Goal: Task Accomplishment & Management: Manage account settings

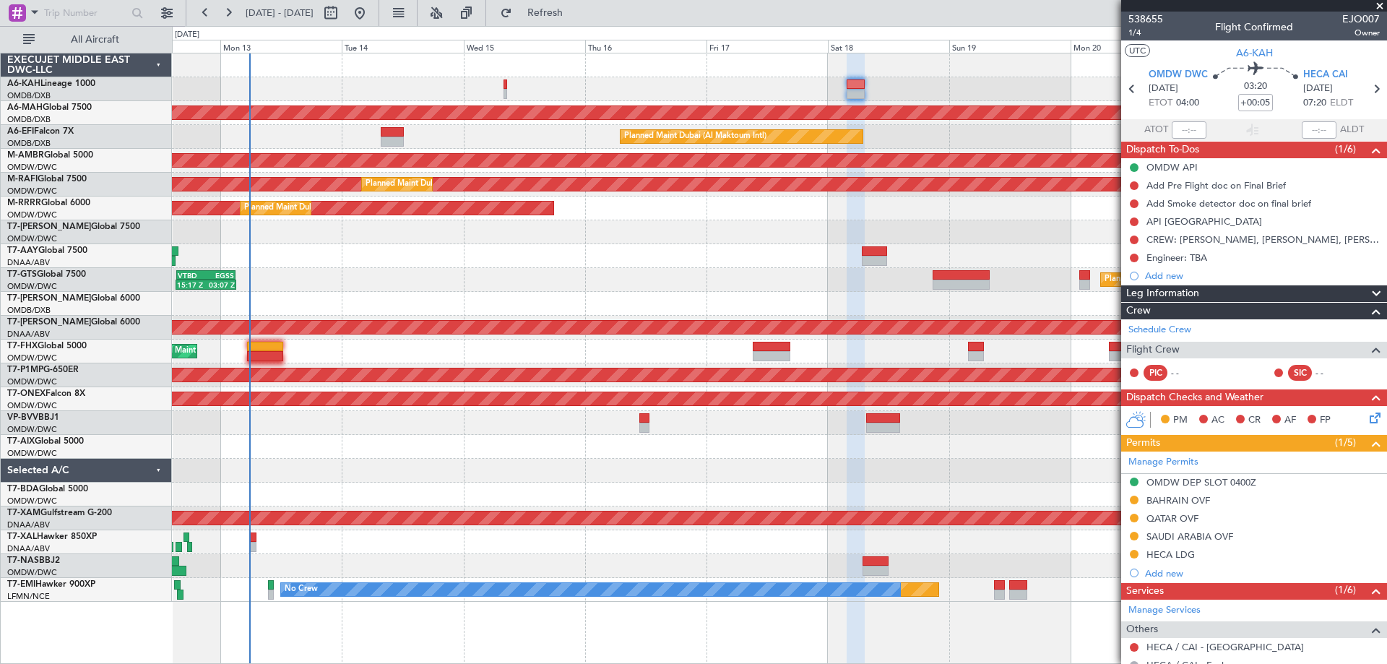
click at [1195, 517] on div "QATAR OVF" at bounding box center [1172, 518] width 52 height 12
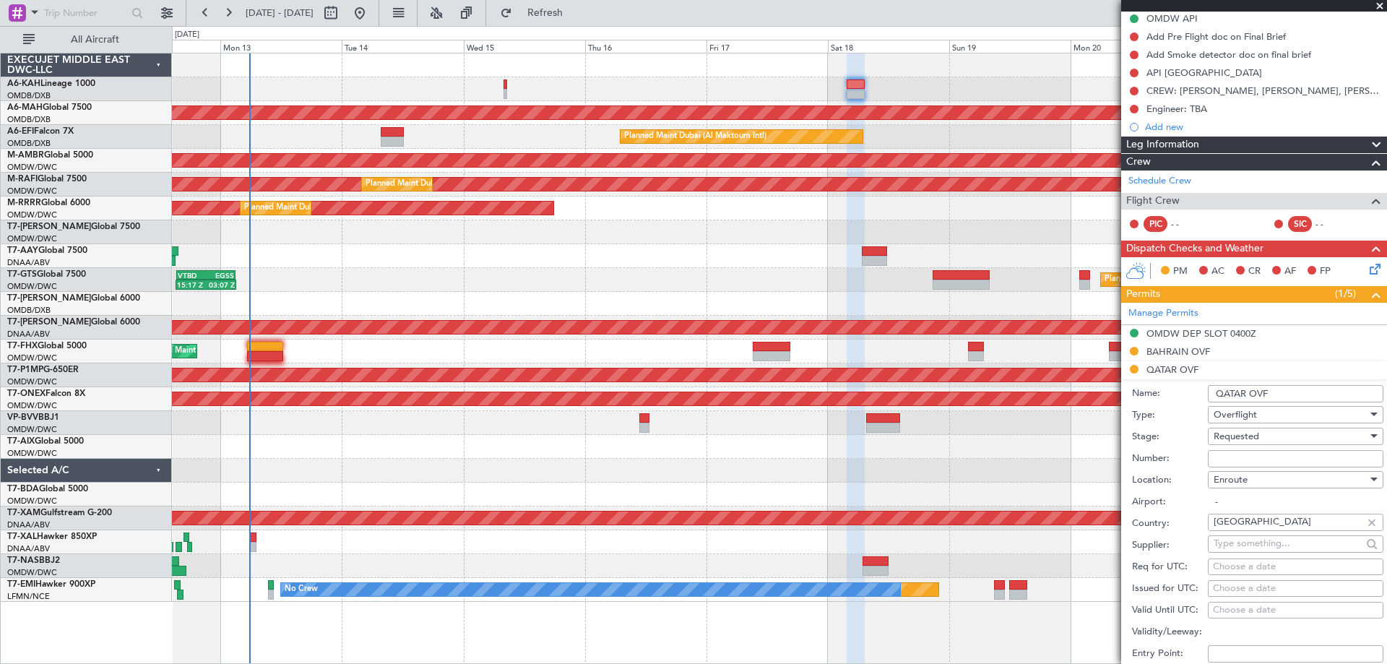
scroll to position [217, 0]
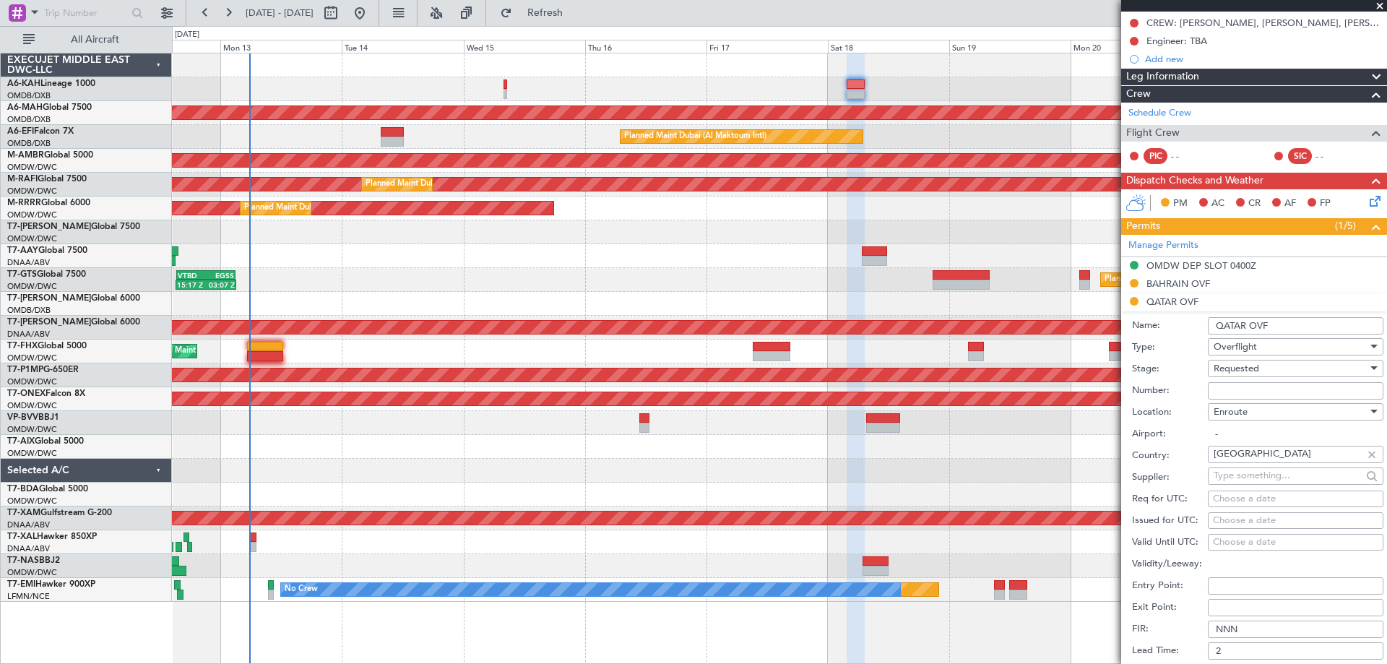
click at [1239, 392] on input "Number:" at bounding box center [1296, 390] width 176 height 17
paste input "FN2890"
type input "FN2890"
click at [1239, 372] on span "Requested" at bounding box center [1236, 368] width 46 height 13
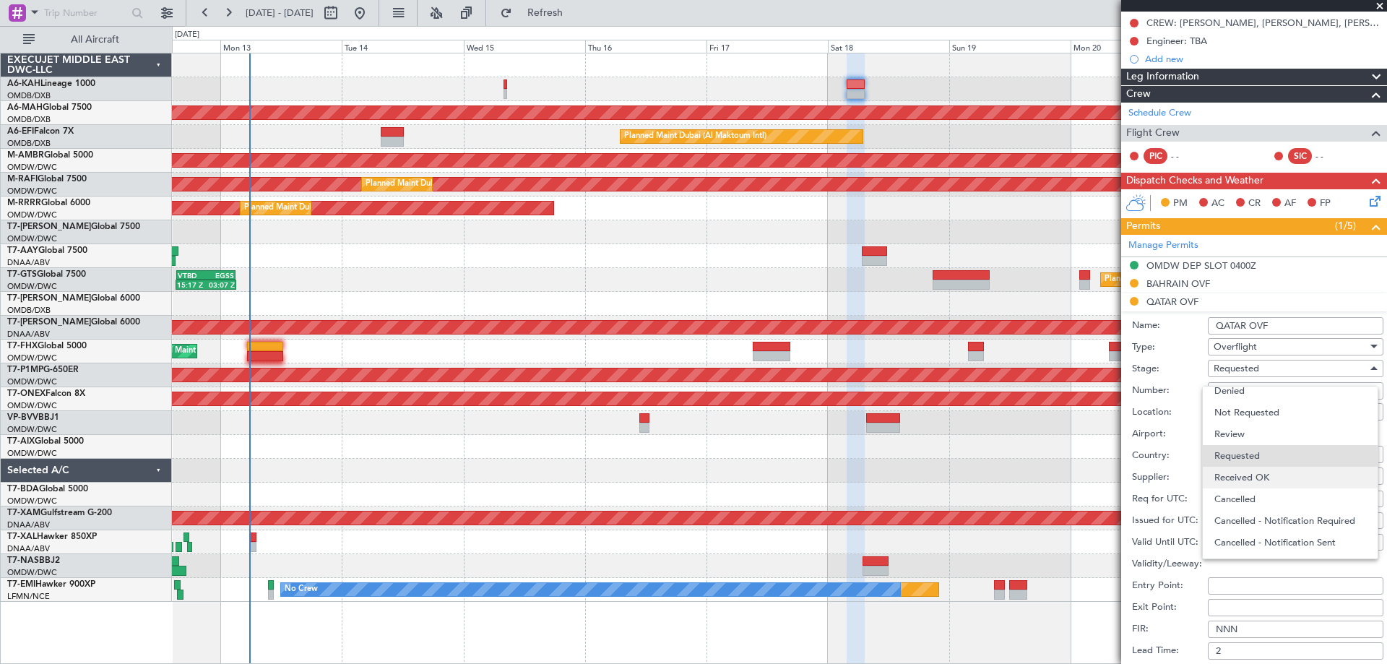
click at [1265, 482] on span "Received OK" at bounding box center [1290, 478] width 152 height 22
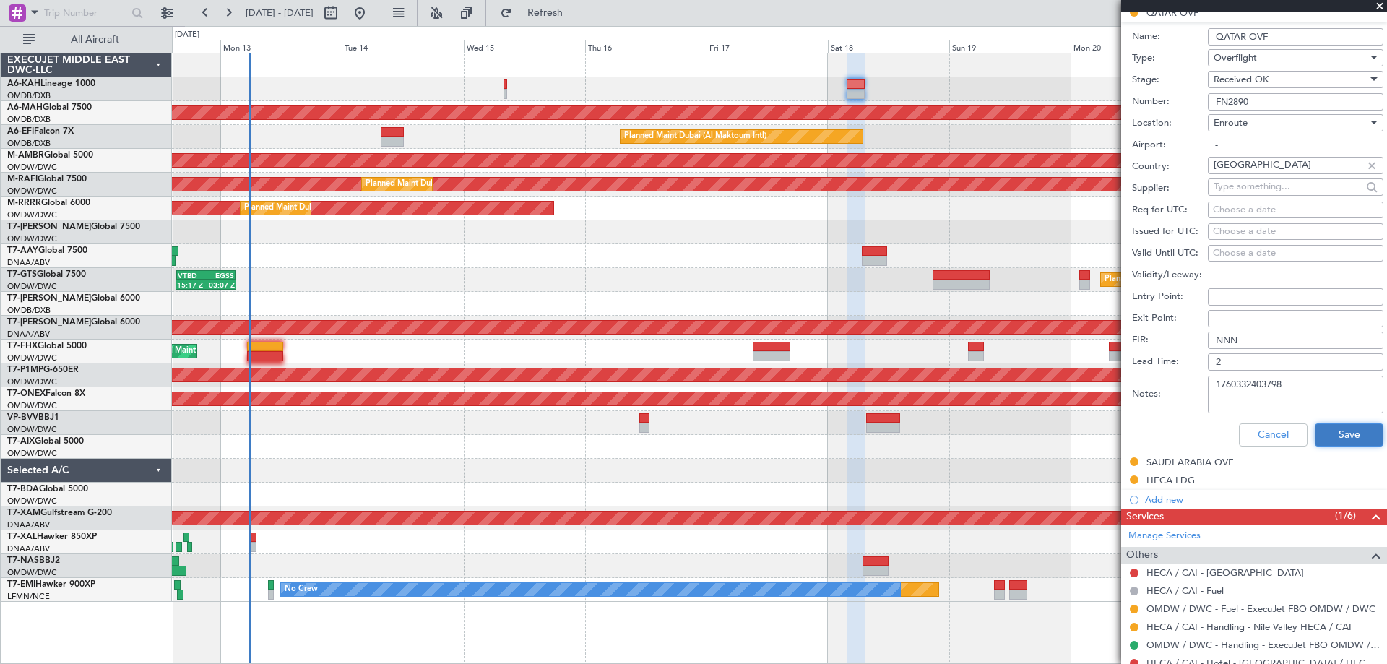
click at [1328, 428] on button "Save" at bounding box center [1349, 434] width 69 height 23
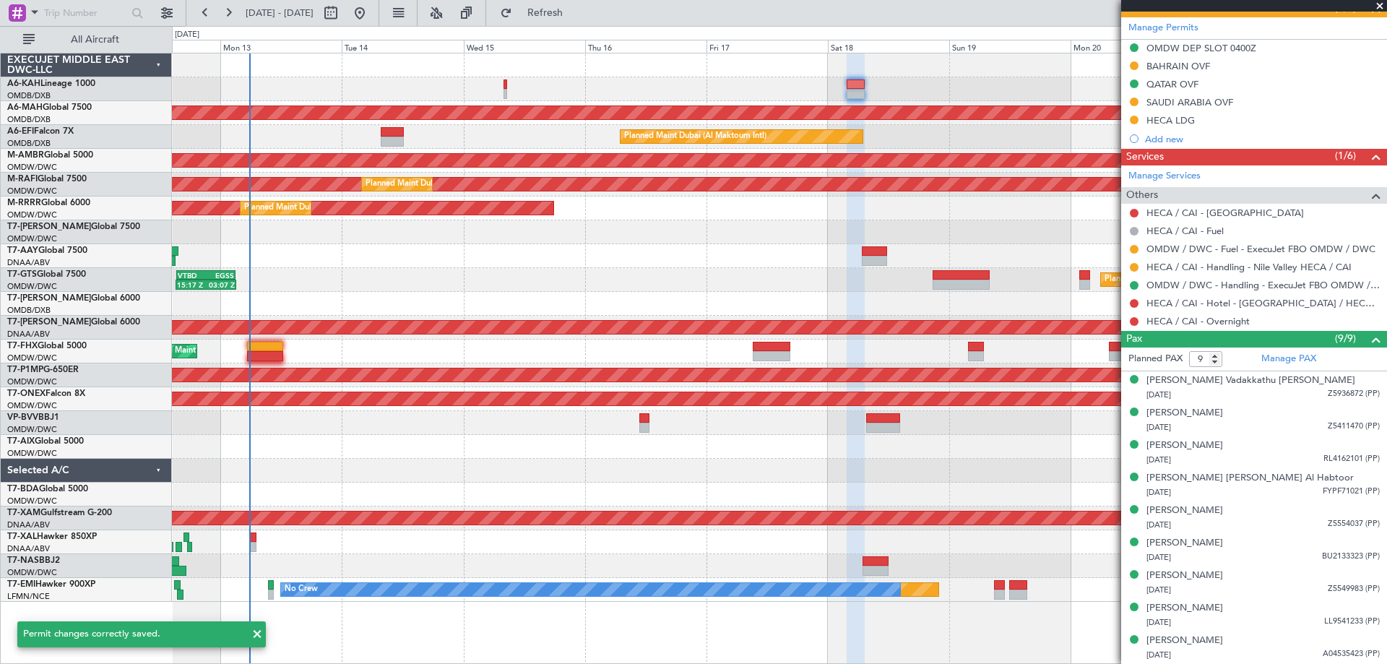
scroll to position [74, 0]
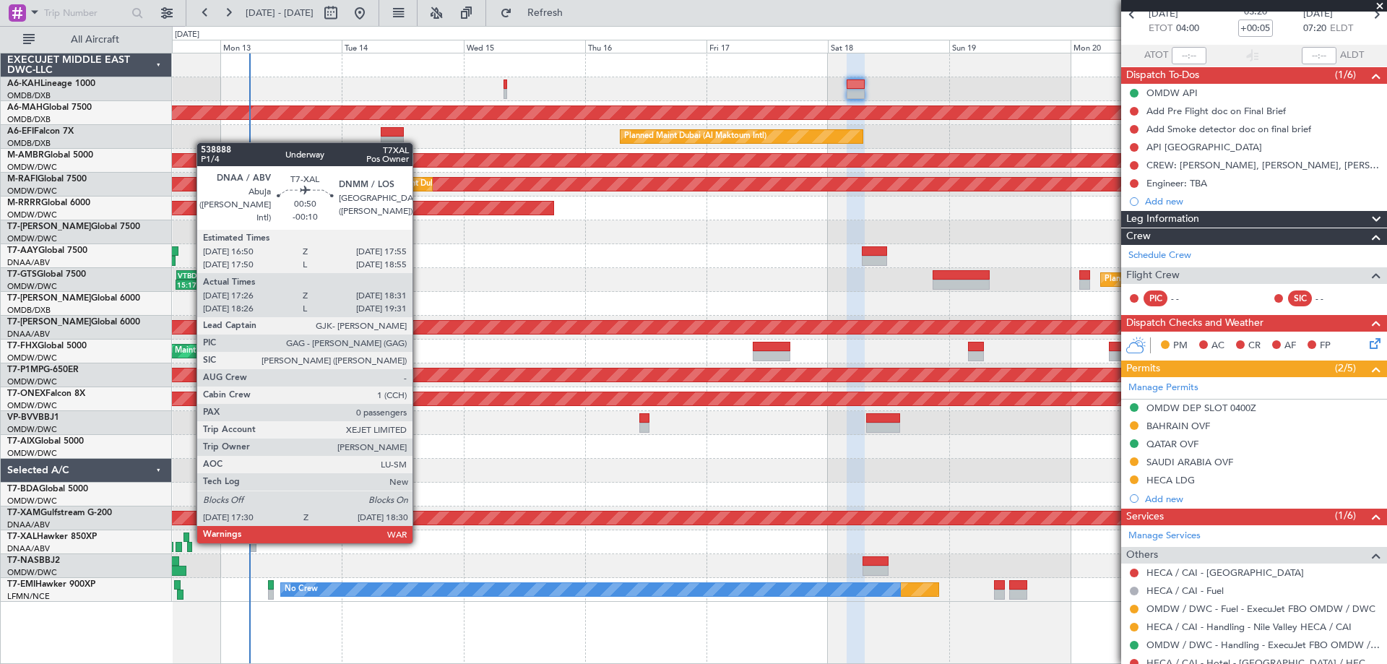
click at [189, 540] on div at bounding box center [186, 537] width 6 height 10
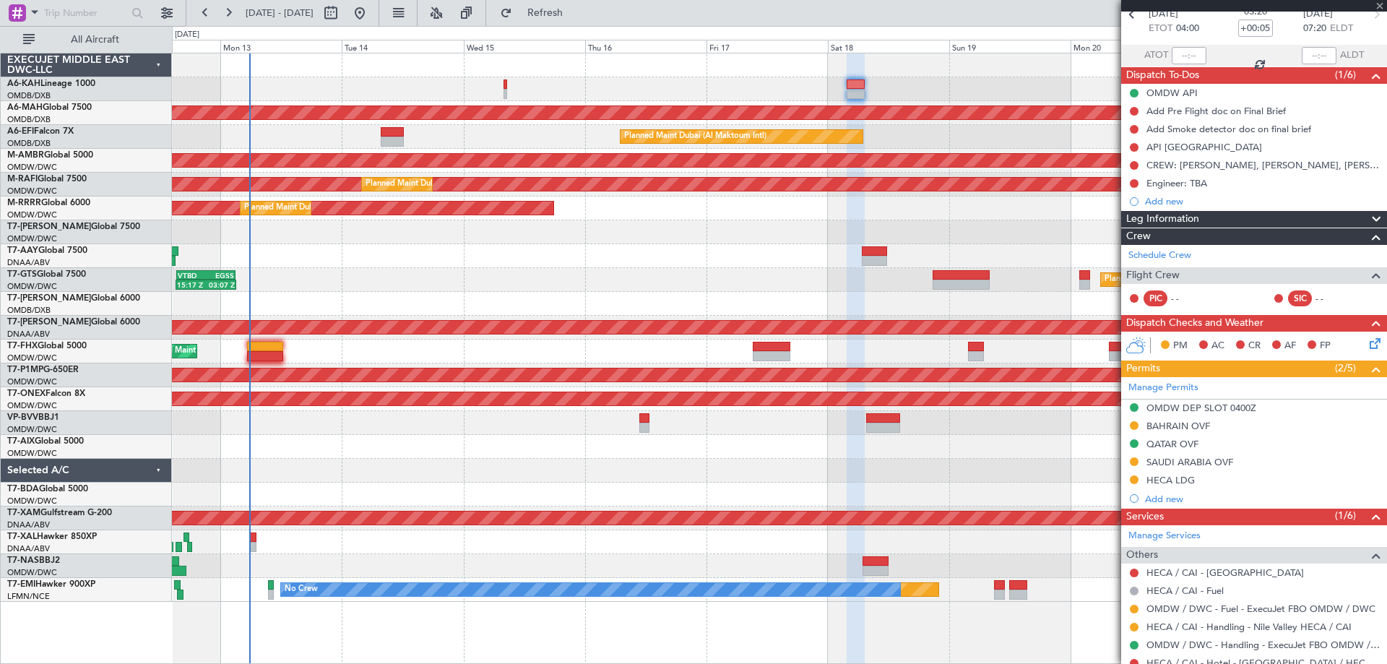
type input "-00:10"
type input "17:36"
type input "18:26"
type input "0"
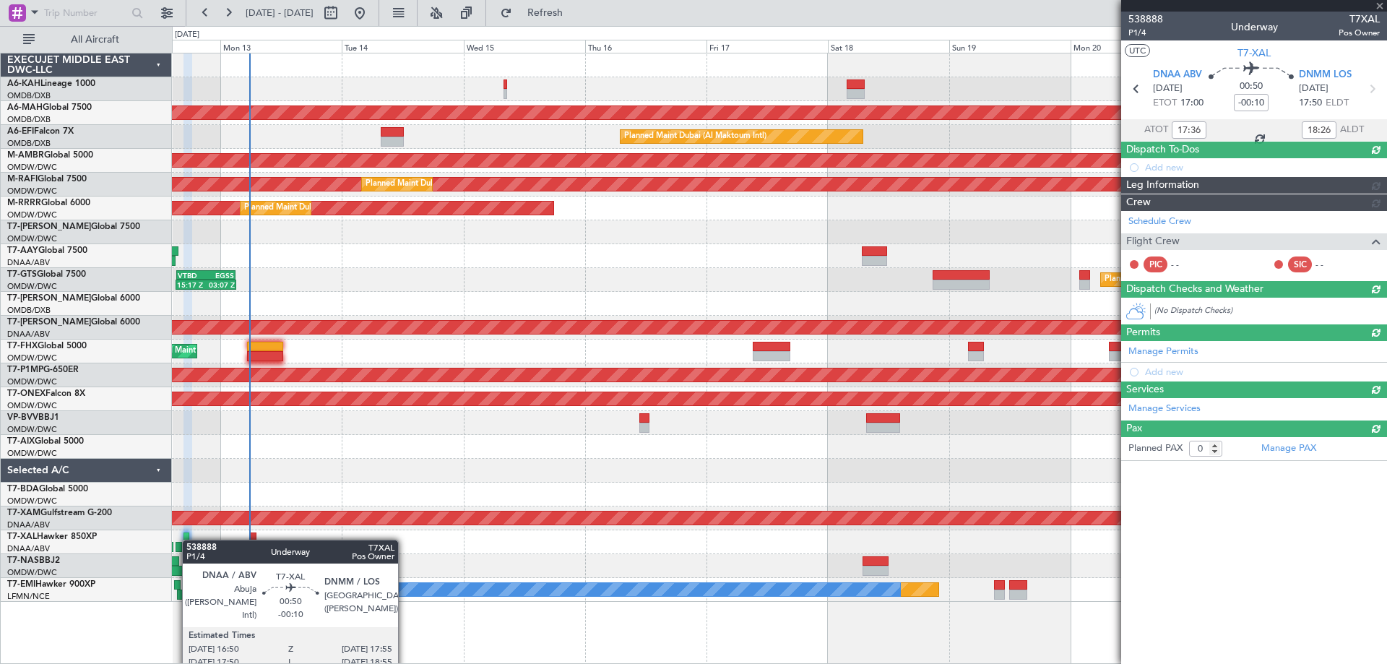
scroll to position [0, 0]
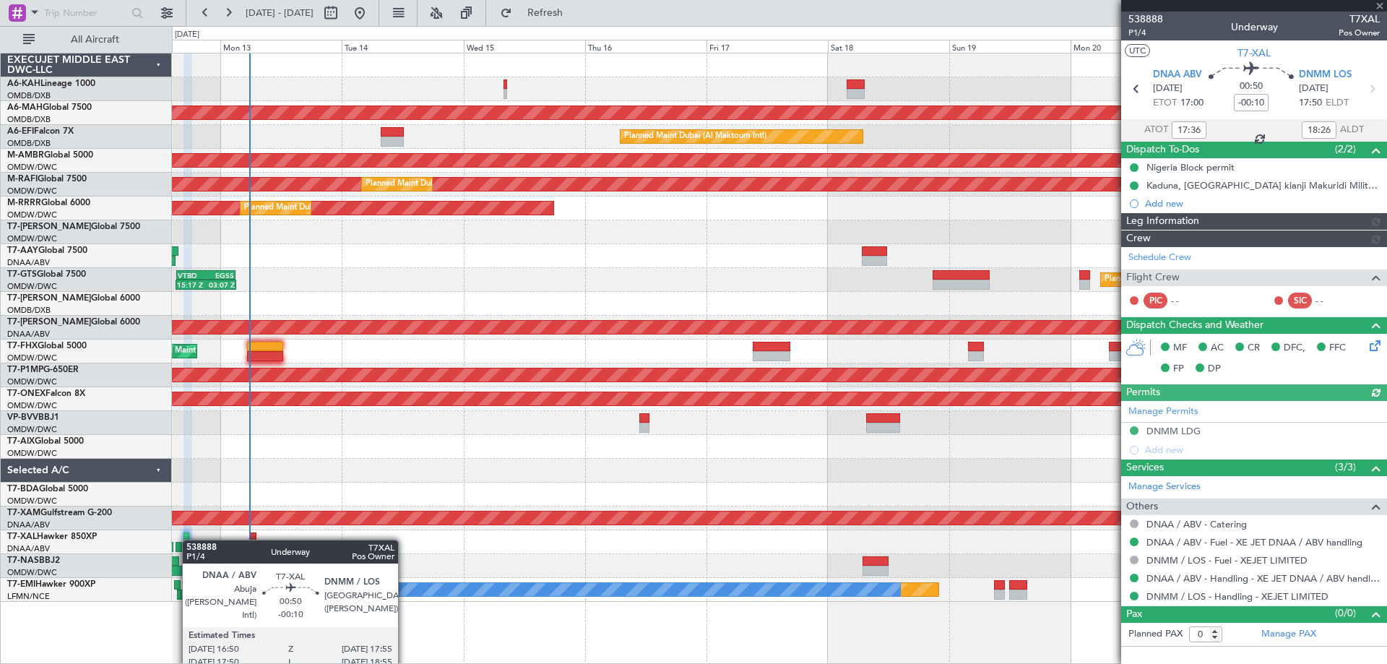
type input "[PERSON_NAME] (ANI)"
type input "7544"
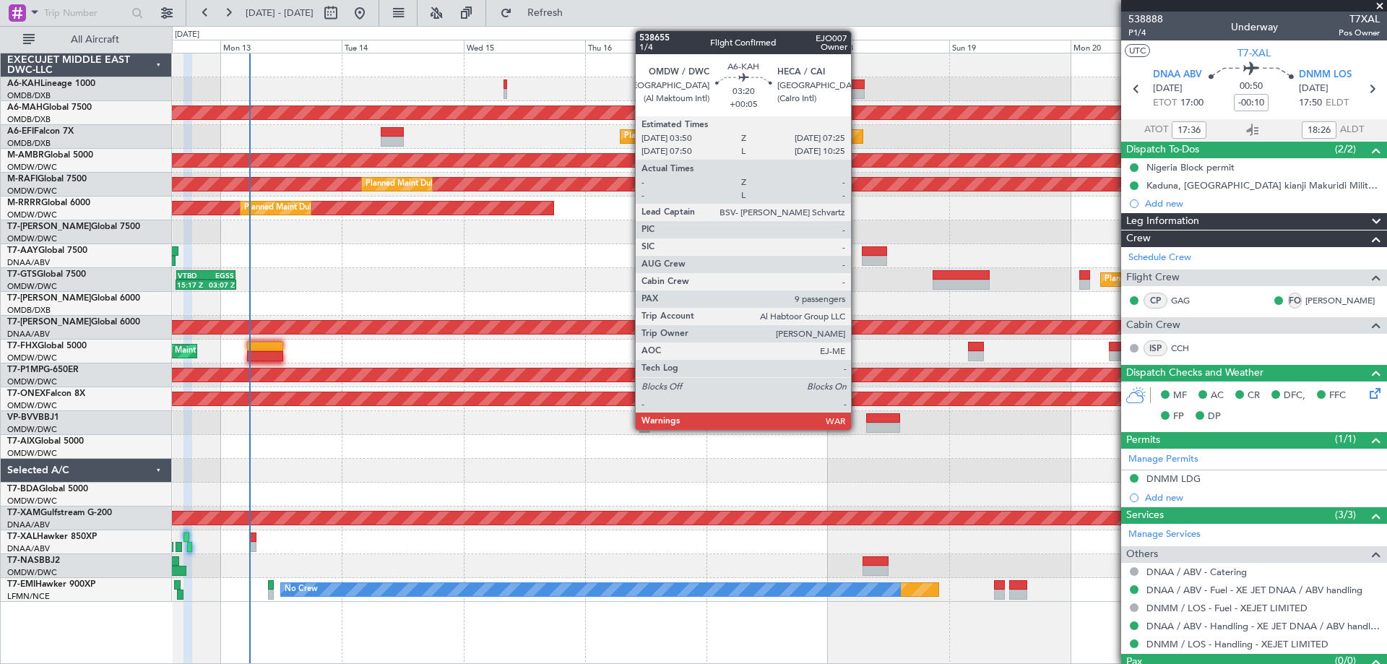
click at [857, 90] on div at bounding box center [856, 94] width 19 height 10
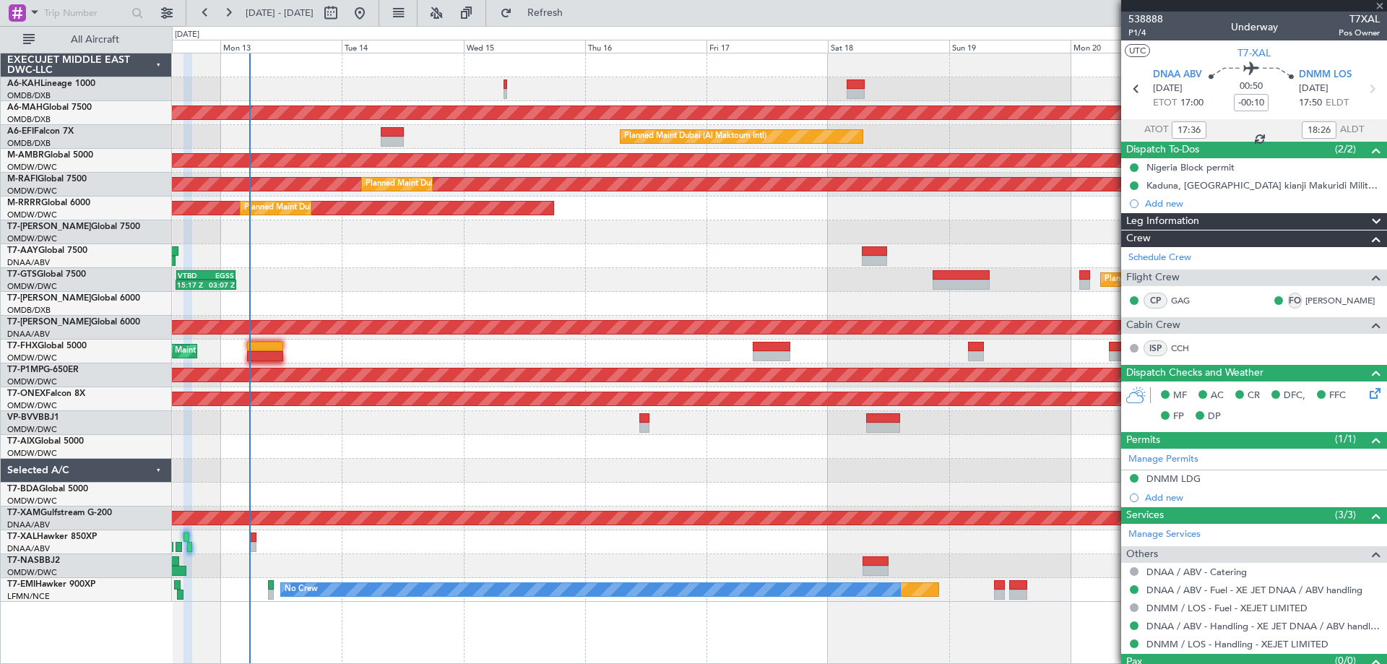
type input "+00:05"
type input "9"
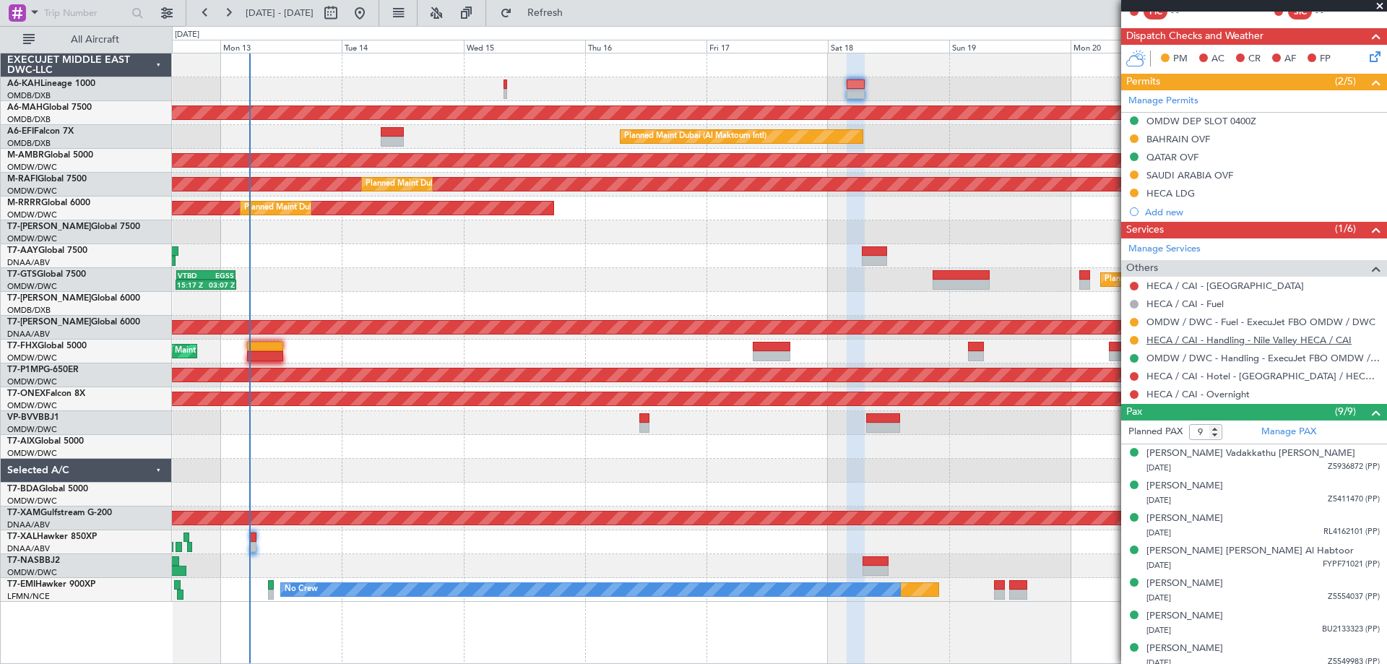
scroll to position [433, 0]
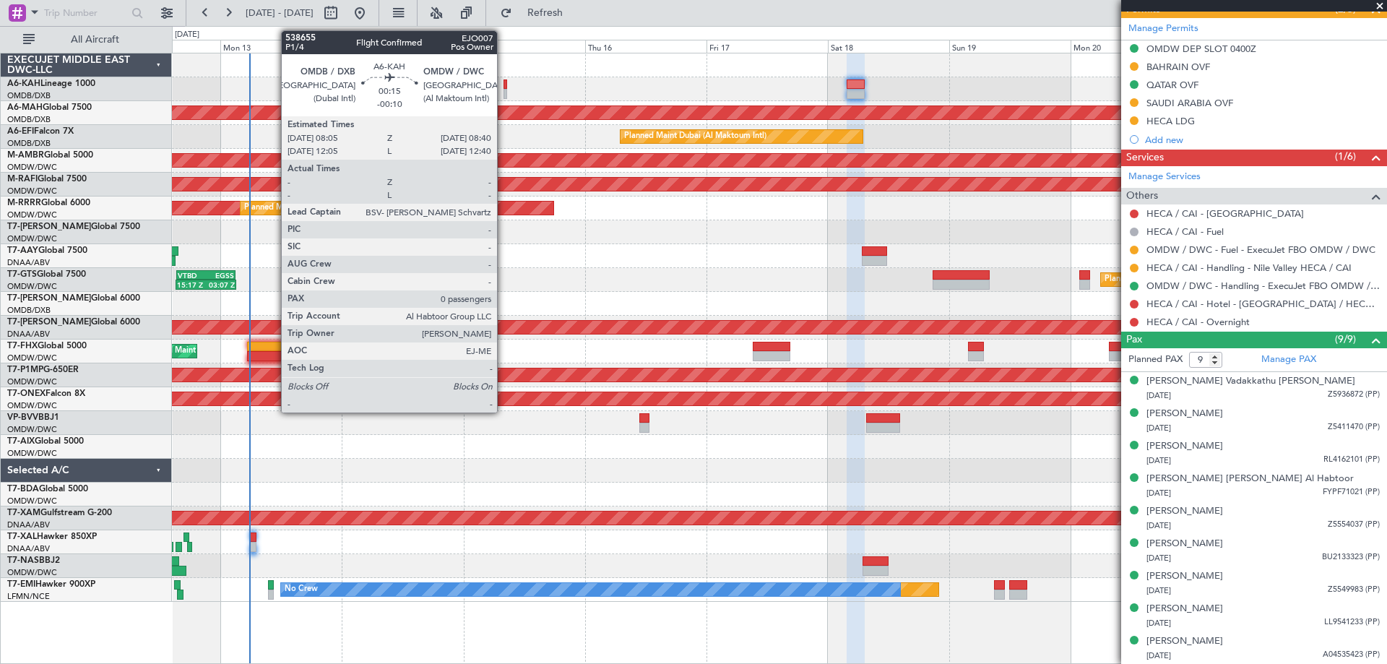
click at [503, 87] on div at bounding box center [505, 84] width 4 height 10
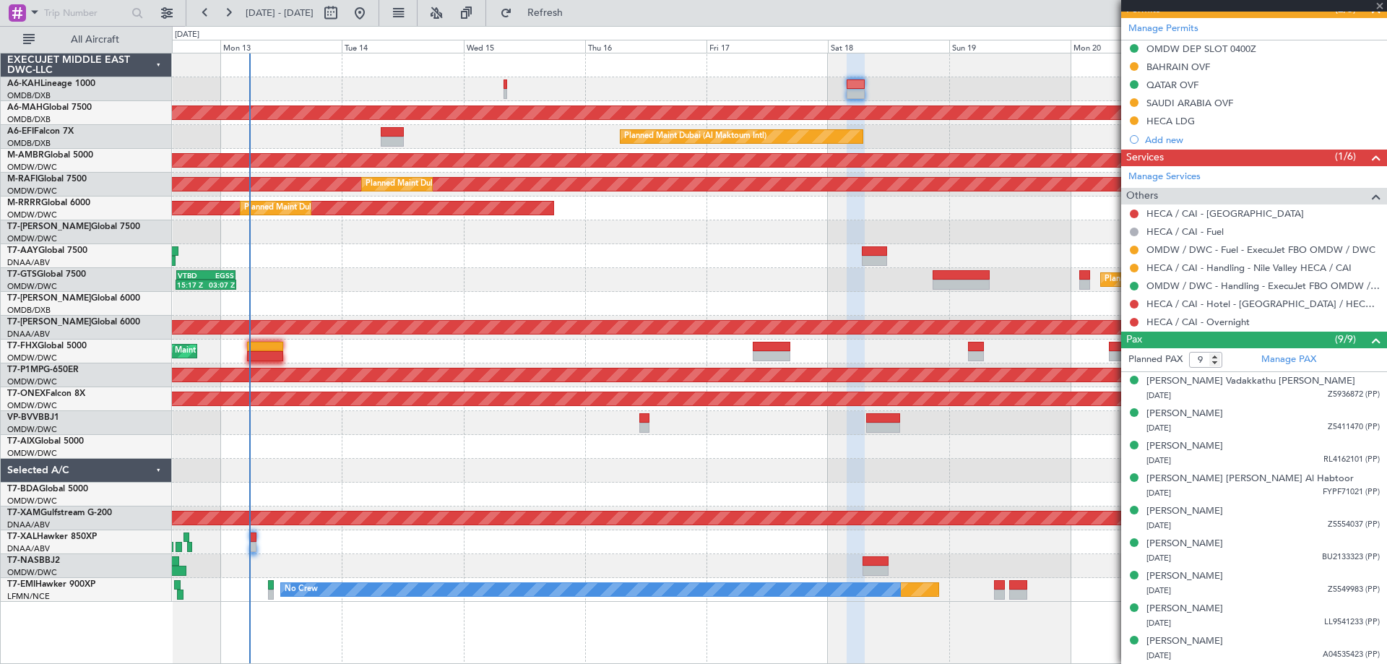
type input "-00:10"
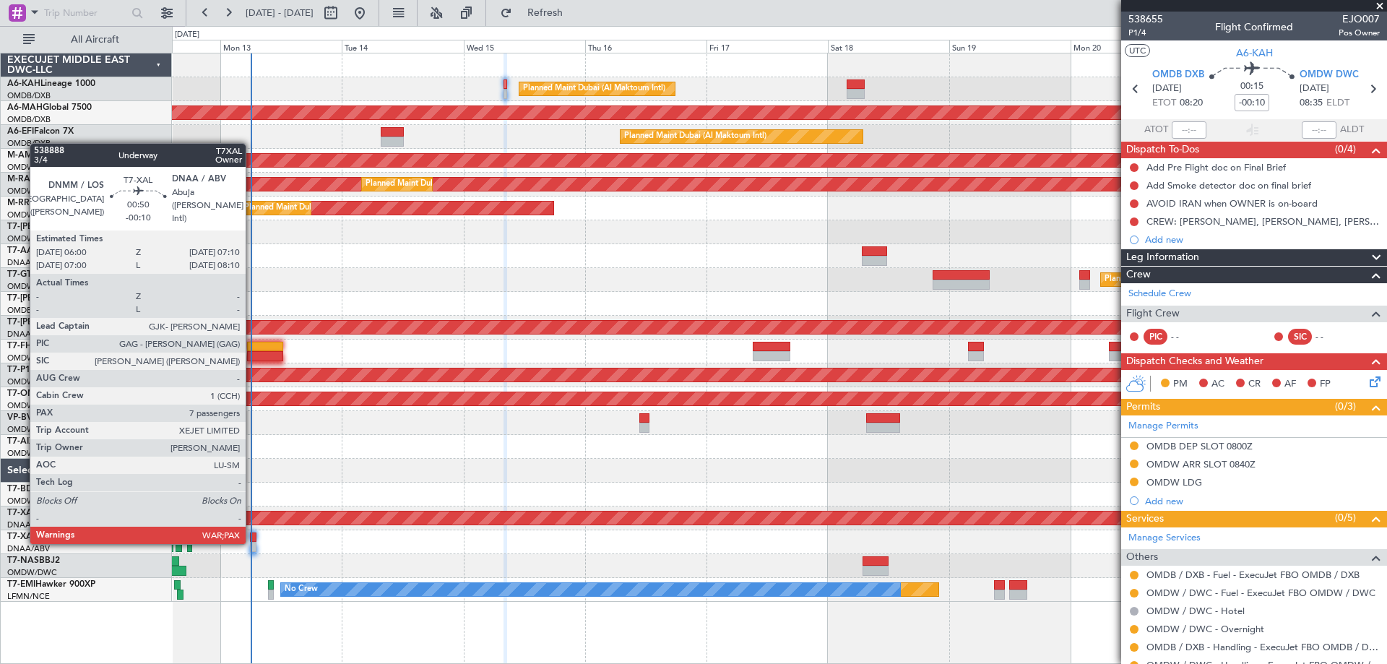
click at [252, 541] on div at bounding box center [253, 537] width 7 height 10
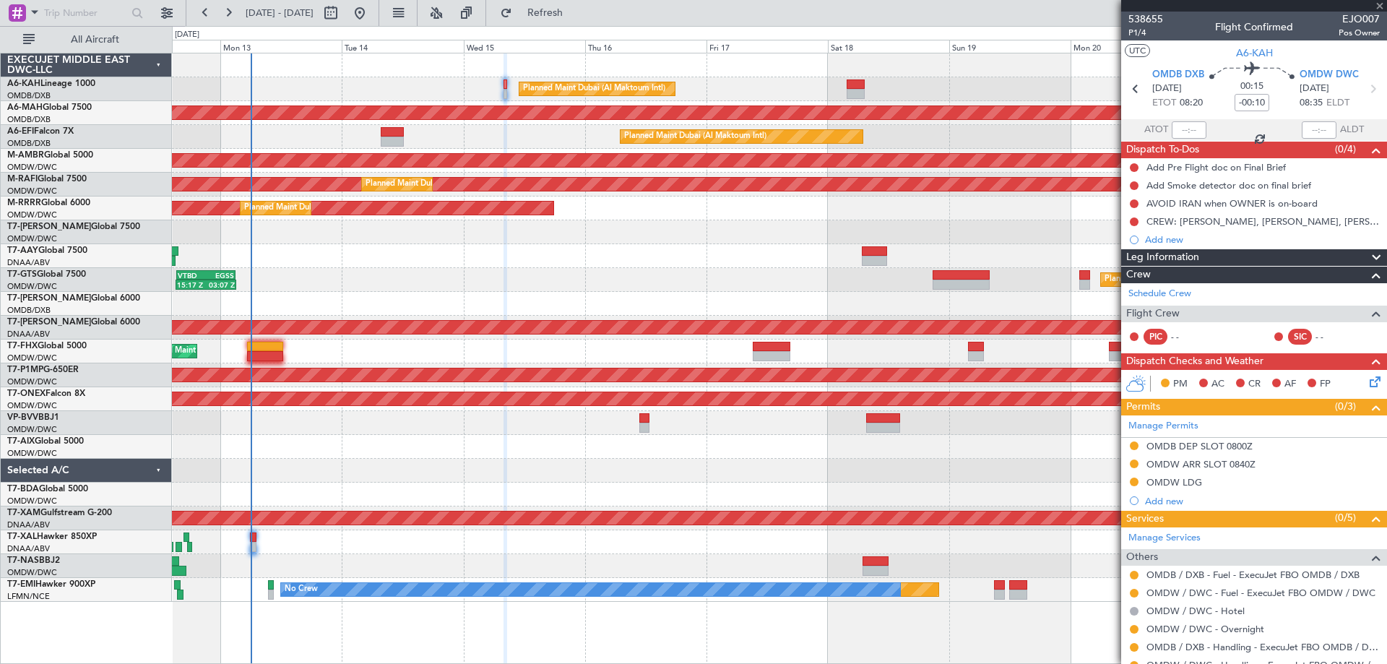
type input "7"
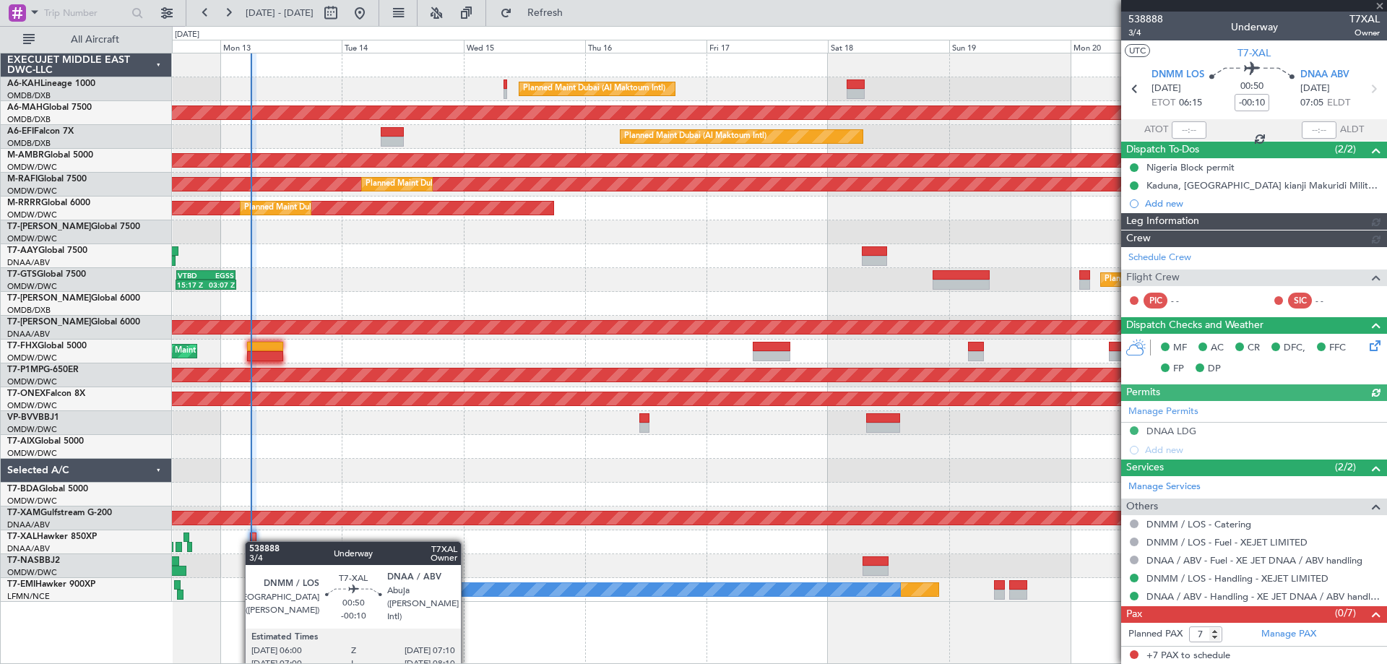
type input "[PERSON_NAME] (ANI)"
type input "7545"
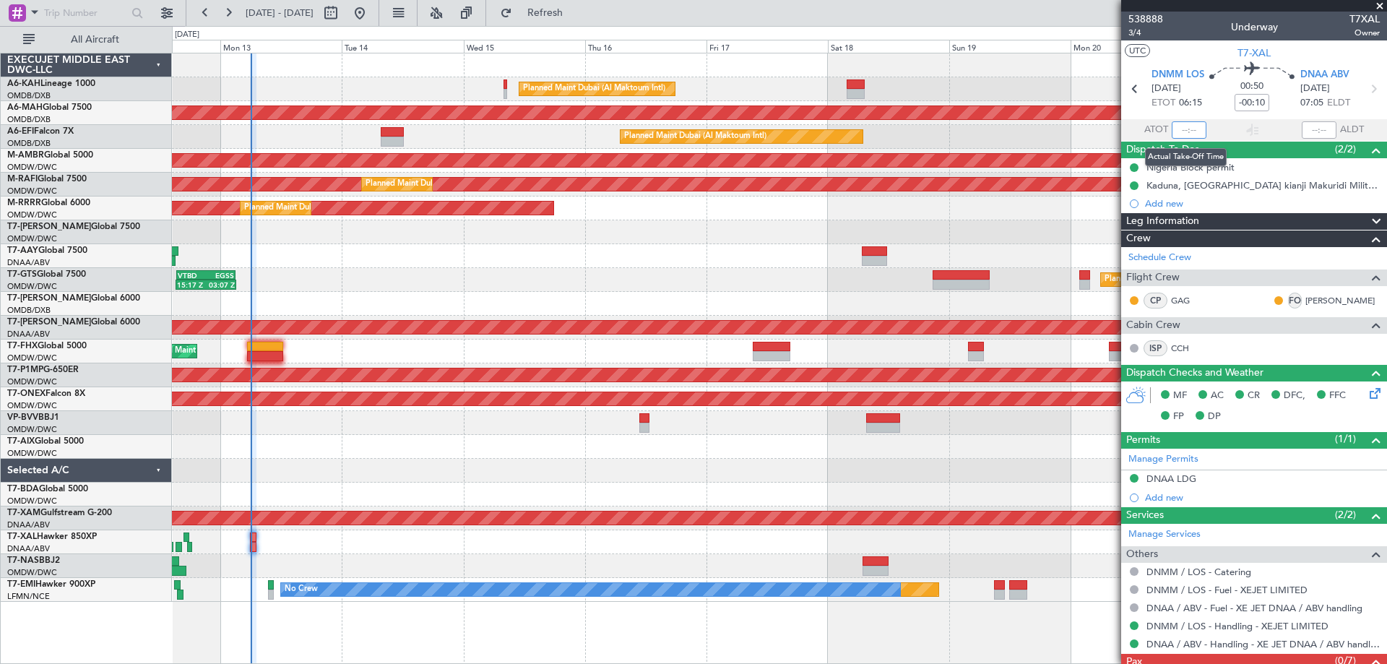
click at [1178, 129] on input "text" at bounding box center [1189, 129] width 35 height 17
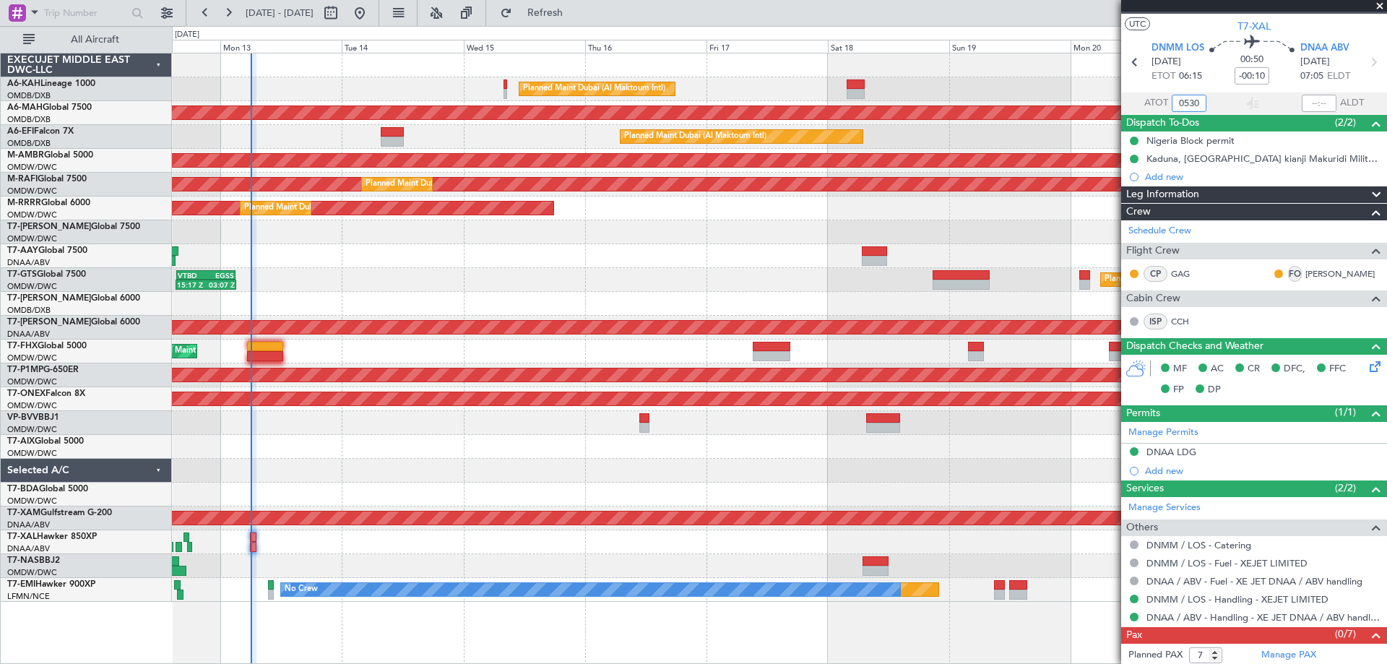
scroll to position [48, 0]
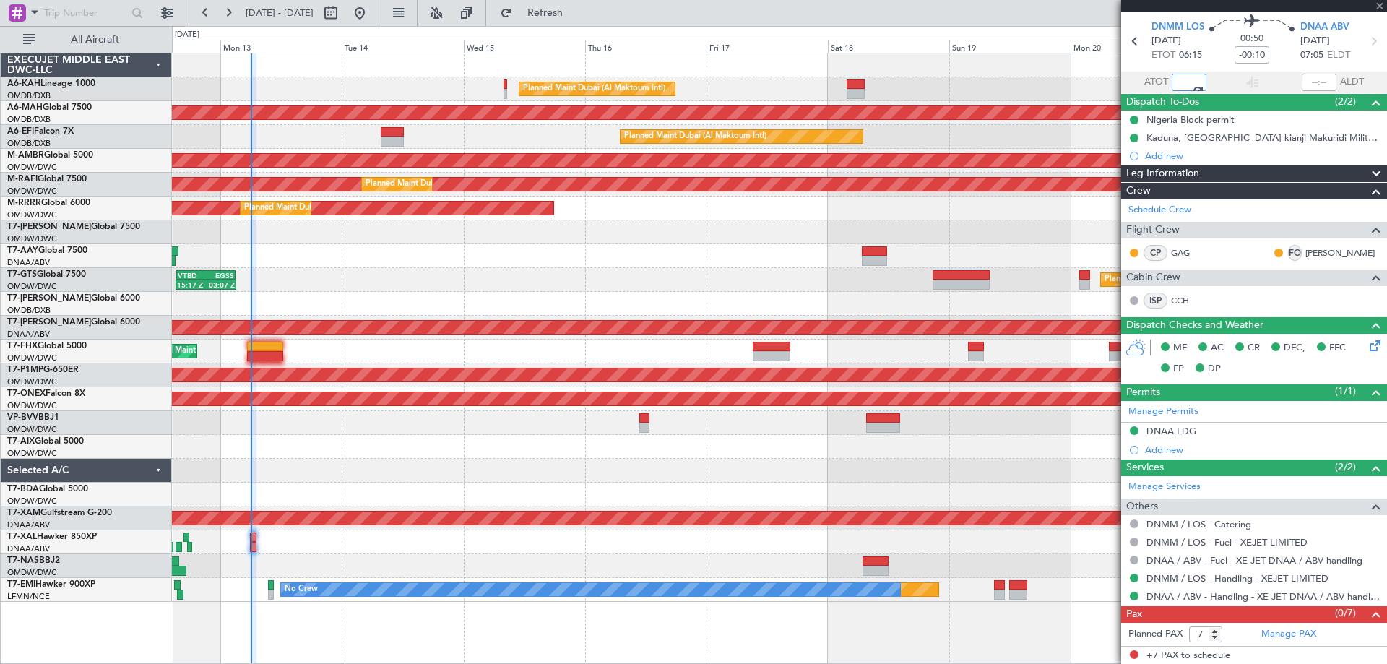
type input "05:30"
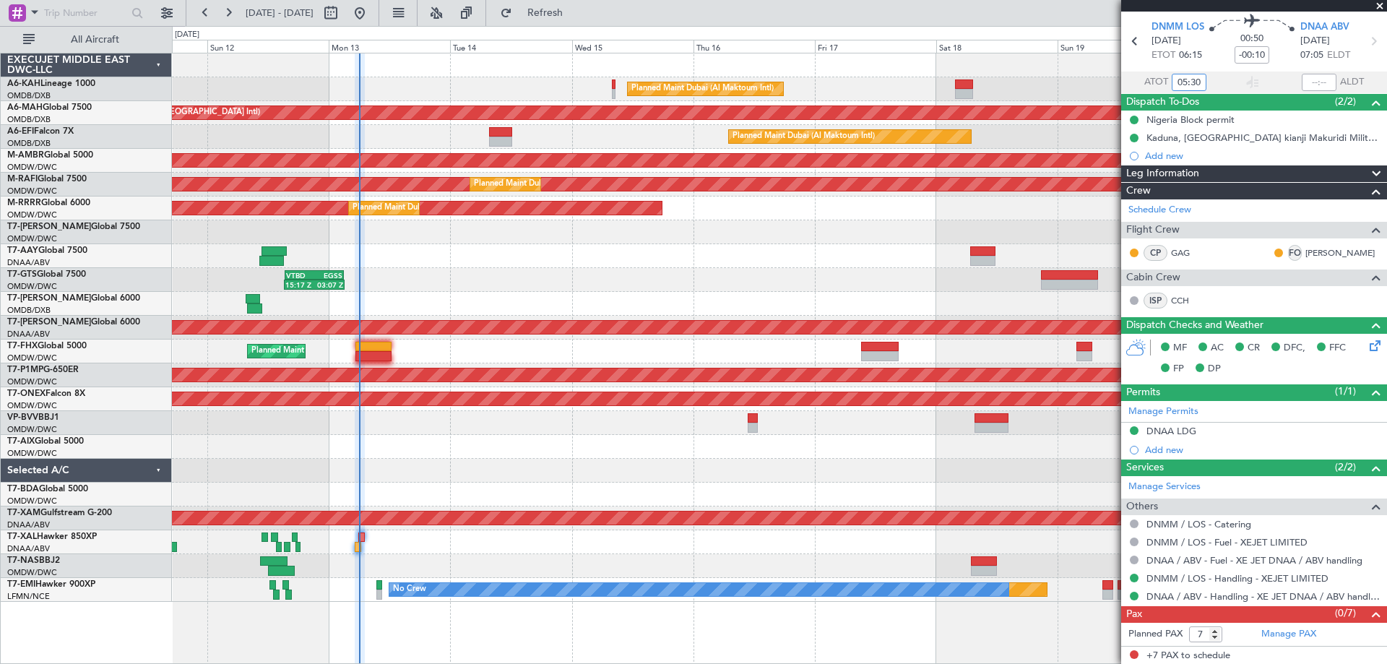
click at [696, 426] on div "Unplanned Maint [GEOGRAPHIC_DATA] (Al Maktoum Intl)" at bounding box center [779, 423] width 1214 height 24
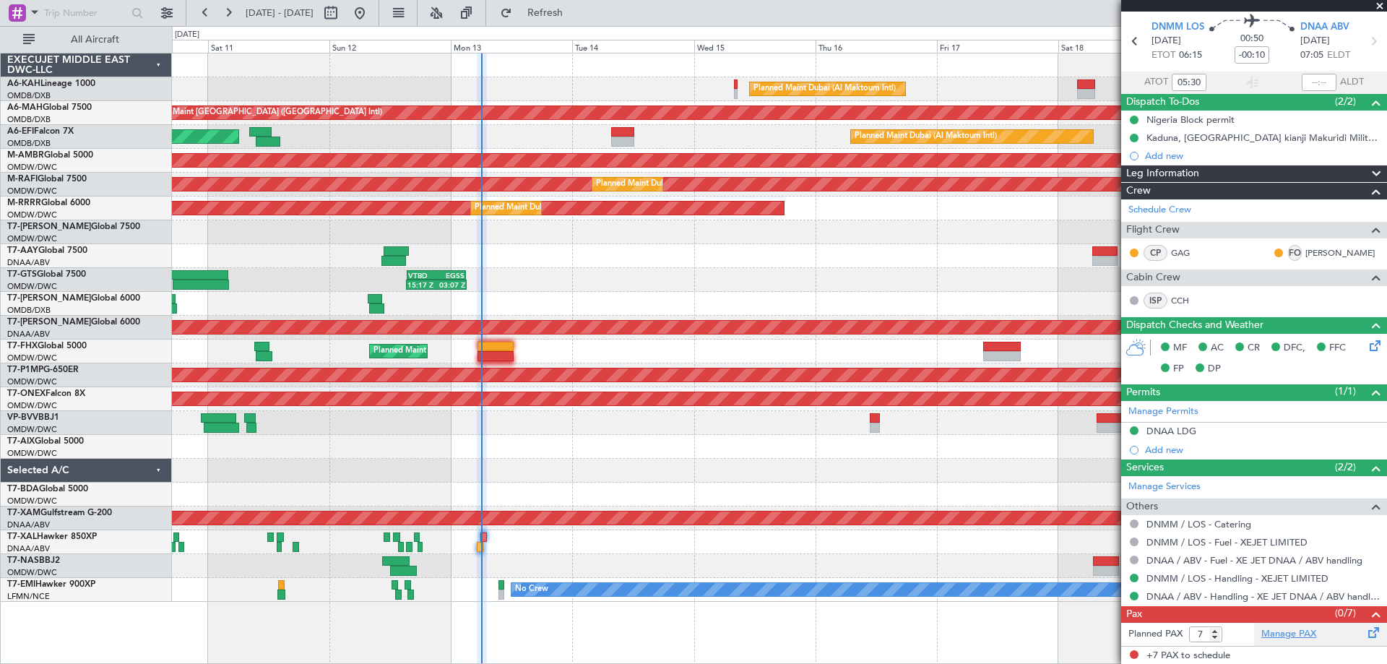
click at [1289, 637] on link "Manage PAX" at bounding box center [1288, 634] width 55 height 14
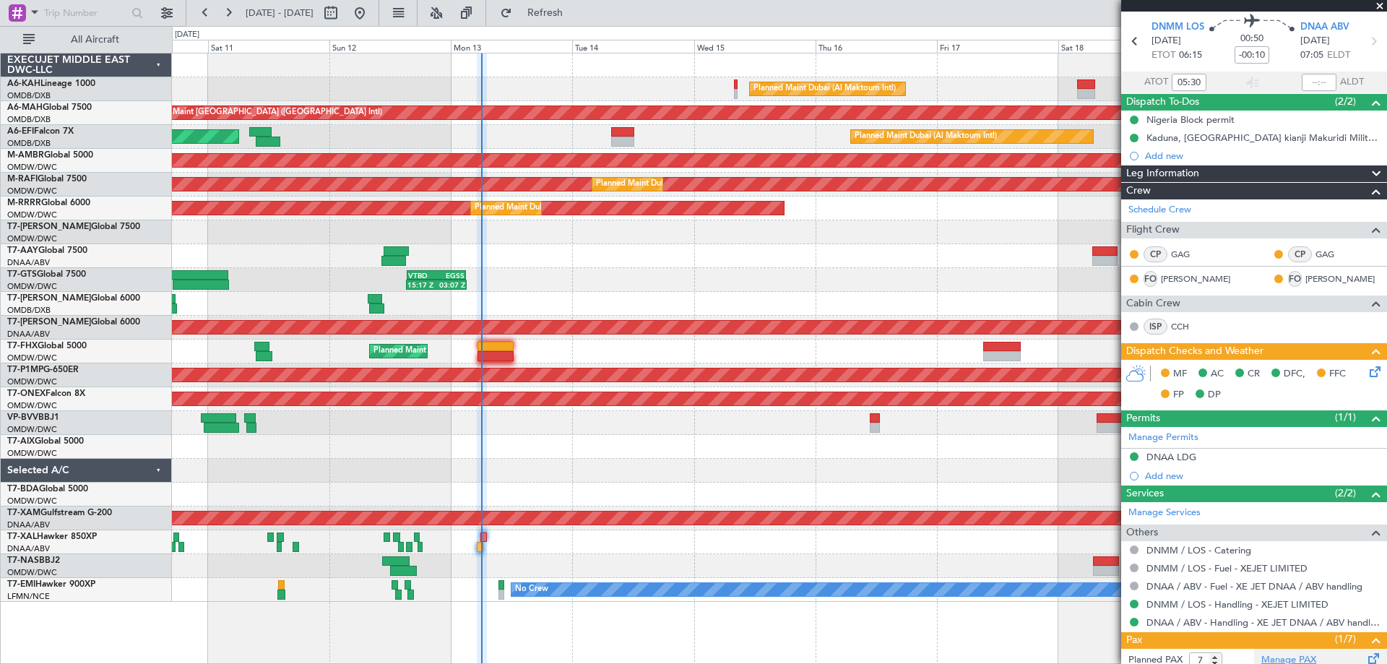
type input "[PERSON_NAME] (ANI)"
type input "7545"
click at [580, 4] on button "Refresh" at bounding box center [536, 12] width 87 height 23
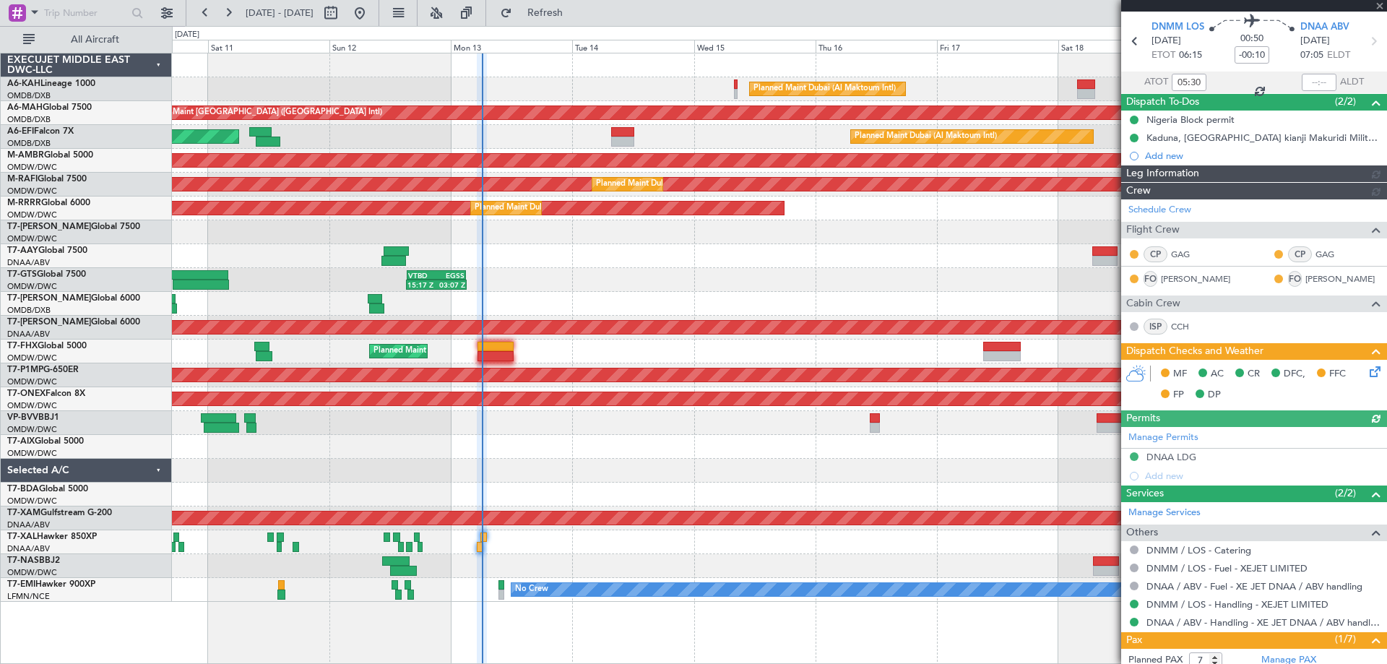
type input "[PERSON_NAME] (ANI)"
type input "7545"
click at [1367, 369] on icon at bounding box center [1373, 369] width 12 height 12
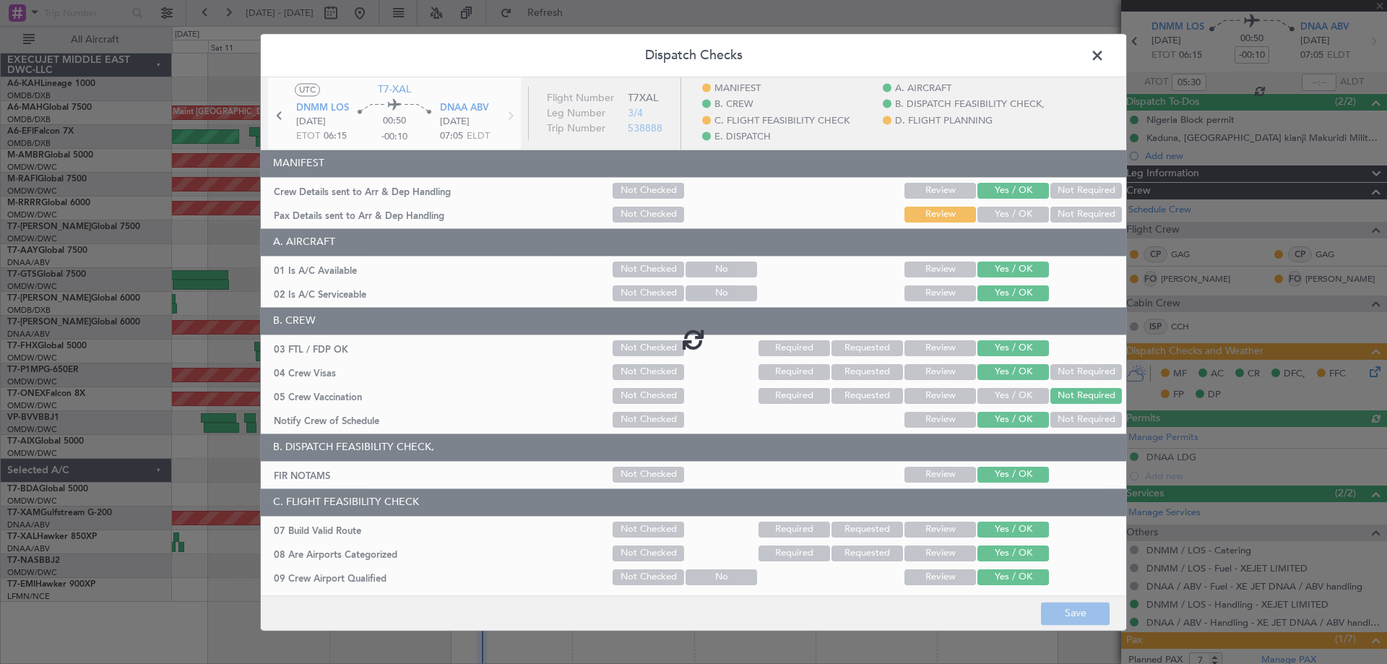
click at [1007, 214] on div at bounding box center [693, 339] width 865 height 524
click at [1005, 212] on div at bounding box center [693, 339] width 865 height 524
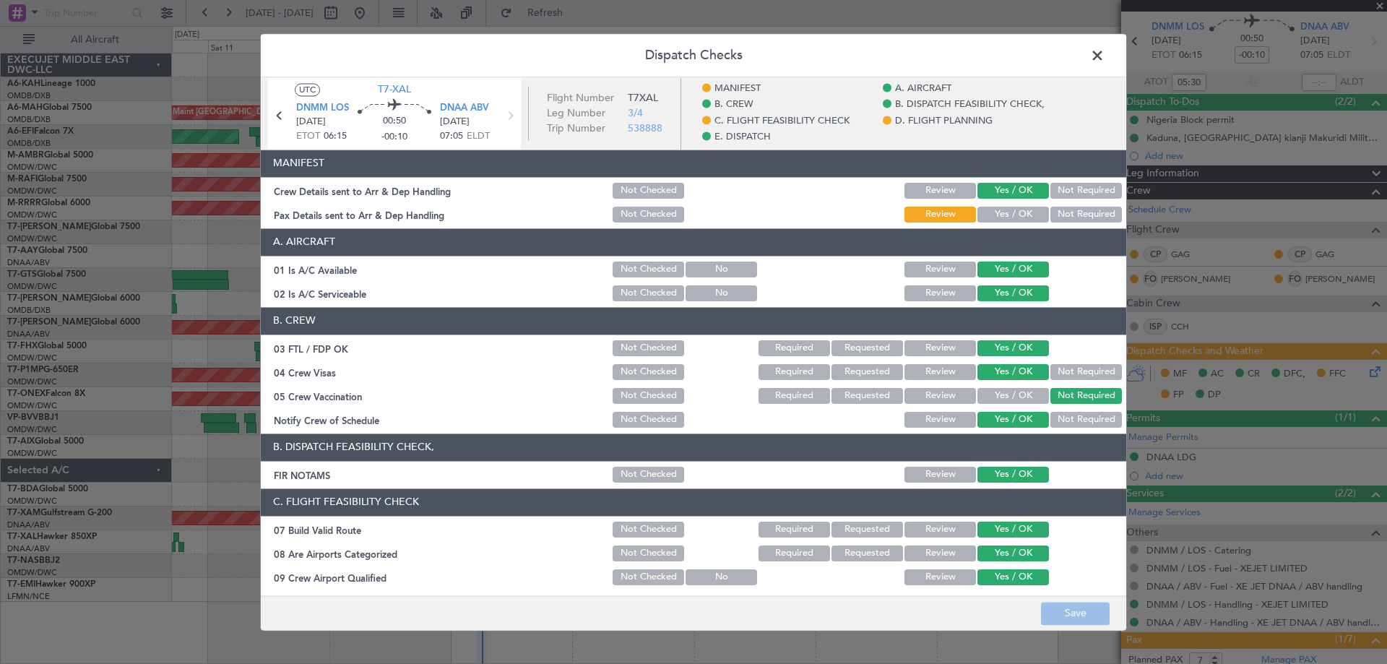
click at [1005, 222] on button "Yes / OK" at bounding box center [1013, 215] width 72 height 16
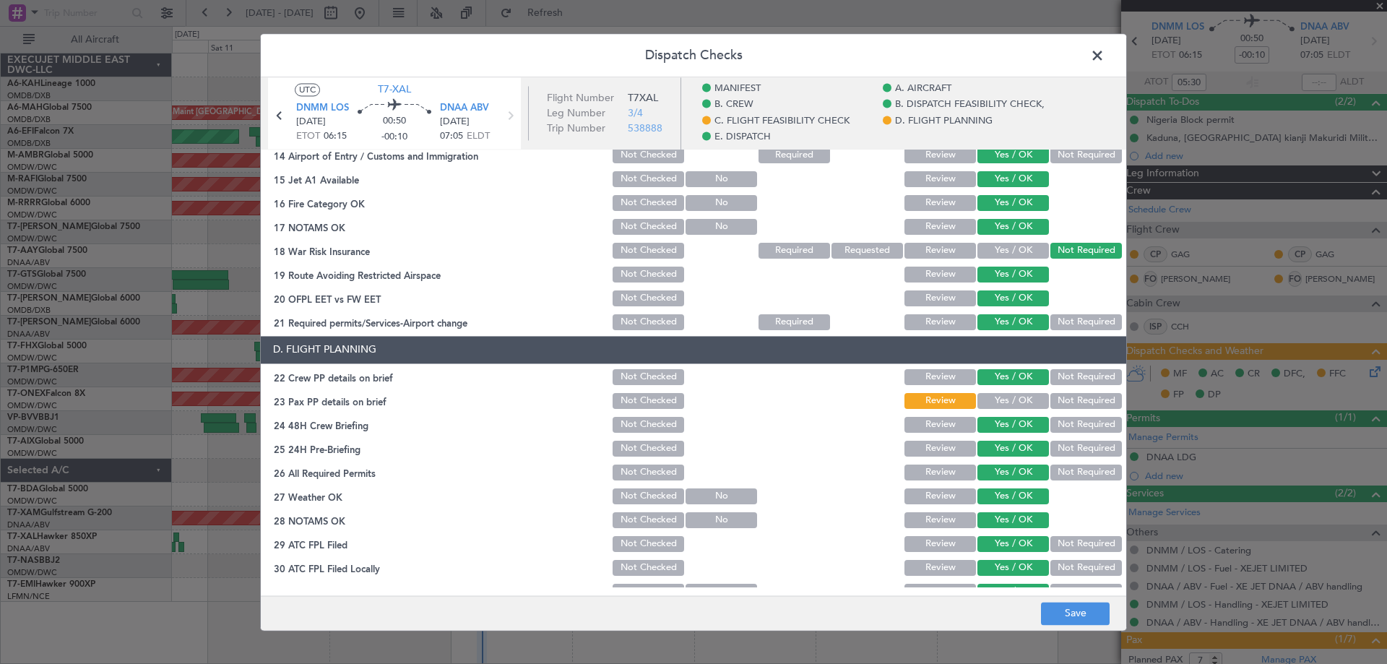
scroll to position [433, 0]
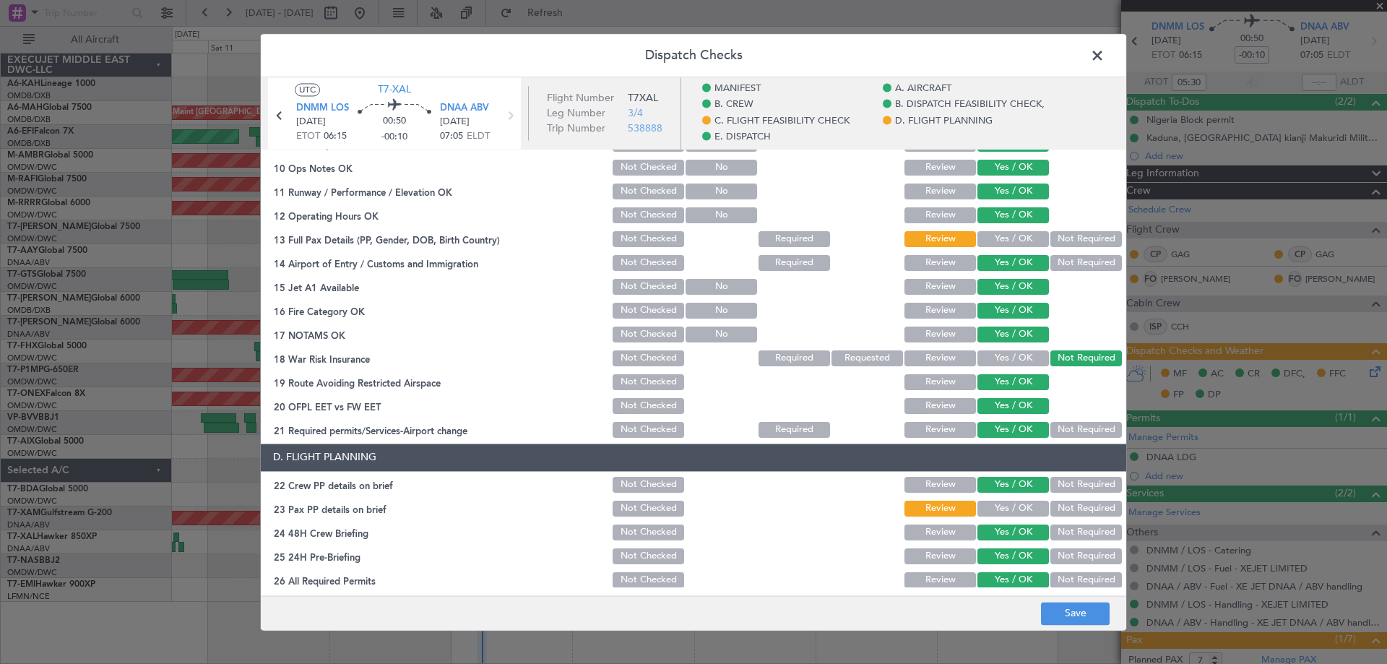
click at [1003, 246] on button "Yes / OK" at bounding box center [1013, 239] width 72 height 16
click at [991, 506] on button "Yes / OK" at bounding box center [1013, 509] width 72 height 16
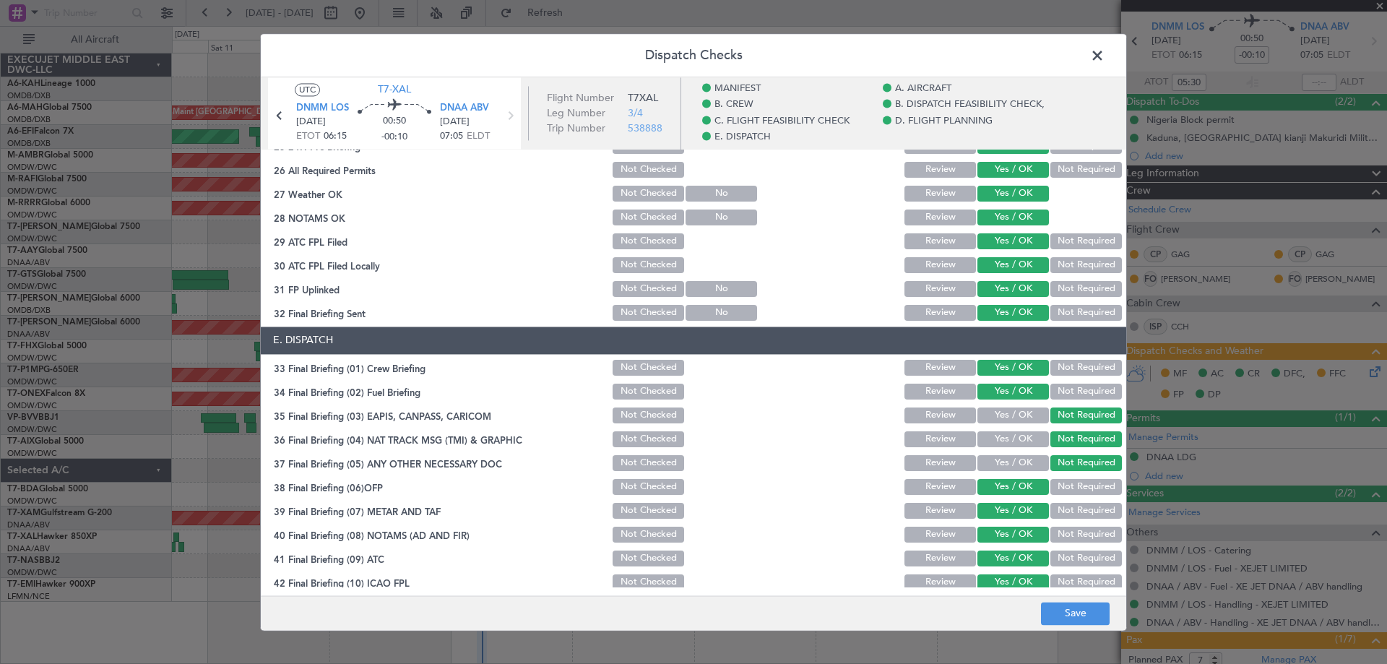
scroll to position [901, 0]
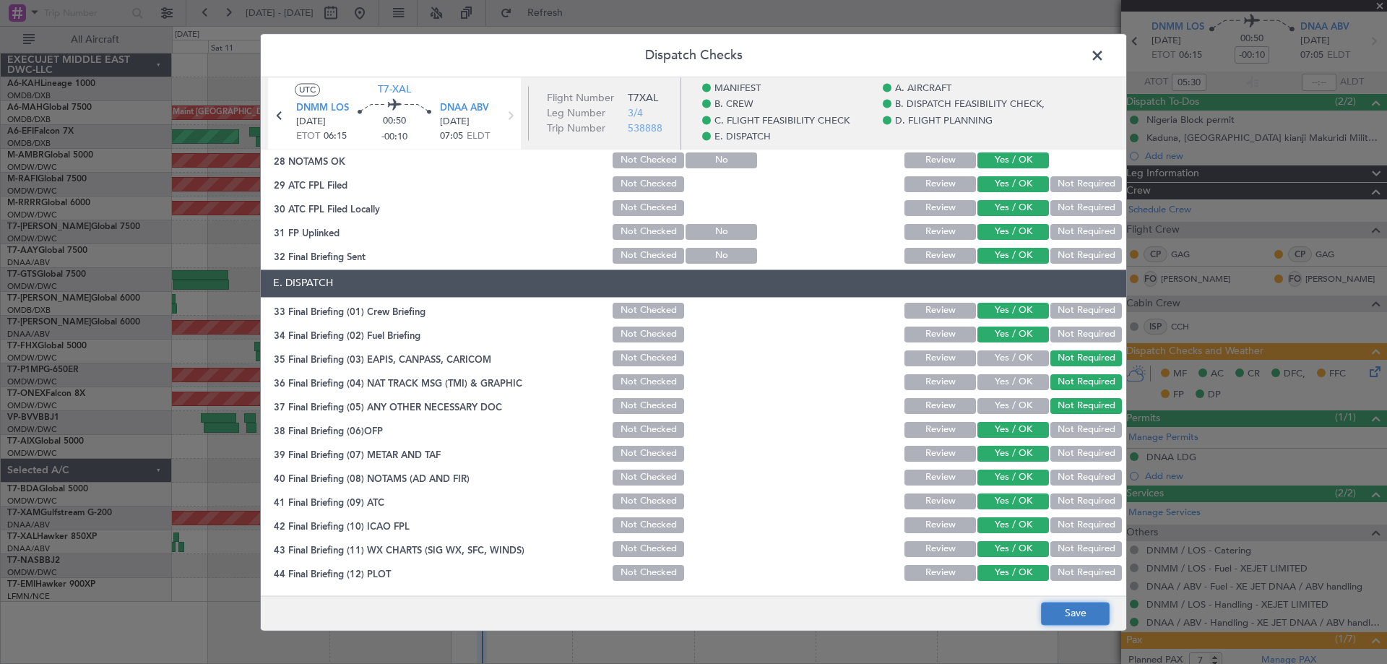
click at [1068, 618] on button "Save" at bounding box center [1075, 613] width 69 height 23
click at [1104, 51] on span at bounding box center [1104, 59] width 0 height 29
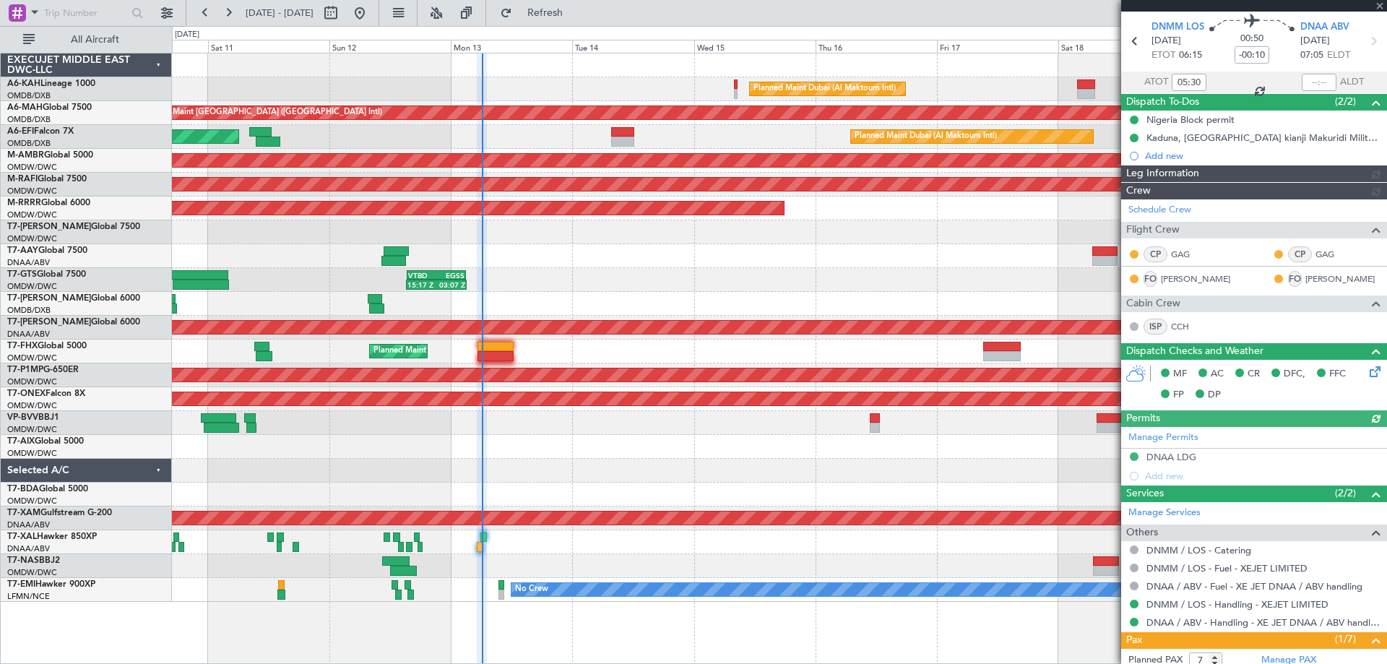
type input "[PERSON_NAME] (ANI)"
type input "7545"
type input "[PERSON_NAME] (ANI)"
type input "7545"
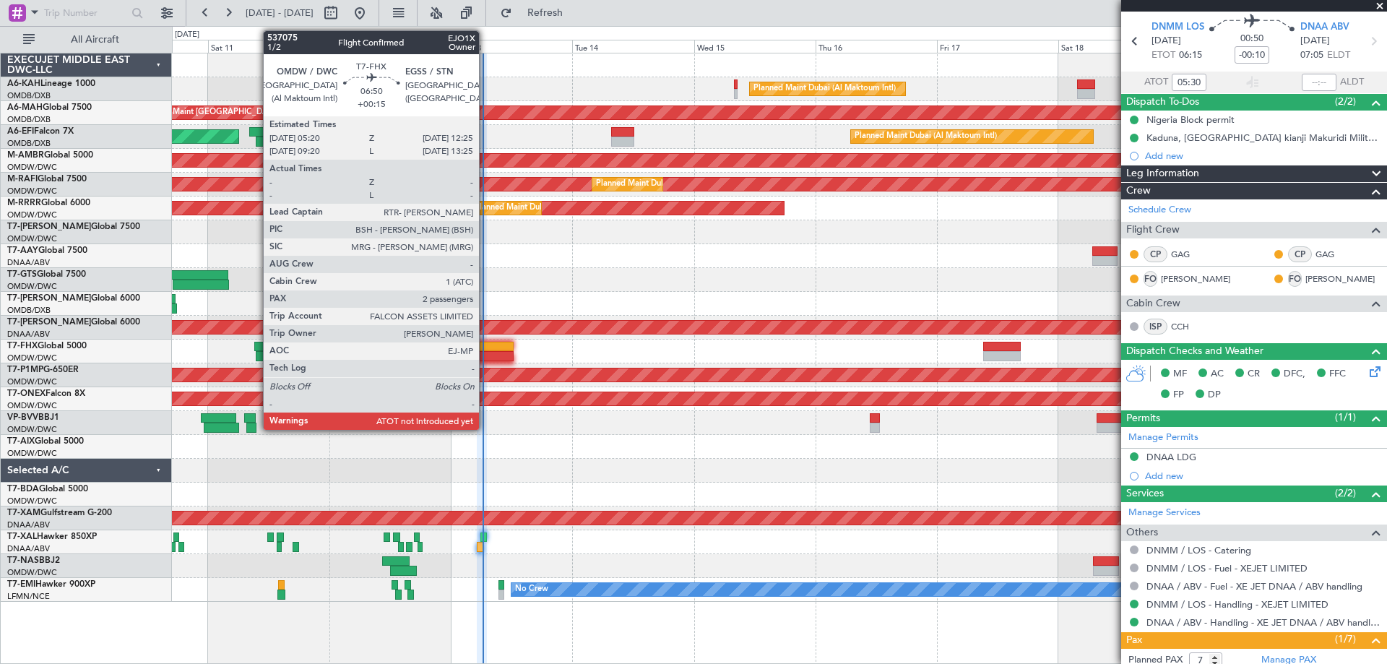
click at [485, 350] on div at bounding box center [495, 347] width 36 height 10
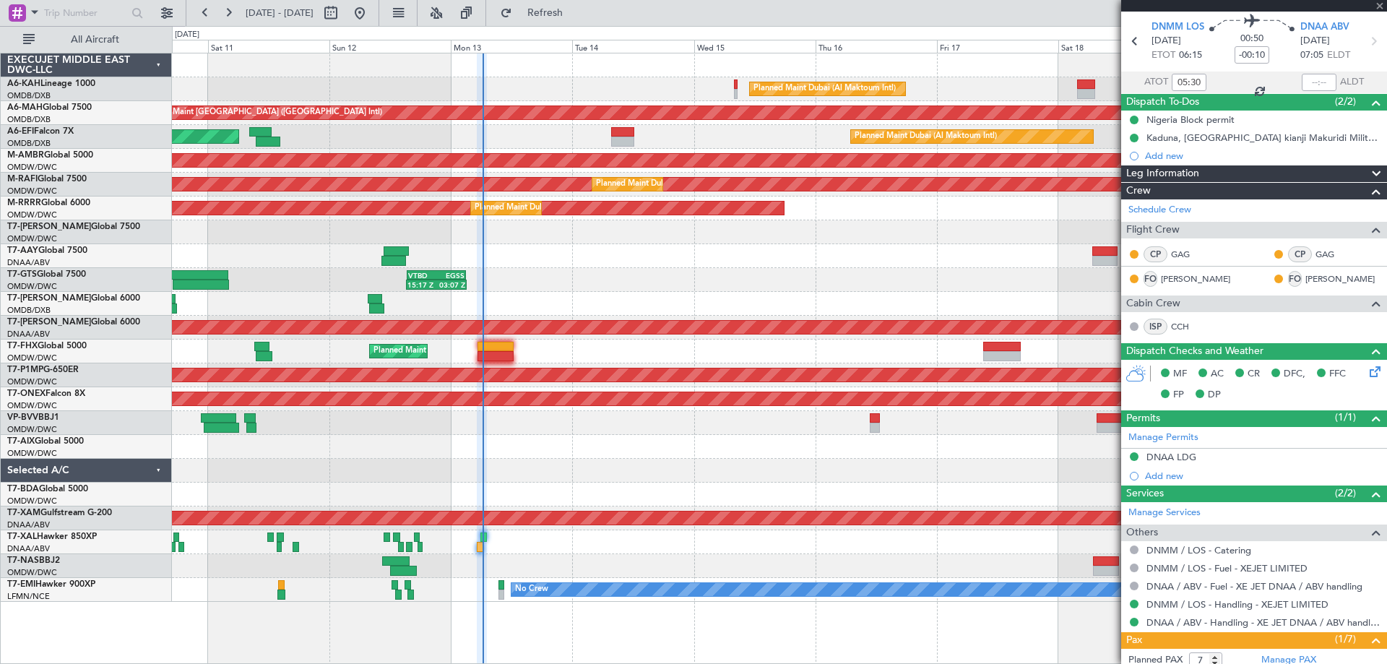
type input "+00:15"
type input "2"
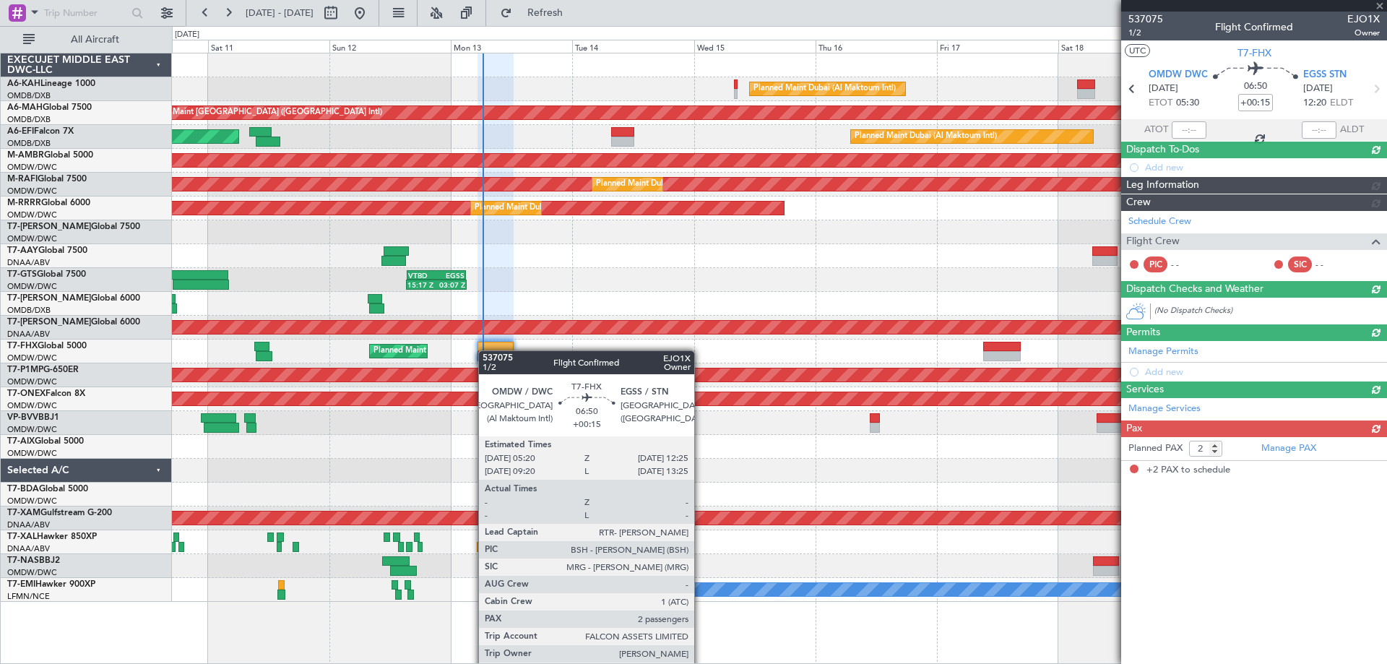
scroll to position [0, 0]
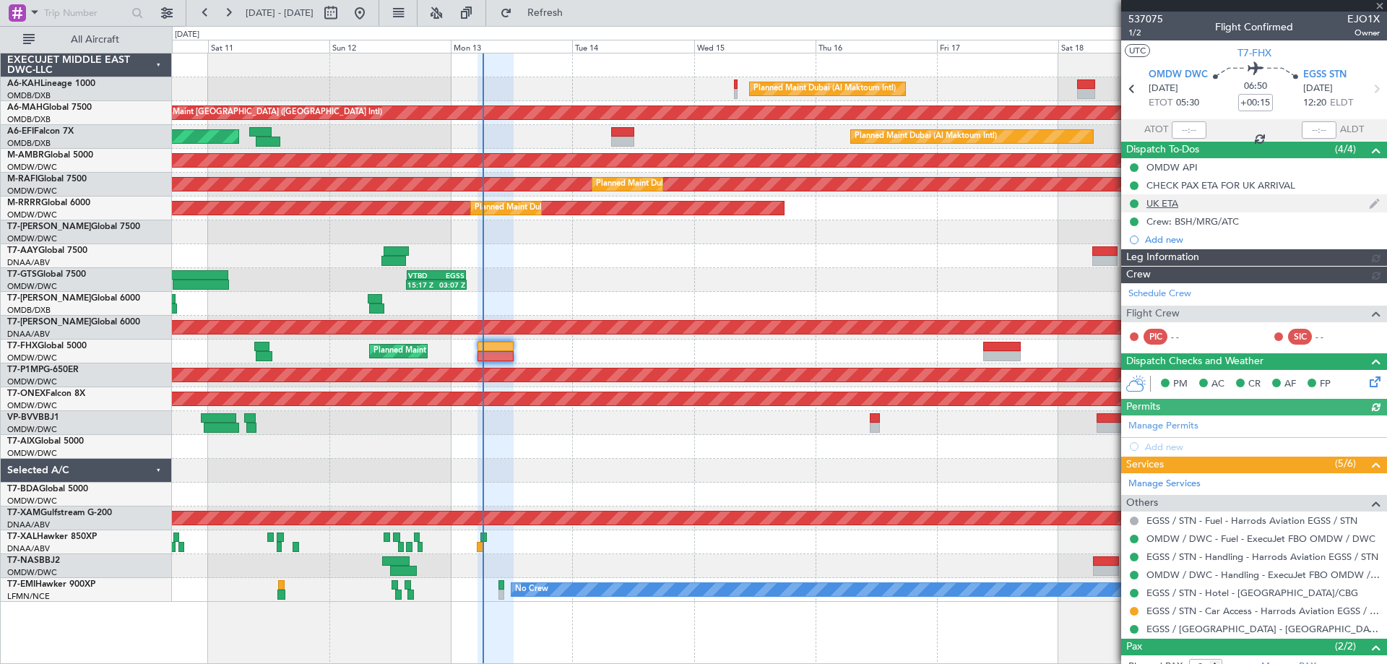
type input "[PERSON_NAME] (ANI)"
type input "7316"
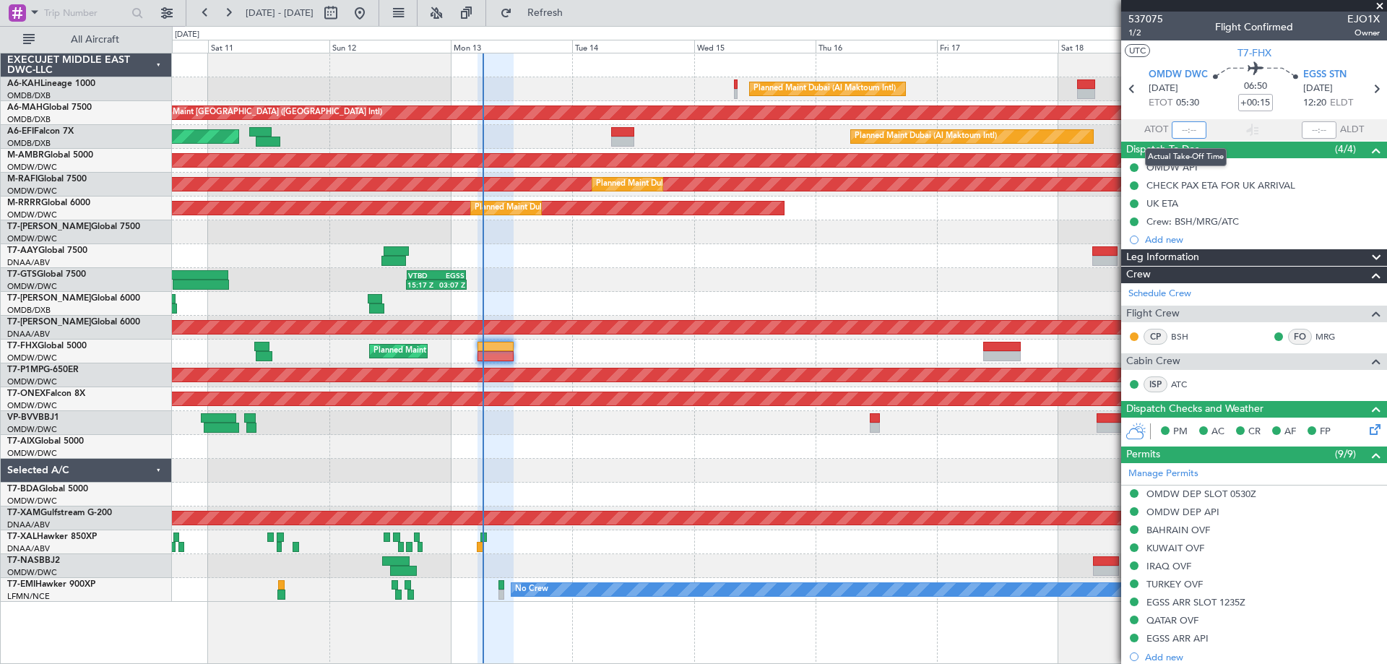
click at [1180, 129] on input "text" at bounding box center [1189, 129] width 35 height 17
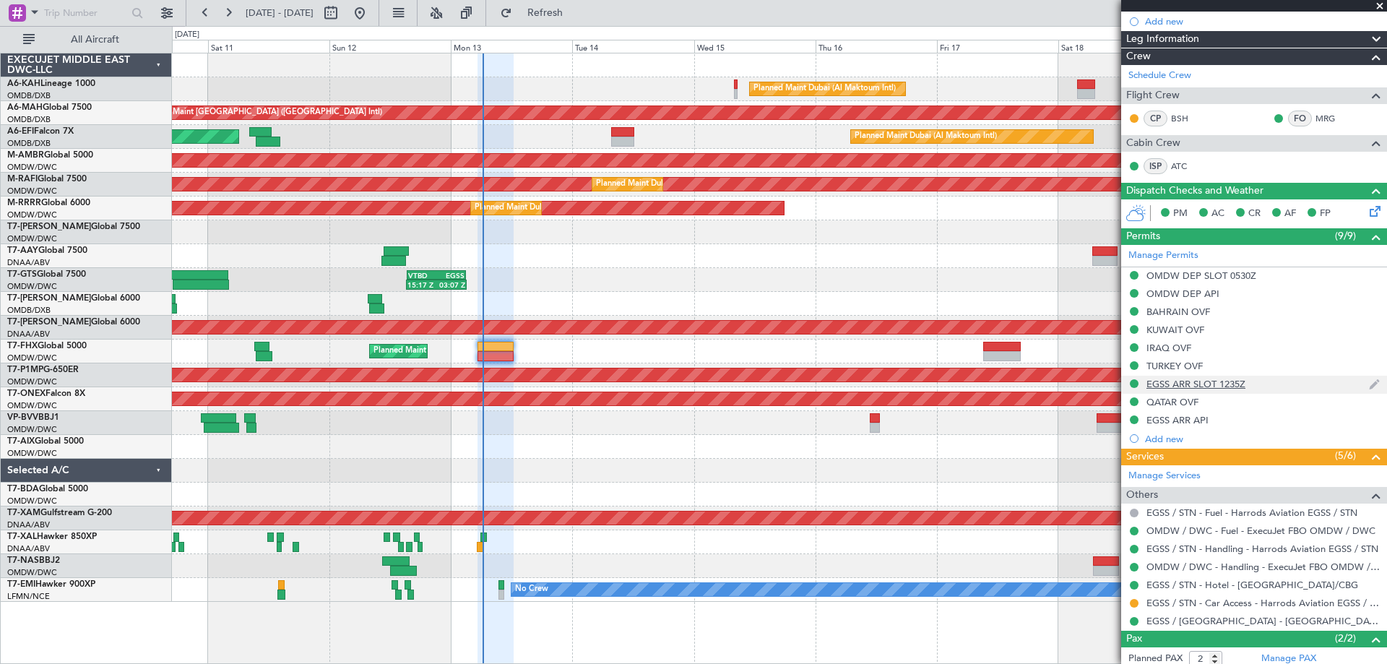
scroll to position [290, 0]
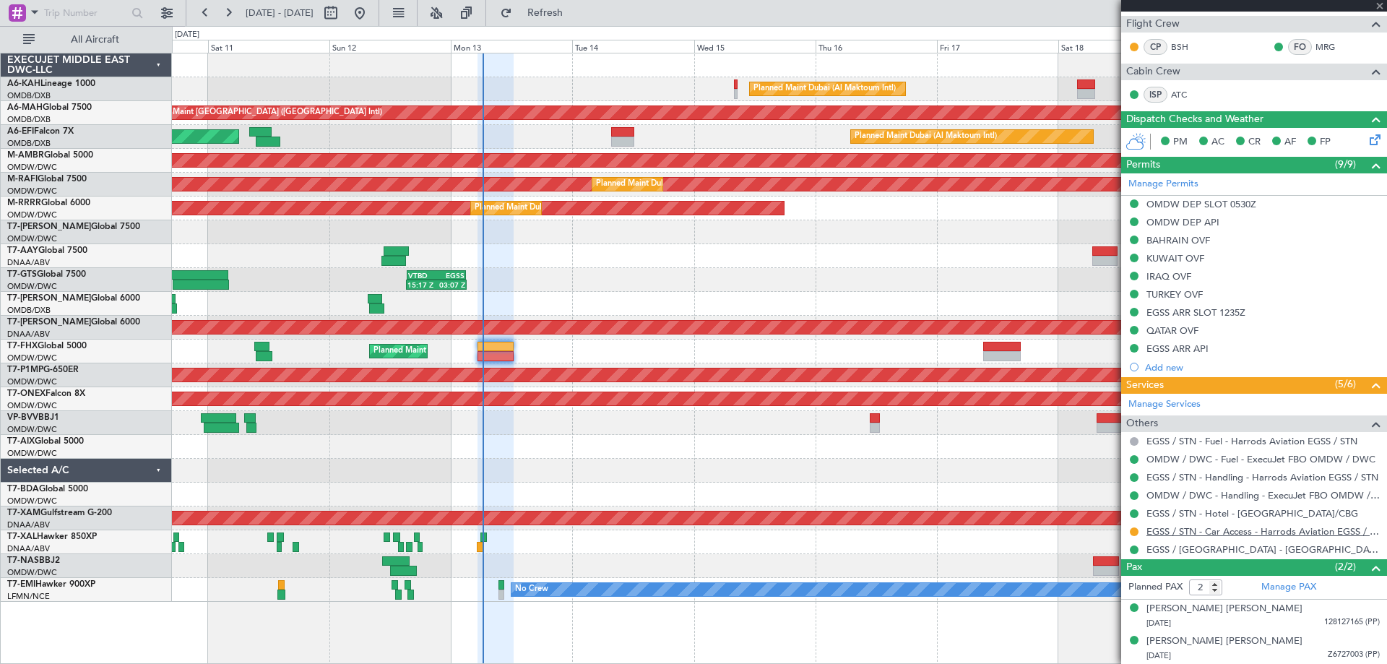
type input "06:11"
click at [1200, 529] on link "EGSS / STN - Car Access - Harrods Aviation EGSS / STN" at bounding box center [1262, 531] width 233 height 12
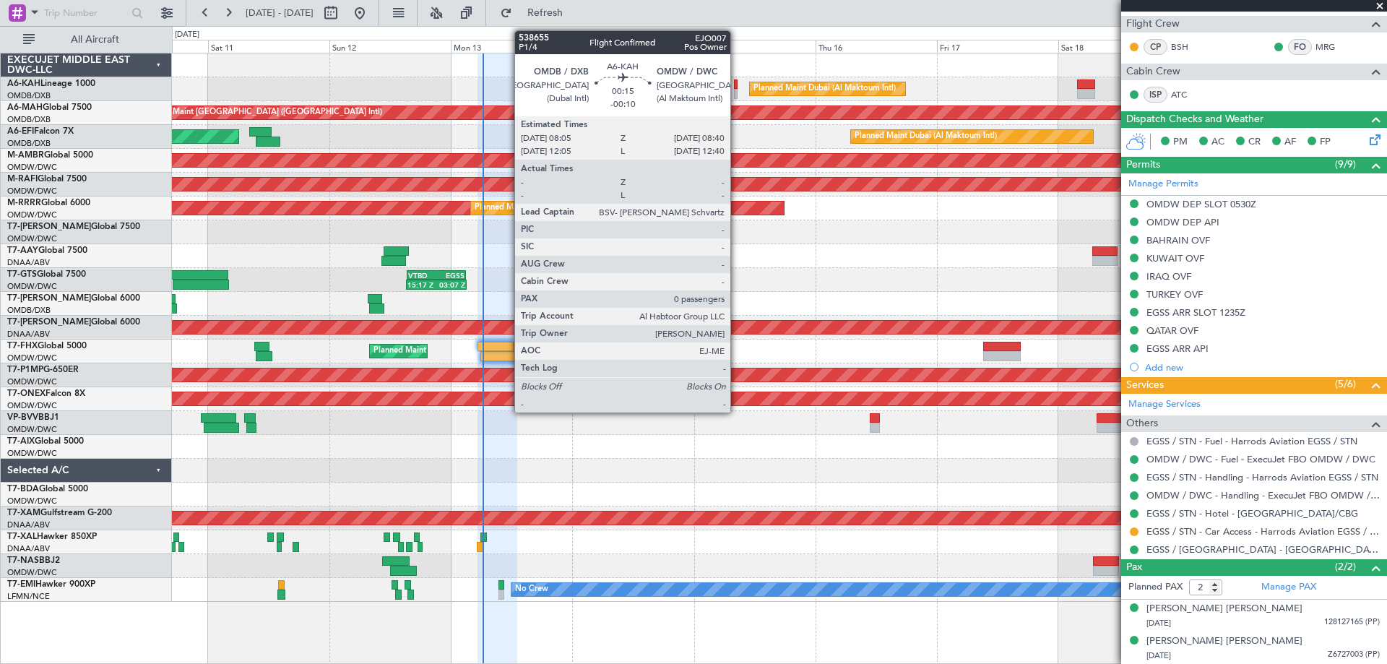
click at [737, 85] on div at bounding box center [736, 84] width 4 height 10
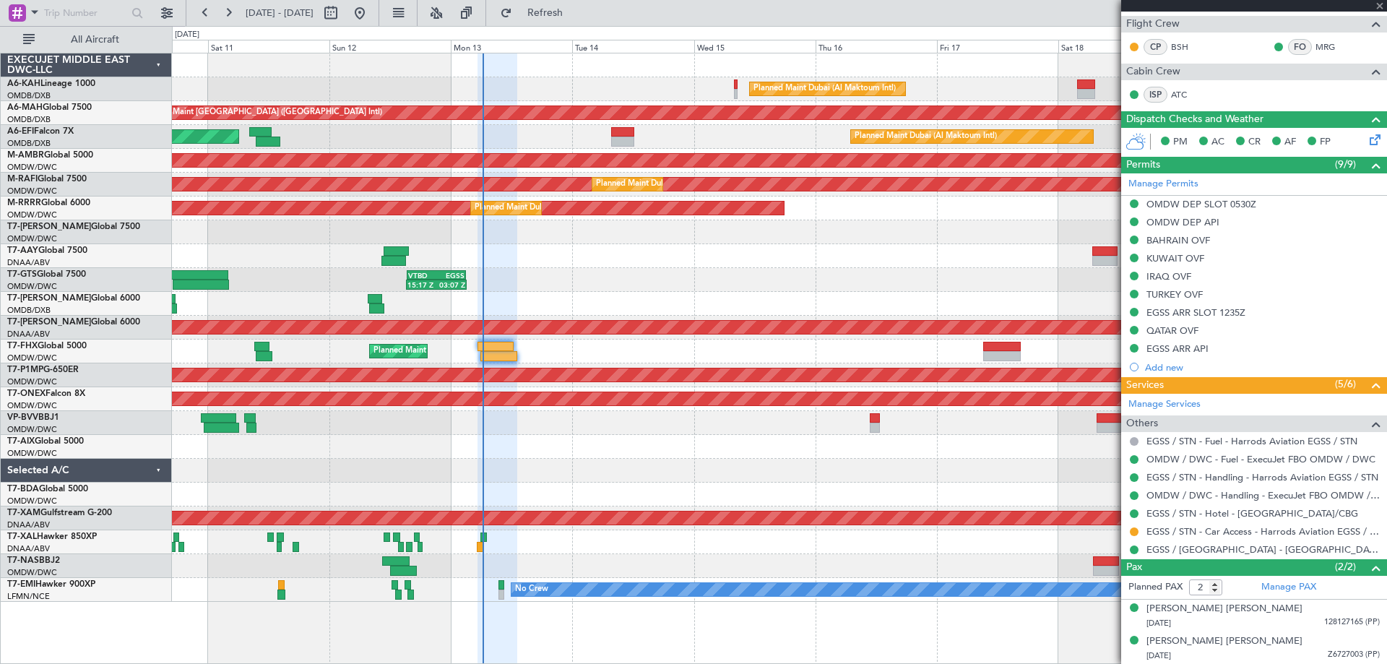
type input "-00:10"
type input "0"
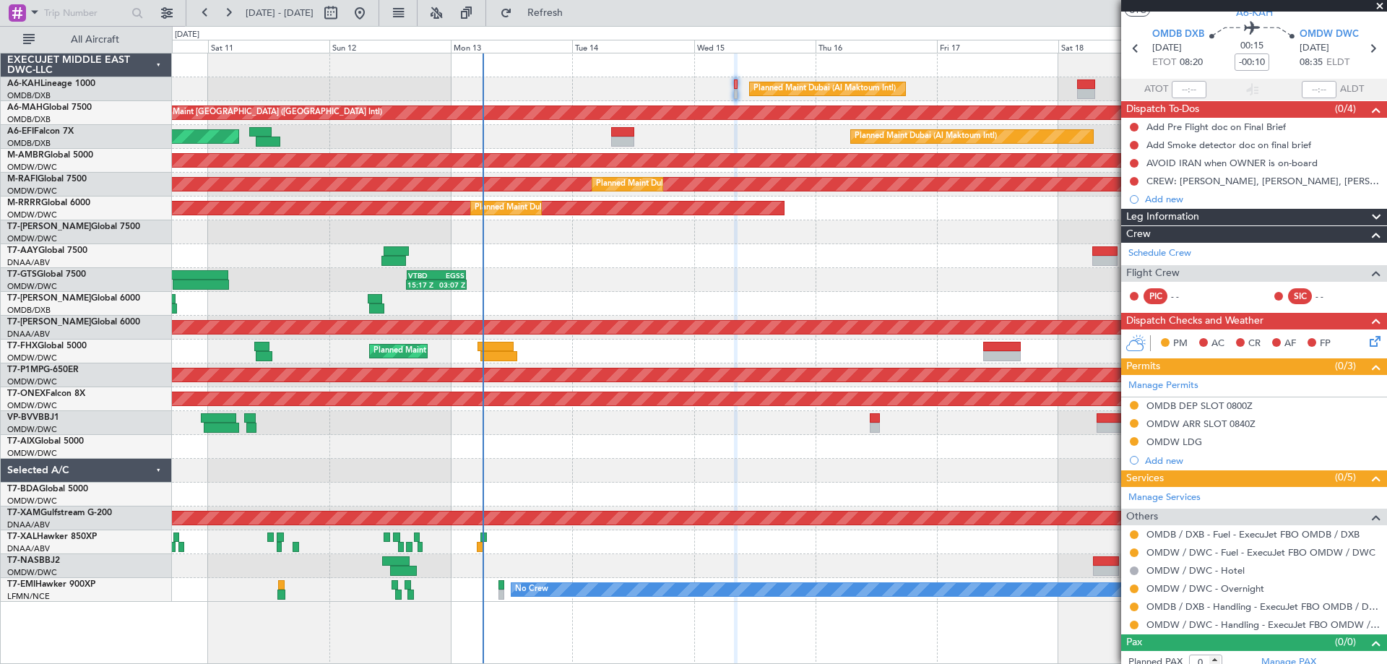
scroll to position [51, 0]
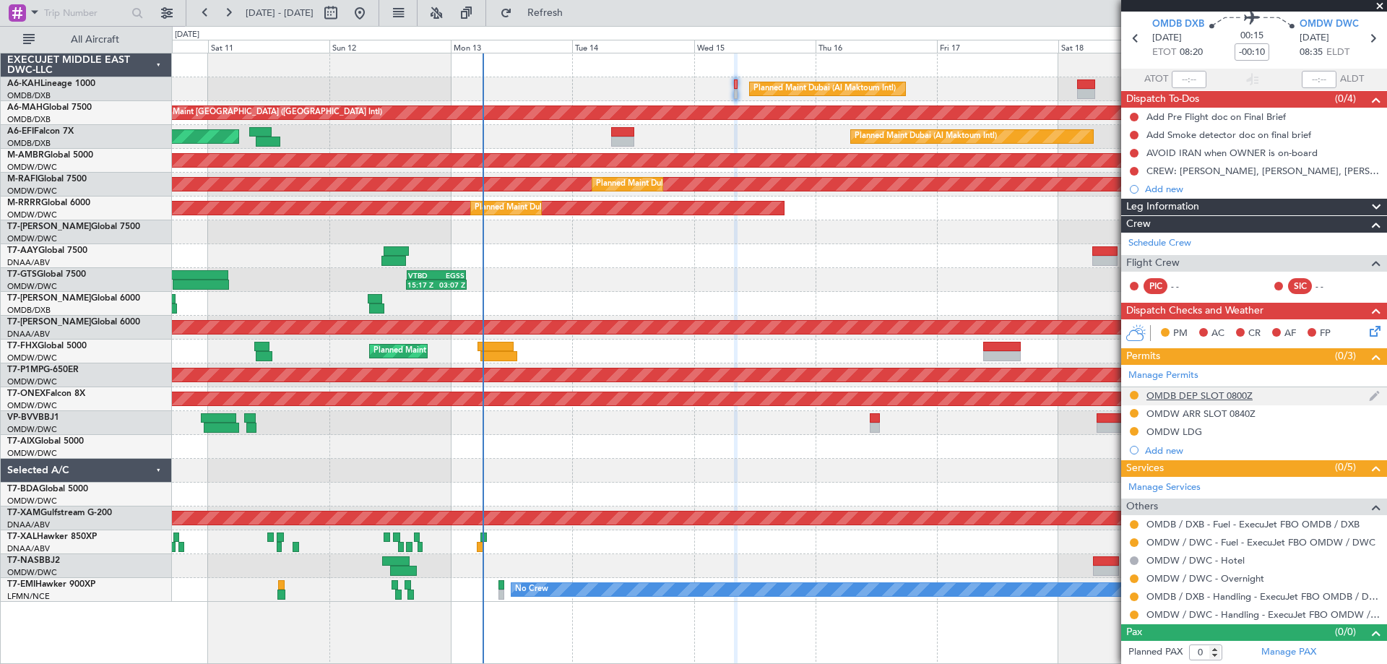
click at [1206, 392] on div "OMDB DEP SLOT 0800Z" at bounding box center [1199, 395] width 106 height 12
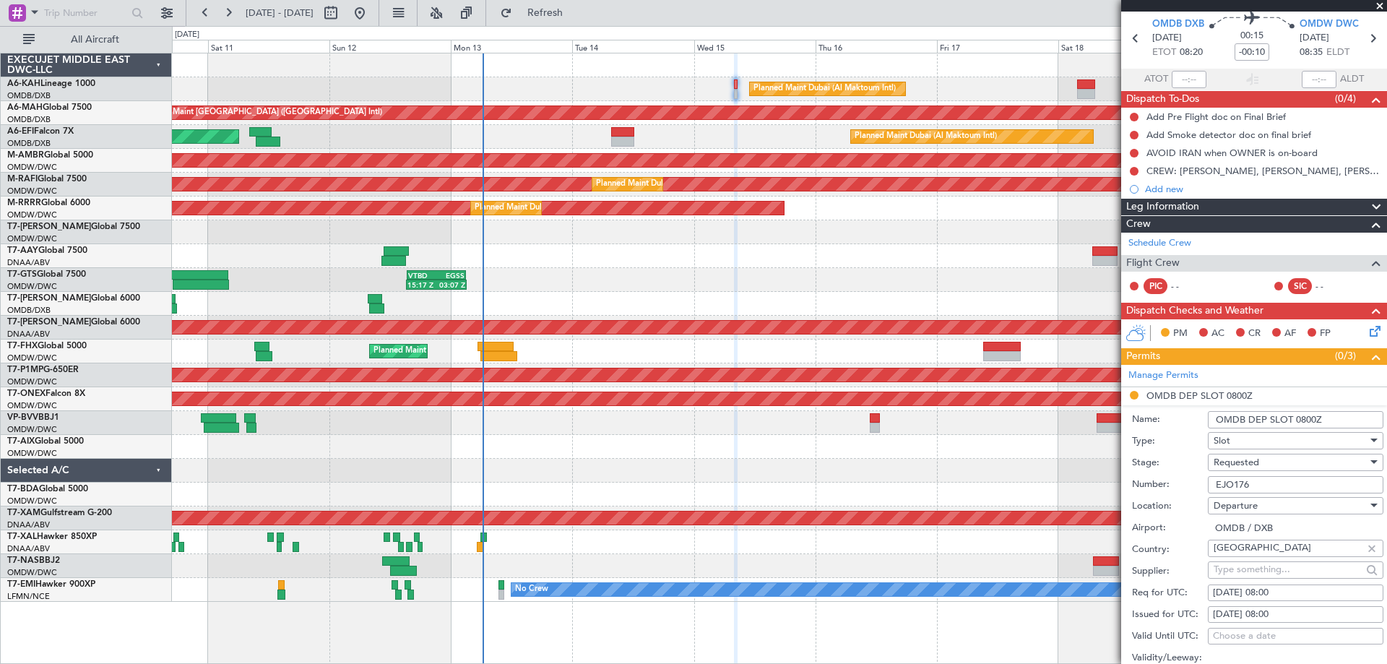
scroll to position [267, 0]
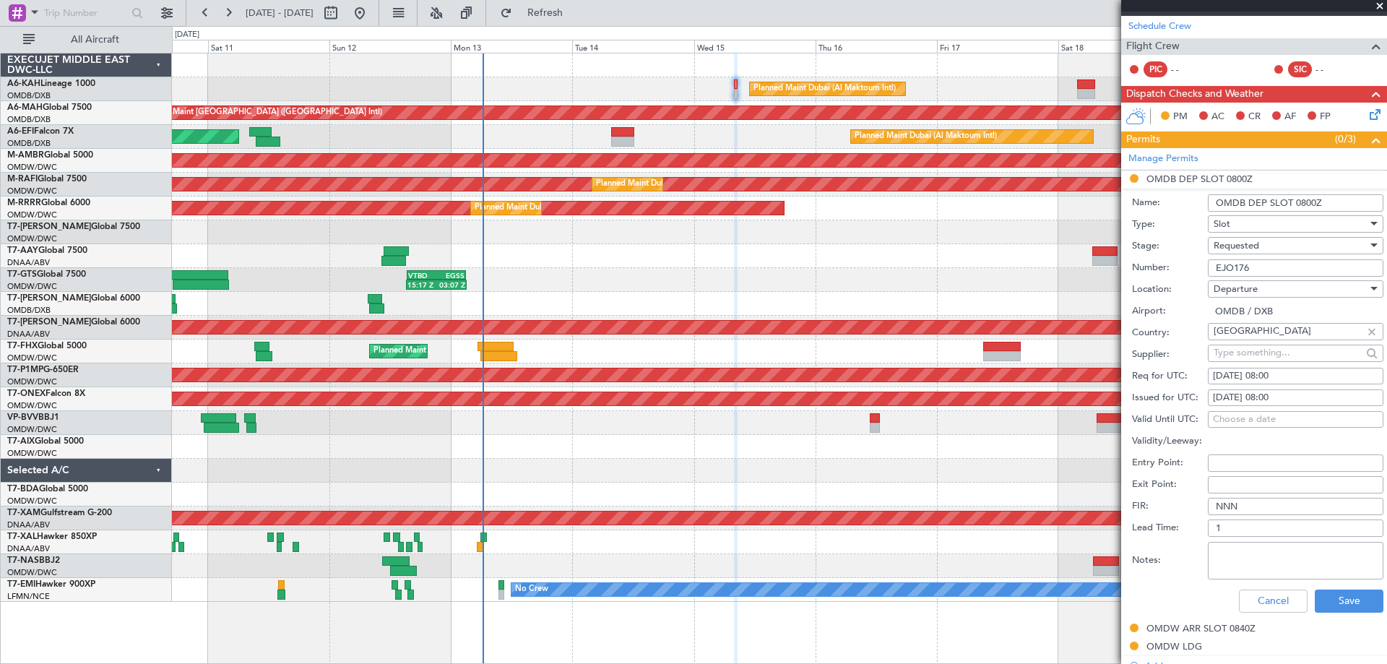
drag, startPoint x: 1264, startPoint y: 264, endPoint x: 1169, endPoint y: 271, distance: 94.9
click at [1170, 274] on div "Number: EJO176" at bounding box center [1257, 268] width 251 height 22
paste input "K EJO176"
type input "K EJO176"
click at [1245, 376] on div "[DATE] 08:00" at bounding box center [1295, 376] width 165 height 14
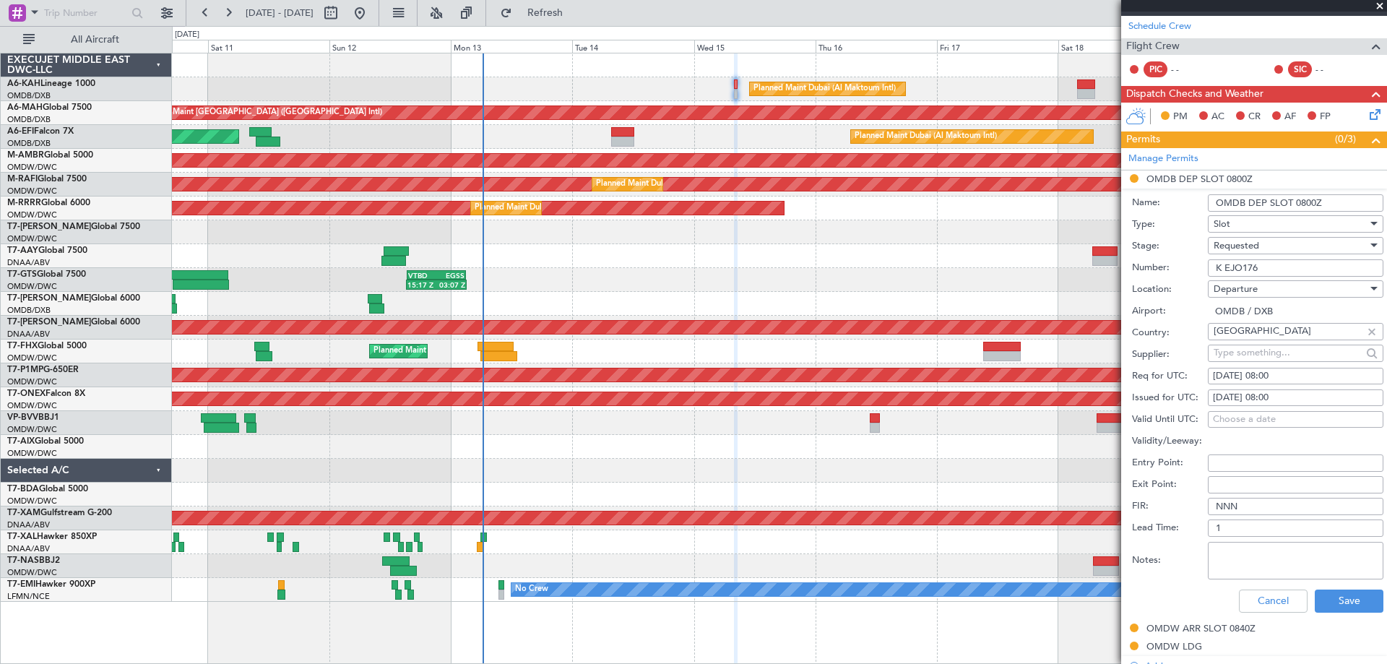
select select "10"
select select "2025"
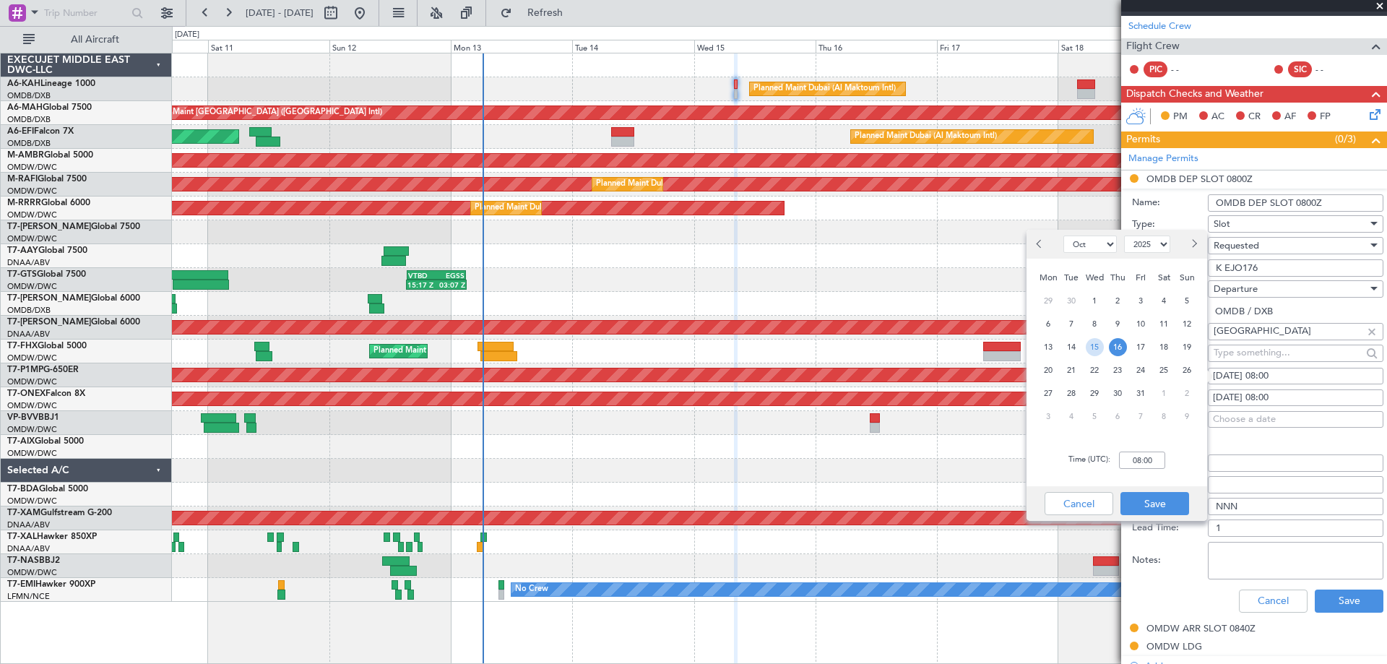
click at [1096, 343] on span "15" at bounding box center [1095, 347] width 18 height 18
click at [1141, 462] on input "00:00" at bounding box center [1142, 459] width 46 height 17
type input "0800"
click at [1152, 508] on button "Save" at bounding box center [1154, 503] width 69 height 23
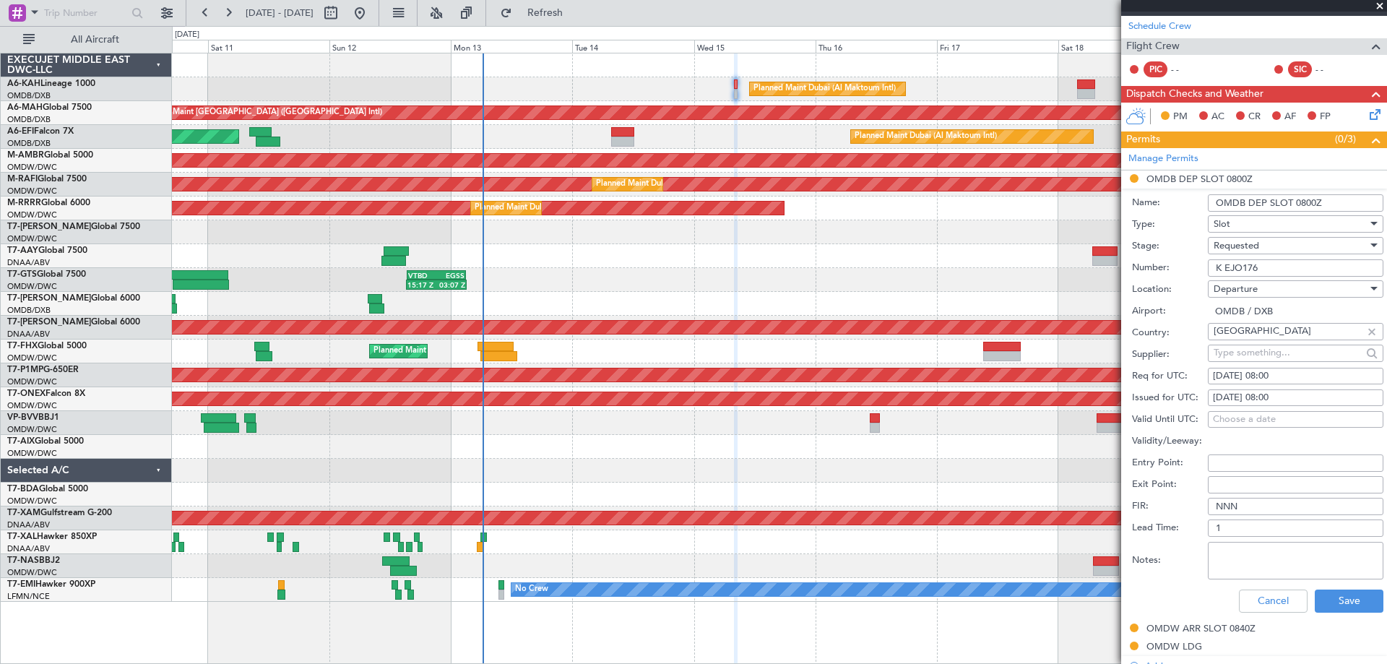
click at [1230, 397] on div "[DATE] 08:00" at bounding box center [1295, 398] width 165 height 14
select select "10"
select select "2025"
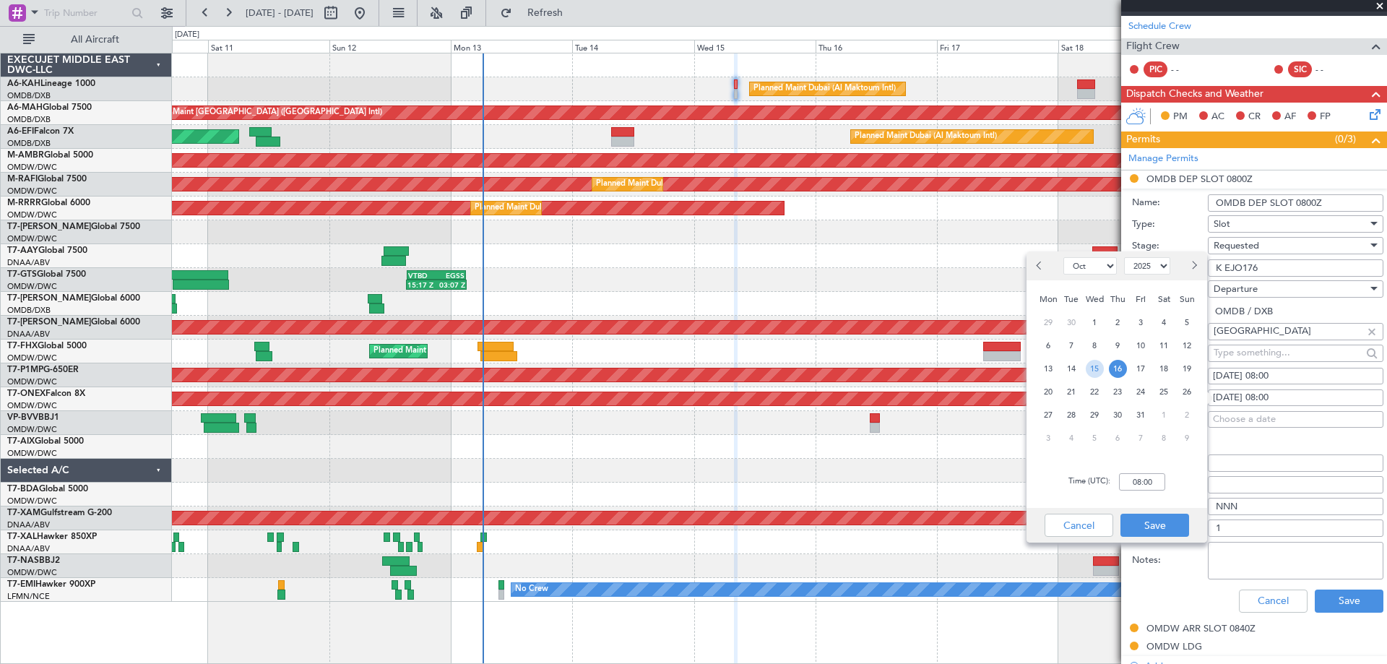
click at [1094, 365] on span "15" at bounding box center [1095, 369] width 18 height 18
click at [1150, 479] on input "00:00" at bounding box center [1142, 481] width 46 height 17
type input "08:00"
click at [1169, 509] on div "Cancel Save" at bounding box center [1116, 525] width 181 height 35
click at [1156, 523] on button "Save" at bounding box center [1154, 525] width 69 height 23
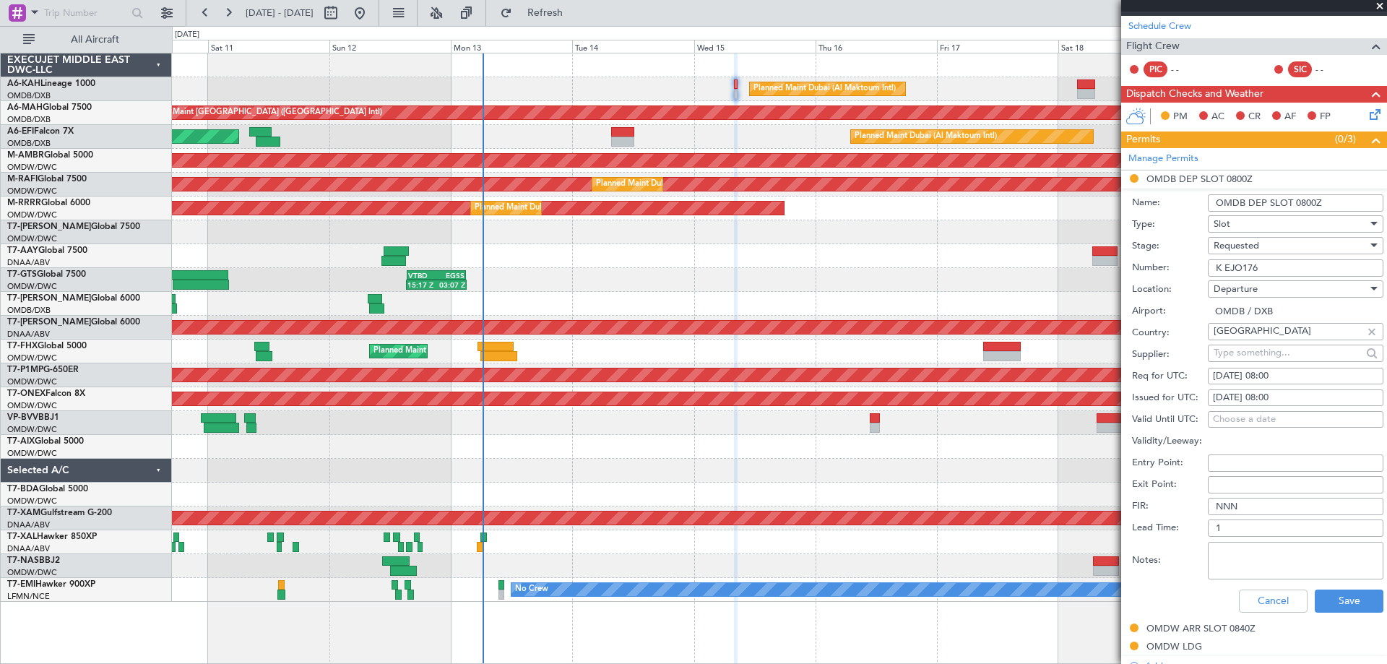
click at [1264, 252] on div "Requested" at bounding box center [1290, 246] width 154 height 22
drag, startPoint x: 1272, startPoint y: 354, endPoint x: 1284, endPoint y: 446, distance: 93.3
click at [1272, 353] on span "Received OK" at bounding box center [1290, 355] width 152 height 22
click at [1337, 595] on button "Save" at bounding box center [1349, 600] width 69 height 23
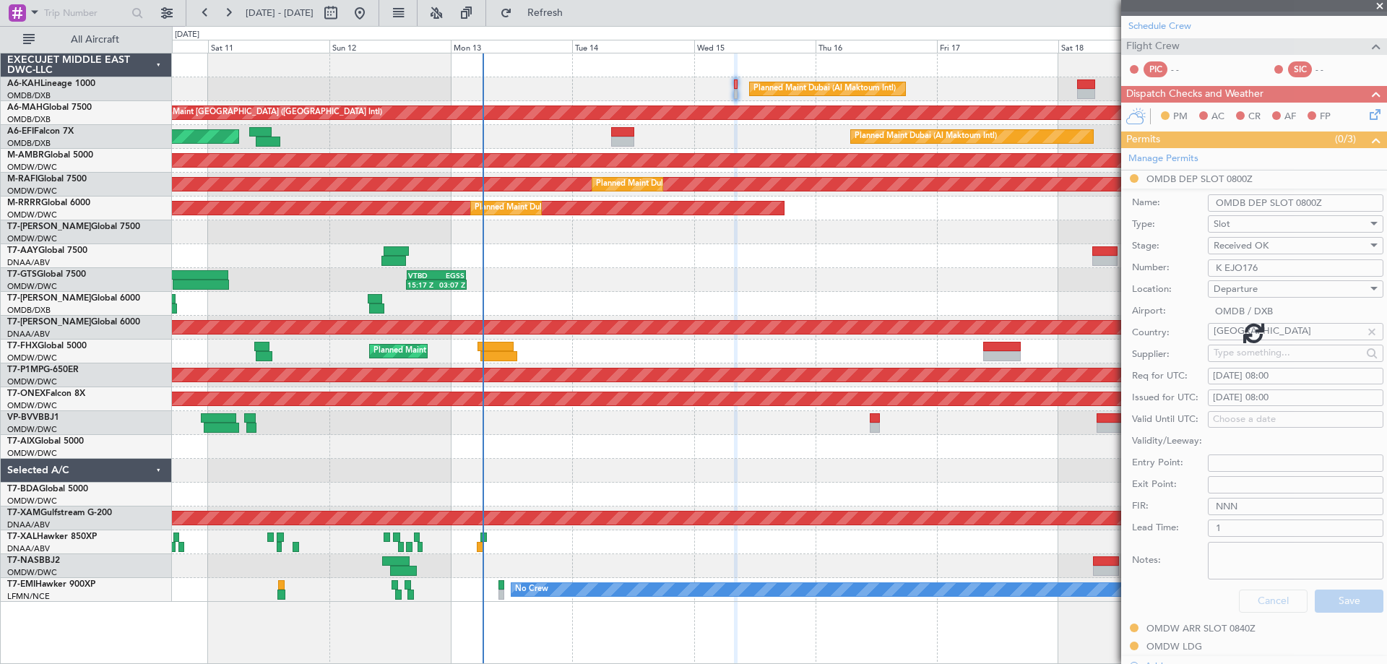
scroll to position [51, 0]
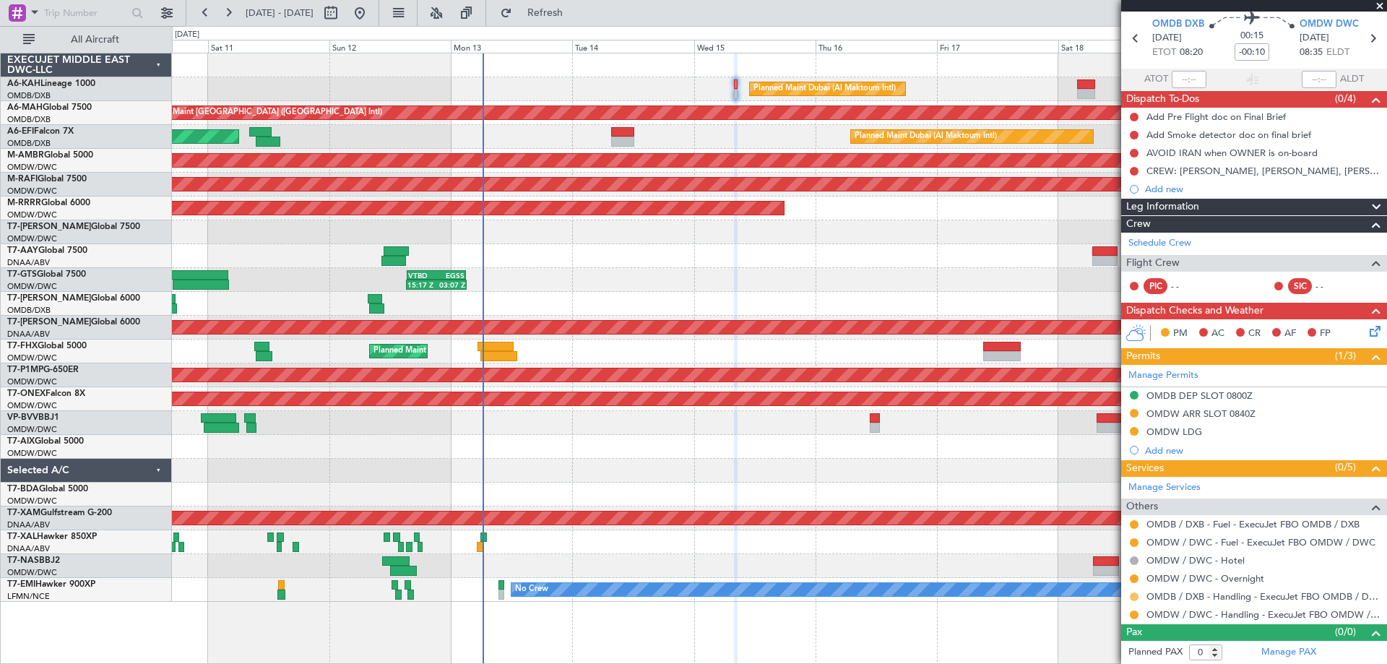
click at [1130, 593] on button at bounding box center [1134, 596] width 9 height 9
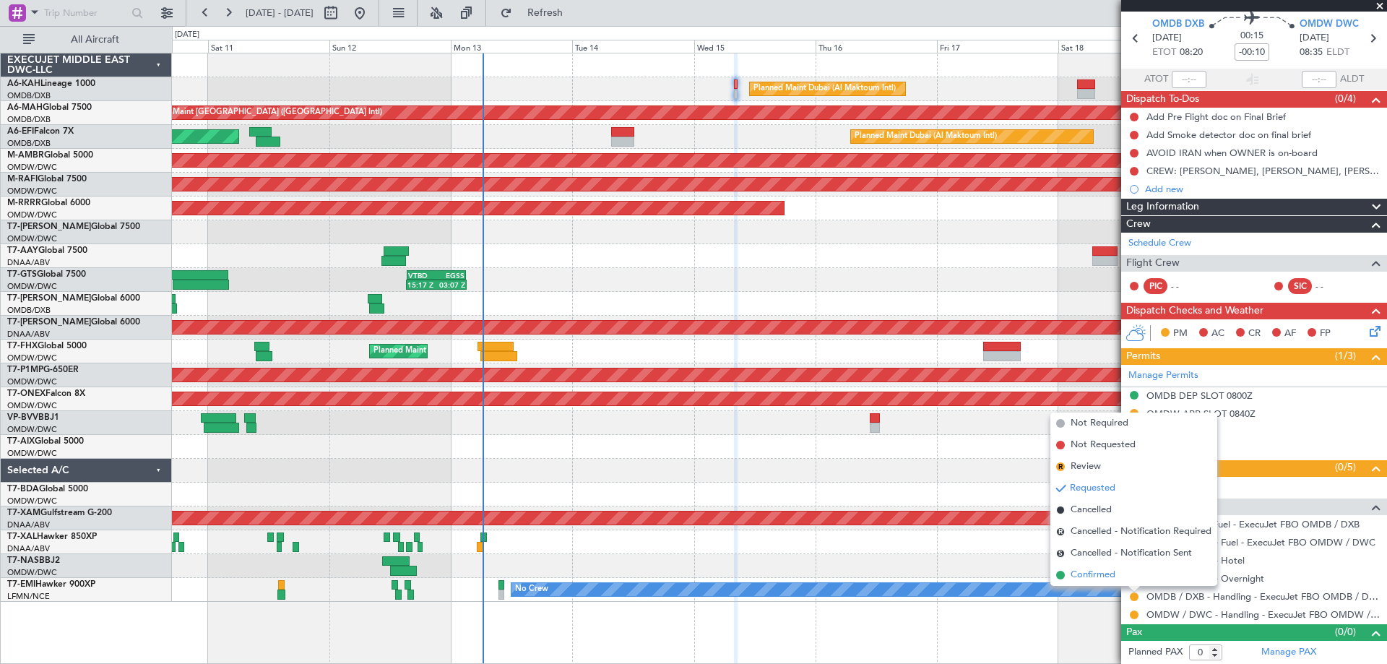
click at [1113, 574] on span "Confirmed" at bounding box center [1092, 575] width 45 height 14
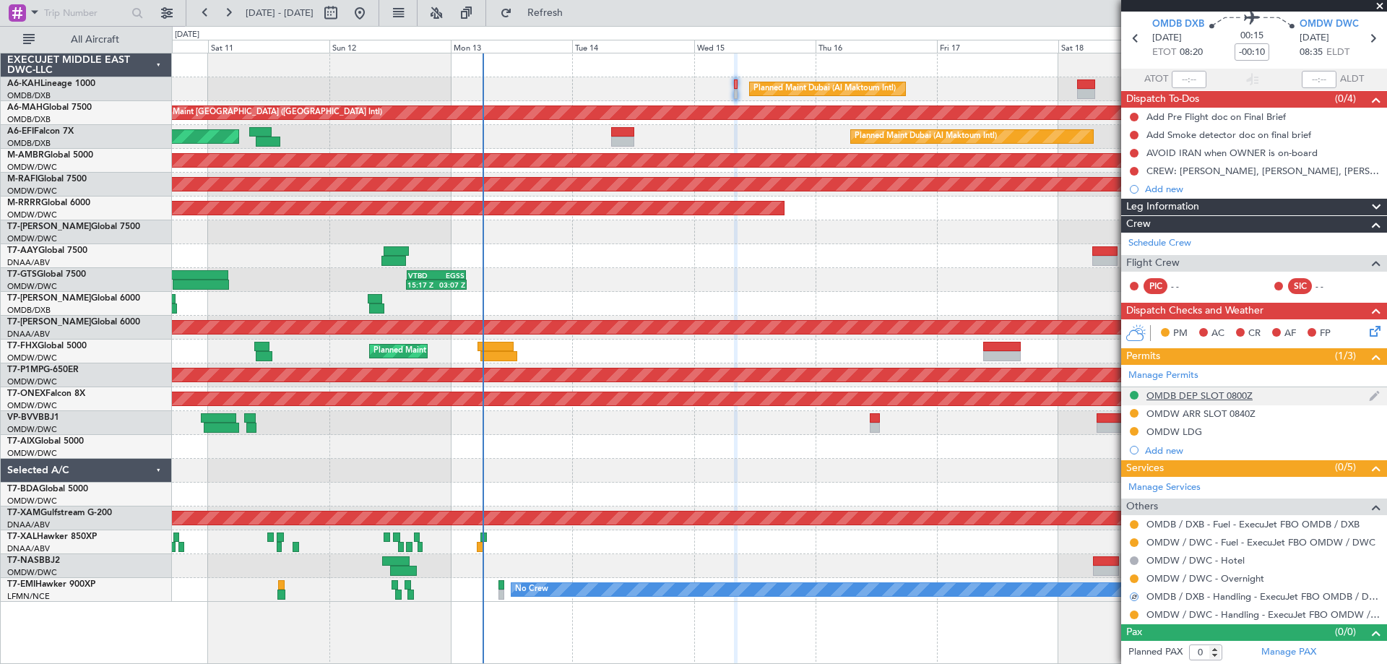
click at [1237, 398] on div "OMDB DEP SLOT 0800Z" at bounding box center [1199, 395] width 106 height 12
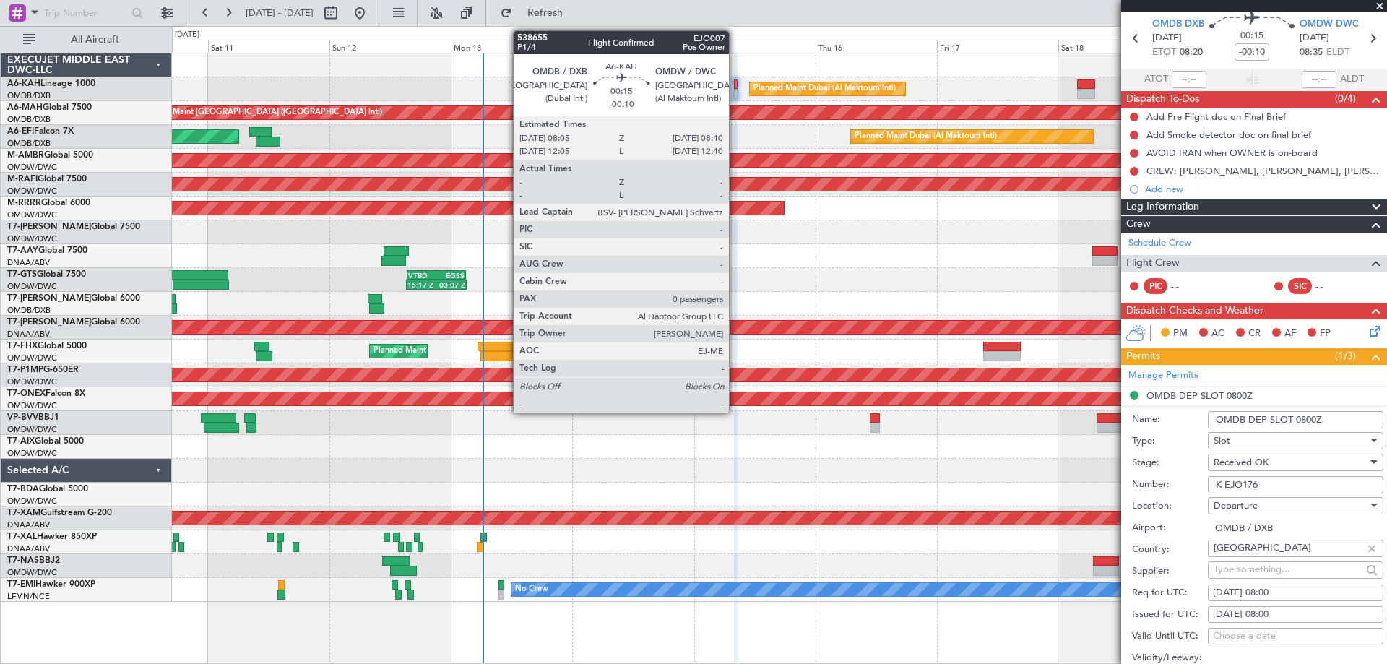
click at [735, 85] on div at bounding box center [736, 84] width 4 height 10
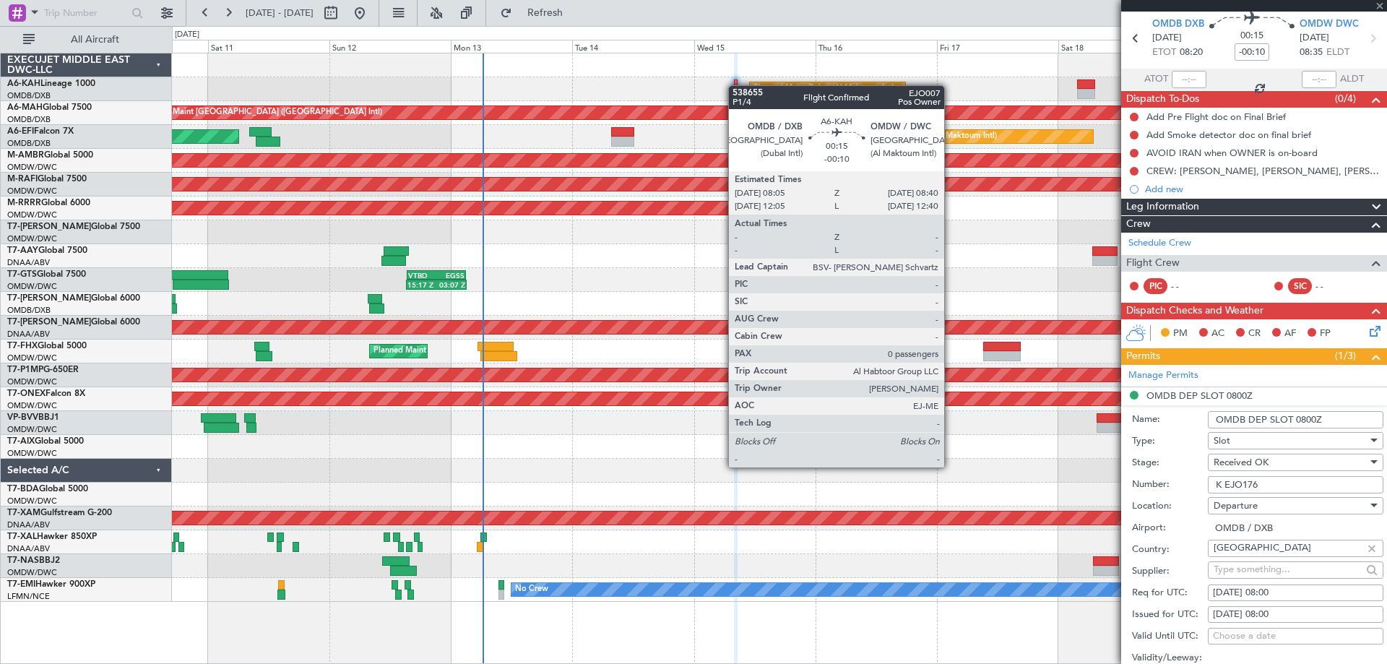
scroll to position [0, 0]
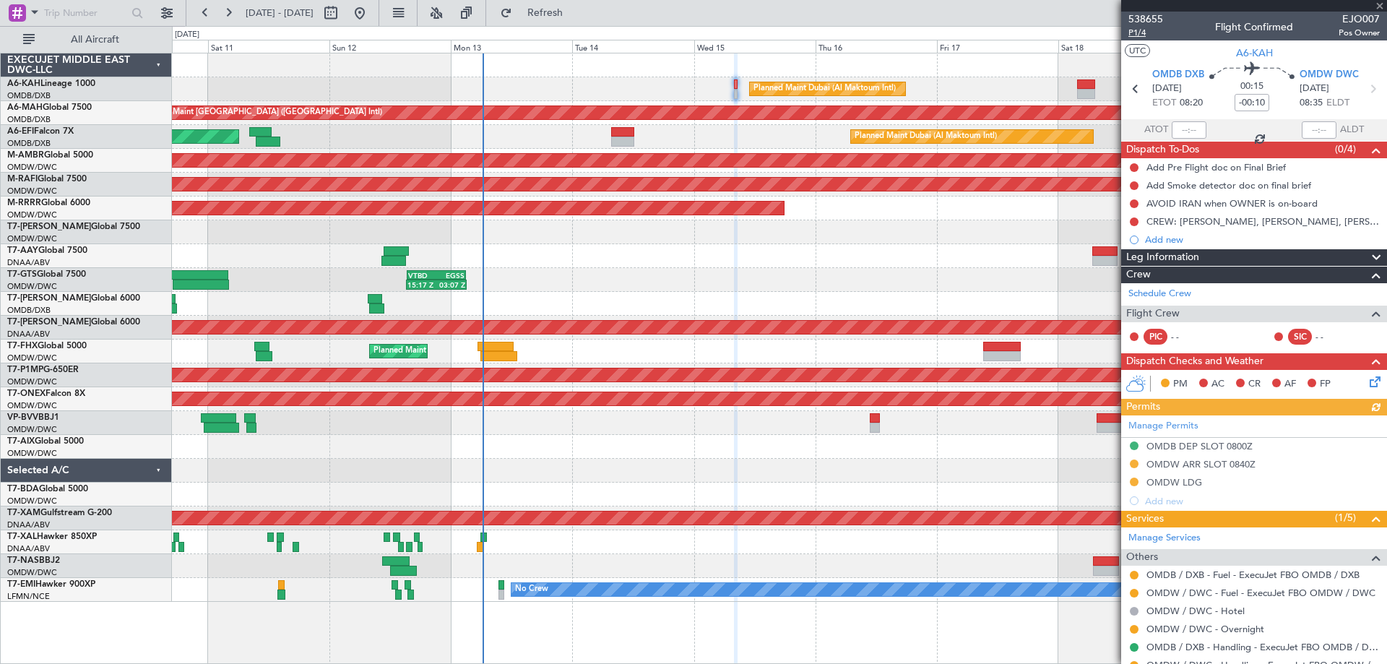
click at [1138, 33] on span "P1/4" at bounding box center [1145, 33] width 35 height 12
click at [1250, 447] on div "OMDB DEP SLOT 0800Z" at bounding box center [1199, 446] width 106 height 12
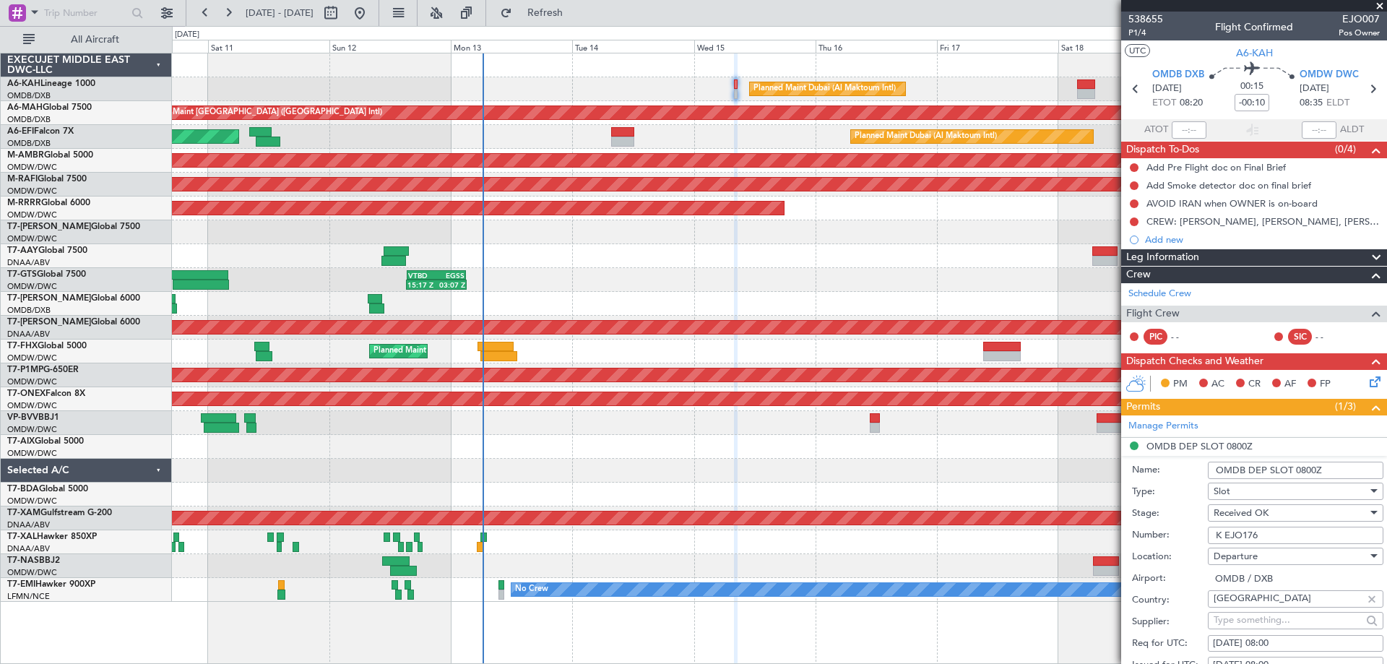
click at [1310, 467] on input "OMDB DEP SLOT 0800Z" at bounding box center [1296, 470] width 176 height 17
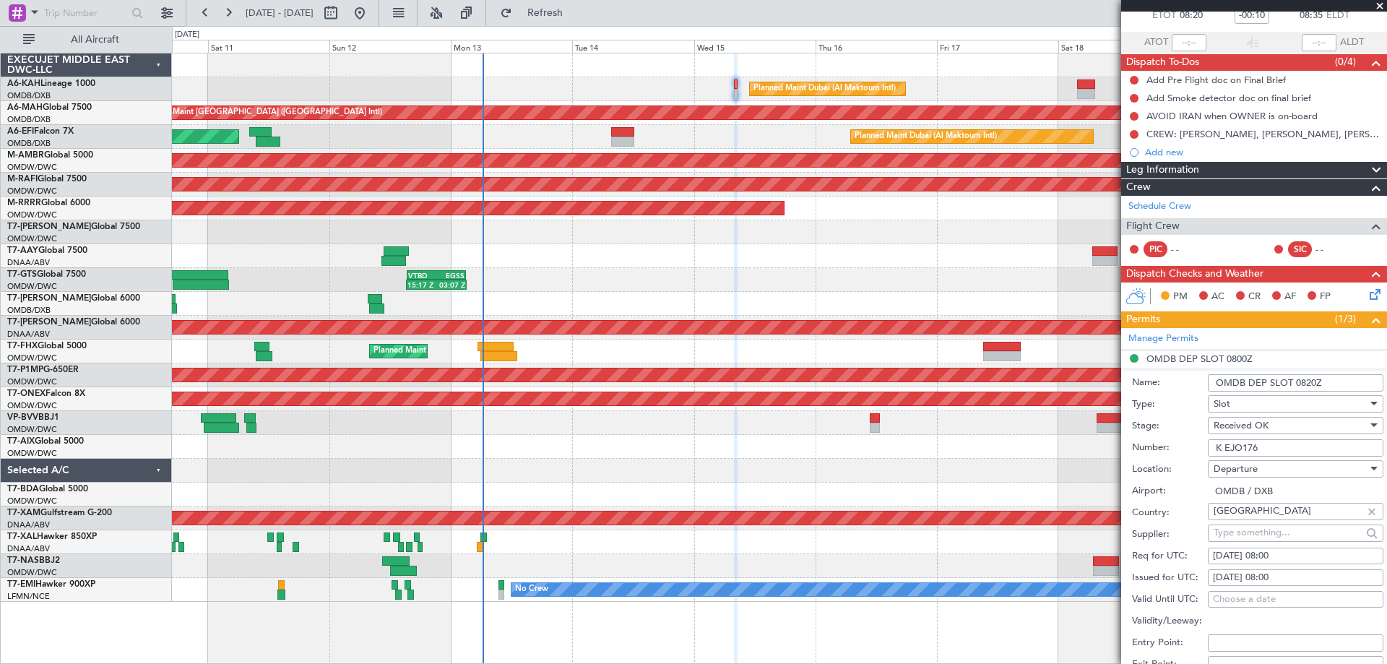
scroll to position [289, 0]
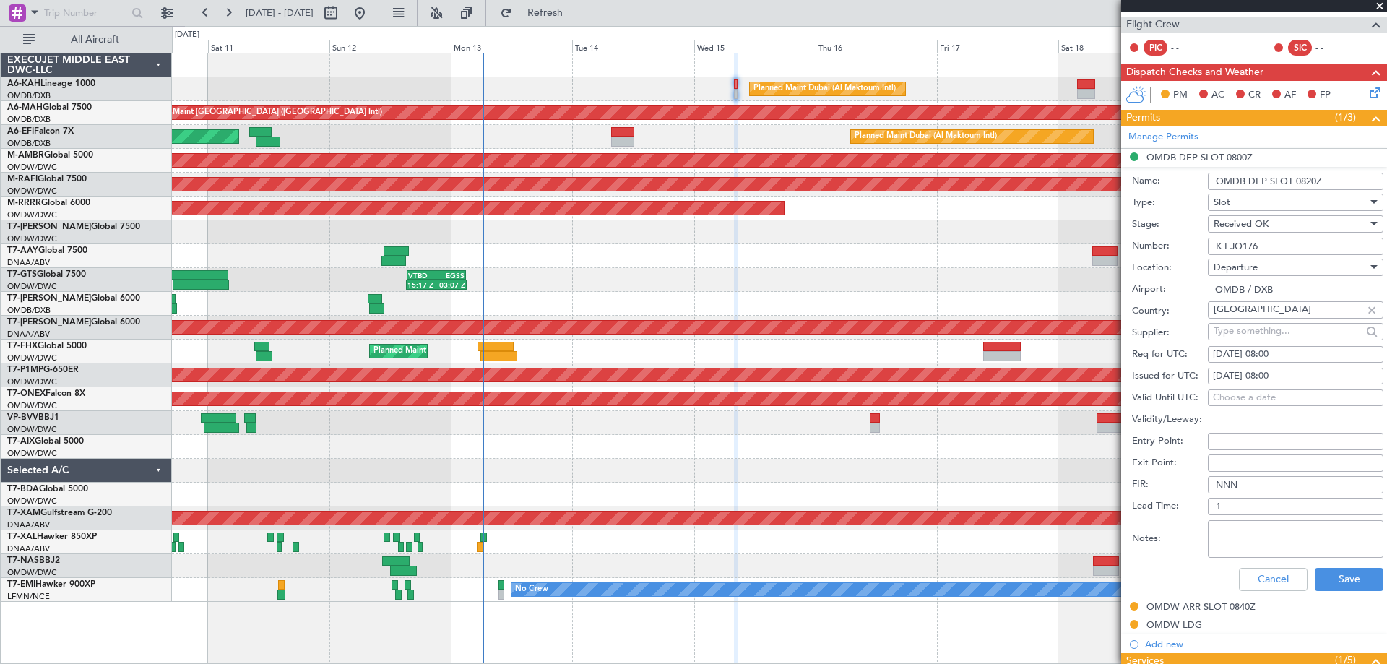
type input "OMDB DEP SLOT 0820Z"
click at [1277, 353] on div "[DATE] 08:00" at bounding box center [1295, 354] width 165 height 14
select select "10"
select select "2025"
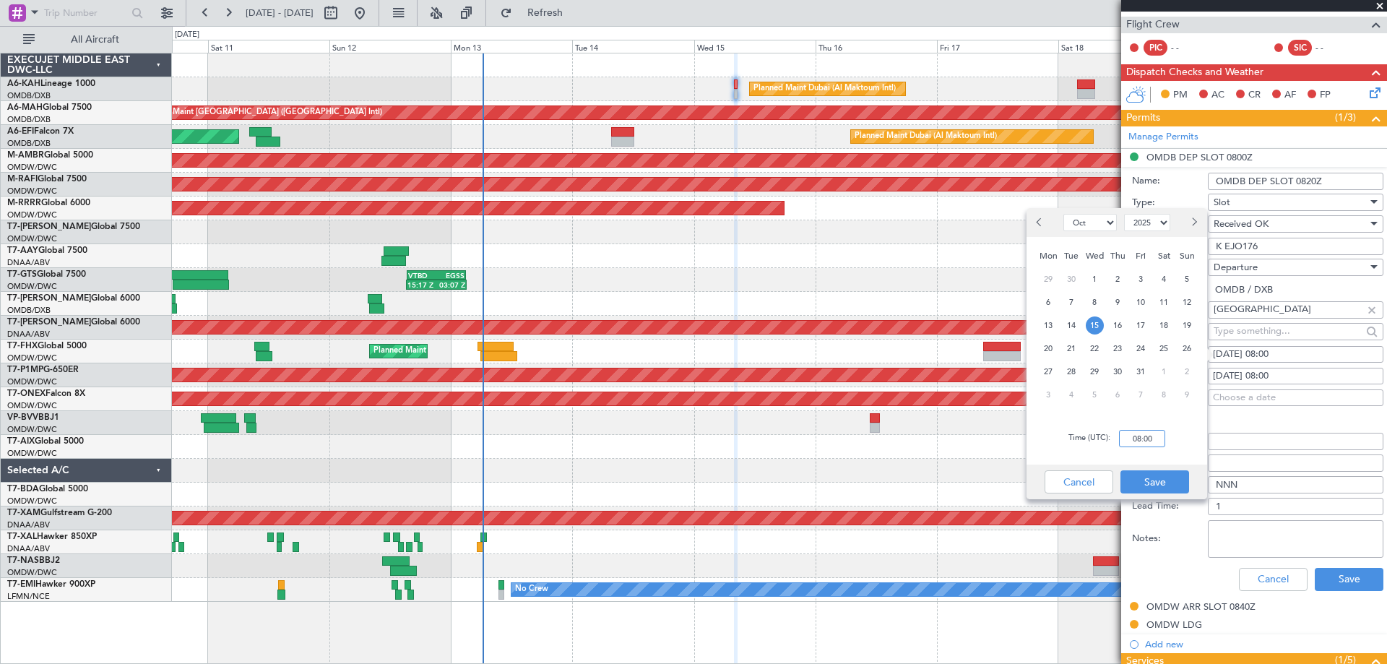
click at [1161, 438] on input "08:00" at bounding box center [1142, 438] width 46 height 17
type input "08:20"
click at [1156, 482] on button "Save" at bounding box center [1154, 481] width 69 height 23
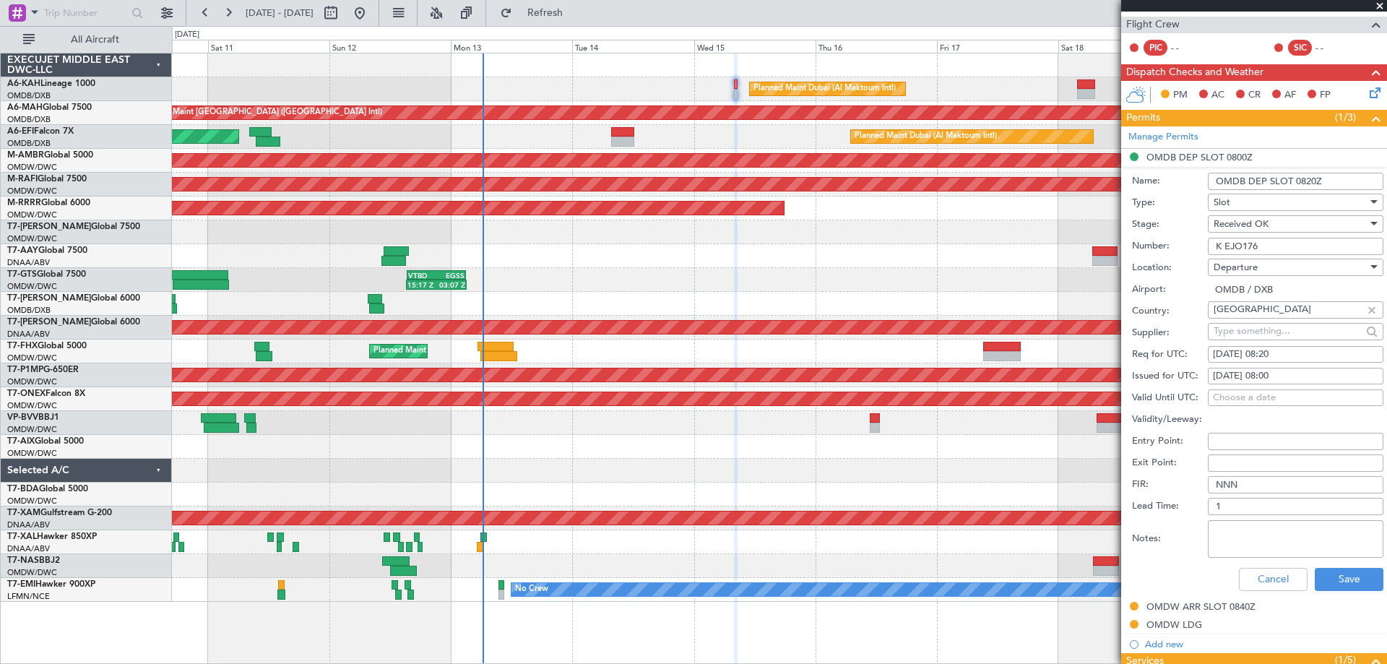
click at [1278, 375] on div "[DATE] 08:00" at bounding box center [1295, 376] width 165 height 14
select select "10"
select select "2025"
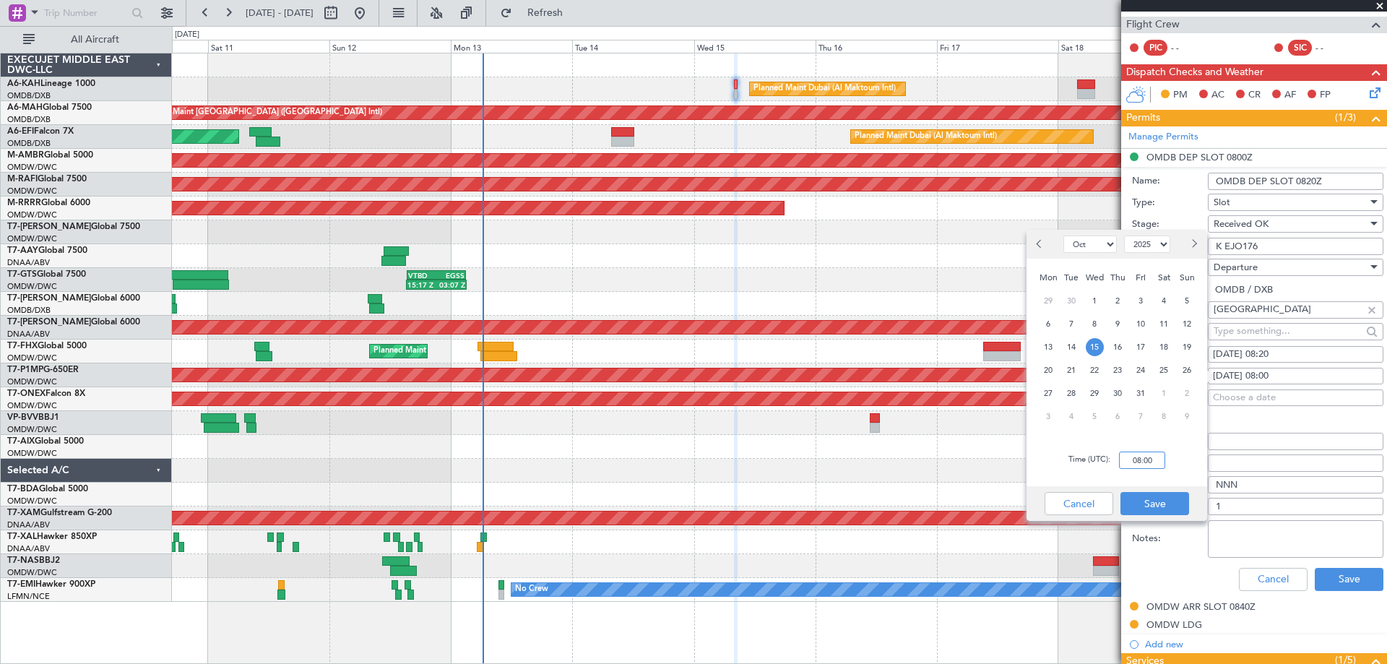
click at [1128, 454] on input "08:00" at bounding box center [1142, 459] width 46 height 17
click at [1156, 485] on div "Time (UTC): 0820" at bounding box center [1116, 460] width 181 height 52
type input "08:20"
drag, startPoint x: 1154, startPoint y: 501, endPoint x: 1192, endPoint y: 495, distance: 38.0
click at [1154, 501] on button "Save" at bounding box center [1154, 503] width 69 height 23
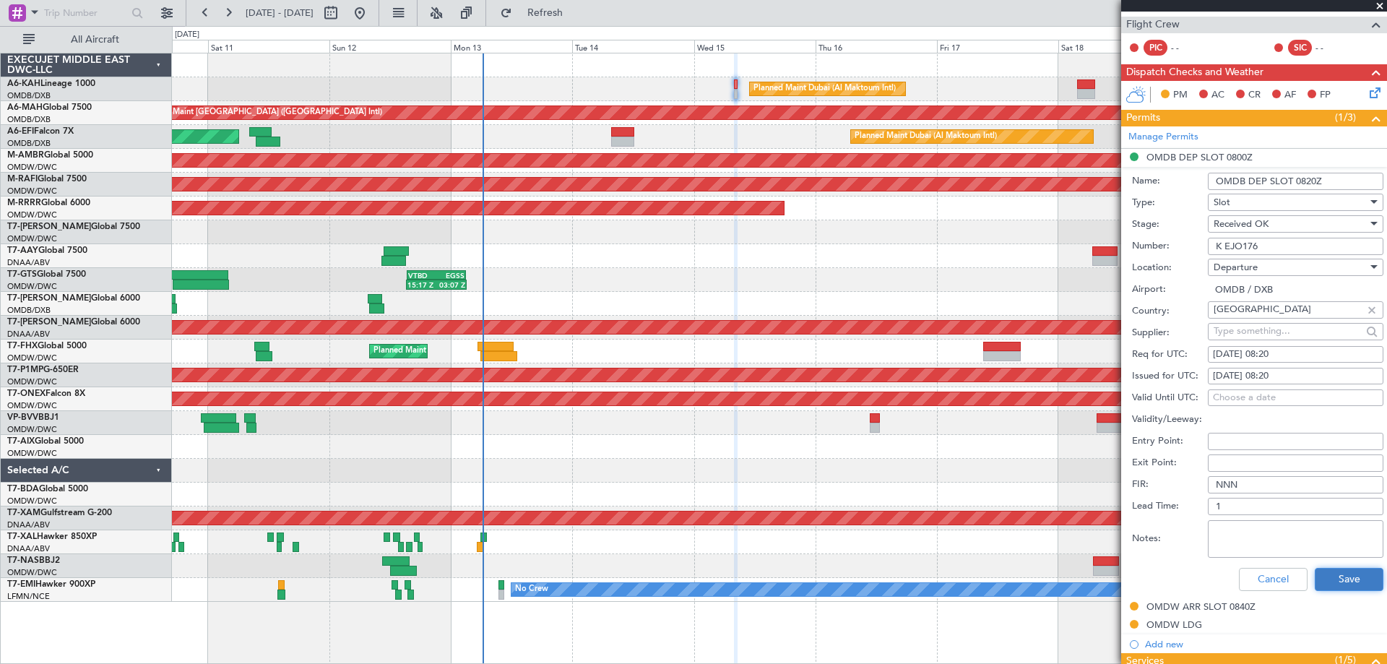
click at [1346, 574] on button "Save" at bounding box center [1349, 579] width 69 height 23
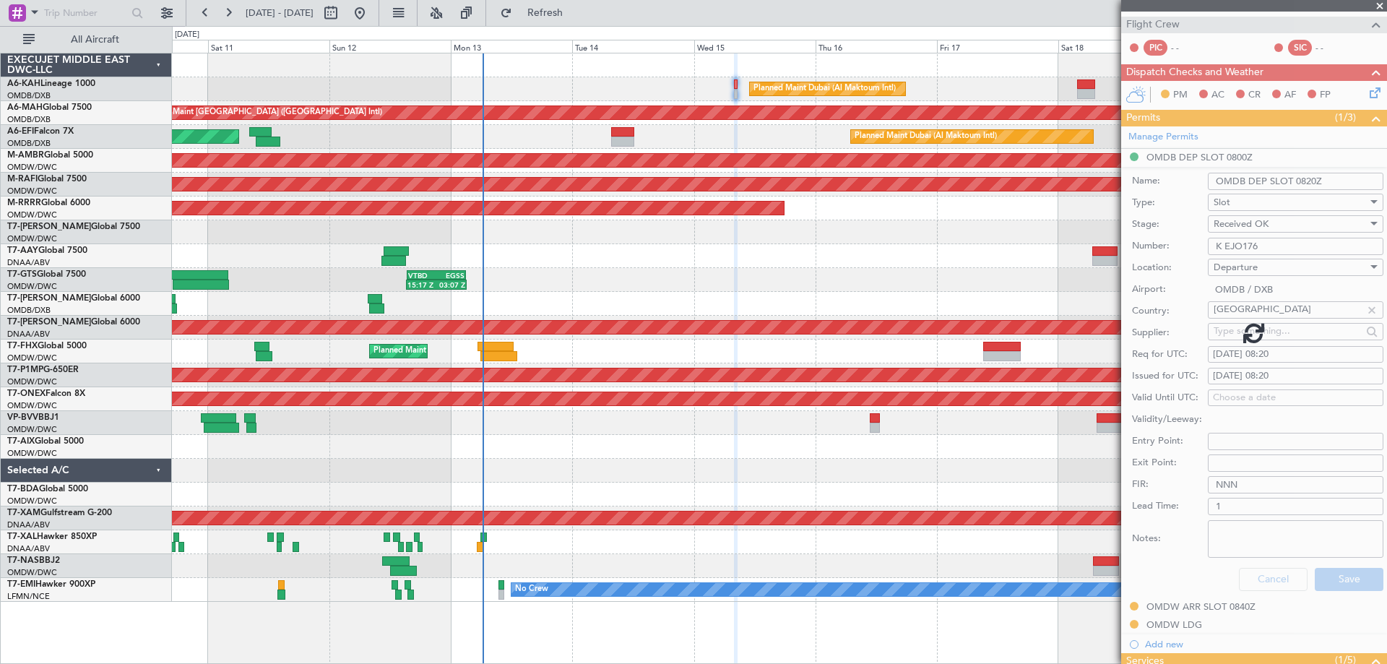
scroll to position [51, 0]
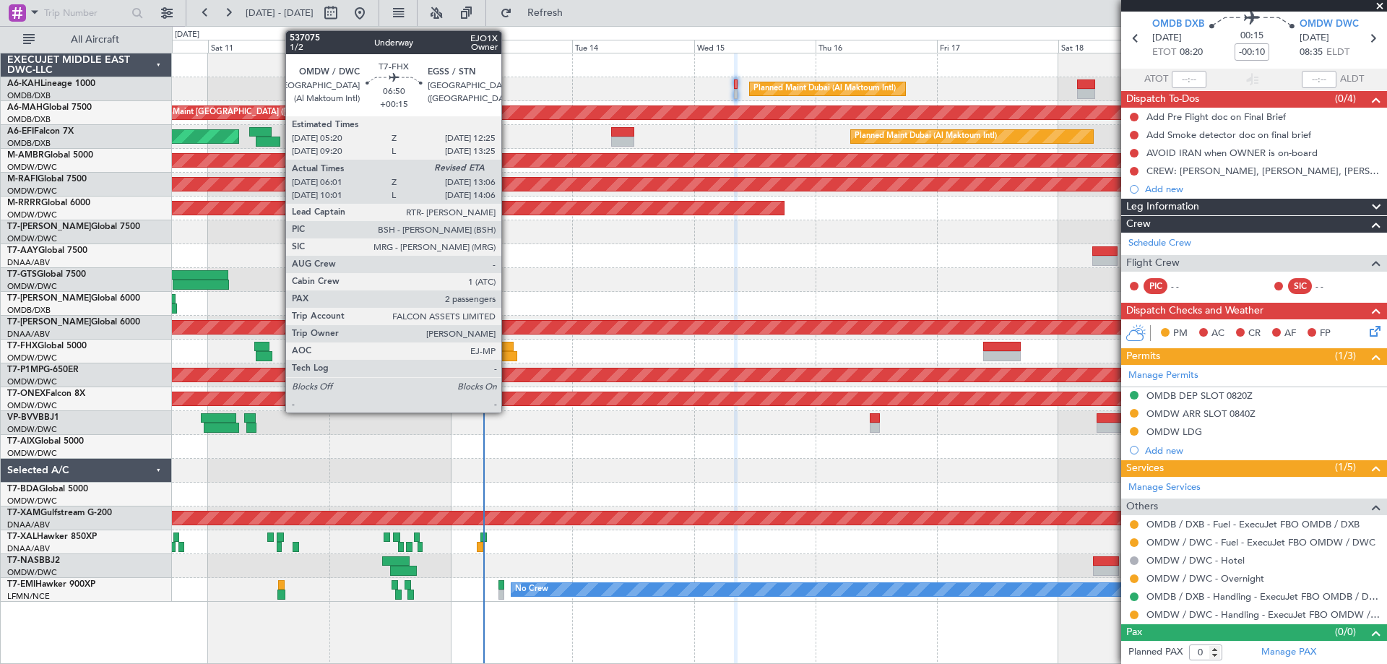
click at [508, 351] on div at bounding box center [498, 356] width 36 height 10
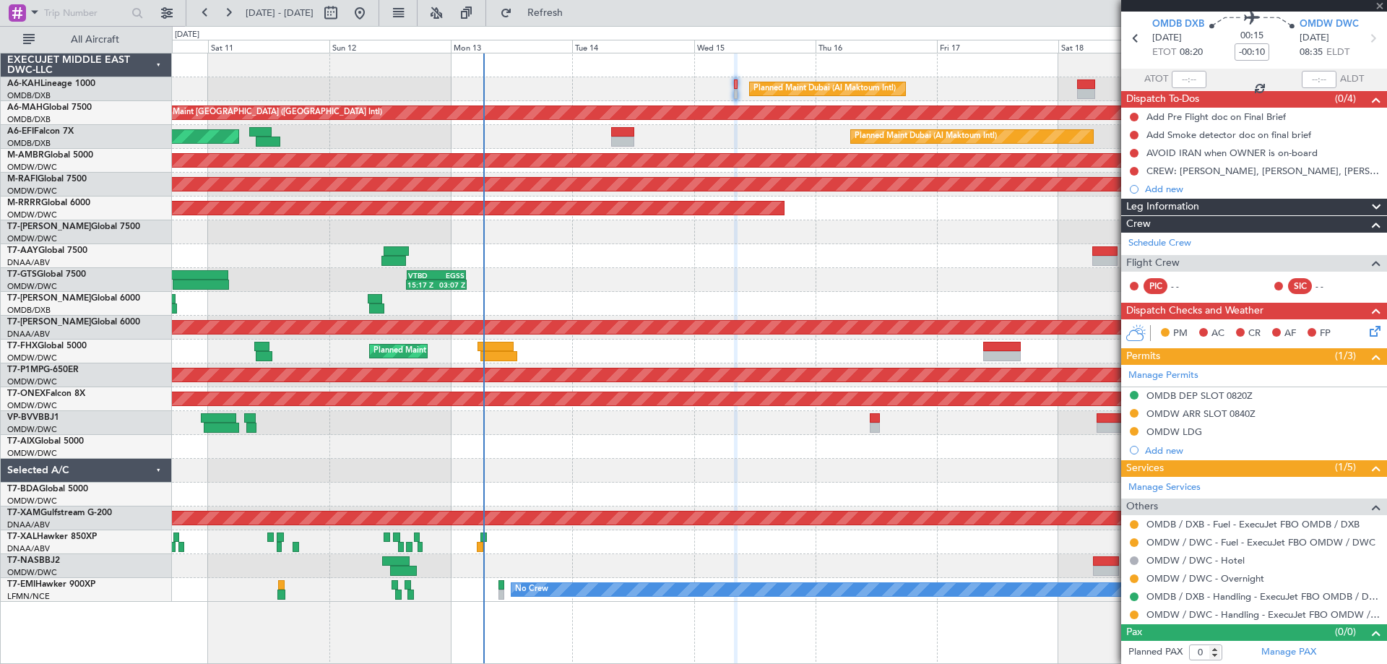
type input "+00:15"
type input "06:11"
type input "2"
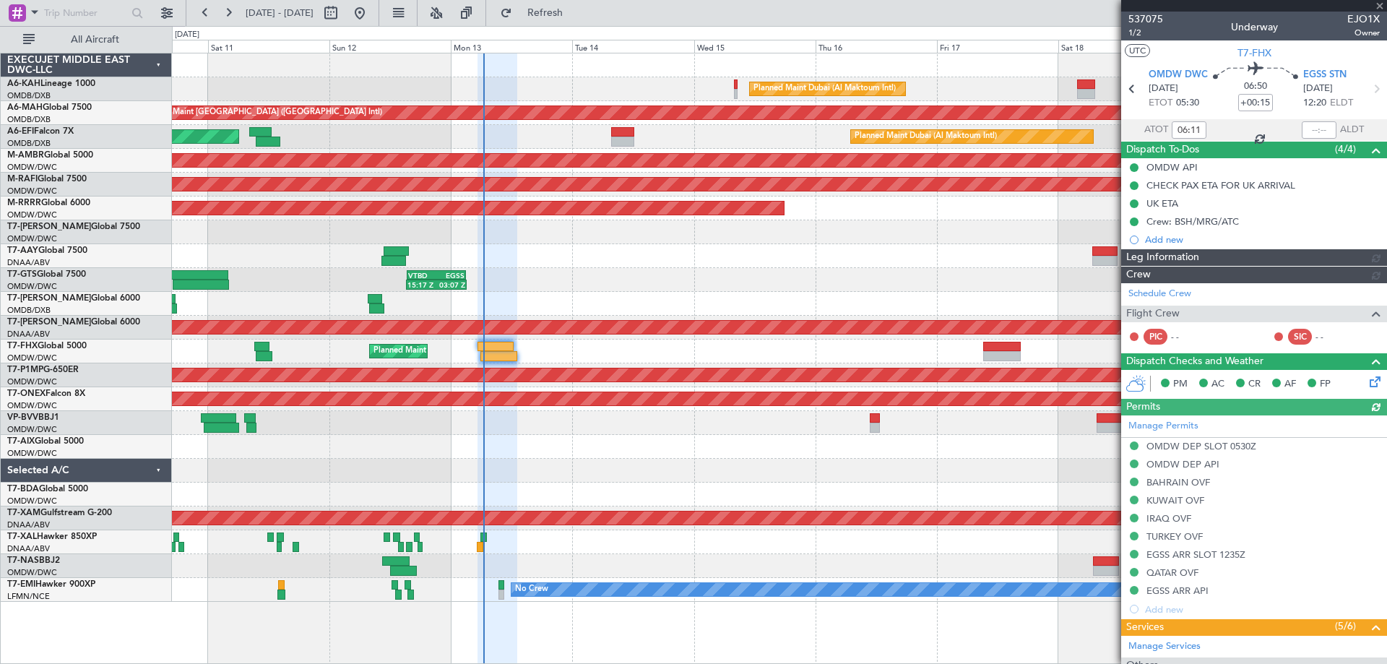
type input "[PERSON_NAME] (ANI)"
type input "7316"
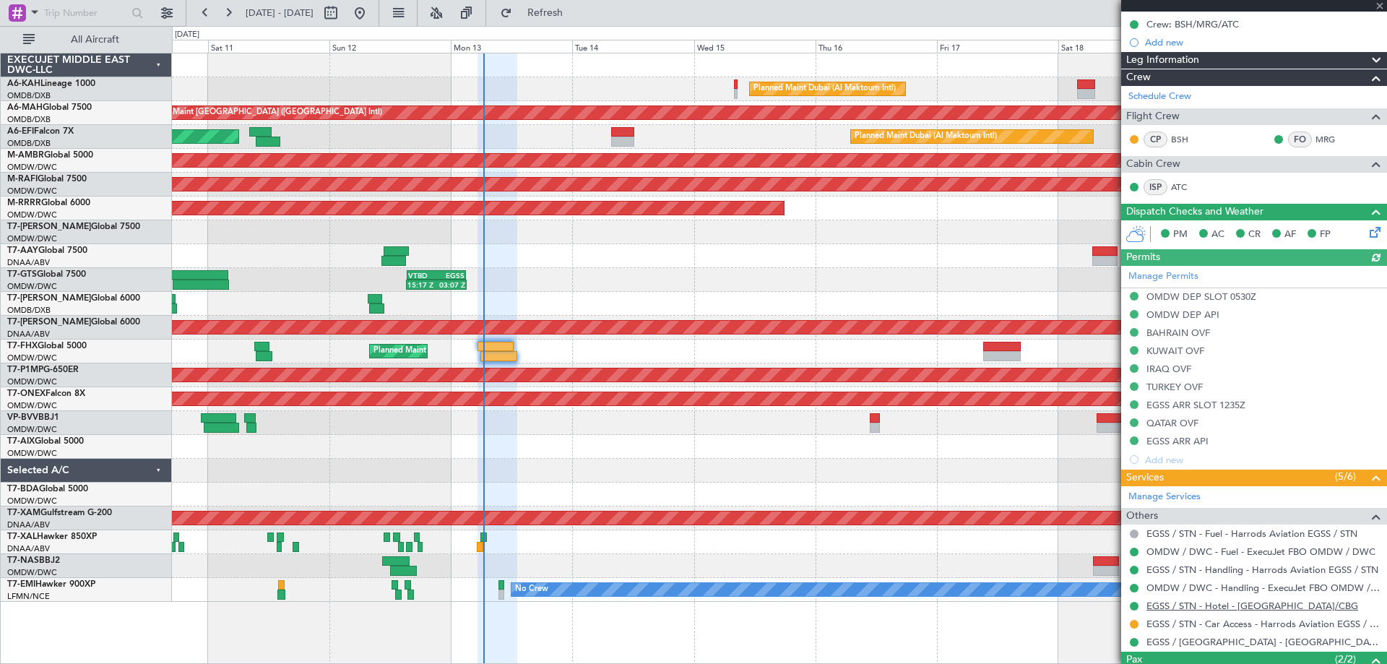
scroll to position [290, 0]
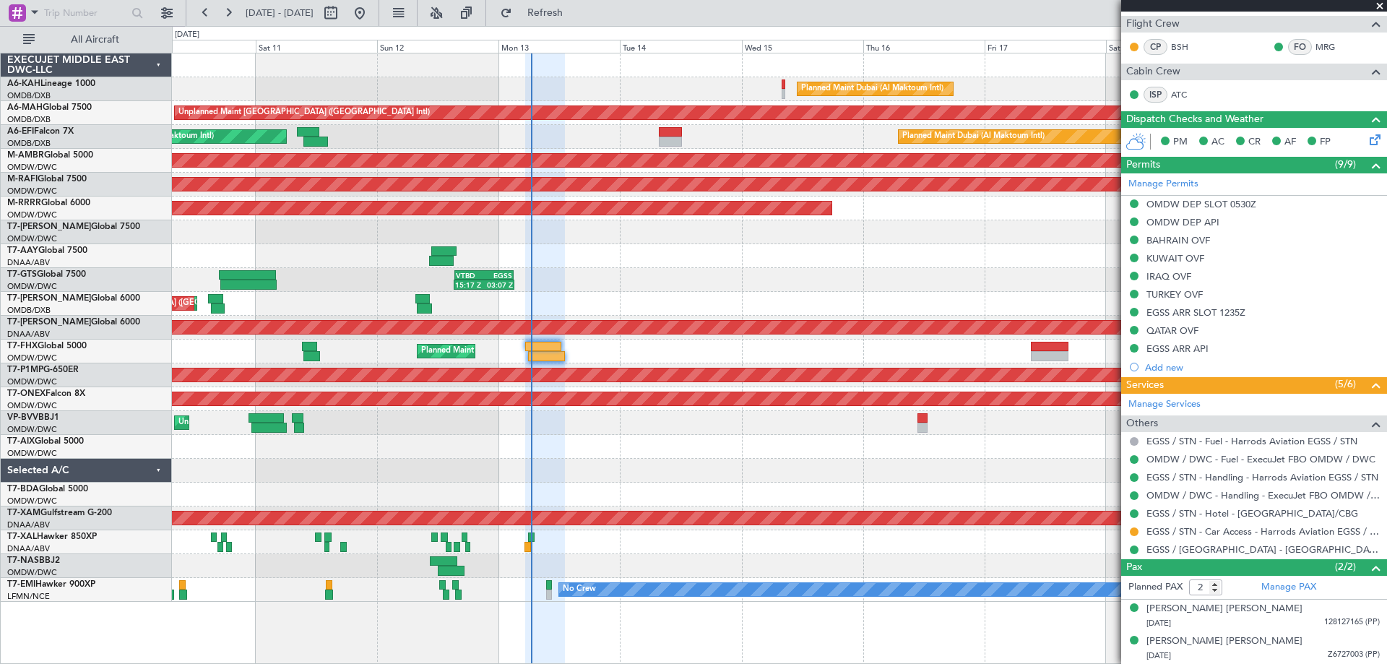
click at [461, 444] on div at bounding box center [779, 447] width 1214 height 24
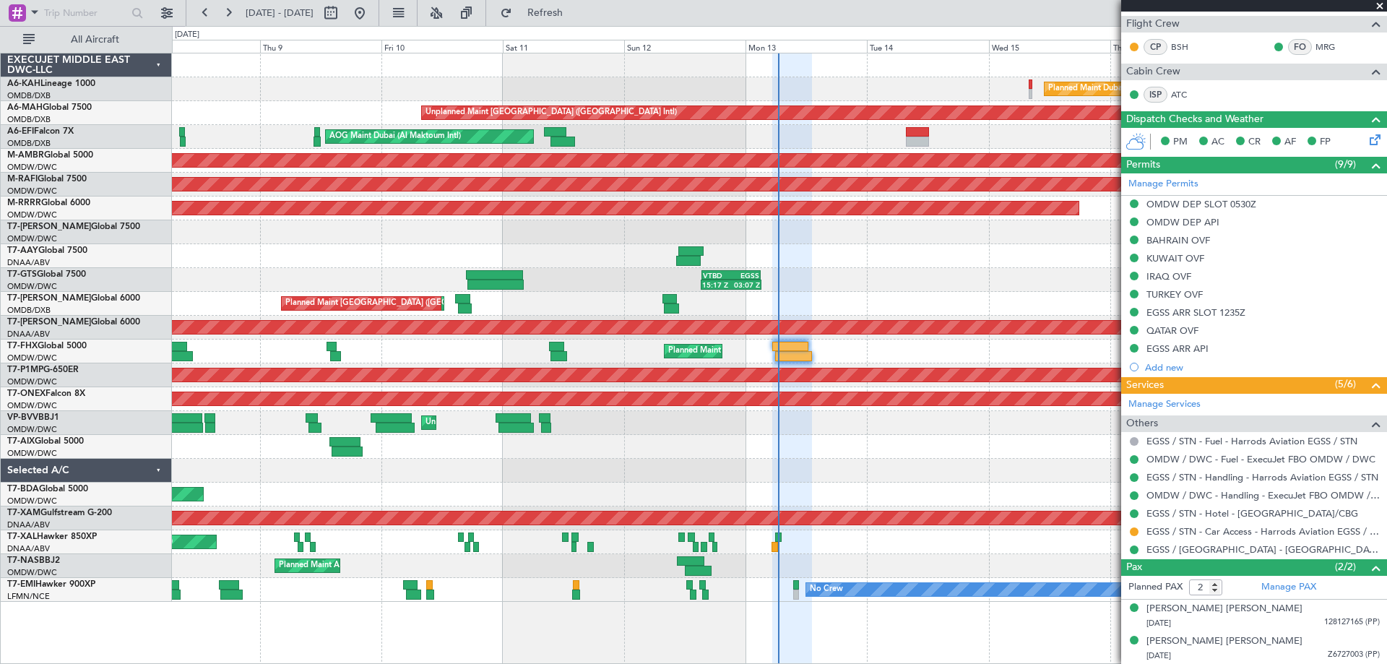
click at [545, 439] on div "Planned Maint Dubai (Al Maktoum Intl)" at bounding box center [779, 447] width 1214 height 24
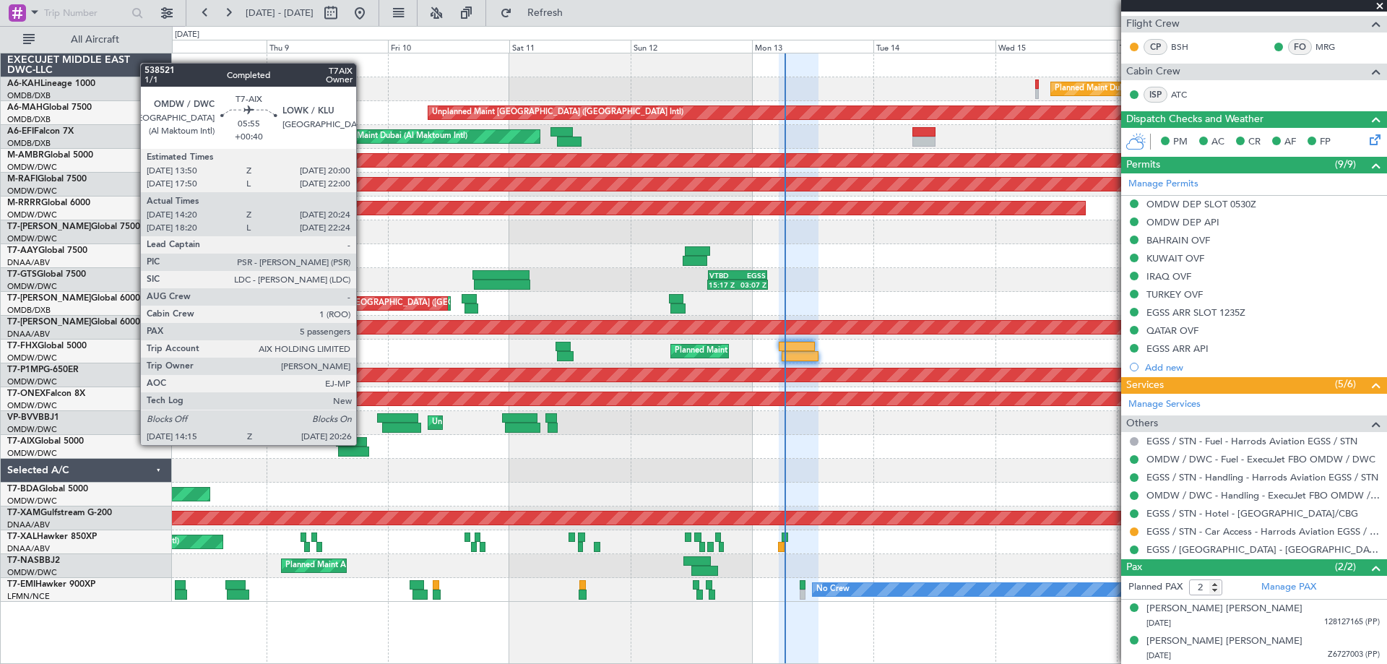
click at [363, 444] on div at bounding box center [352, 442] width 32 height 10
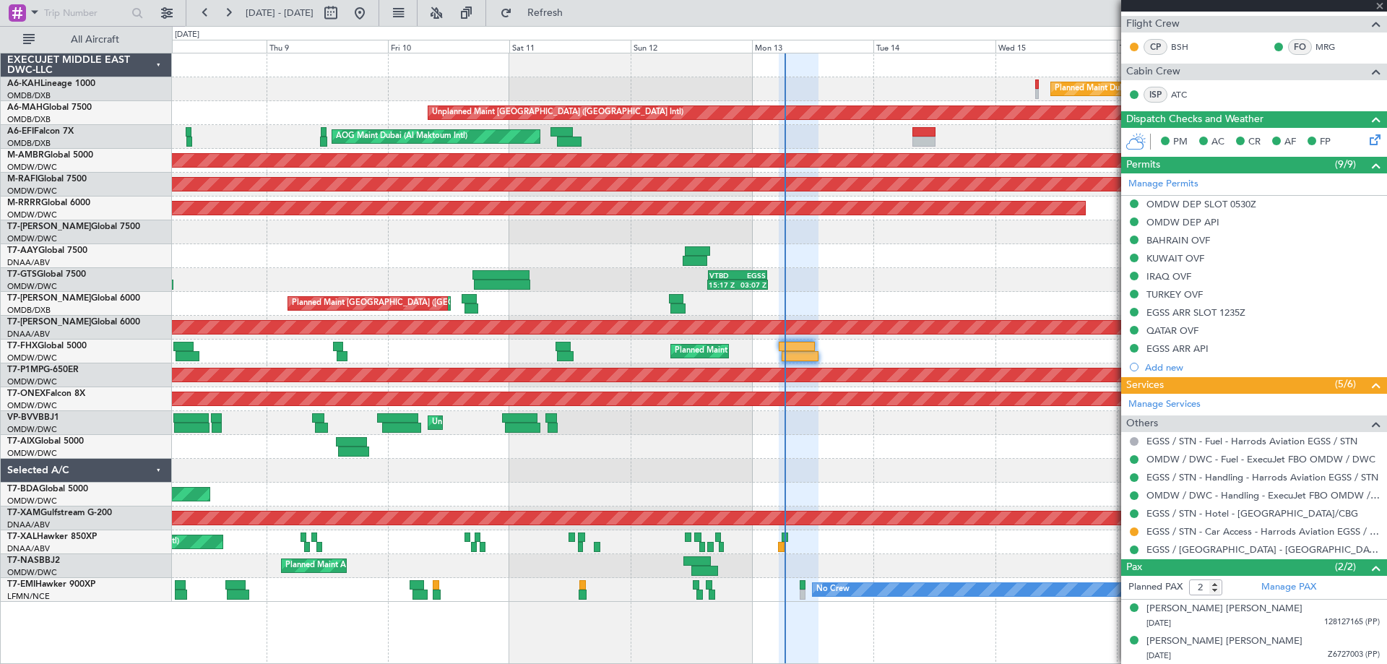
type input "+00:40"
type input "14:30"
type input "20:19"
type input "5"
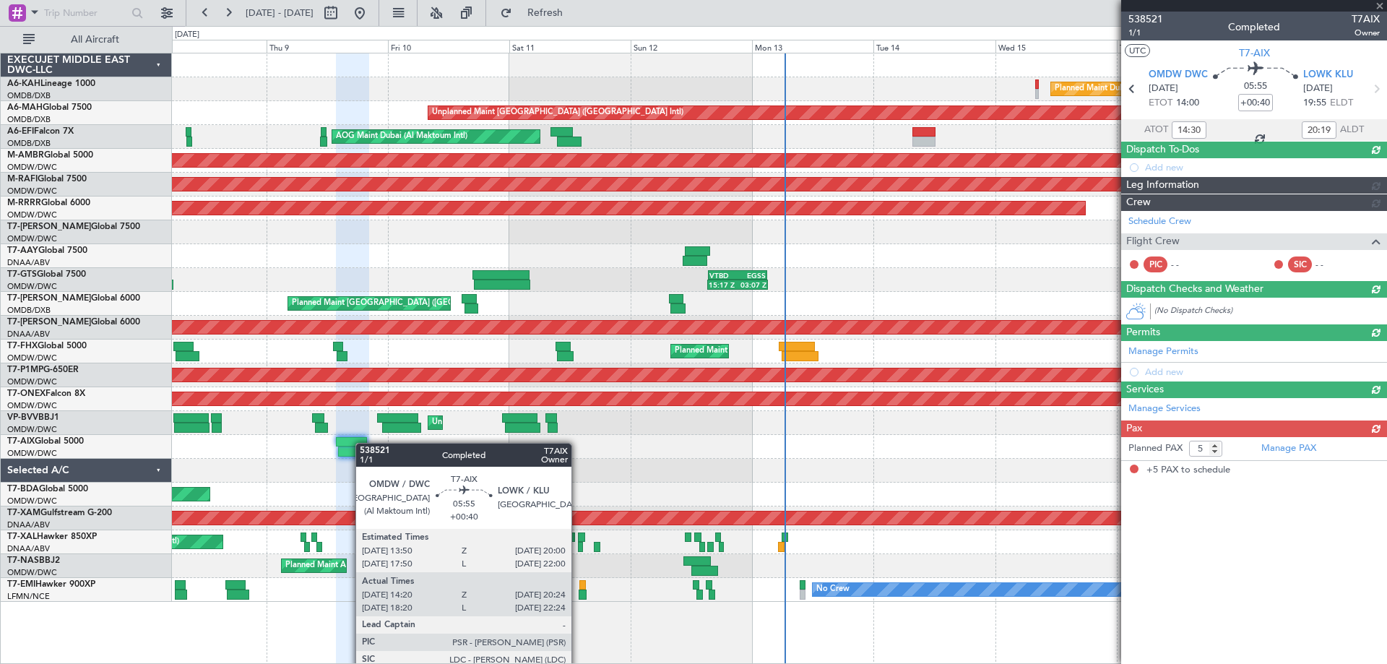
scroll to position [0, 0]
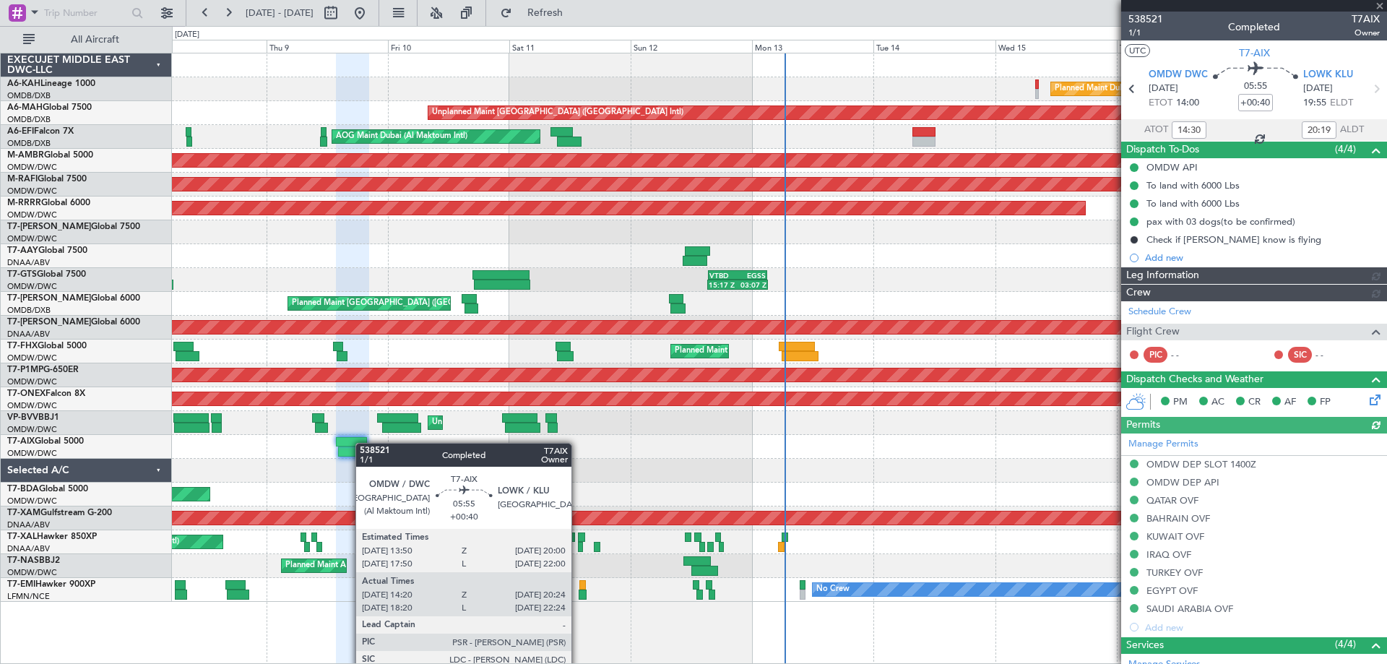
type input "[PERSON_NAME] (ANI)"
type input "7522"
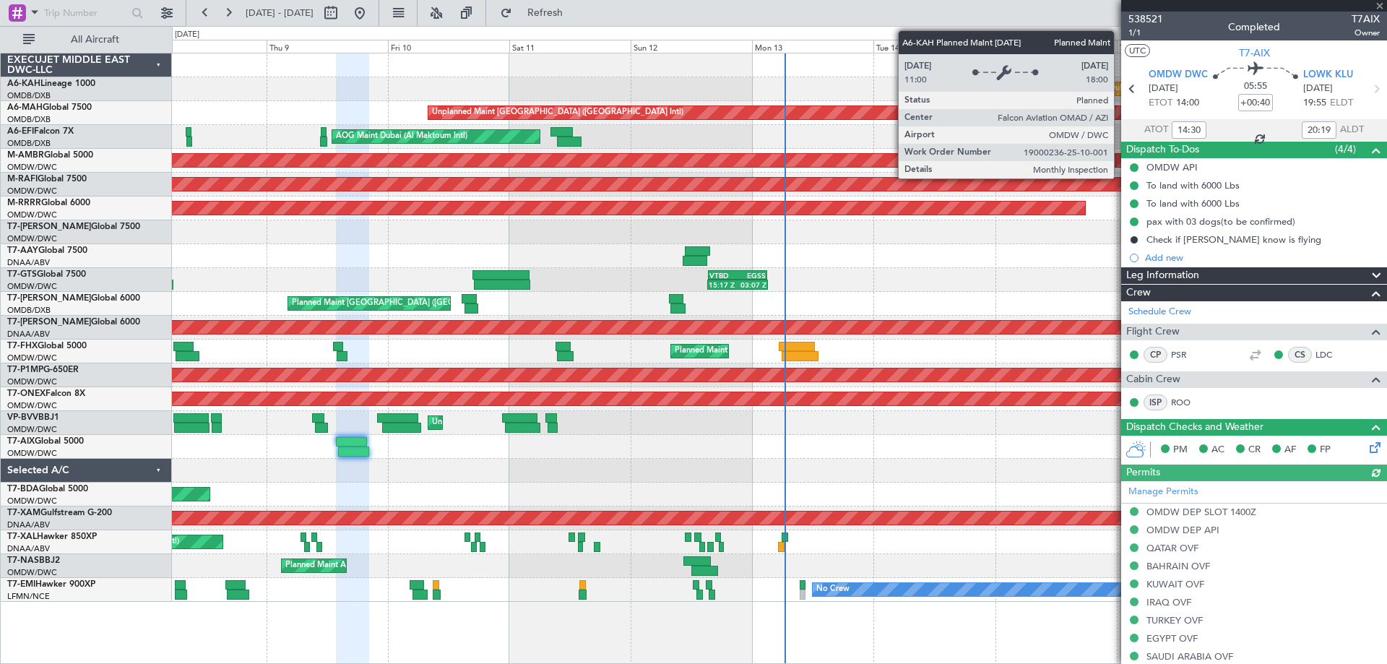
type input "18:30"
type input "22:19"
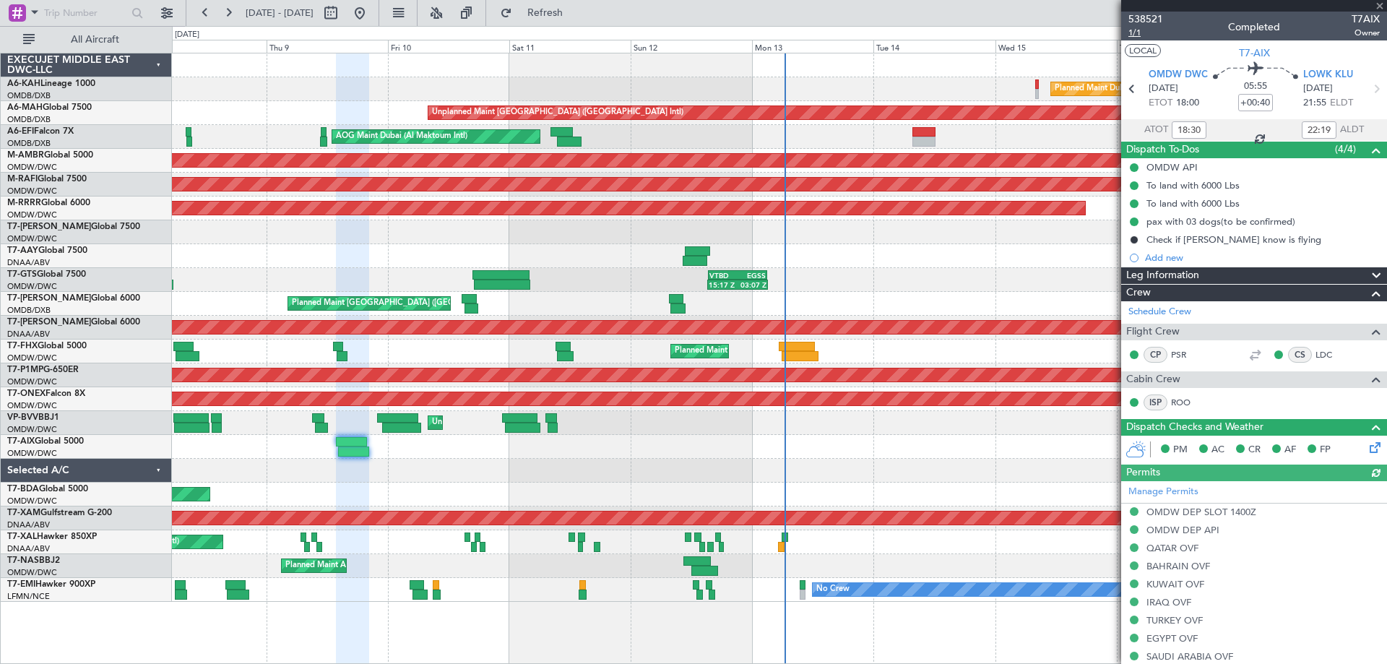
type input "14:30"
type input "20:19"
click at [1143, 33] on span "1/1" at bounding box center [1145, 33] width 35 height 12
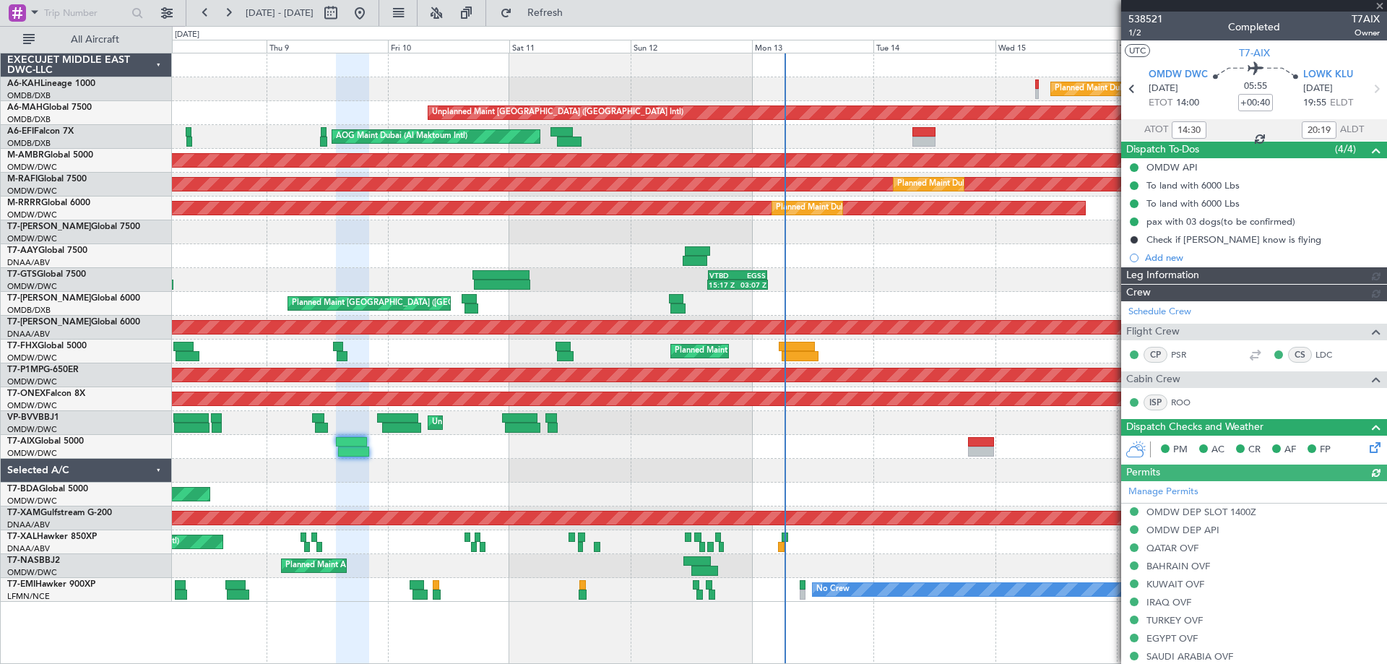
type input "[PERSON_NAME] (ANI)"
type input "7522"
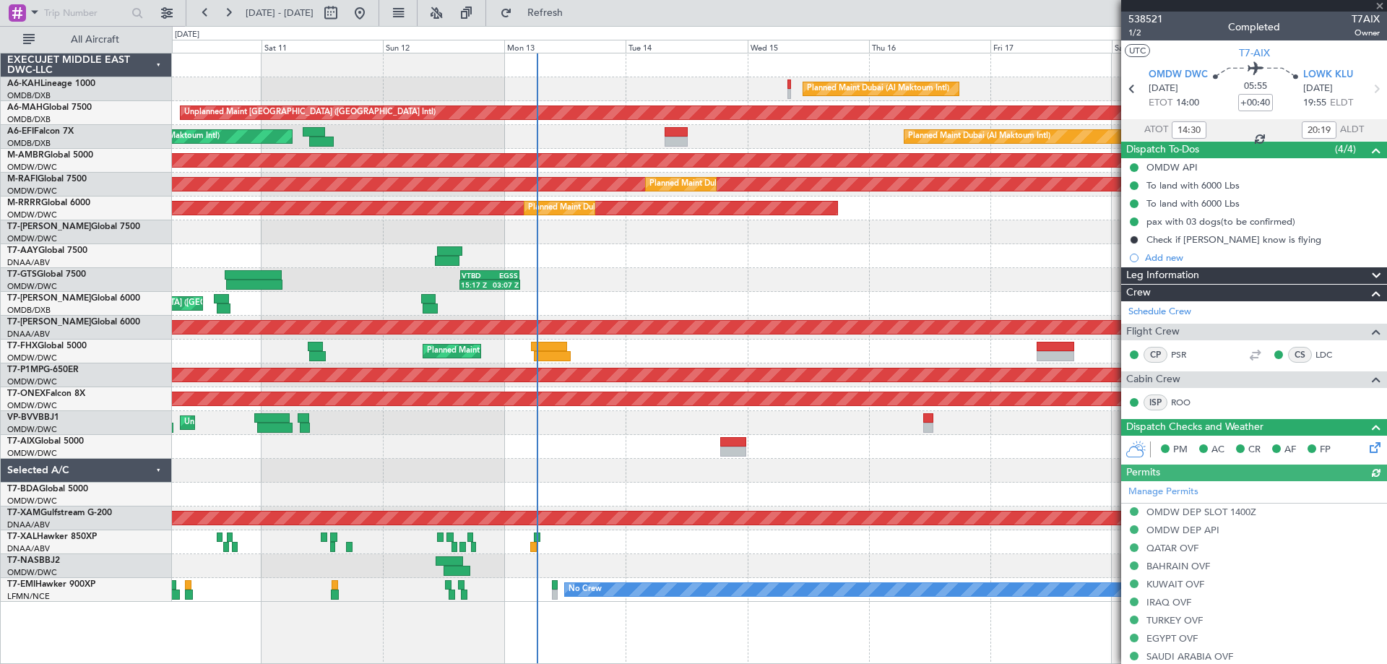
click at [394, 53] on div at bounding box center [779, 65] width 1214 height 24
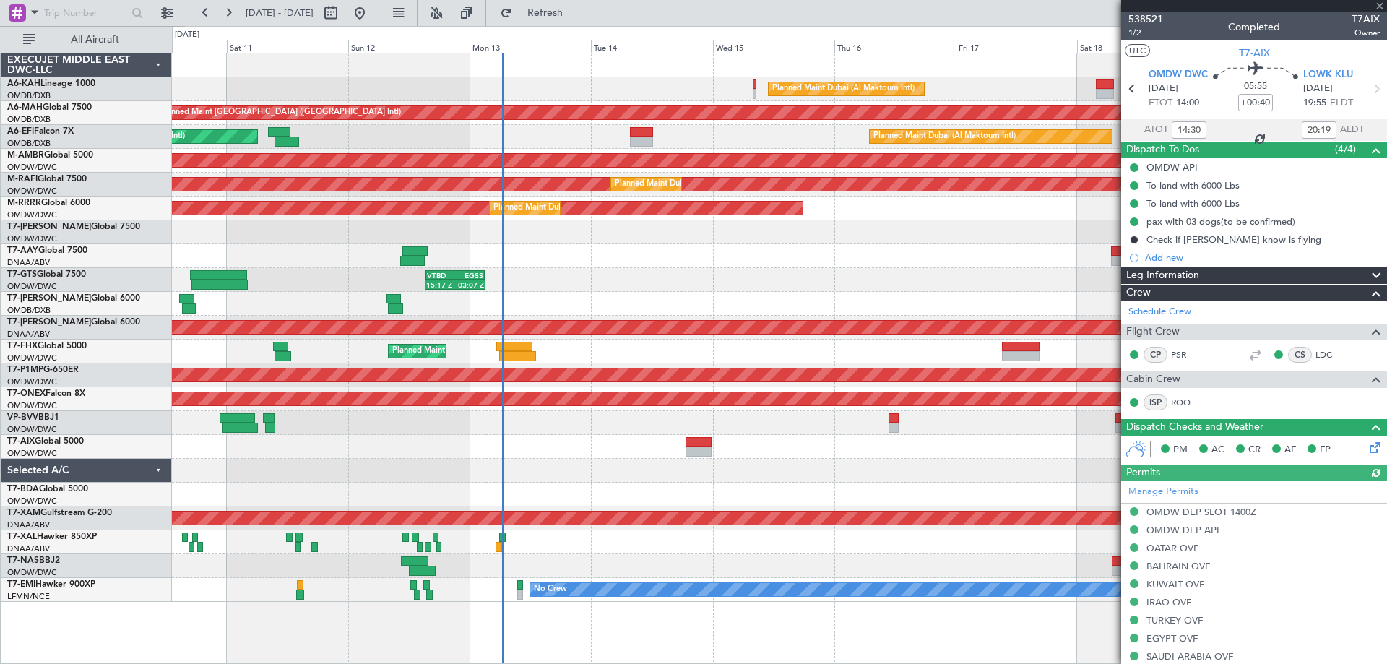
click at [584, 128] on div "AOG Maint Dubai (Al Maktoum Intl) Planned Maint [GEOGRAPHIC_DATA] (Al Maktoum I…" at bounding box center [779, 137] width 1214 height 24
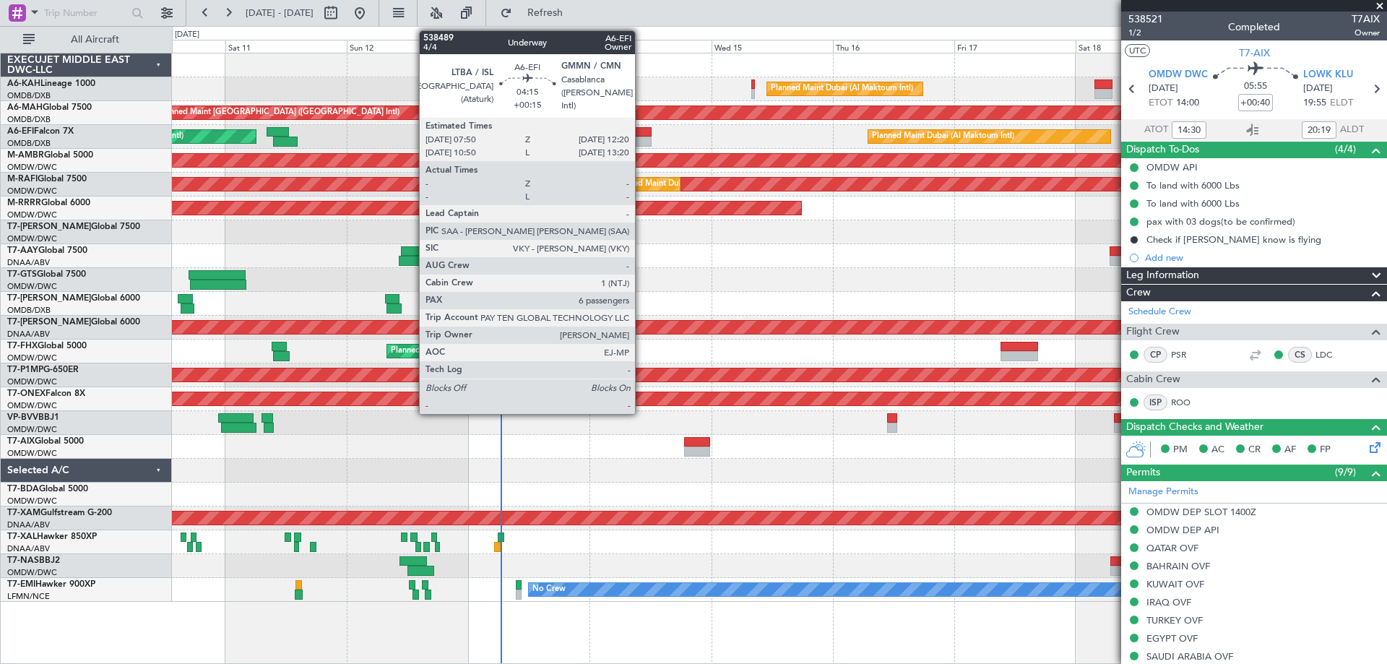
click at [641, 134] on div at bounding box center [639, 132] width 23 height 10
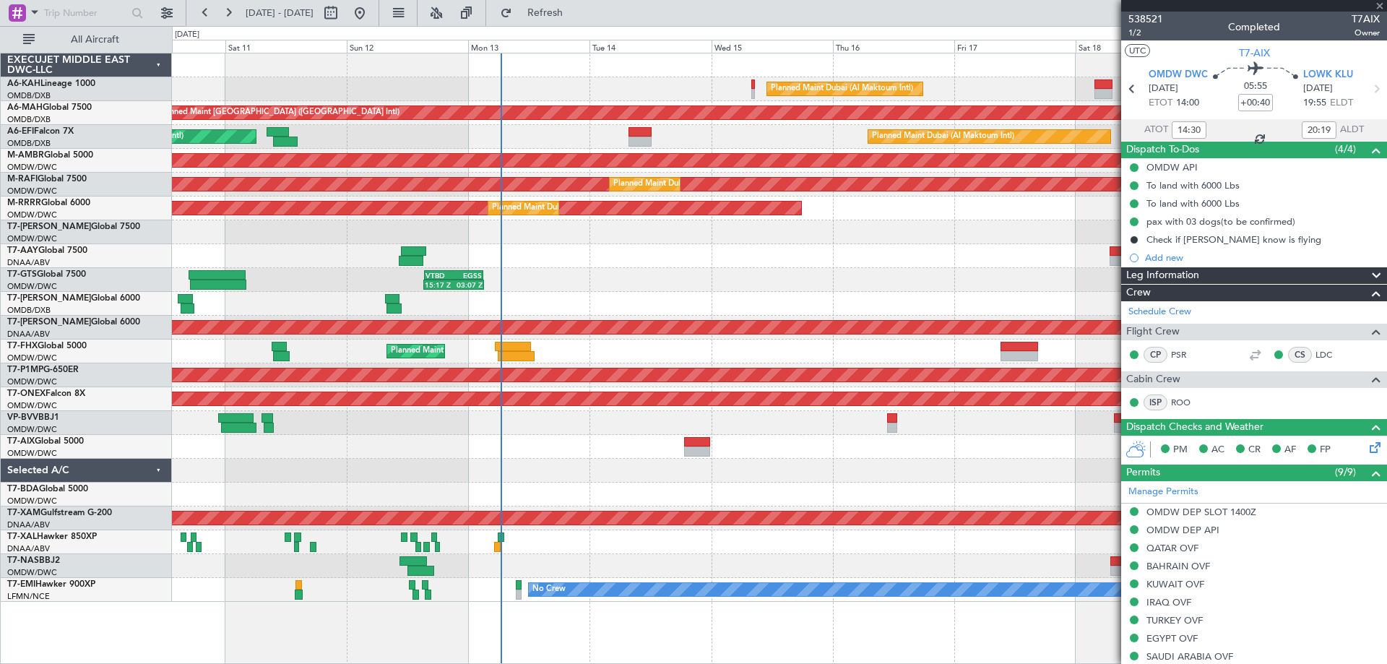
type input "+00:15"
type input "6"
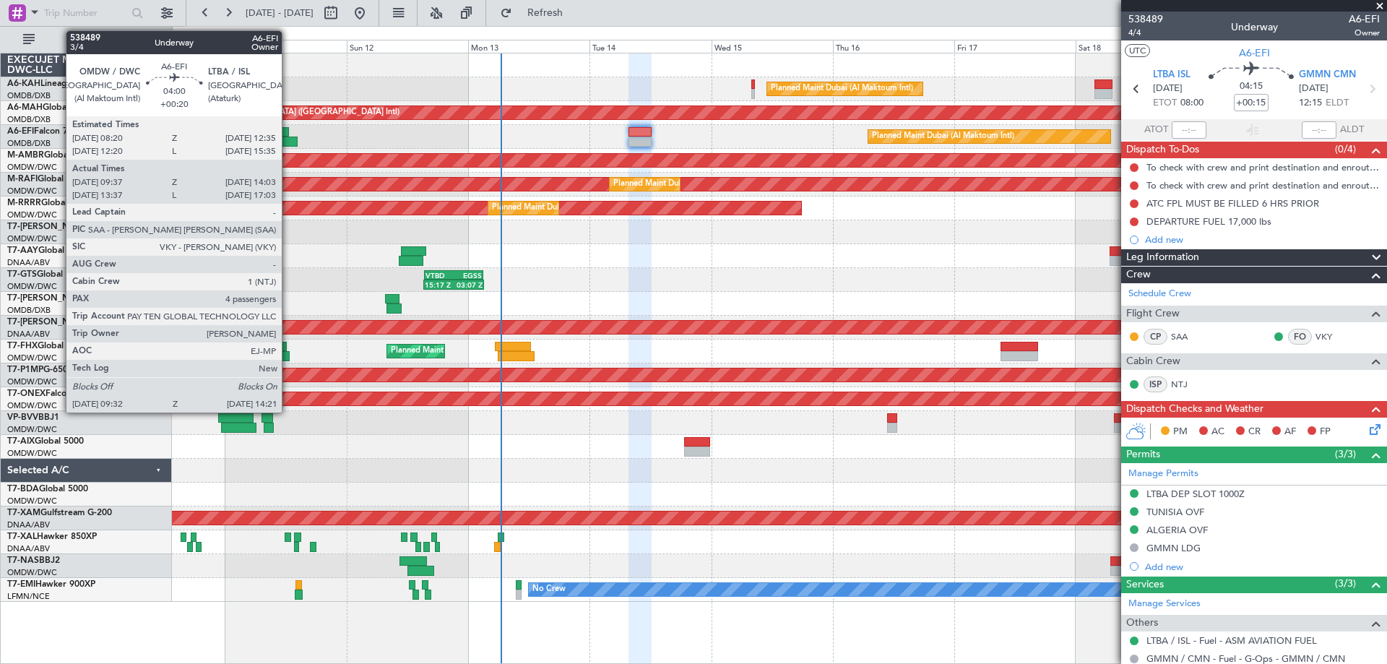
click at [288, 138] on div at bounding box center [285, 142] width 25 height 10
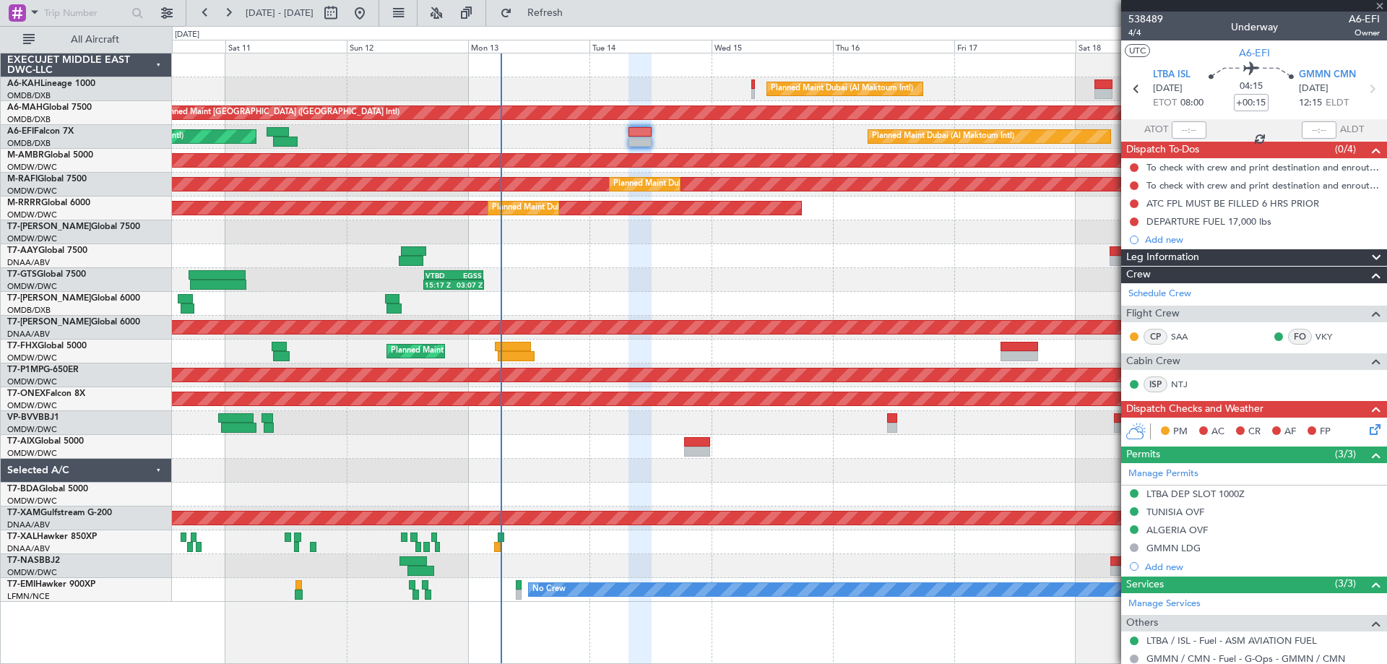
type input "+00:20"
type input "09:47"
type input "13:58"
type input "4"
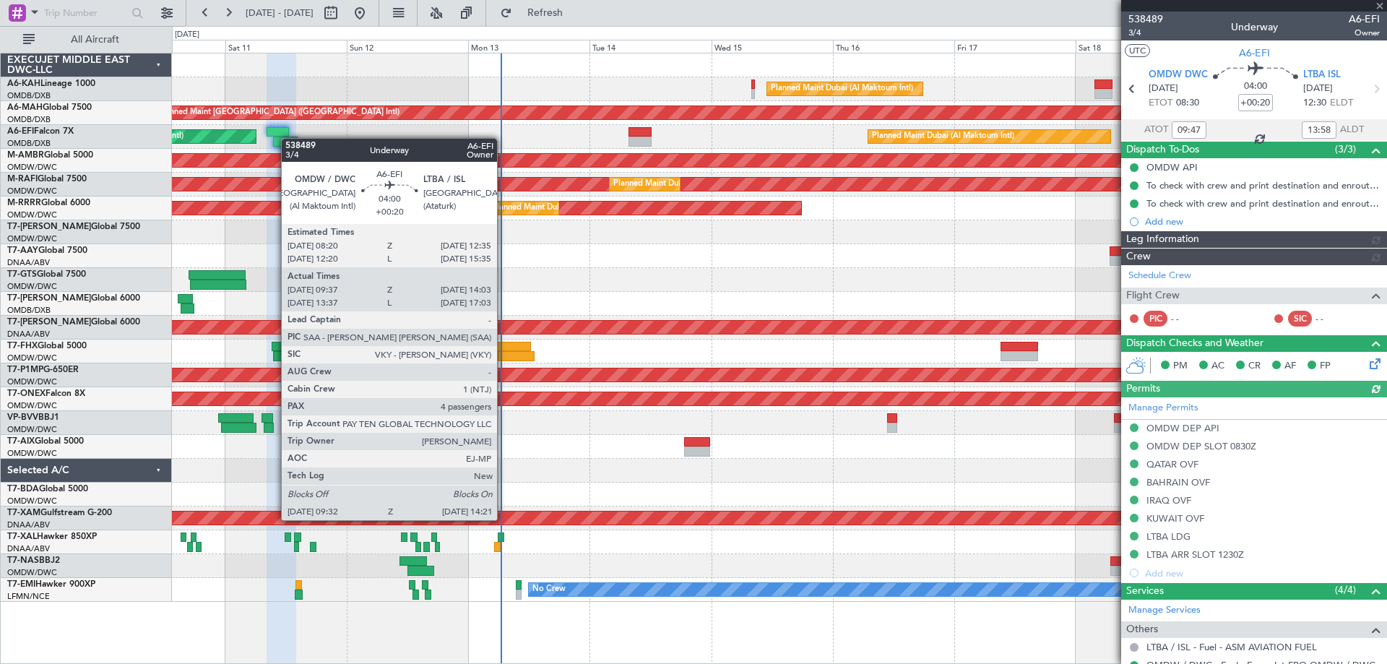
type input "[PERSON_NAME] ([PERSON_NAME])"
type input "7529"
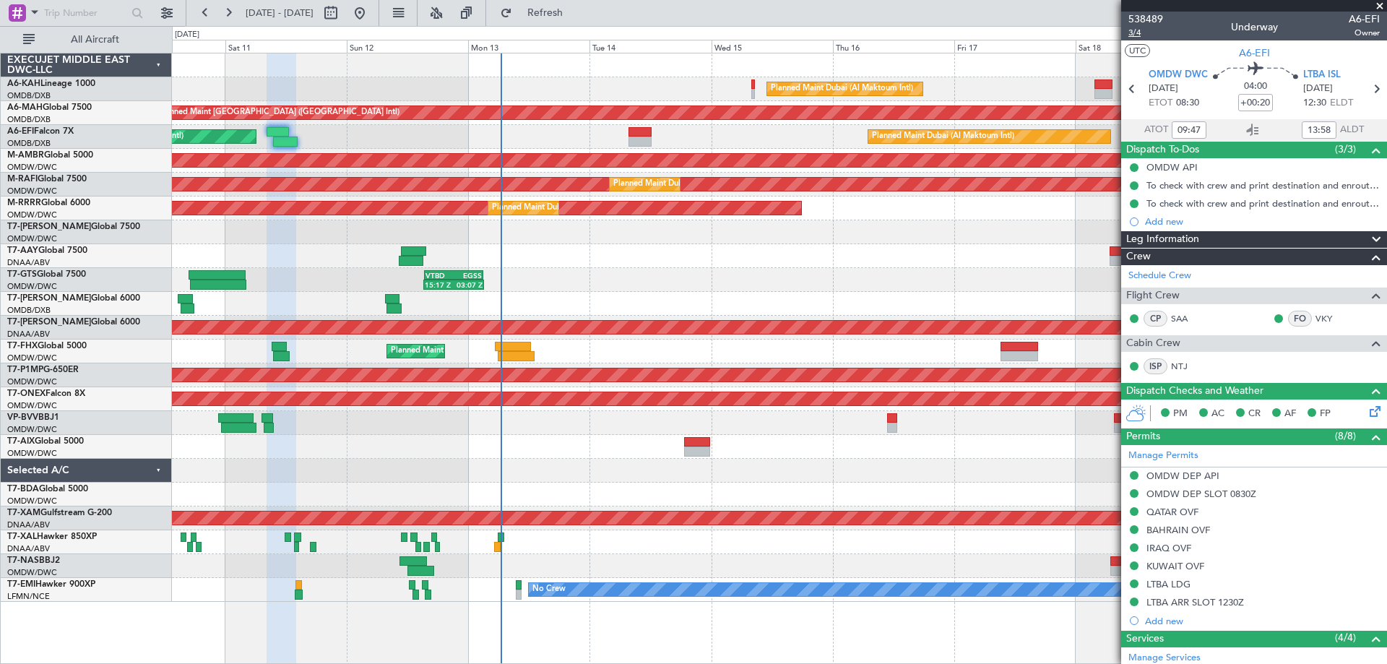
type input "13:47"
type input "16:58"
type input "09:47"
type input "13:58"
click at [1137, 30] on span "3/4" at bounding box center [1145, 33] width 35 height 12
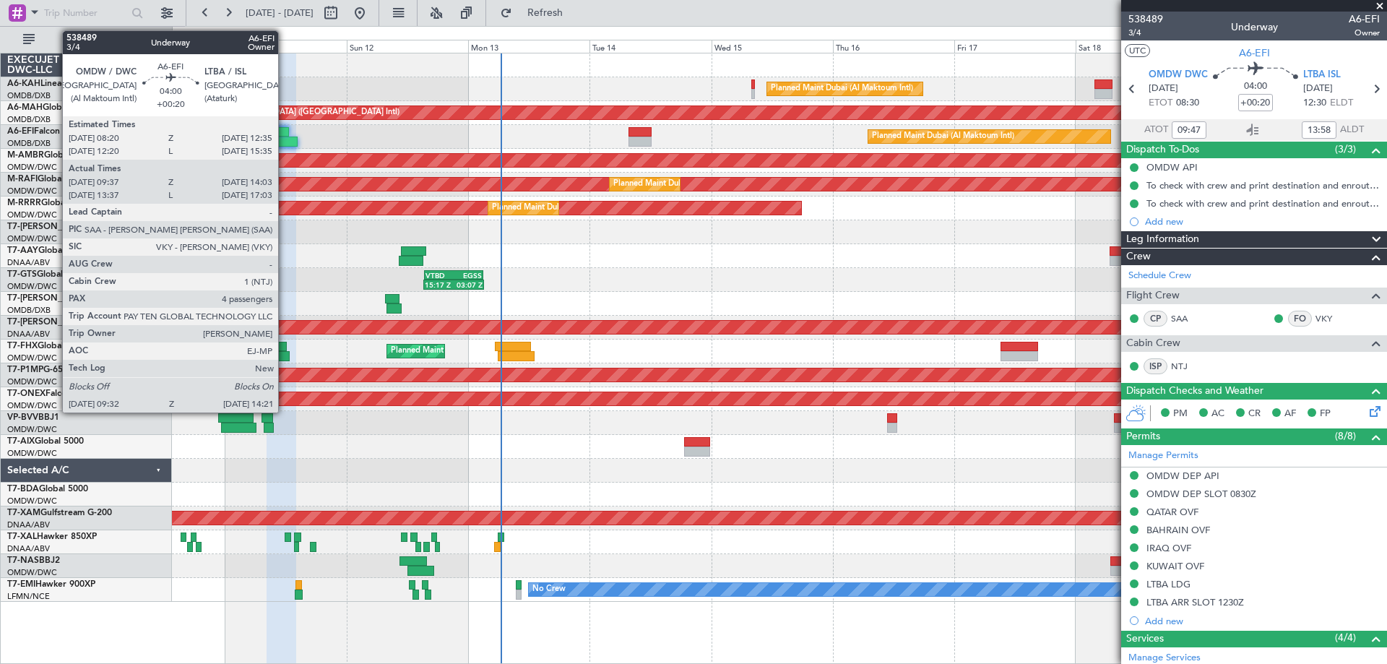
click at [285, 139] on div at bounding box center [285, 142] width 25 height 10
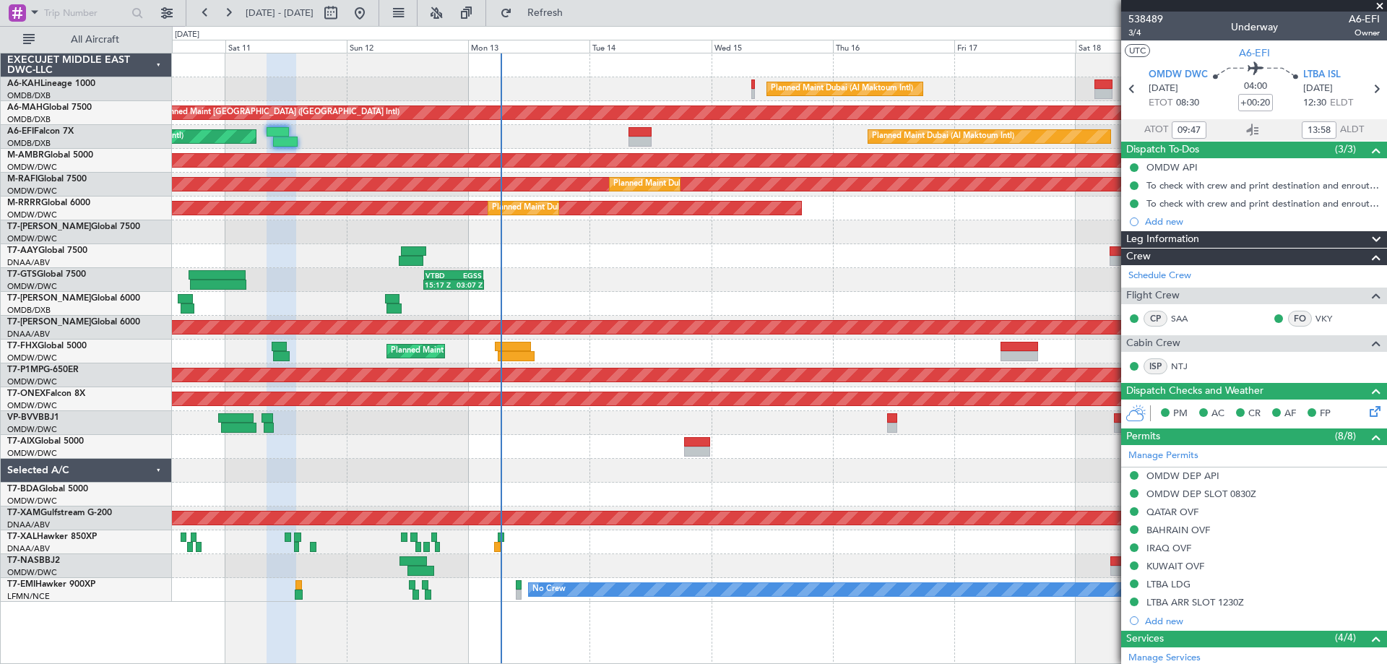
click at [271, 124] on div "Unplanned Maint [GEOGRAPHIC_DATA] ([GEOGRAPHIC_DATA] Intl)" at bounding box center [779, 113] width 1214 height 24
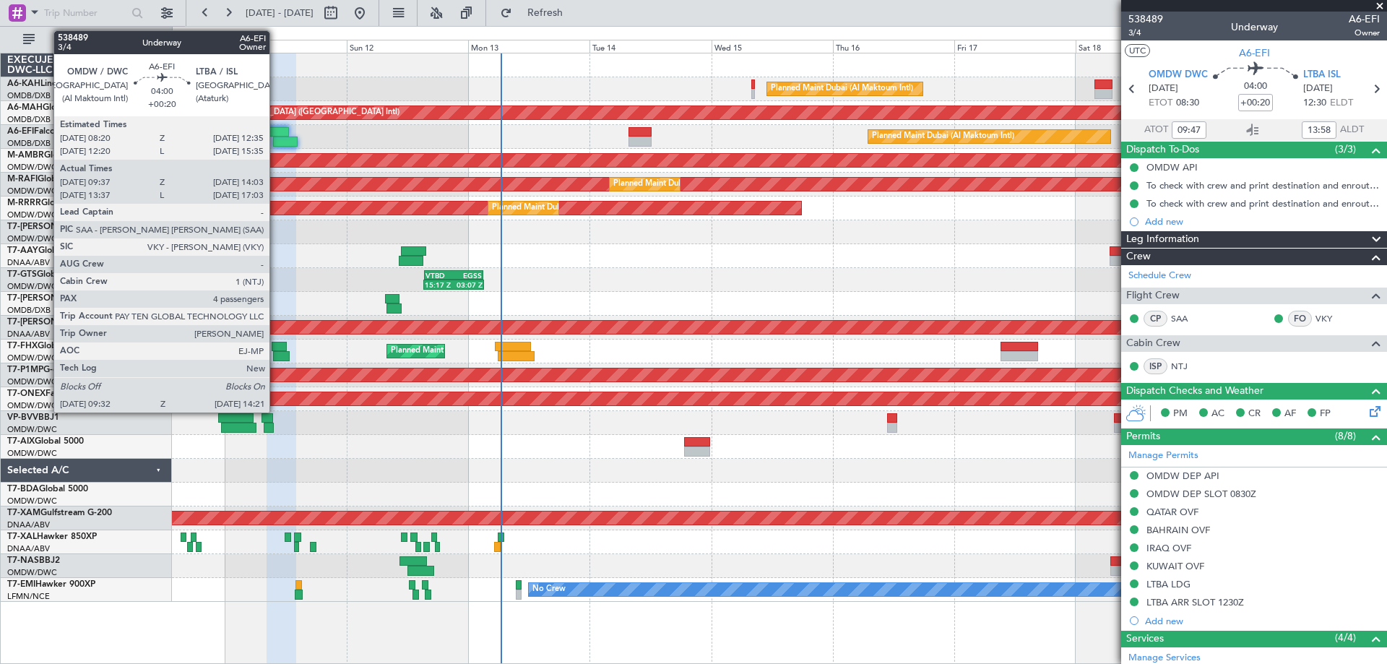
click at [276, 129] on div at bounding box center [278, 132] width 22 height 10
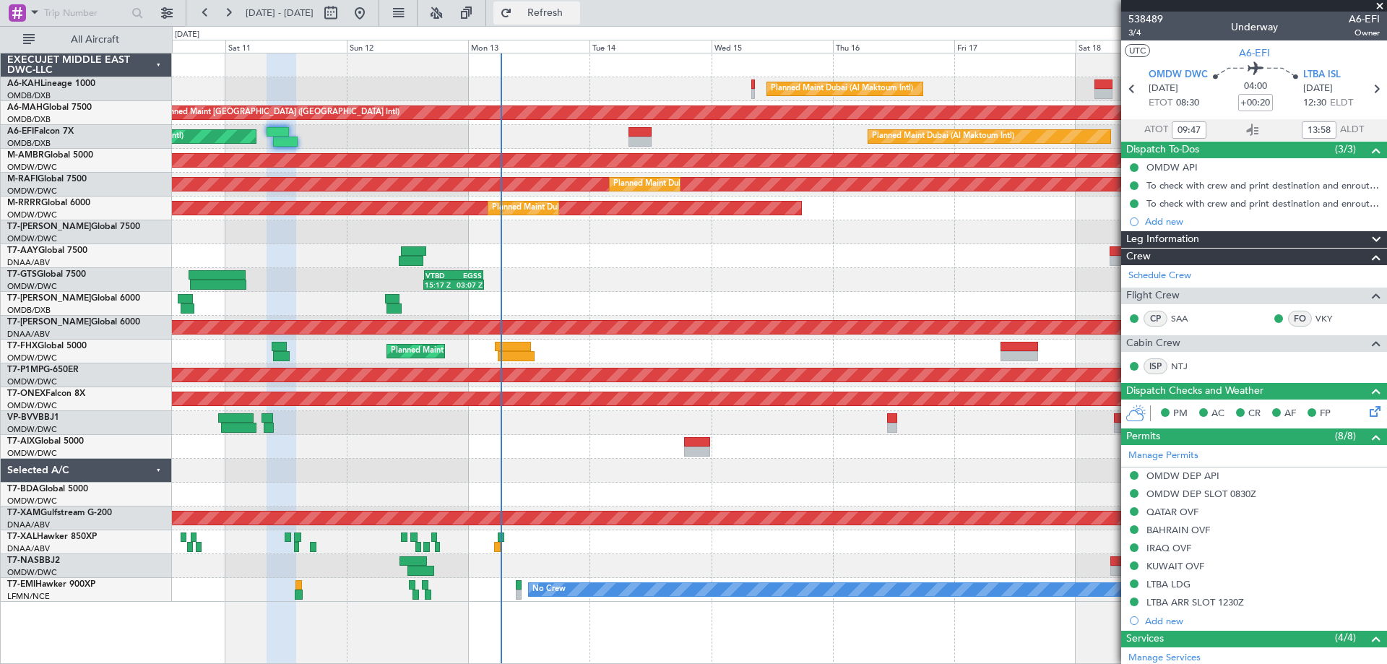
click at [563, 20] on button "Refresh" at bounding box center [536, 12] width 87 height 23
type input "[PERSON_NAME] ([PERSON_NAME])"
type input "7529"
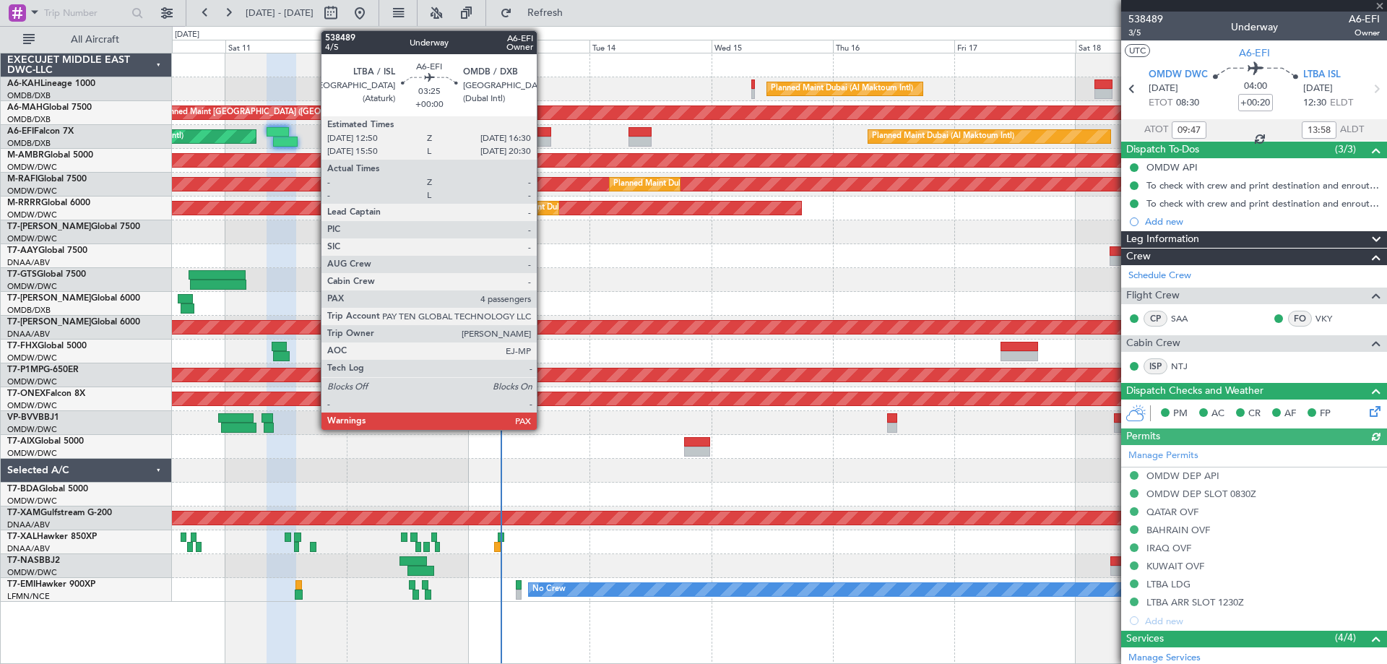
click at [543, 137] on div at bounding box center [541, 142] width 19 height 10
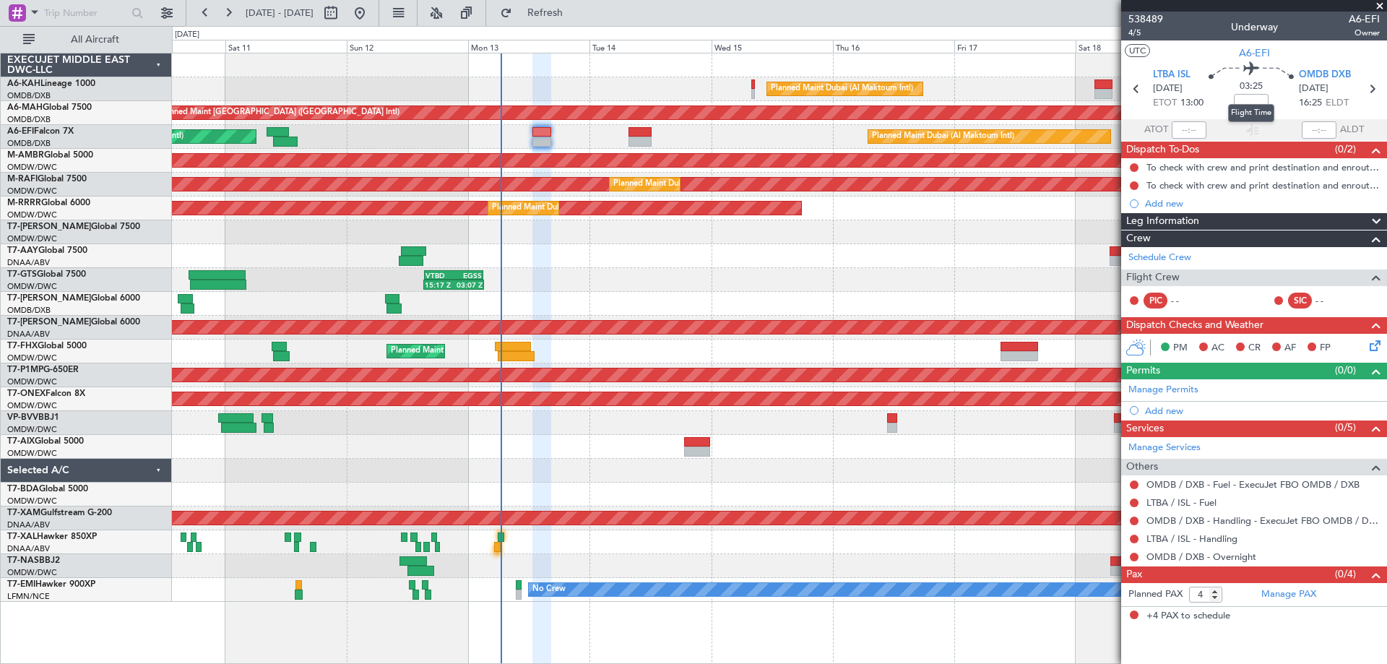
click at [1256, 98] on mat-tooltip-component "Flight Time" at bounding box center [1251, 113] width 66 height 38
click at [1250, 105] on input at bounding box center [1251, 102] width 35 height 17
type input "+00:25"
click at [1155, 386] on link "Manage Permits" at bounding box center [1163, 390] width 70 height 14
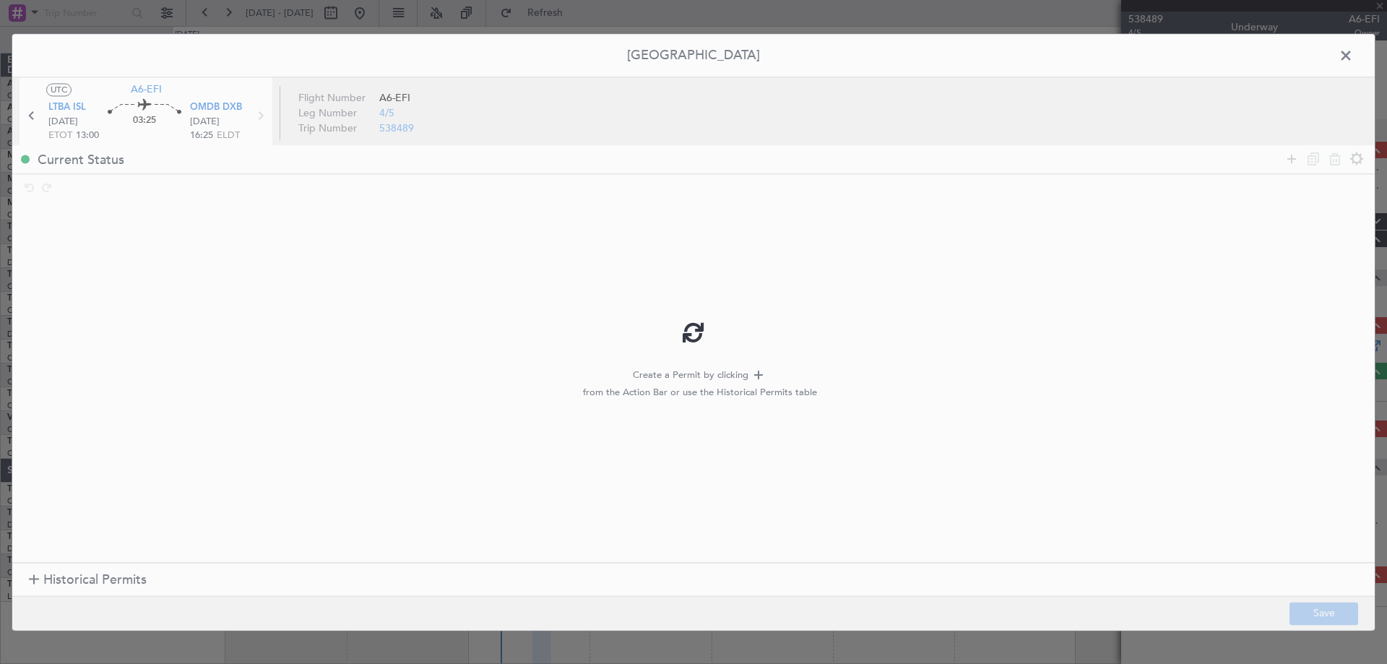
click at [86, 581] on div at bounding box center [693, 332] width 1362 height 596
type input "+00:25"
click at [85, 578] on span "Historical Permits" at bounding box center [94, 581] width 103 height 20
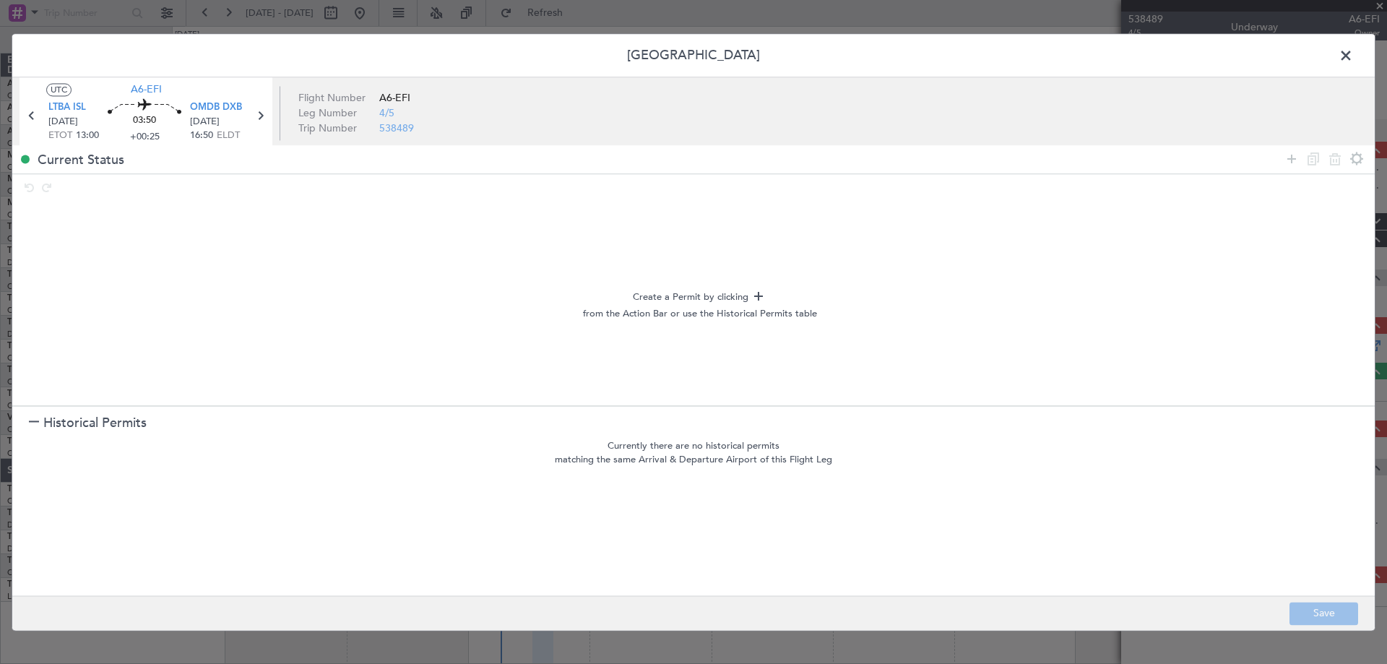
drag, startPoint x: 1285, startPoint y: 163, endPoint x: 1164, endPoint y: 186, distance: 123.5
click at [1286, 160] on icon at bounding box center [1291, 158] width 17 height 17
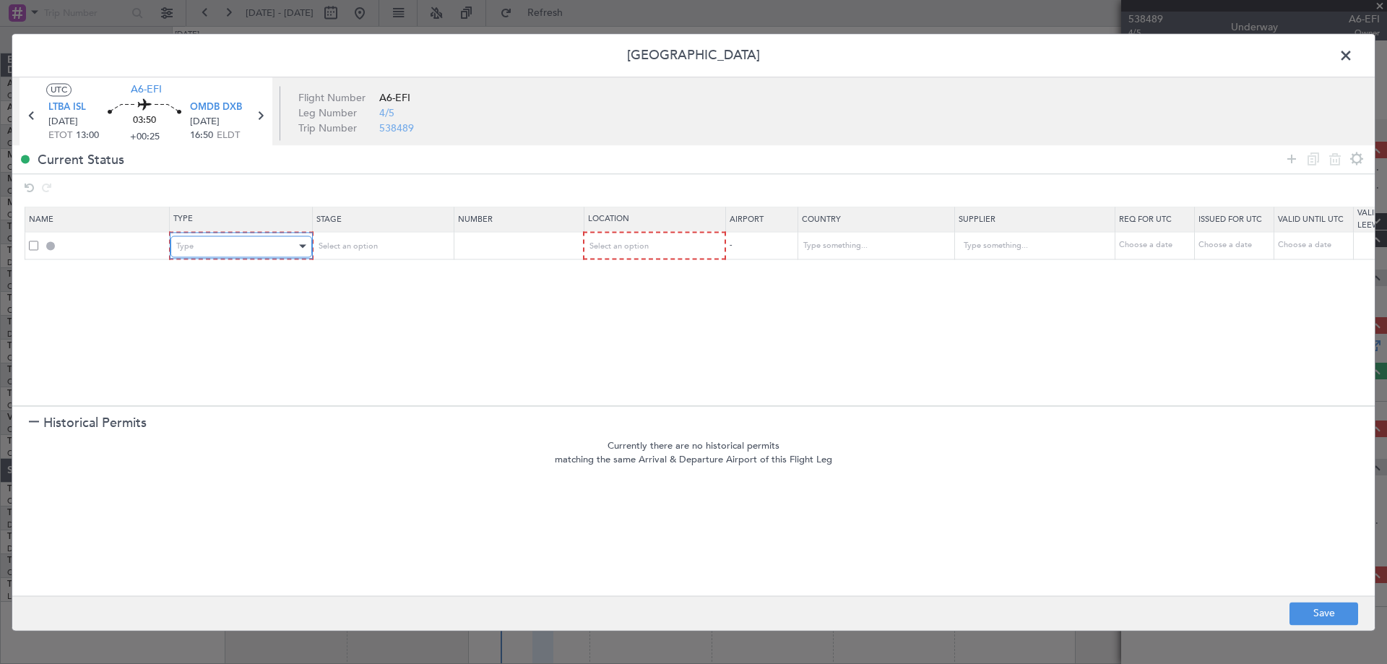
click at [258, 250] on div "Type" at bounding box center [236, 246] width 120 height 22
drag, startPoint x: 215, startPoint y: 428, endPoint x: 233, endPoint y: 391, distance: 42.0
click at [214, 429] on span "Departure" at bounding box center [241, 421] width 129 height 22
click at [652, 244] on div "Select an option" at bounding box center [648, 246] width 120 height 22
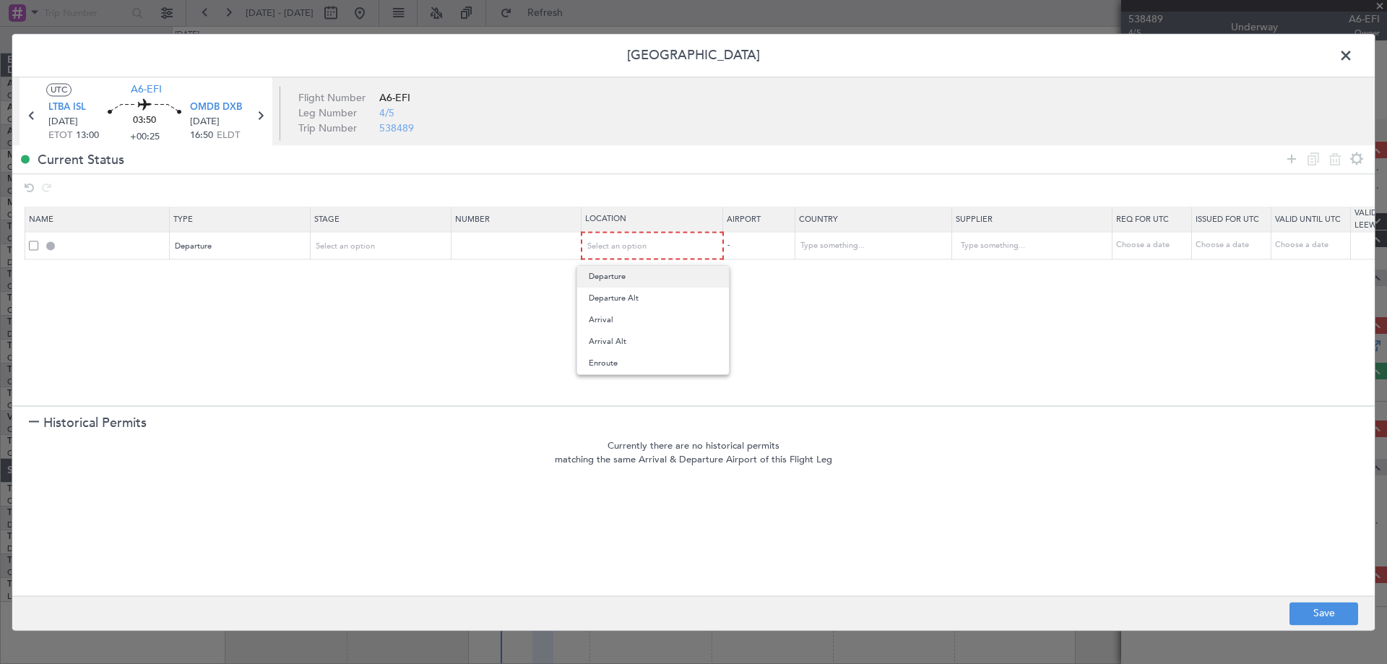
drag, startPoint x: 632, startPoint y: 280, endPoint x: 936, endPoint y: 222, distance: 309.5
click at [632, 280] on span "Departure" at bounding box center [653, 277] width 129 height 22
drag, startPoint x: 1289, startPoint y: 154, endPoint x: 901, endPoint y: 235, distance: 396.2
click at [1289, 153] on icon at bounding box center [1291, 158] width 17 height 17
click at [268, 279] on div "Type" at bounding box center [236, 273] width 120 height 22
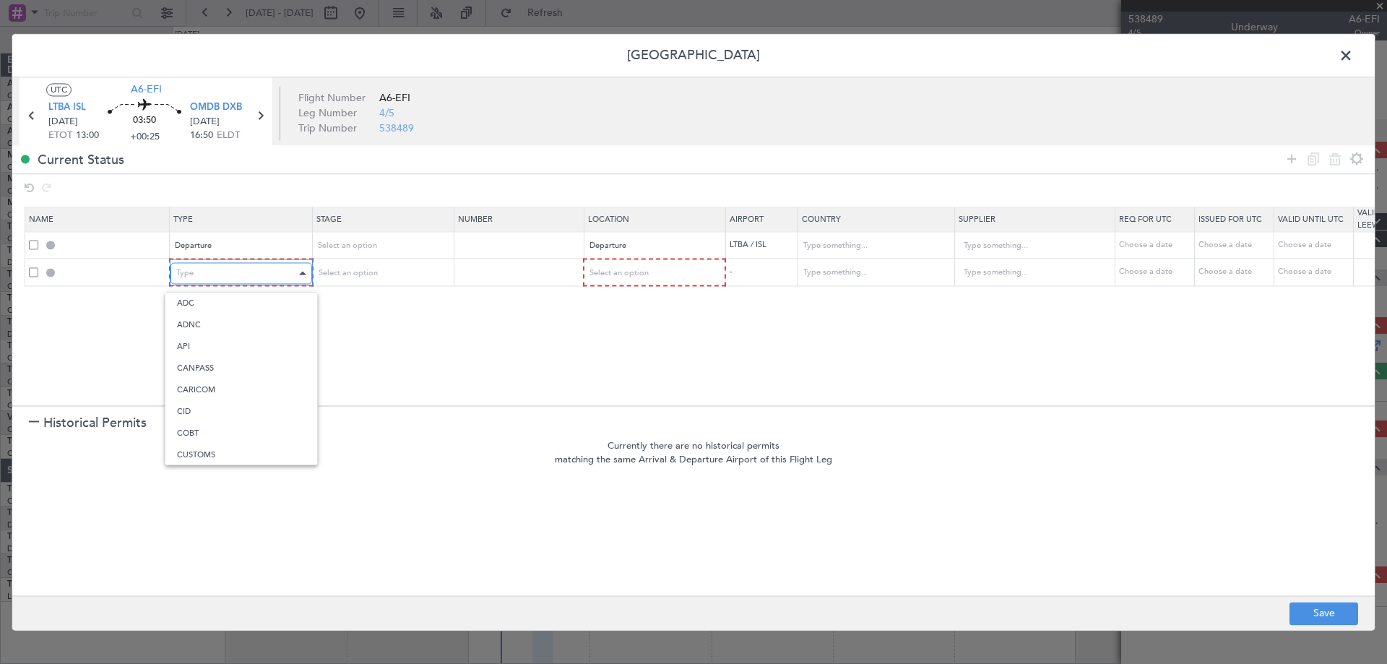
scroll to position [268, 0]
drag, startPoint x: 233, startPoint y: 423, endPoint x: 516, endPoint y: 333, distance: 297.2
click at [230, 422] on span "Overflight" at bounding box center [241, 426] width 129 height 22
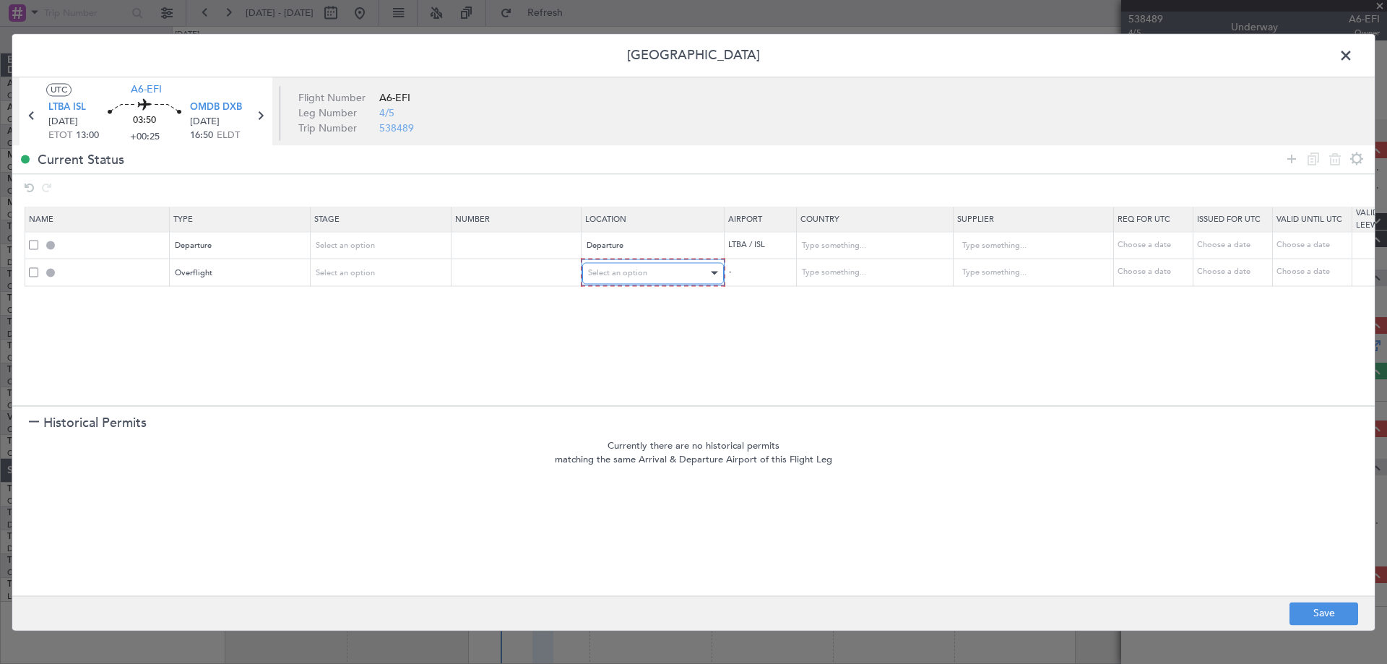
click at [645, 269] on span "Select an option" at bounding box center [617, 272] width 59 height 11
click at [628, 389] on span "Enroute" at bounding box center [653, 390] width 129 height 22
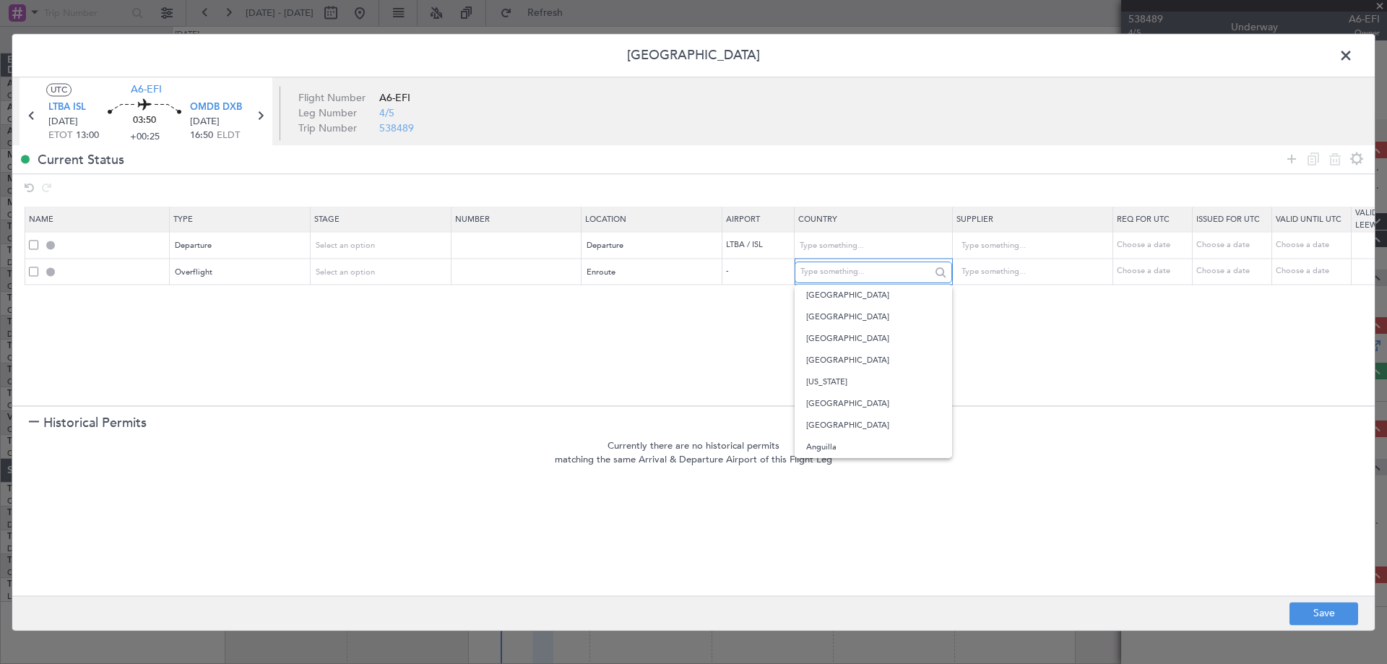
click at [836, 278] on input "text" at bounding box center [865, 272] width 130 height 22
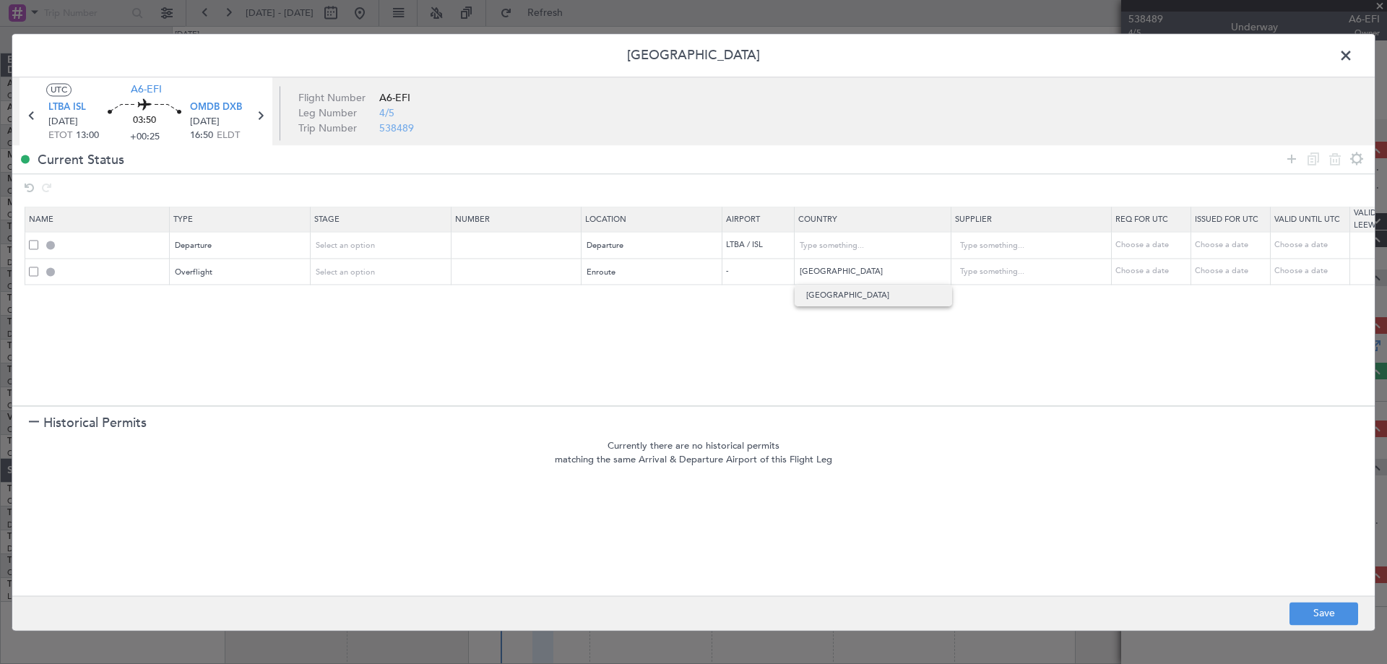
click at [815, 303] on span "[GEOGRAPHIC_DATA]" at bounding box center [873, 296] width 134 height 22
type input "[GEOGRAPHIC_DATA]"
click at [1292, 157] on icon at bounding box center [1291, 158] width 17 height 17
click at [241, 288] on div "Type" at bounding box center [240, 299] width 140 height 22
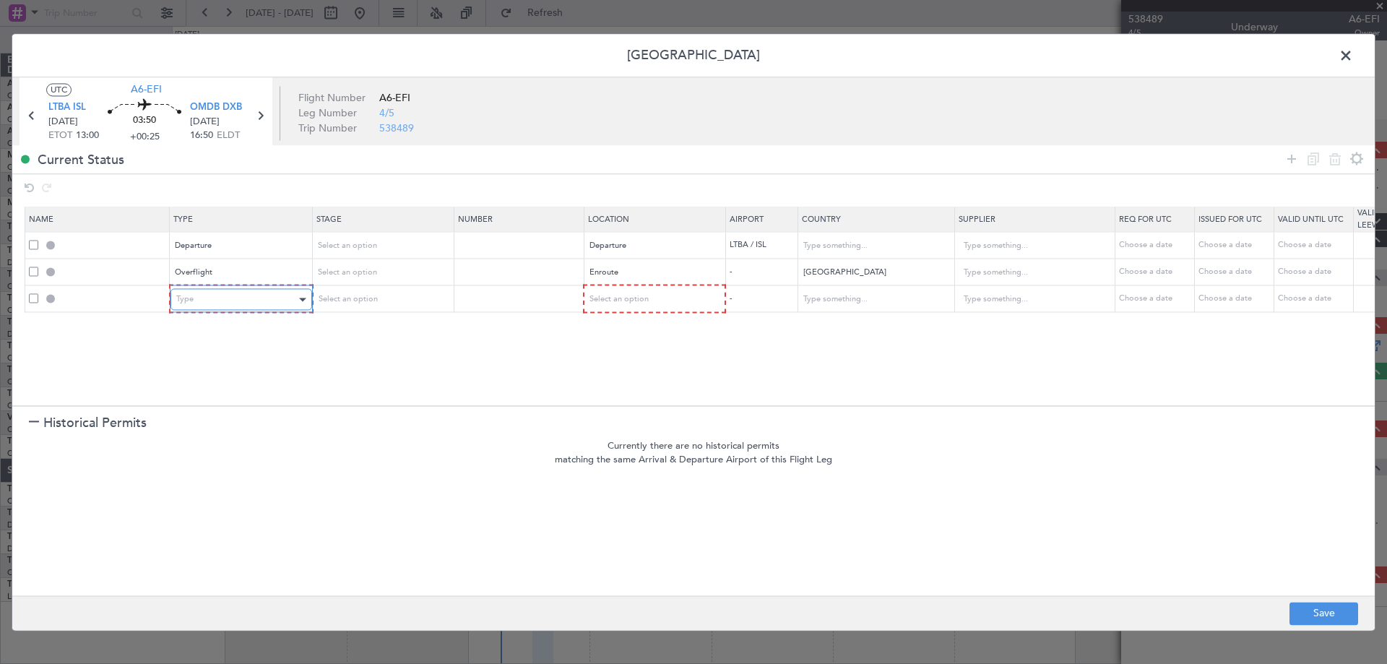
click at [240, 296] on div "Type" at bounding box center [236, 300] width 120 height 22
drag, startPoint x: 211, startPoint y: 457, endPoint x: 555, endPoint y: 316, distance: 371.9
click at [211, 456] on span "Overflight" at bounding box center [241, 452] width 129 height 22
click at [612, 289] on div "Select an option" at bounding box center [648, 300] width 120 height 22
drag, startPoint x: 611, startPoint y: 410, endPoint x: 643, endPoint y: 393, distance: 35.9
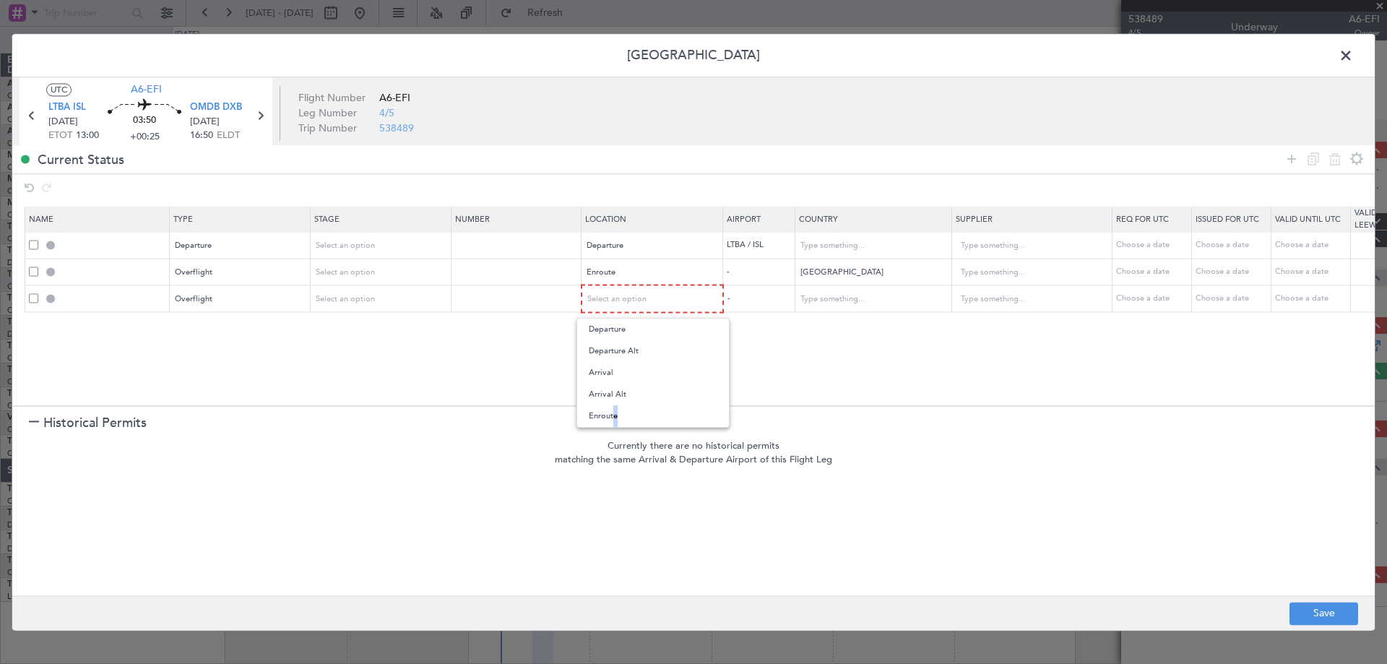
click at [610, 410] on span "Enroute" at bounding box center [653, 416] width 129 height 22
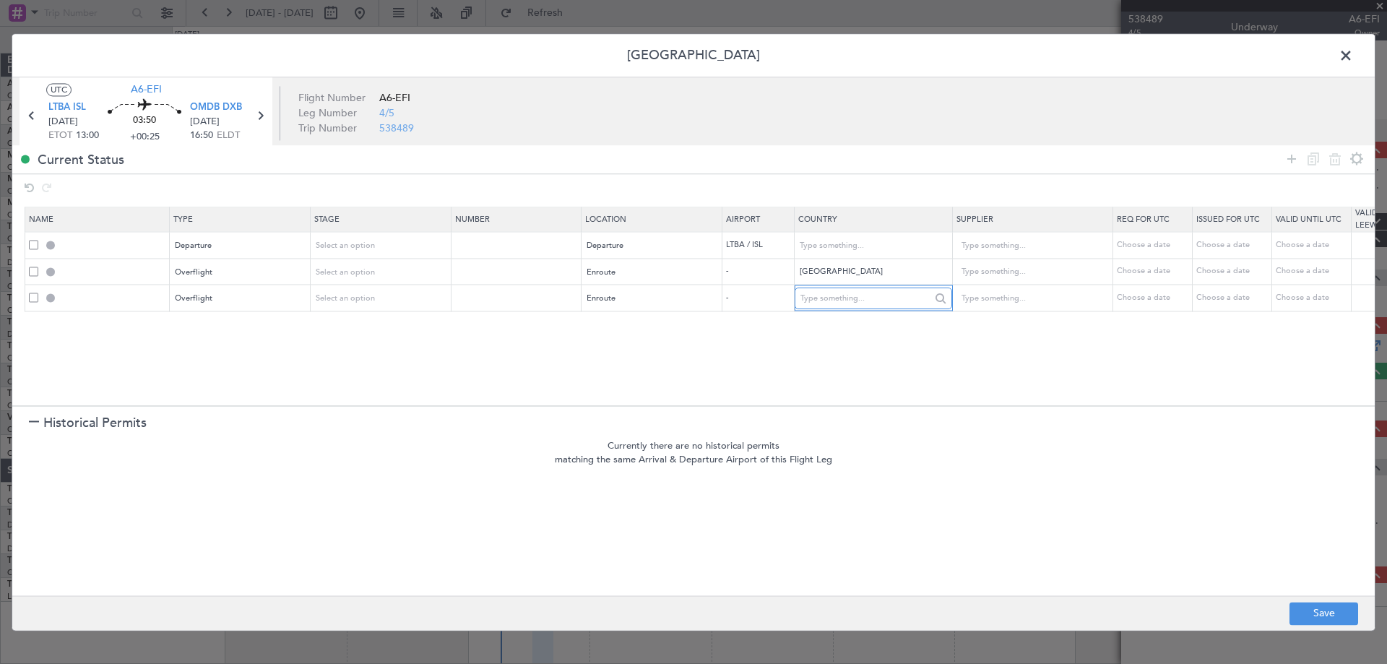
click at [820, 288] on input "text" at bounding box center [865, 298] width 130 height 22
click at [845, 327] on span "[GEOGRAPHIC_DATA]" at bounding box center [873, 322] width 134 height 22
type input "[GEOGRAPHIC_DATA]"
click at [1291, 159] on icon at bounding box center [1291, 158] width 17 height 17
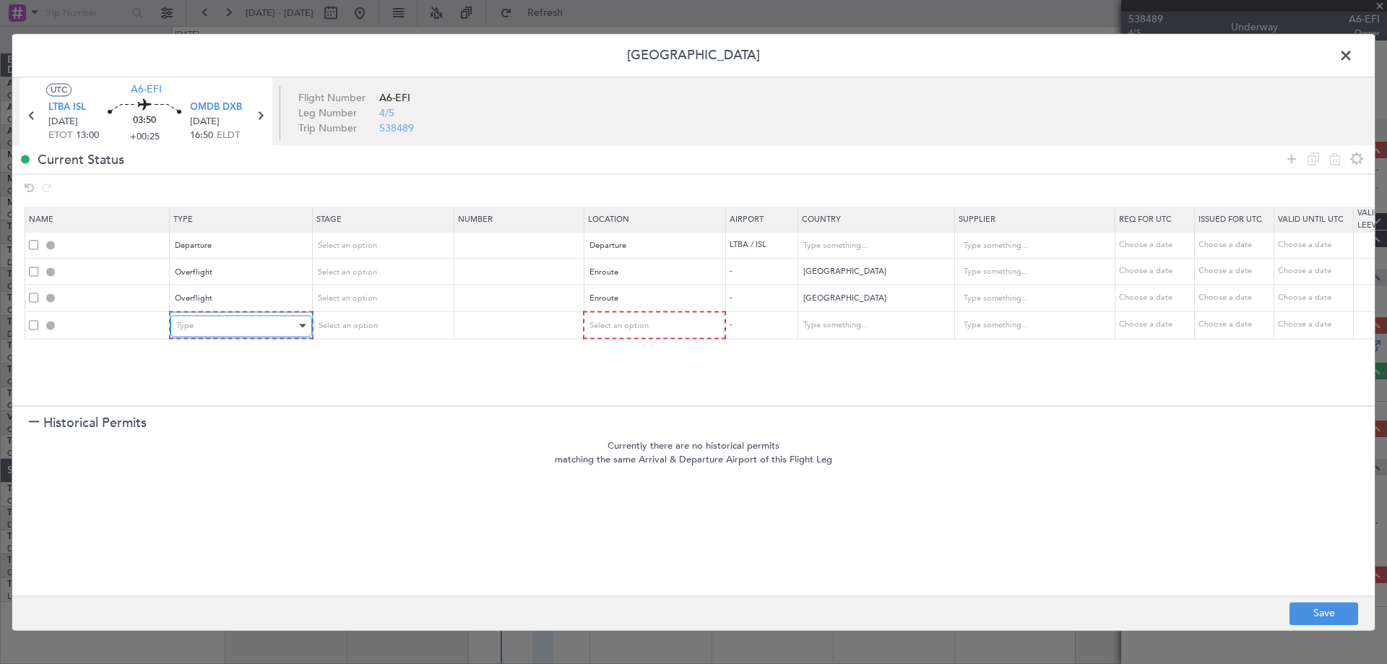
click at [287, 316] on div "Type" at bounding box center [236, 326] width 120 height 22
drag, startPoint x: 273, startPoint y: 487, endPoint x: 275, endPoint y: 480, distance: 7.5
click at [272, 488] on span "Overflight" at bounding box center [241, 478] width 129 height 22
click at [602, 326] on span "Select an option" at bounding box center [617, 325] width 59 height 11
click at [615, 441] on span "Enroute" at bounding box center [653, 443] width 129 height 22
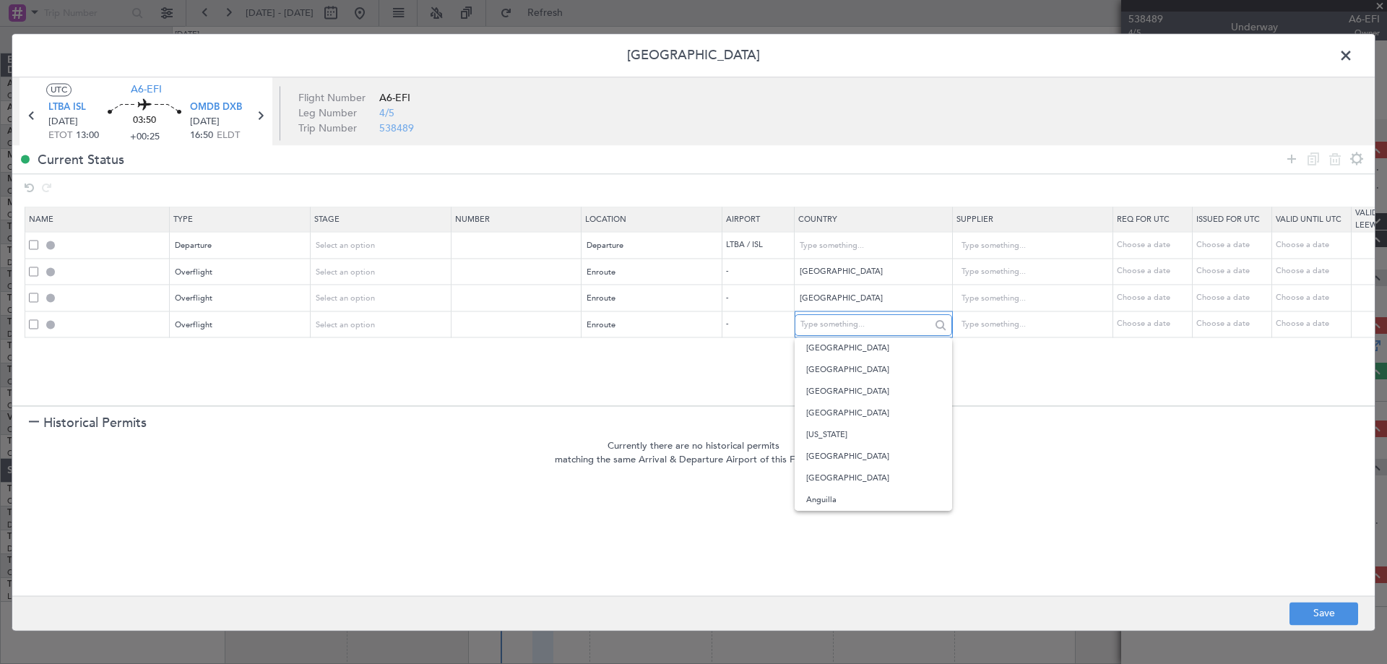
click at [827, 322] on input "text" at bounding box center [865, 325] width 130 height 22
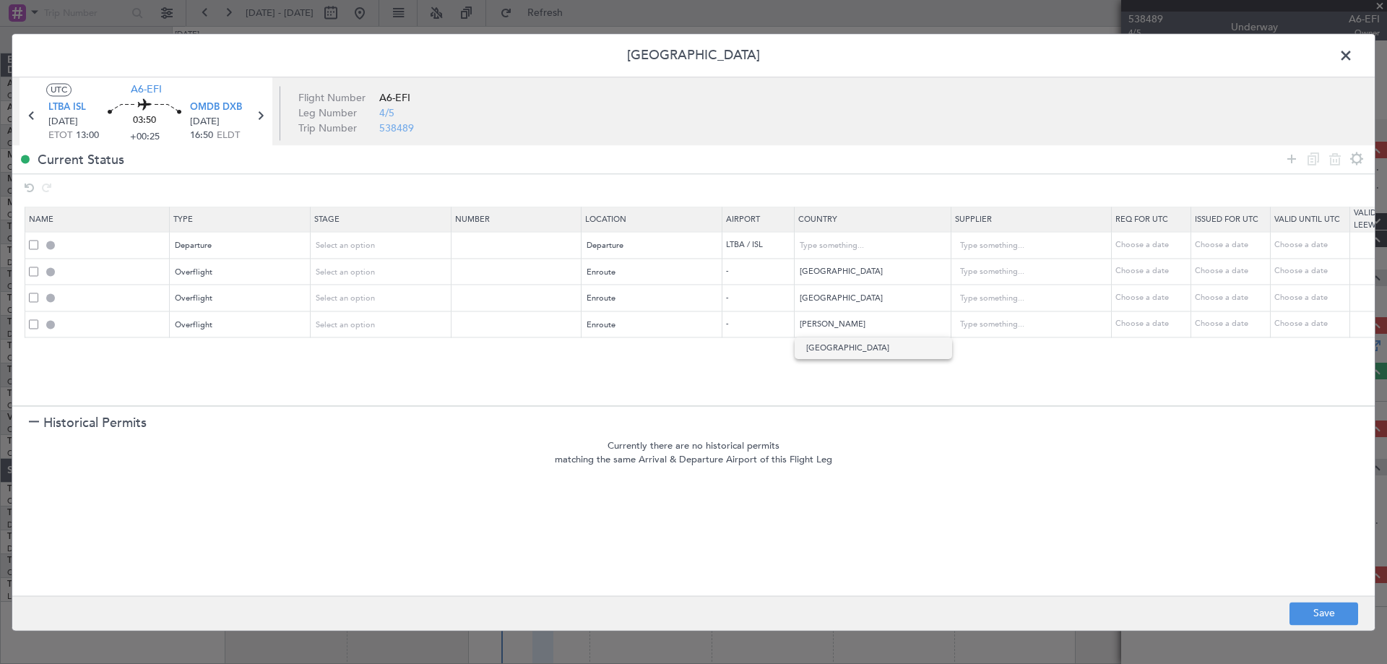
drag, startPoint x: 839, startPoint y: 342, endPoint x: 834, endPoint y: 348, distance: 8.2
click at [837, 345] on span "[GEOGRAPHIC_DATA]" at bounding box center [873, 348] width 134 height 22
type input "[GEOGRAPHIC_DATA]"
click at [1290, 157] on icon at bounding box center [1291, 158] width 17 height 17
click at [227, 355] on div "Type" at bounding box center [236, 353] width 120 height 22
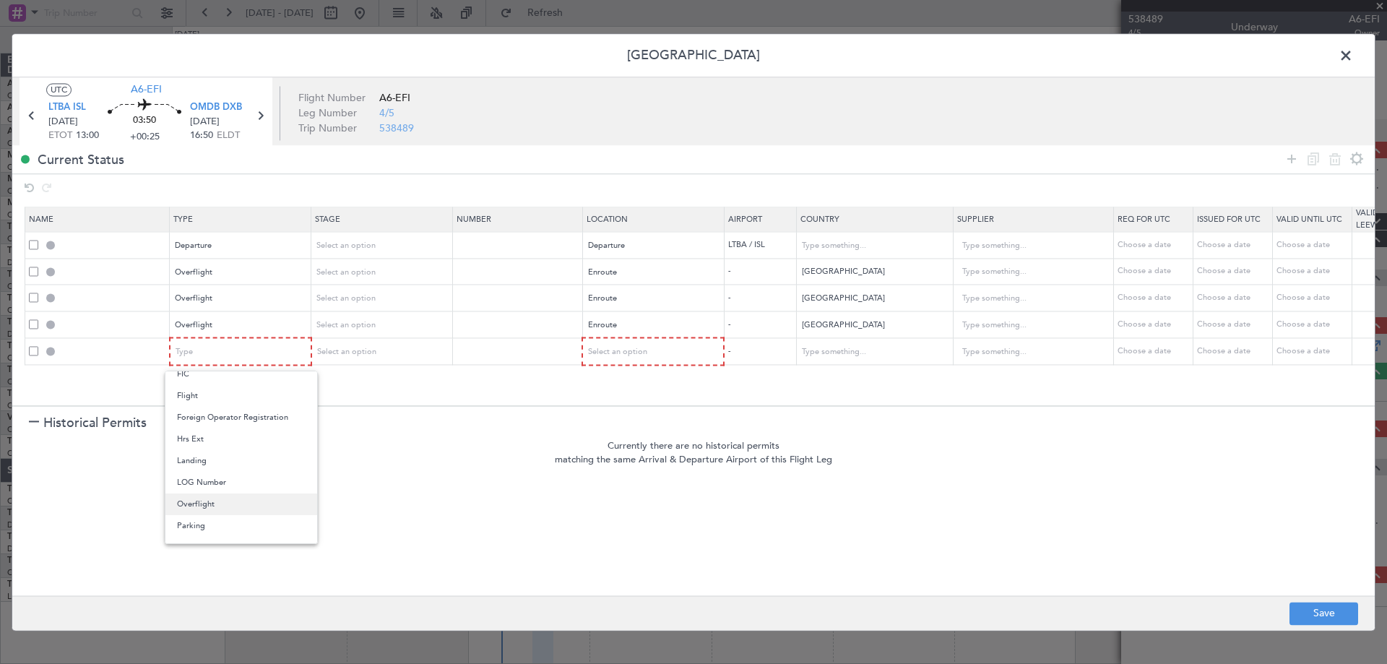
click at [223, 501] on span "Overflight" at bounding box center [241, 504] width 129 height 22
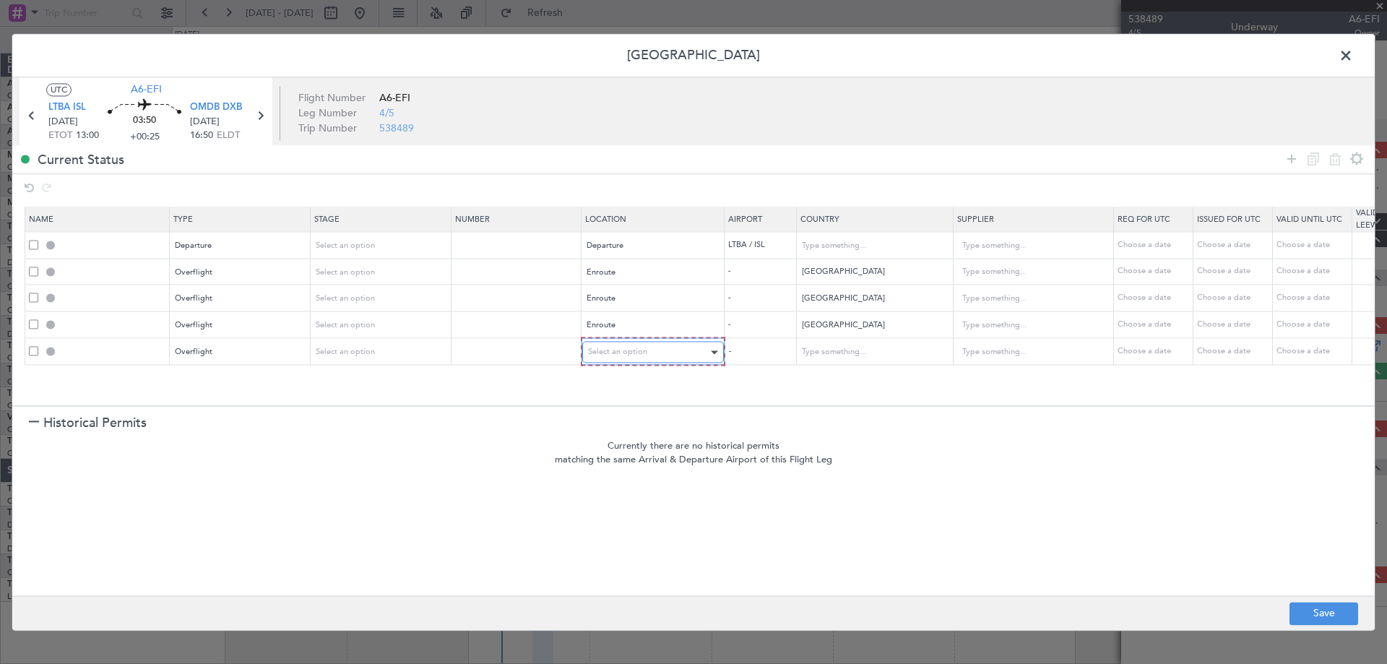
click at [646, 352] on span "Select an option" at bounding box center [617, 352] width 59 height 11
click at [613, 475] on span "Enroute" at bounding box center [653, 469] width 129 height 22
click at [839, 342] on input "text" at bounding box center [865, 351] width 130 height 22
click at [852, 384] on span "[GEOGRAPHIC_DATA]" at bounding box center [873, 375] width 134 height 22
type input "[GEOGRAPHIC_DATA]"
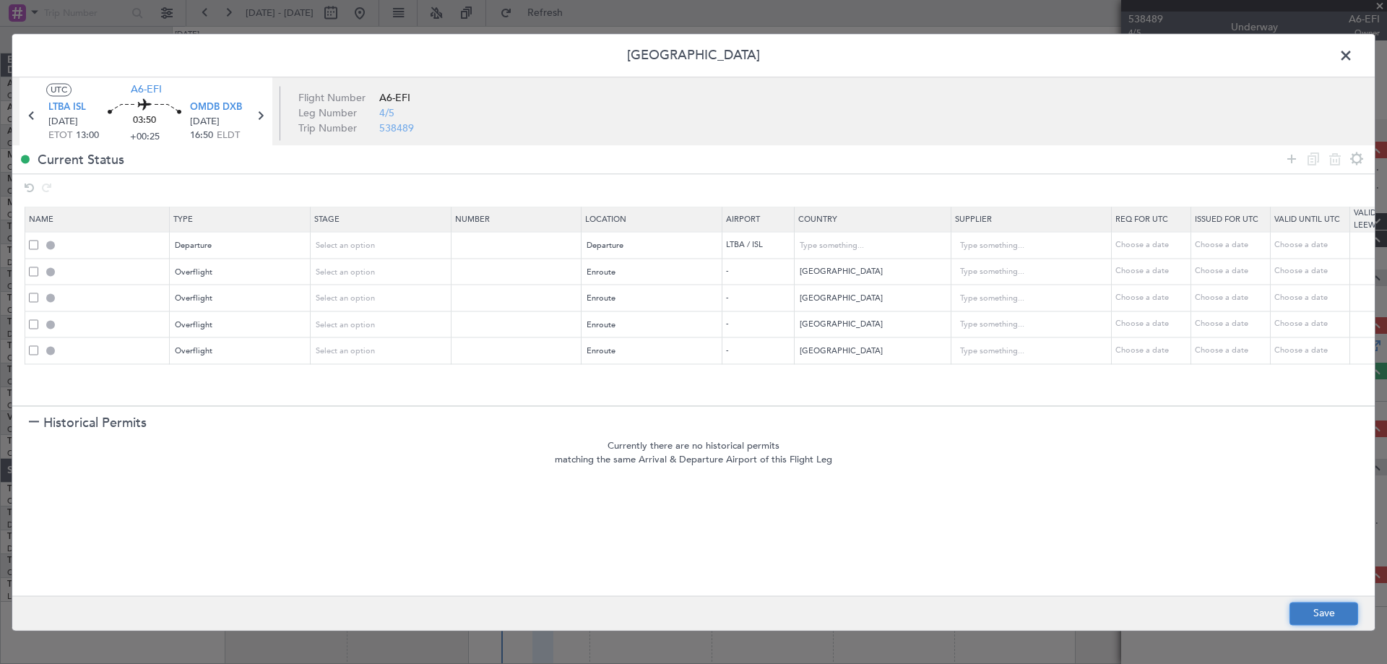
click at [1301, 614] on button "Save" at bounding box center [1323, 613] width 69 height 23
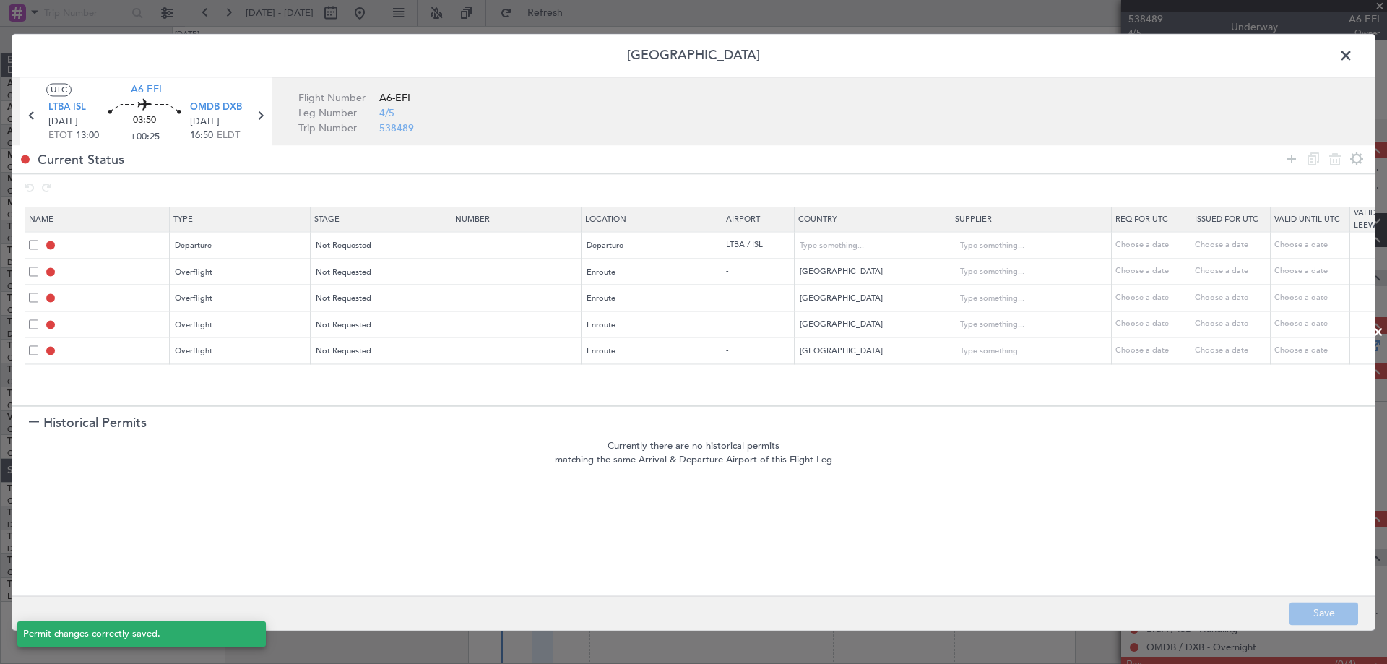
type input "DEPARTURE"
type input "[GEOGRAPHIC_DATA]"
type input "NNN"
type input "IRAQ OVF"
type input "NNN"
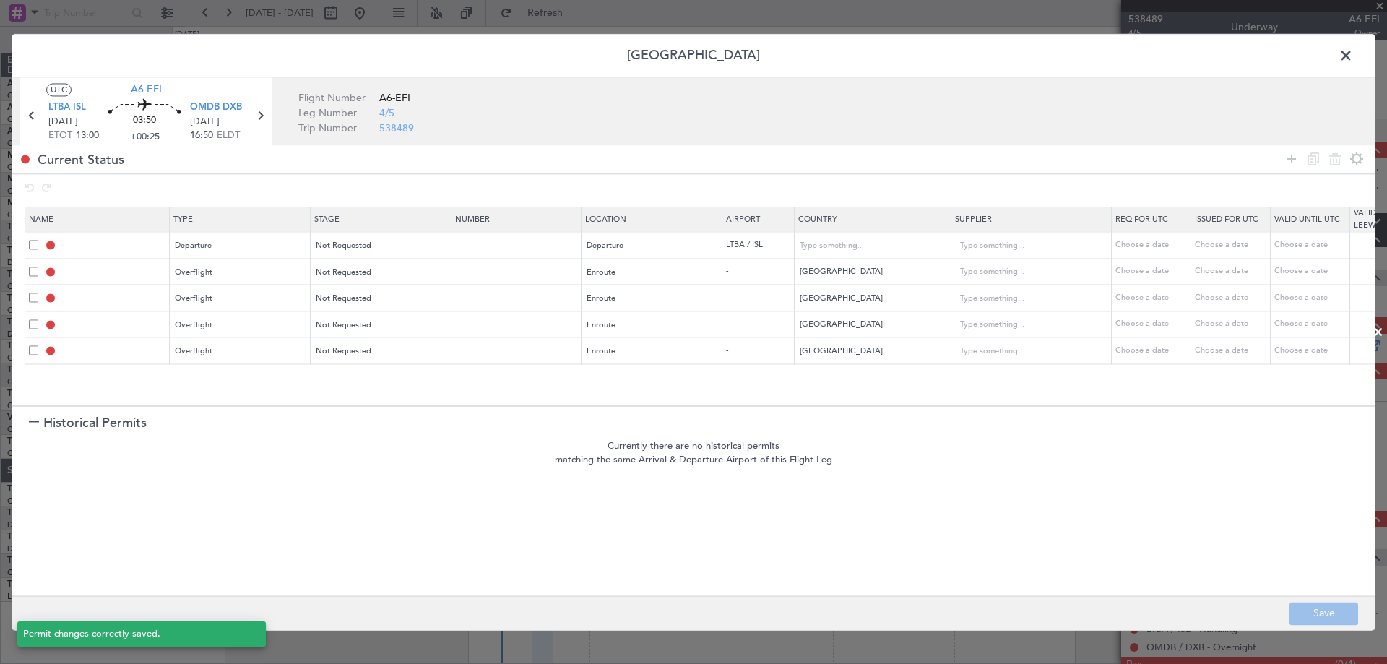
type input "1"
type input "KUWAIT OVF"
type input "NNN"
type input "BAHRAIN OVF"
type input "NNN"
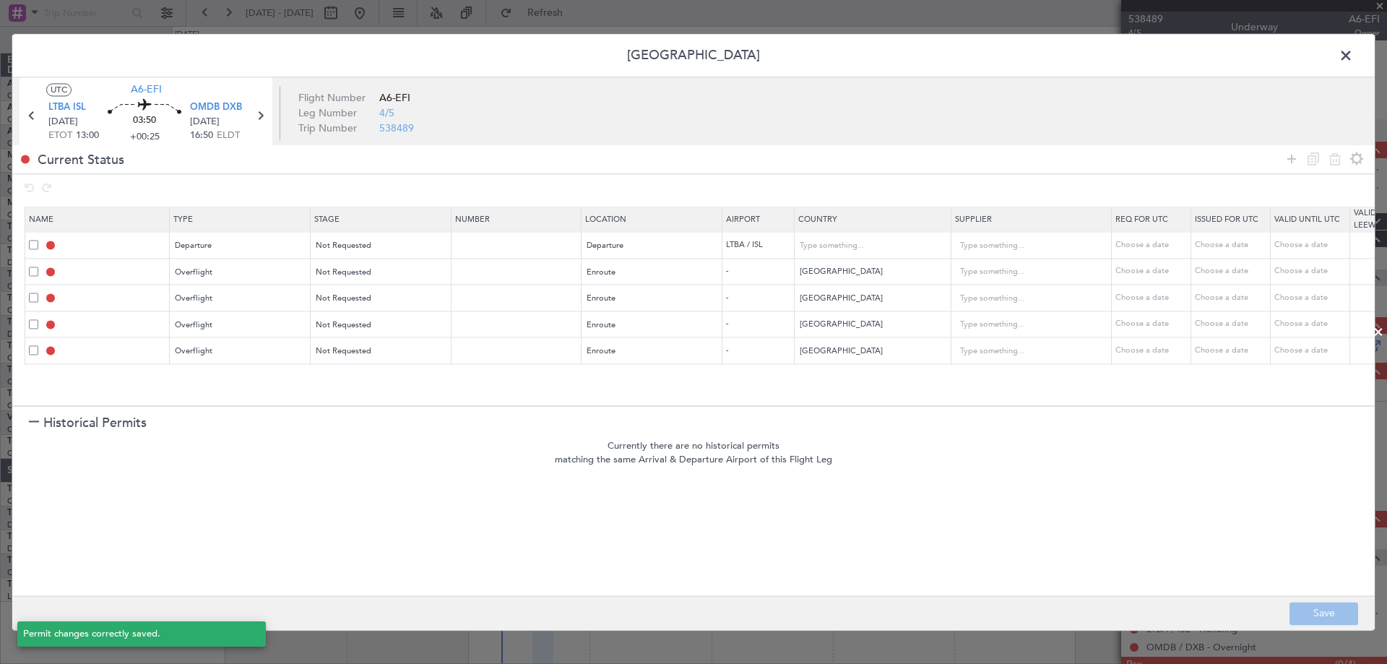
type input "QATAR OVF"
type input "NNN"
type input "2"
click at [1353, 58] on span at bounding box center [1353, 59] width 0 height 29
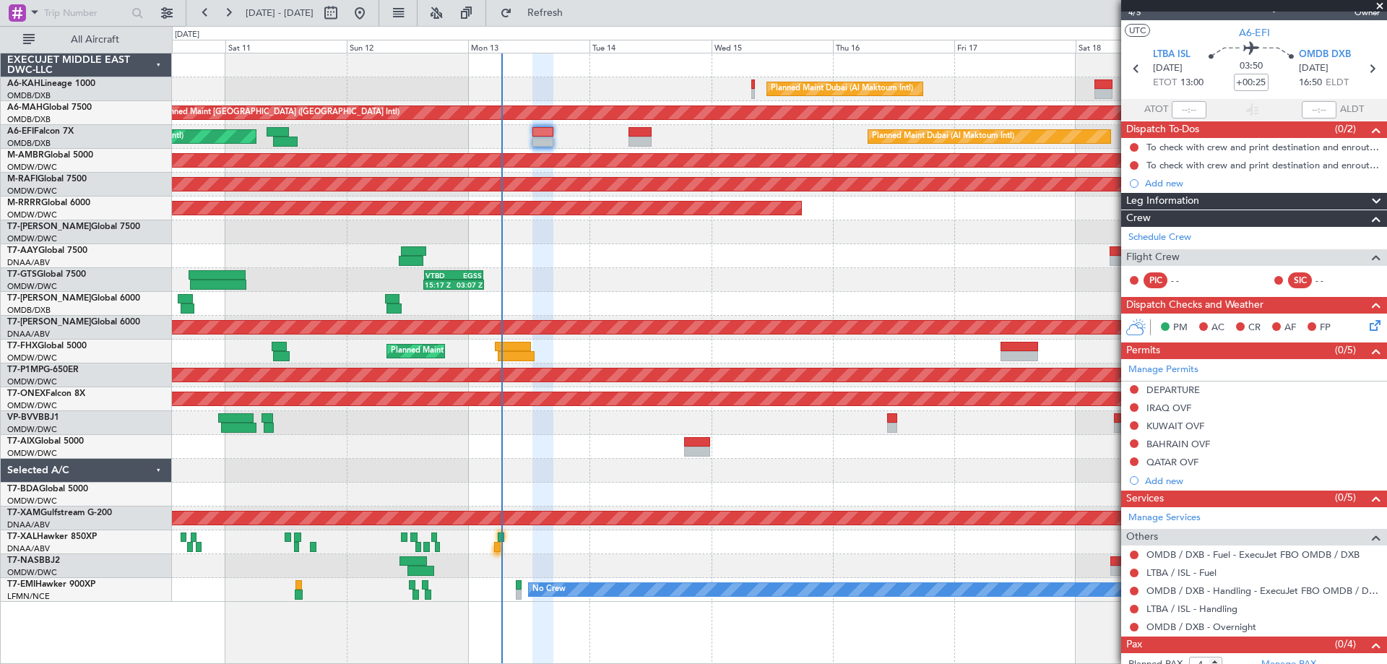
scroll to position [51, 0]
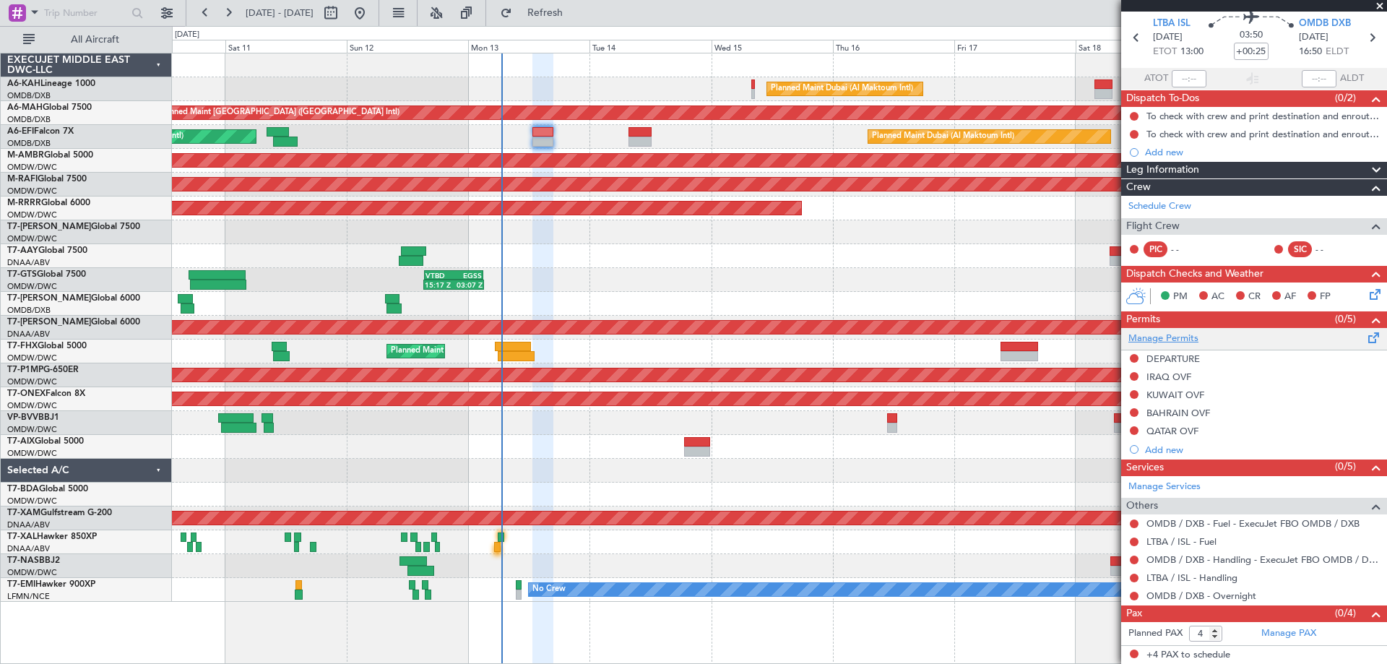
click at [1159, 335] on link "Manage Permits" at bounding box center [1163, 339] width 70 height 14
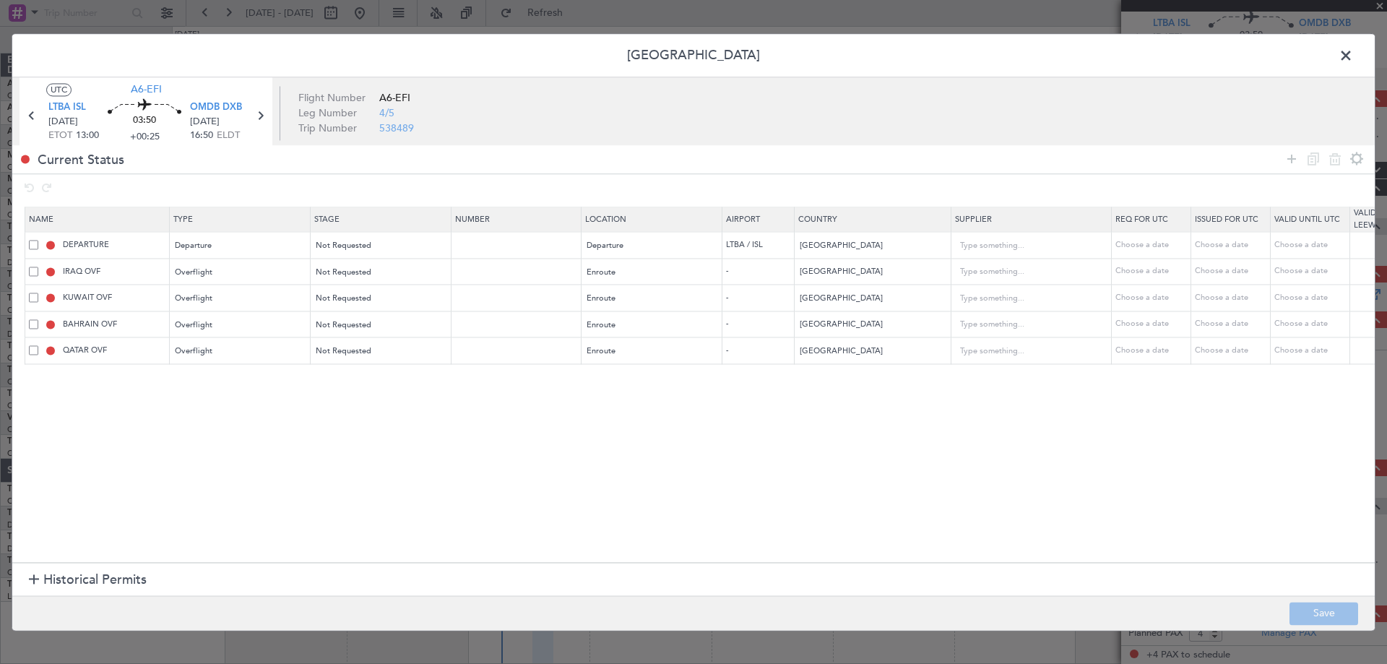
click at [102, 571] on span "Historical Permits" at bounding box center [94, 581] width 103 height 20
drag, startPoint x: 1291, startPoint y: 168, endPoint x: 1141, endPoint y: 204, distance: 154.5
drag, startPoint x: 1289, startPoint y: 158, endPoint x: 706, endPoint y: 293, distance: 597.5
click at [1289, 157] on icon at bounding box center [1291, 158] width 17 height 17
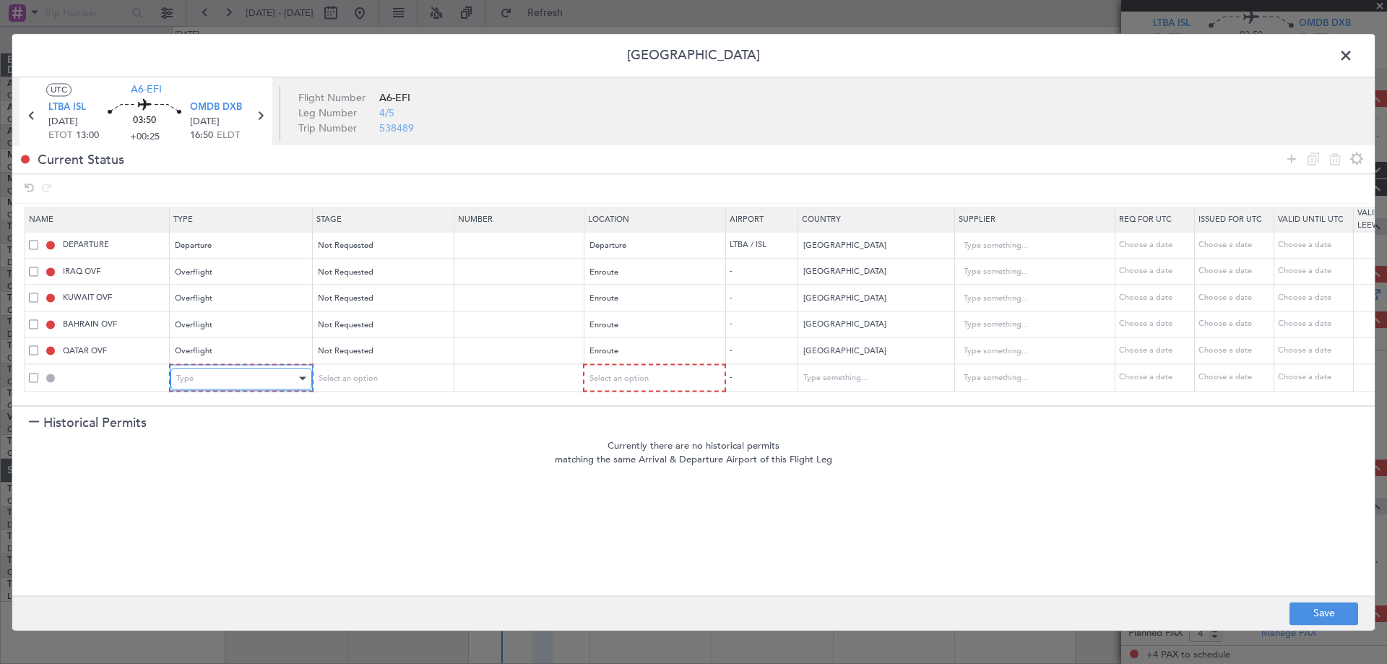
click at [265, 369] on div "Type" at bounding box center [236, 379] width 120 height 22
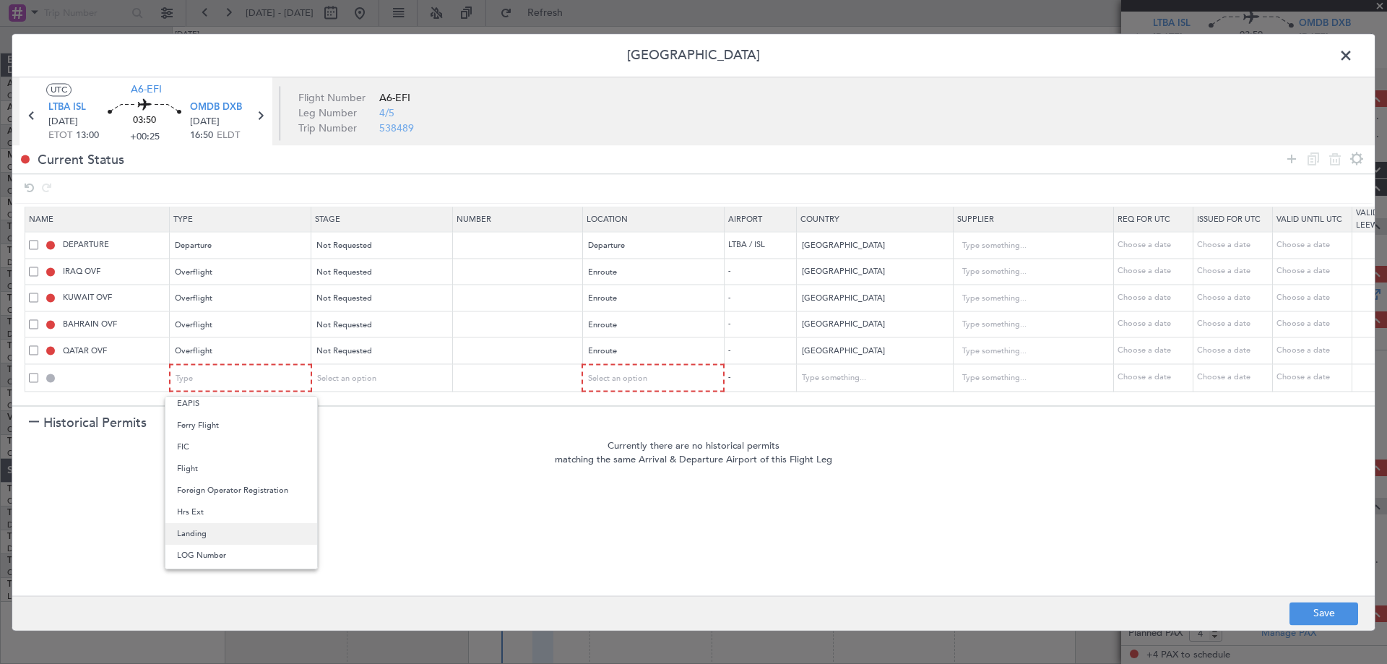
click at [238, 527] on span "Landing" at bounding box center [241, 534] width 129 height 22
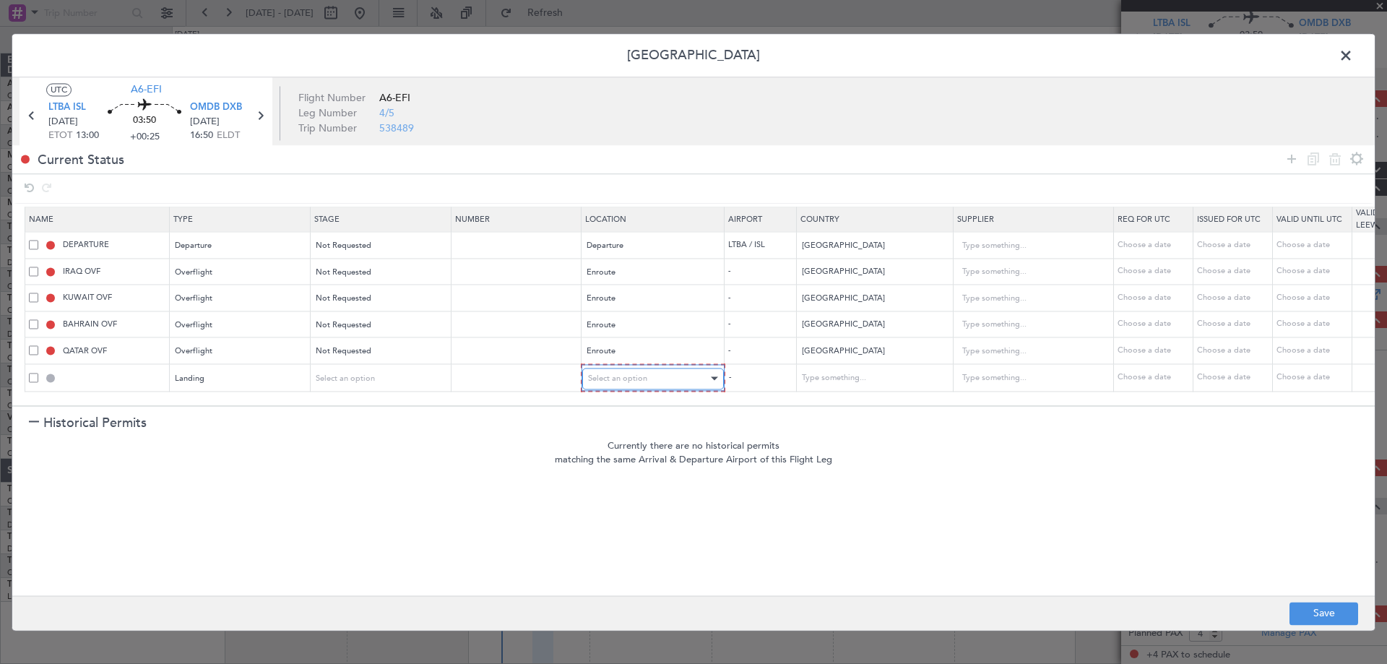
click at [644, 373] on span "Select an option" at bounding box center [617, 378] width 59 height 11
click at [624, 485] on span "Enroute" at bounding box center [653, 494] width 129 height 22
click at [641, 384] on div "Enroute" at bounding box center [647, 378] width 120 height 22
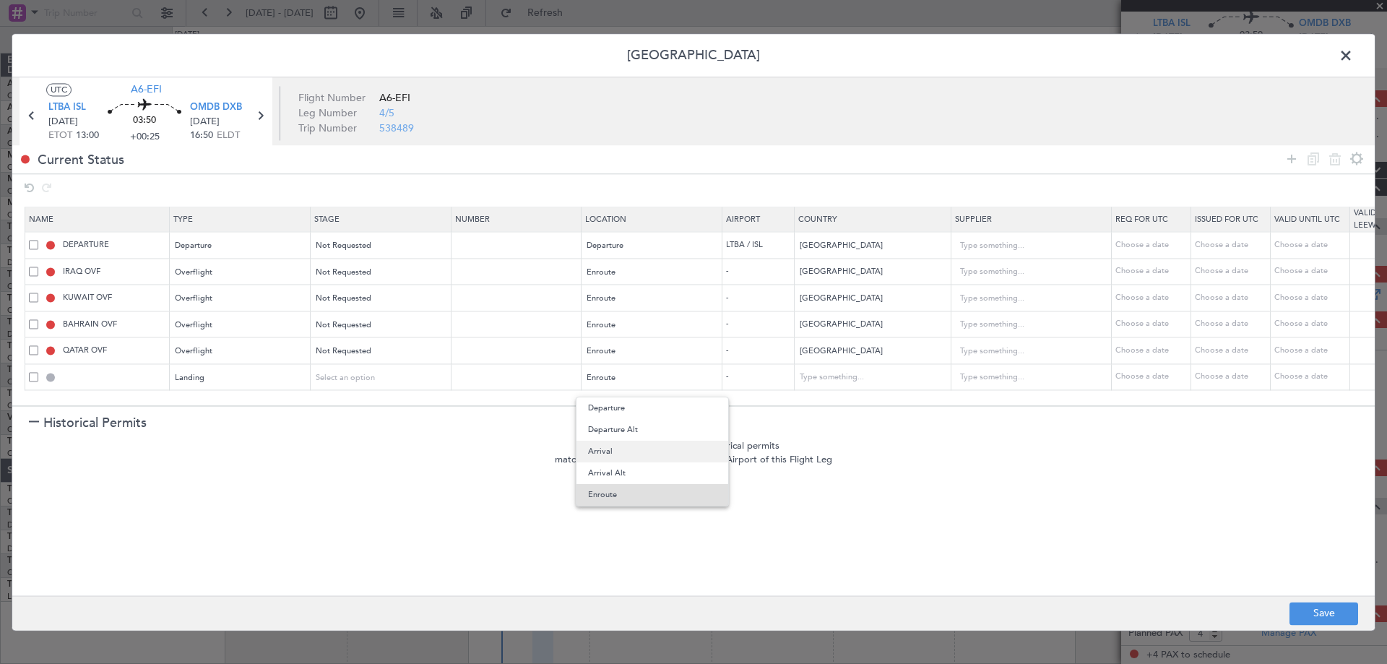
click at [620, 446] on span "Arrival" at bounding box center [652, 452] width 129 height 22
drag, startPoint x: 1290, startPoint y: 155, endPoint x: 692, endPoint y: 302, distance: 615.8
click at [1291, 155] on icon at bounding box center [1291, 158] width 17 height 17
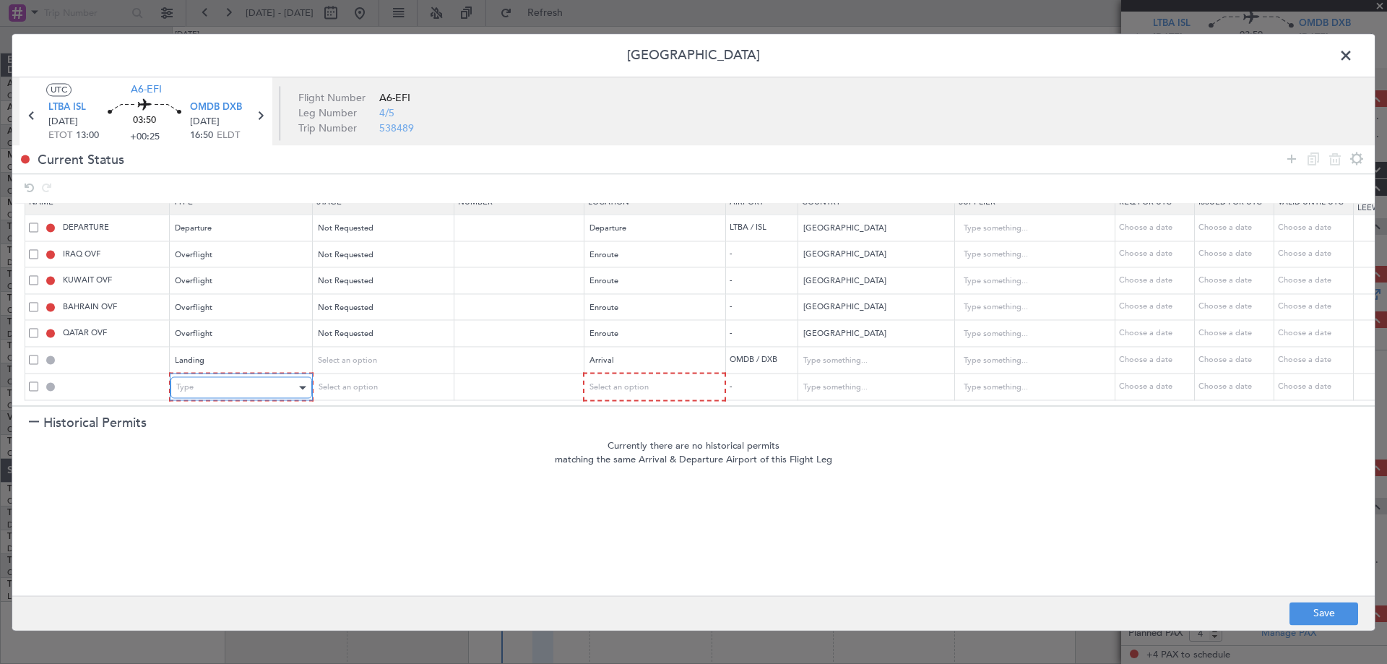
click at [257, 377] on div "Type" at bounding box center [236, 388] width 120 height 22
drag, startPoint x: 212, startPoint y: 451, endPoint x: 367, endPoint y: 369, distance: 174.8
click at [216, 449] on span "API" at bounding box center [241, 450] width 129 height 22
click at [592, 382] on span "Select an option" at bounding box center [617, 387] width 59 height 11
click at [604, 443] on span "Arrival" at bounding box center [653, 450] width 129 height 22
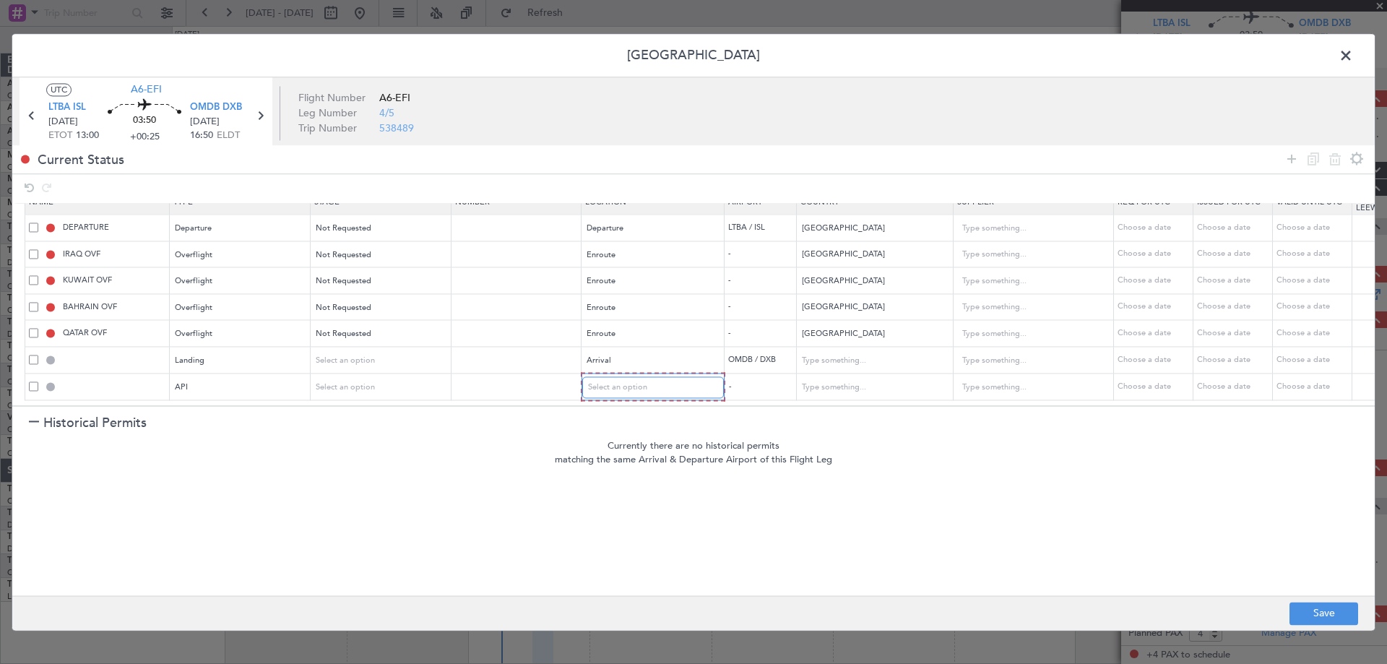
scroll to position [27, 0]
drag, startPoint x: 1285, startPoint y: 160, endPoint x: 1142, endPoint y: 183, distance: 144.9
click at [1286, 160] on icon at bounding box center [1291, 158] width 17 height 17
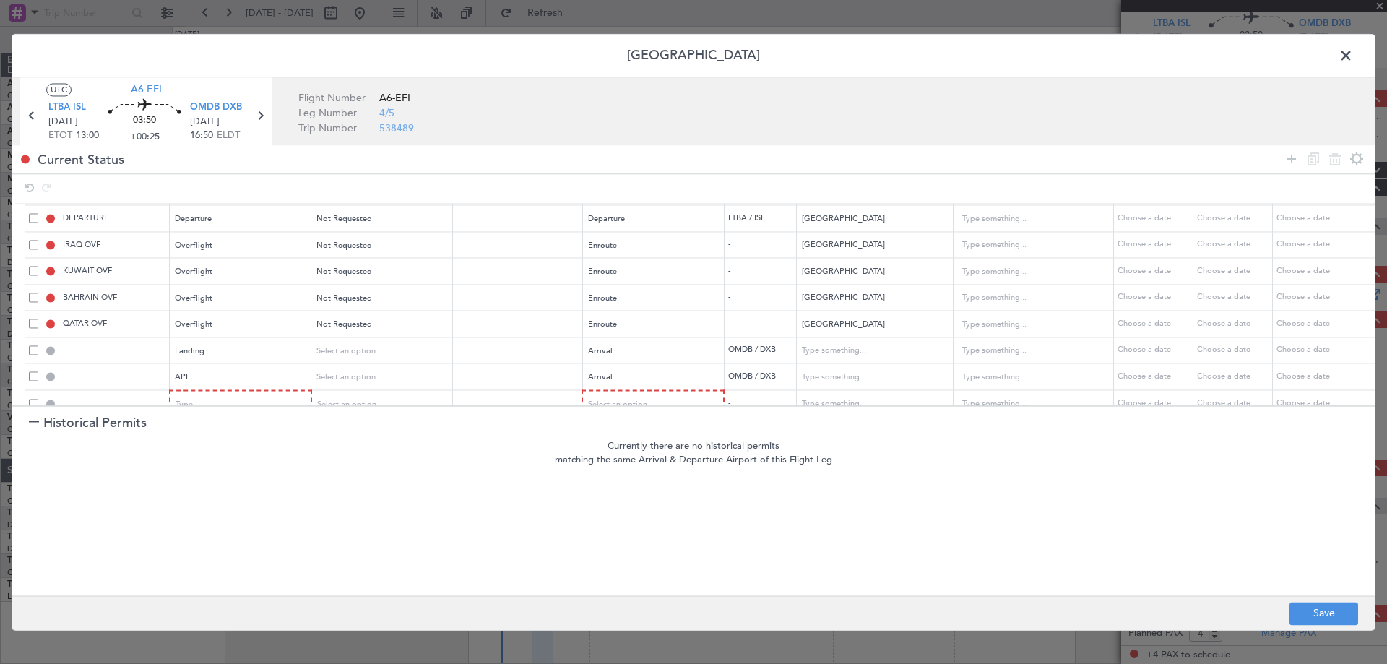
scroll to position [54, 0]
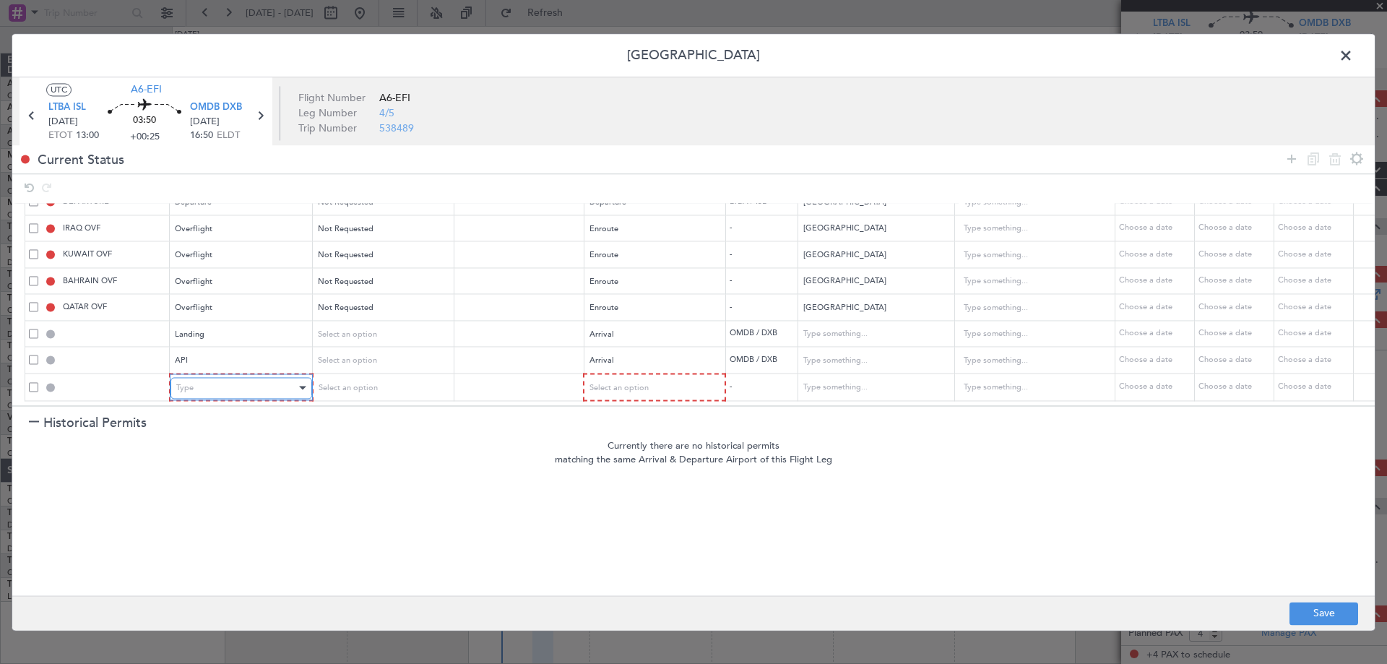
drag, startPoint x: 188, startPoint y: 386, endPoint x: 189, endPoint y: 376, distance: 10.9
click at [188, 377] on div "Type" at bounding box center [236, 388] width 120 height 22
click at [185, 382] on span "Type" at bounding box center [184, 387] width 17 height 11
click at [682, 377] on div "Select an option" at bounding box center [648, 388] width 120 height 22
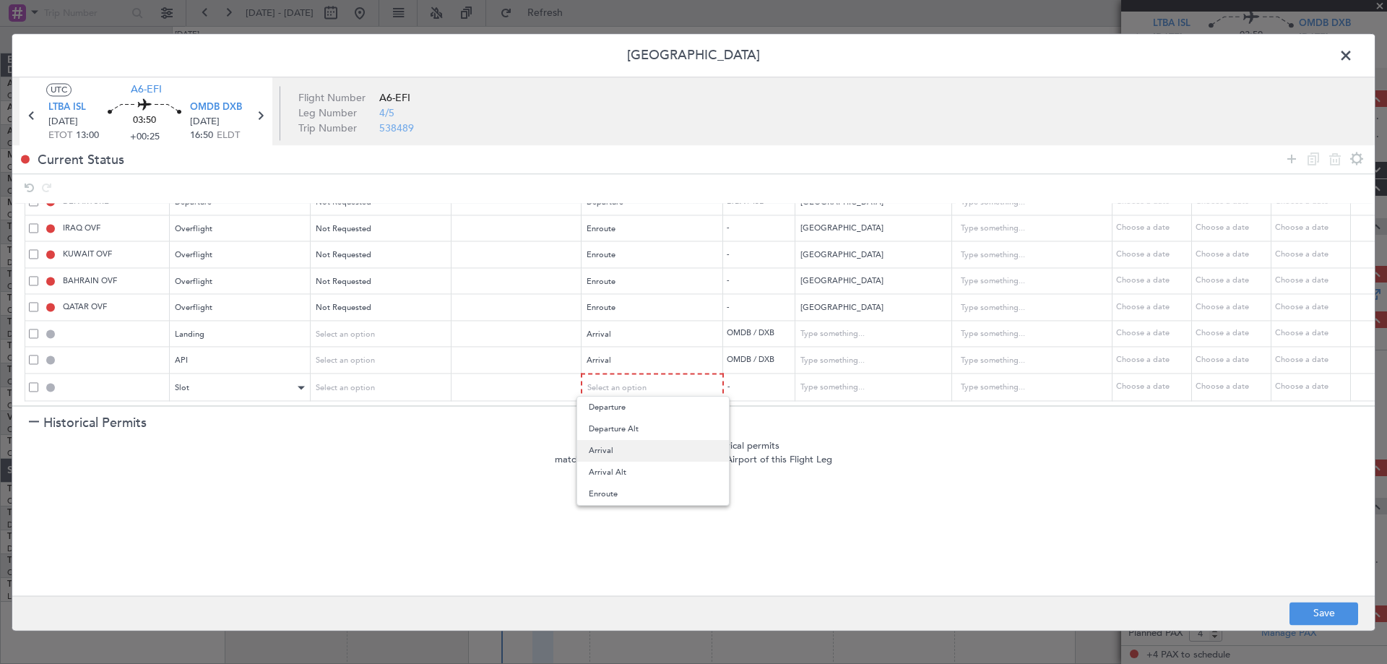
click at [631, 449] on span "Arrival" at bounding box center [653, 451] width 129 height 22
click at [1312, 620] on button "Save" at bounding box center [1323, 613] width 69 height 23
type input "OMDB LDG"
type input "[GEOGRAPHIC_DATA]"
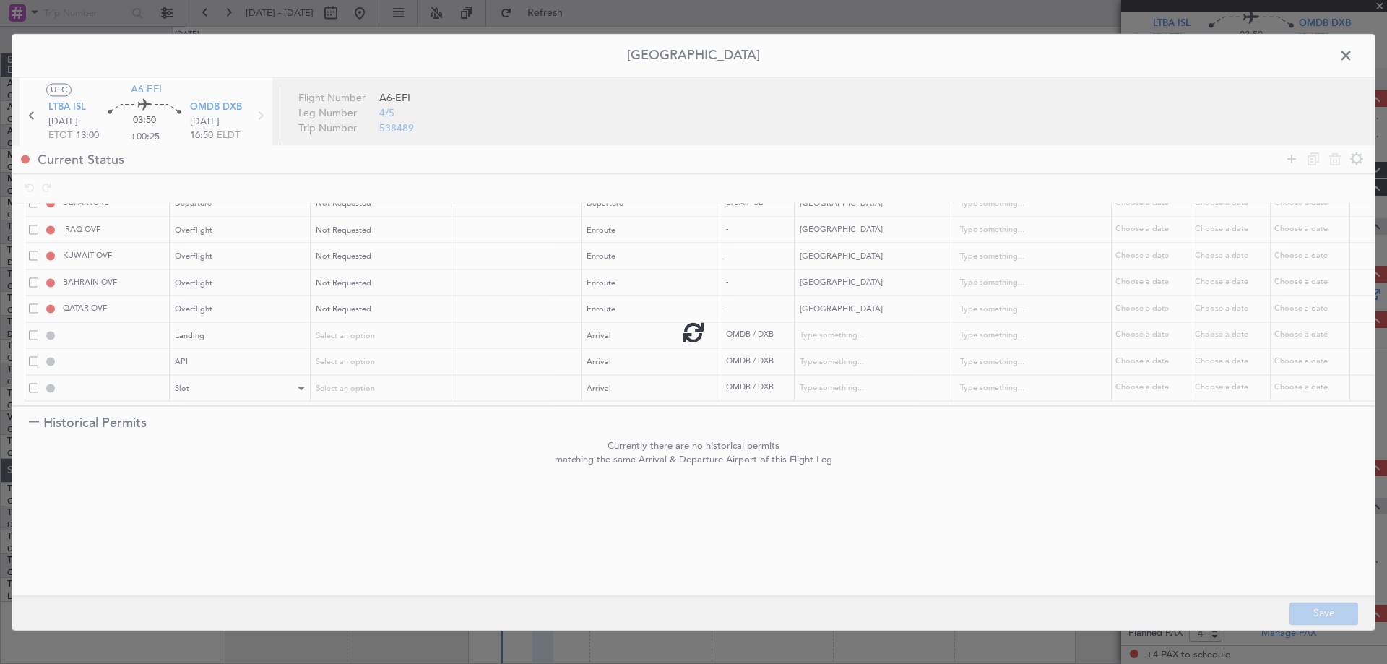
type input "NNN"
type input "1"
type input "OMDB ARR API"
type input "[GEOGRAPHIC_DATA]"
type input "NNN"
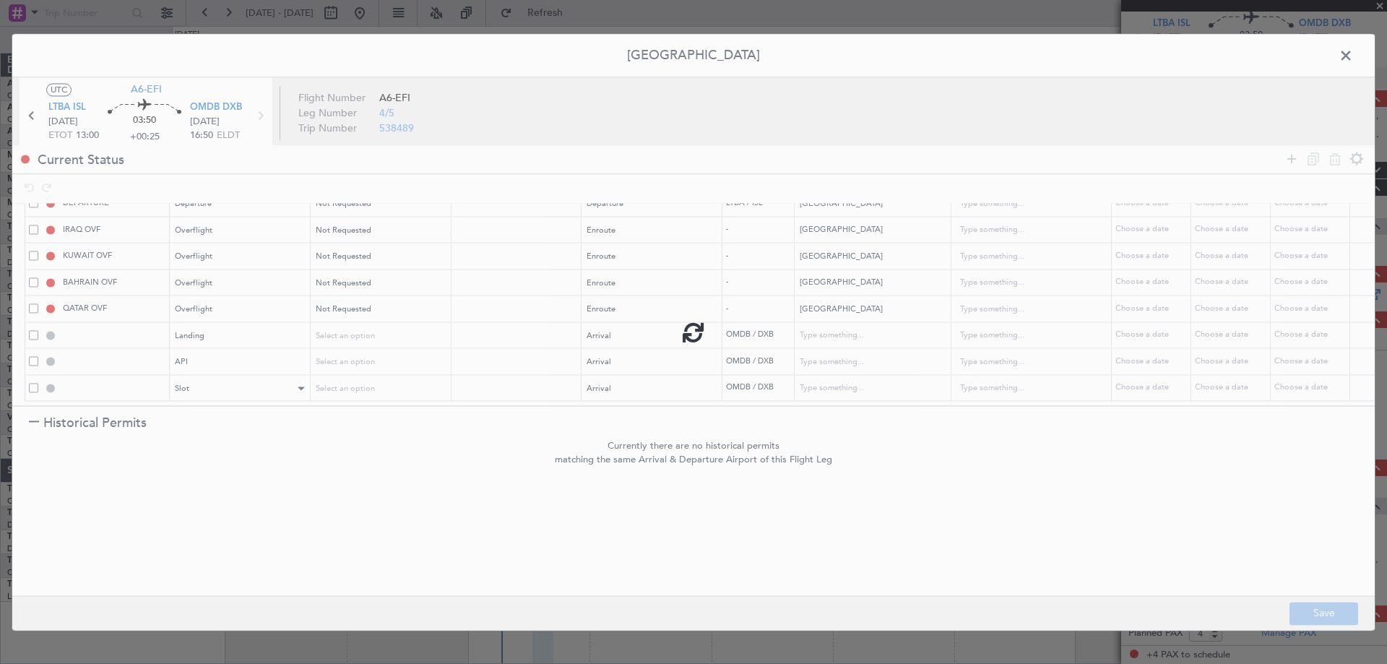
type input "1"
type input "OMDB ARR SLOT"
type input "[GEOGRAPHIC_DATA]"
type input "NNN"
type input "1"
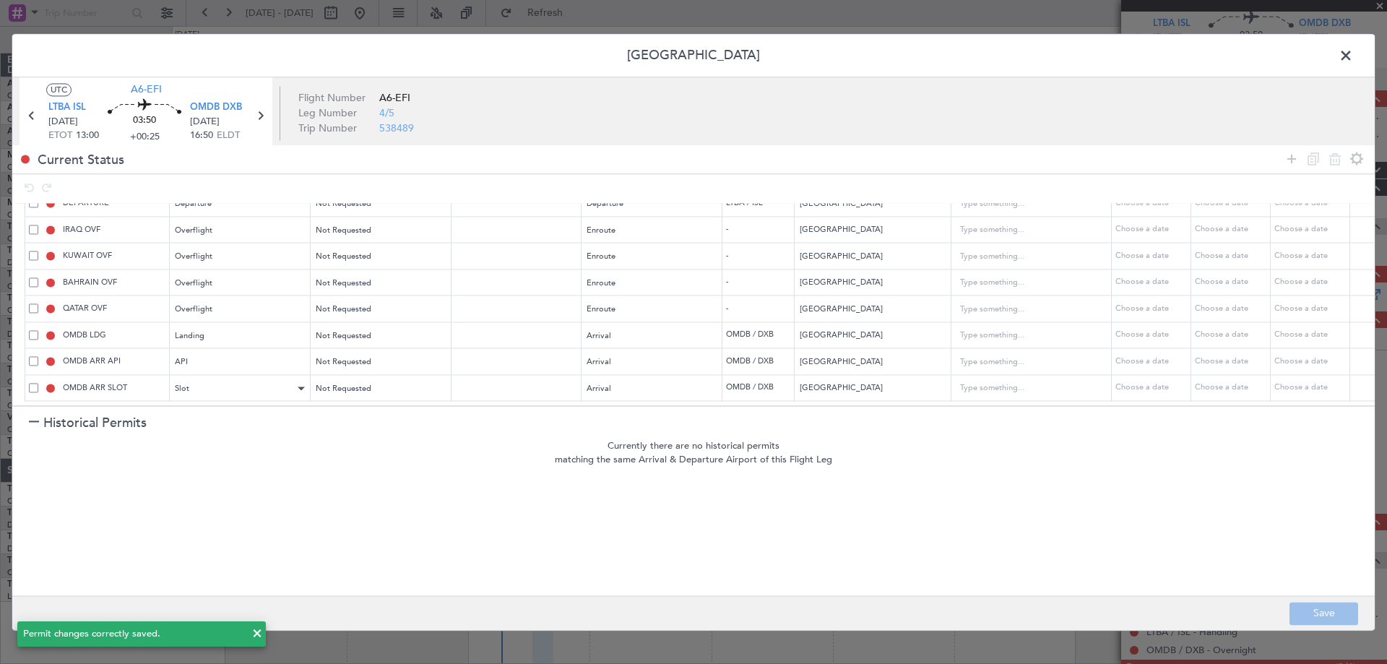
click at [1353, 56] on span at bounding box center [1353, 59] width 0 height 29
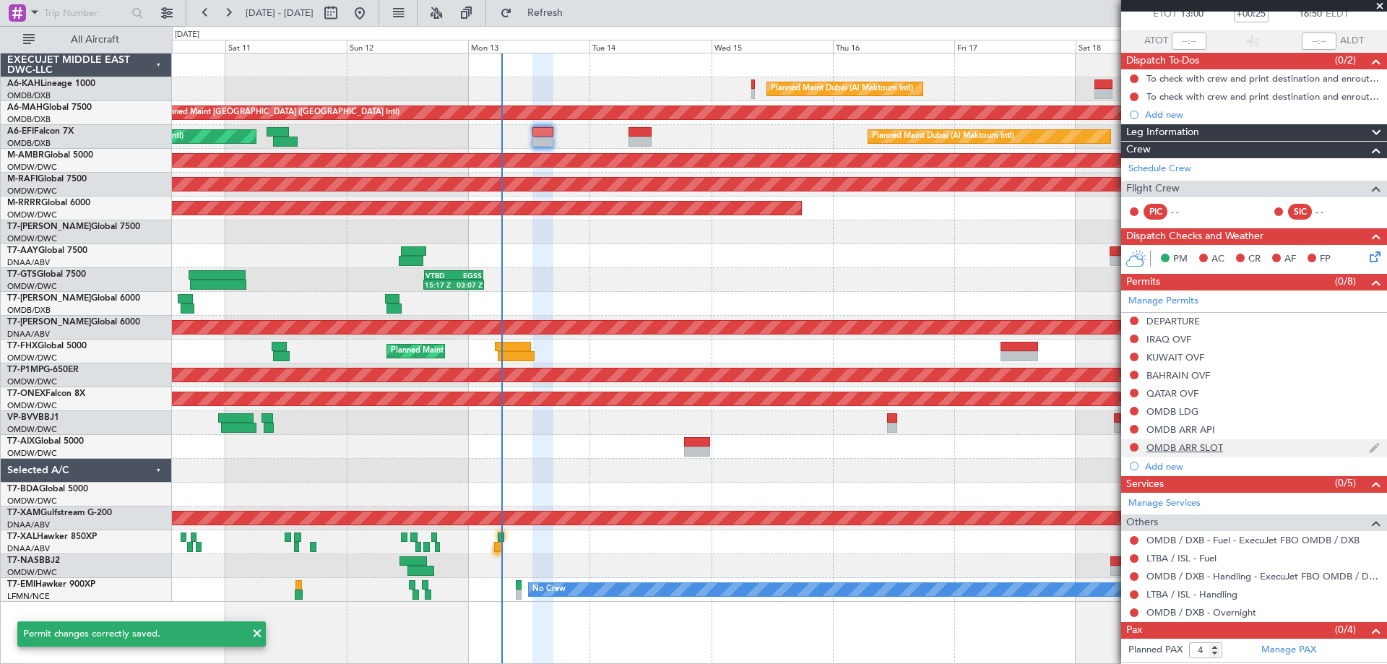
scroll to position [105, 0]
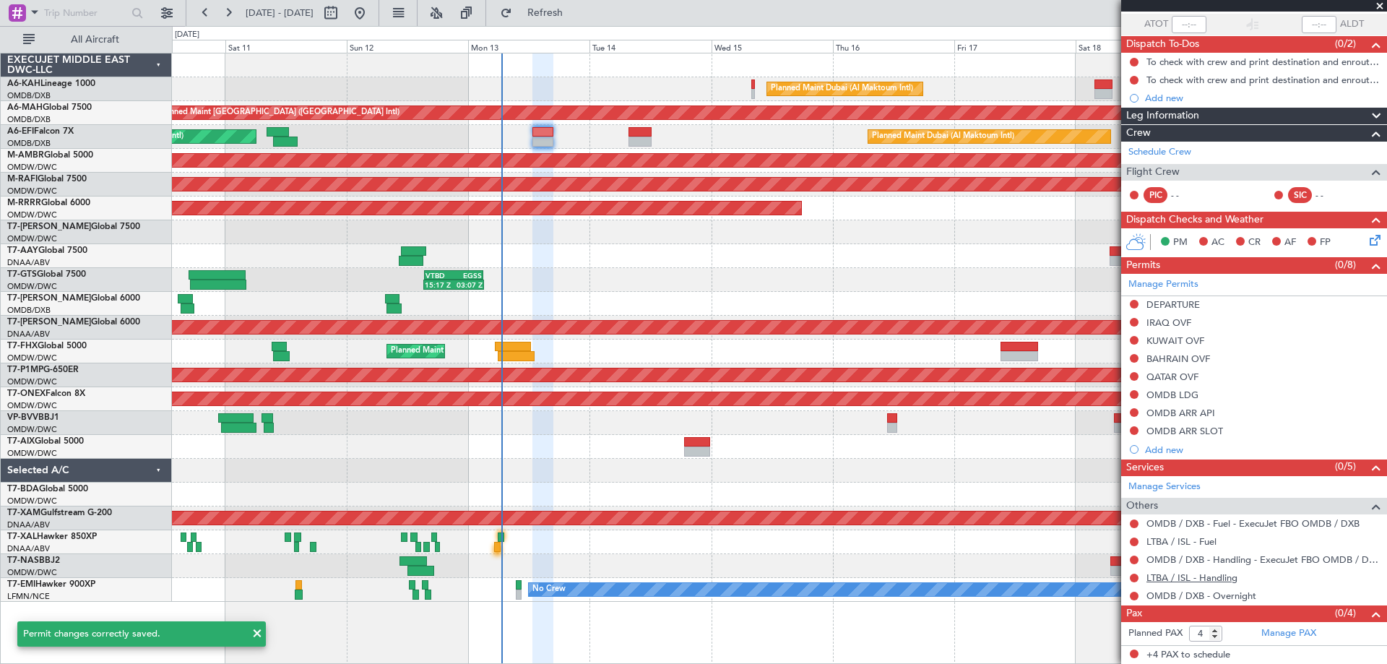
click at [1169, 579] on link "LTBA / ISL - Handling" at bounding box center [1191, 577] width 91 height 12
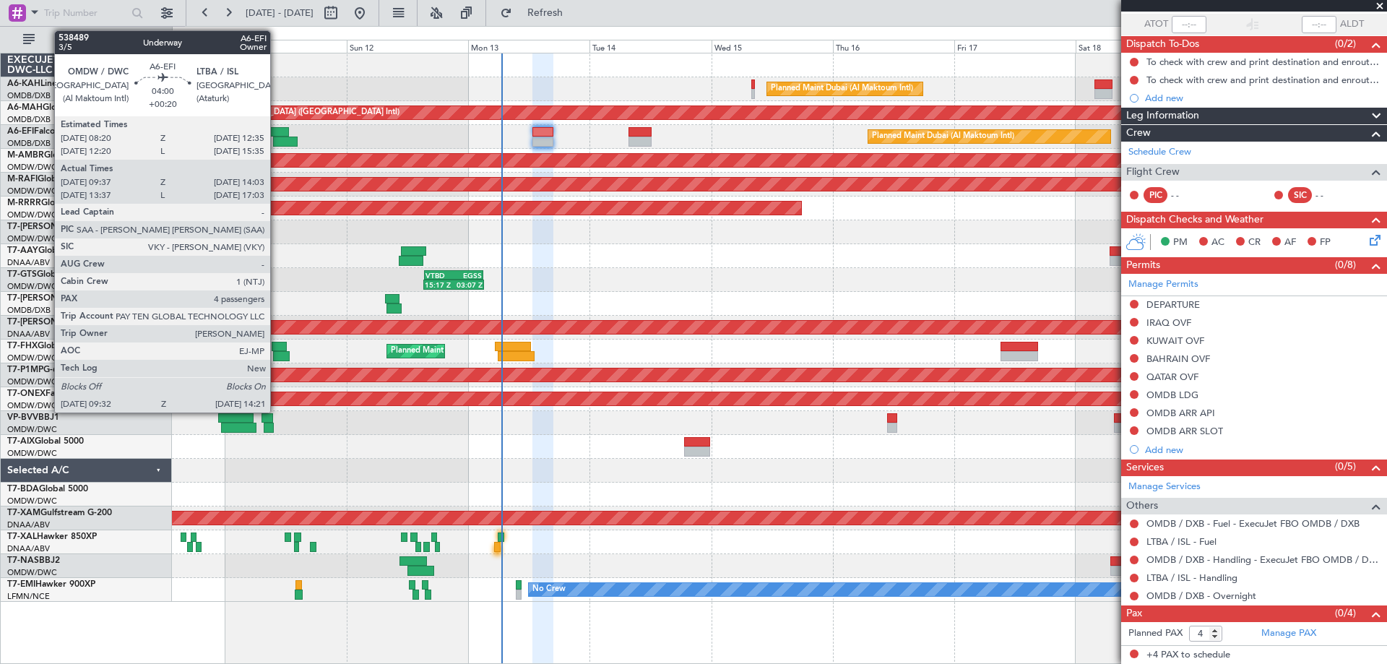
click at [277, 130] on div at bounding box center [278, 132] width 22 height 10
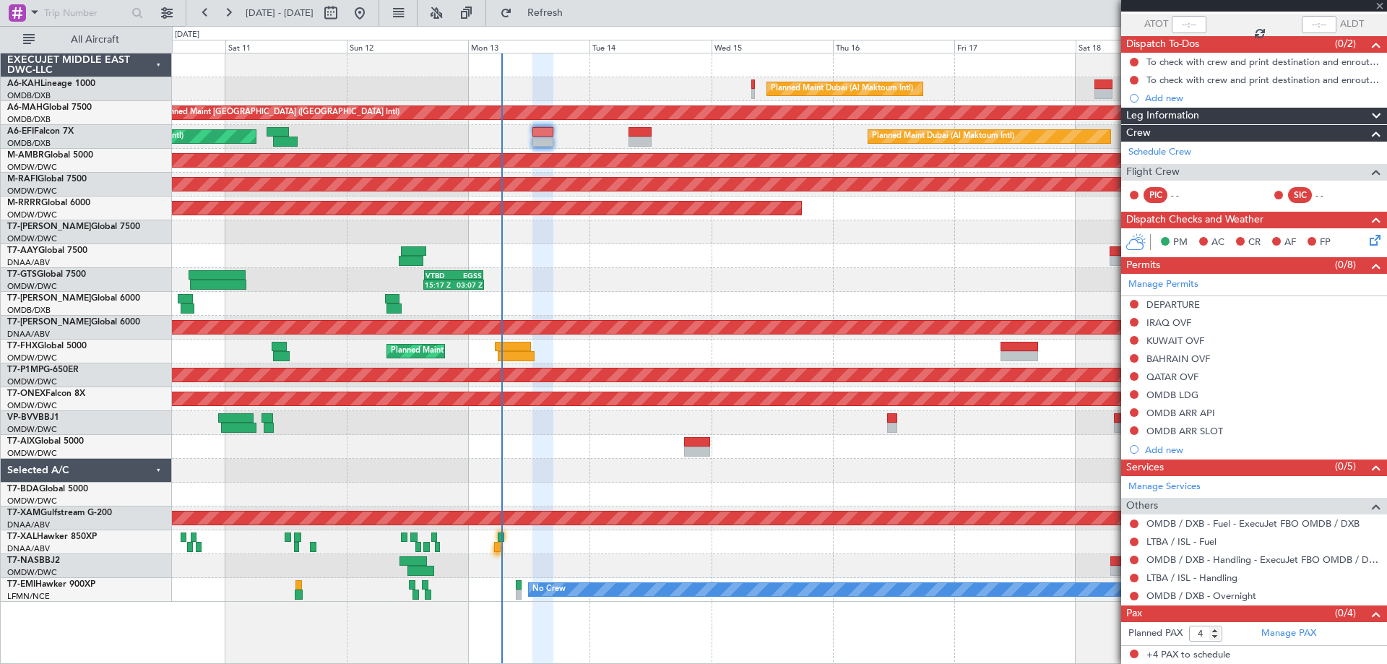
type input "+00:20"
type input "09:47"
type input "13:58"
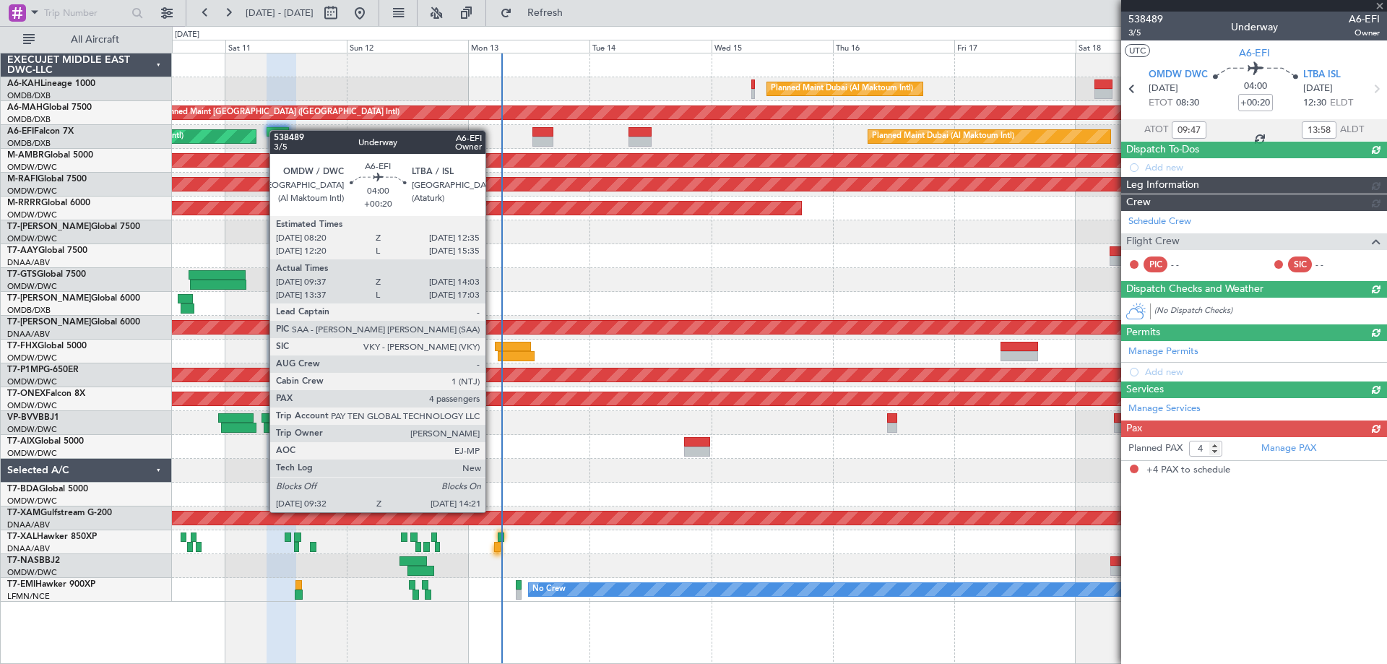
scroll to position [0, 0]
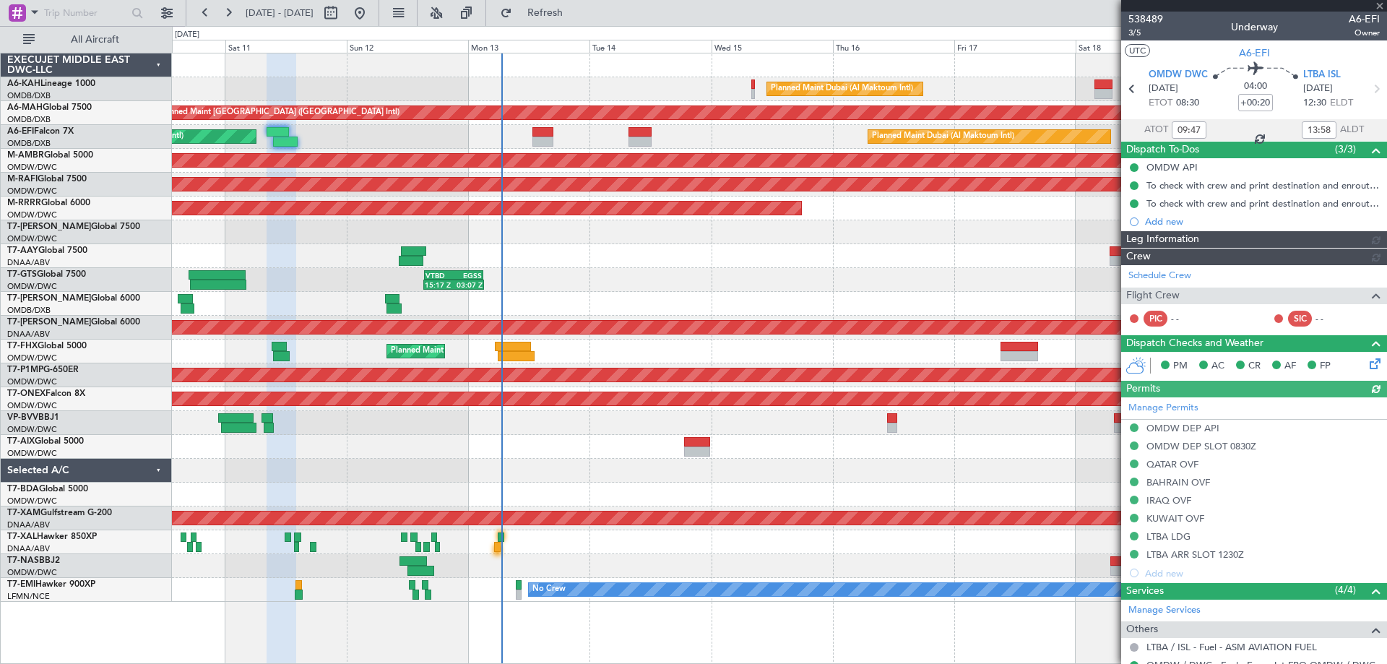
type input "[PERSON_NAME] ([PERSON_NAME])"
type input "7529"
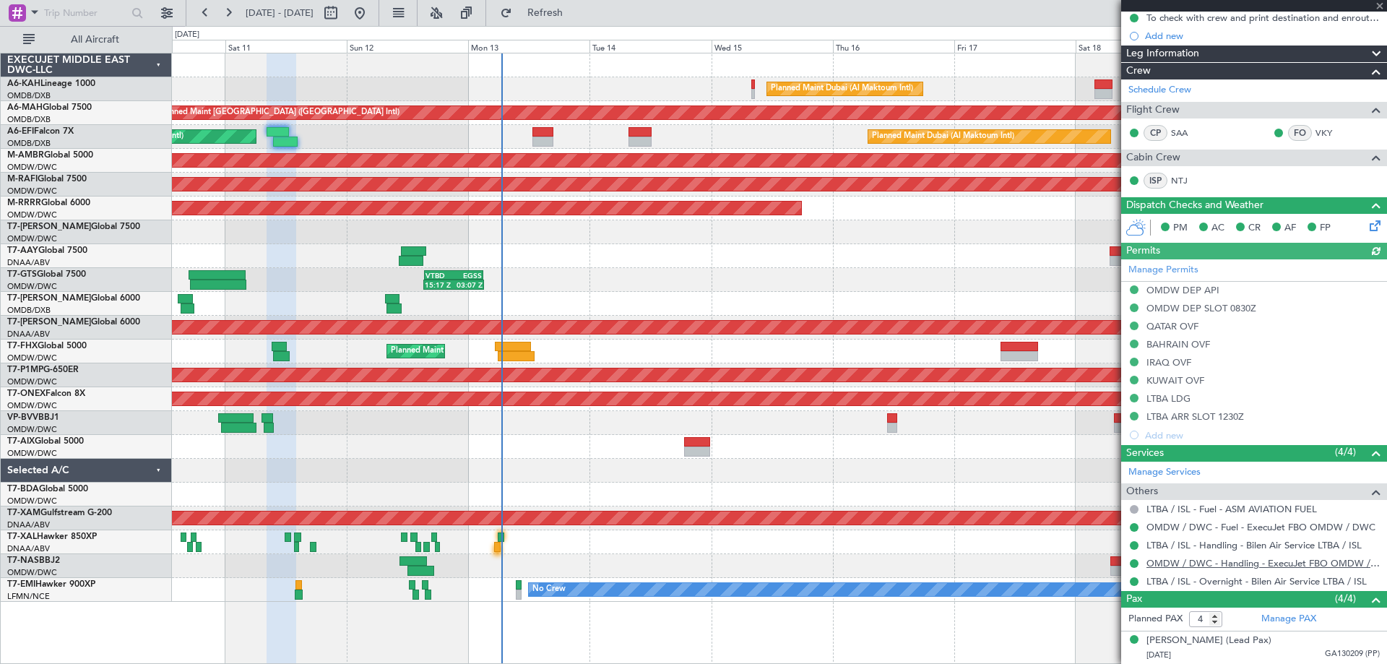
scroll to position [282, 0]
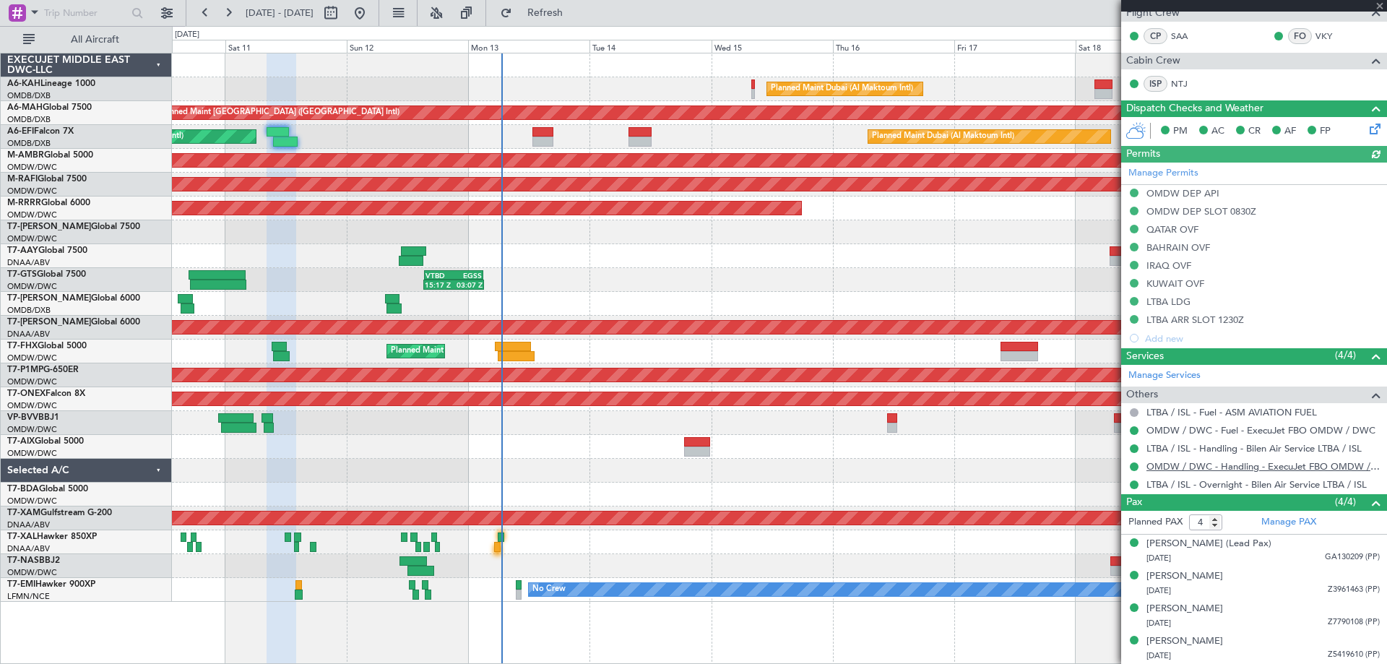
click at [1200, 468] on link "OMDW / DWC - Handling - ExecuJet FBO OMDW / DWC" at bounding box center [1262, 466] width 233 height 12
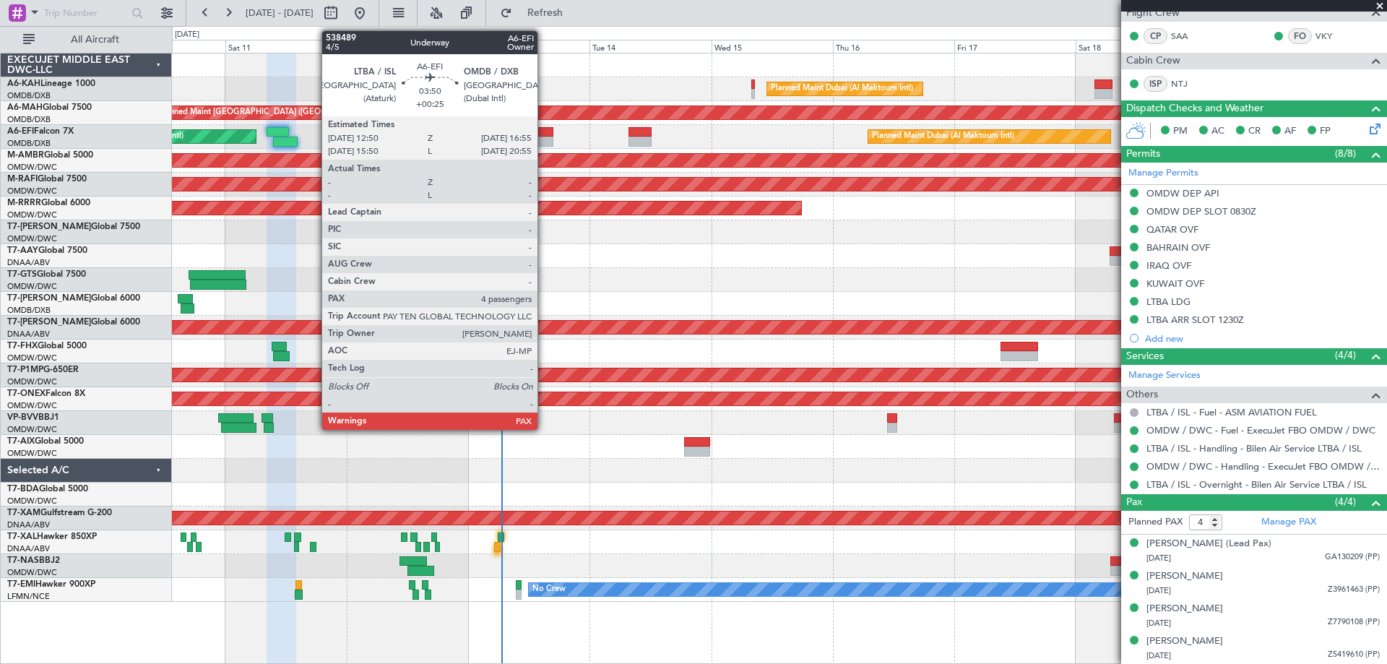
click at [544, 135] on div at bounding box center [542, 132] width 21 height 10
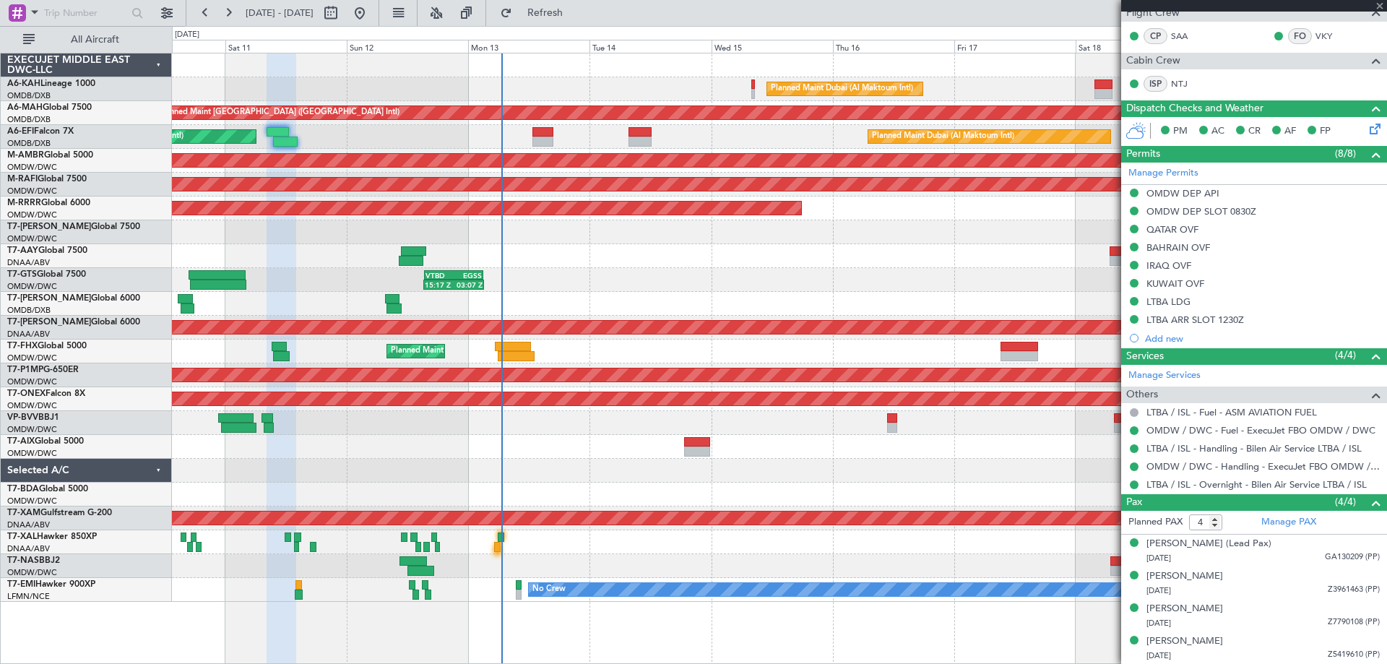
type input "+00:25"
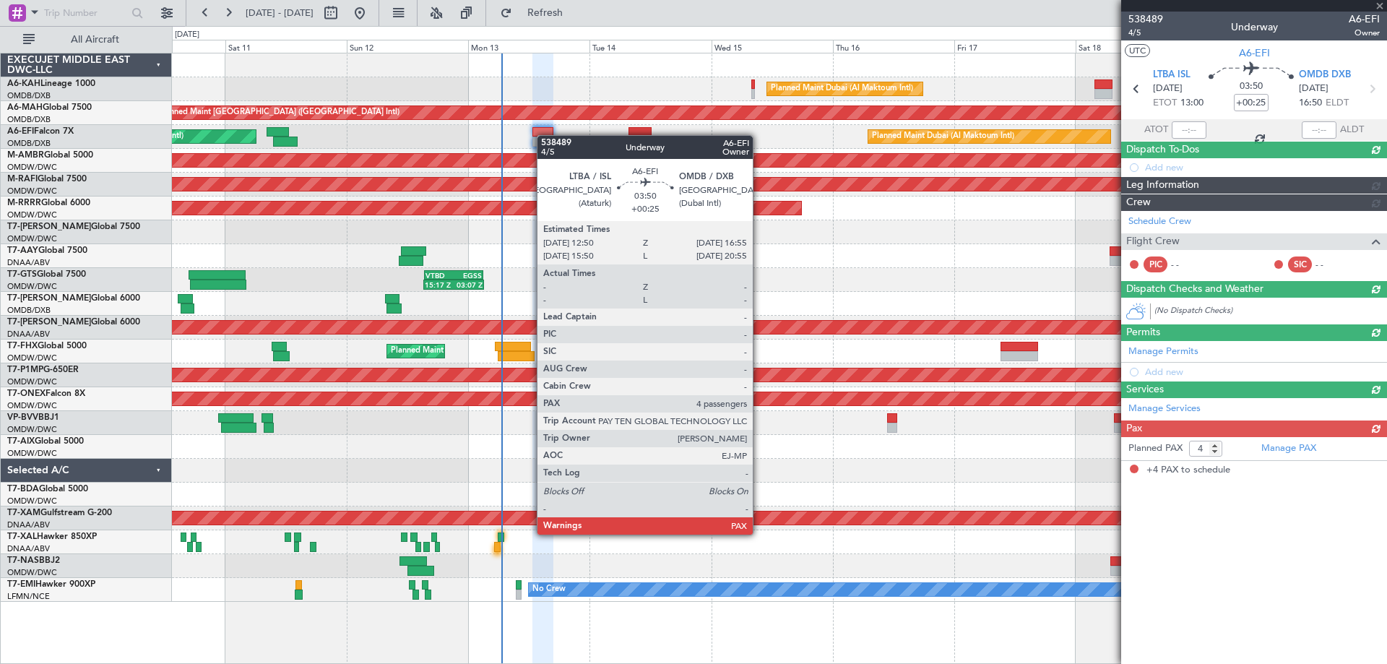
scroll to position [0, 0]
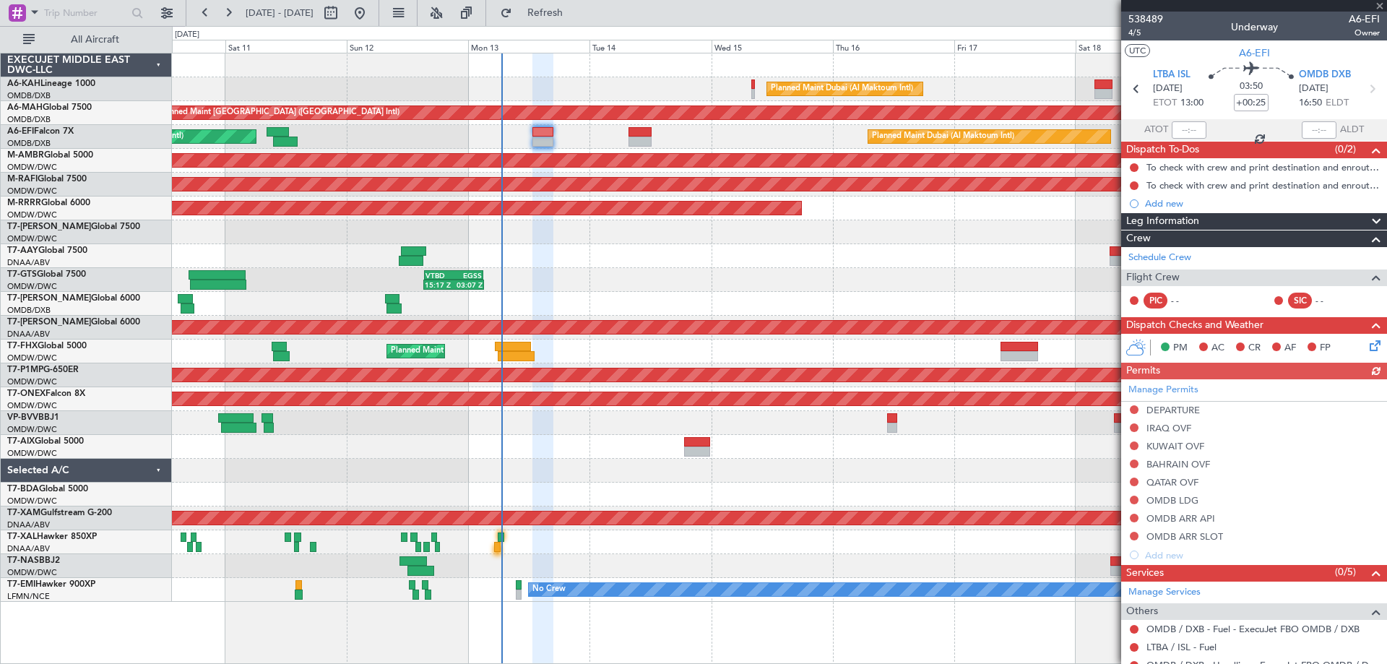
click at [654, 136] on div "AOG Maint Dubai (Al Maktoum Intl) Planned Maint [GEOGRAPHIC_DATA] (Al Maktoum I…" at bounding box center [779, 137] width 1214 height 24
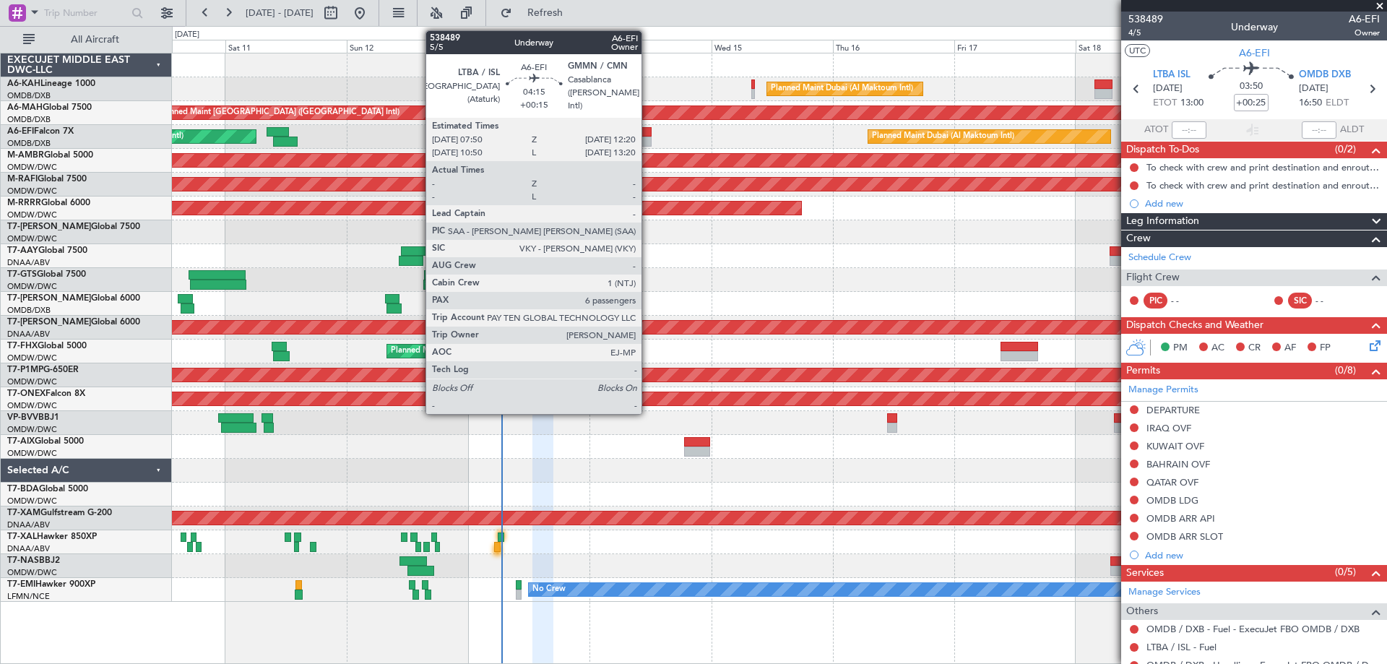
click at [648, 137] on div at bounding box center [639, 142] width 23 height 10
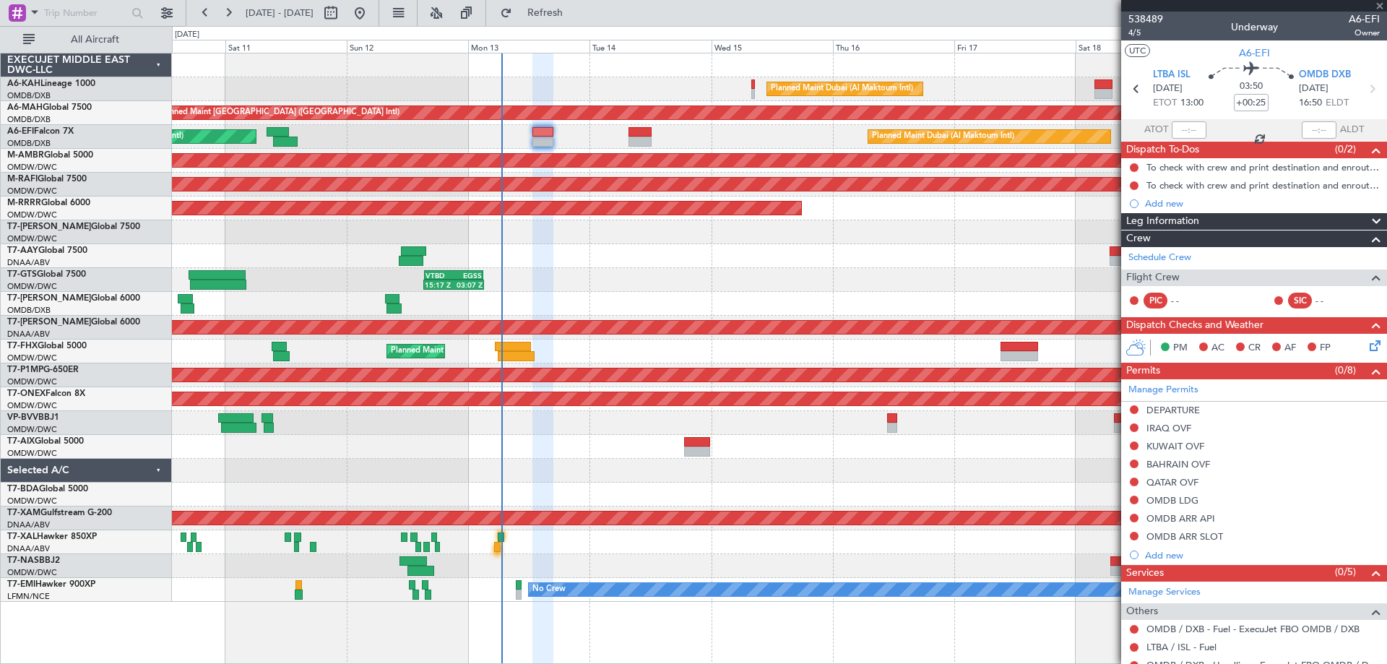
type input "+00:15"
type input "6"
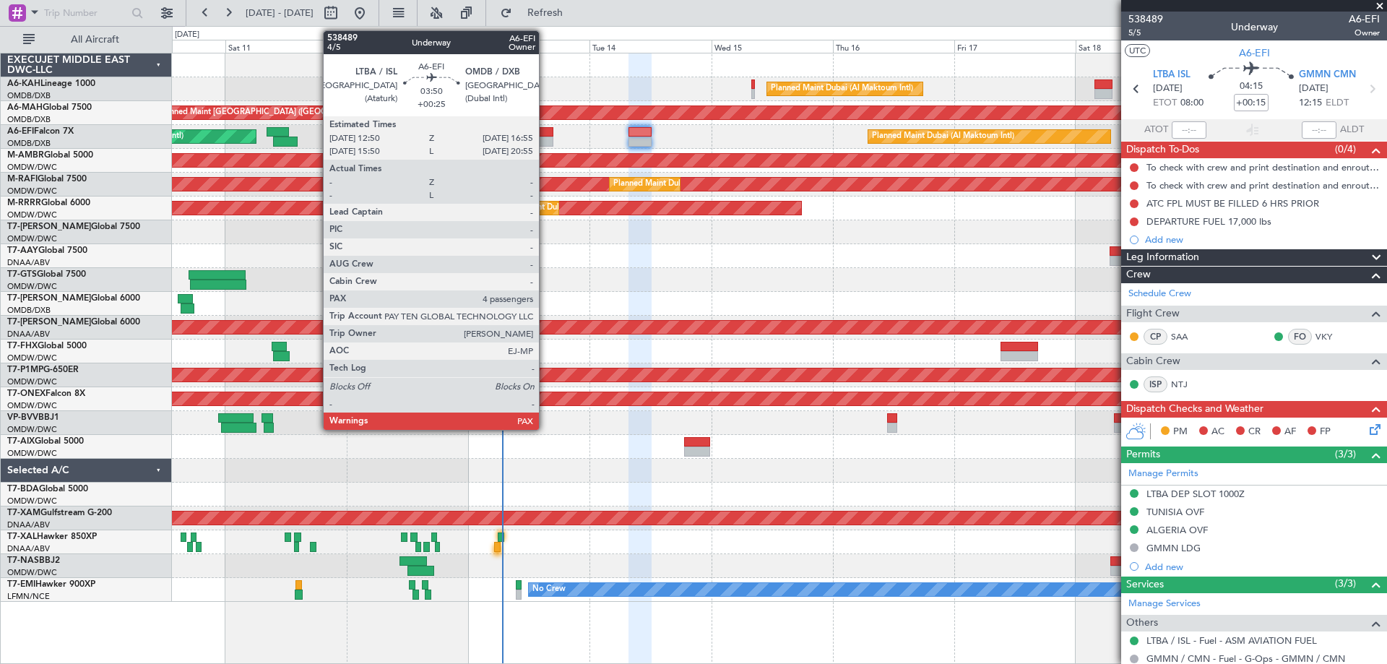
click at [545, 135] on div at bounding box center [542, 132] width 21 height 10
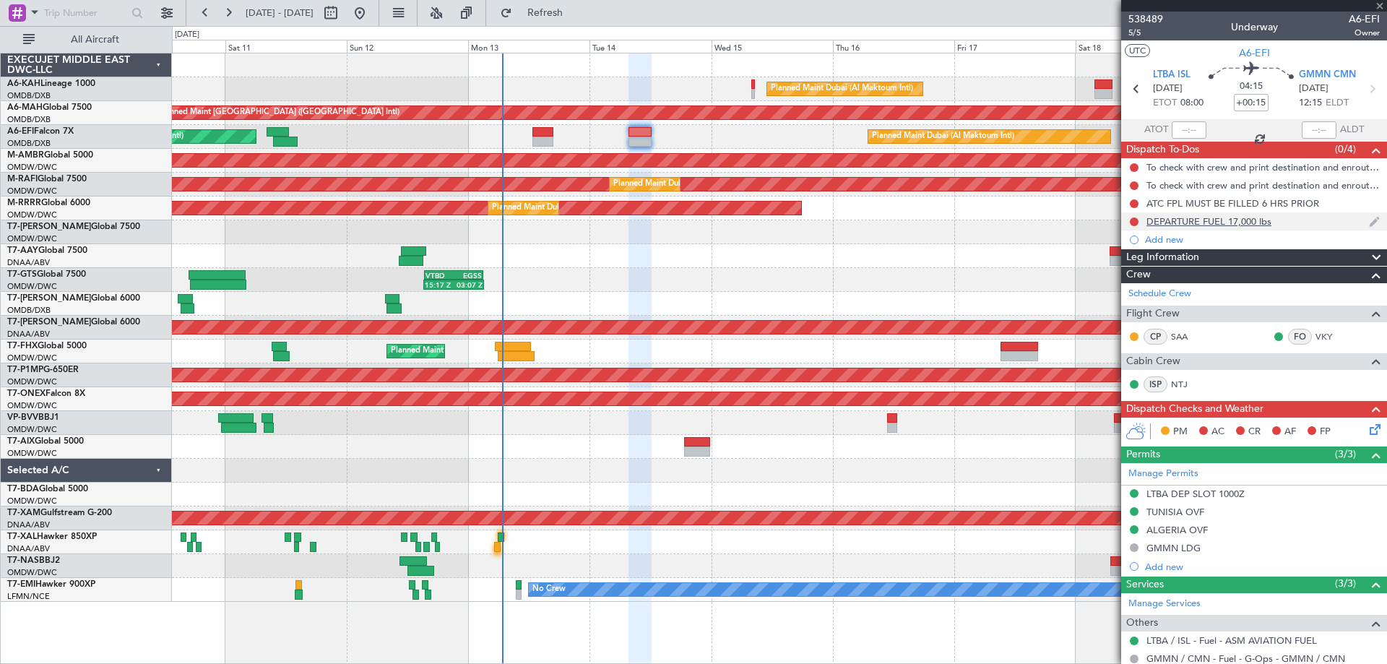
type input "+00:25"
type input "4"
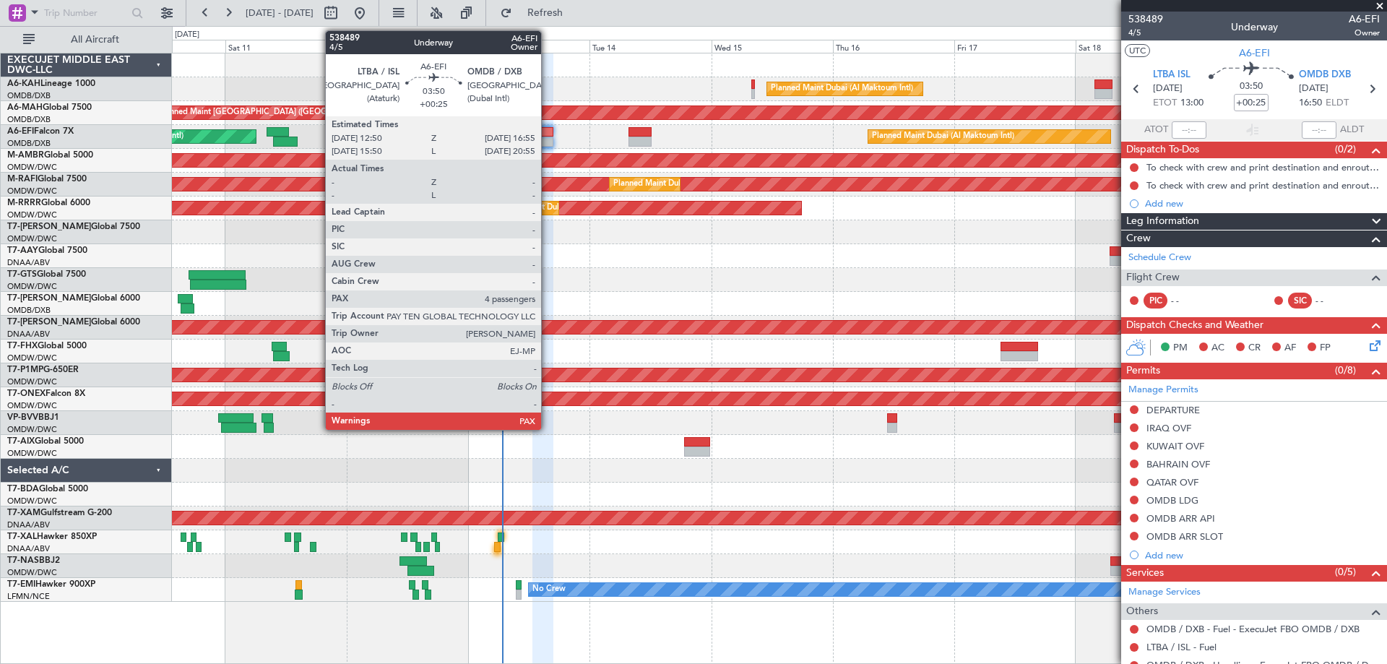
click at [547, 134] on div at bounding box center [542, 132] width 21 height 10
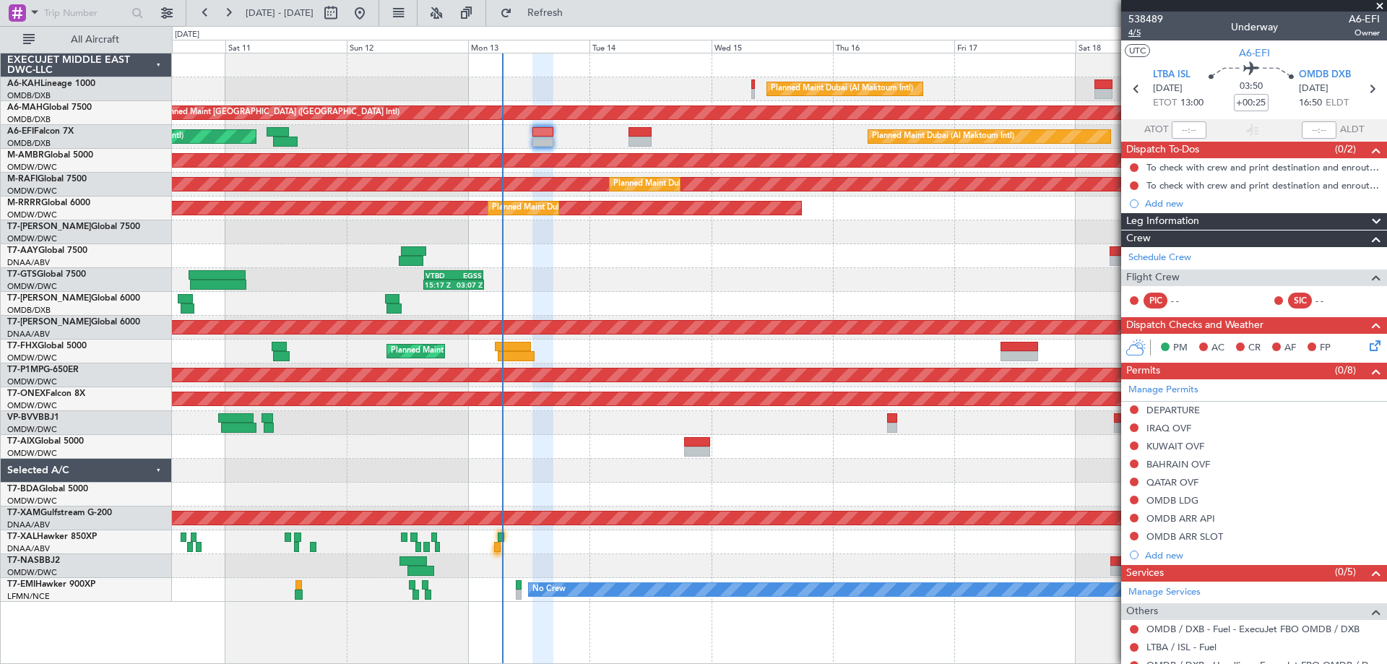
click at [1131, 36] on span "4/5" at bounding box center [1145, 33] width 35 height 12
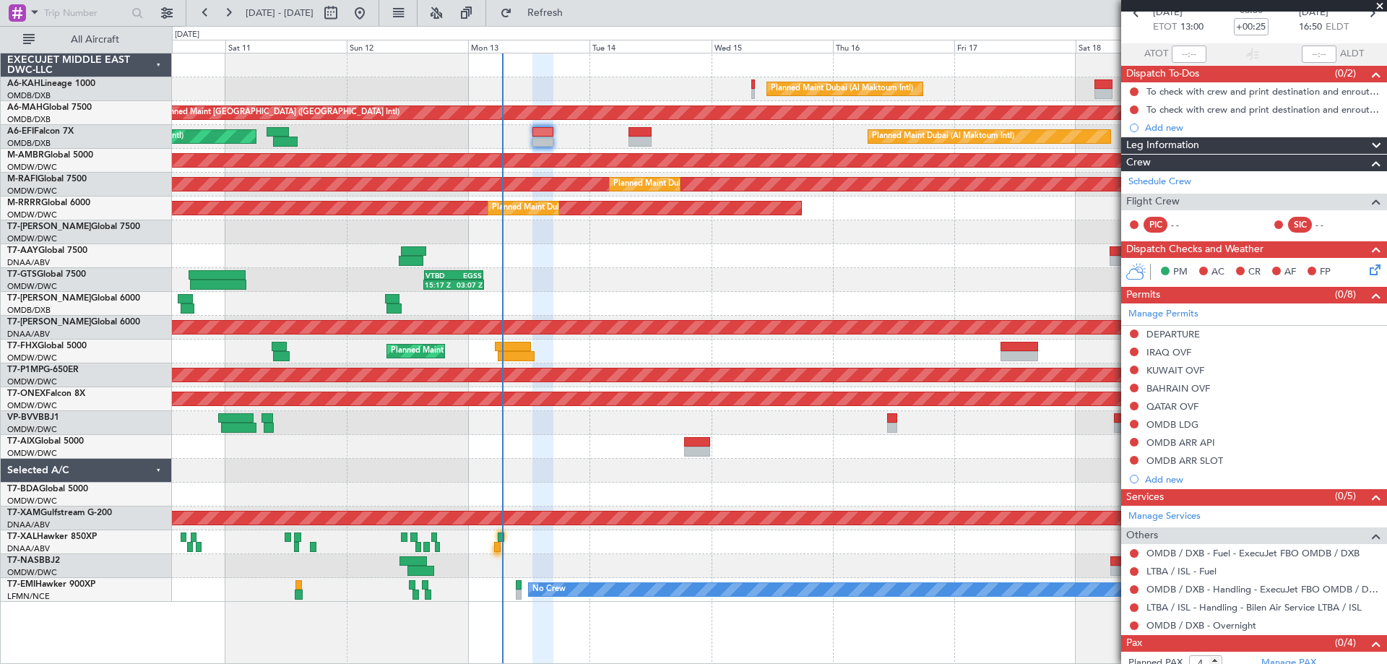
scroll to position [105, 0]
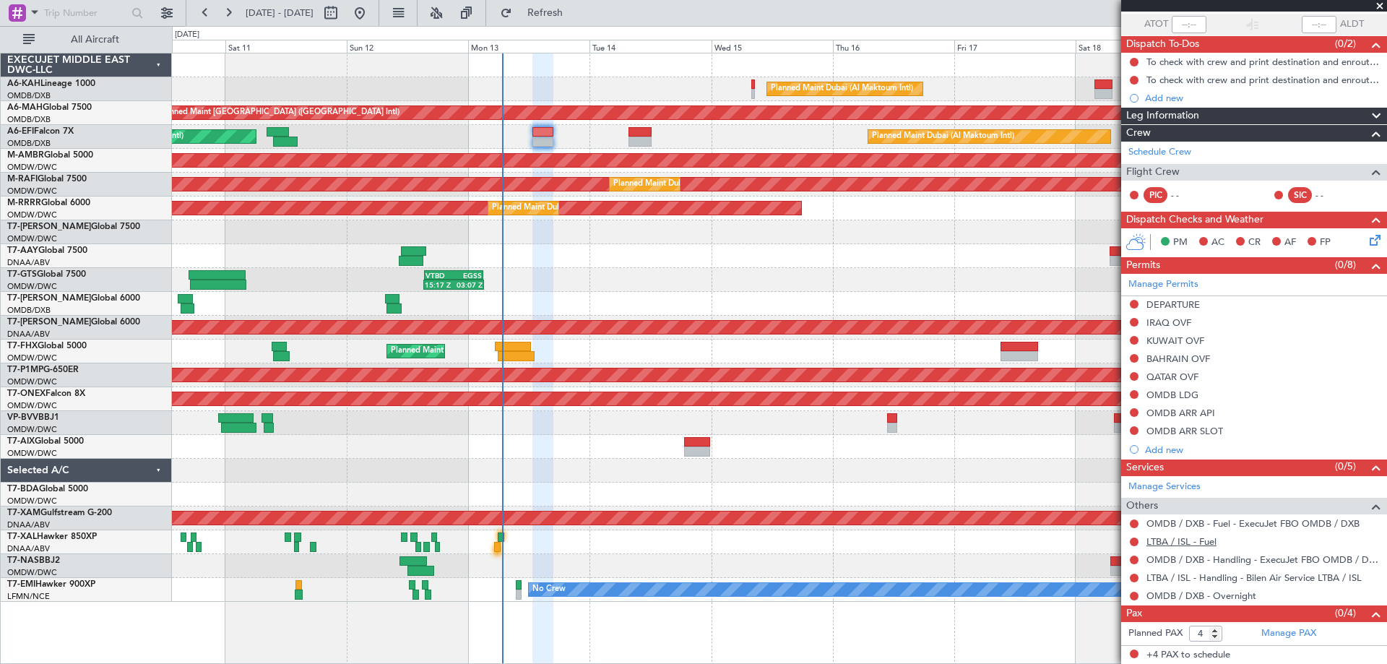
click at [1173, 540] on link "LTBA / ISL - Fuel" at bounding box center [1181, 541] width 70 height 12
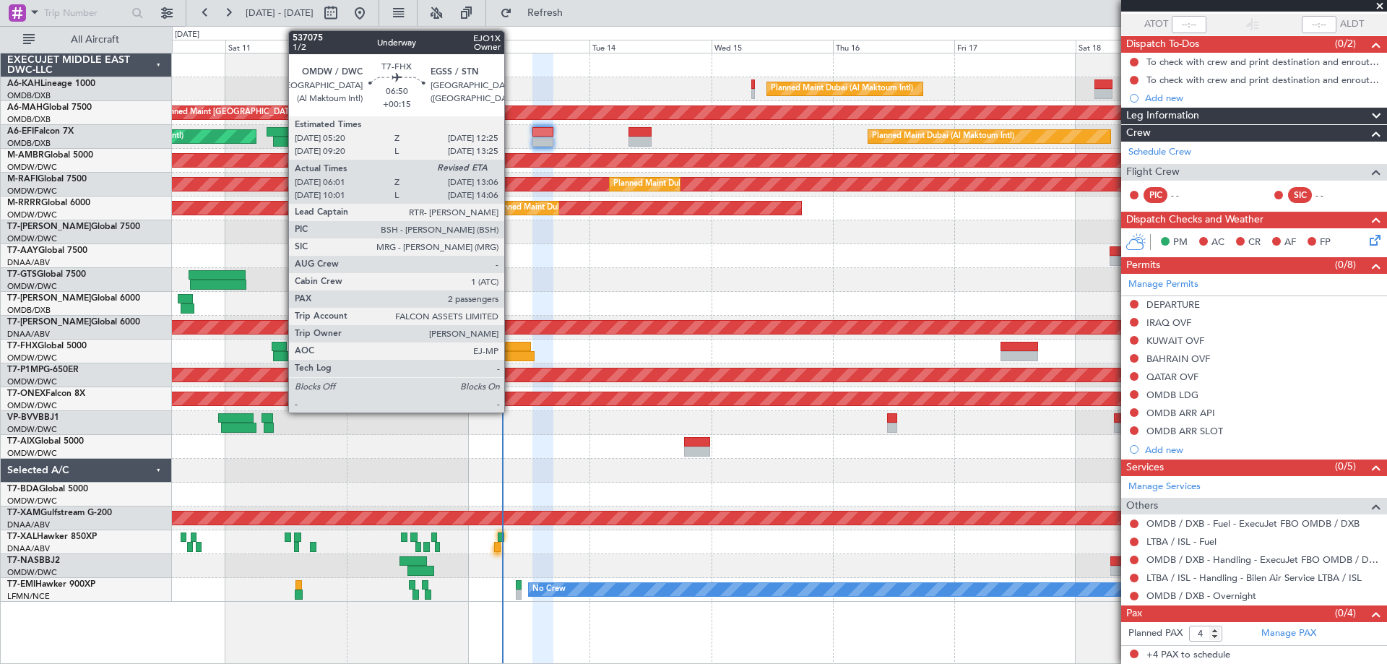
click at [511, 360] on div at bounding box center [516, 356] width 36 height 10
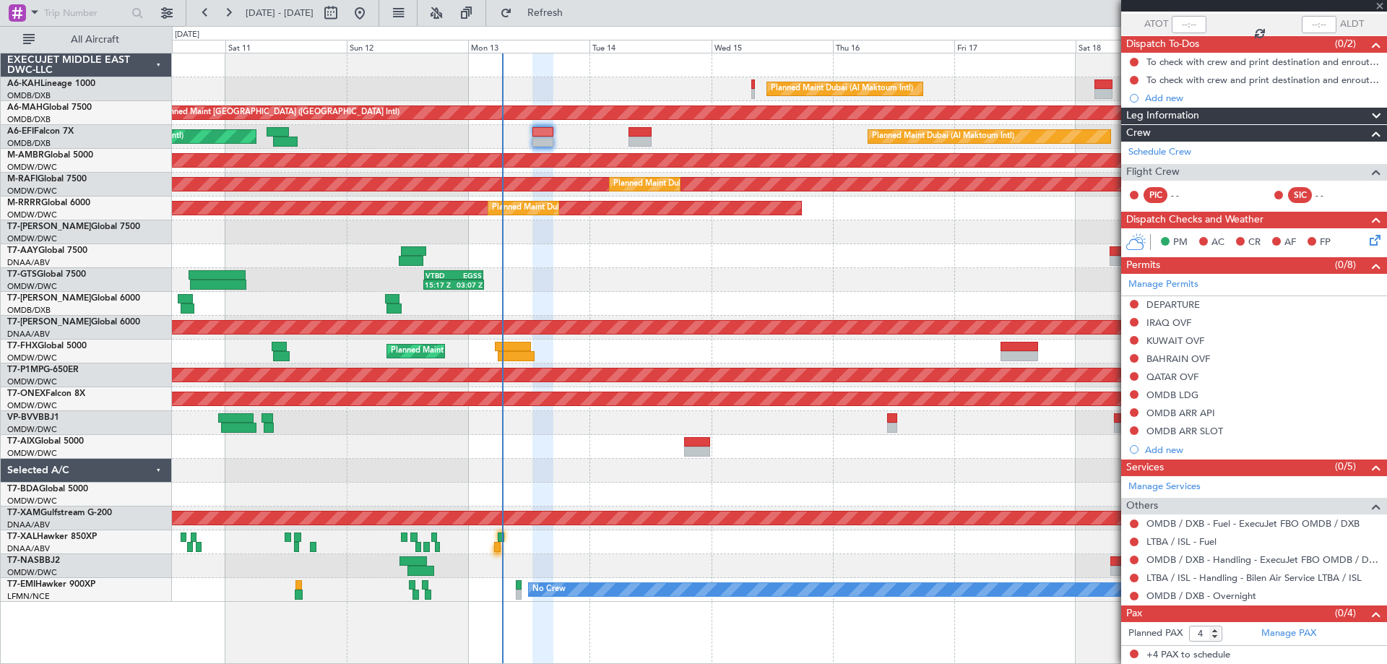
type input "+00:15"
type input "06:11"
type input "2"
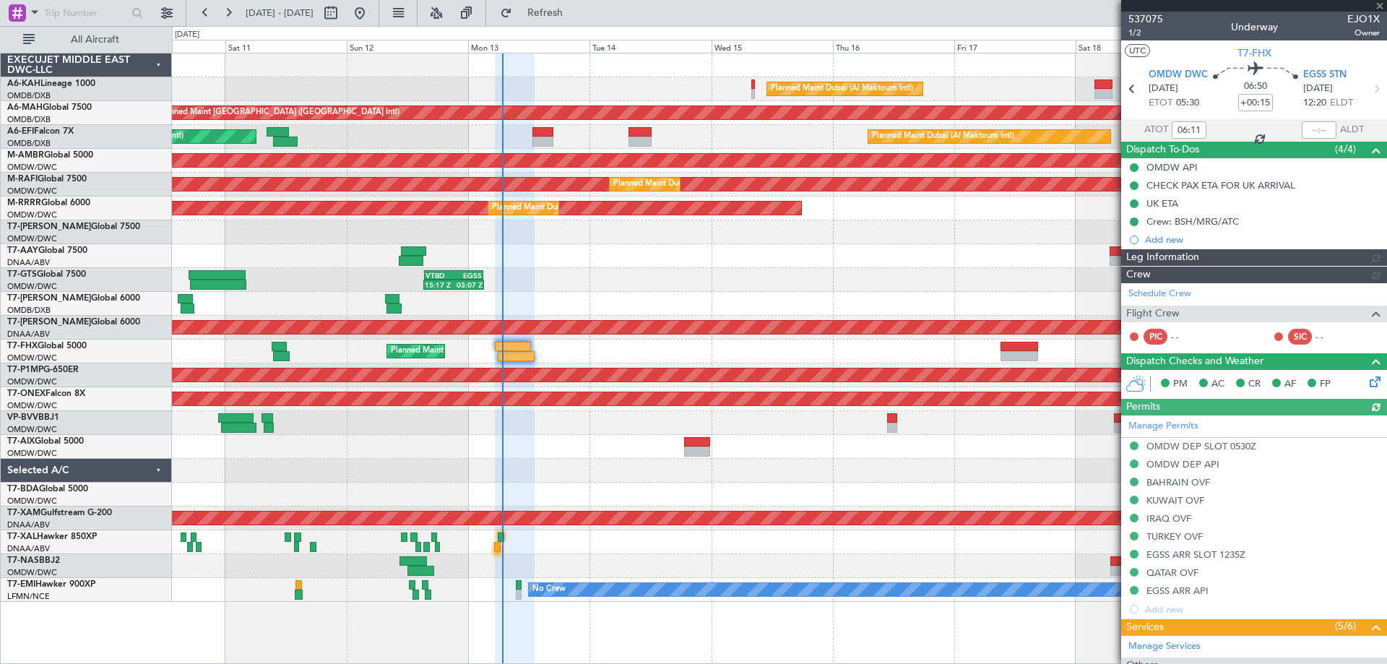
type input "Anita Mani (ANI)"
type input "7316"
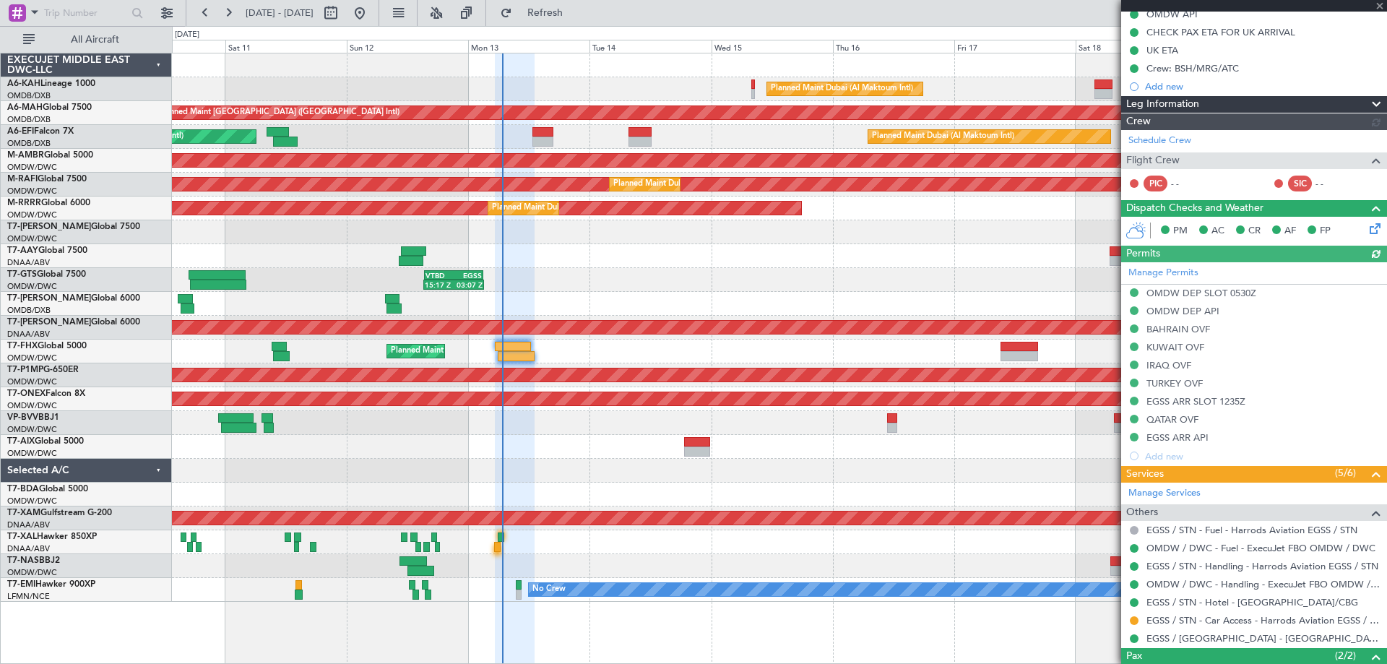
scroll to position [242, 0]
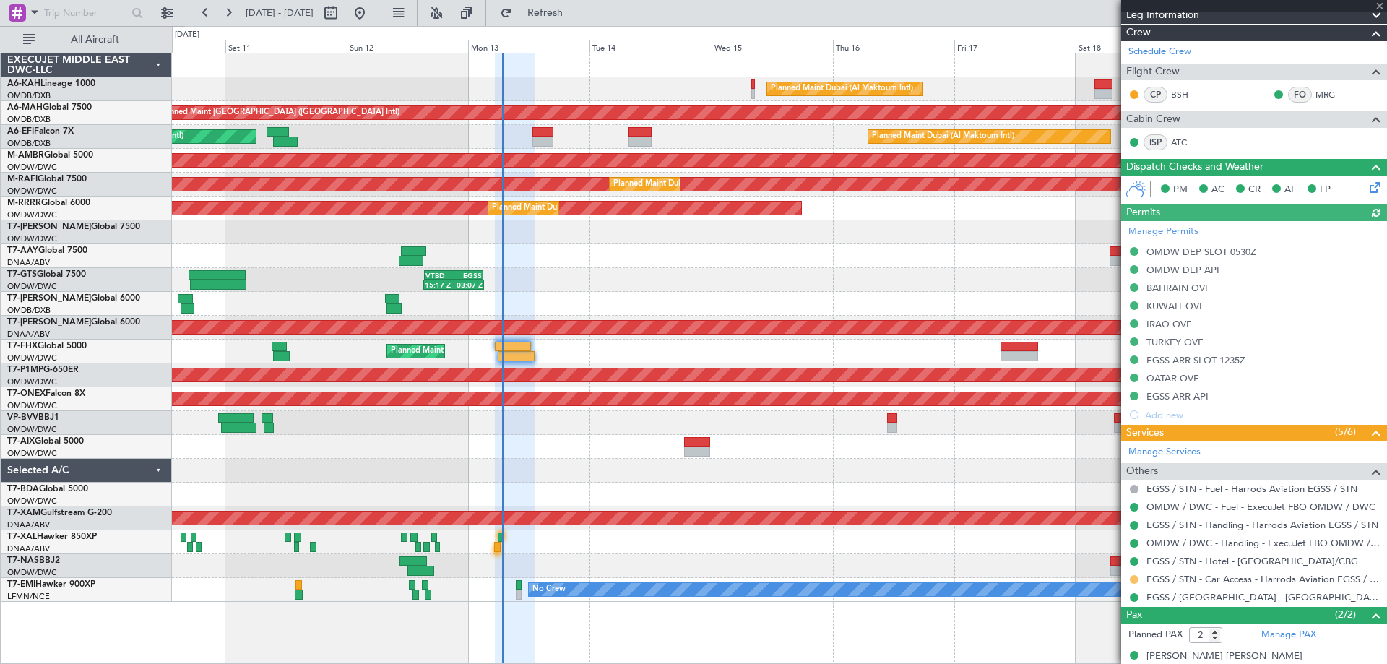
click at [1135, 578] on button at bounding box center [1134, 579] width 9 height 9
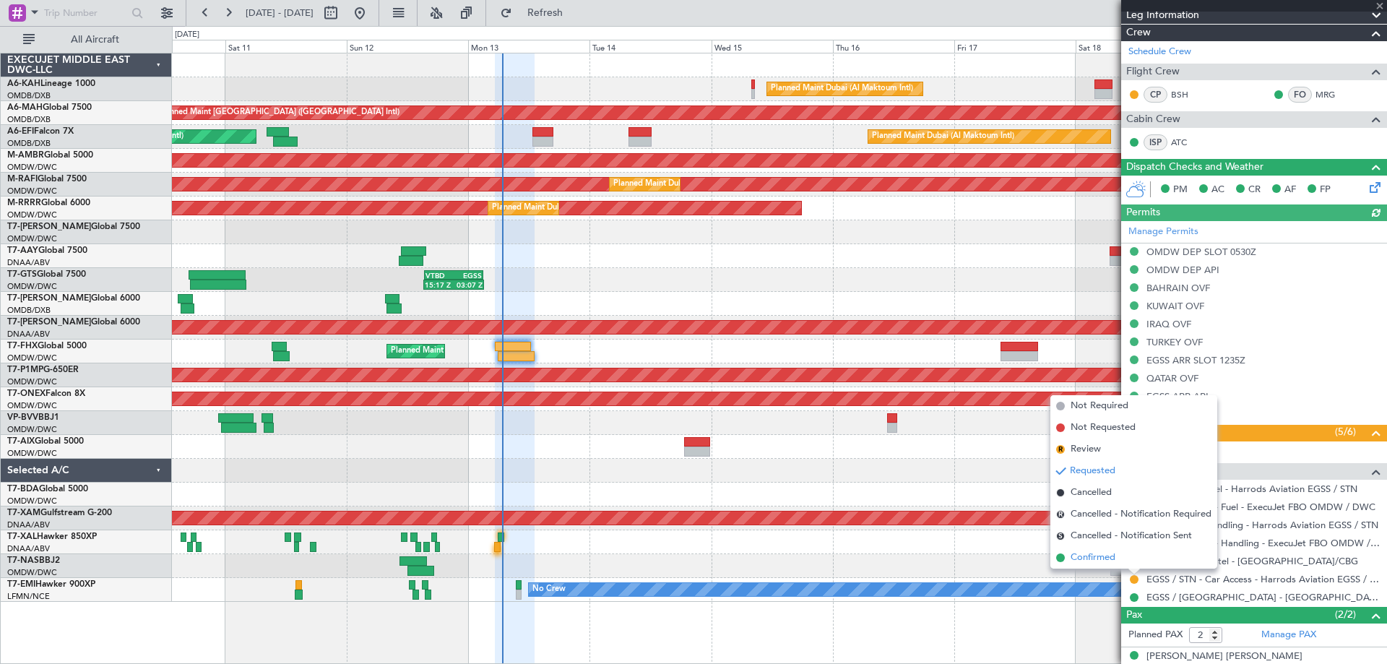
click at [1102, 554] on span "Confirmed" at bounding box center [1092, 557] width 45 height 14
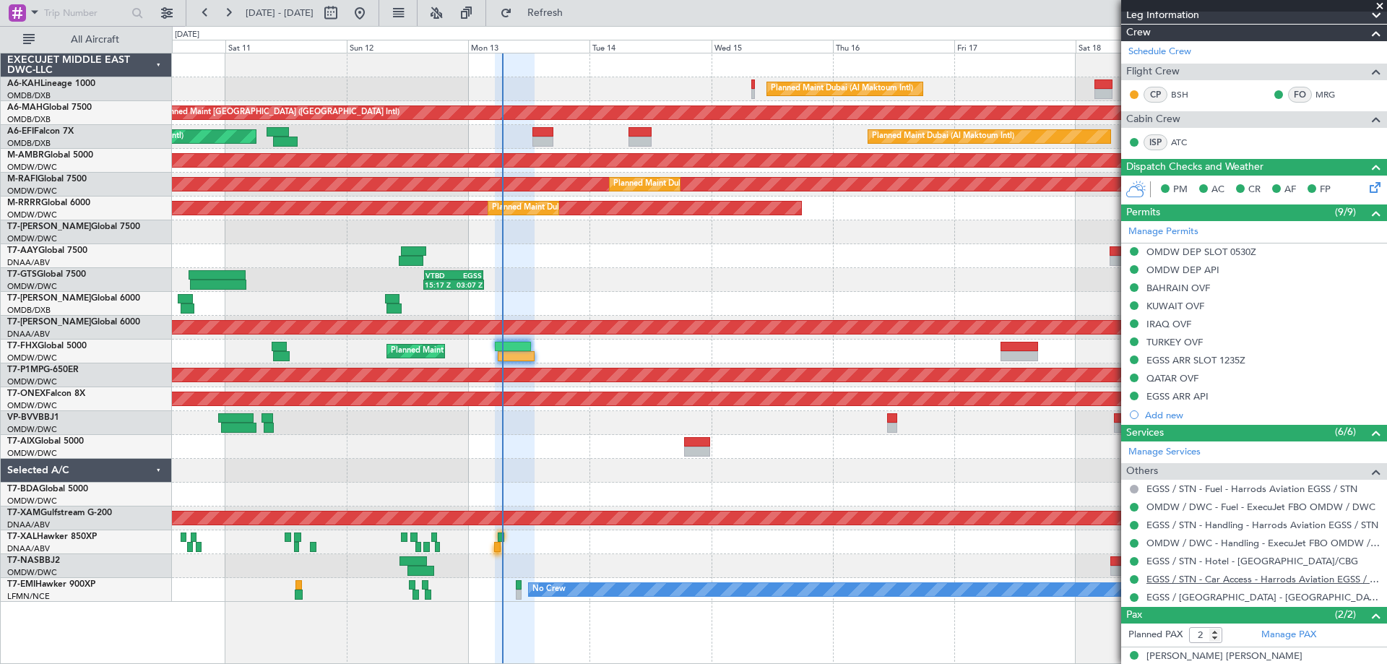
click at [1193, 579] on link "EGSS / STN - Car Access - Harrods Aviation EGSS / STN" at bounding box center [1262, 579] width 233 height 12
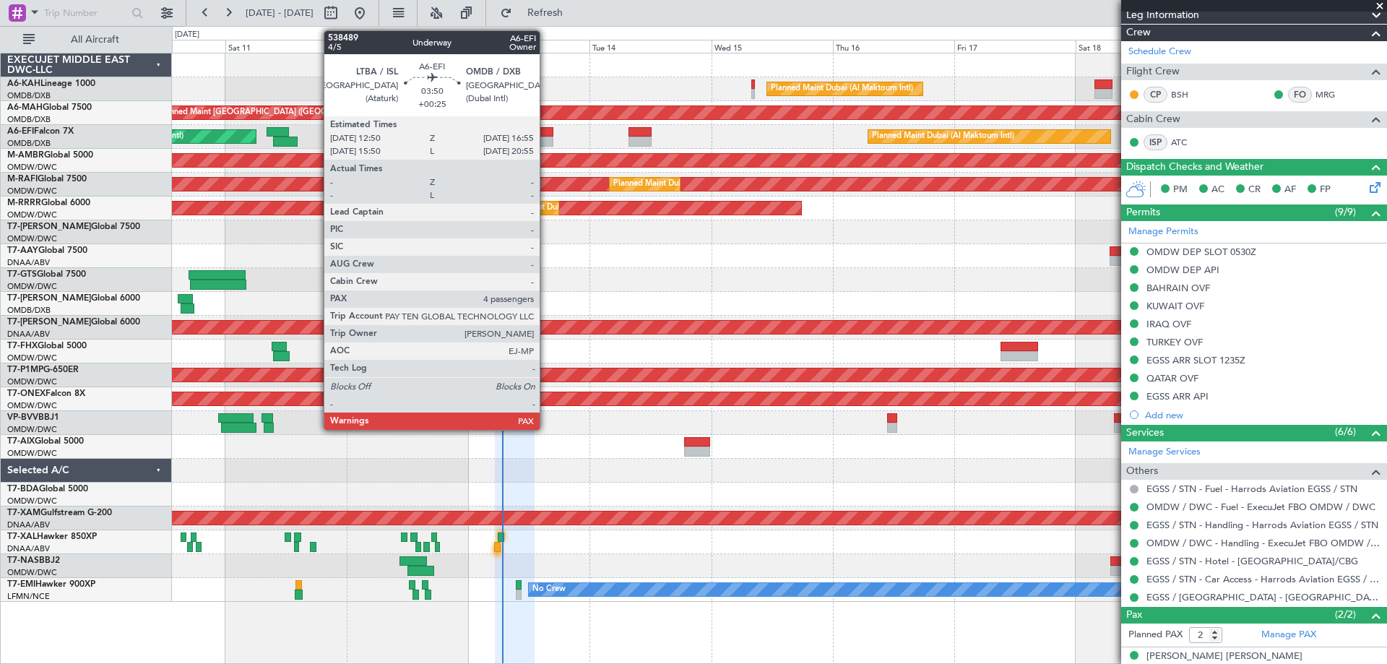
click at [546, 139] on div at bounding box center [542, 142] width 21 height 10
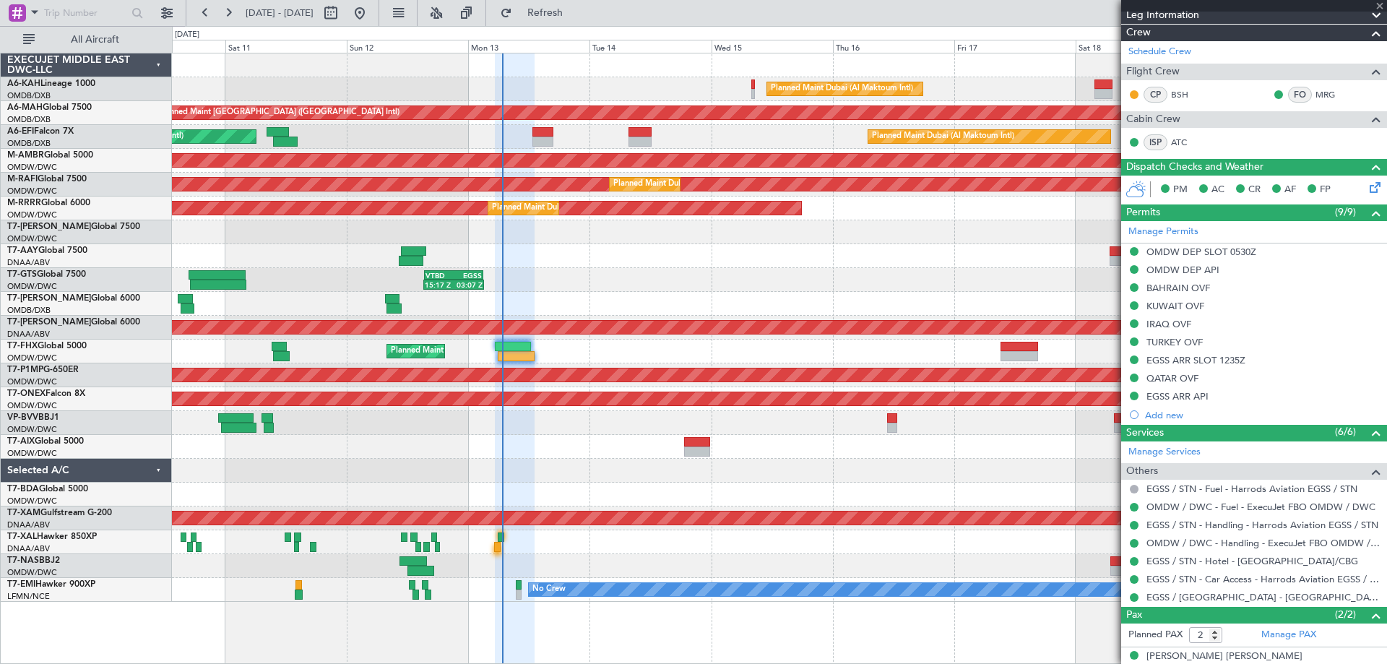
type input "+00:25"
type input "4"
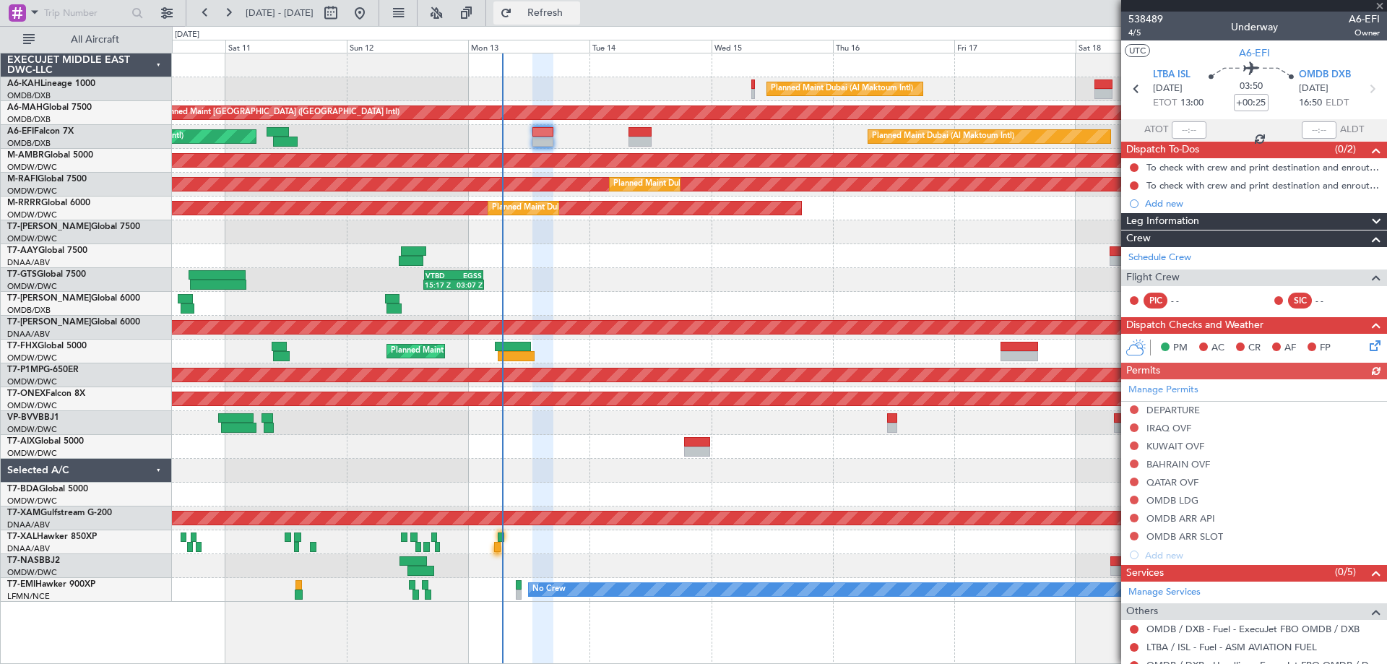
click at [576, 18] on span "Refresh" at bounding box center [545, 13] width 61 height 10
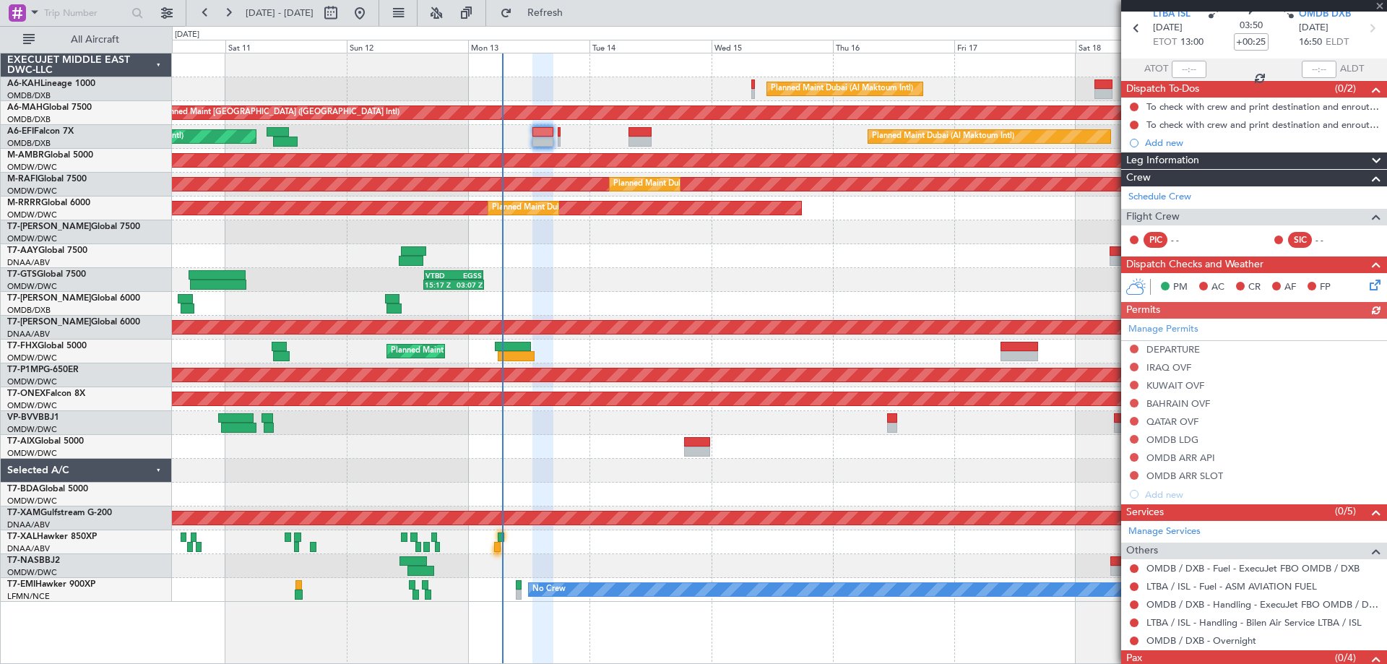
scroll to position [105, 0]
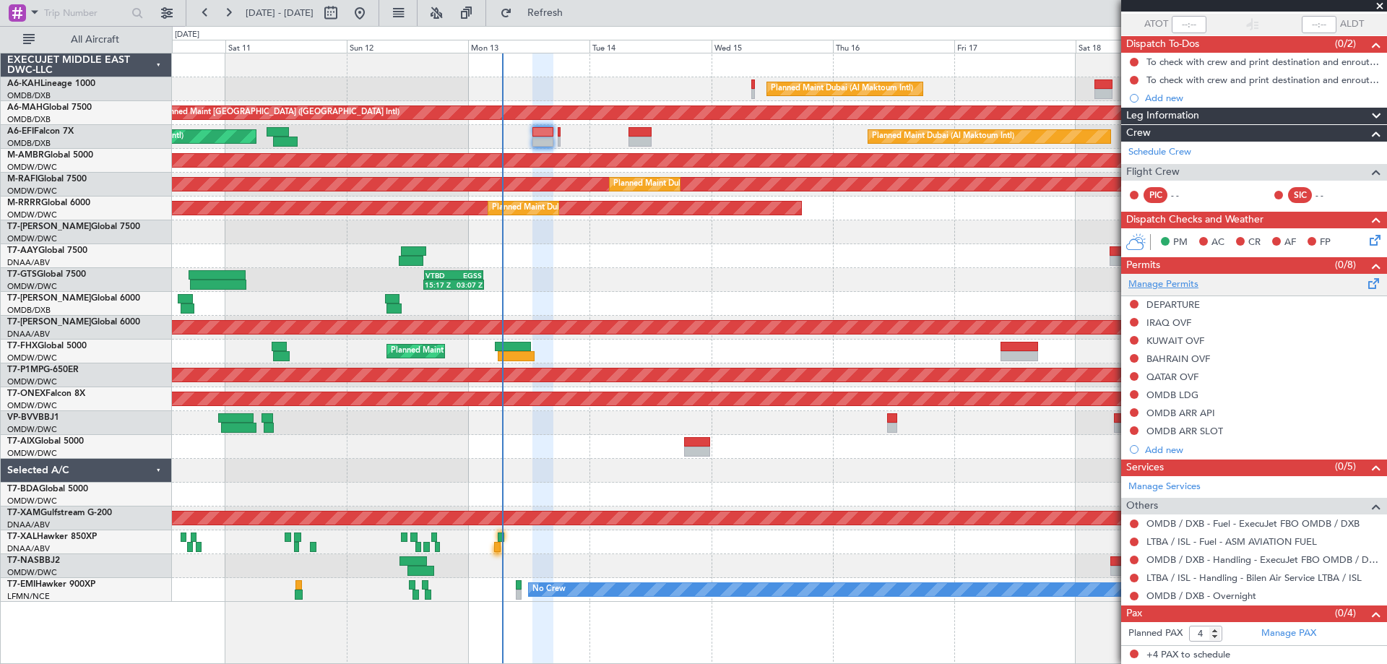
click at [1167, 280] on link "Manage Permits" at bounding box center [1163, 284] width 70 height 14
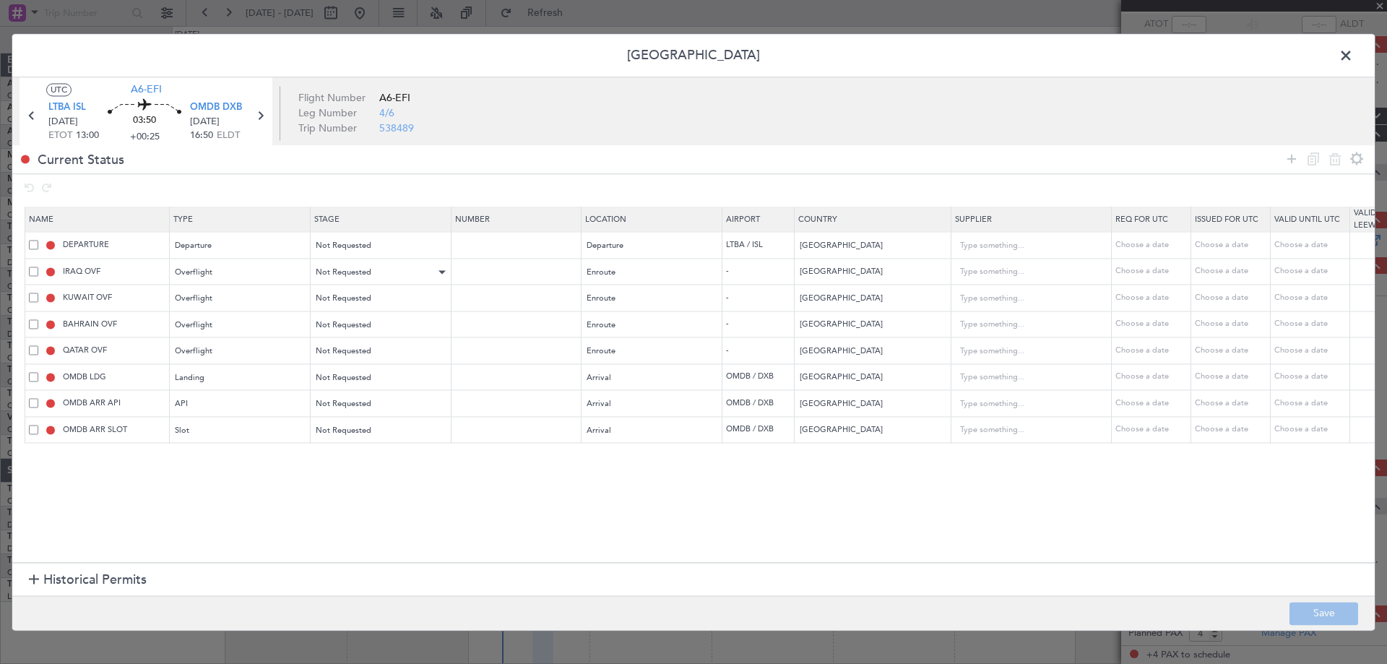
click at [348, 261] on div "Not Requested" at bounding box center [381, 272] width 140 height 22
click at [344, 267] on span "Not Requested" at bounding box center [344, 272] width 56 height 11
click at [358, 364] on span "Requested" at bounding box center [381, 368] width 129 height 22
click at [359, 295] on span "Not Requested" at bounding box center [344, 298] width 56 height 11
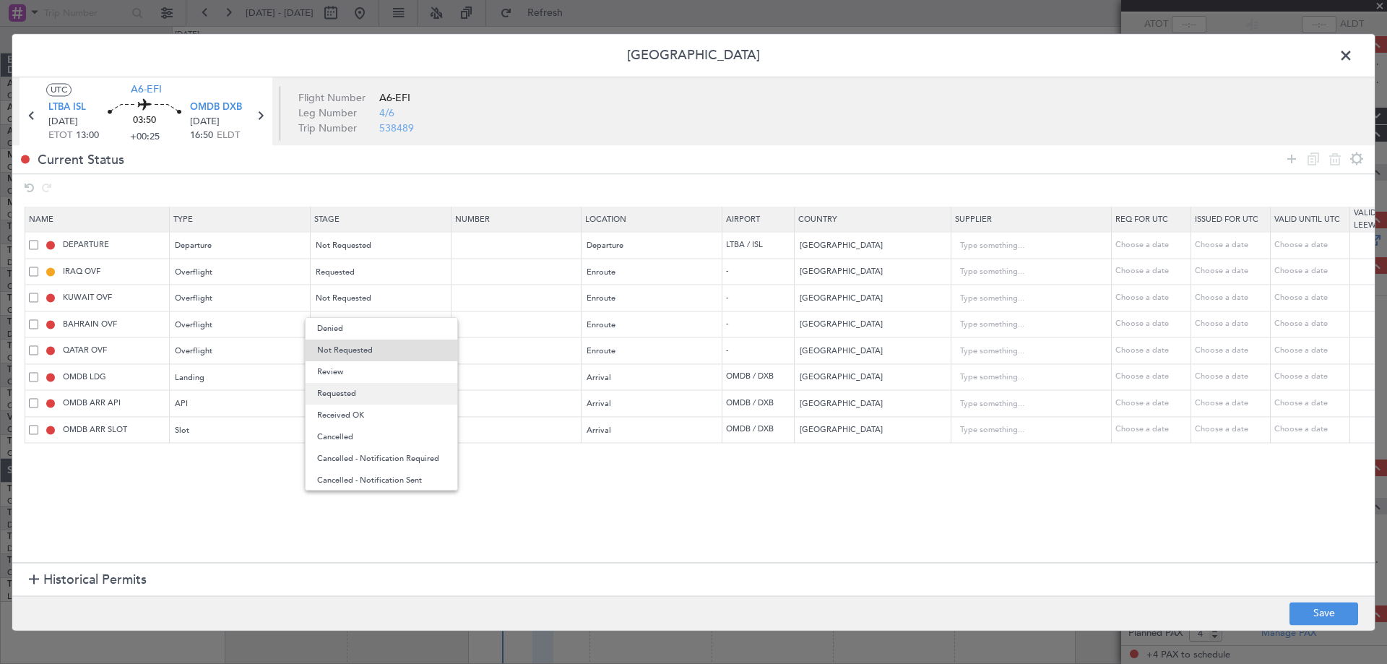
click at [353, 389] on span "Requested" at bounding box center [381, 394] width 129 height 22
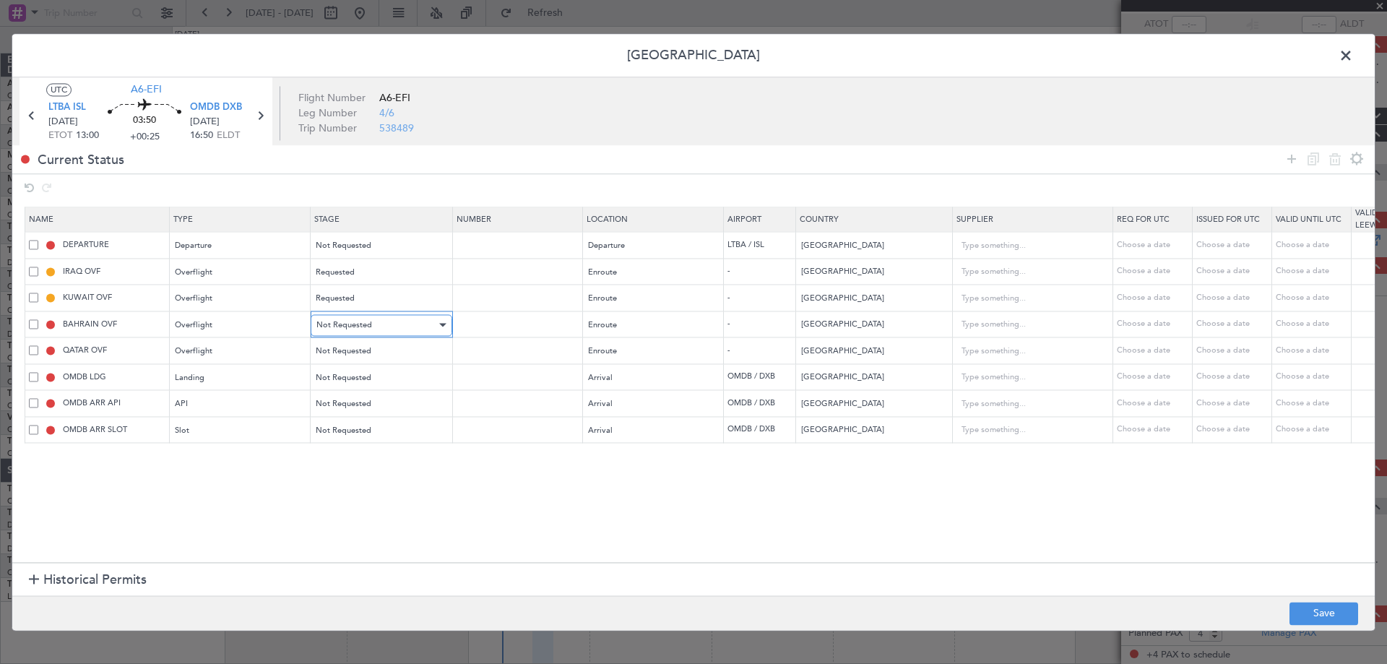
click at [358, 323] on span "Not Requested" at bounding box center [344, 324] width 56 height 11
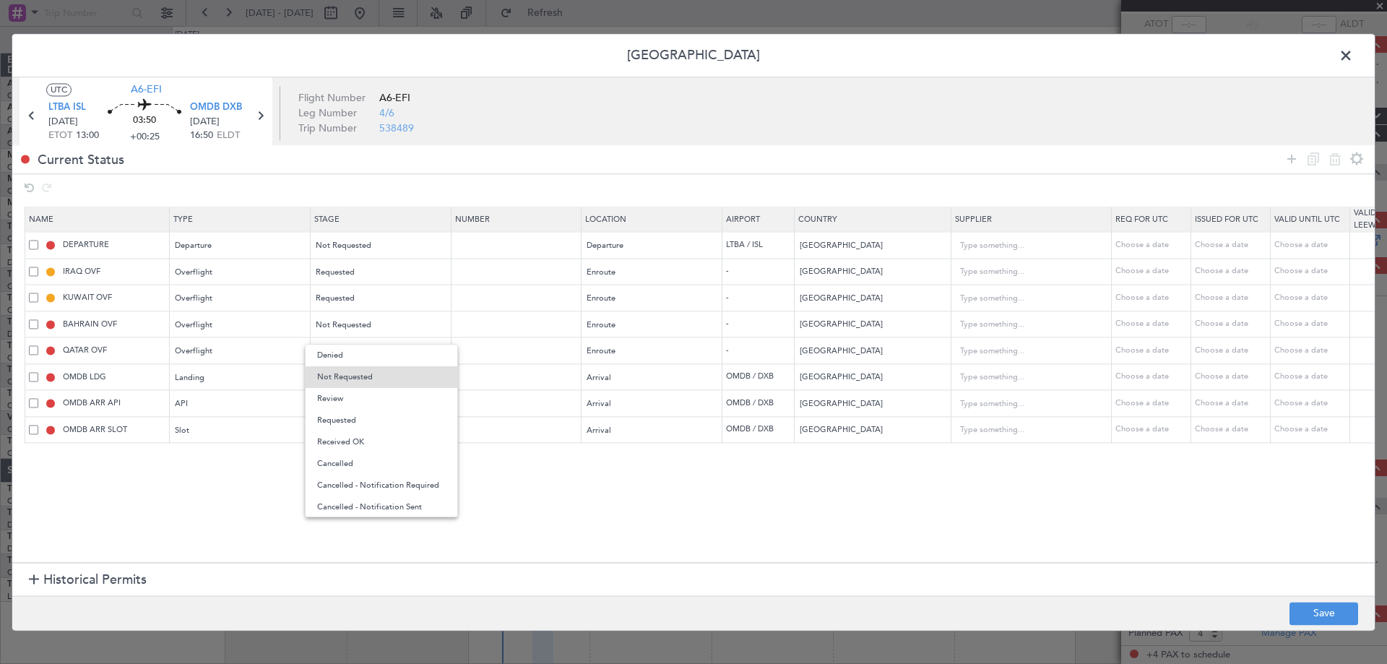
click at [353, 417] on span "Requested" at bounding box center [381, 421] width 129 height 22
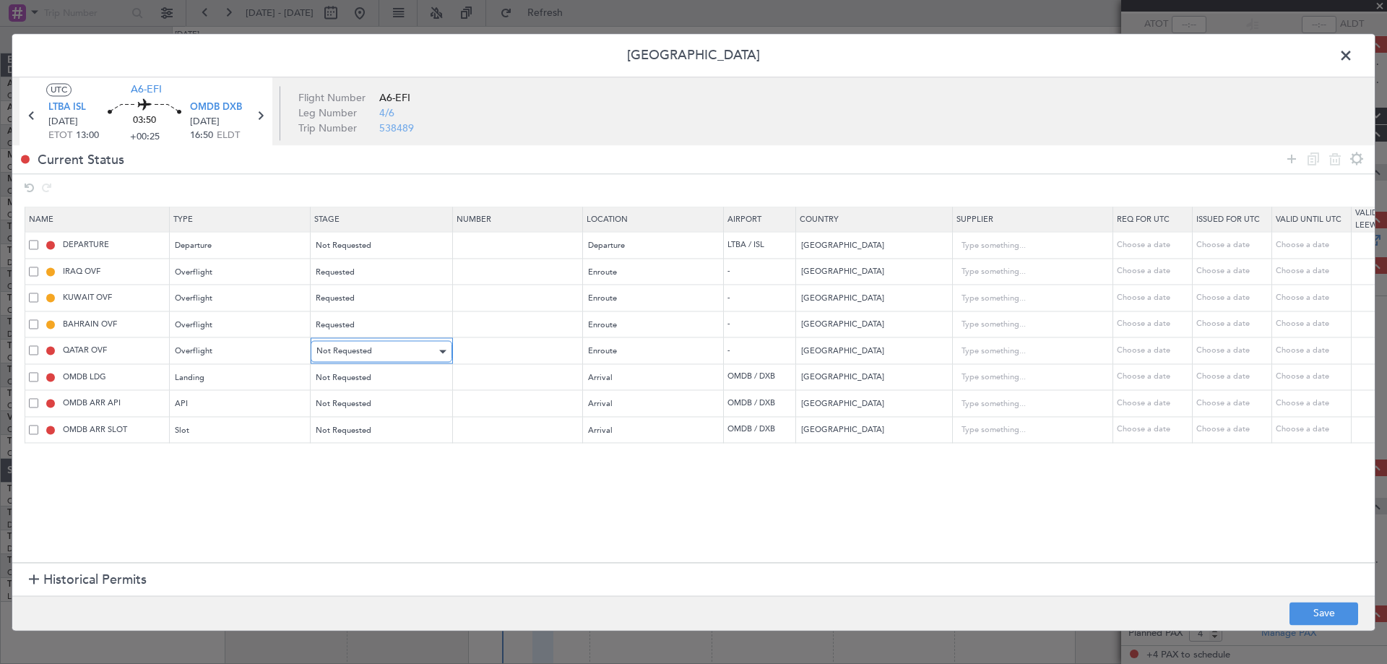
click at [360, 347] on span "Not Requested" at bounding box center [344, 351] width 56 height 11
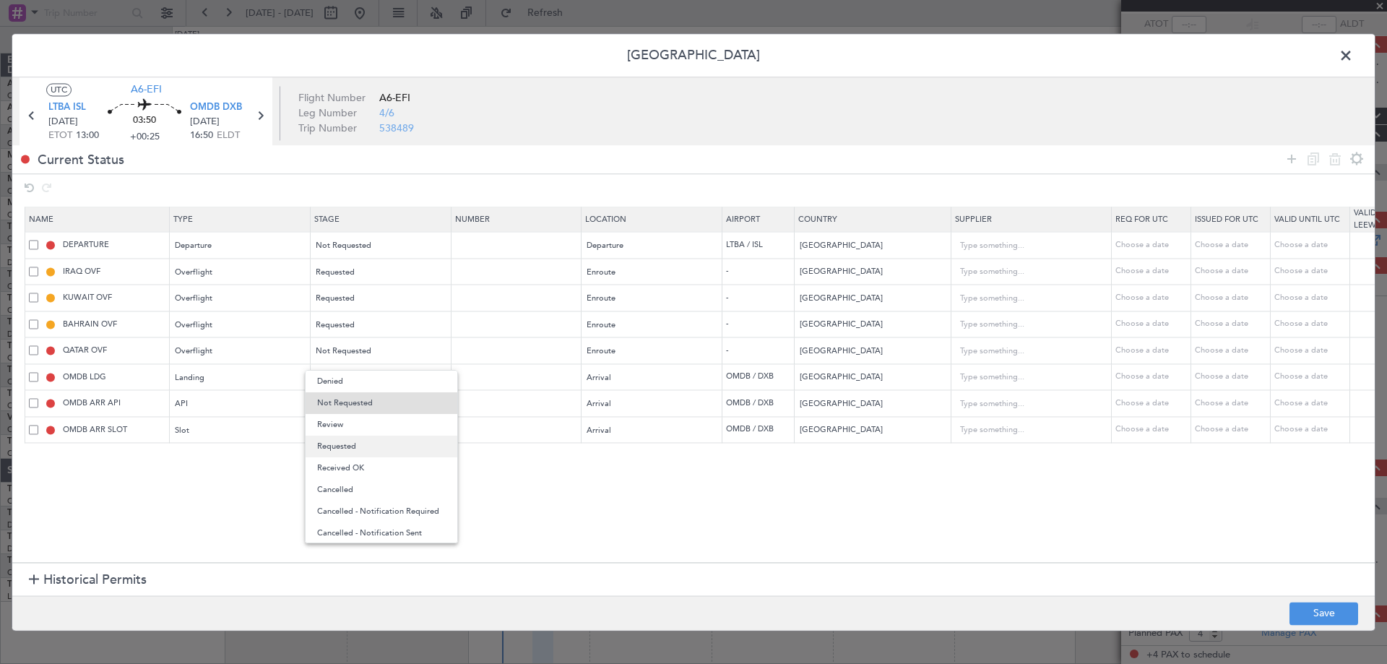
click at [363, 450] on span "Requested" at bounding box center [381, 447] width 129 height 22
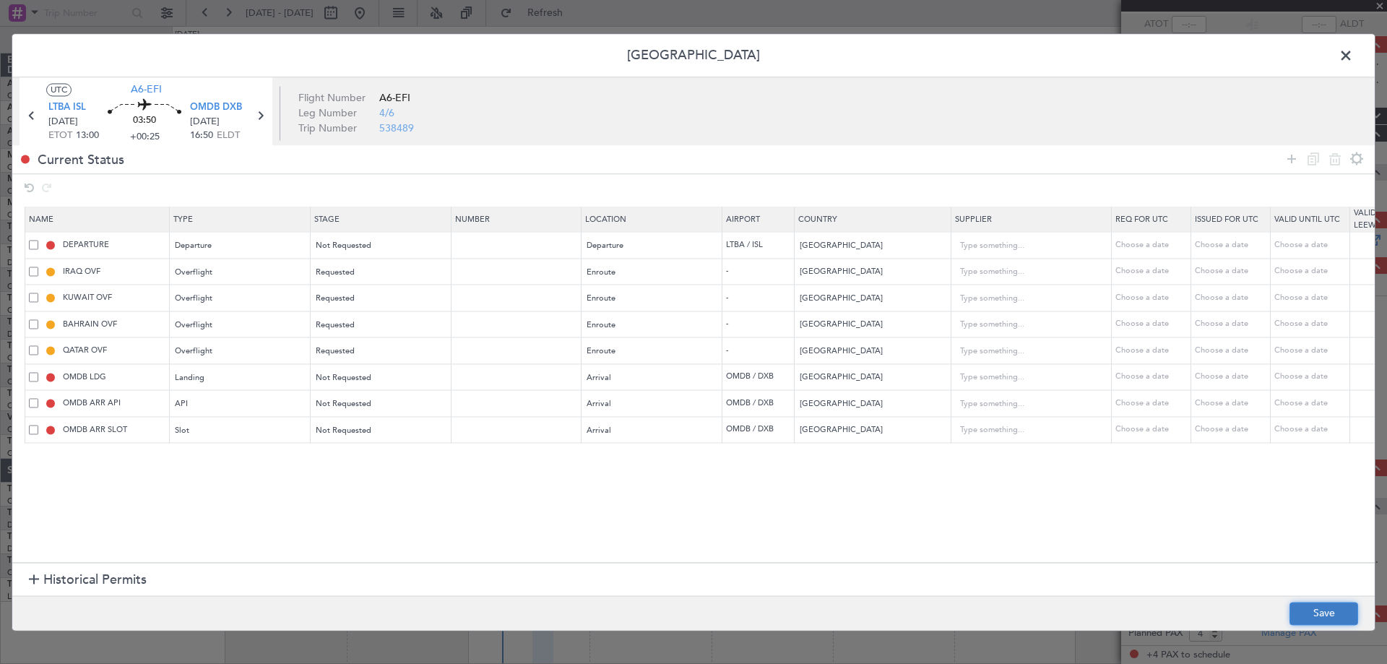
click at [1325, 616] on button "Save" at bounding box center [1323, 613] width 69 height 23
click at [381, 248] on div "Not Requested" at bounding box center [376, 246] width 120 height 22
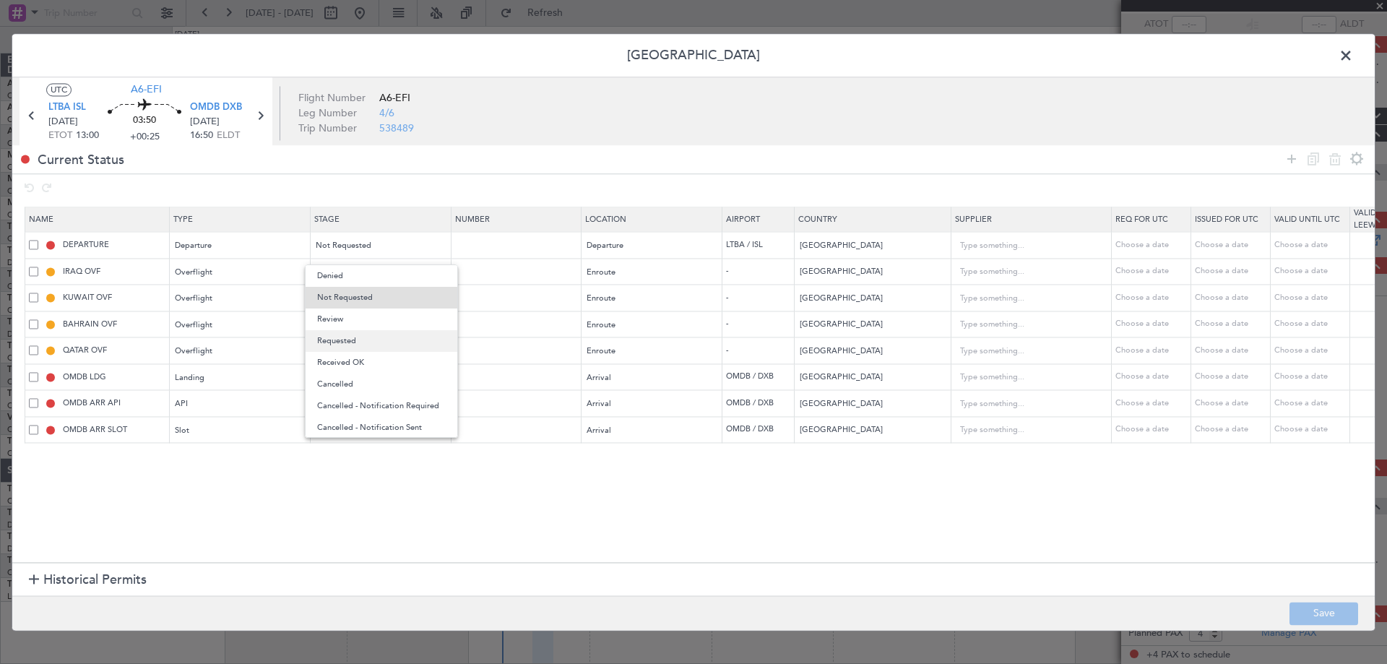
click at [373, 341] on span "Requested" at bounding box center [381, 341] width 129 height 22
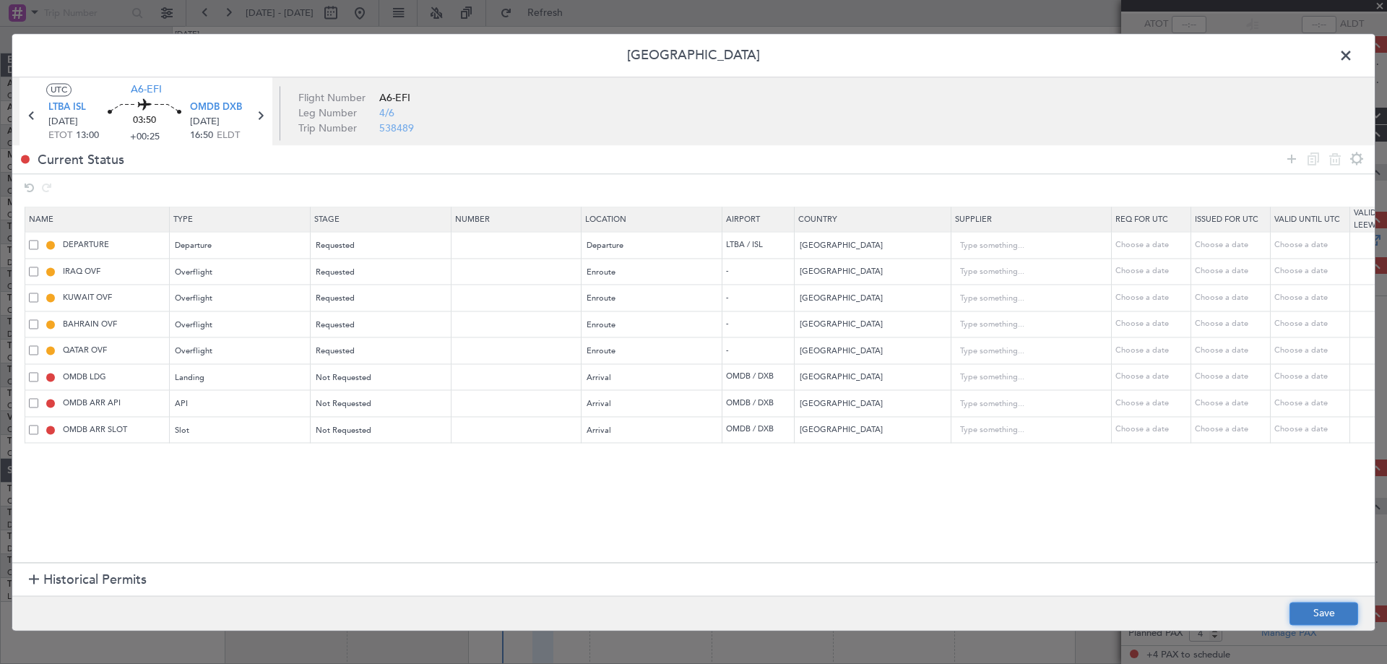
click at [1326, 610] on button "Save" at bounding box center [1323, 613] width 69 height 23
click at [1353, 49] on span at bounding box center [1353, 59] width 0 height 29
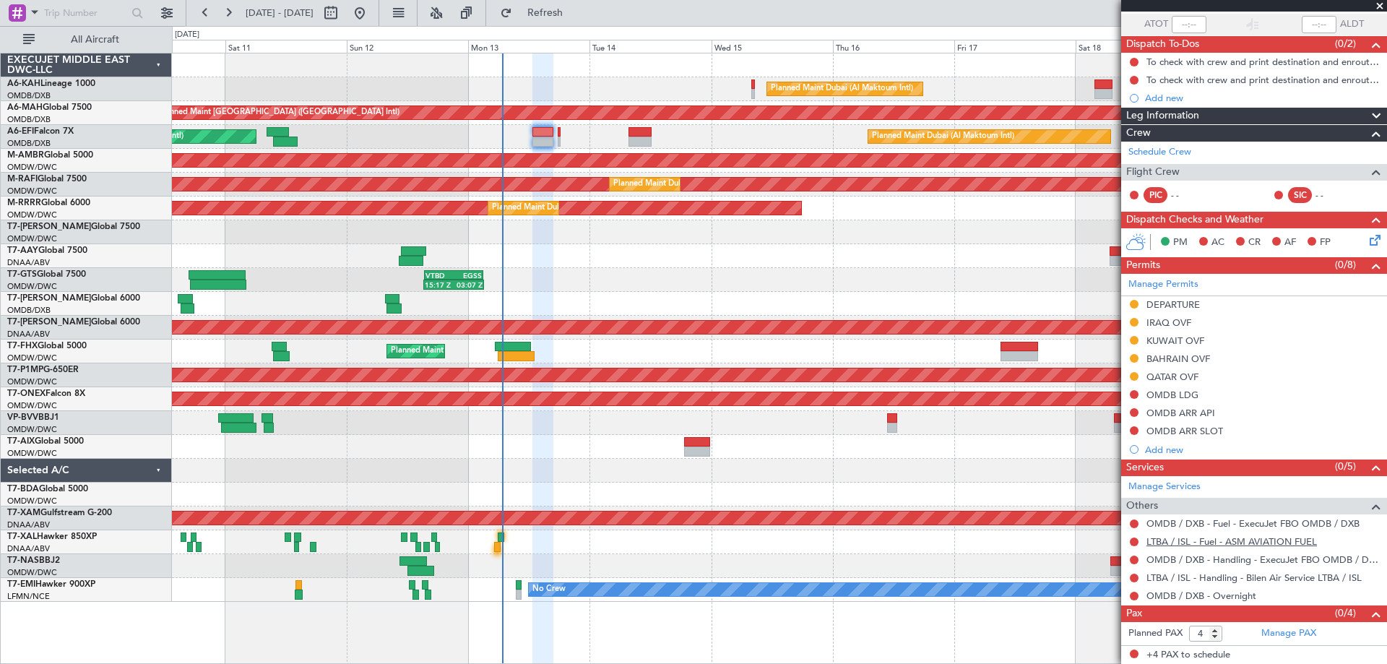
click at [1198, 542] on link "LTBA / ISL - Fuel - ASM AVIATION FUEL" at bounding box center [1231, 541] width 170 height 12
click at [1135, 523] on button at bounding box center [1134, 523] width 9 height 9
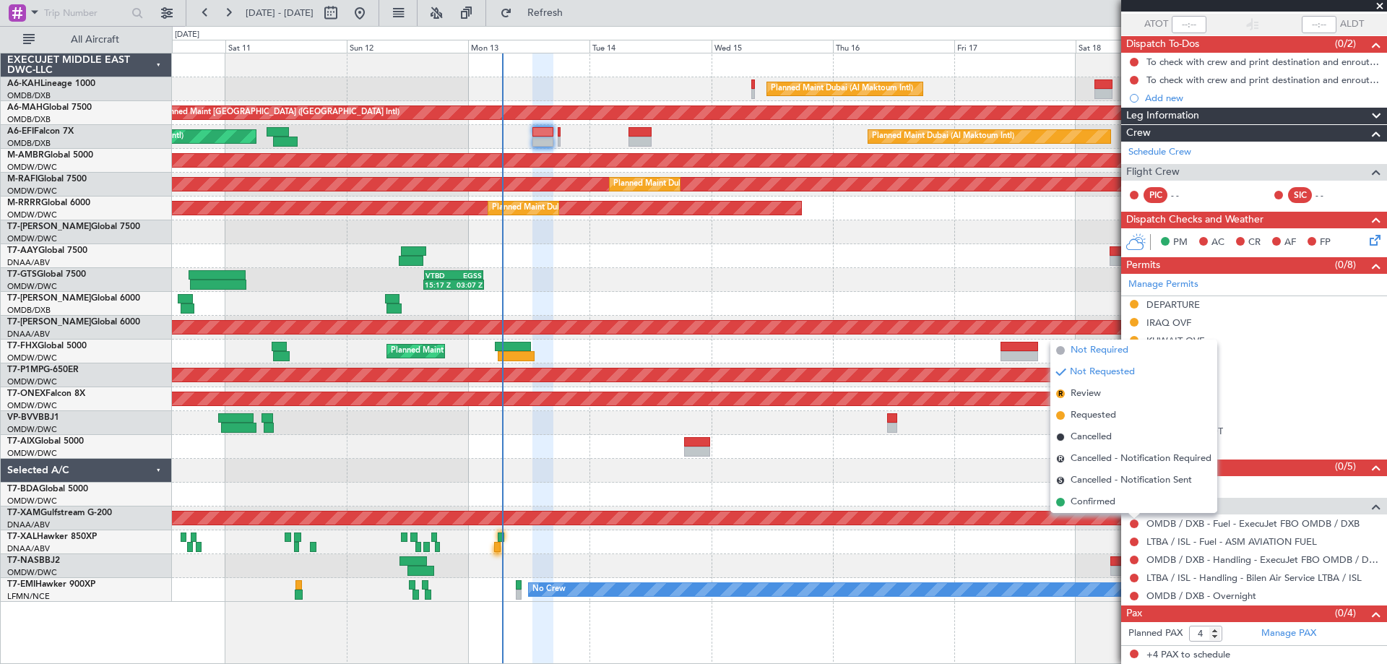
click at [1111, 356] on span "Not Required" at bounding box center [1099, 350] width 58 height 14
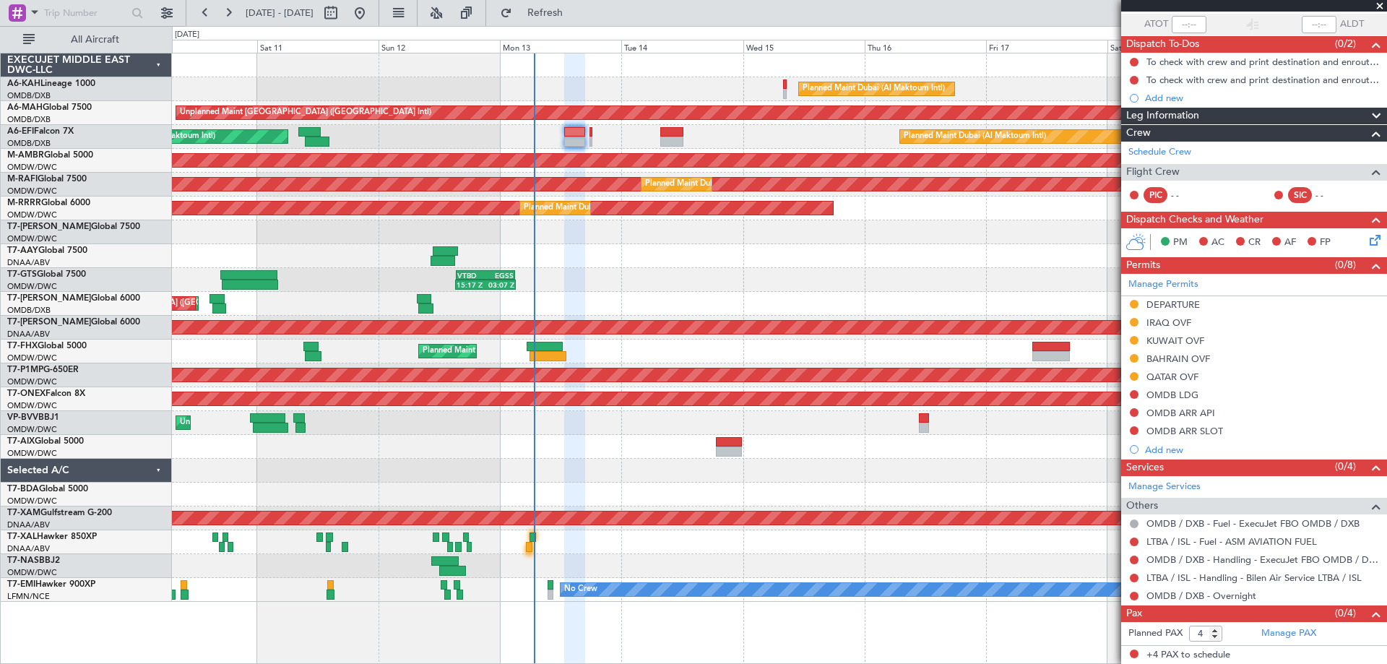
click at [414, 463] on div "Planned Maint Dubai (Al Maktoum Intl) Unplanned Maint Dubai (Dubai Intl) Planne…" at bounding box center [779, 327] width 1214 height 548
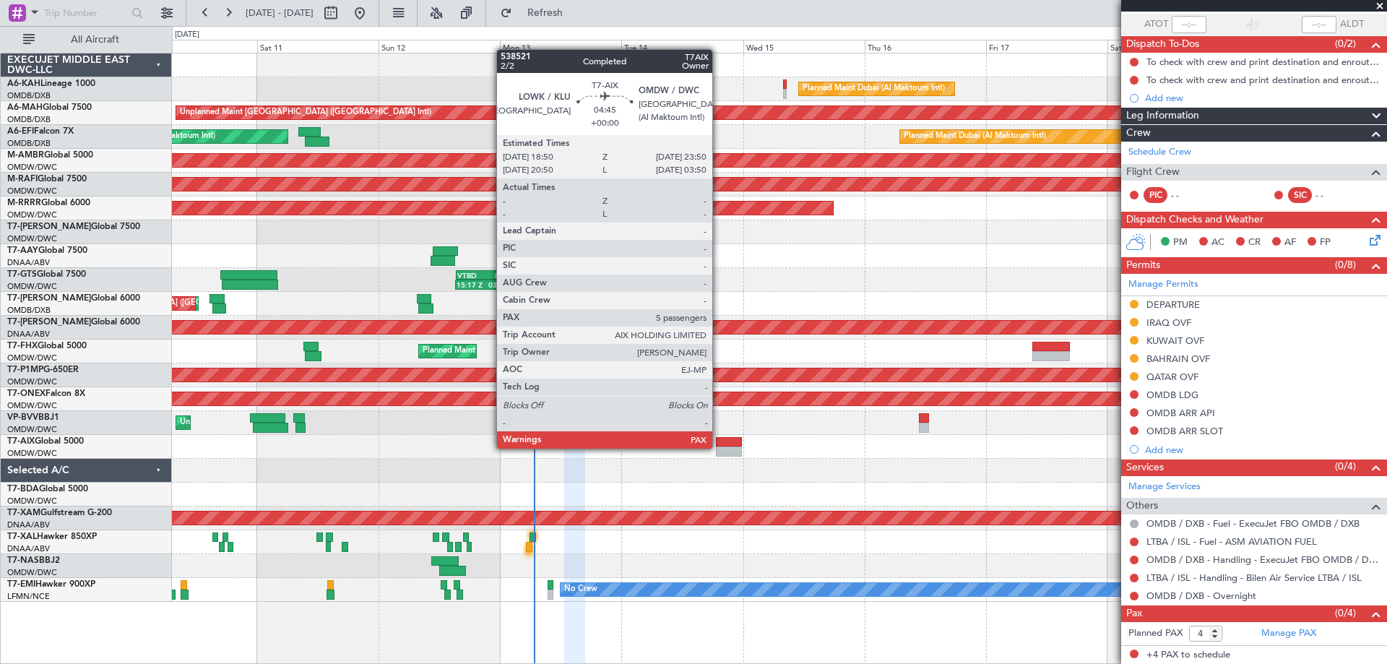
click at [719, 447] on div at bounding box center [729, 451] width 26 height 10
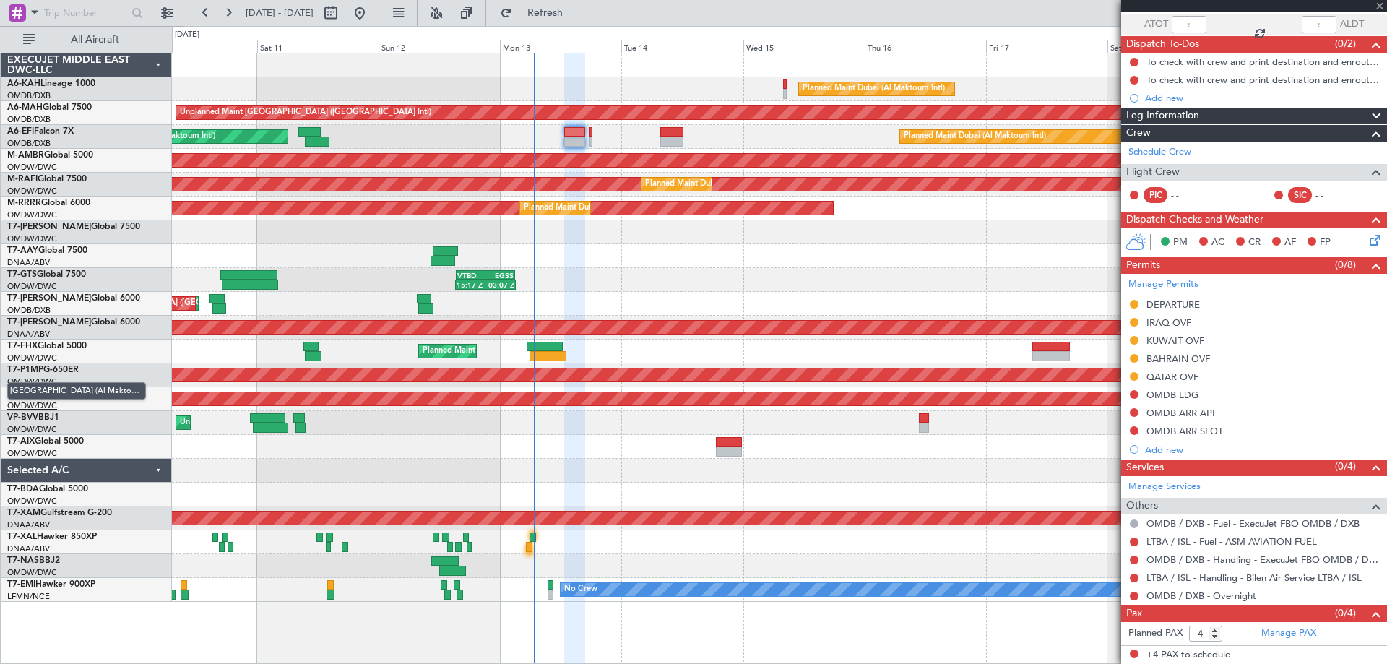
type input "5"
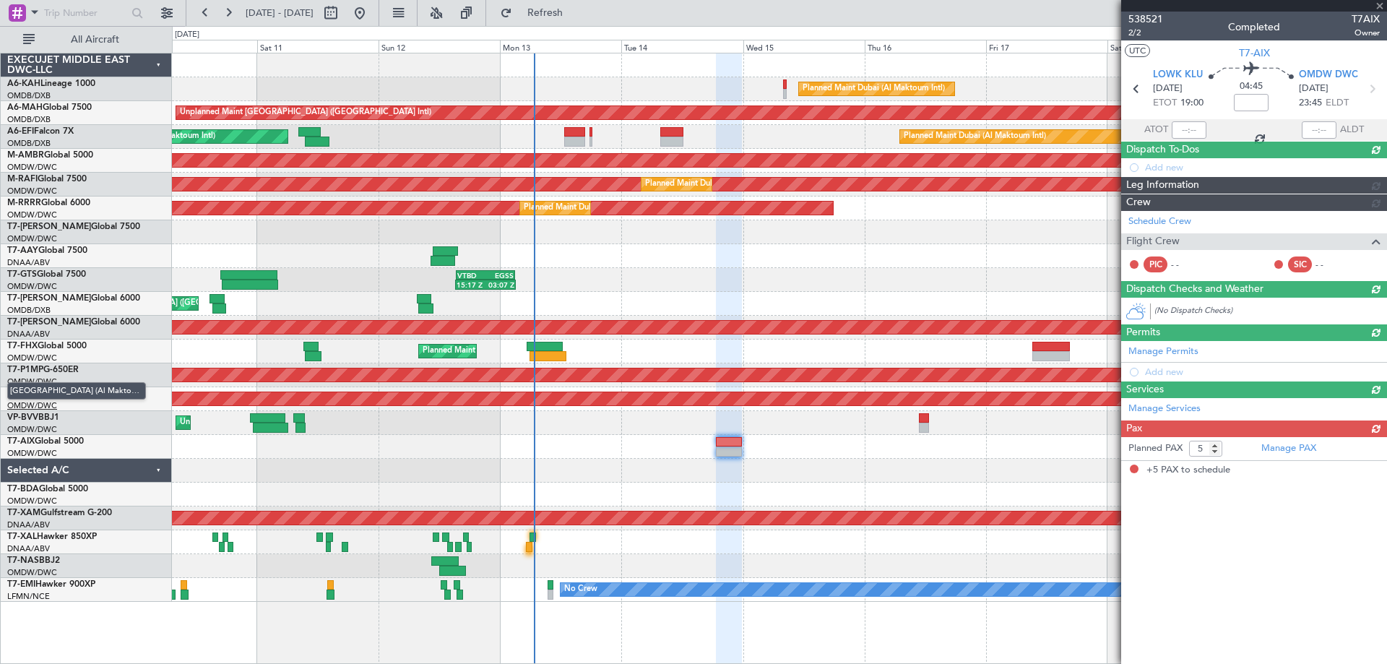
scroll to position [0, 0]
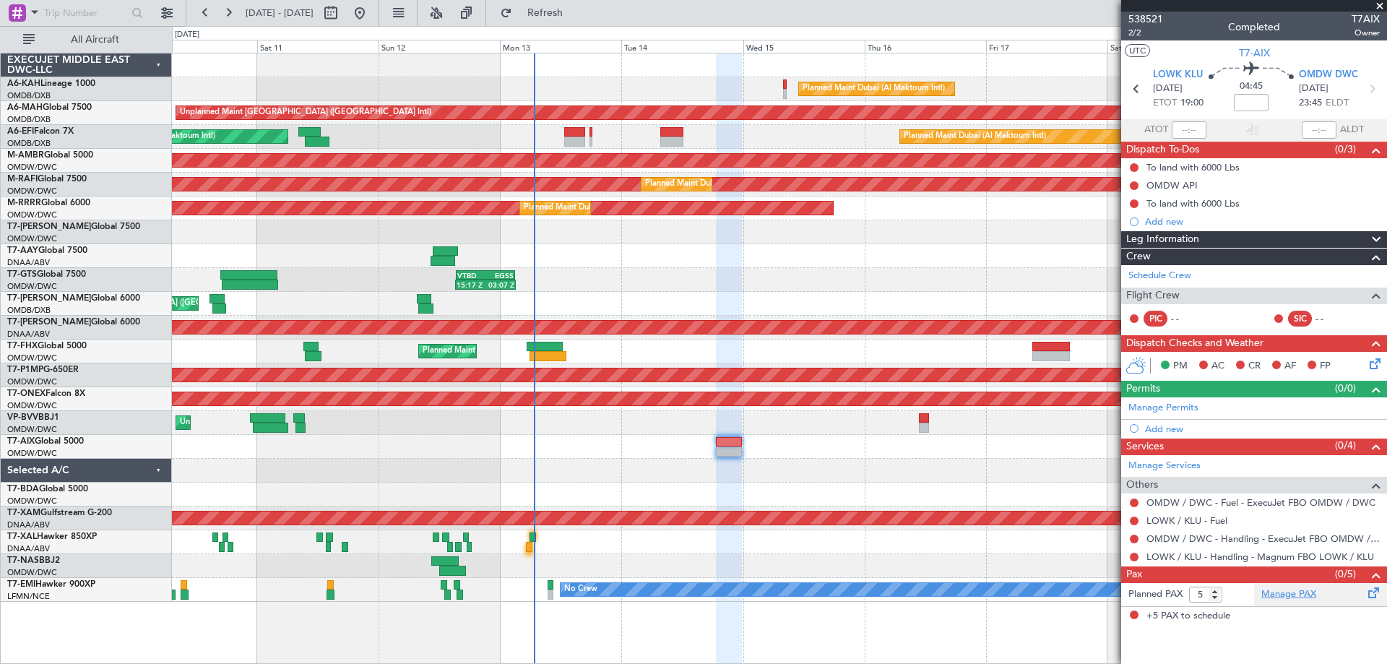
click at [1288, 594] on link "Manage PAX" at bounding box center [1288, 594] width 55 height 14
click at [1168, 401] on link "Manage Permits" at bounding box center [1163, 408] width 70 height 14
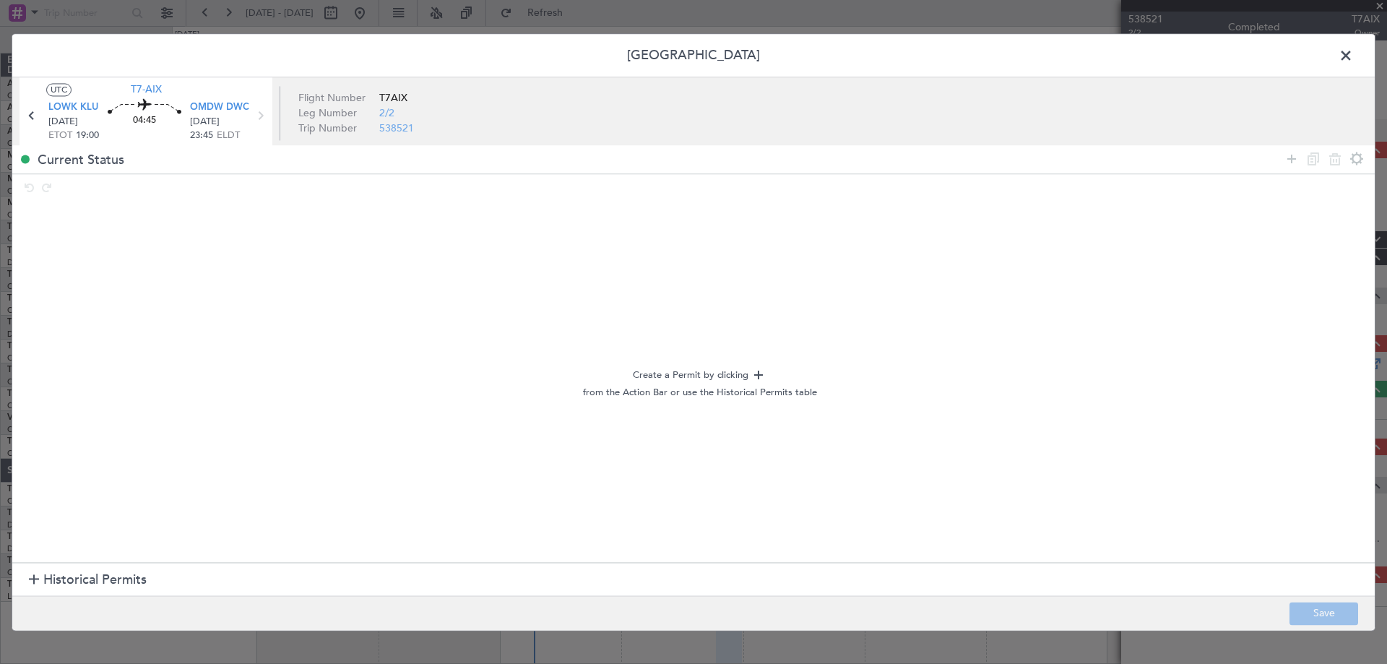
click at [72, 568] on section "Historical Permits" at bounding box center [693, 580] width 1362 height 35
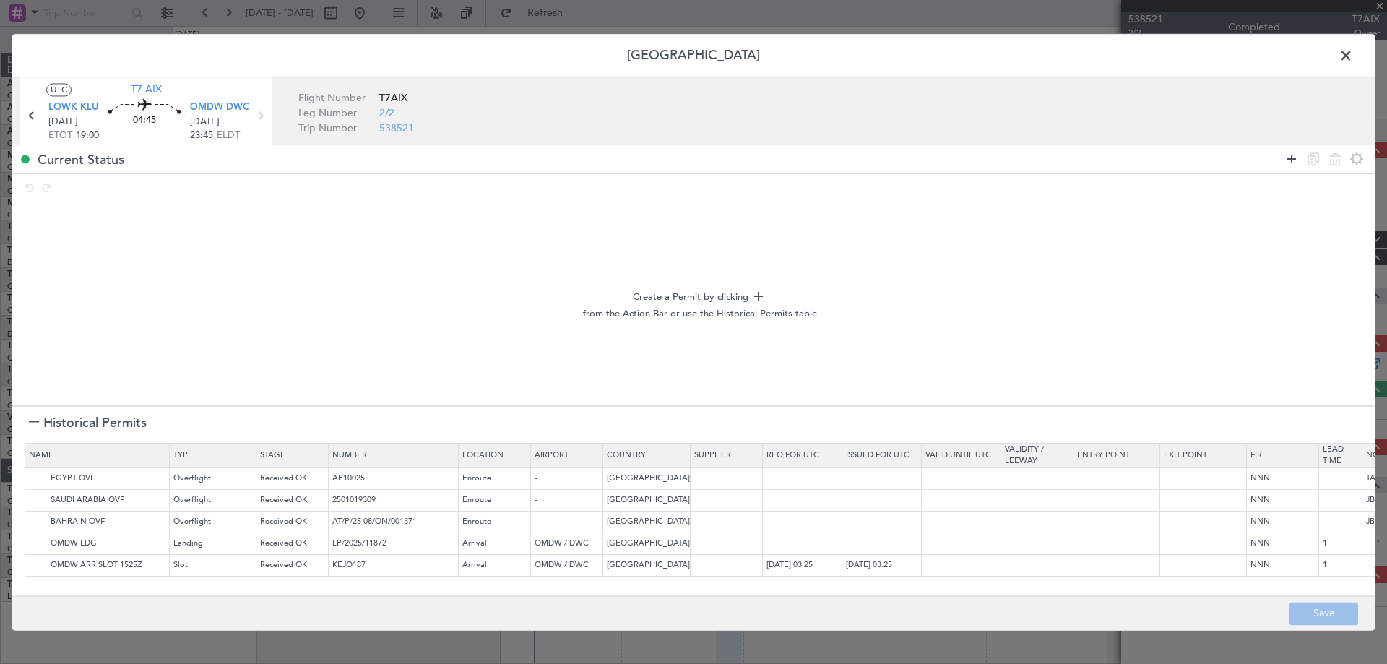
click at [1289, 155] on icon at bounding box center [1291, 158] width 17 height 17
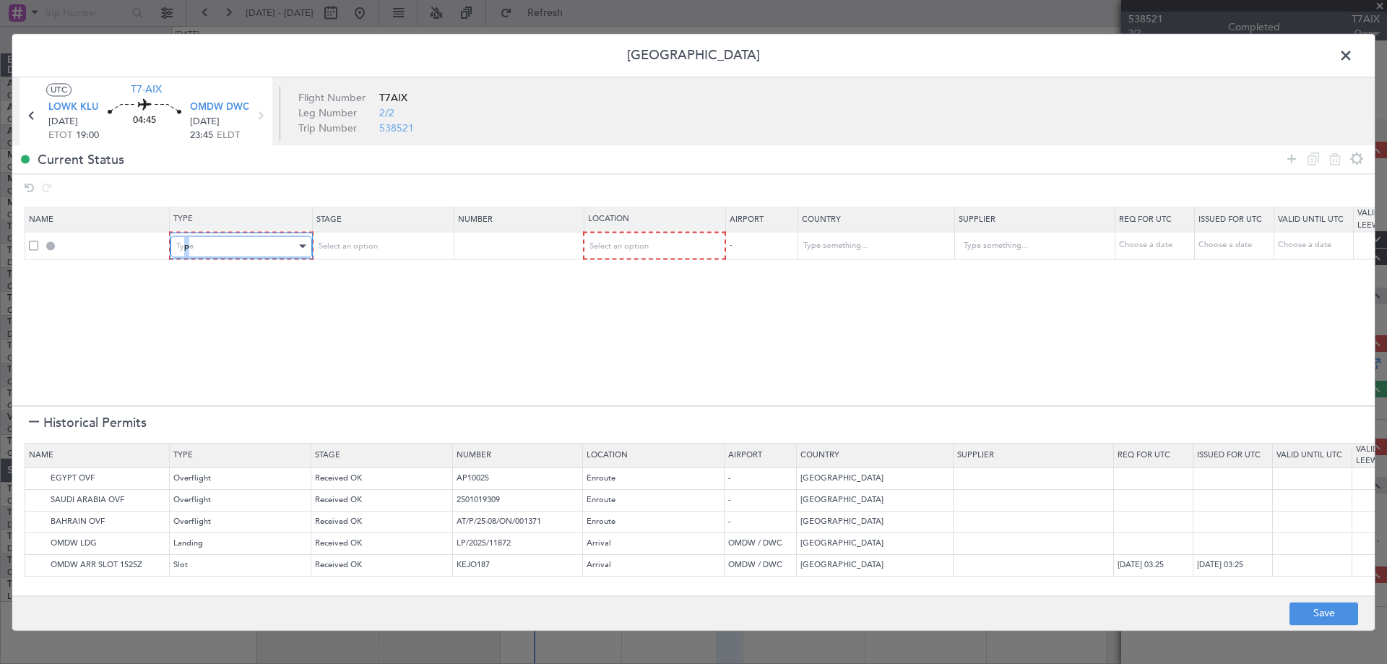
click at [186, 248] on span "Type" at bounding box center [184, 246] width 17 height 11
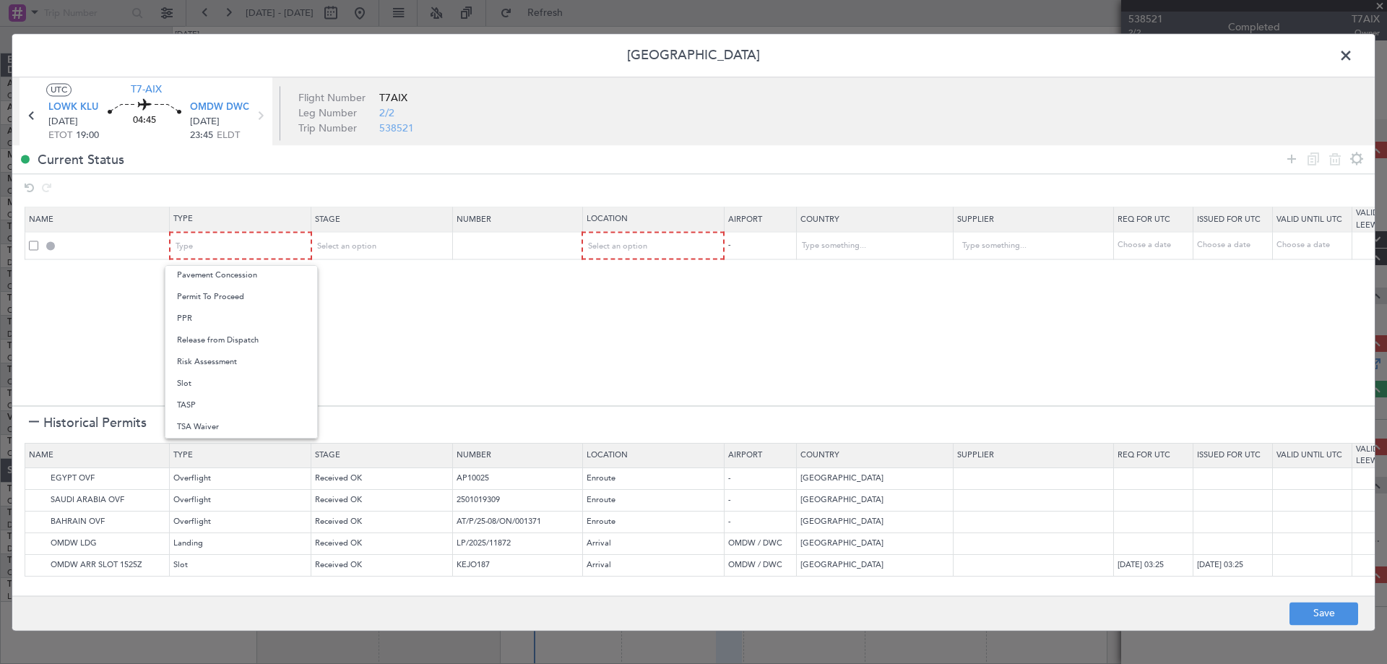
drag, startPoint x: 202, startPoint y: 388, endPoint x: 357, endPoint y: 326, distance: 166.3
click at [201, 388] on span "Slot" at bounding box center [241, 384] width 129 height 22
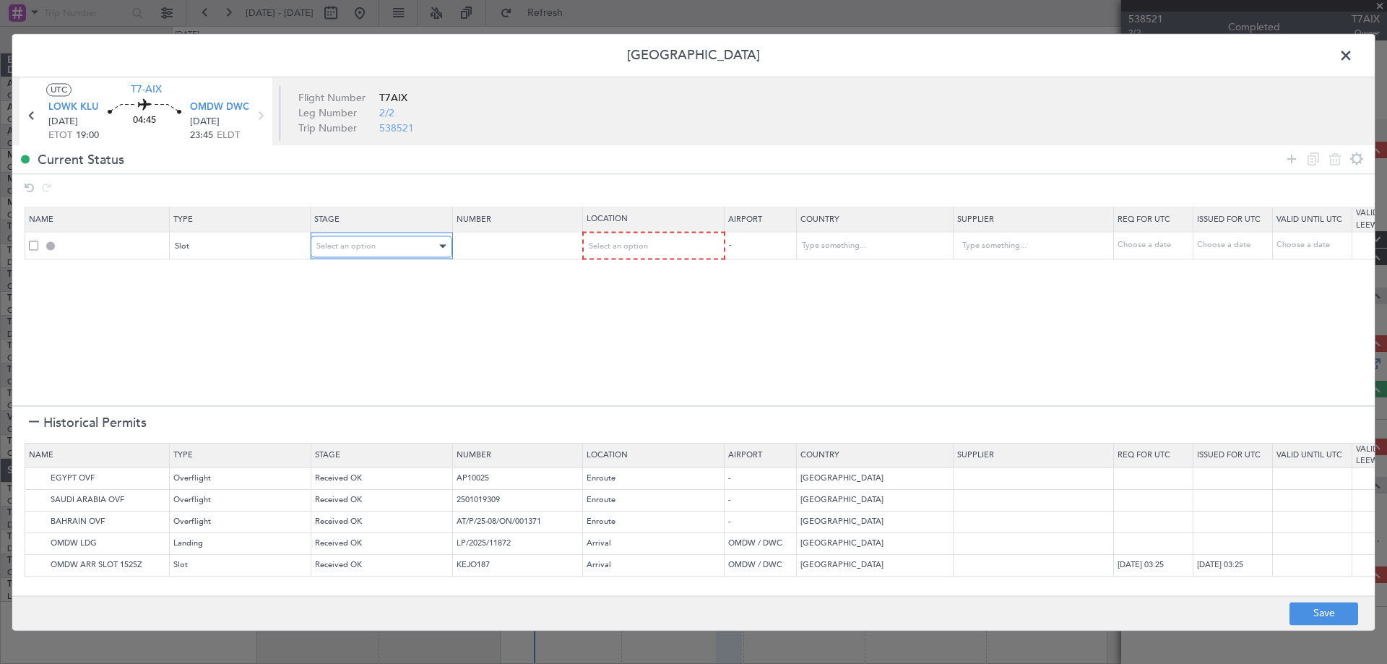
click at [424, 245] on div "Select an option" at bounding box center [376, 246] width 120 height 22
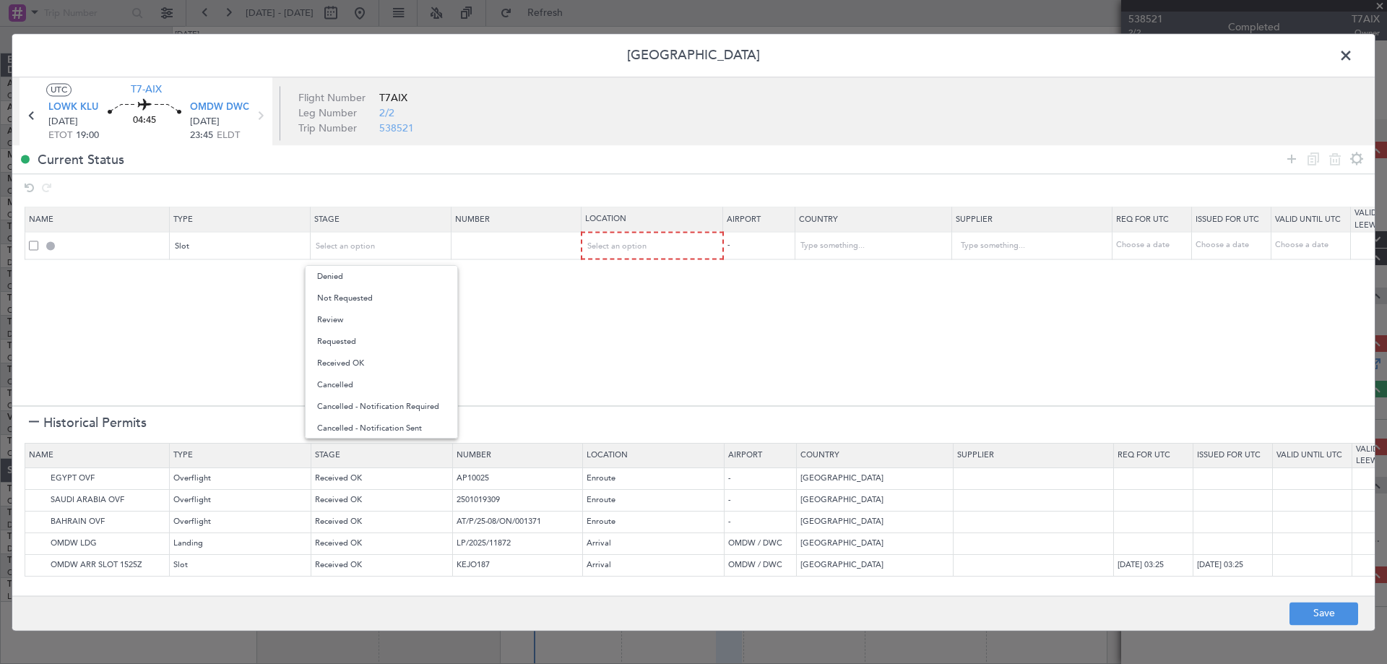
click at [359, 298] on span "Not Requested" at bounding box center [381, 298] width 129 height 22
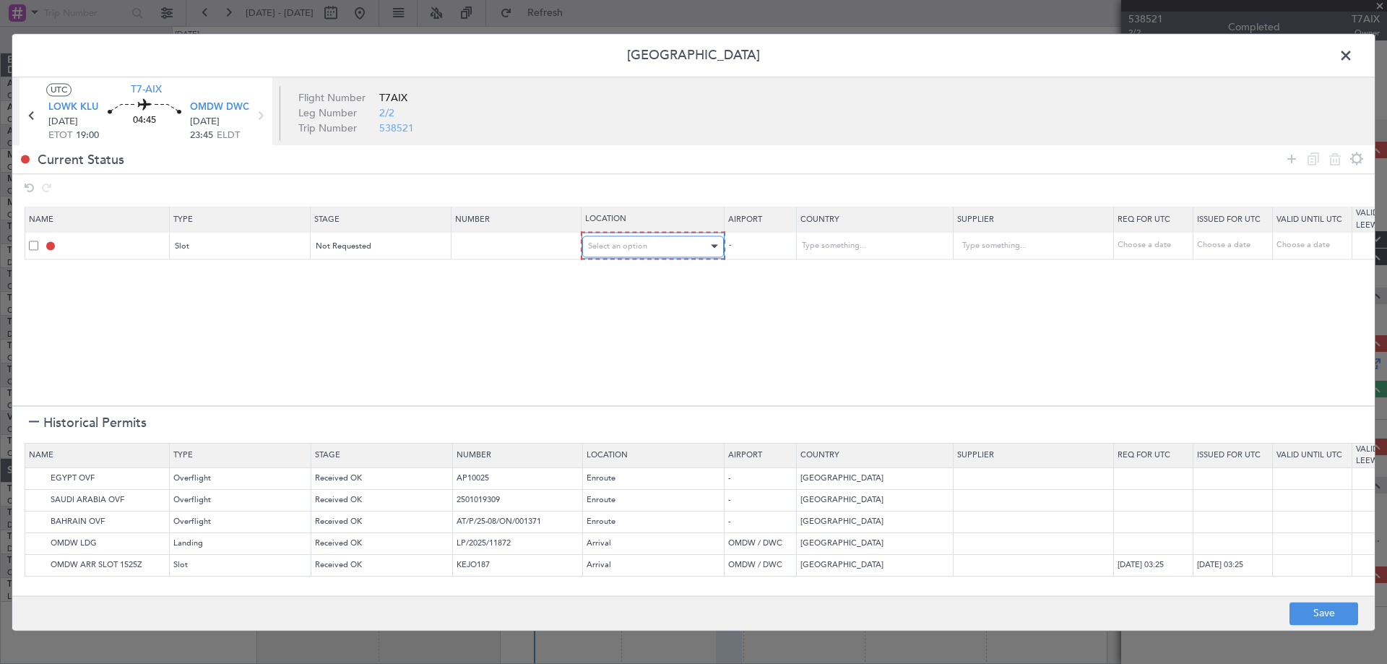
click at [634, 248] on span "Select an option" at bounding box center [617, 246] width 59 height 11
drag, startPoint x: 605, startPoint y: 271, endPoint x: 233, endPoint y: 459, distance: 416.7
click at [605, 272] on span "Departure" at bounding box center [653, 277] width 129 height 22
click at [35, 473] on img at bounding box center [37, 478] width 17 height 17
click at [39, 494] on img at bounding box center [37, 500] width 17 height 17
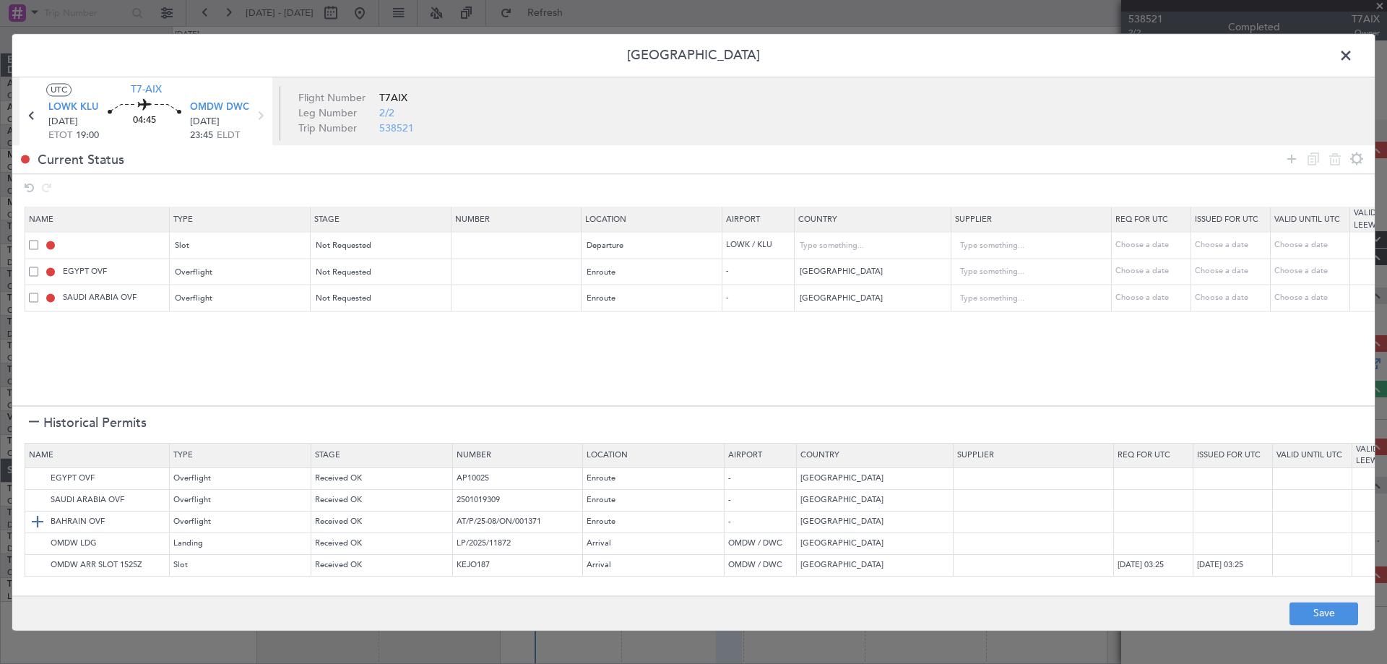
click at [31, 517] on img at bounding box center [37, 522] width 17 height 17
click at [1287, 164] on icon at bounding box center [1291, 158] width 17 height 17
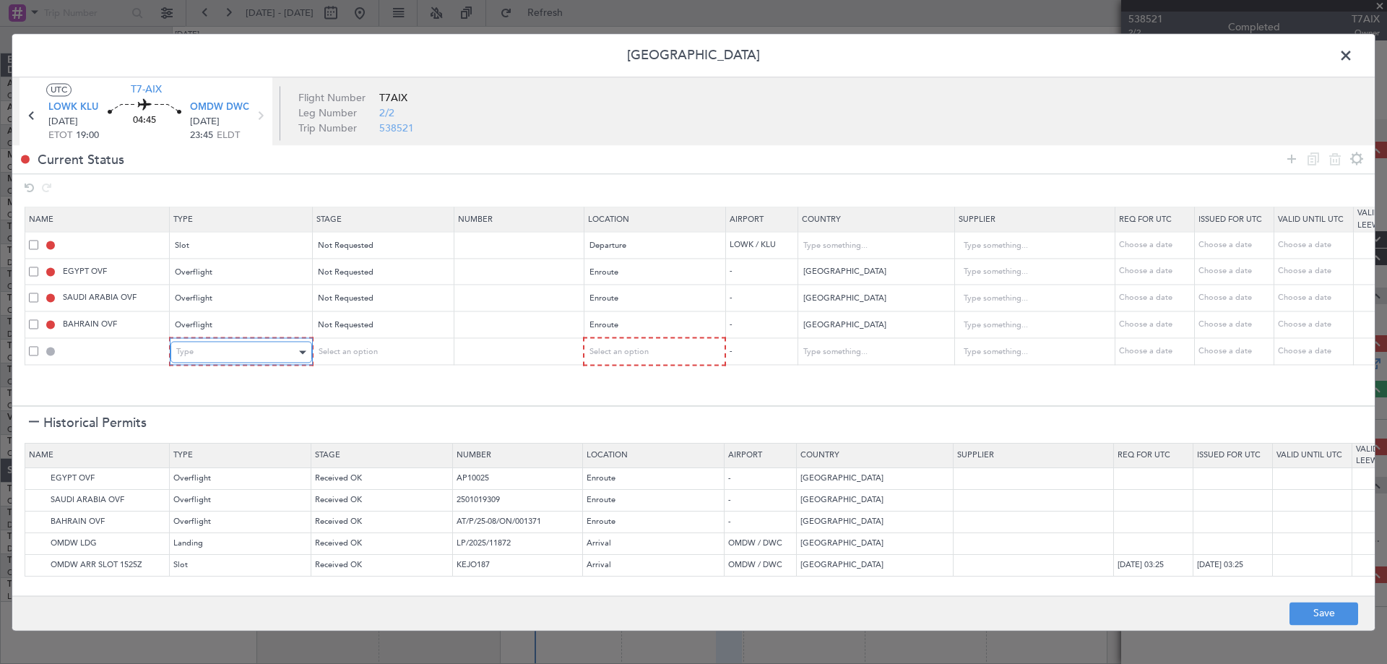
click at [256, 356] on div "Type" at bounding box center [236, 353] width 120 height 22
click at [334, 350] on span "Select an option" at bounding box center [345, 352] width 59 height 11
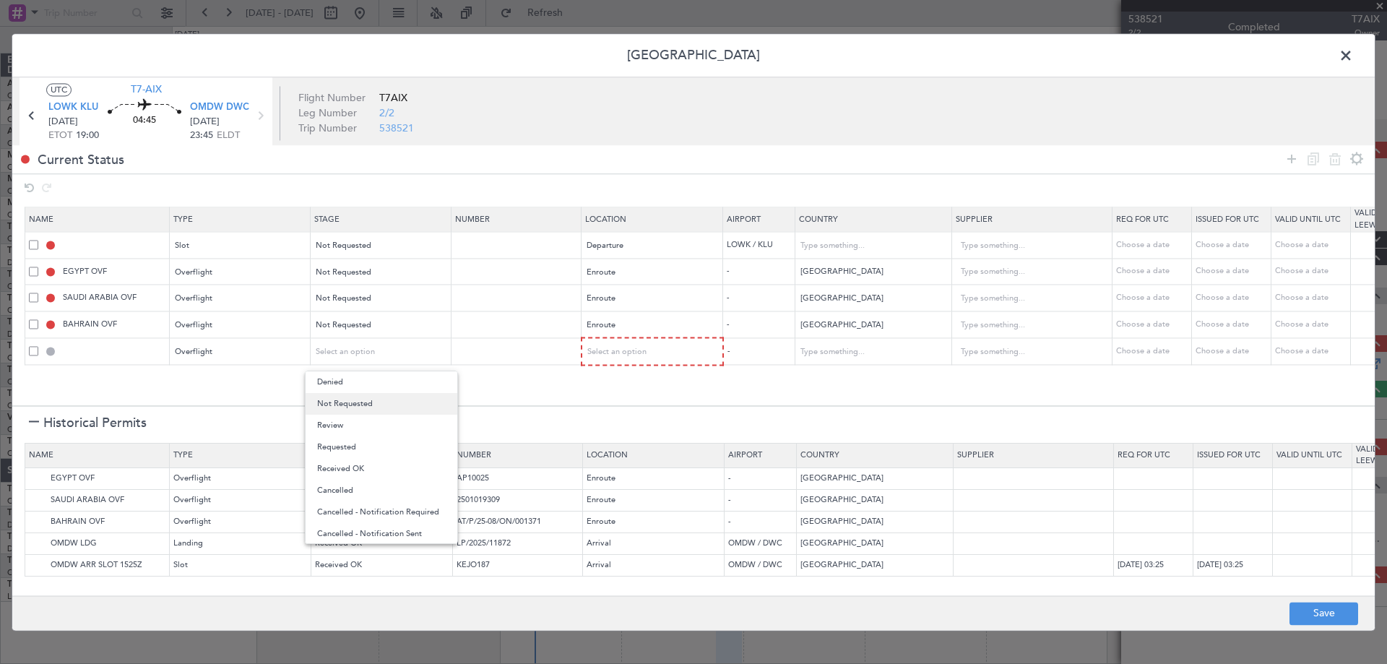
click at [343, 399] on span "Not Requested" at bounding box center [381, 404] width 129 height 22
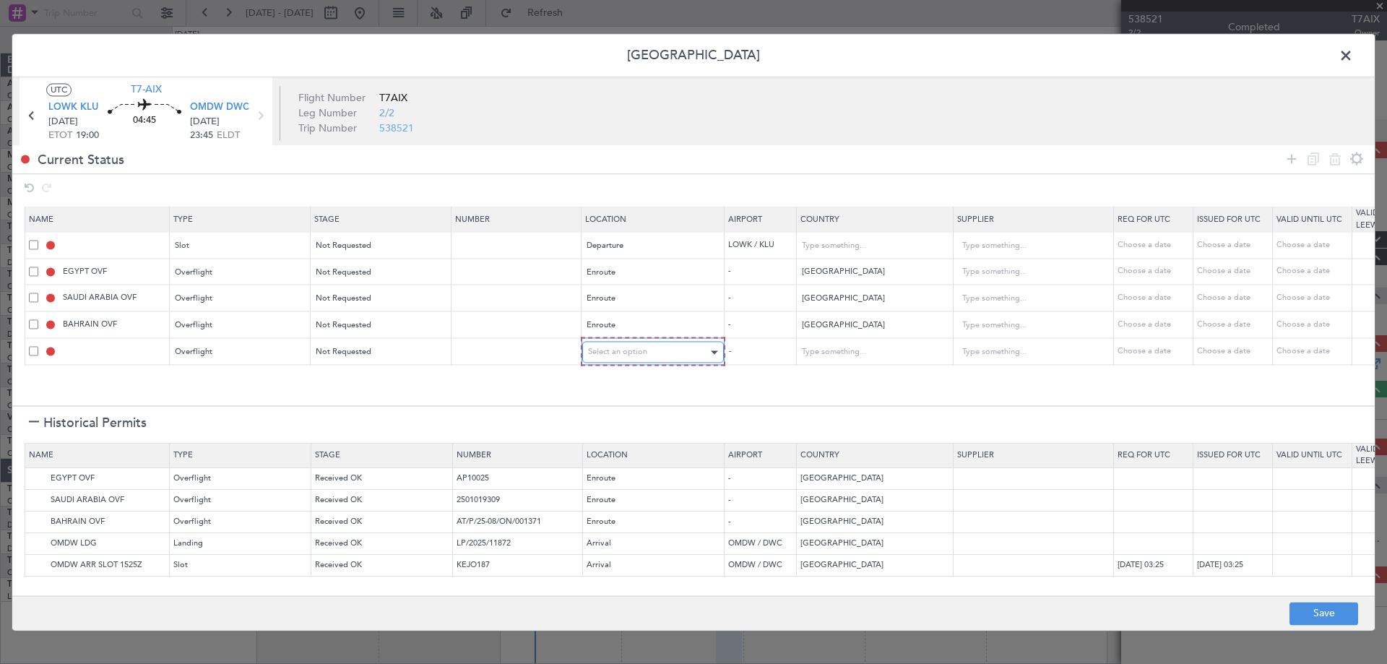
click at [650, 356] on div "Select an option" at bounding box center [648, 353] width 120 height 22
click at [631, 466] on span "Enroute" at bounding box center [653, 469] width 129 height 22
click at [863, 348] on input "text" at bounding box center [865, 351] width 130 height 22
click at [859, 381] on span "[GEOGRAPHIC_DATA]" at bounding box center [873, 375] width 134 height 22
type input "[GEOGRAPHIC_DATA]"
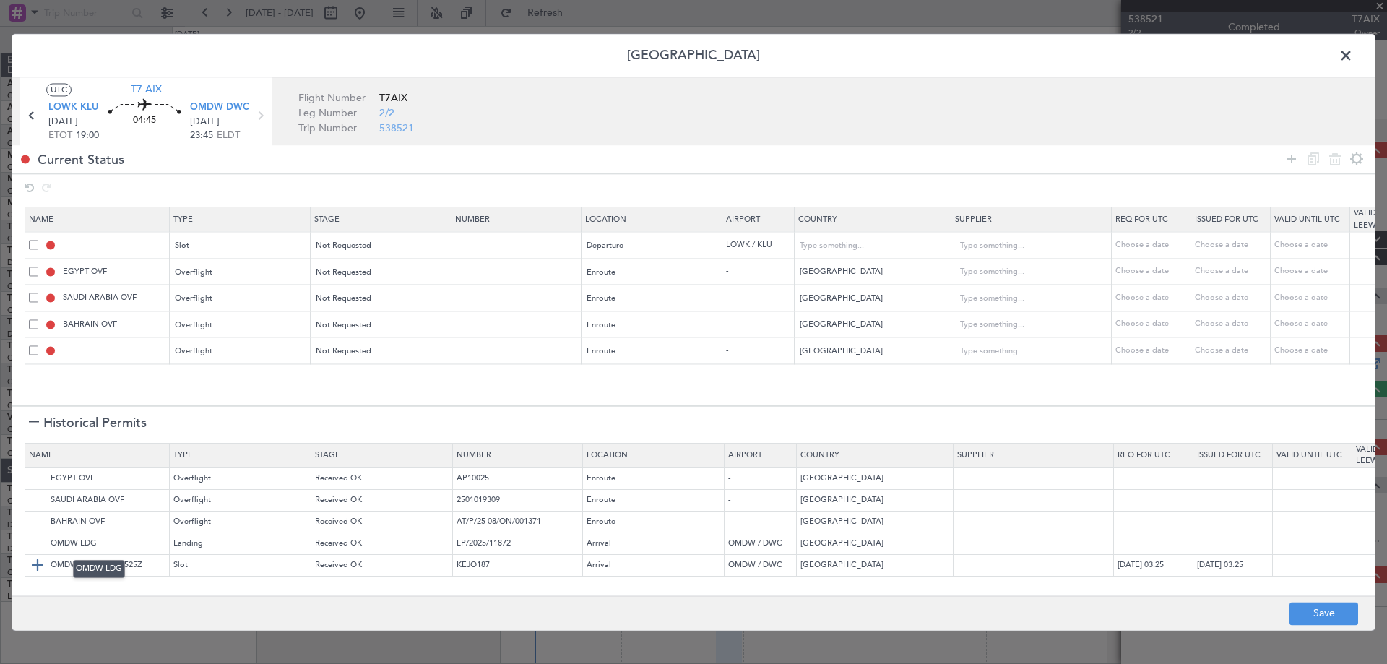
drag, startPoint x: 38, startPoint y: 541, endPoint x: 37, endPoint y: 555, distance: 13.7
click at [0, 0] on img at bounding box center [0, 0] width 0 height 0
click at [34, 559] on img at bounding box center [37, 565] width 17 height 17
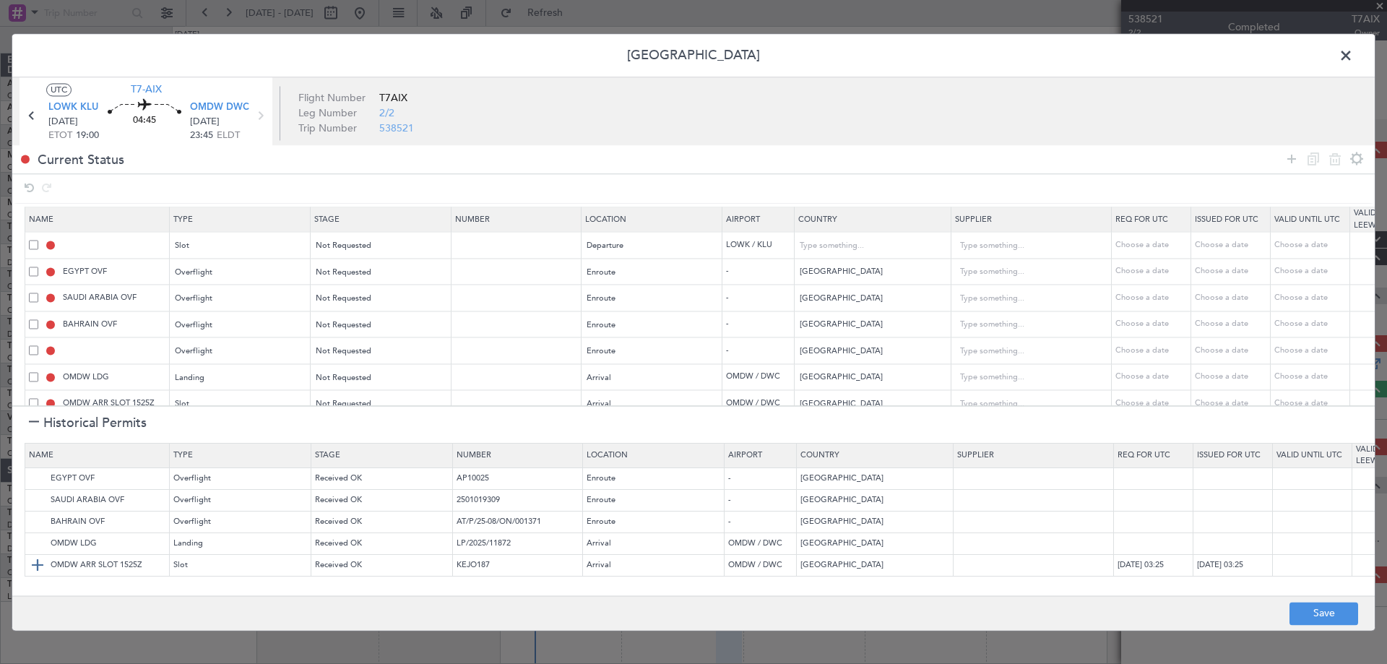
scroll to position [27, 0]
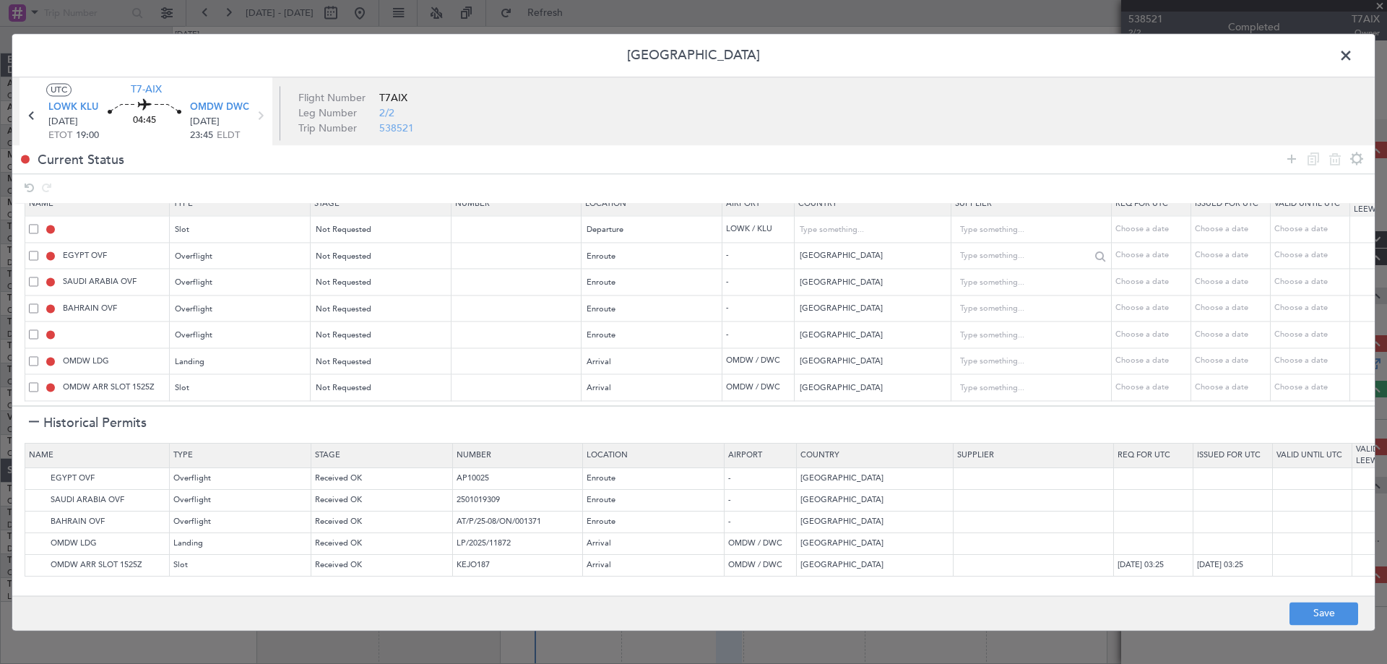
drag, startPoint x: 1294, startPoint y: 157, endPoint x: 1047, endPoint y: 217, distance: 254.7
click at [1292, 158] on icon at bounding box center [1291, 158] width 17 height 17
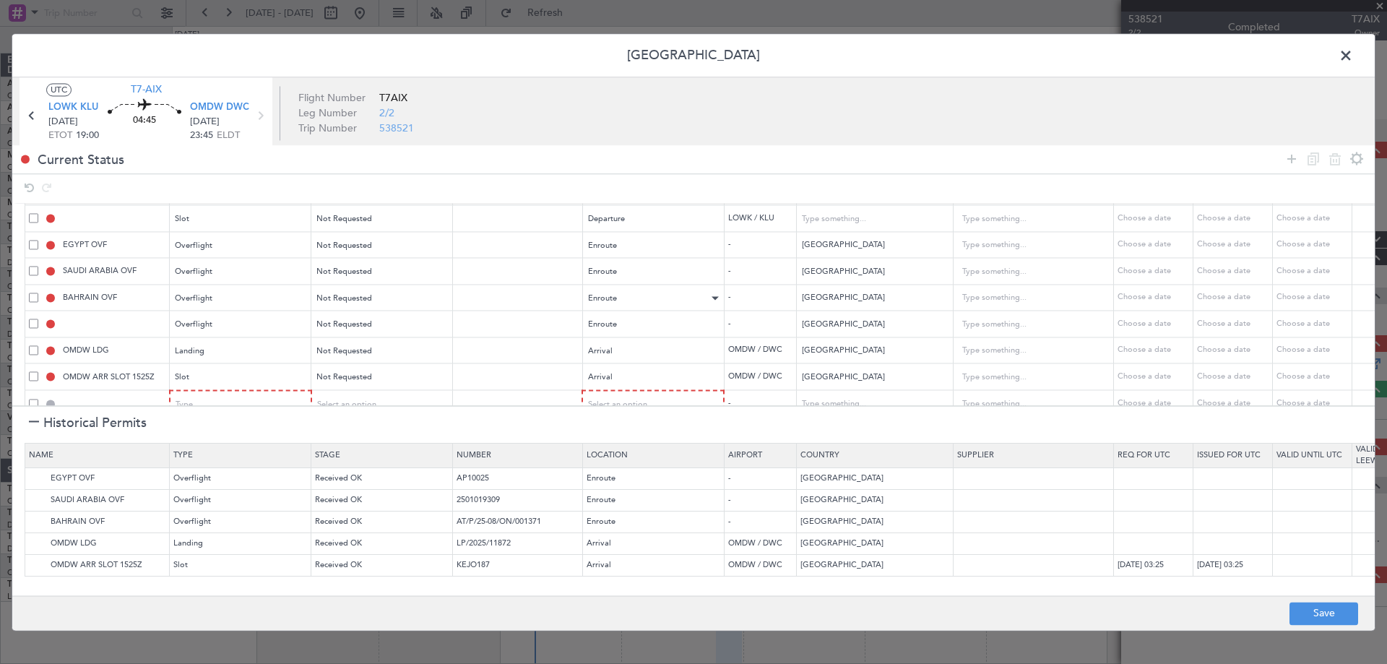
scroll to position [54, 0]
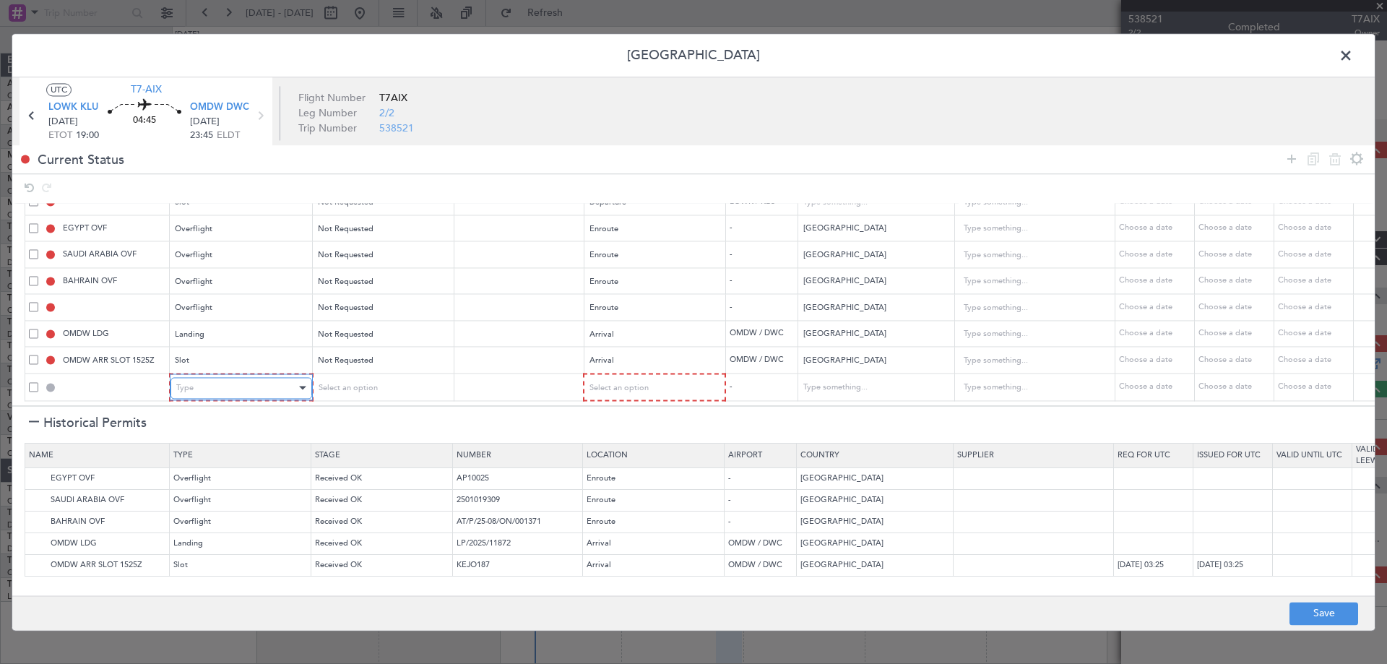
click at [199, 377] on div "Type" at bounding box center [236, 388] width 120 height 22
click at [199, 441] on span "API" at bounding box center [241, 451] width 129 height 22
drag, startPoint x: 342, startPoint y: 371, endPoint x: 345, endPoint y: 382, distance: 11.9
click at [342, 377] on div "Select an option" at bounding box center [376, 388] width 120 height 22
drag, startPoint x: 343, startPoint y: 425, endPoint x: 569, endPoint y: 398, distance: 227.7
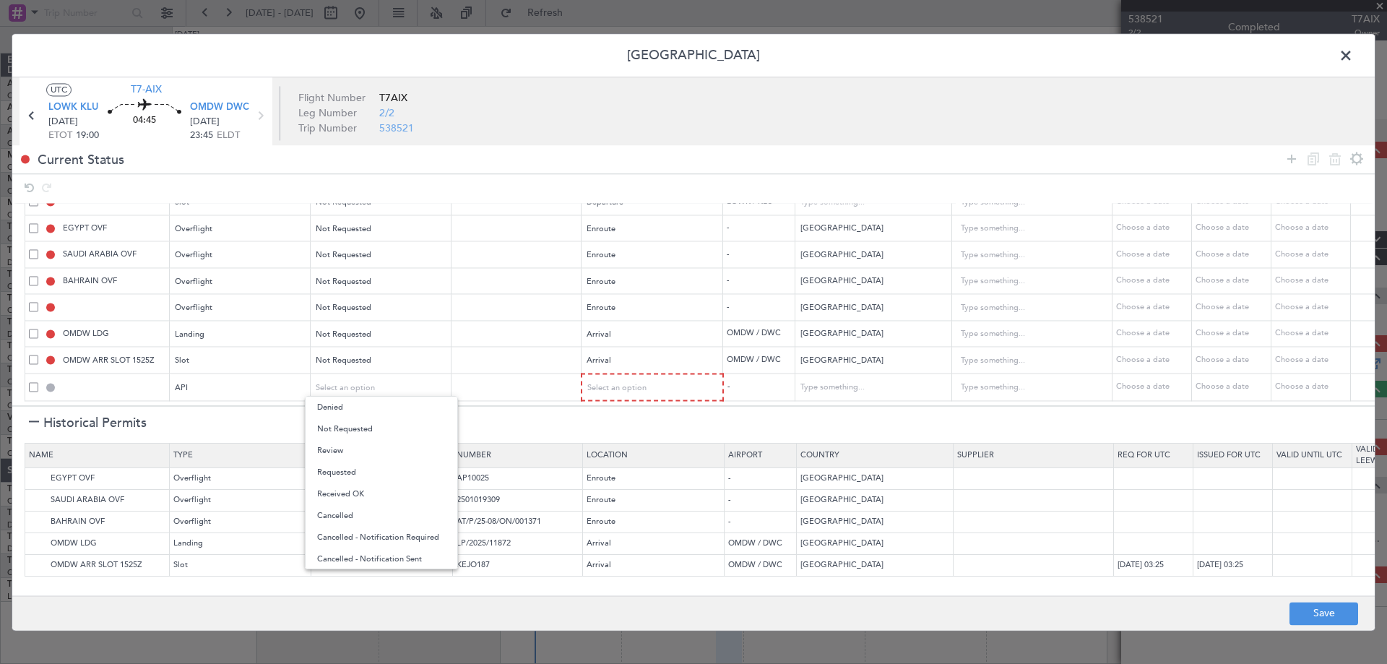
click at [345, 423] on span "Not Requested" at bounding box center [381, 429] width 129 height 22
click at [635, 382] on span "Select an option" at bounding box center [617, 387] width 59 height 11
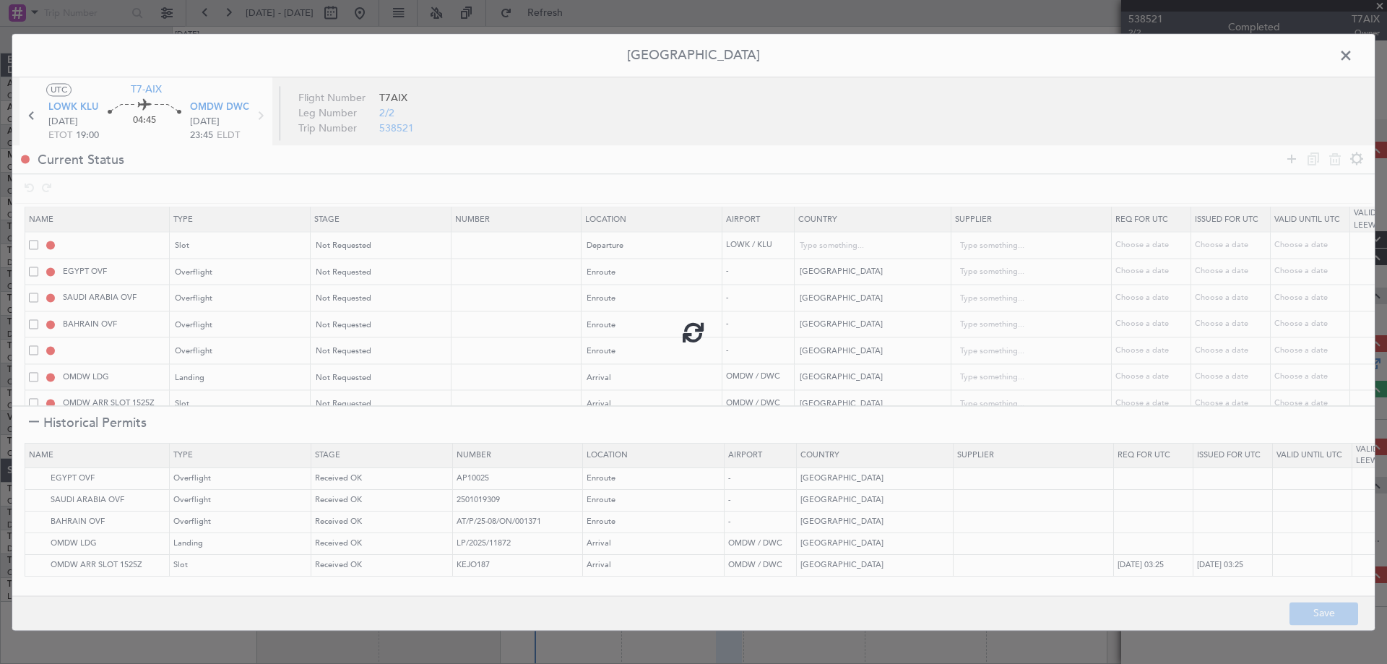
scroll to position [53, 0]
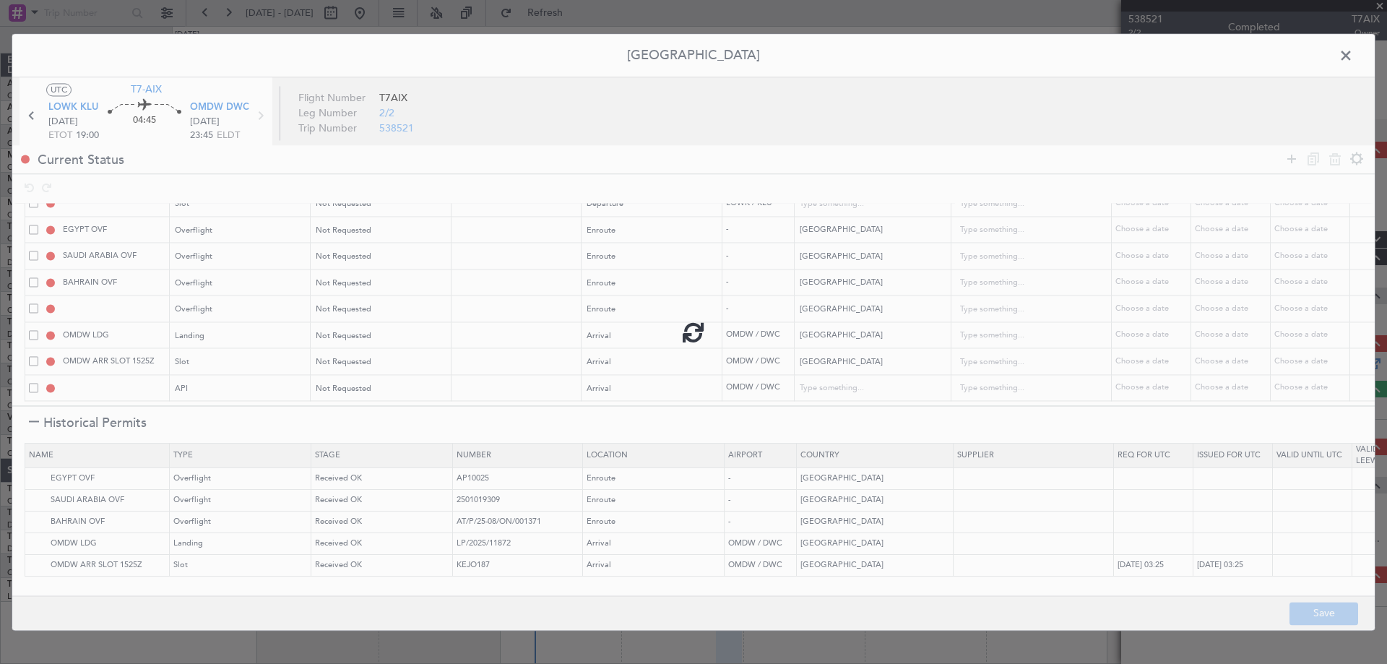
type input "LOWK DEP SLOT"
type input "[GEOGRAPHIC_DATA]"
type input "NNN"
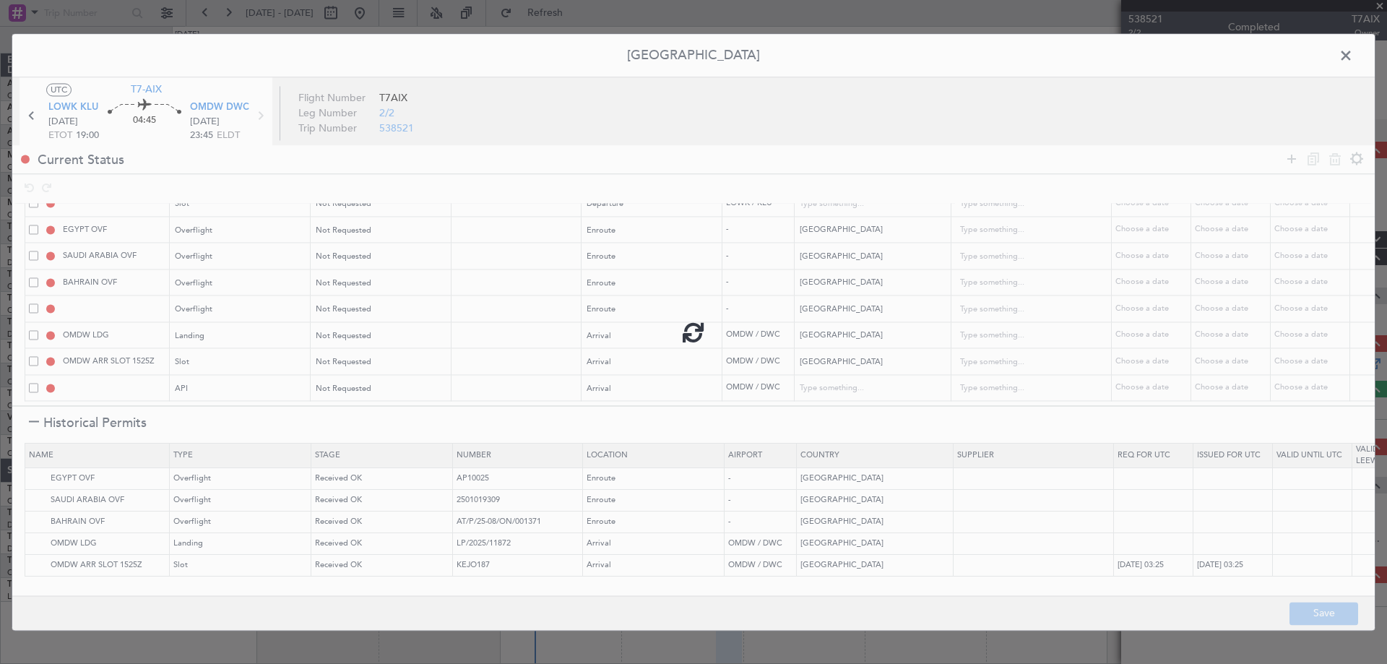
type input "NNN"
type input "QATAR OVF"
type input "NNN"
type input "2"
type input "NNN"
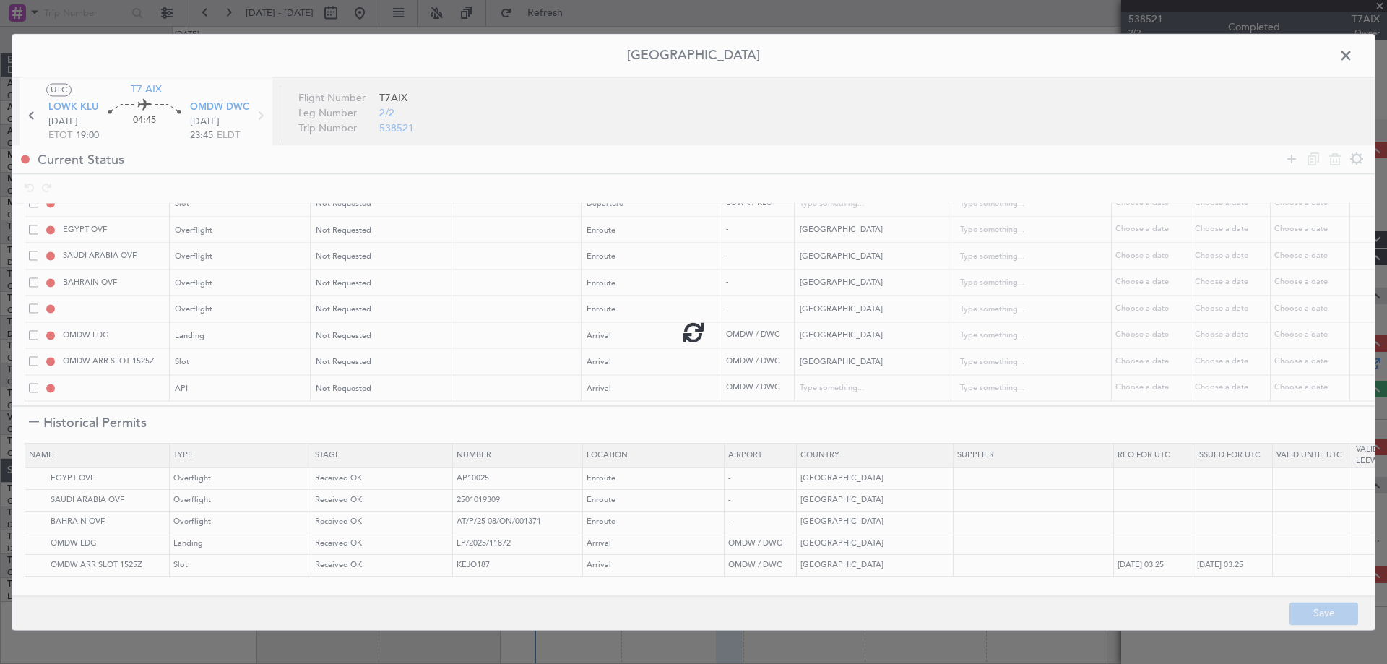
type input "1"
type input "OMDW ARR SLOT"
type input "NNN"
type input "1"
type input "OMDW ARR API"
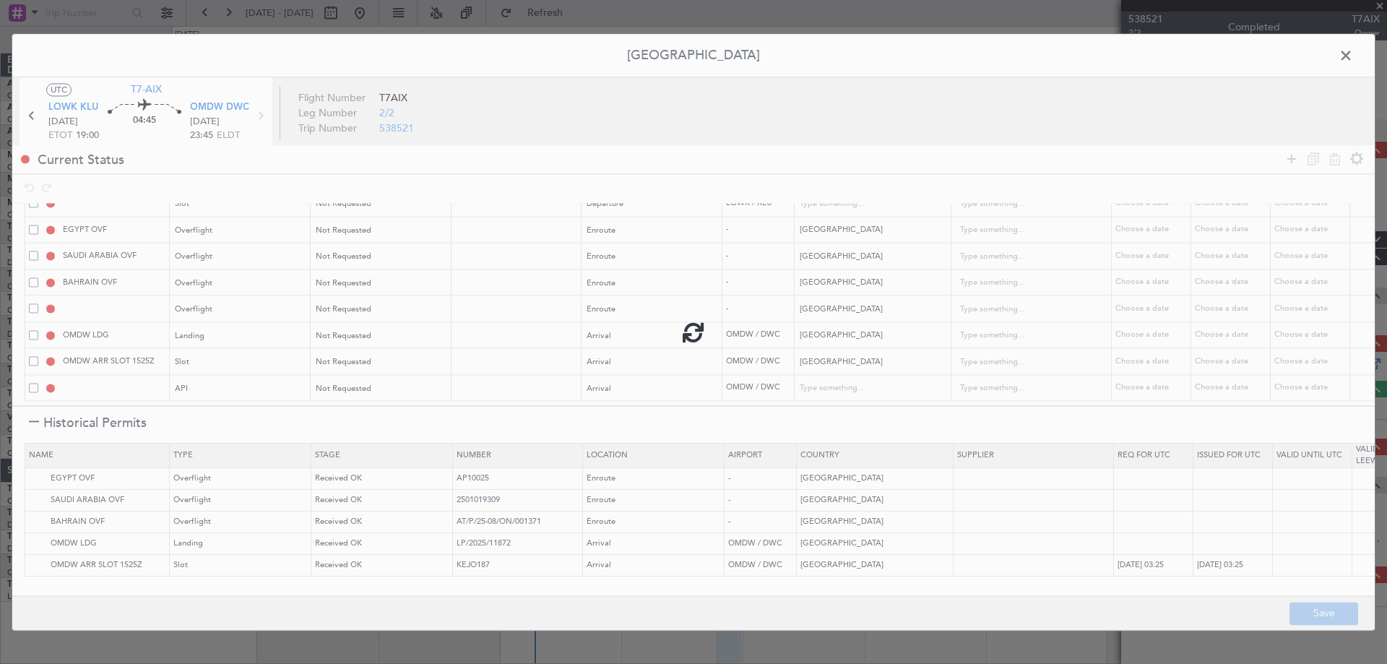
type input "[GEOGRAPHIC_DATA]"
type input "NNN"
type input "1"
click at [1353, 56] on span at bounding box center [1353, 59] width 0 height 29
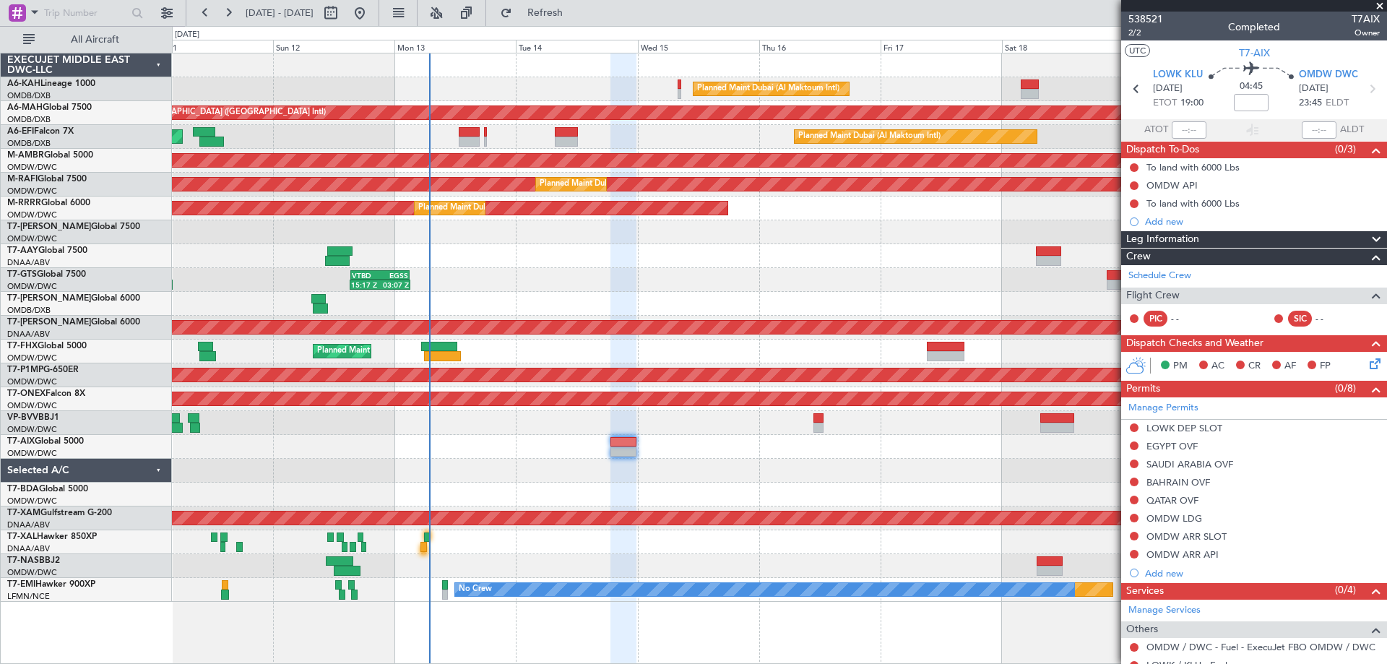
click at [623, 79] on div "Planned Maint Dubai (Al Maktoum Intl)" at bounding box center [779, 89] width 1214 height 24
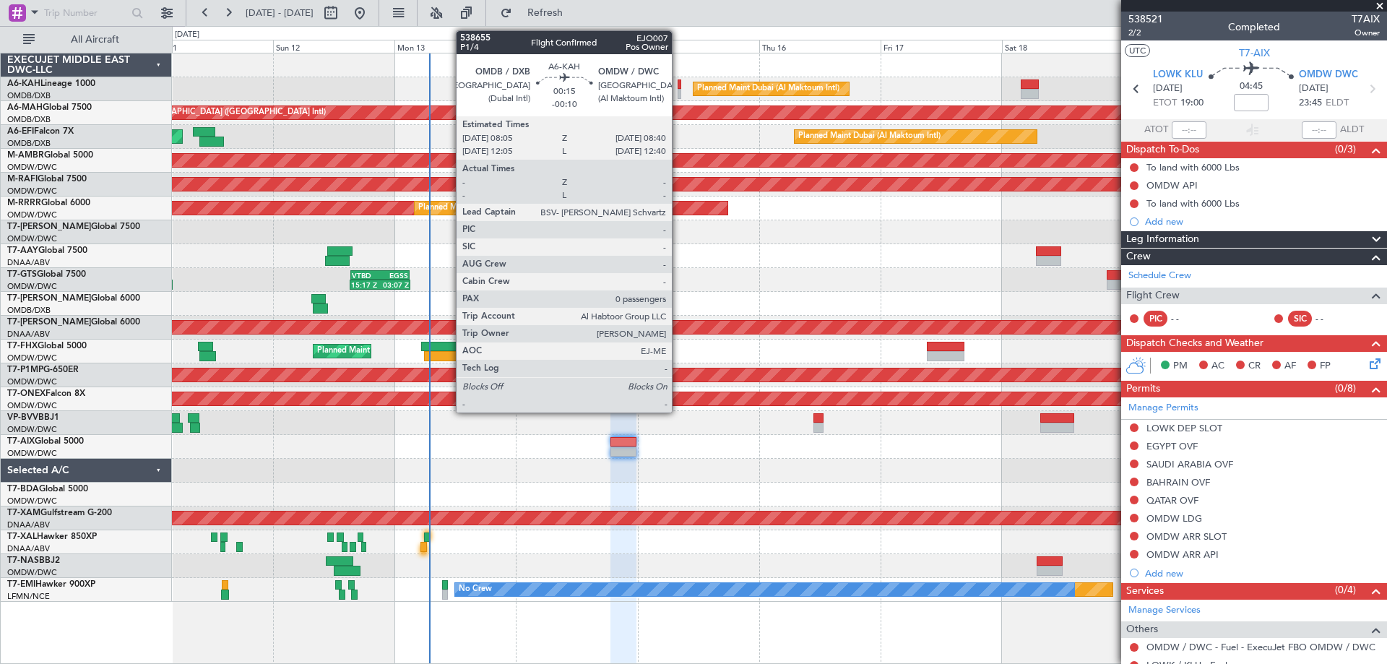
click at [678, 89] on div at bounding box center [680, 94] width 4 height 10
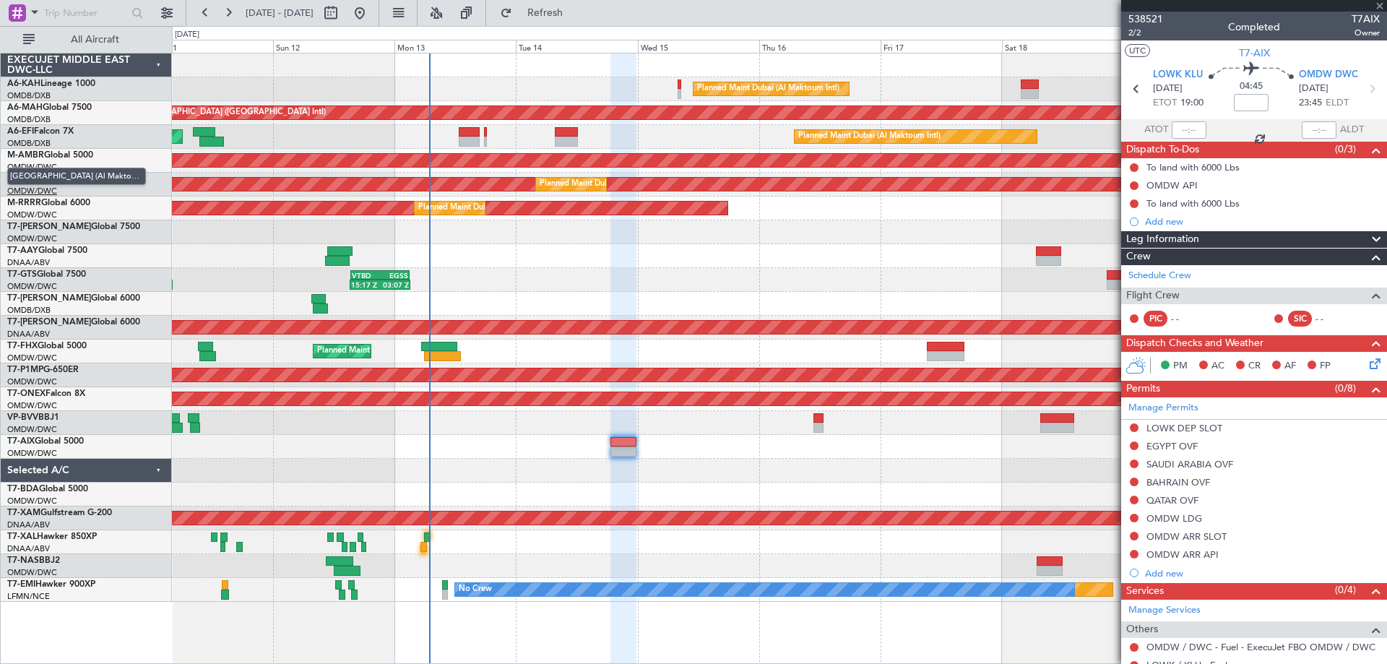
type input "-00:10"
type input "0"
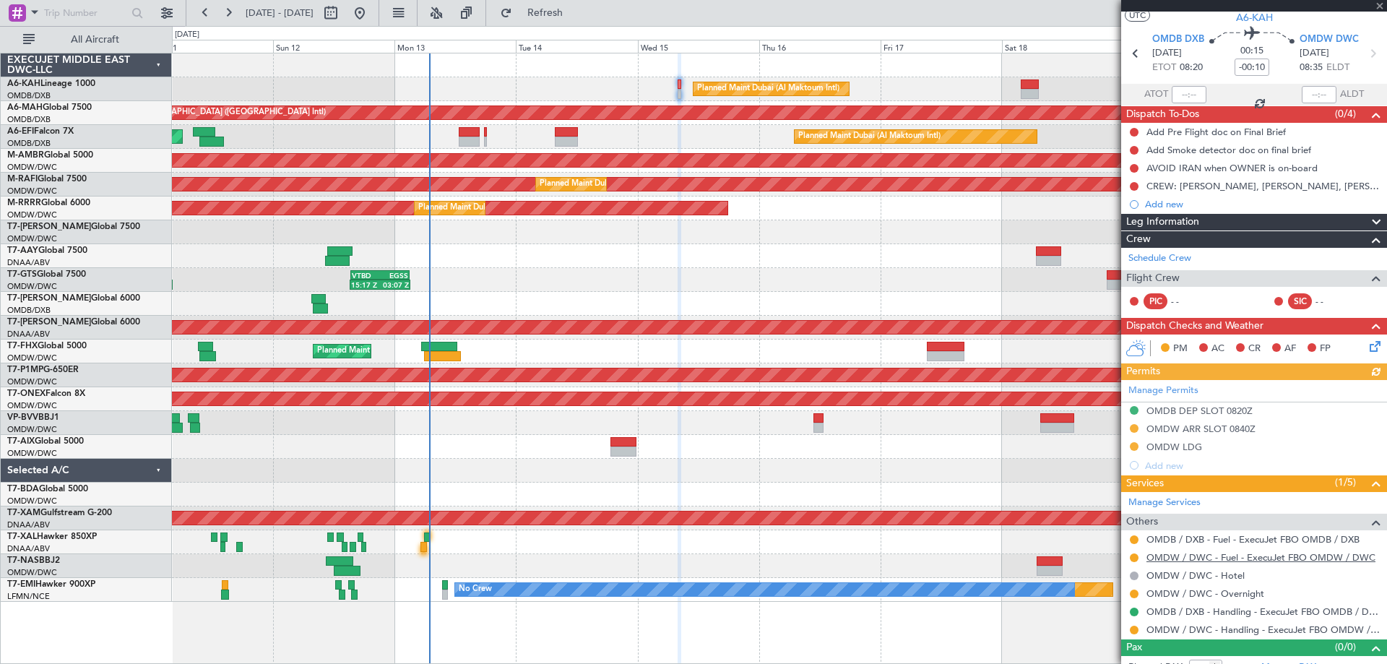
scroll to position [51, 0]
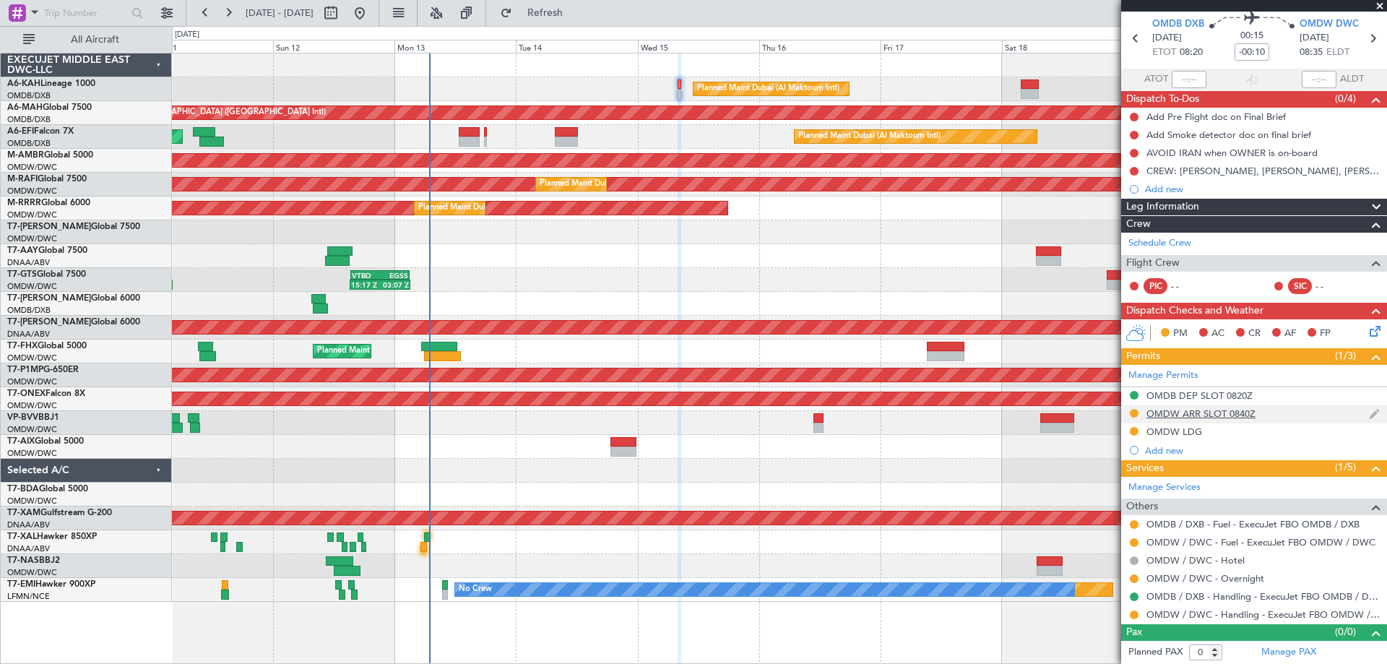
click at [1238, 412] on div "OMDW ARR SLOT 0840Z" at bounding box center [1200, 413] width 109 height 12
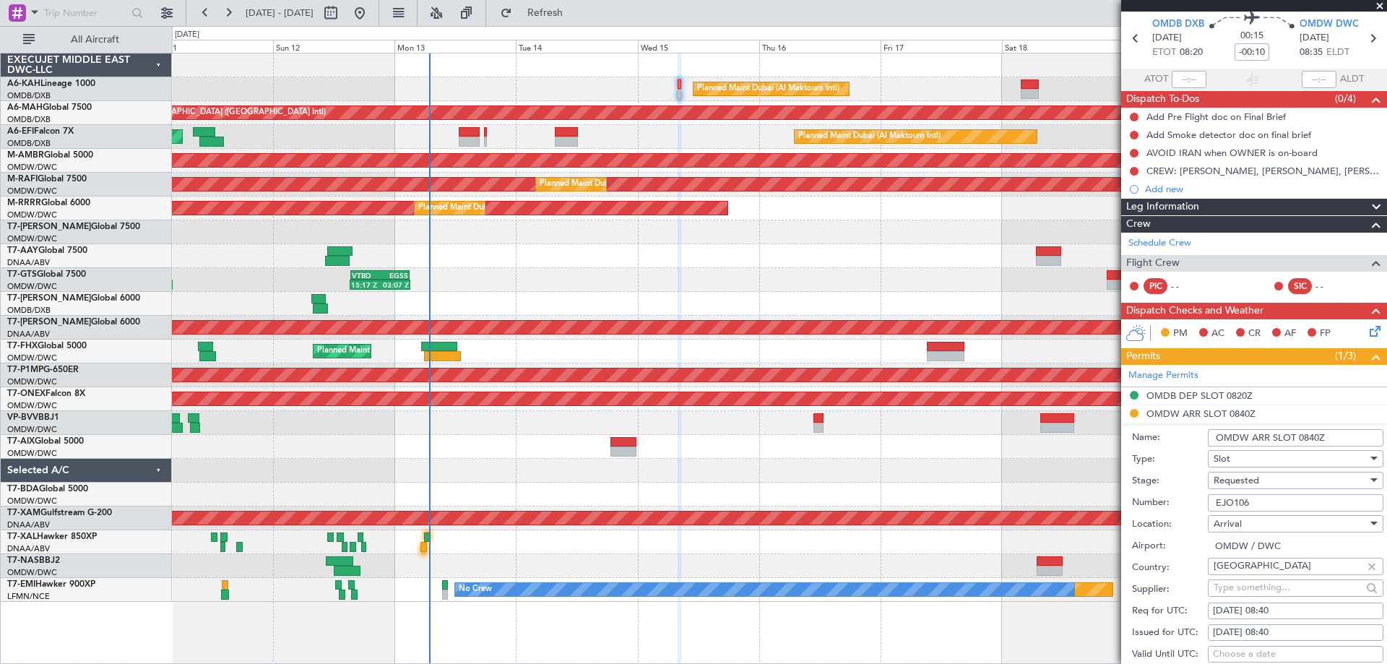
drag, startPoint x: 1265, startPoint y: 501, endPoint x: 1160, endPoint y: 502, distance: 104.7
click at [1125, 509] on form "Name: OMDW ARR SLOT 0840Z Type: Slot Stage: Requested Number: EJO106 Location: …" at bounding box center [1254, 638] width 266 height 431
paste input "KEJO189"
type input "KEJO189"
click at [1231, 477] on span "Requested" at bounding box center [1236, 480] width 46 height 13
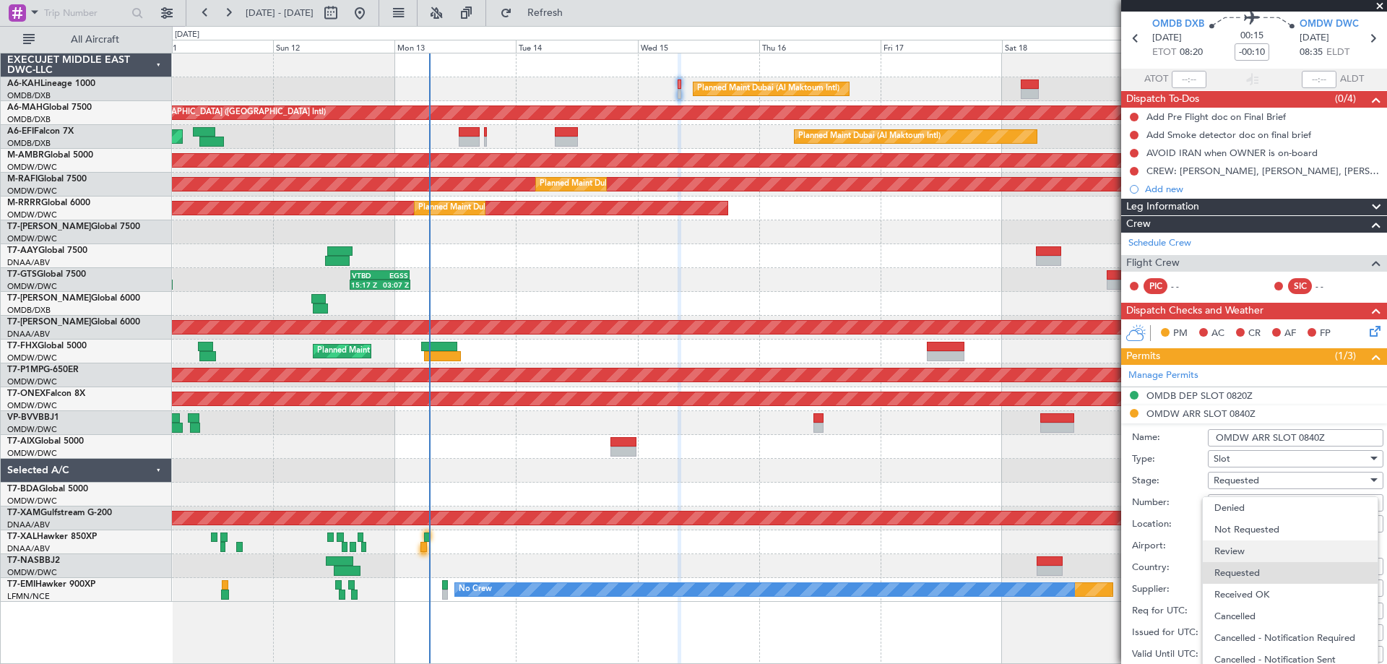
scroll to position [5, 0]
drag, startPoint x: 1247, startPoint y: 587, endPoint x: 1253, endPoint y: 581, distance: 9.2
click at [1249, 586] on span "Received OK" at bounding box center [1290, 590] width 152 height 22
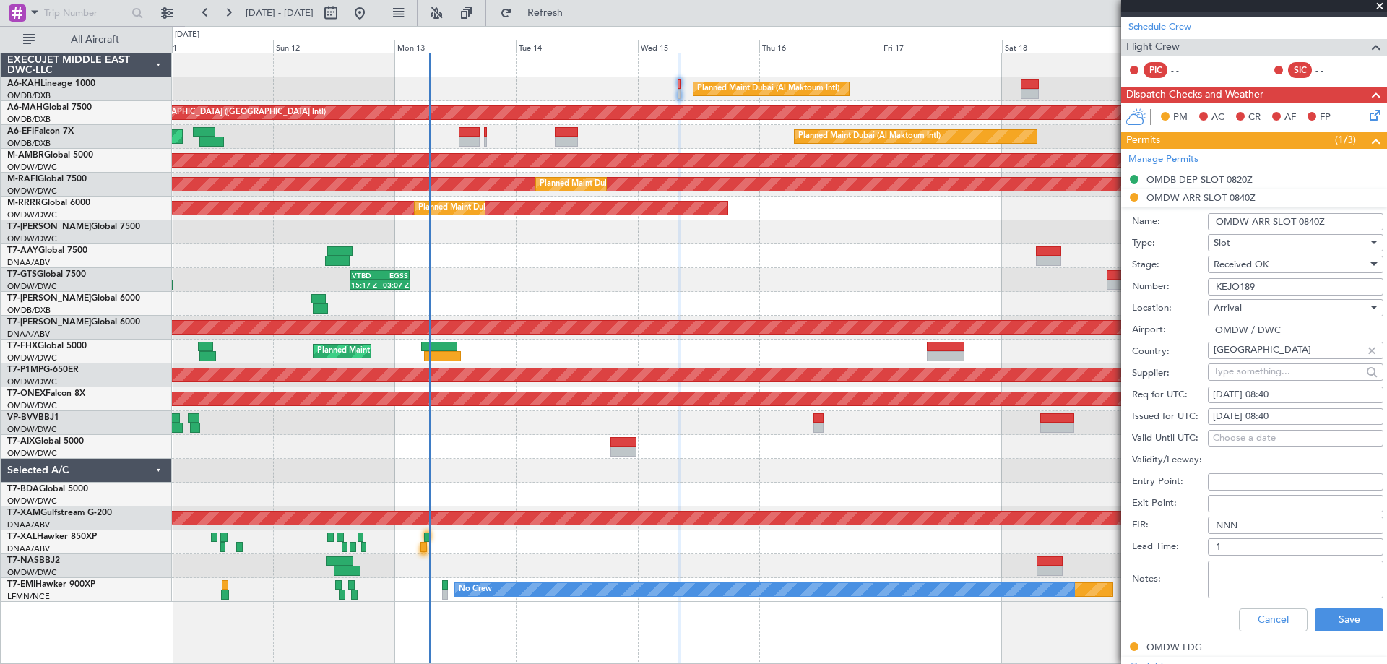
scroll to position [267, 0]
click at [1232, 396] on div "16/10/2025 08:40" at bounding box center [1295, 394] width 165 height 14
select select "10"
select select "2025"
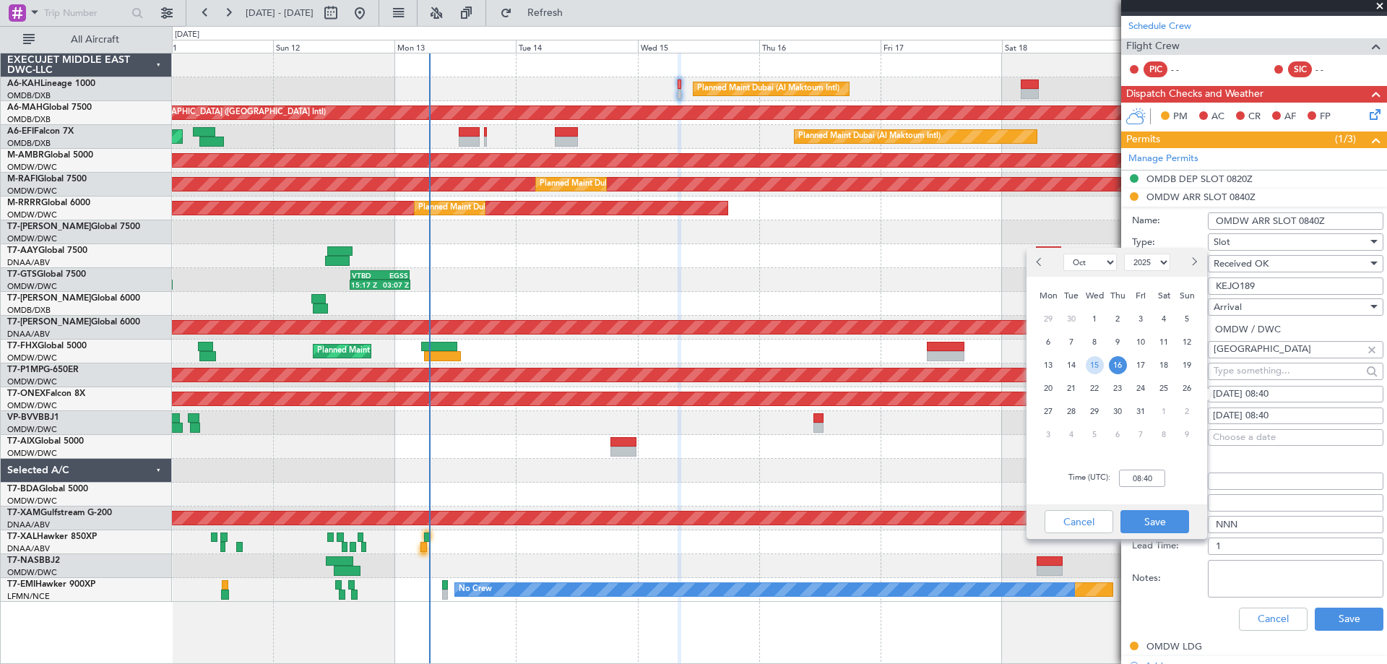
click at [1100, 362] on span "15" at bounding box center [1095, 365] width 18 height 18
click at [1141, 485] on input "00:00" at bounding box center [1142, 478] width 46 height 17
drag, startPoint x: 1158, startPoint y: 478, endPoint x: 1038, endPoint y: 499, distance: 121.7
click at [1039, 498] on div "Time (UTC): 08:40" at bounding box center [1116, 478] width 181 height 52
type input "08:40"
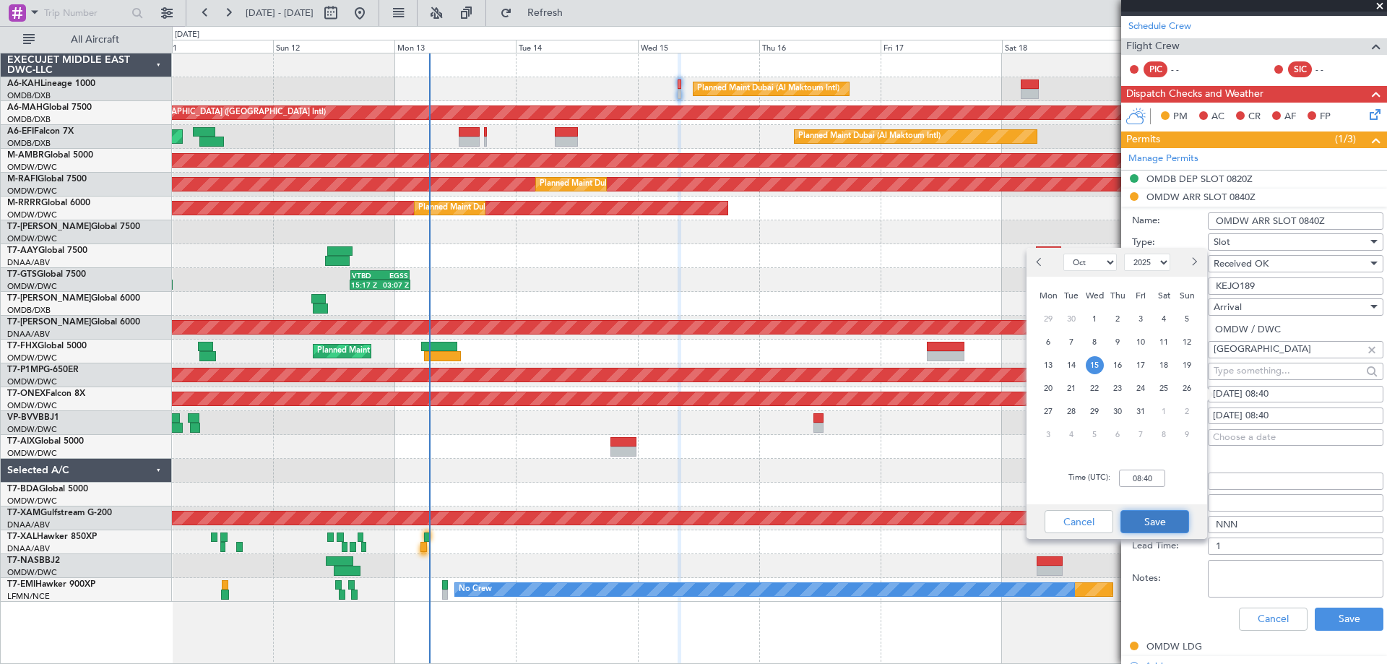
click at [1135, 522] on button "Save" at bounding box center [1154, 521] width 69 height 23
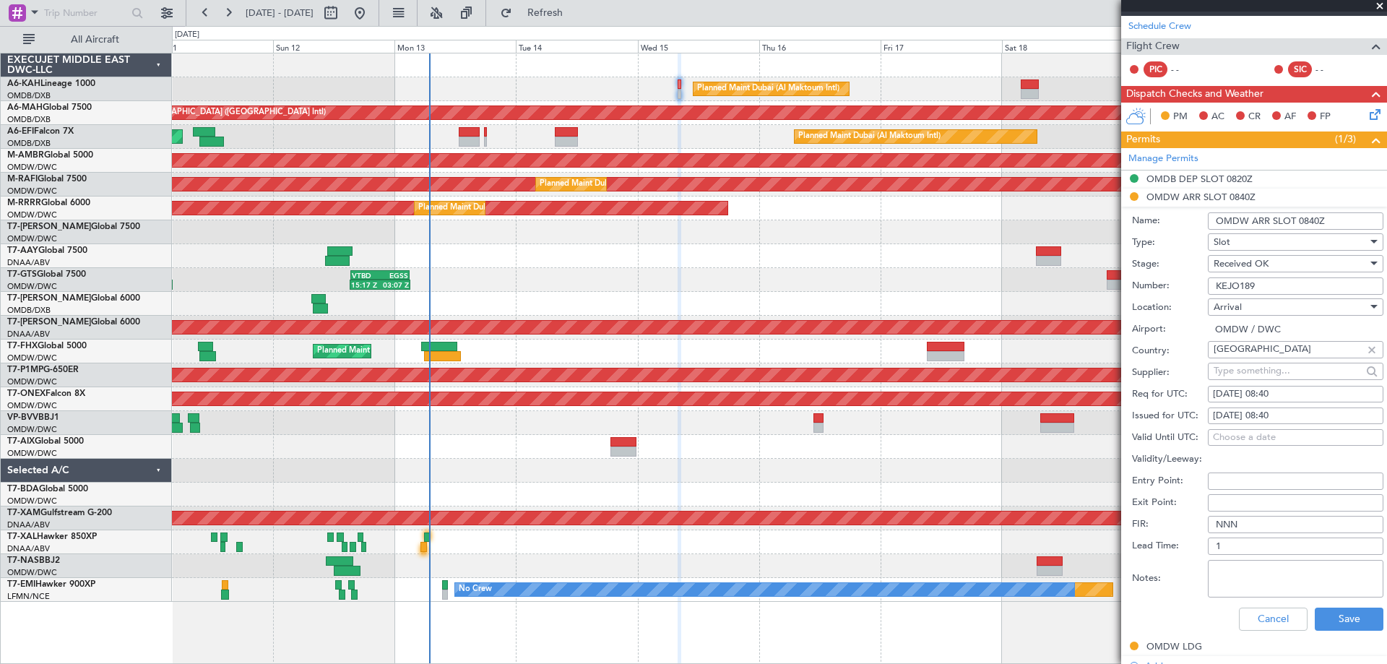
click at [1229, 420] on div "16/10/2025 08:40" at bounding box center [1295, 416] width 165 height 14
select select "10"
select select "2025"
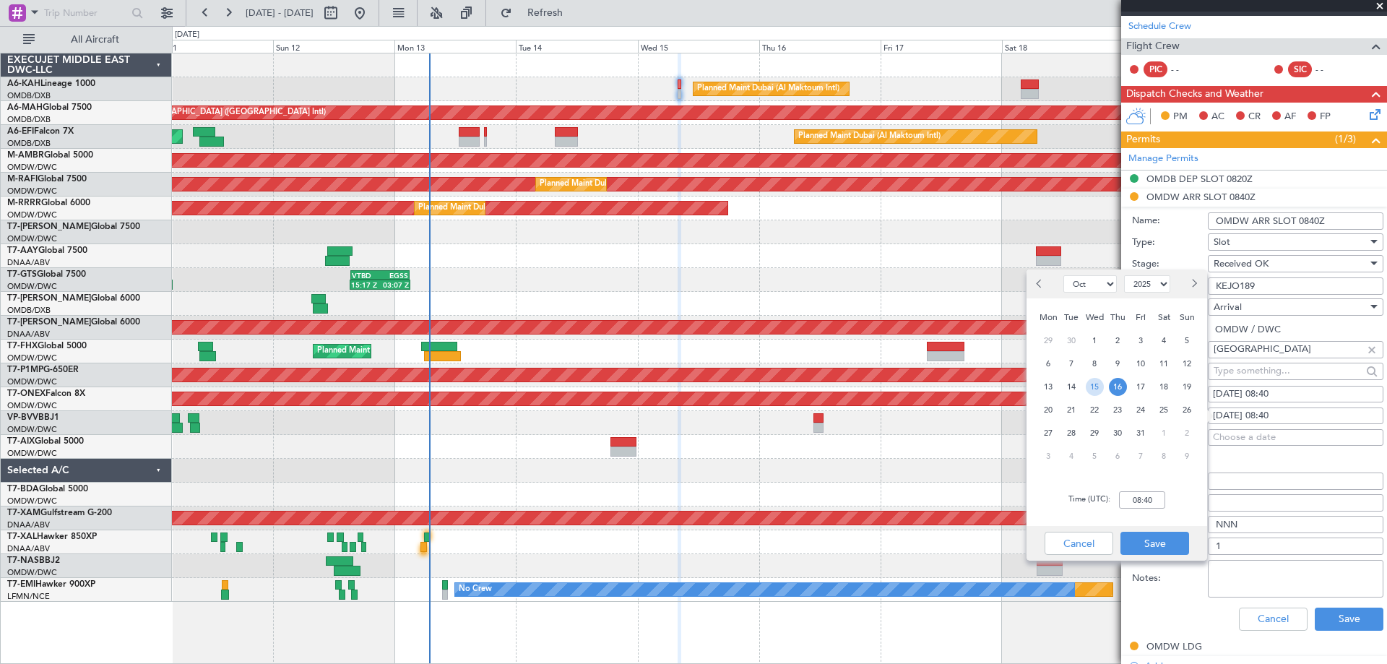
click at [1097, 381] on span "15" at bounding box center [1095, 387] width 18 height 18
click at [1154, 505] on input "00:00" at bounding box center [1142, 499] width 46 height 17
click at [1198, 506] on div "Time (UTC): 0835" at bounding box center [1116, 500] width 181 height 52
type input "08:35"
click at [1167, 535] on button "Save" at bounding box center [1154, 543] width 69 height 23
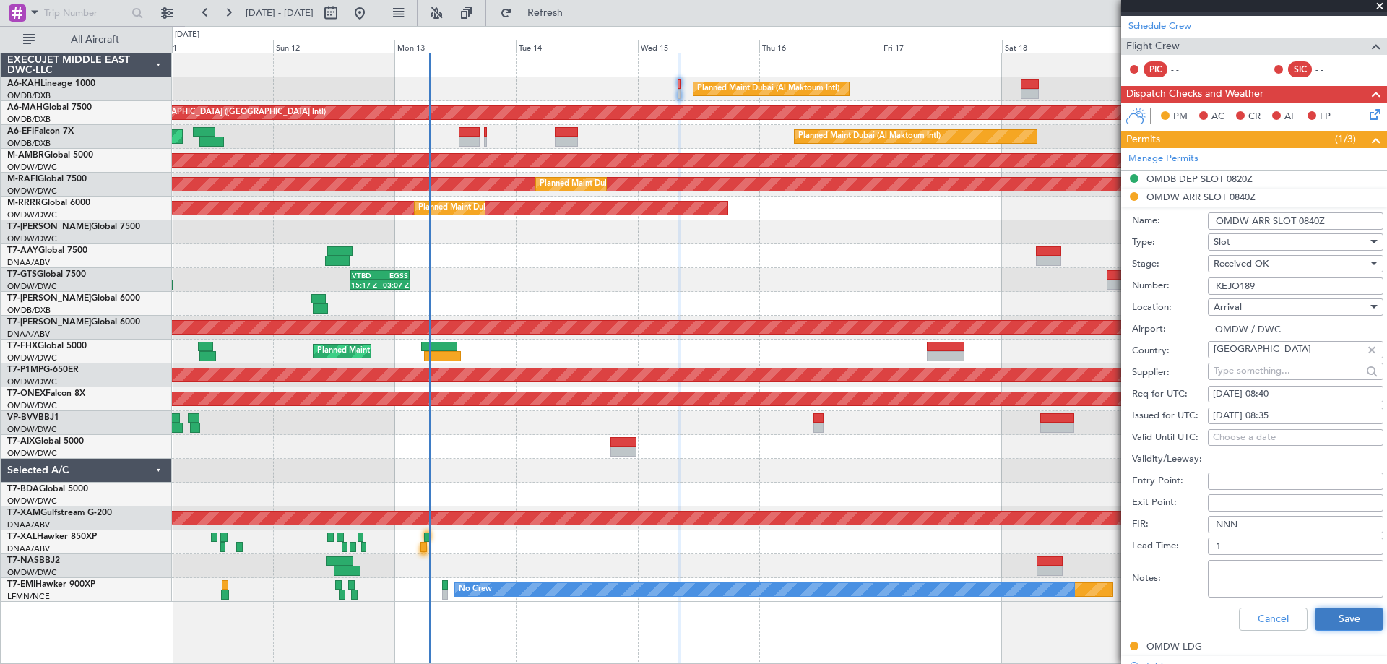
click at [1341, 623] on button "Save" at bounding box center [1349, 618] width 69 height 23
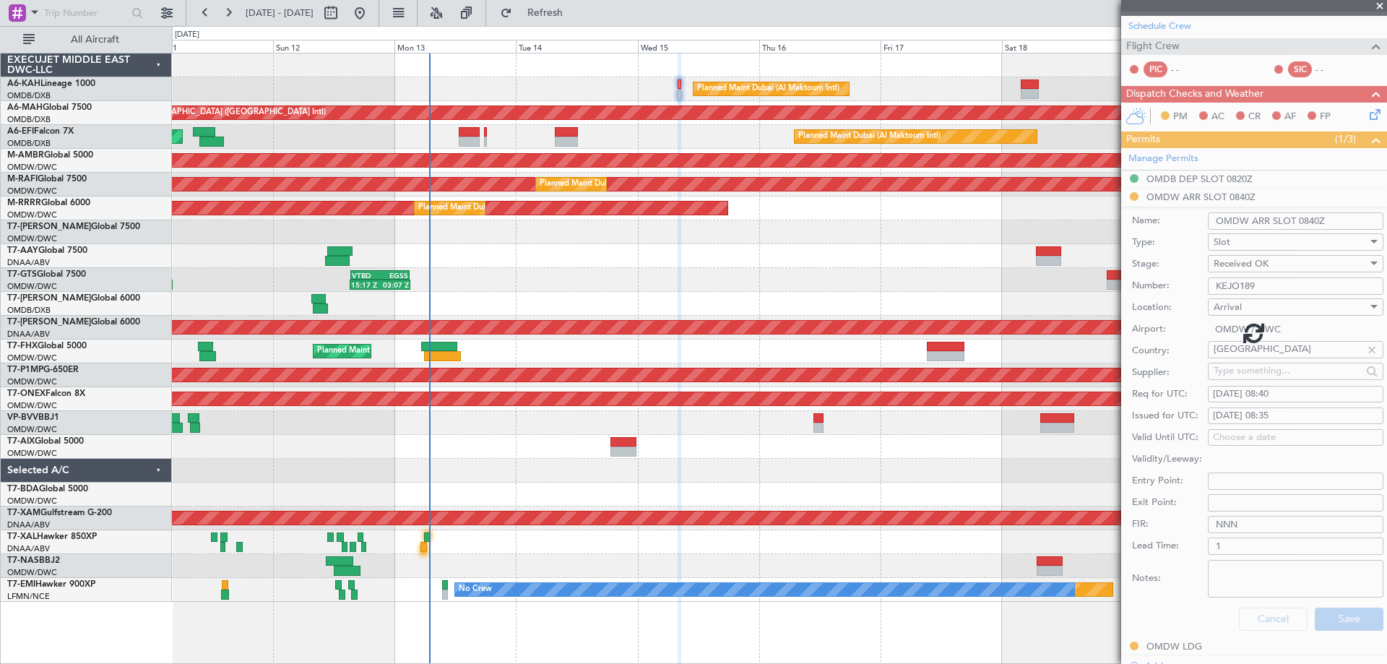
scroll to position [51, 0]
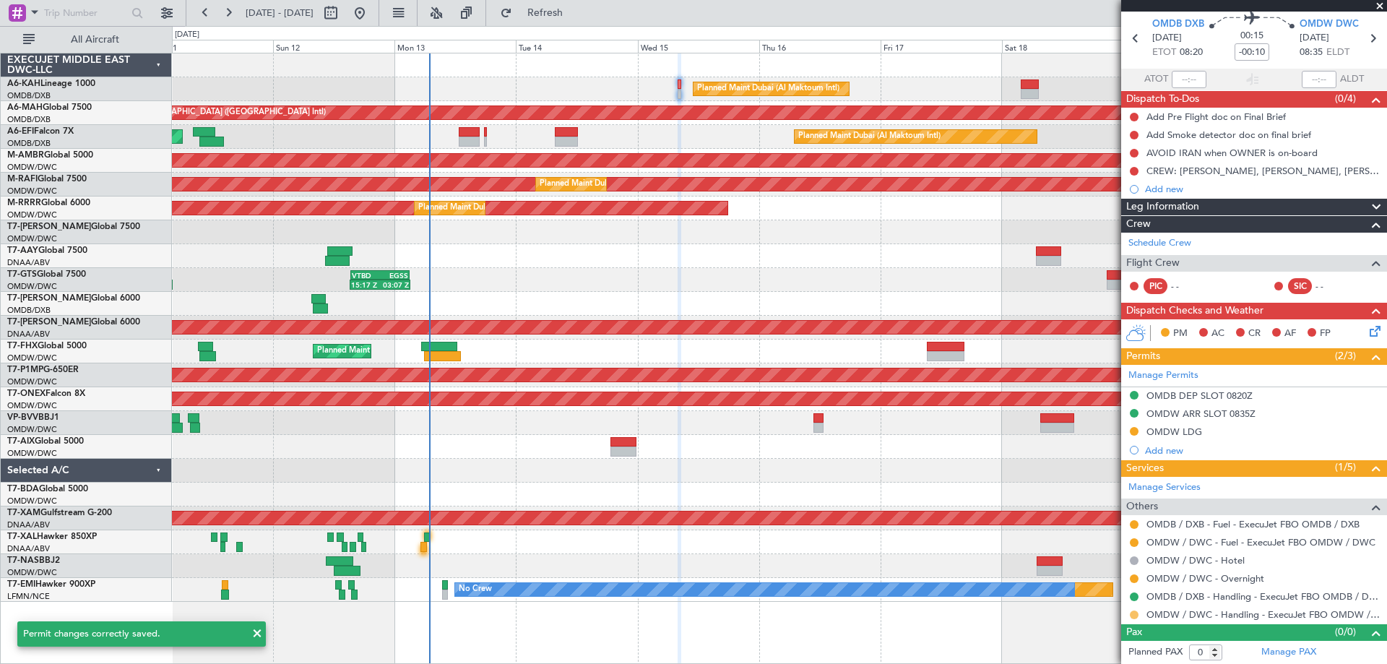
click at [1135, 614] on button at bounding box center [1134, 614] width 9 height 9
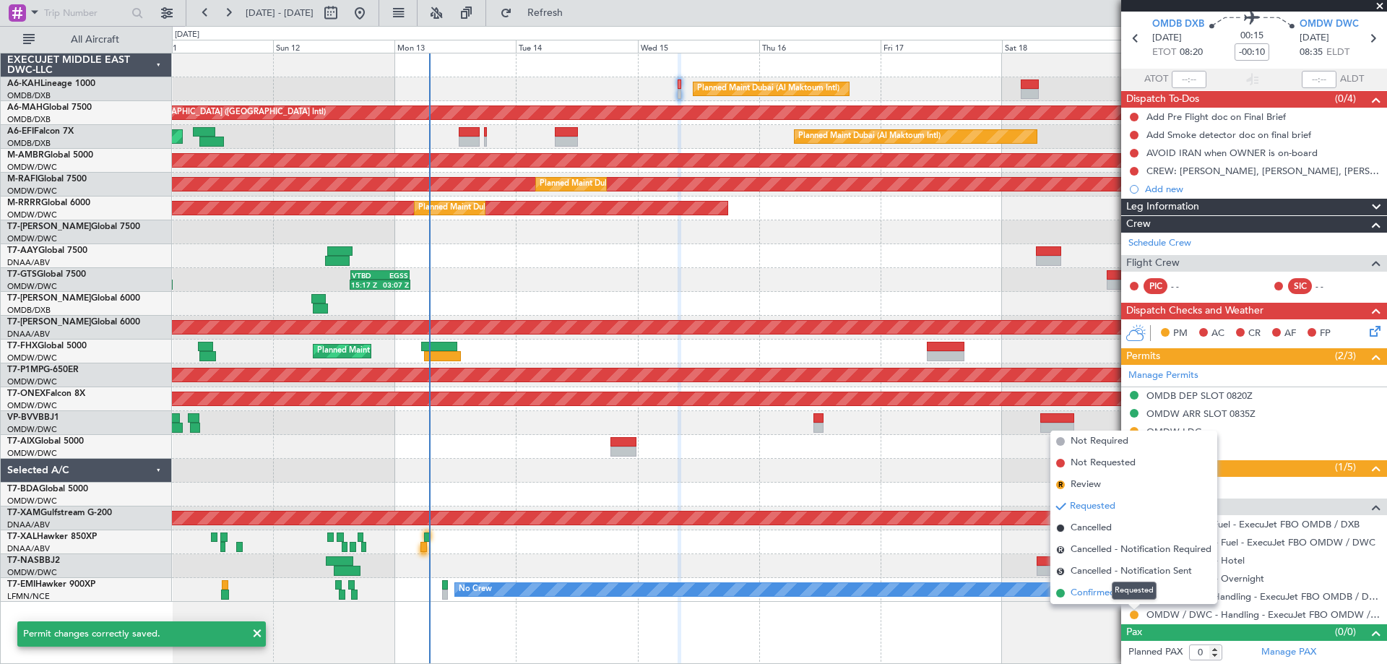
click at [1101, 594] on span "Confirmed" at bounding box center [1092, 593] width 45 height 14
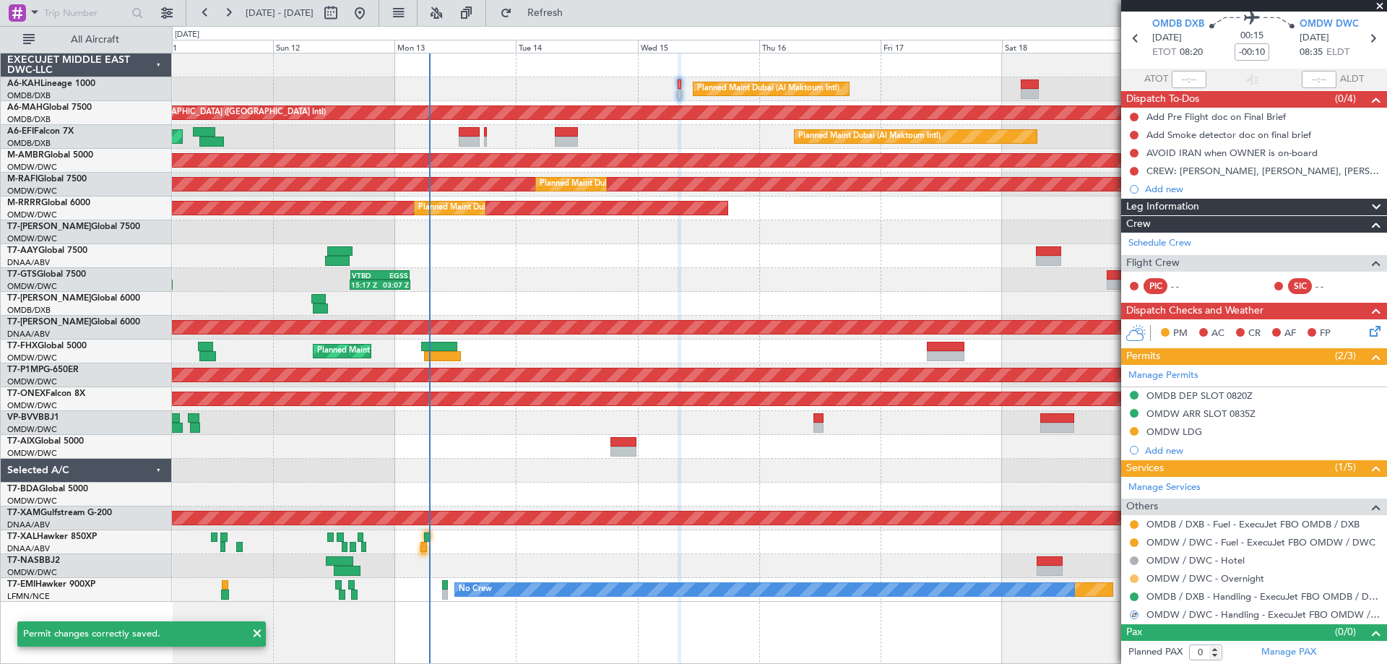
click at [1131, 576] on button at bounding box center [1134, 578] width 9 height 9
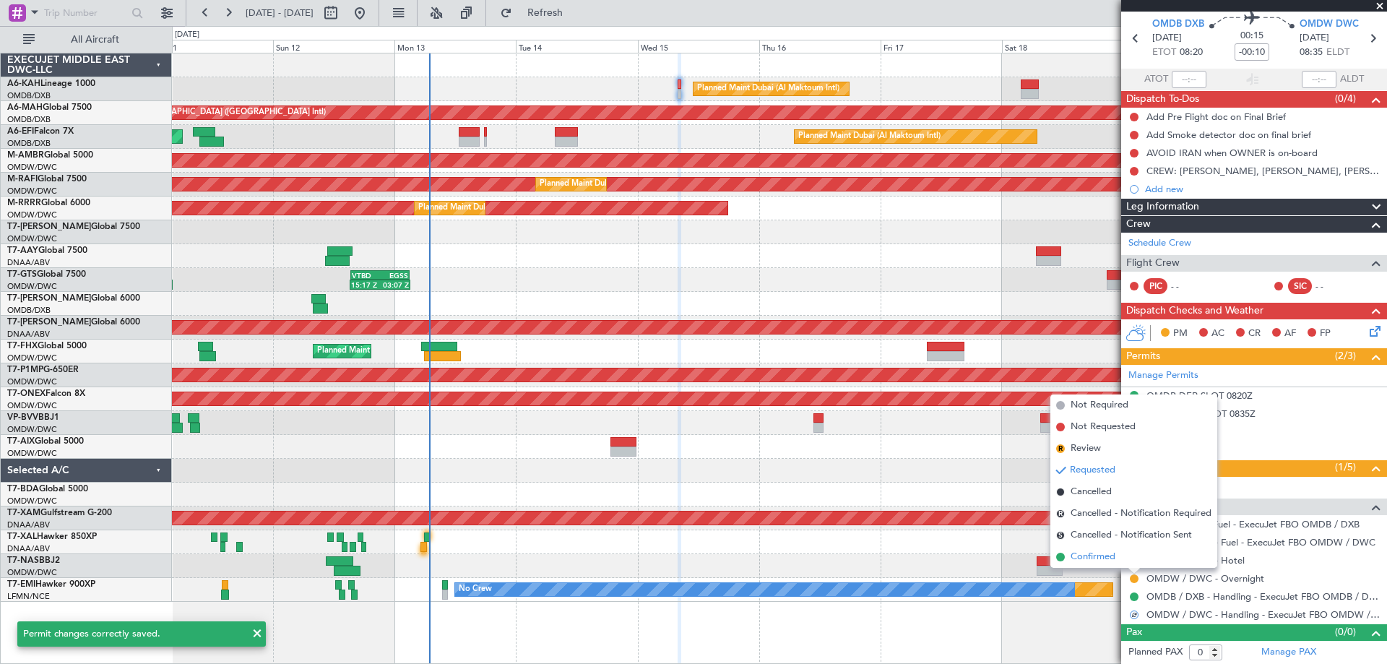
click at [1087, 558] on span "Confirmed" at bounding box center [1092, 557] width 45 height 14
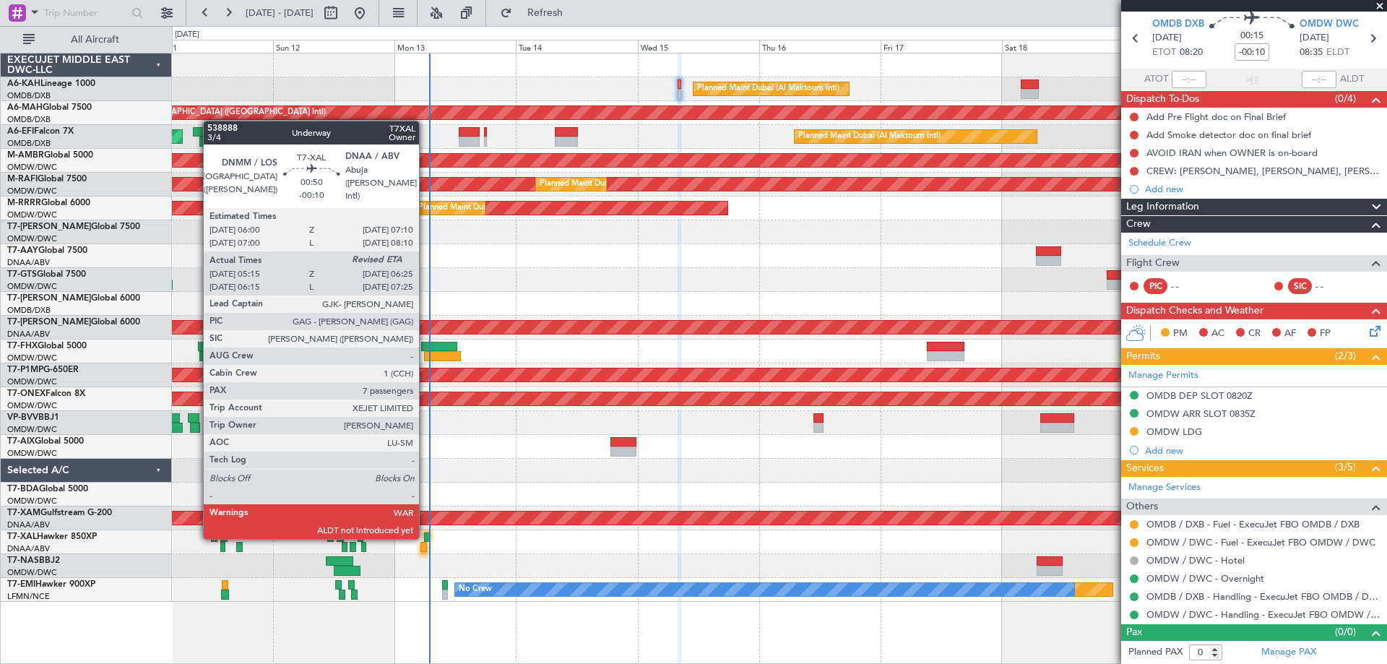
click at [425, 536] on div at bounding box center [427, 537] width 7 height 10
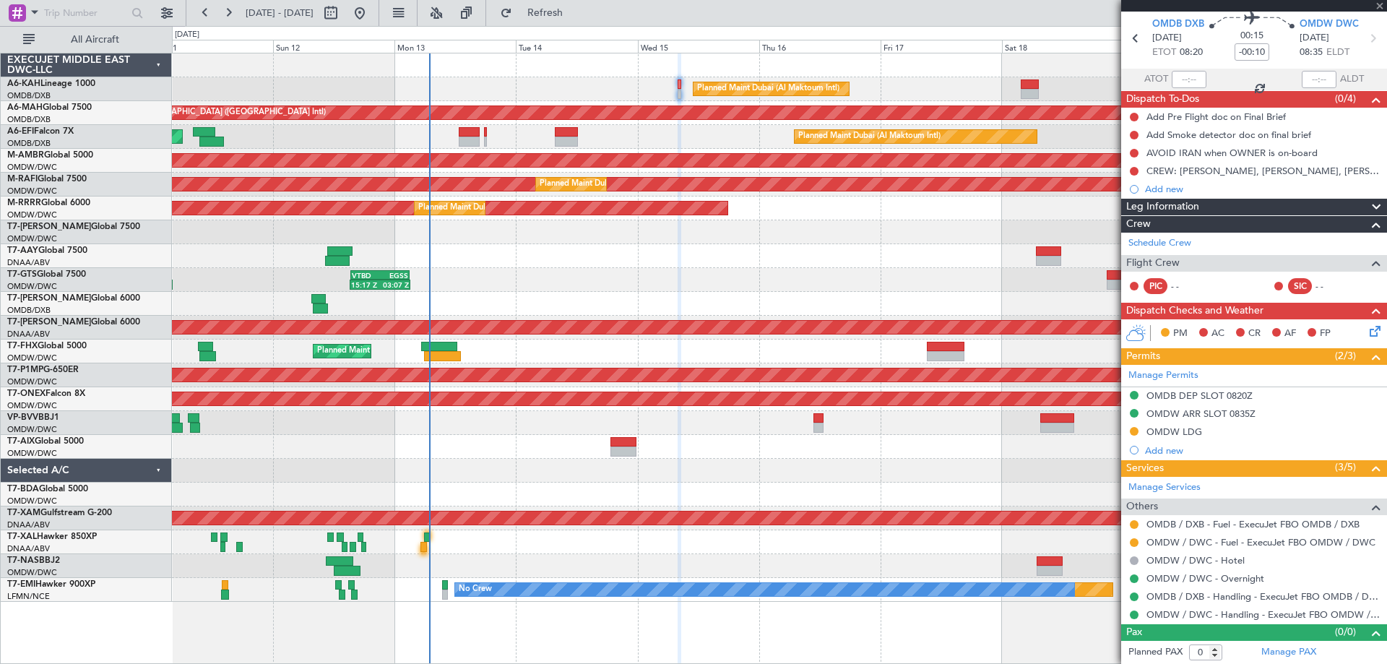
type input "05:30"
type input "7"
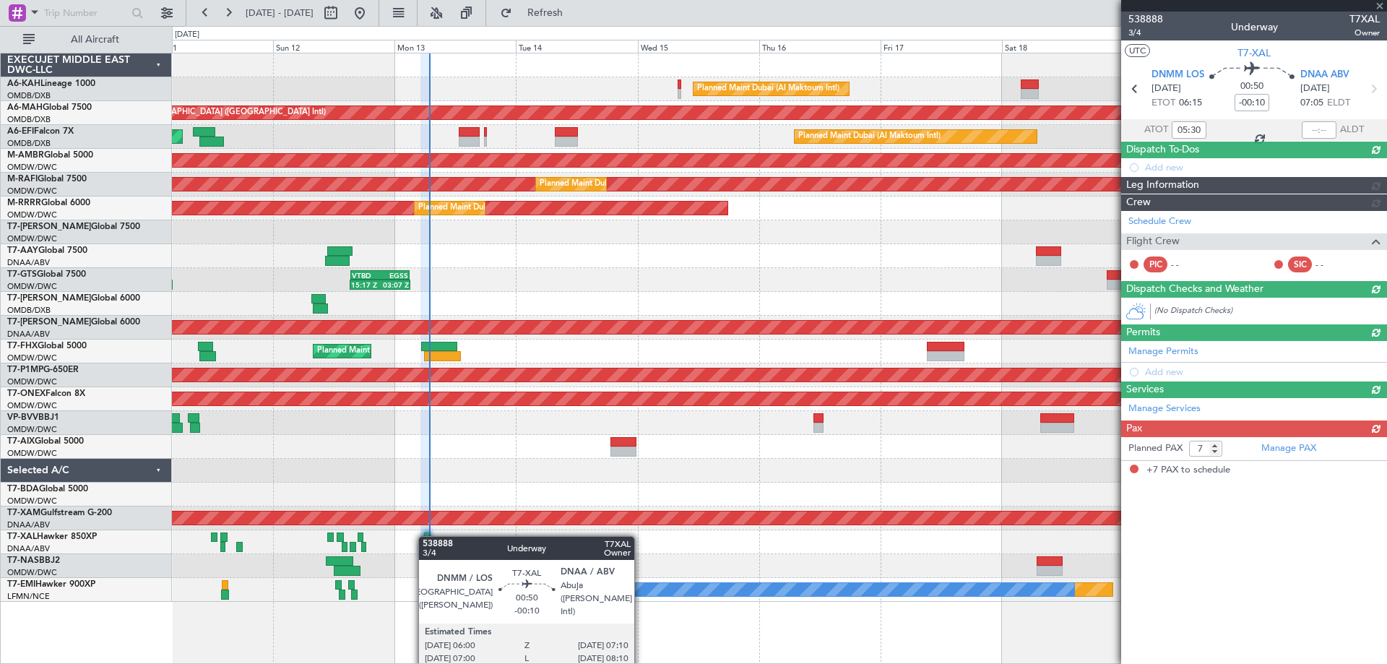
scroll to position [0, 0]
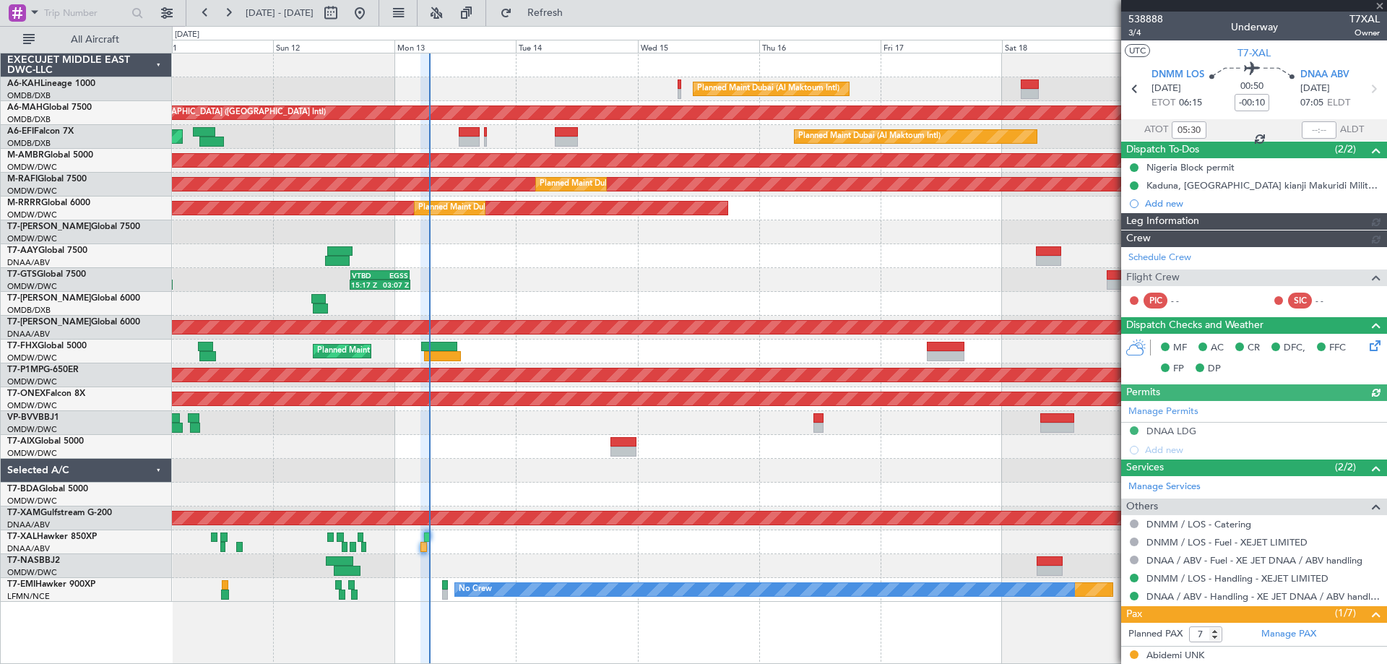
type input "[PERSON_NAME] (ANI)"
type input "7545"
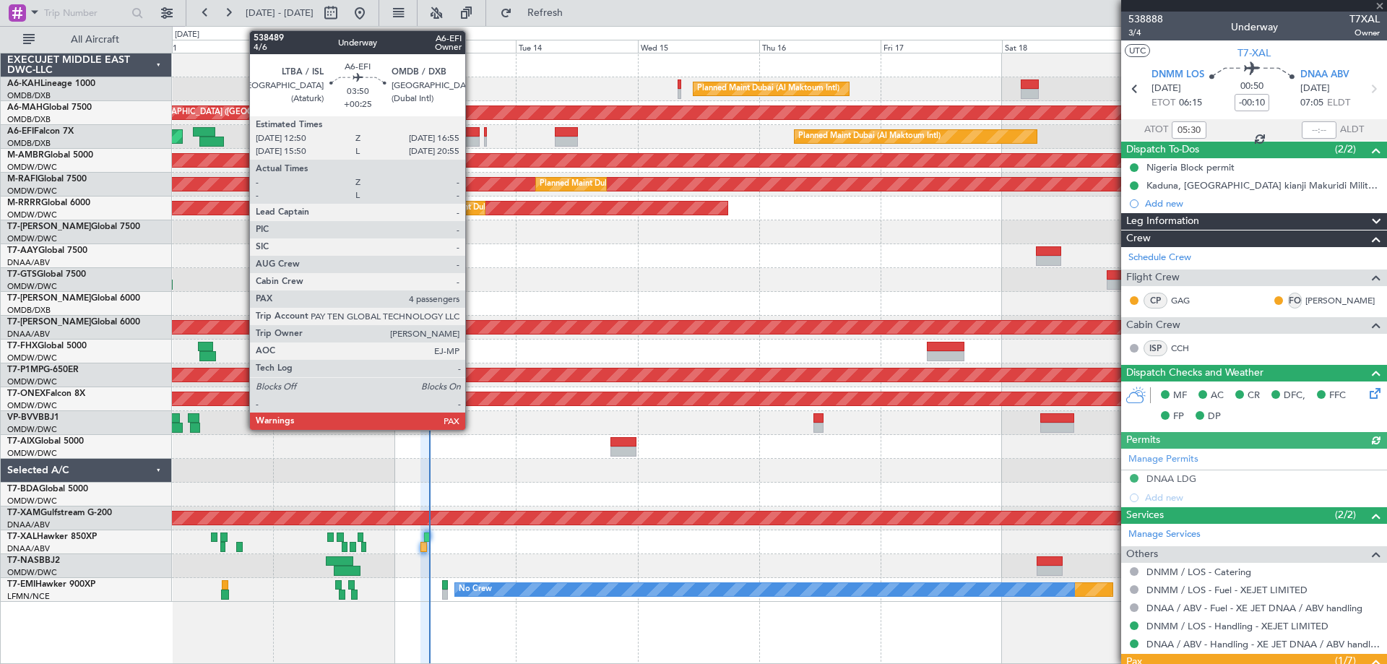
click at [472, 136] on div at bounding box center [469, 132] width 21 height 10
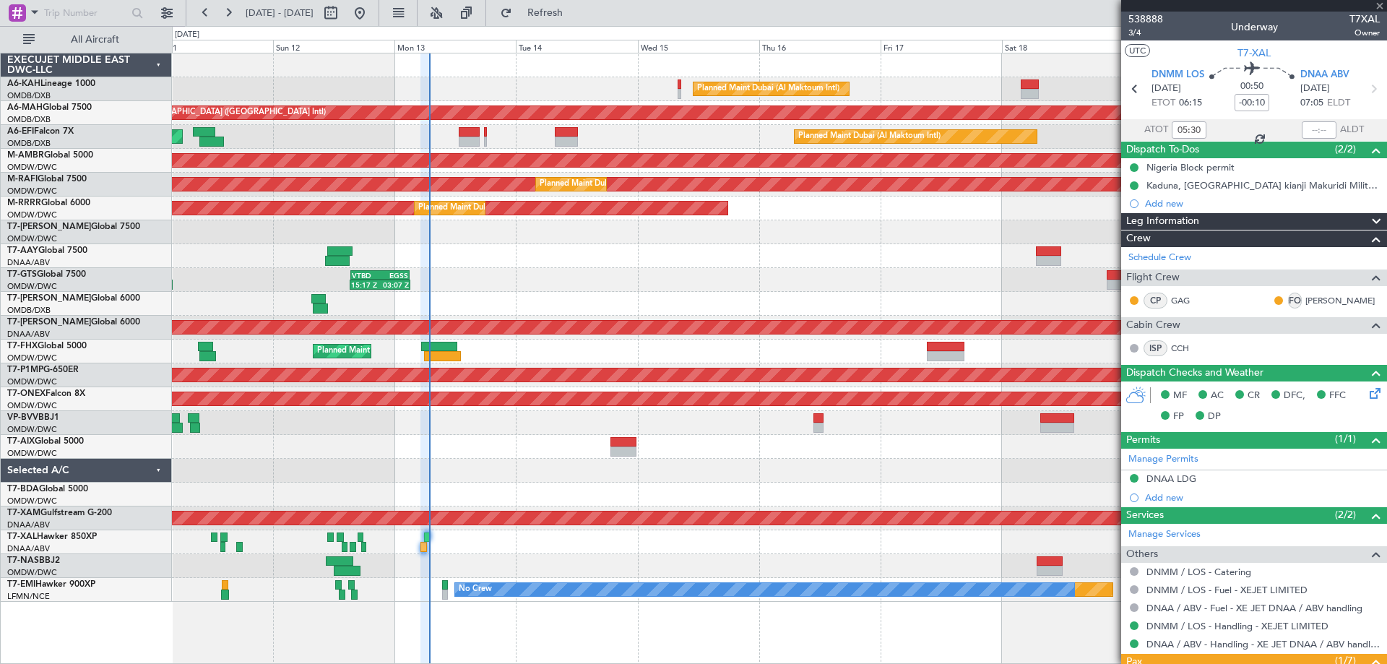
type input "+00:25"
type input "4"
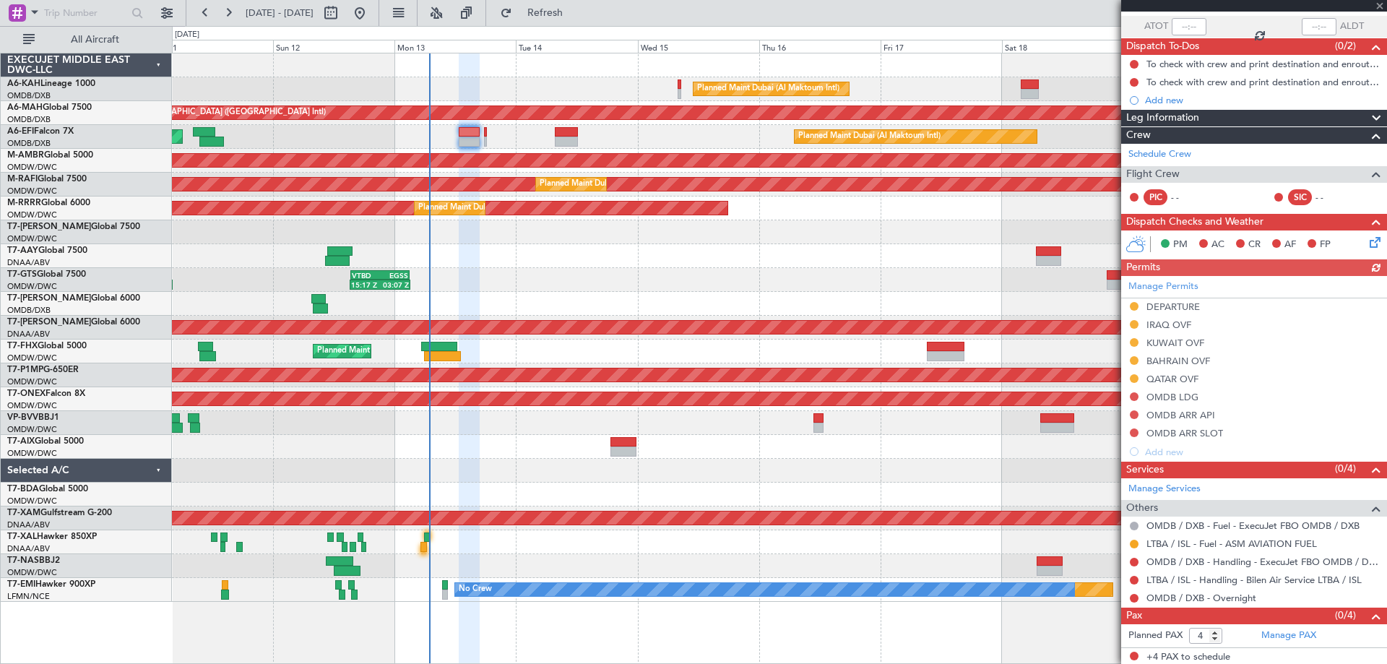
scroll to position [105, 0]
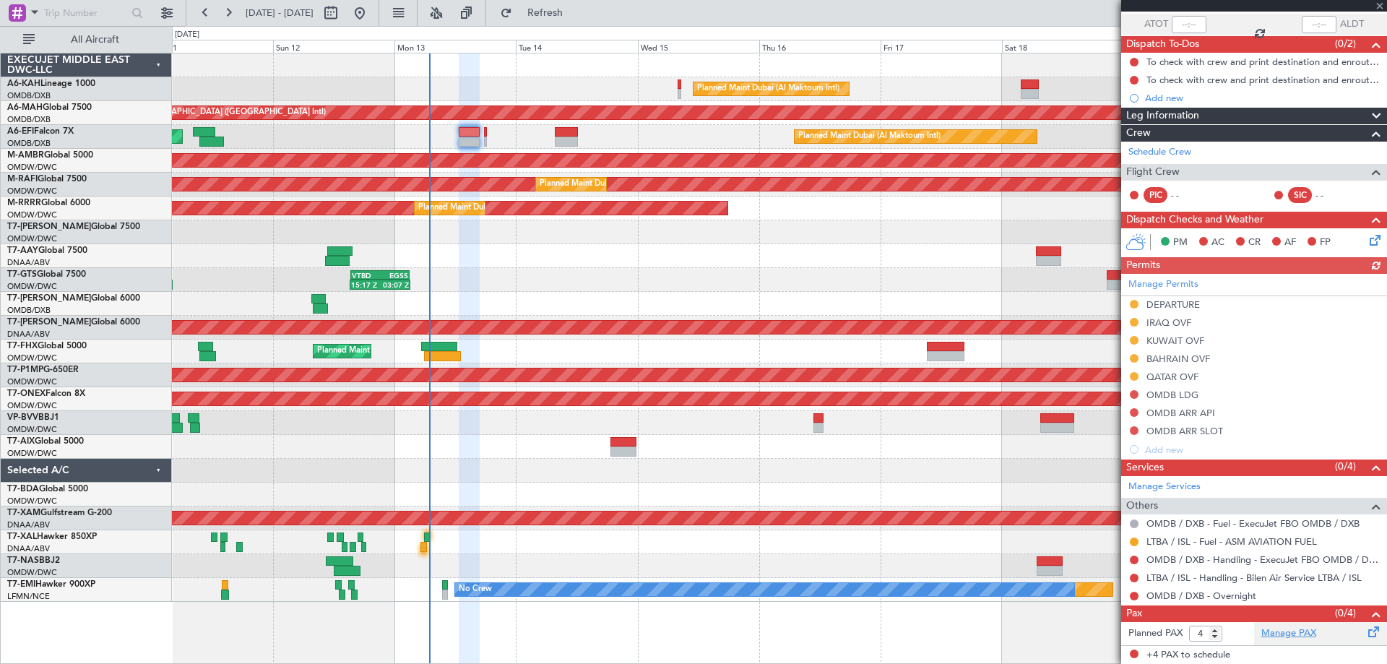
click at [1284, 639] on link "Manage PAX" at bounding box center [1288, 633] width 55 height 14
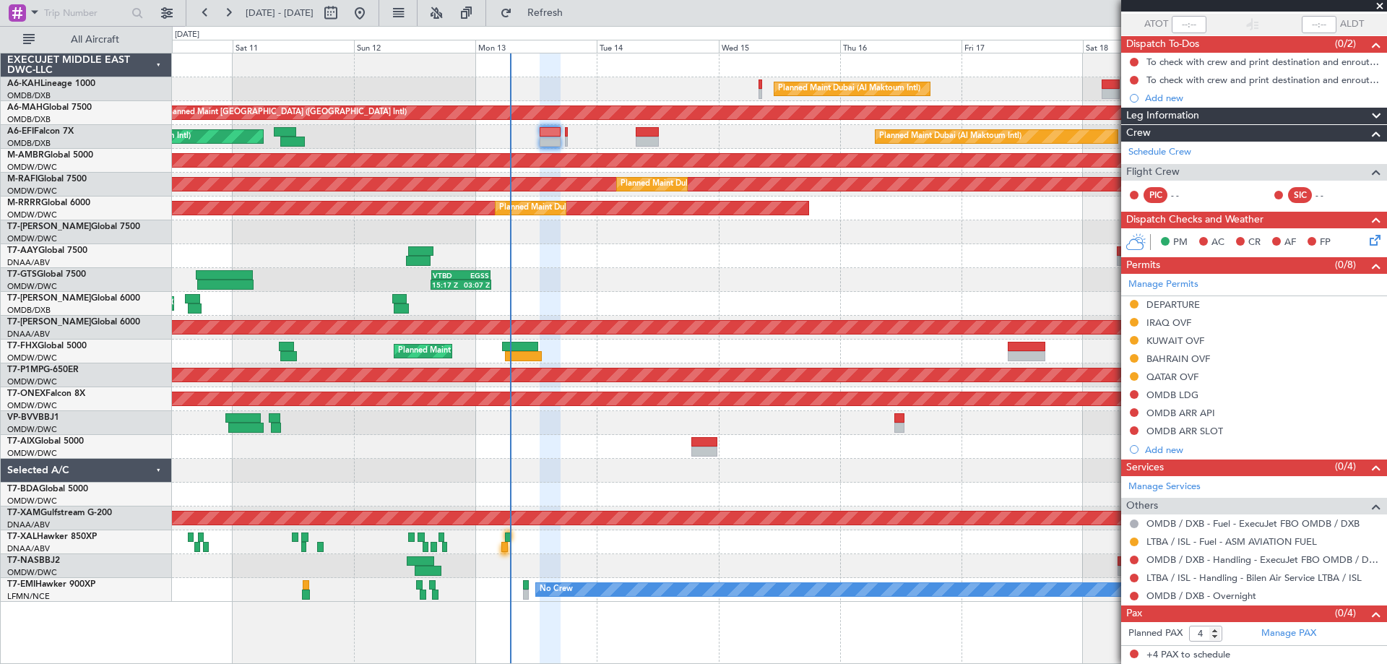
click at [567, 258] on div at bounding box center [779, 256] width 1214 height 24
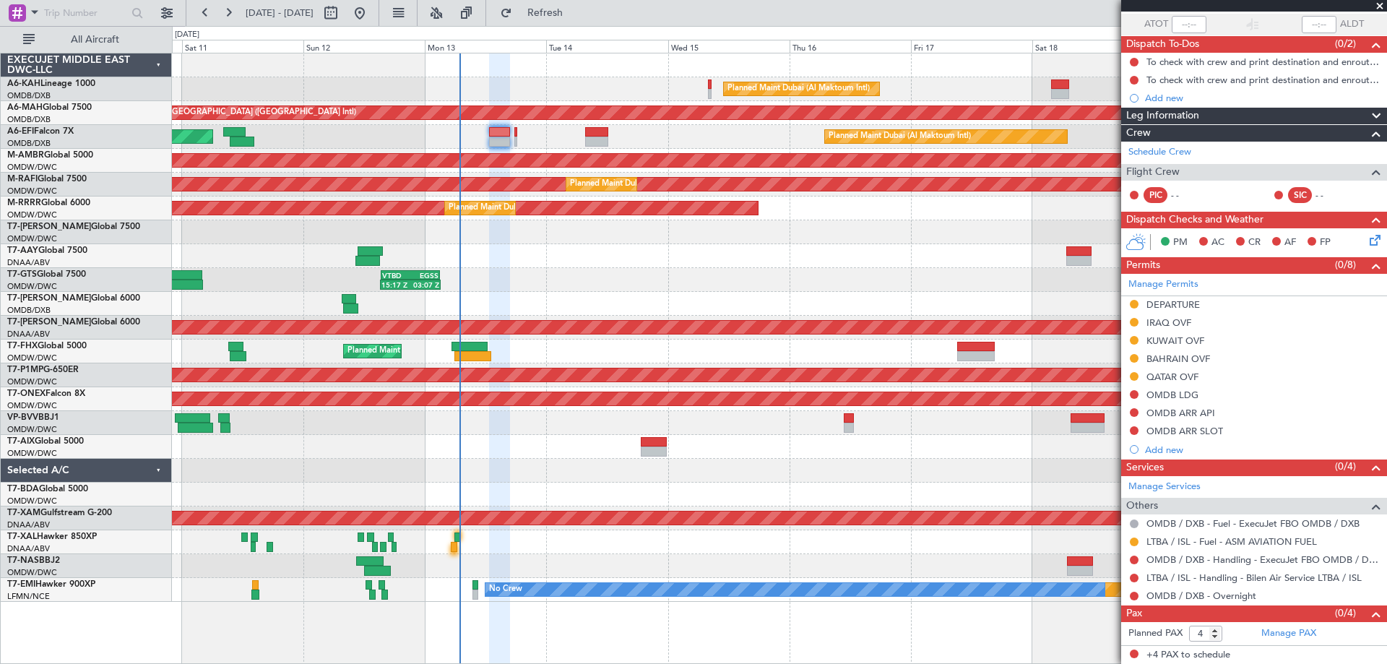
click at [639, 136] on div "Planned Maint Dubai (Al Maktoum Intl) AOG Maint Dubai (Al Maktoum Intl)" at bounding box center [779, 137] width 1214 height 24
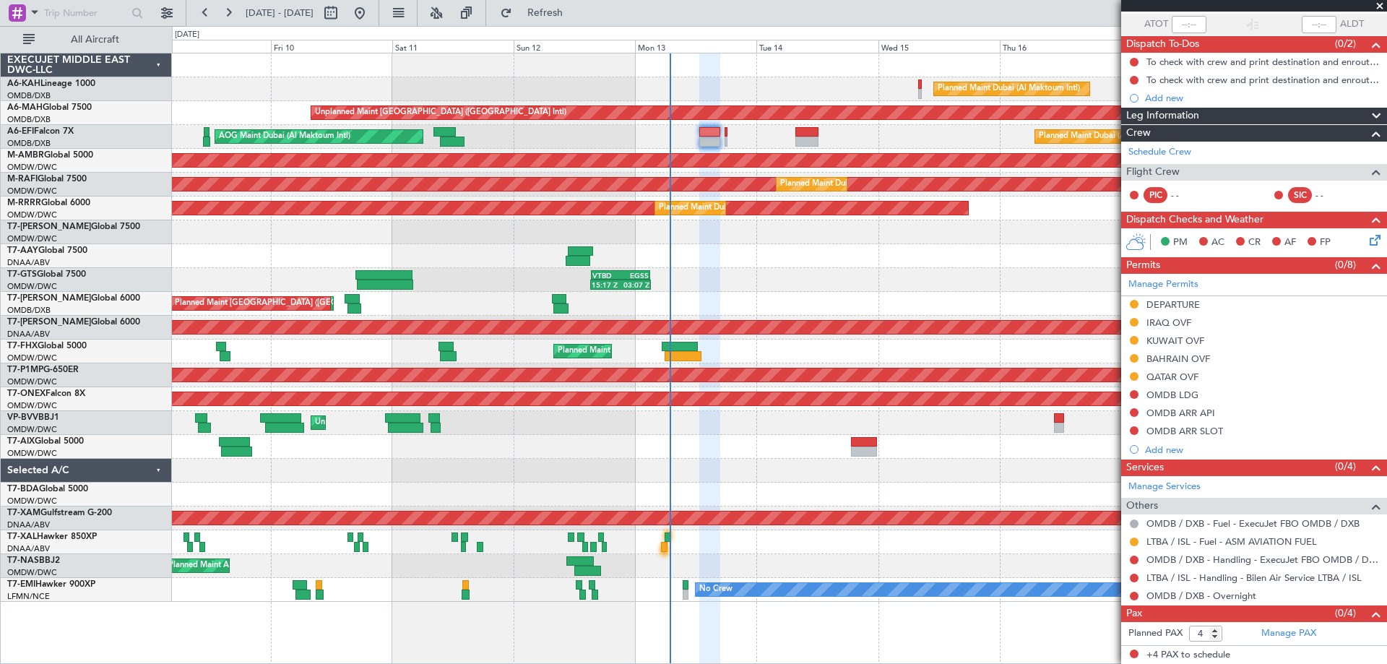
click at [520, 438] on div "Planned Maint Dubai (Al Maktoum Intl)" at bounding box center [779, 447] width 1214 height 24
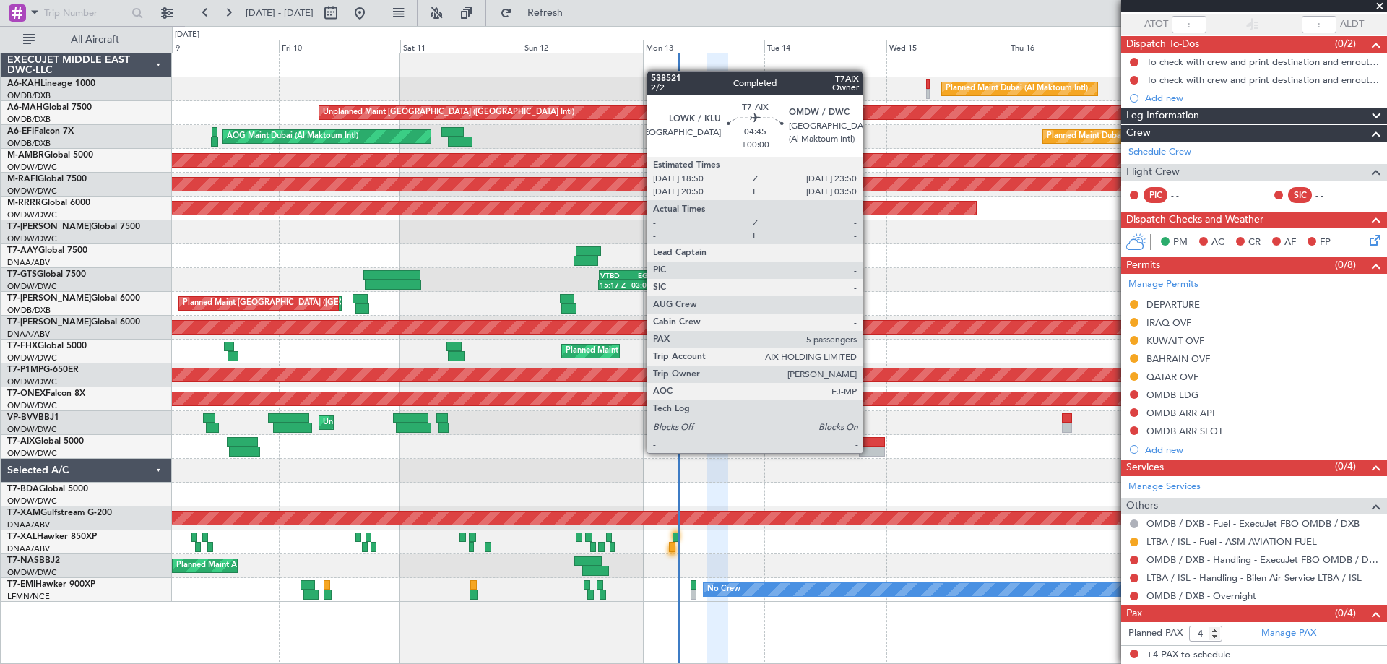
click at [870, 451] on div at bounding box center [872, 451] width 26 height 10
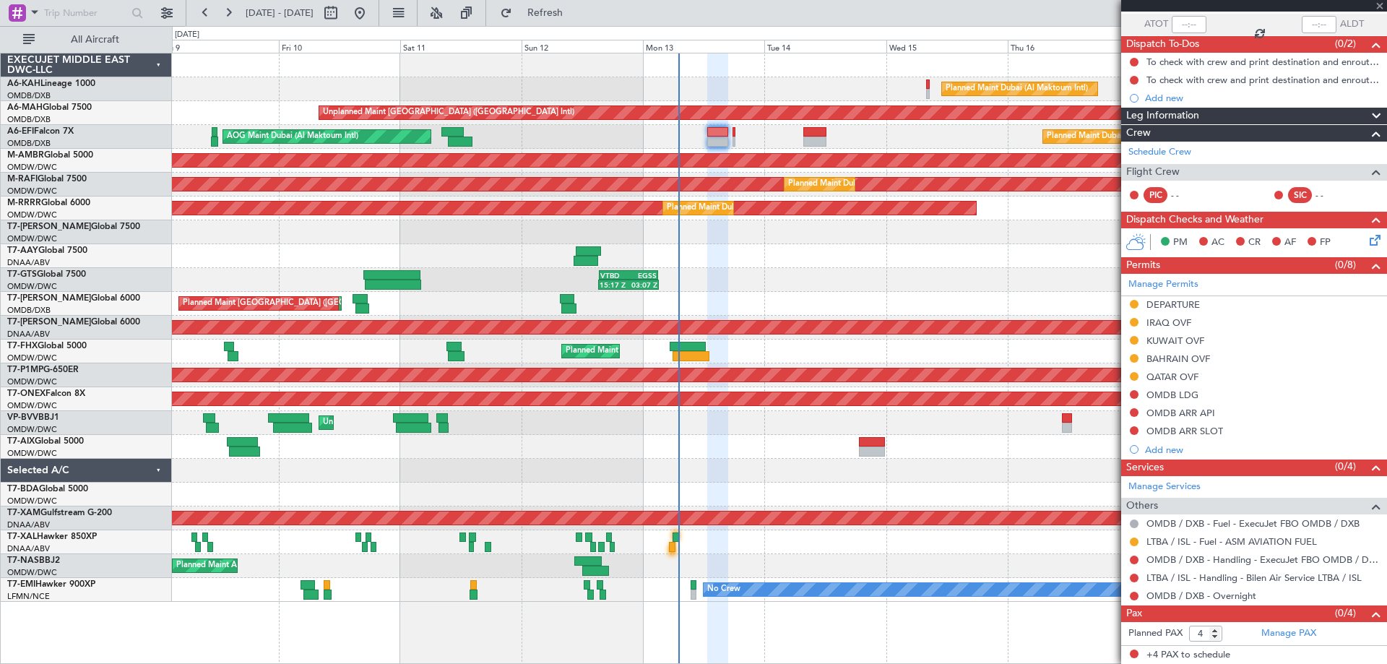
type input "5"
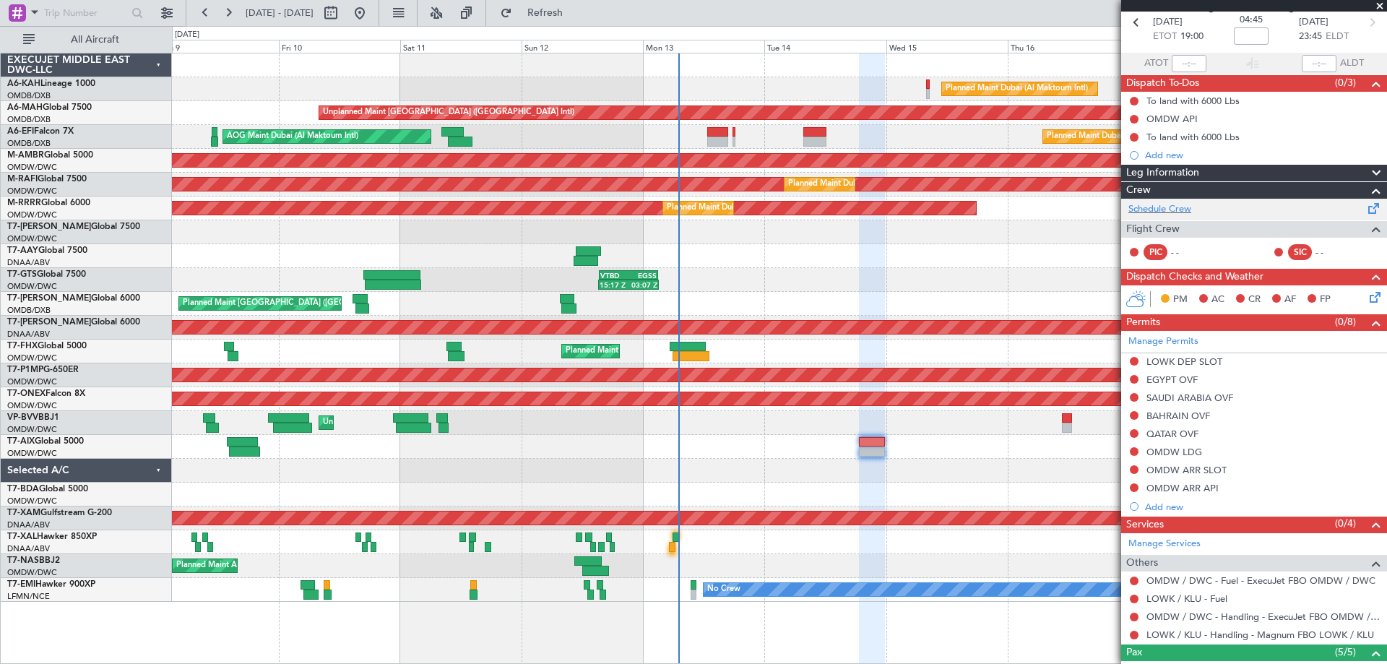
scroll to position [0, 0]
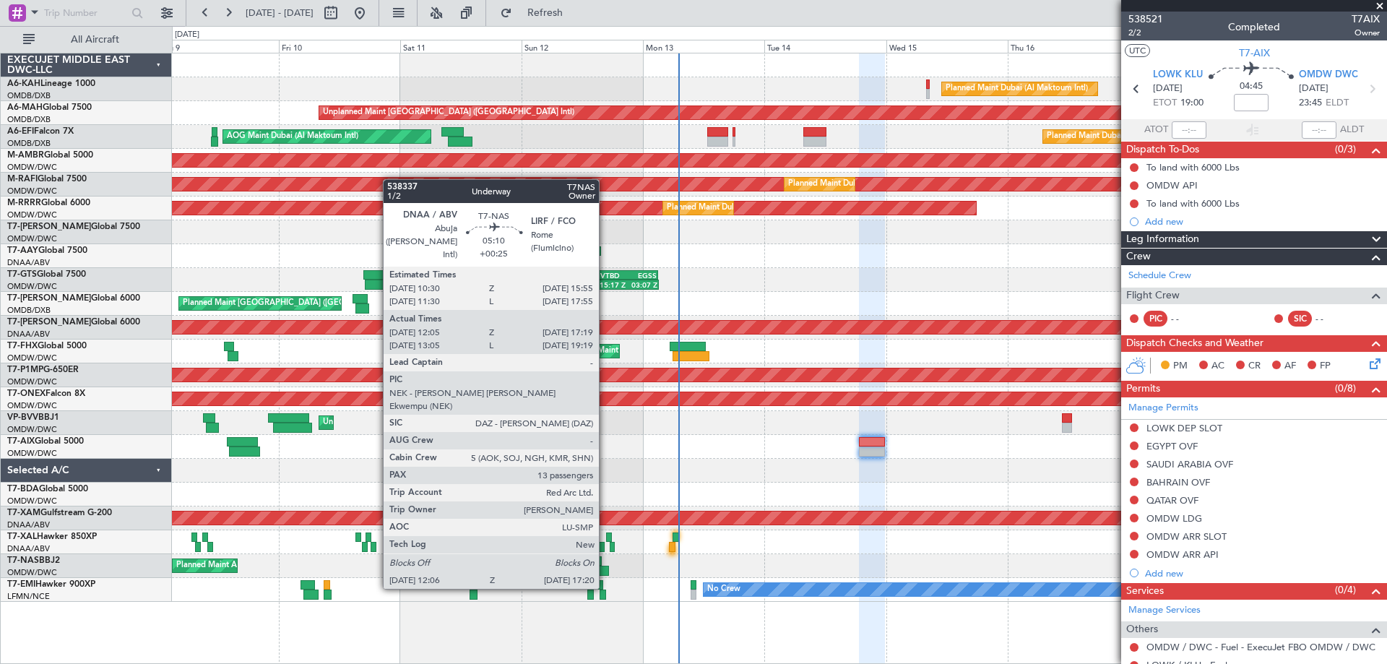
click at [605, 573] on div at bounding box center [595, 571] width 27 height 10
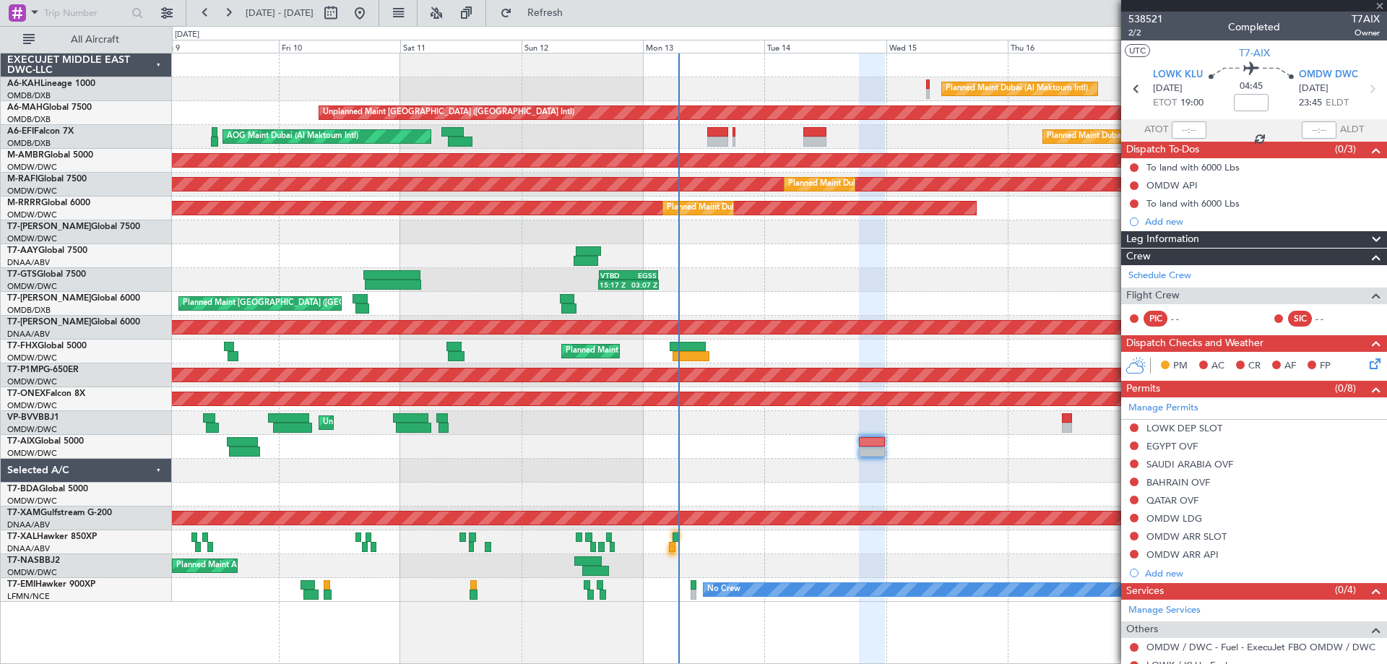
type input "+00:25"
type input "12:15"
type input "17:14"
type input "13"
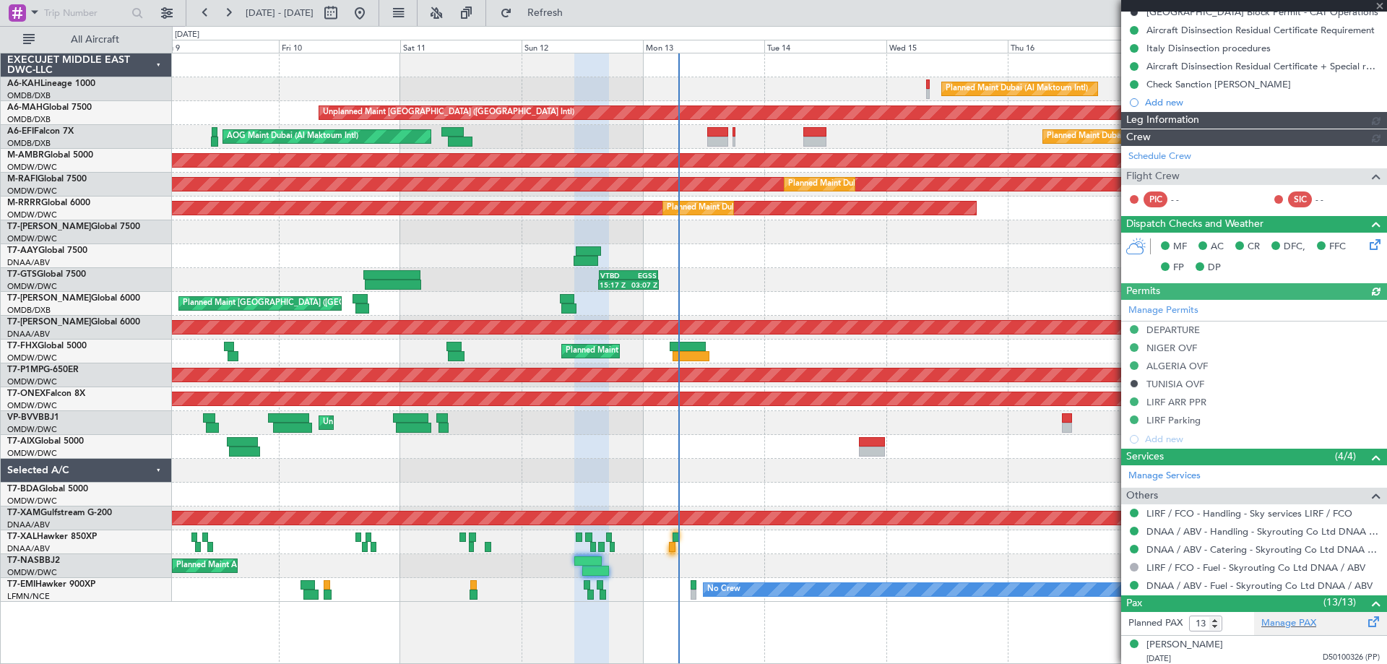
type input "Dherander Fithani (DHF)"
type input "7444"
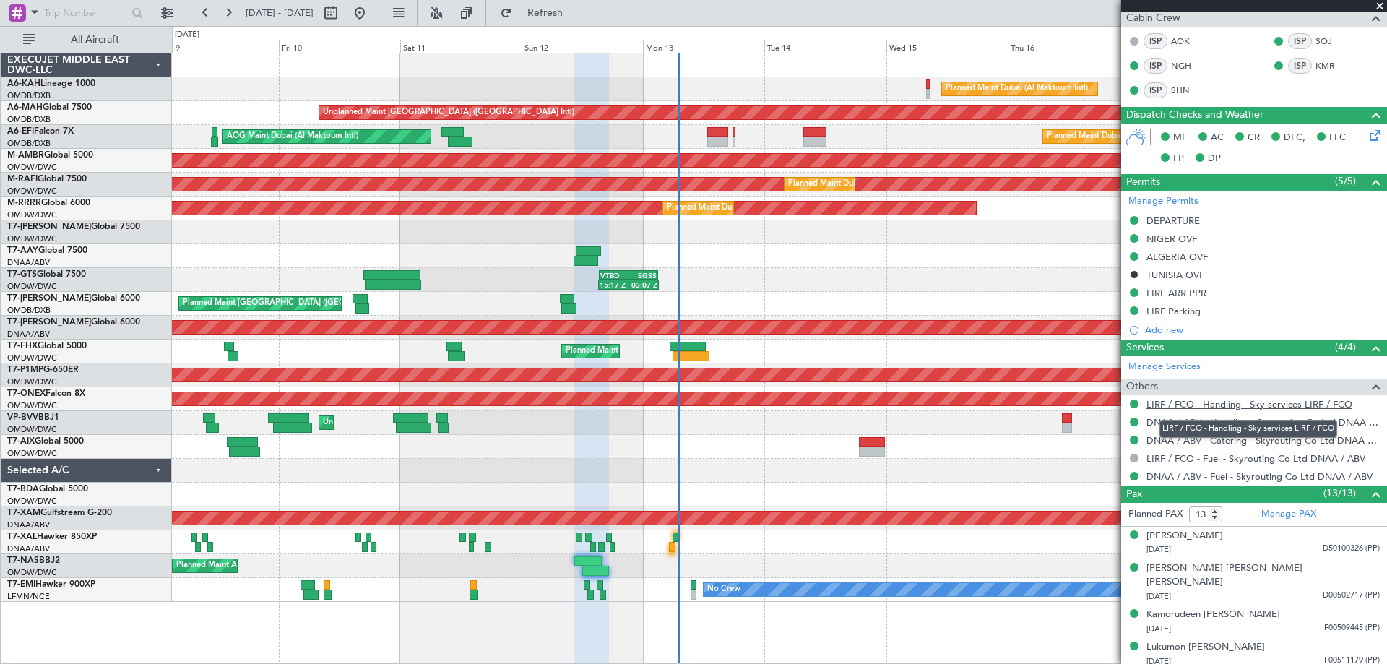
click at [1235, 401] on link "LIRF / FCO - Handling - Sky services LIRF / FCO" at bounding box center [1249, 404] width 206 height 12
type input "Dherander Fithani (DHF)"
type input "7444"
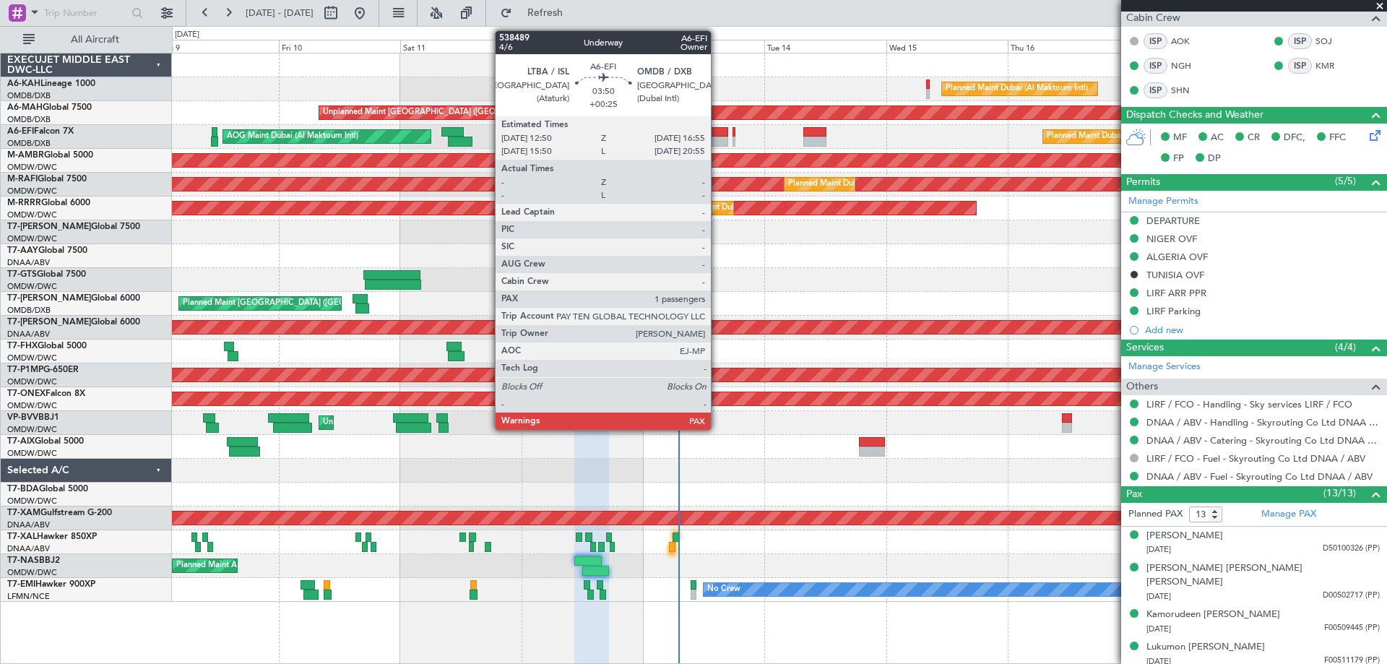
click at [717, 134] on div at bounding box center [717, 132] width 21 height 10
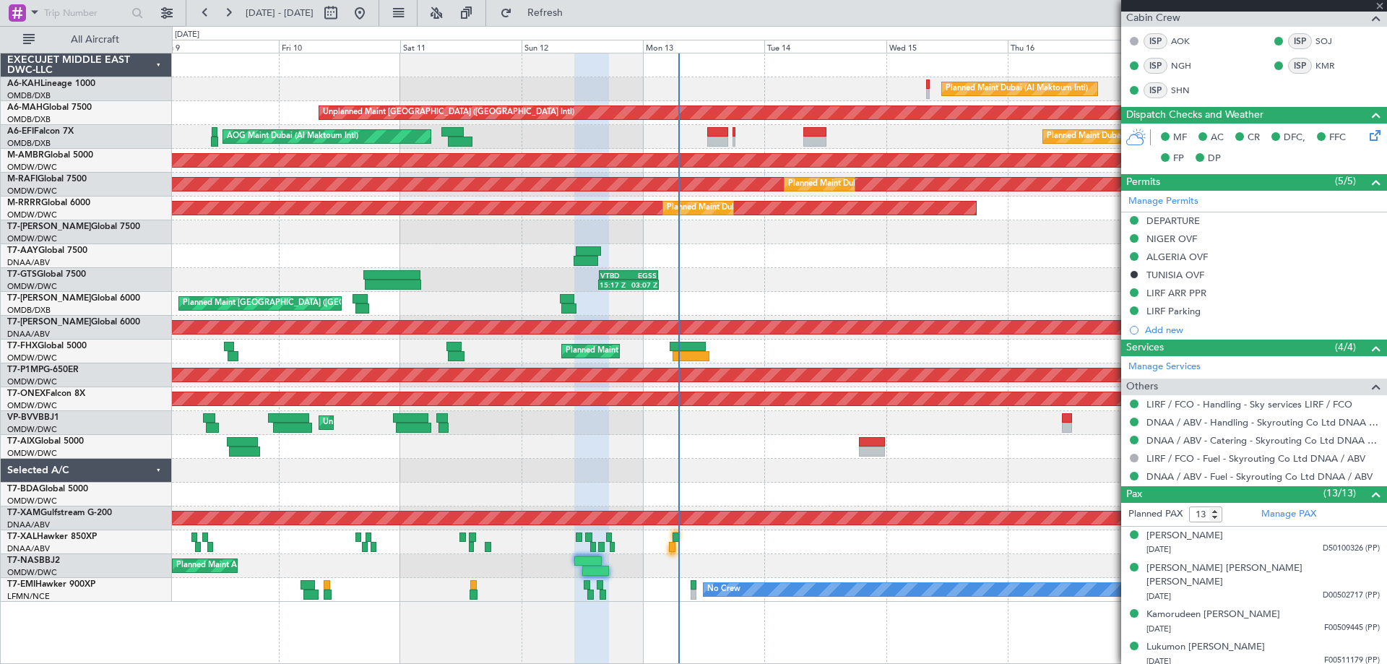
type input "4"
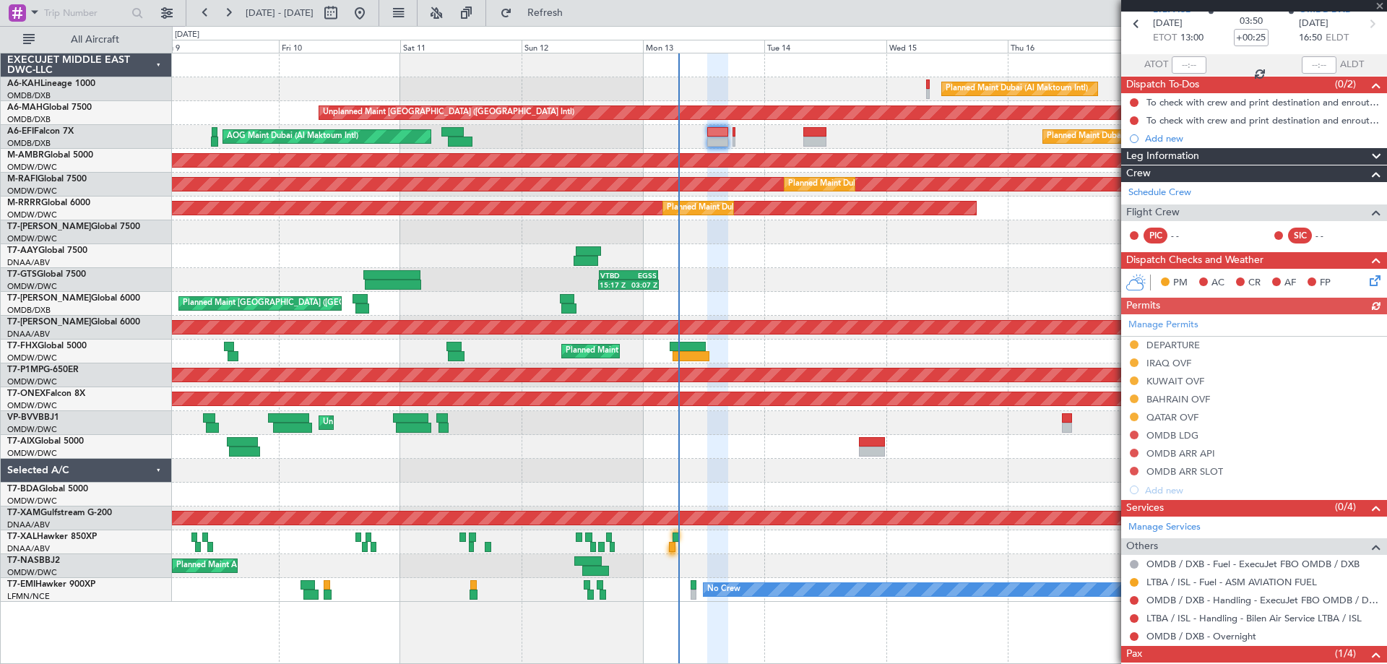
scroll to position [138, 0]
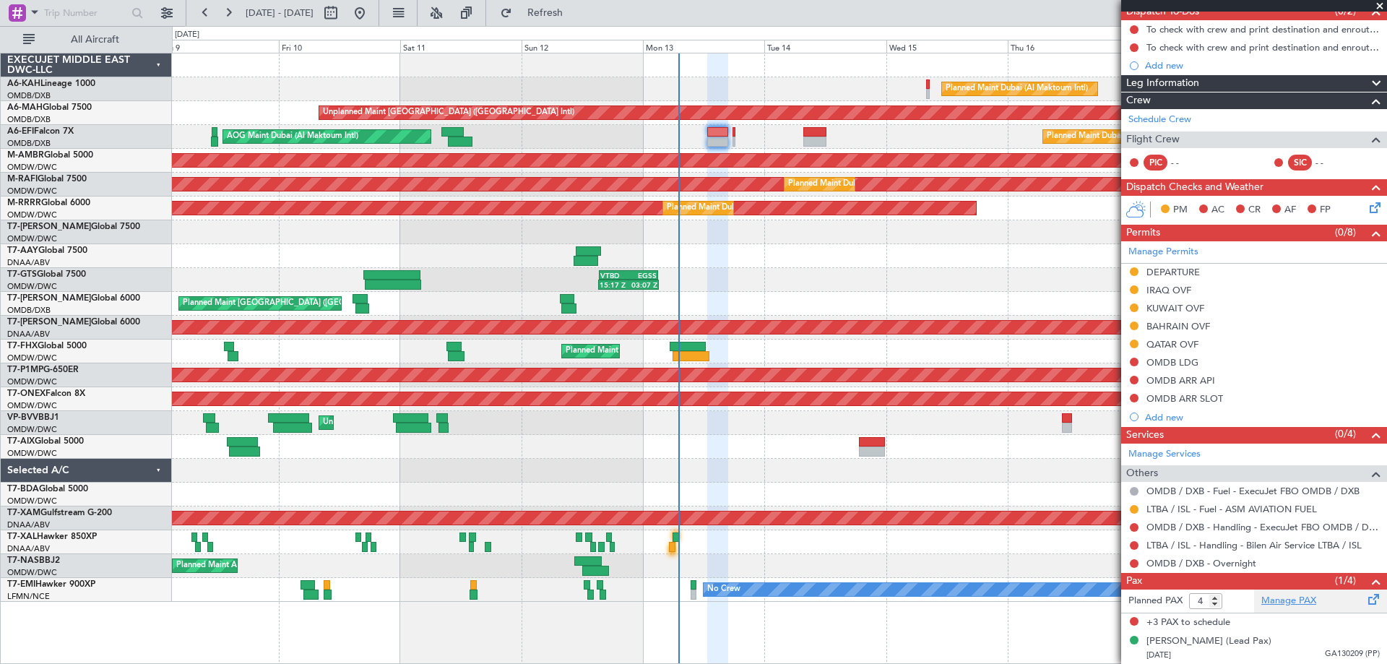
click at [1288, 597] on link "Manage PAX" at bounding box center [1288, 601] width 55 height 14
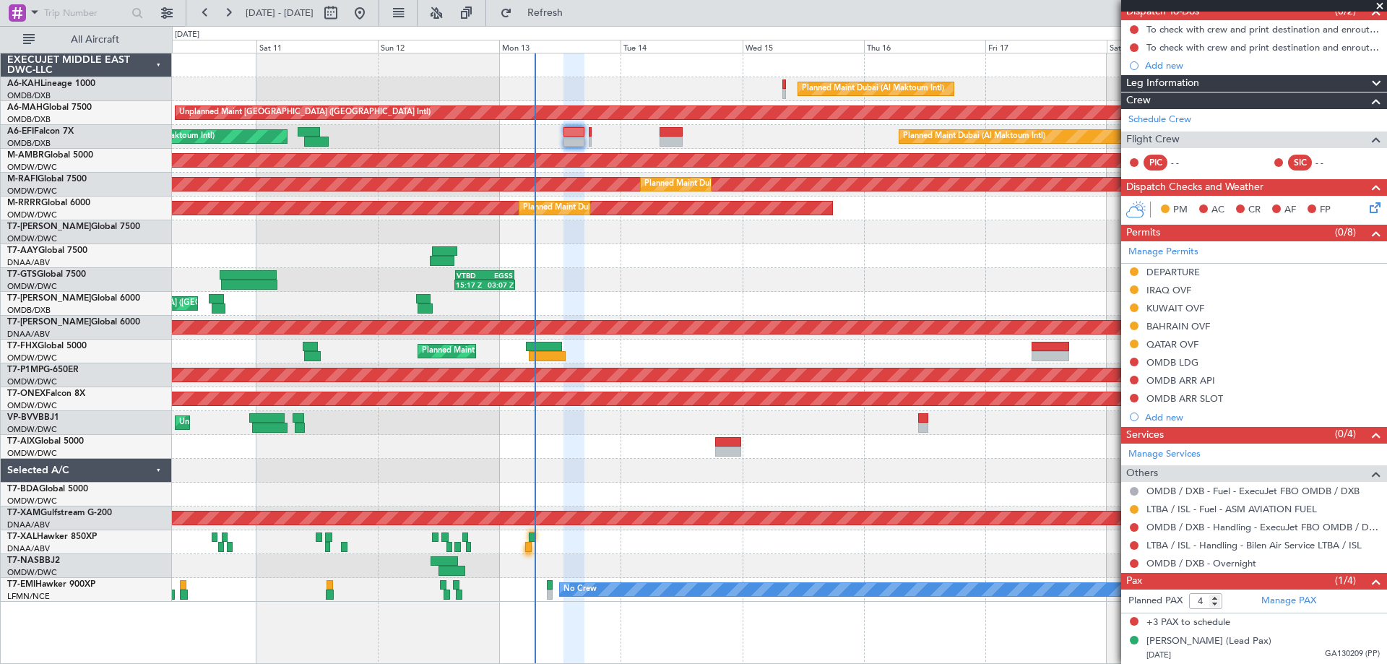
click at [753, 63] on div "Planned Maint Dubai (Al Maktoum Intl) Unplanned Maint Dubai (Dubai Intl) Planne…" at bounding box center [779, 327] width 1214 height 548
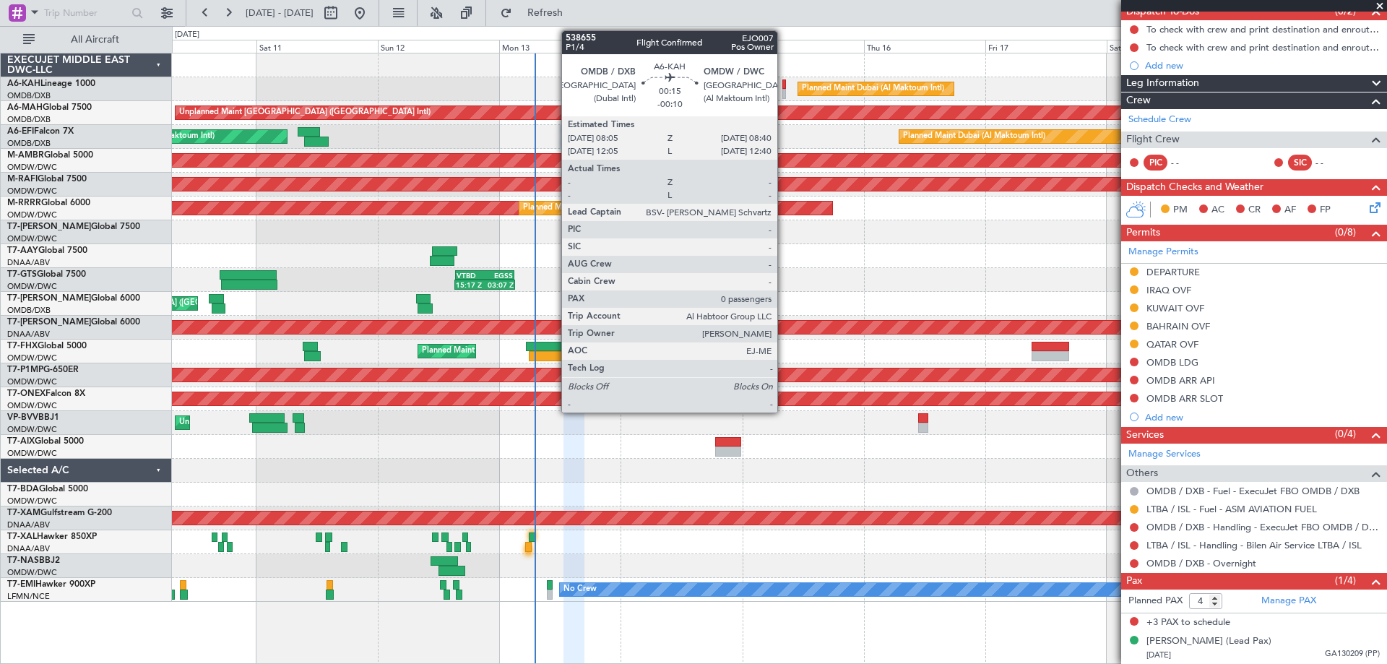
click at [783, 87] on div at bounding box center [784, 84] width 4 height 10
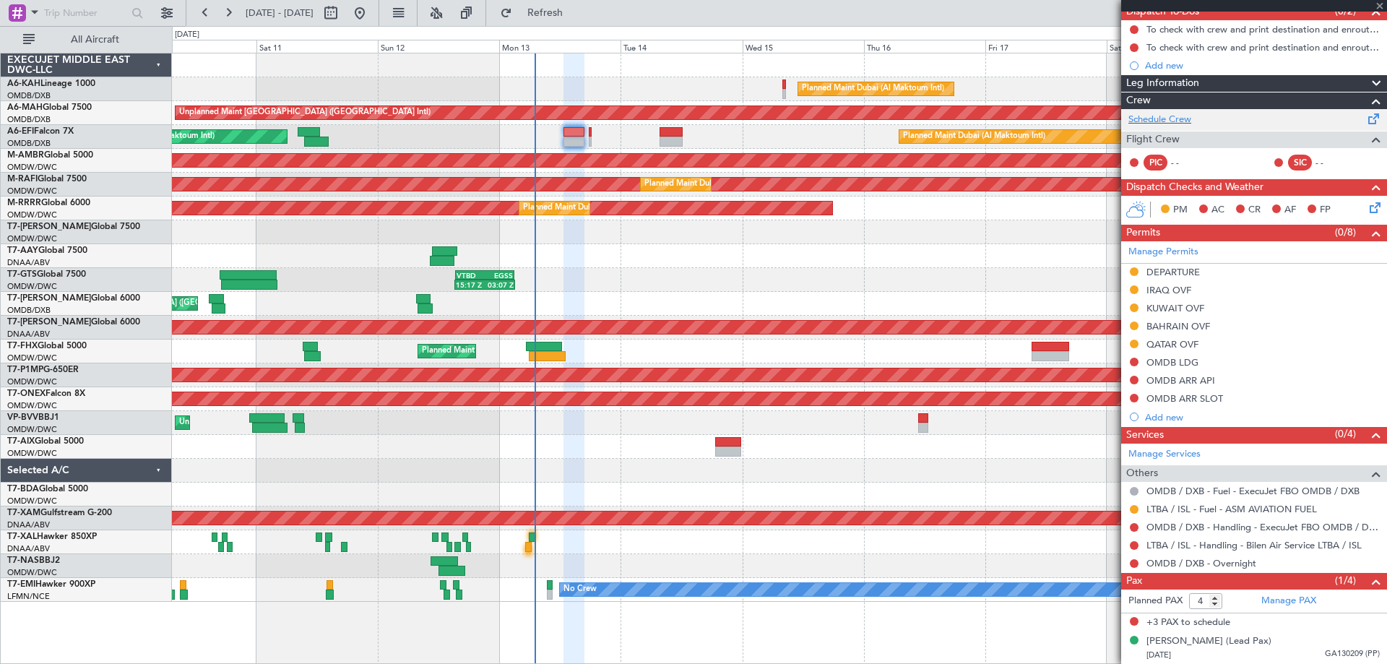
type input "-00:10"
type input "0"
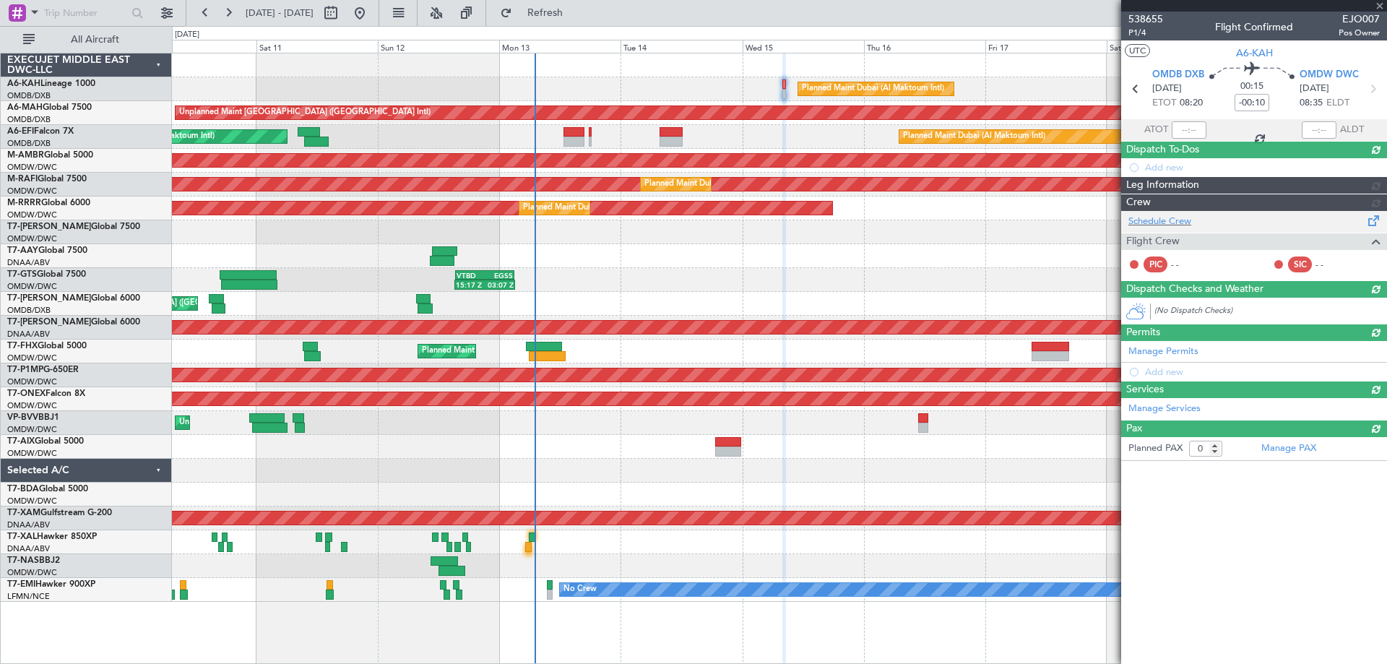
scroll to position [0, 0]
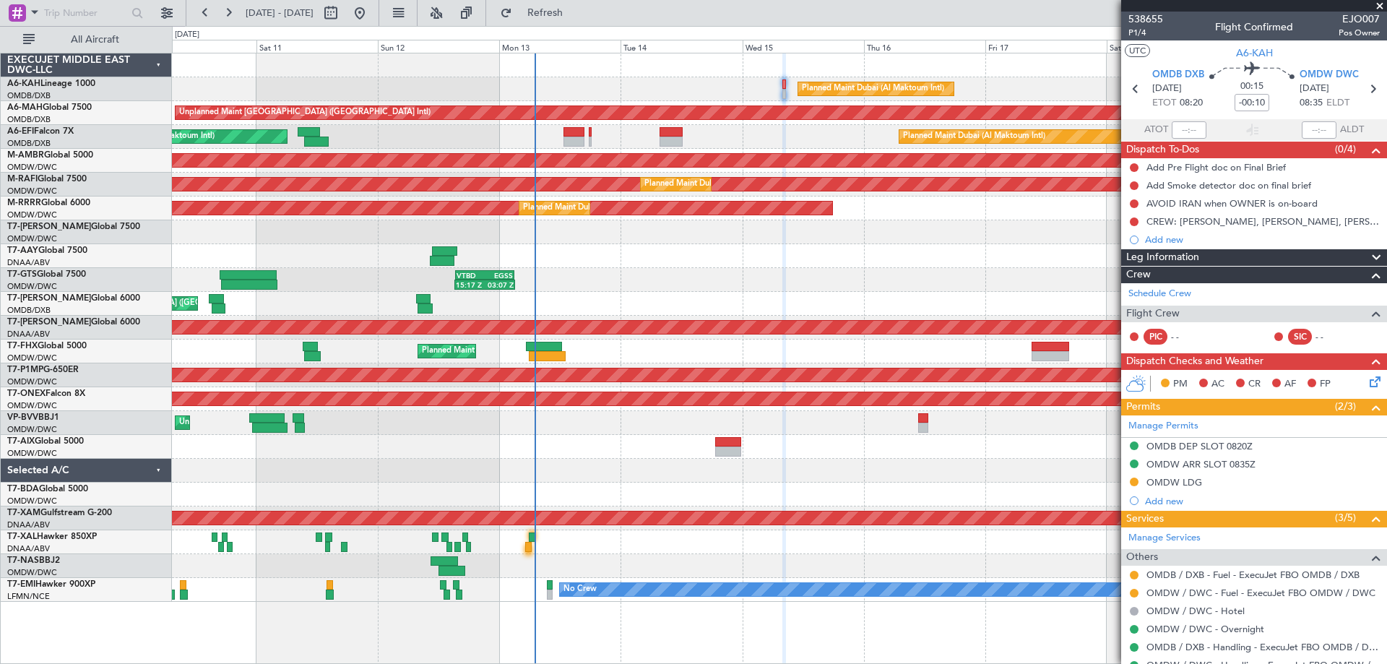
click at [1378, 4] on span at bounding box center [1379, 6] width 14 height 13
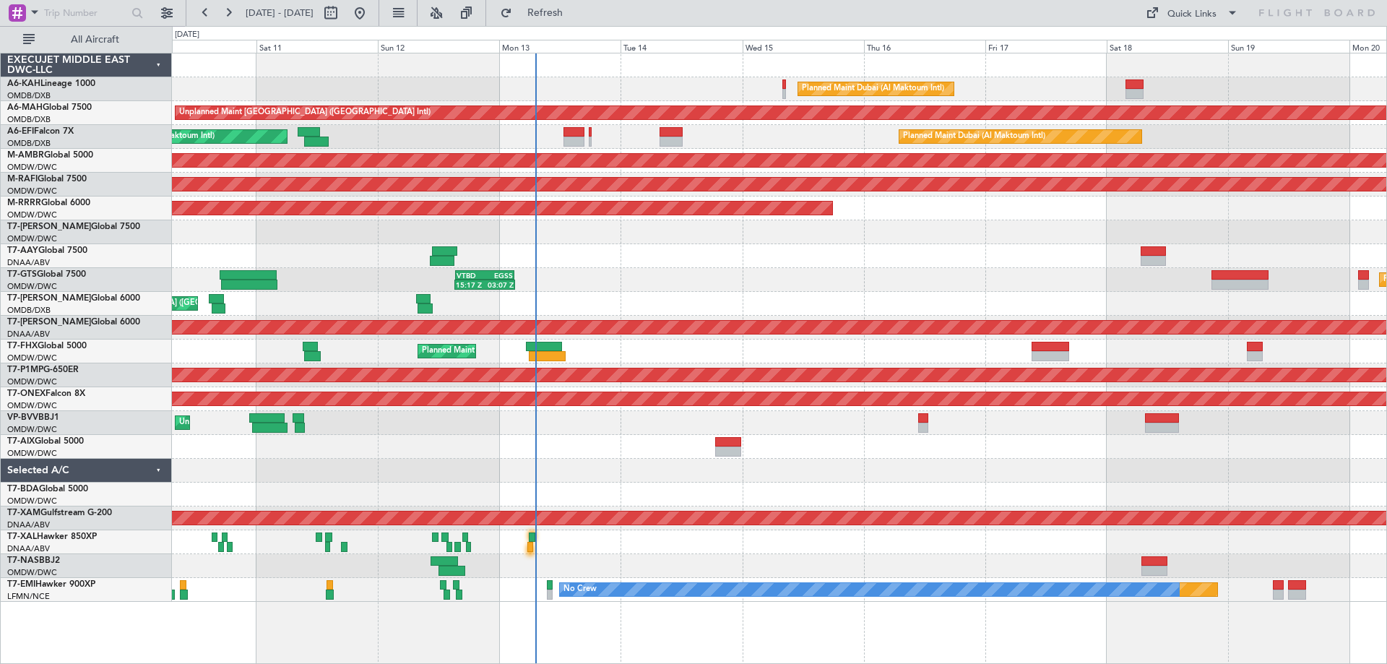
click at [639, 251] on div at bounding box center [779, 256] width 1214 height 24
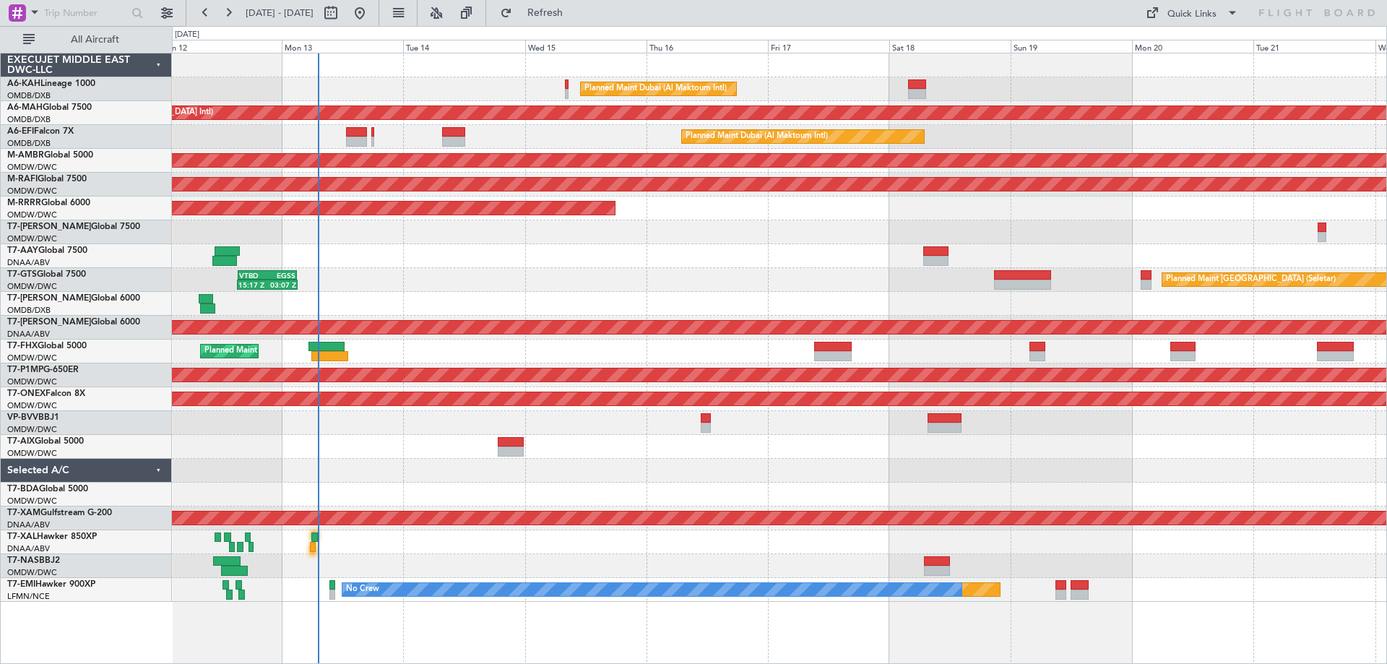
click at [817, 234] on div at bounding box center [779, 232] width 1214 height 24
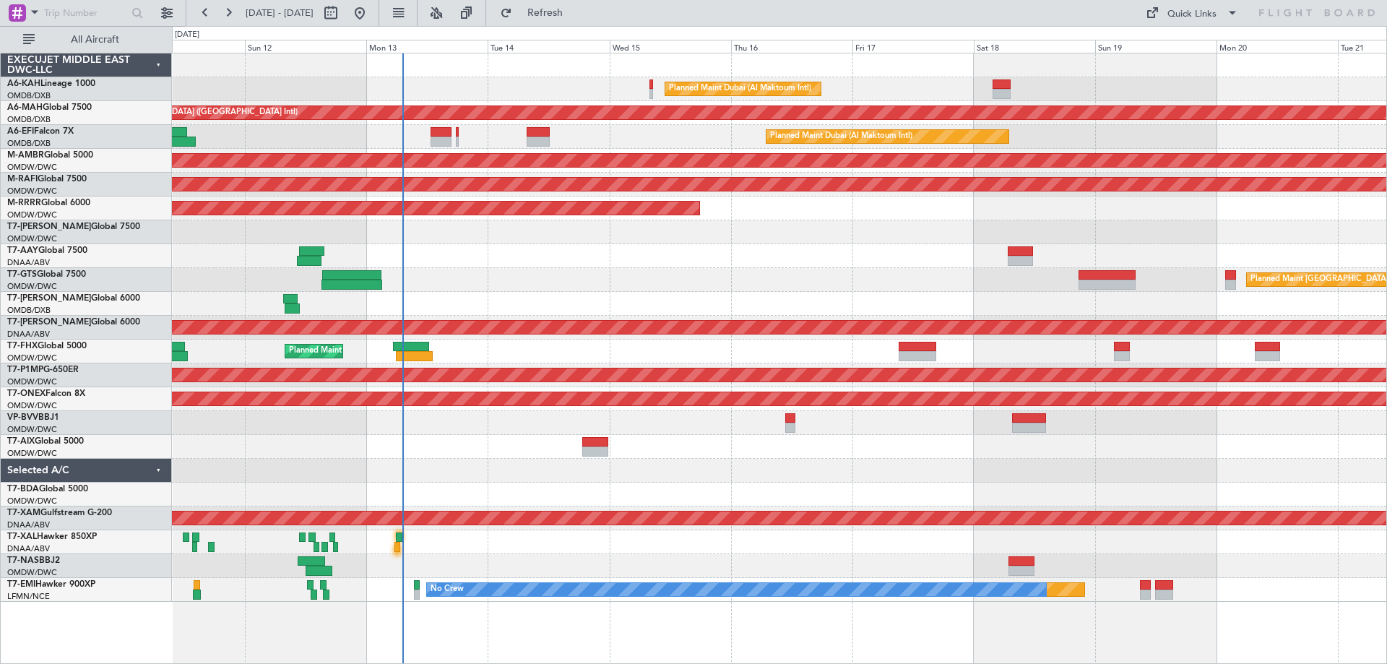
click at [790, 246] on div at bounding box center [779, 256] width 1214 height 24
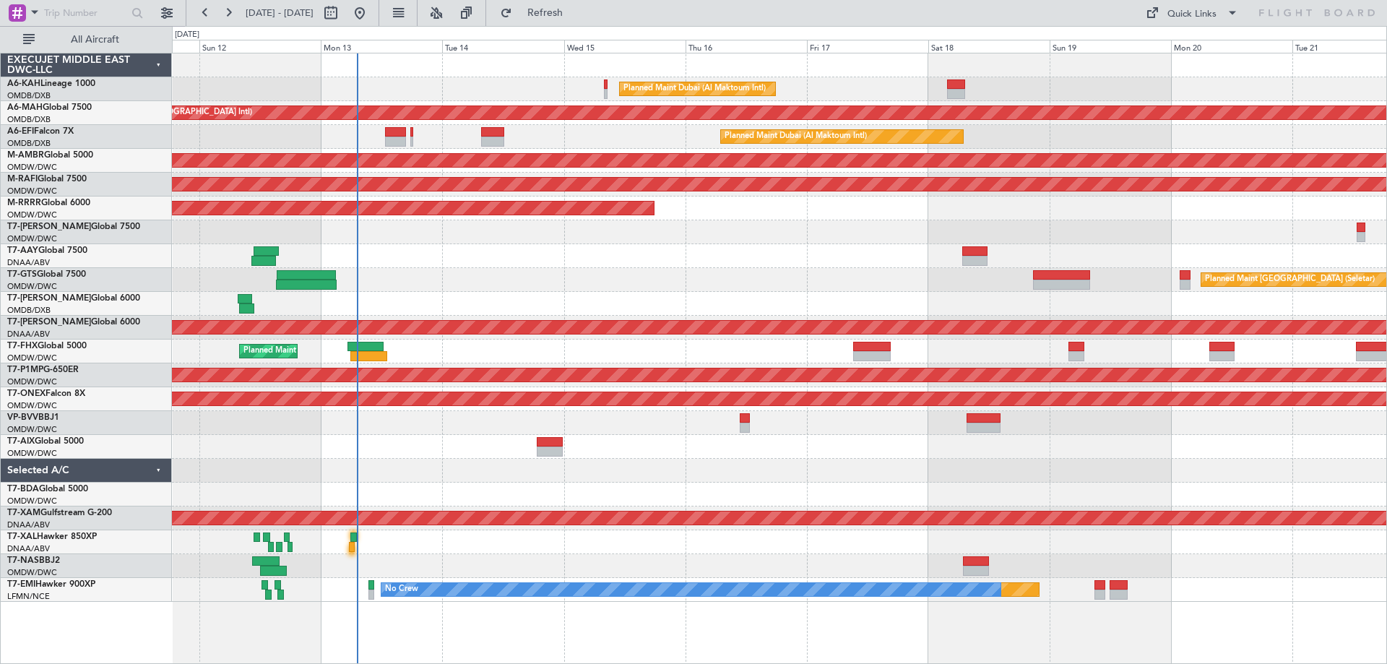
click at [475, 493] on div at bounding box center [779, 495] width 1214 height 24
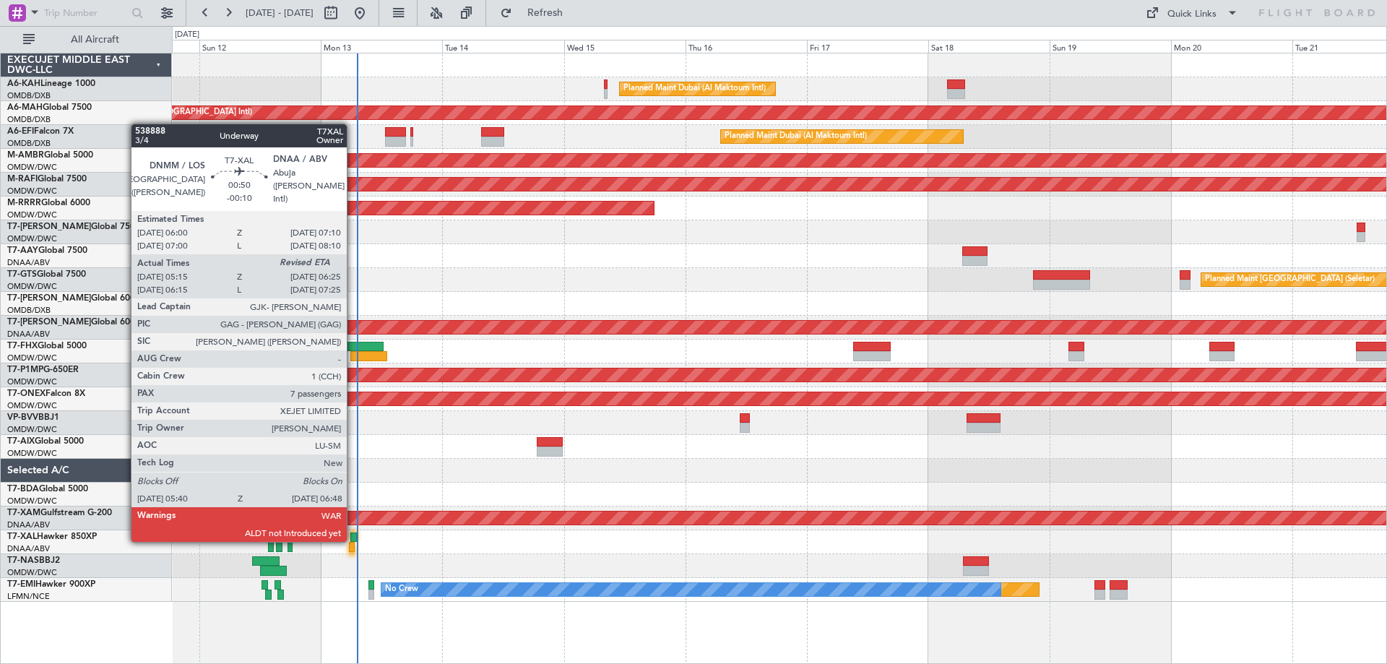
click at [352, 539] on div at bounding box center [353, 537] width 7 height 10
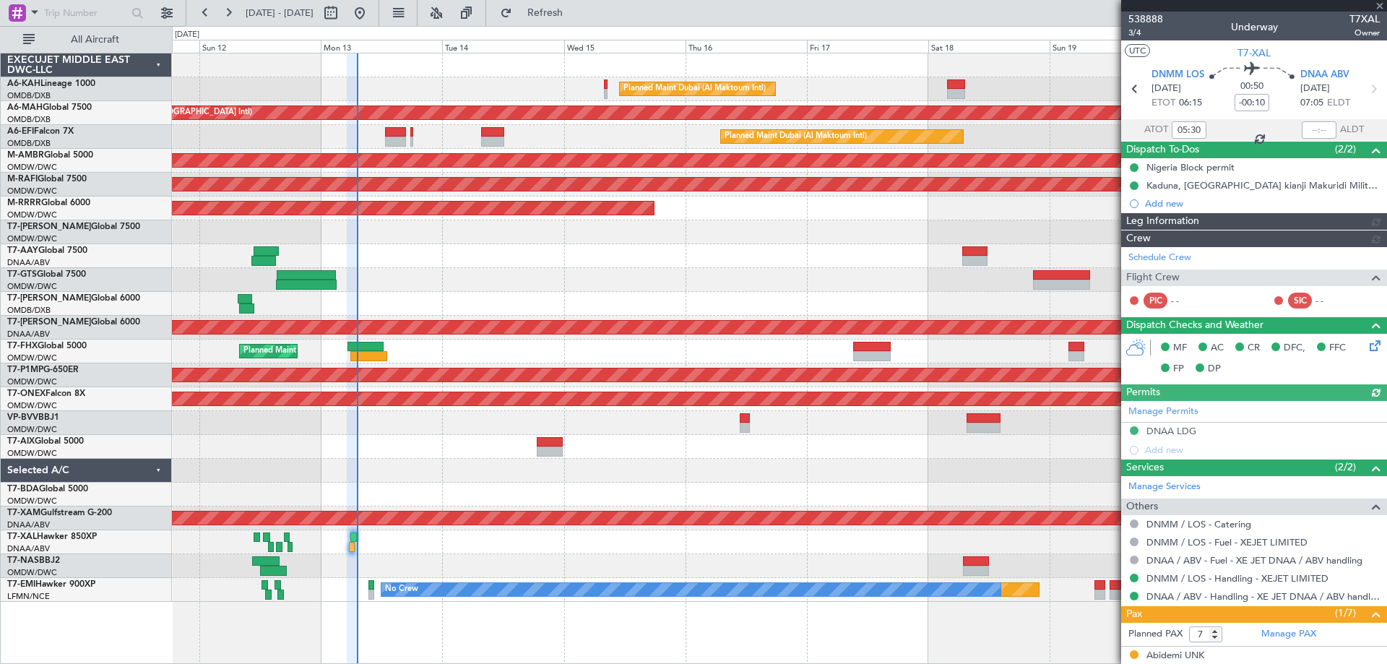
type input "[PERSON_NAME] (ANI)"
type input "7545"
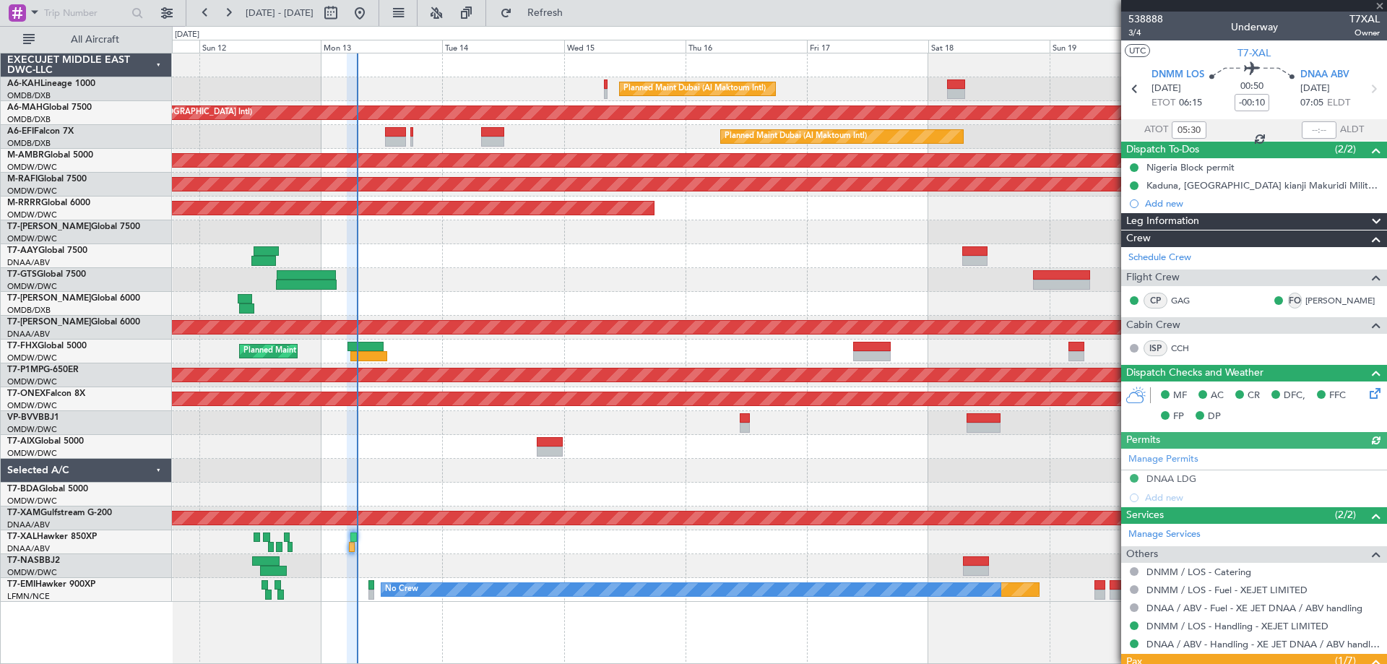
type input "[PERSON_NAME] (ANI)"
type input "7545"
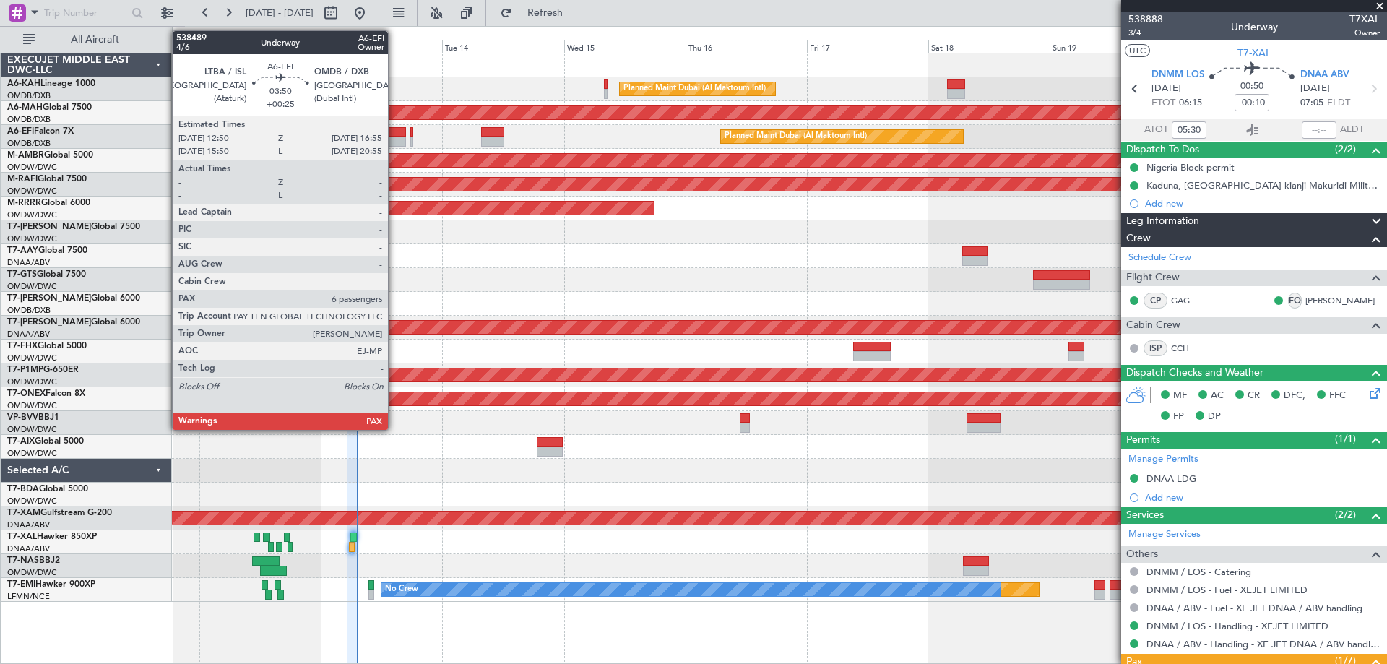
click at [394, 134] on div at bounding box center [395, 132] width 21 height 10
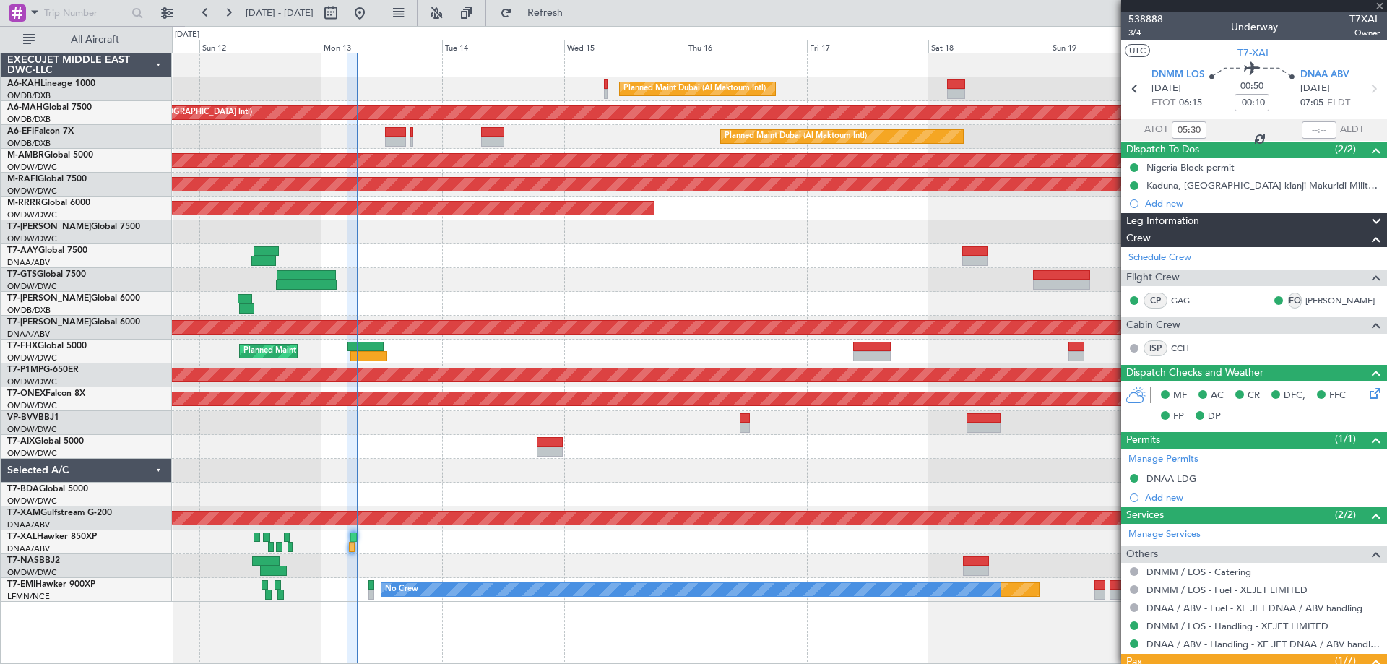
type input "+00:25"
type input "6"
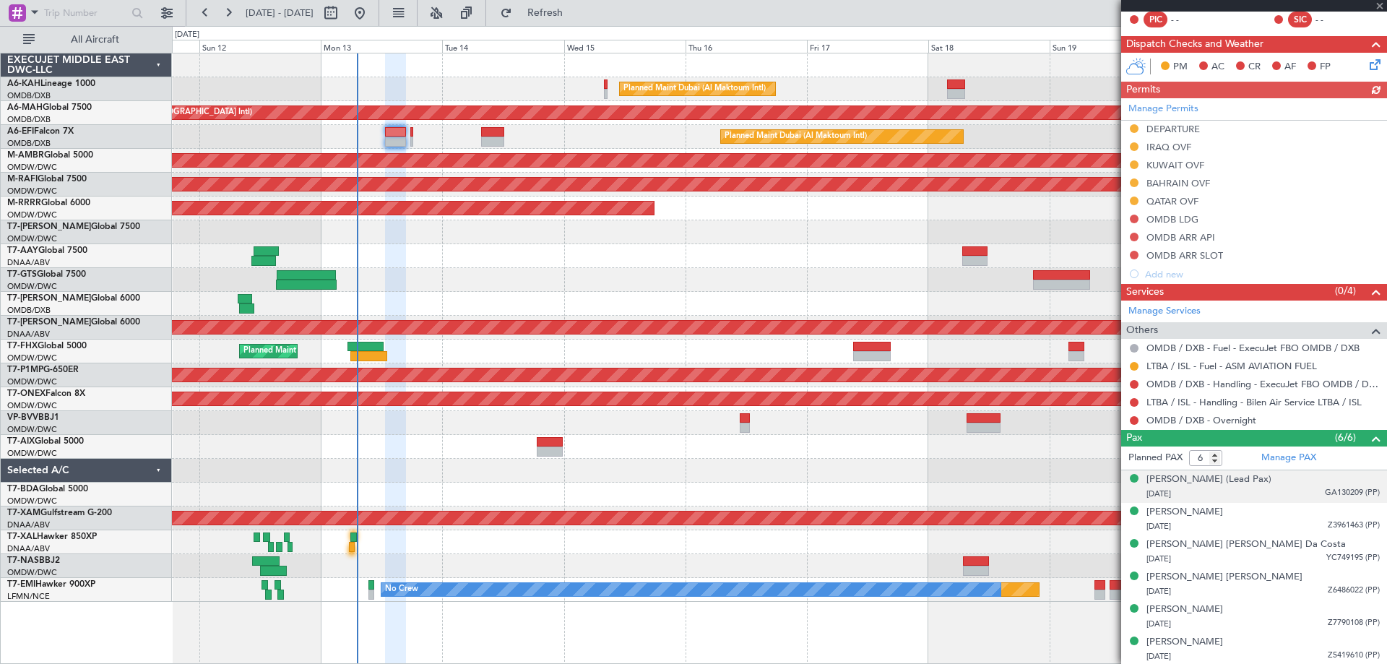
scroll to position [282, 0]
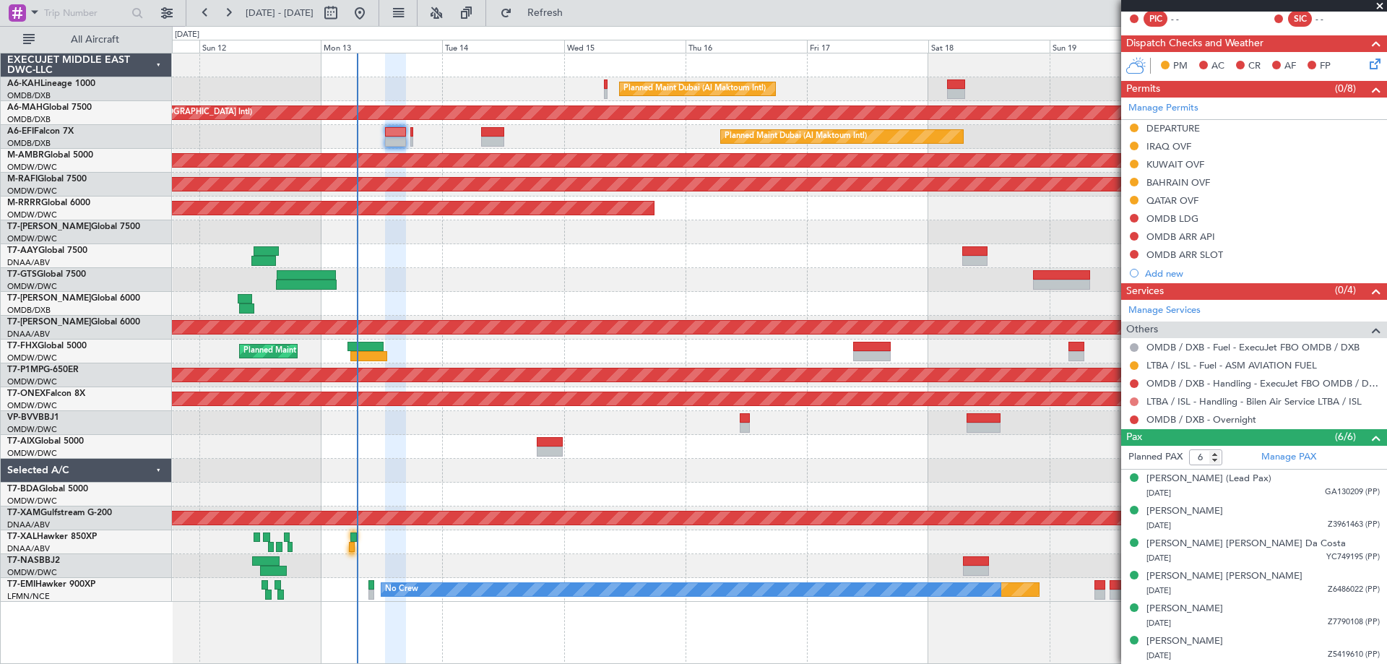
click at [1133, 402] on button at bounding box center [1134, 401] width 9 height 9
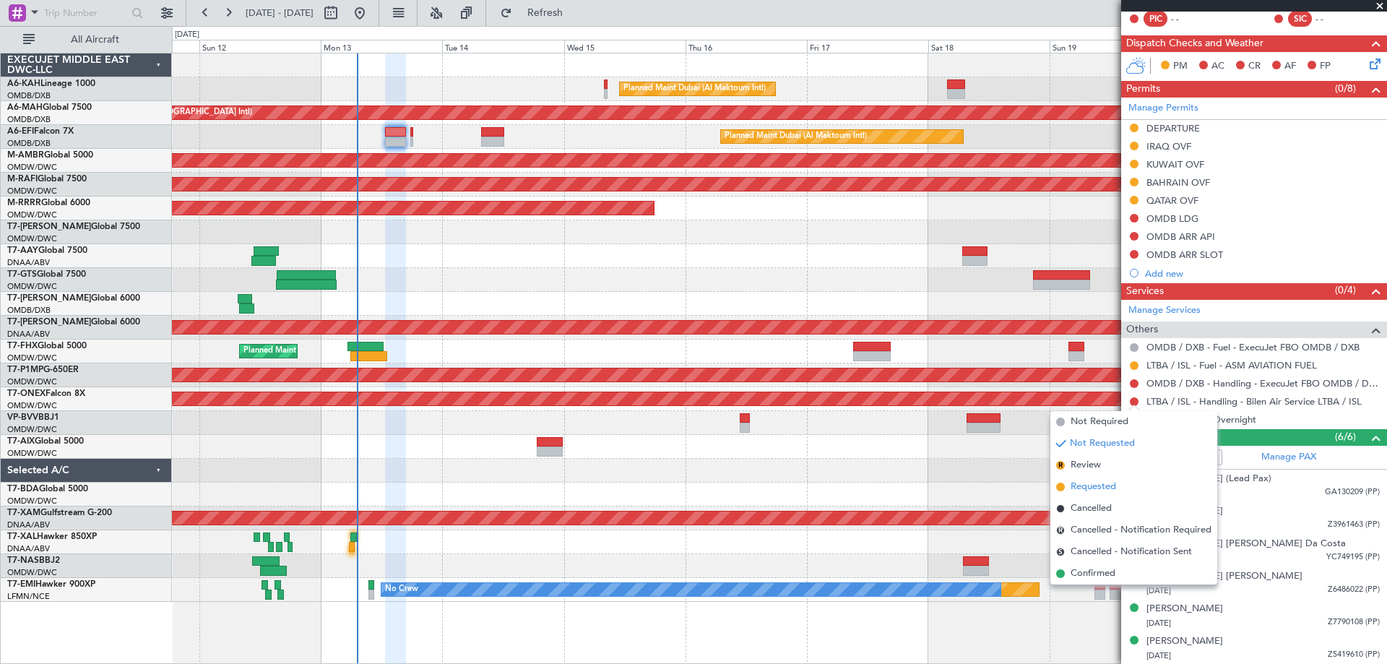
click at [1096, 482] on span "Requested" at bounding box center [1093, 487] width 46 height 14
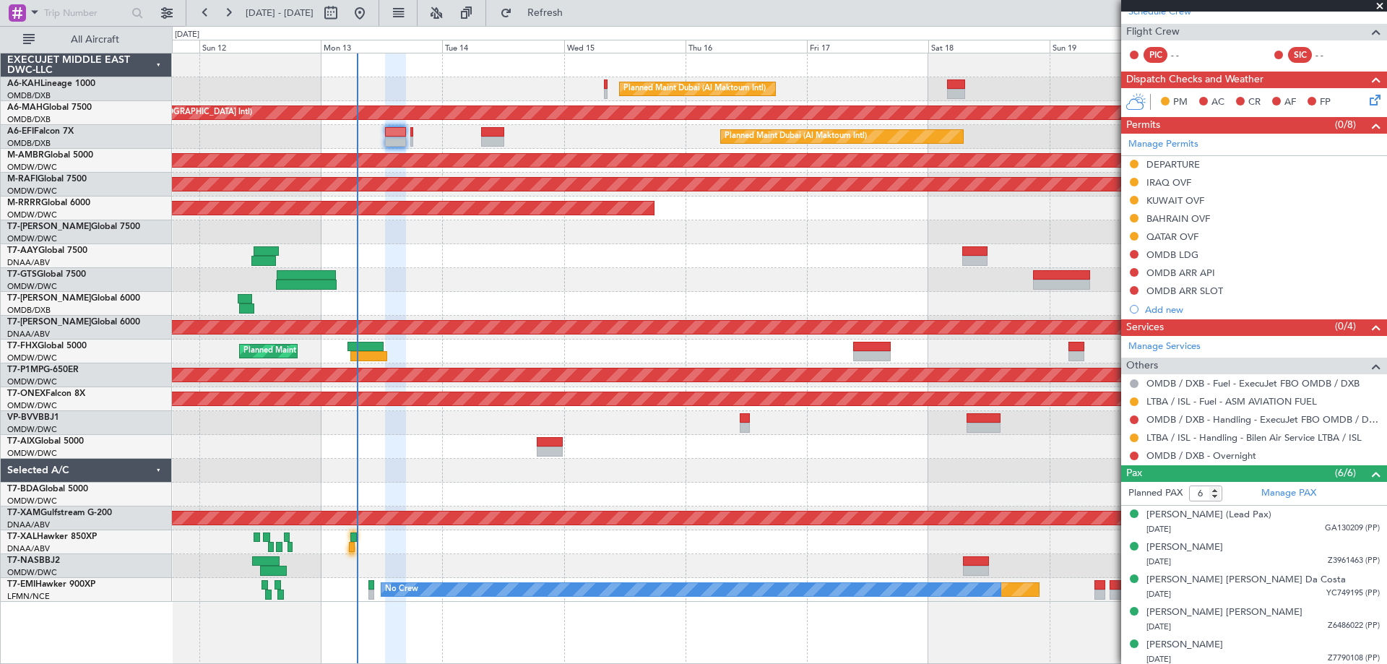
scroll to position [209, 0]
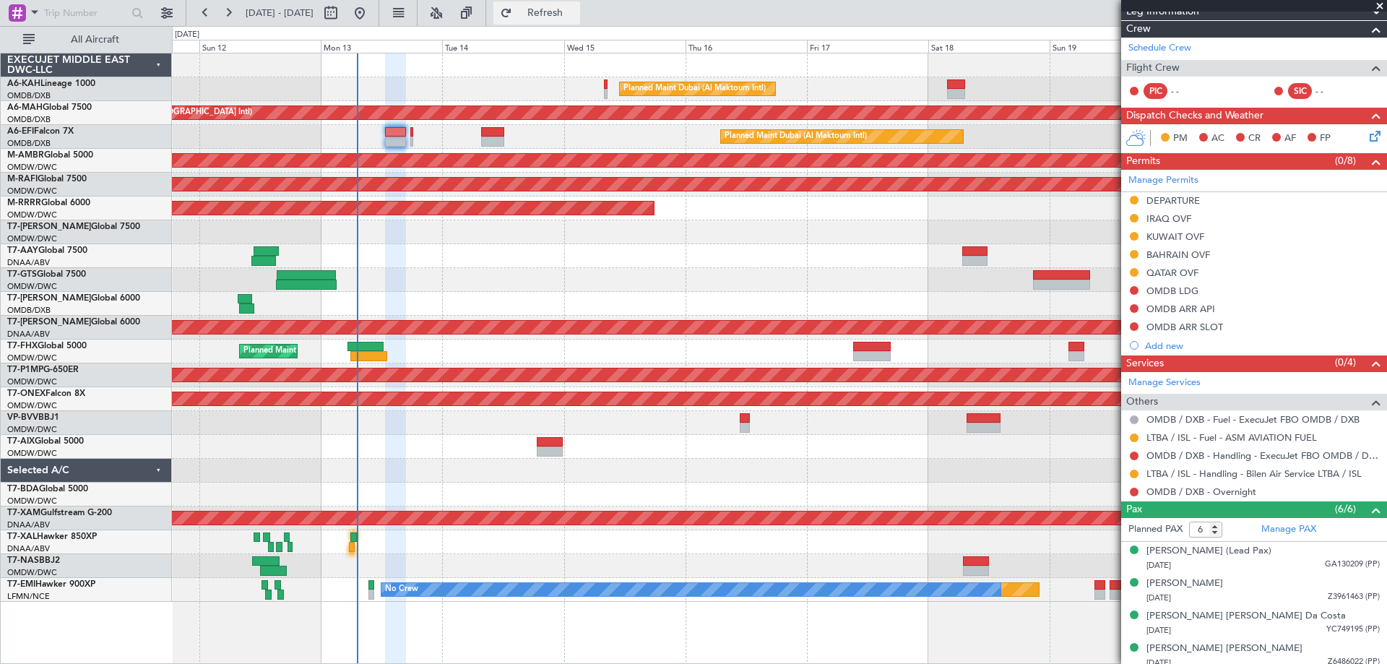
click at [576, 10] on span "Refresh" at bounding box center [545, 13] width 61 height 10
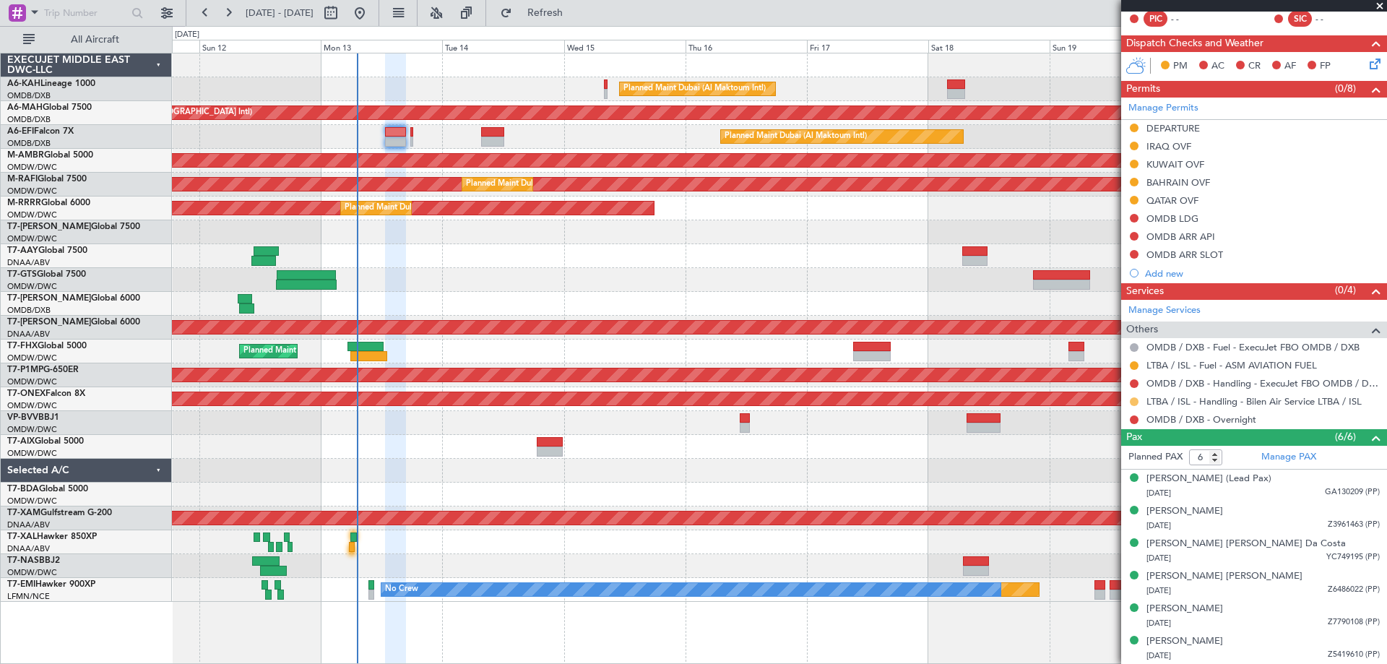
click at [1137, 397] on button at bounding box center [1134, 401] width 9 height 9
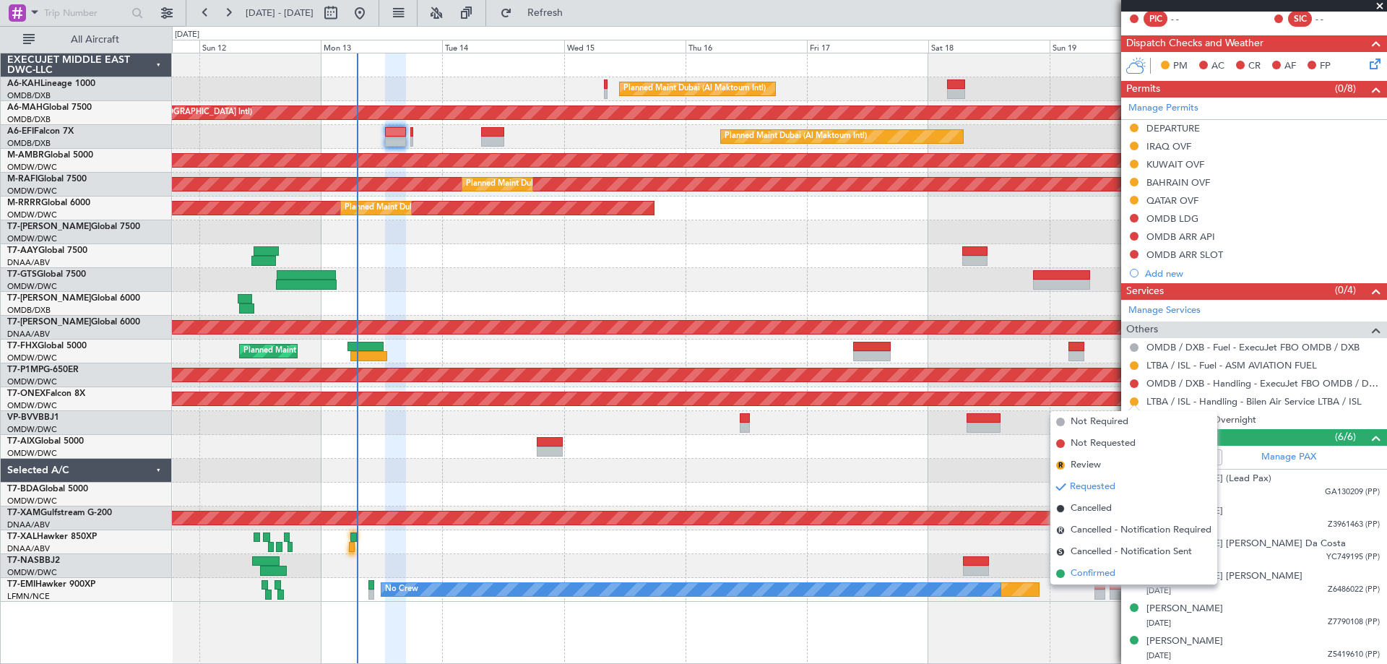
click at [1109, 572] on span "Confirmed" at bounding box center [1092, 573] width 45 height 14
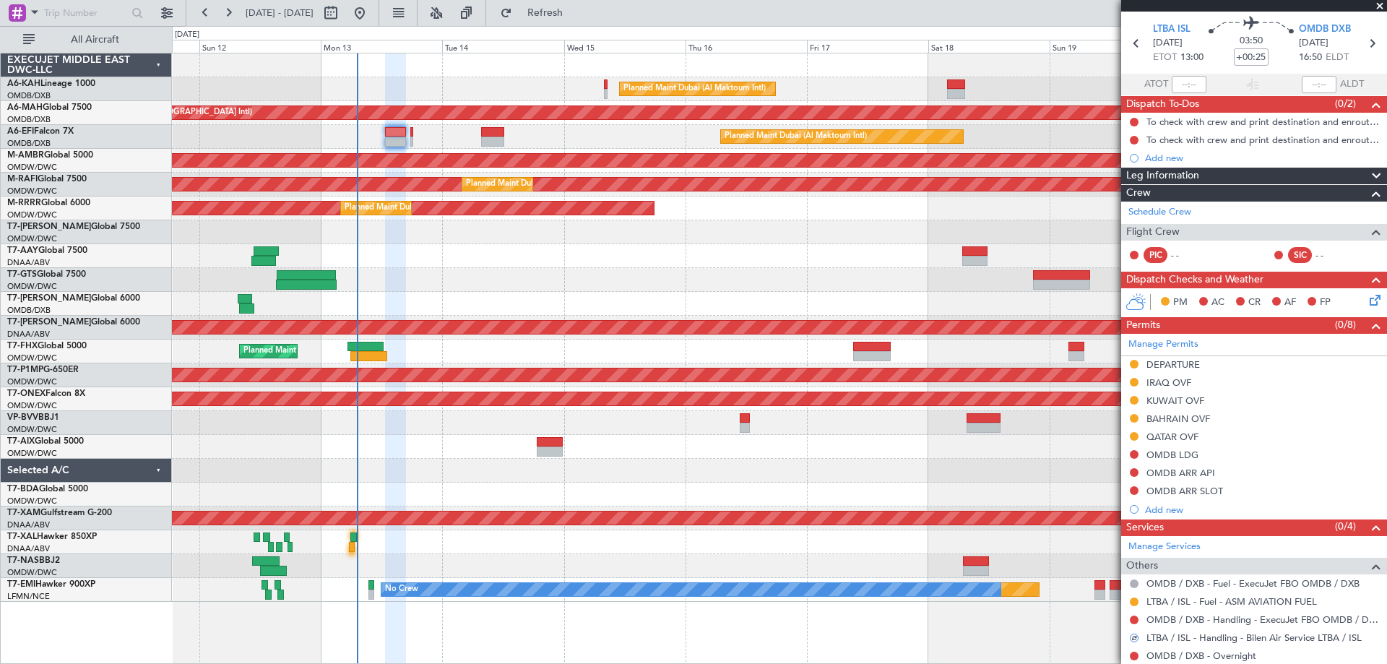
scroll to position [0, 0]
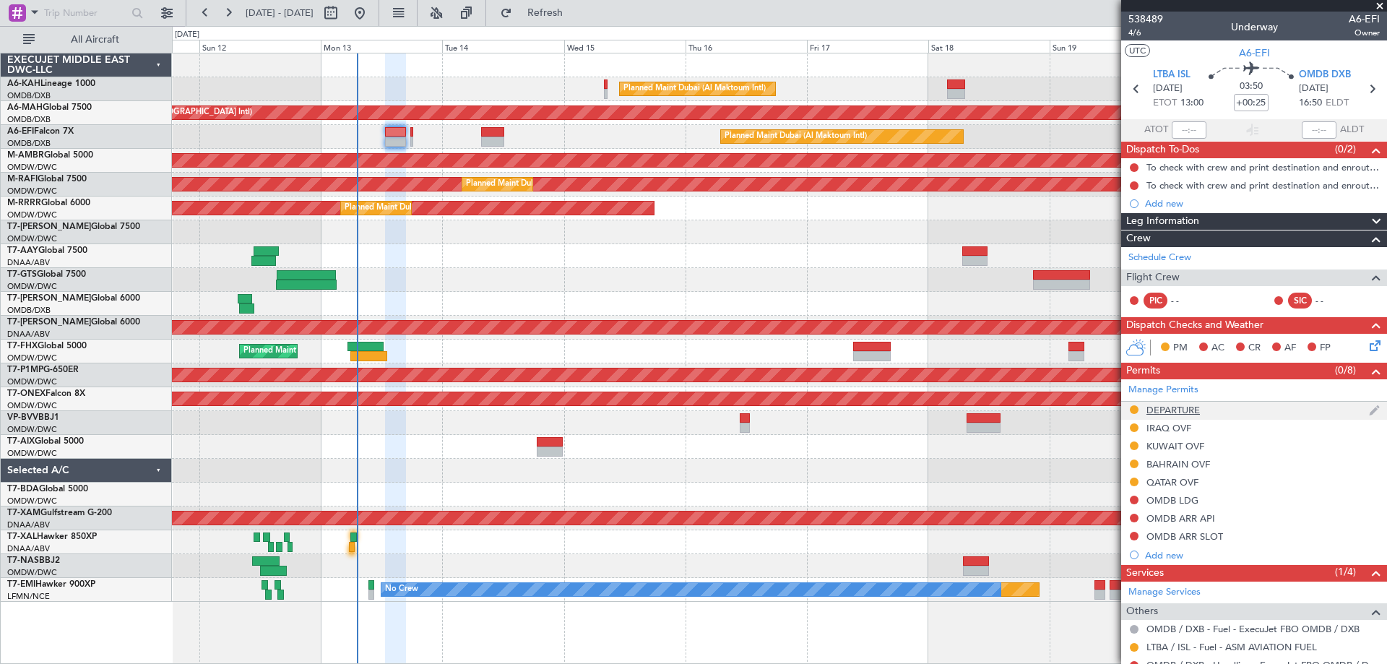
click at [1184, 412] on div "DEPARTURE" at bounding box center [1172, 410] width 53 height 12
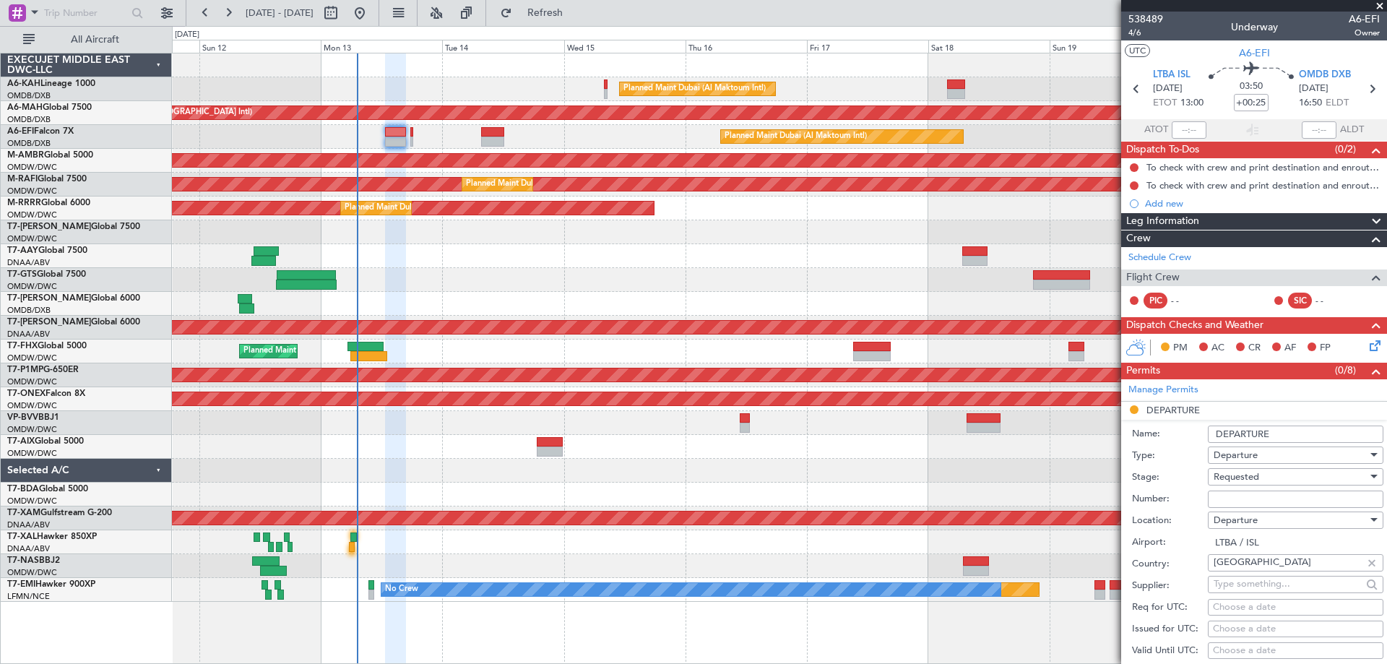
drag, startPoint x: 1243, startPoint y: 498, endPoint x: 1246, endPoint y: 490, distance: 8.5
click at [1243, 498] on input "Number:" at bounding box center [1296, 498] width 176 height 17
paste input "LTBADGN5266000"
type input "LTBADGN5266000"
click at [1216, 433] on input "DEPARTURE" at bounding box center [1296, 433] width 176 height 17
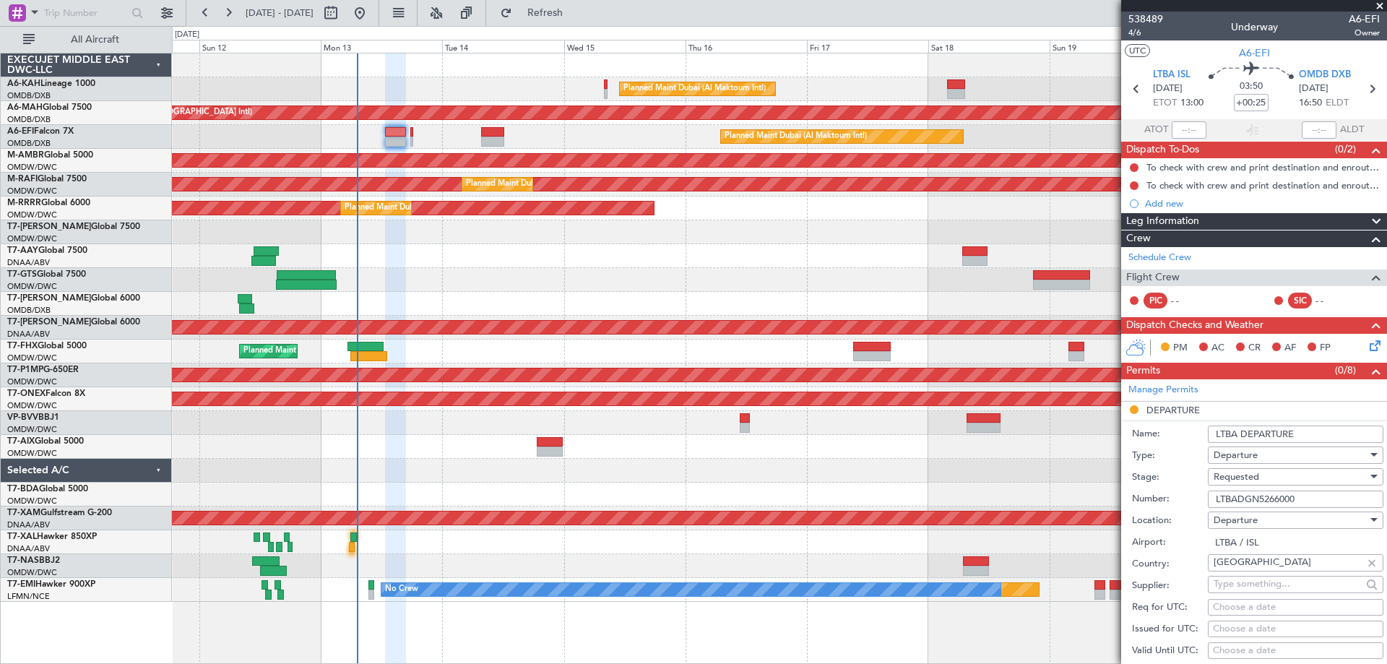
click at [1315, 431] on input "LTBA DEPARTURE" at bounding box center [1296, 433] width 176 height 17
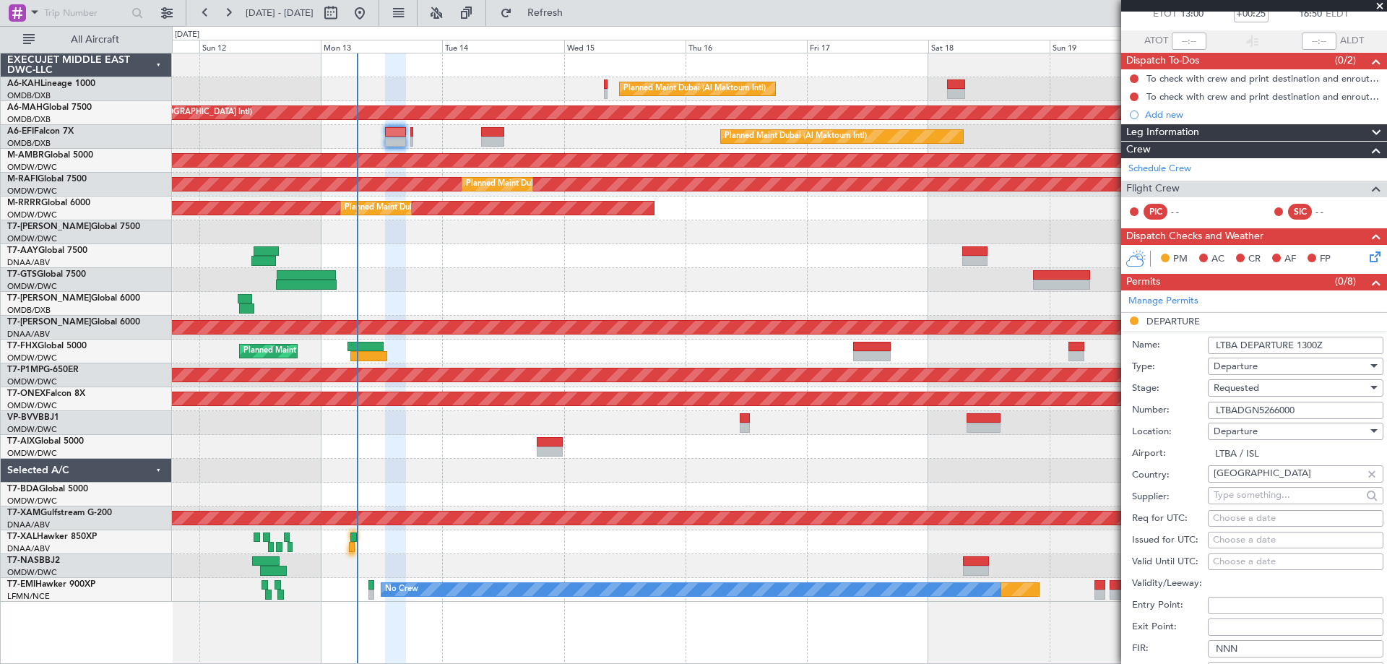
scroll to position [217, 0]
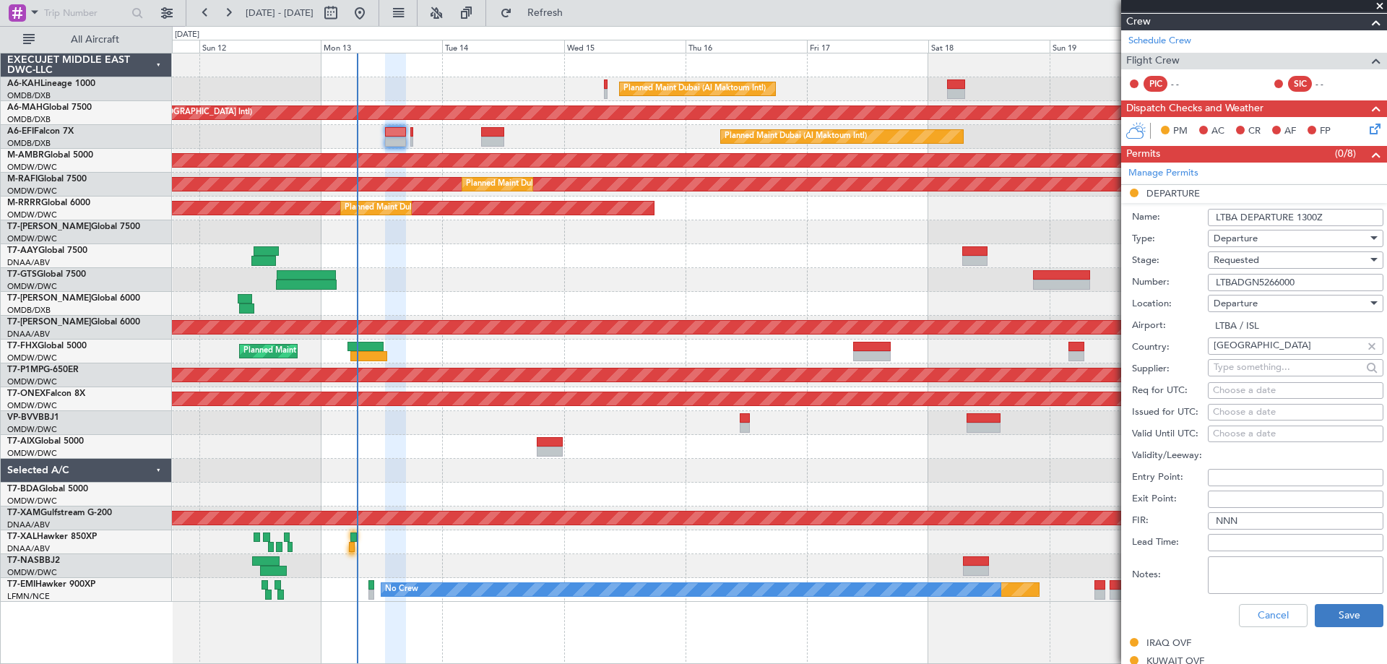
type input "LTBA DEPARTURE 1300Z"
click at [1338, 614] on button "Save" at bounding box center [1349, 615] width 69 height 23
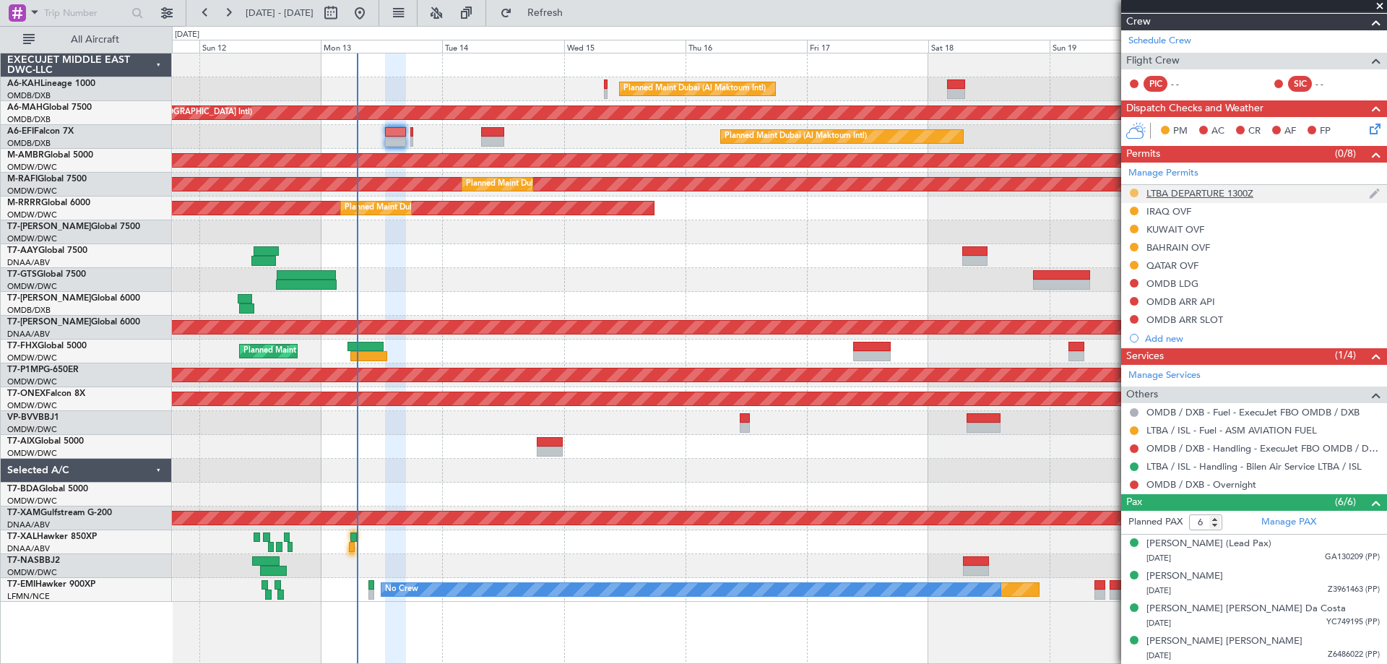
click at [1134, 191] on button at bounding box center [1134, 193] width 9 height 9
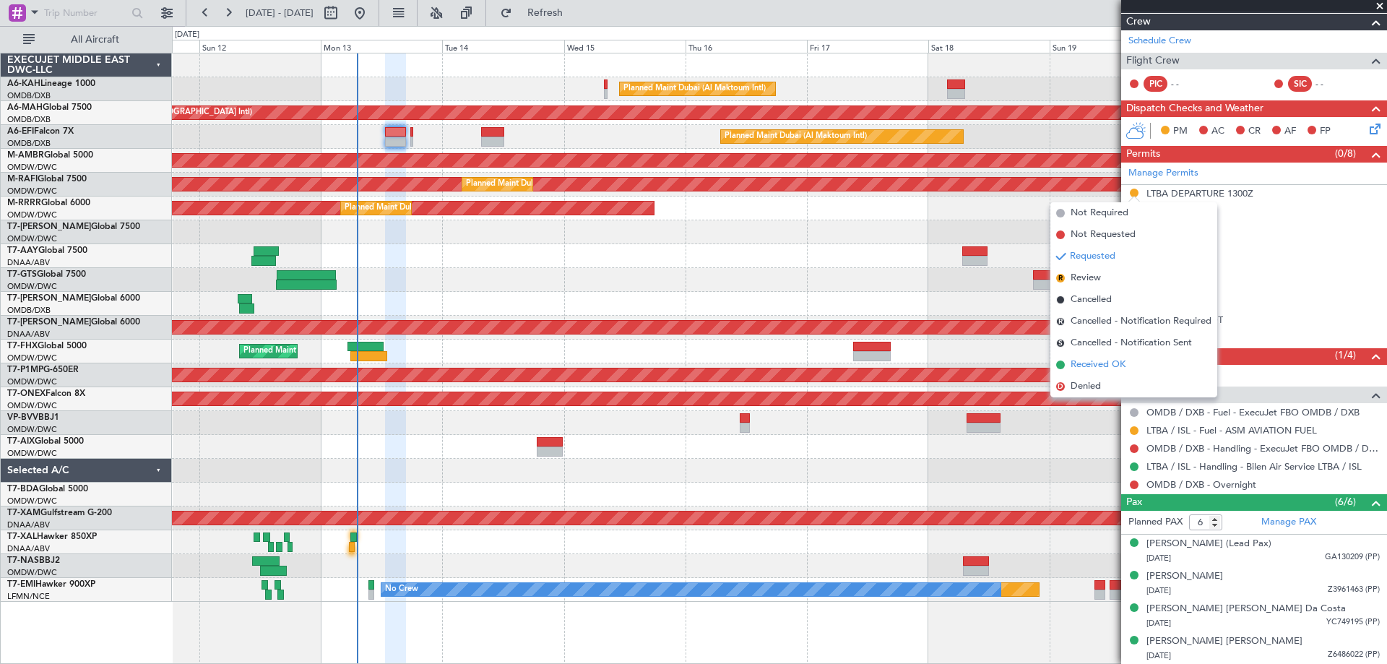
click at [1116, 365] on span "Received OK" at bounding box center [1097, 365] width 55 height 14
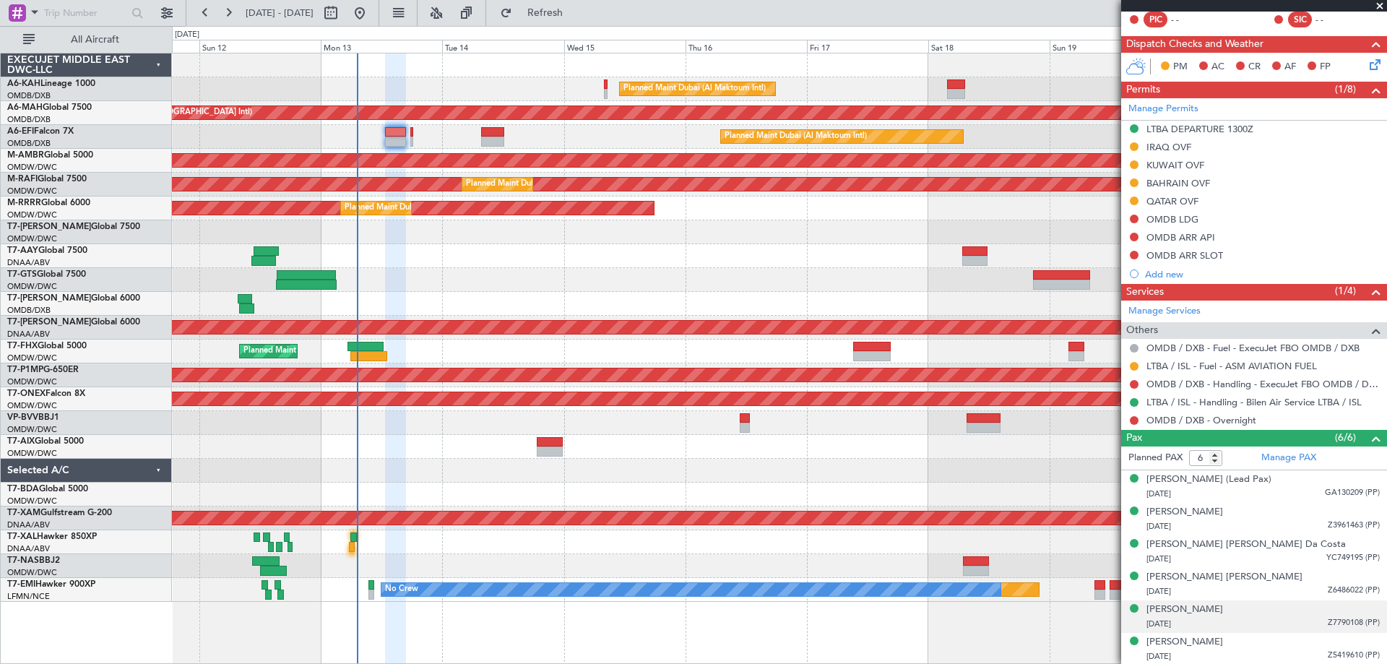
scroll to position [282, 0]
click at [945, 276] on div "Planned Maint [GEOGRAPHIC_DATA] (Seletar)" at bounding box center [779, 280] width 1214 height 24
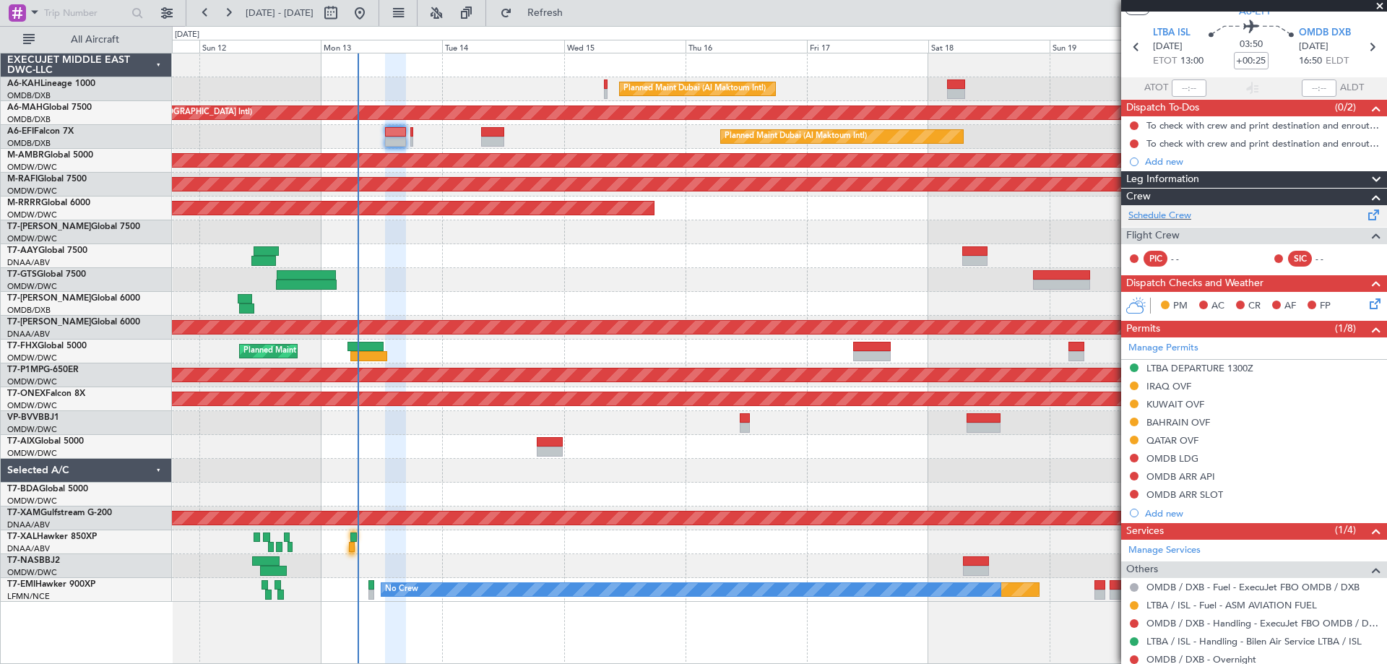
scroll to position [0, 0]
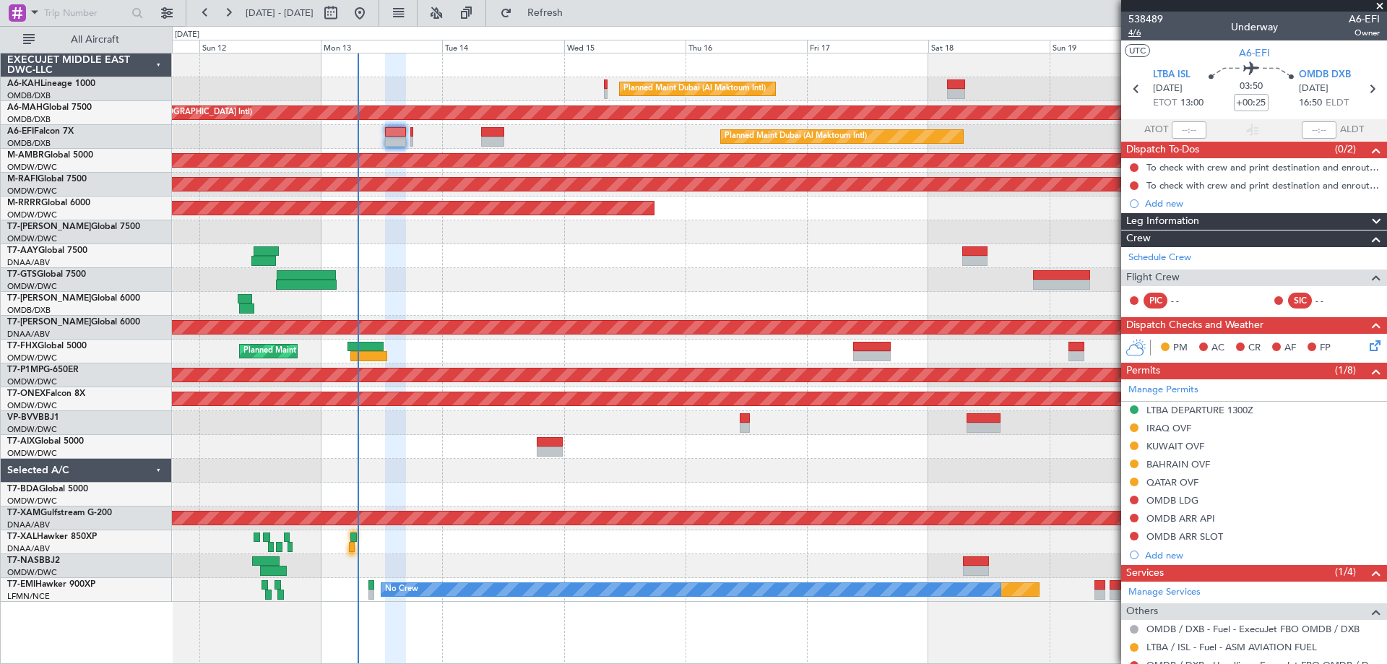
click at [1143, 35] on span "4/6" at bounding box center [1145, 33] width 35 height 12
click at [576, 12] on span "Refresh" at bounding box center [545, 13] width 61 height 10
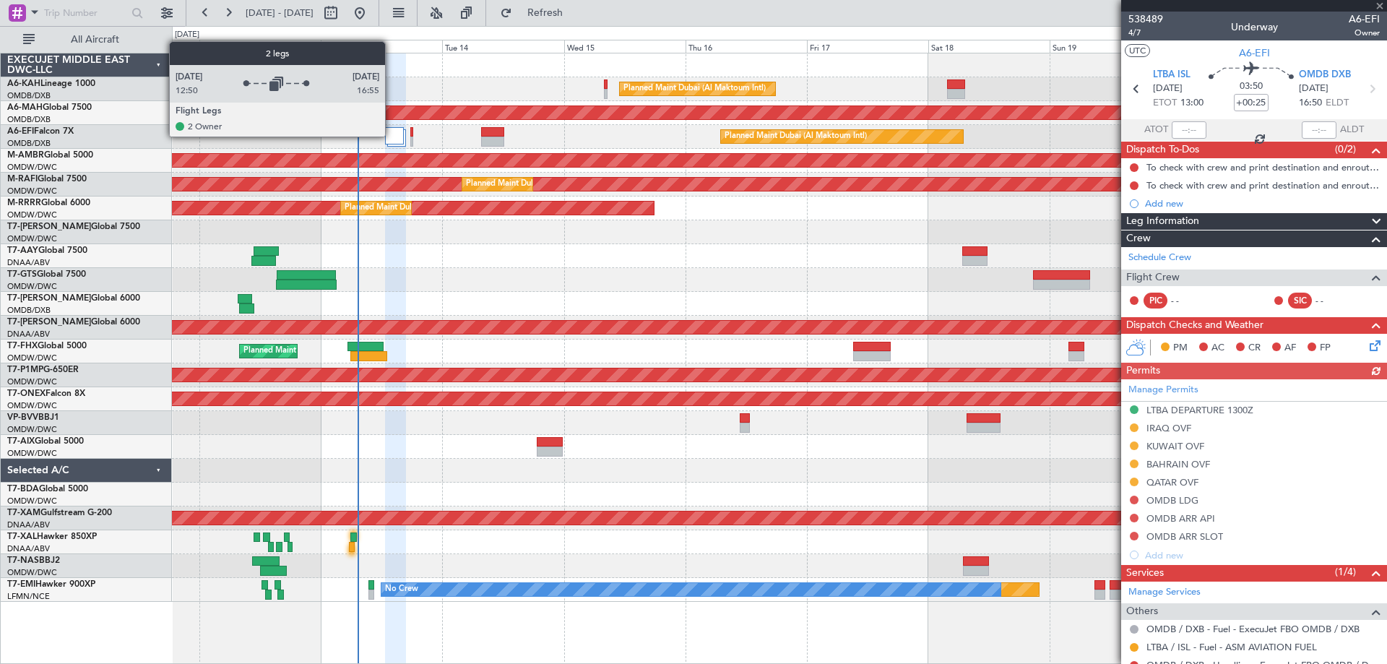
click at [391, 136] on div at bounding box center [394, 135] width 19 height 17
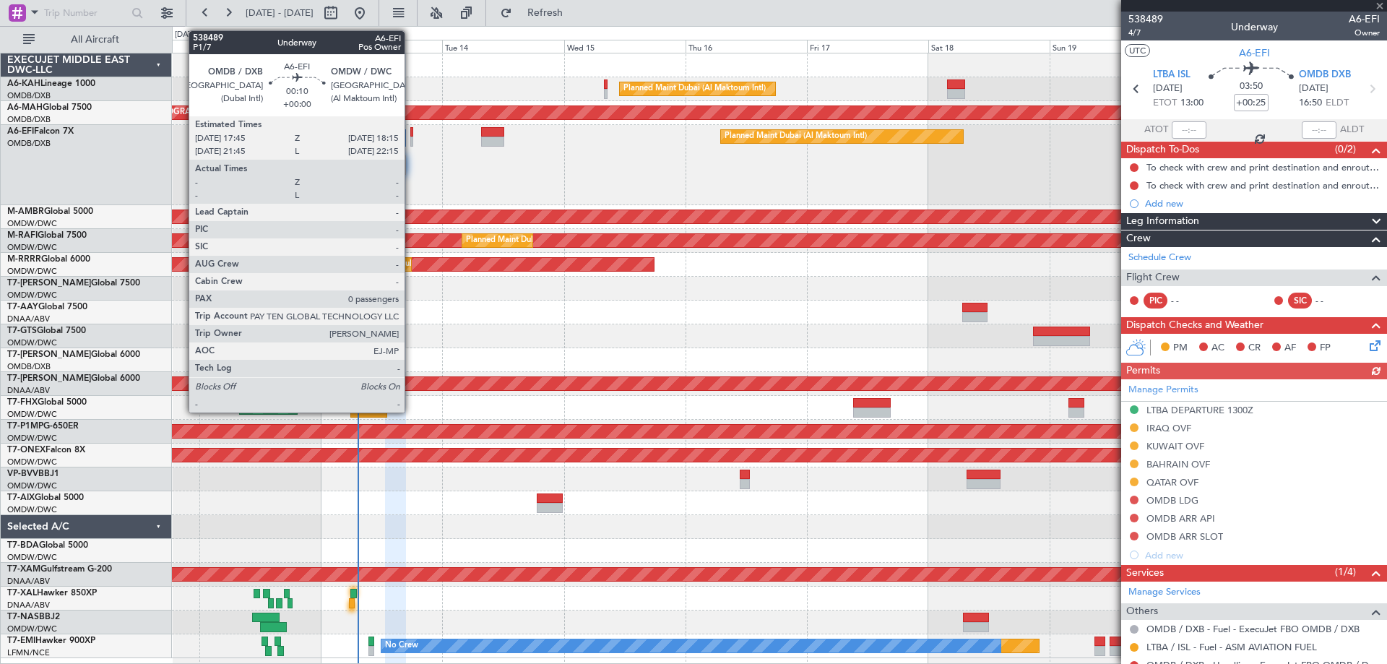
click at [411, 140] on div at bounding box center [411, 142] width 3 height 10
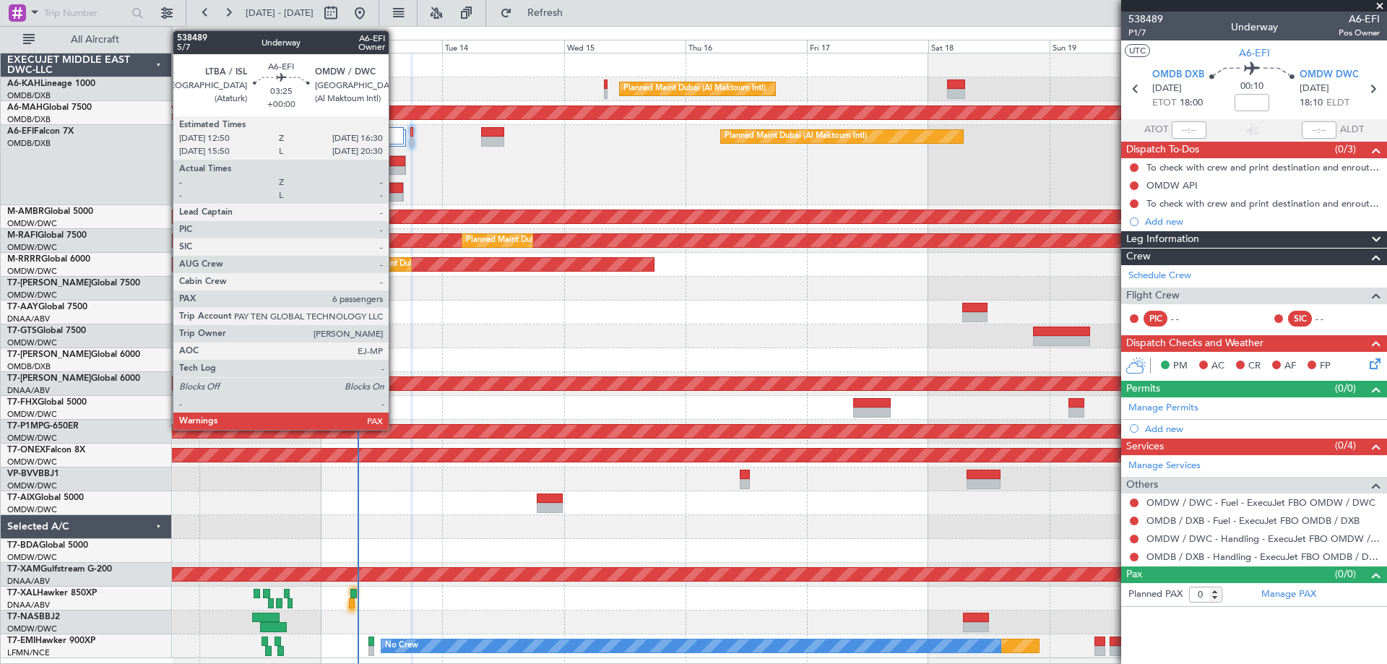
click at [395, 198] on div at bounding box center [394, 198] width 17 height 10
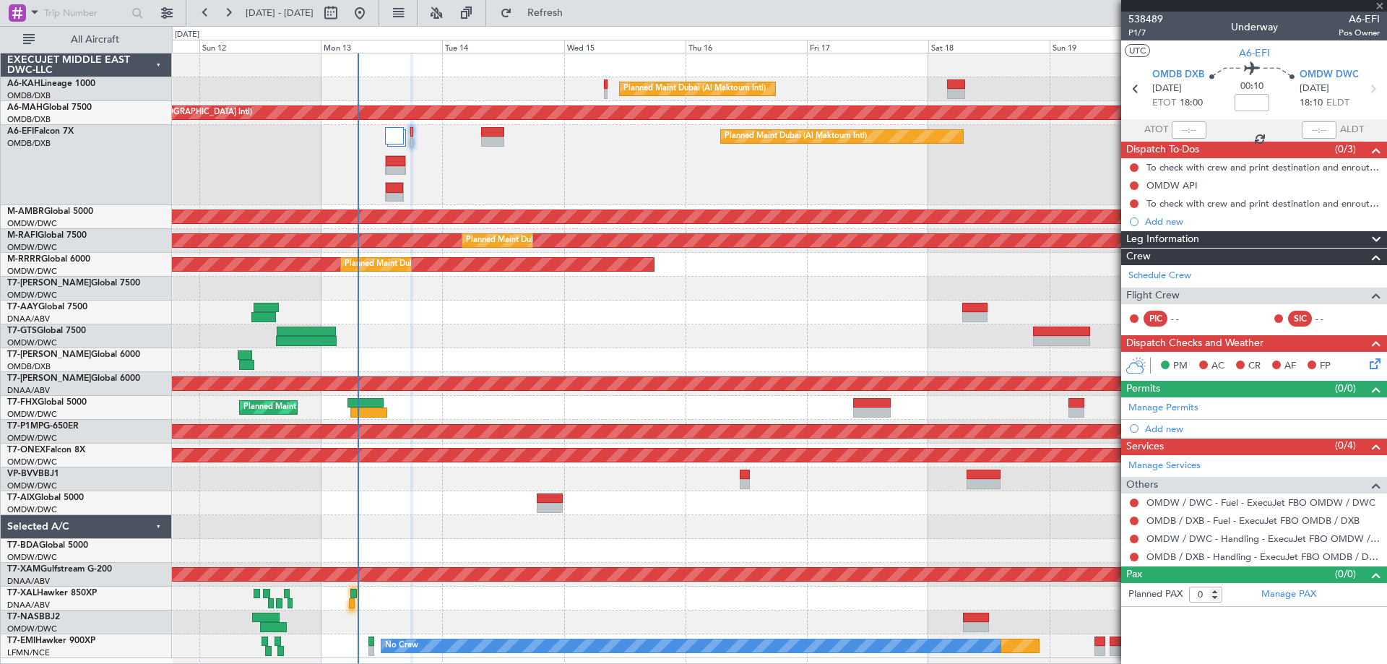
type input "6"
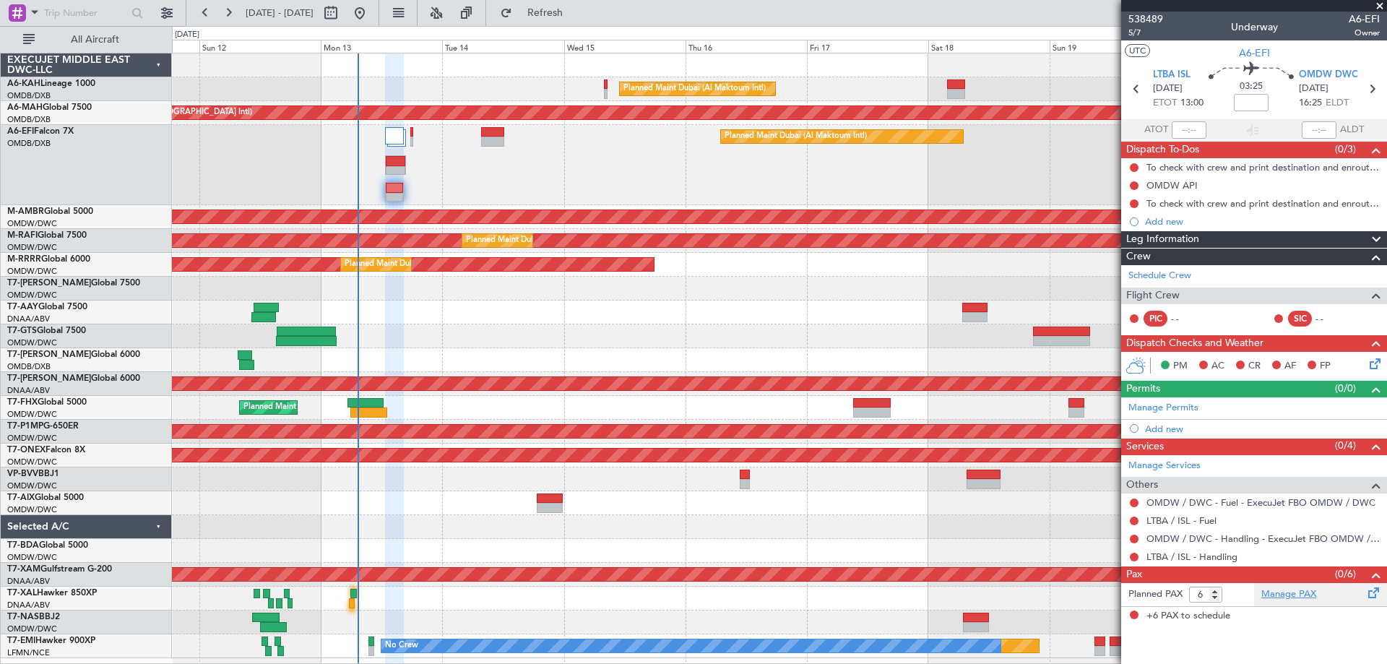
click at [1285, 595] on link "Manage PAX" at bounding box center [1288, 594] width 55 height 14
click at [574, 4] on button "Refresh" at bounding box center [536, 12] width 87 height 23
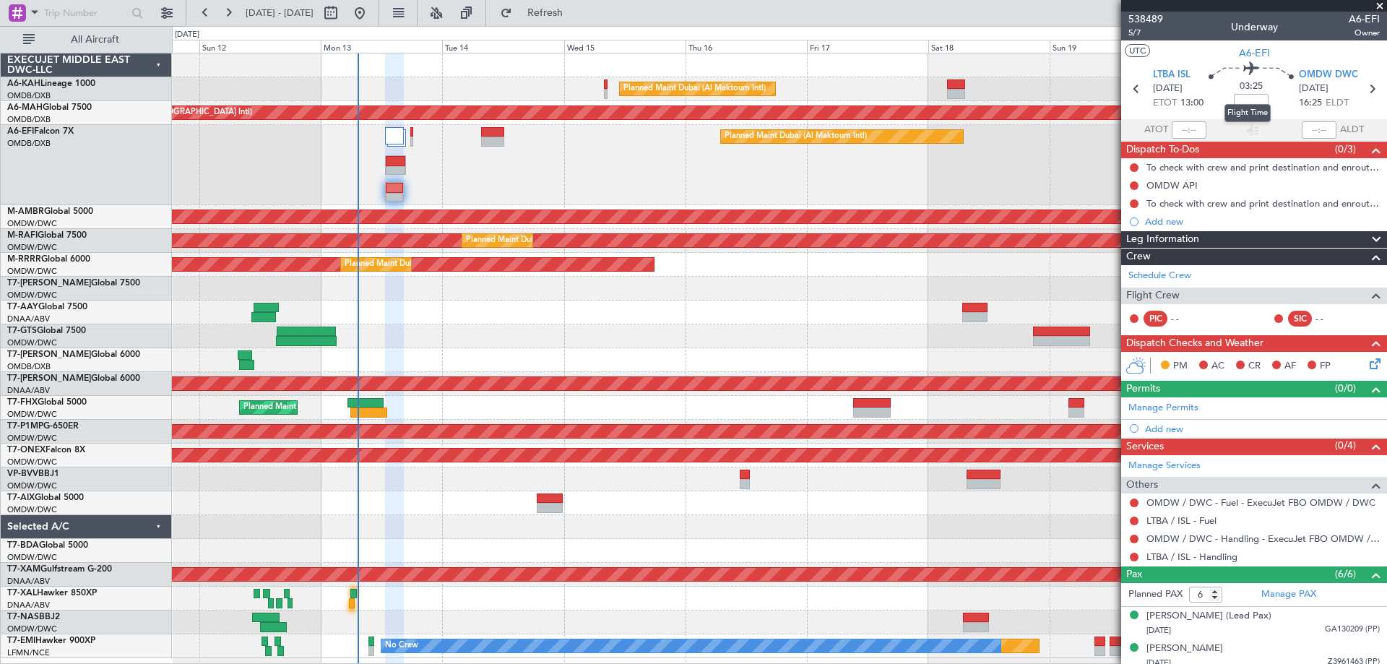
click at [1247, 104] on mat-tooltip-component "Flight Time" at bounding box center [1247, 113] width 66 height 38
click at [1237, 104] on input at bounding box center [1251, 102] width 35 height 17
type input "+00:15"
click at [1168, 407] on link "Manage Permits" at bounding box center [1163, 408] width 70 height 14
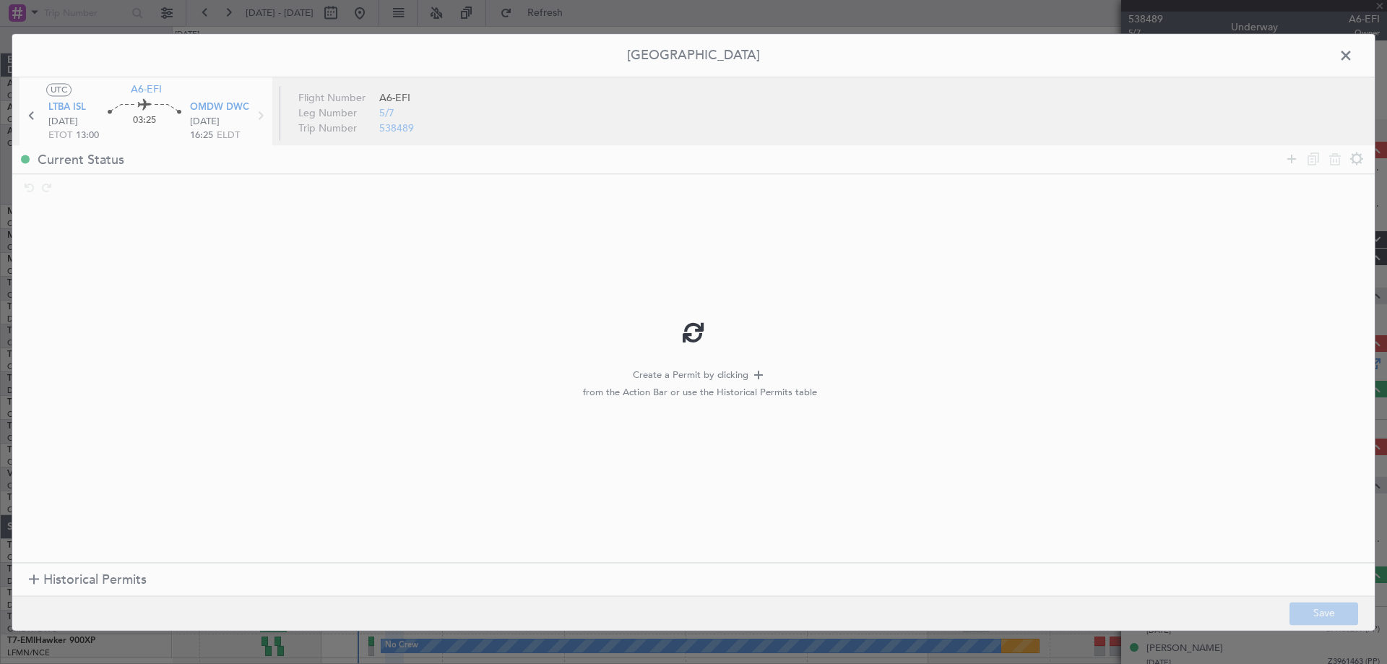
click at [95, 566] on div at bounding box center [693, 332] width 1362 height 596
click at [199, 460] on div at bounding box center [693, 332] width 1362 height 596
type input "+00:15"
click at [105, 586] on span "Historical Permits" at bounding box center [94, 581] width 103 height 20
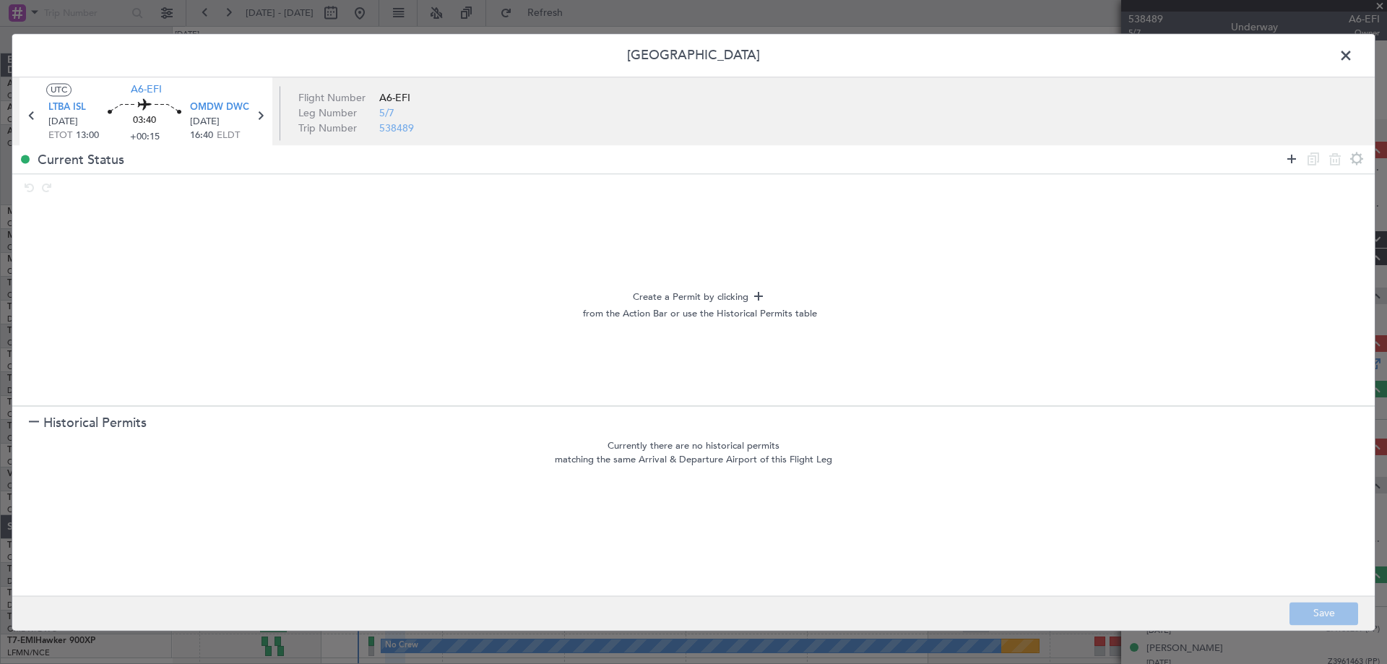
click at [1296, 150] on icon at bounding box center [1291, 158] width 17 height 17
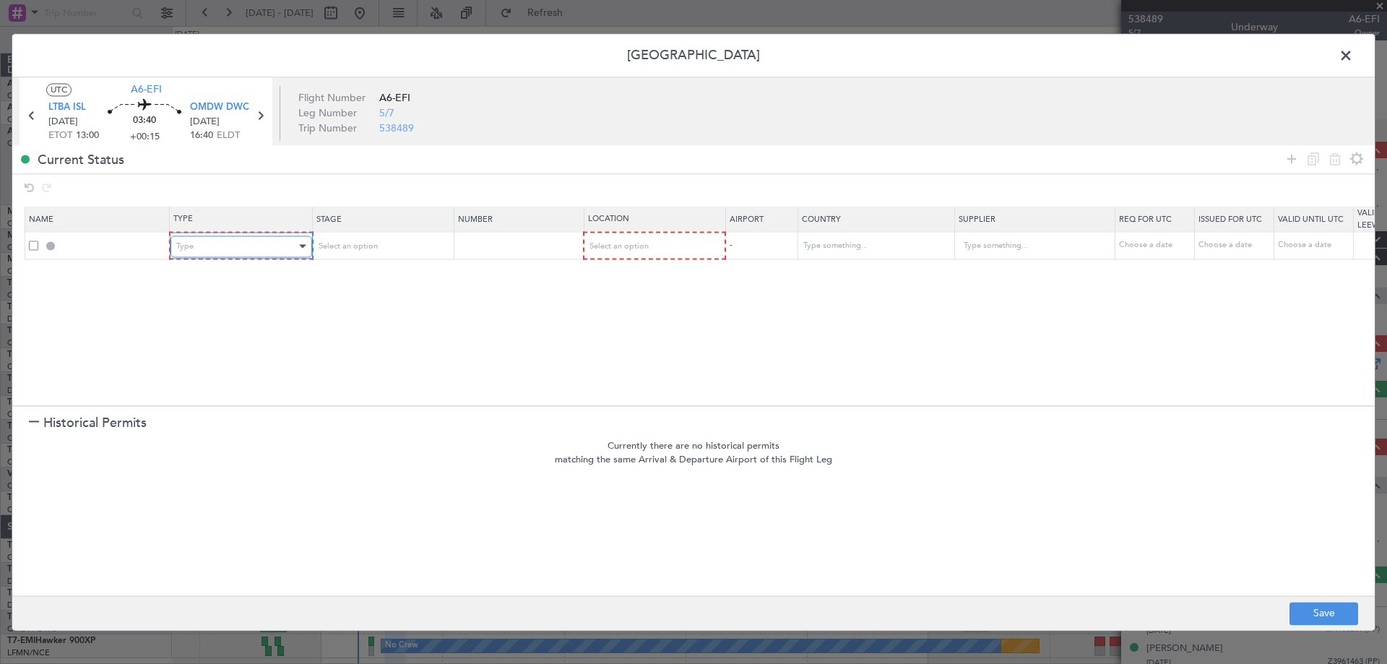
click at [187, 239] on div "Type" at bounding box center [236, 246] width 120 height 22
click at [225, 417] on span "Departure" at bounding box center [241, 421] width 129 height 22
click at [395, 257] on div "Select an option" at bounding box center [376, 246] width 120 height 22
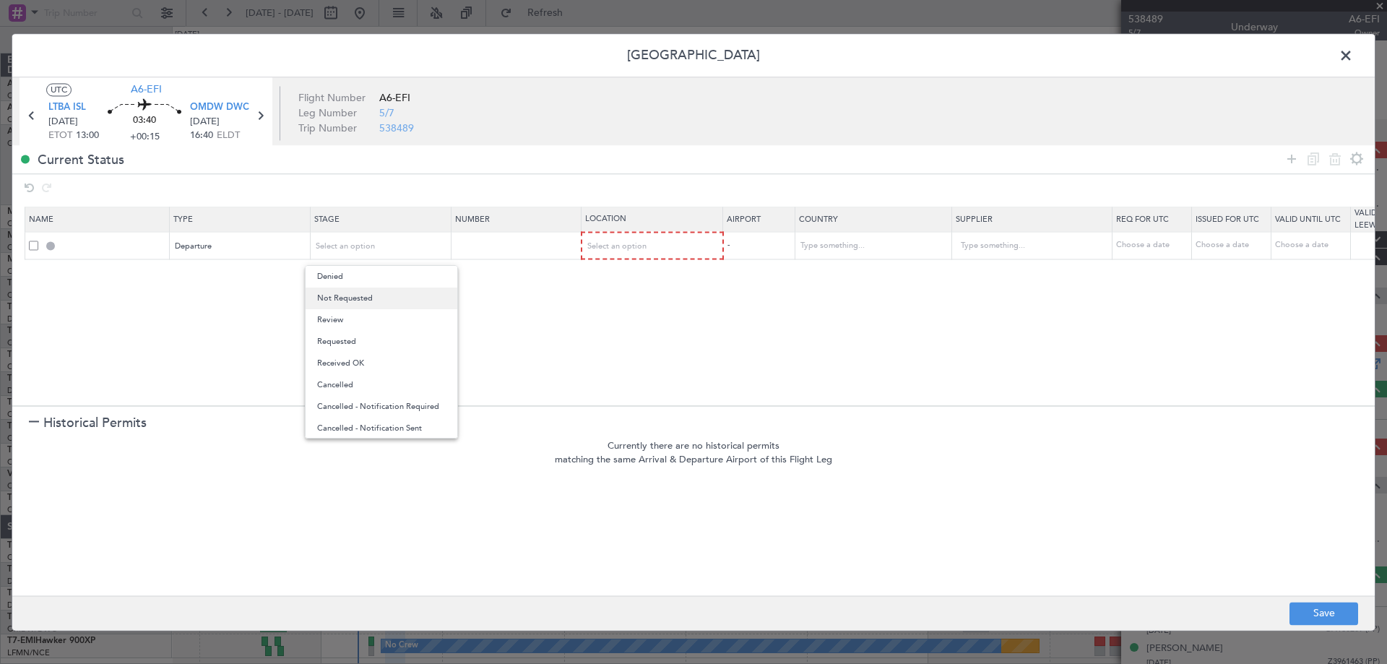
drag, startPoint x: 376, startPoint y: 292, endPoint x: 538, endPoint y: 267, distance: 164.4
click at [382, 291] on span "Not Requested" at bounding box center [381, 298] width 129 height 22
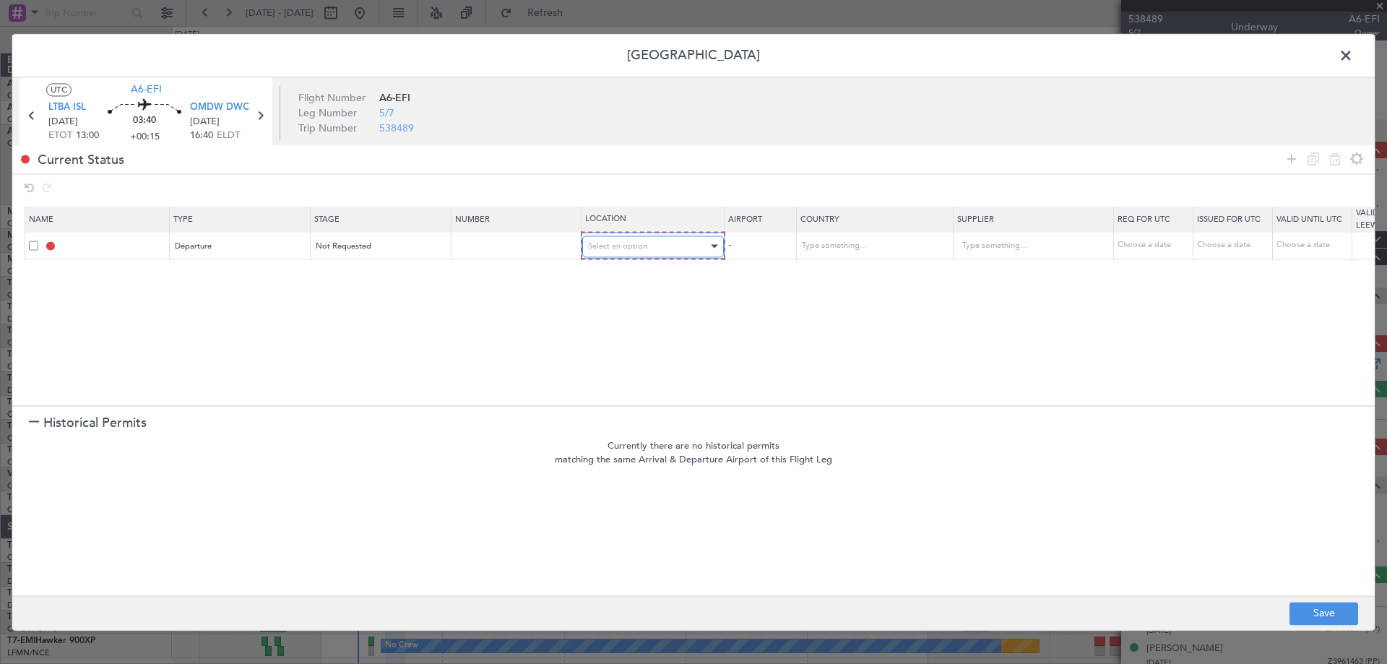
click at [636, 243] on span "Select an option" at bounding box center [617, 246] width 59 height 11
drag, startPoint x: 617, startPoint y: 285, endPoint x: 654, endPoint y: 280, distance: 37.3
click at [616, 285] on span "Departure" at bounding box center [653, 277] width 129 height 22
drag, startPoint x: 1289, startPoint y: 155, endPoint x: 722, endPoint y: 241, distance: 572.8
click at [1289, 155] on icon at bounding box center [1291, 158] width 17 height 17
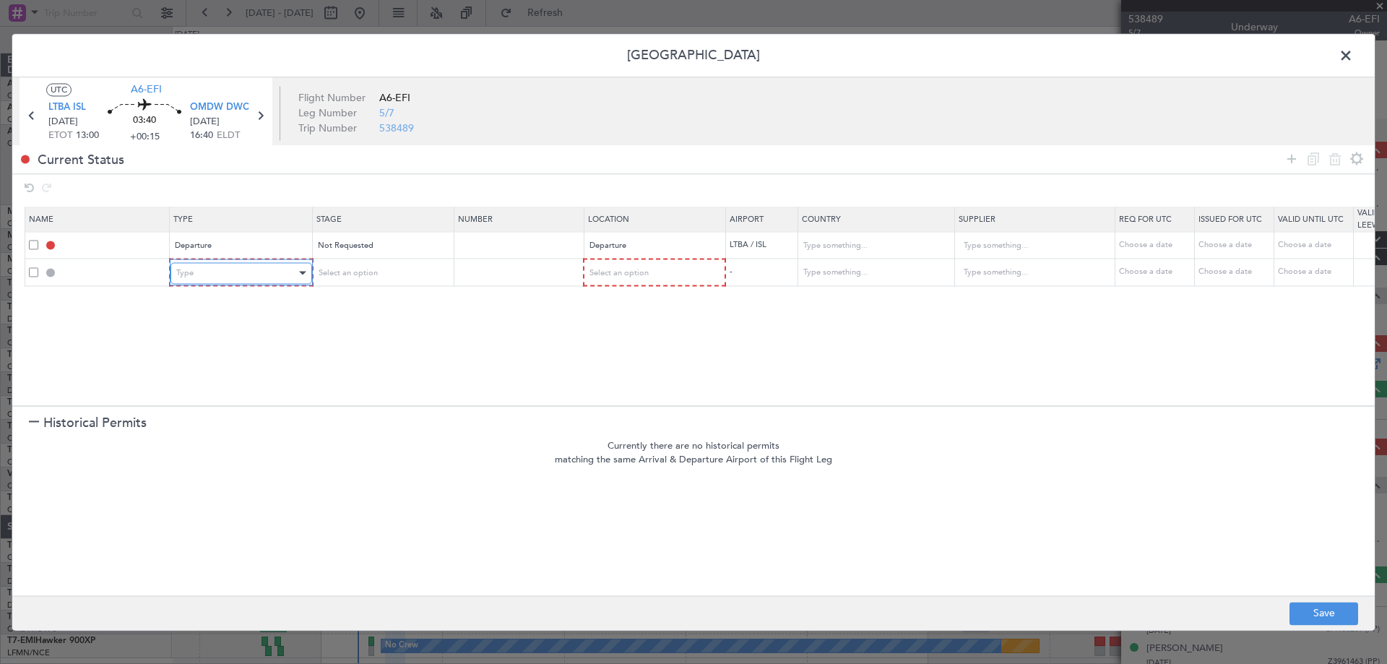
click at [209, 282] on div "Type" at bounding box center [236, 273] width 120 height 22
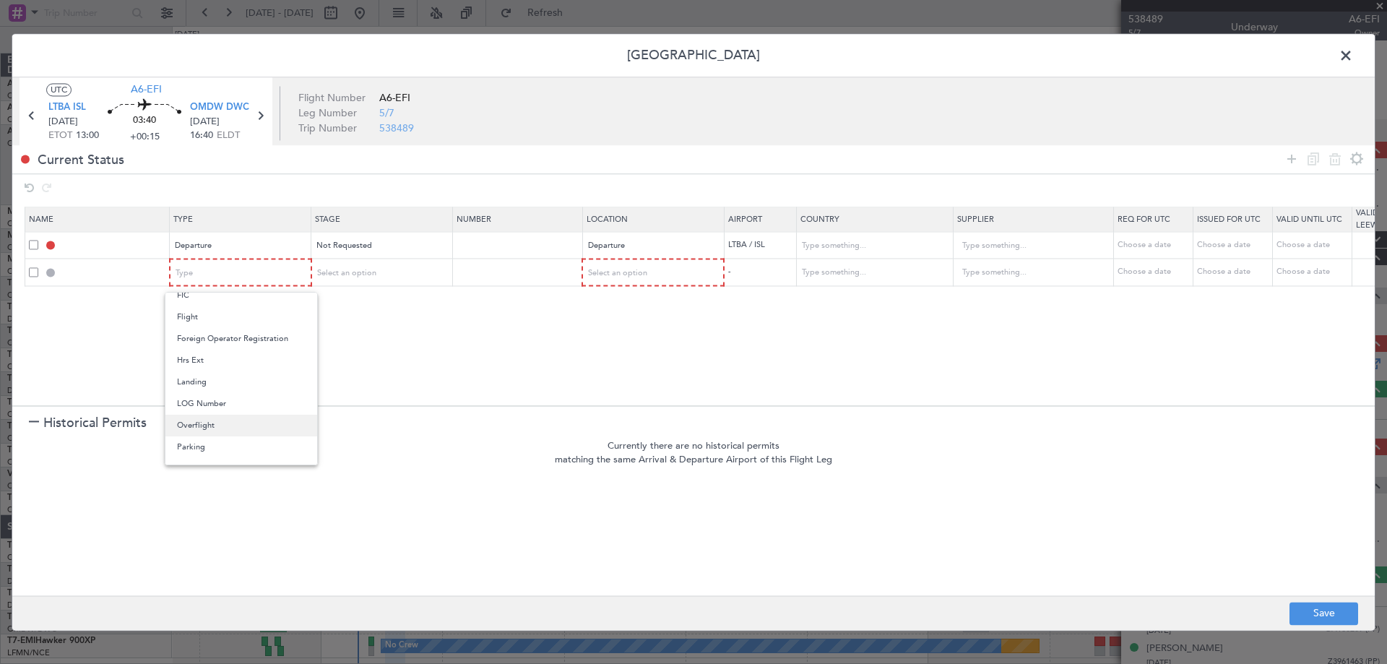
click at [206, 428] on span "Overflight" at bounding box center [241, 426] width 129 height 22
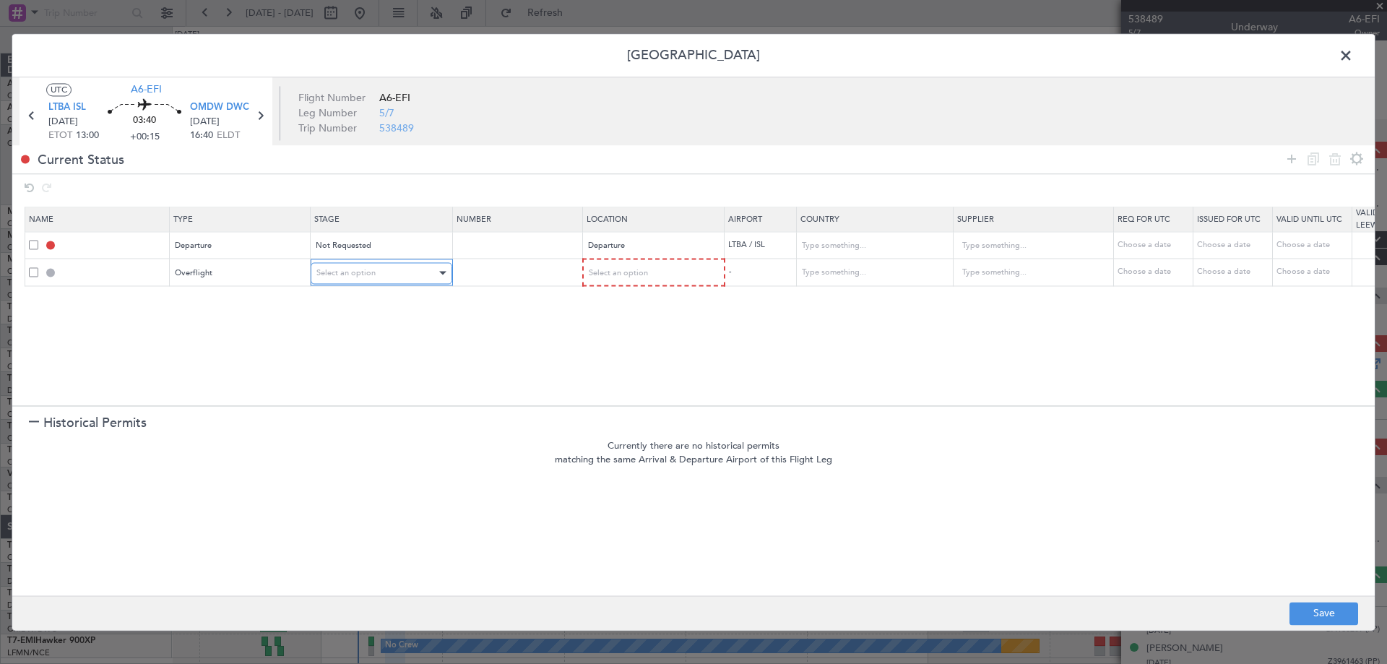
click at [380, 277] on div "Select an option" at bounding box center [376, 273] width 120 height 22
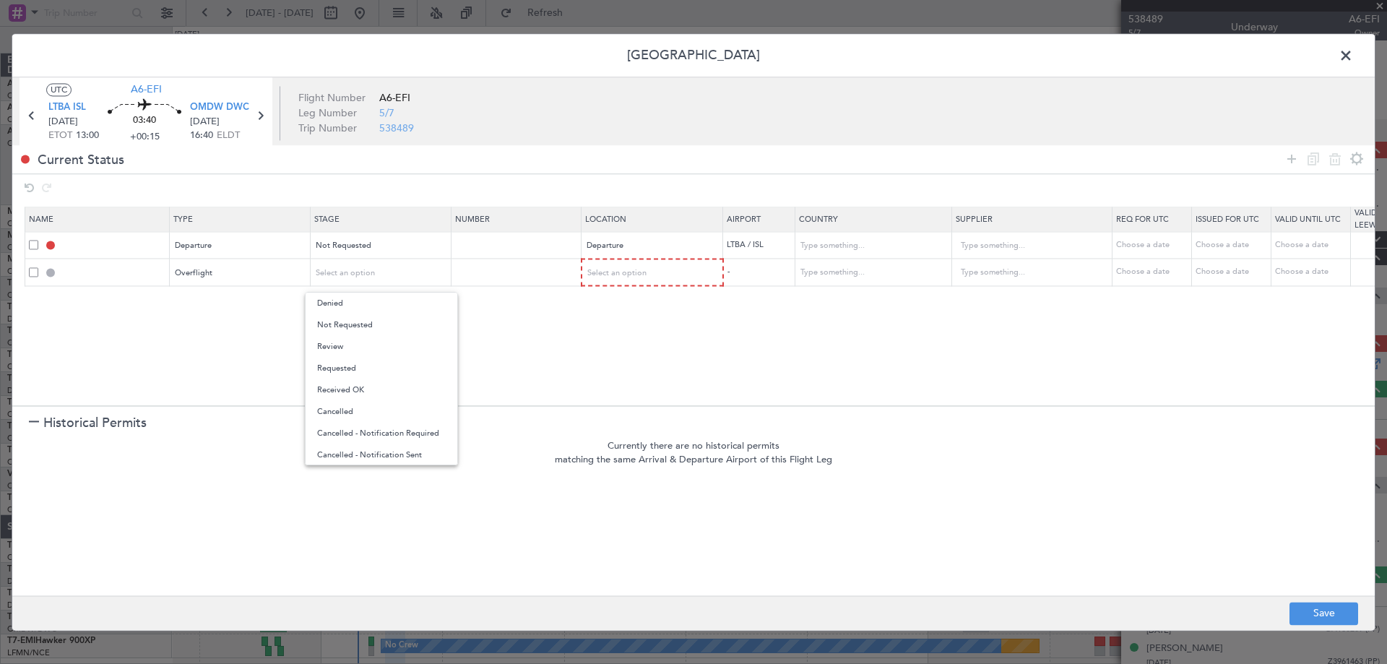
click at [363, 370] on span "Requested" at bounding box center [381, 369] width 129 height 22
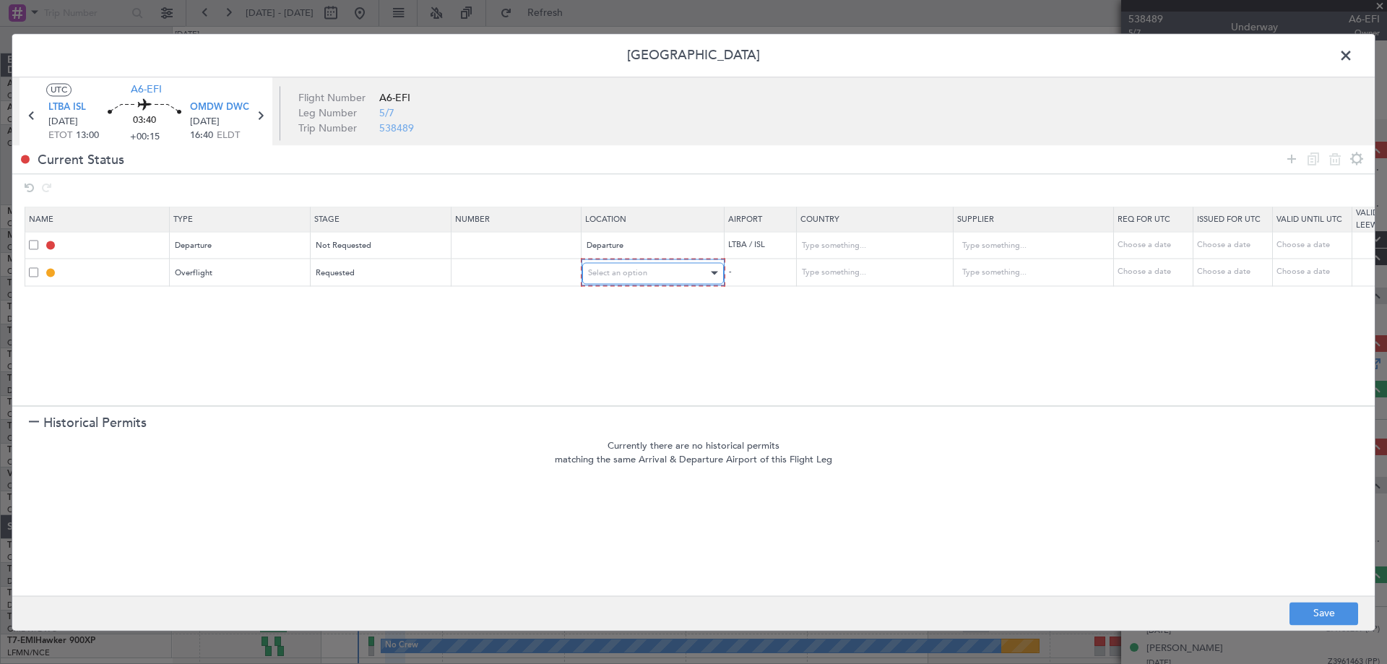
click at [663, 277] on div "Select an option" at bounding box center [648, 273] width 120 height 22
drag, startPoint x: 628, startPoint y: 383, endPoint x: 700, endPoint y: 359, distance: 76.1
click at [633, 384] on span "Enroute" at bounding box center [653, 390] width 129 height 22
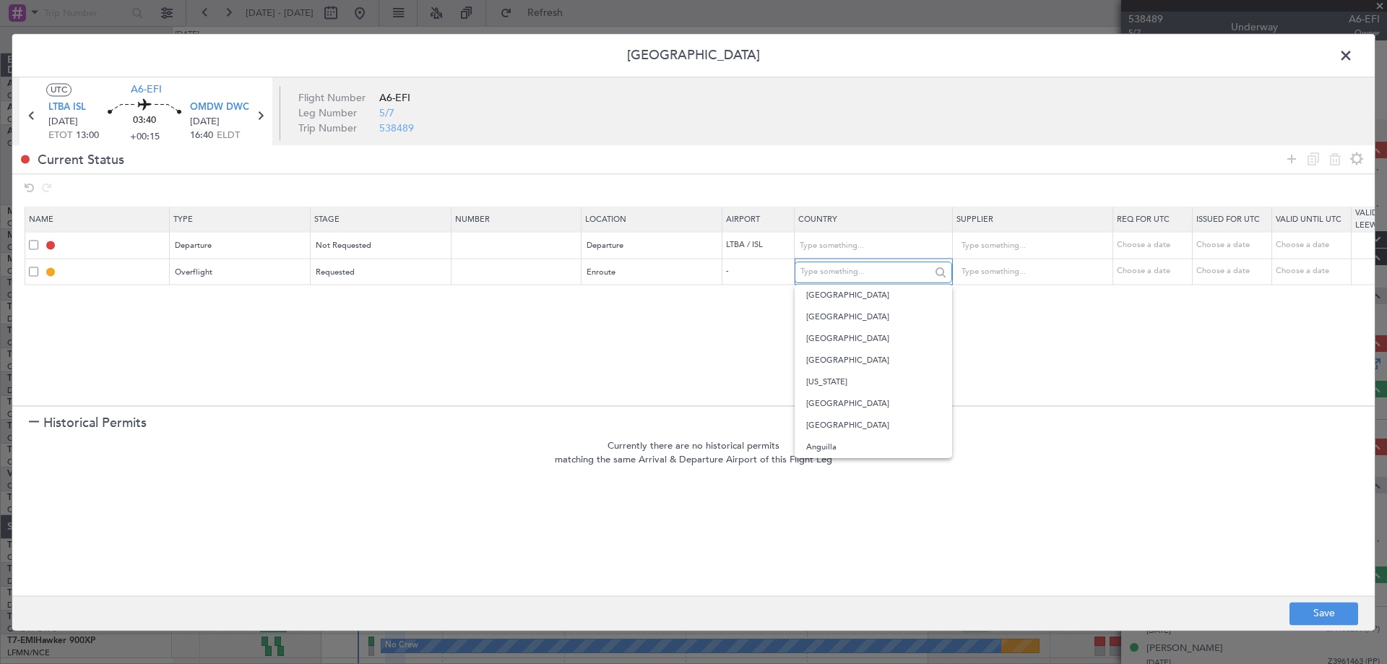
click at [830, 273] on input "text" at bounding box center [865, 272] width 130 height 22
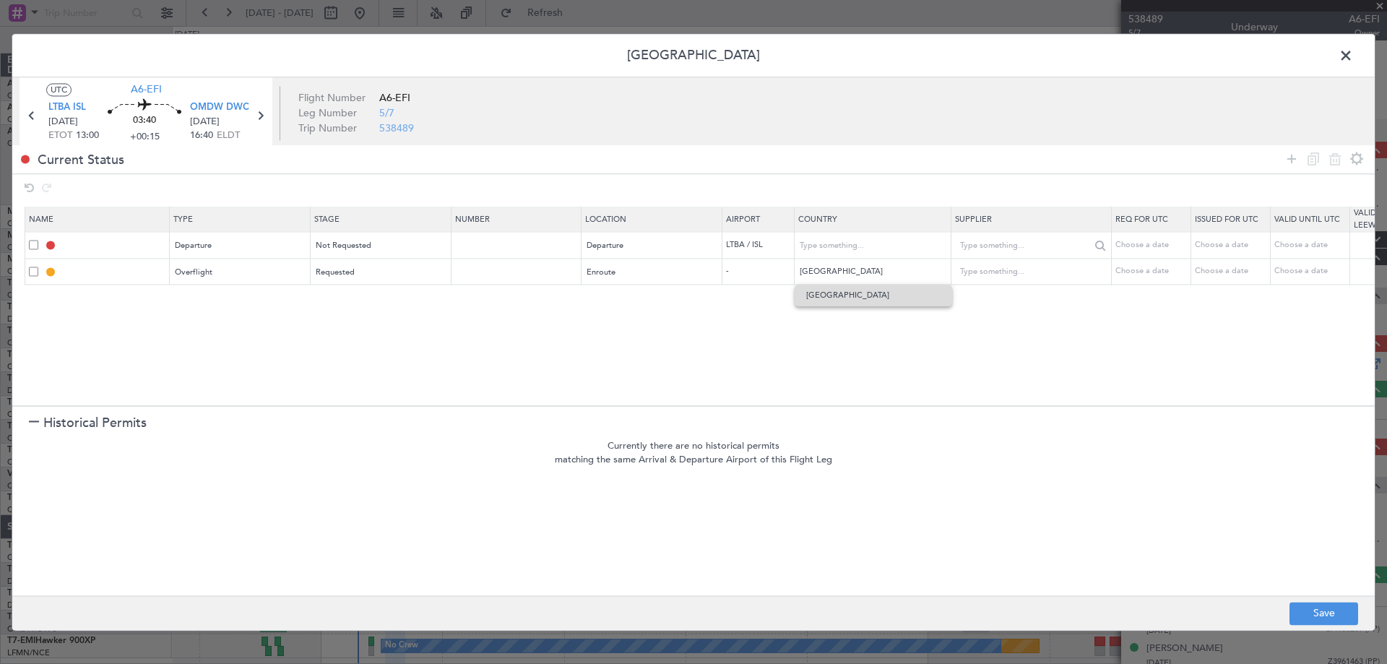
drag, startPoint x: 865, startPoint y: 306, endPoint x: 983, endPoint y: 258, distance: 127.3
click at [865, 305] on span "[GEOGRAPHIC_DATA]" at bounding box center [873, 296] width 134 height 22
type input "[GEOGRAPHIC_DATA]"
click at [1290, 160] on icon at bounding box center [1291, 158] width 17 height 17
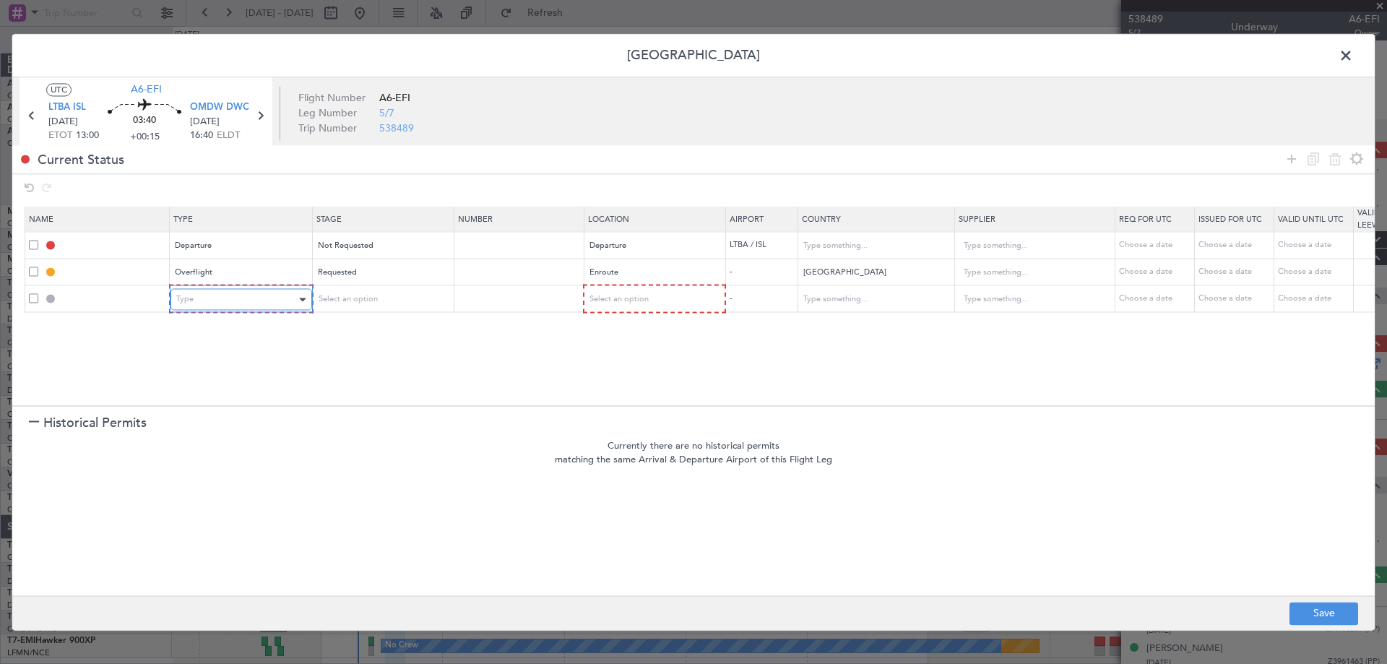
click at [243, 310] on div "Type" at bounding box center [236, 300] width 120 height 22
drag, startPoint x: 222, startPoint y: 446, endPoint x: 334, endPoint y: 363, distance: 139.3
click at [227, 452] on span "Overflight" at bounding box center [241, 452] width 129 height 22
click at [376, 303] on div "Select an option" at bounding box center [376, 300] width 120 height 22
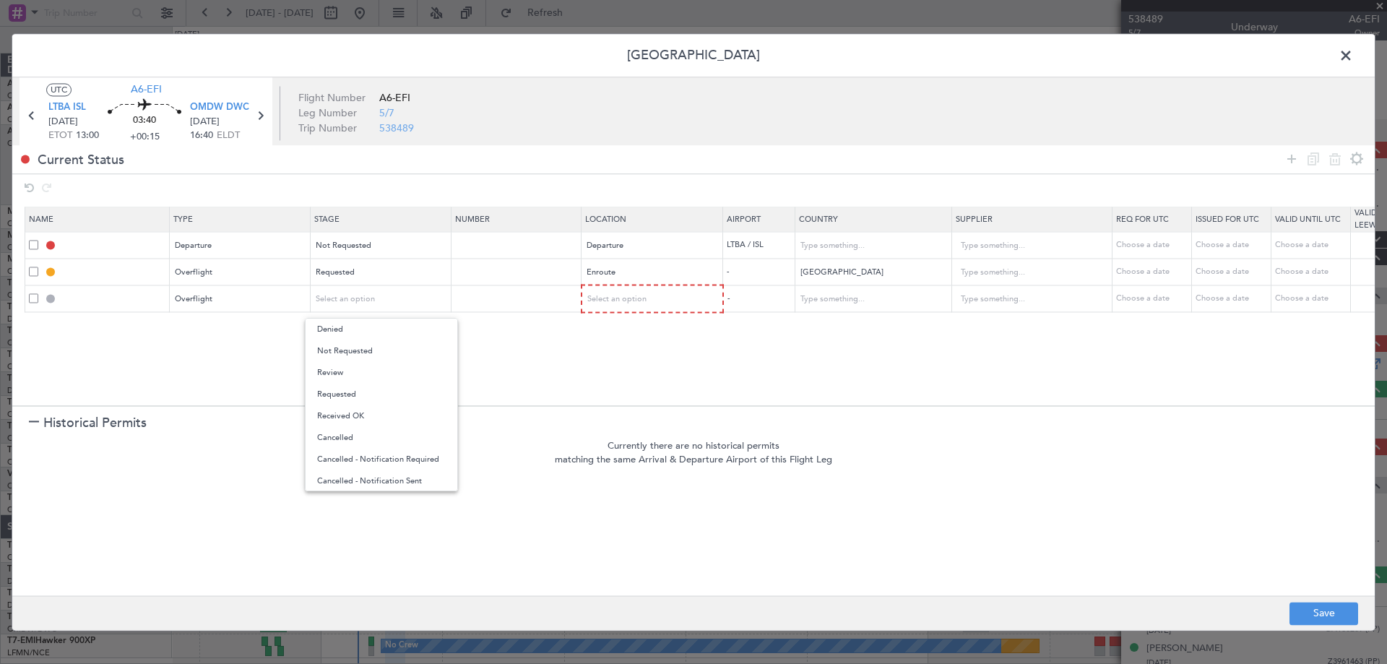
drag, startPoint x: 365, startPoint y: 393, endPoint x: 569, endPoint y: 311, distance: 220.4
click at [372, 391] on span "Requested" at bounding box center [381, 395] width 129 height 22
click at [653, 289] on mat-form-field "Select an option" at bounding box center [652, 299] width 140 height 26
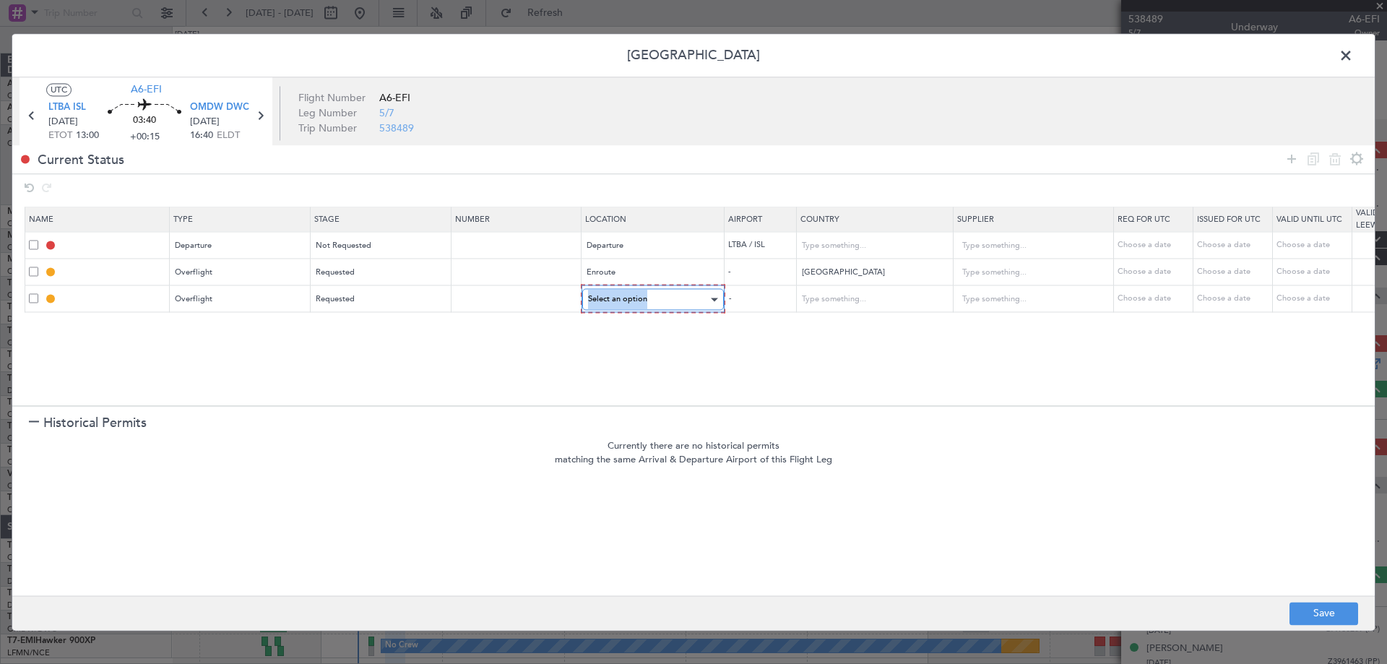
click at [641, 296] on span "Select an option" at bounding box center [617, 299] width 59 height 11
click at [628, 414] on span "Enroute" at bounding box center [653, 416] width 129 height 22
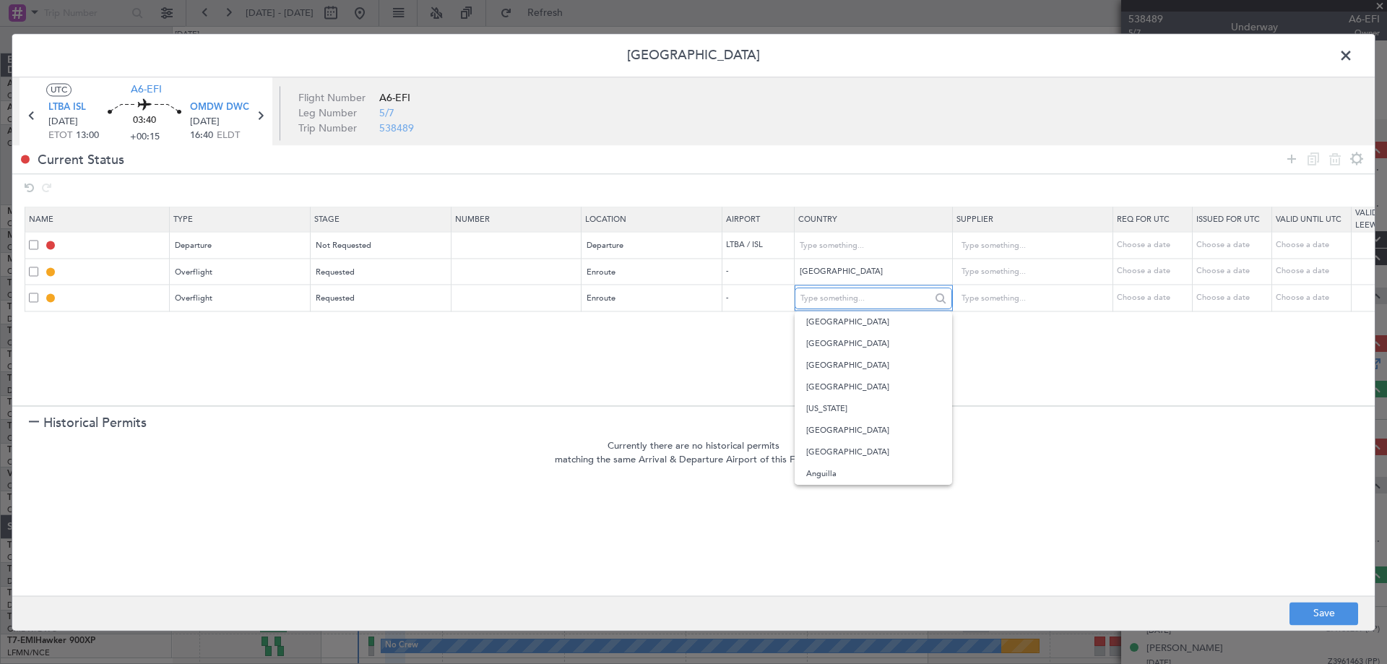
click at [815, 301] on input "text" at bounding box center [865, 298] width 130 height 22
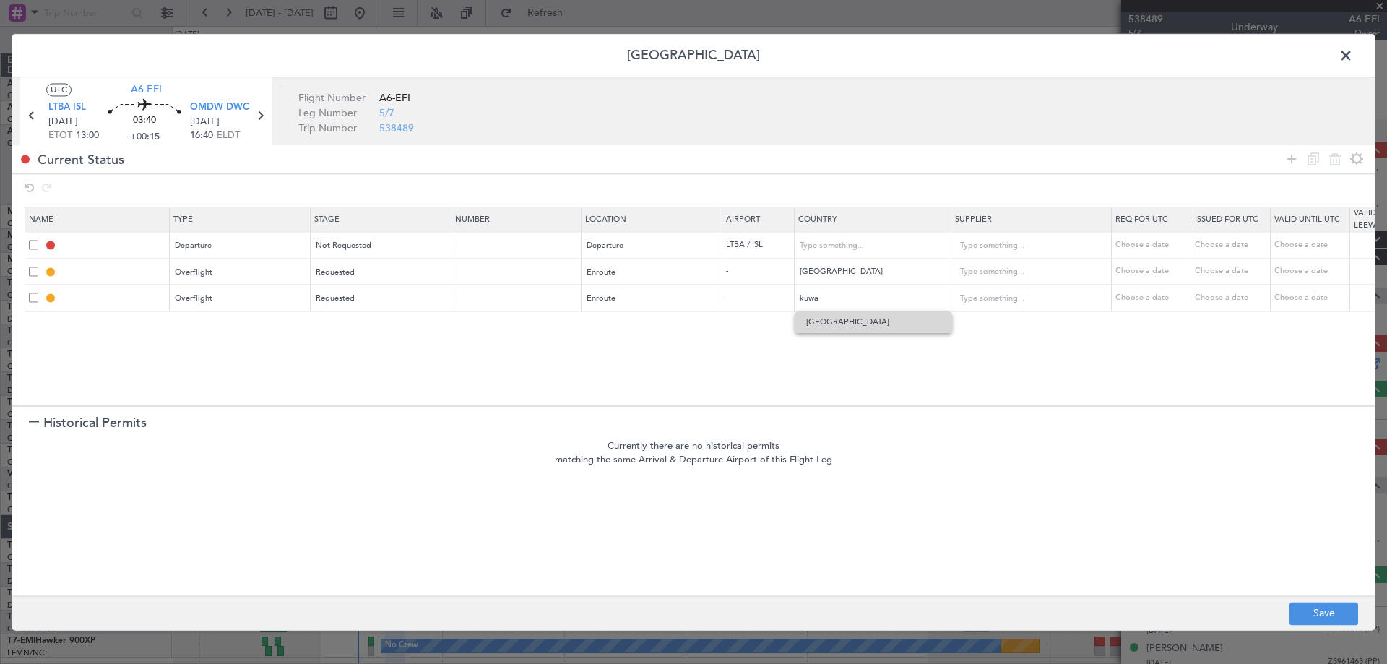
click at [824, 328] on span "[GEOGRAPHIC_DATA]" at bounding box center [873, 322] width 134 height 22
type input "[GEOGRAPHIC_DATA]"
click at [1290, 150] on icon at bounding box center [1291, 158] width 17 height 17
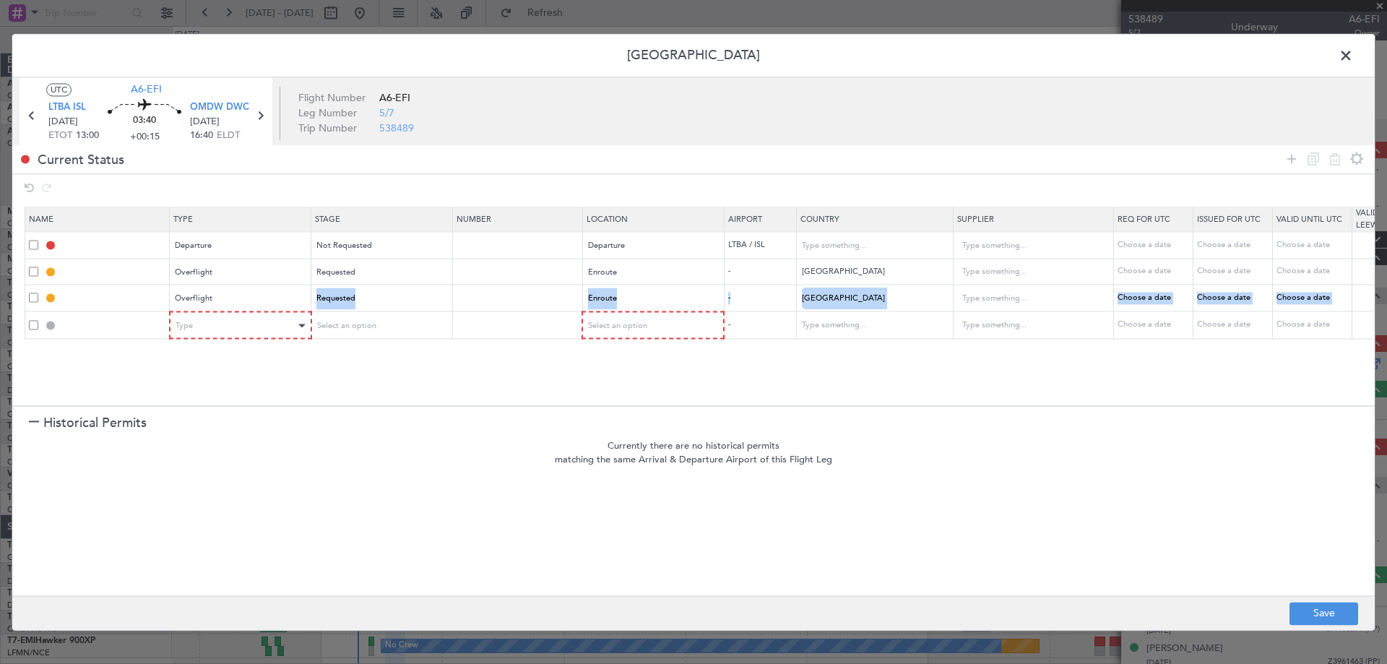
click at [185, 320] on table "Name Type Stage Number Location Airport Country Supplier Req For Utc Issued For…" at bounding box center [948, 273] width 1846 height 132
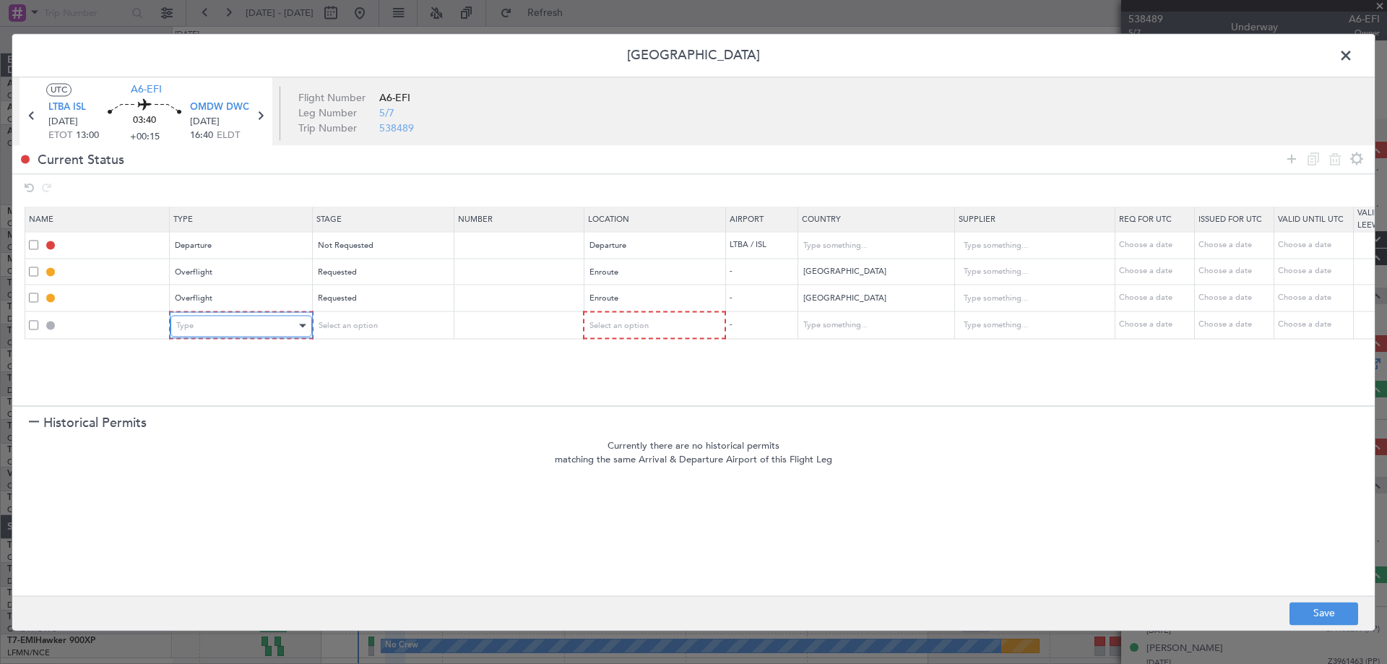
click at [191, 323] on span "Type" at bounding box center [184, 325] width 17 height 11
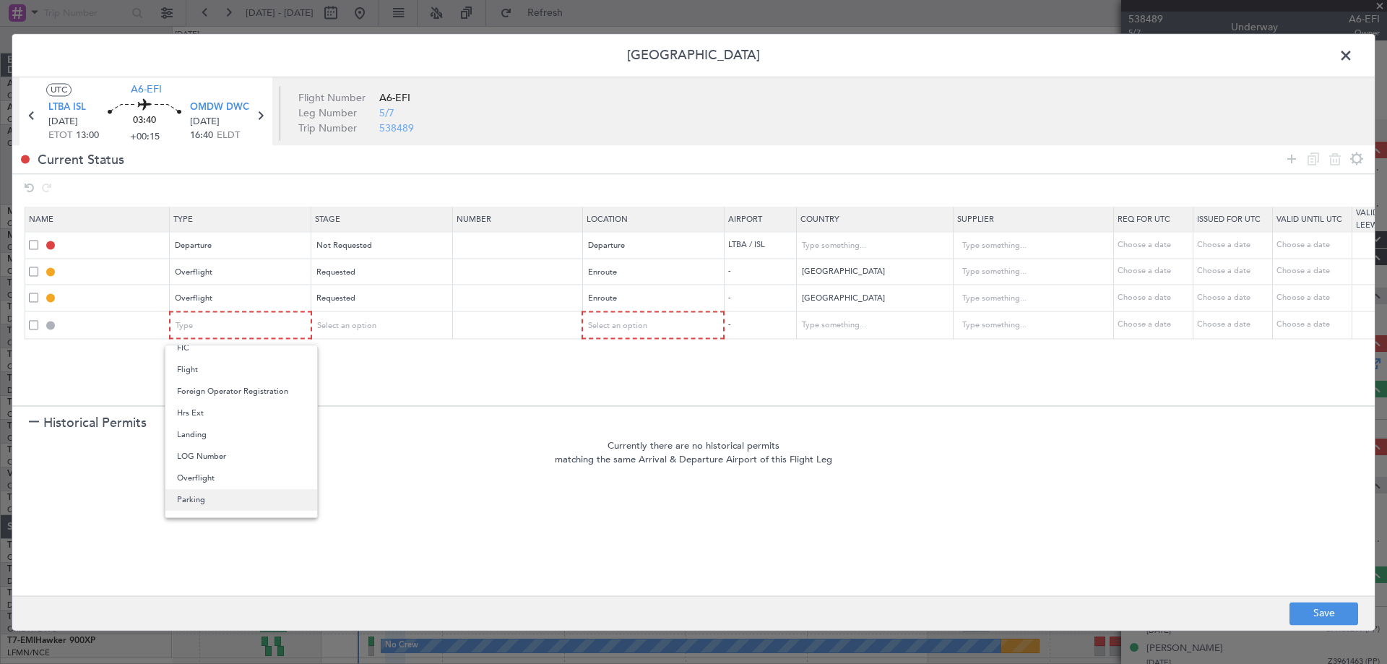
click at [186, 490] on span "Parking" at bounding box center [241, 500] width 129 height 22
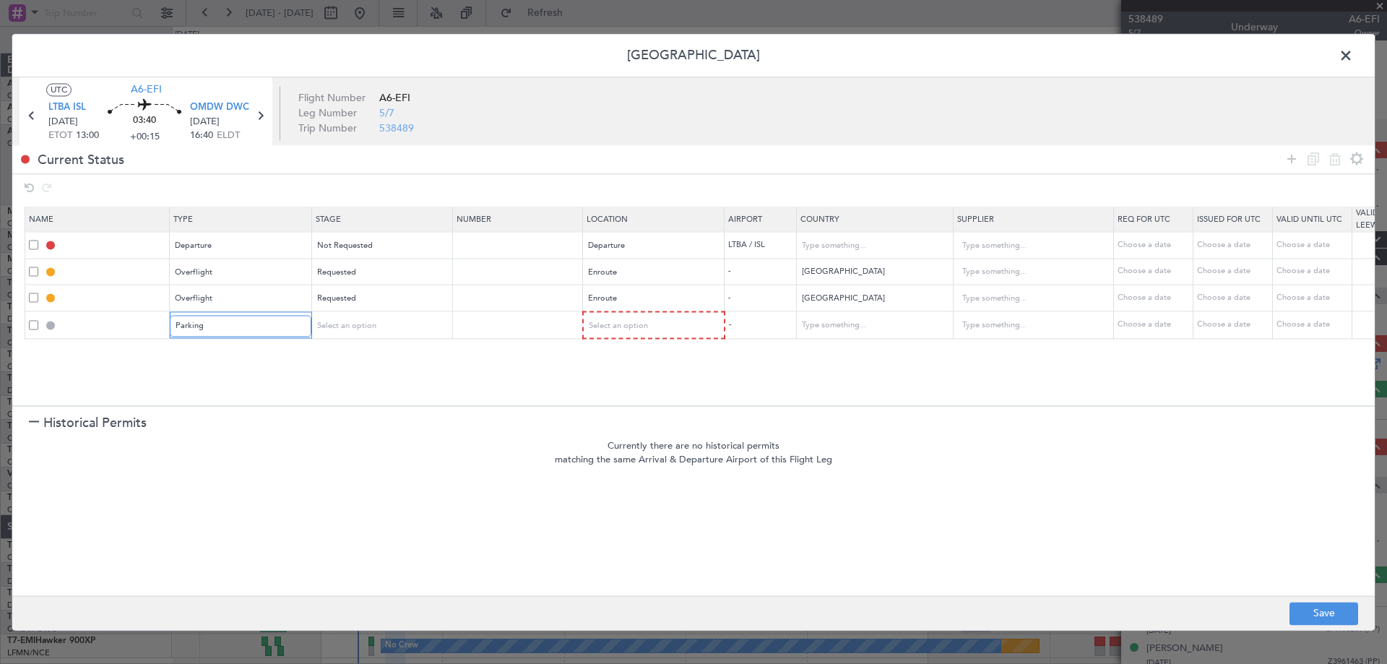
scroll to position [292, 0]
click at [224, 332] on div "Parking" at bounding box center [236, 326] width 120 height 22
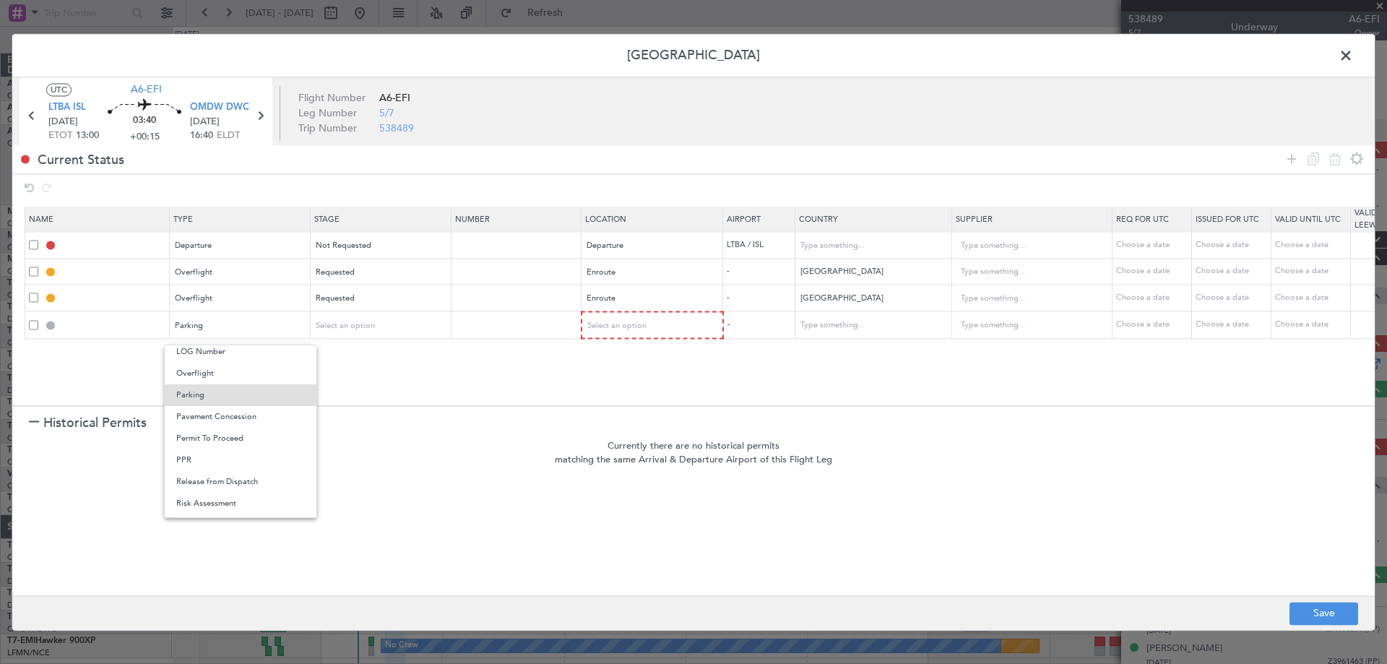
drag, startPoint x: 216, startPoint y: 368, endPoint x: 282, endPoint y: 365, distance: 66.5
click at [215, 368] on span "Overflight" at bounding box center [240, 374] width 129 height 22
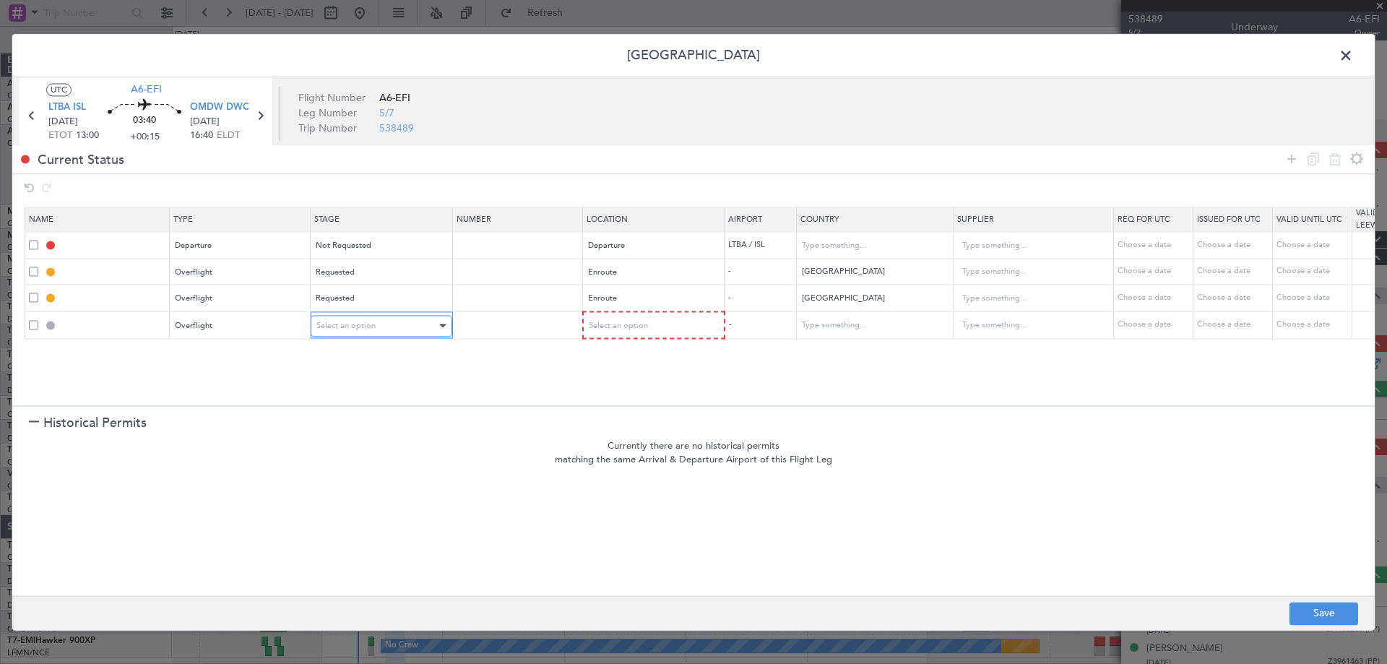
click at [372, 333] on div "Select an option" at bounding box center [376, 326] width 120 height 22
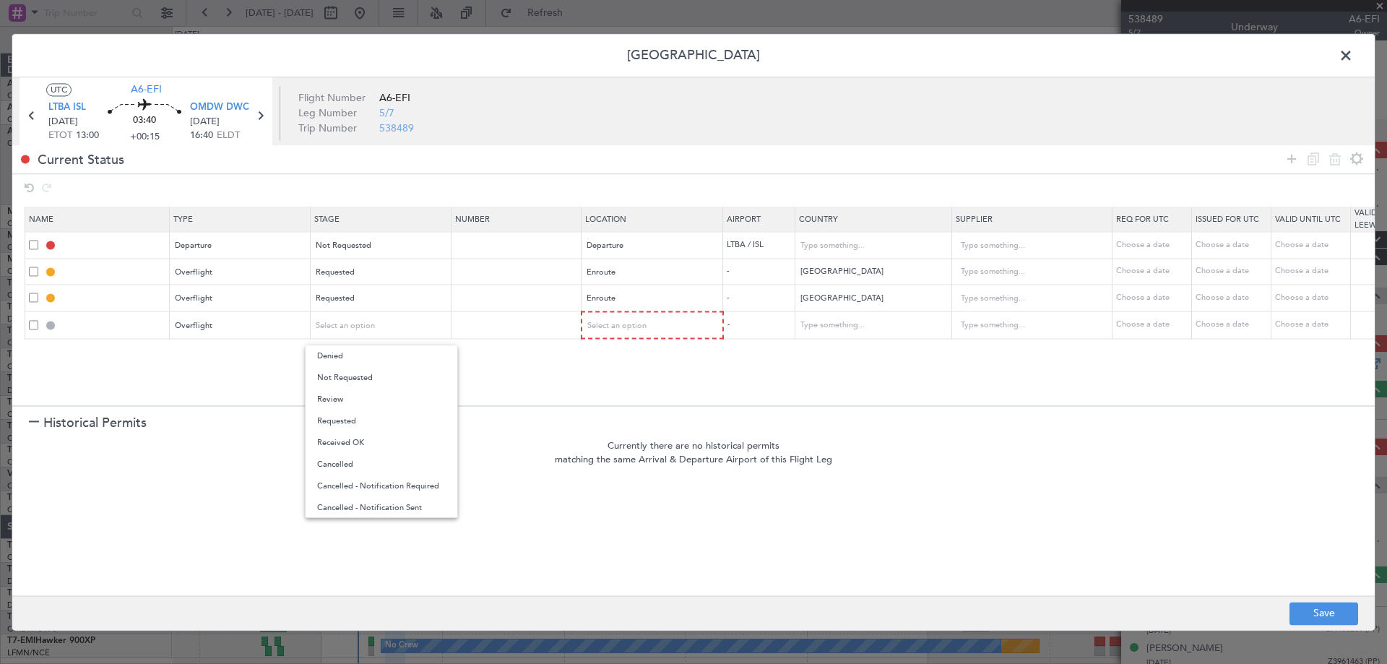
drag, startPoint x: 353, startPoint y: 421, endPoint x: 363, endPoint y: 420, distance: 9.5
click at [358, 421] on span "Requested" at bounding box center [381, 421] width 129 height 22
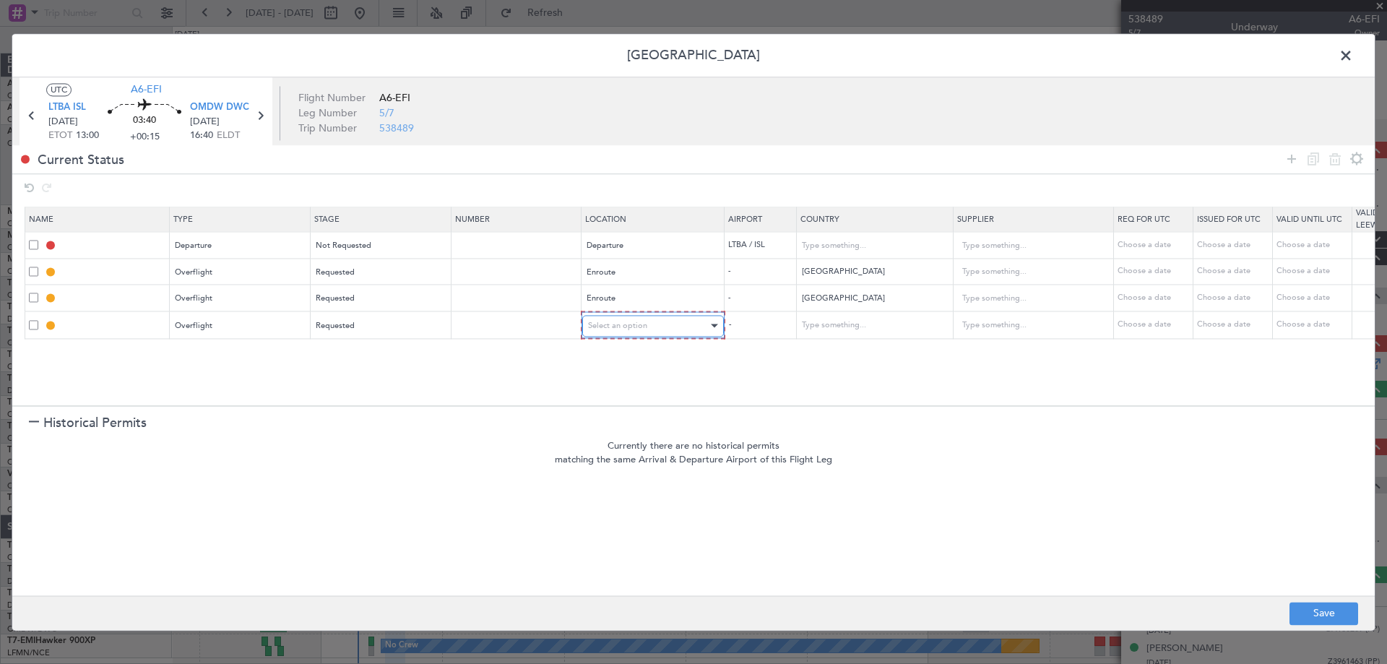
click at [615, 334] on div "Select an option" at bounding box center [648, 326] width 120 height 22
drag, startPoint x: 617, startPoint y: 438, endPoint x: 818, endPoint y: 352, distance: 218.4
click at [620, 433] on span "Enroute" at bounding box center [653, 443] width 129 height 22
click at [839, 311] on mat-form-field at bounding box center [873, 324] width 156 height 26
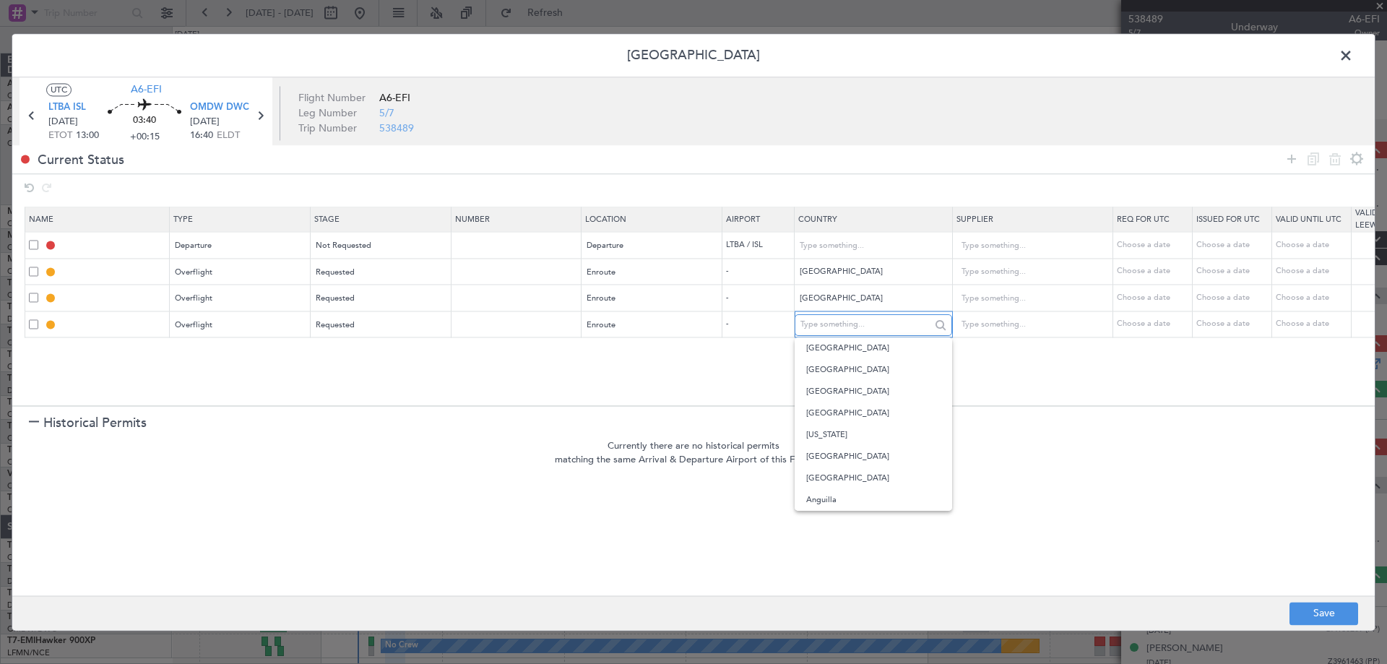
click at [831, 330] on input "text" at bounding box center [865, 325] width 130 height 22
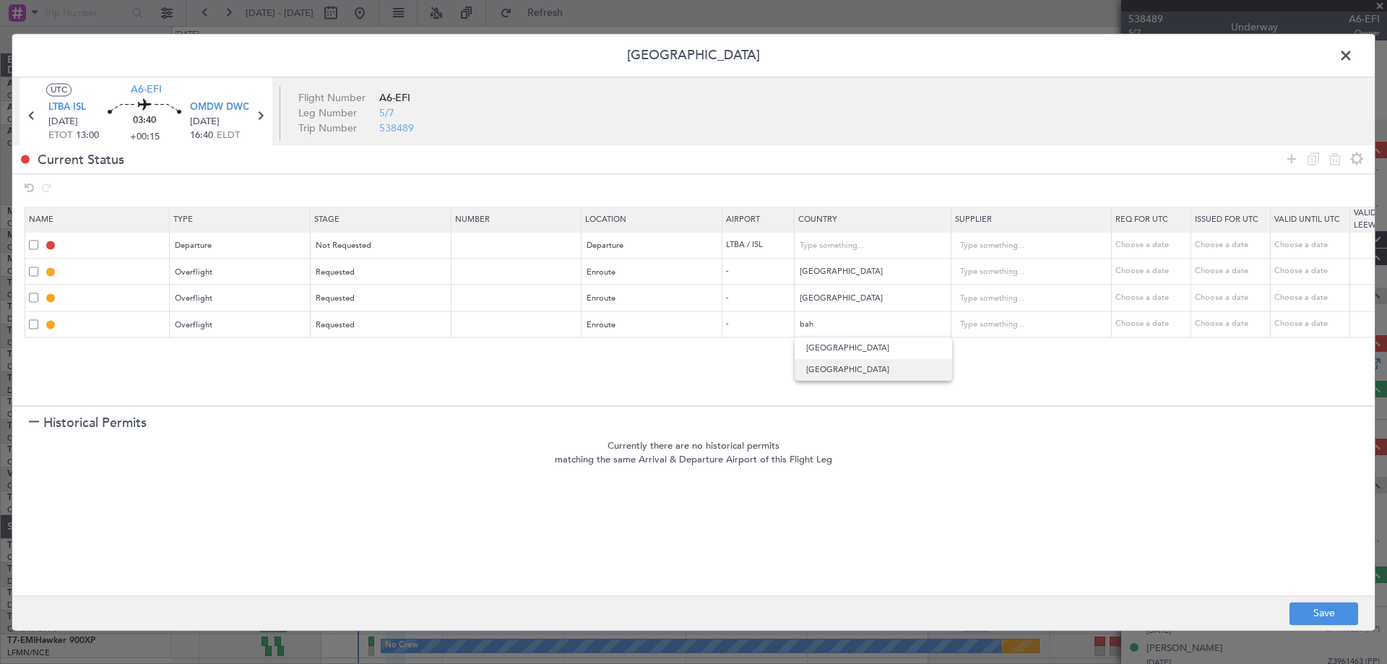
click at [855, 366] on span "[GEOGRAPHIC_DATA]" at bounding box center [873, 370] width 134 height 22
type input "[GEOGRAPHIC_DATA]"
click at [426, 546] on section "Currently there are no historical permits matching the same Arrival & Departure…" at bounding box center [693, 517] width 1362 height 157
click at [1289, 163] on icon at bounding box center [1291, 158] width 17 height 17
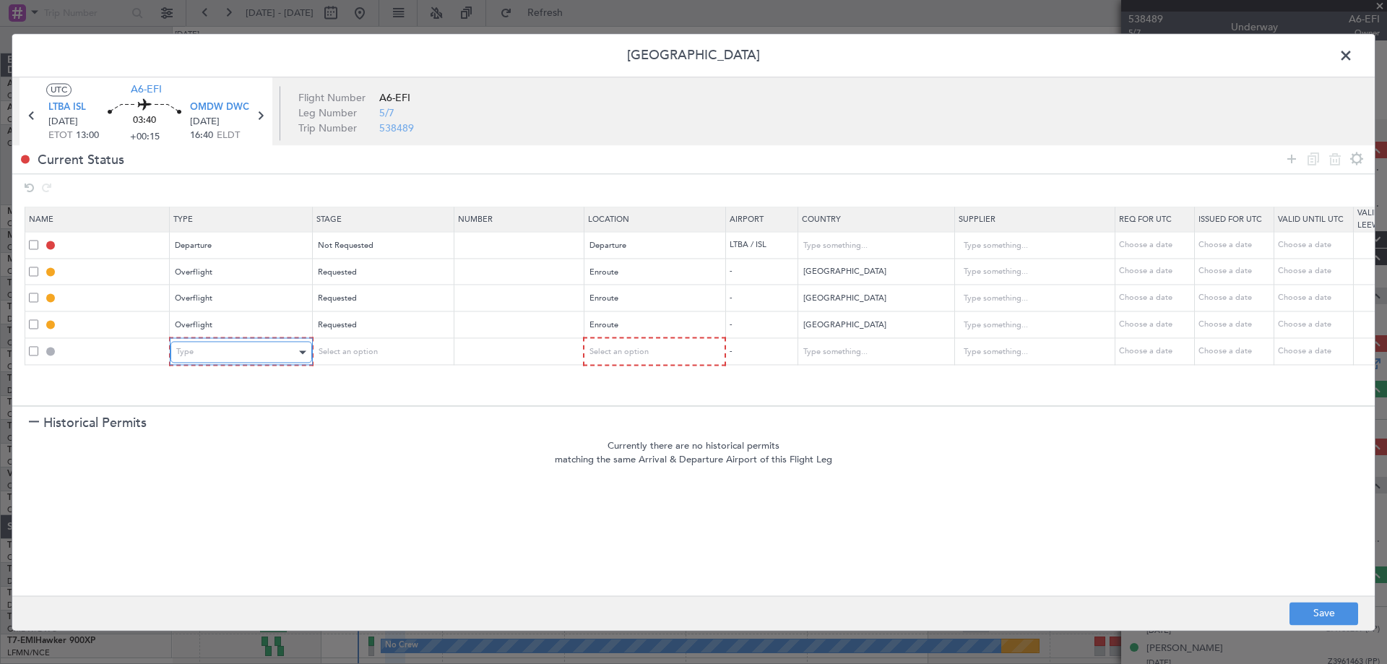
click at [220, 355] on div "Type" at bounding box center [236, 353] width 120 height 22
drag, startPoint x: 205, startPoint y: 505, endPoint x: 248, endPoint y: 479, distance: 49.9
click at [205, 504] on span "Overflight" at bounding box center [241, 504] width 129 height 22
click at [633, 353] on div "Select an option" at bounding box center [648, 353] width 120 height 22
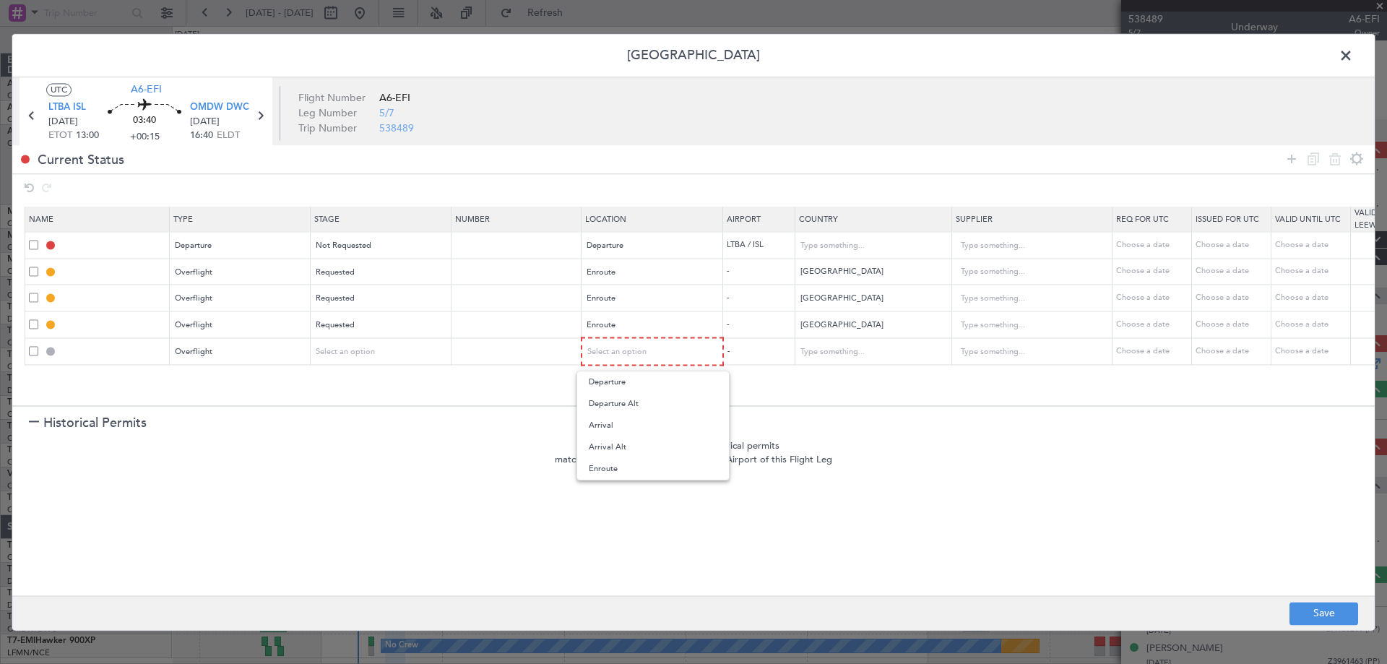
click at [631, 469] on span "Enroute" at bounding box center [653, 469] width 129 height 22
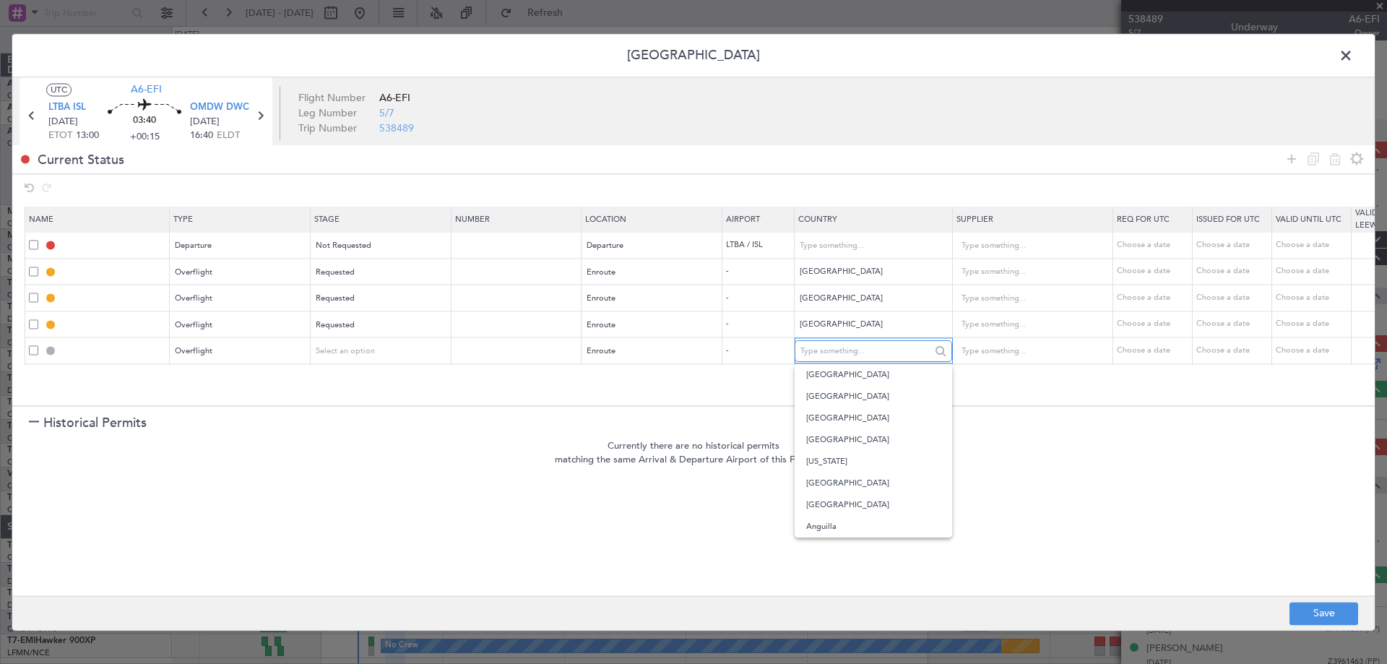
click at [844, 345] on input "text" at bounding box center [865, 351] width 130 height 22
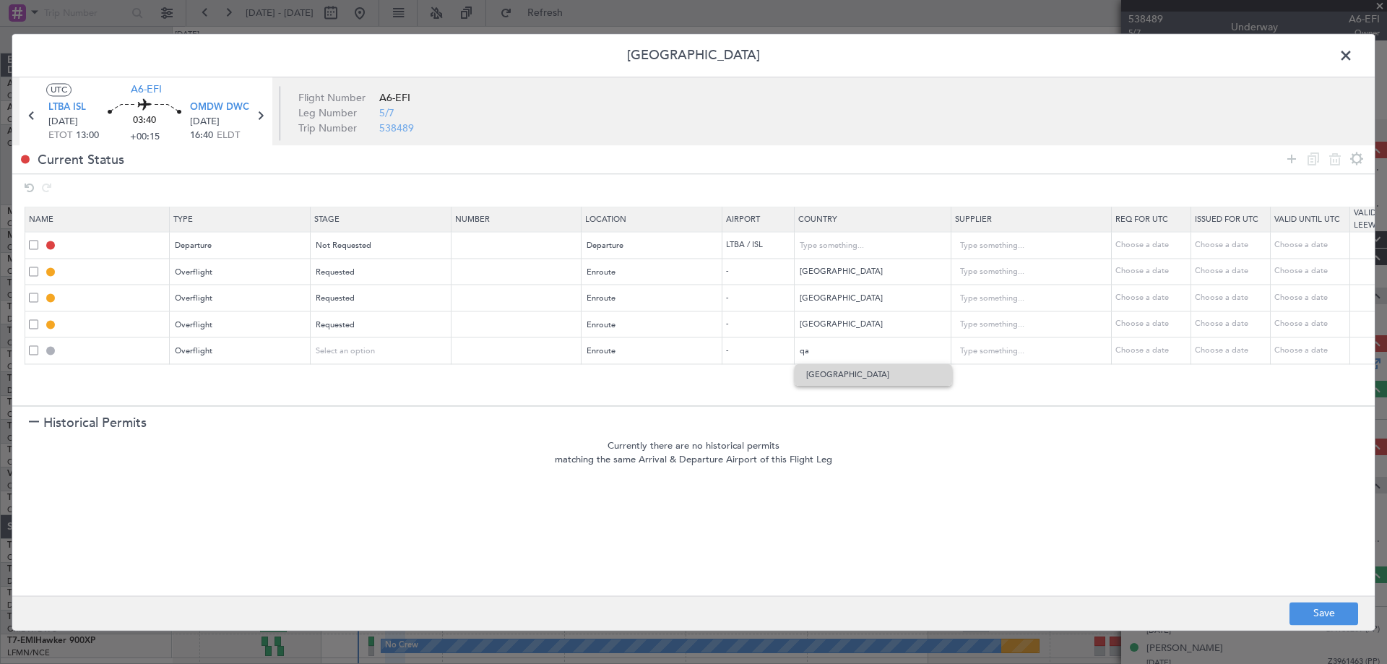
click at [852, 376] on span "[GEOGRAPHIC_DATA]" at bounding box center [873, 375] width 134 height 22
type input "[GEOGRAPHIC_DATA]"
drag, startPoint x: 1293, startPoint y: 157, endPoint x: 967, endPoint y: 207, distance: 329.6
click at [1294, 157] on icon at bounding box center [1291, 158] width 17 height 17
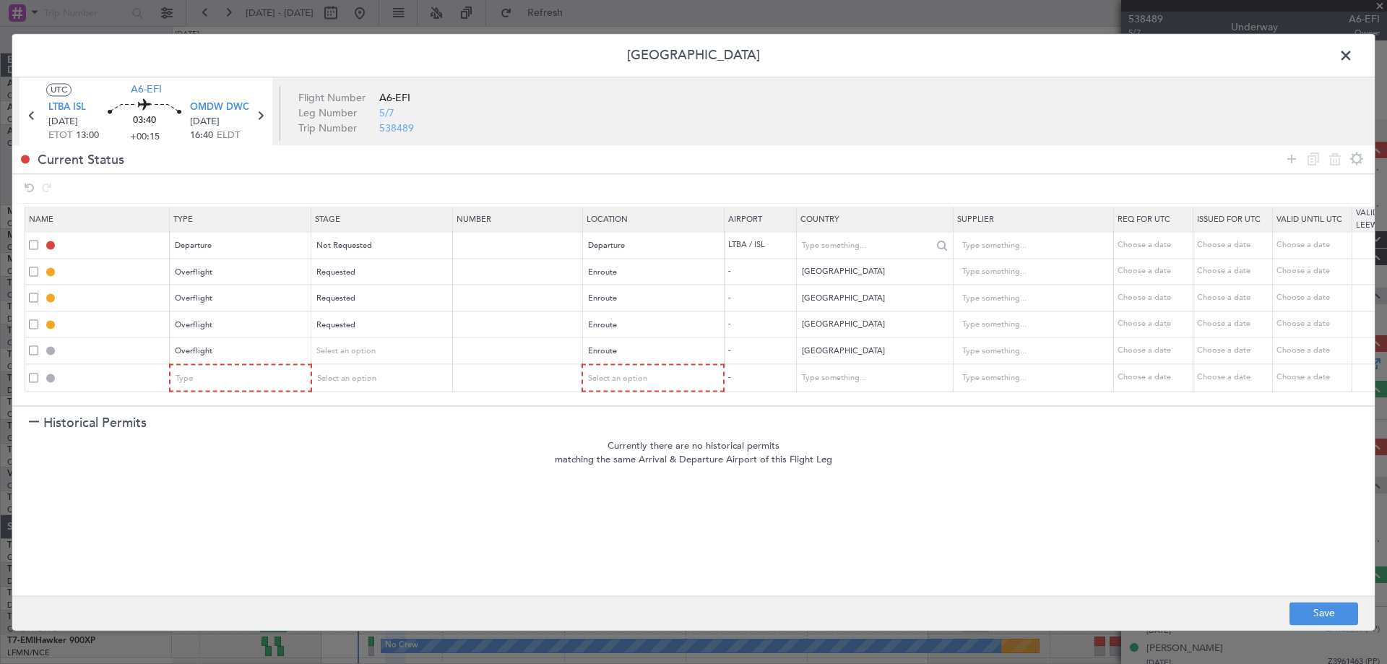
scroll to position [1, 0]
click at [233, 378] on div "Type" at bounding box center [236, 379] width 120 height 22
click at [225, 538] on span "Landing" at bounding box center [241, 534] width 129 height 22
click at [617, 373] on span "Select an option" at bounding box center [617, 378] width 59 height 11
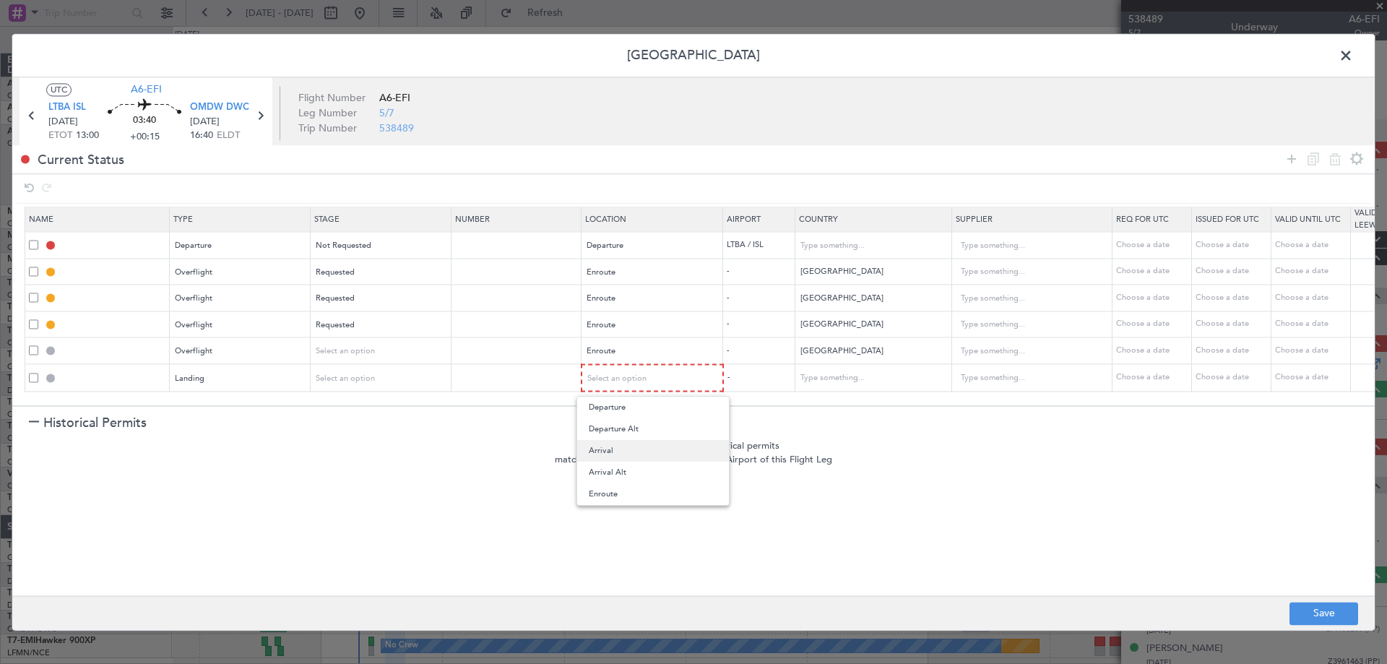
click at [628, 454] on span "Arrival" at bounding box center [653, 451] width 129 height 22
drag, startPoint x: 1290, startPoint y: 159, endPoint x: 1047, endPoint y: 213, distance: 249.4
click at [1290, 158] on icon at bounding box center [1291, 158] width 17 height 17
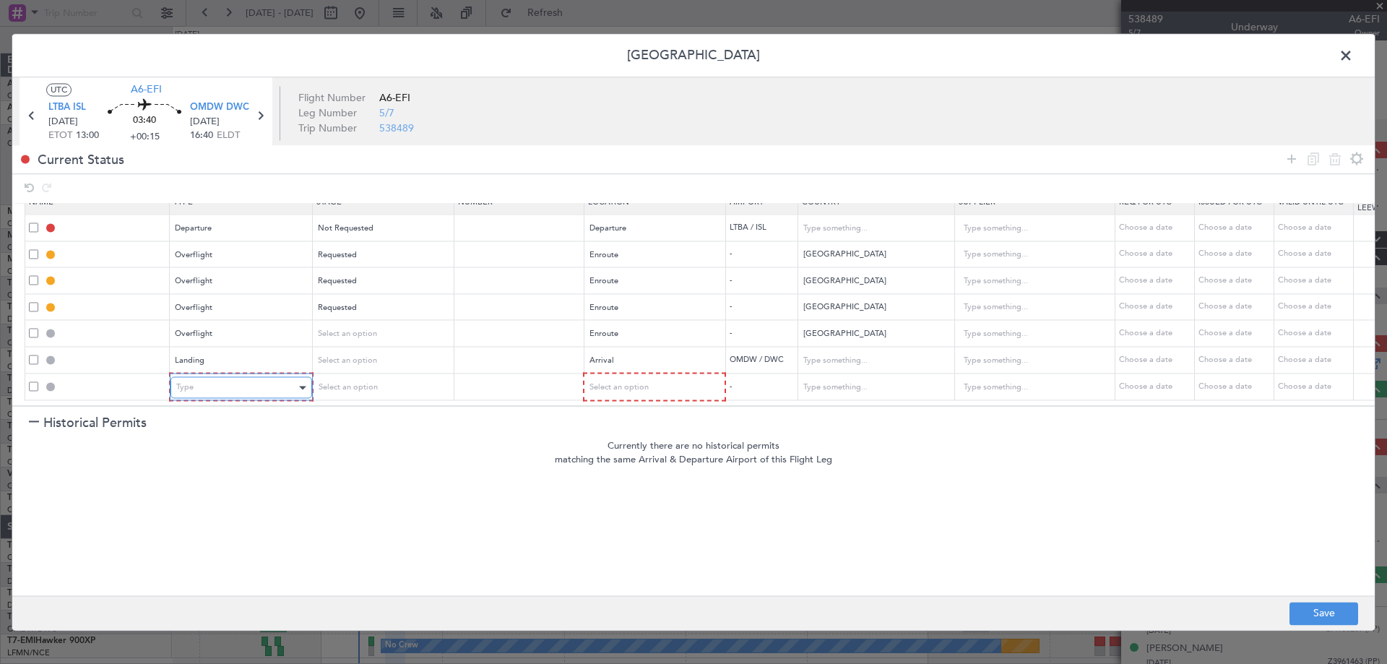
click at [217, 377] on div "Type" at bounding box center [236, 388] width 120 height 22
drag, startPoint x: 212, startPoint y: 454, endPoint x: 307, endPoint y: 393, distance: 113.0
click at [216, 446] on span "API" at bounding box center [241, 450] width 129 height 22
click at [639, 377] on div "Select an option" at bounding box center [648, 388] width 120 height 22
click at [631, 454] on span "Arrival" at bounding box center [653, 450] width 129 height 22
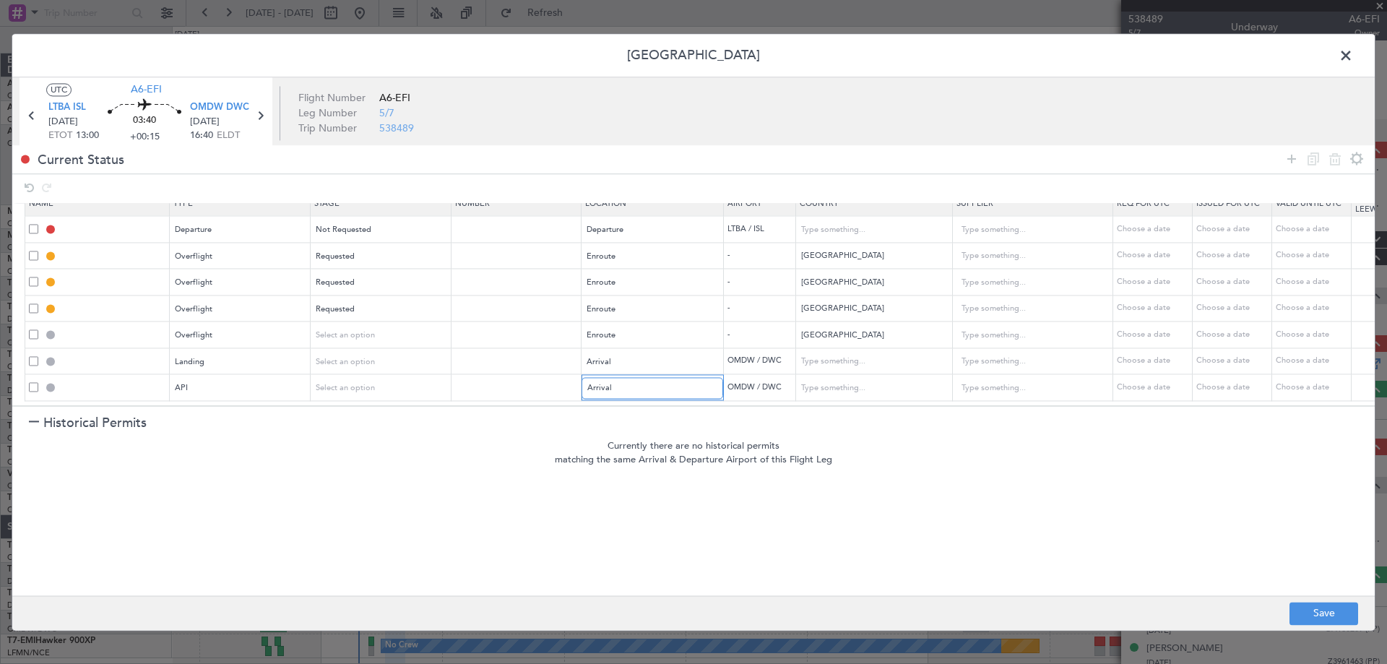
scroll to position [27, 0]
click at [1299, 163] on icon at bounding box center [1291, 158] width 17 height 17
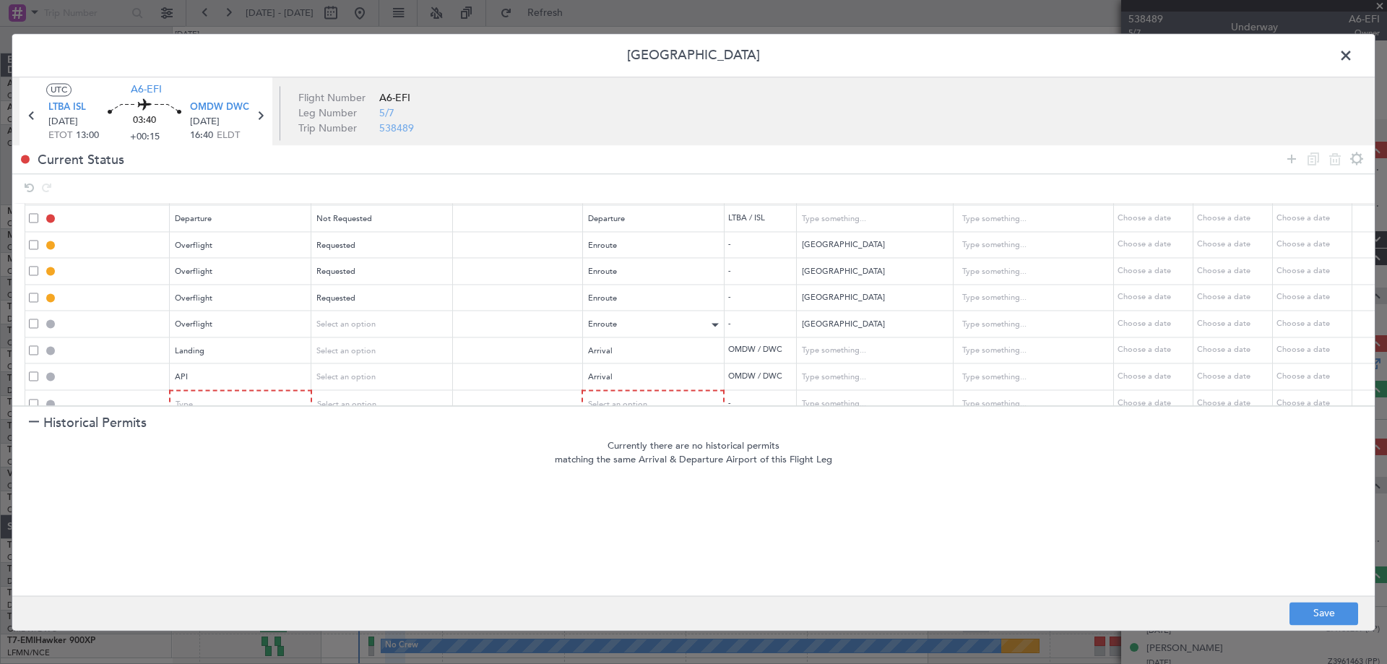
scroll to position [54, 0]
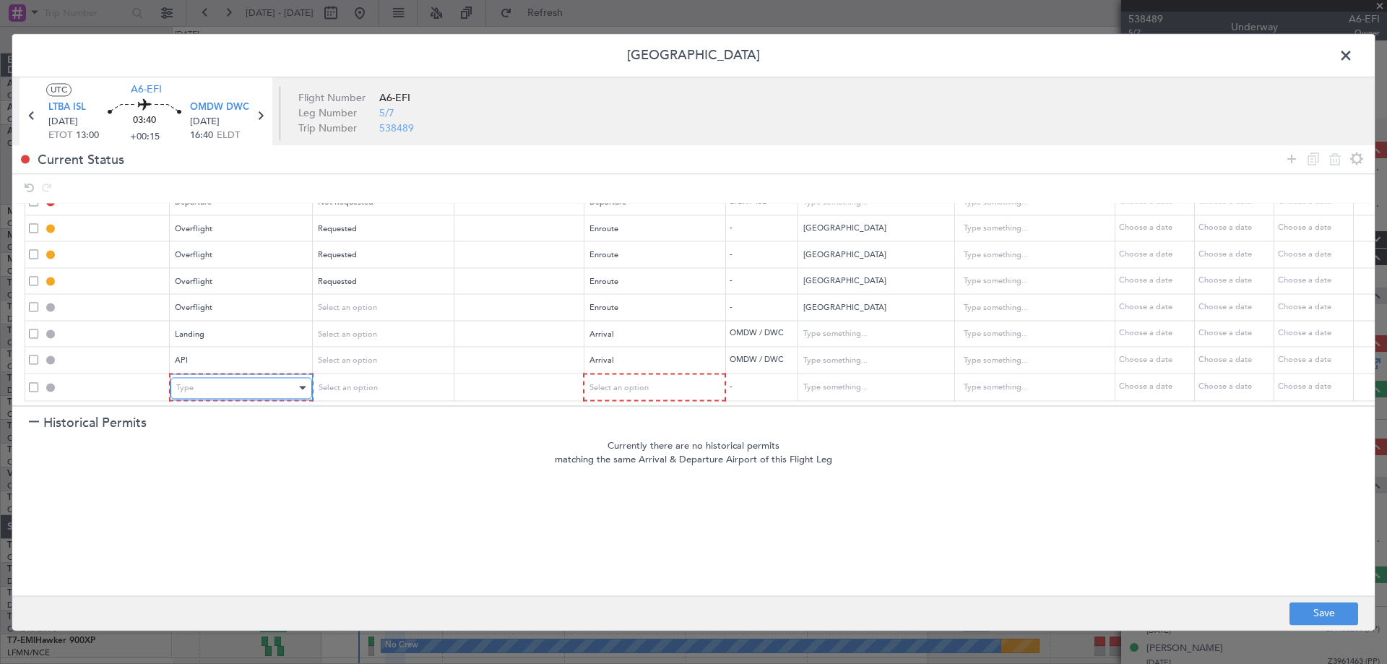
click at [220, 377] on div "Type" at bounding box center [236, 388] width 120 height 22
click at [215, 377] on div "Landing" at bounding box center [236, 388] width 120 height 22
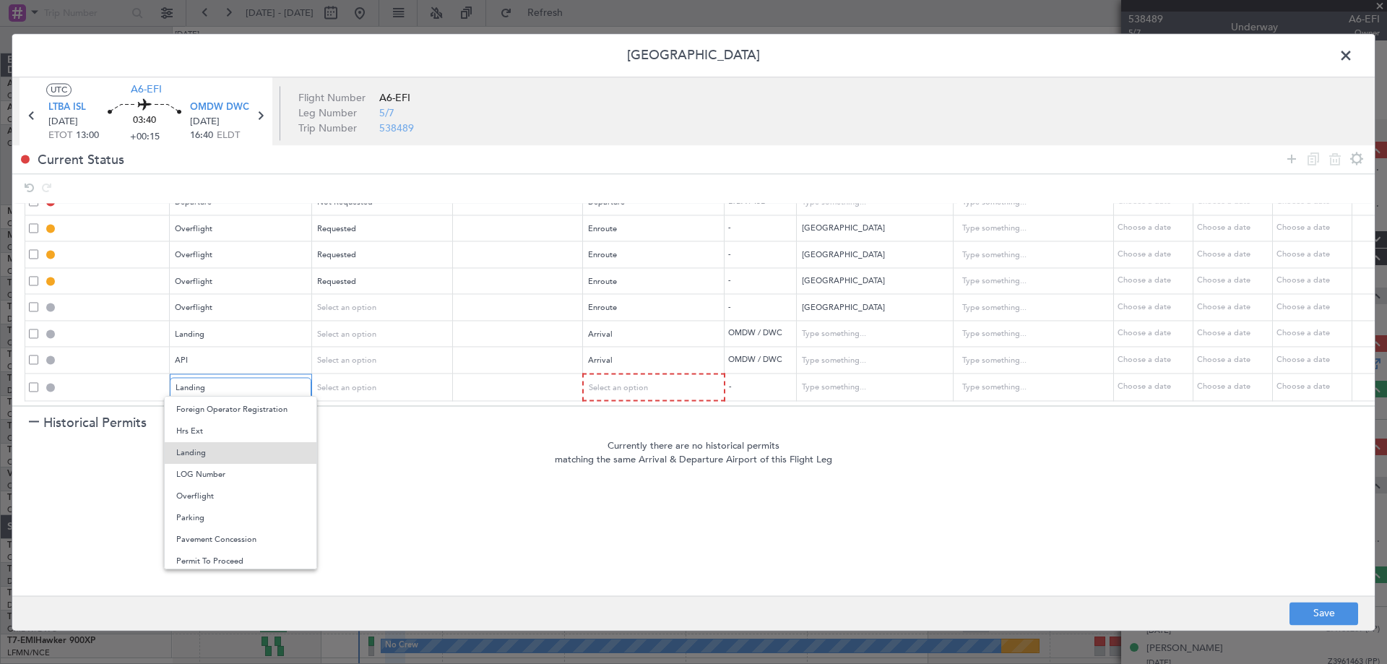
scroll to position [435, 0]
click at [213, 505] on span "Slot" at bounding box center [240, 514] width 129 height 22
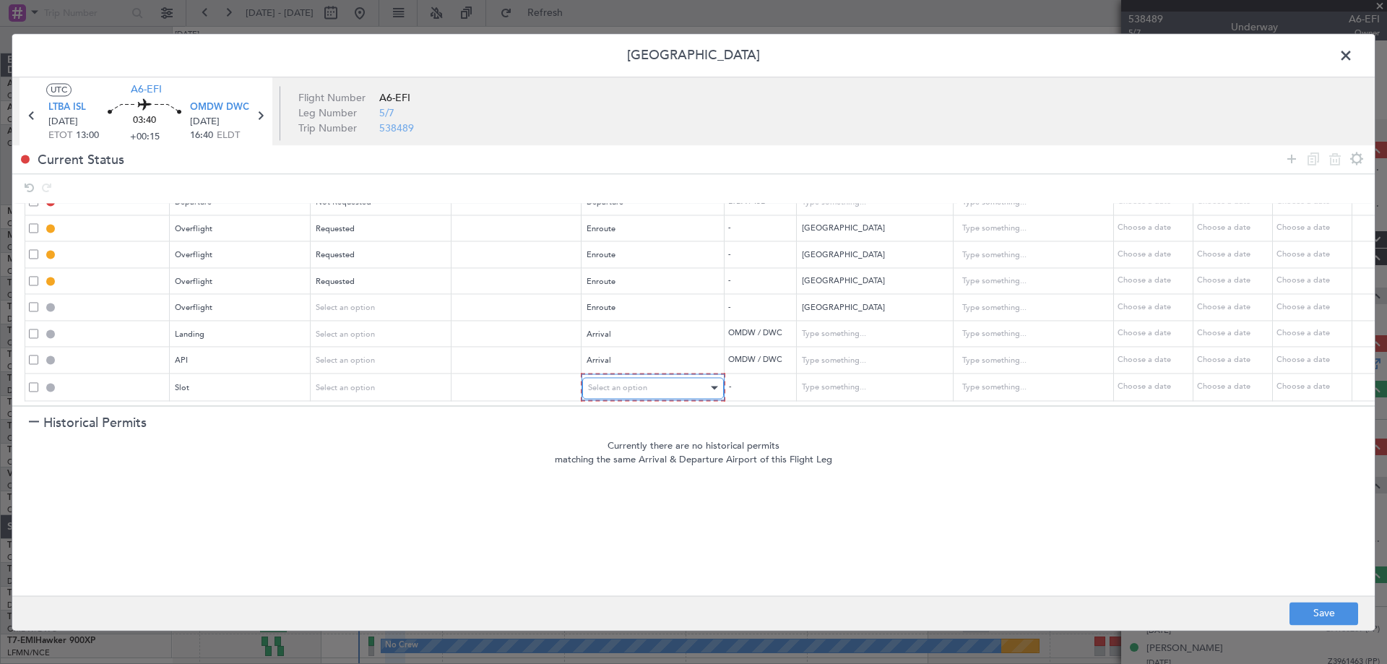
click at [633, 377] on div "Select an option" at bounding box center [648, 388] width 120 height 22
drag, startPoint x: 609, startPoint y: 454, endPoint x: 644, endPoint y: 452, distance: 35.5
click at [610, 454] on span "Arrival" at bounding box center [653, 451] width 129 height 22
click at [1326, 605] on button "Save" at bounding box center [1323, 613] width 69 height 23
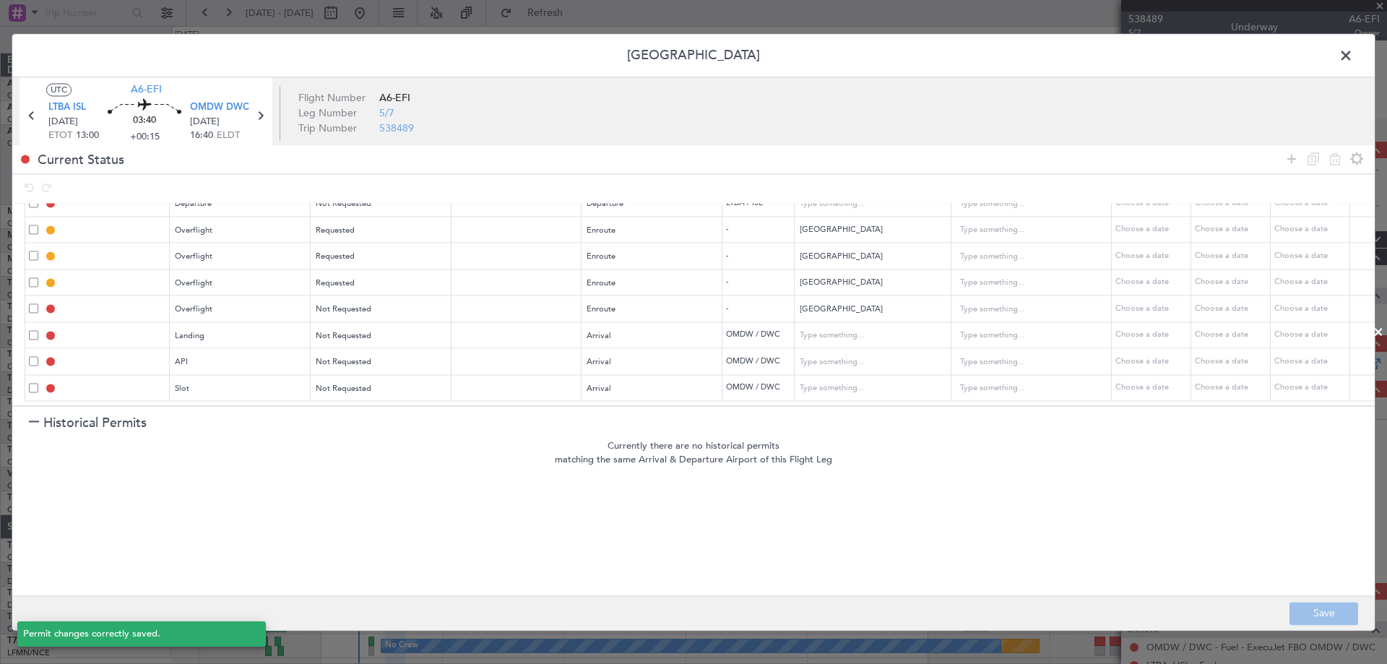
type input "DEPARTURE"
type input "[GEOGRAPHIC_DATA]"
type input "NNN"
type input "IRAQ OVF"
type input "NNN"
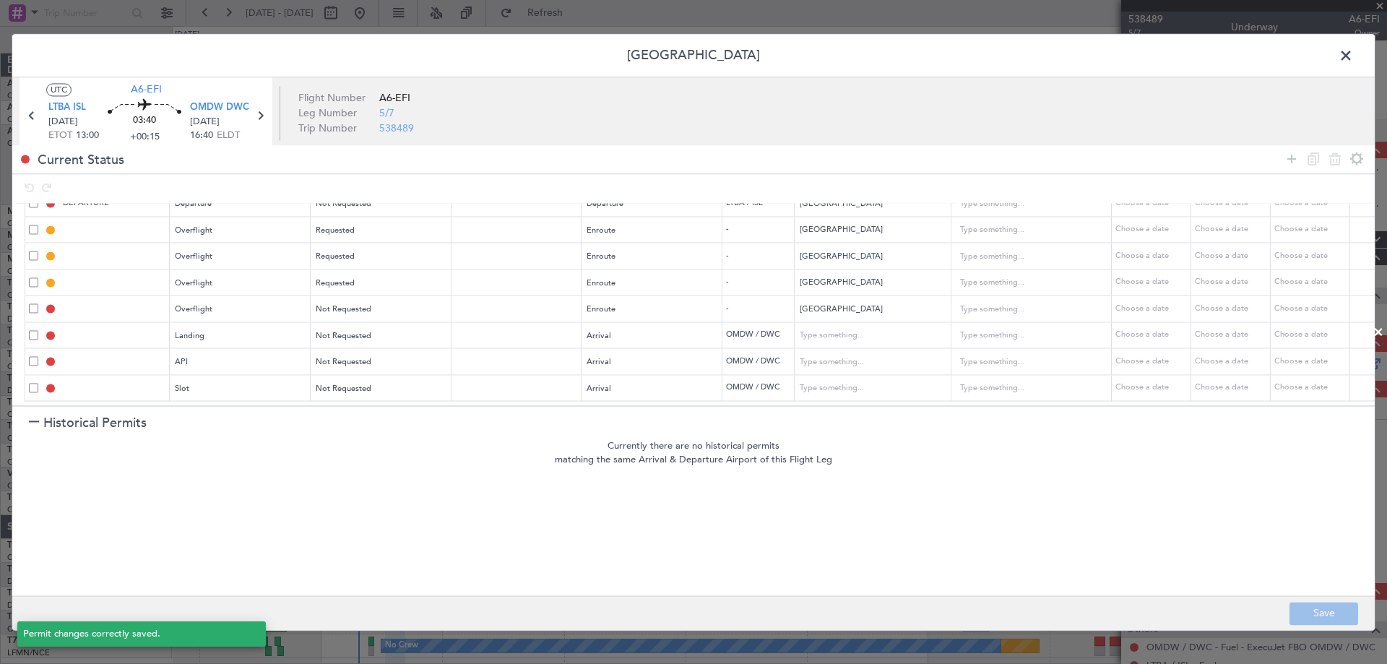
type input "1"
type input "KUWAIT OVF"
type input "NNN"
type input "BAHRAIN OVF"
type input "NNN"
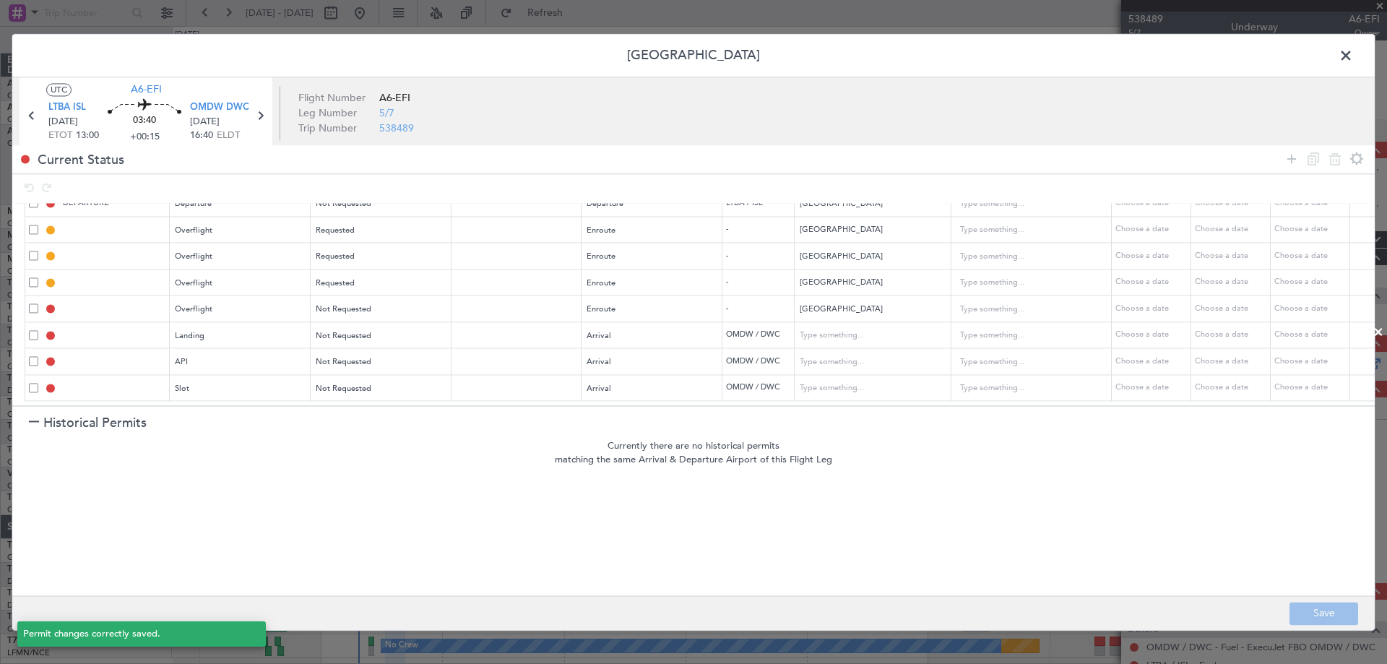
type input "QATAR OVF"
type input "NNN"
type input "2"
type input "OMDW LDG"
type input "[GEOGRAPHIC_DATA]"
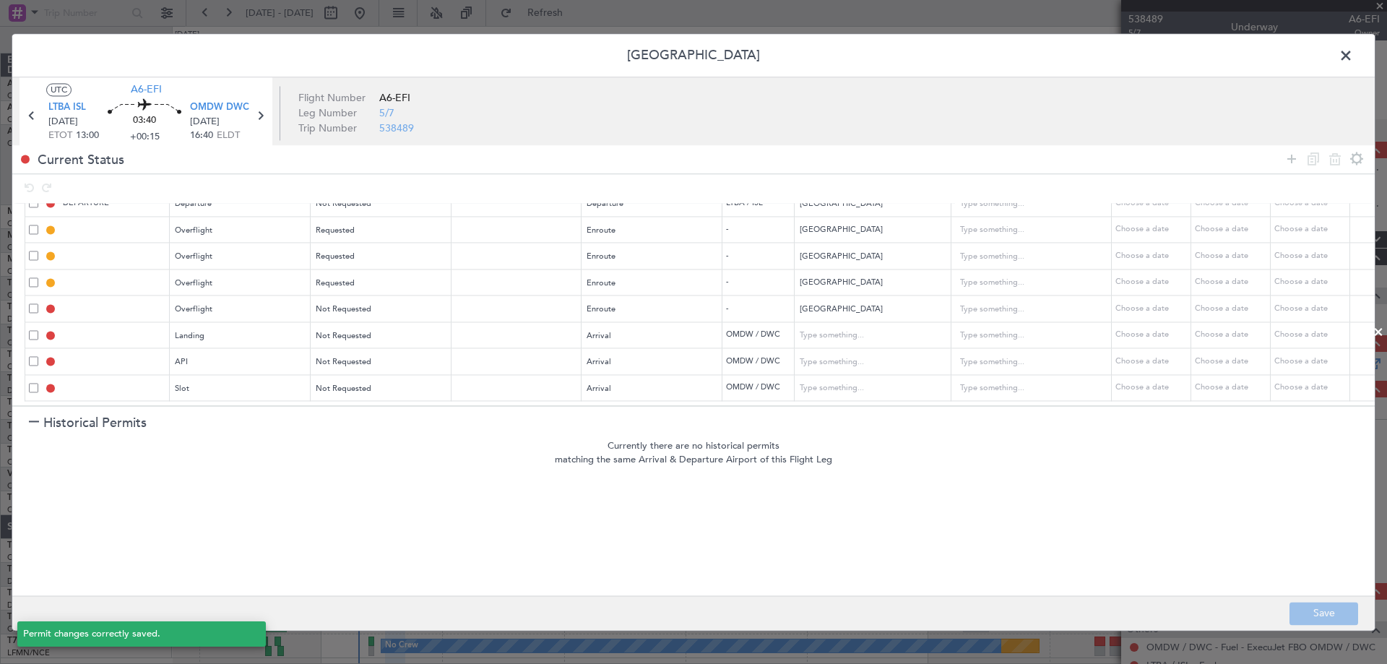
type input "NNN"
type input "1"
type input "OMDW ARR API"
type input "[GEOGRAPHIC_DATA]"
type input "NNN"
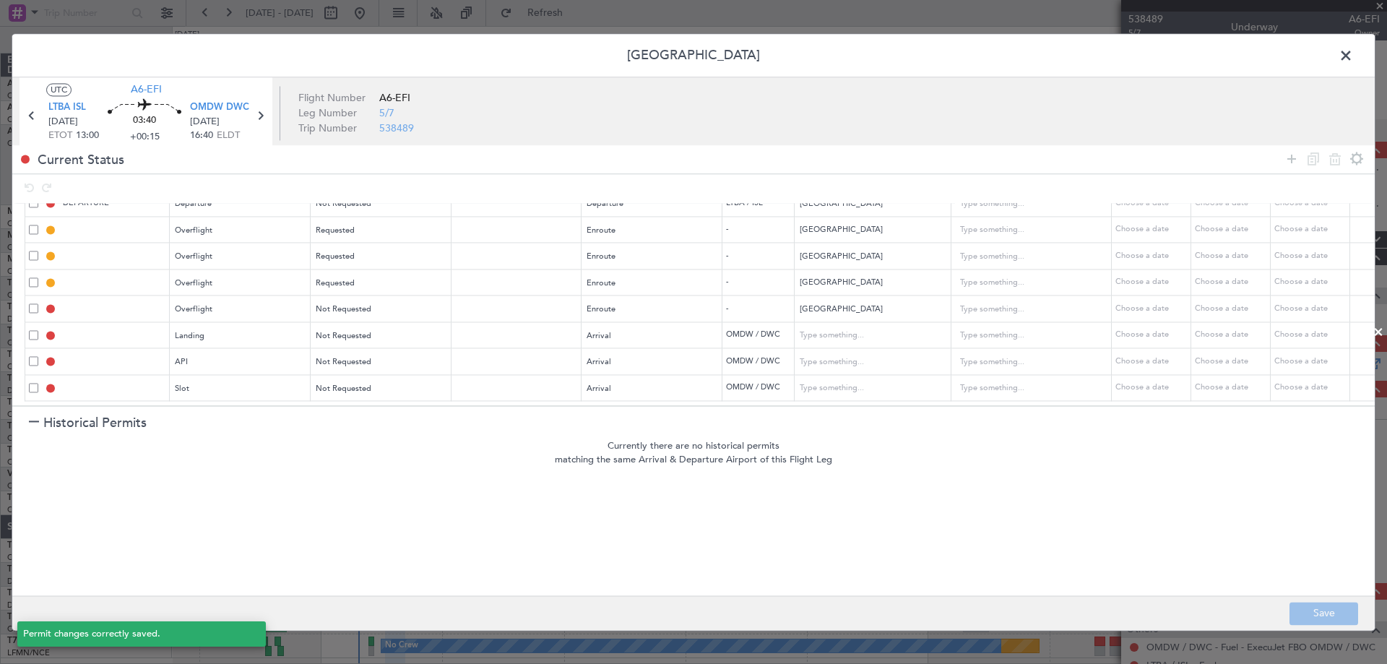
type input "1"
type input "OMDW ARR SLOT"
type input "[GEOGRAPHIC_DATA]"
type input "NNN"
type input "1"
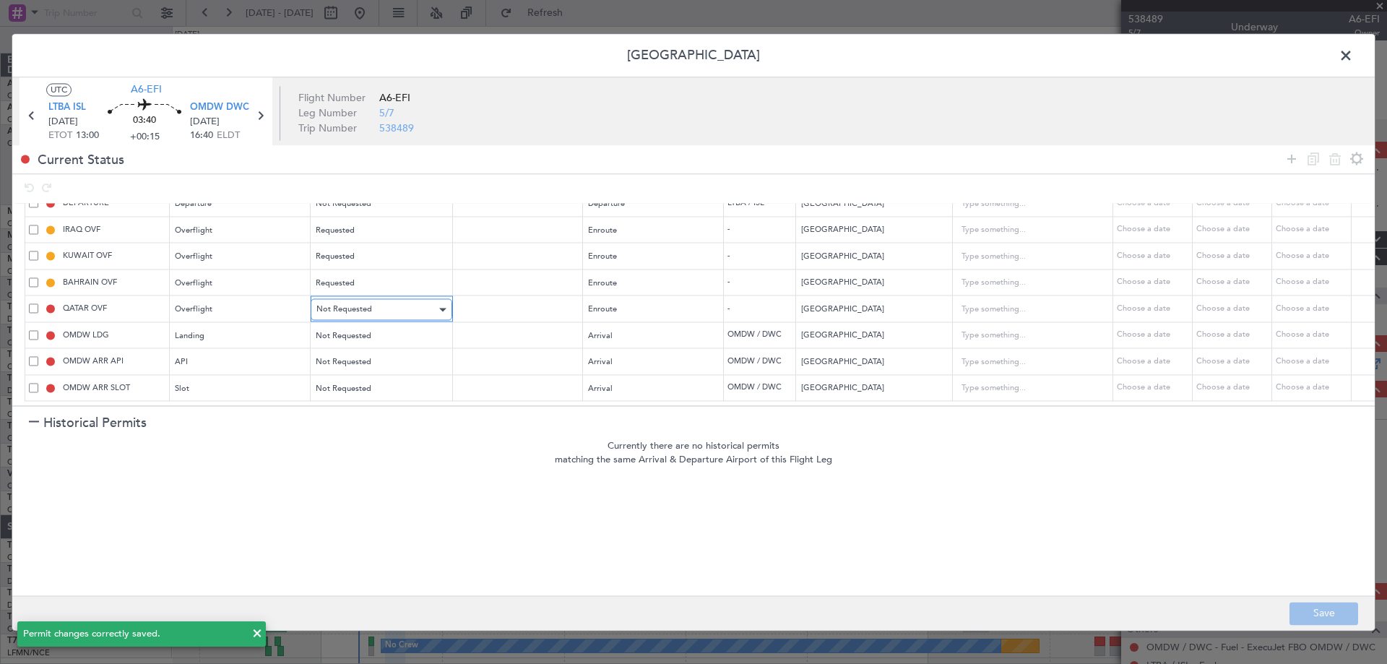
click at [360, 299] on div "Not Requested" at bounding box center [376, 310] width 120 height 22
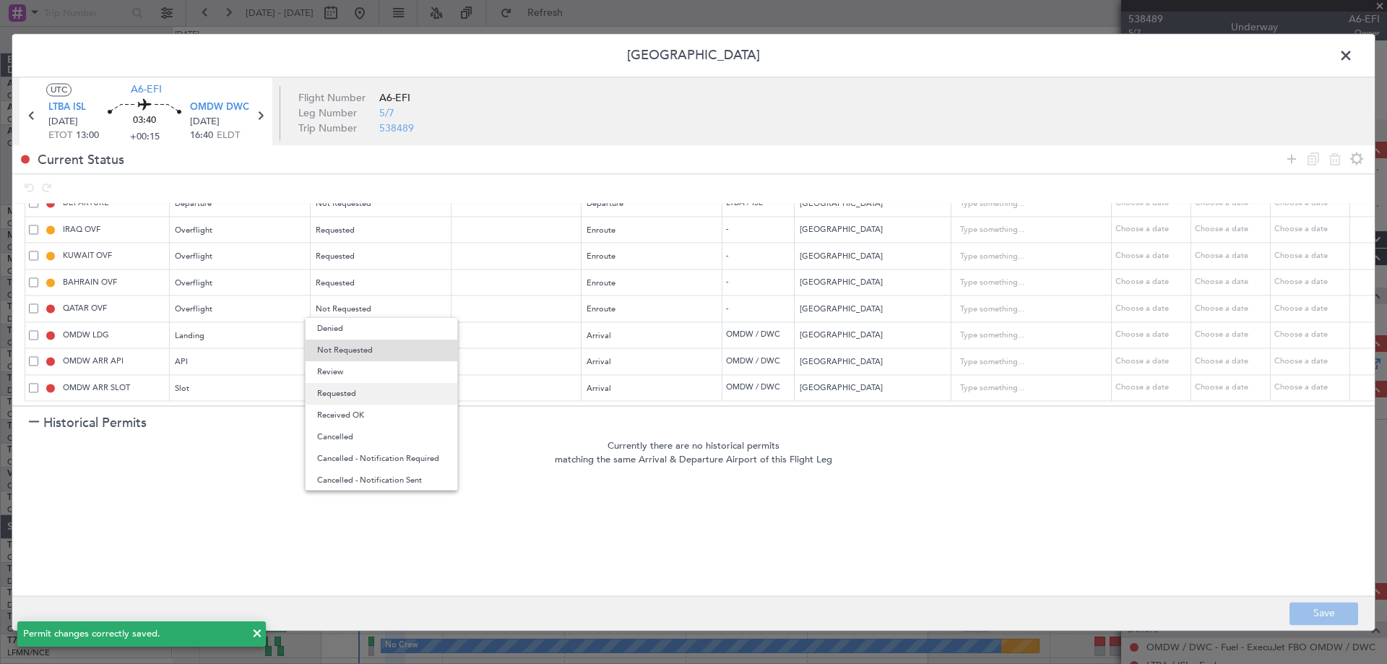
click at [376, 384] on span "Requested" at bounding box center [381, 394] width 129 height 22
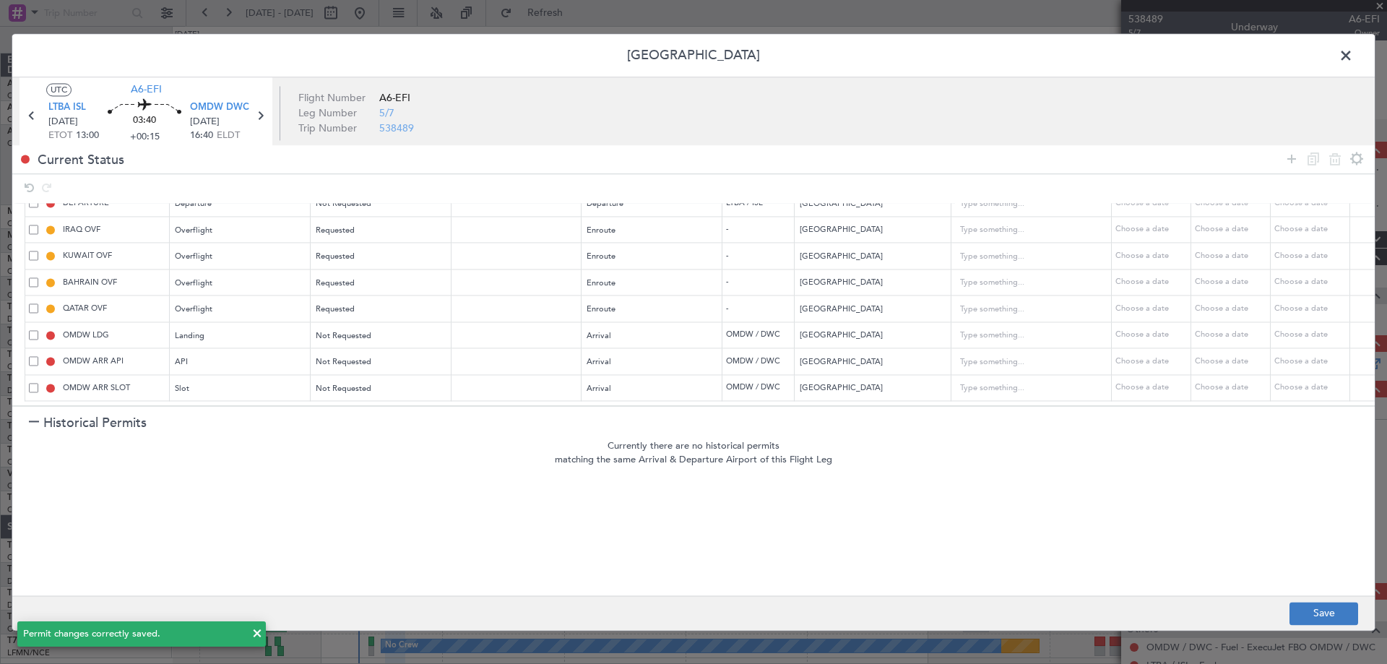
drag, startPoint x: 1313, startPoint y: 600, endPoint x: 1314, endPoint y: 612, distance: 11.6
click at [1313, 602] on footer "Save" at bounding box center [693, 612] width 1362 height 35
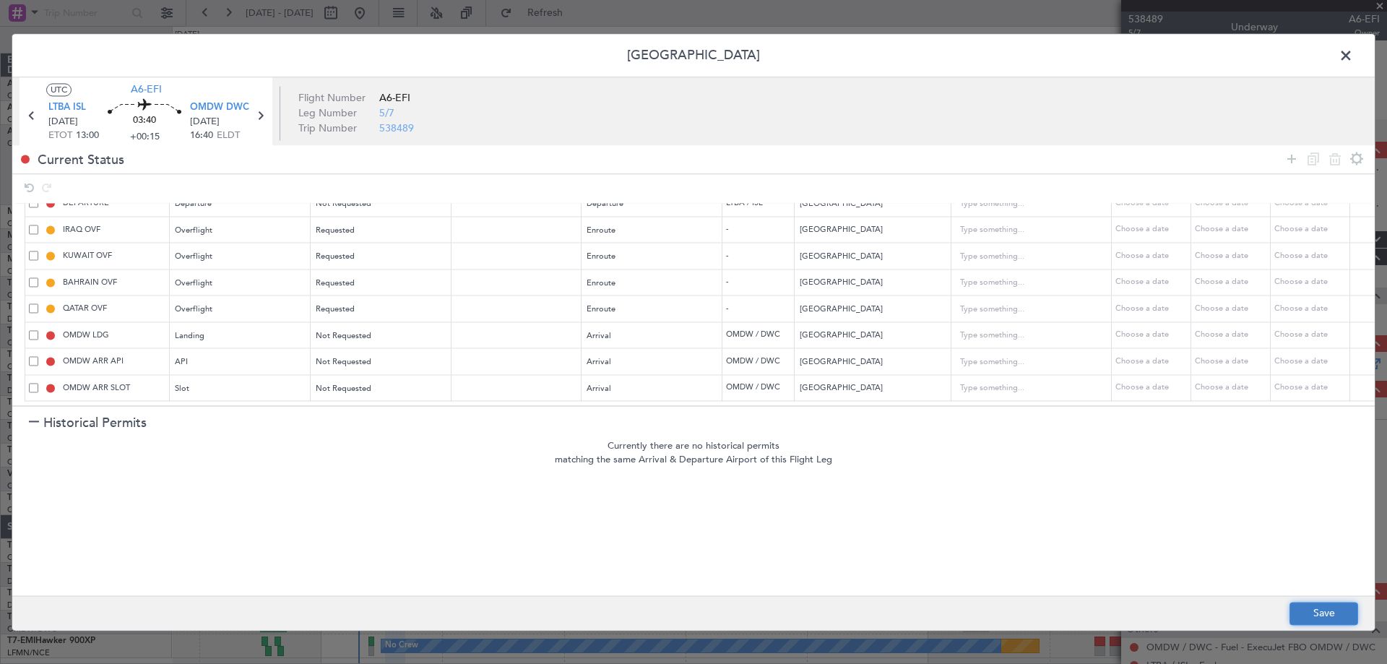
click at [1314, 613] on button "Save" at bounding box center [1323, 613] width 69 height 23
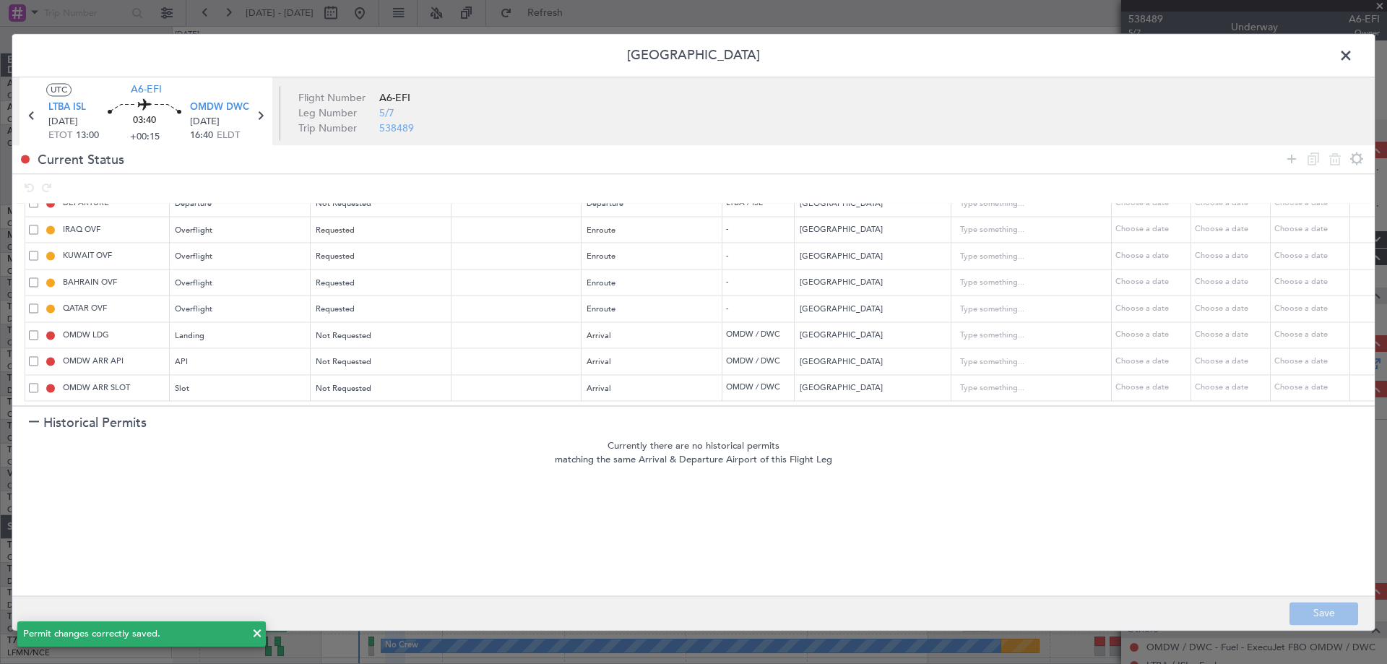
click at [1353, 53] on span at bounding box center [1353, 59] width 0 height 29
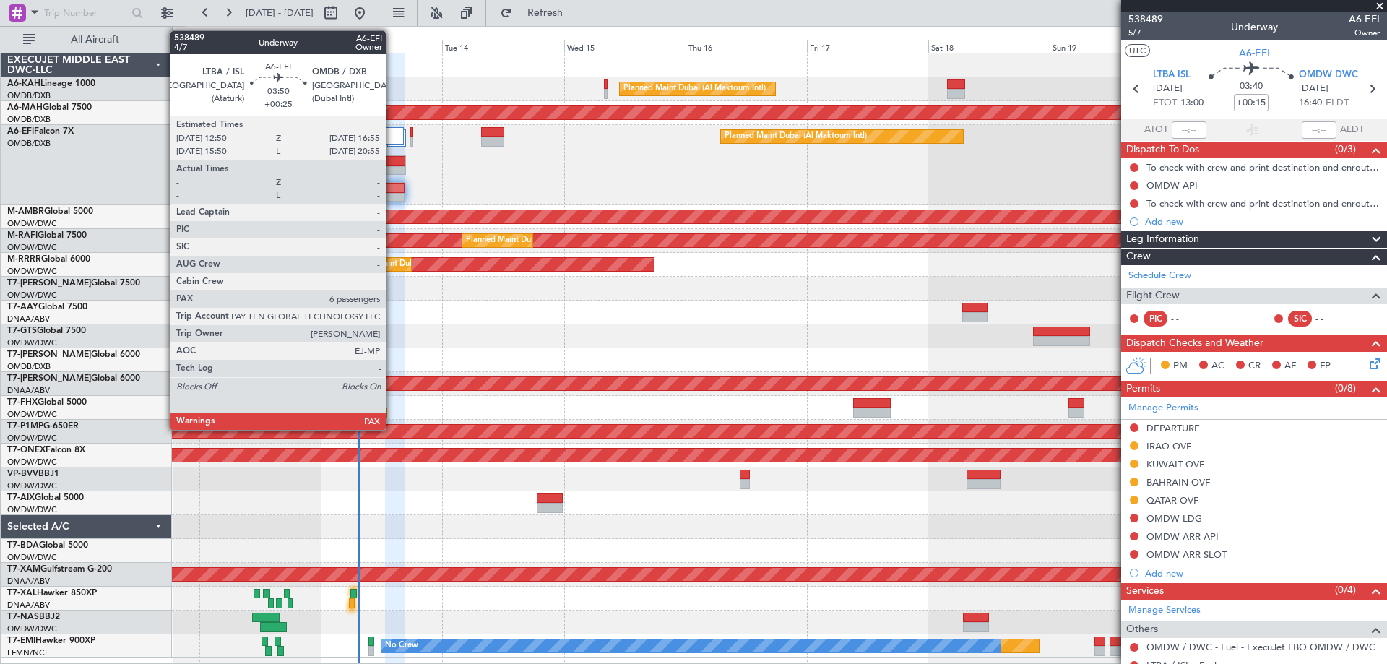
click at [392, 164] on div at bounding box center [396, 161] width 20 height 10
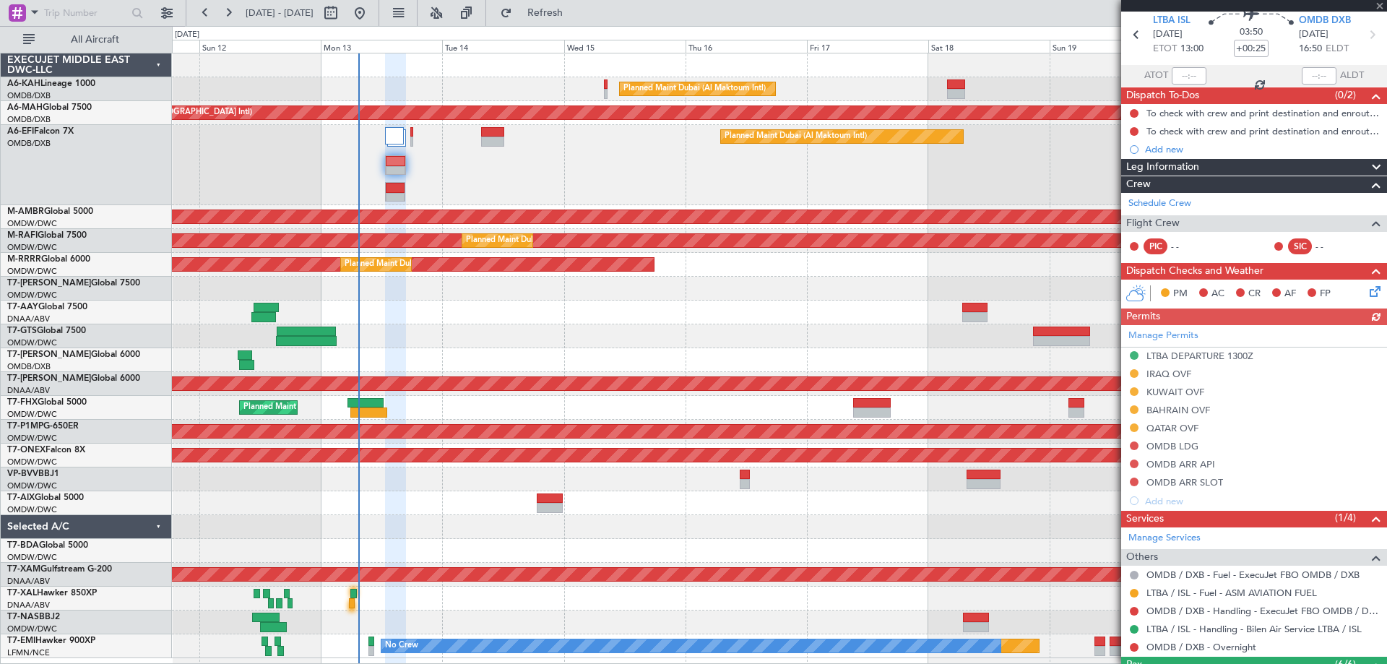
scroll to position [0, 0]
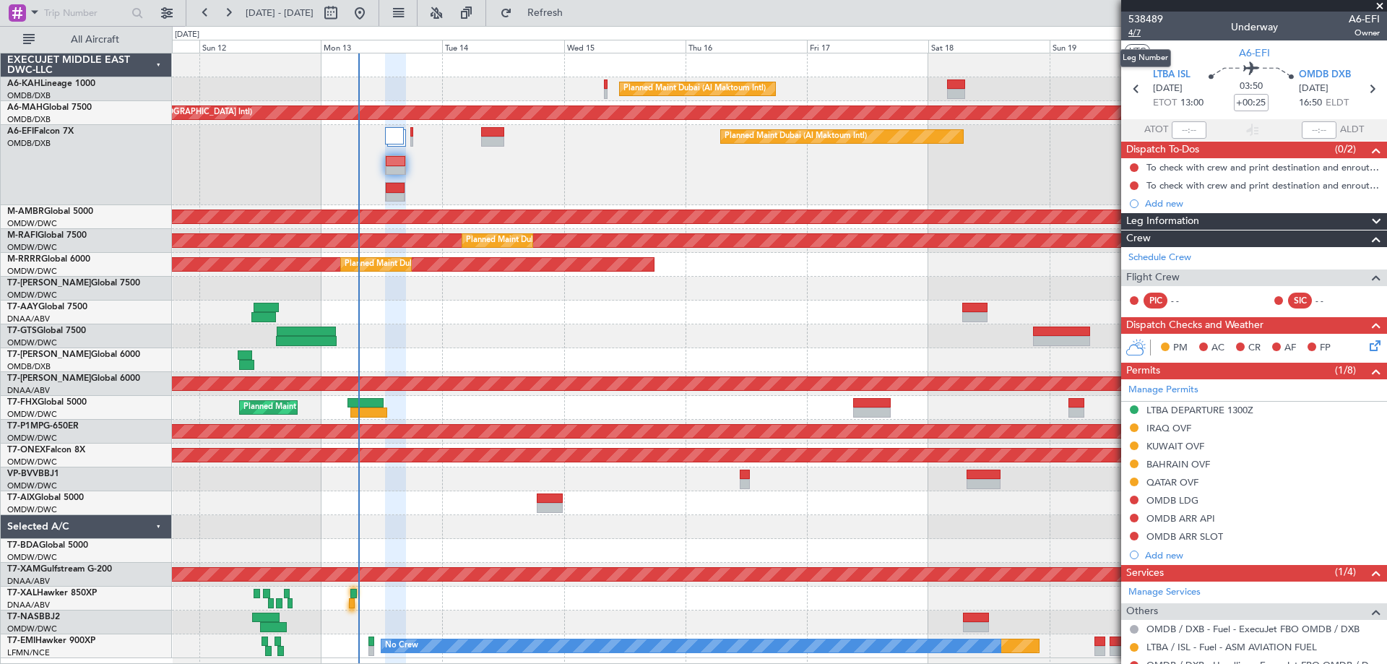
click at [1148, 29] on span "4/7" at bounding box center [1145, 33] width 35 height 12
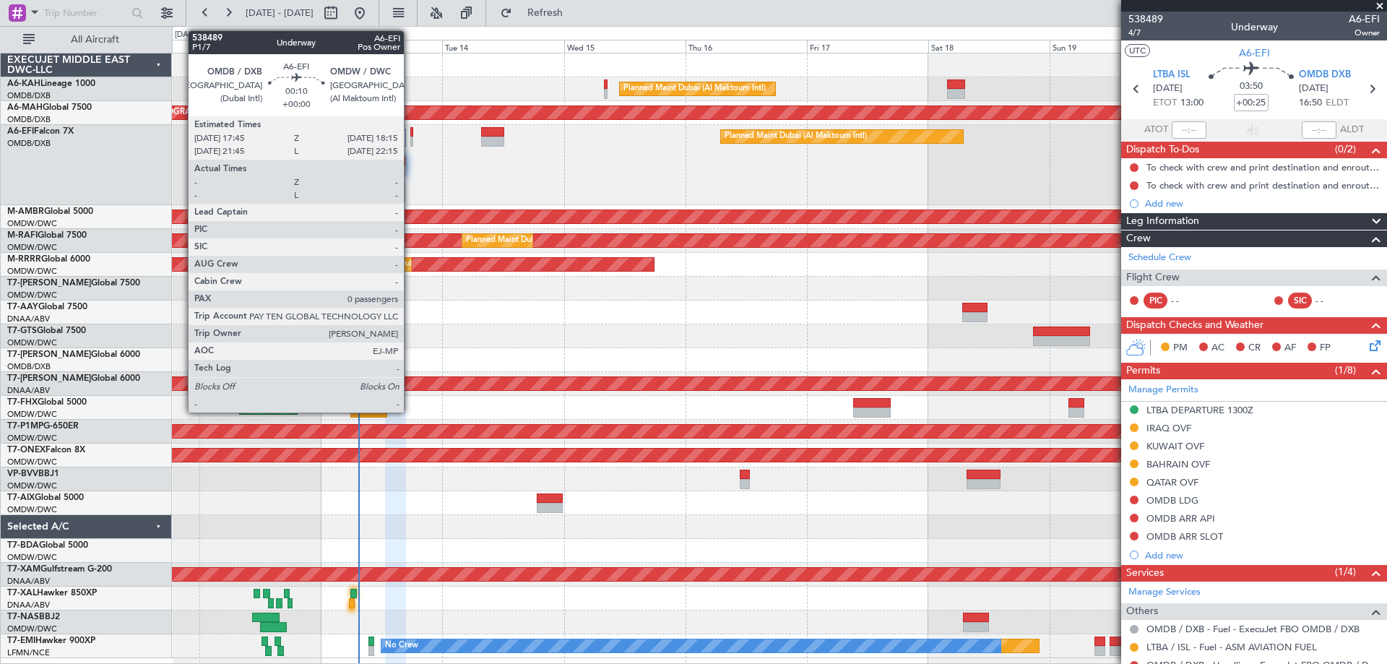
click at [410, 134] on div at bounding box center [411, 132] width 3 height 10
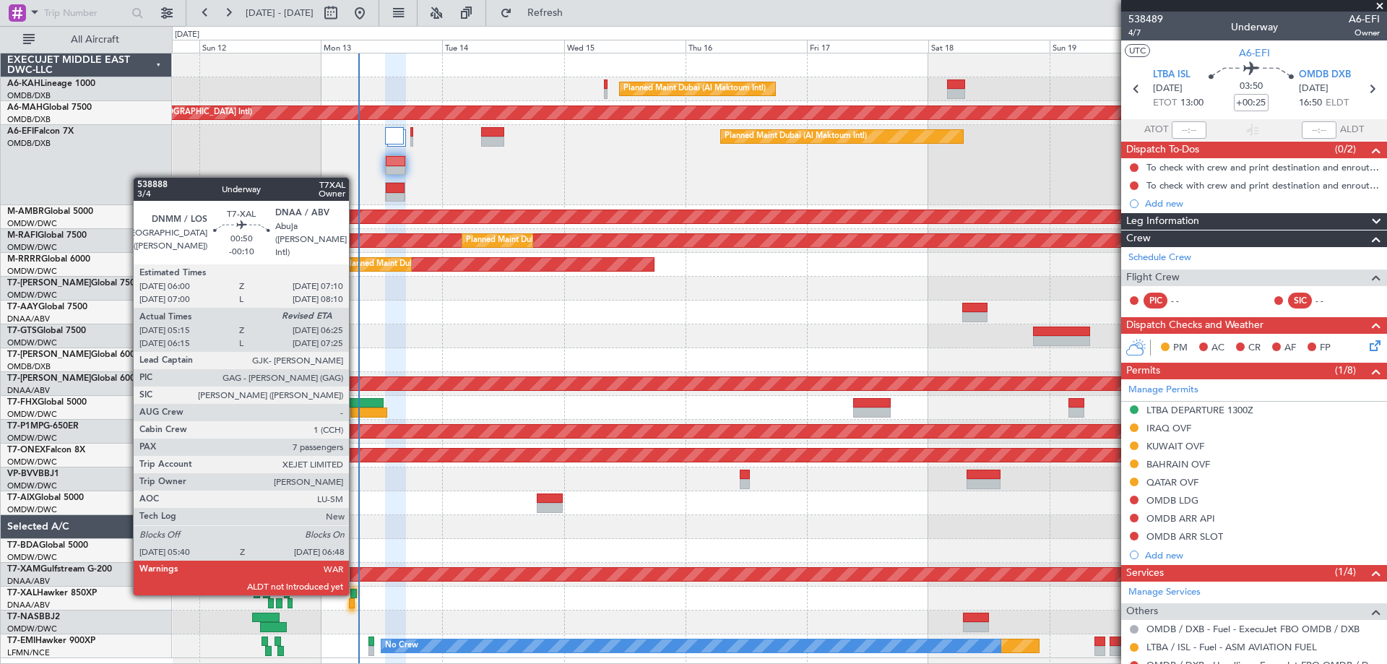
click at [355, 592] on div at bounding box center [353, 594] width 7 height 10
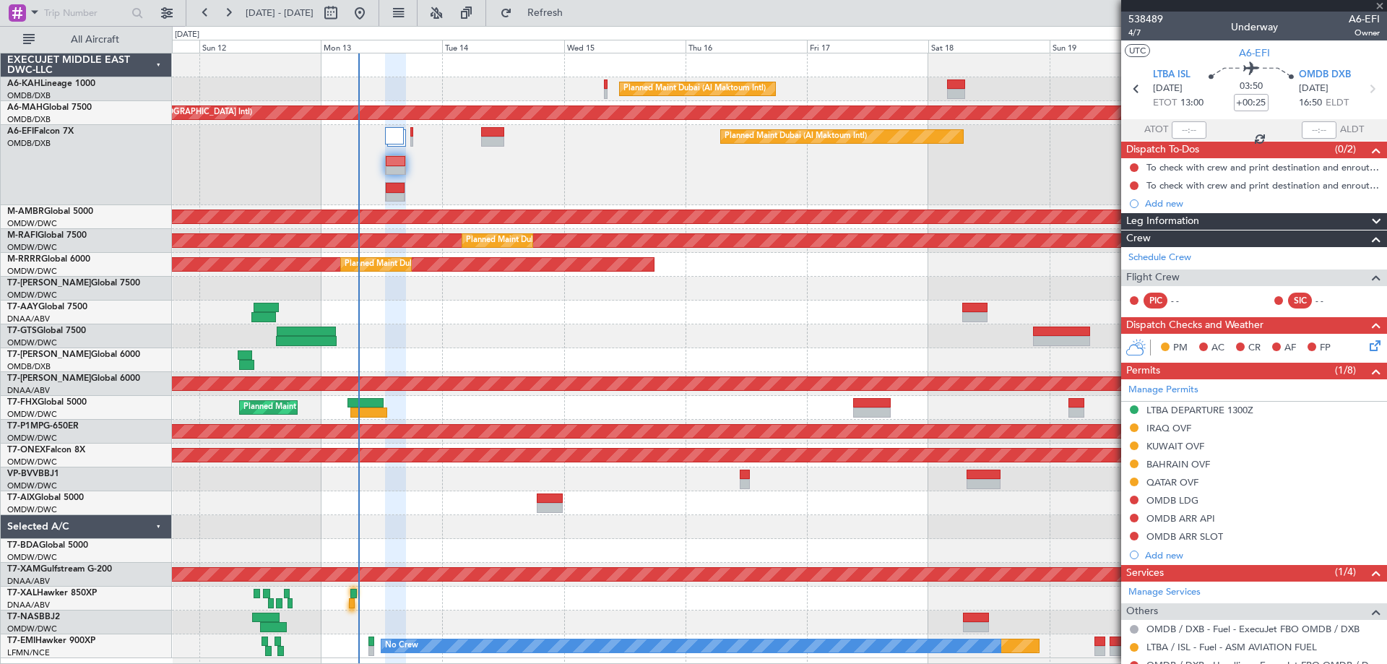
type input "-00:10"
type input "05:30"
type input "7"
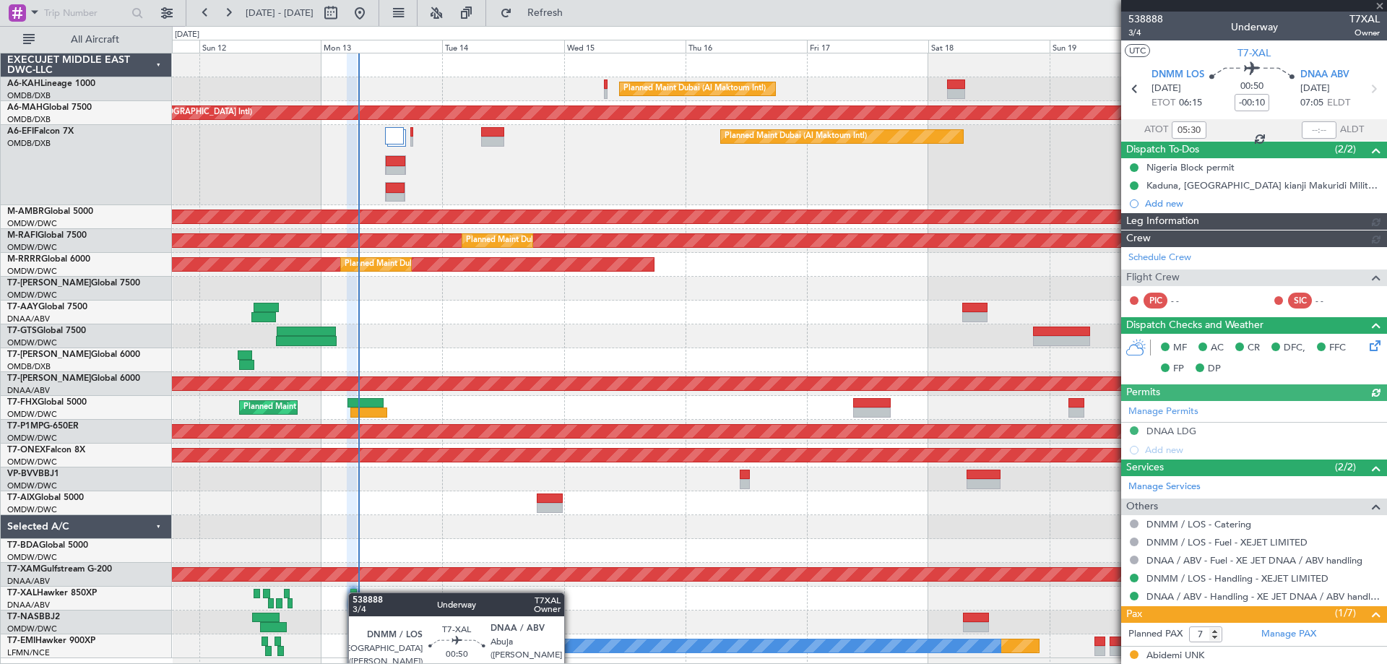
type input "[PERSON_NAME] (ANI)"
type input "7545"
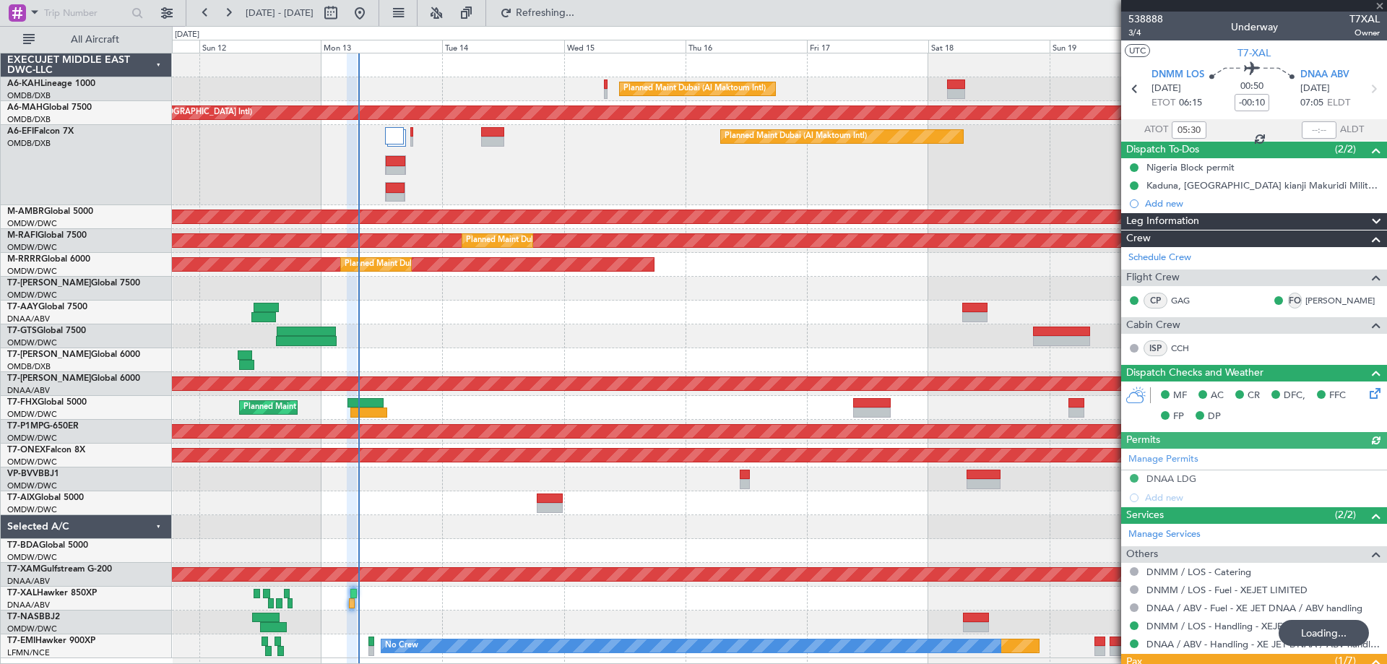
type input "[PERSON_NAME] (ANI)"
type input "7545"
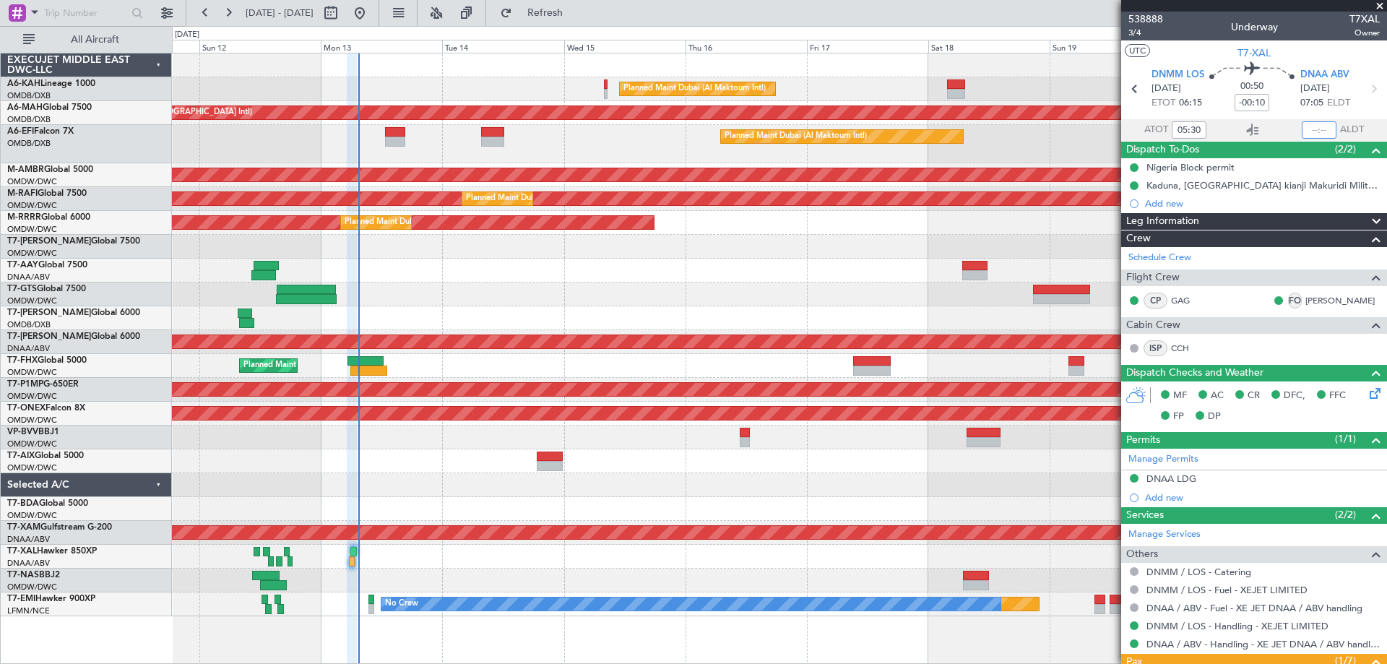
click at [1307, 130] on input "text" at bounding box center [1319, 129] width 35 height 17
type input "06:40"
click at [576, 8] on span "Refresh" at bounding box center [545, 13] width 61 height 10
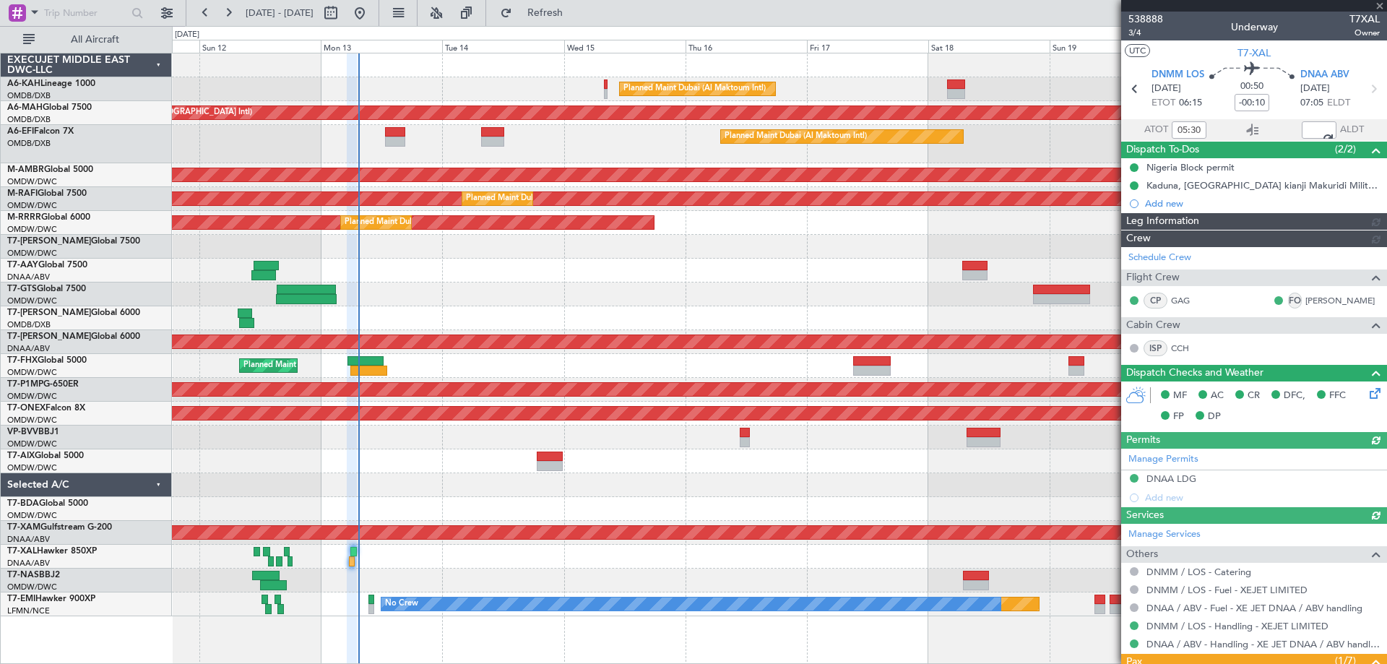
type input "[PERSON_NAME] (ANI)"
type input "7545"
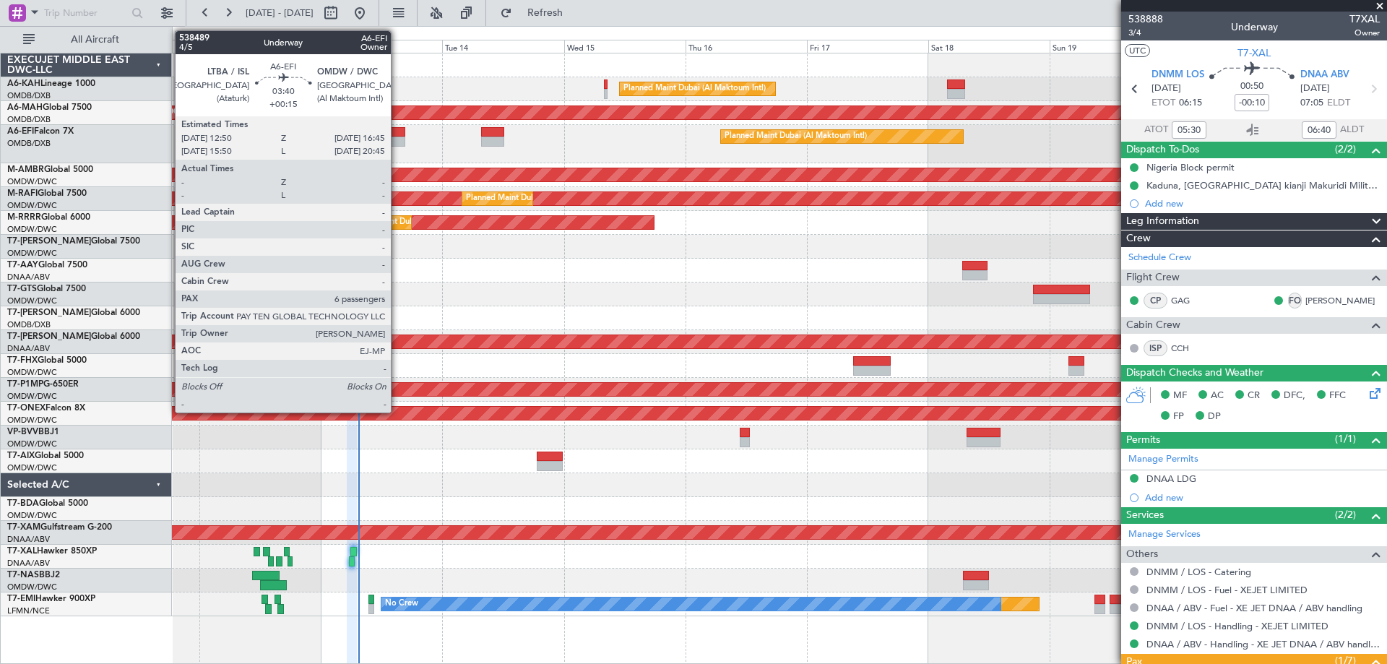
click at [397, 139] on div at bounding box center [395, 142] width 20 height 10
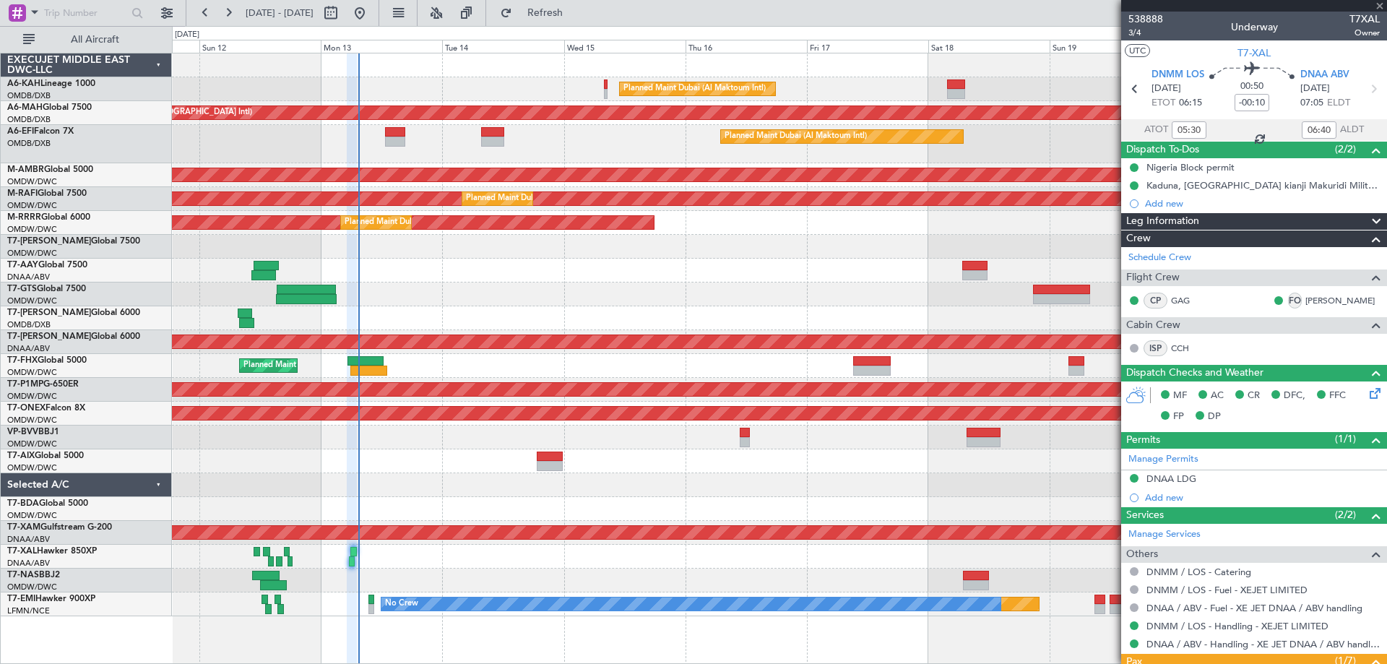
type input "+00:15"
type input "6"
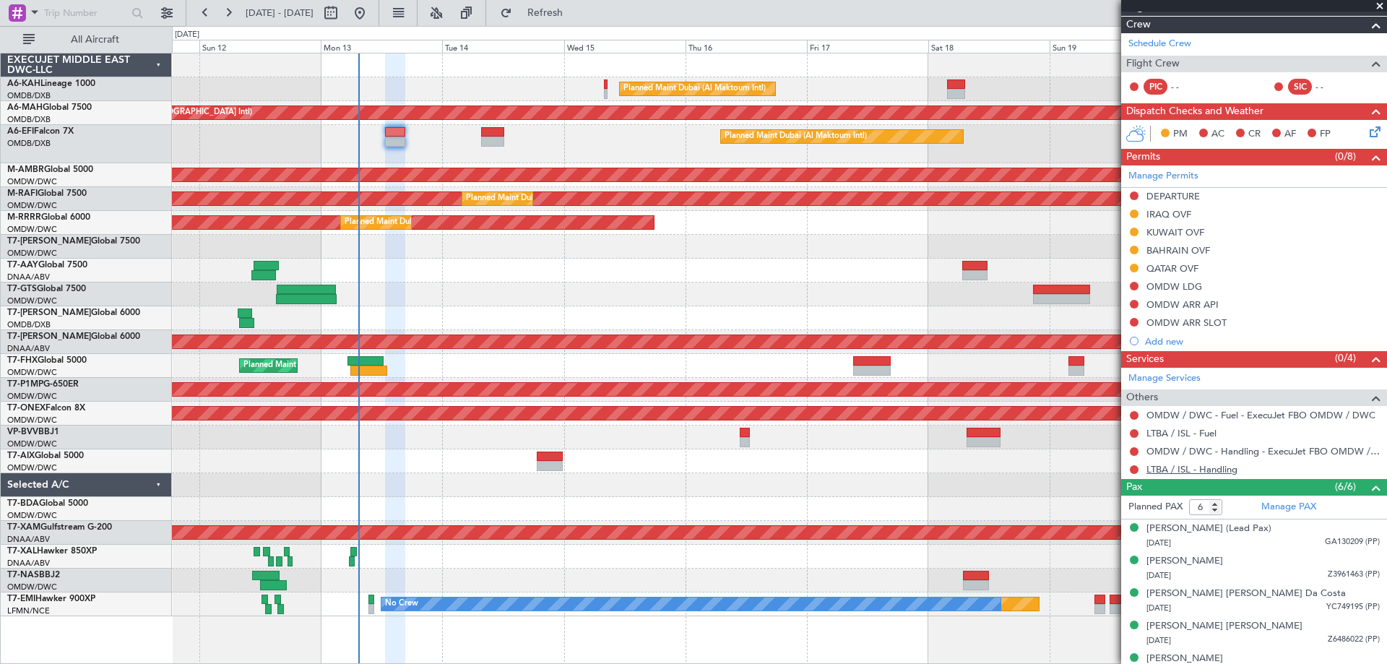
scroll to position [282, 0]
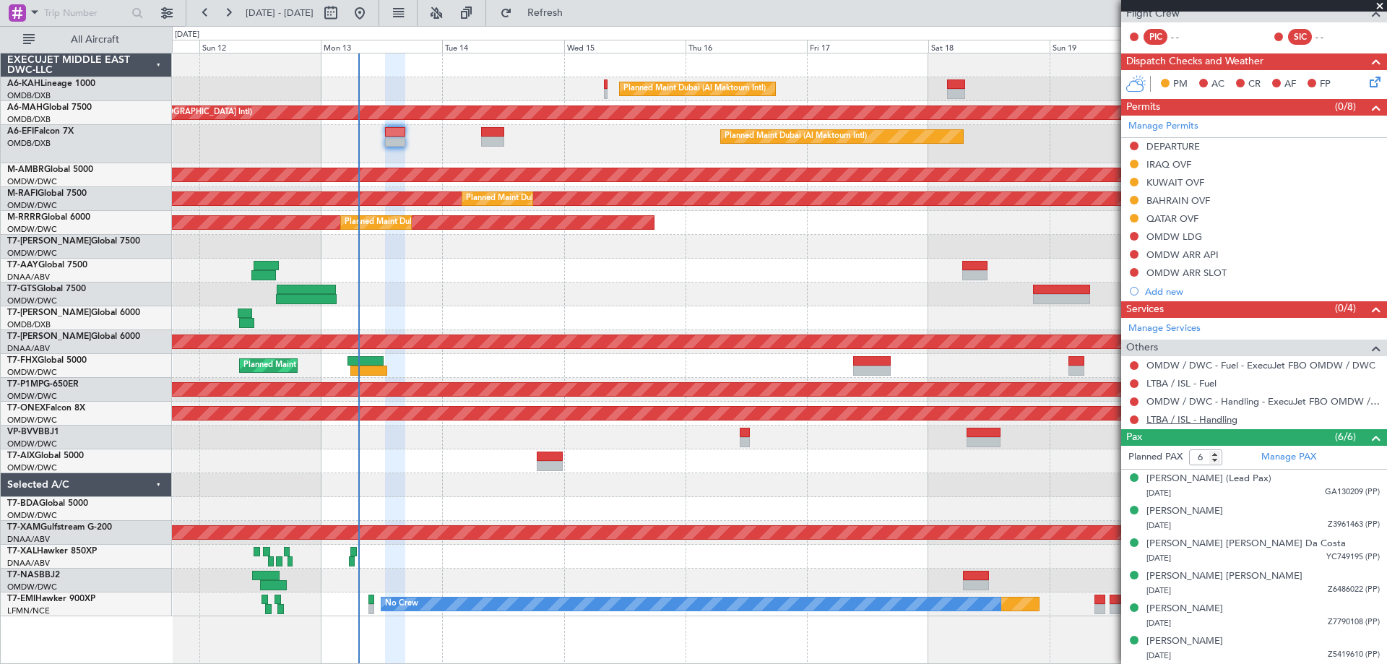
click at [1198, 420] on link "LTBA / ISL - Handling" at bounding box center [1191, 419] width 91 height 12
click at [1160, 384] on link "LTBA / ISL - Fuel" at bounding box center [1181, 383] width 70 height 12
click at [1134, 381] on button at bounding box center [1134, 383] width 9 height 9
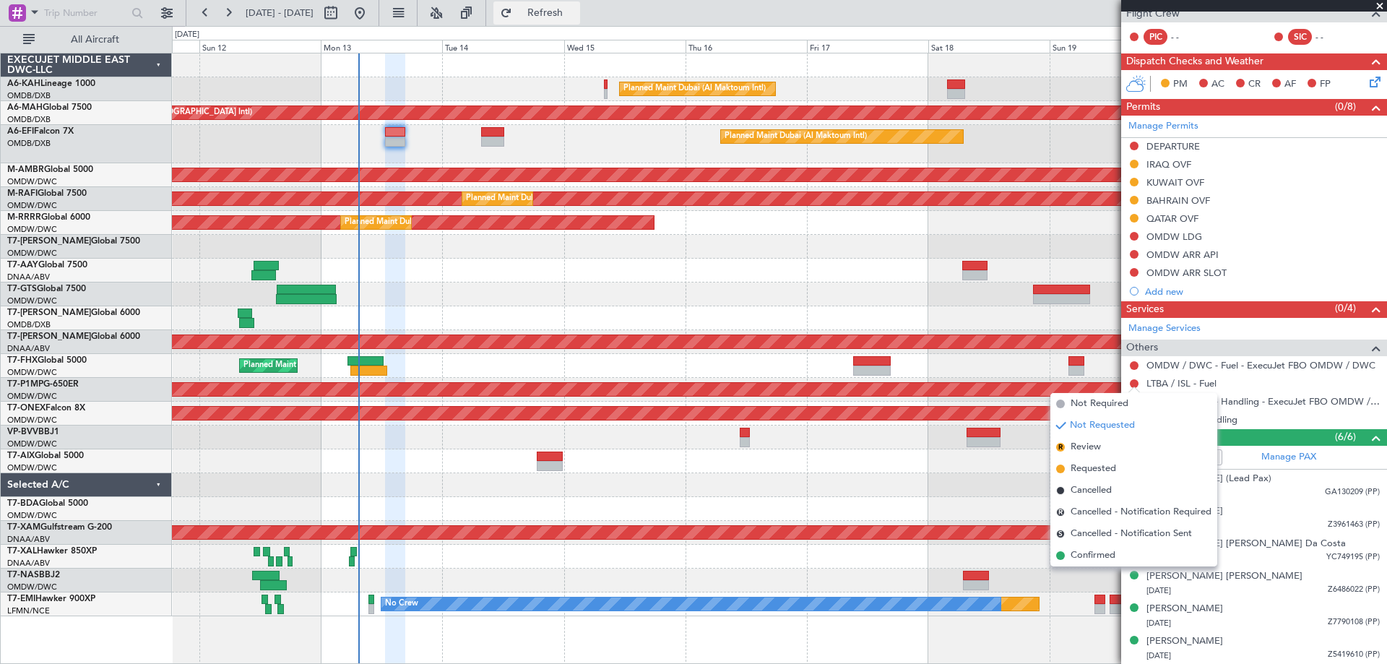
click at [580, 22] on button "Refresh" at bounding box center [536, 12] width 87 height 23
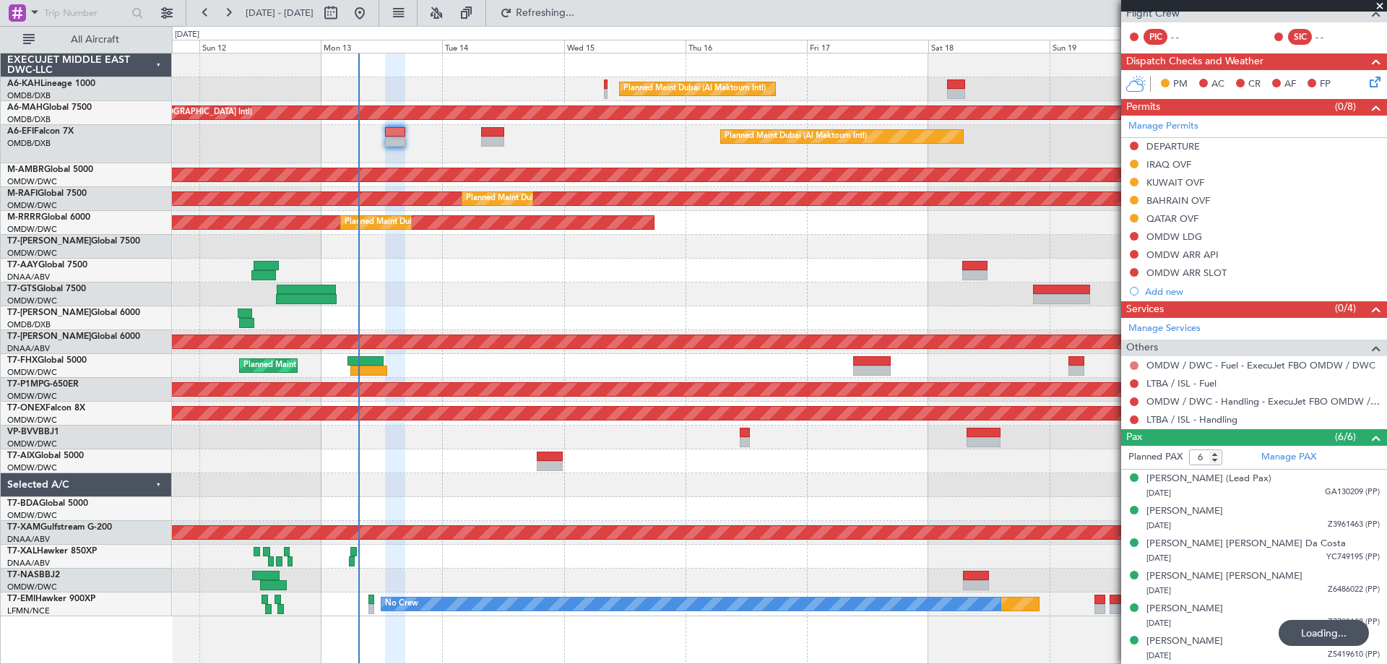
click at [1135, 365] on button at bounding box center [1134, 365] width 9 height 9
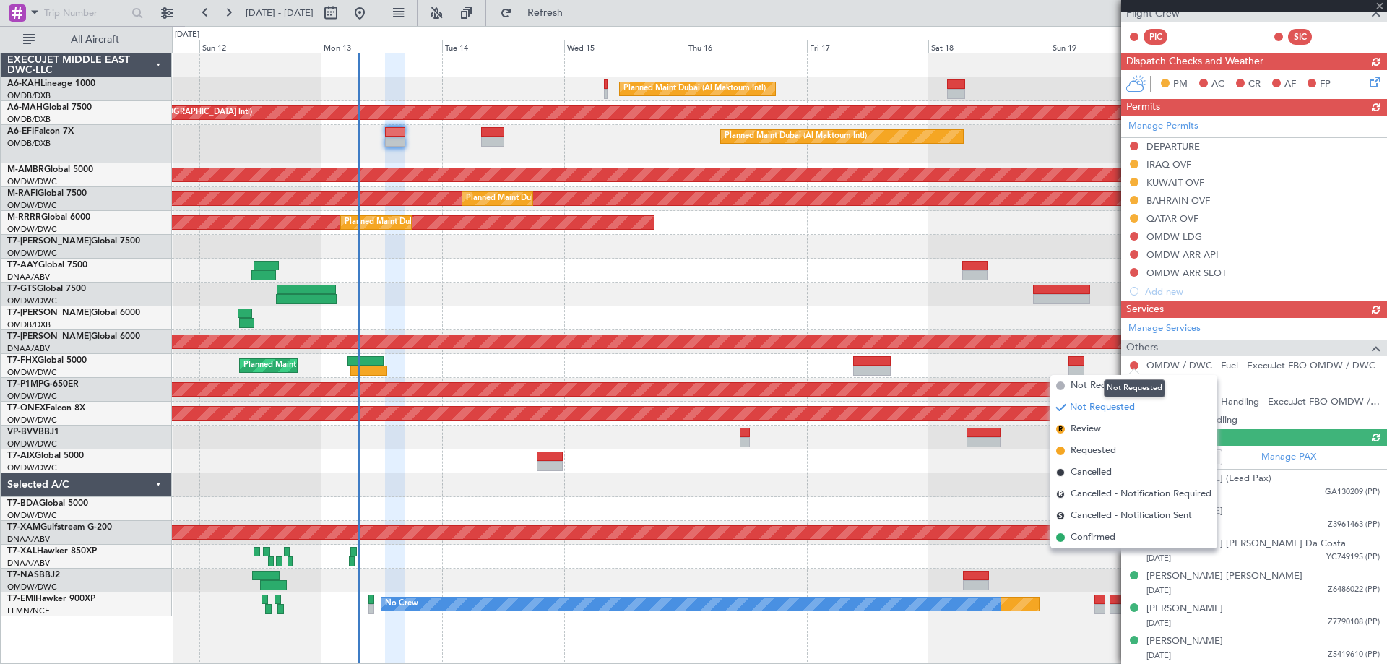
click at [1098, 388] on mat-tooltip-component "Not Requested" at bounding box center [1135, 388] width 82 height 38
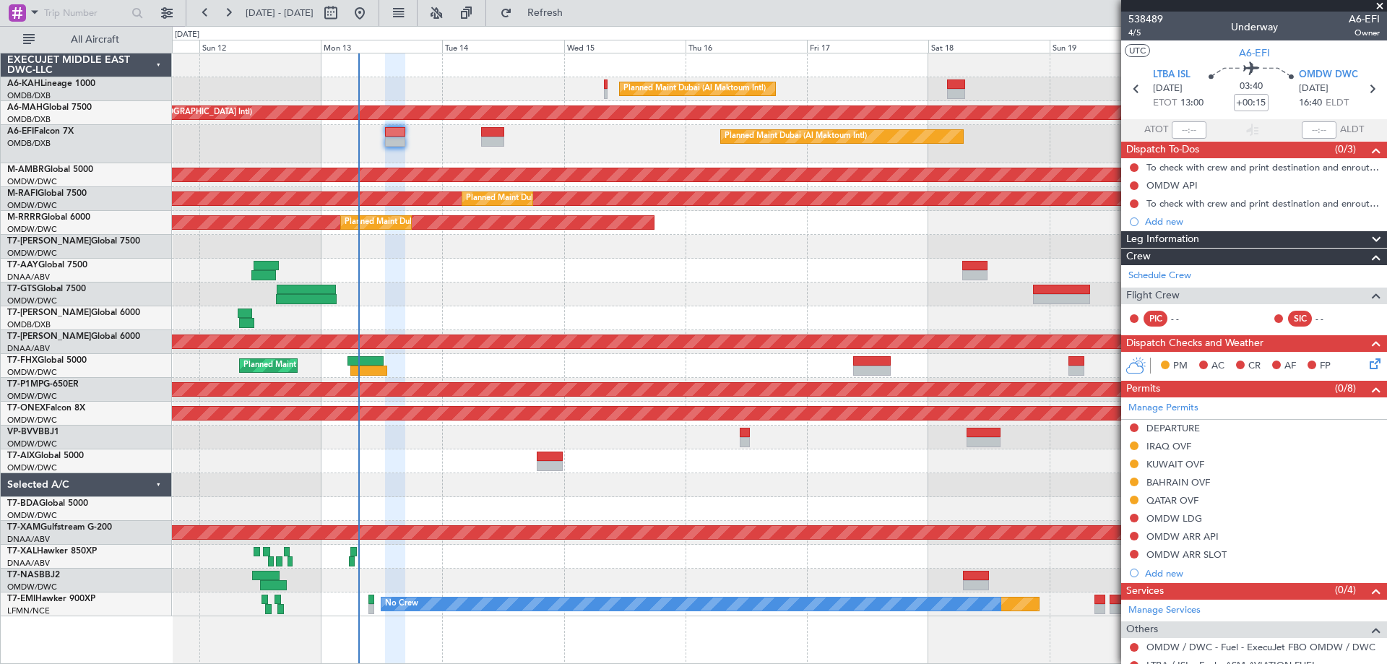
scroll to position [282, 0]
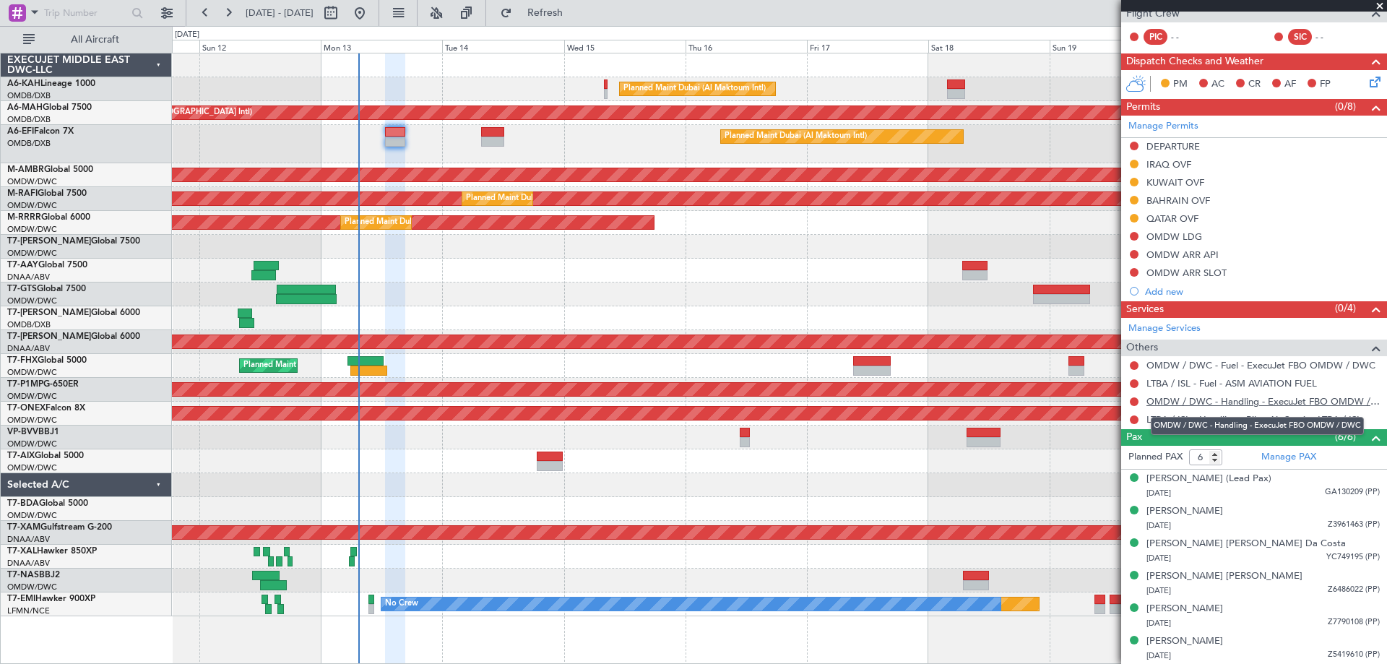
click at [1190, 395] on link "OMDW / DWC - Handling - ExecuJet FBO OMDW / DWC" at bounding box center [1262, 401] width 233 height 12
click at [743, 222] on div "Planned Maint Dubai (Al Maktoum Intl) Planned Maint Dubai (Al Maktoum Intl)" at bounding box center [779, 223] width 1214 height 24
click at [1138, 364] on button at bounding box center [1134, 365] width 9 height 9
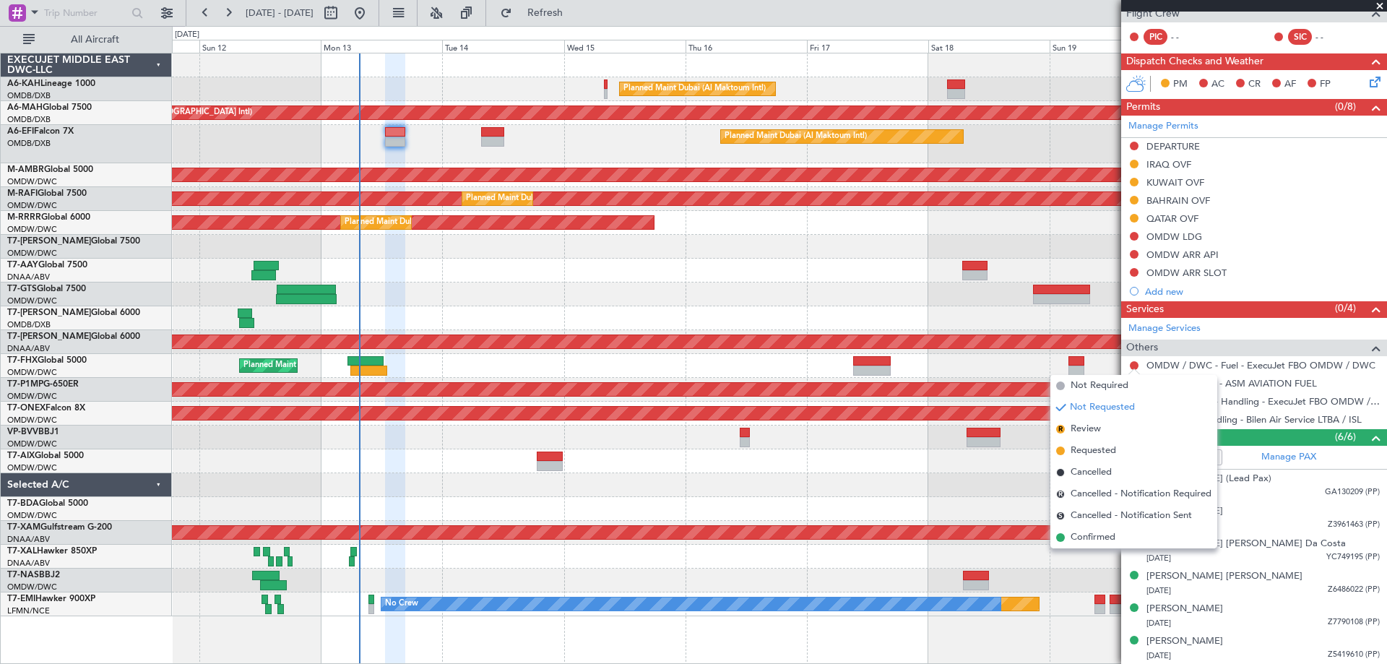
drag, startPoint x: 1090, startPoint y: 388, endPoint x: 1138, endPoint y: 384, distance: 48.5
click at [1091, 387] on span "Not Required" at bounding box center [1099, 385] width 58 height 14
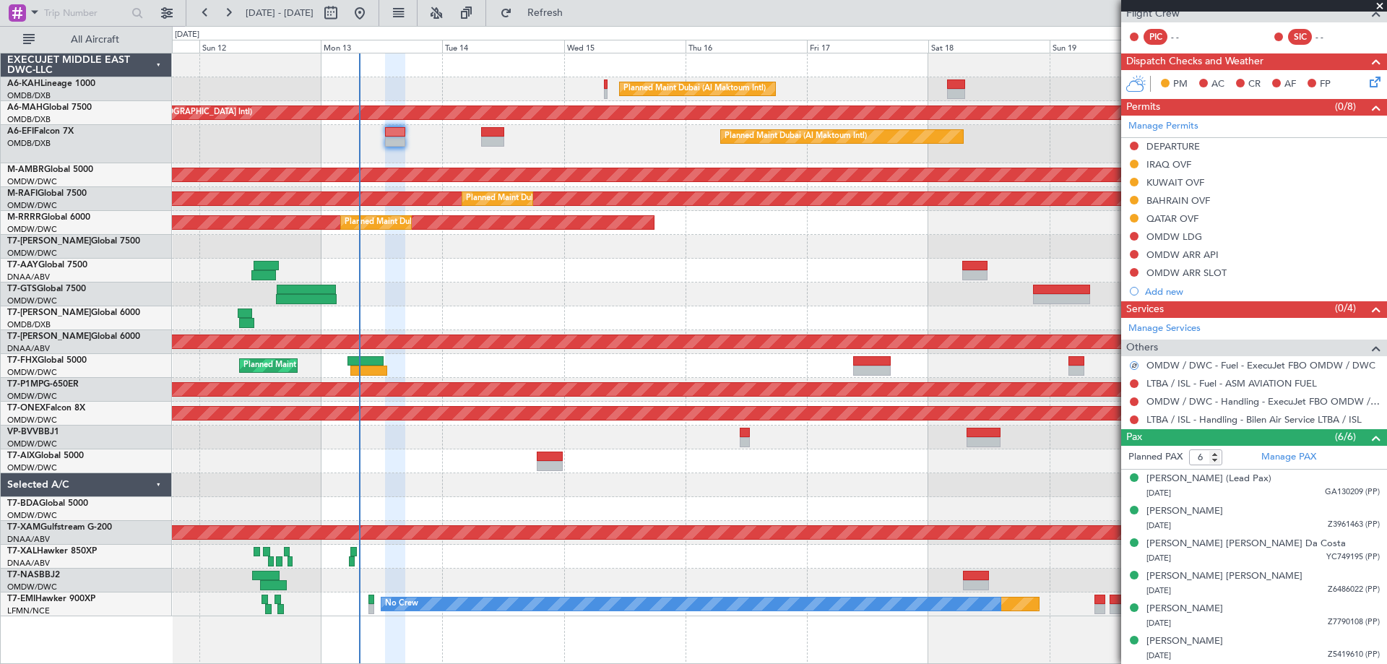
click at [1129, 384] on div at bounding box center [1134, 384] width 12 height 12
click at [1131, 382] on button at bounding box center [1134, 383] width 9 height 9
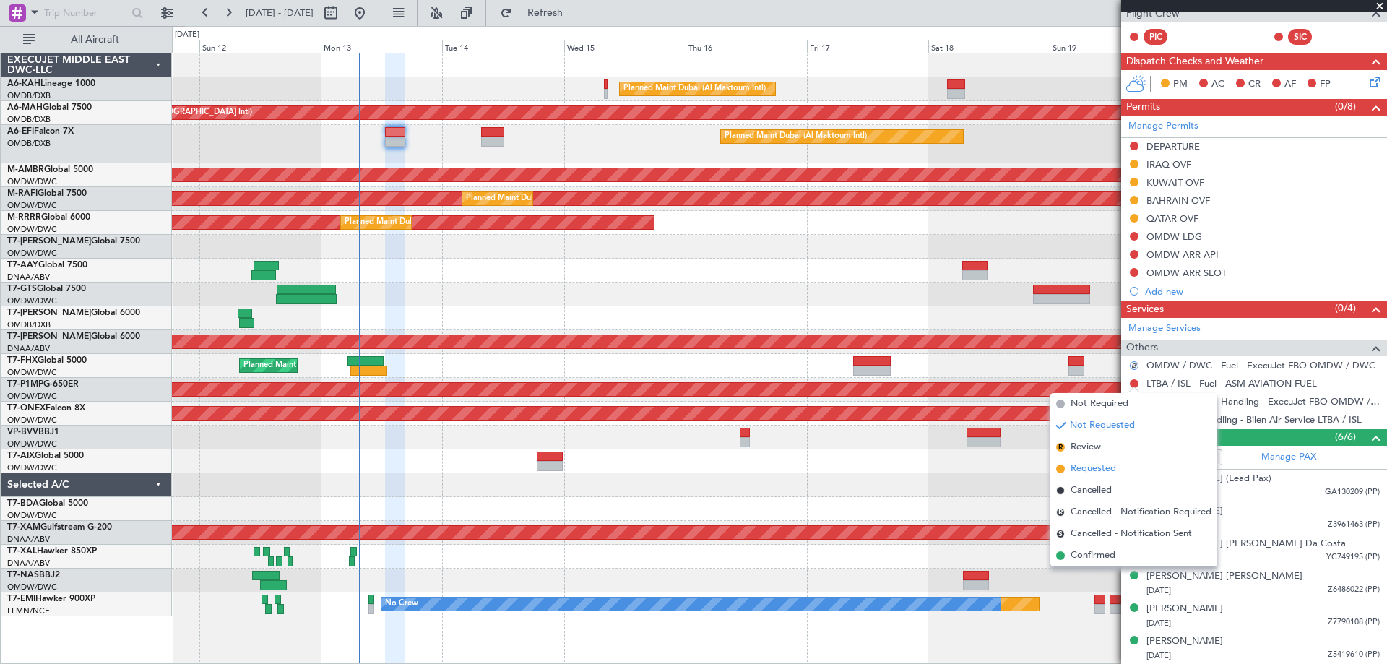
click at [1096, 470] on span "Requested" at bounding box center [1093, 469] width 46 height 14
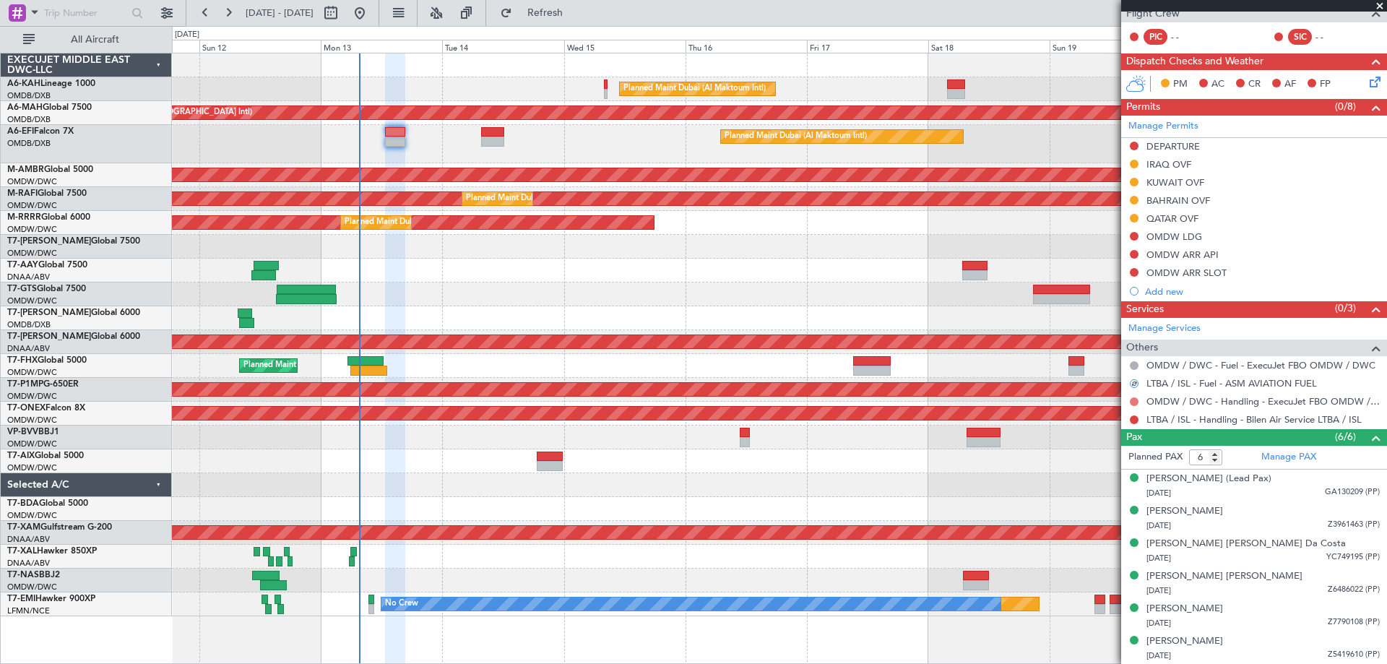
click at [1133, 397] on button at bounding box center [1134, 401] width 9 height 9
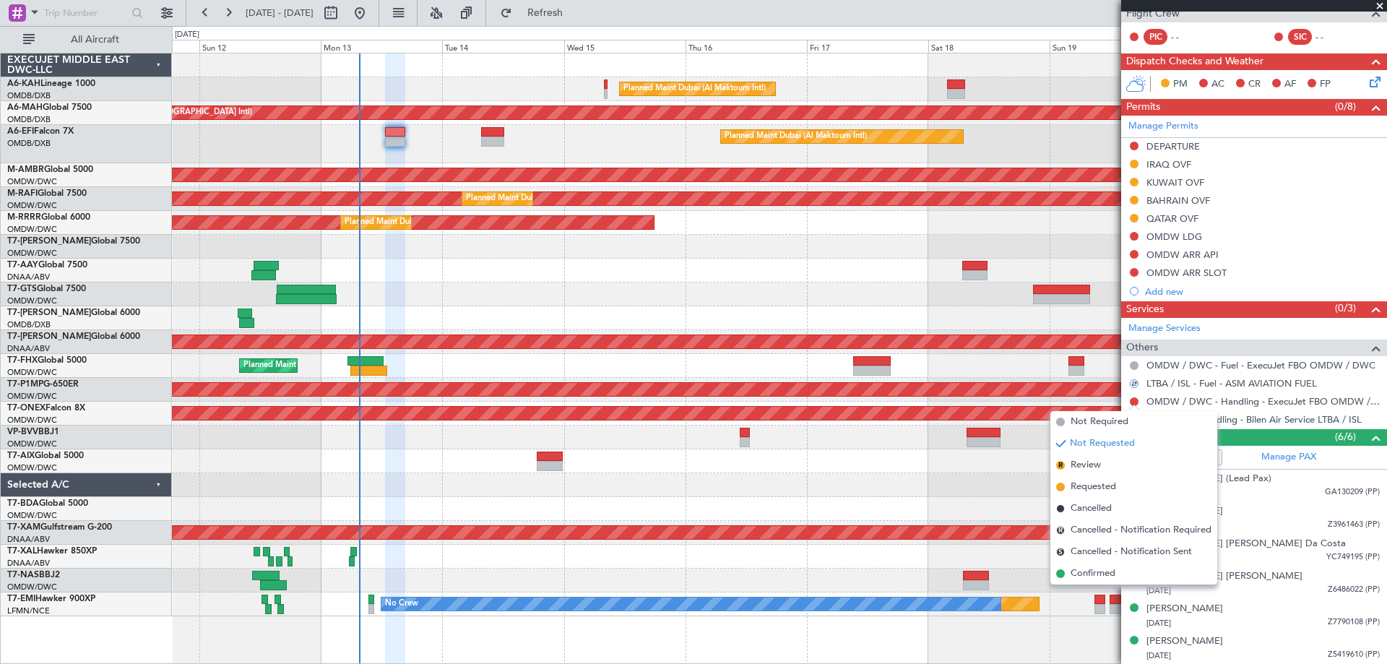
click at [1091, 481] on span "Requested" at bounding box center [1093, 487] width 46 height 14
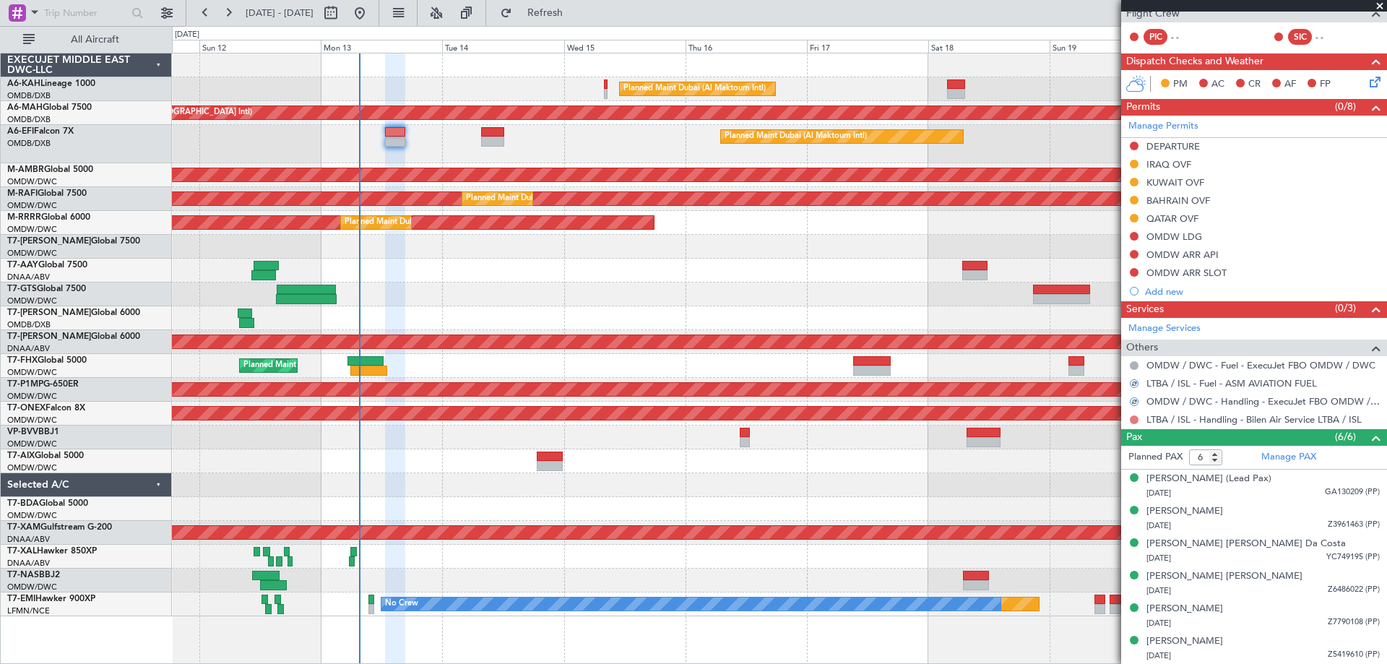
click at [1130, 418] on button at bounding box center [1134, 419] width 9 height 9
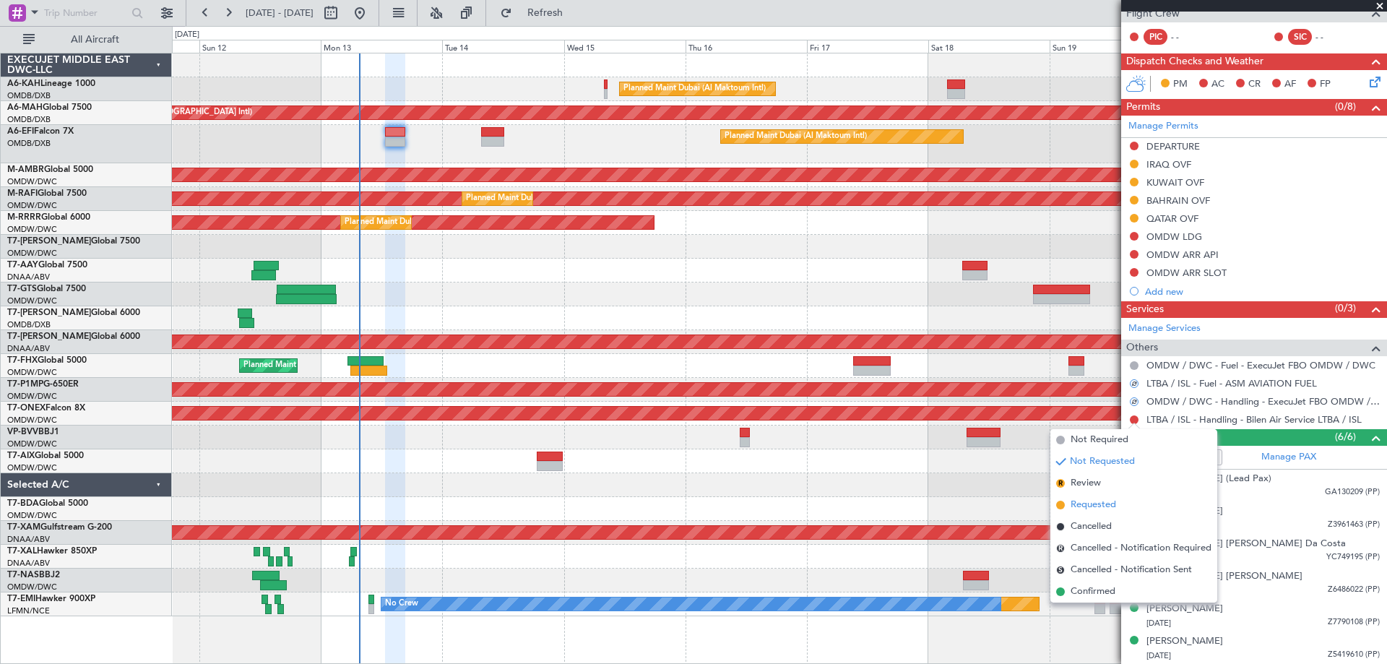
click at [1093, 499] on span "Requested" at bounding box center [1093, 505] width 46 height 14
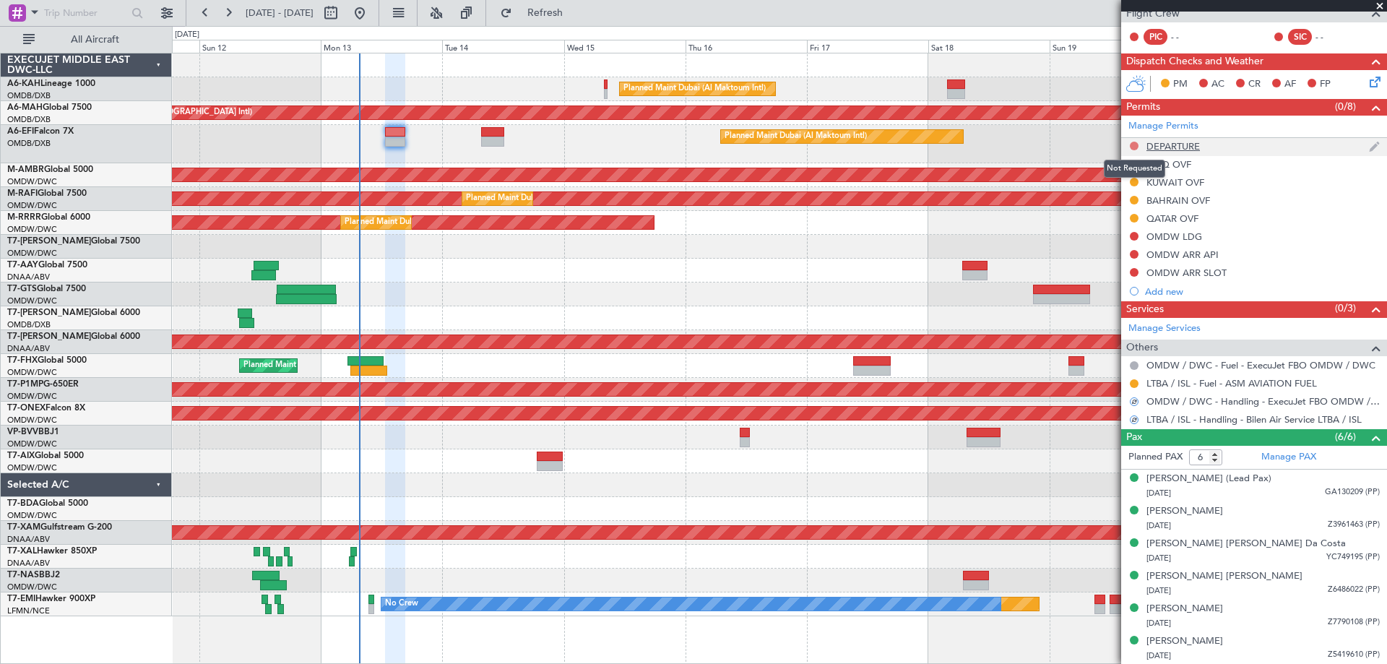
click at [1134, 142] on button at bounding box center [1134, 146] width 9 height 9
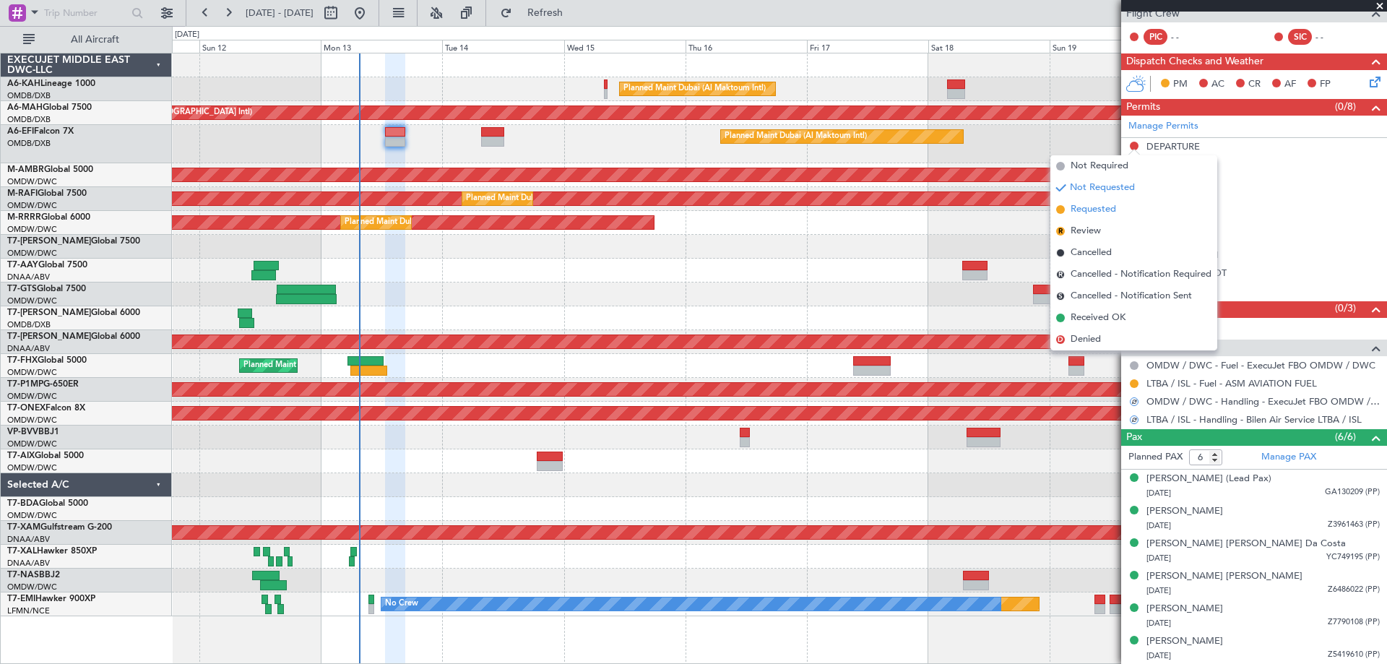
click at [1088, 215] on span "Requested" at bounding box center [1093, 209] width 46 height 14
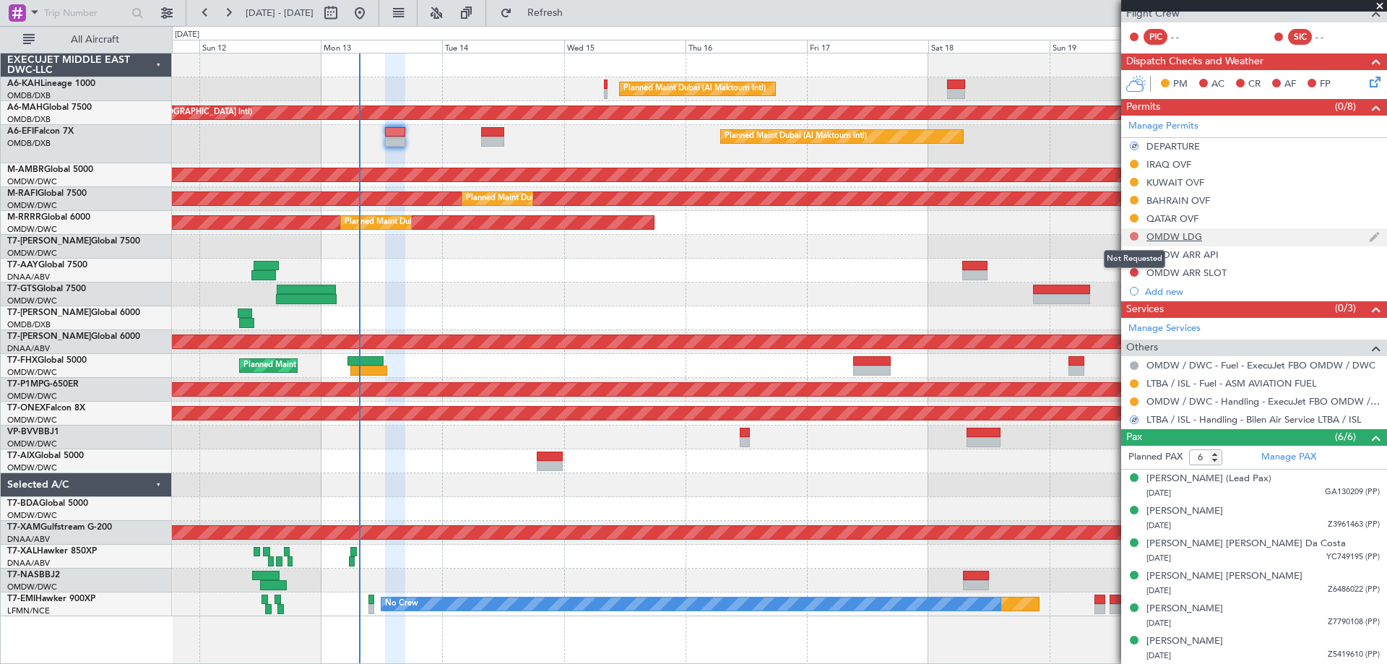
click at [1133, 235] on button at bounding box center [1134, 236] width 9 height 9
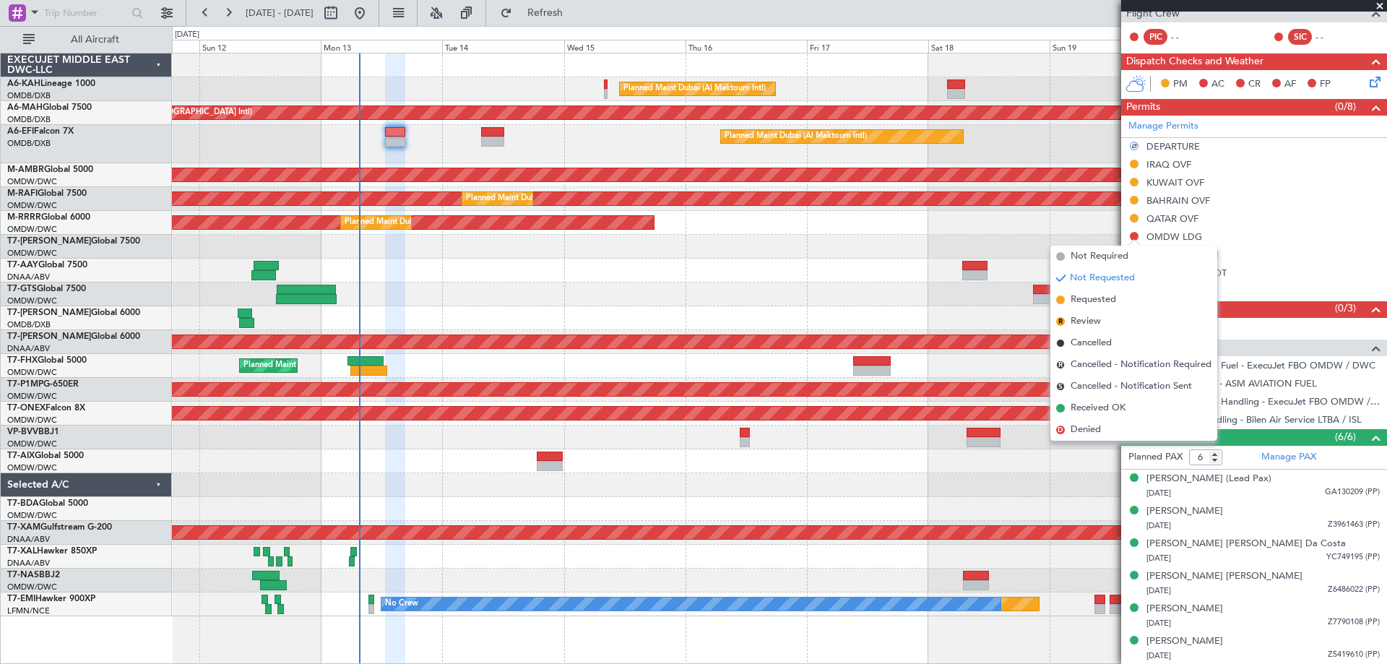
click at [1096, 298] on span "Requested" at bounding box center [1093, 300] width 46 height 14
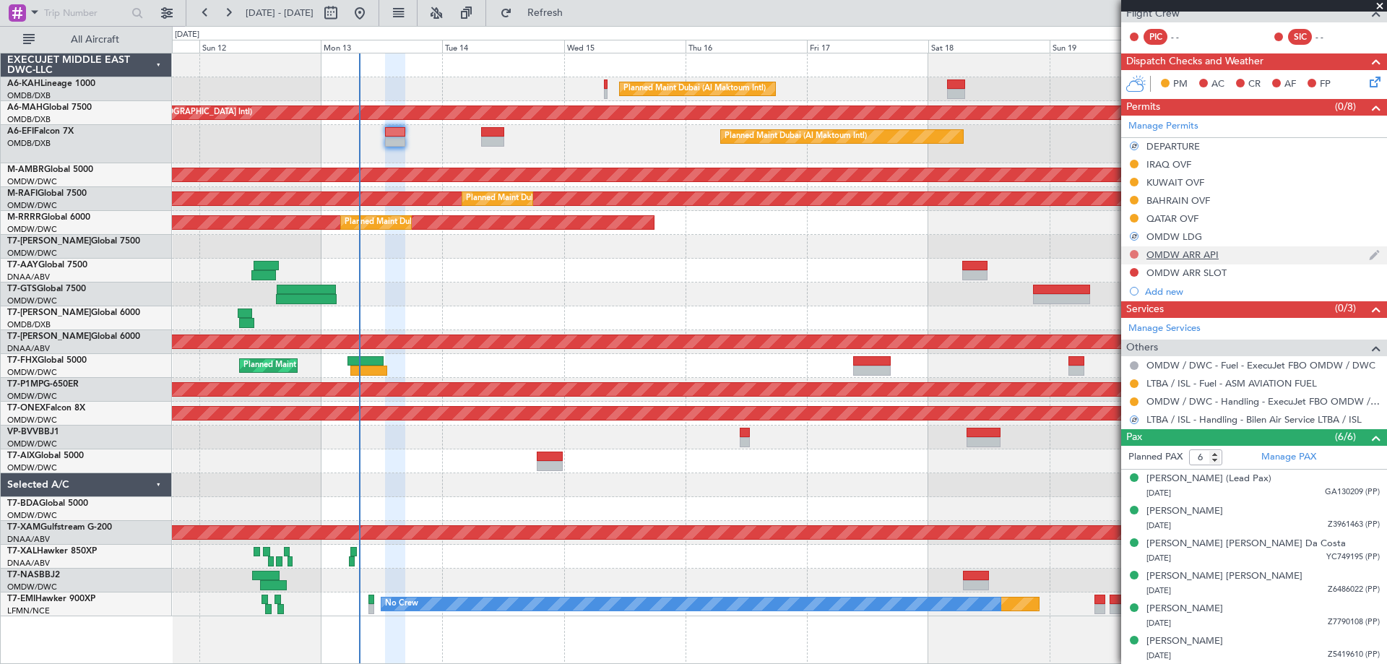
click at [1133, 252] on button at bounding box center [1134, 254] width 9 height 9
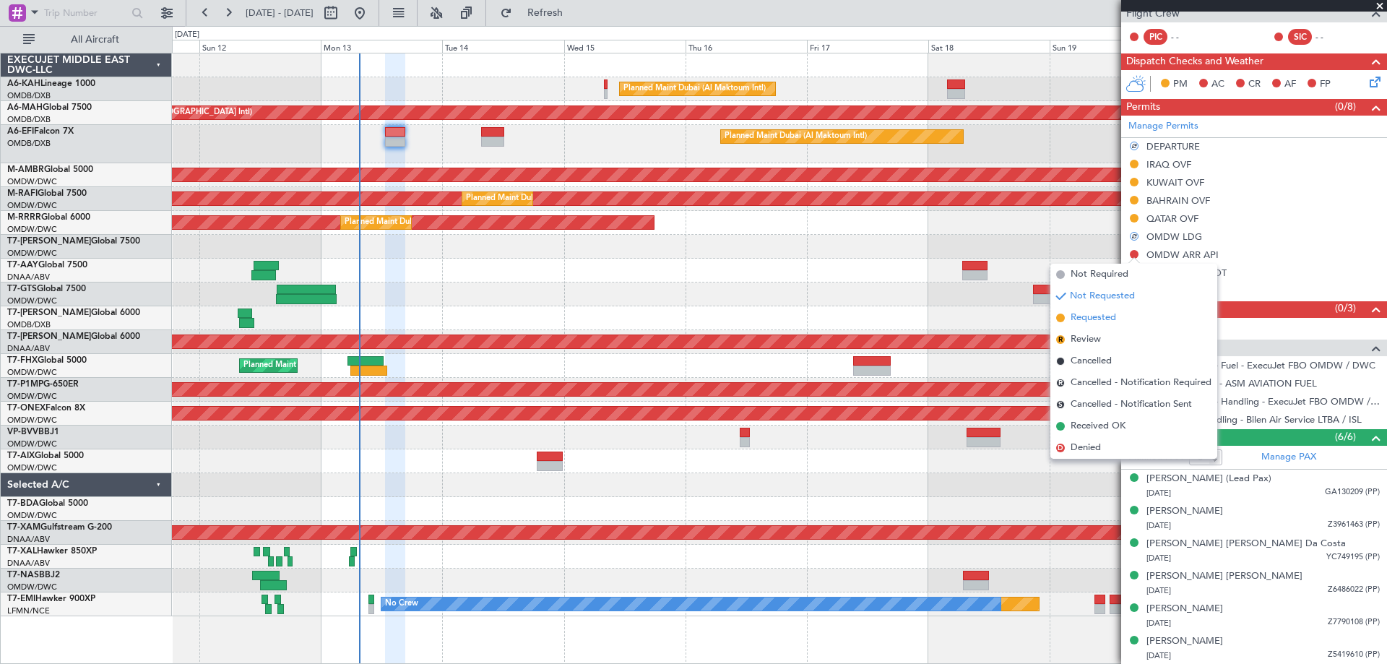
click at [1093, 316] on span "Requested" at bounding box center [1093, 318] width 46 height 14
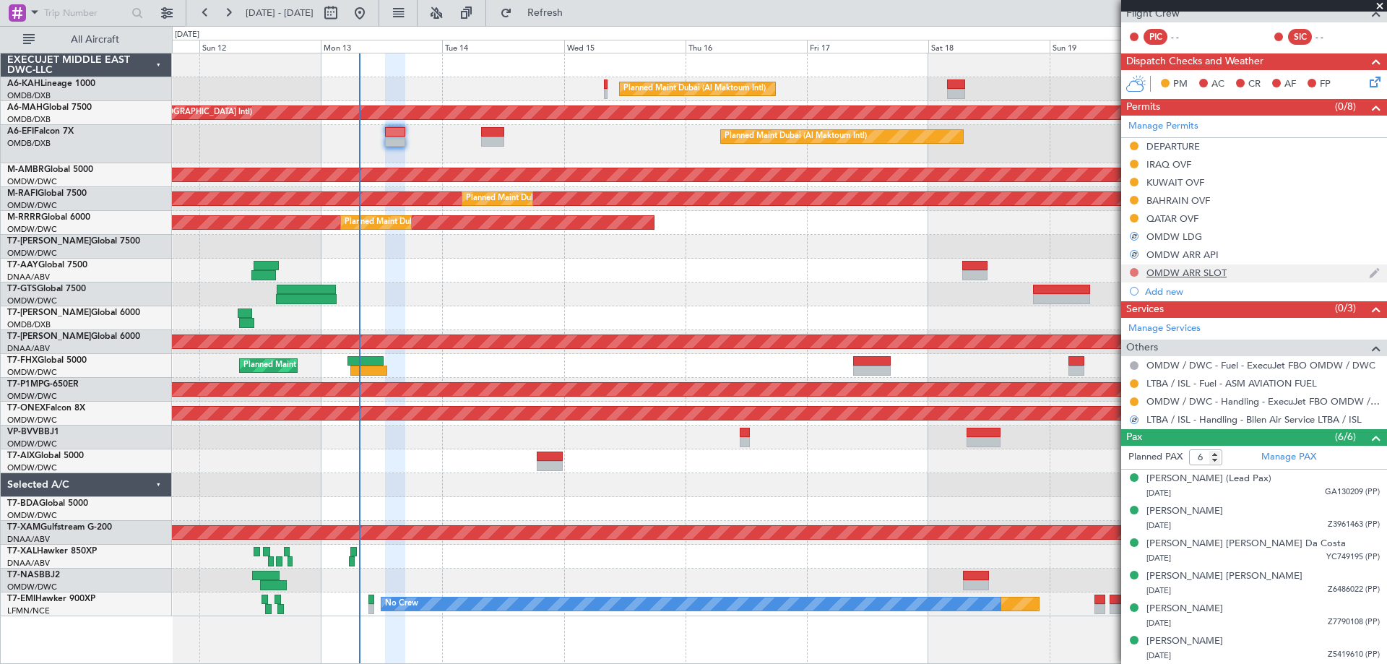
click at [1134, 270] on button at bounding box center [1134, 272] width 9 height 9
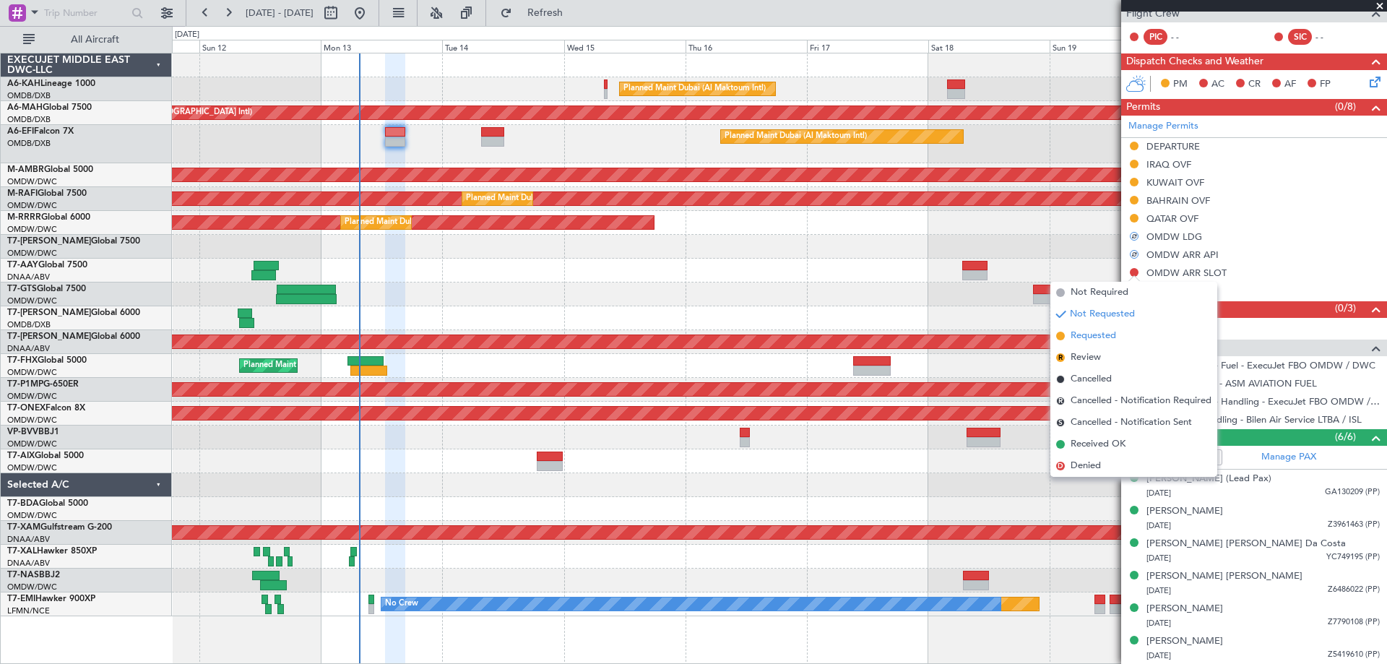
click at [1090, 329] on span "Requested" at bounding box center [1093, 336] width 46 height 14
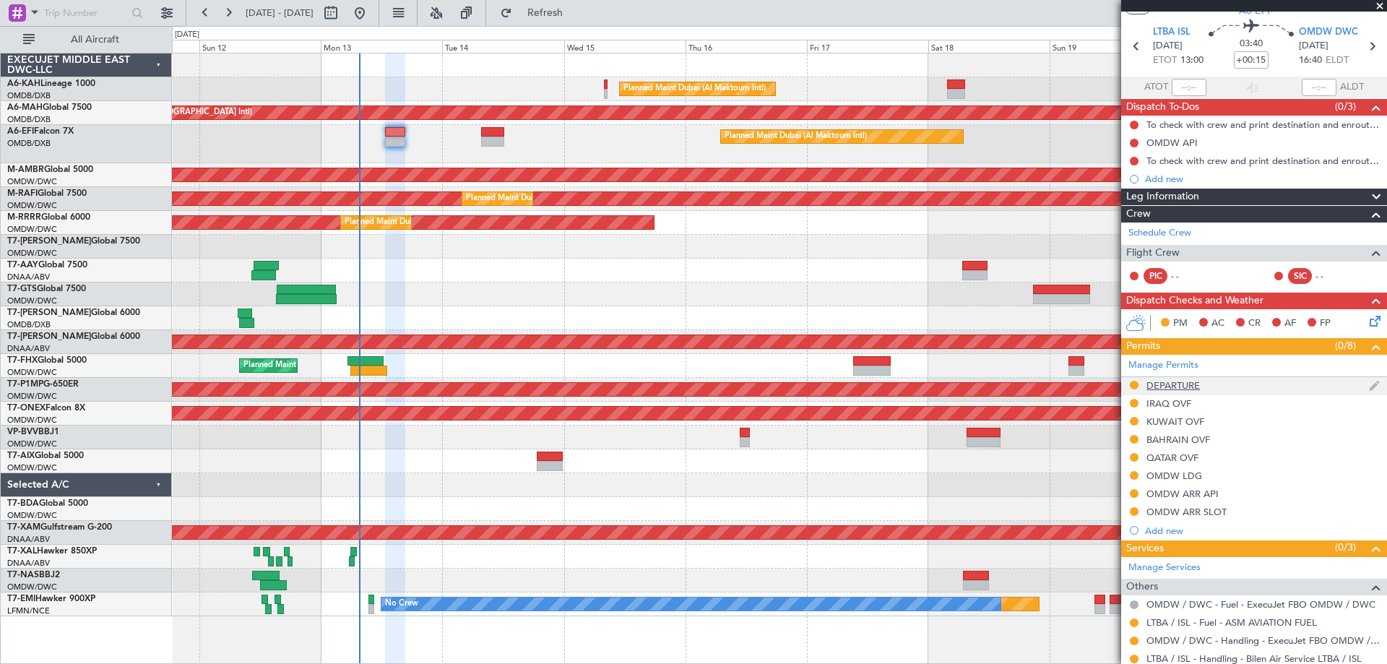
scroll to position [0, 0]
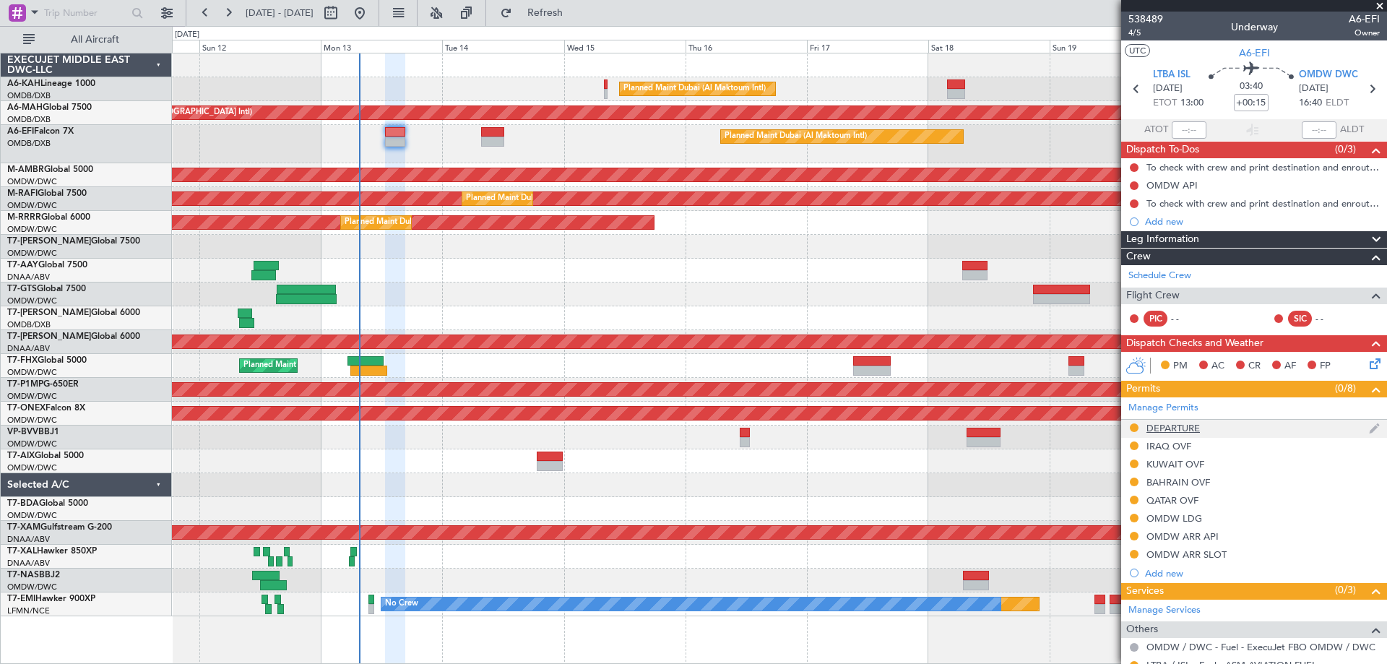
click at [1169, 423] on div "DEPARTURE" at bounding box center [1172, 428] width 53 height 12
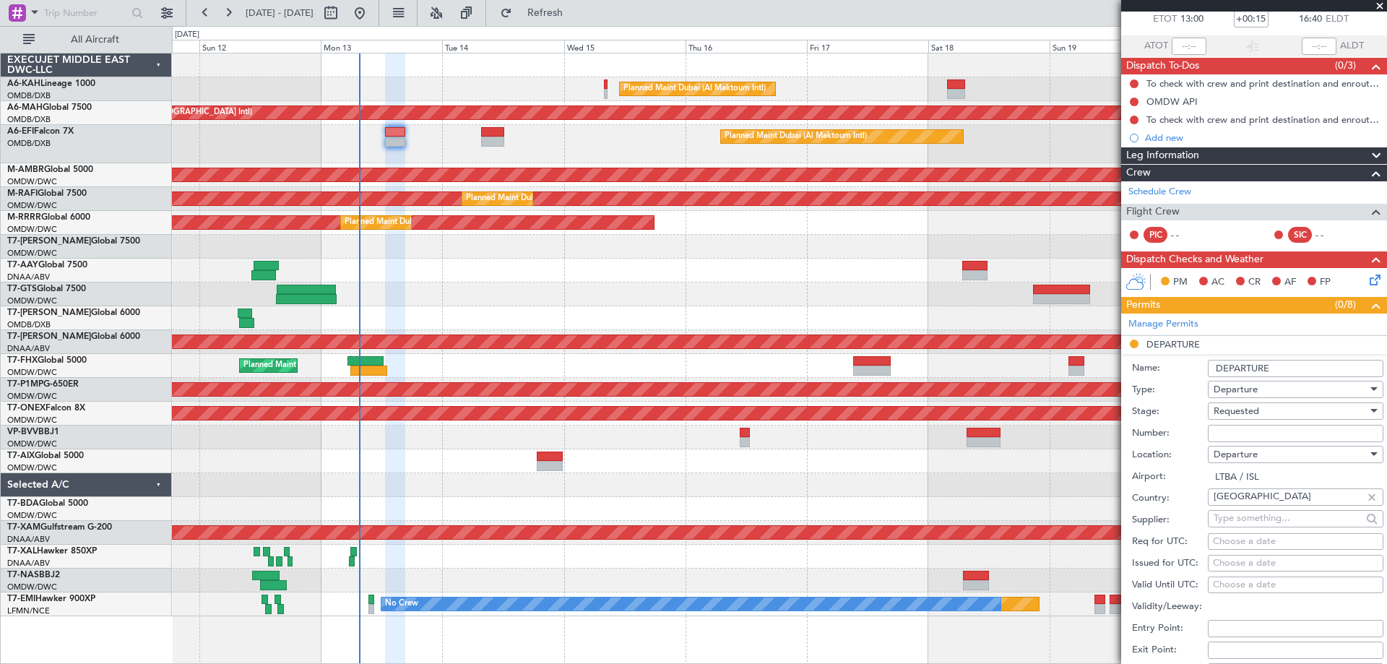
scroll to position [144, 0]
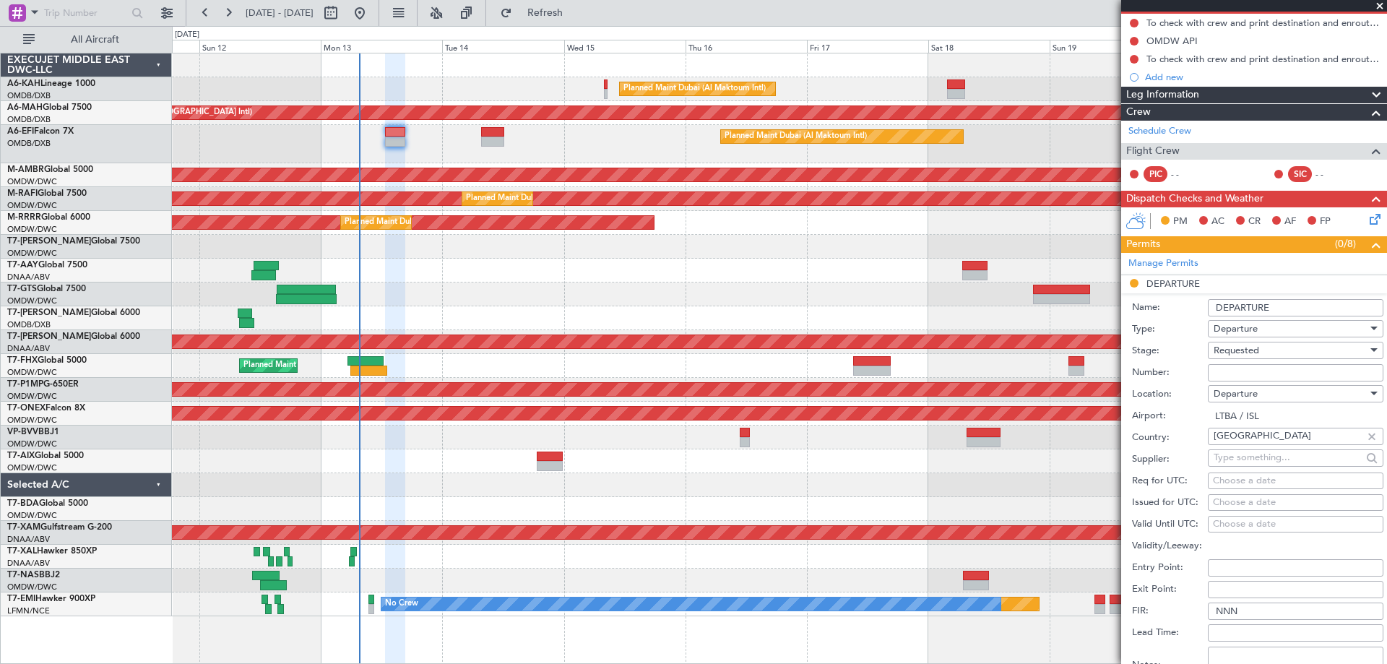
click at [1240, 376] on input "Number:" at bounding box center [1296, 372] width 176 height 17
paste input "LTBADGN5266000"
type input "LTBADGN5266000"
click at [1240, 358] on div "Requested" at bounding box center [1290, 350] width 154 height 22
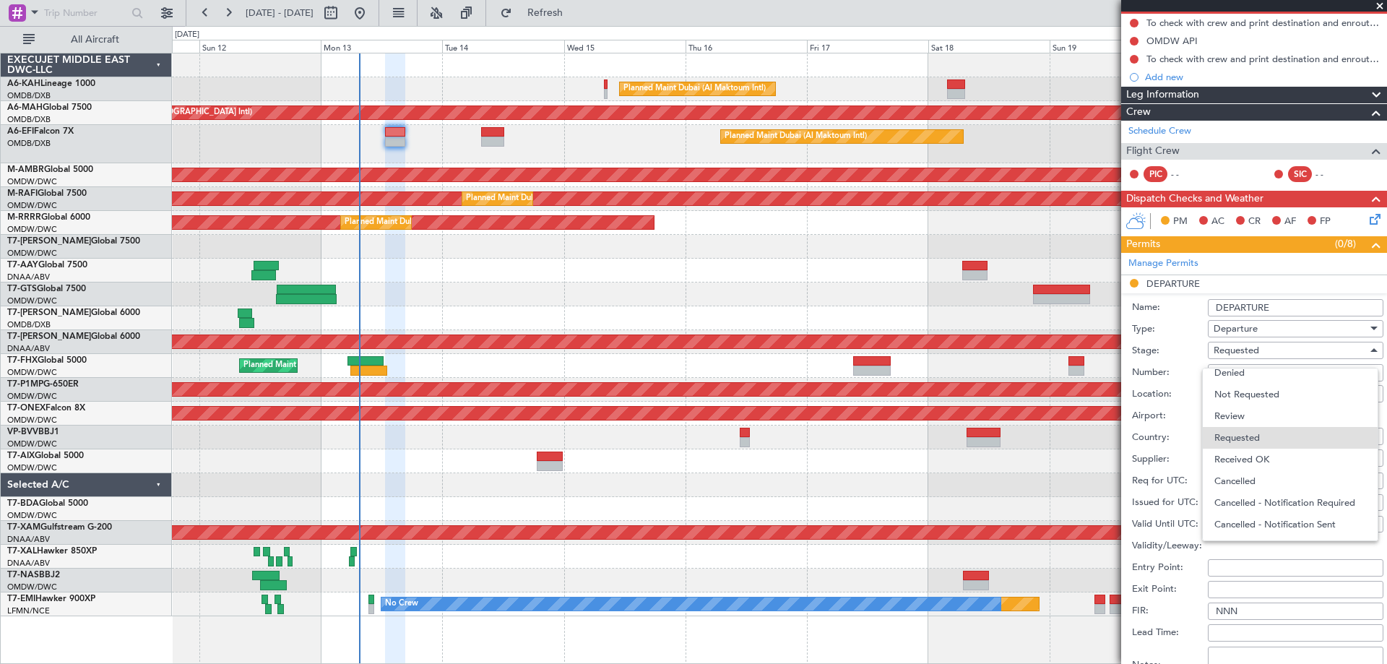
drag, startPoint x: 1250, startPoint y: 463, endPoint x: 1265, endPoint y: 438, distance: 28.9
click at [1250, 462] on span "Received OK" at bounding box center [1290, 460] width 152 height 22
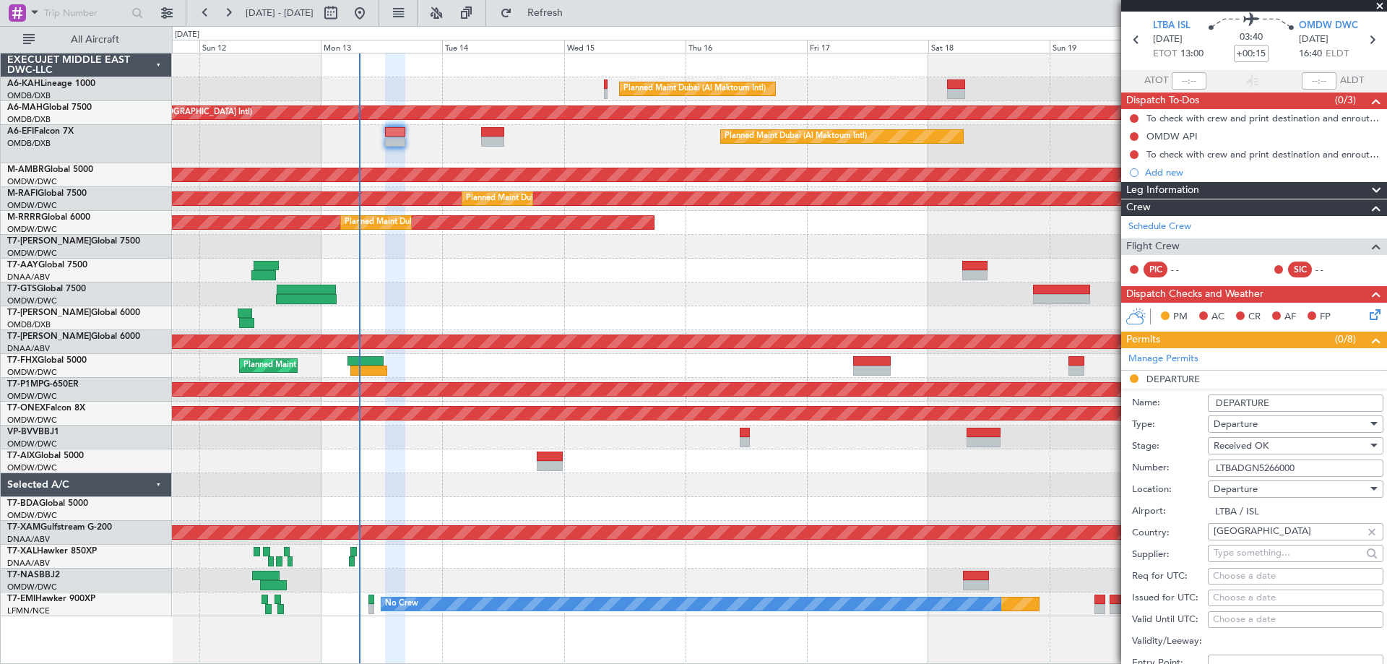
scroll to position [72, 0]
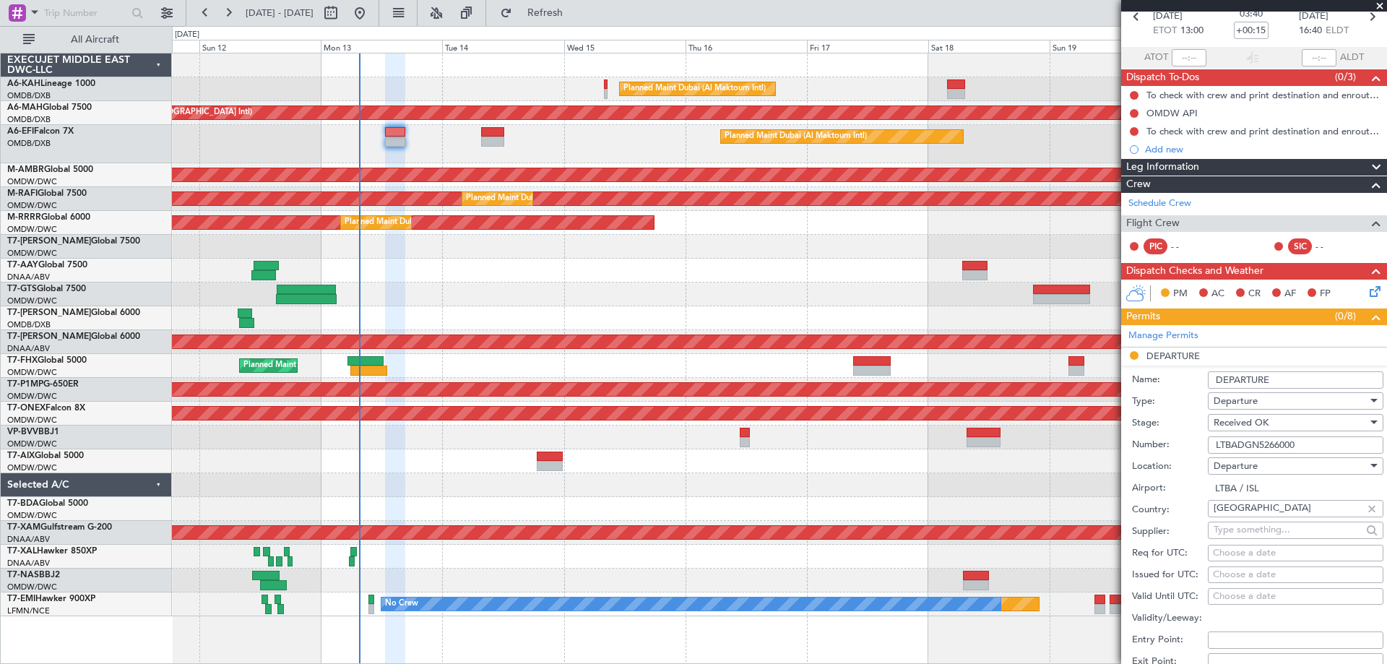
click at [1292, 384] on input "DEPARTURE" at bounding box center [1296, 379] width 176 height 17
click at [1216, 376] on input "DEPARTURE 1300Z" at bounding box center [1296, 379] width 176 height 17
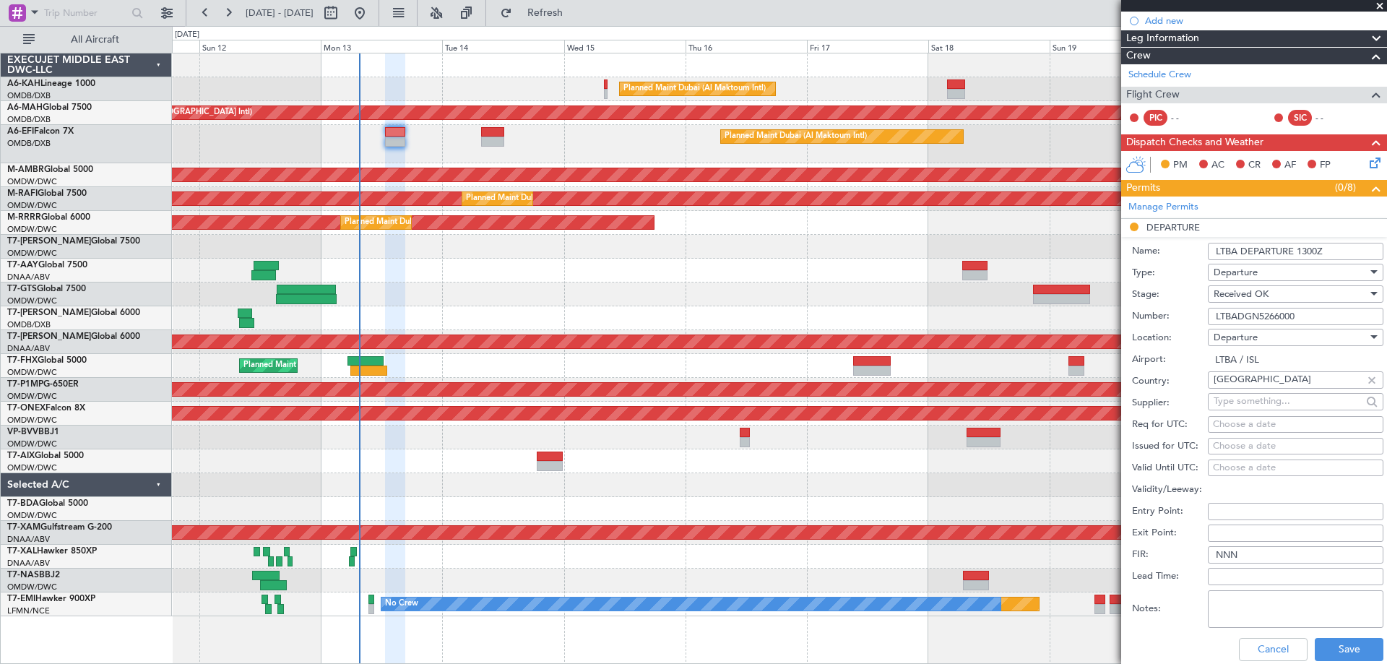
scroll to position [289, 0]
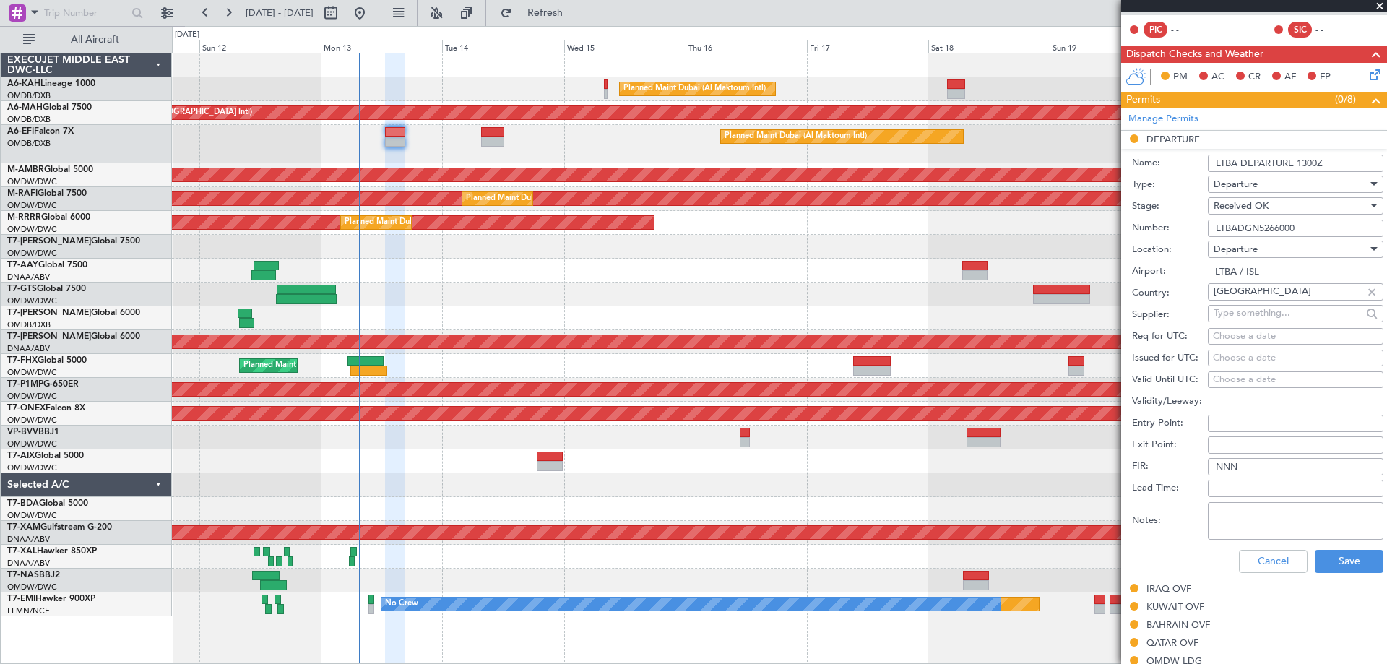
type input "LTBA DEPARTURE 1300Z"
click at [1277, 201] on div "Received OK" at bounding box center [1290, 206] width 154 height 22
drag, startPoint x: 1250, startPoint y: 276, endPoint x: 1331, endPoint y: 424, distance: 168.7
click at [1251, 276] on span "Requested" at bounding box center [1290, 277] width 152 height 22
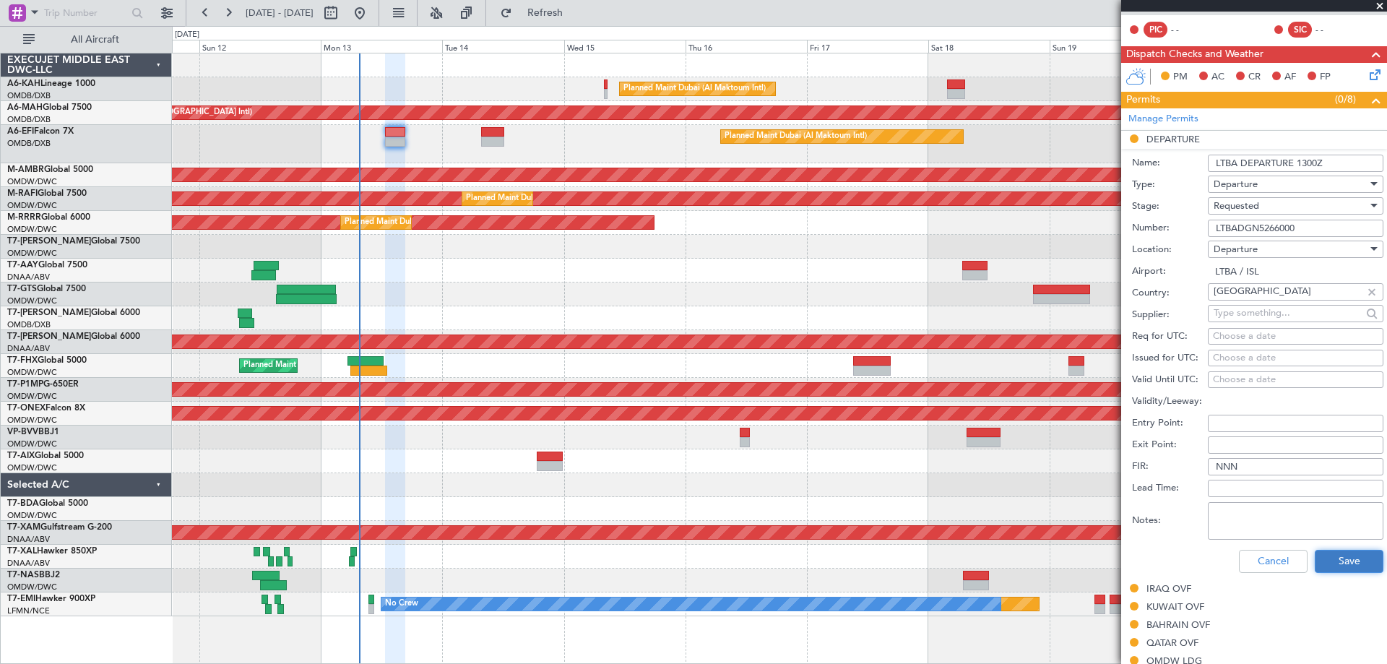
click at [1338, 571] on button "Save" at bounding box center [1349, 561] width 69 height 23
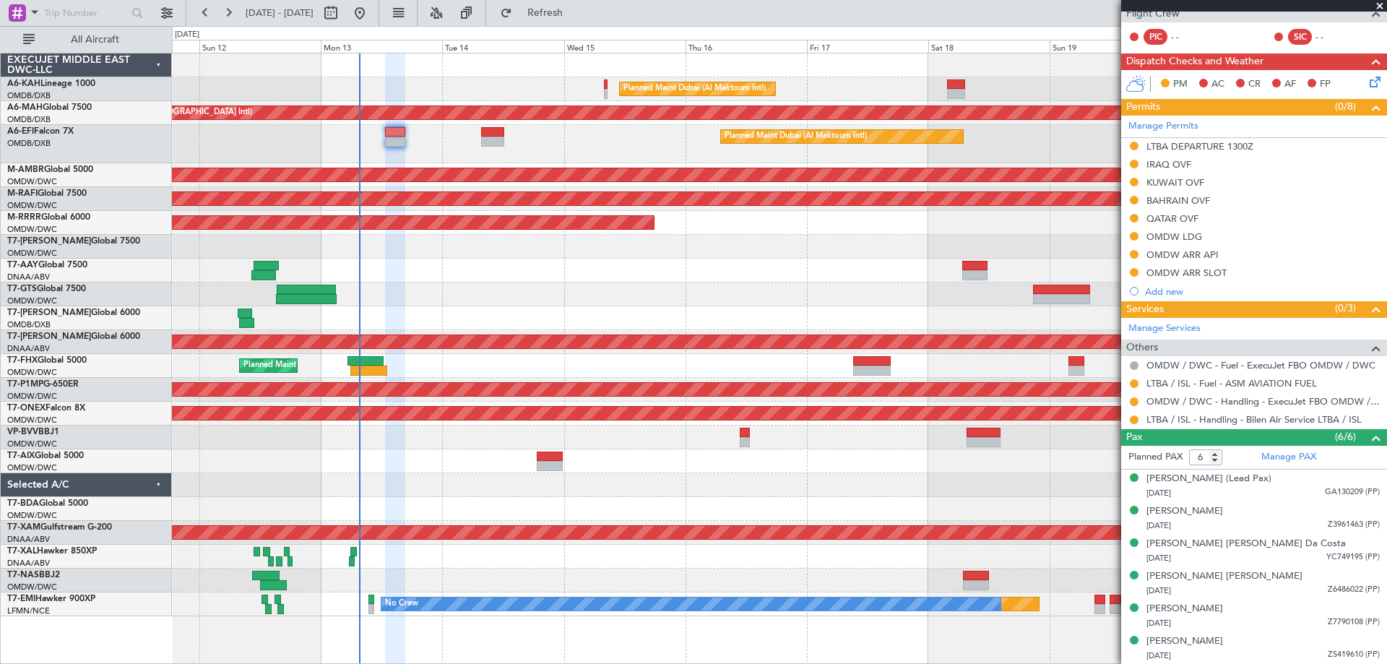
scroll to position [0, 0]
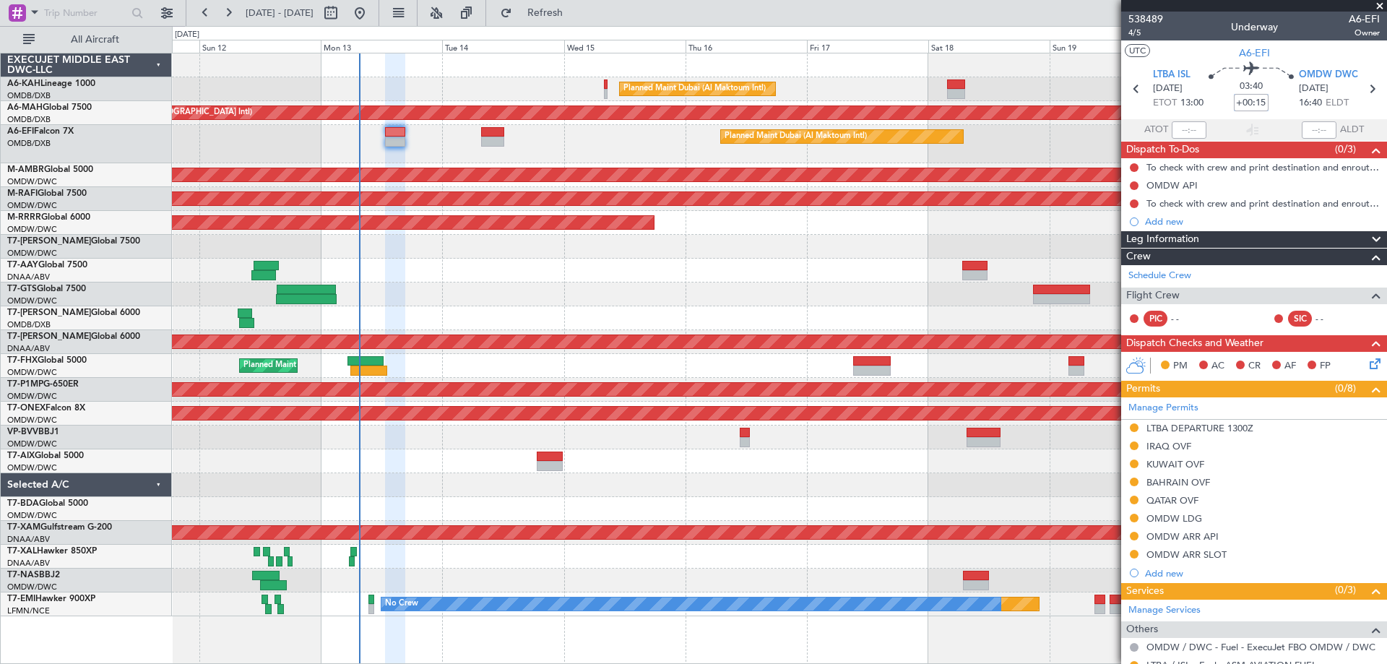
click at [1245, 101] on input "+00:15" at bounding box center [1251, 102] width 35 height 17
type input "+00:20"
click at [1135, 32] on span "4/5" at bounding box center [1145, 33] width 35 height 12
click at [576, 14] on span "Refresh" at bounding box center [545, 13] width 61 height 10
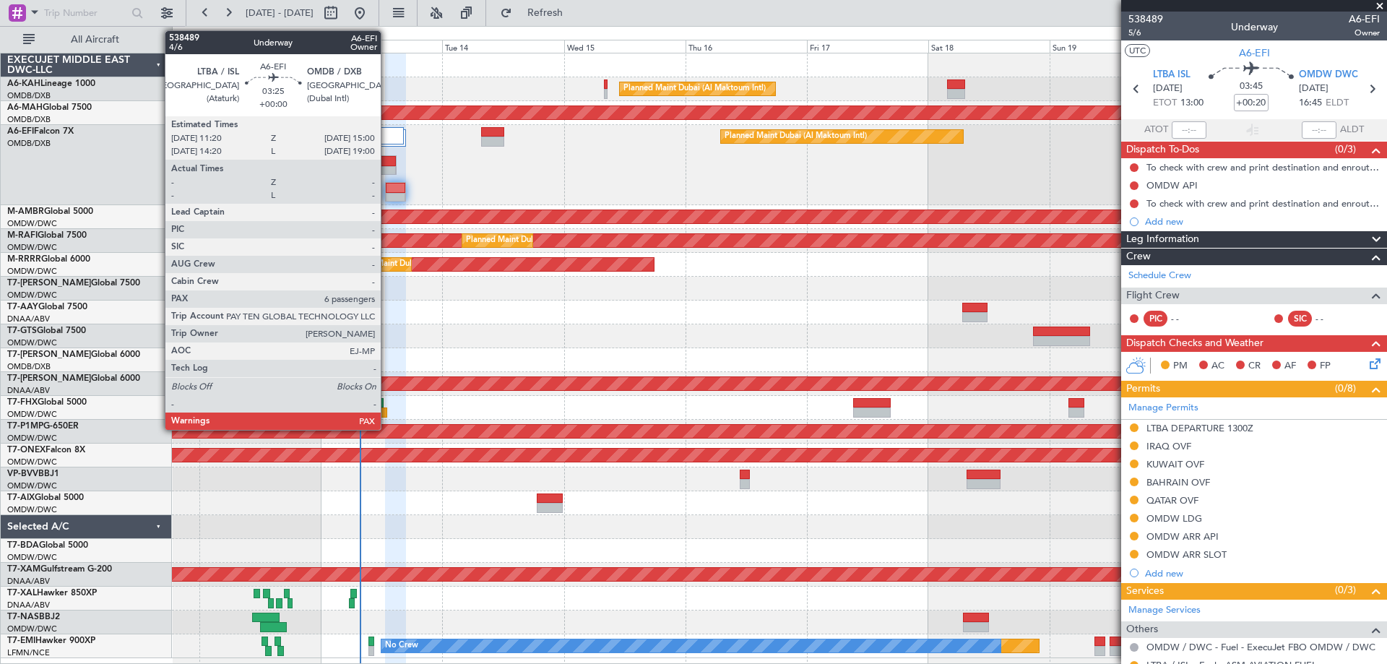
click at [388, 162] on div at bounding box center [386, 161] width 17 height 10
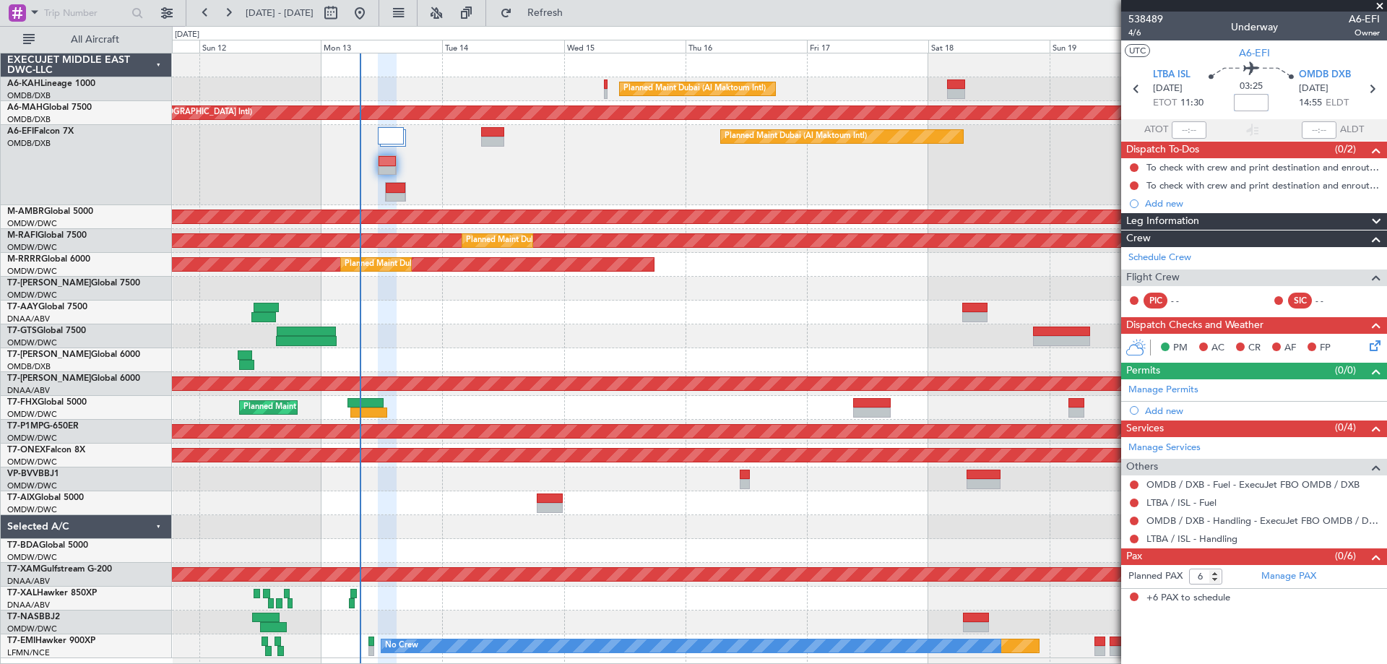
click at [1250, 105] on input at bounding box center [1251, 102] width 35 height 17
type input "+00:25"
click at [1301, 574] on link "Manage PAX" at bounding box center [1288, 576] width 55 height 14
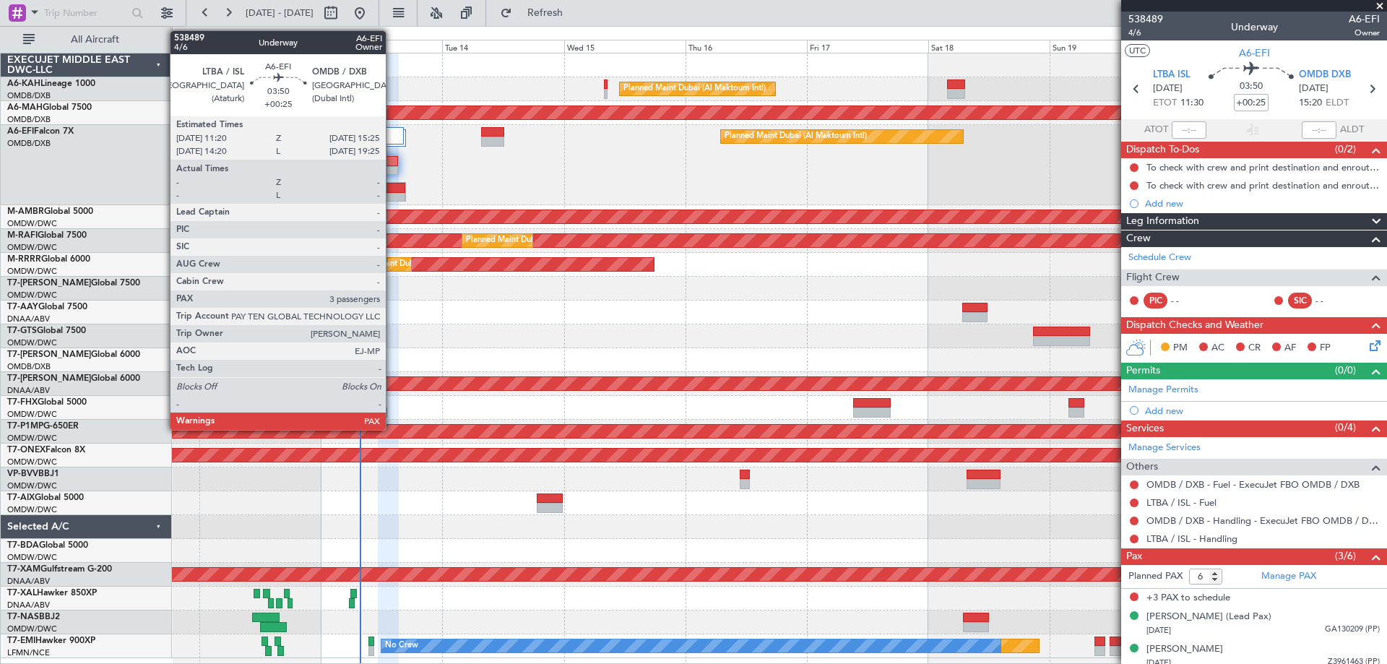
click at [392, 157] on div at bounding box center [388, 161] width 20 height 10
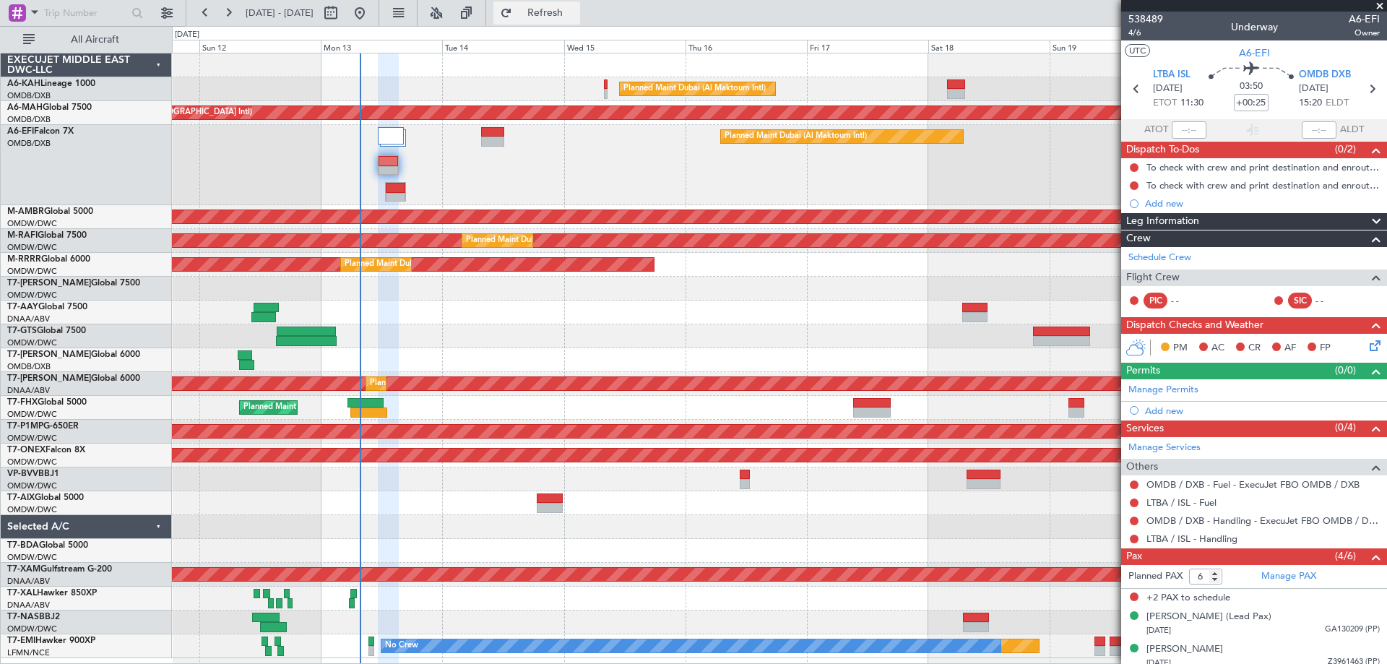
click at [580, 19] on button "Refresh" at bounding box center [536, 12] width 87 height 23
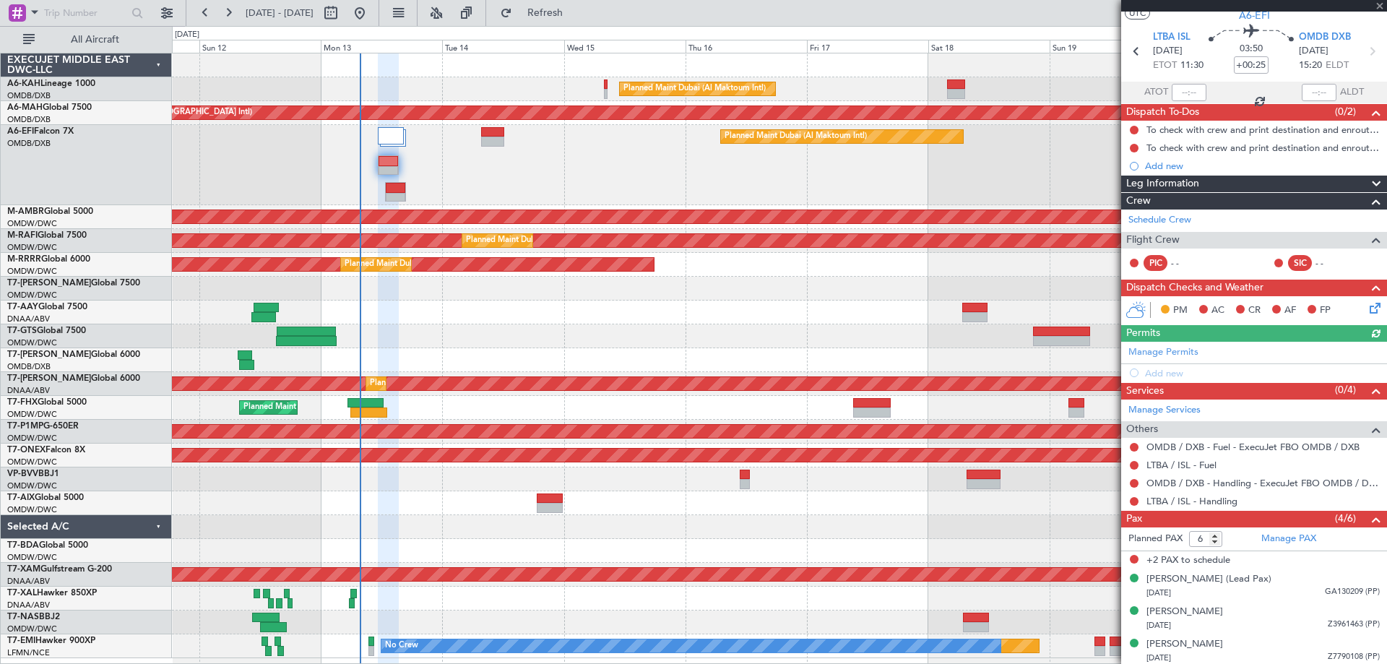
scroll to position [73, 0]
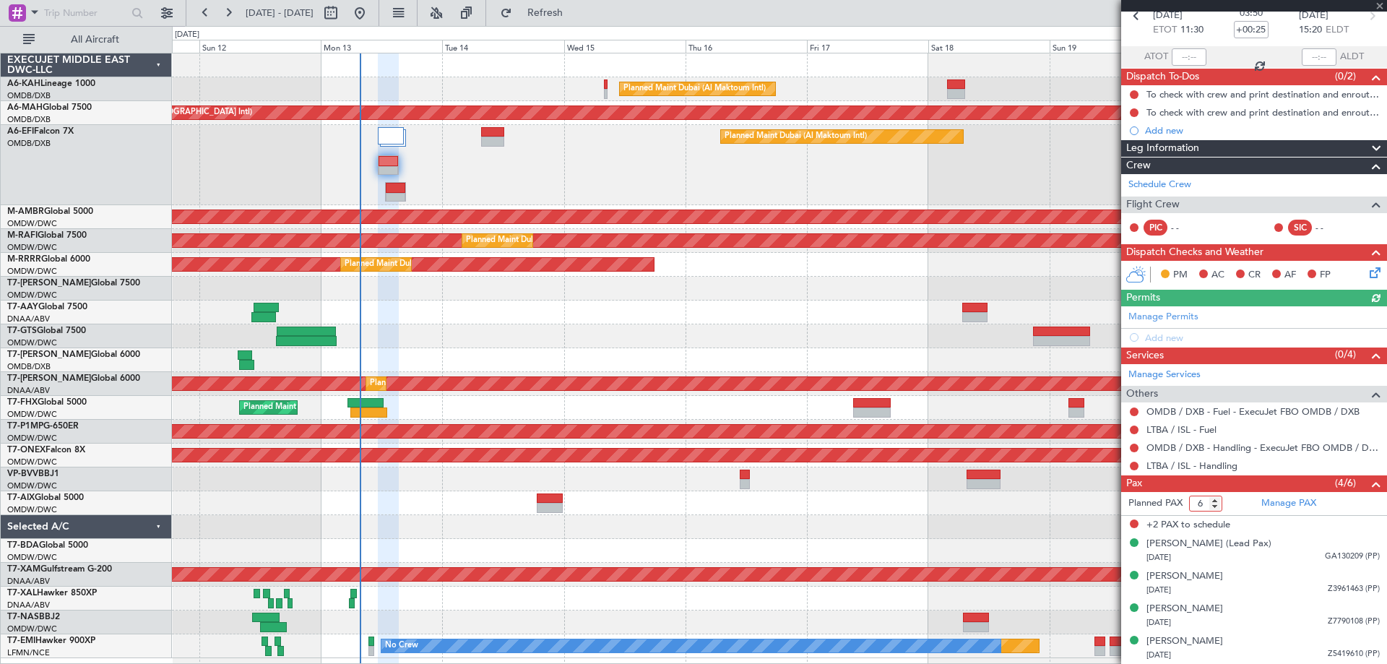
drag, startPoint x: 1206, startPoint y: 503, endPoint x: 1161, endPoint y: 499, distance: 45.6
click at [1161, 499] on form "Planned PAX 6" at bounding box center [1187, 503] width 133 height 23
type input "4"
click at [1185, 316] on link "Manage Permits" at bounding box center [1163, 317] width 70 height 14
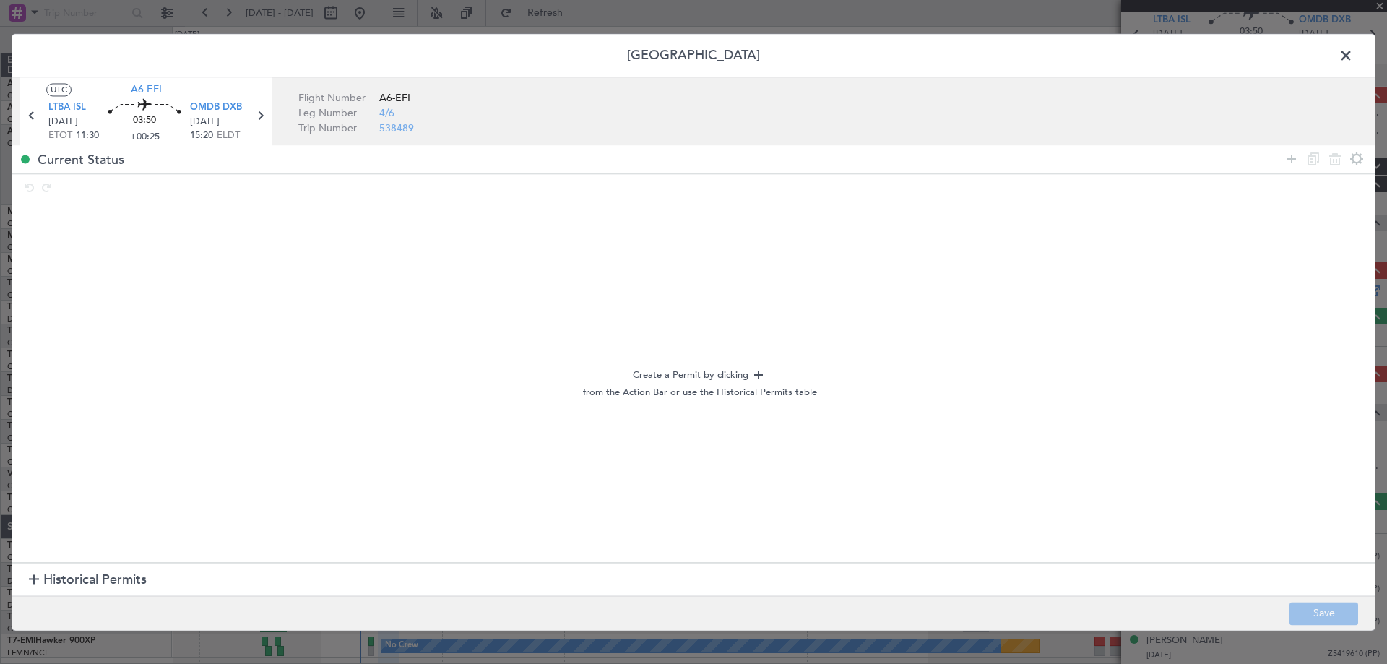
scroll to position [54, 0]
click at [77, 574] on span "Historical Permits" at bounding box center [94, 581] width 103 height 20
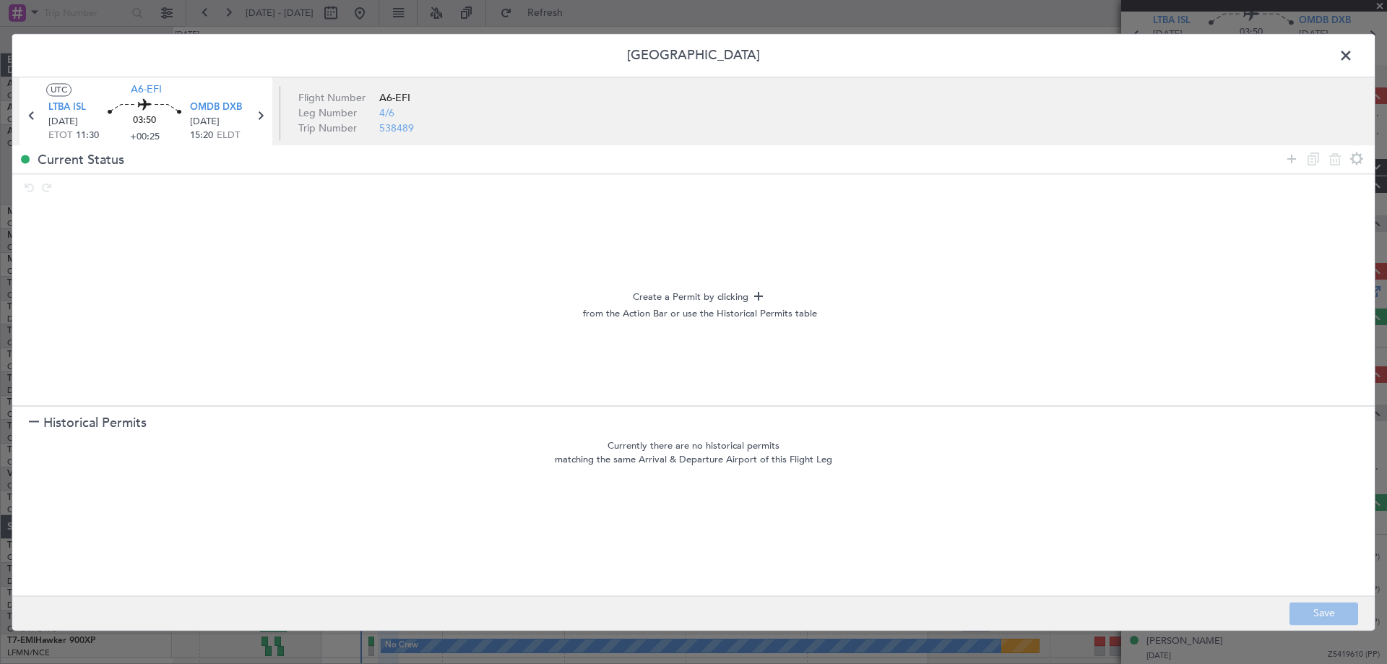
click at [1353, 59] on span at bounding box center [1353, 59] width 0 height 29
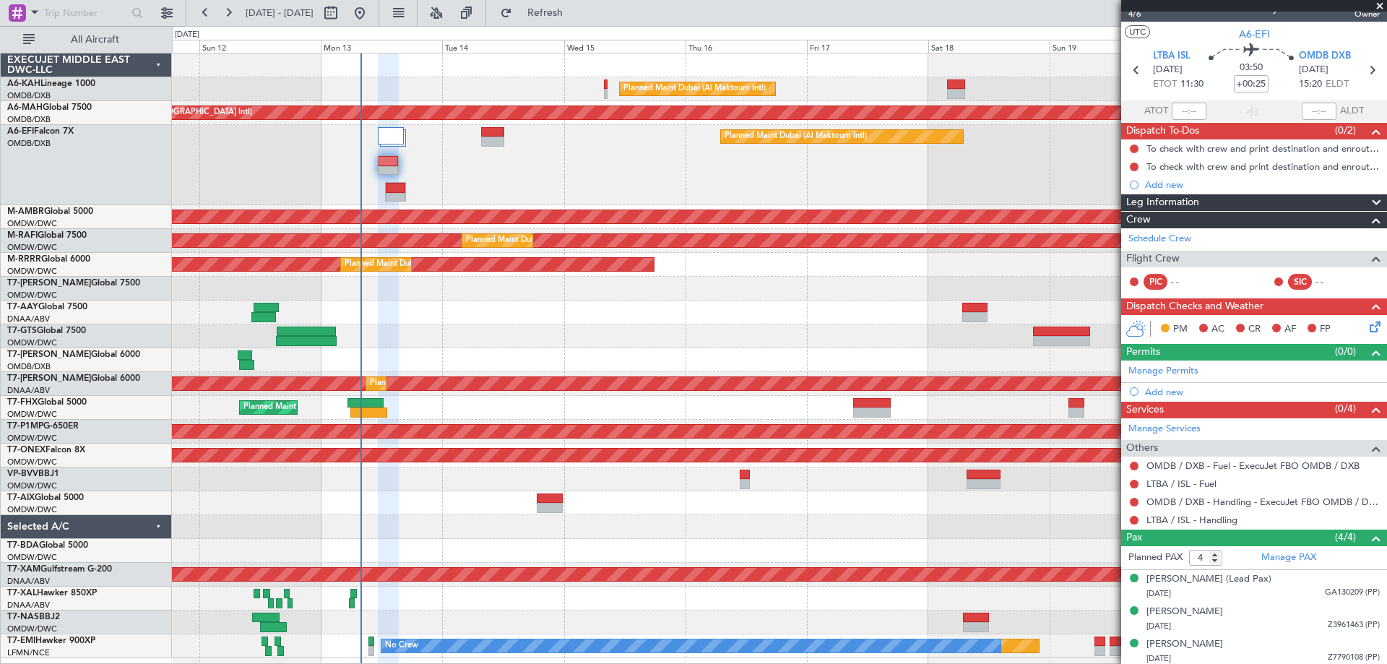
scroll to position [0, 0]
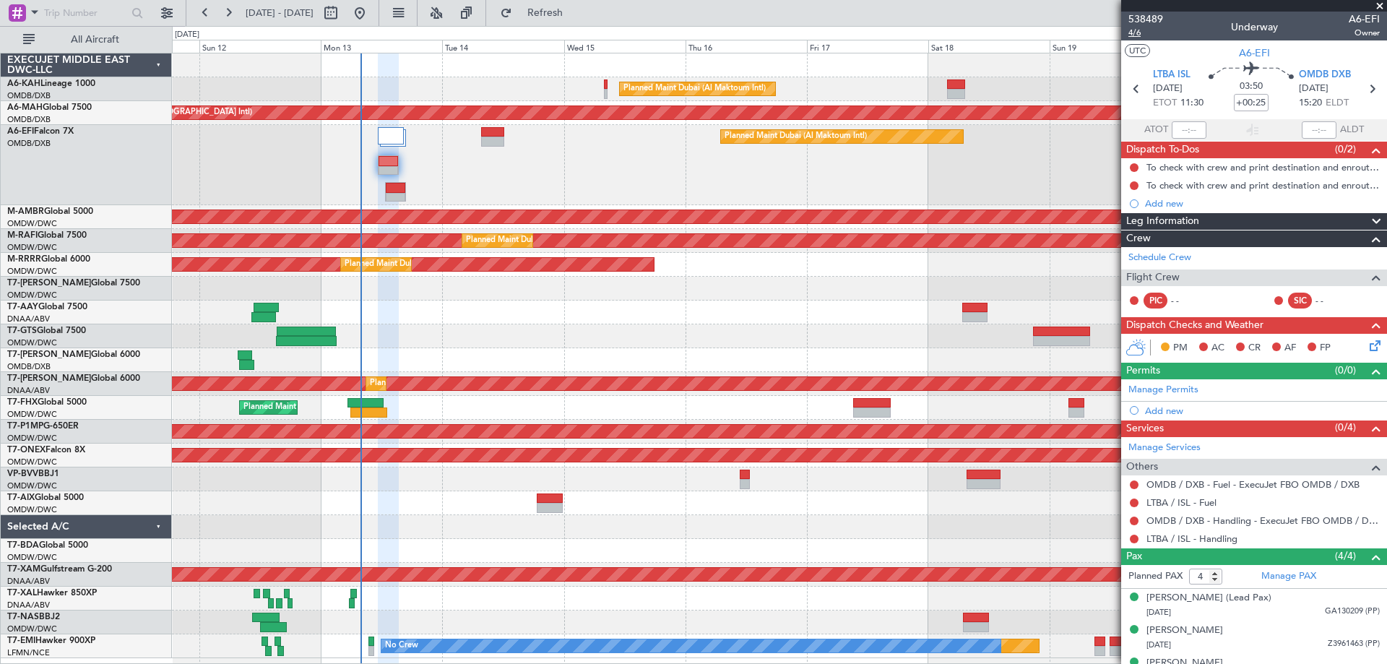
click at [1142, 35] on span "4/6" at bounding box center [1145, 33] width 35 height 12
click at [580, 22] on button "Refresh" at bounding box center [536, 12] width 87 height 23
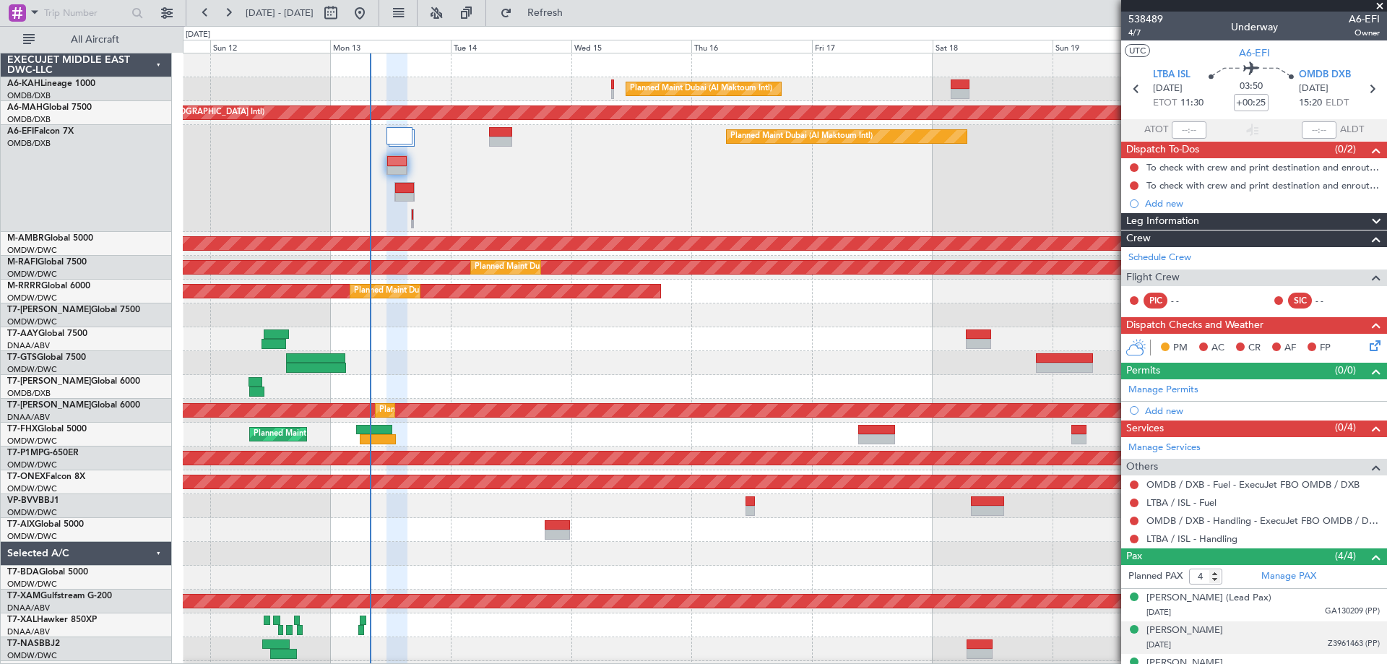
scroll to position [54, 0]
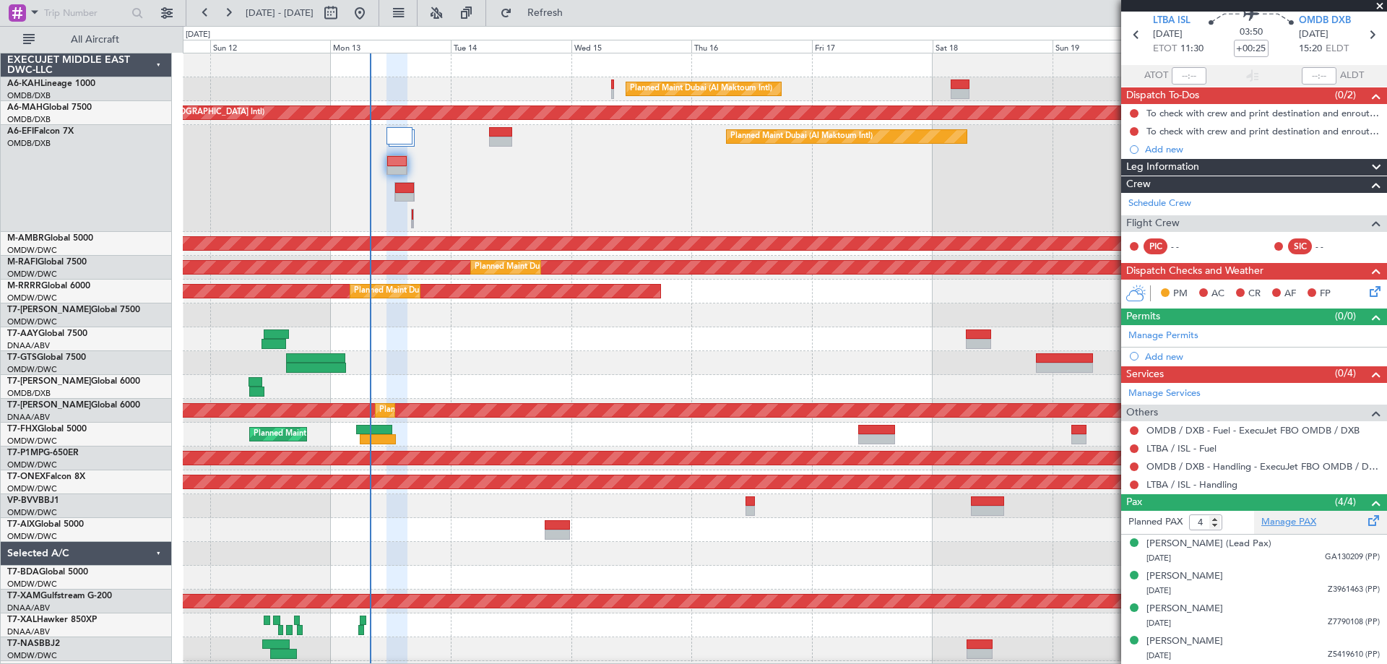
click at [1288, 527] on link "Manage PAX" at bounding box center [1288, 522] width 55 height 14
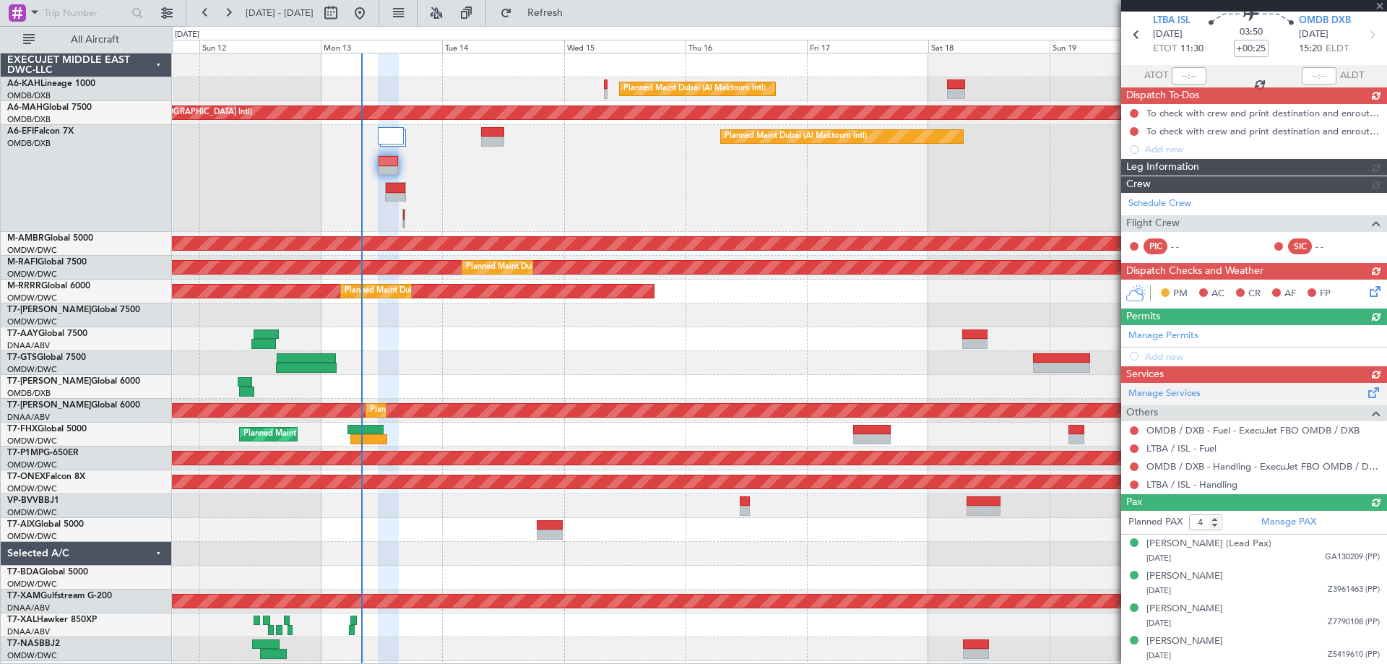
type input "5"
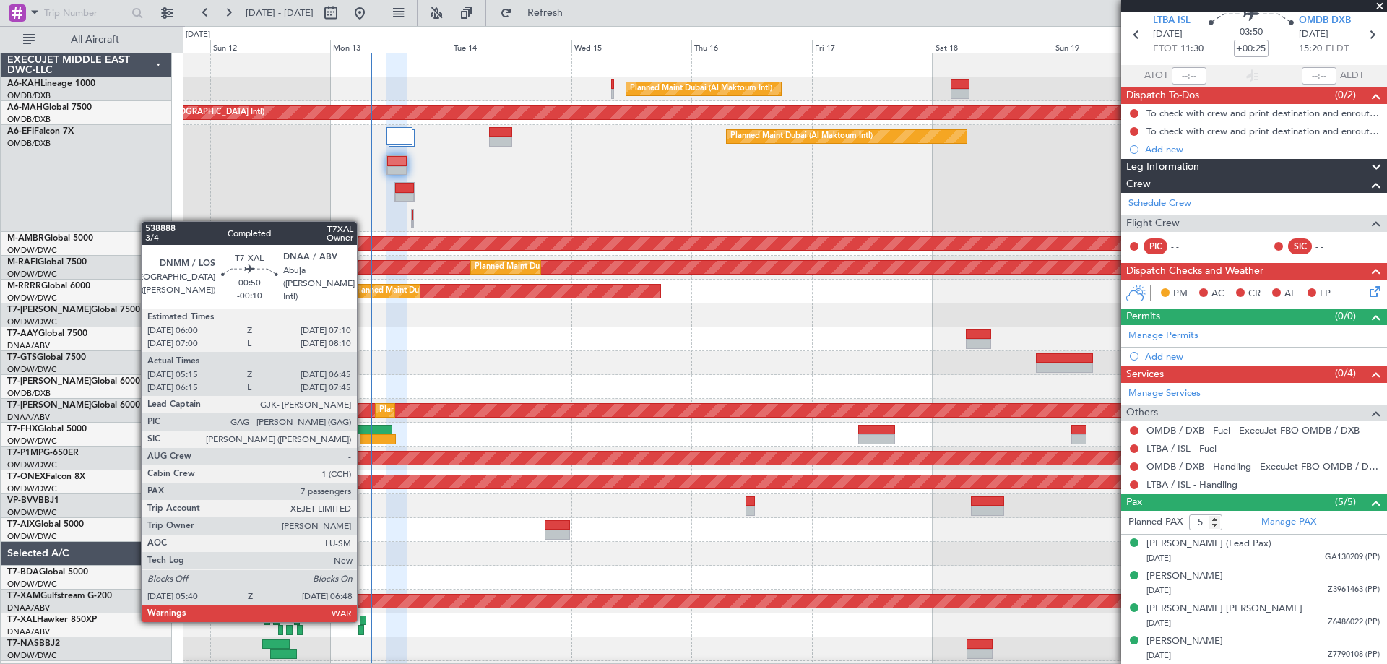
click at [363, 619] on div at bounding box center [363, 620] width 7 height 10
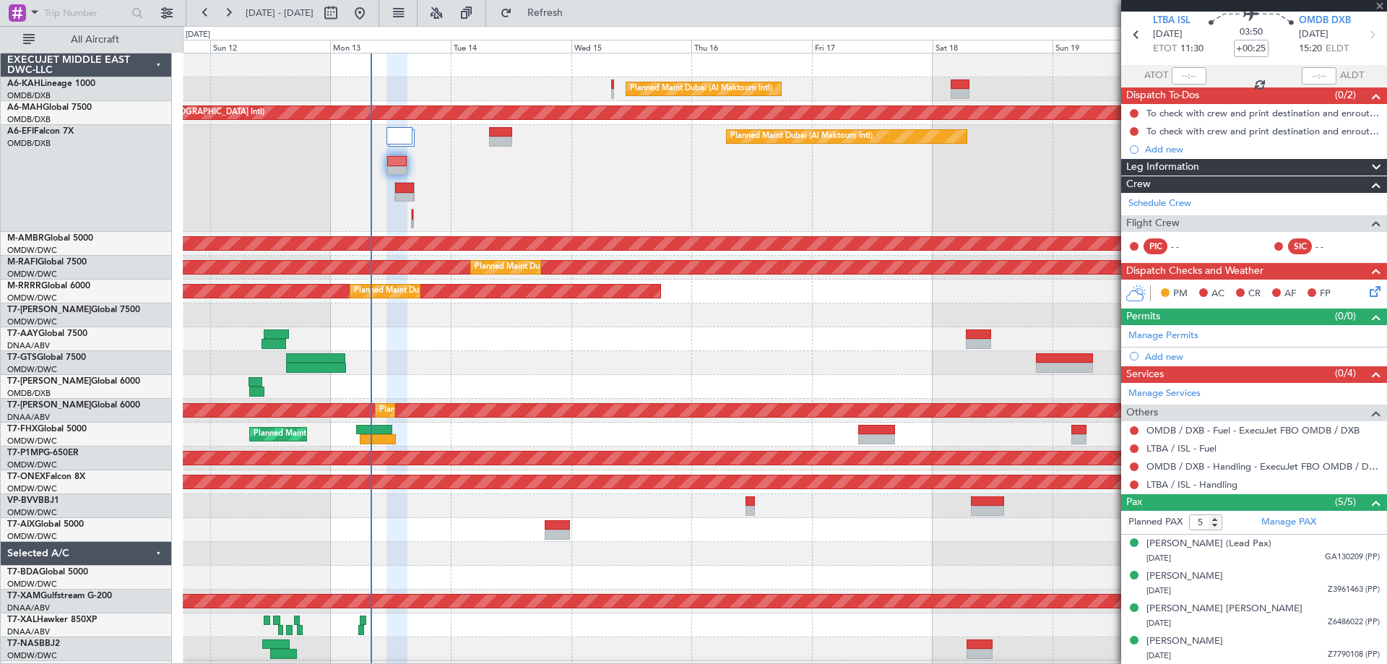
type input "-00:10"
type input "05:30"
type input "06:40"
type input "7"
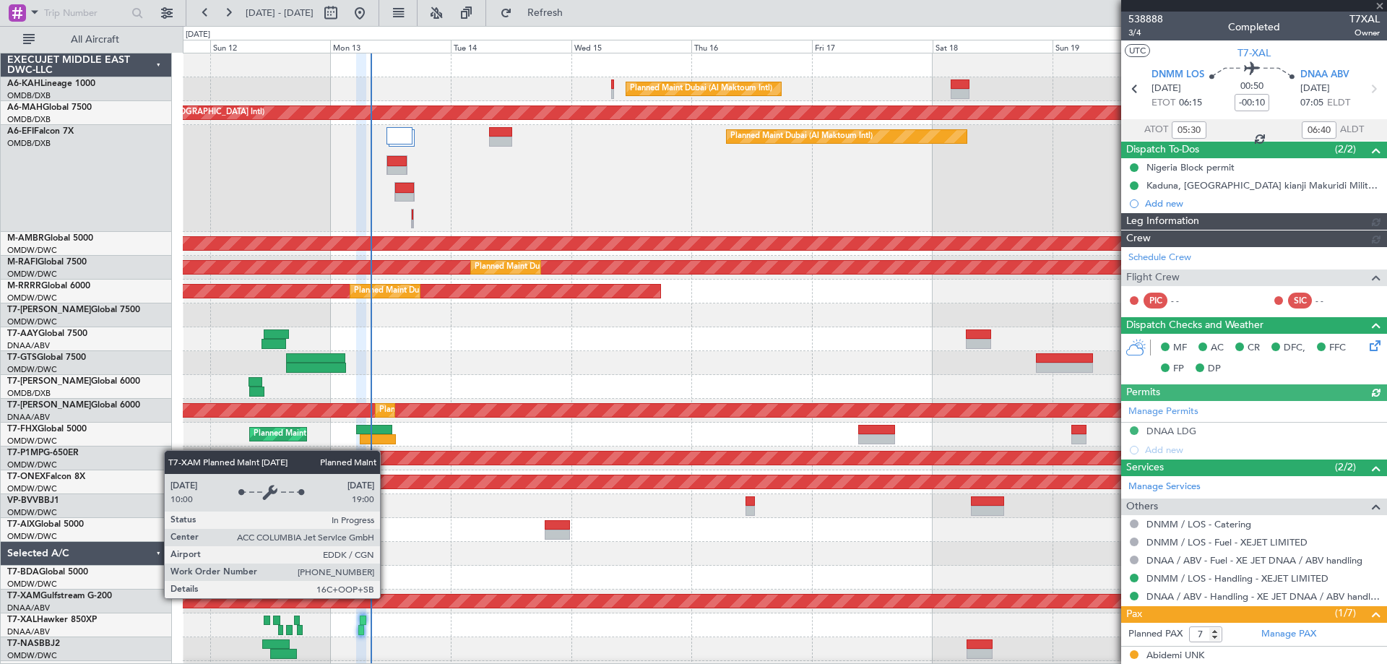
type input "[PERSON_NAME] (ANI)"
type input "7545"
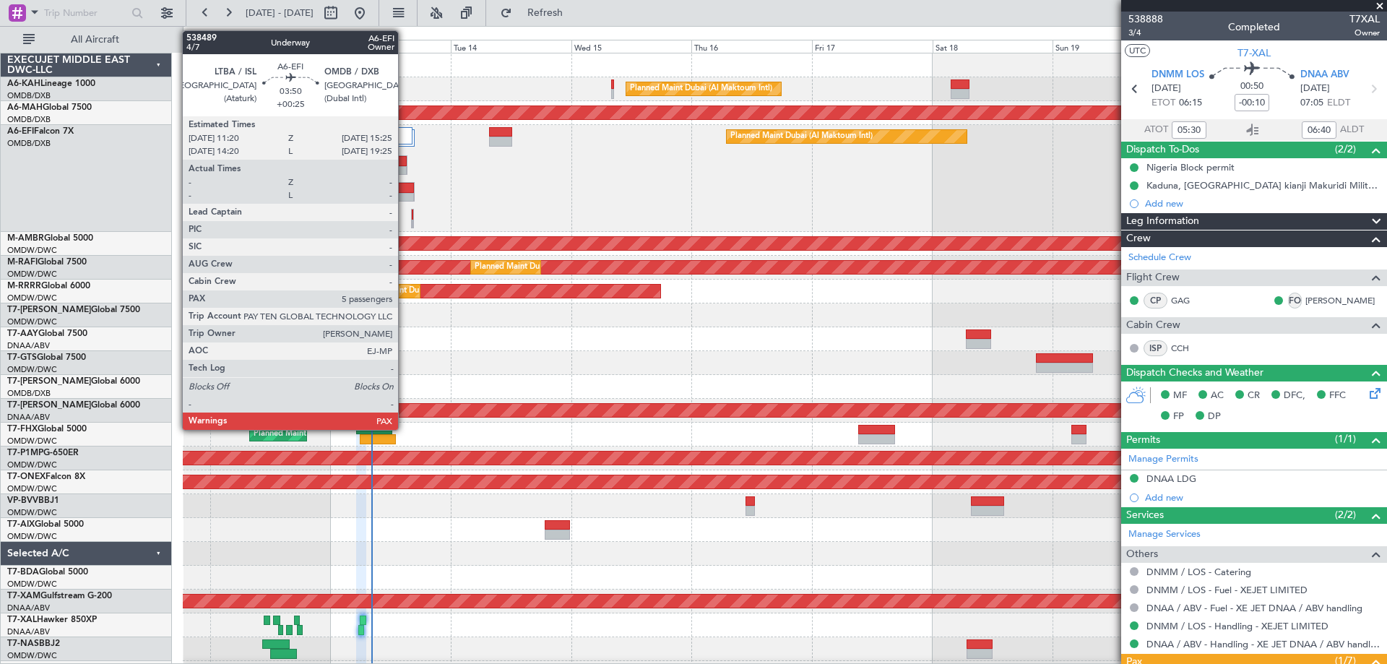
click at [404, 168] on div at bounding box center [397, 171] width 20 height 10
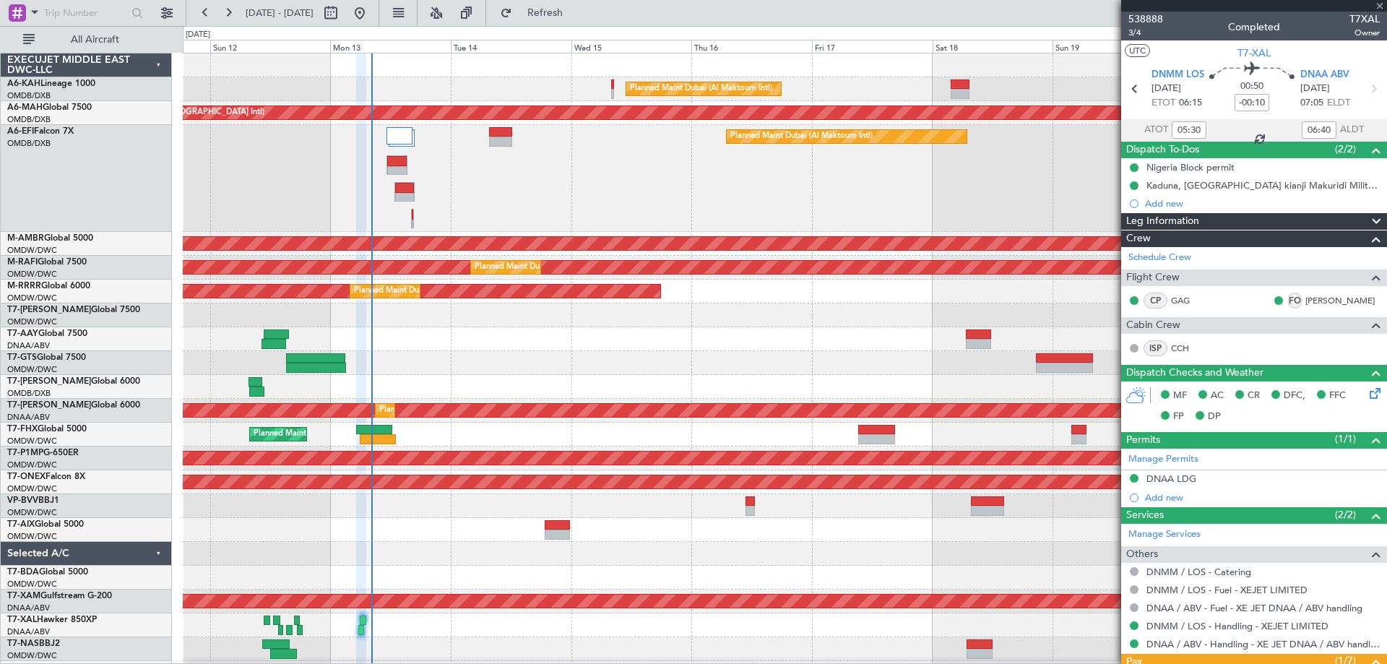
type input "+00:25"
type input "5"
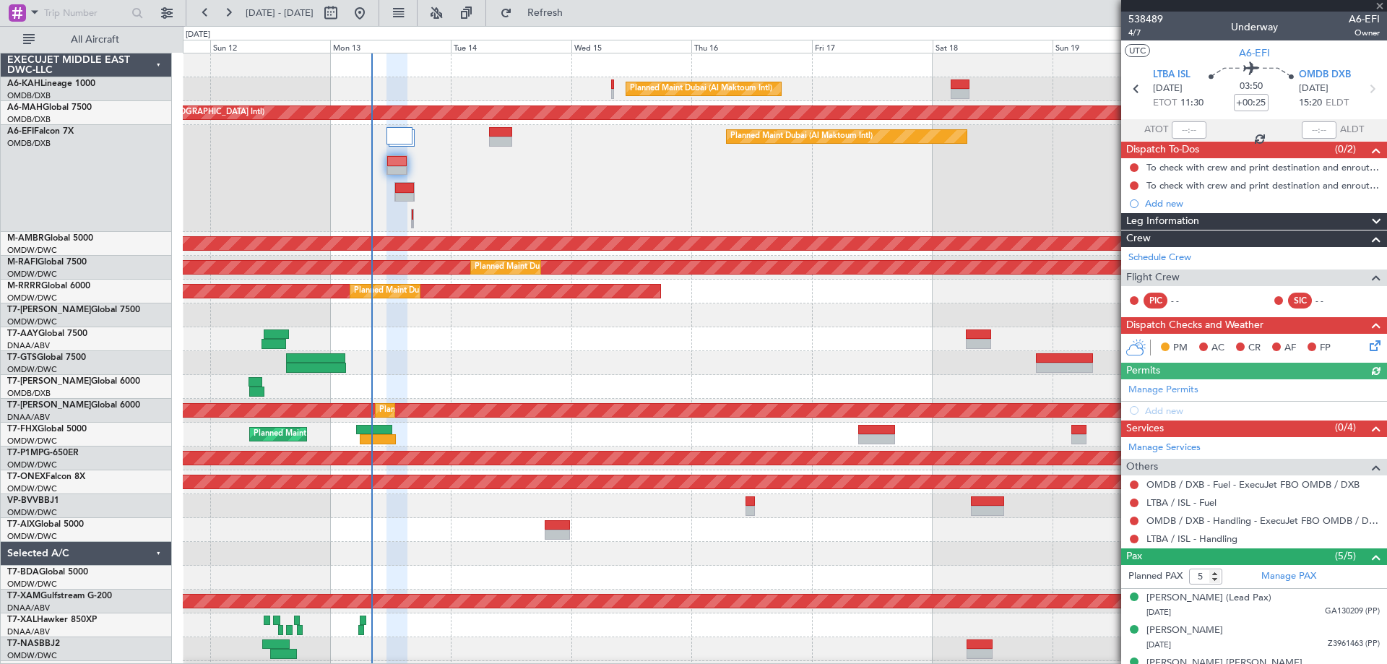
scroll to position [87, 0]
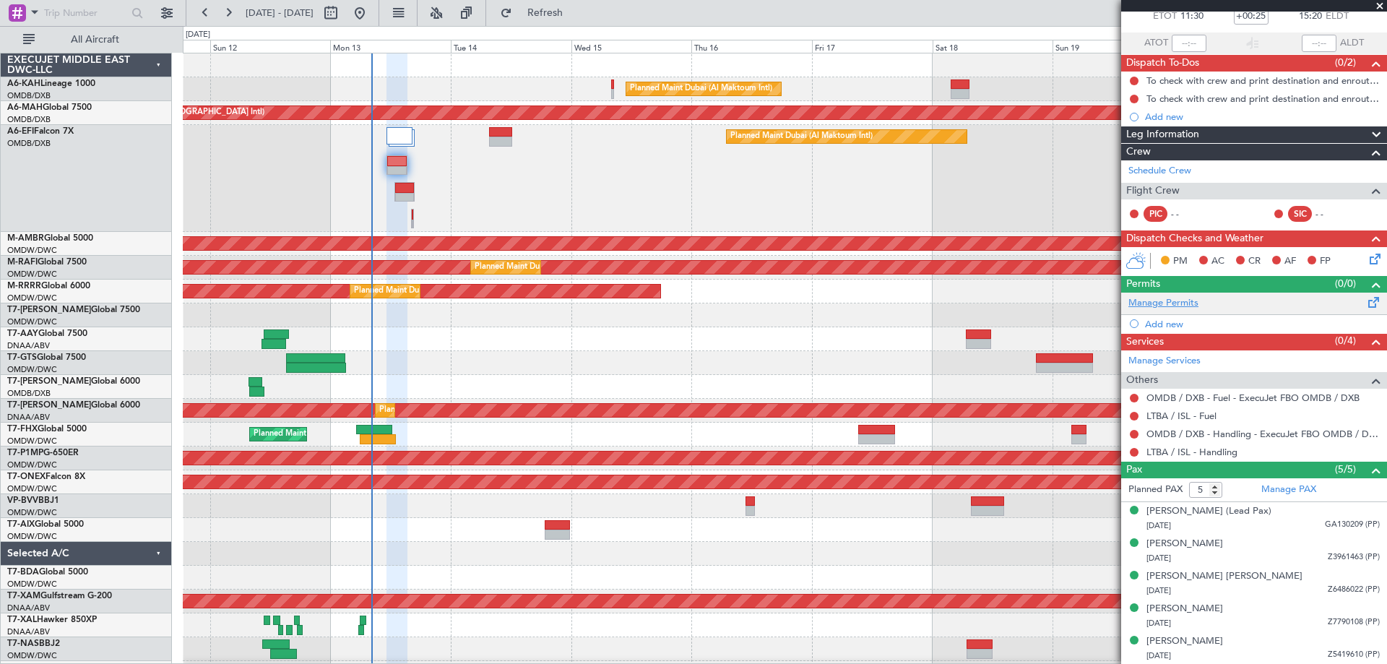
click at [1155, 302] on link "Manage Permits" at bounding box center [1163, 303] width 70 height 14
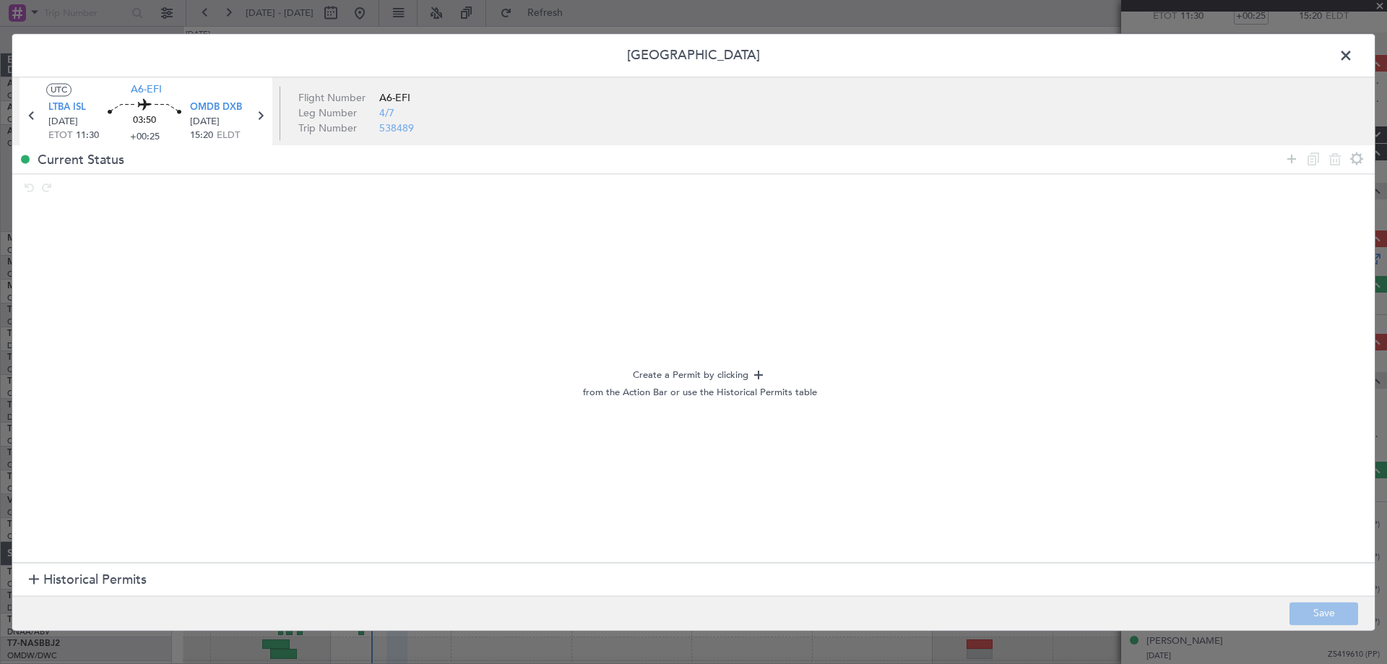
click at [135, 573] on span "Historical Permits" at bounding box center [94, 581] width 103 height 20
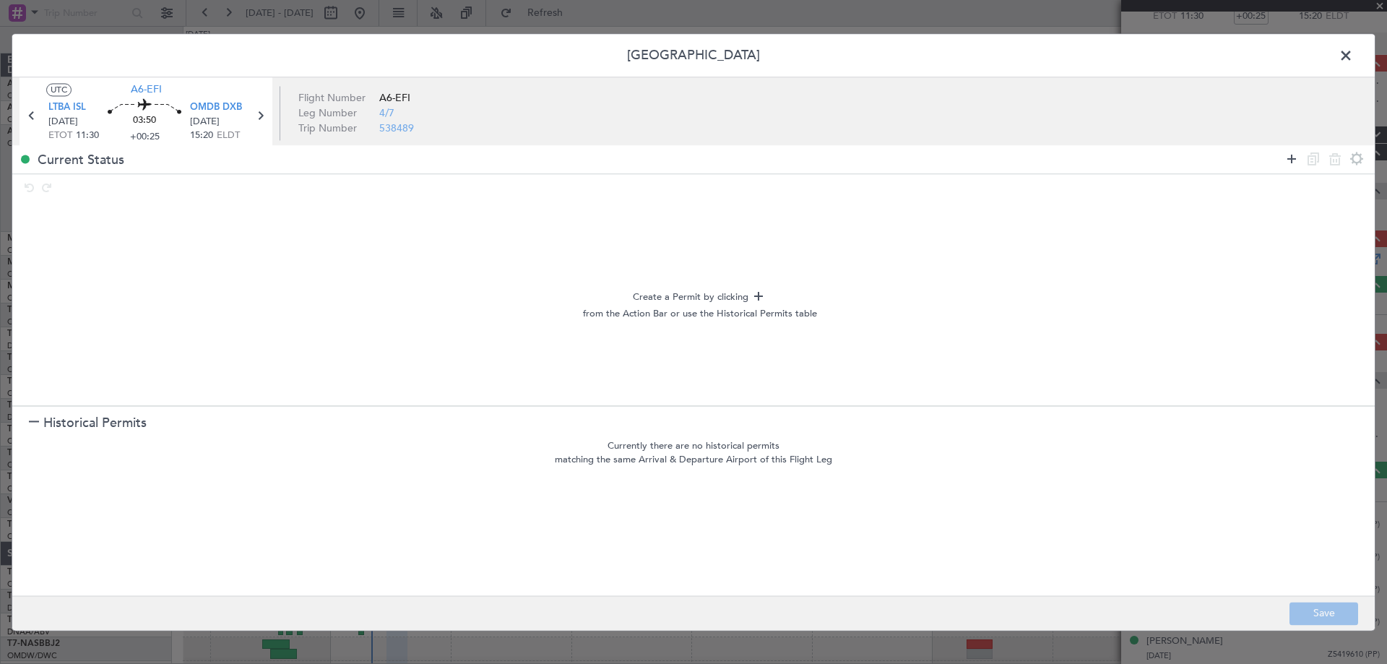
click at [1283, 158] on icon at bounding box center [1291, 158] width 17 height 17
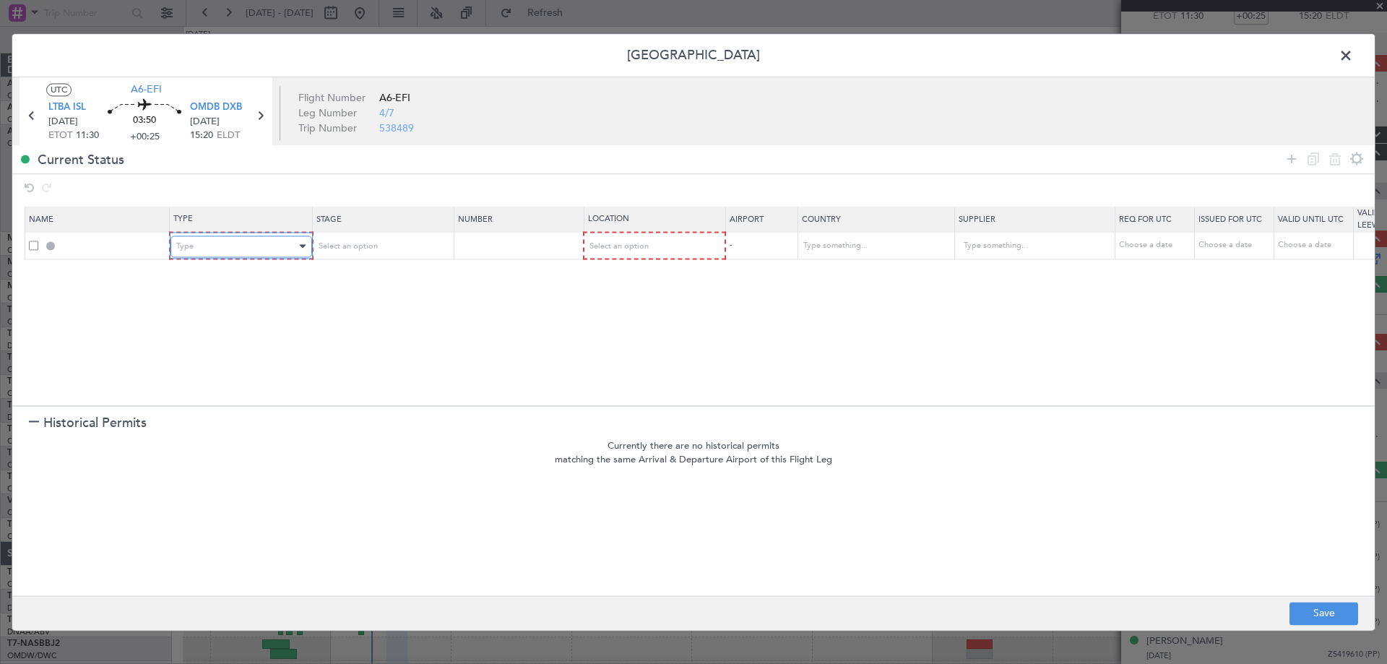
click at [233, 249] on div "Type" at bounding box center [236, 246] width 120 height 22
click at [319, 242] on span "Select an option" at bounding box center [345, 246] width 59 height 11
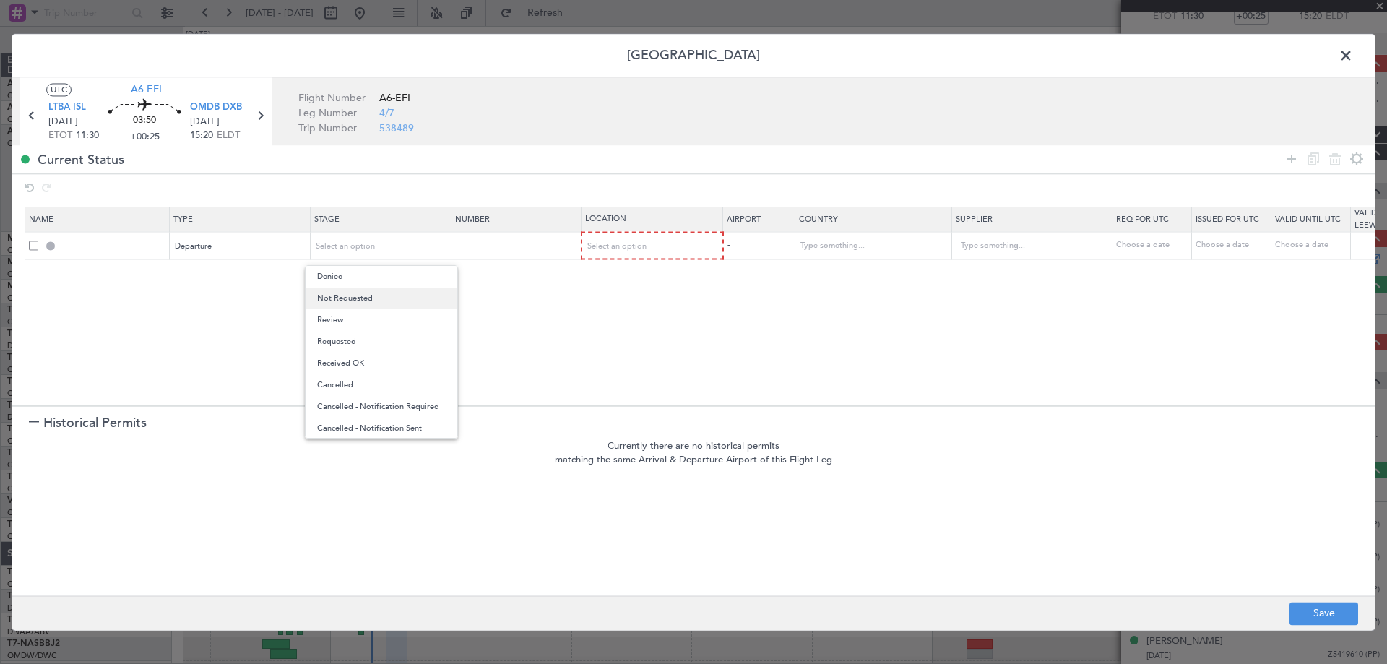
click at [346, 292] on span "Not Requested" at bounding box center [381, 298] width 129 height 22
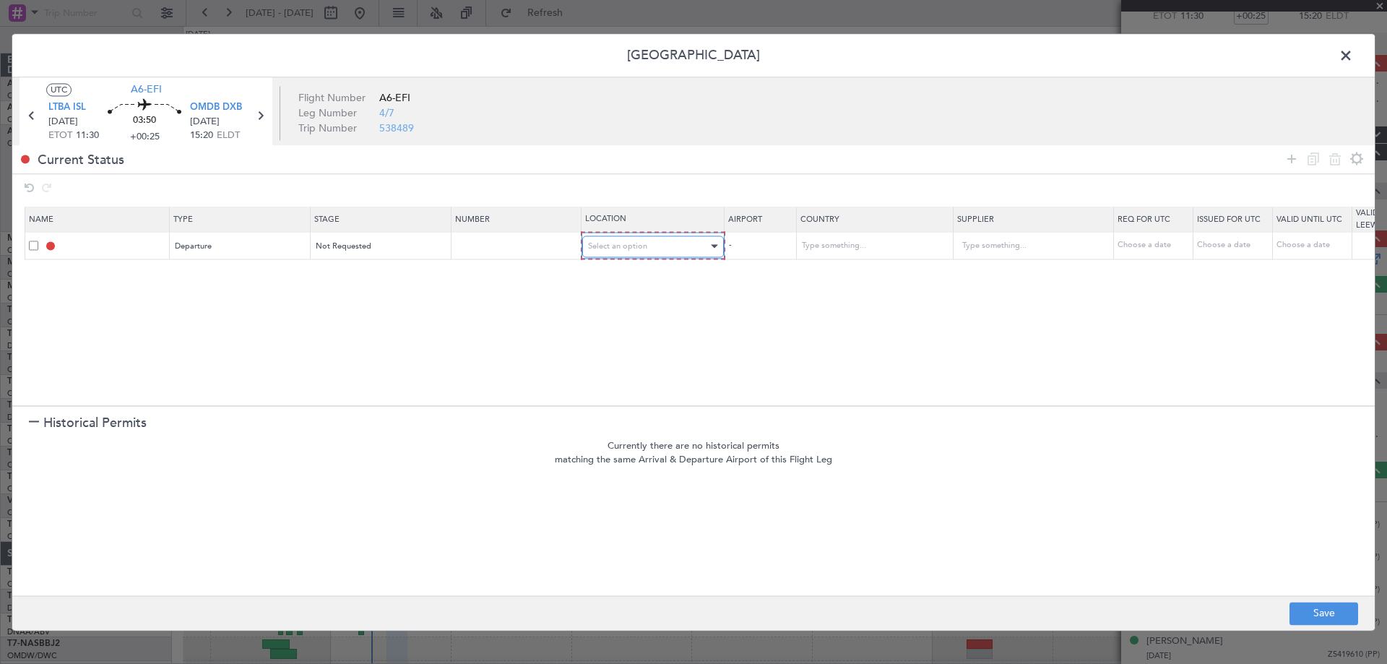
click at [638, 241] on span "Select an option" at bounding box center [617, 246] width 59 height 11
click at [624, 279] on span "Departure" at bounding box center [653, 277] width 129 height 22
click at [1287, 159] on icon at bounding box center [1291, 158] width 17 height 17
click at [201, 272] on div "Type" at bounding box center [236, 273] width 120 height 22
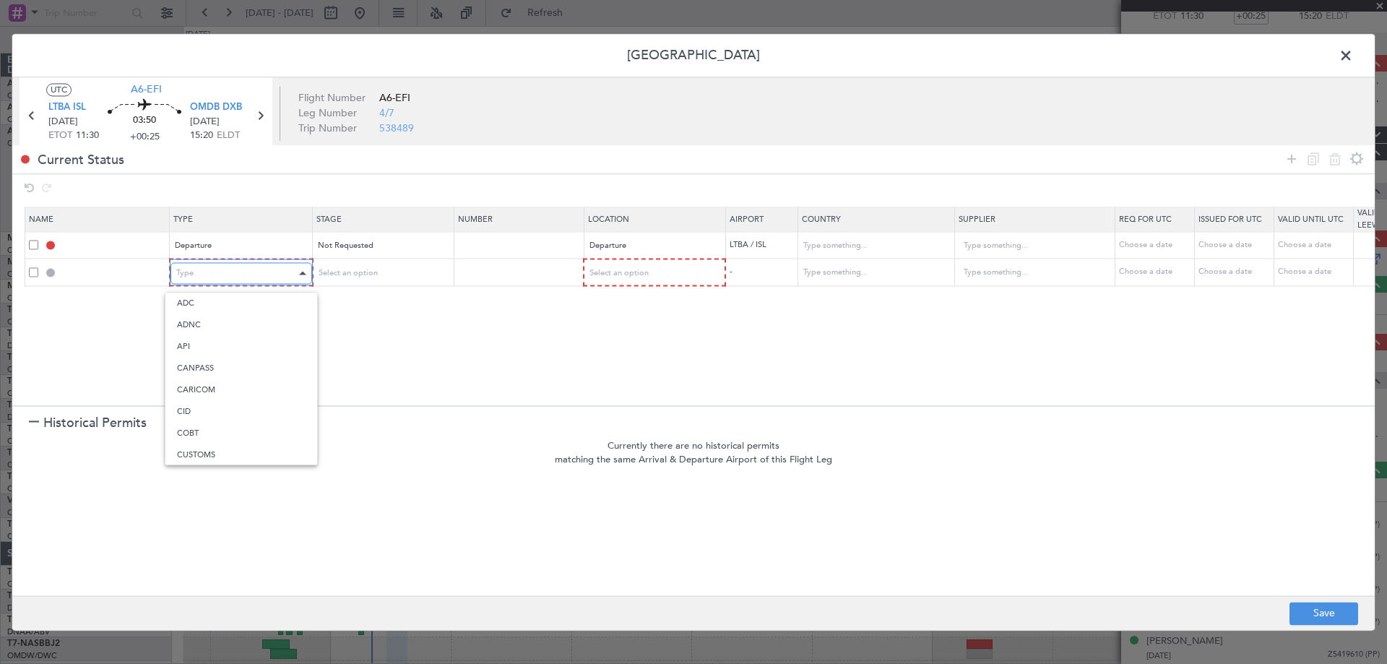
scroll to position [268, 0]
click at [213, 436] on span "Parking" at bounding box center [241, 447] width 129 height 22
click at [211, 432] on section "Historical Permits" at bounding box center [693, 422] width 1362 height 35
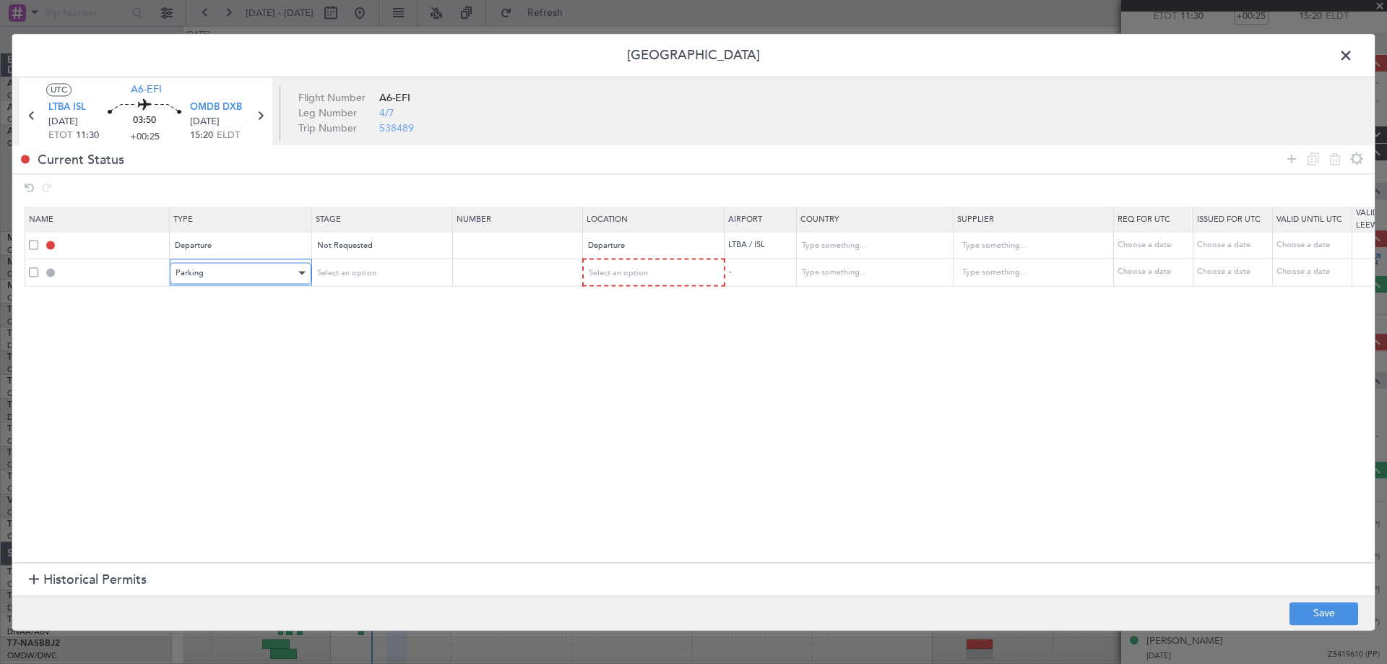
click at [238, 276] on div "Parking" at bounding box center [236, 273] width 120 height 22
click at [363, 265] on div "Select an option" at bounding box center [376, 273] width 120 height 22
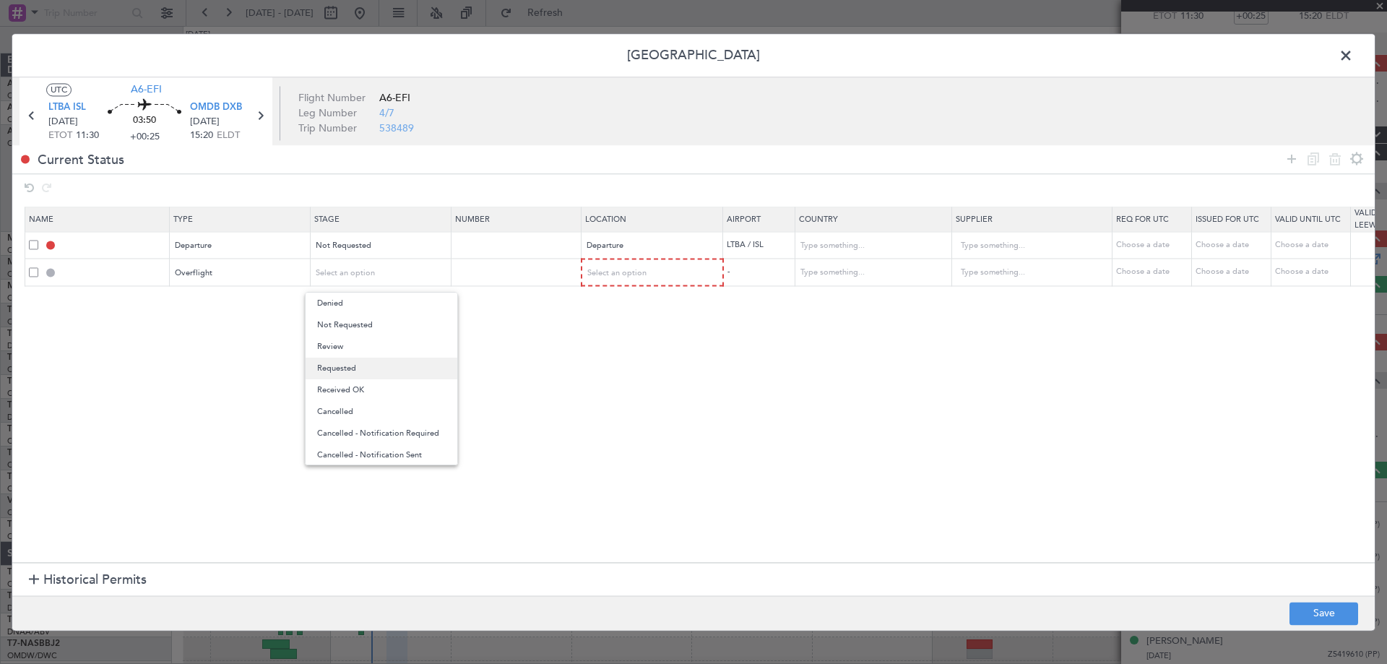
click at [371, 365] on span "Requested" at bounding box center [381, 369] width 129 height 22
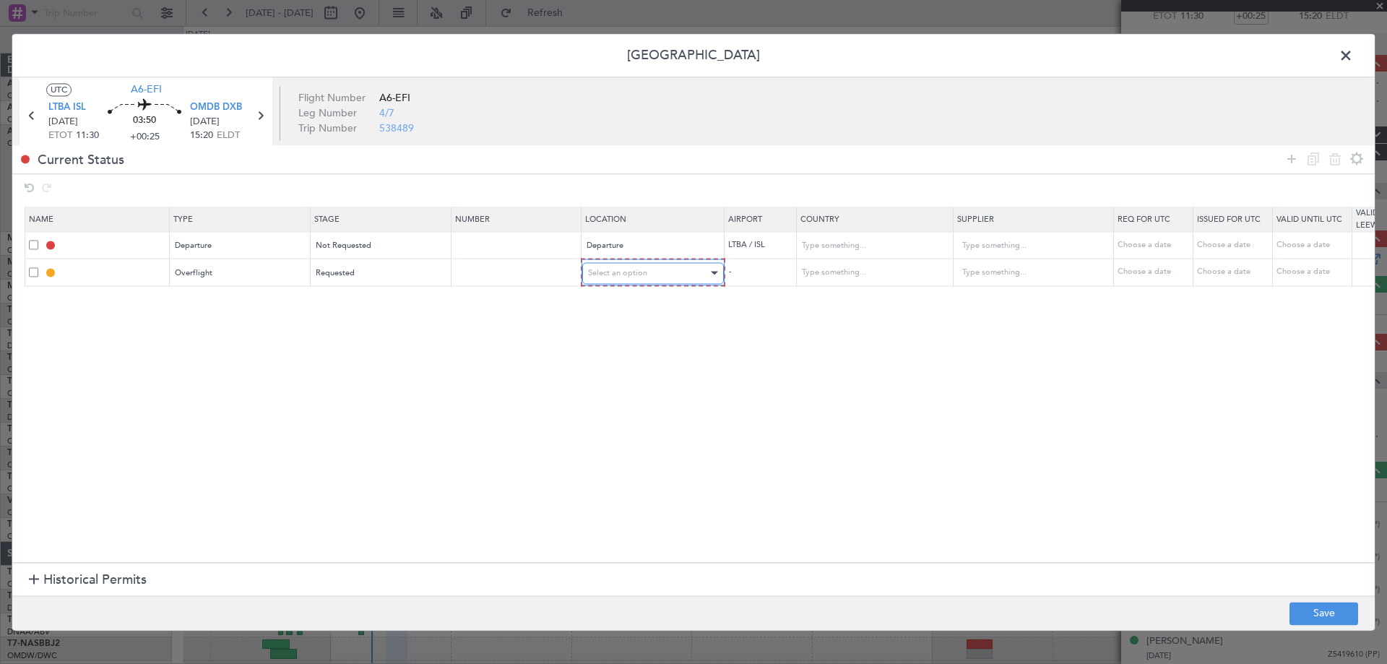
click at [652, 276] on div "Select an option" at bounding box center [648, 273] width 120 height 22
click at [625, 384] on span "Enroute" at bounding box center [653, 390] width 129 height 22
click at [881, 274] on input "text" at bounding box center [865, 272] width 130 height 22
click at [869, 290] on span "[GEOGRAPHIC_DATA]" at bounding box center [873, 296] width 134 height 22
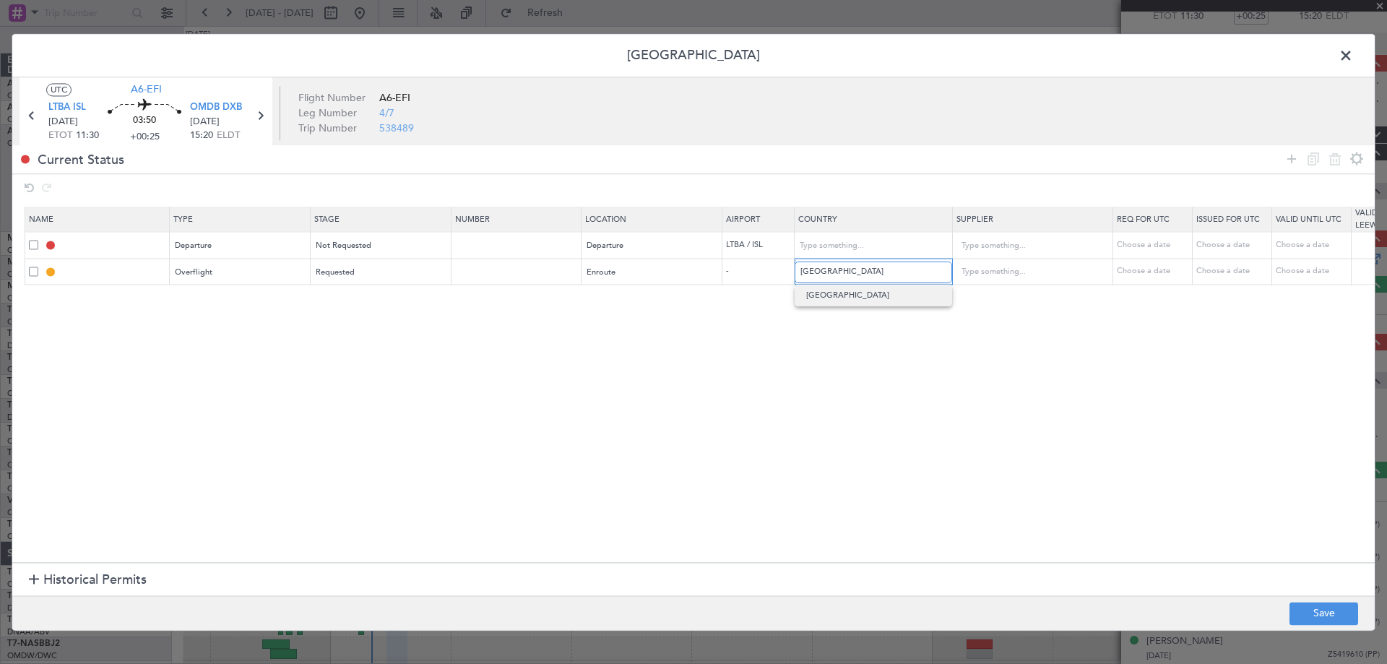
type input "[GEOGRAPHIC_DATA]"
drag, startPoint x: 1287, startPoint y: 155, endPoint x: 998, endPoint y: 259, distance: 307.1
click at [1288, 155] on icon at bounding box center [1291, 158] width 17 height 17
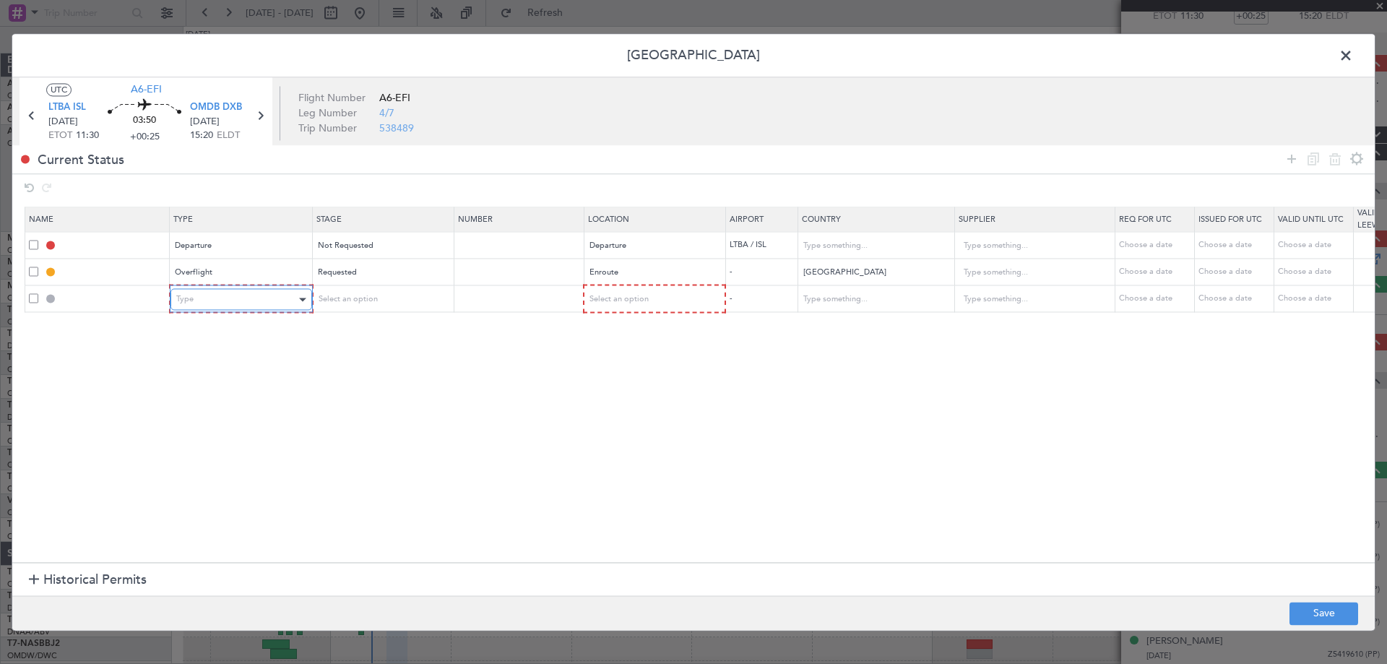
click at [264, 292] on div "Type" at bounding box center [236, 300] width 120 height 22
click at [376, 301] on div "Select an option" at bounding box center [376, 300] width 120 height 22
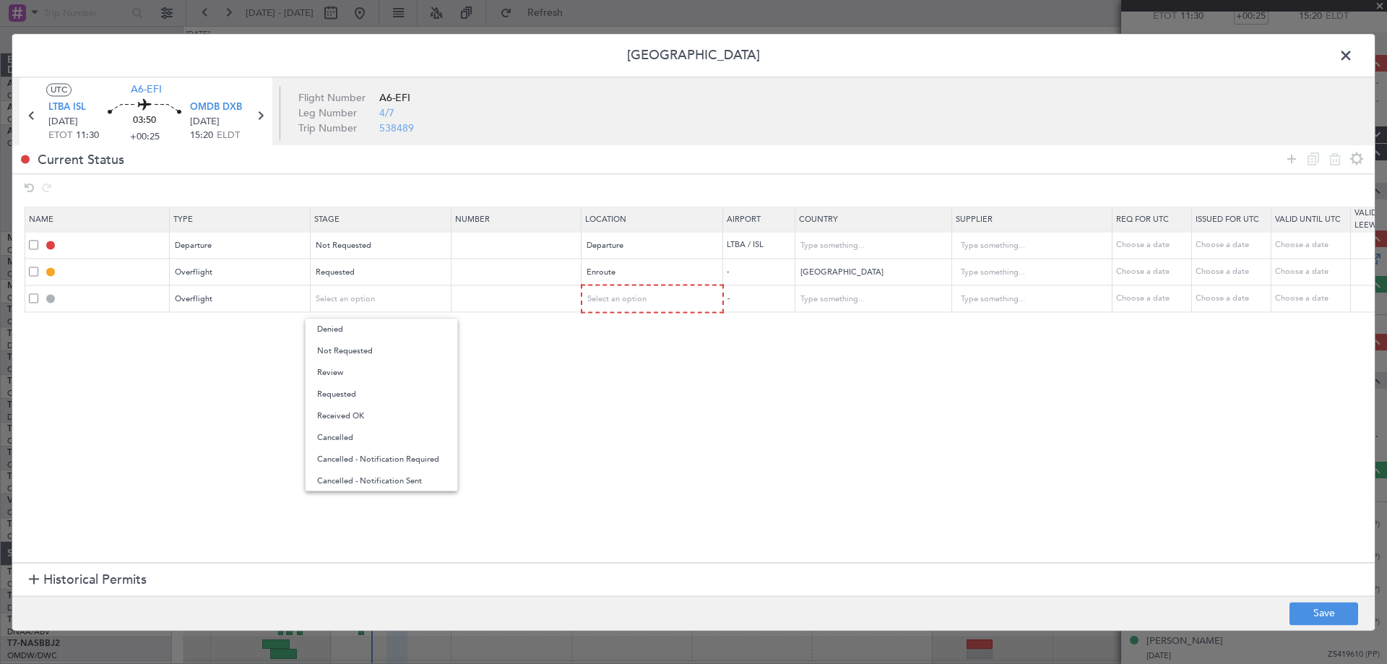
drag, startPoint x: 358, startPoint y: 387, endPoint x: 605, endPoint y: 326, distance: 254.5
click at [360, 387] on span "Requested" at bounding box center [381, 395] width 129 height 22
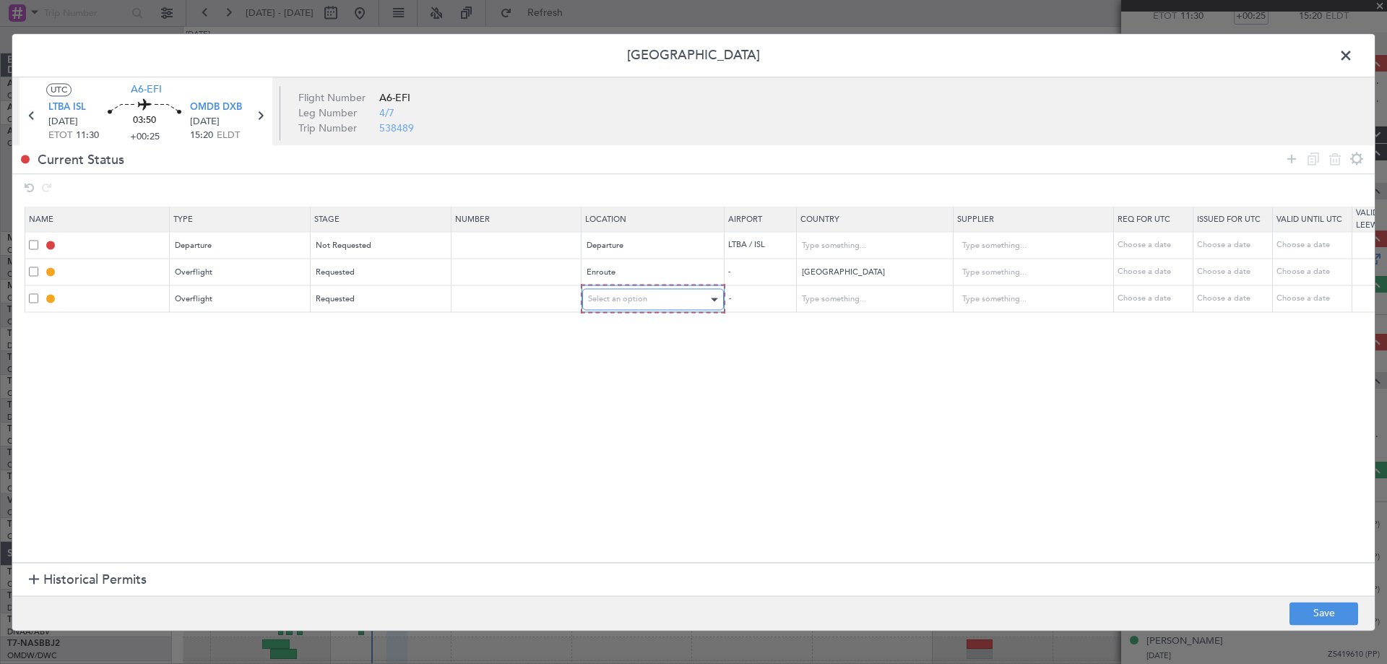
click at [650, 290] on div "Select an option" at bounding box center [648, 300] width 120 height 22
click at [607, 410] on span "Enroute" at bounding box center [653, 416] width 129 height 22
click at [872, 304] on input "text" at bounding box center [865, 298] width 130 height 22
drag, startPoint x: 875, startPoint y: 329, endPoint x: 883, endPoint y: 316, distance: 15.6
click at [874, 329] on span "[GEOGRAPHIC_DATA]" at bounding box center [873, 322] width 134 height 22
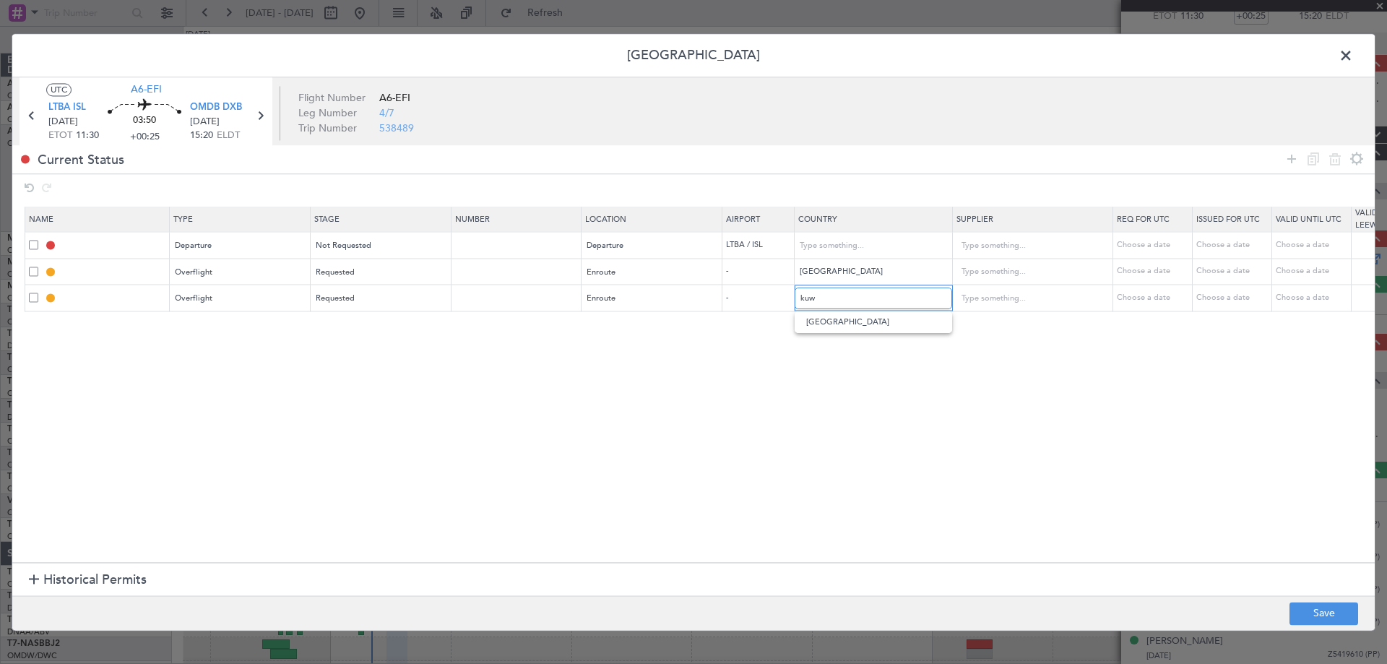
type input "[GEOGRAPHIC_DATA]"
click at [1288, 165] on icon at bounding box center [1291, 158] width 17 height 17
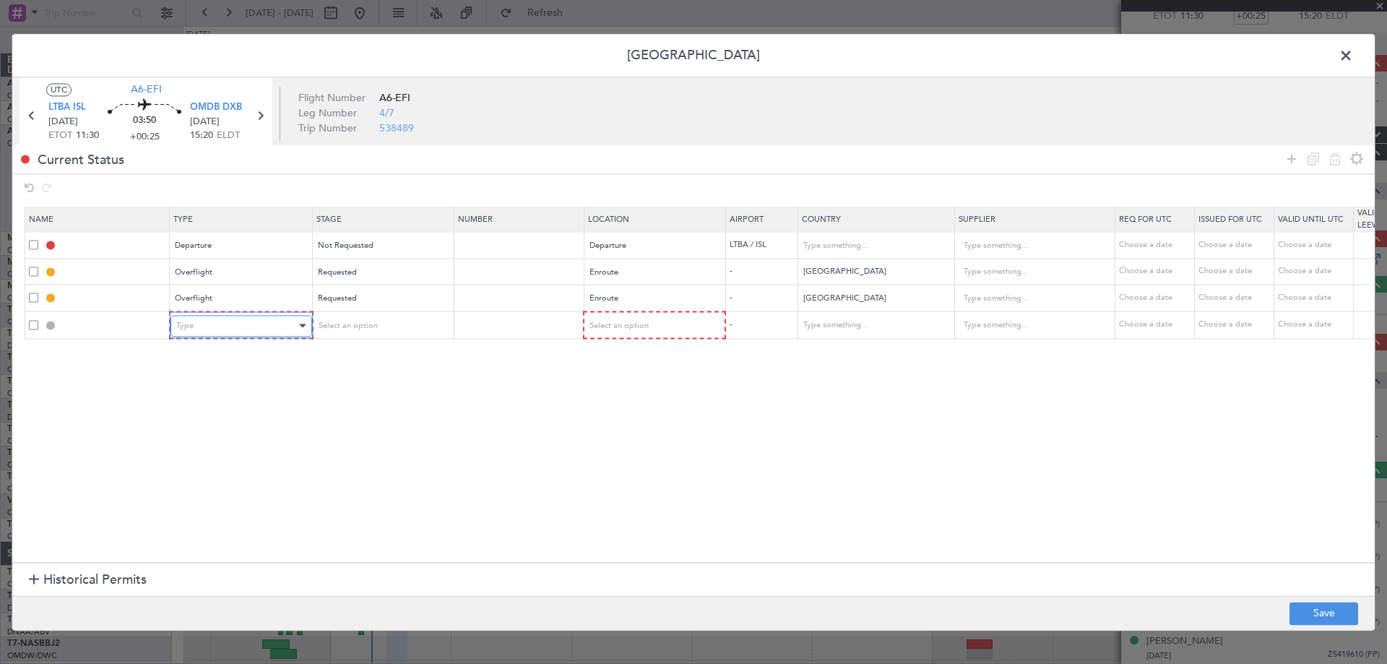
click at [253, 327] on div "Type" at bounding box center [236, 326] width 120 height 22
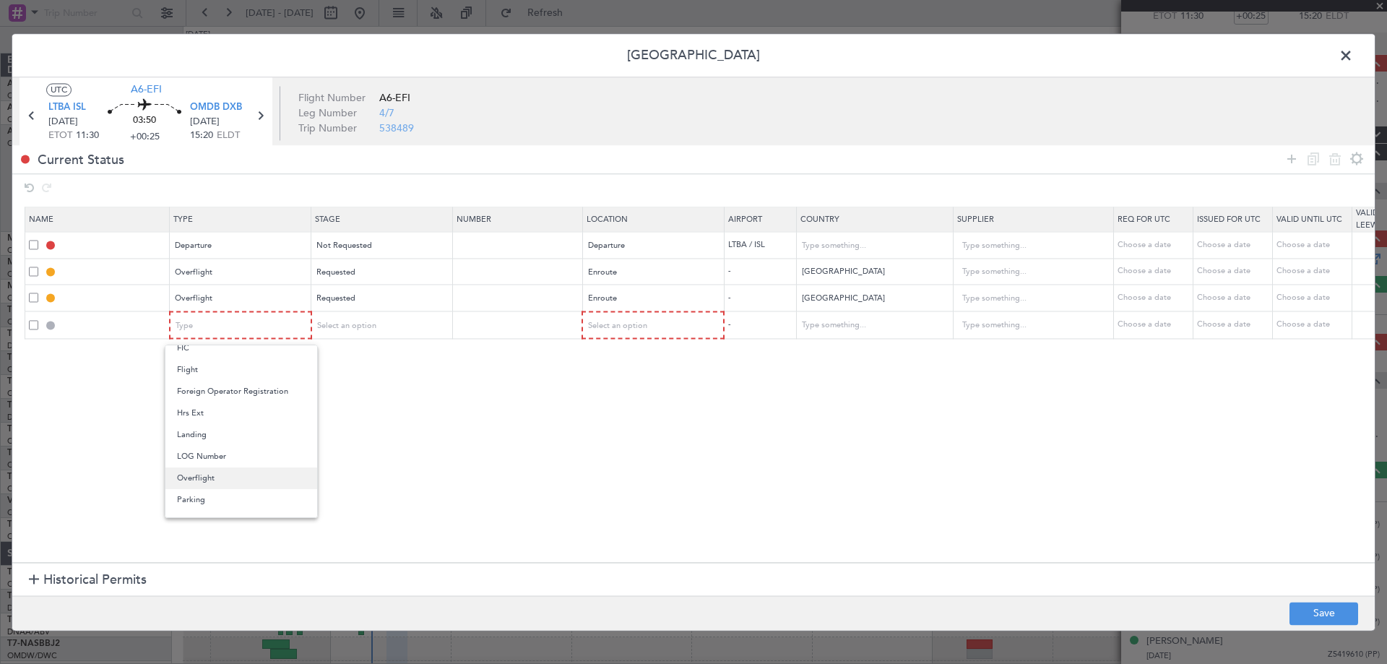
click at [186, 487] on span "Overflight" at bounding box center [241, 478] width 129 height 22
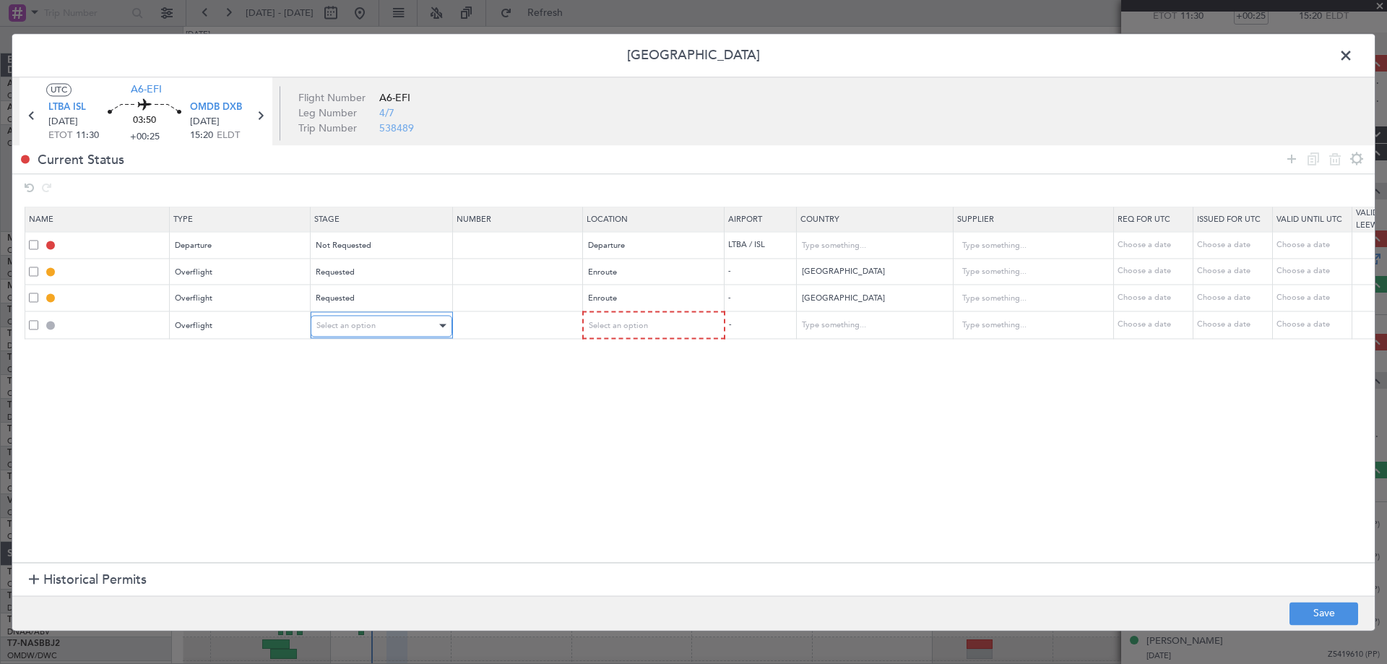
click at [352, 321] on span "Select an option" at bounding box center [345, 325] width 59 height 11
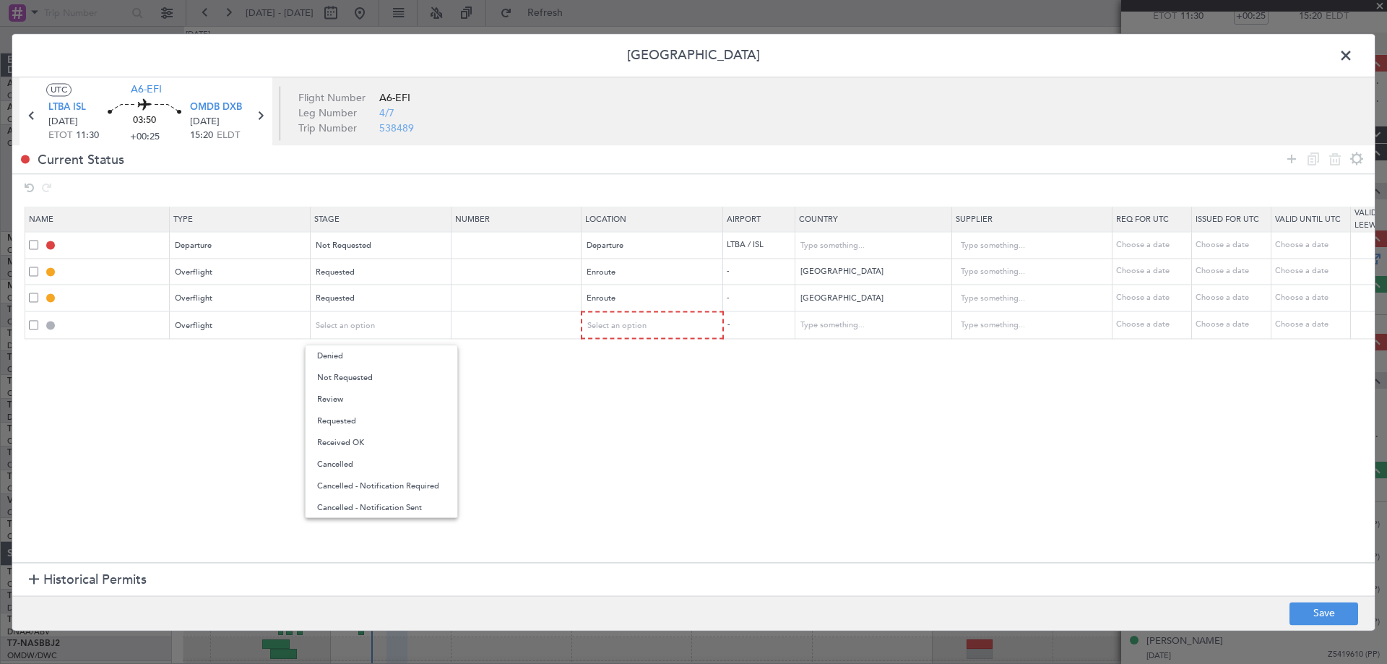
drag, startPoint x: 342, startPoint y: 422, endPoint x: 678, endPoint y: 313, distance: 352.5
click at [350, 419] on span "Requested" at bounding box center [381, 421] width 129 height 22
click at [678, 311] on td "Select an option" at bounding box center [652, 324] width 142 height 27
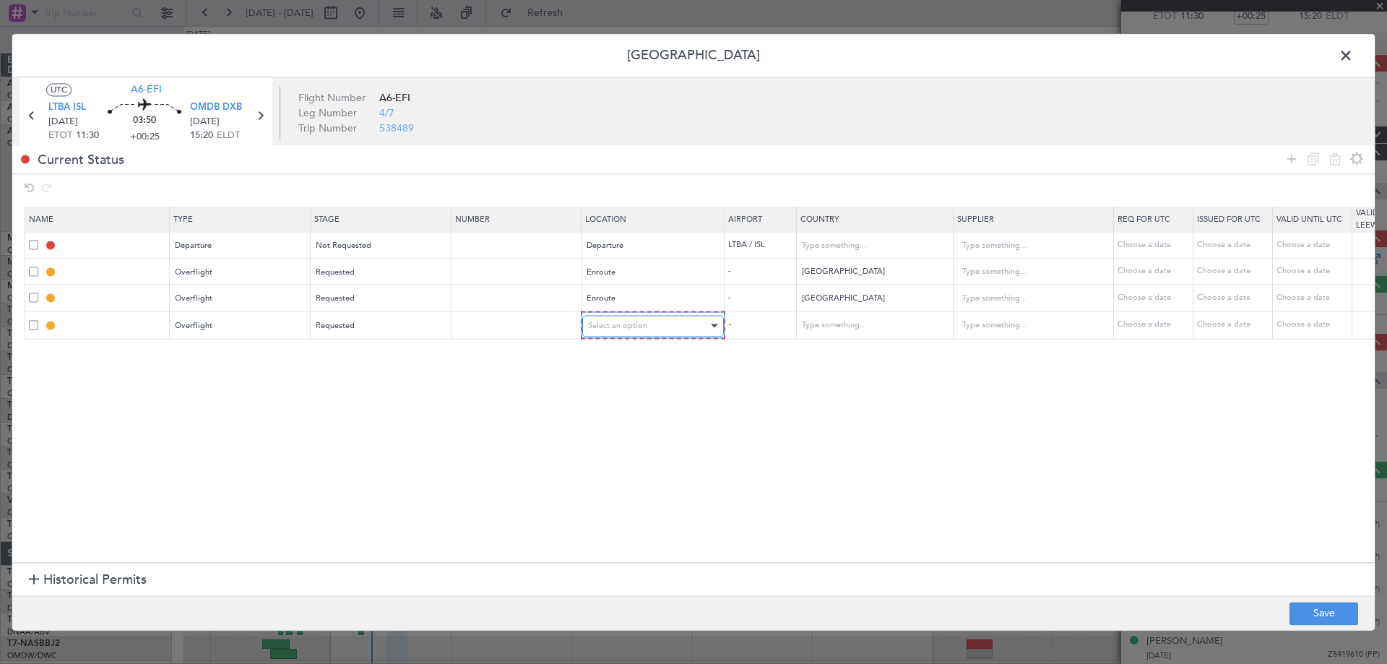
click at [666, 322] on div "Select an option" at bounding box center [648, 326] width 120 height 22
drag, startPoint x: 625, startPoint y: 436, endPoint x: 901, endPoint y: 337, distance: 293.8
click at [632, 433] on span "Enroute" at bounding box center [653, 443] width 129 height 22
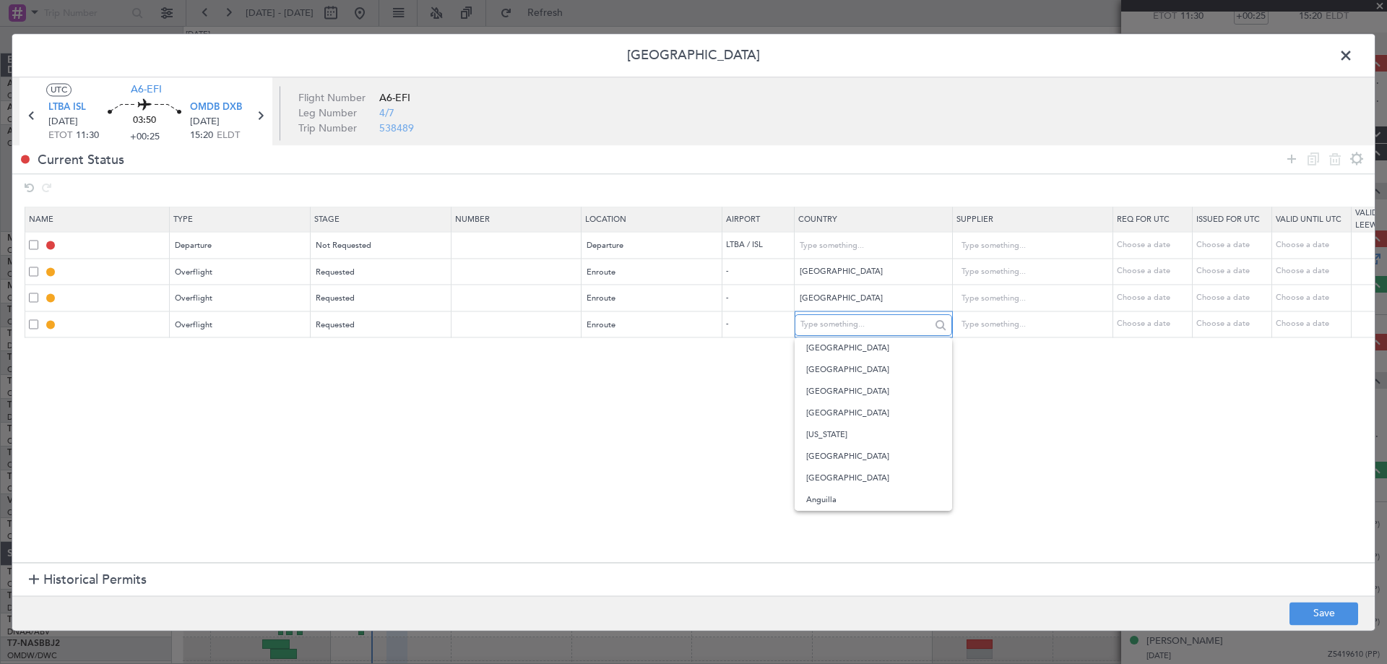
click at [884, 319] on input "text" at bounding box center [865, 325] width 130 height 22
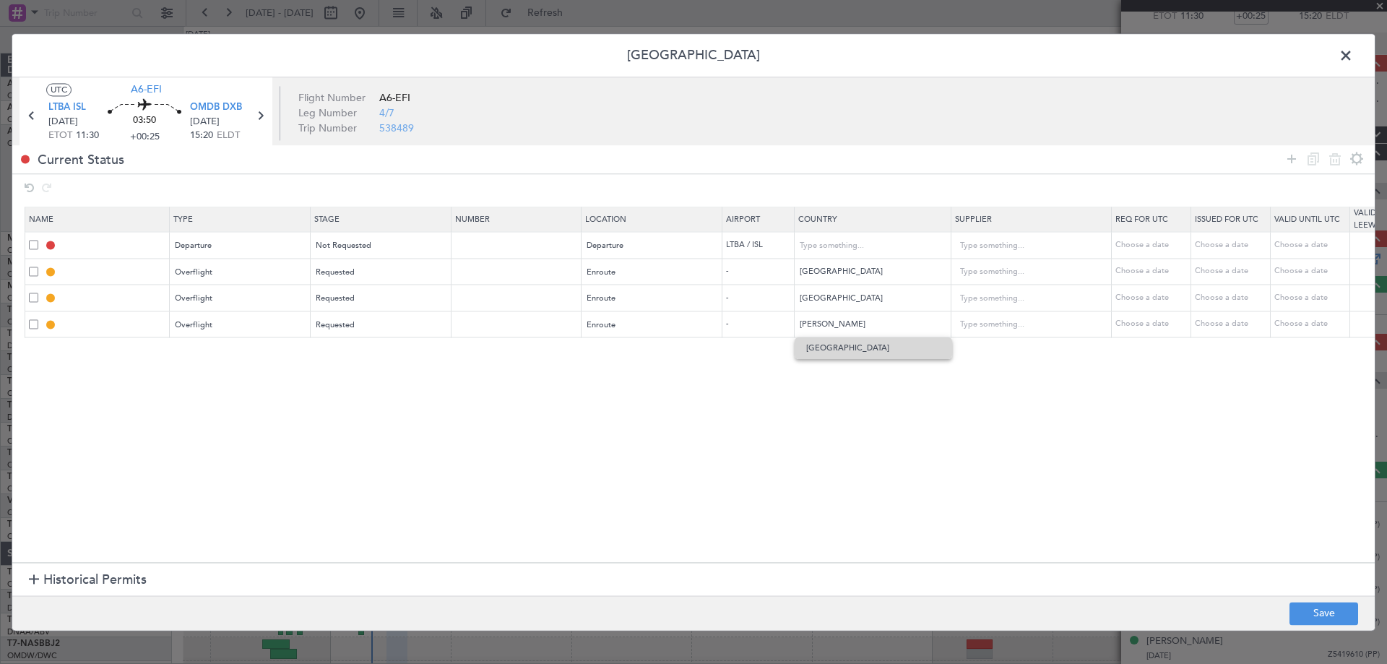
click at [886, 342] on span "[GEOGRAPHIC_DATA]" at bounding box center [873, 348] width 134 height 22
type input "[GEOGRAPHIC_DATA]"
drag, startPoint x: 1287, startPoint y: 159, endPoint x: 1101, endPoint y: 207, distance: 192.5
click at [1288, 159] on icon at bounding box center [1291, 158] width 17 height 17
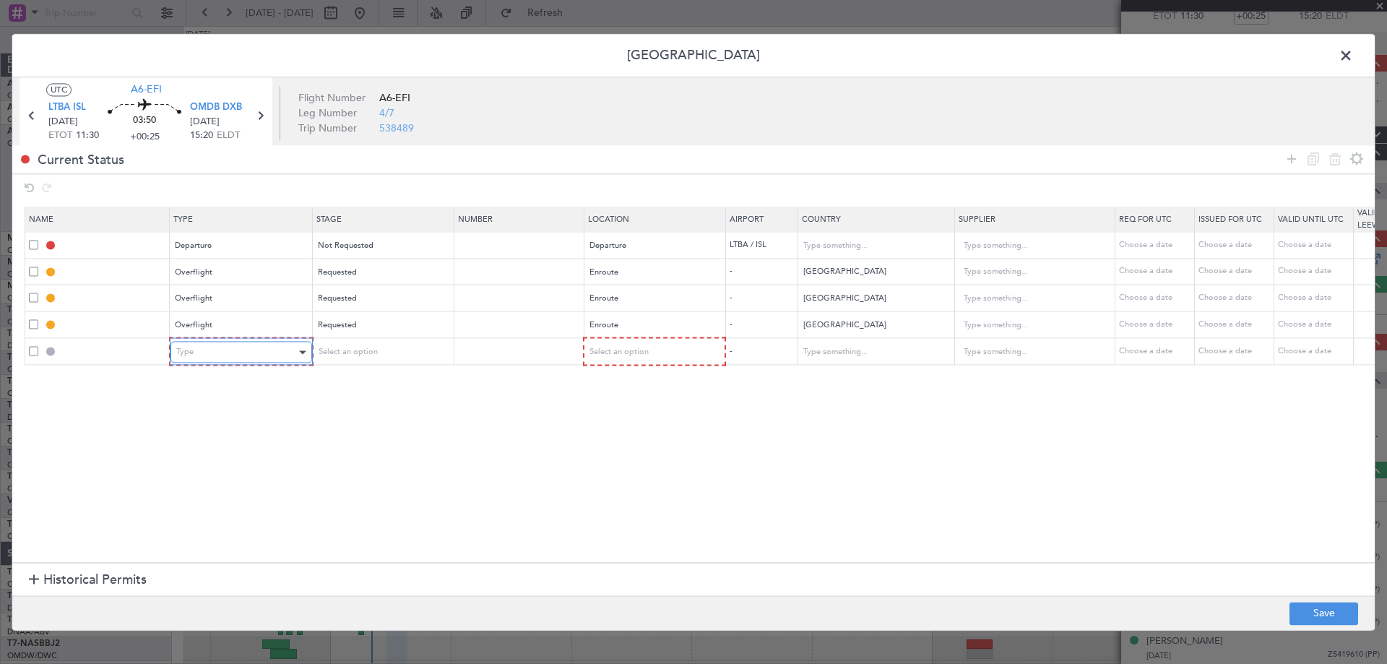
click at [257, 352] on div "Type" at bounding box center [236, 353] width 120 height 22
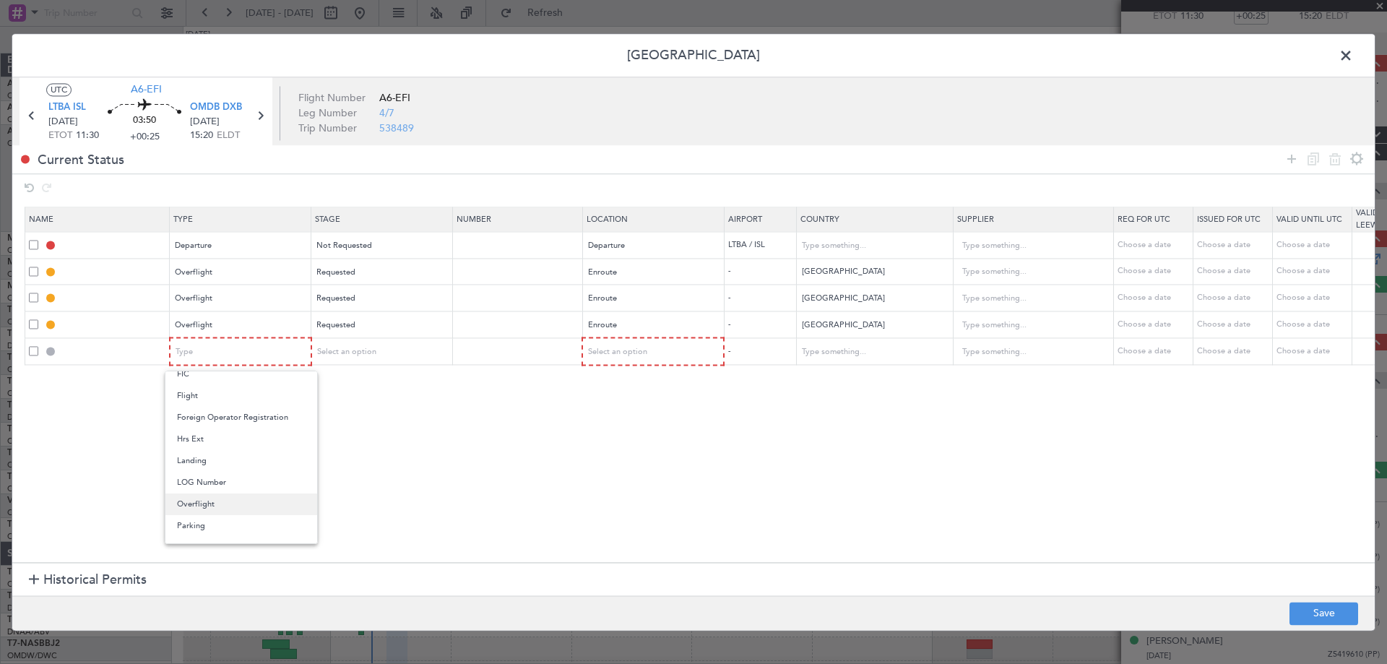
click at [225, 508] on span "Overflight" at bounding box center [241, 504] width 129 height 22
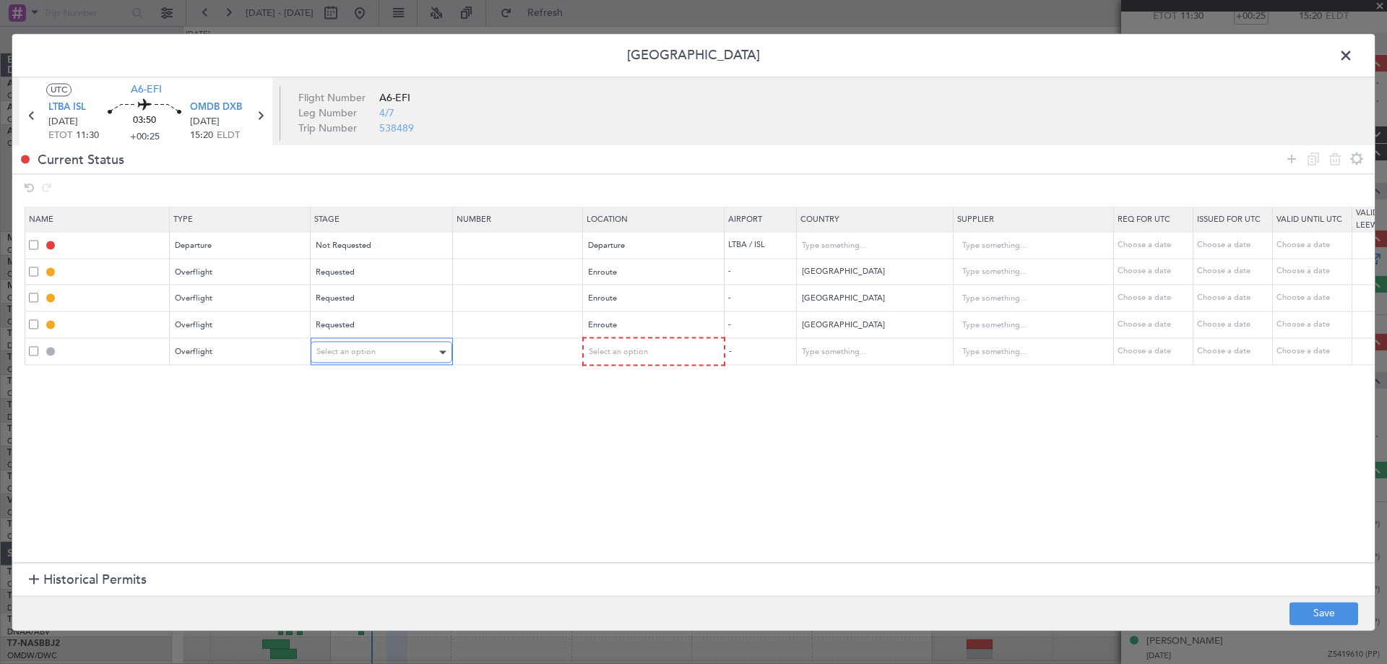
click at [352, 352] on span "Select an option" at bounding box center [345, 352] width 59 height 11
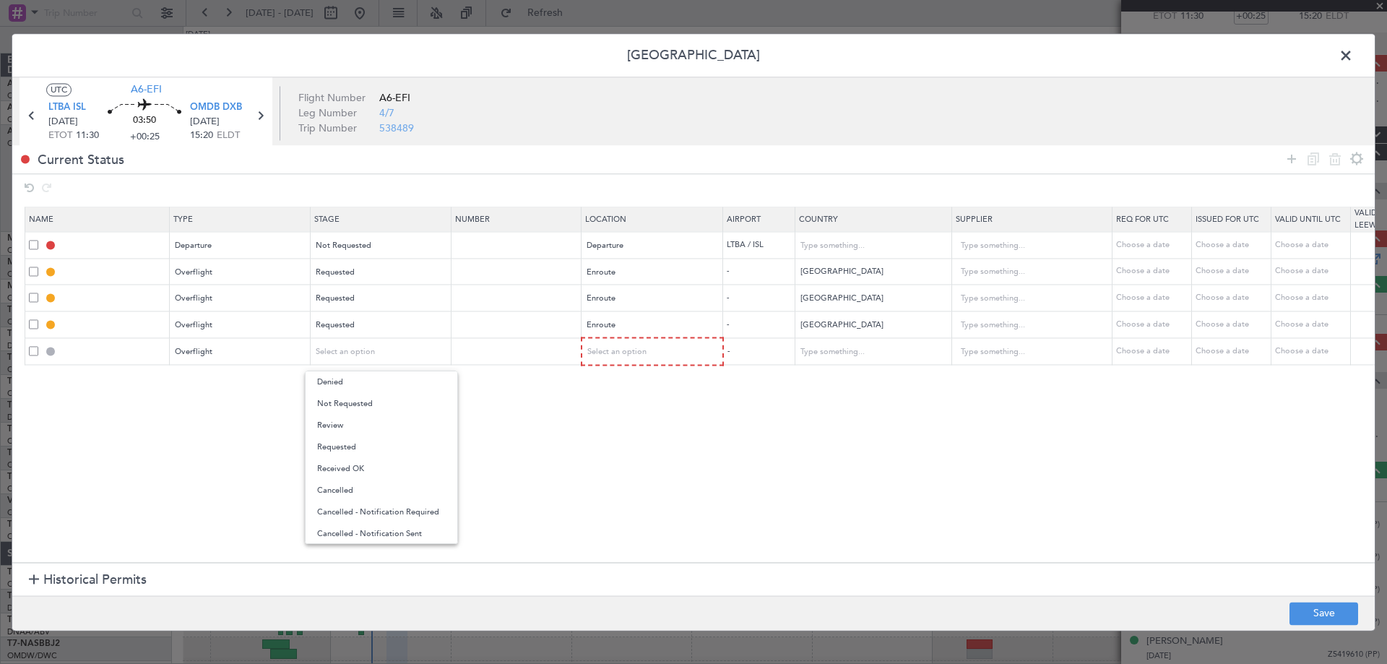
click at [364, 449] on span "Requested" at bounding box center [381, 447] width 129 height 22
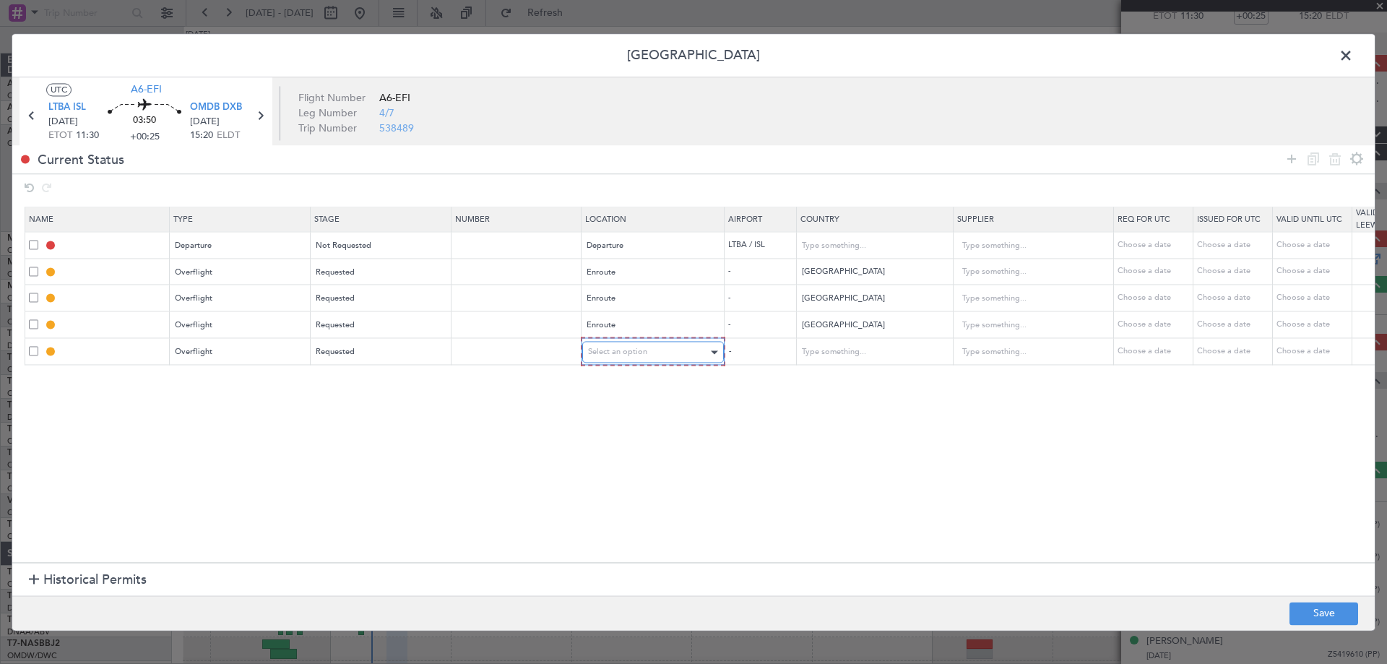
click at [625, 347] on span "Select an option" at bounding box center [617, 352] width 59 height 11
click at [610, 477] on span "Enroute" at bounding box center [653, 469] width 129 height 22
click at [847, 350] on input "text" at bounding box center [865, 351] width 130 height 22
click at [841, 370] on span "[GEOGRAPHIC_DATA]" at bounding box center [873, 375] width 134 height 22
type input "[GEOGRAPHIC_DATA]"
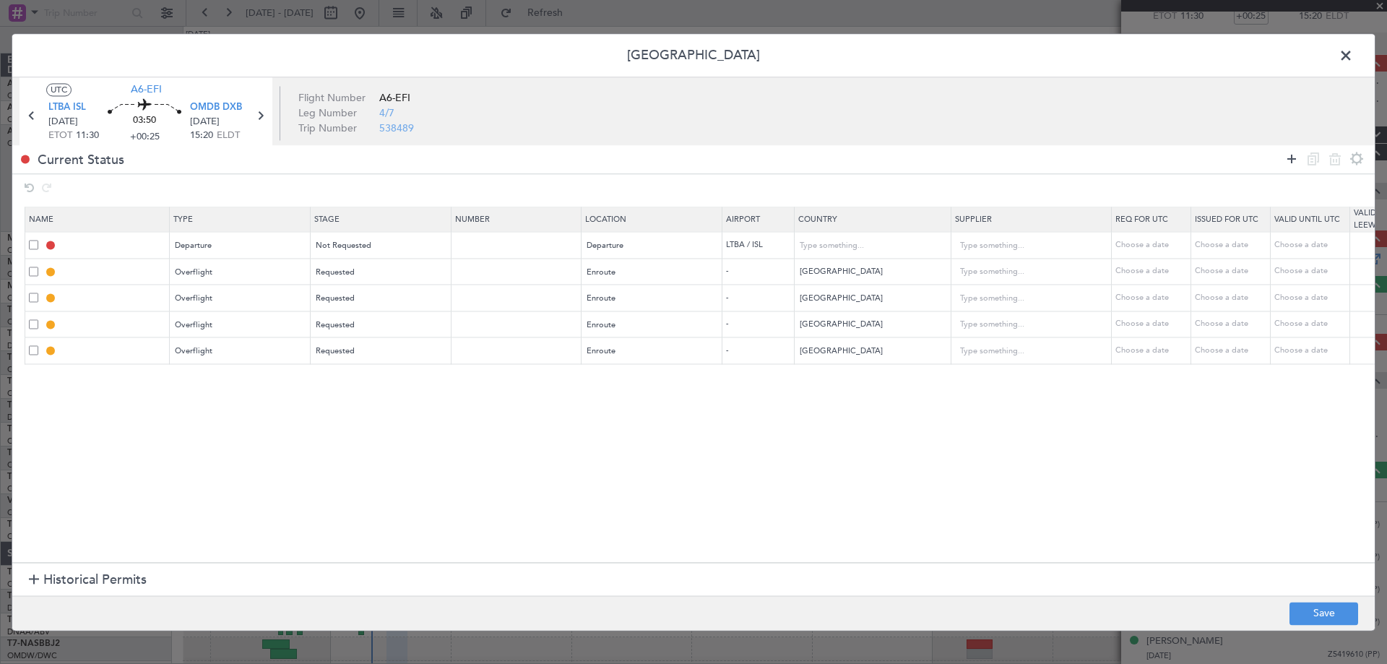
click at [1284, 162] on icon at bounding box center [1291, 158] width 17 height 17
click at [226, 389] on div "Type" at bounding box center [236, 379] width 120 height 22
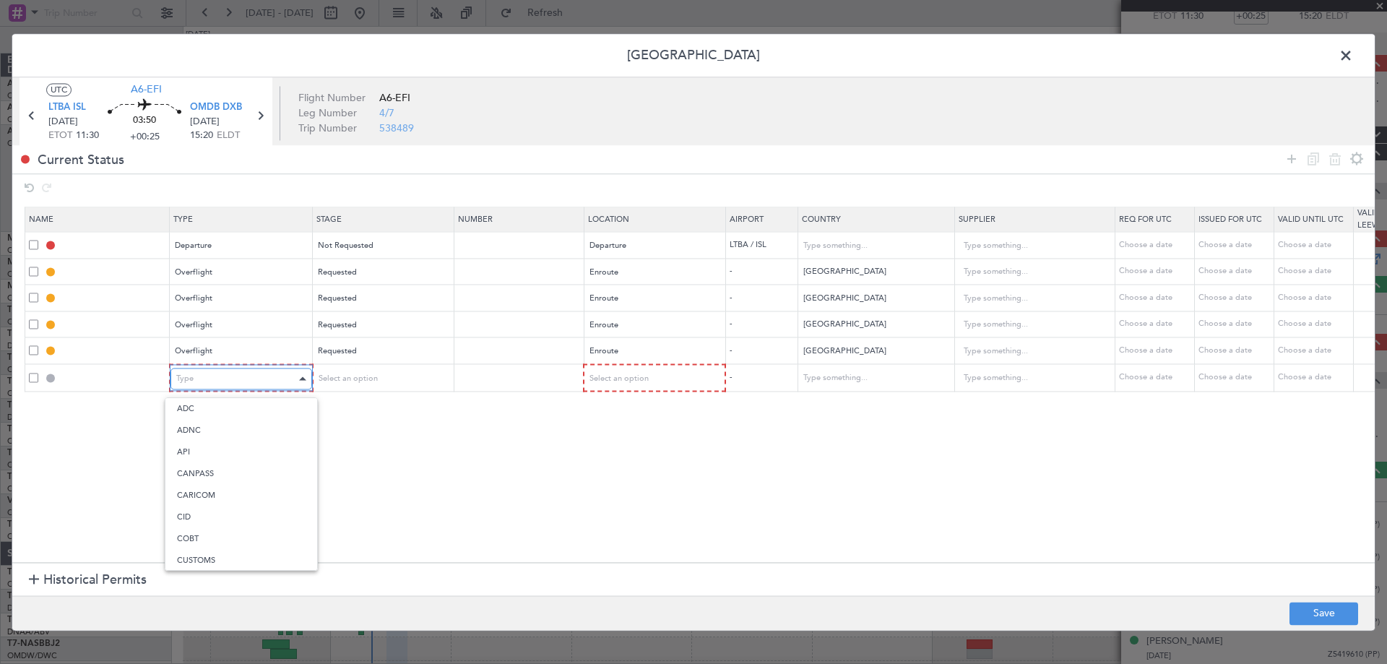
scroll to position [220, 0]
drag, startPoint x: 228, startPoint y: 533, endPoint x: 231, endPoint y: 524, distance: 9.8
click at [229, 528] on span "Landing" at bounding box center [241, 535] width 129 height 22
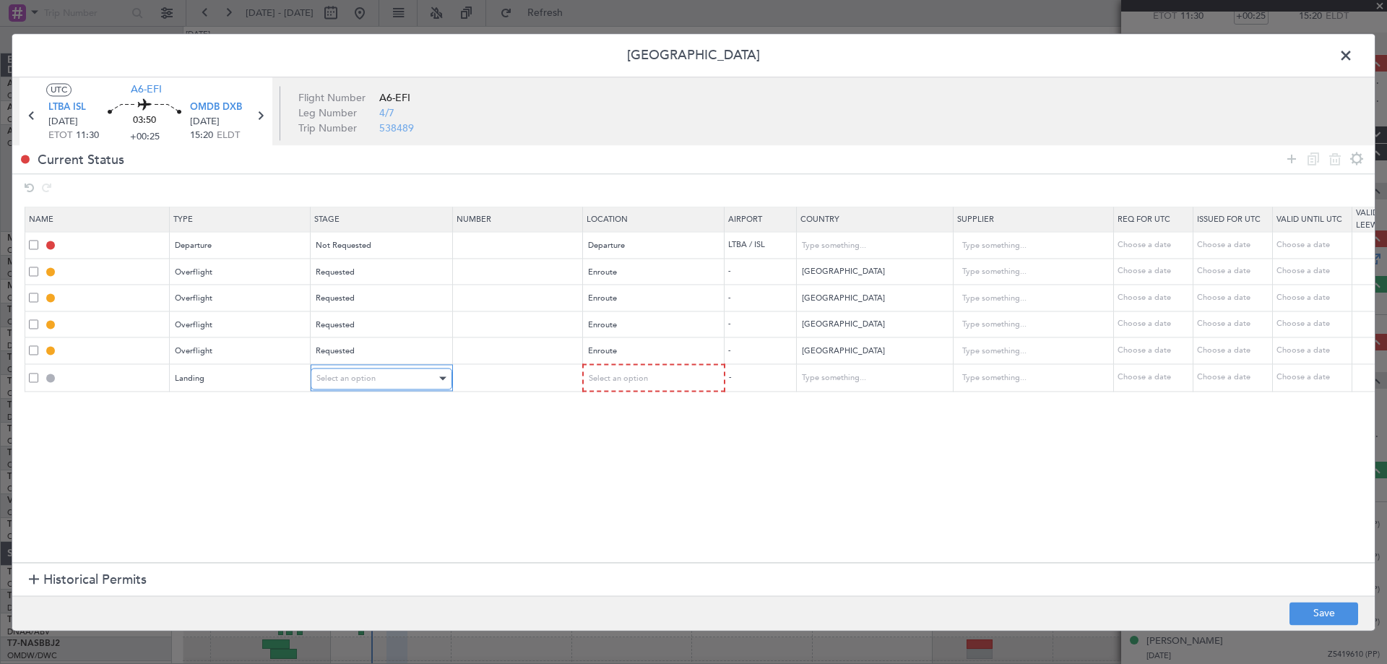
click at [346, 382] on span "Select an option" at bounding box center [345, 378] width 59 height 11
drag, startPoint x: 351, startPoint y: 469, endPoint x: 480, endPoint y: 434, distance: 133.9
click at [352, 468] on span "Requested" at bounding box center [381, 474] width 129 height 22
click at [601, 381] on span "Select an option" at bounding box center [617, 378] width 59 height 11
click at [630, 449] on span "Arrival" at bounding box center [653, 452] width 129 height 22
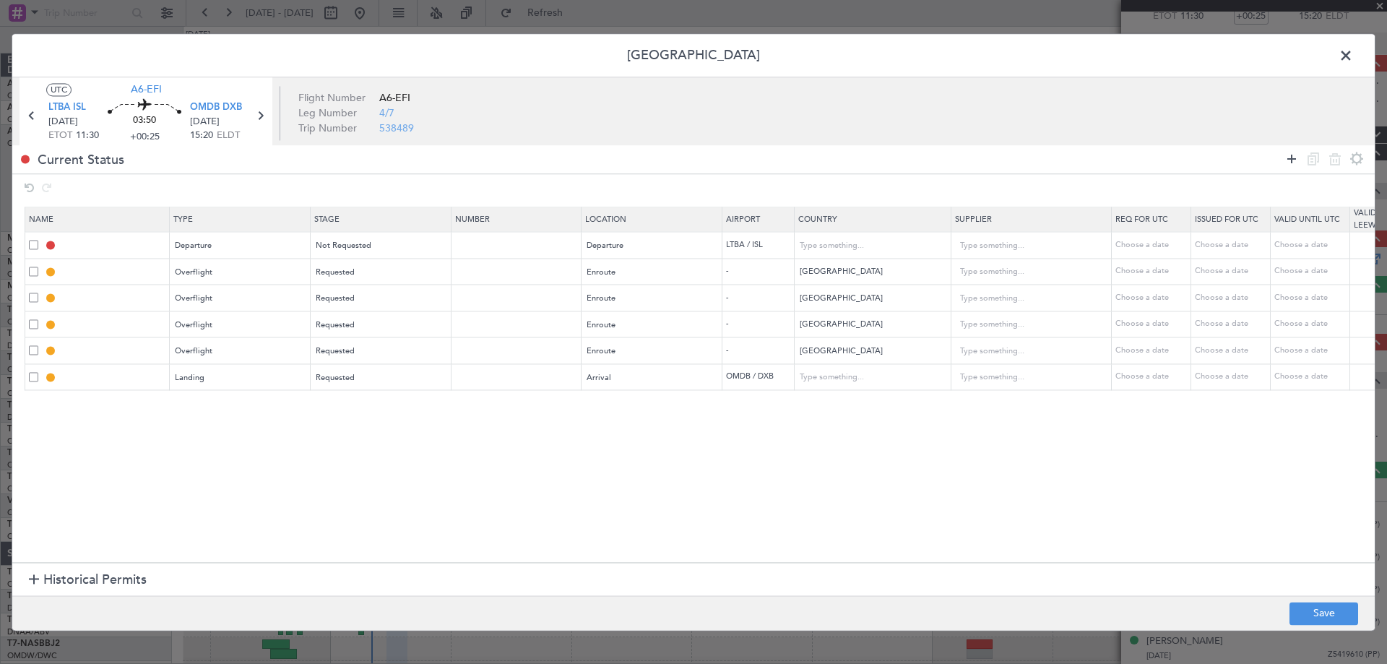
click at [1293, 161] on icon at bounding box center [1291, 158] width 17 height 17
click at [241, 407] on div "Type" at bounding box center [236, 405] width 120 height 22
drag, startPoint x: 207, startPoint y: 485, endPoint x: 222, endPoint y: 480, distance: 16.0
click at [209, 484] on span "API" at bounding box center [241, 478] width 129 height 22
click at [350, 410] on div "Select an option" at bounding box center [376, 405] width 120 height 22
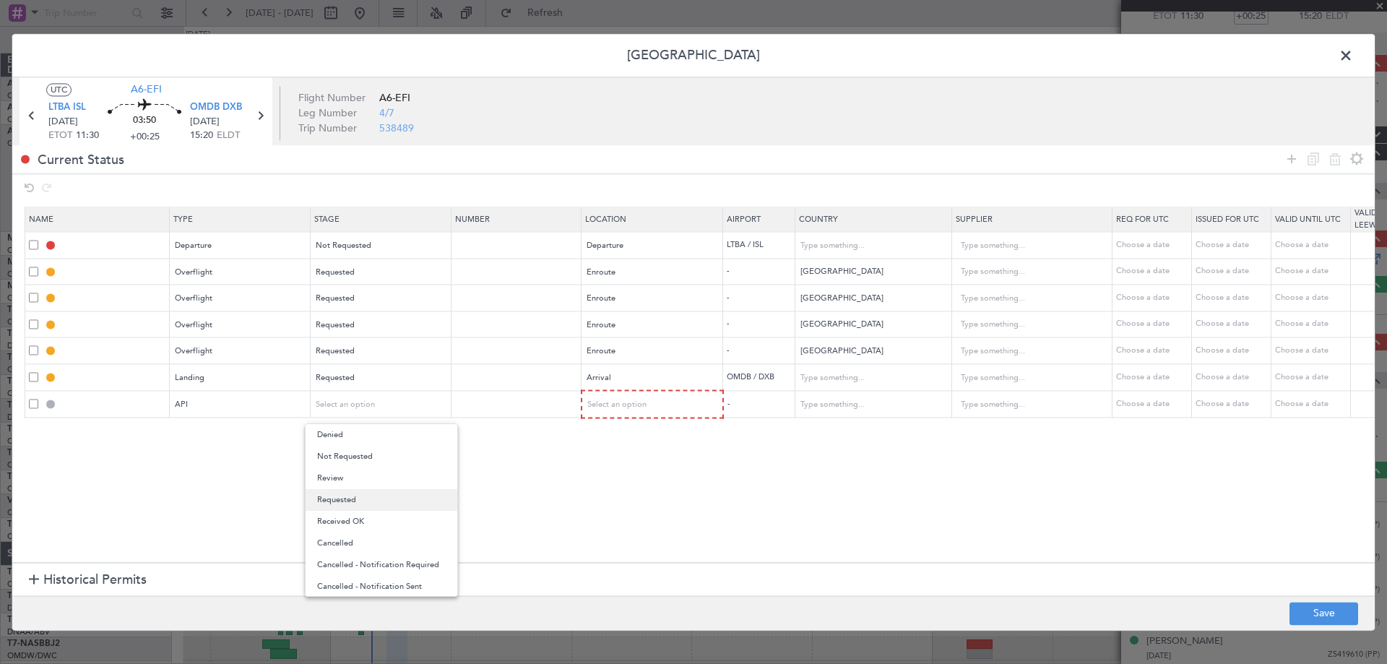
click at [343, 497] on span "Requested" at bounding box center [381, 500] width 129 height 22
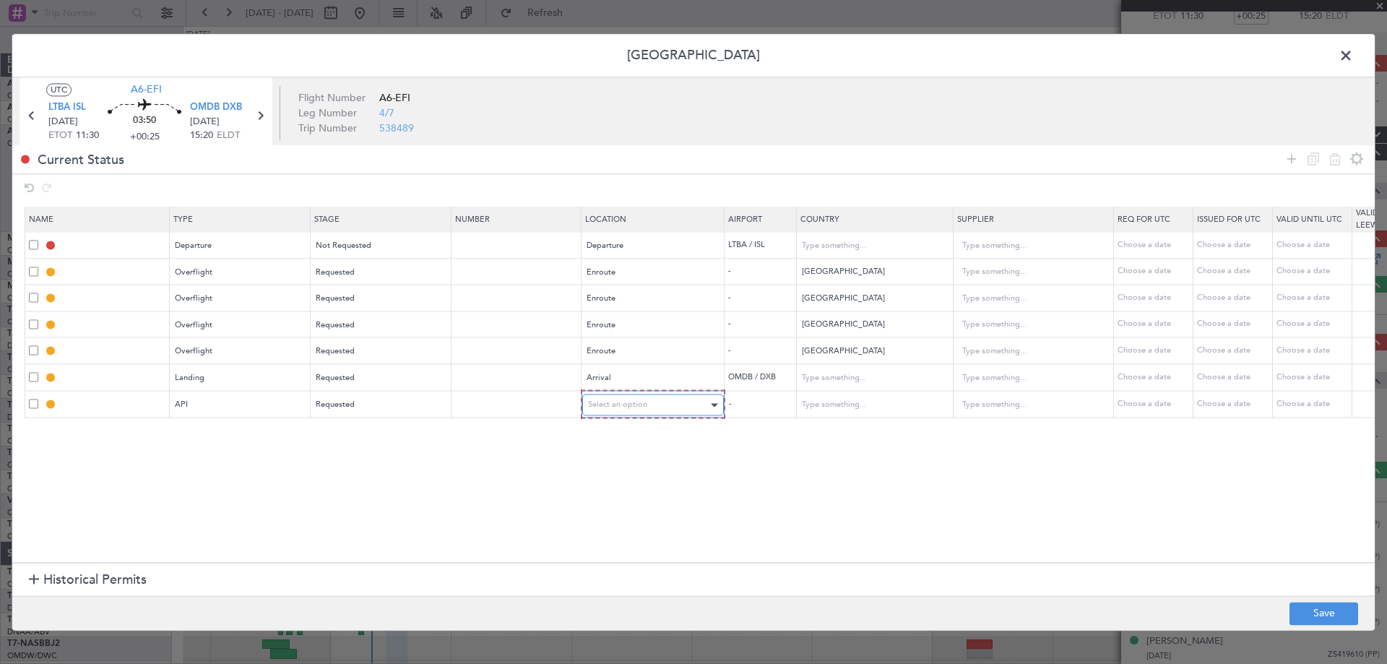
click at [691, 404] on div "Select an option" at bounding box center [648, 405] width 120 height 22
drag, startPoint x: 652, startPoint y: 478, endPoint x: 852, endPoint y: 479, distance: 200.1
click at [652, 478] on span "Arrival" at bounding box center [653, 478] width 129 height 22
click at [1328, 607] on button "Save" at bounding box center [1323, 613] width 69 height 23
type input "DEPARTURE"
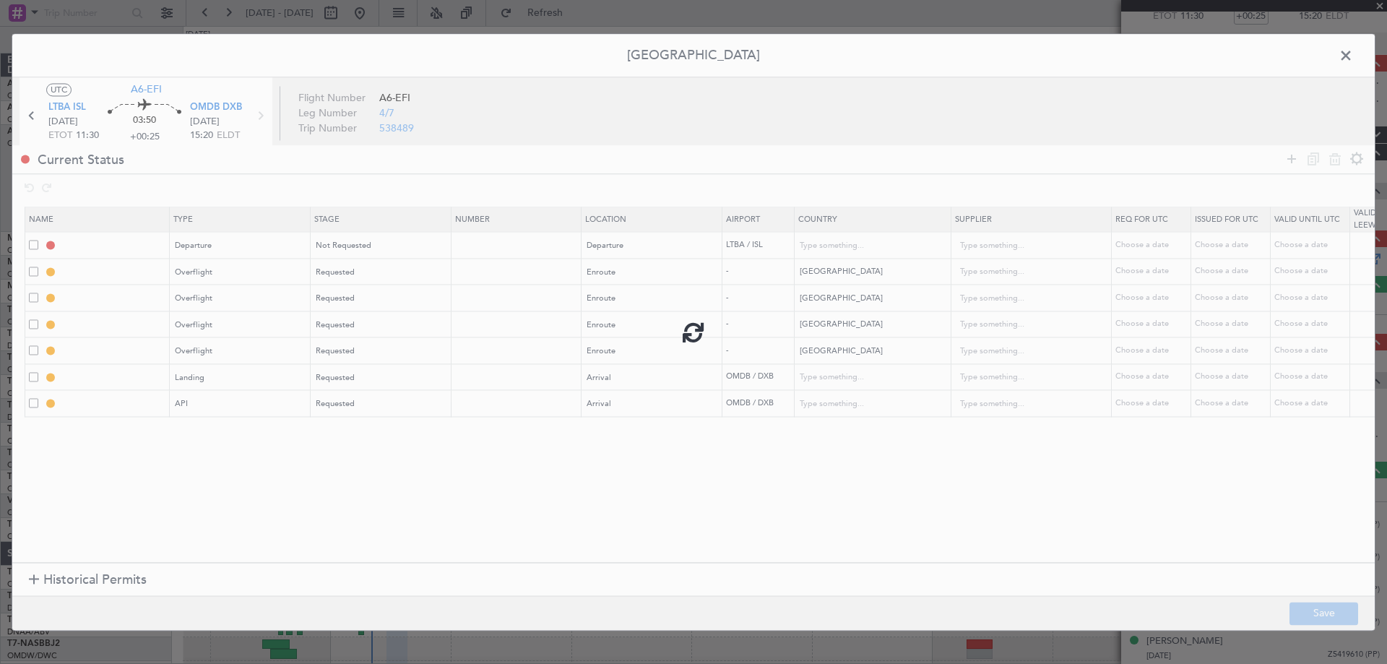
type input "[GEOGRAPHIC_DATA]"
type input "NNN"
type input "IRAQ OVF"
type input "NNN"
type input "1"
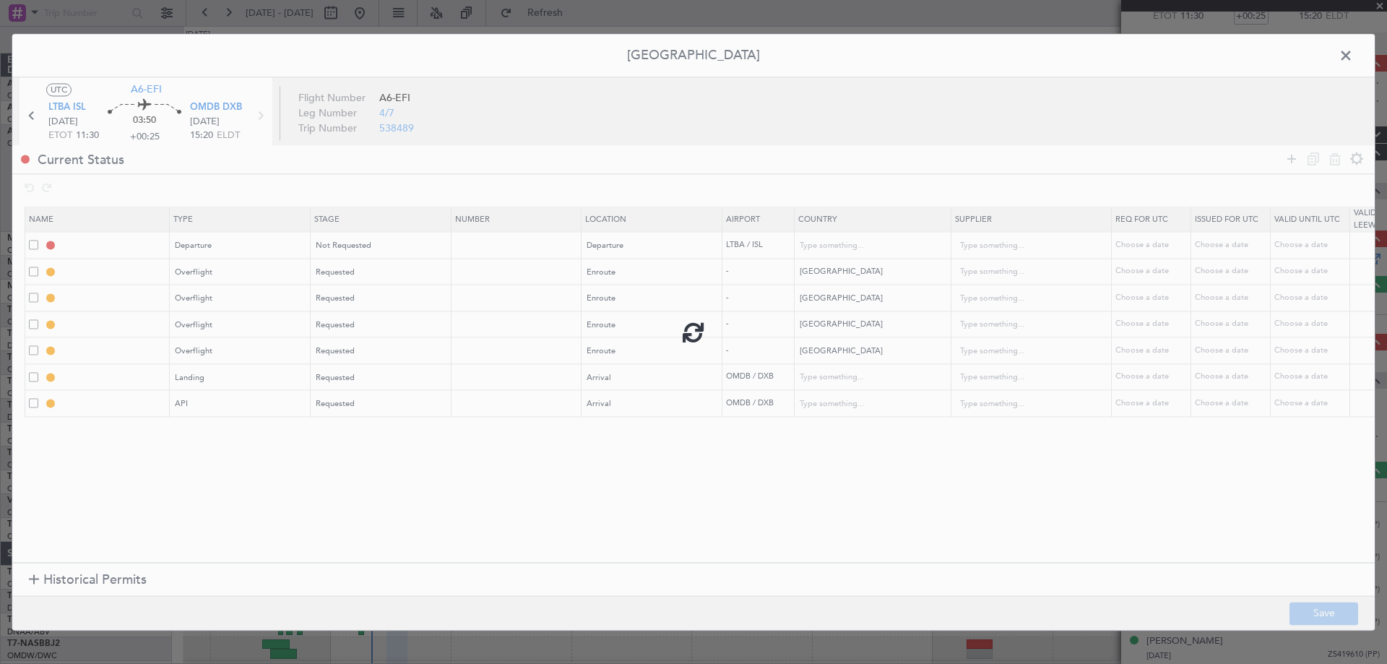
type input "KUWAIT OVF"
type input "NNN"
type input "BAHRAIN OVF"
type input "NNN"
type input "QATAR OVF"
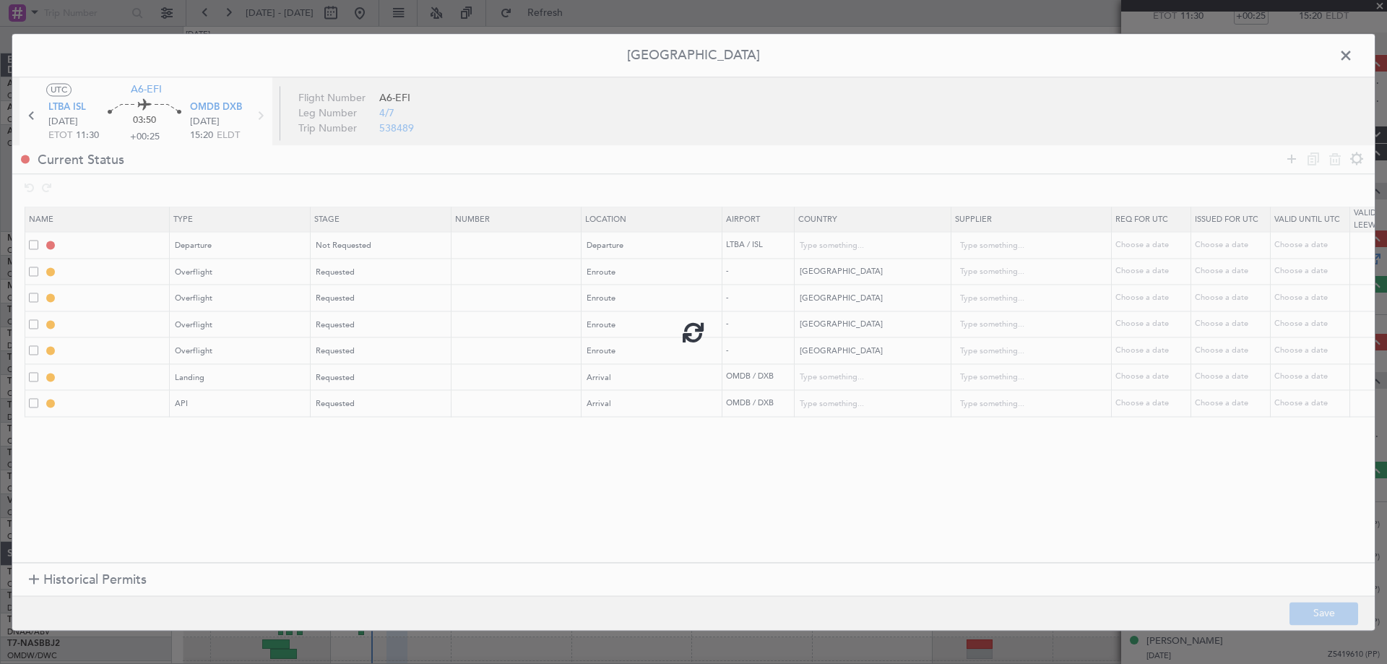
type input "NNN"
type input "2"
type input "OMDB LDG"
type input "[GEOGRAPHIC_DATA]"
type input "NNN"
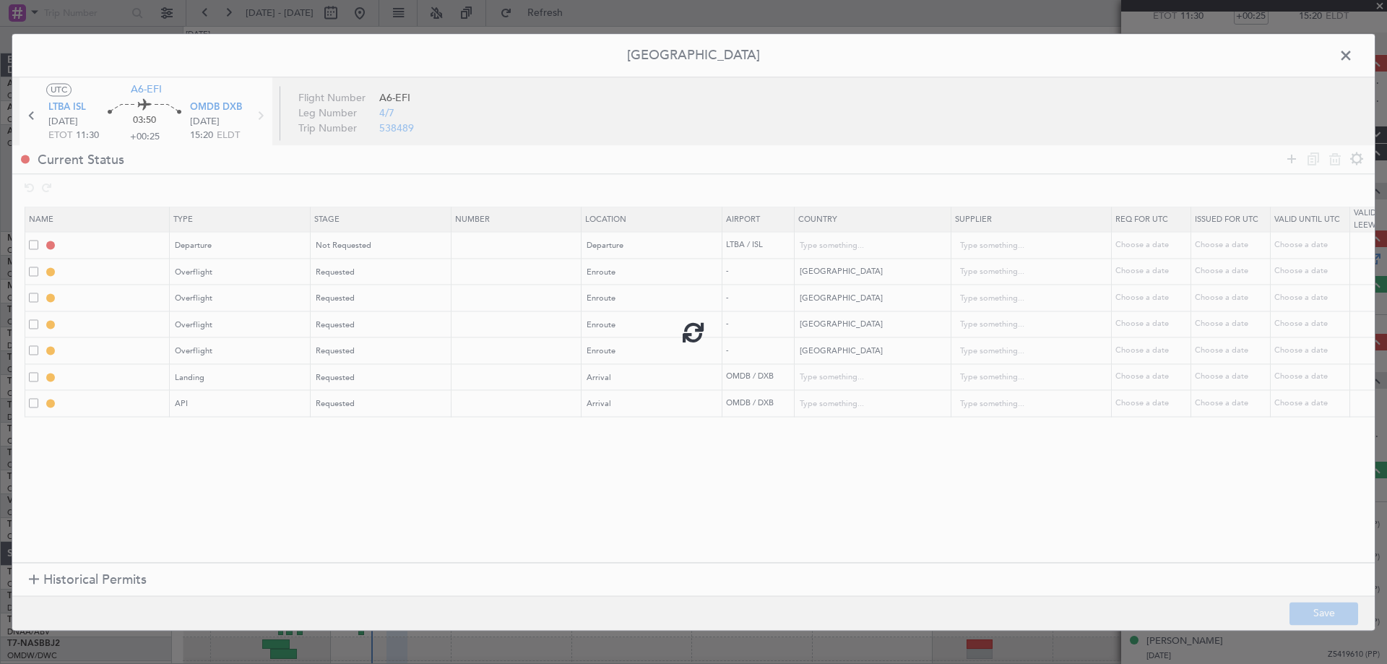
type input "1"
type input "OMDB ARR API"
type input "[GEOGRAPHIC_DATA]"
type input "NNN"
type input "1"
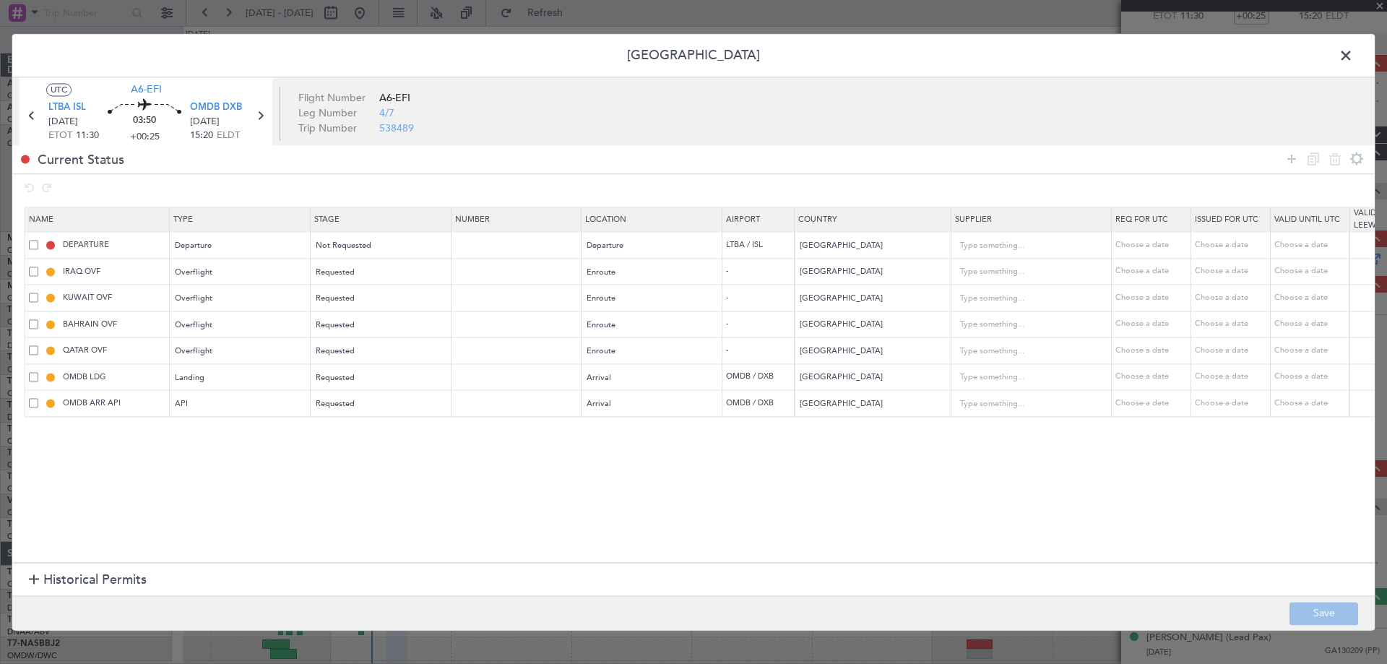
click at [1353, 53] on span at bounding box center [1353, 59] width 0 height 29
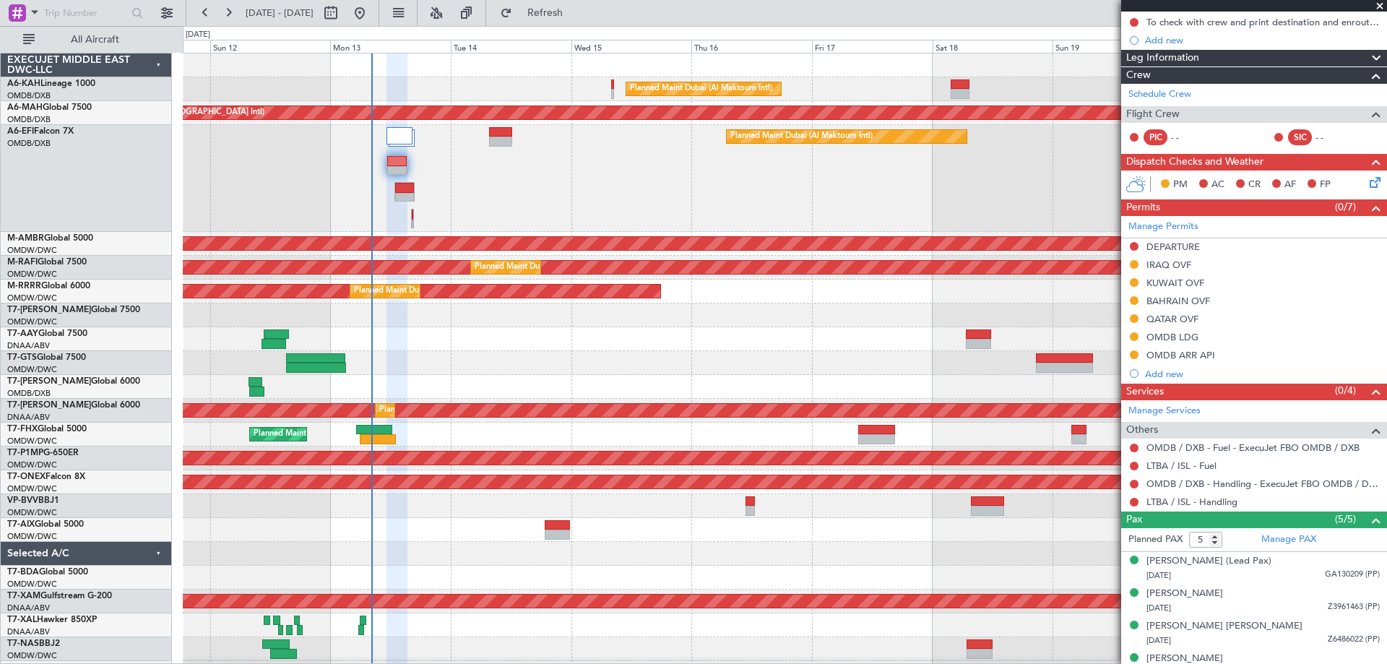
scroll to position [213, 0]
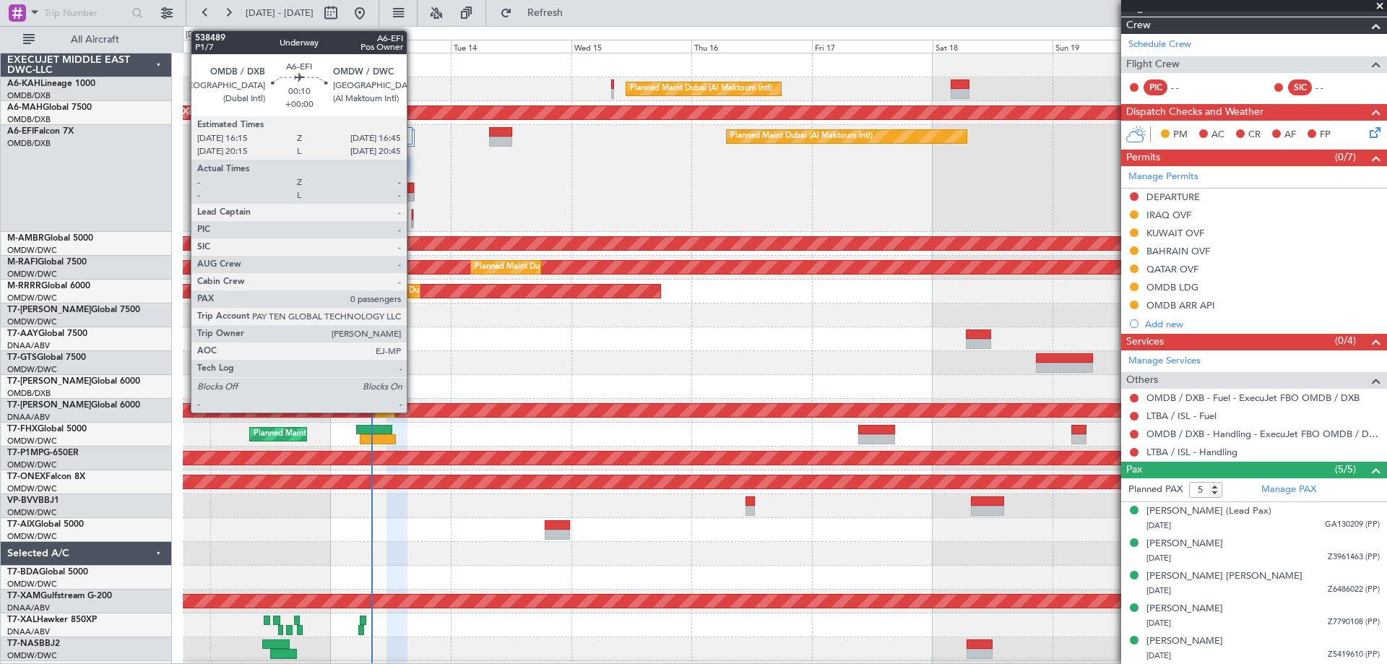
click at [413, 220] on div at bounding box center [412, 225] width 1 height 10
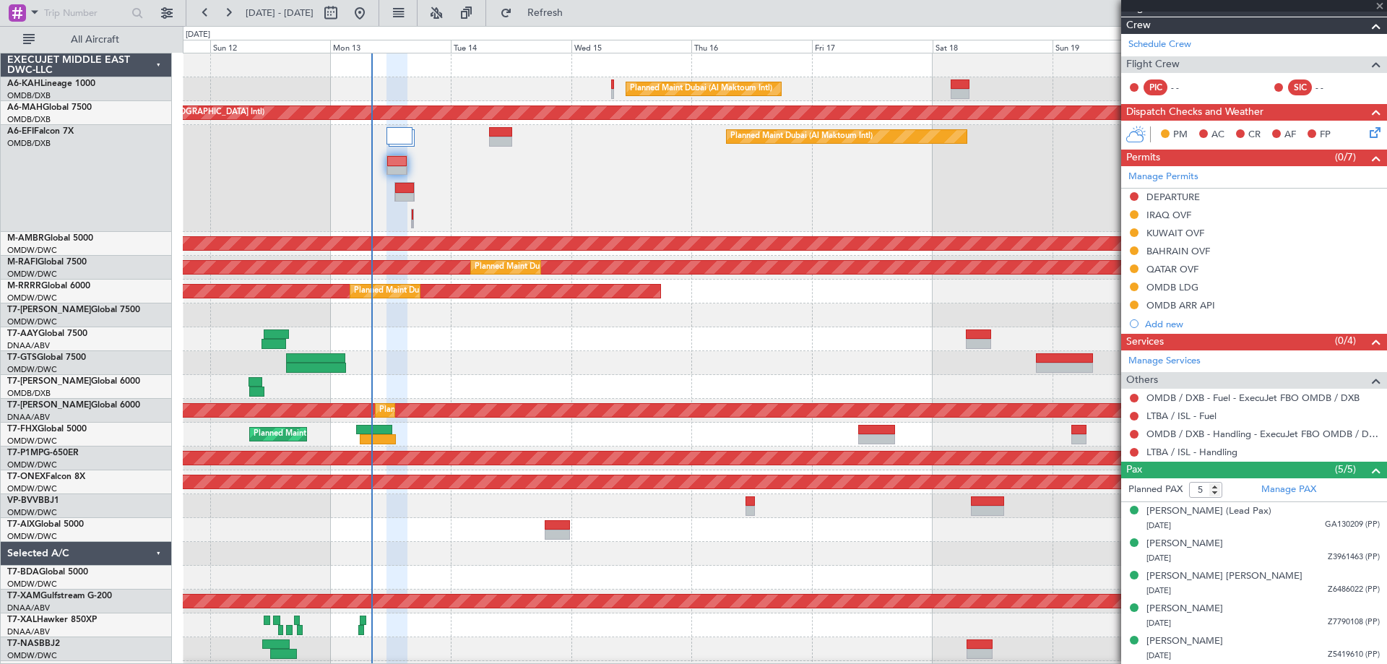
type input "0"
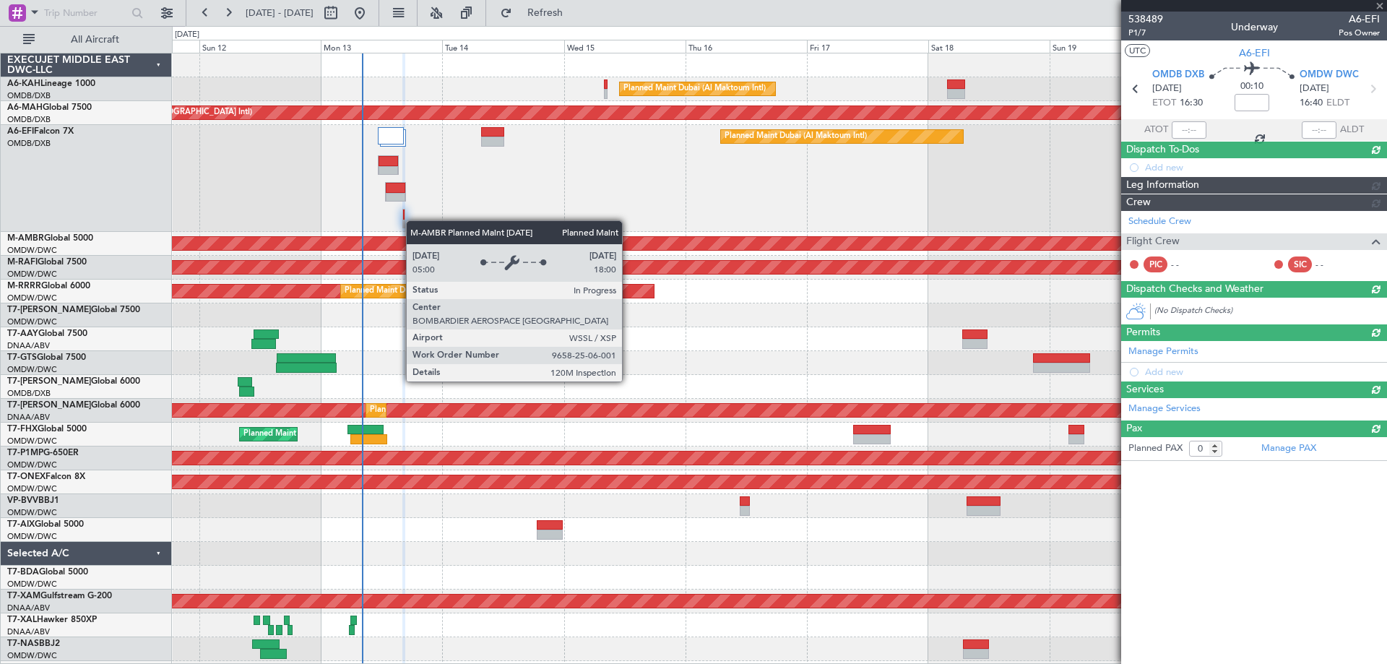
scroll to position [0, 0]
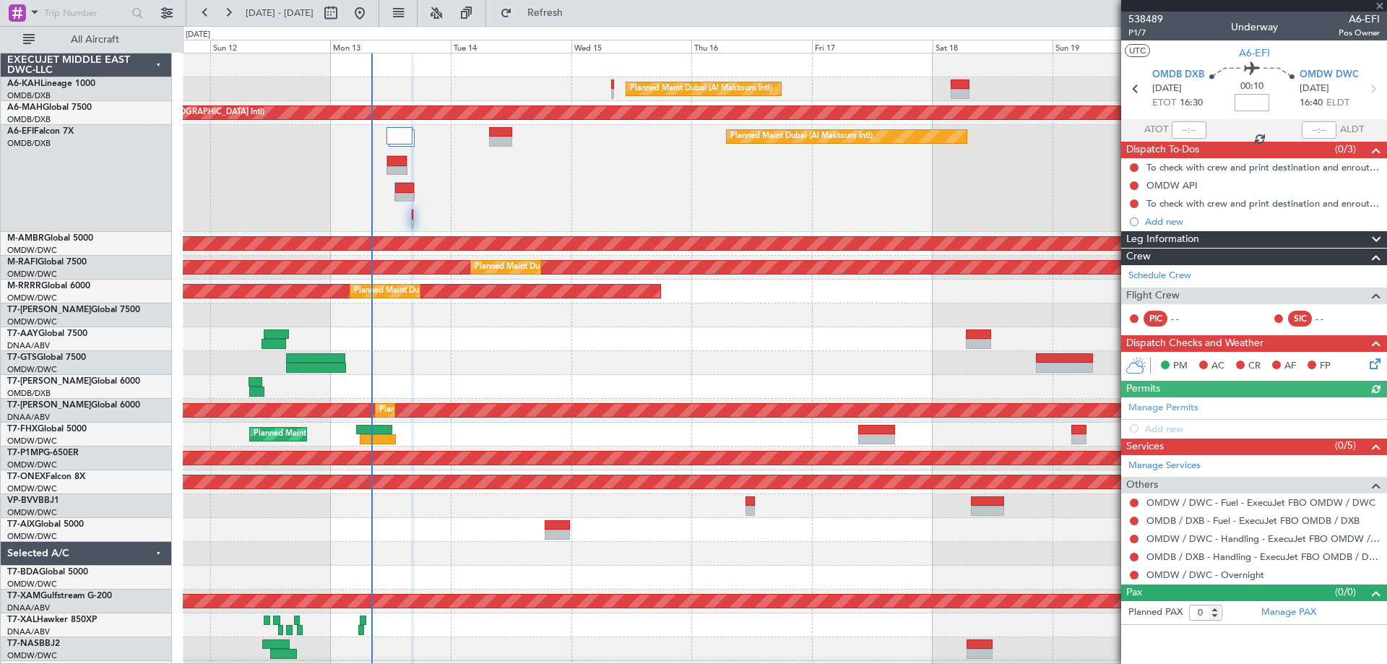
click at [1250, 100] on input at bounding box center [1251, 102] width 35 height 17
type input "+00:10"
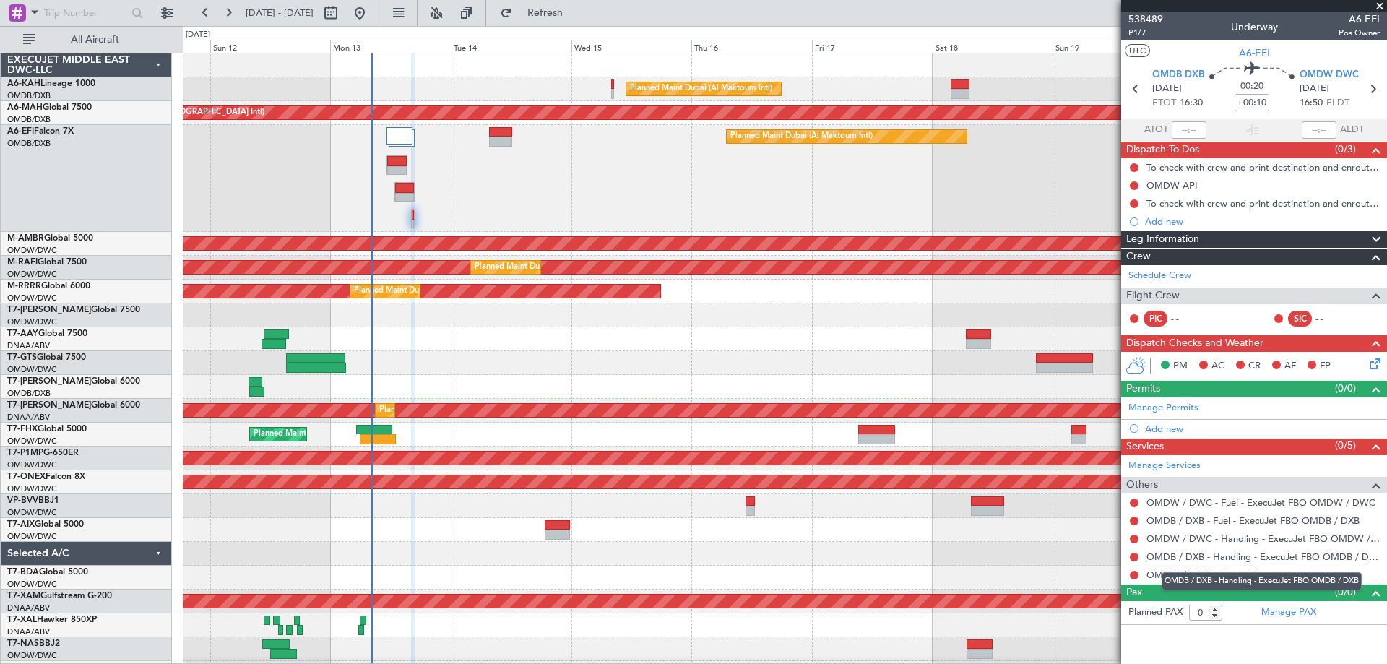
click at [1182, 561] on link "OMDB / DXB - Handling - ExecuJet FBO OMDB / DXB" at bounding box center [1262, 556] width 233 height 12
click at [1180, 408] on link "Manage Permits" at bounding box center [1163, 408] width 70 height 14
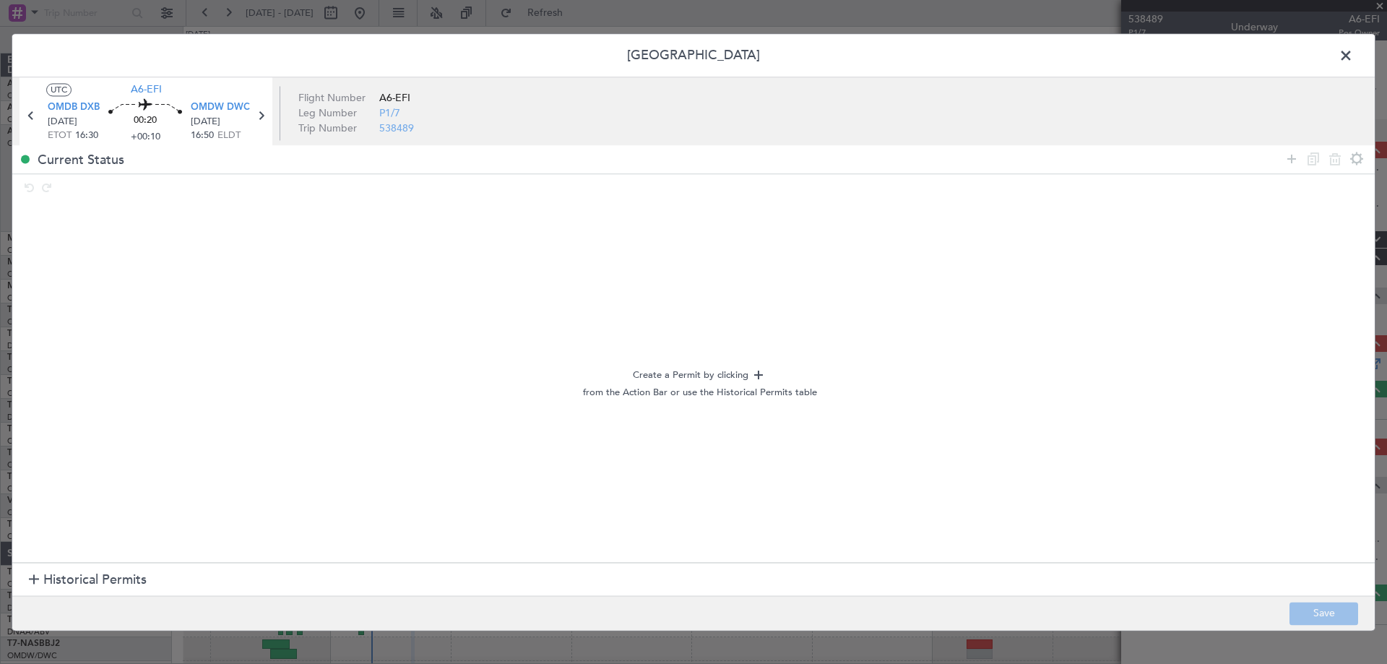
click at [98, 580] on span "Historical Permits" at bounding box center [94, 581] width 103 height 20
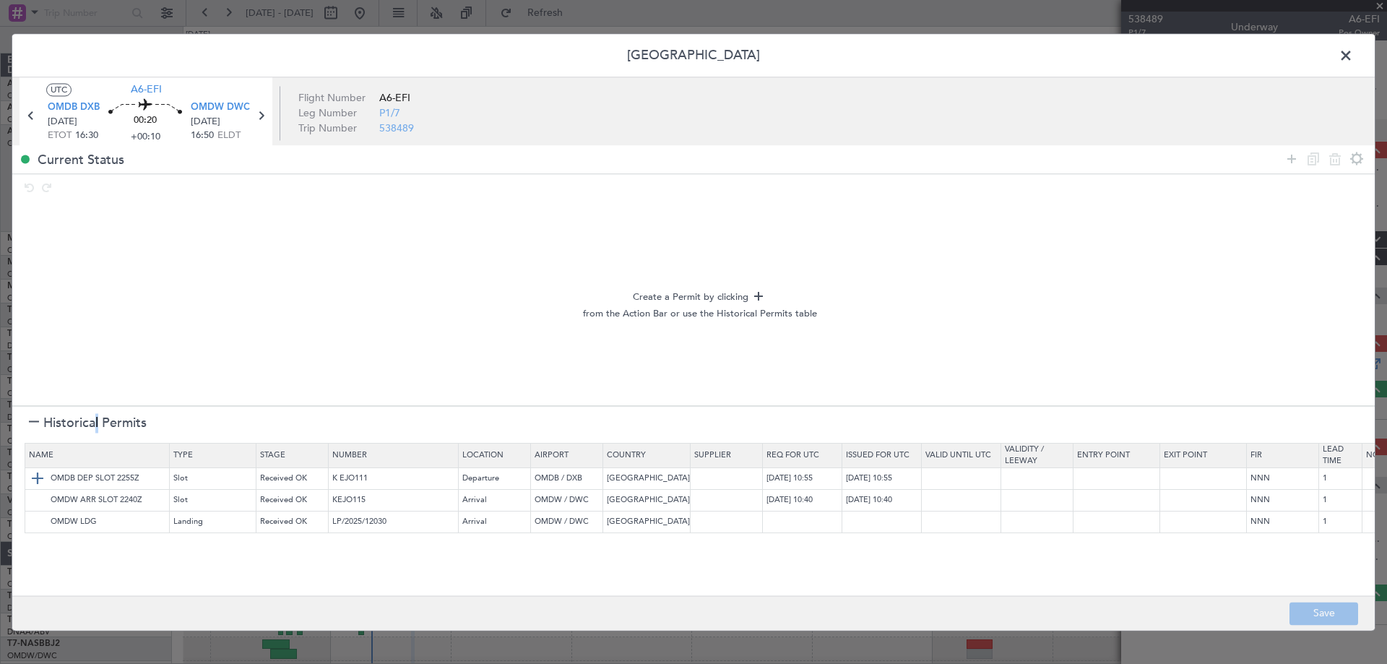
click at [35, 485] on img at bounding box center [37, 478] width 17 height 17
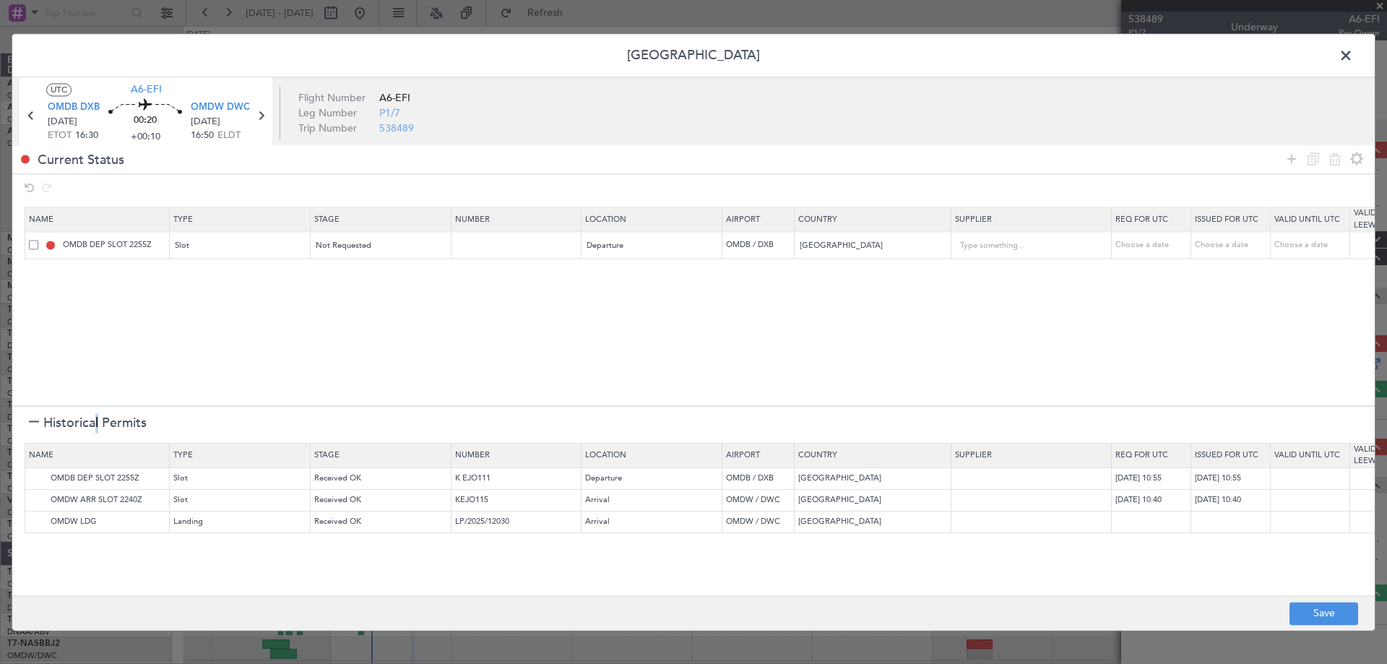
click at [0, 0] on img at bounding box center [0, 0] width 0 height 0
click at [40, 517] on mat-tooltip-component "OMDW ARR SLOT 2240Z" at bounding box center [99, 525] width 118 height 38
click at [34, 523] on img at bounding box center [37, 522] width 17 height 17
drag, startPoint x: 1285, startPoint y: 159, endPoint x: 899, endPoint y: 225, distance: 392.0
click at [1284, 159] on icon at bounding box center [1291, 158] width 17 height 17
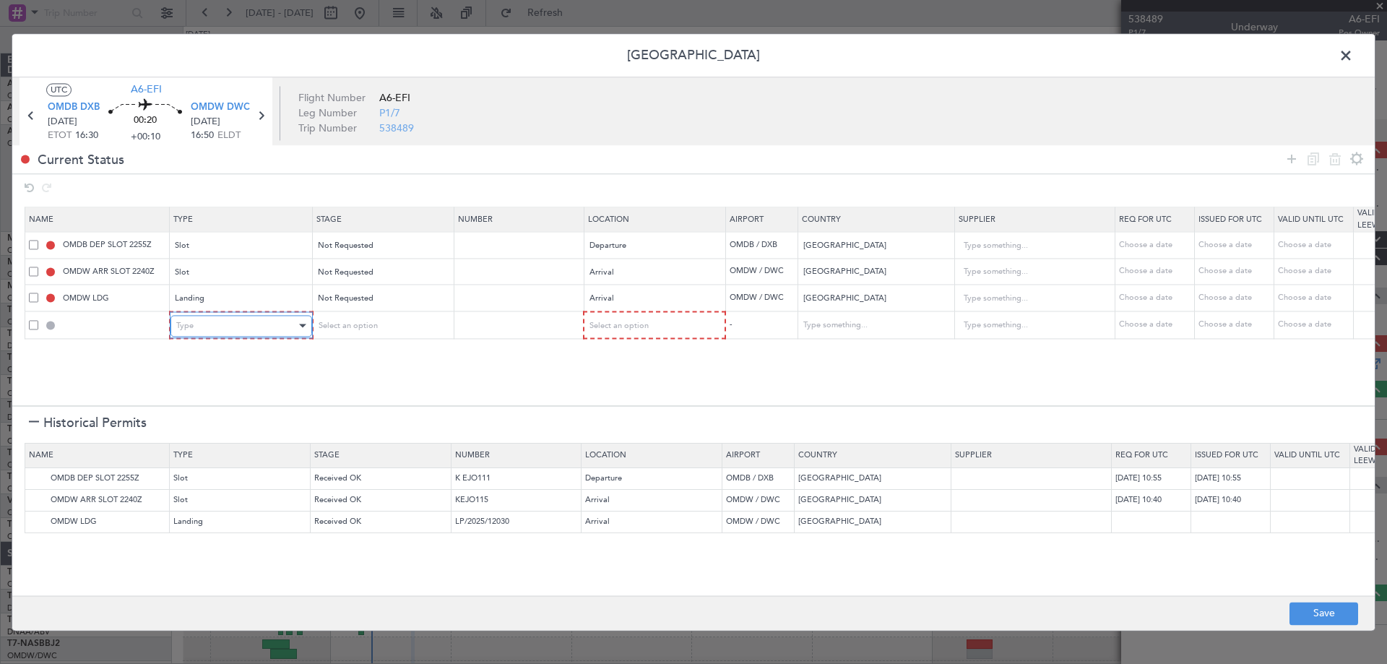
click at [211, 332] on div "Type" at bounding box center [236, 326] width 120 height 22
drag, startPoint x: 206, startPoint y: 392, endPoint x: 329, endPoint y: 341, distance: 133.7
click at [213, 391] on span "API" at bounding box center [241, 400] width 129 height 22
click at [361, 332] on div "Select an option" at bounding box center [376, 326] width 120 height 22
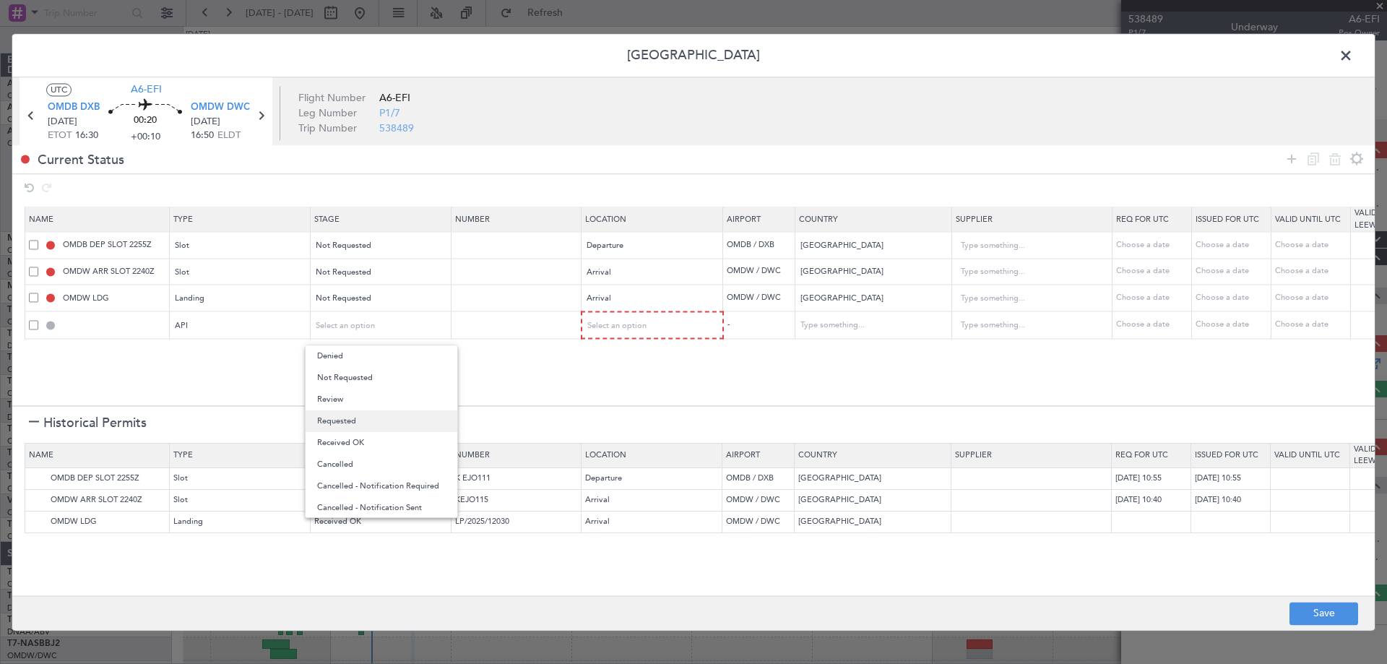
click at [359, 413] on span "Requested" at bounding box center [381, 421] width 129 height 22
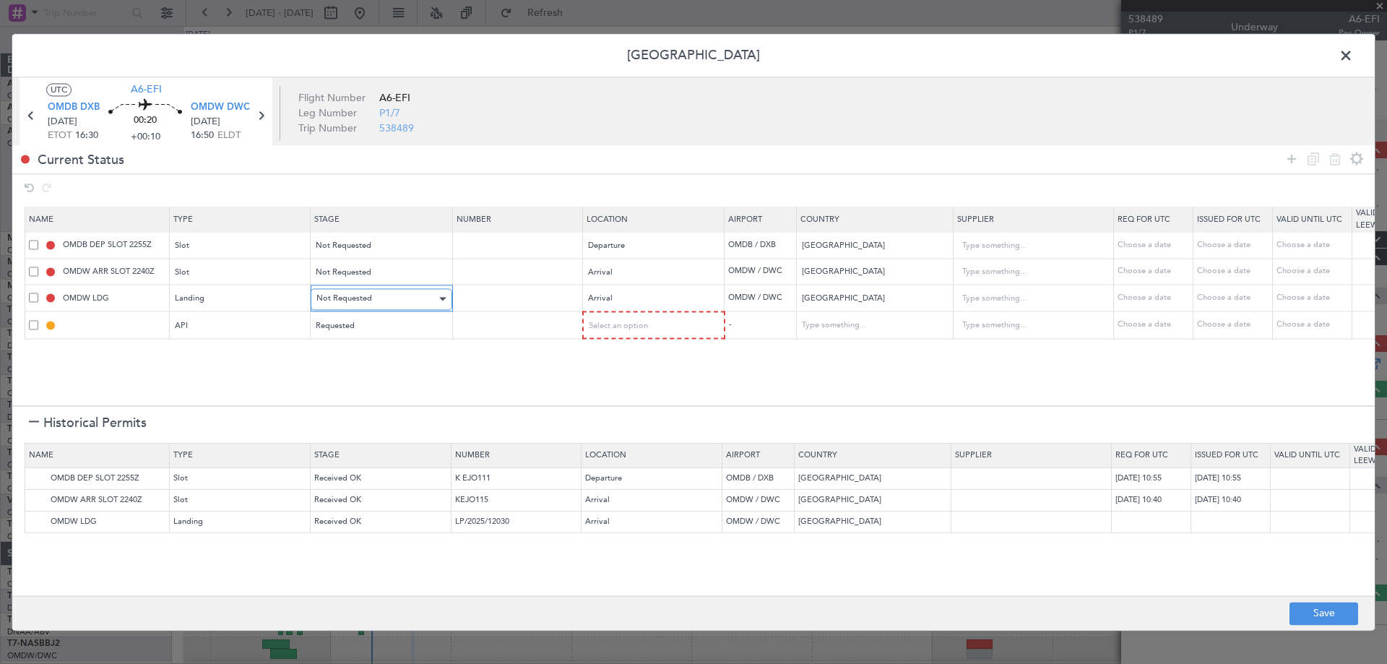
click at [378, 300] on div "Not Requested" at bounding box center [376, 299] width 120 height 22
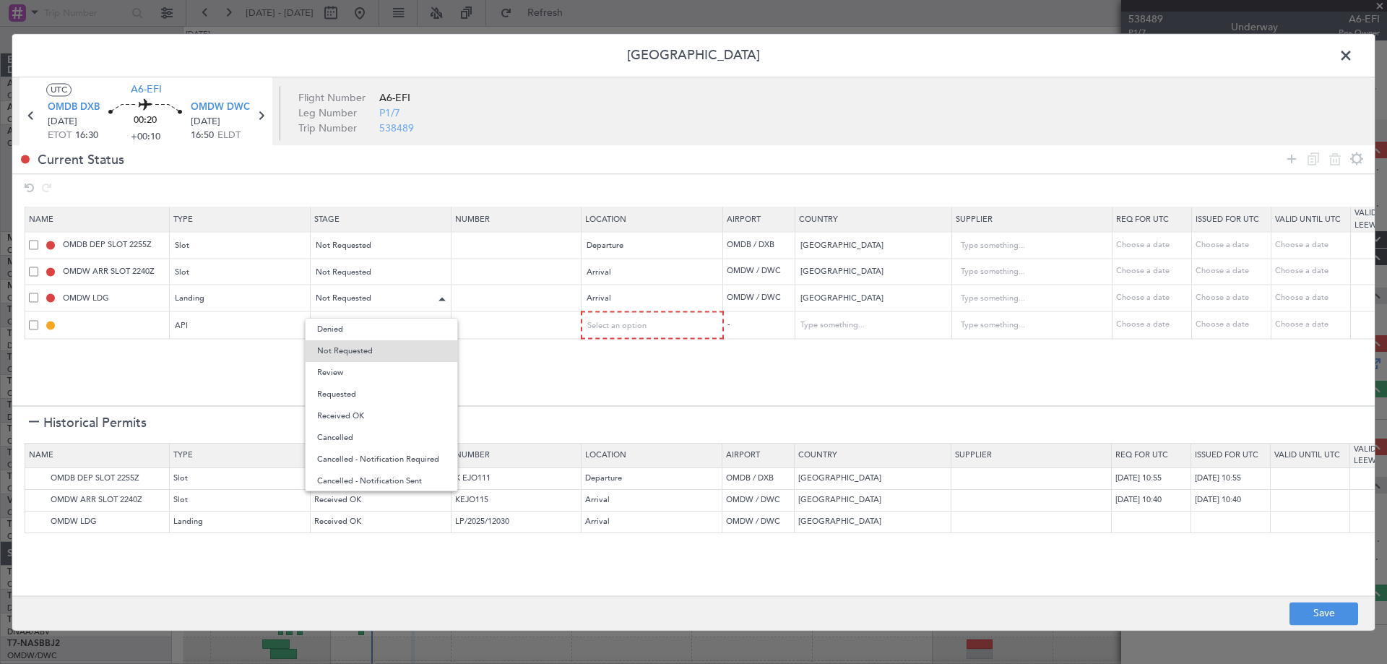
drag, startPoint x: 355, startPoint y: 391, endPoint x: 358, endPoint y: 287, distance: 104.1
click at [355, 386] on span "Requested" at bounding box center [381, 395] width 129 height 22
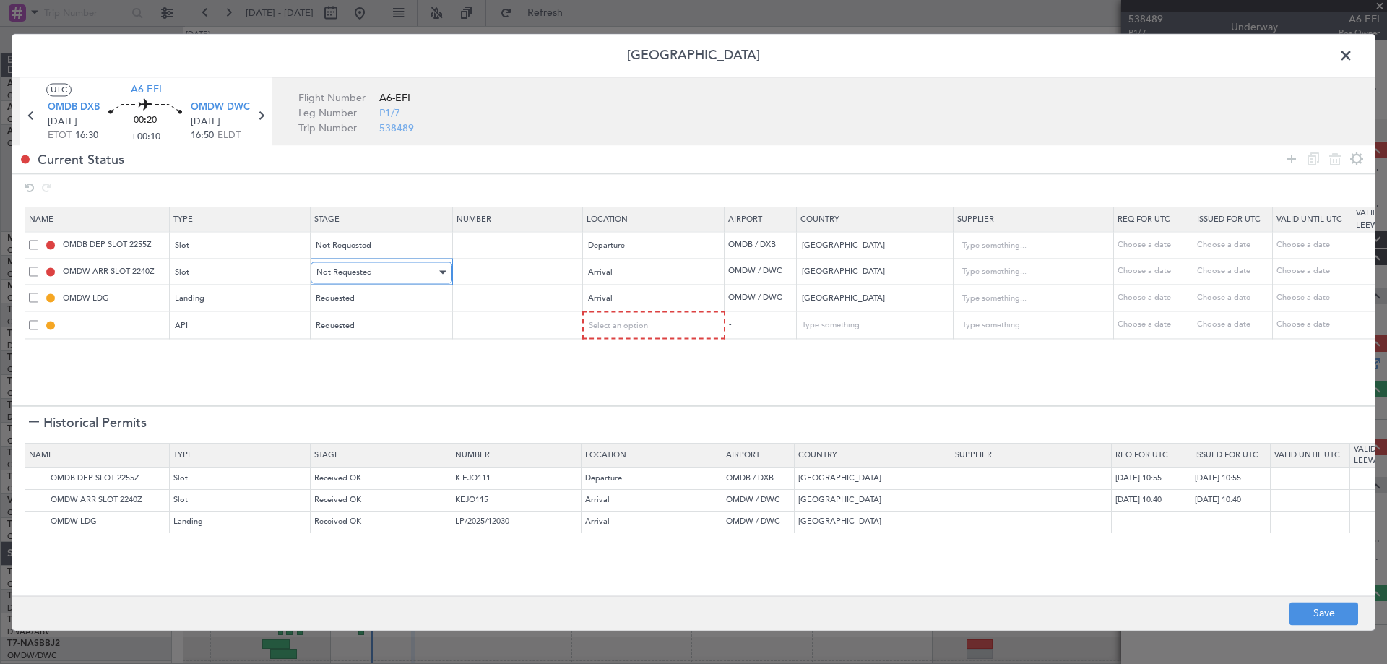
click at [360, 278] on div "Not Requested" at bounding box center [376, 272] width 120 height 22
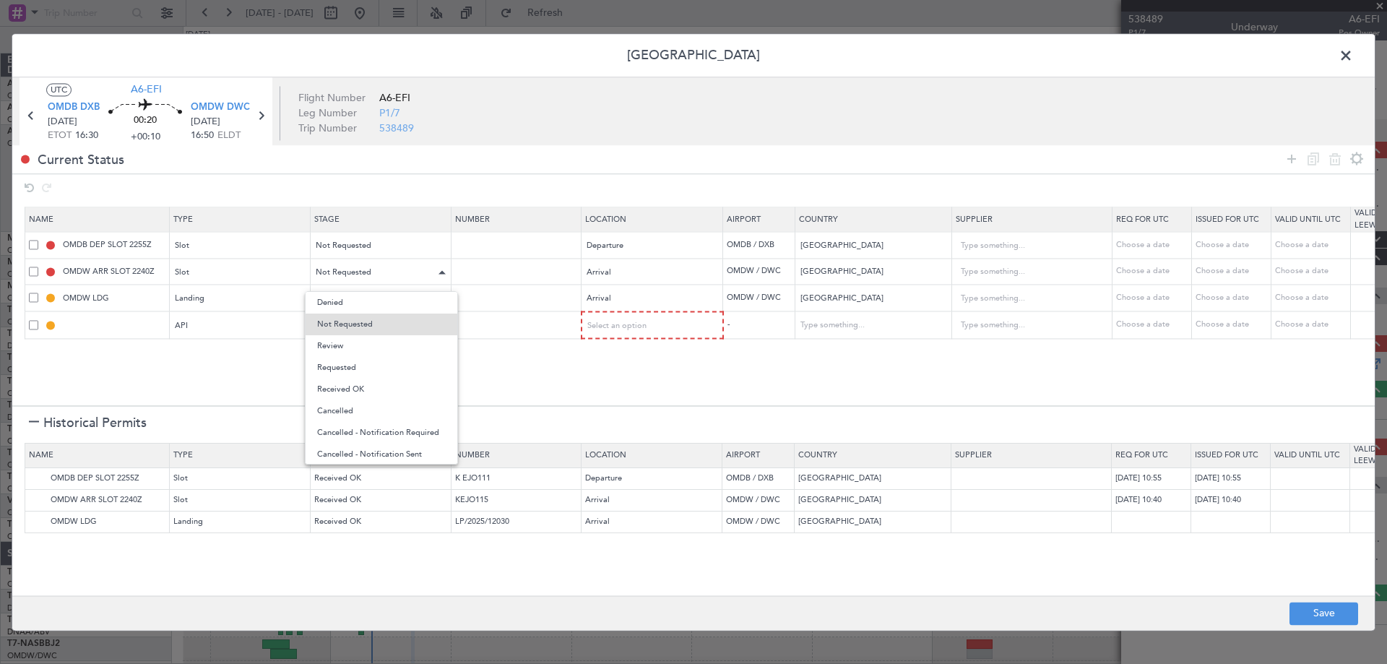
drag, startPoint x: 350, startPoint y: 364, endPoint x: 357, endPoint y: 282, distance: 81.9
click at [348, 358] on span "Requested" at bounding box center [381, 368] width 129 height 22
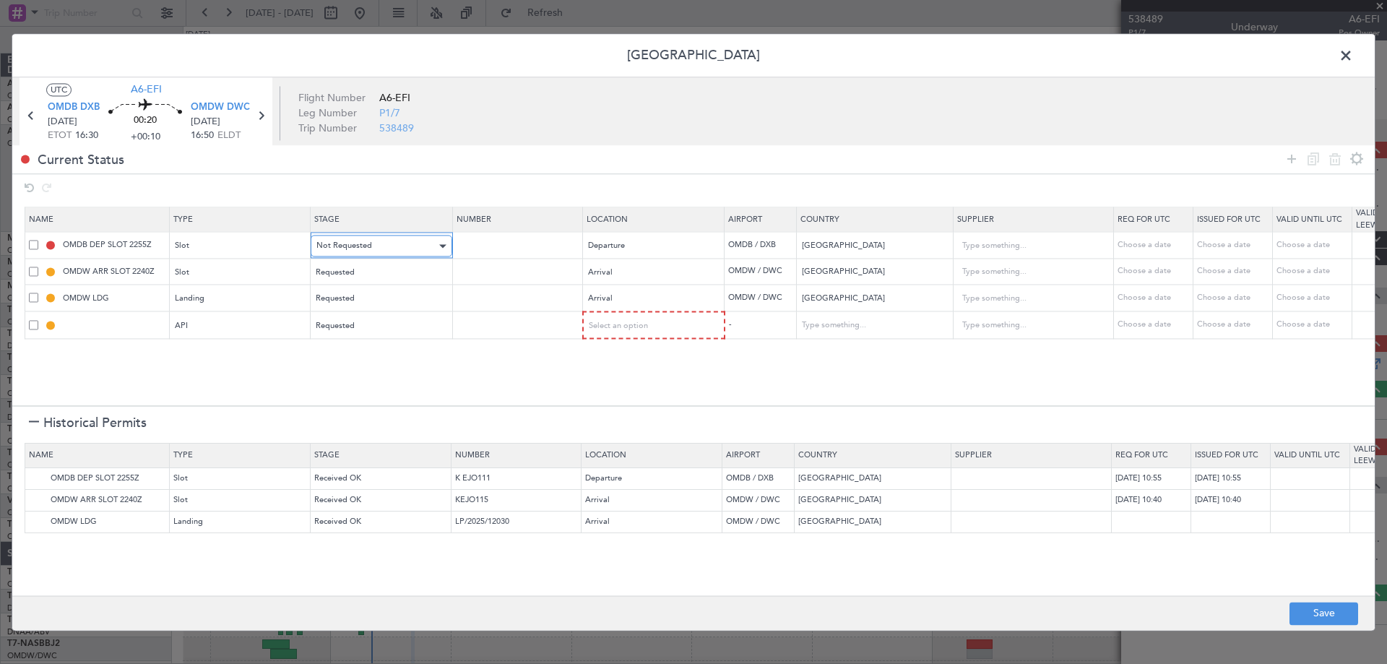
click at [362, 250] on span "Not Requested" at bounding box center [344, 246] width 56 height 11
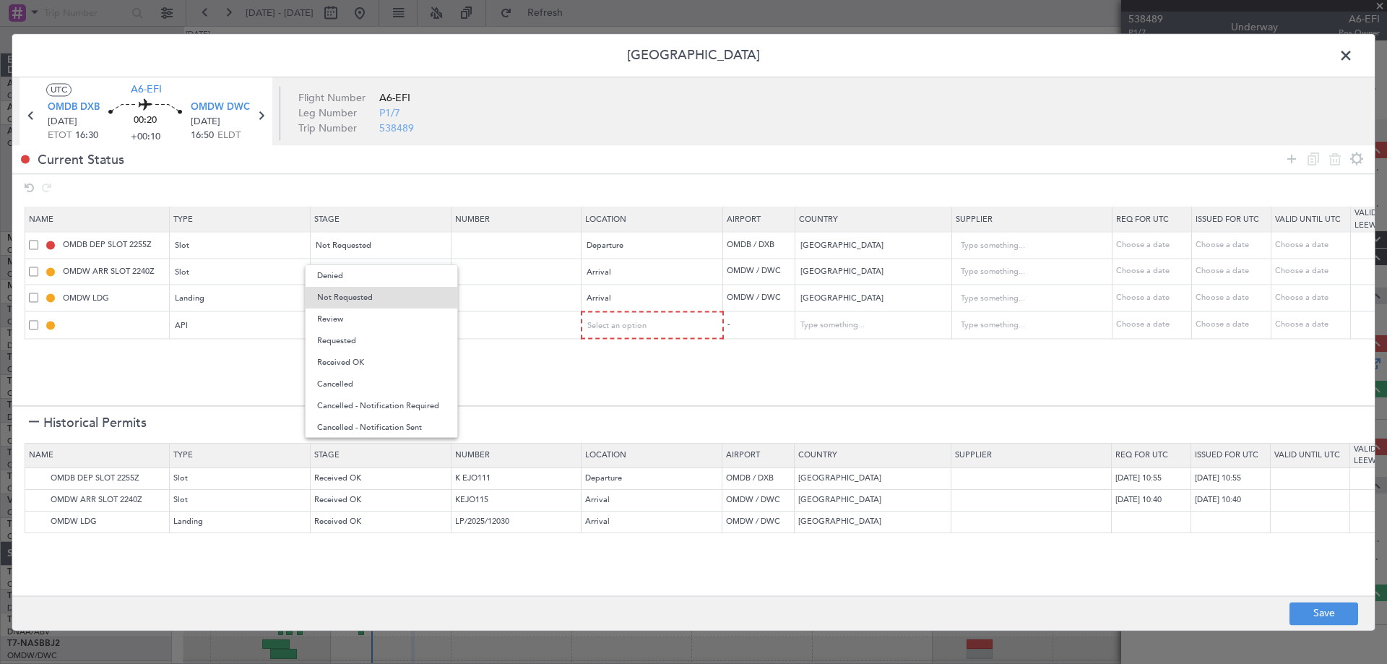
click at [363, 334] on span "Requested" at bounding box center [381, 341] width 129 height 22
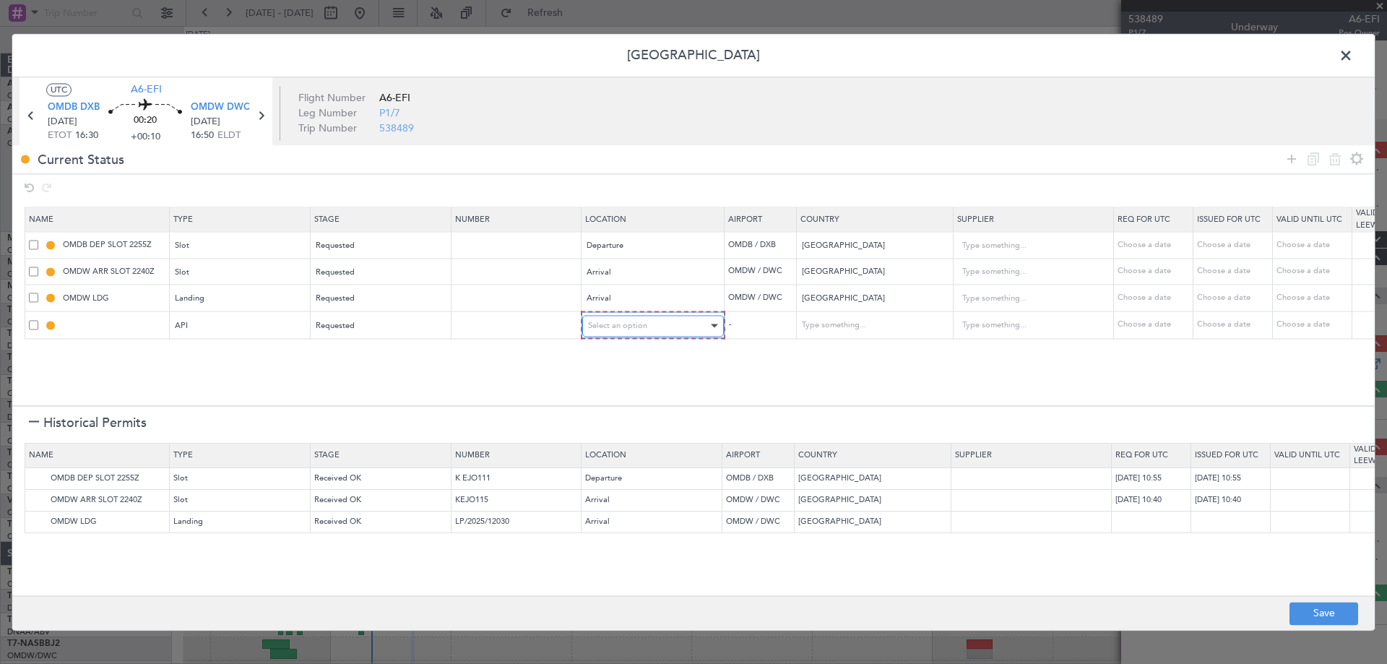
click at [657, 326] on div "Select an option" at bounding box center [648, 326] width 120 height 22
click at [618, 399] on span "Arrival" at bounding box center [653, 400] width 129 height 22
click at [1308, 613] on button "Save" at bounding box center [1323, 613] width 69 height 23
type input "OMDB DEP SLOT"
type input "NNN"
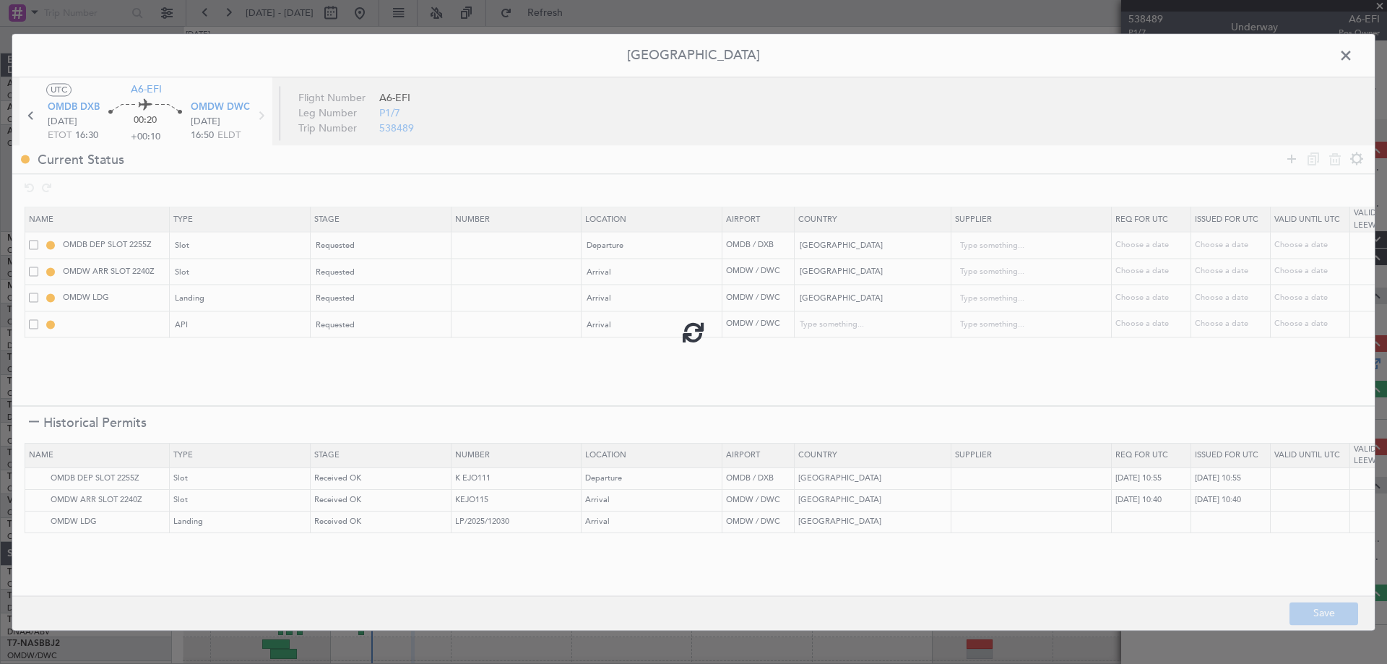
type input "1"
type input "OMDW ARR SLOT"
type input "NNN"
type input "1"
type input "NNN"
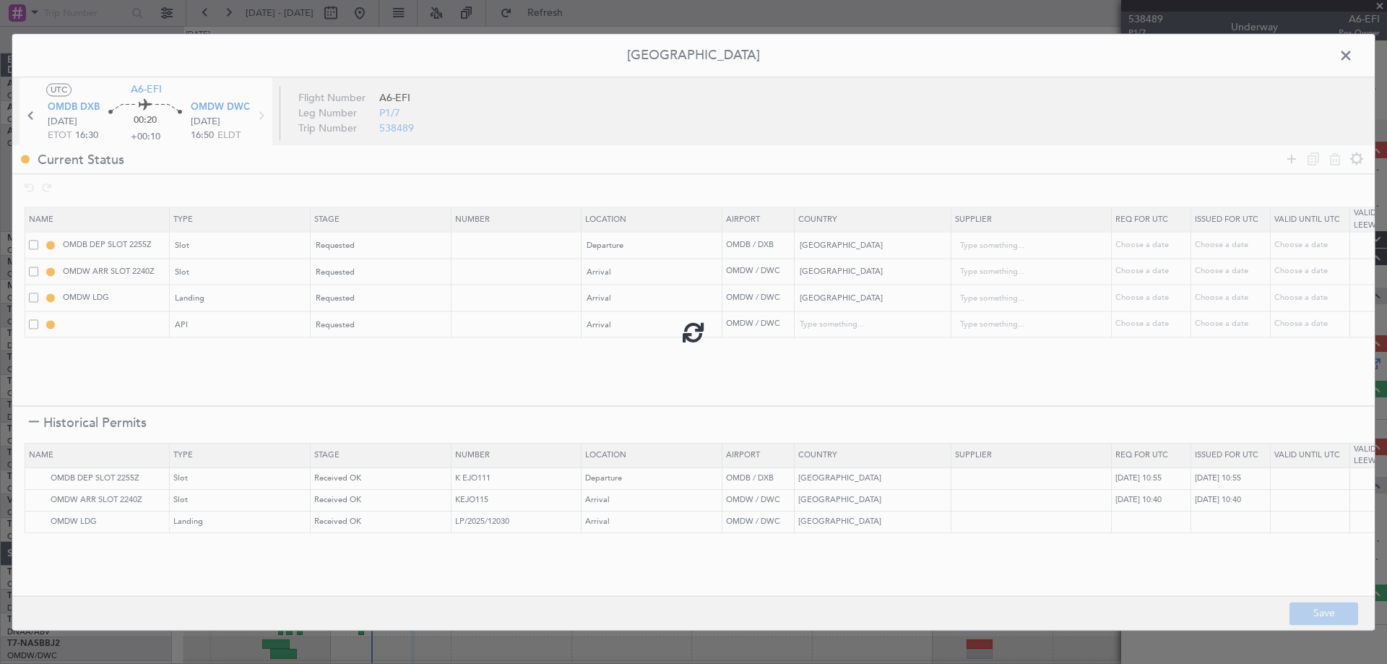
type input "1"
type input "OMDW ARR API"
type input "[GEOGRAPHIC_DATA]"
type input "NNN"
type input "1"
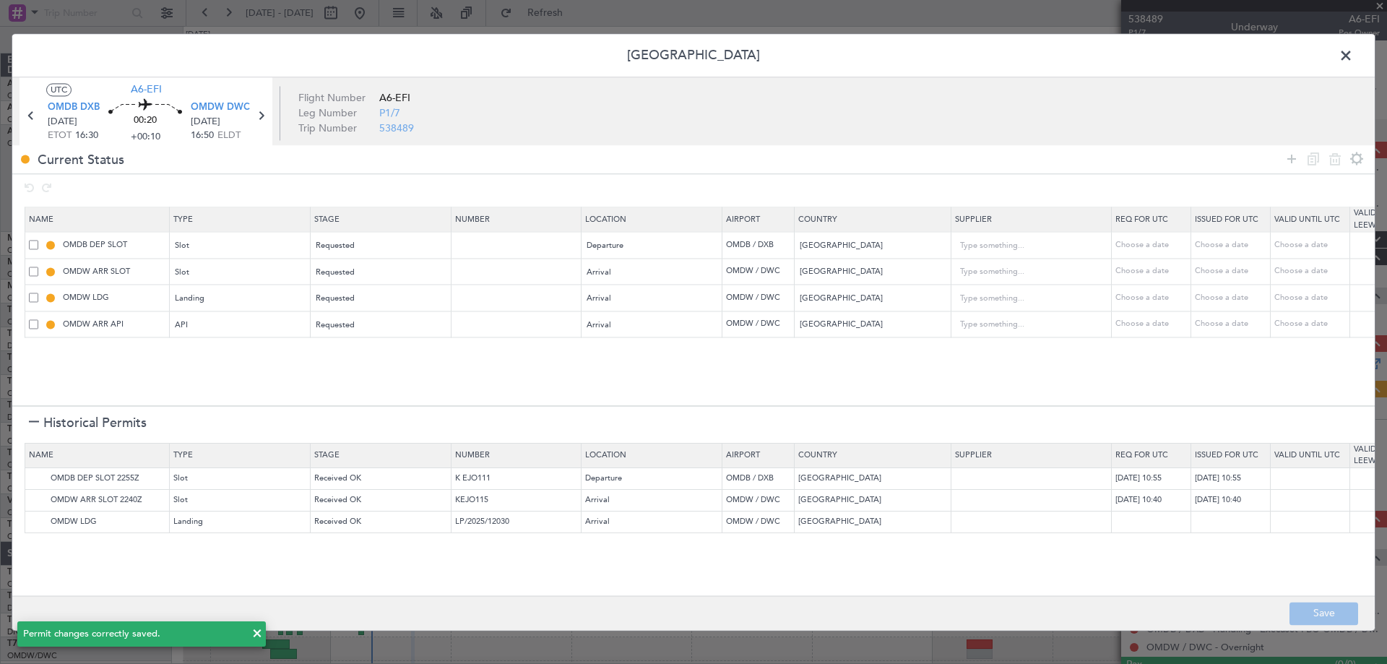
click at [1353, 51] on span at bounding box center [1353, 59] width 0 height 29
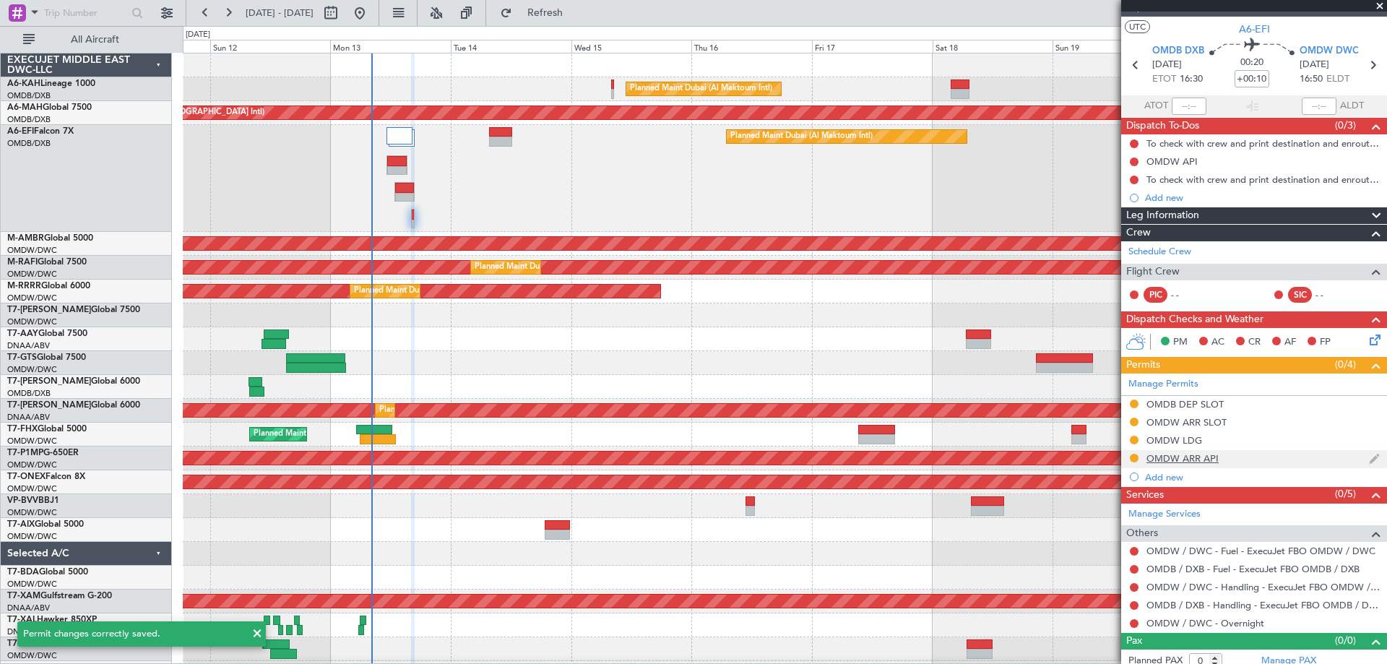
scroll to position [33, 0]
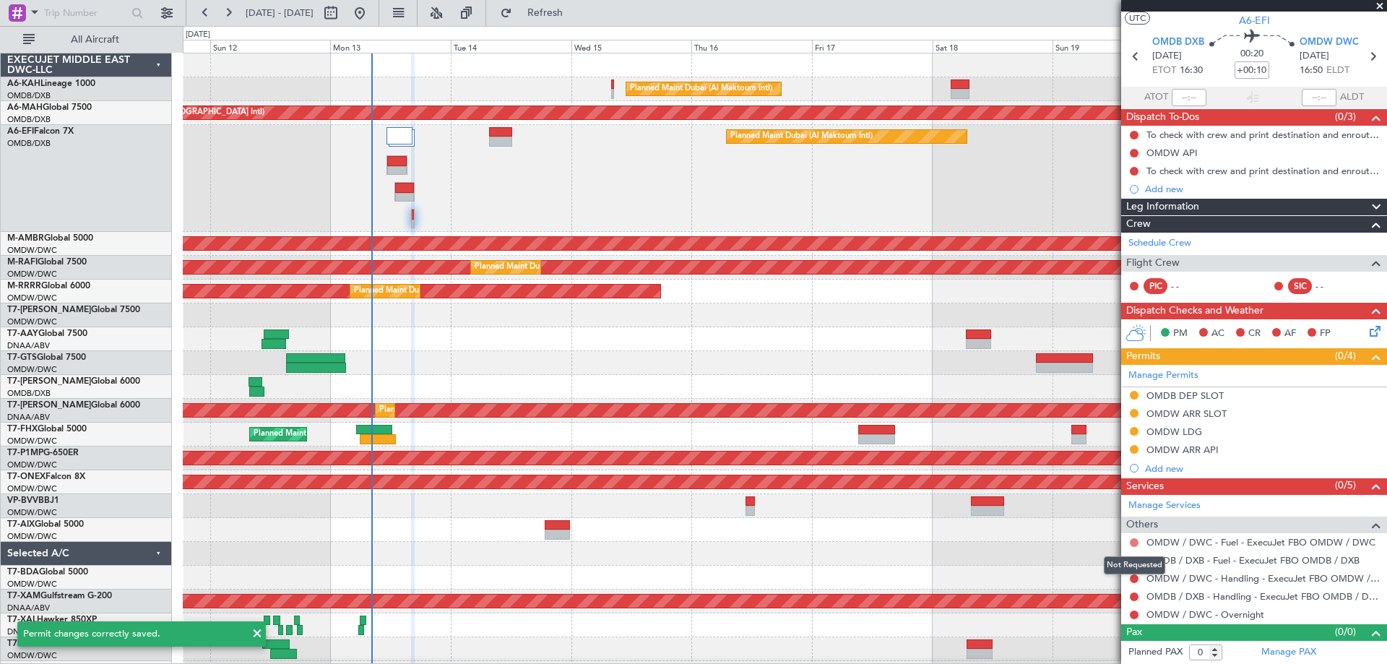
click at [1135, 543] on button at bounding box center [1134, 542] width 9 height 9
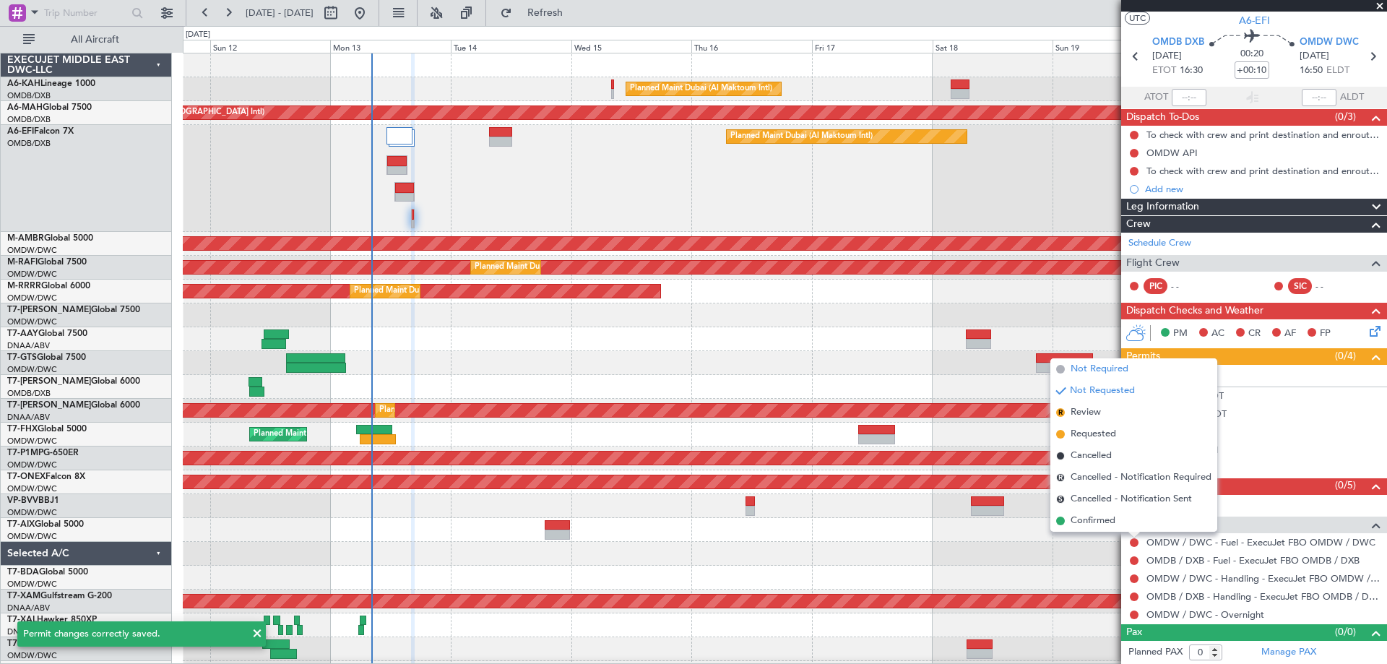
click at [1120, 370] on span "Not Required" at bounding box center [1099, 369] width 58 height 14
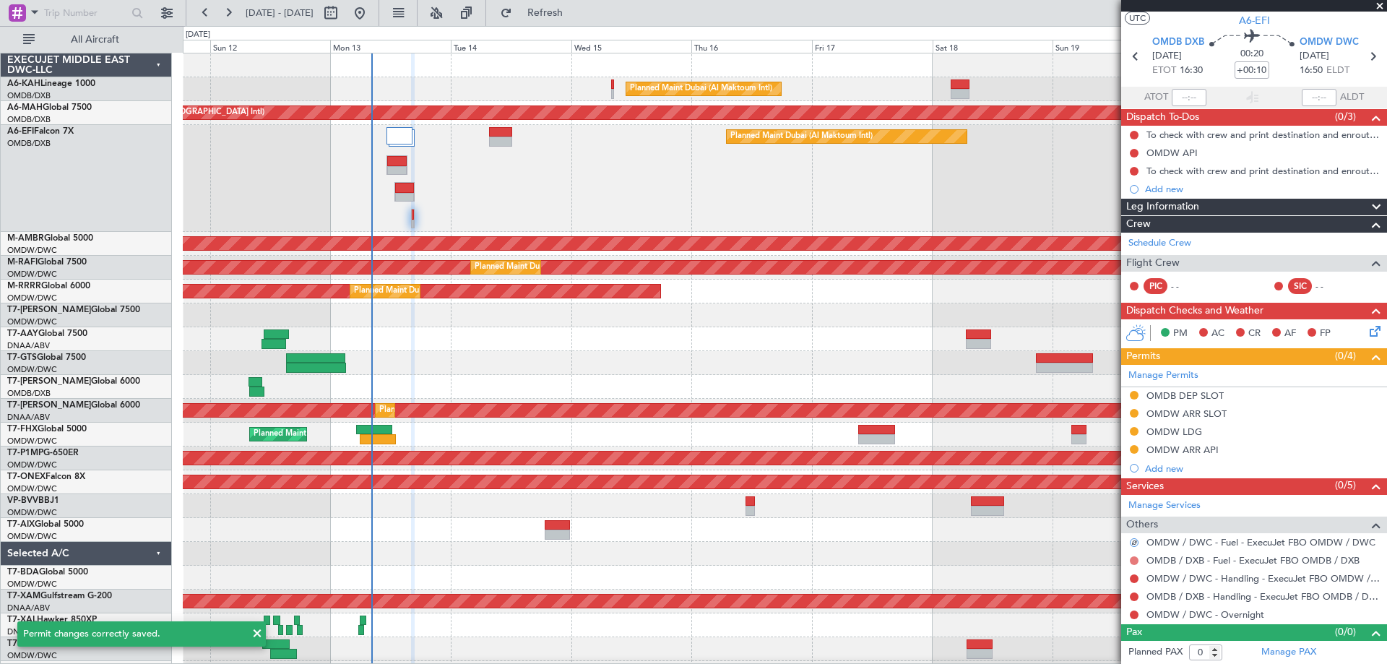
click at [1131, 558] on button at bounding box center [1134, 560] width 9 height 9
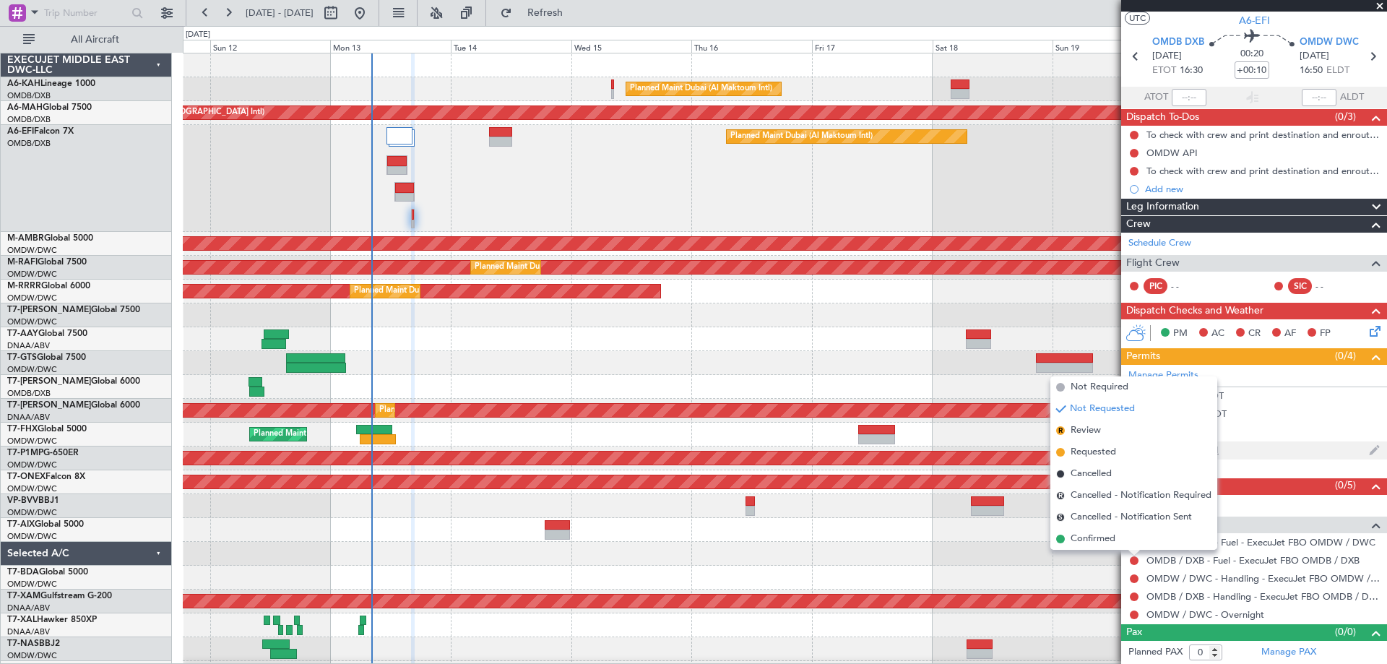
drag, startPoint x: 1109, startPoint y: 390, endPoint x: 1125, endPoint y: 440, distance: 52.3
click at [1109, 389] on span "Not Required" at bounding box center [1099, 387] width 58 height 14
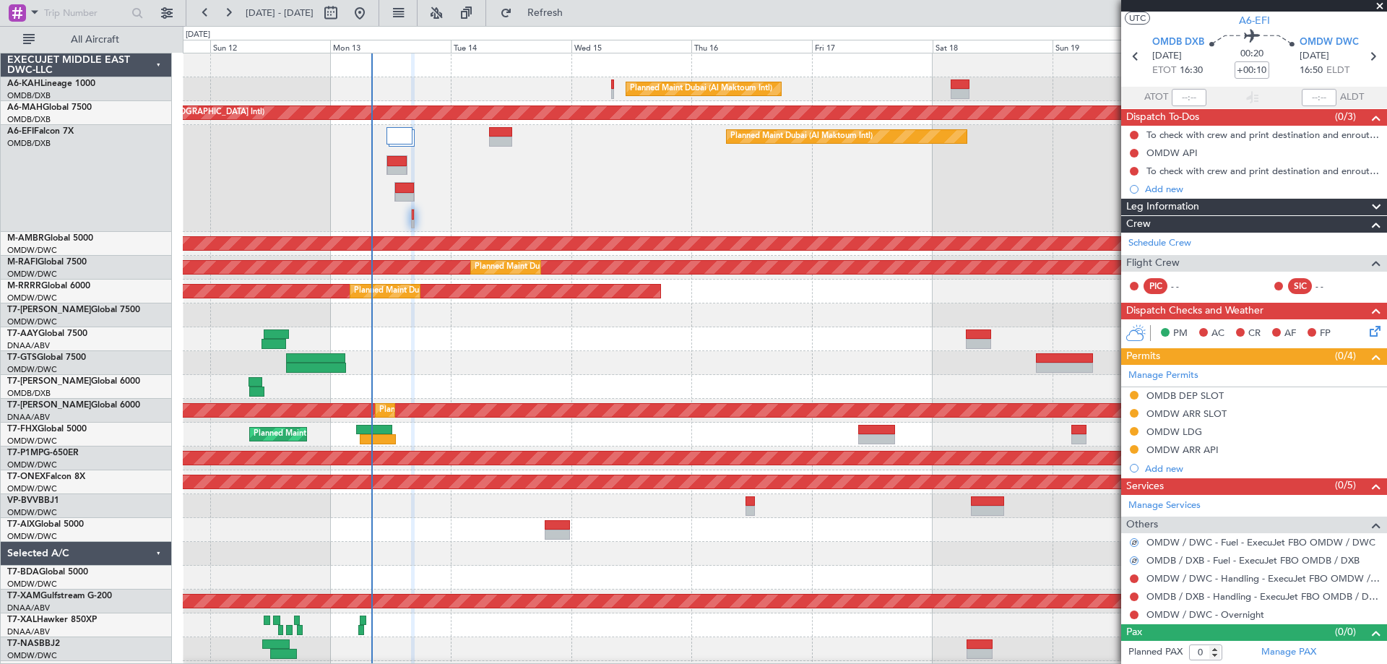
click at [1133, 573] on nimbus-traffic-light at bounding box center [1134, 579] width 12 height 12
click at [1133, 577] on button at bounding box center [1134, 578] width 9 height 9
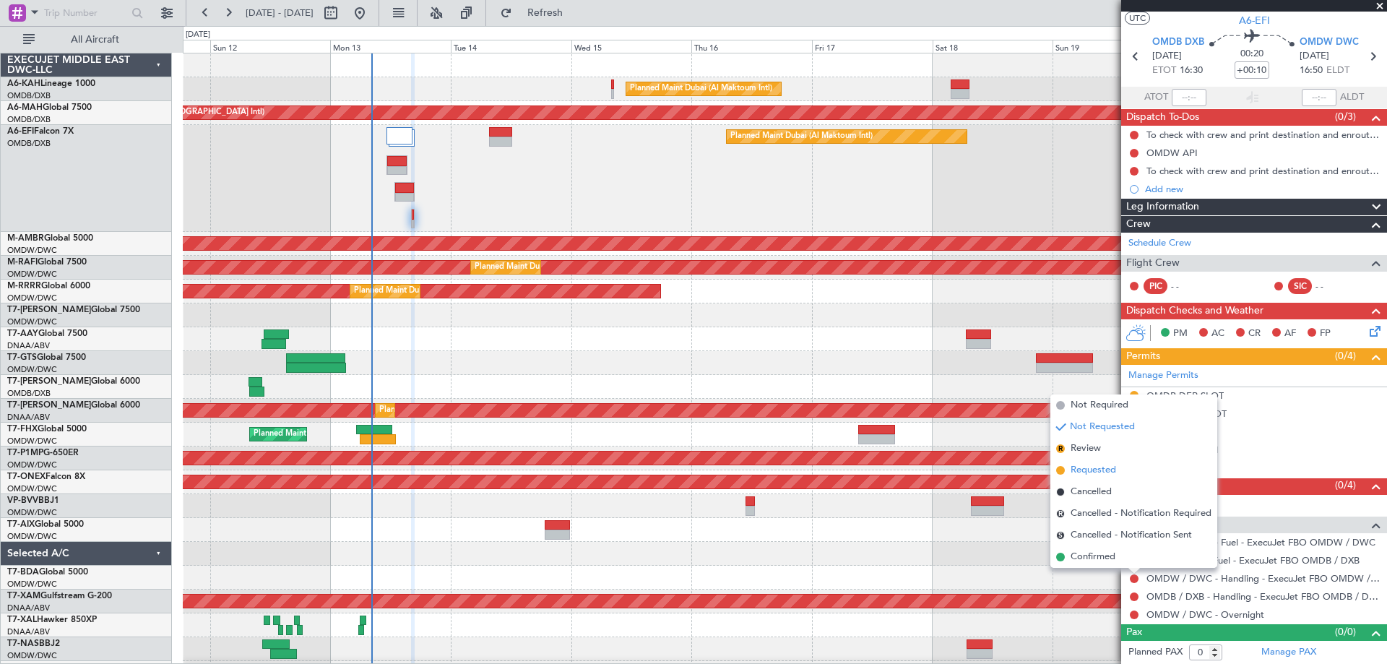
click at [1098, 469] on span "Requested" at bounding box center [1093, 470] width 46 height 14
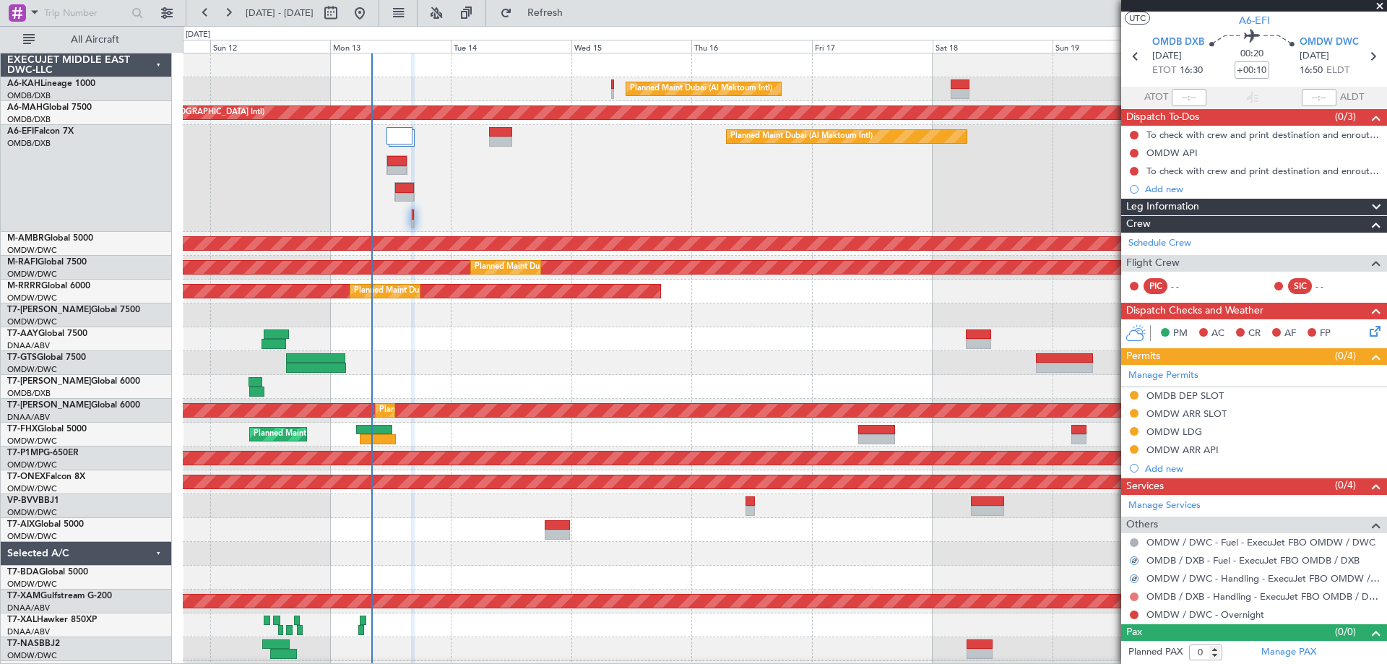
click at [1132, 594] on button at bounding box center [1134, 596] width 9 height 9
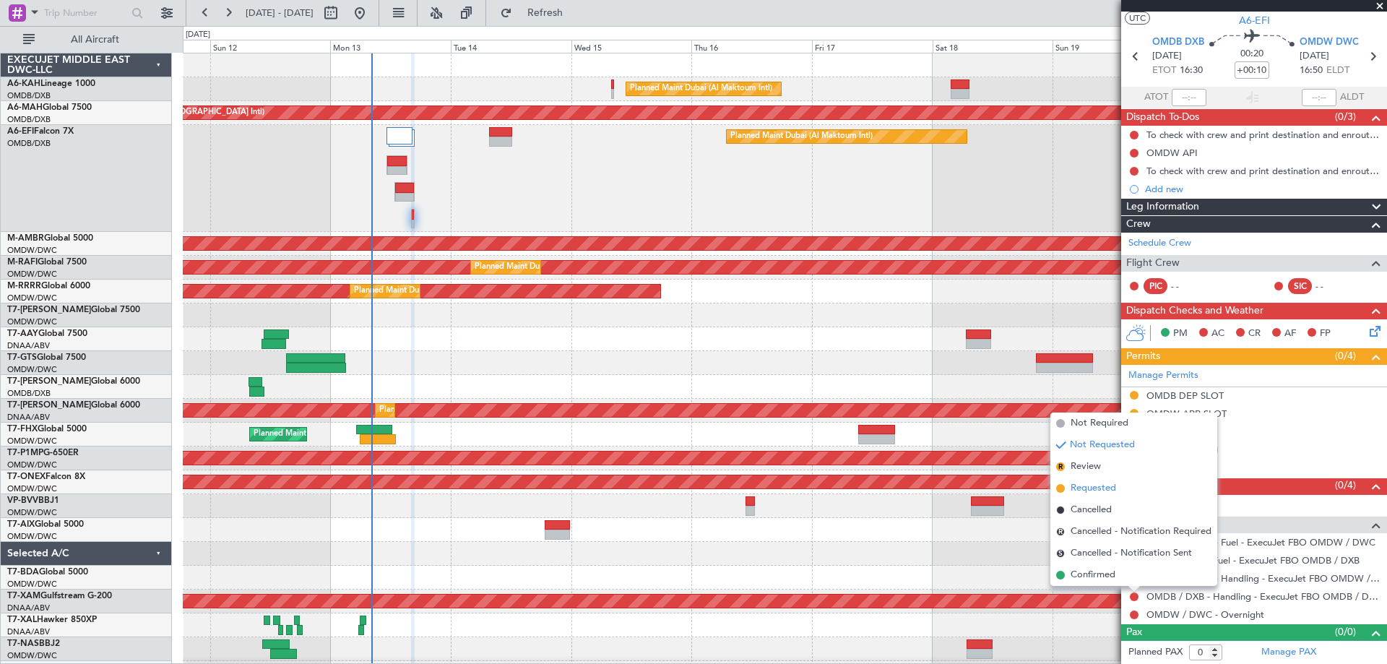
click at [1094, 488] on span "Requested" at bounding box center [1093, 488] width 46 height 14
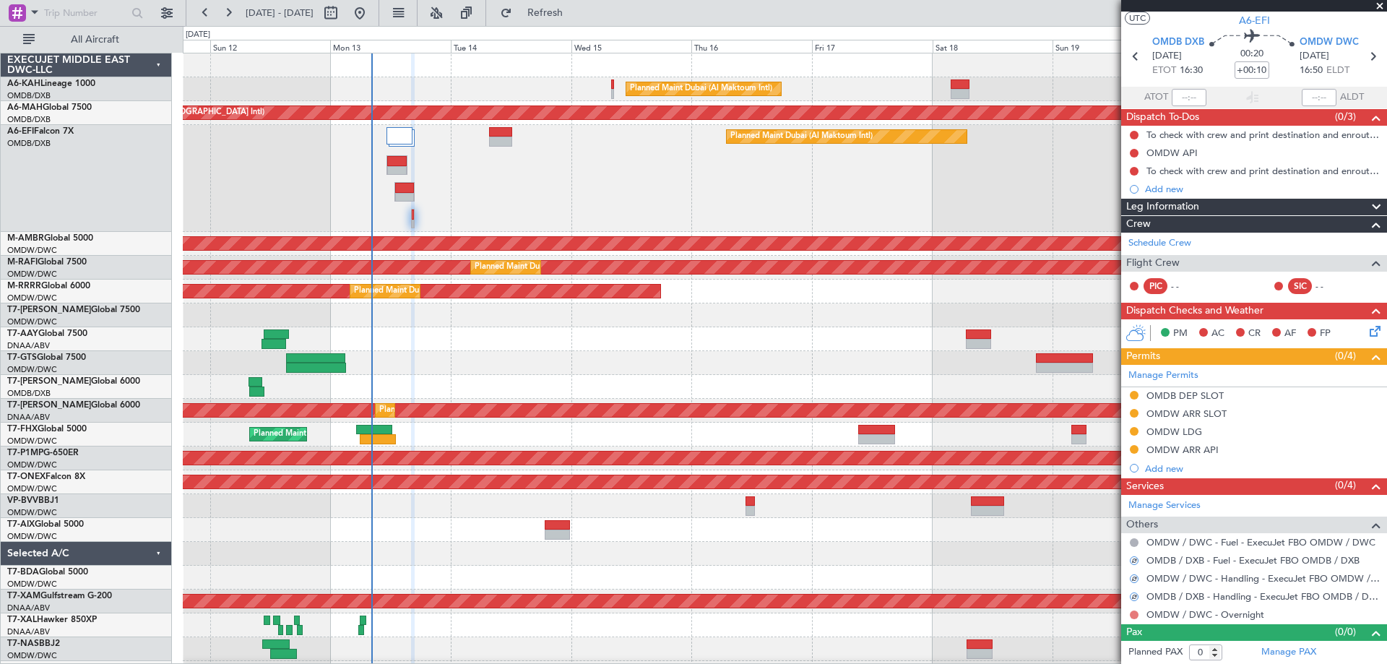
click at [1132, 615] on button at bounding box center [1134, 614] width 9 height 9
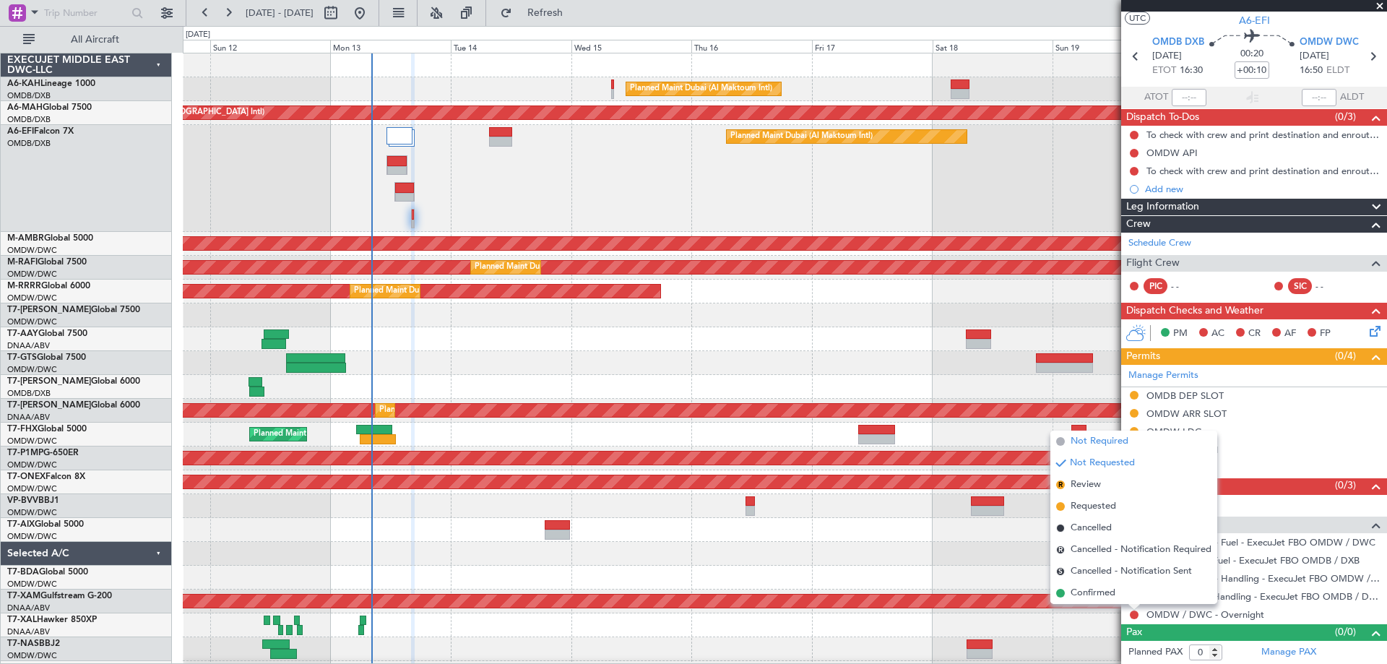
click at [1103, 444] on span "Not Required" at bounding box center [1099, 441] width 58 height 14
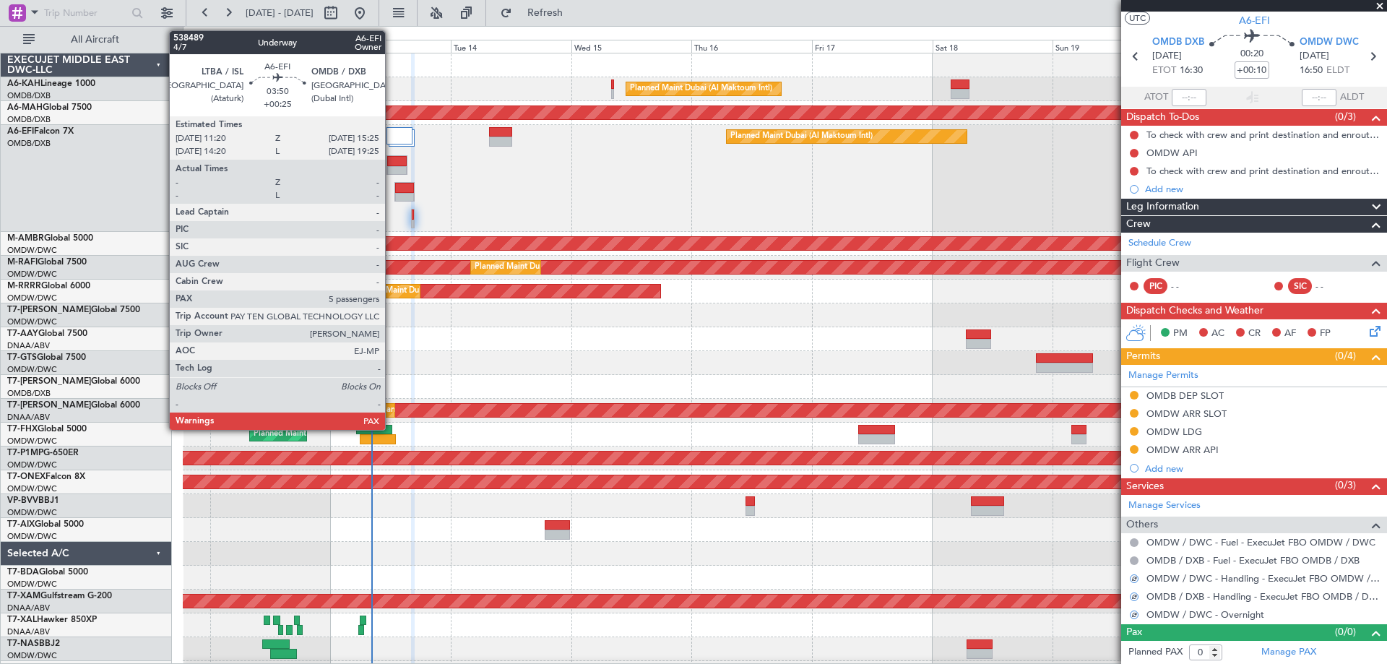
click at [392, 163] on div at bounding box center [397, 161] width 20 height 10
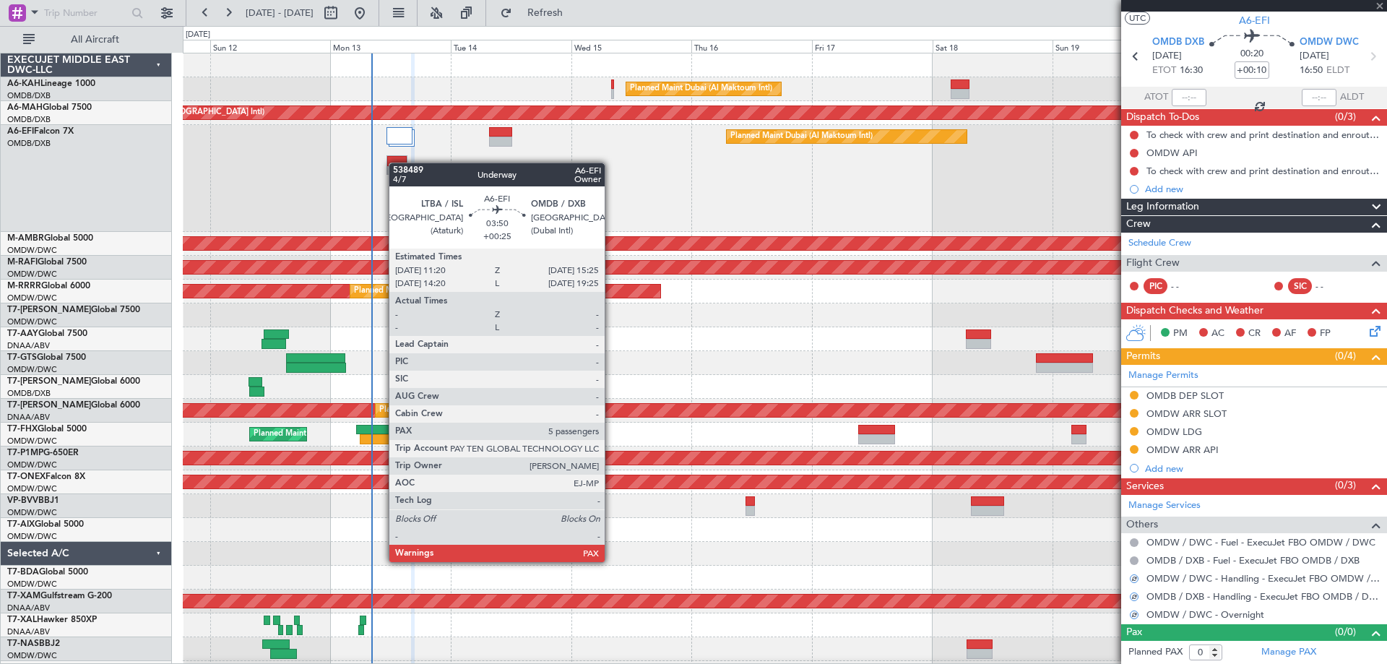
type input "+00:25"
type input "5"
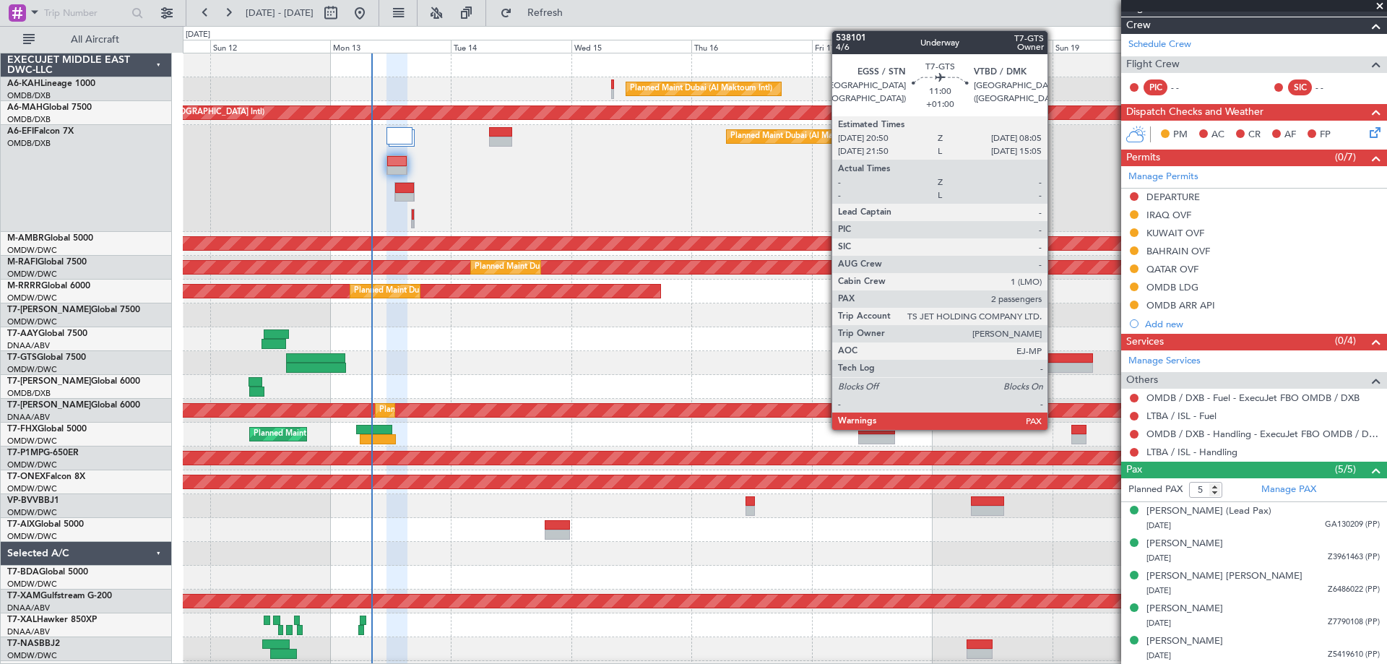
scroll to position [0, 0]
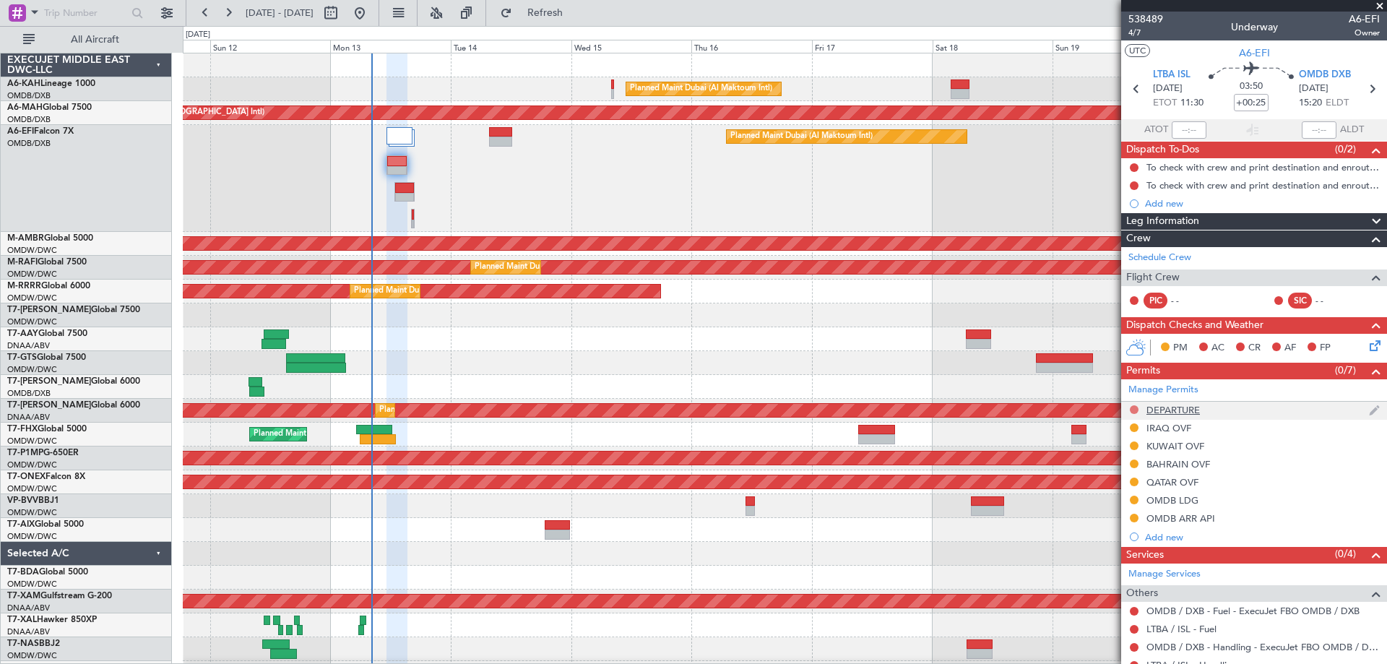
click at [1134, 407] on button at bounding box center [1134, 409] width 9 height 9
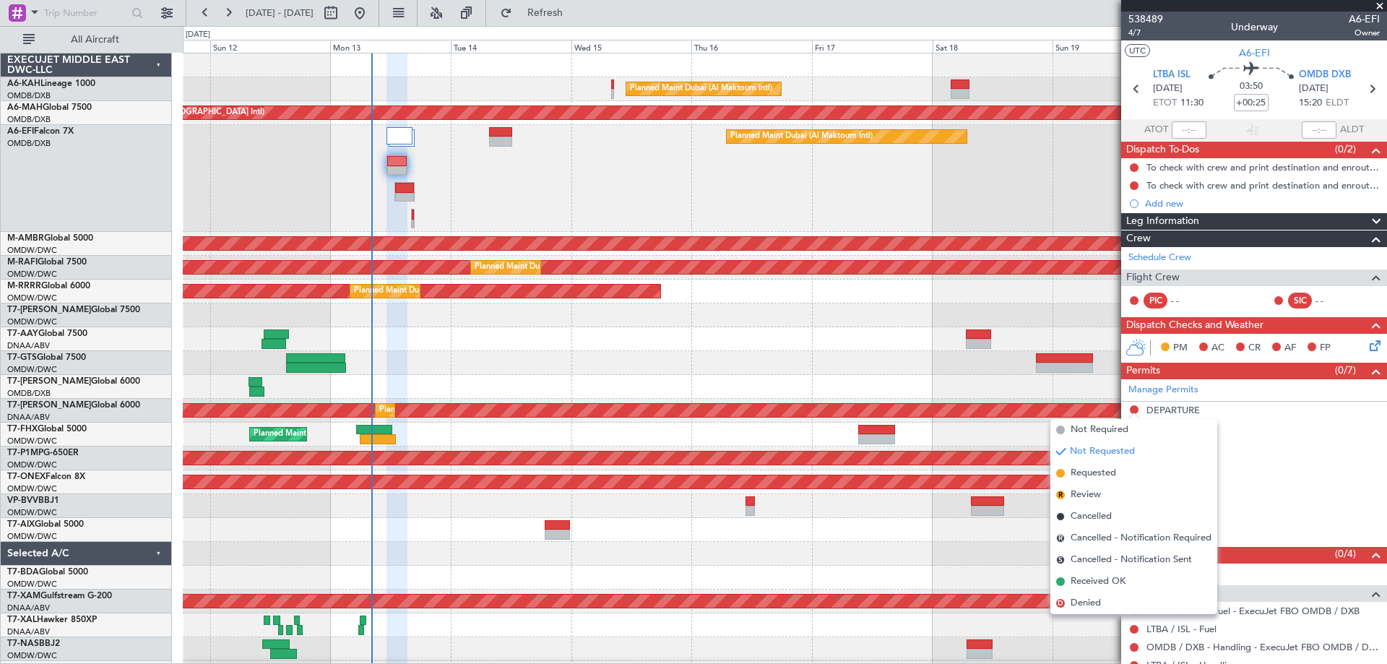
drag, startPoint x: 1099, startPoint y: 468, endPoint x: 1381, endPoint y: 230, distance: 368.6
click at [1099, 465] on li "Requested" at bounding box center [1133, 473] width 167 height 22
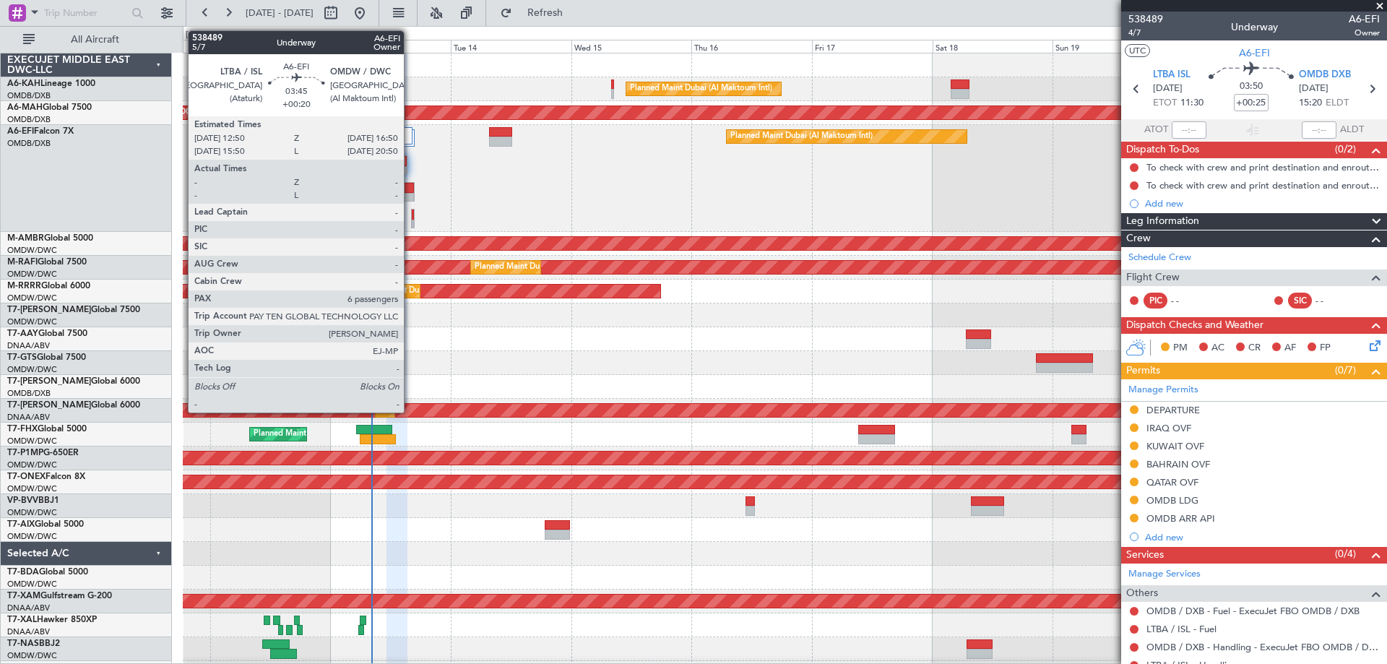
click at [410, 184] on div at bounding box center [404, 188] width 19 height 10
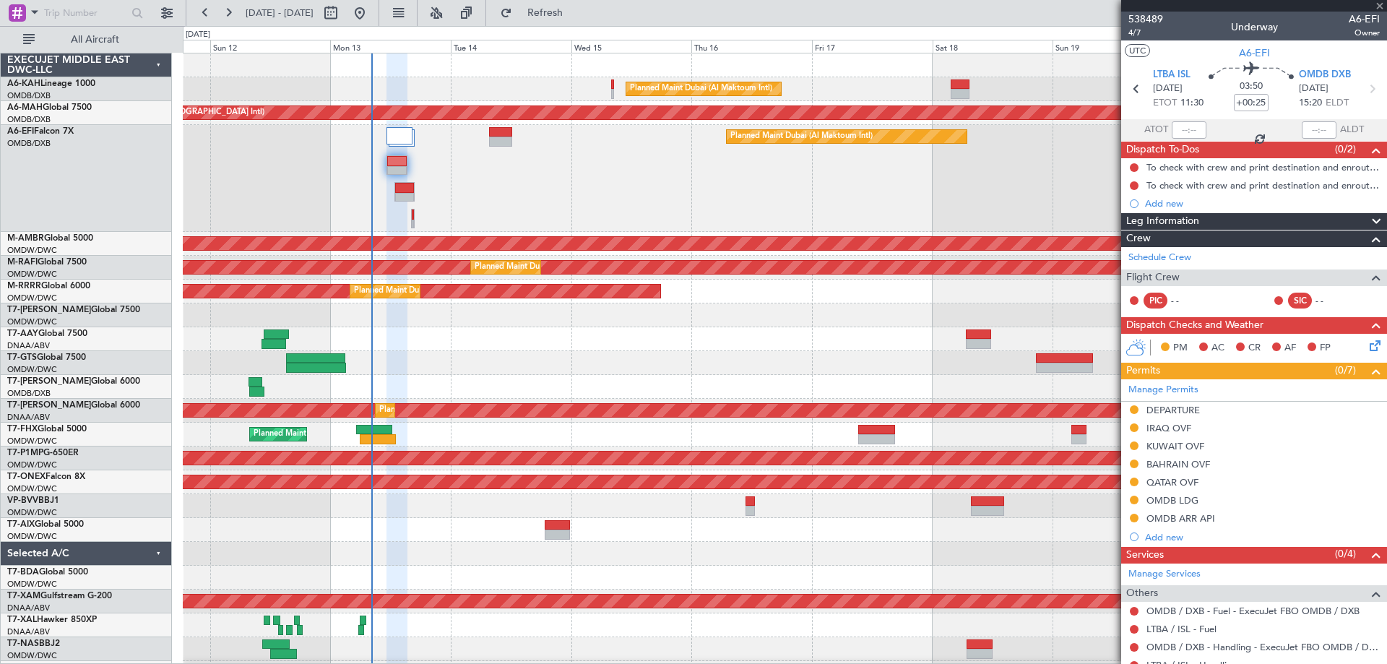
type input "+00:20"
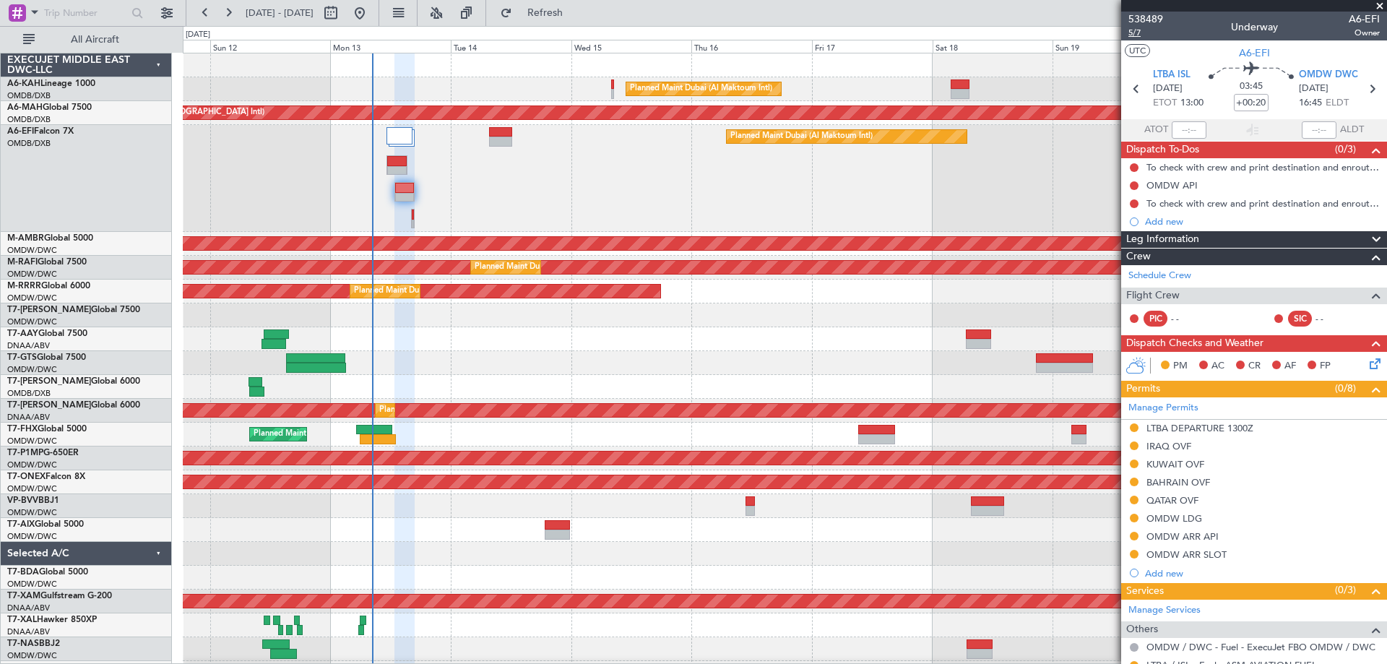
click at [1143, 35] on span "5/7" at bounding box center [1145, 33] width 35 height 12
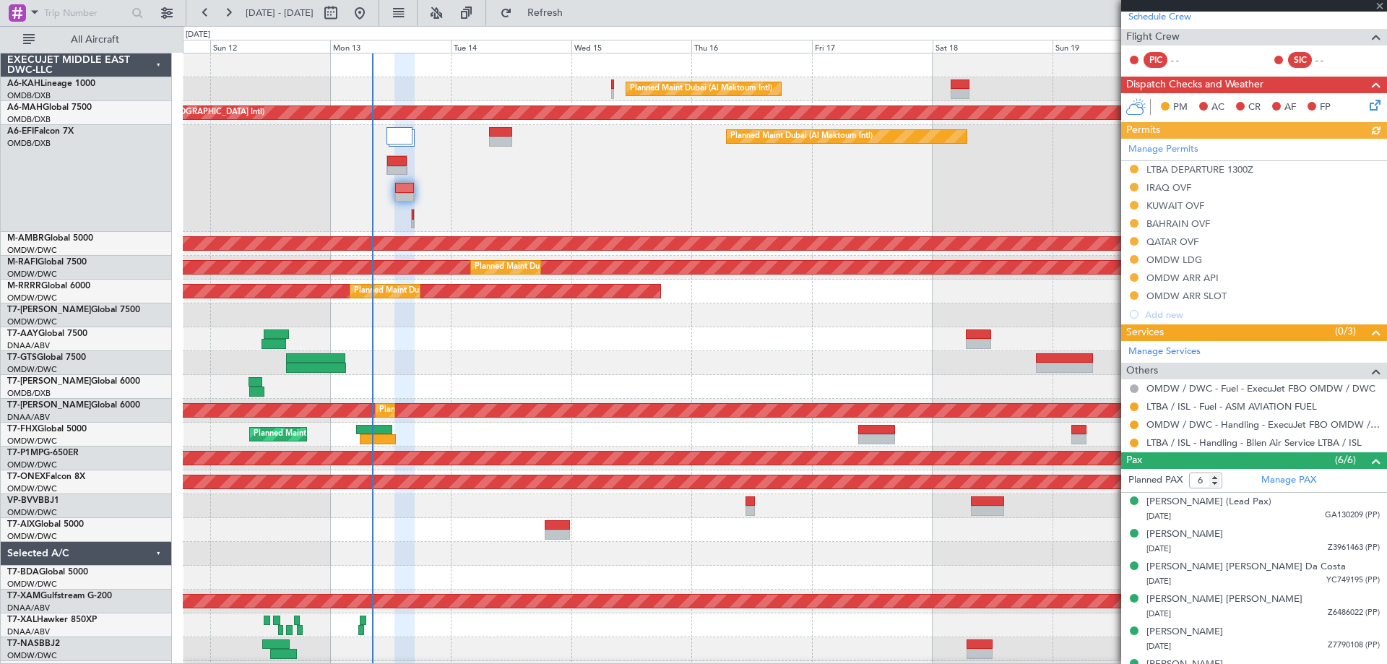
scroll to position [282, 0]
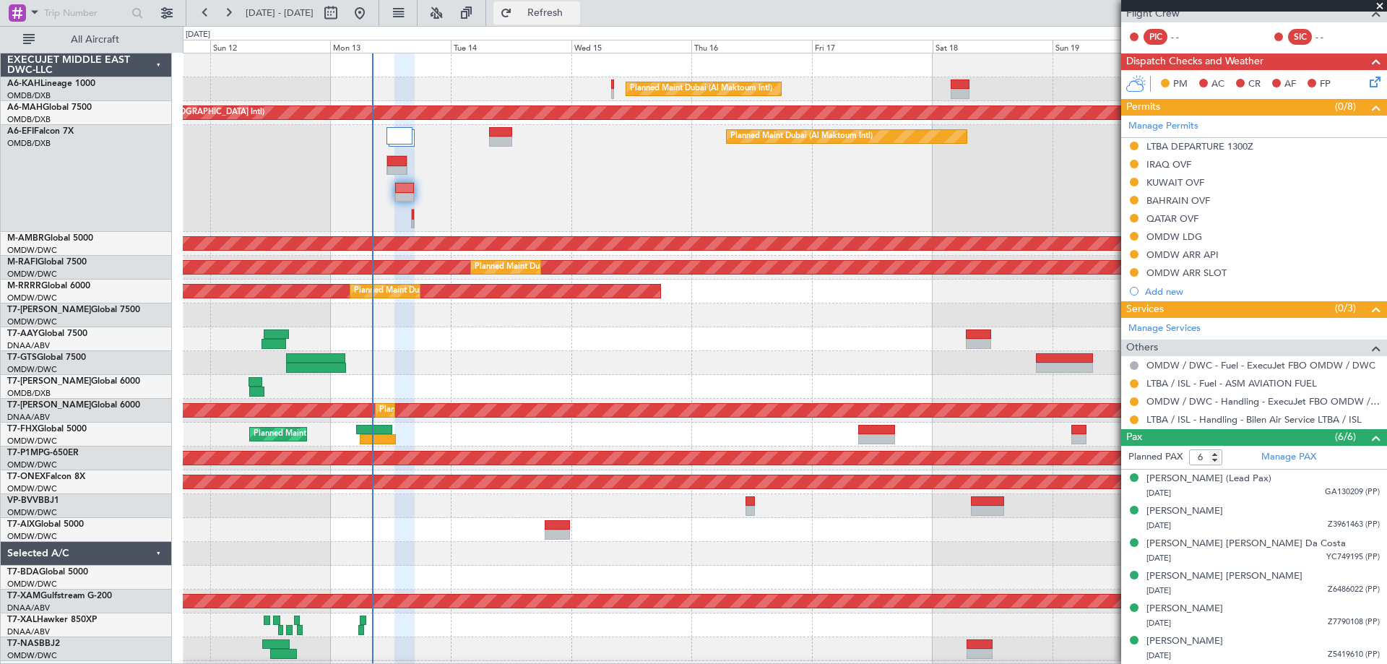
click at [571, 10] on span "Refresh" at bounding box center [545, 13] width 61 height 10
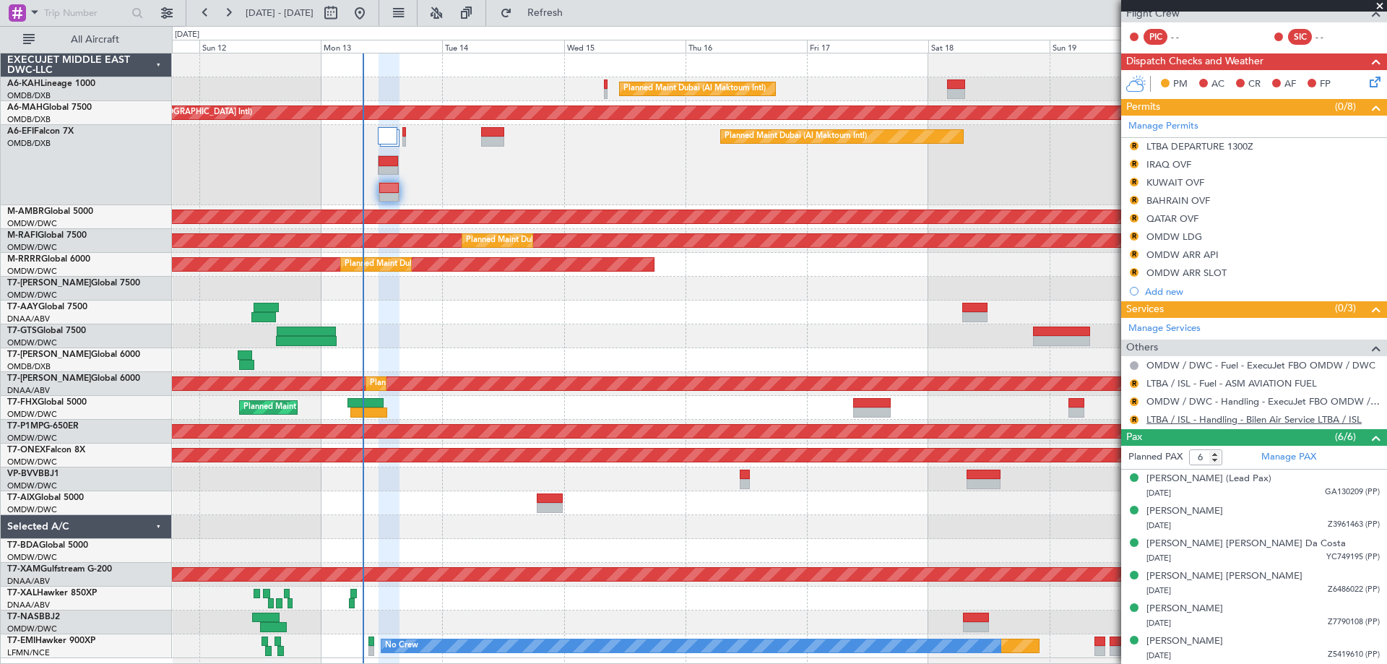
click at [1190, 420] on link "LTBA / ISL - Handling - Bilen Air Service LTBA / ISL" at bounding box center [1253, 419] width 215 height 12
click at [1297, 457] on link "Manage PAX" at bounding box center [1288, 457] width 55 height 14
click at [576, 12] on span "Refresh" at bounding box center [545, 13] width 61 height 10
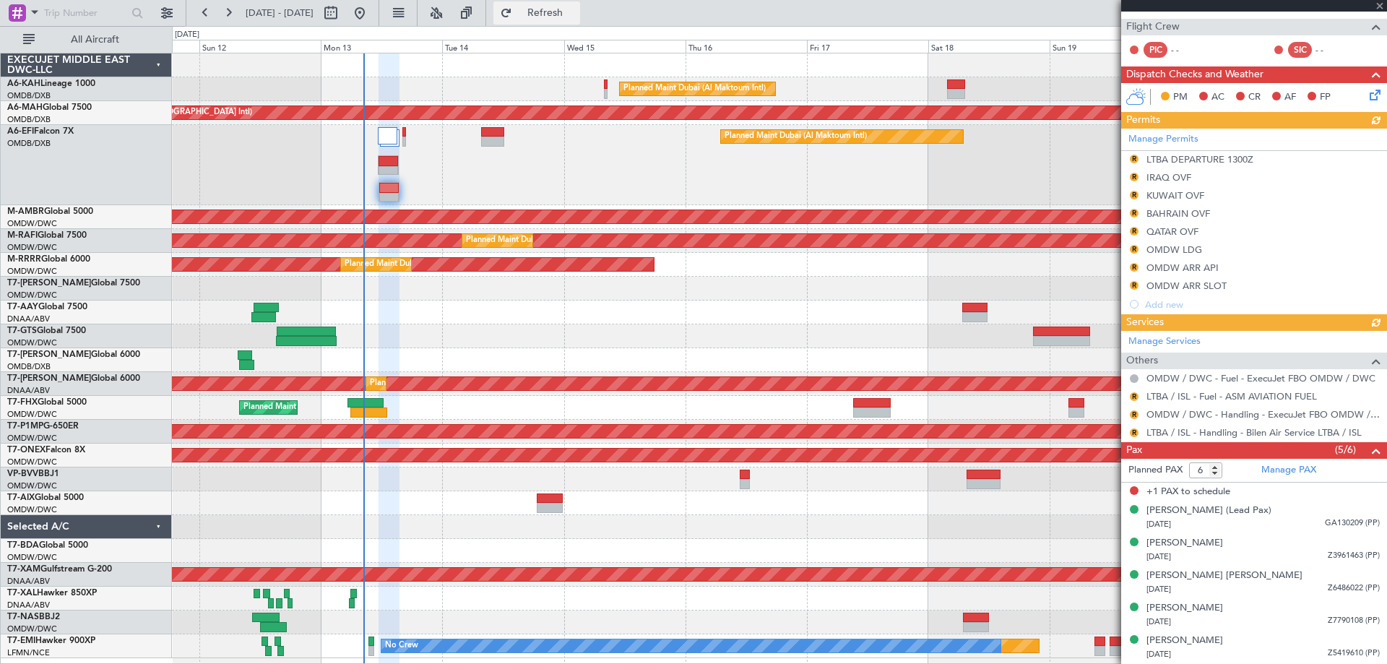
scroll to position [268, 0]
drag, startPoint x: 1204, startPoint y: 474, endPoint x: 1169, endPoint y: 485, distance: 36.3
click at [1169, 485] on div "Planned PAX 6 Manage PAX +1 PAX to schedule Prabhpreet Singh Gill (Lead Pax) 23…" at bounding box center [1254, 561] width 266 height 205
type input "5"
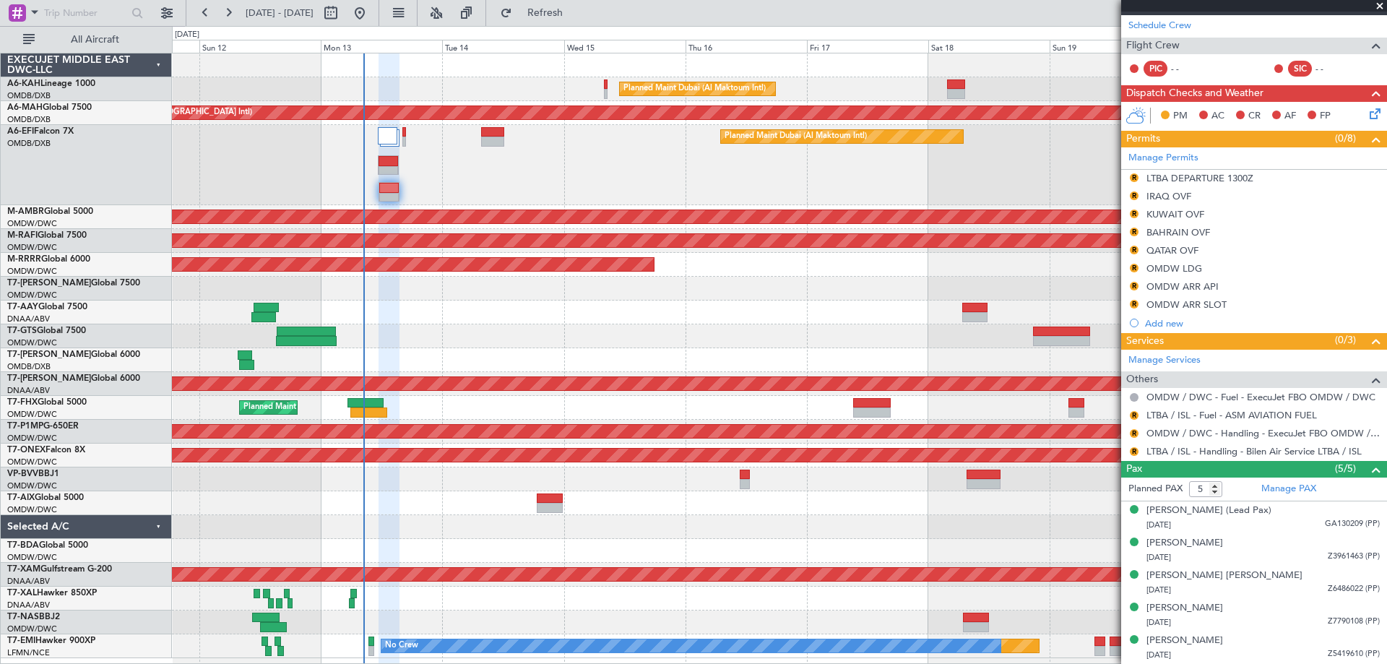
scroll to position [249, 0]
click at [1213, 430] on link "OMDW / DWC - Handling - ExecuJet FBO OMDW / DWC" at bounding box center [1262, 434] width 233 height 12
click at [1171, 162] on link "Manage Permits" at bounding box center [1163, 159] width 70 height 14
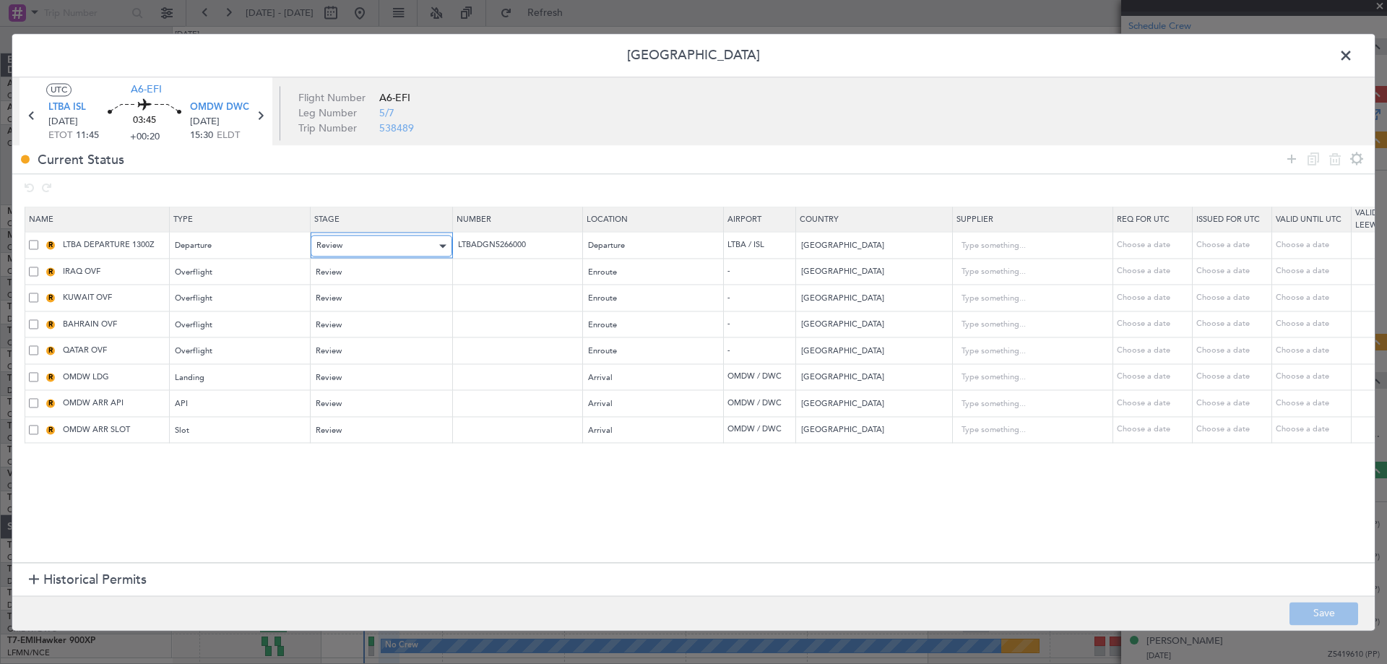
click at [328, 251] on span "Review" at bounding box center [329, 246] width 26 height 11
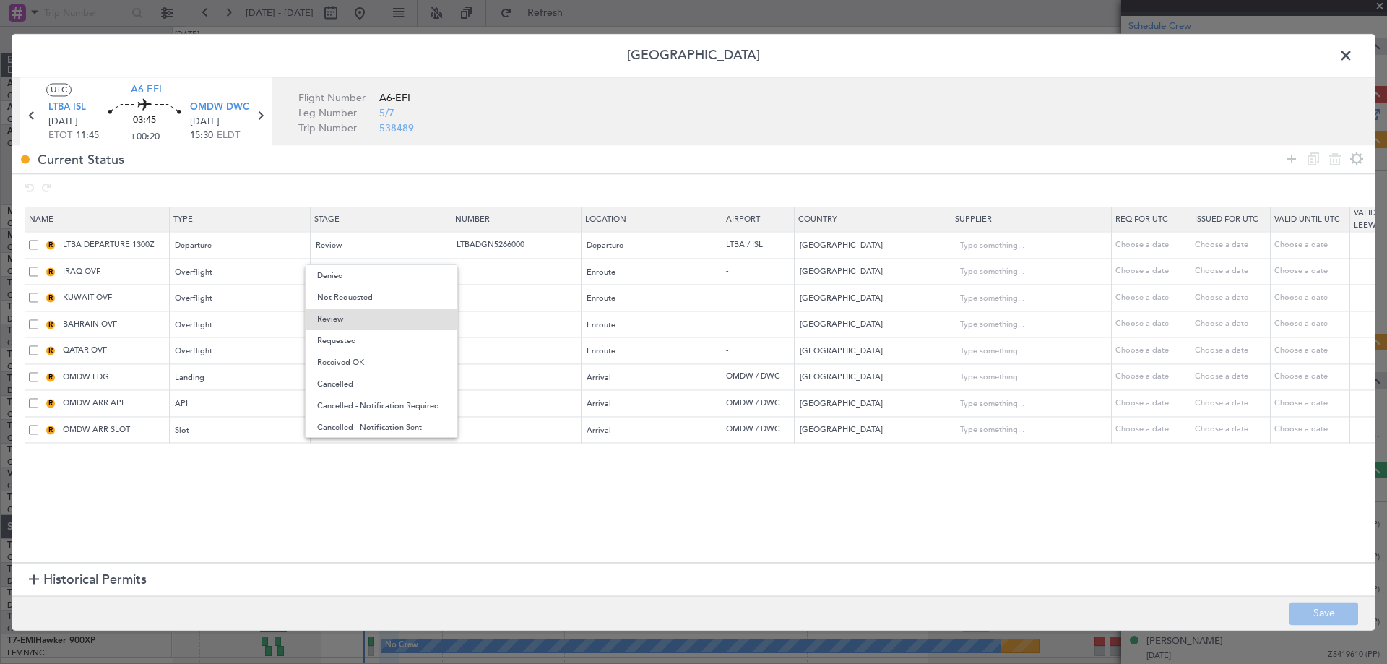
drag, startPoint x: 351, startPoint y: 345, endPoint x: 355, endPoint y: 284, distance: 60.8
click at [350, 344] on span "Requested" at bounding box center [381, 341] width 129 height 22
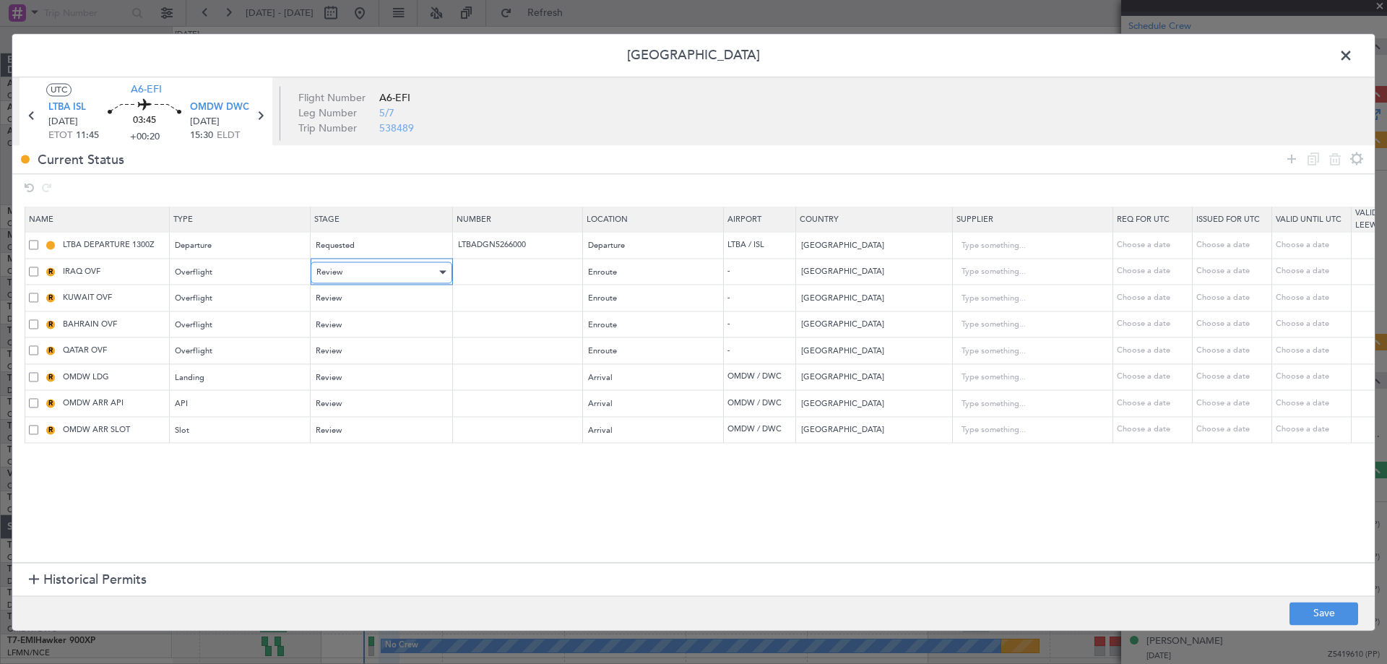
click at [359, 261] on div "Review" at bounding box center [376, 272] width 120 height 22
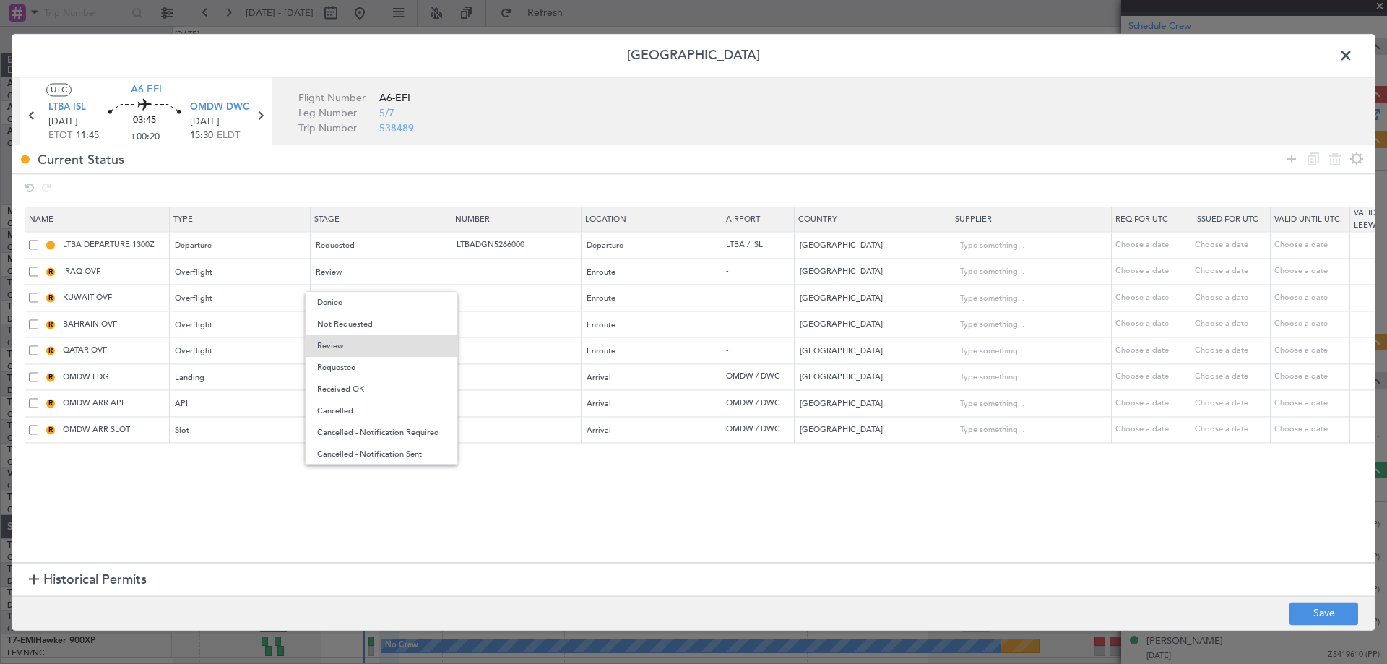
drag, startPoint x: 343, startPoint y: 359, endPoint x: 342, endPoint y: 351, distance: 8.1
click at [342, 357] on span "Requested" at bounding box center [381, 368] width 129 height 22
click at [347, 286] on mat-form-field "Review" at bounding box center [381, 298] width 140 height 26
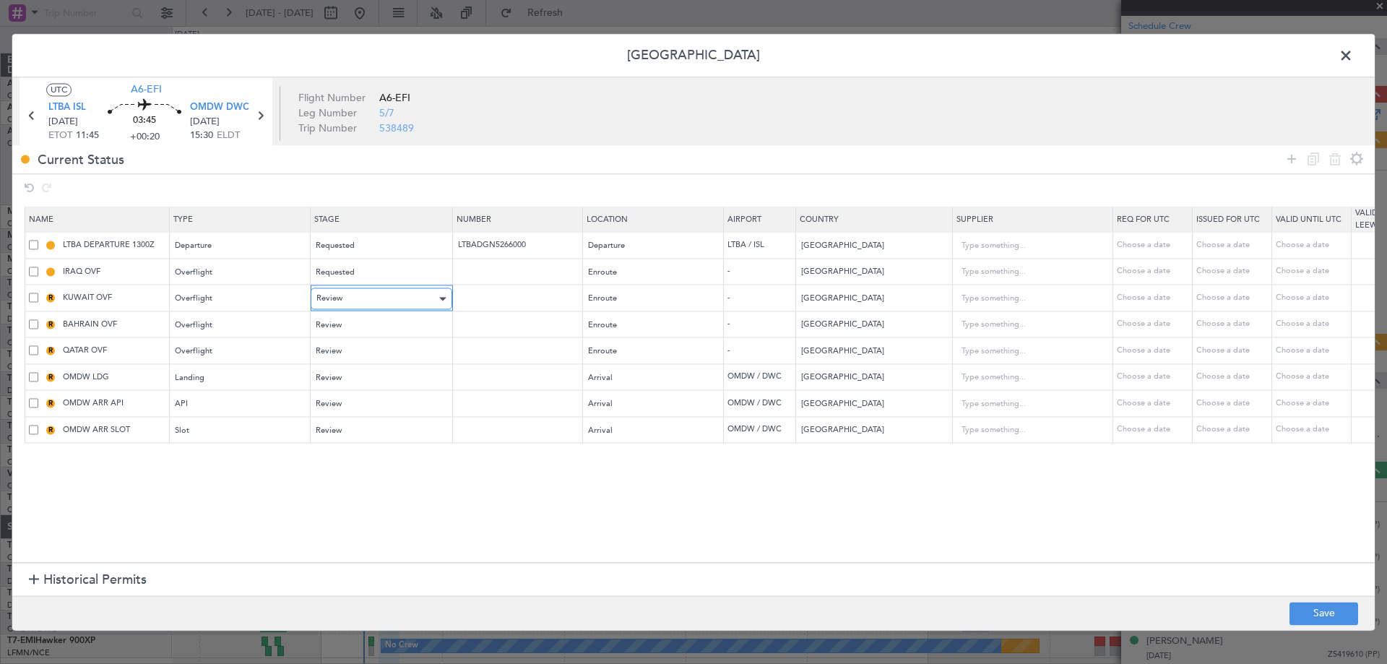
click at [344, 294] on div "Review" at bounding box center [376, 299] width 120 height 22
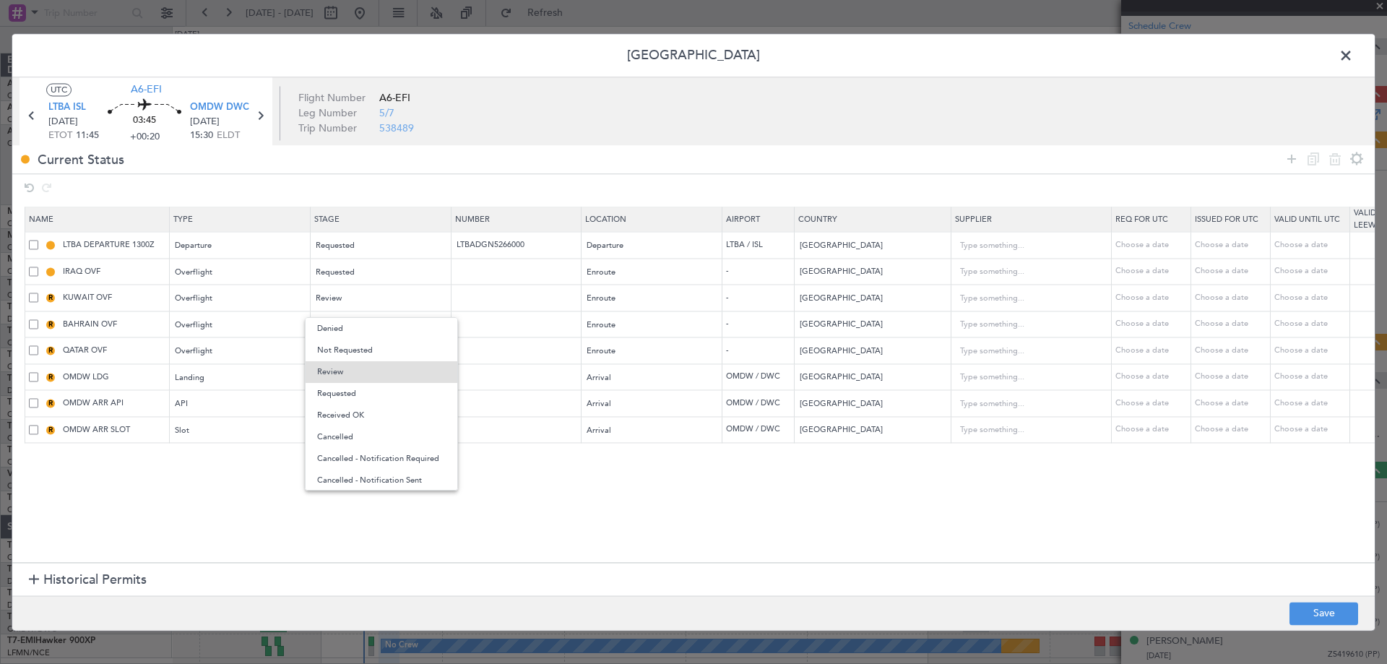
drag, startPoint x: 339, startPoint y: 398, endPoint x: 345, endPoint y: 358, distance: 40.1
click at [339, 397] on span "Requested" at bounding box center [381, 394] width 129 height 22
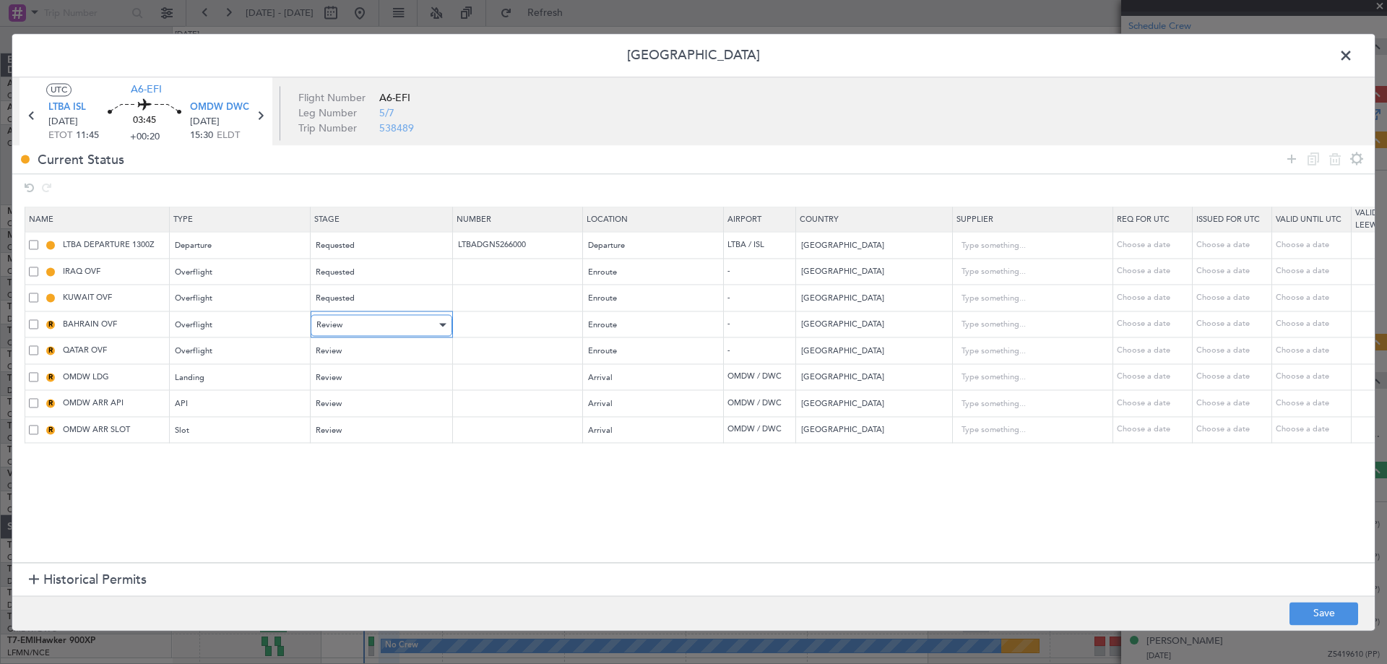
click at [351, 324] on div "Review" at bounding box center [376, 325] width 120 height 22
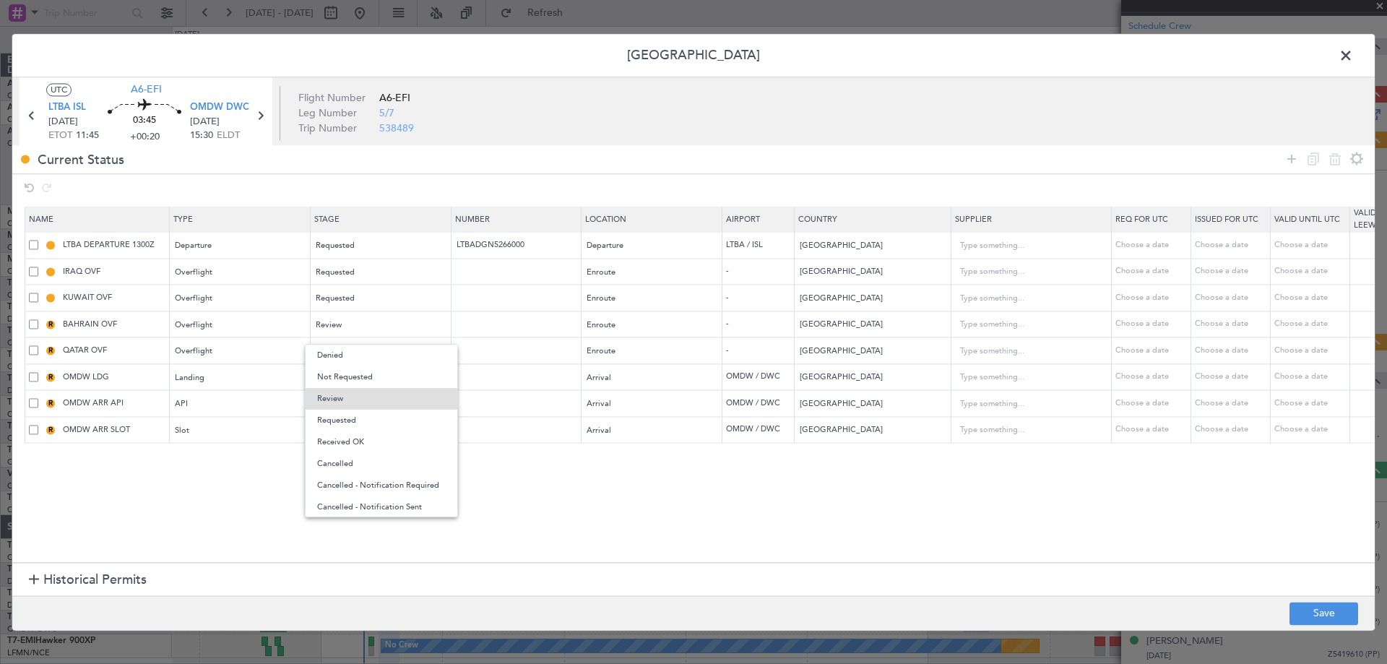
click at [342, 413] on span "Requested" at bounding box center [381, 421] width 129 height 22
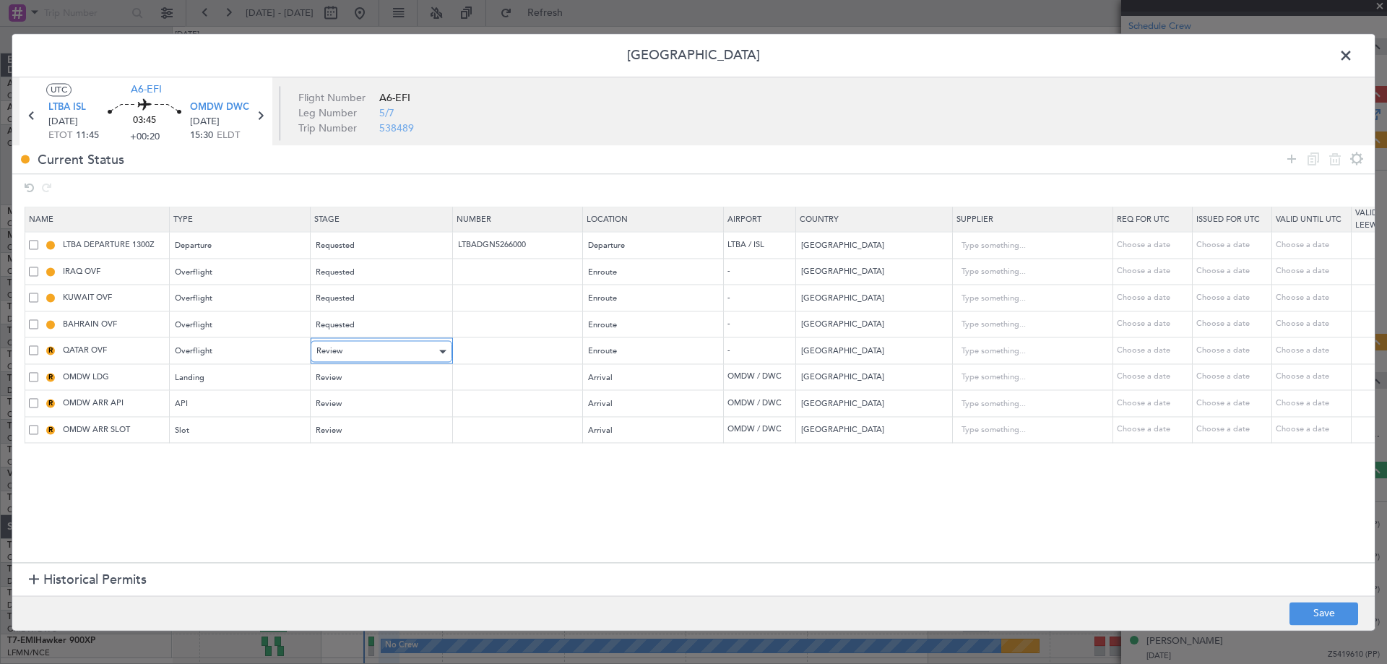
click at [348, 350] on div "Review" at bounding box center [376, 352] width 120 height 22
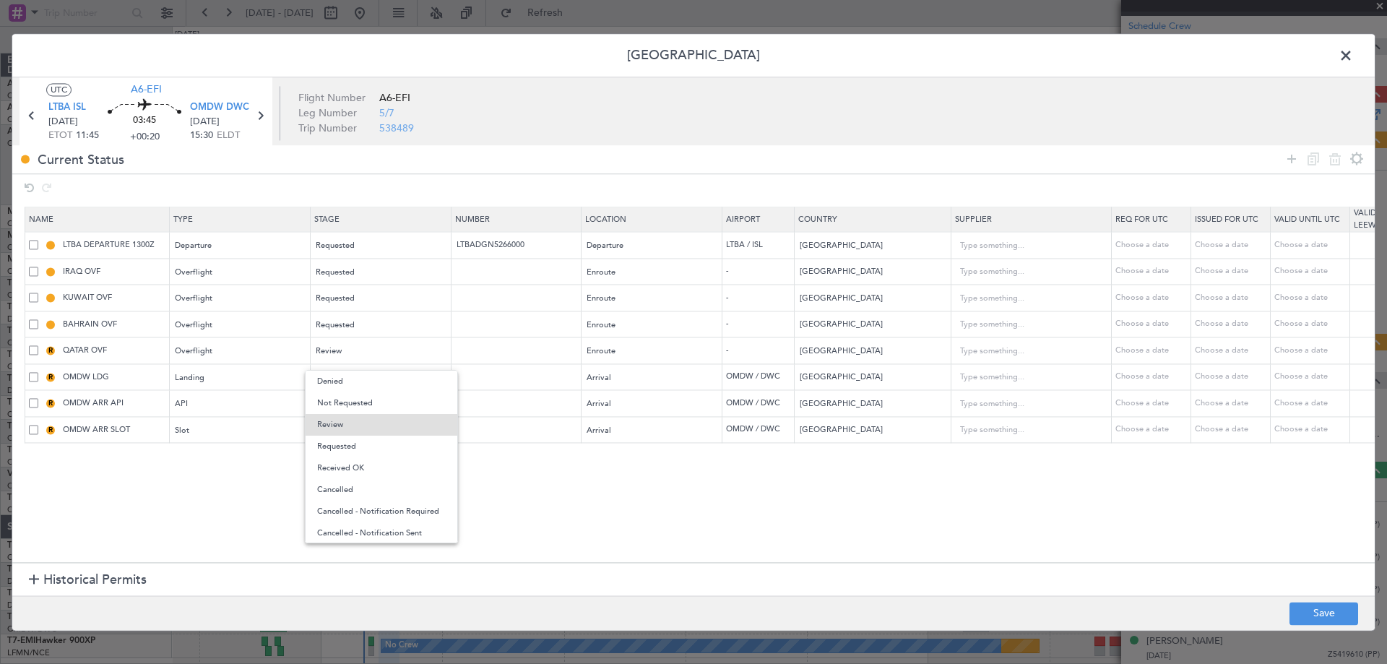
drag, startPoint x: 345, startPoint y: 443, endPoint x: 343, endPoint y: 406, distance: 36.9
click at [345, 441] on span "Requested" at bounding box center [381, 447] width 129 height 22
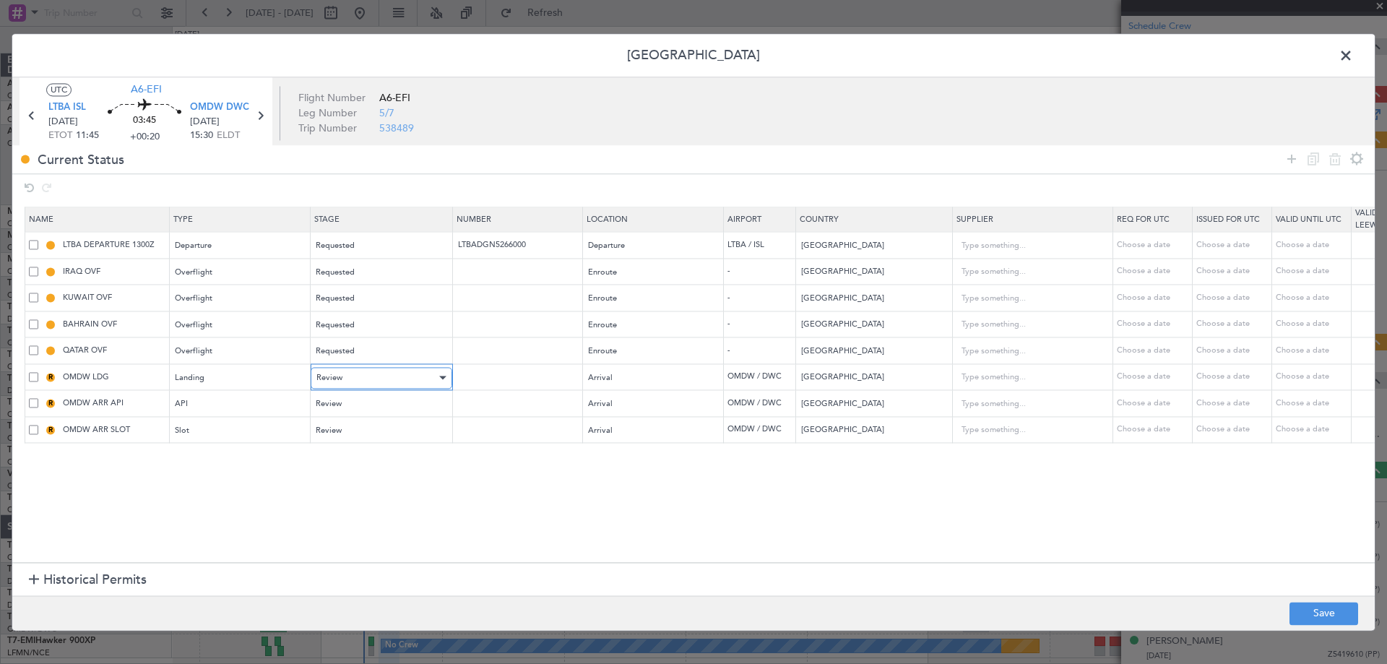
click at [342, 384] on div "Review" at bounding box center [376, 378] width 120 height 22
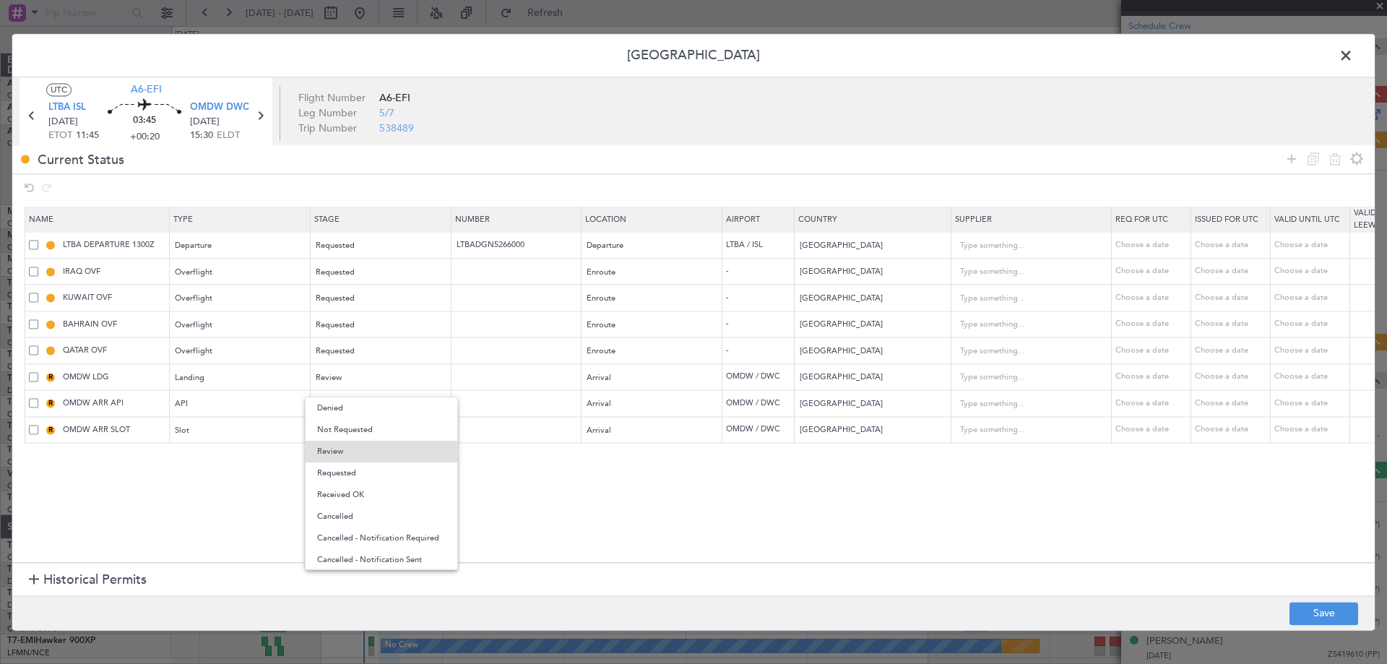
drag, startPoint x: 343, startPoint y: 464, endPoint x: 351, endPoint y: 417, distance: 46.9
click at [342, 463] on span "Requested" at bounding box center [381, 473] width 129 height 22
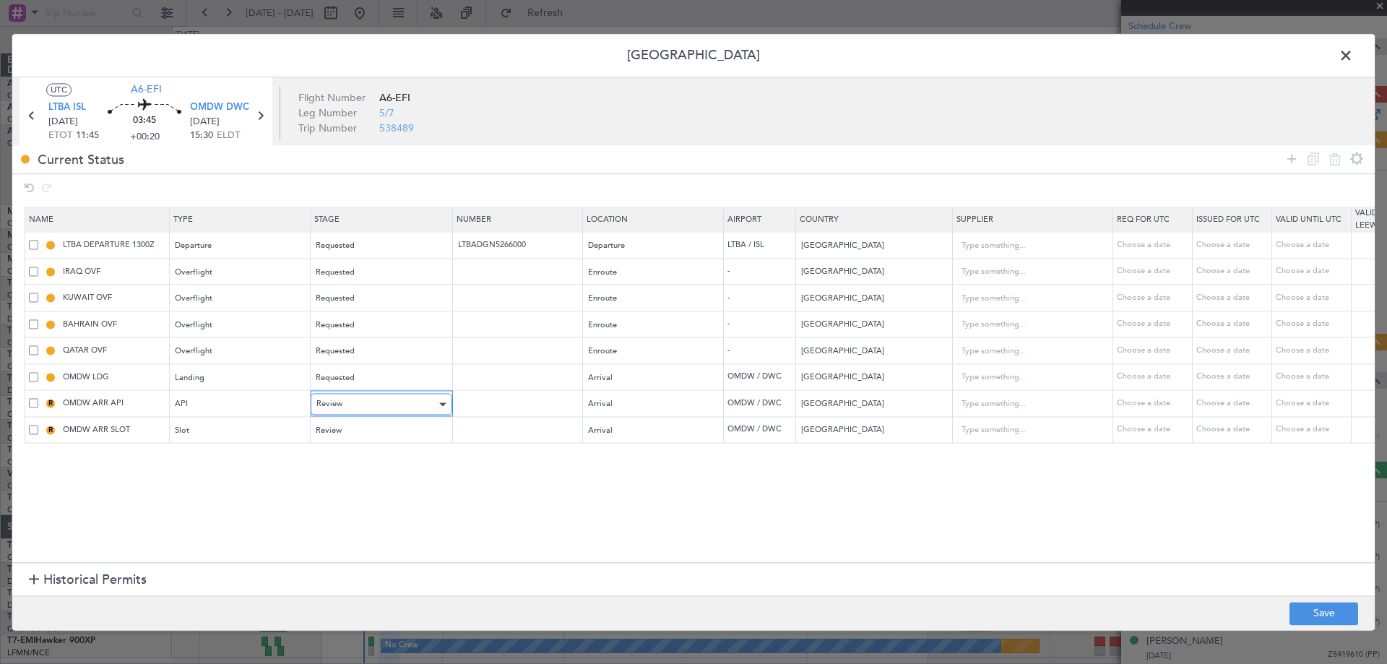
click at [351, 409] on div "Review" at bounding box center [376, 405] width 120 height 22
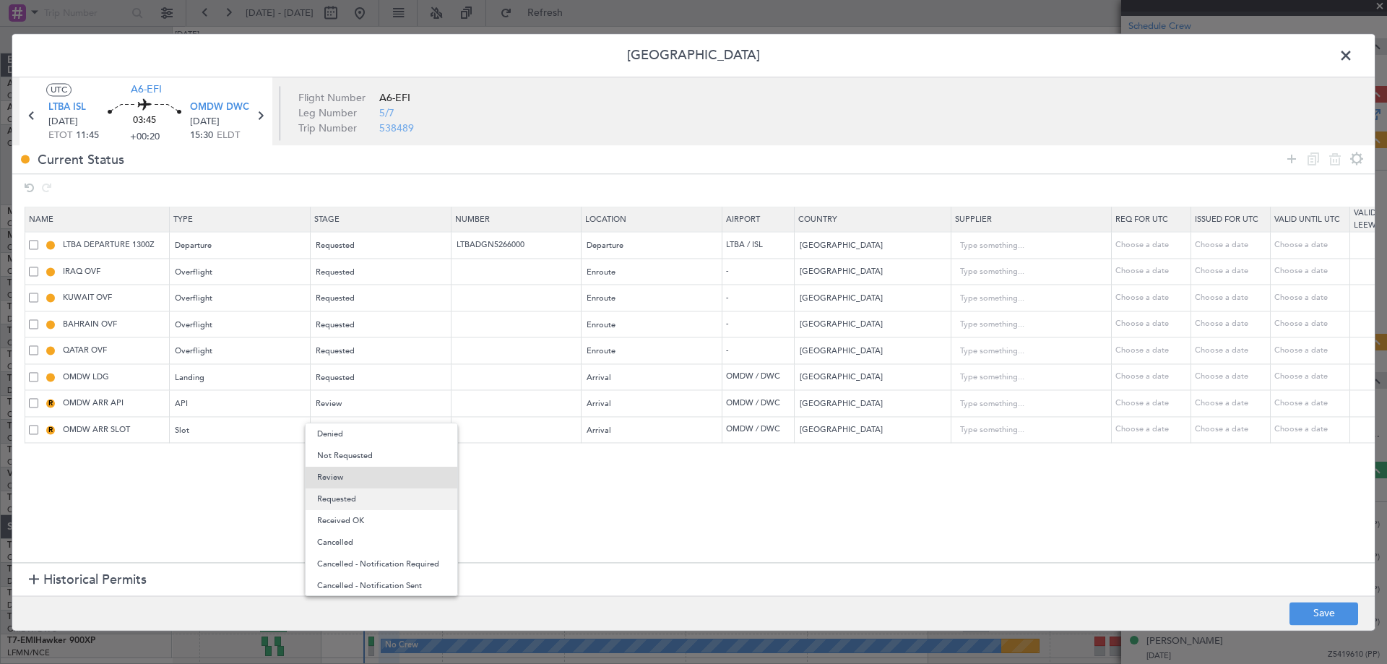
click at [340, 493] on span "Requested" at bounding box center [381, 499] width 129 height 22
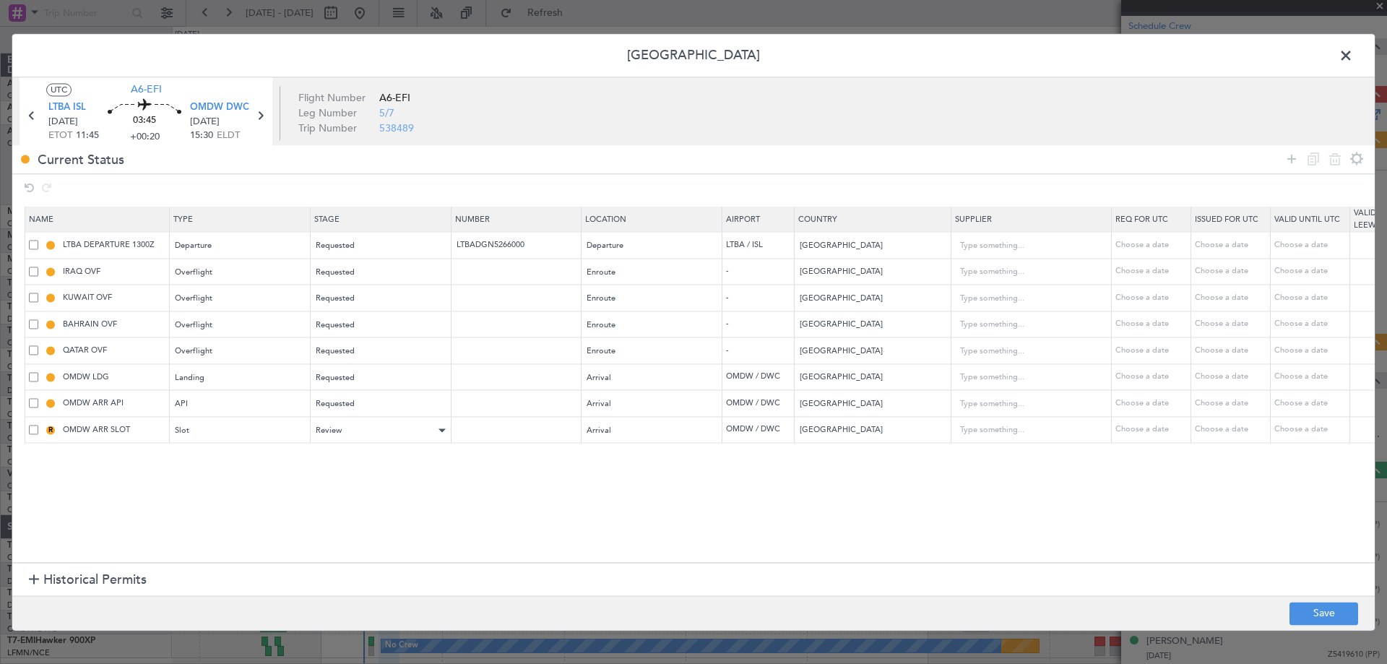
click at [337, 442] on section "Name Type Stage Number Location Airport Country Supplier Req For Utc Issued For…" at bounding box center [693, 383] width 1362 height 359
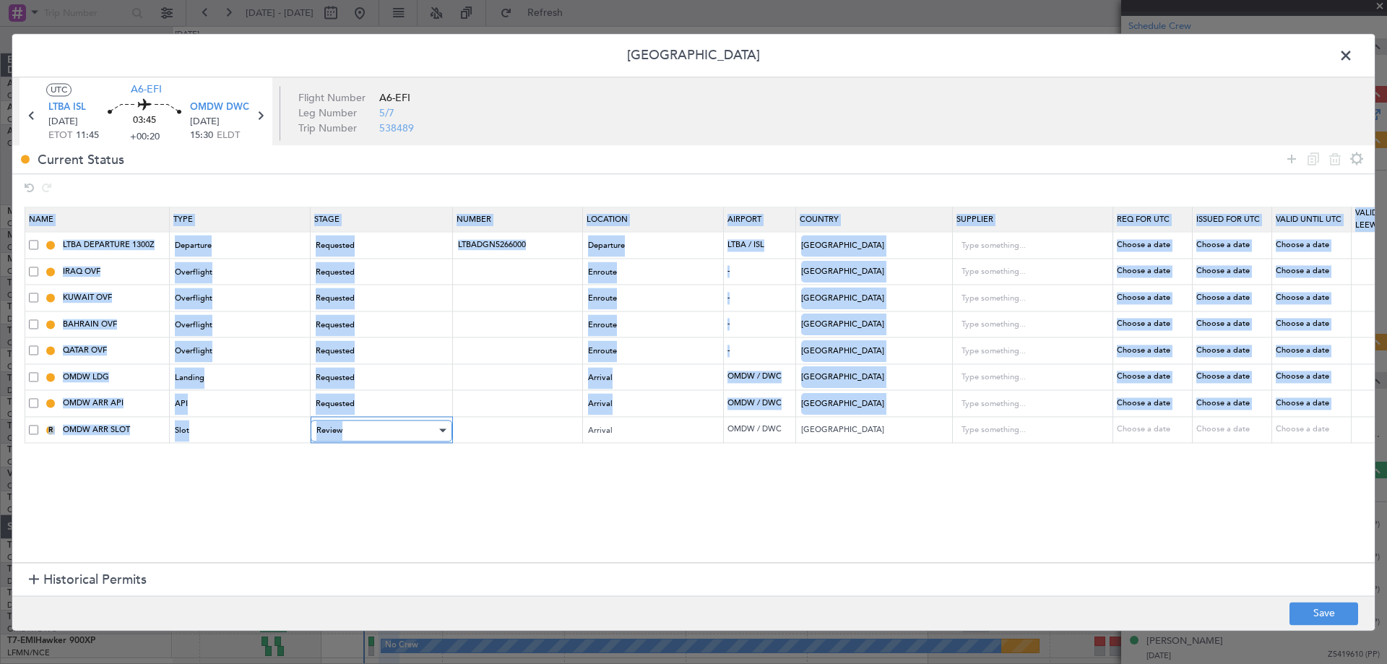
click at [338, 436] on div "Review" at bounding box center [376, 431] width 120 height 22
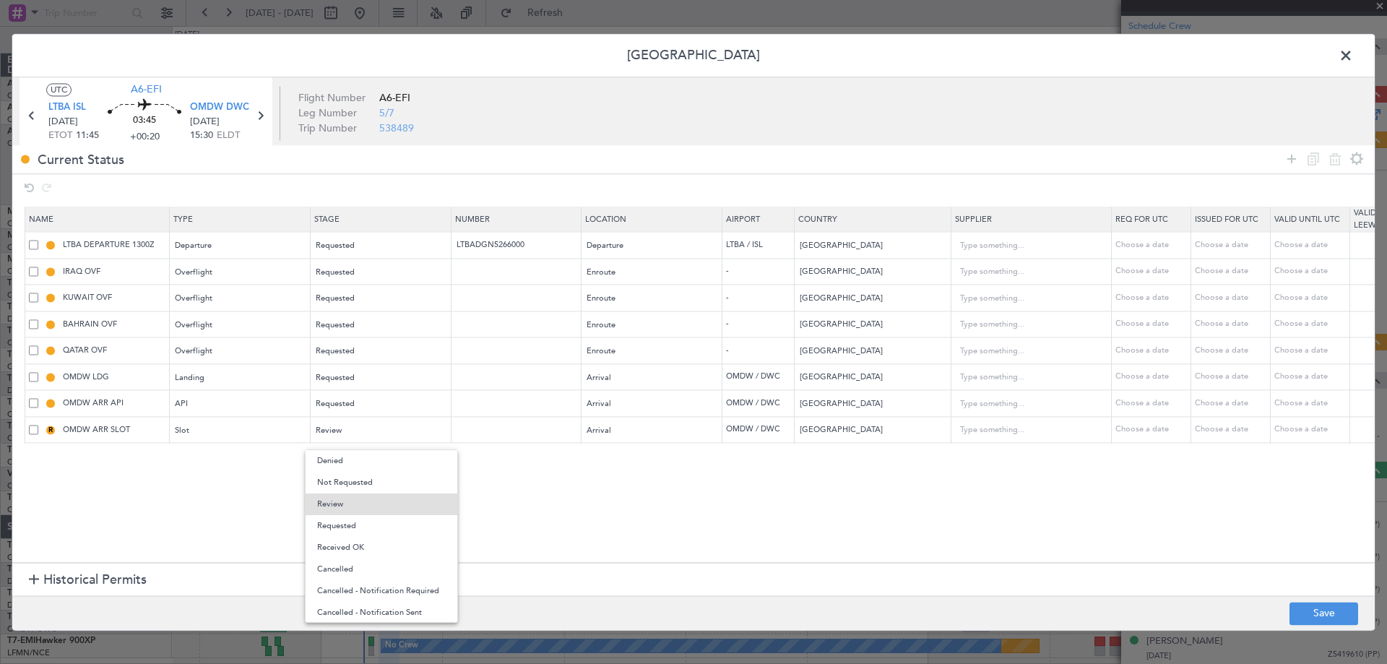
drag, startPoint x: 346, startPoint y: 520, endPoint x: 351, endPoint y: 514, distance: 8.2
click at [346, 519] on span "Requested" at bounding box center [381, 526] width 129 height 22
drag, startPoint x: 546, startPoint y: 467, endPoint x: 693, endPoint y: 477, distance: 146.9
click at [548, 467] on section "Name Type Stage Number Location Airport Country Supplier Req For Utc Issued For…" at bounding box center [693, 383] width 1362 height 359
click at [1306, 613] on button "Save" at bounding box center [1323, 613] width 69 height 23
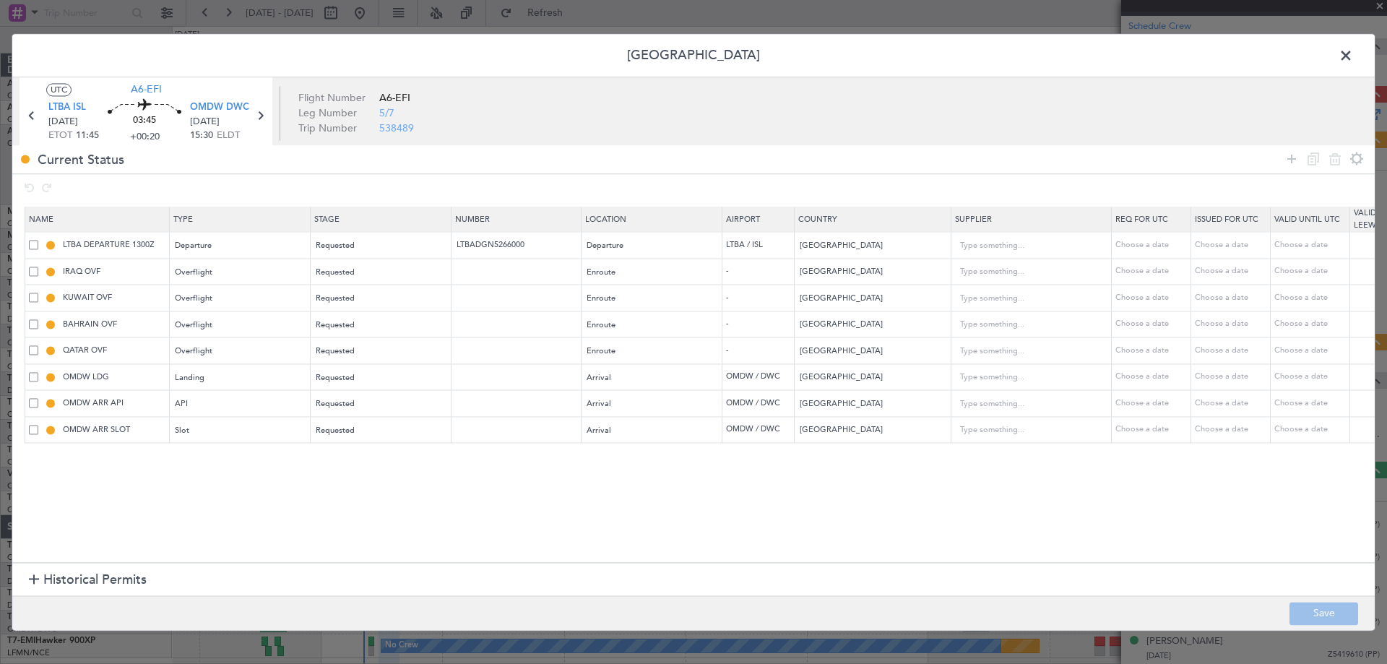
click at [1353, 52] on span at bounding box center [1353, 59] width 0 height 29
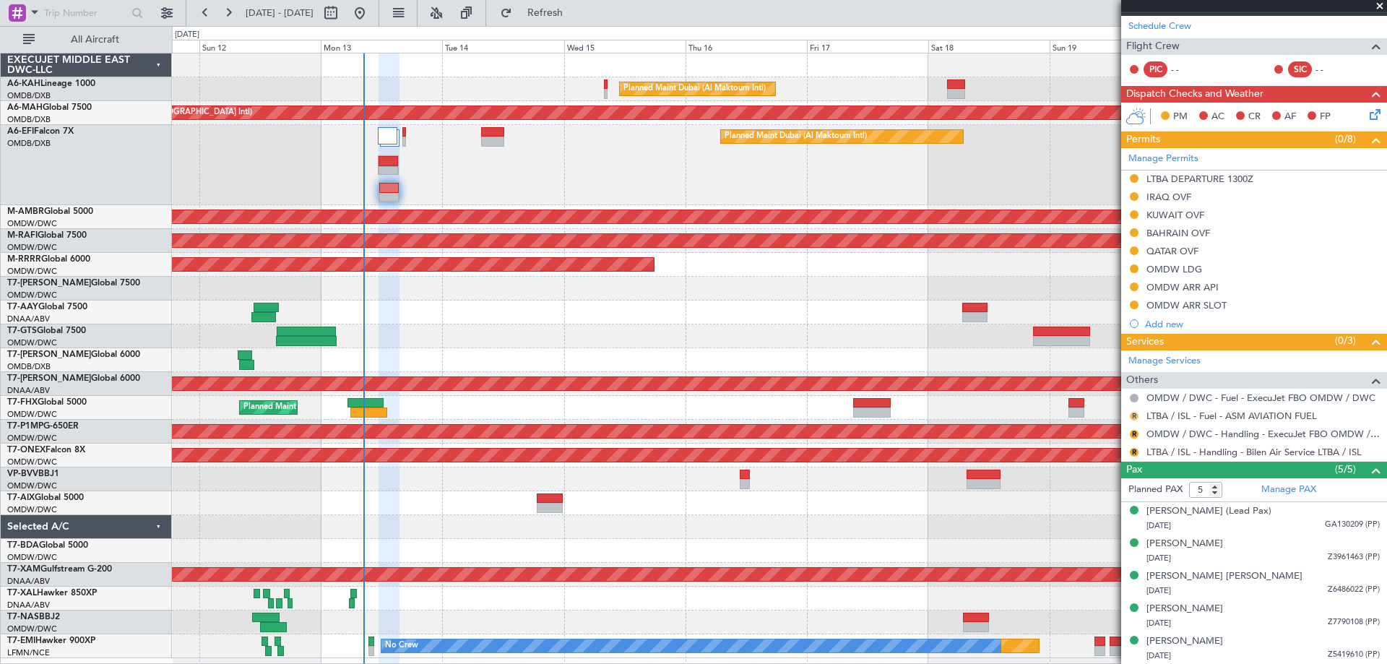
click at [1135, 415] on button "R" at bounding box center [1134, 416] width 9 height 9
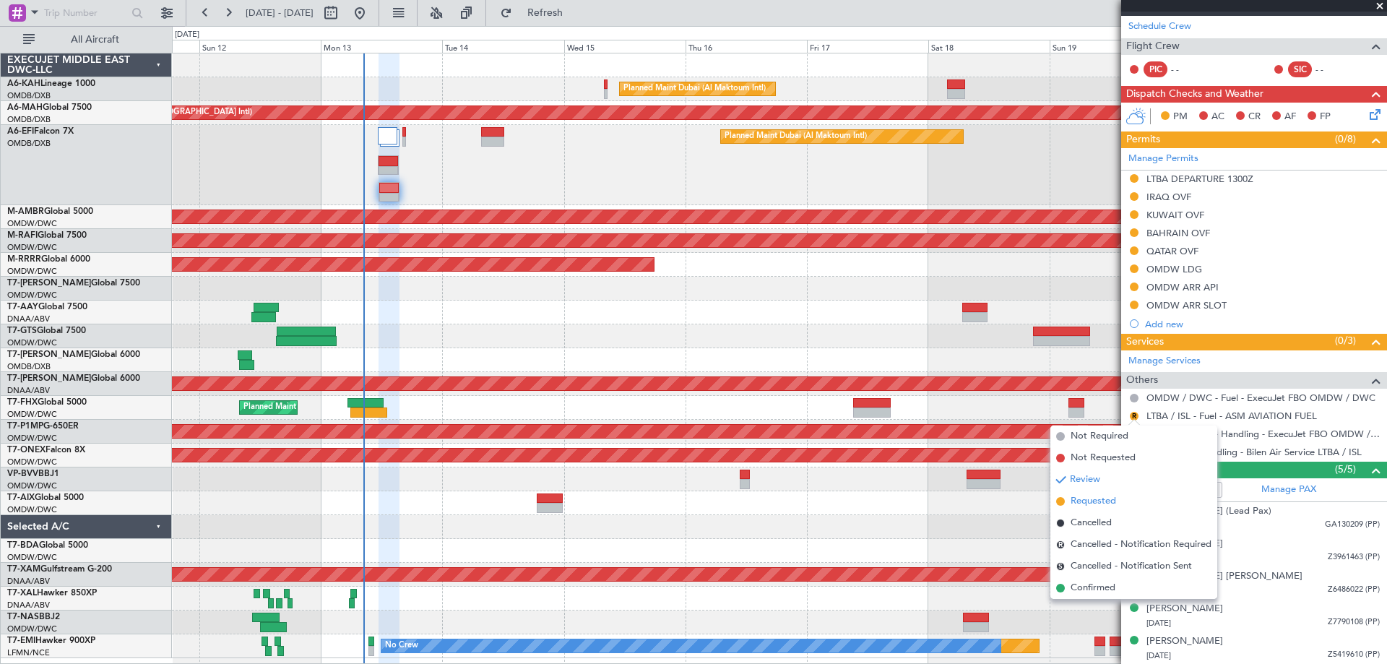
click at [1104, 496] on span "Requested" at bounding box center [1093, 501] width 46 height 14
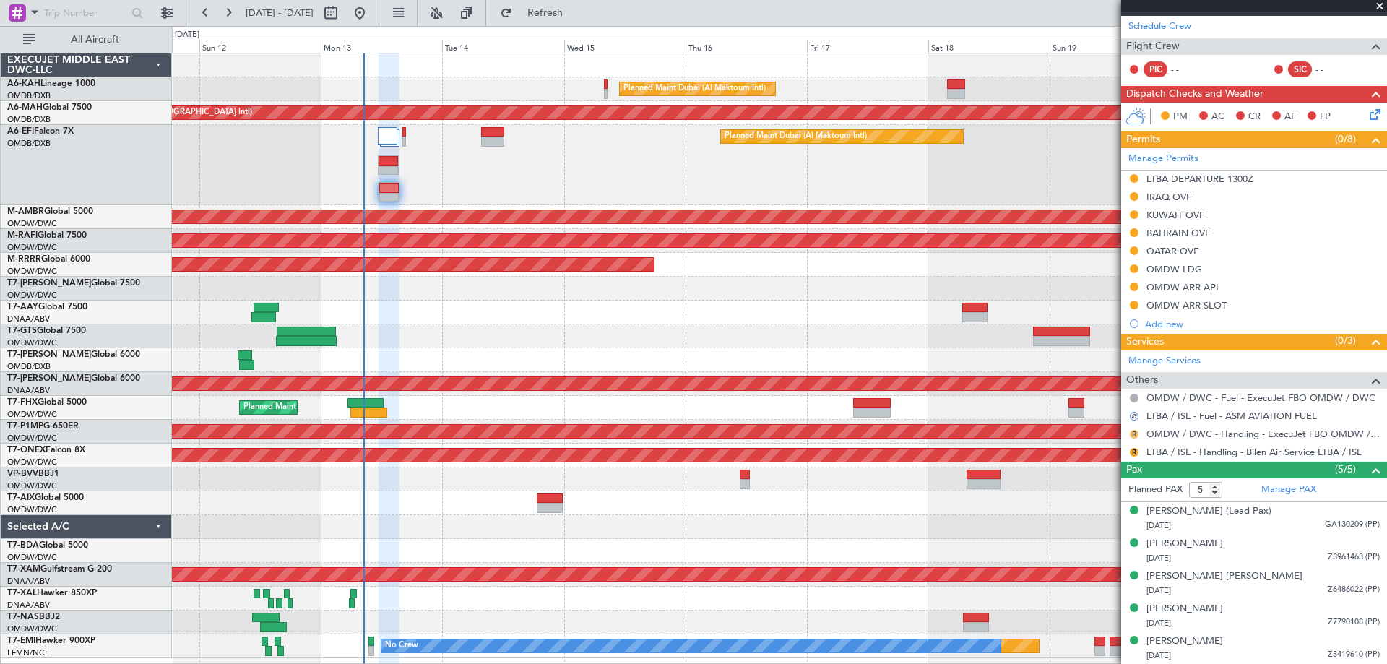
click at [1132, 430] on button "R" at bounding box center [1134, 434] width 9 height 9
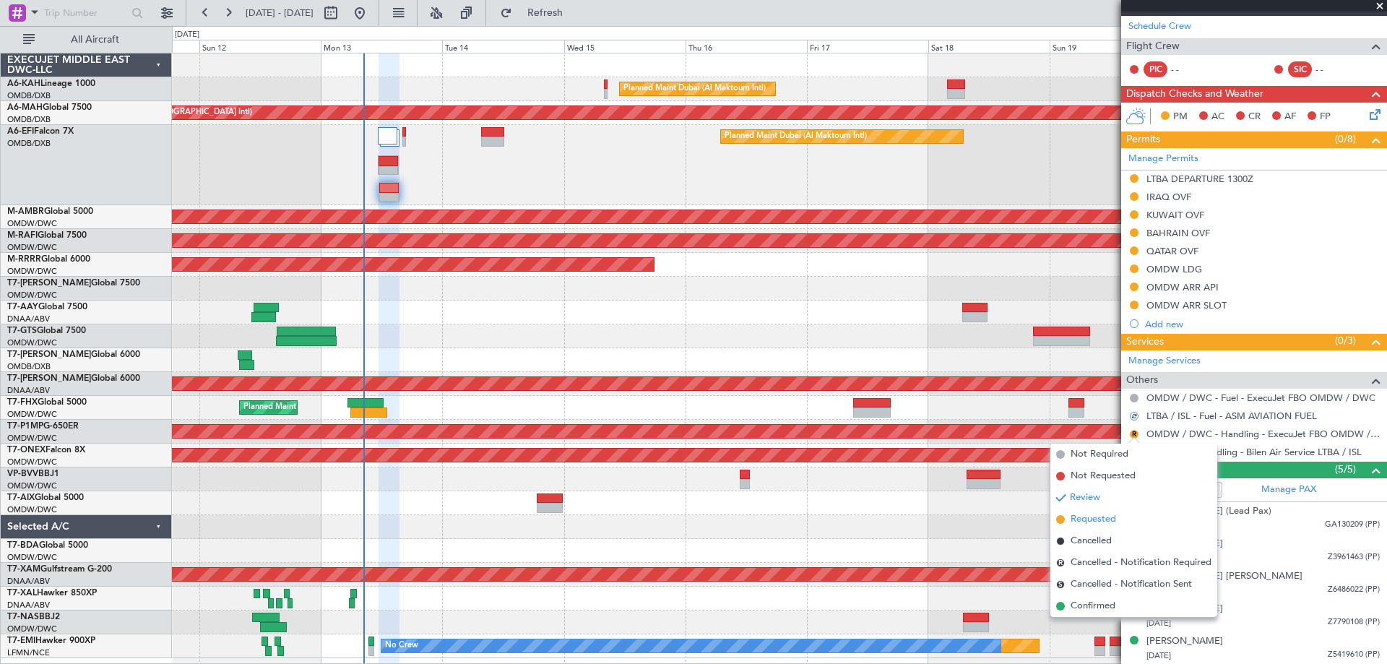
click at [1091, 519] on span "Requested" at bounding box center [1093, 519] width 46 height 14
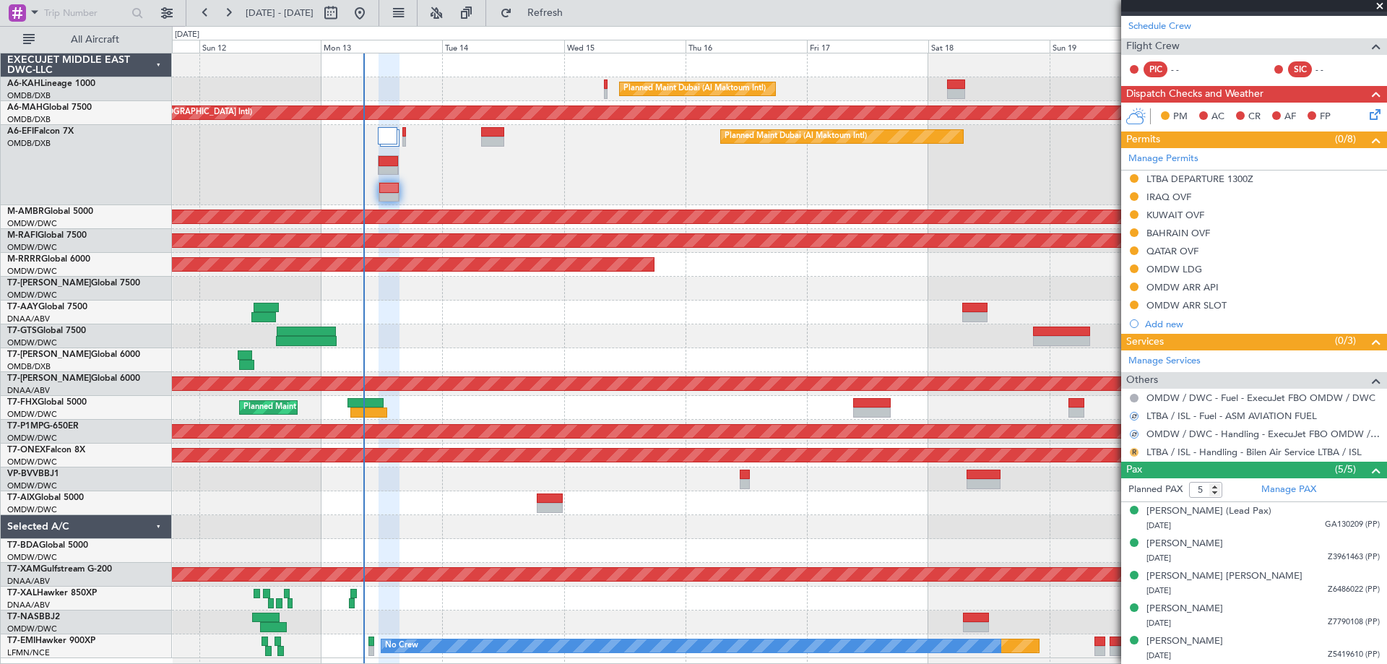
click at [1135, 451] on button "R" at bounding box center [1134, 452] width 9 height 9
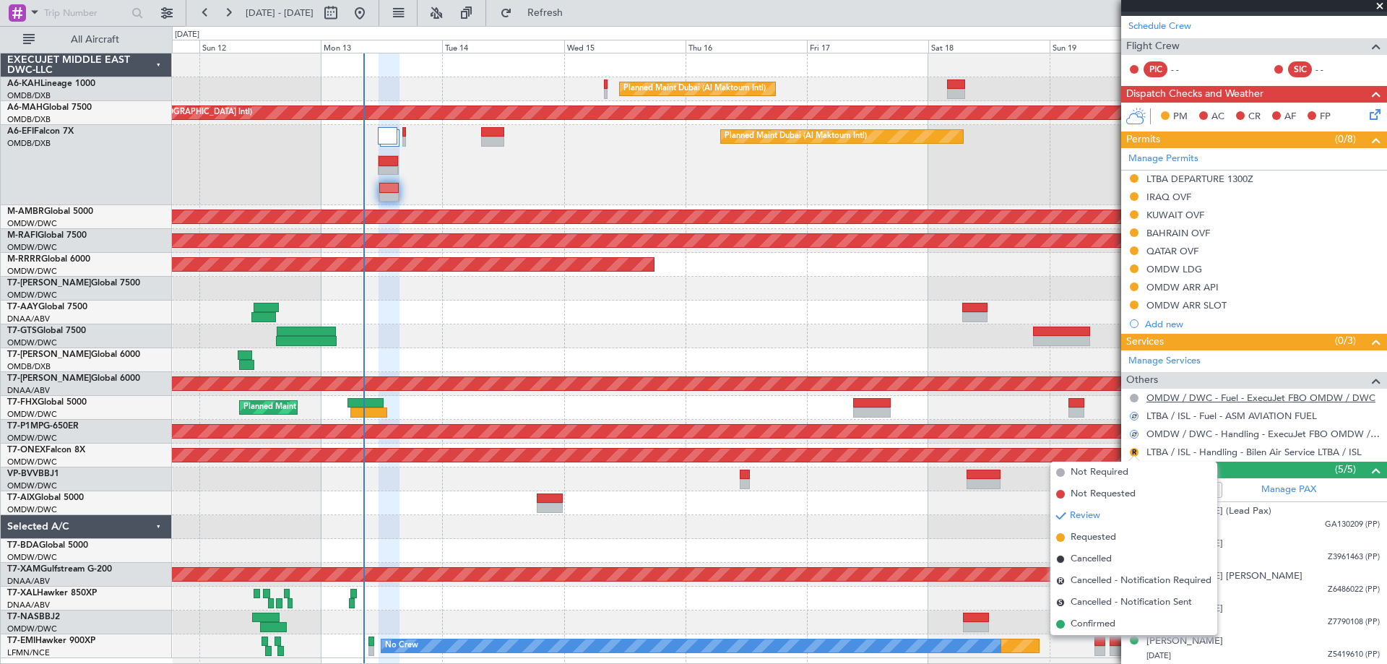
drag, startPoint x: 1096, startPoint y: 537, endPoint x: 1191, endPoint y: 402, distance: 164.9
click at [1096, 537] on span "Requested" at bounding box center [1093, 537] width 46 height 14
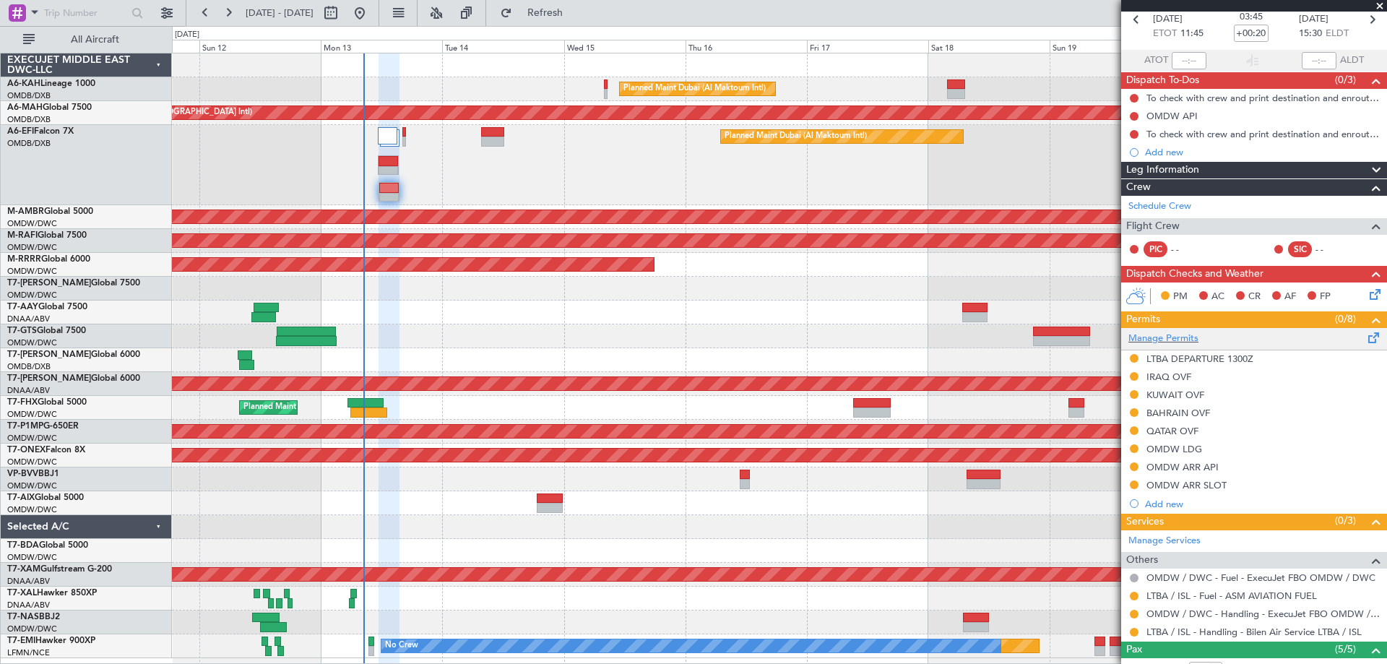
scroll to position [0, 0]
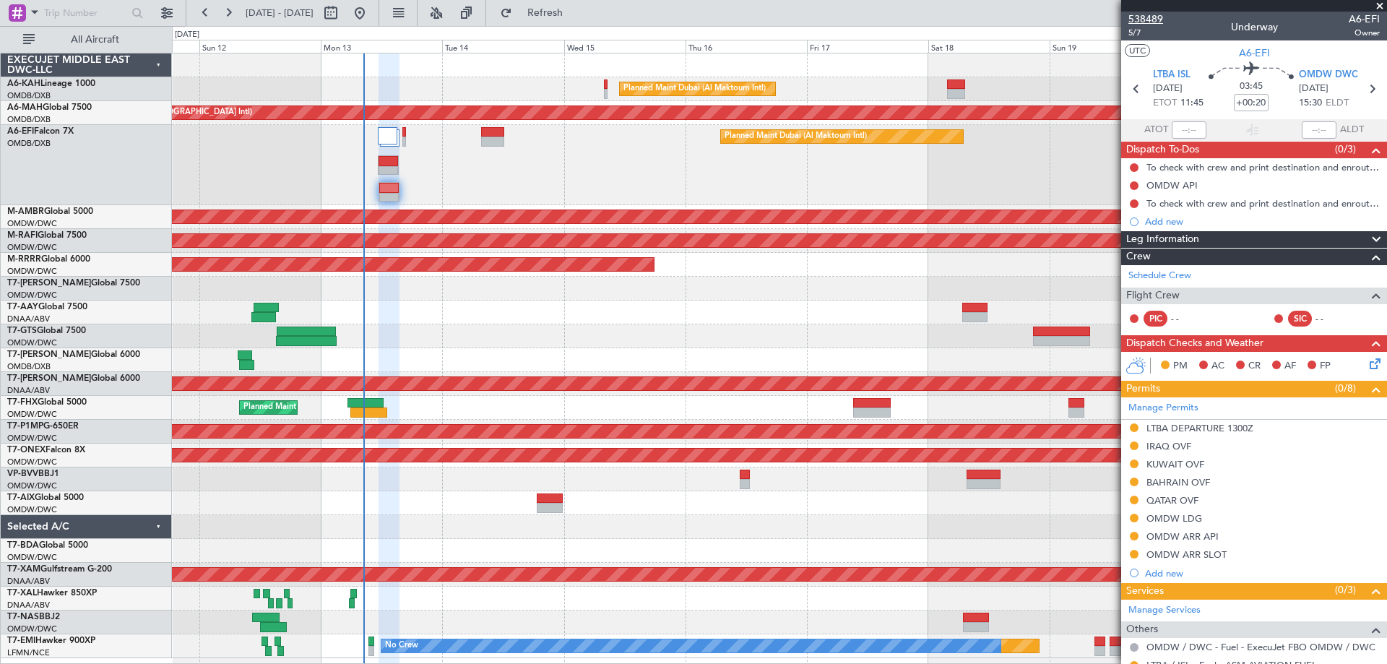
click at [1148, 16] on span "538489" at bounding box center [1145, 19] width 35 height 15
click at [1147, 13] on span "538489" at bounding box center [1145, 19] width 35 height 15
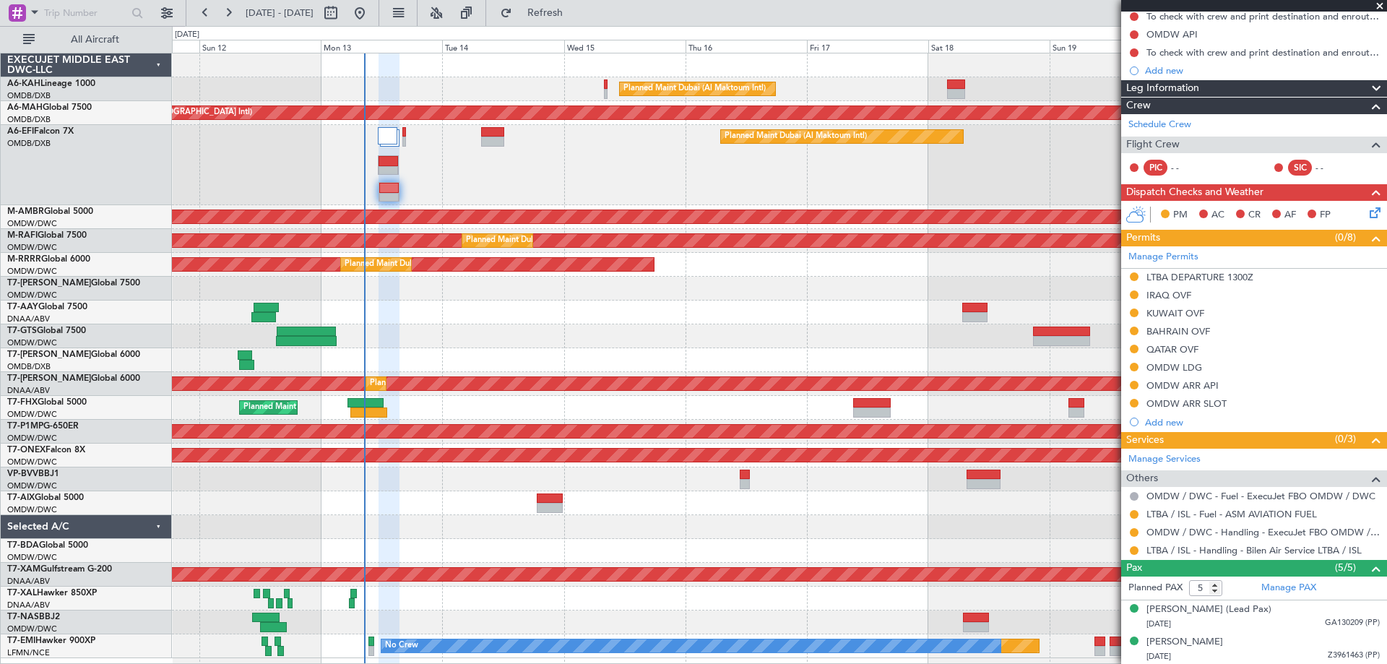
scroll to position [249, 0]
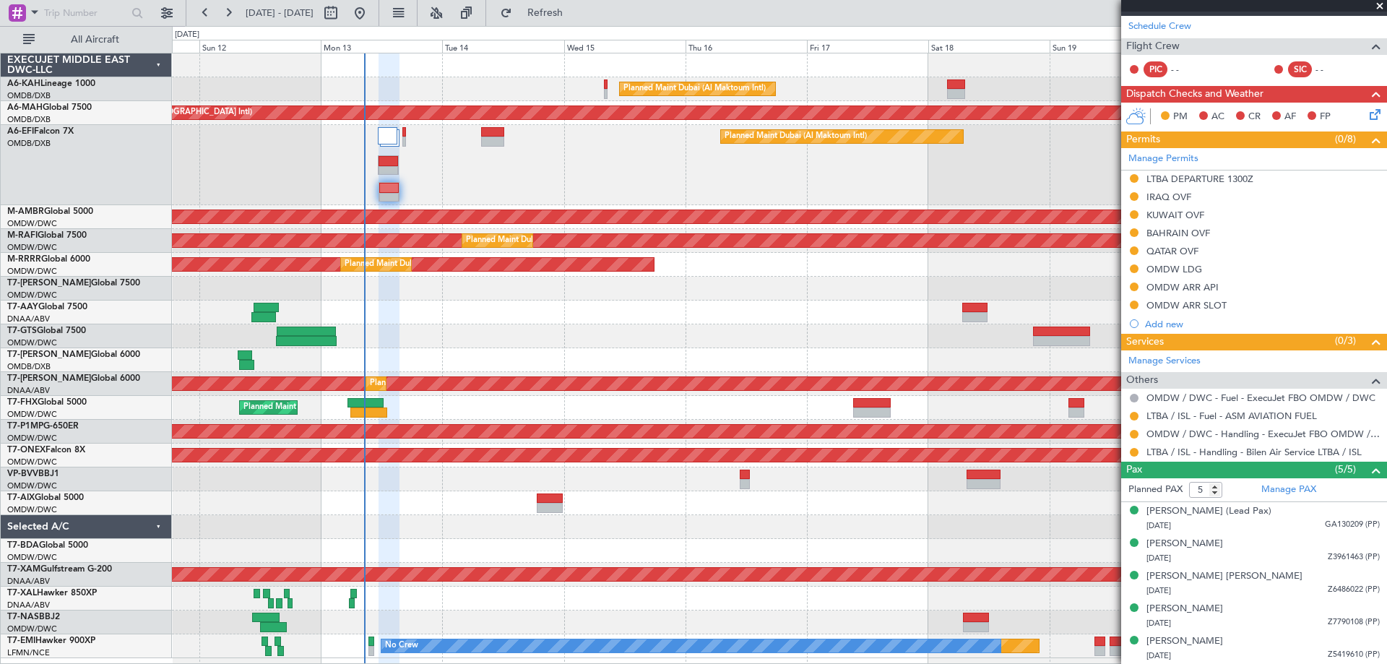
click at [1203, 303] on div "OMDW ARR SLOT" at bounding box center [1186, 305] width 80 height 12
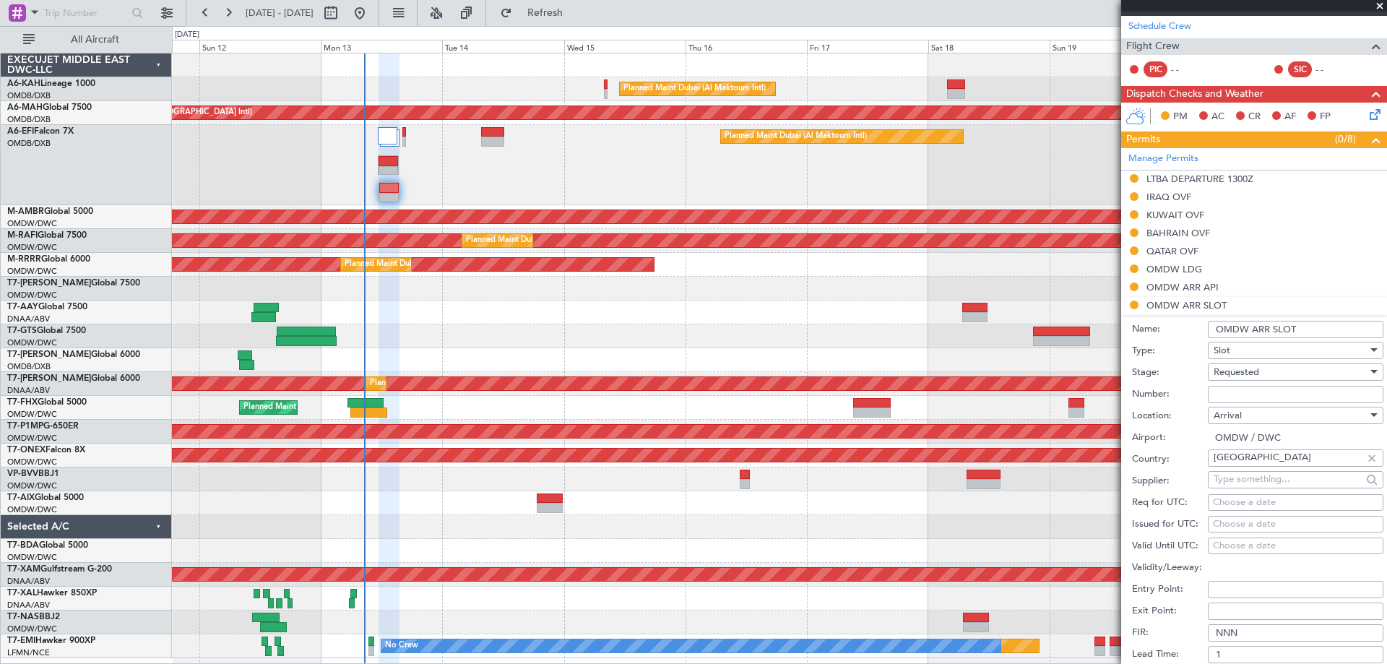
click at [1227, 391] on input "Number:" at bounding box center [1296, 394] width 176 height 17
paste input "KEJO120"
type input "KEJO120"
click at [1237, 373] on span "Requested" at bounding box center [1236, 371] width 46 height 13
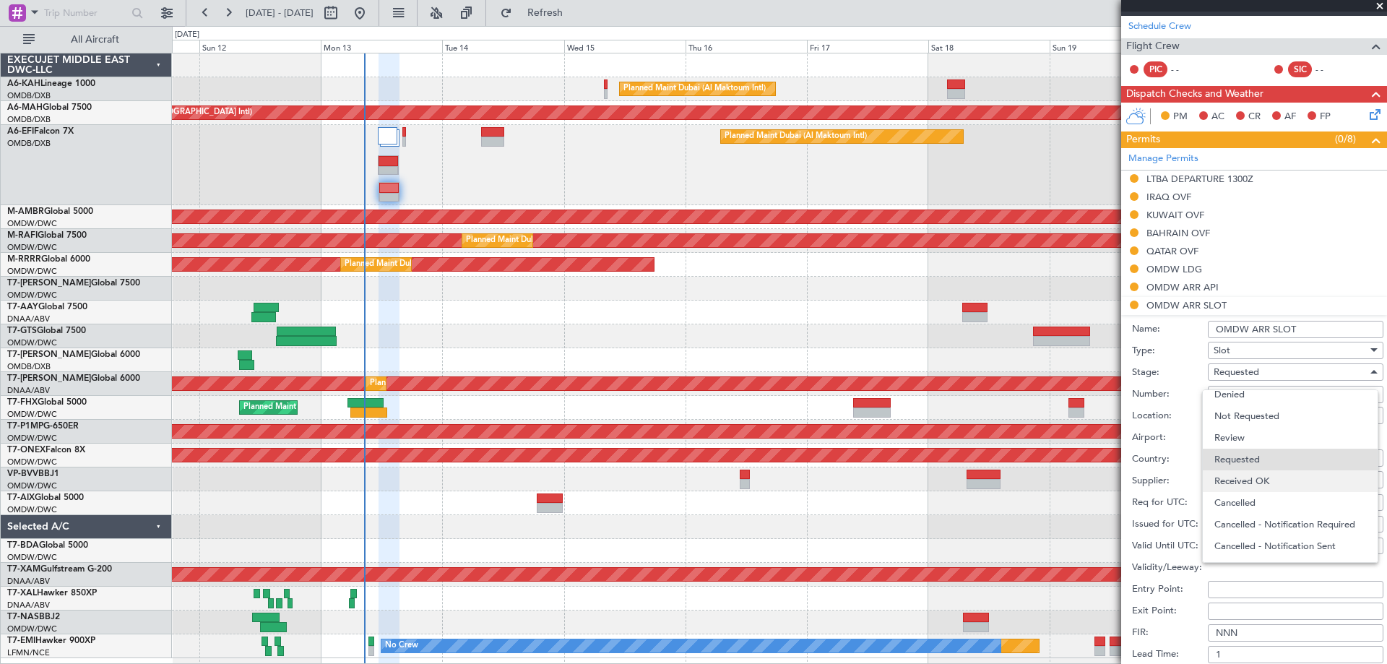
click at [1244, 473] on span "Received OK" at bounding box center [1290, 481] width 152 height 22
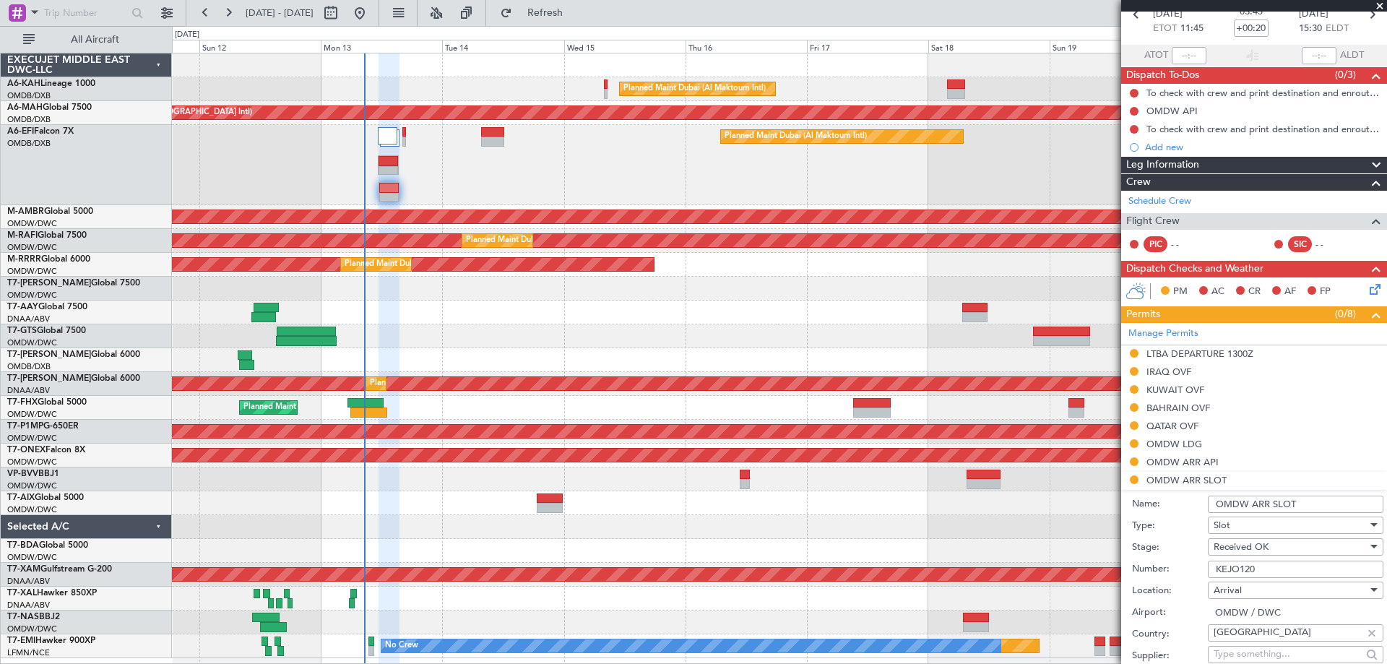
scroll to position [144, 0]
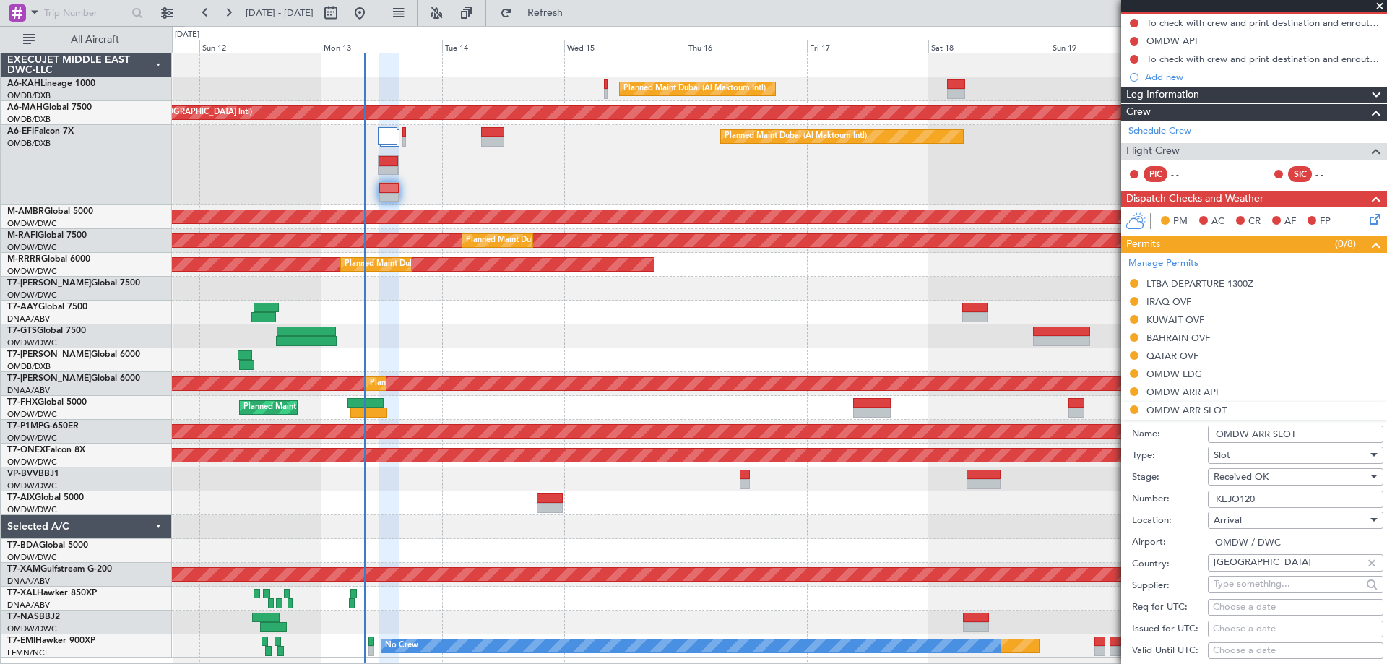
click at [1321, 438] on input "OMDW ARR SLOT" at bounding box center [1296, 433] width 176 height 17
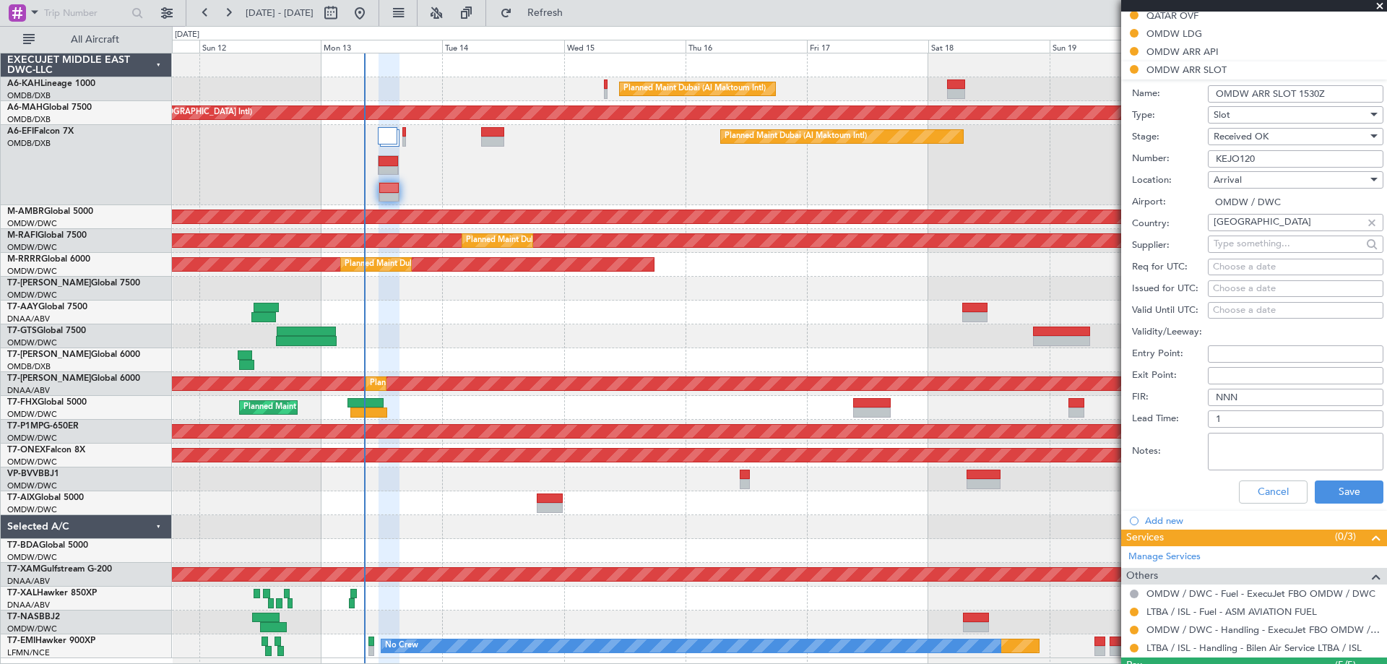
scroll to position [506, 0]
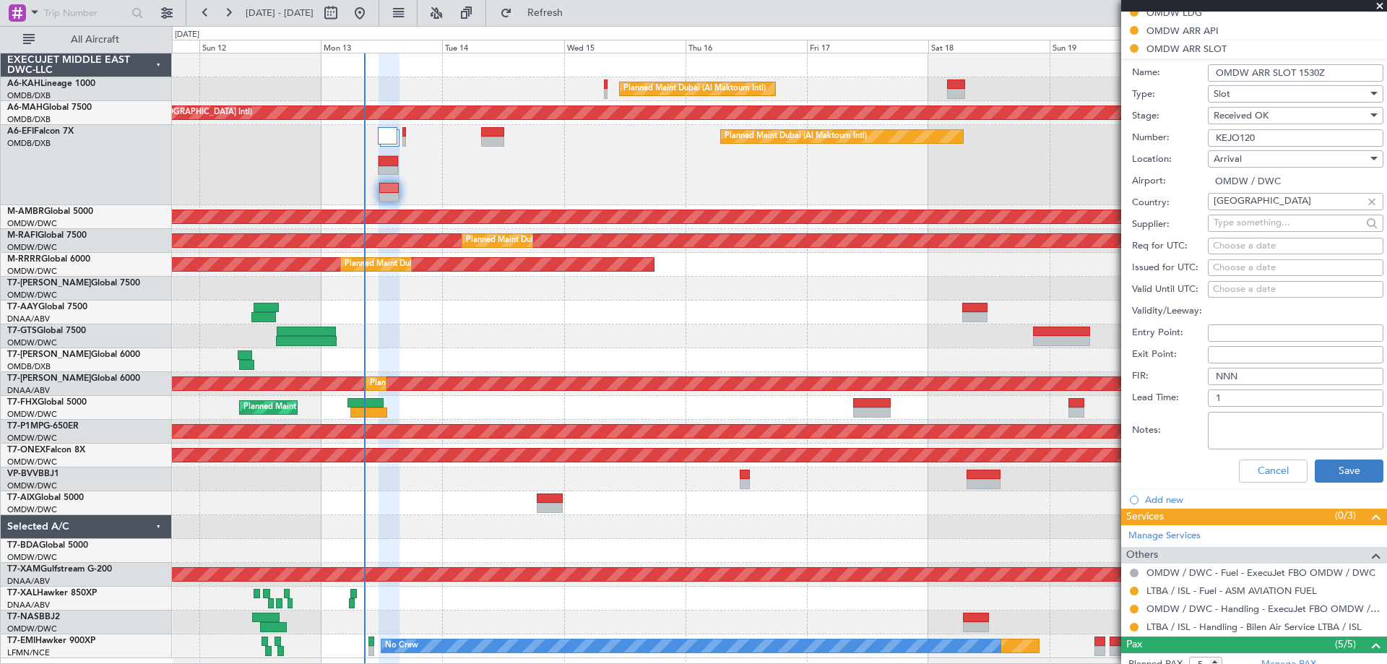
type input "OMDW ARR SLOT 1530Z"
click at [1326, 470] on button "Save" at bounding box center [1349, 470] width 69 height 23
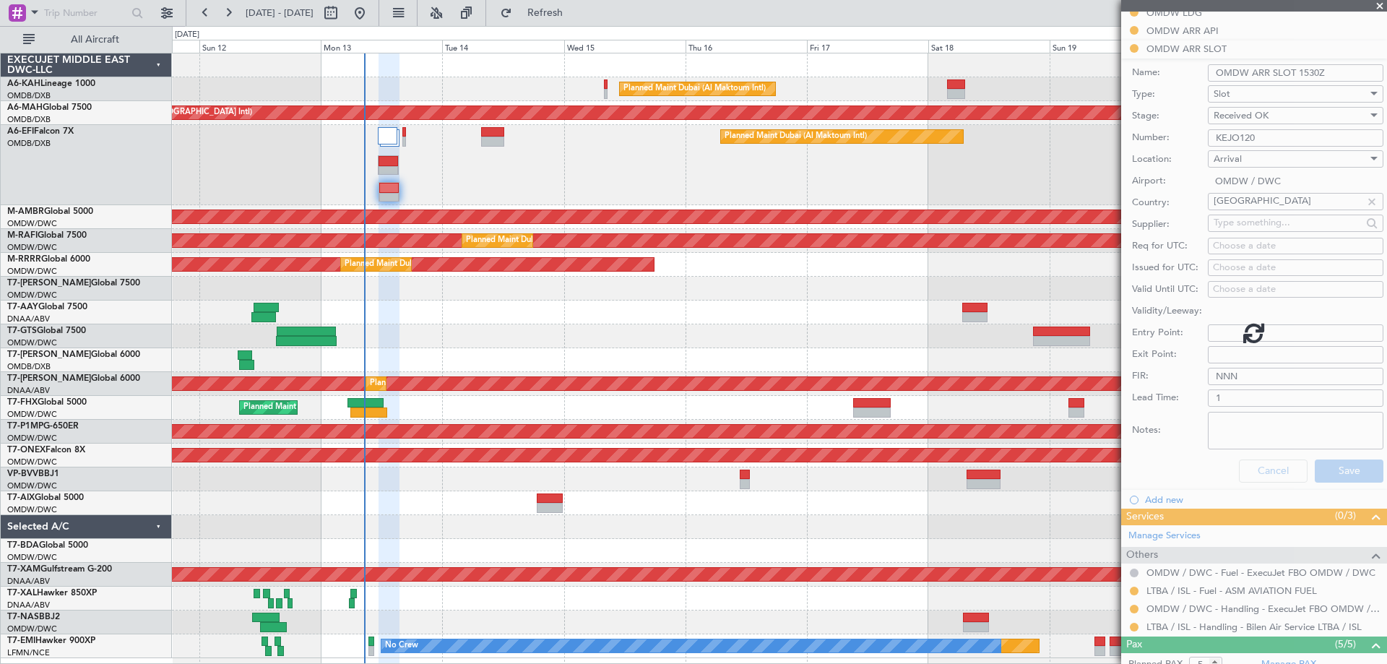
scroll to position [249, 0]
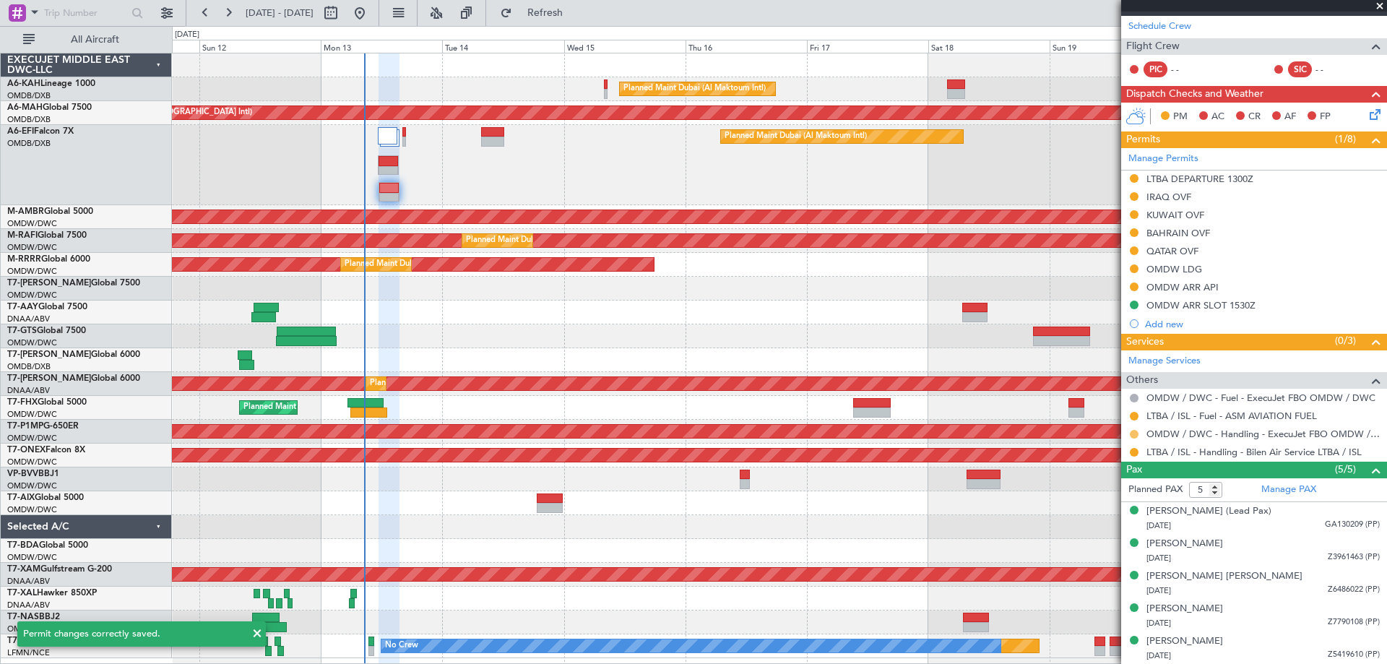
click at [1133, 433] on button at bounding box center [1134, 434] width 9 height 9
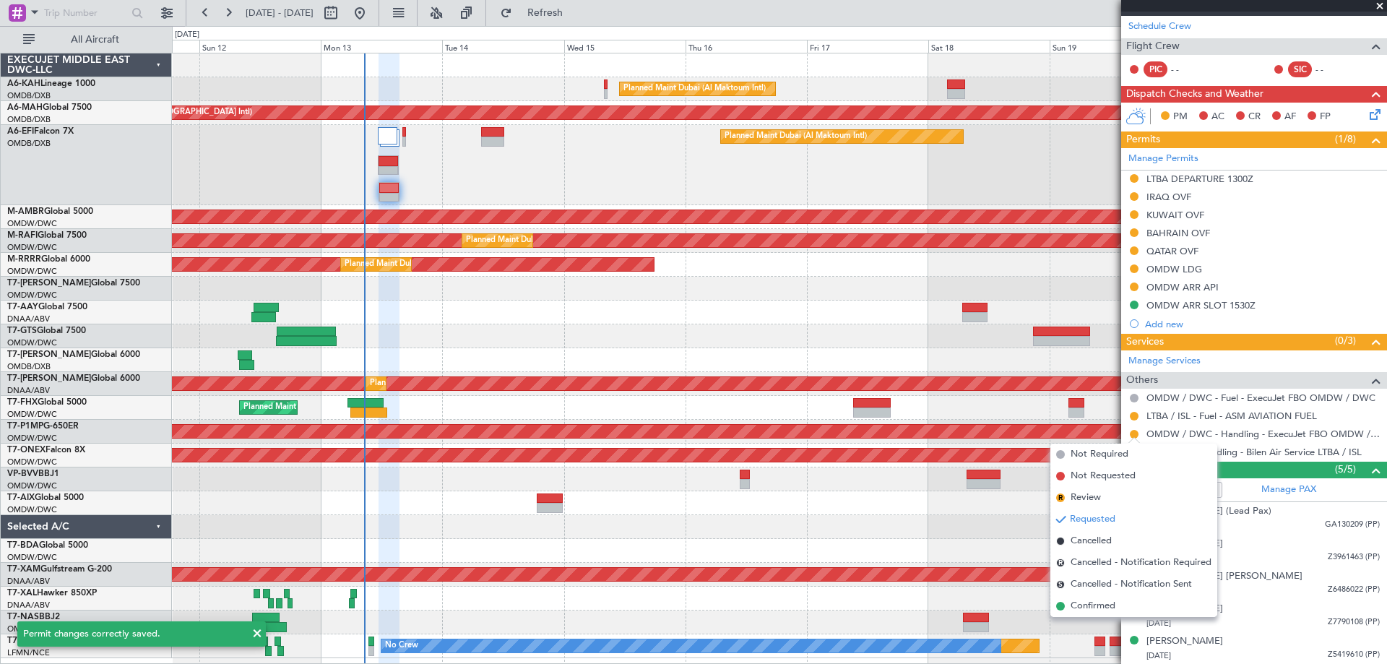
click at [1110, 607] on span "Confirmed" at bounding box center [1092, 606] width 45 height 14
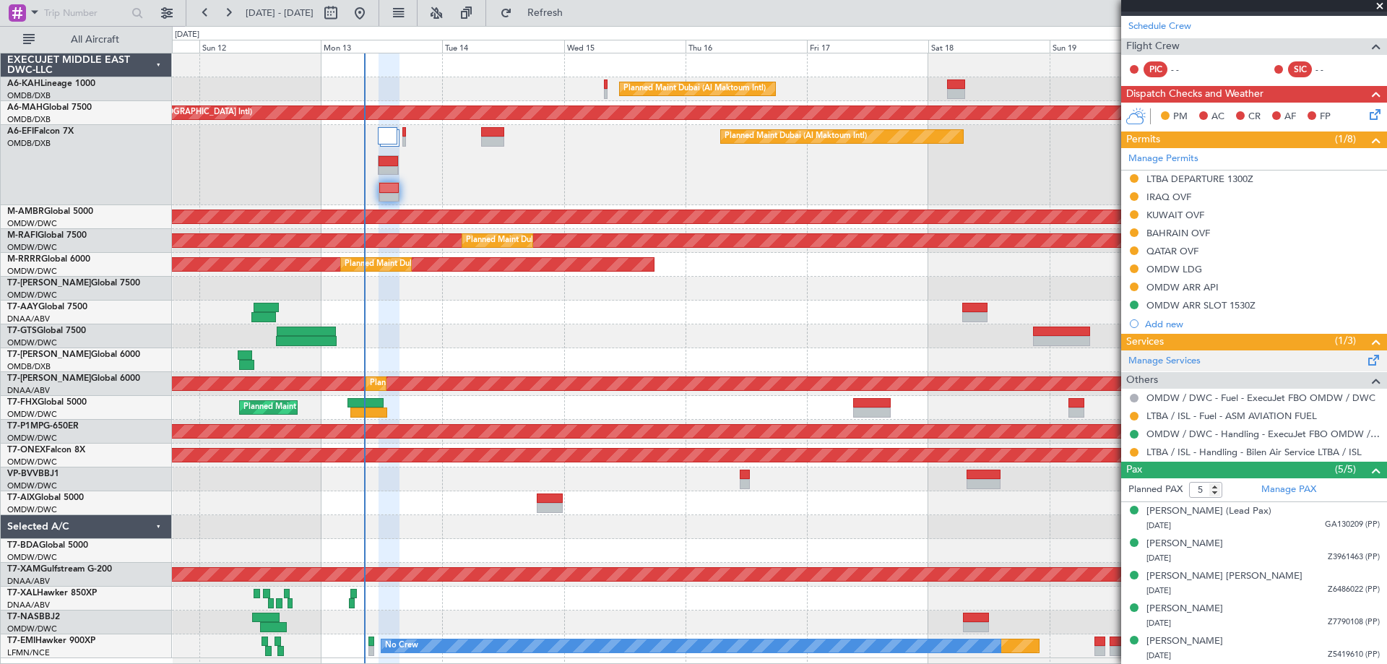
scroll to position [0, 0]
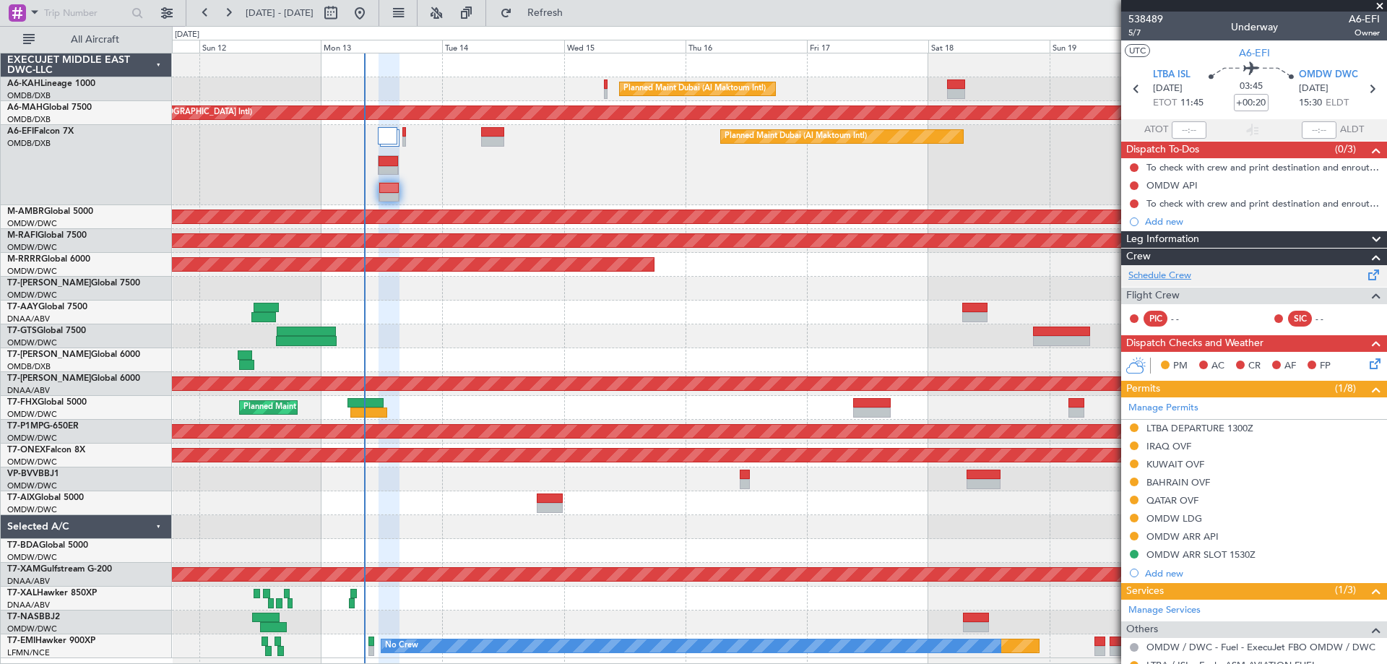
click at [1177, 278] on link "Schedule Crew" at bounding box center [1159, 276] width 63 height 14
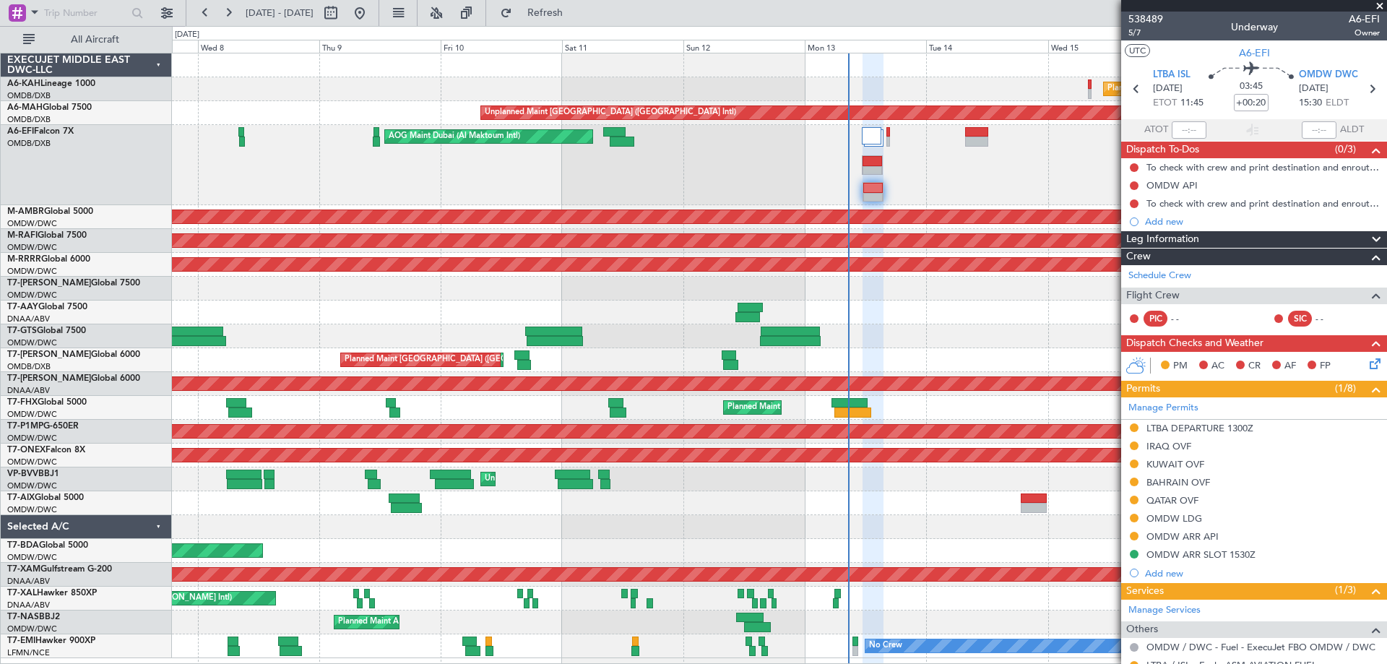
click at [962, 328] on div "Planned Maint Dubai (Al Maktoum Intl) Unplanned Maint Dubai (Dubai Intl) Planne…" at bounding box center [779, 355] width 1214 height 605
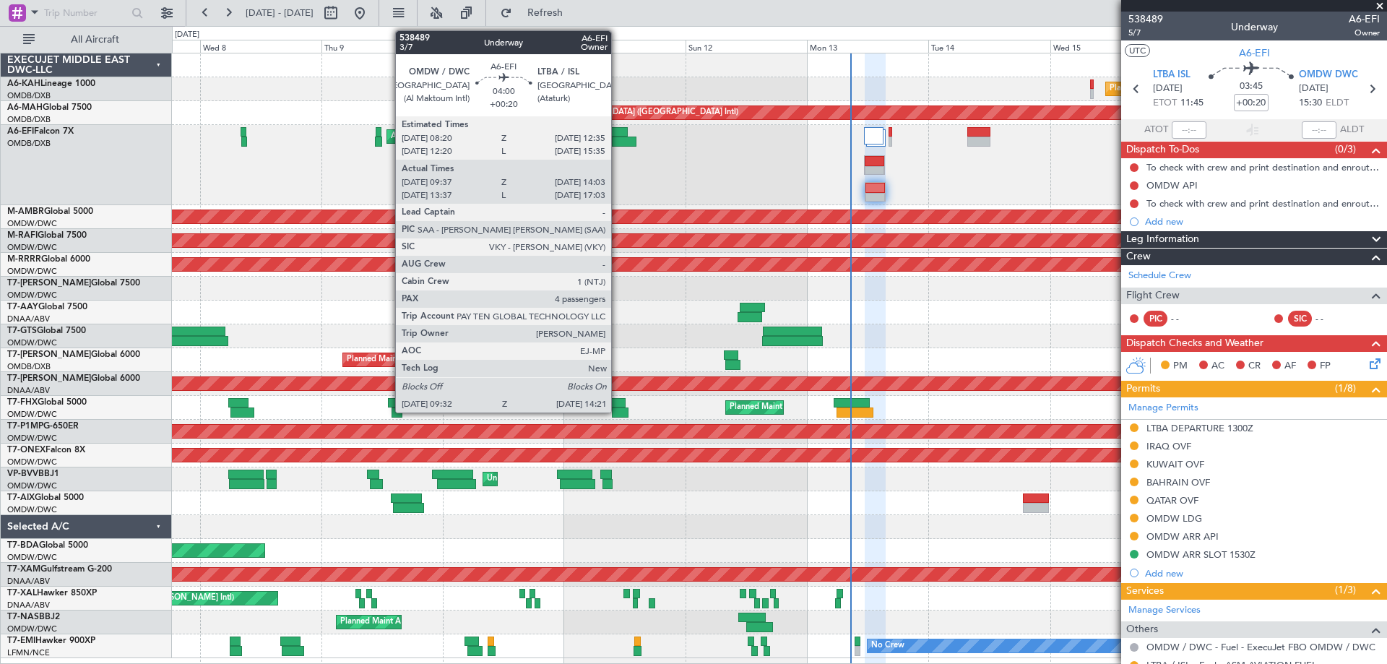
click at [618, 142] on div at bounding box center [624, 142] width 25 height 10
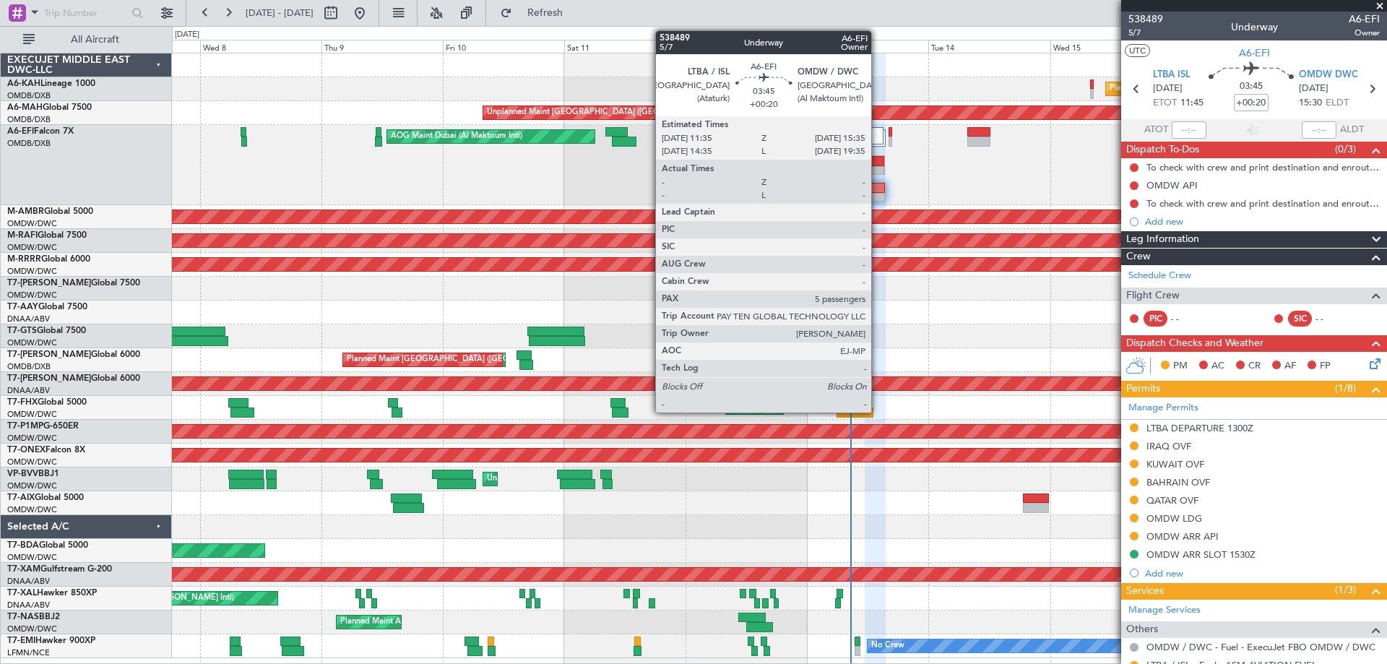
click at [878, 193] on div at bounding box center [875, 198] width 20 height 10
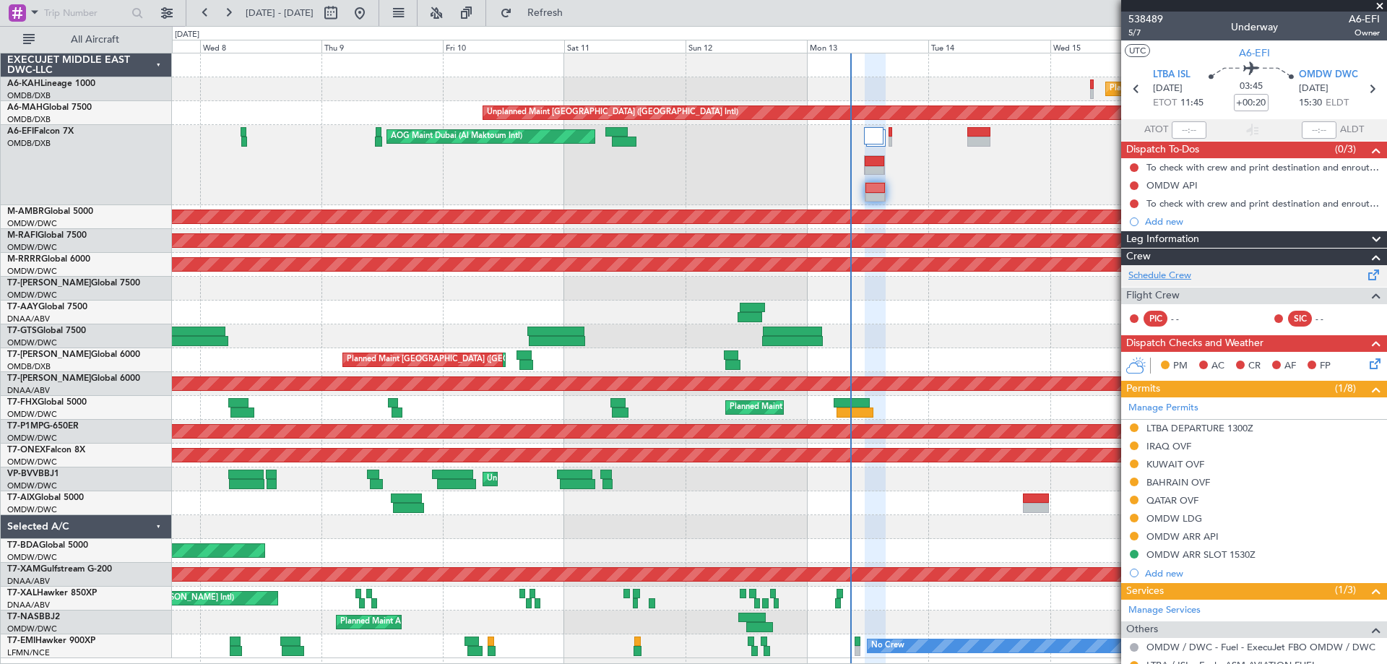
click at [1165, 279] on link "Schedule Crew" at bounding box center [1159, 276] width 63 height 14
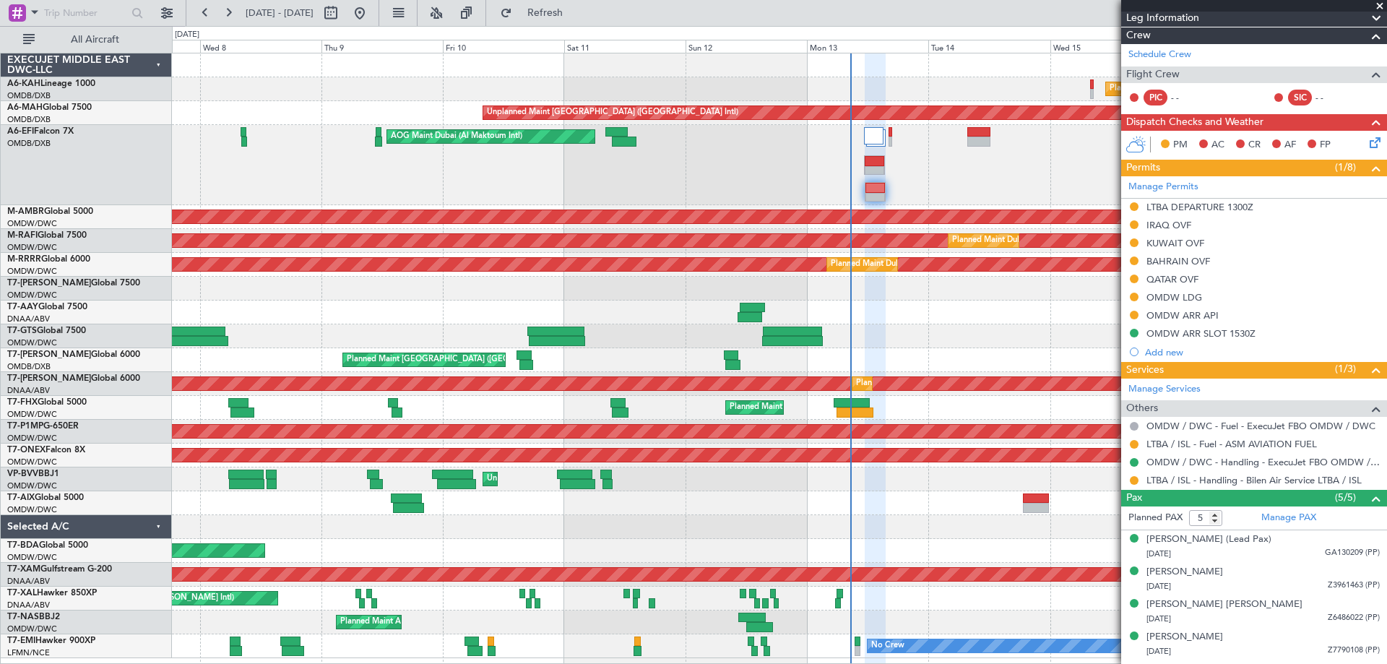
scroll to position [249, 0]
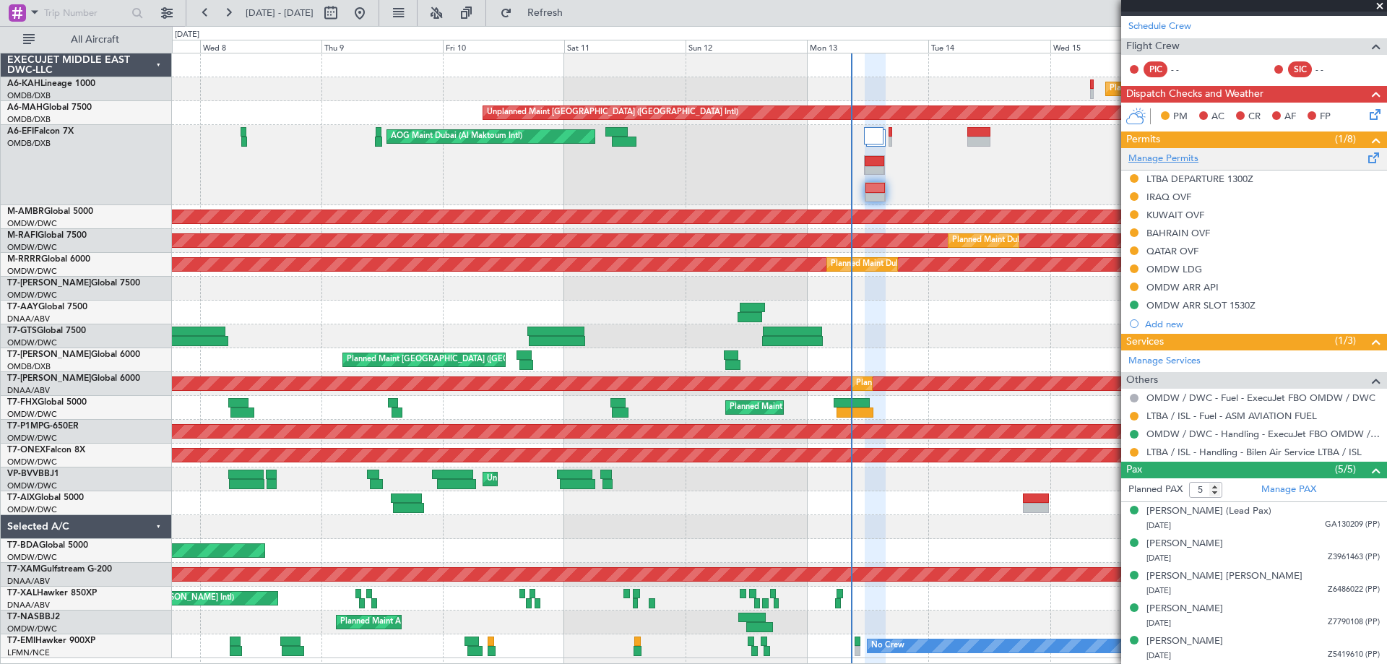
click at [1176, 157] on link "Manage Permits" at bounding box center [1163, 159] width 70 height 14
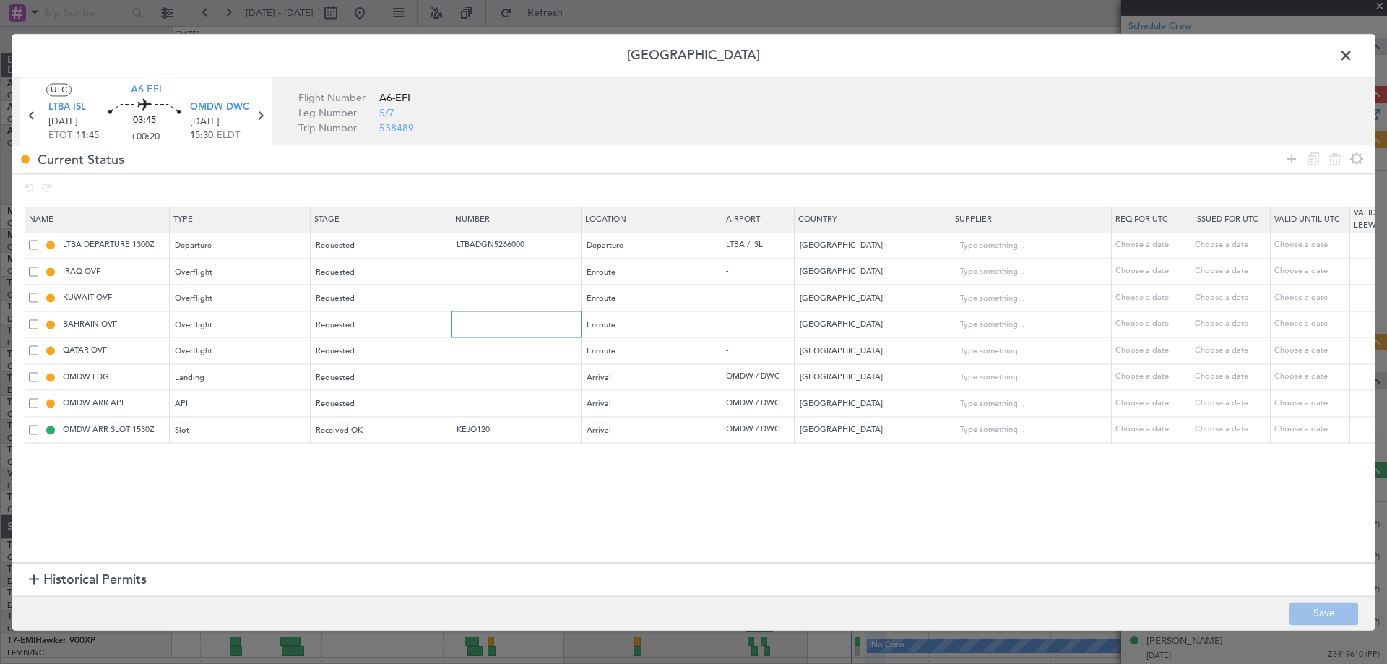
click at [472, 322] on input "text" at bounding box center [518, 324] width 126 height 12
paste input "AT/P/25-10/ON/000802"
type input "AT/P/25-10/ON/000802"
click at [388, 321] on div "Requested" at bounding box center [376, 325] width 120 height 22
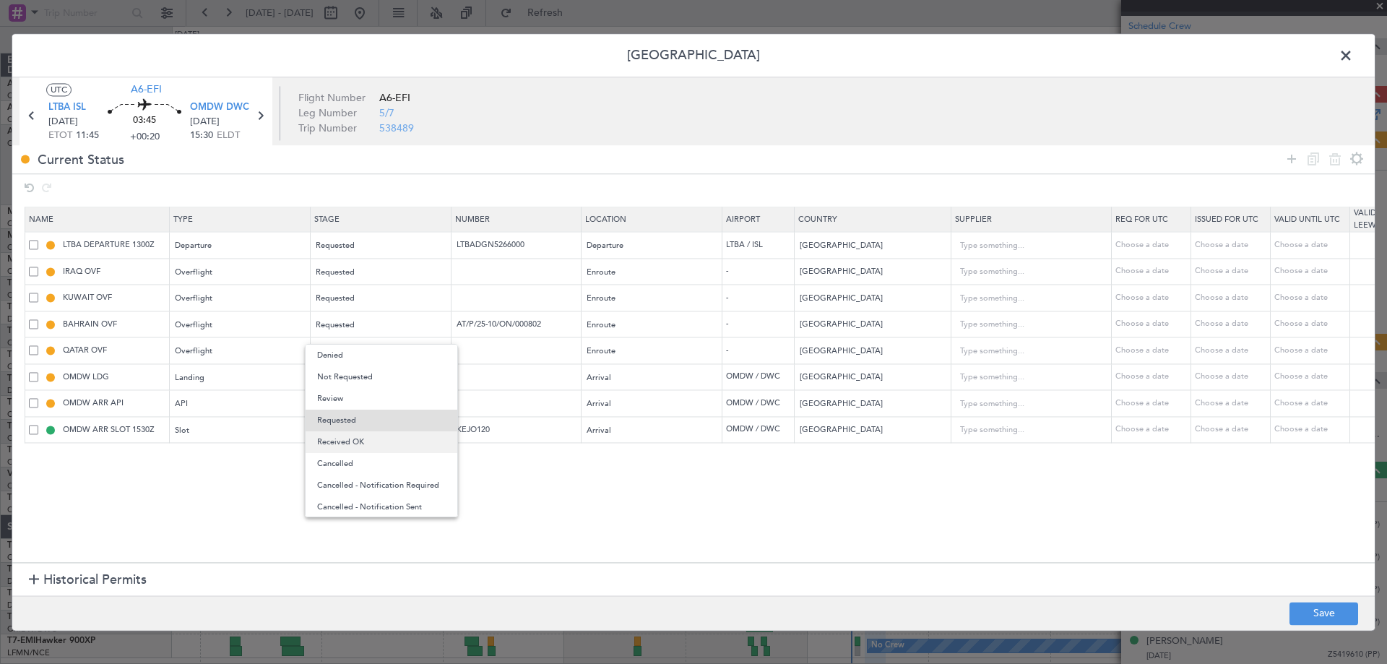
click at [381, 441] on span "Received OK" at bounding box center [381, 442] width 129 height 22
click at [464, 272] on input "text" at bounding box center [518, 271] width 126 height 12
paste input "OVR 50928"
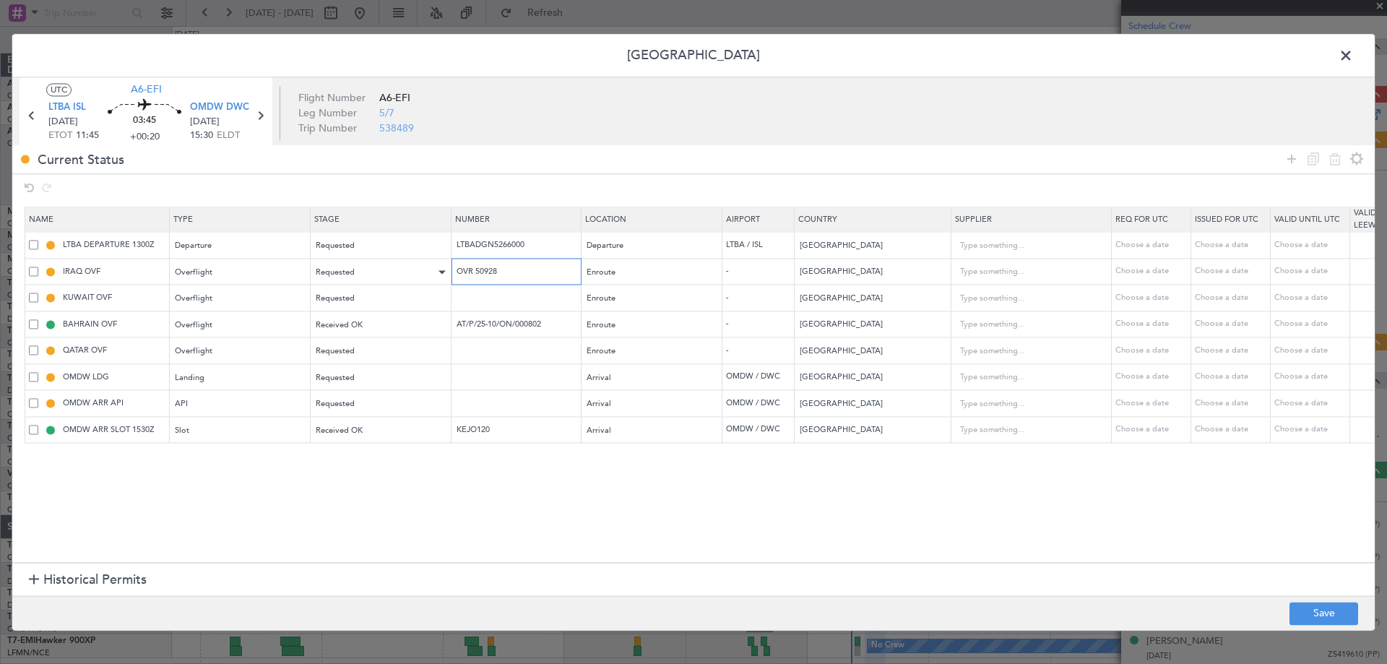
type input "OVR 50928"
click at [418, 264] on div "Requested" at bounding box center [376, 272] width 120 height 22
click at [351, 385] on span "Received OK" at bounding box center [381, 389] width 129 height 22
click at [477, 355] on td at bounding box center [516, 350] width 130 height 27
click at [472, 340] on td at bounding box center [516, 350] width 130 height 27
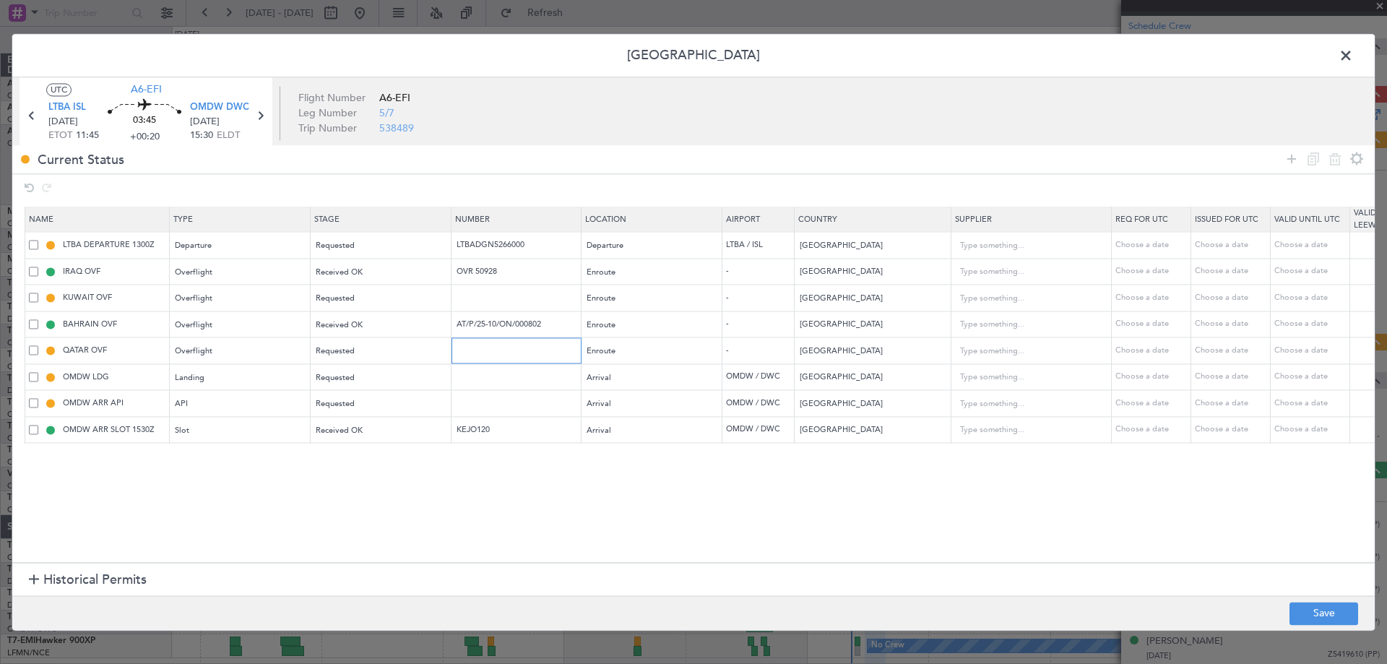
click at [467, 349] on input "text" at bounding box center [518, 351] width 126 height 12
paste input "FN2894"
type input "FN2894"
click at [368, 357] on div "Requested" at bounding box center [376, 352] width 120 height 22
click at [376, 469] on span "Received OK" at bounding box center [381, 468] width 129 height 22
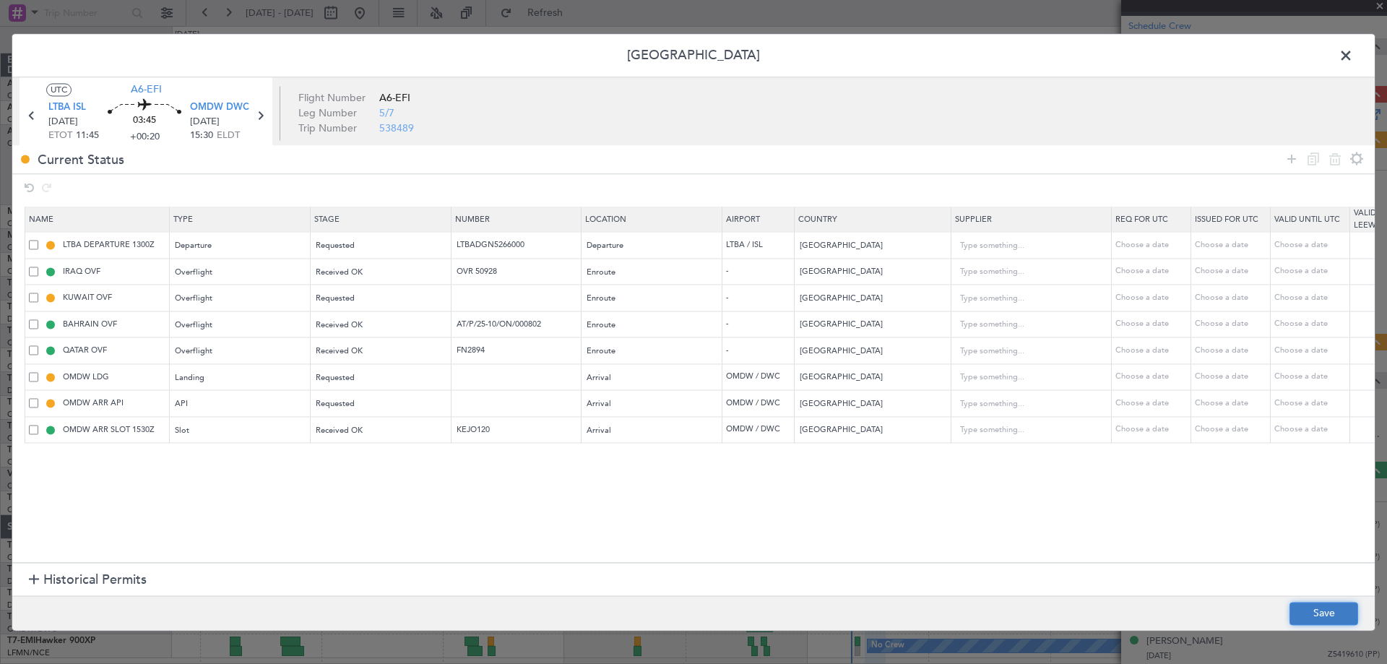
click at [1315, 605] on button "Save" at bounding box center [1323, 613] width 69 height 23
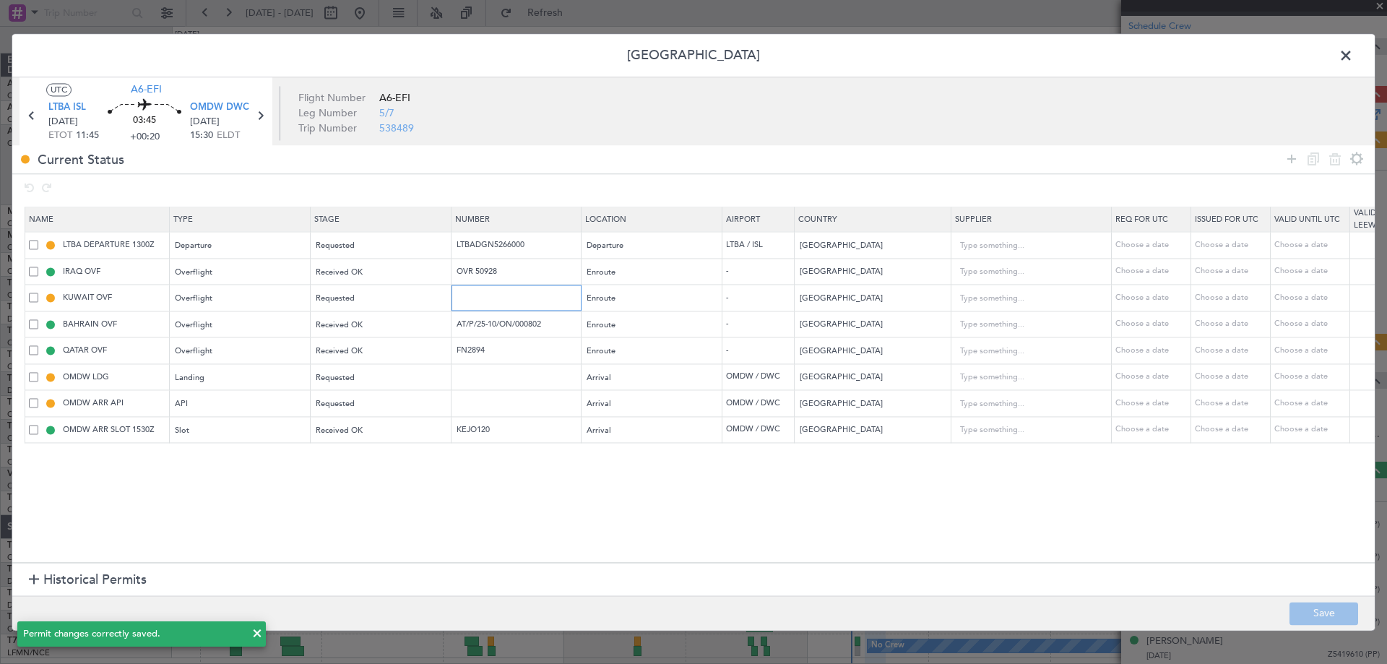
click at [496, 297] on input "text" at bounding box center [518, 298] width 126 height 12
paste input "8916-ATO/25"
type input "8916-ATO/25"
click at [374, 302] on div "Requested" at bounding box center [376, 299] width 120 height 22
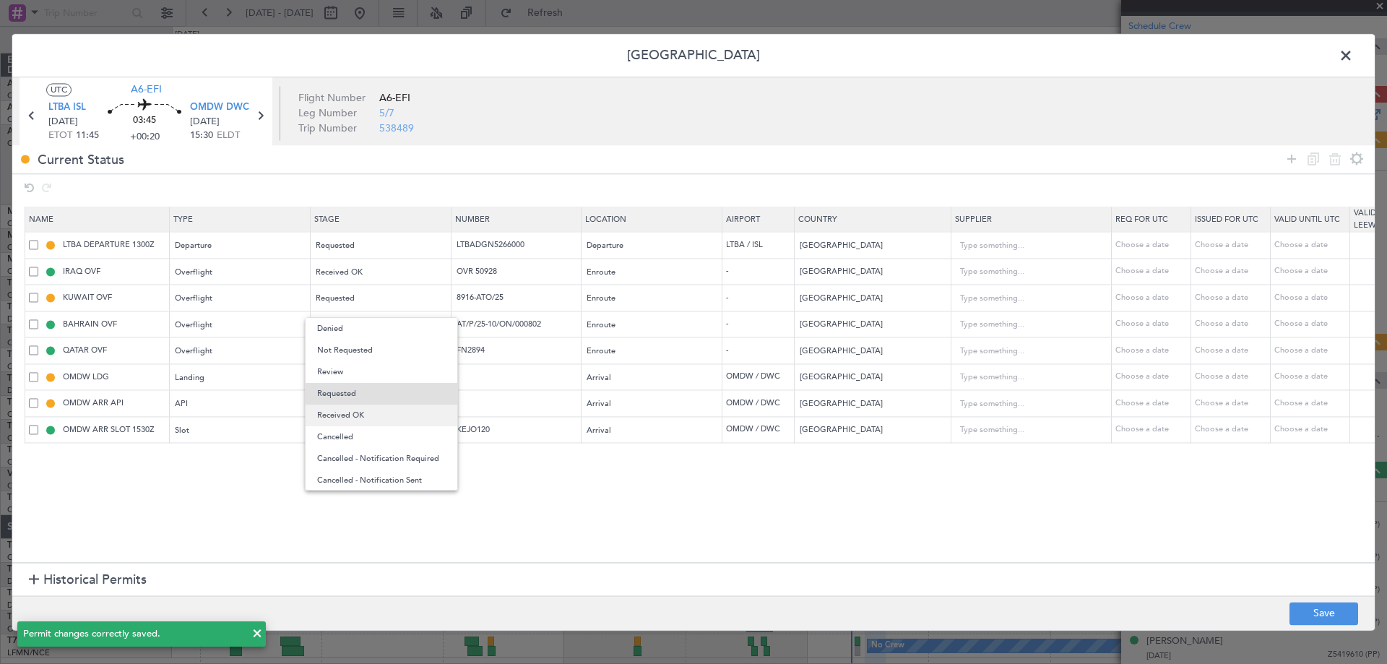
click at [359, 413] on span "Received OK" at bounding box center [381, 415] width 129 height 22
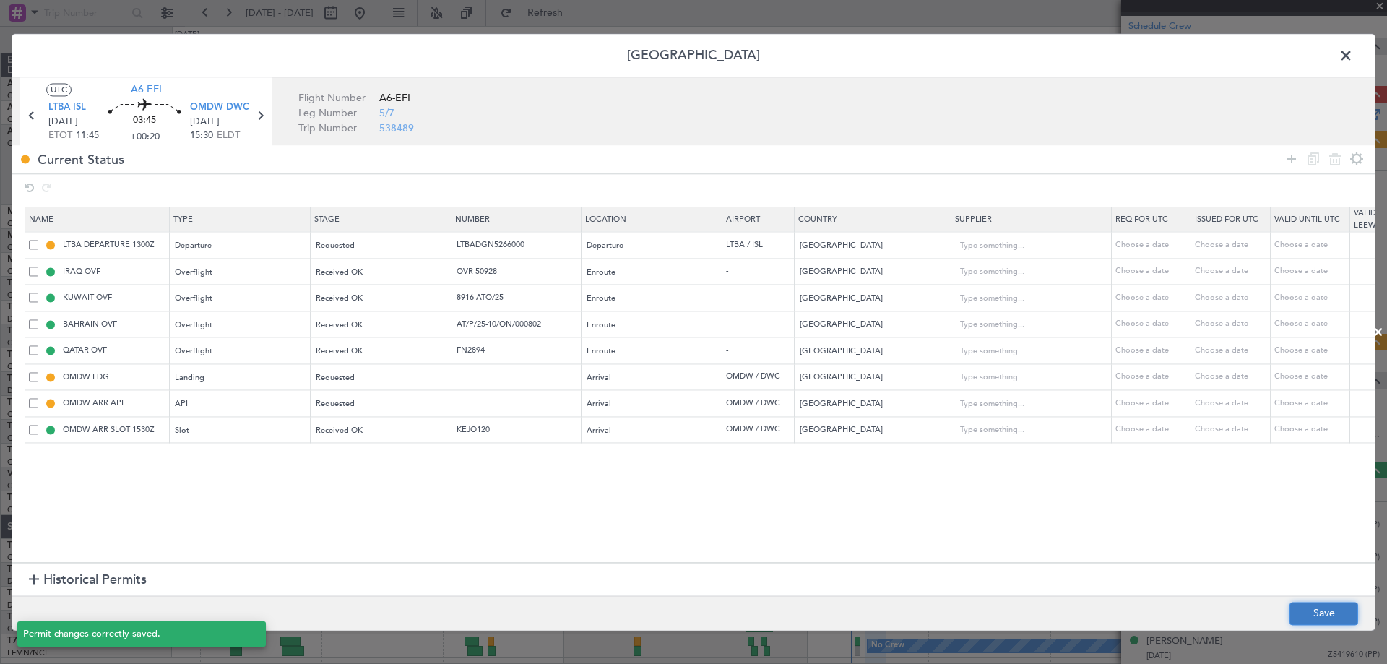
click at [1326, 614] on button "Save" at bounding box center [1323, 613] width 69 height 23
click at [1353, 57] on span at bounding box center [1353, 59] width 0 height 29
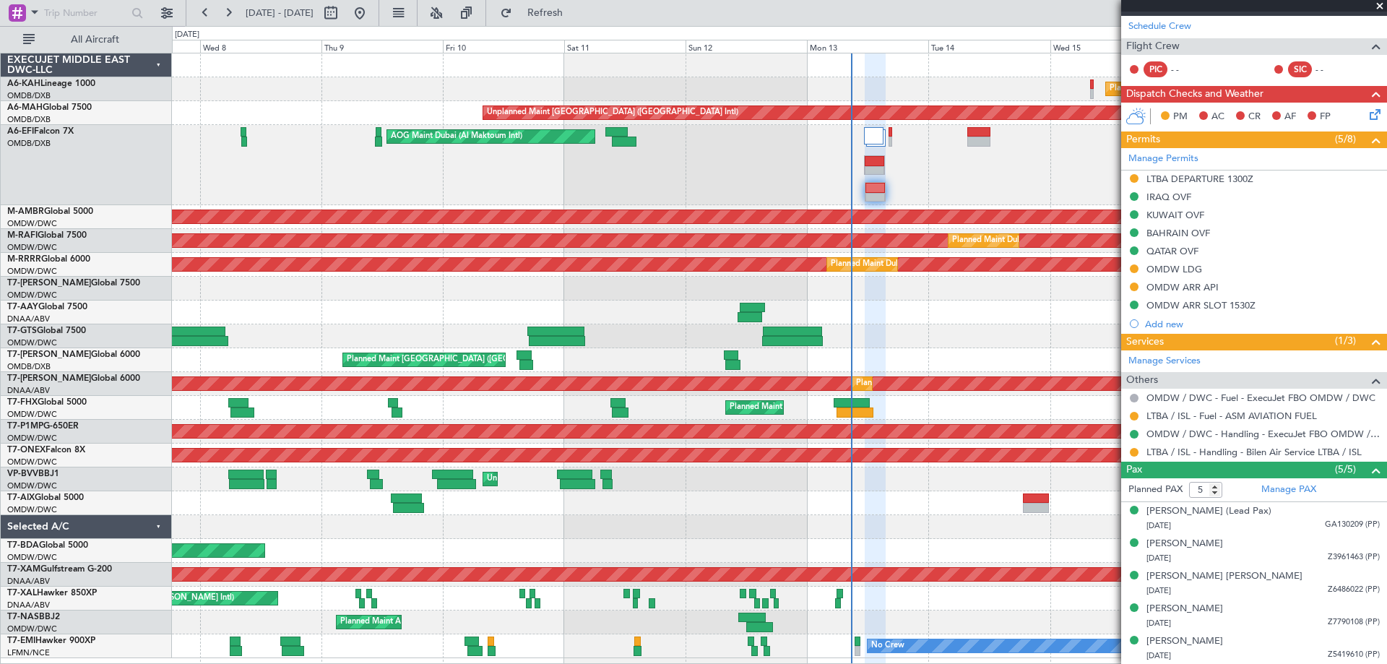
scroll to position [0, 0]
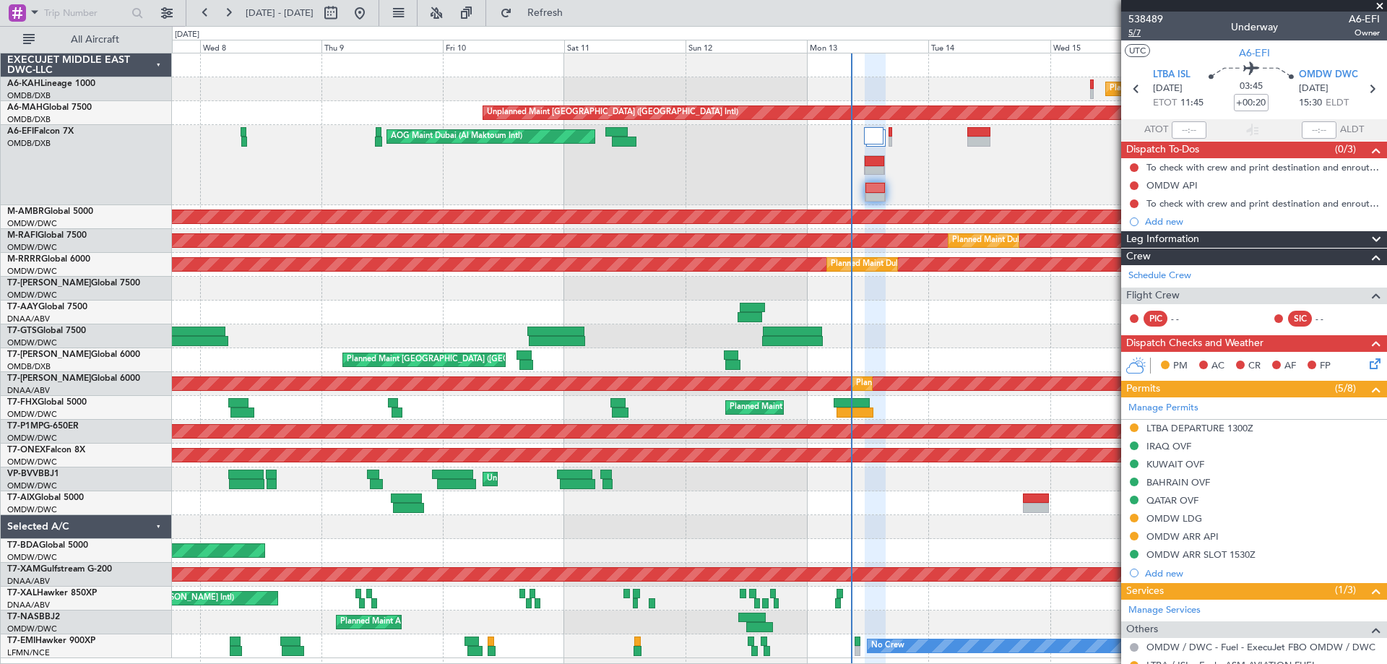
click at [1140, 33] on span "5/7" at bounding box center [1145, 33] width 35 height 12
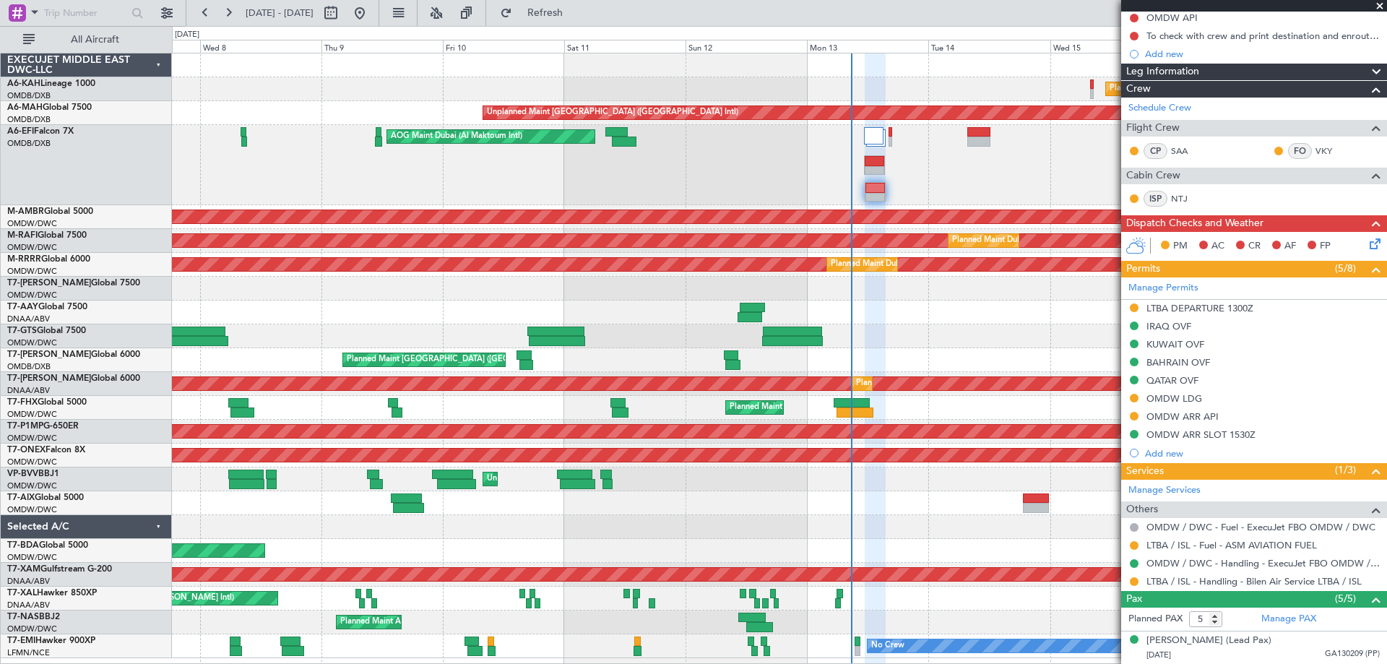
scroll to position [297, 0]
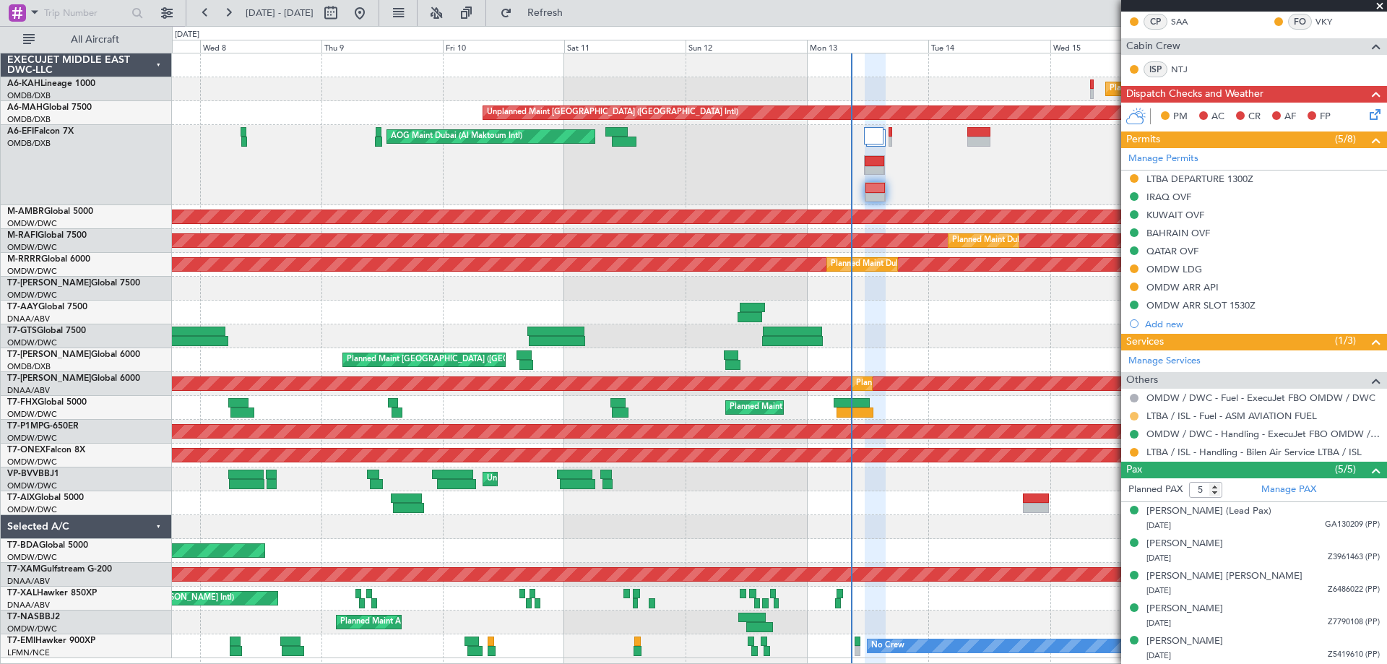
click at [1133, 416] on button at bounding box center [1134, 416] width 9 height 9
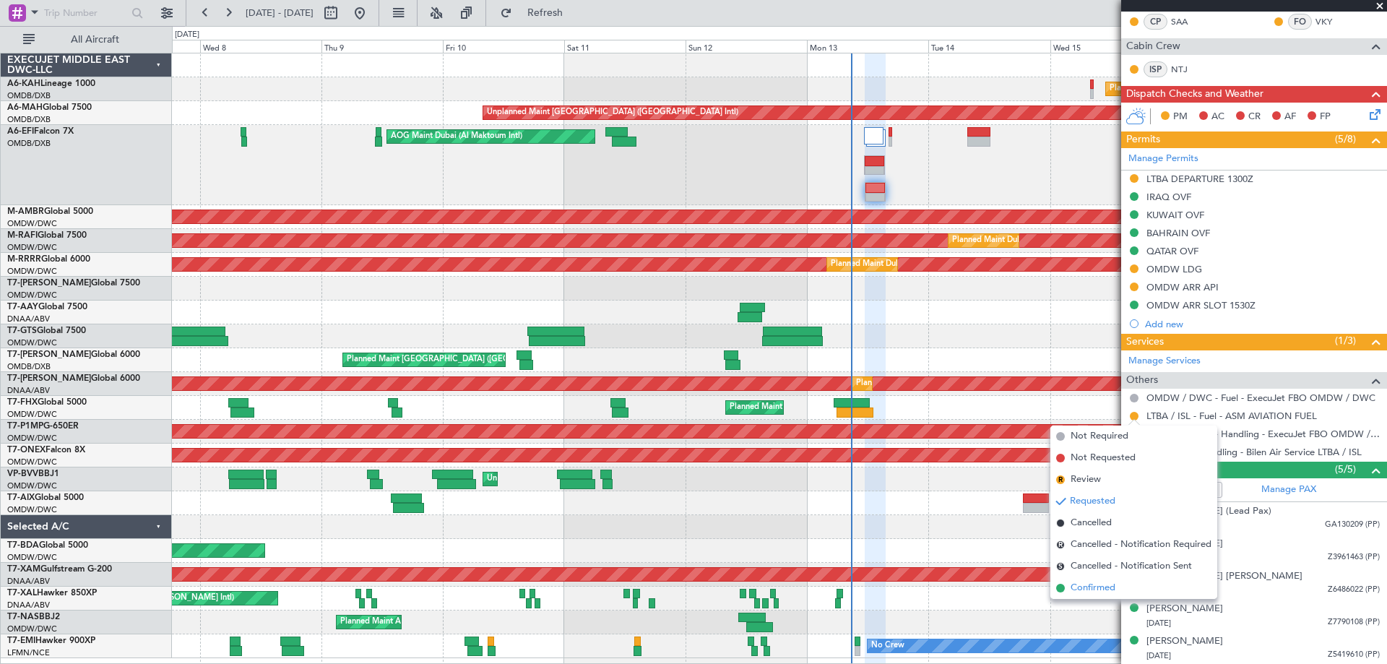
click at [1096, 585] on span "Confirmed" at bounding box center [1092, 588] width 45 height 14
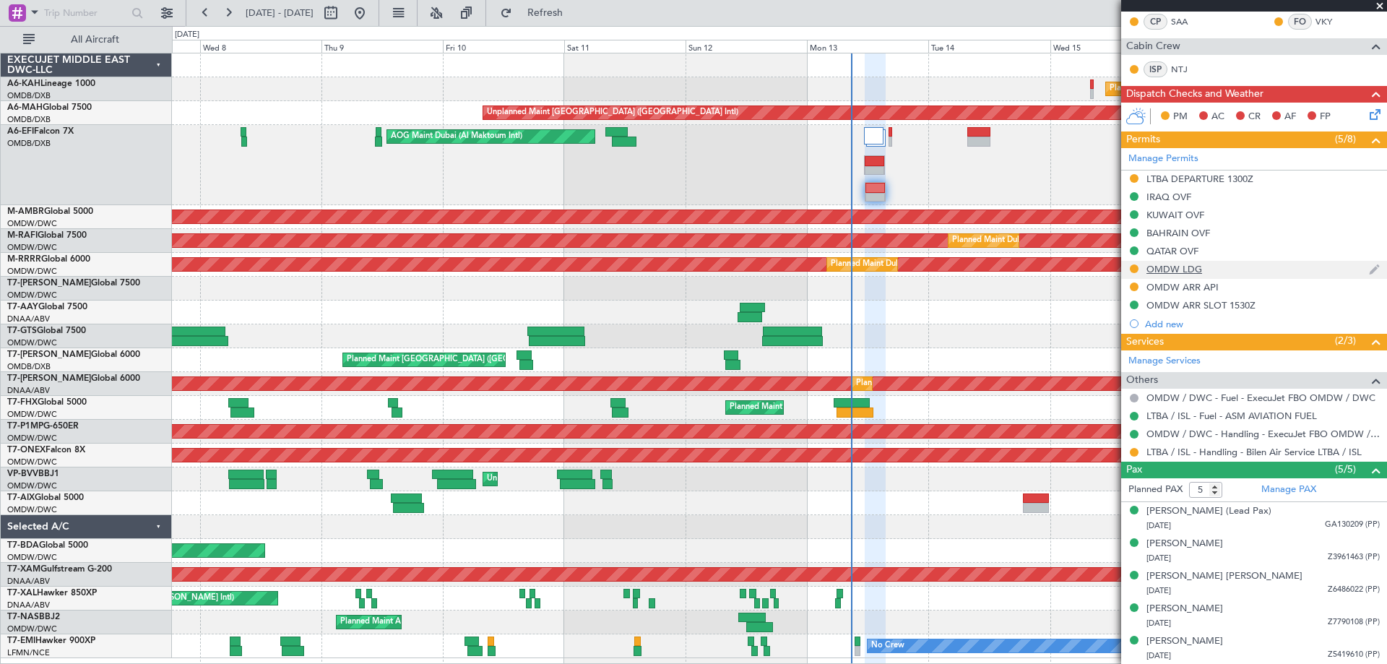
click at [1185, 273] on div "OMDW LDG" at bounding box center [1174, 269] width 56 height 12
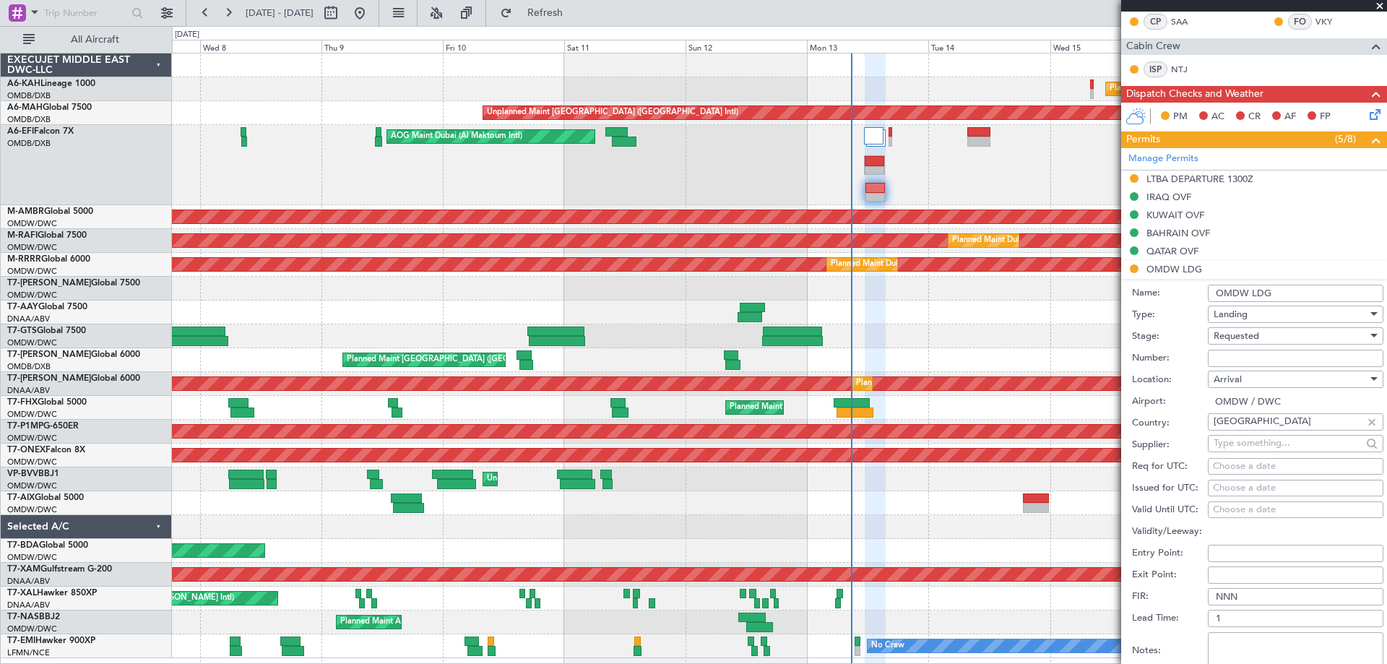
click at [1230, 358] on input "Number:" at bounding box center [1296, 358] width 176 height 17
paste input "LP/2025/13887"
type input "LP/2025/13887"
click at [1219, 338] on span "Requested" at bounding box center [1236, 335] width 46 height 13
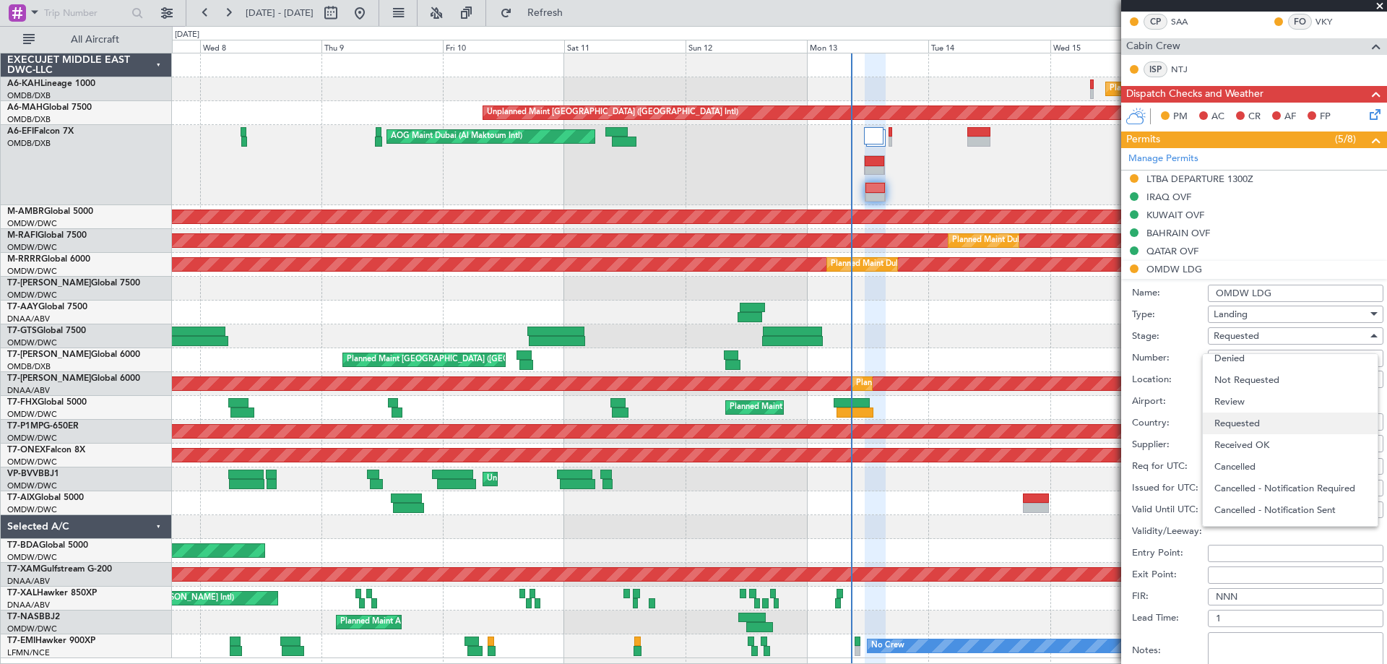
click at [1239, 433] on span "Requested" at bounding box center [1290, 423] width 152 height 22
click at [1235, 343] on div "Requested" at bounding box center [1290, 336] width 154 height 22
click at [1238, 445] on span "Received OK" at bounding box center [1290, 445] width 152 height 22
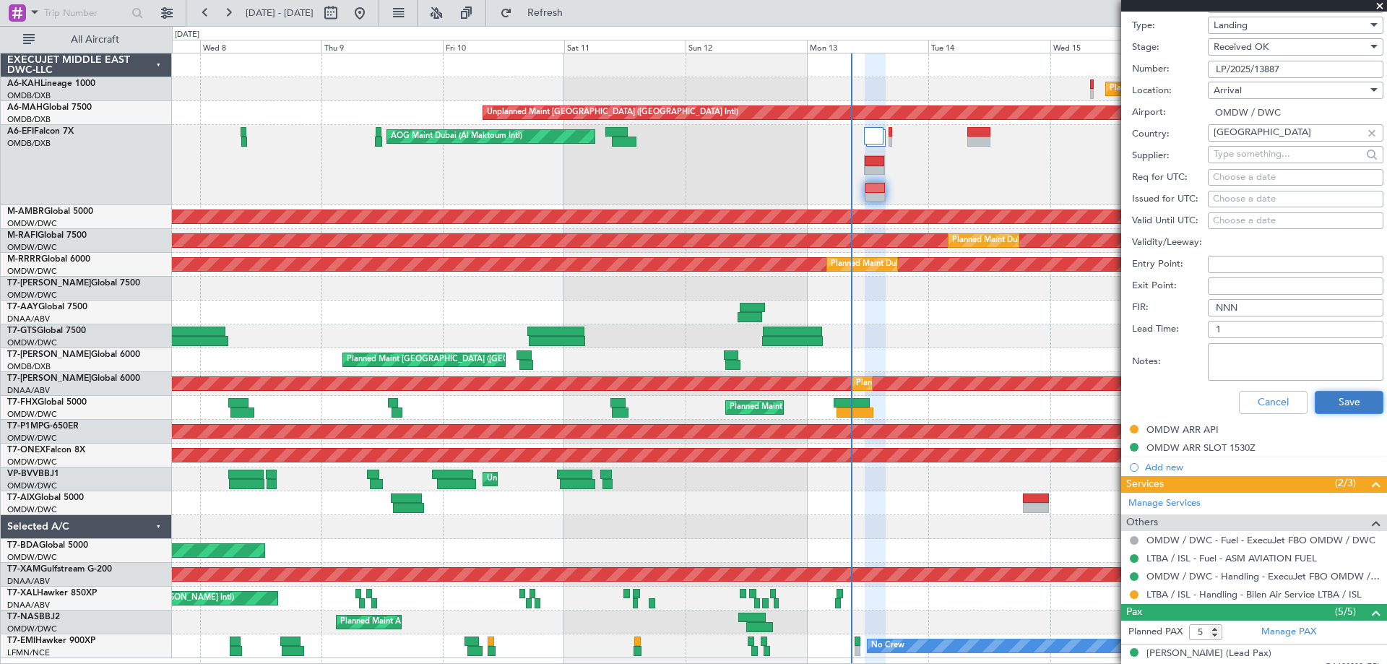
click at [1341, 399] on button "Save" at bounding box center [1349, 402] width 69 height 23
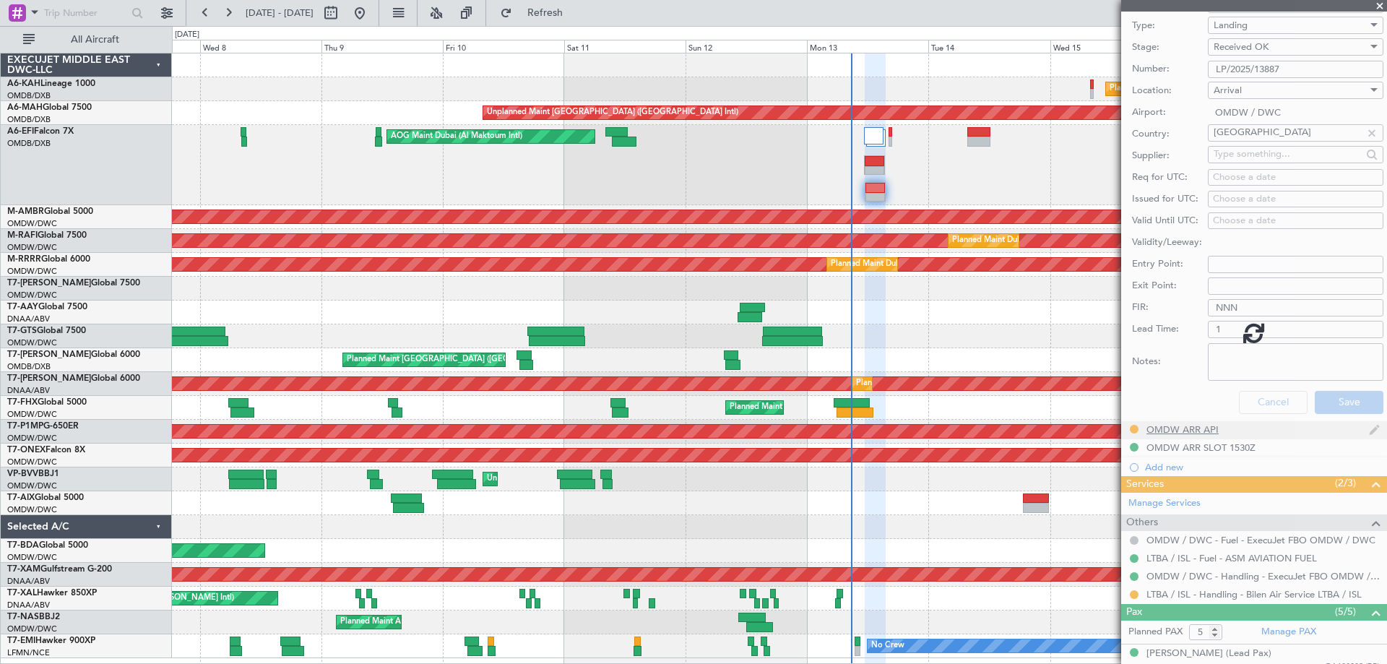
scroll to position [155, 0]
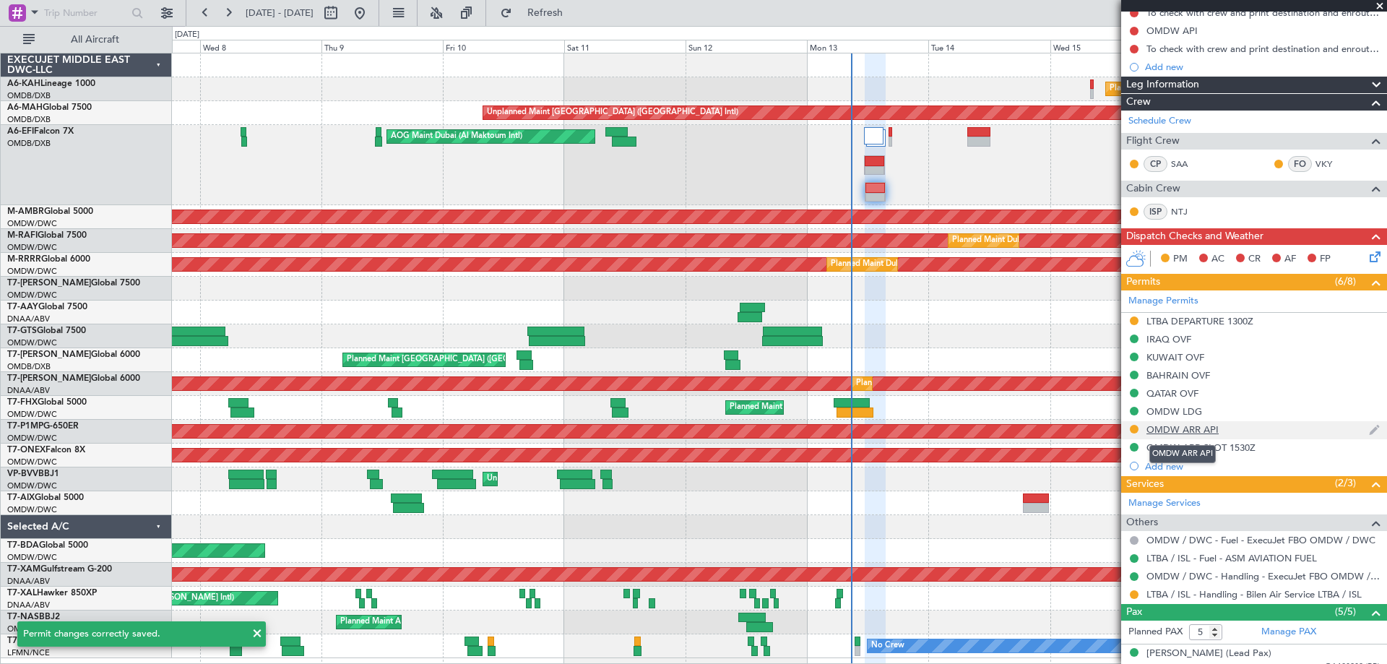
click at [1177, 433] on div "OMDW ARR API" at bounding box center [1182, 429] width 72 height 12
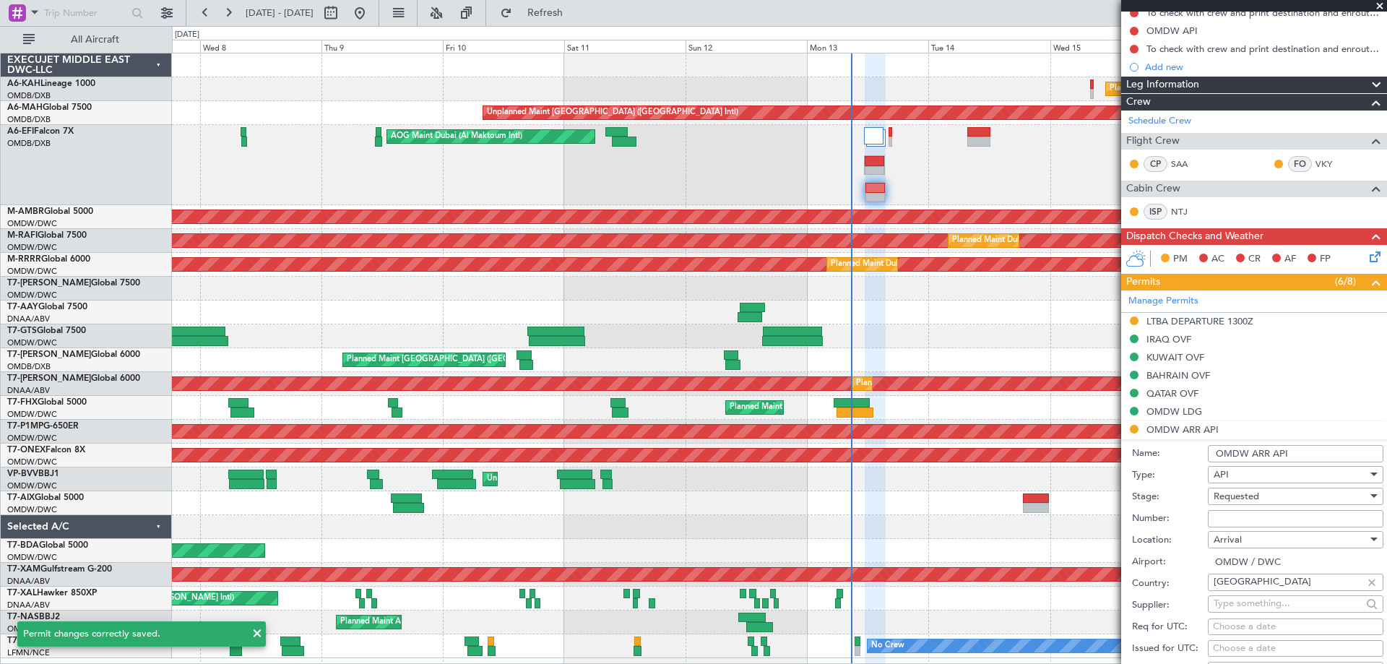
click at [1219, 522] on input "Number:" at bounding box center [1296, 518] width 176 height 17
type input "FILED AND SAVED IN LAN"
click at [1265, 494] on div "Requested" at bounding box center [1290, 496] width 154 height 22
drag, startPoint x: 1239, startPoint y: 605, endPoint x: 1263, endPoint y: 581, distance: 33.7
click at [1239, 605] on span "Received OK" at bounding box center [1290, 612] width 152 height 22
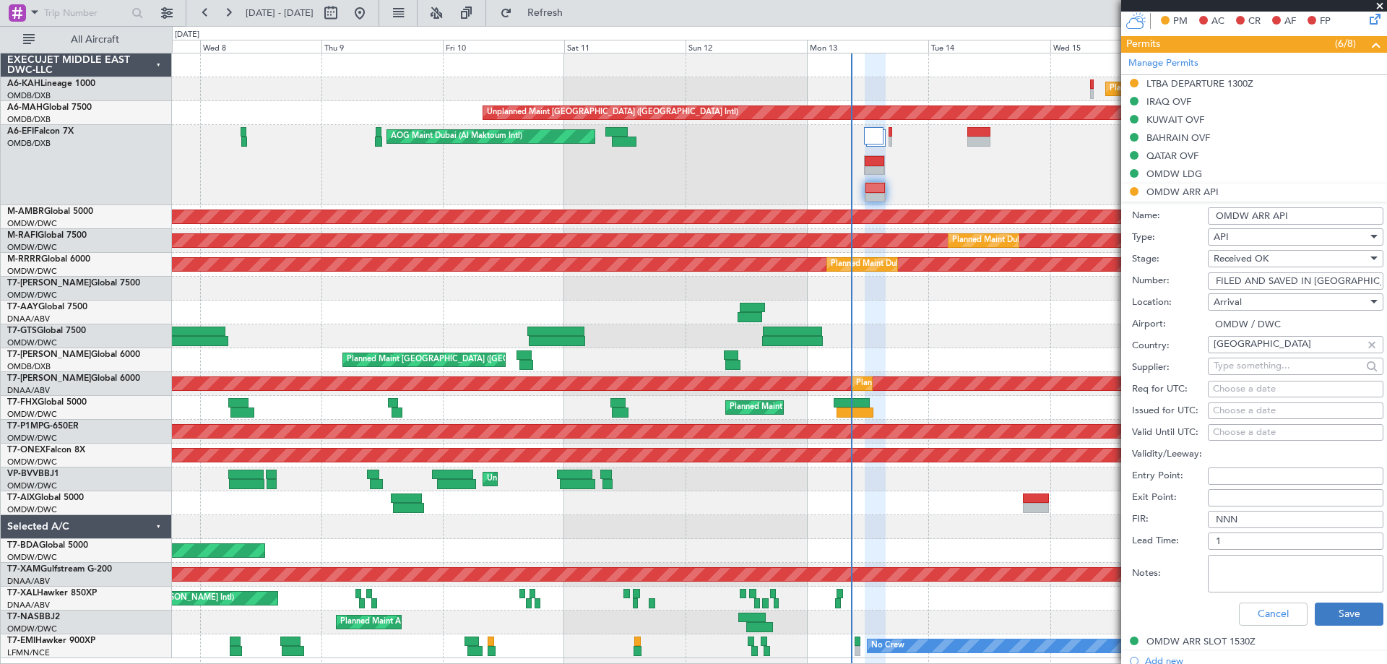
scroll to position [516, 0]
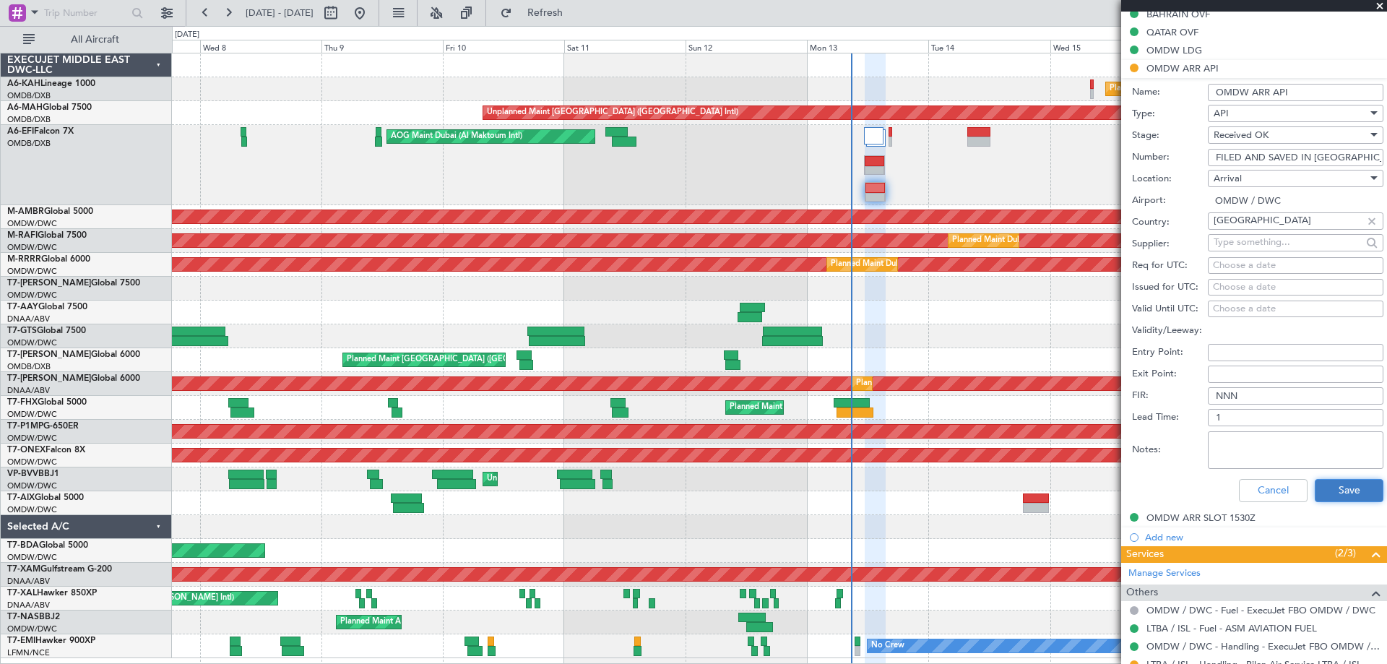
click at [1328, 483] on button "Save" at bounding box center [1349, 490] width 69 height 23
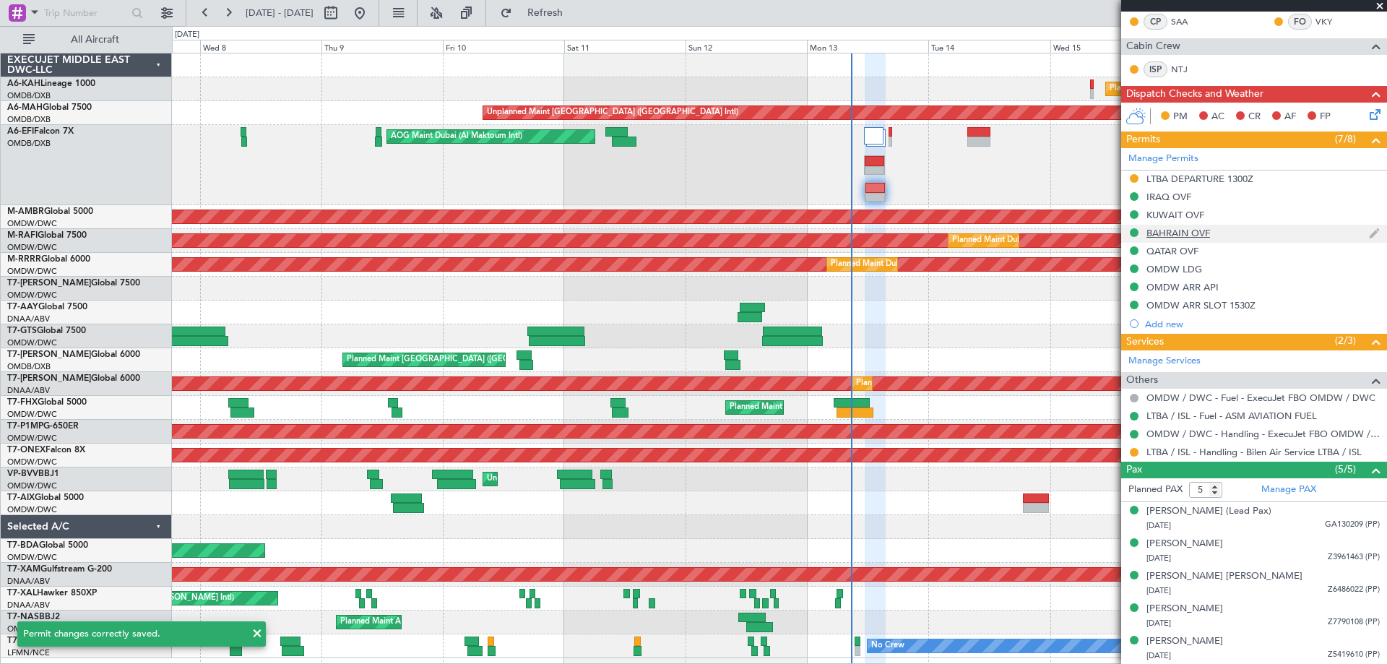
scroll to position [0, 0]
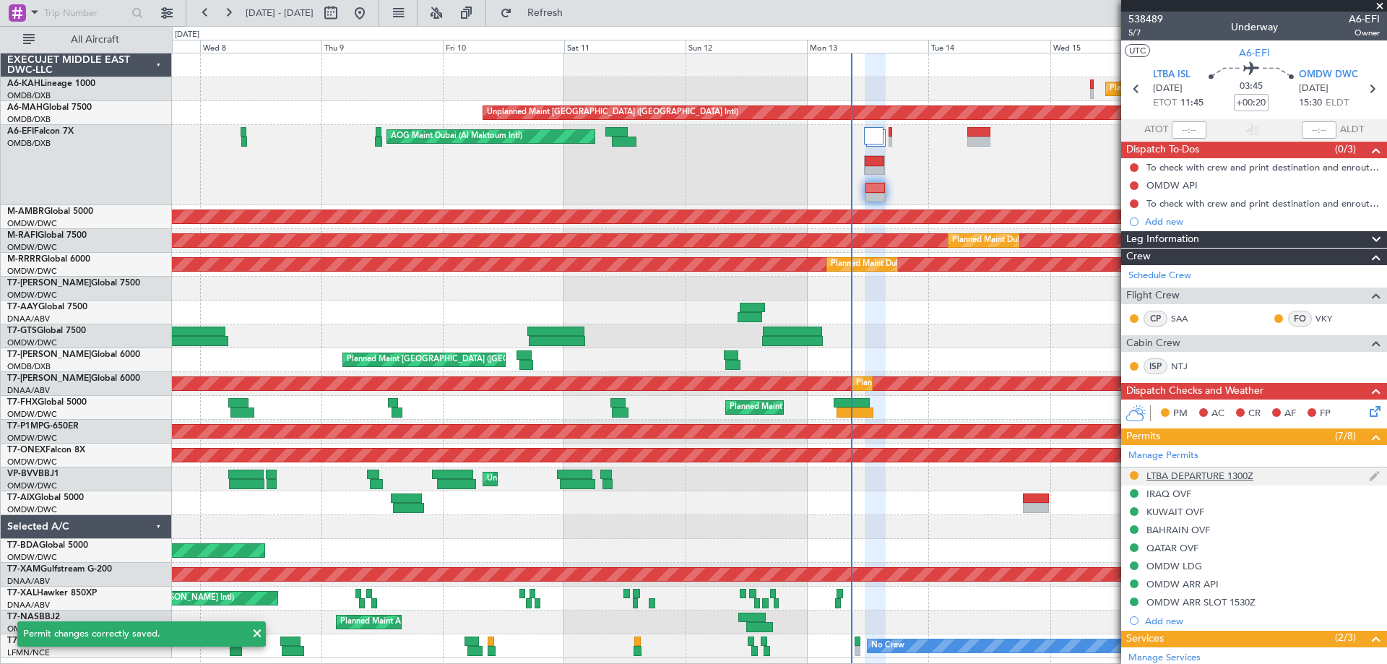
click at [1269, 474] on div "LTBA DEPARTURE 1300Z" at bounding box center [1254, 476] width 266 height 18
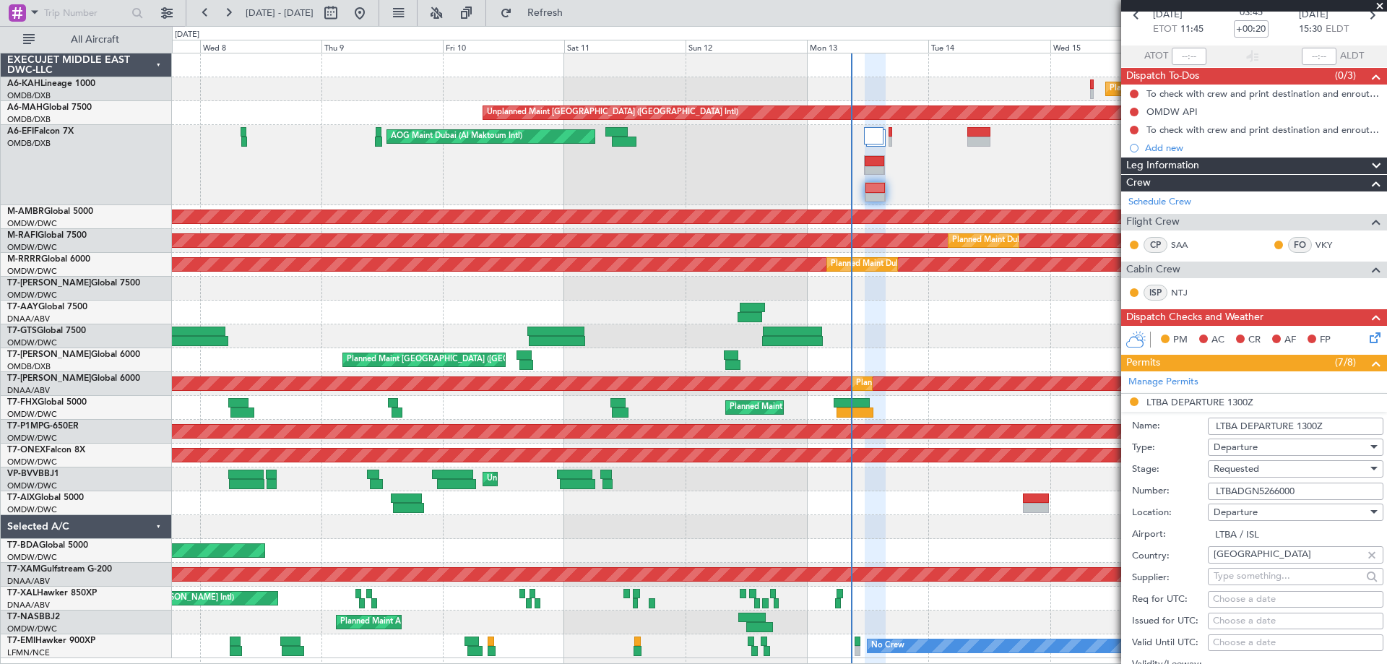
scroll to position [144, 0]
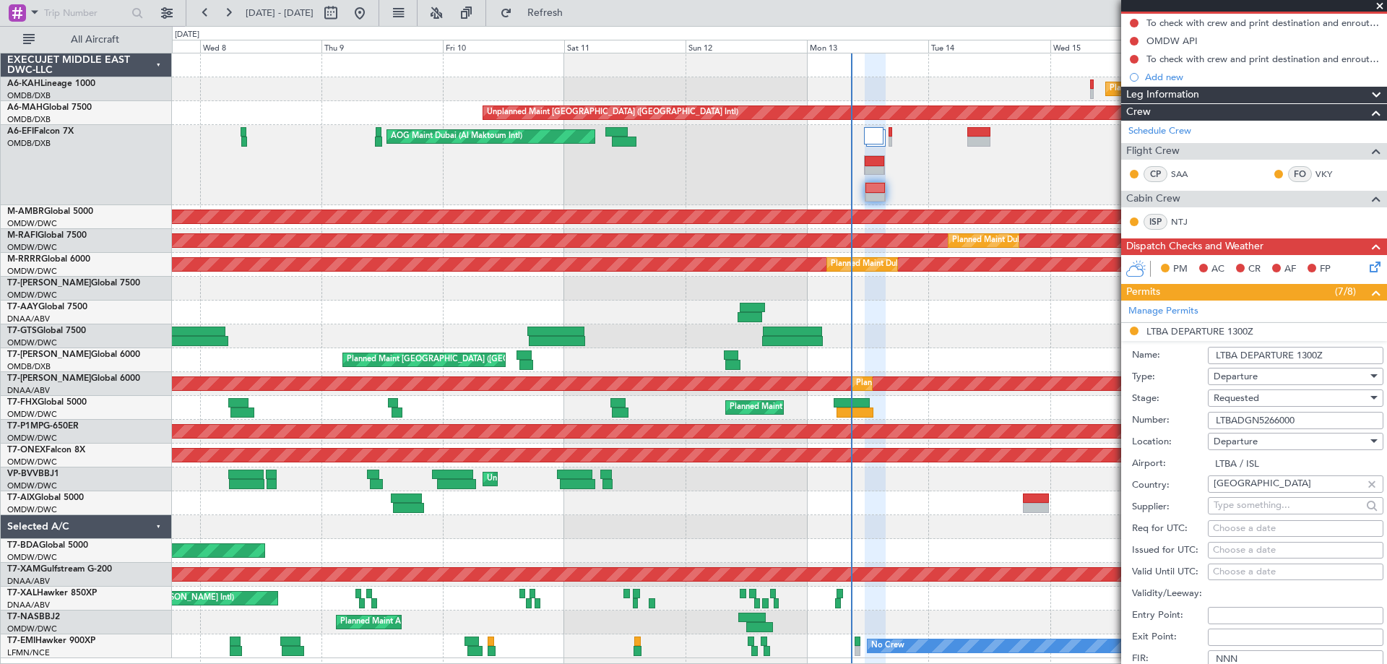
drag, startPoint x: 1334, startPoint y: 358, endPoint x: 1298, endPoint y: 361, distance: 36.3
click at [1298, 361] on input "LTBA DEPARTURE 1300Z" at bounding box center [1296, 355] width 176 height 17
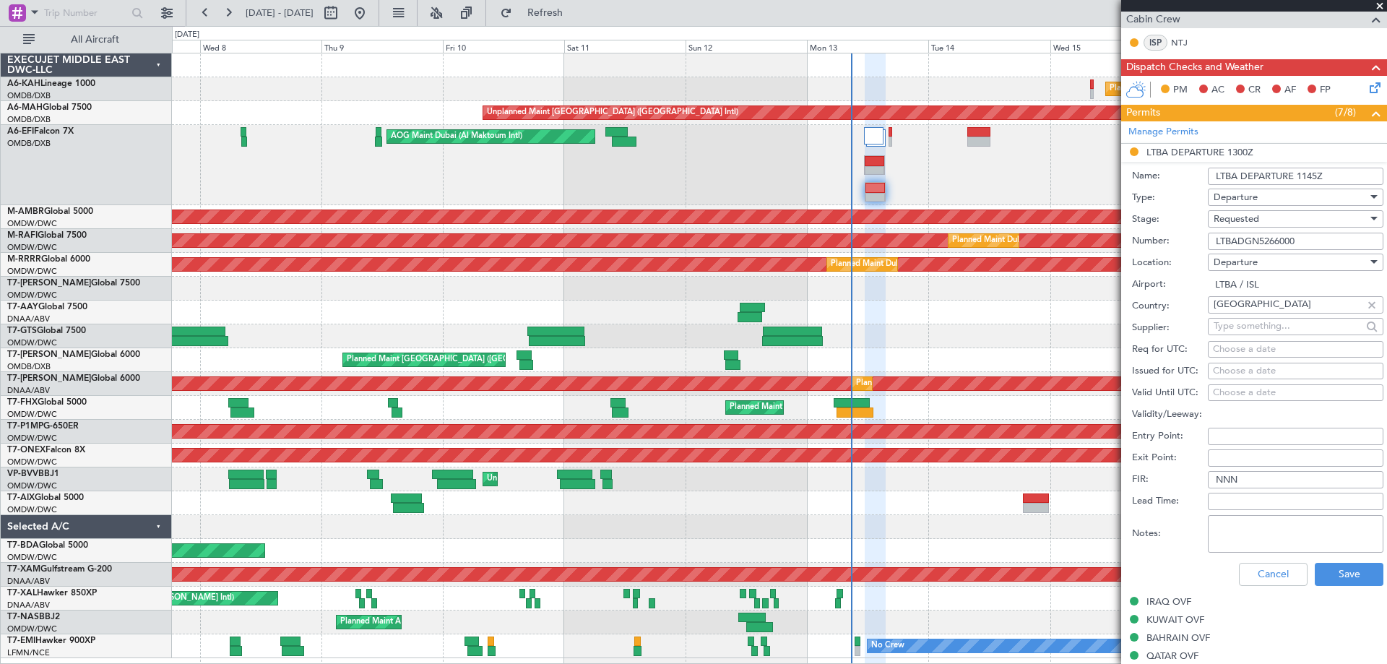
scroll to position [433, 0]
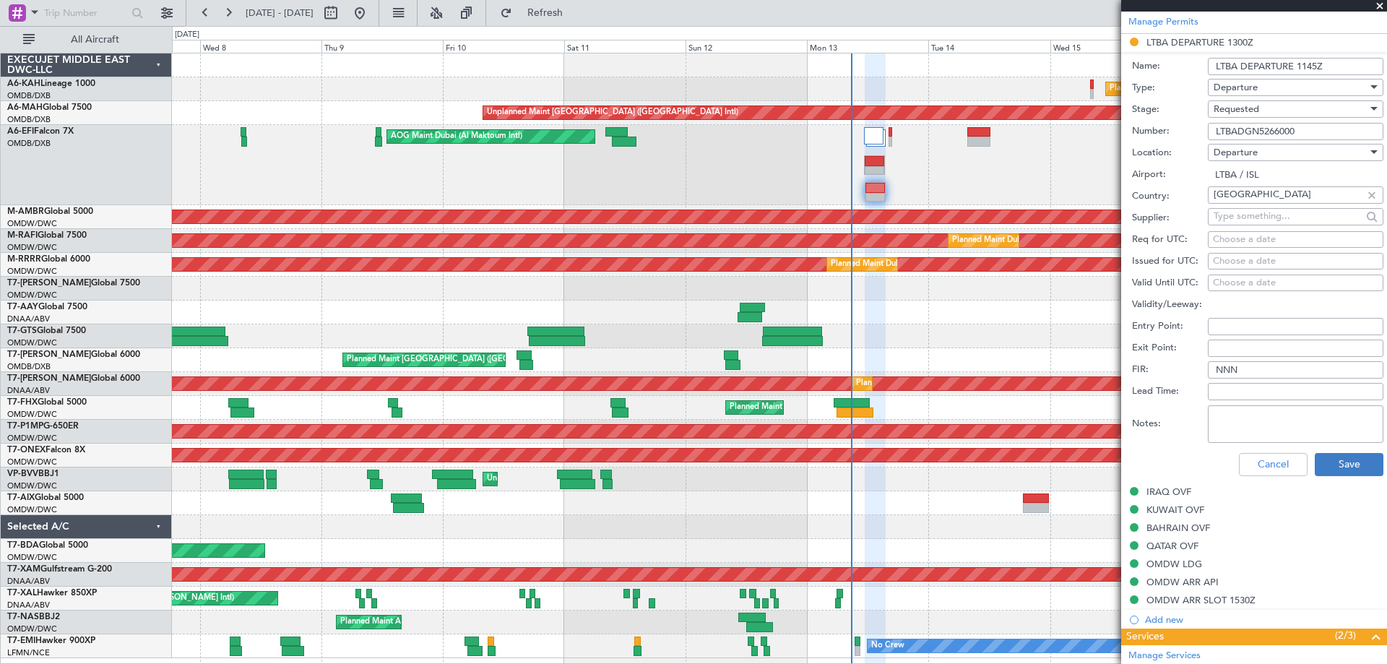
type input "LTBA DEPARTURE 1145Z"
click at [1323, 454] on button "Save" at bounding box center [1349, 464] width 69 height 23
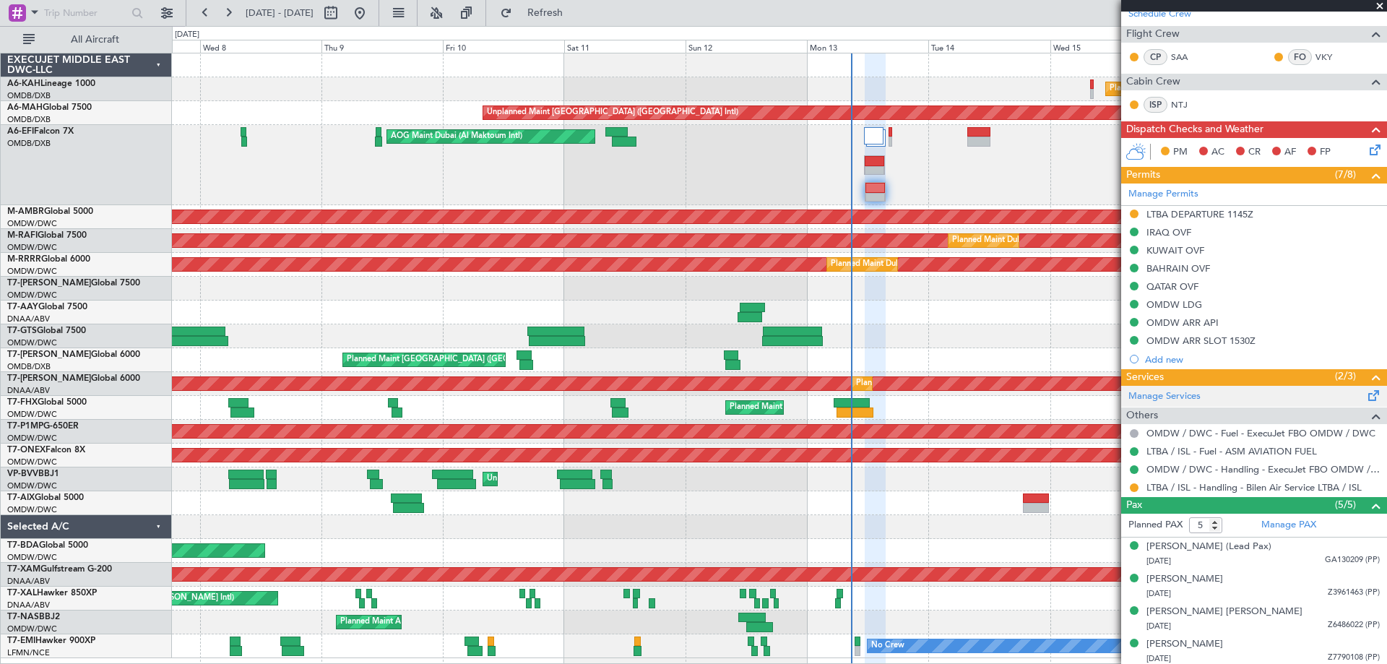
scroll to position [297, 0]
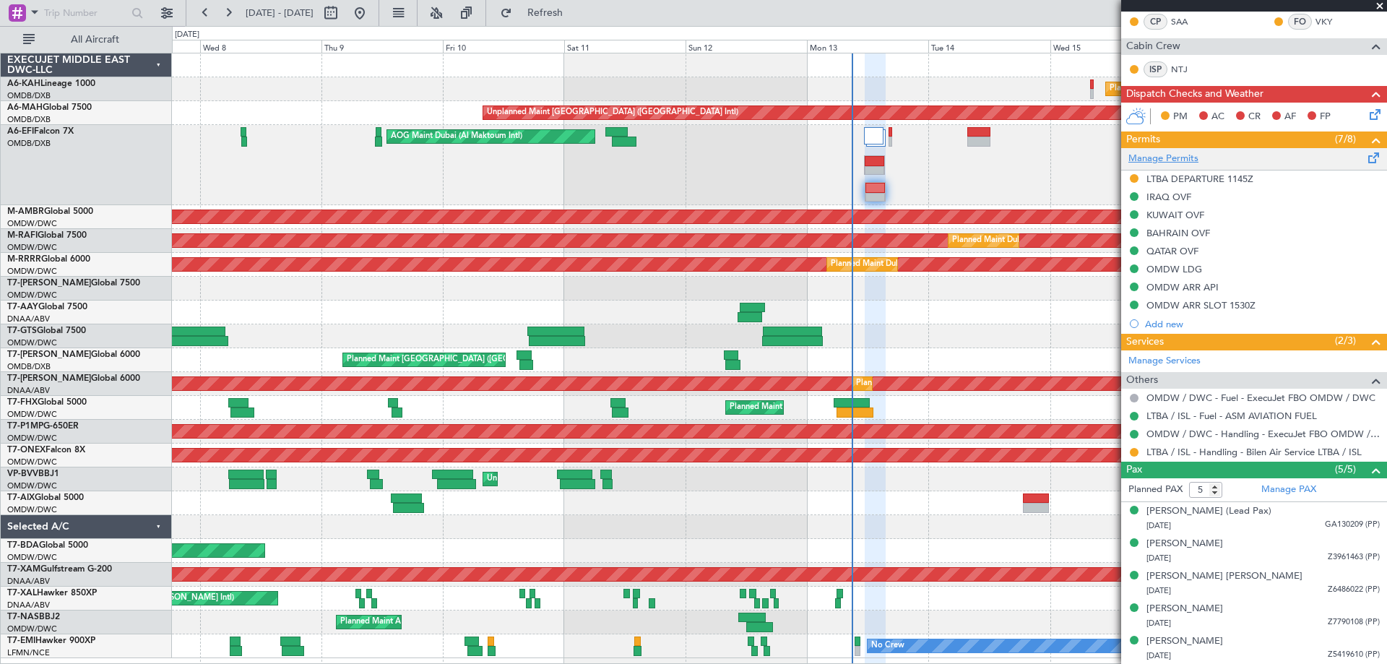
click at [1180, 156] on link "Manage Permits" at bounding box center [1163, 159] width 70 height 14
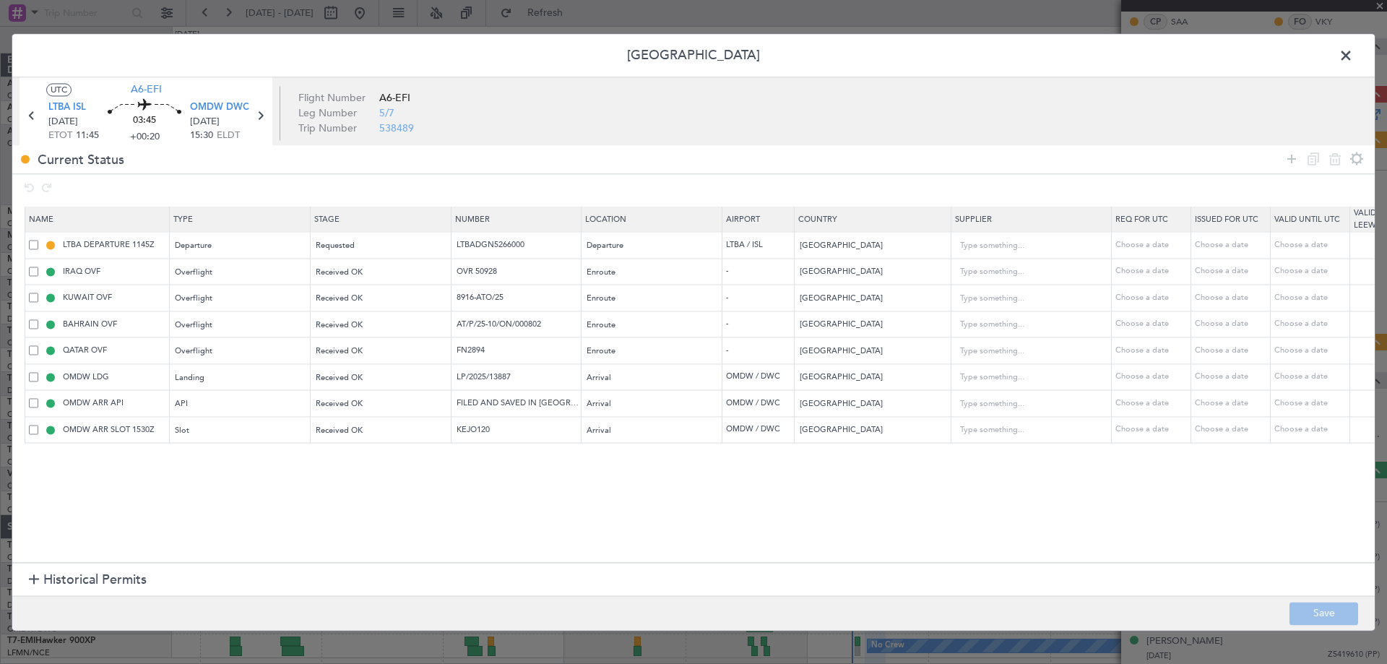
click at [1353, 56] on span at bounding box center [1353, 59] width 0 height 29
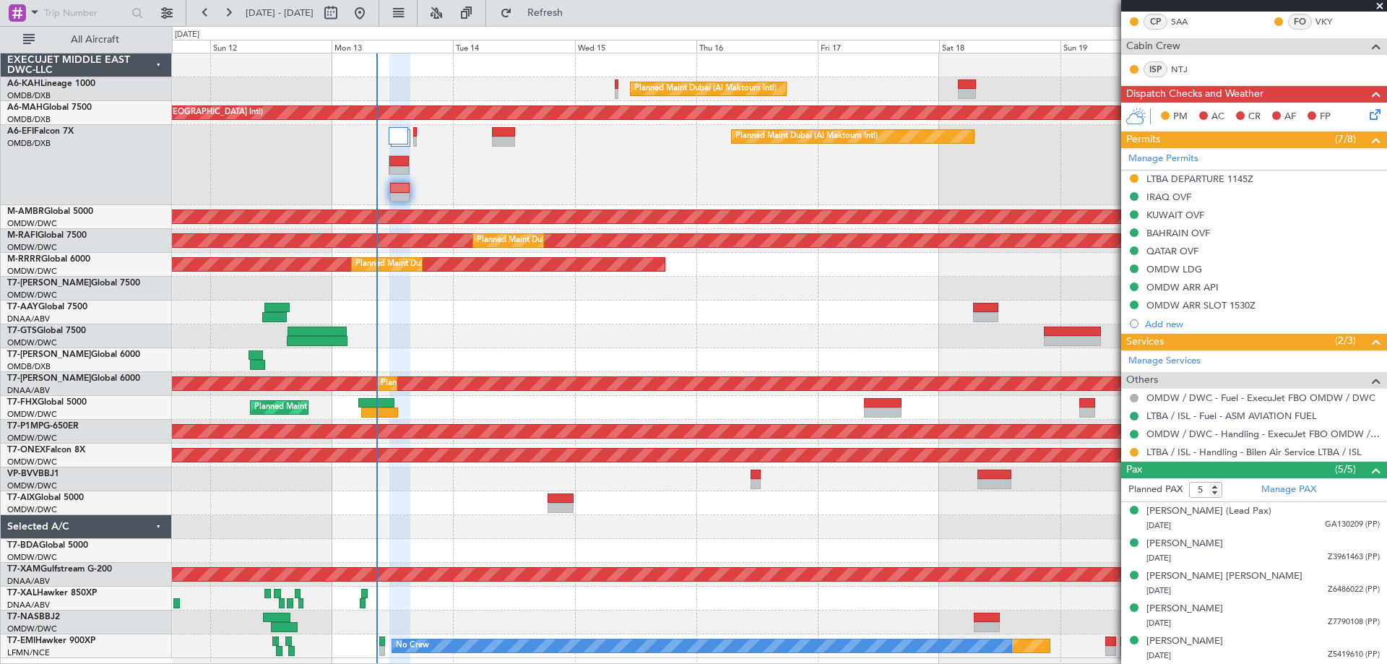
click at [496, 278] on div "Planned Maint Dubai (Al Maktoum Intl) Unplanned Maint Dubai (Dubai Intl) Planne…" at bounding box center [779, 355] width 1214 height 605
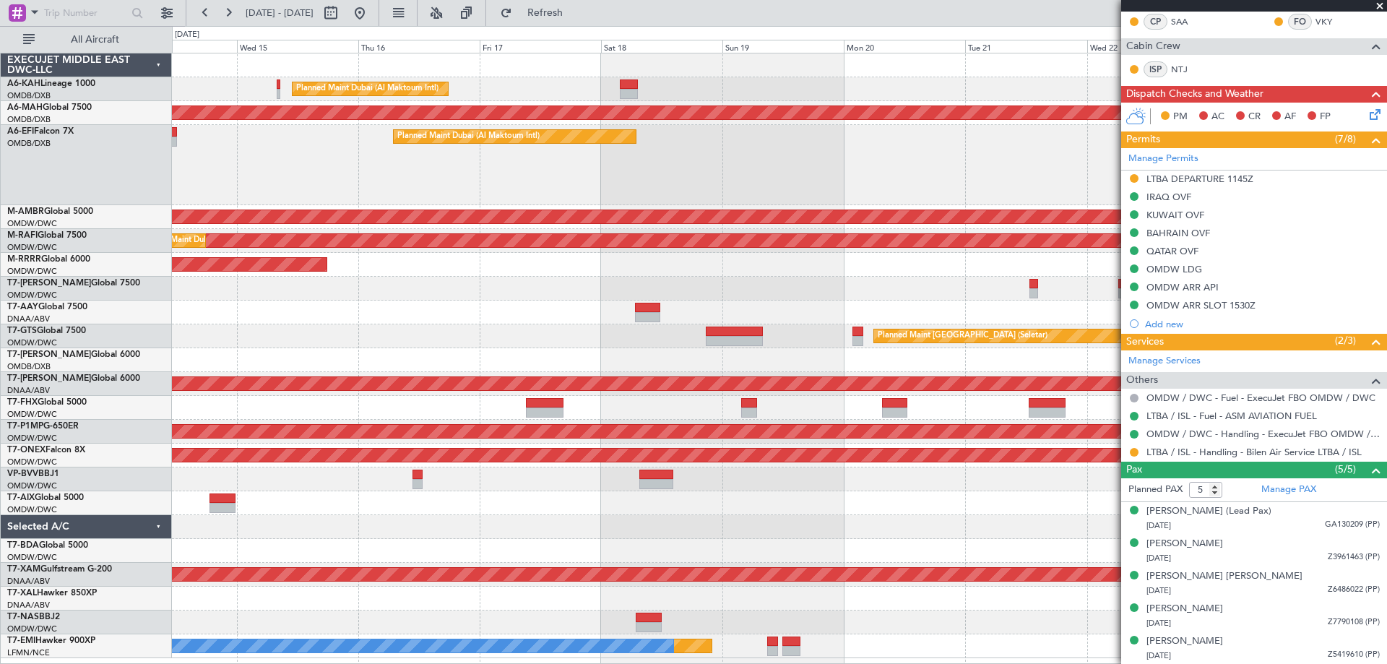
click at [924, 170] on div "Planned Maint Dubai (Al Maktoum Intl)" at bounding box center [779, 165] width 1214 height 80
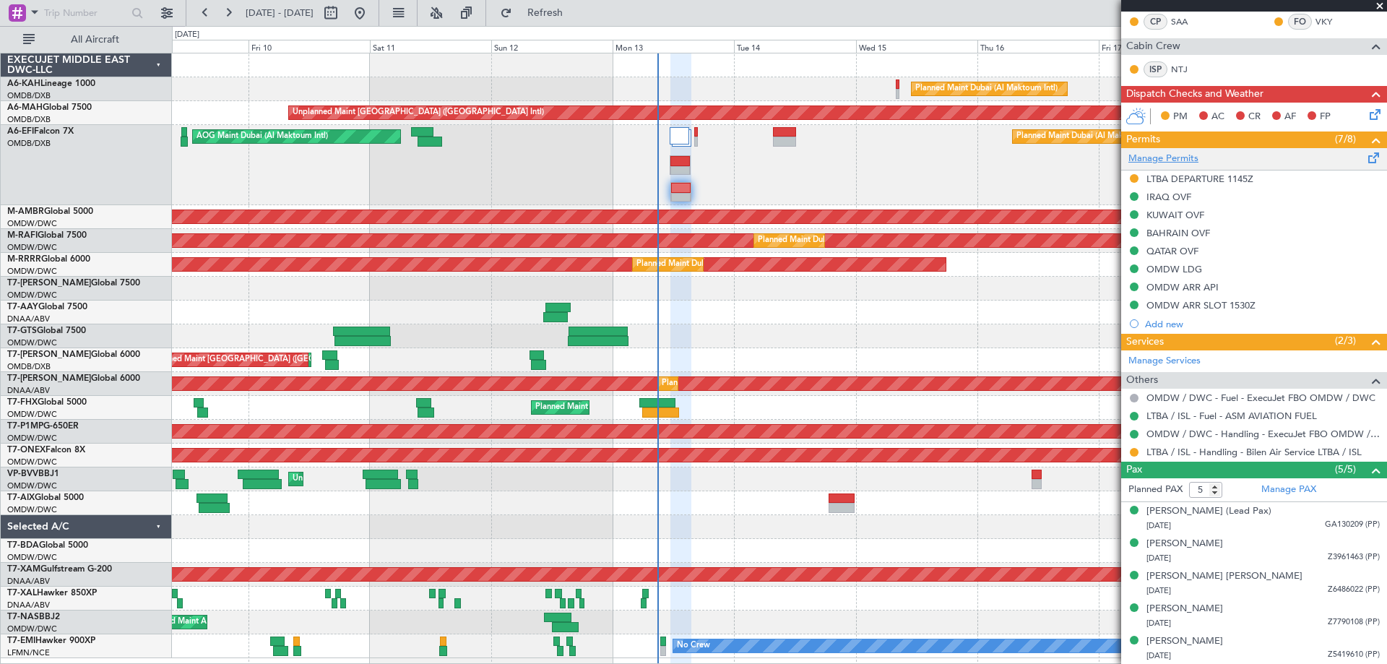
click at [1177, 158] on link "Manage Permits" at bounding box center [1163, 159] width 70 height 14
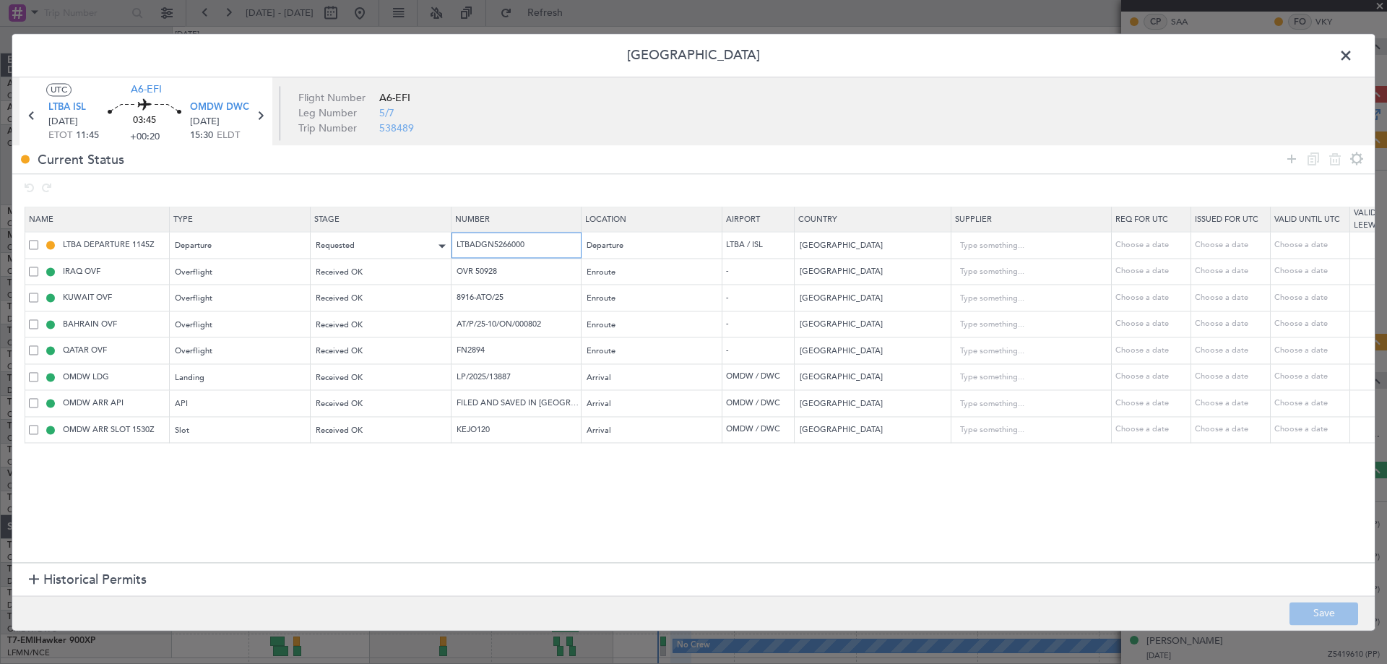
drag, startPoint x: 545, startPoint y: 246, endPoint x: 376, endPoint y: 239, distance: 169.9
click at [380, 238] on tr "LTBA DEPARTURE 1145Z Departure Requested LTBADGN5266000 Departure LTBA / ISL Tu…" at bounding box center [946, 245] width 1843 height 27
drag, startPoint x: 437, startPoint y: 268, endPoint x: 318, endPoint y: 276, distance: 119.4
click at [316, 274] on tr "IRAQ OVF Overflight Received OK OVR 50928 Enroute - Iraq Choose a date Choose a…" at bounding box center [946, 272] width 1843 height 27
drag, startPoint x: 530, startPoint y: 300, endPoint x: 272, endPoint y: 301, distance: 257.9
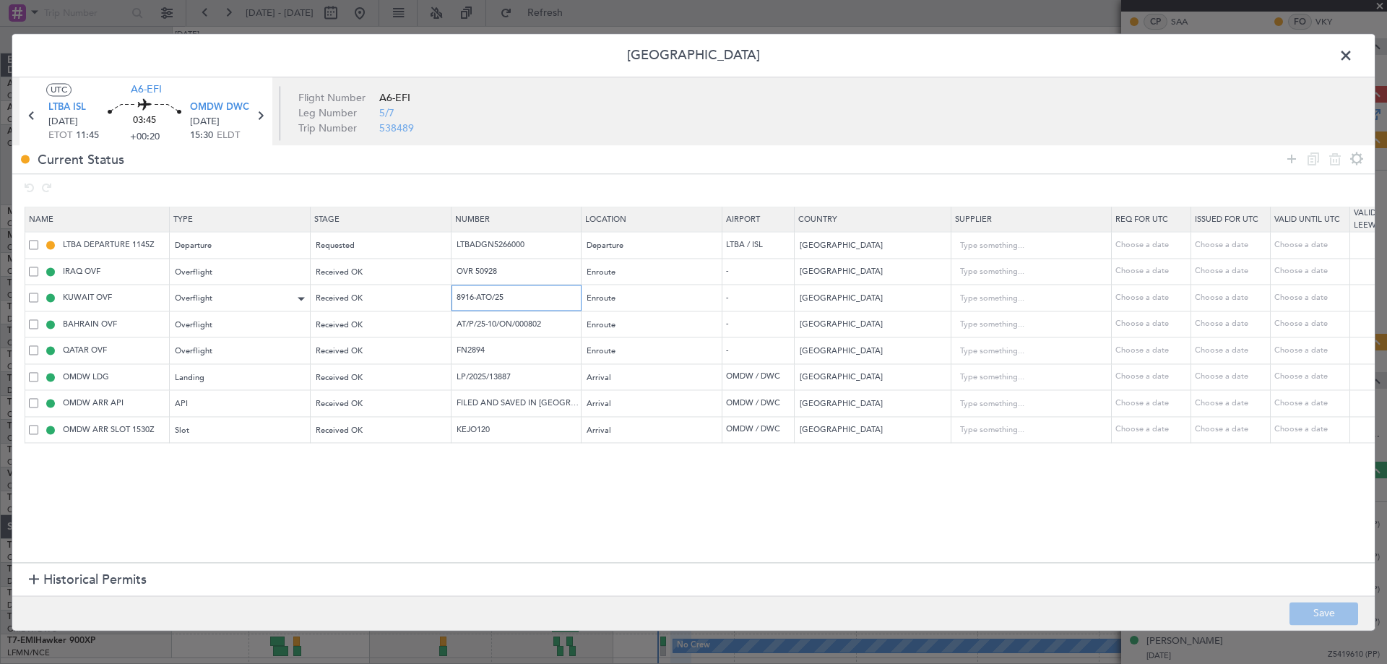
click at [273, 300] on tr "KUWAIT OVF Overflight Received OK 8916-ATO/25 Enroute - Kuwait Choose a date Ch…" at bounding box center [946, 298] width 1843 height 27
click at [529, 324] on input "AT/P/25-10/ON/000802" at bounding box center [518, 324] width 126 height 12
drag, startPoint x: 503, startPoint y: 349, endPoint x: 416, endPoint y: 348, distance: 86.7
click at [421, 348] on tr "QATAR OVF Overflight Received OK FN2894 Enroute - Qatar Choose a date Choose a …" at bounding box center [946, 350] width 1843 height 27
drag, startPoint x: 530, startPoint y: 375, endPoint x: 264, endPoint y: 367, distance: 266.7
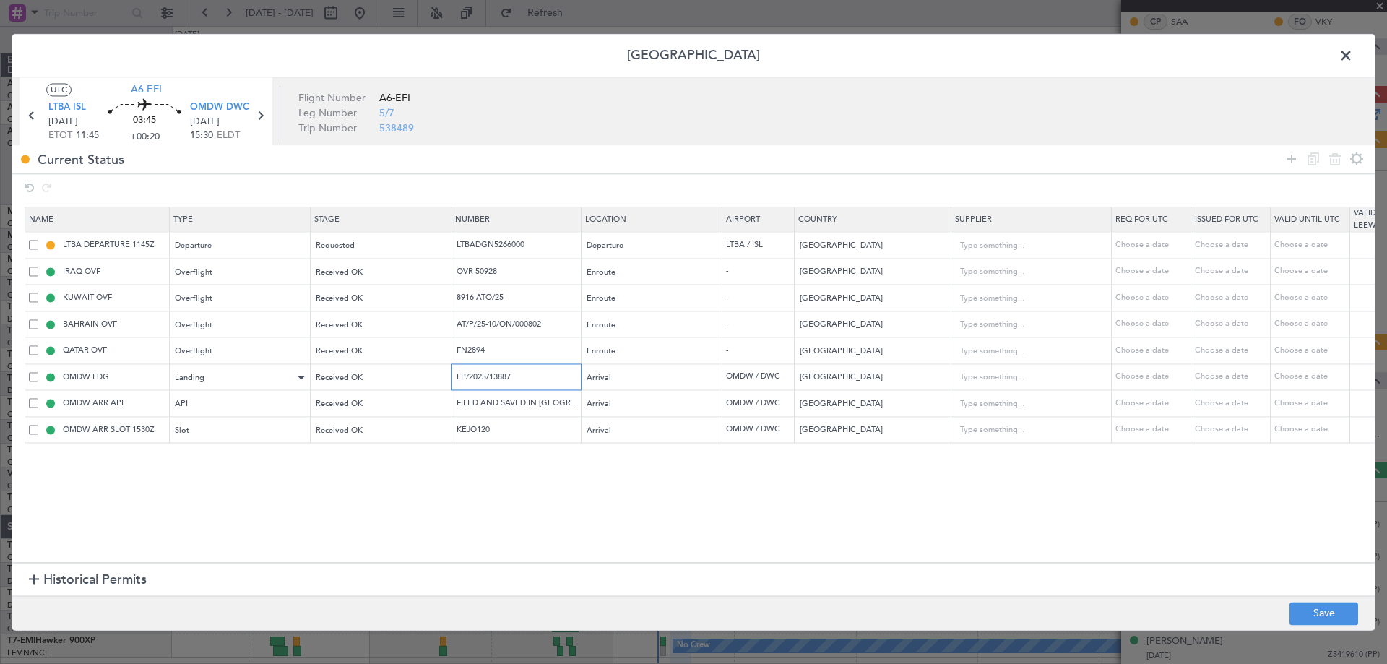
click at [269, 365] on tr "OMDW LDG Landing Received OK LP/2025/13887 Arrival OMDW / DWC United Arab Emira…" at bounding box center [946, 377] width 1843 height 27
drag, startPoint x: 501, startPoint y: 433, endPoint x: 365, endPoint y: 442, distance: 136.8
click at [371, 437] on tr "OMDW ARR SLOT 1530Z Slot Received OK KEJO120 Arrival OMDW / DWC United Arab Emi…" at bounding box center [946, 430] width 1843 height 27
click at [1353, 53] on span at bounding box center [1353, 59] width 0 height 29
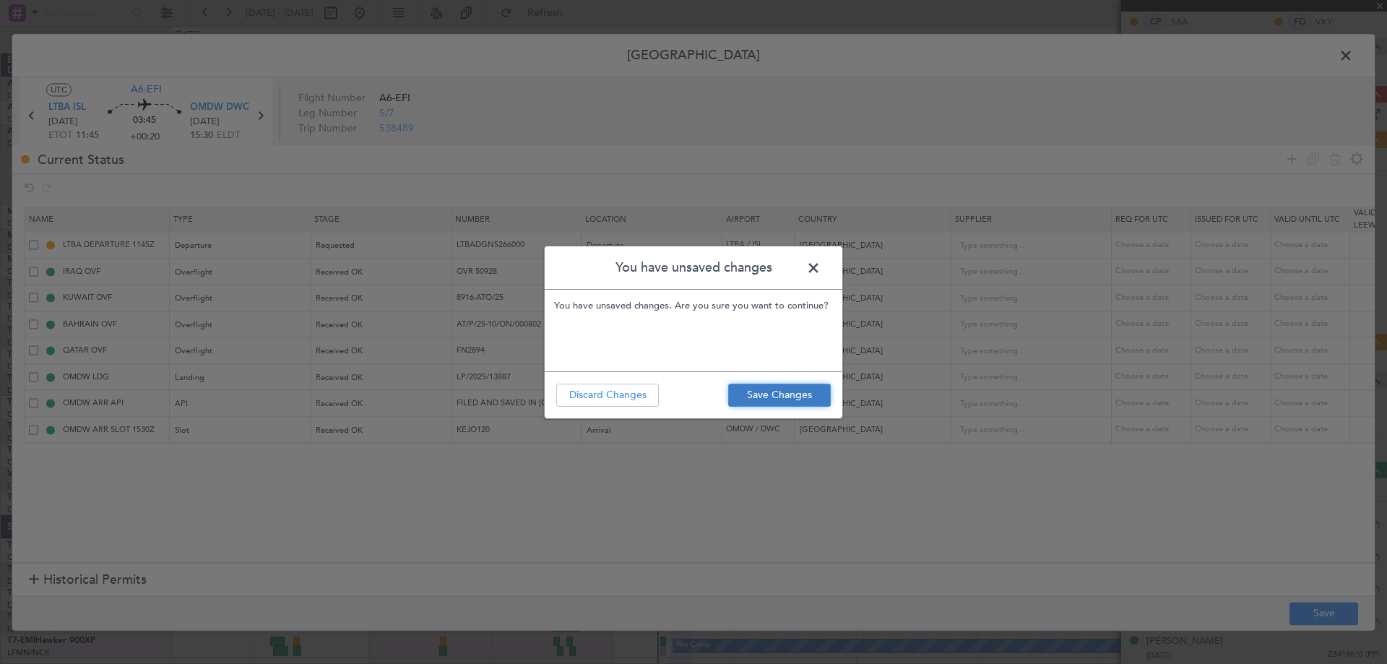
click at [809, 395] on button "Save Changes" at bounding box center [779, 395] width 103 height 23
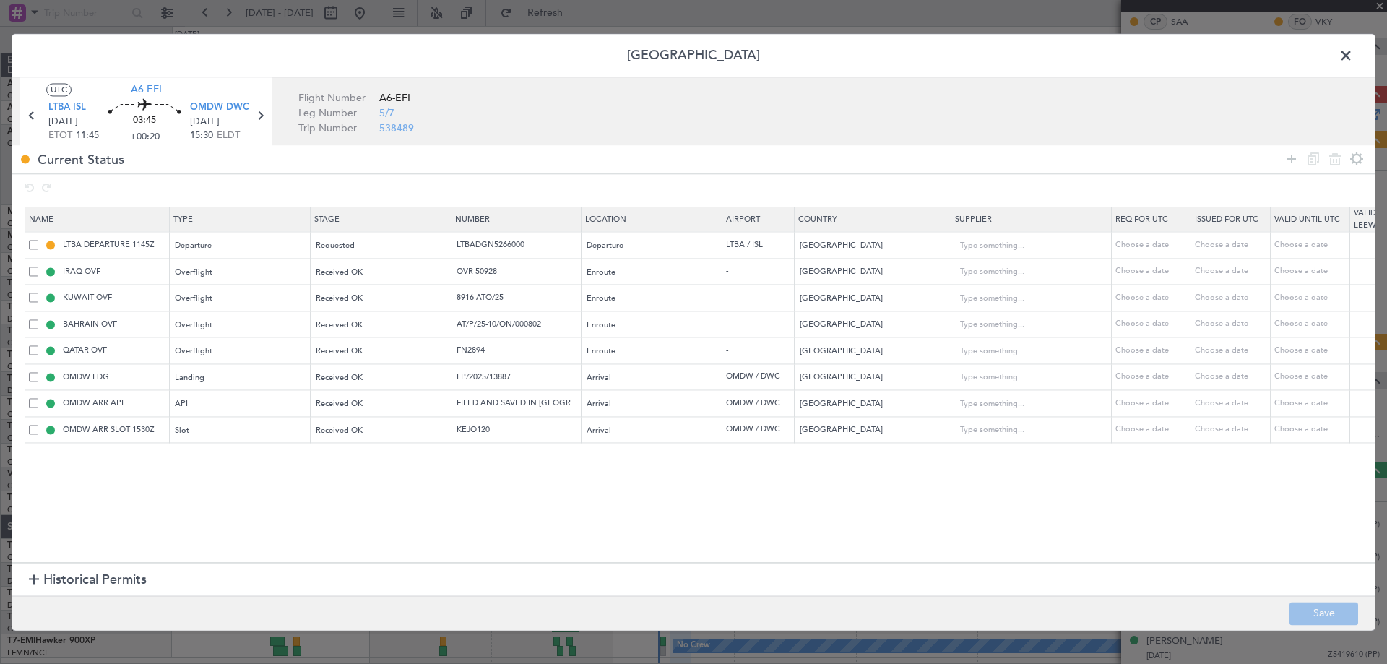
click at [1353, 59] on span at bounding box center [1353, 59] width 0 height 29
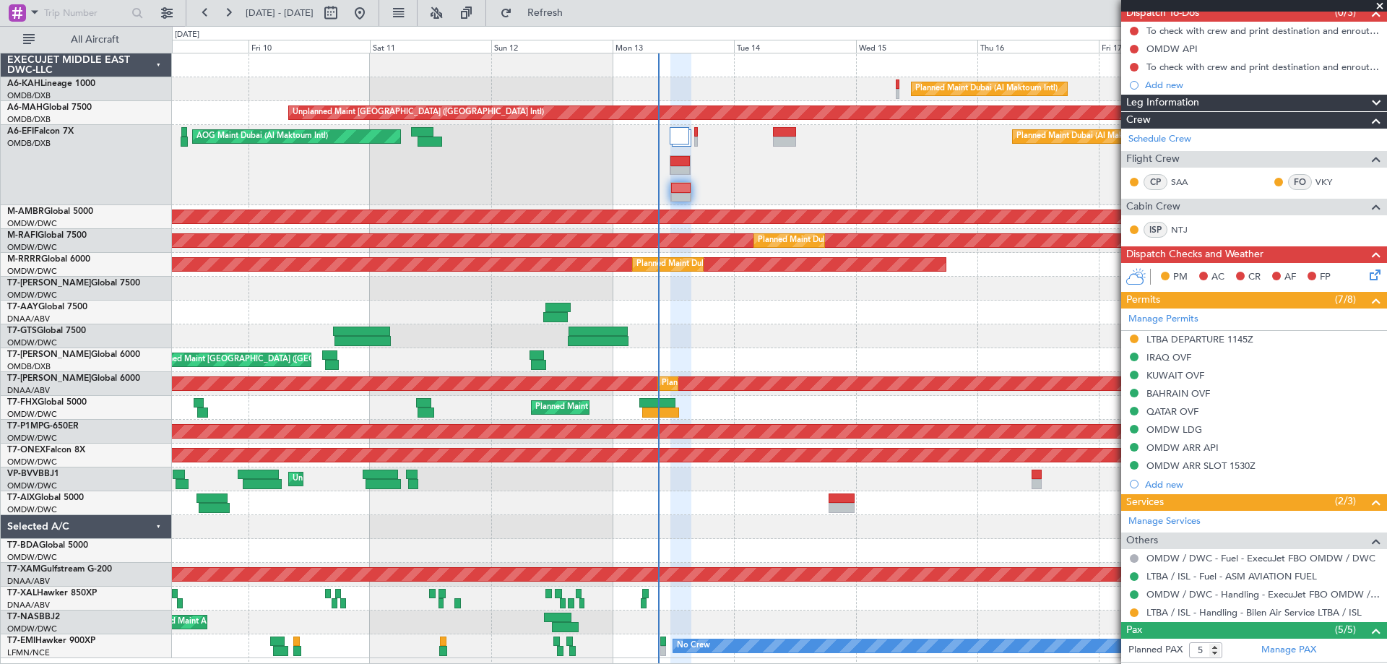
scroll to position [0, 0]
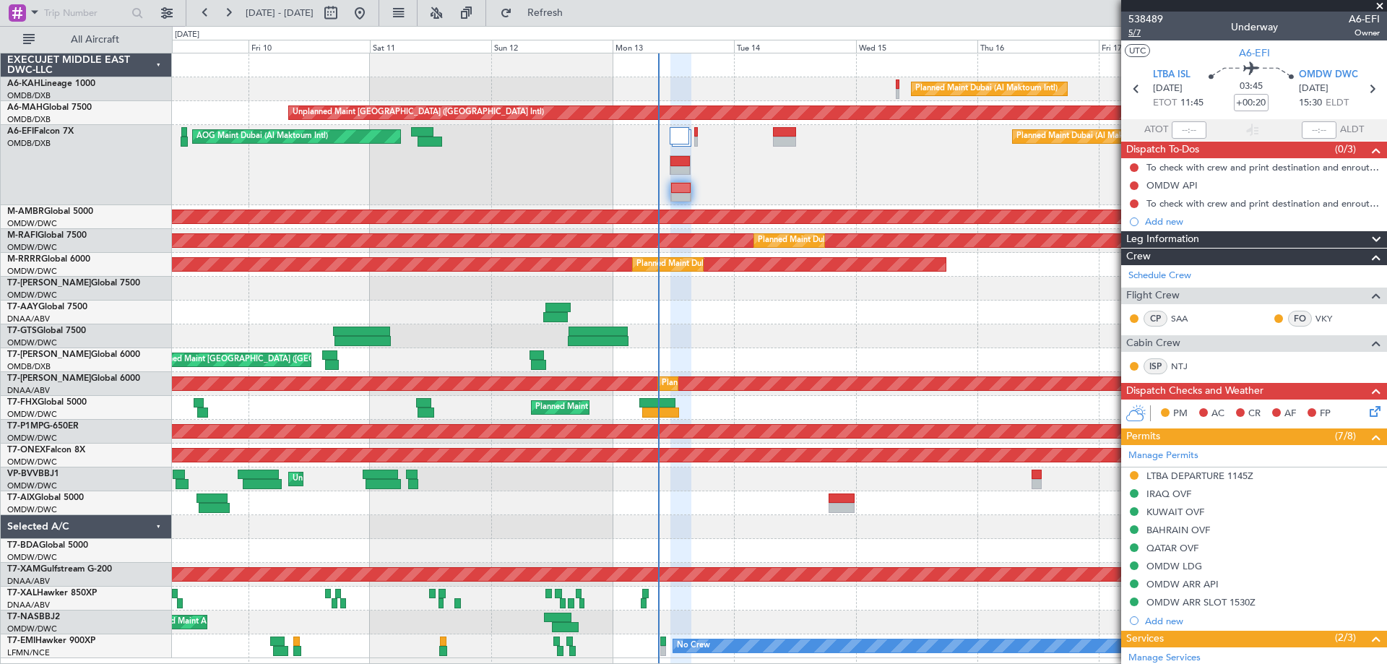
click at [1146, 36] on span "5/7" at bounding box center [1145, 33] width 35 height 12
click at [1329, 79] on span "OMDW DWC" at bounding box center [1328, 75] width 59 height 14
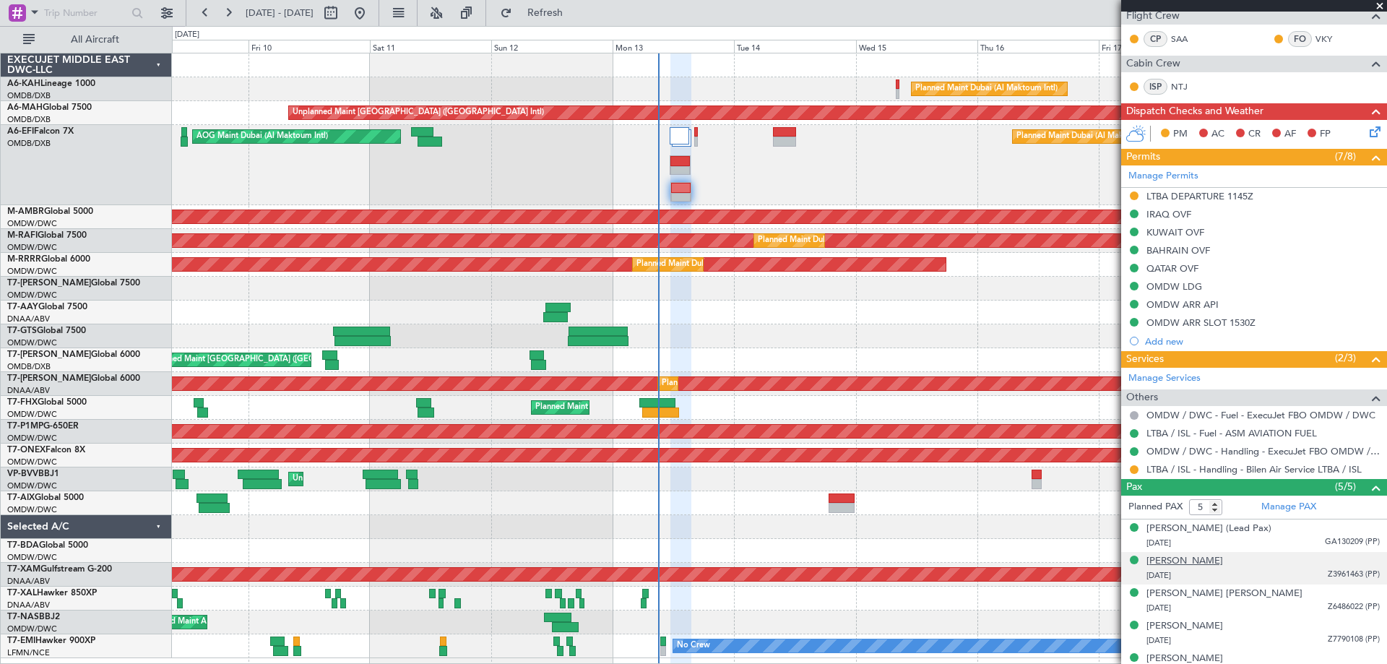
scroll to position [297, 0]
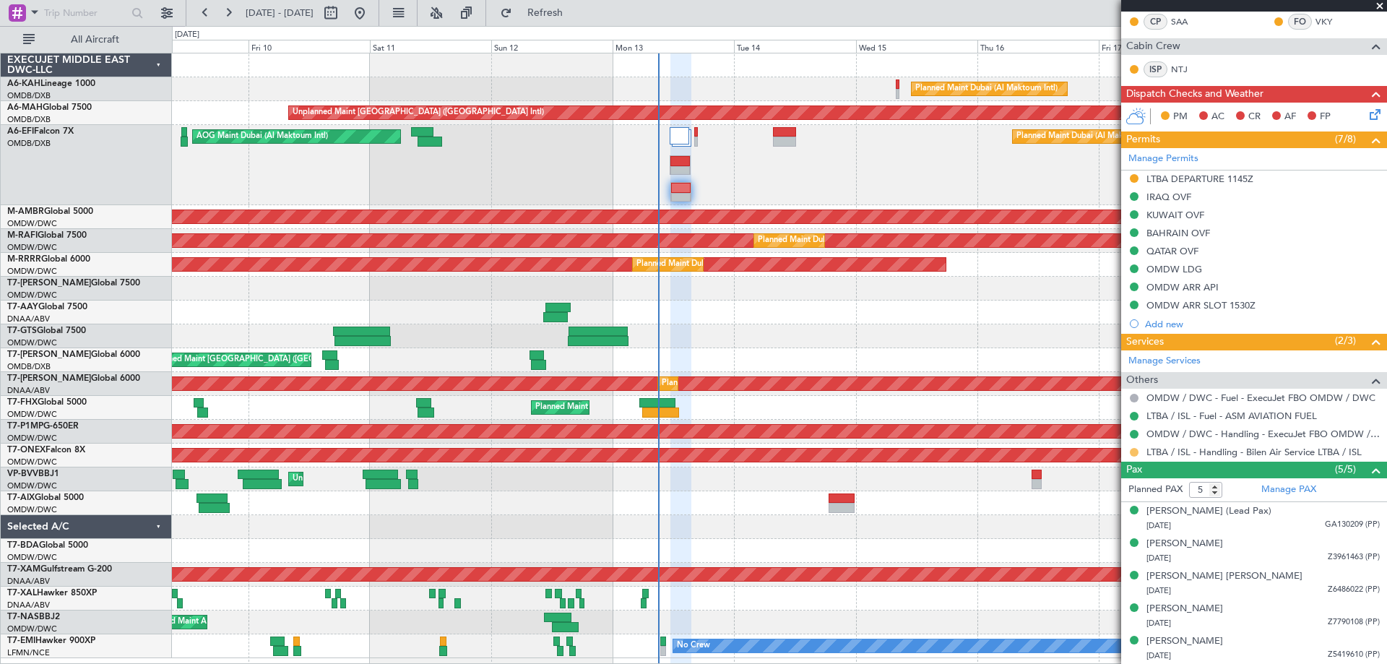
click at [1135, 449] on button at bounding box center [1134, 452] width 9 height 9
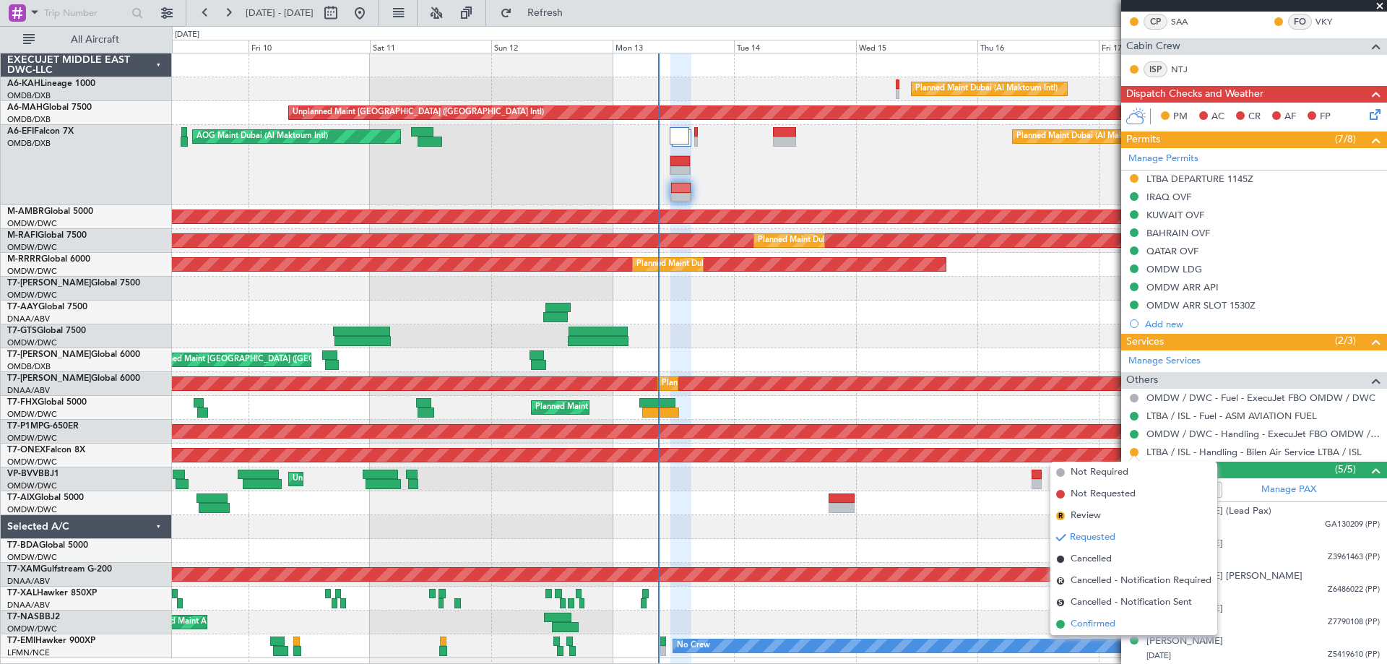
click at [1095, 626] on span "Confirmed" at bounding box center [1092, 624] width 45 height 14
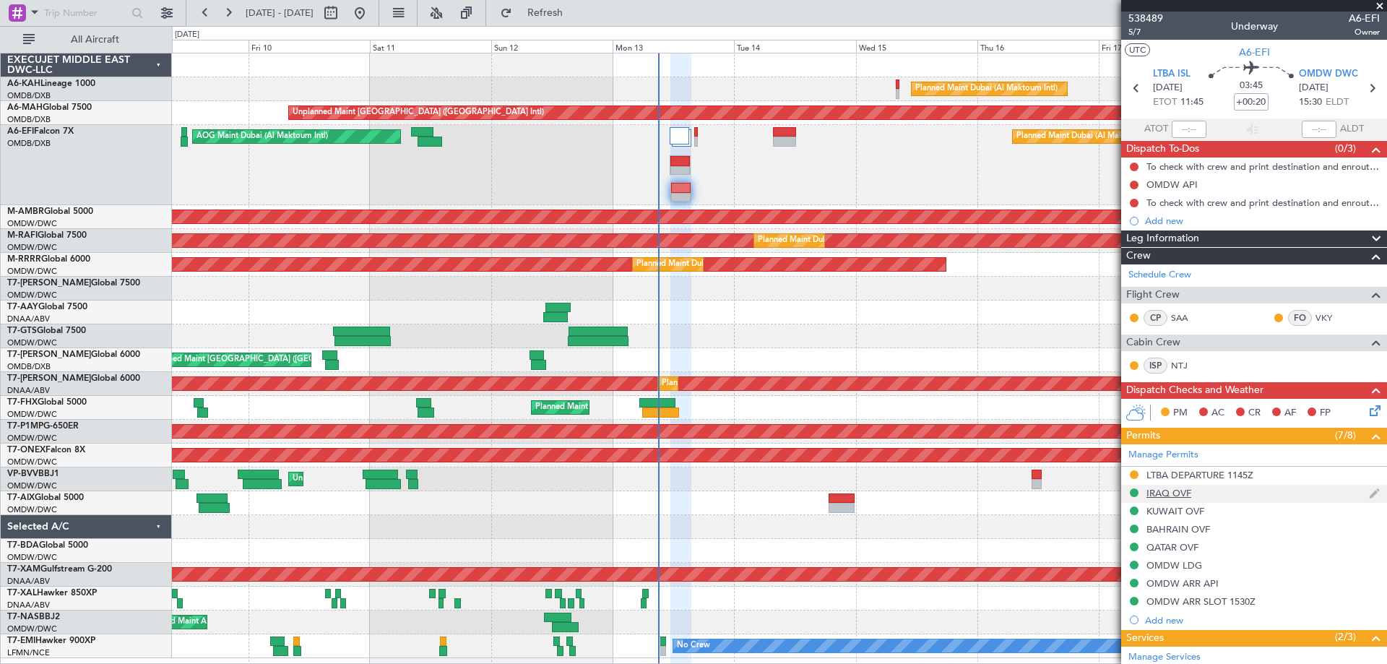
scroll to position [0, 0]
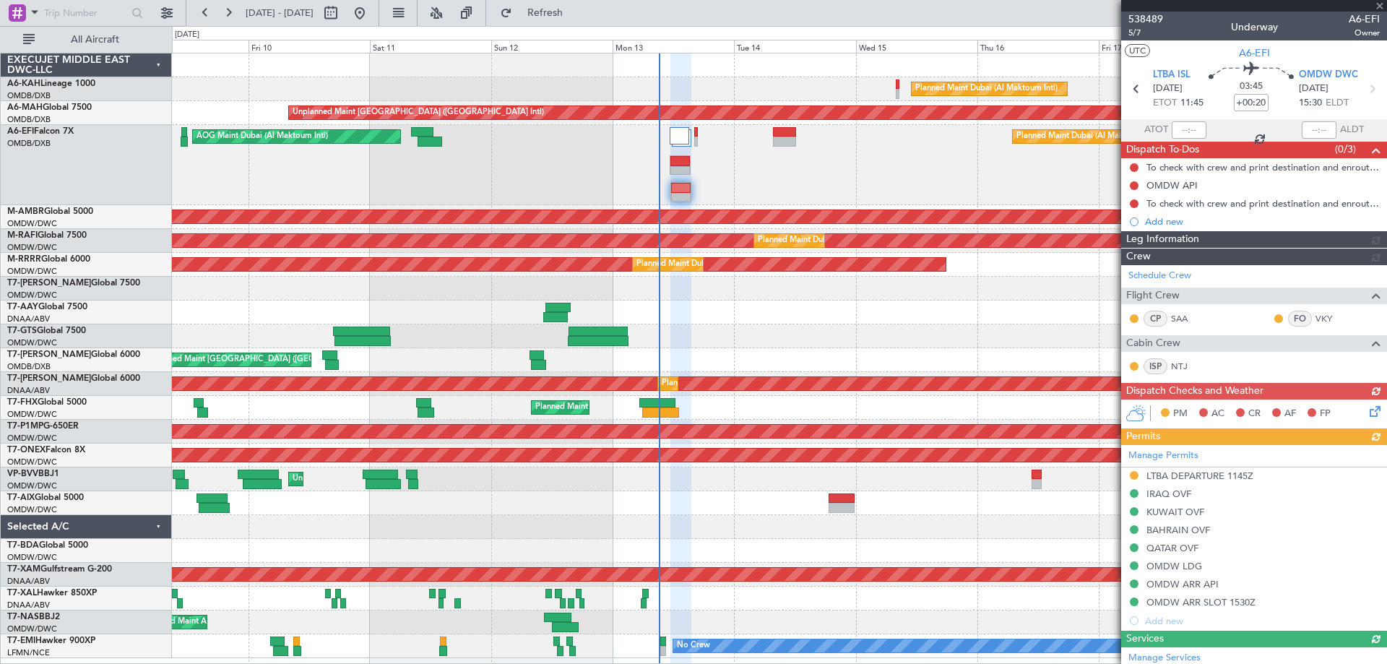
type input "[PERSON_NAME] ([PERSON_NAME])"
type input "7547"
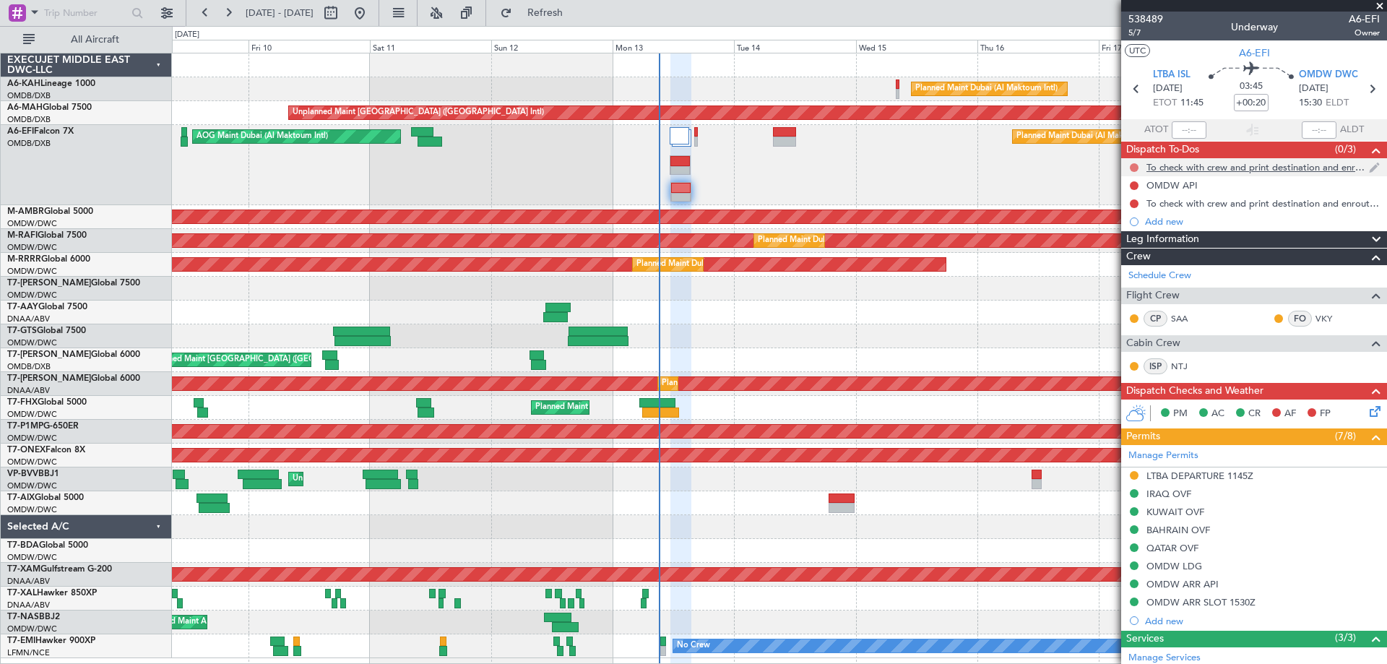
click at [1135, 165] on button at bounding box center [1134, 167] width 9 height 9
click at [1124, 228] on span "Completed" at bounding box center [1141, 231] width 48 height 14
click at [1133, 183] on button at bounding box center [1134, 185] width 9 height 9
drag, startPoint x: 1128, startPoint y: 253, endPoint x: 1131, endPoint y: 244, distance: 9.1
click at [1128, 251] on span "Completed" at bounding box center [1141, 249] width 48 height 14
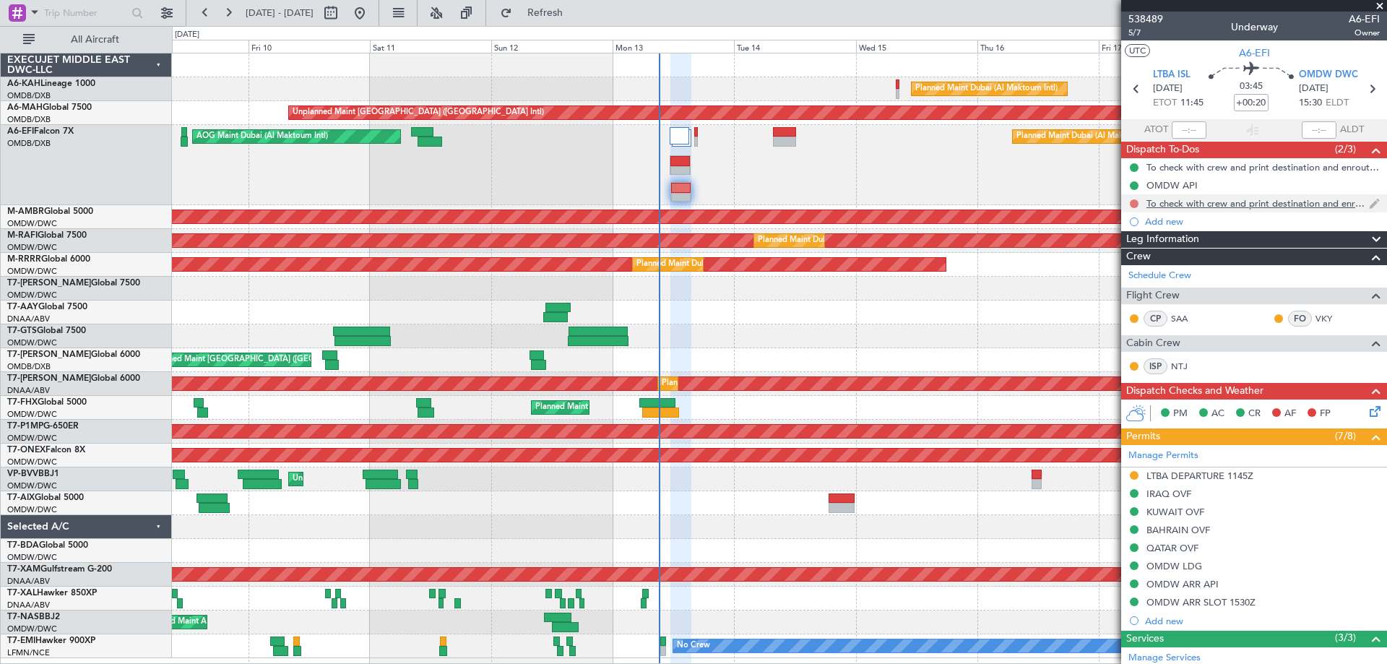
click at [1135, 204] on button at bounding box center [1134, 203] width 9 height 9
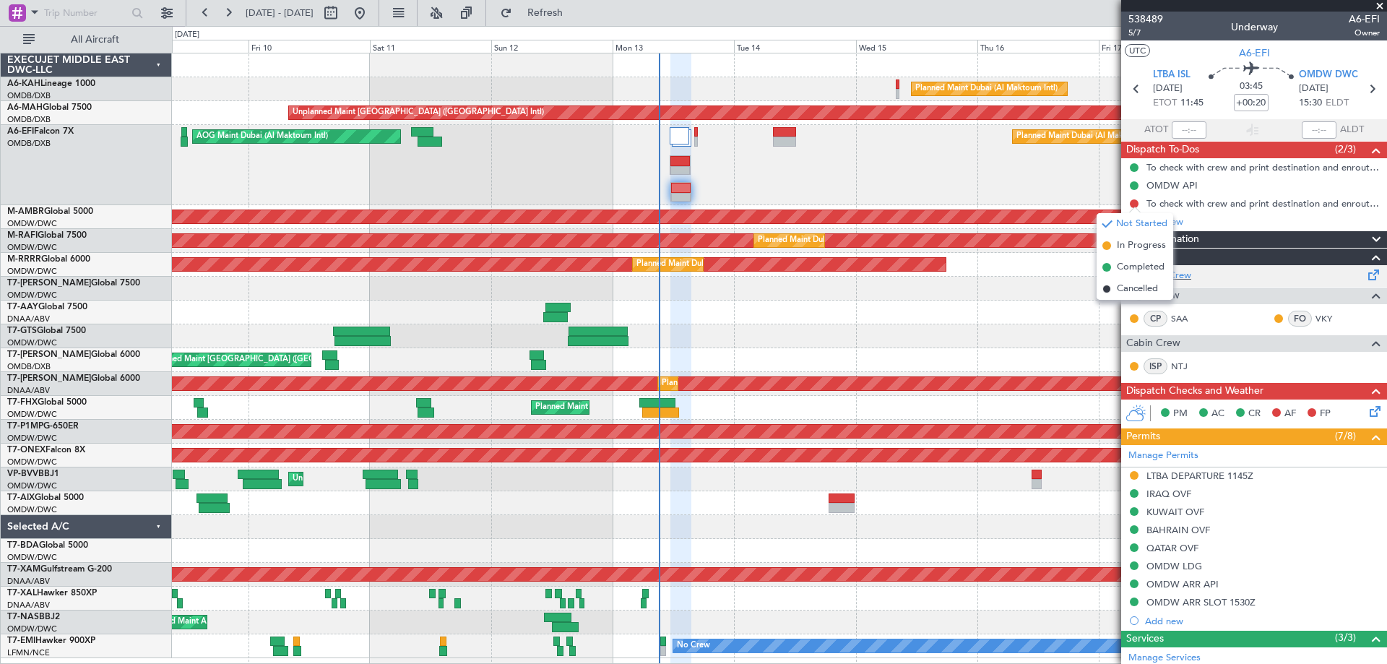
drag, startPoint x: 1135, startPoint y: 267, endPoint x: 1143, endPoint y: 265, distance: 8.1
click at [1135, 264] on span "Completed" at bounding box center [1141, 267] width 48 height 14
click at [1367, 412] on icon at bounding box center [1373, 409] width 12 height 12
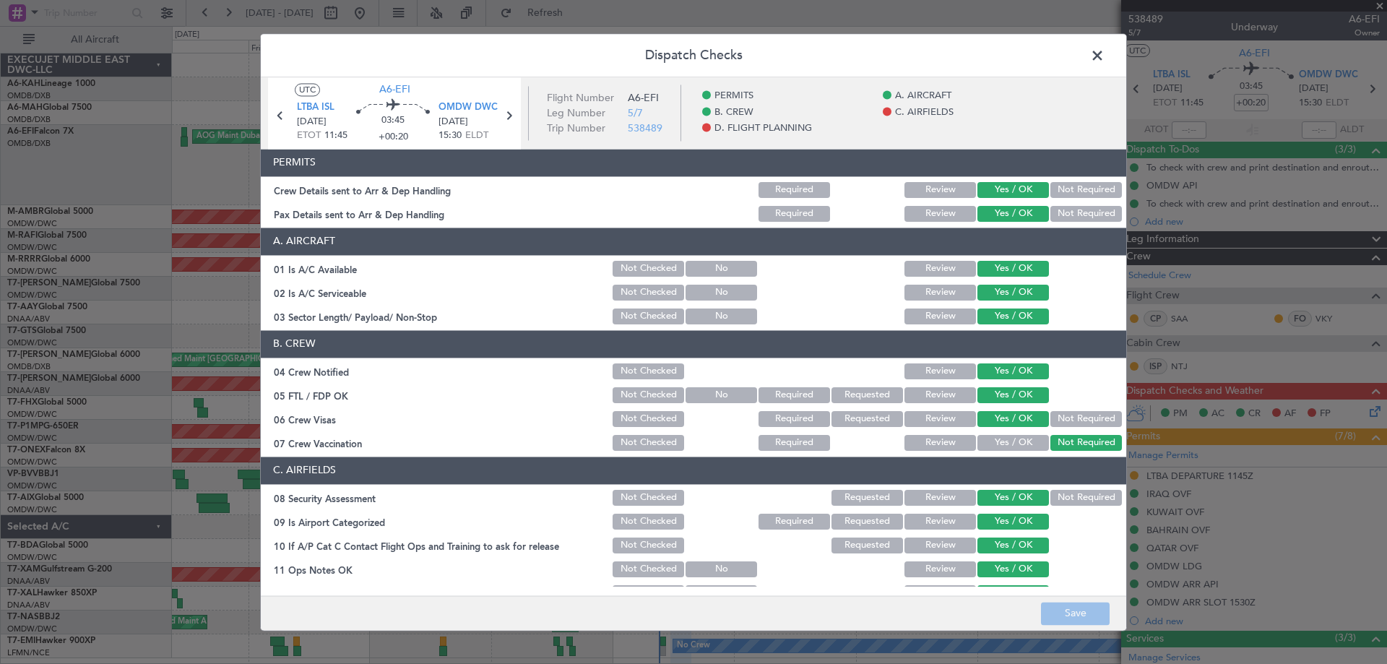
scroll to position [361, 0]
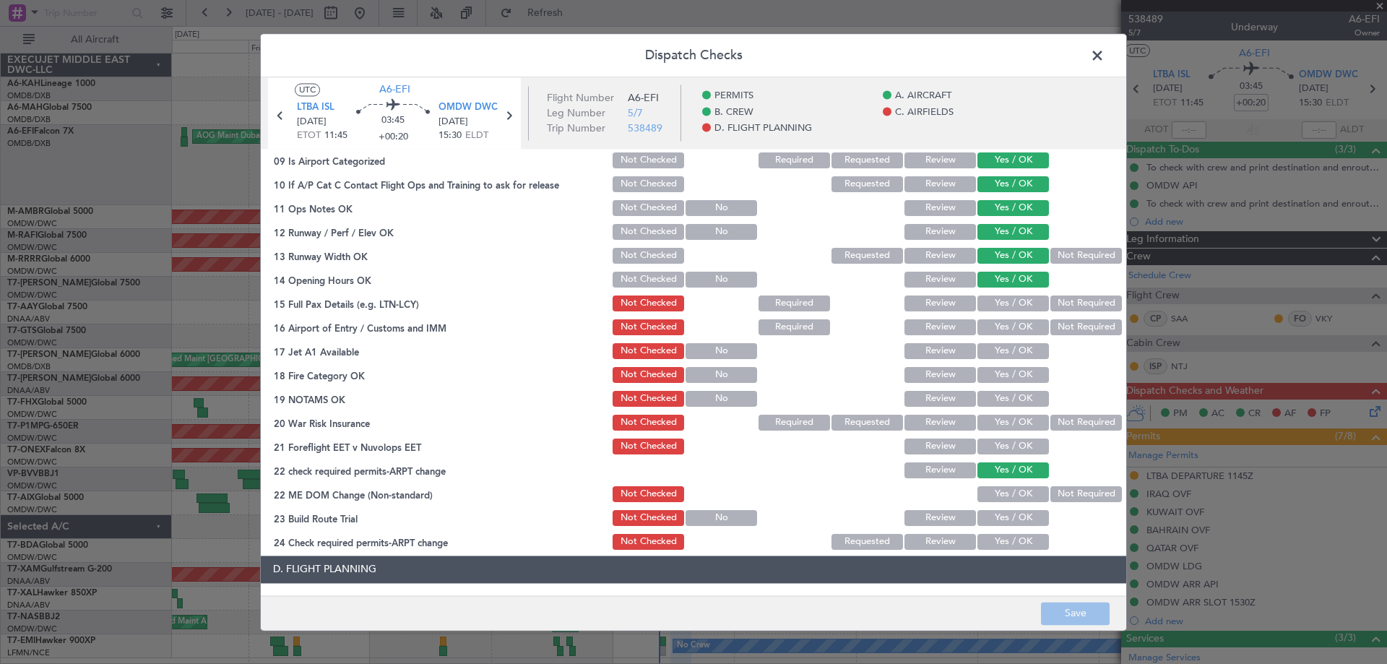
drag, startPoint x: 1022, startPoint y: 299, endPoint x: 1002, endPoint y: 328, distance: 35.3
click at [1021, 300] on button "Yes / OK" at bounding box center [1013, 303] width 72 height 16
drag, startPoint x: 1000, startPoint y: 330, endPoint x: 995, endPoint y: 351, distance: 21.7
click at [1000, 331] on button "Yes / OK" at bounding box center [1013, 327] width 72 height 16
click at [993, 352] on button "Yes / OK" at bounding box center [1013, 351] width 72 height 16
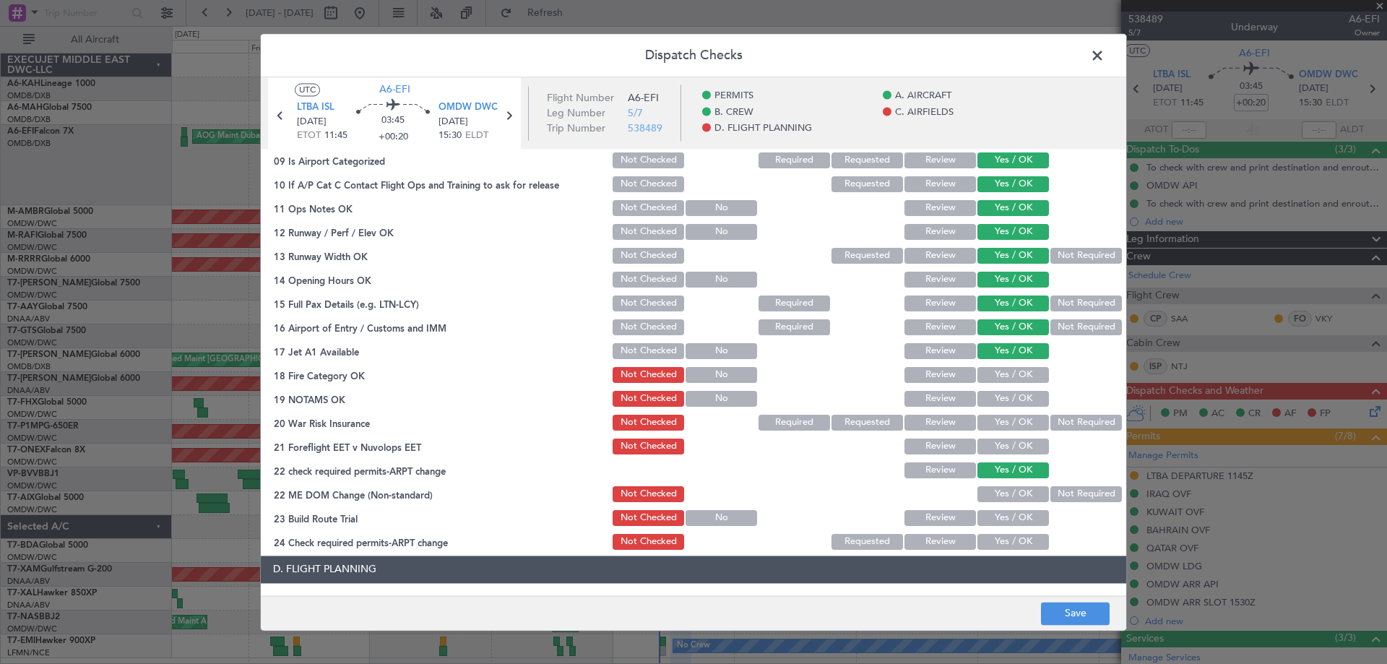
drag, startPoint x: 997, startPoint y: 371, endPoint x: 998, endPoint y: 383, distance: 11.6
click at [997, 373] on button "Yes / OK" at bounding box center [1013, 375] width 72 height 16
click at [996, 396] on button "Yes / OK" at bounding box center [1013, 399] width 72 height 16
click at [1000, 415] on div "Yes / OK" at bounding box center [1011, 422] width 73 height 20
drag, startPoint x: 1003, startPoint y: 418, endPoint x: 1001, endPoint y: 441, distance: 23.2
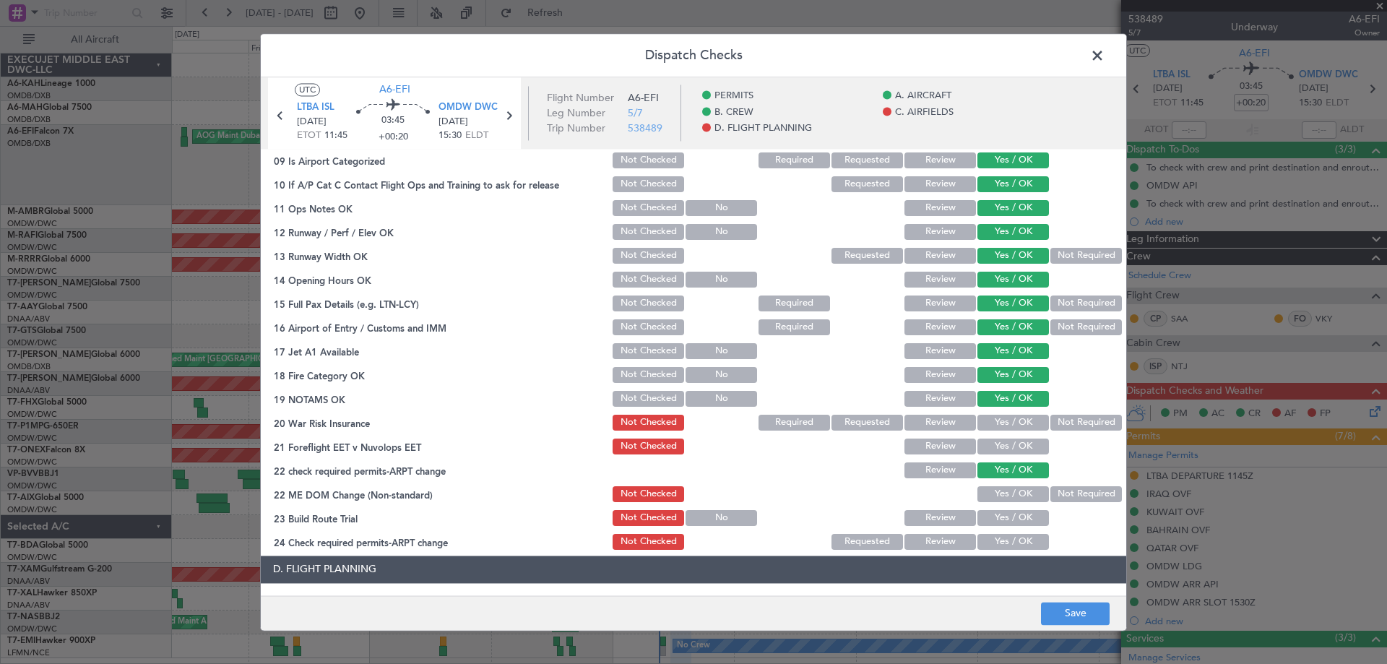
click at [1003, 420] on button "Yes / OK" at bounding box center [1013, 423] width 72 height 16
drag, startPoint x: 1001, startPoint y: 441, endPoint x: 1003, endPoint y: 467, distance: 25.4
click at [1001, 443] on button "Yes / OK" at bounding box center [1013, 446] width 72 height 16
drag, startPoint x: 1003, startPoint y: 484, endPoint x: 1000, endPoint y: 497, distance: 13.3
click at [1003, 485] on div "Yes / OK" at bounding box center [1011, 494] width 73 height 20
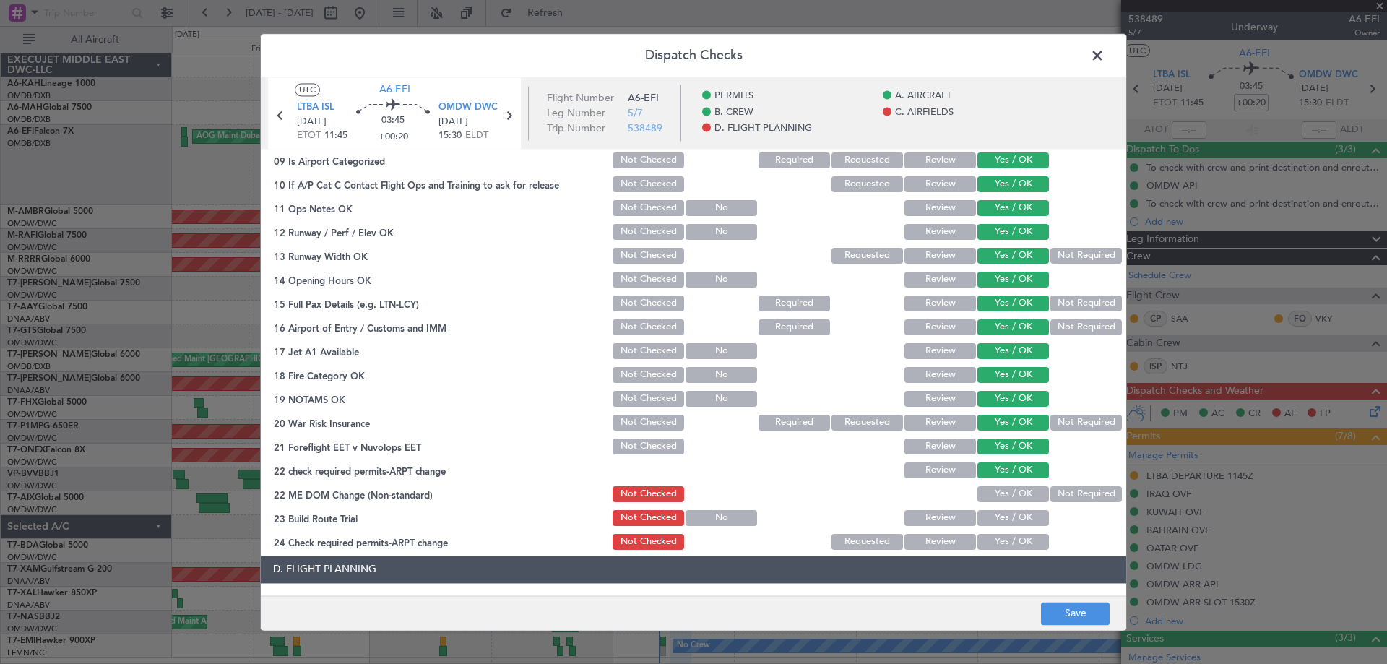
click at [999, 497] on button "Yes / OK" at bounding box center [1013, 494] width 72 height 16
drag, startPoint x: 999, startPoint y: 522, endPoint x: 995, endPoint y: 530, distance: 9.7
click at [998, 522] on button "Yes / OK" at bounding box center [1013, 518] width 72 height 16
click at [992, 542] on button "Yes / OK" at bounding box center [1013, 542] width 72 height 16
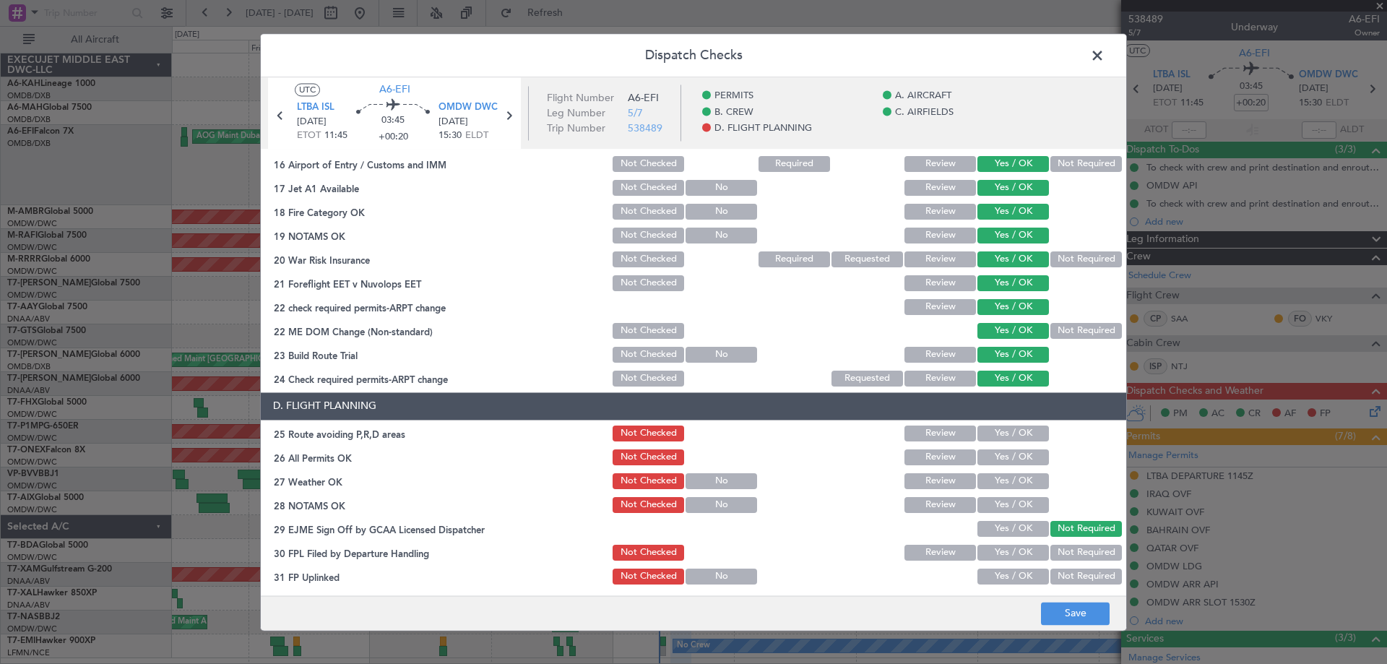
scroll to position [624, 0]
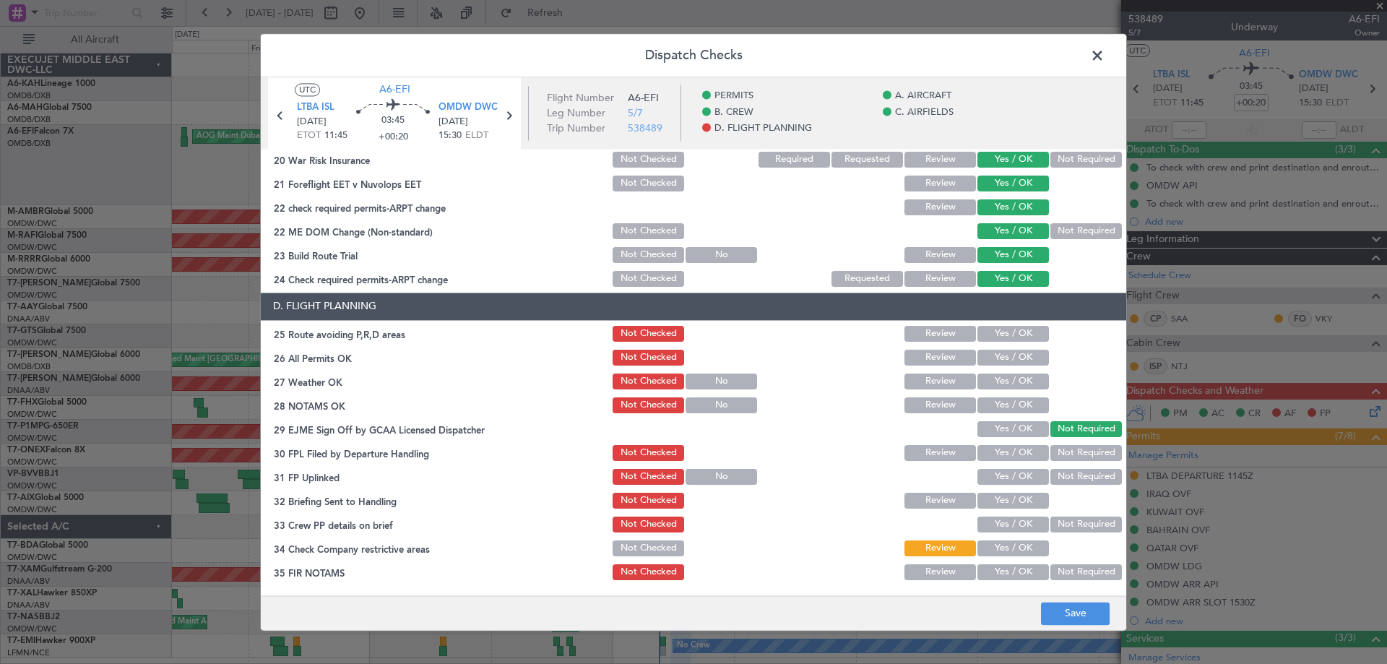
click at [1000, 326] on button "Yes / OK" at bounding box center [1013, 334] width 72 height 16
drag, startPoint x: 1000, startPoint y: 350, endPoint x: 997, endPoint y: 361, distance: 11.2
click at [1000, 352] on button "Yes / OK" at bounding box center [1013, 358] width 72 height 16
drag, startPoint x: 997, startPoint y: 361, endPoint x: 997, endPoint y: 377, distance: 15.9
click at [997, 368] on div "Yes / OK" at bounding box center [1011, 357] width 73 height 20
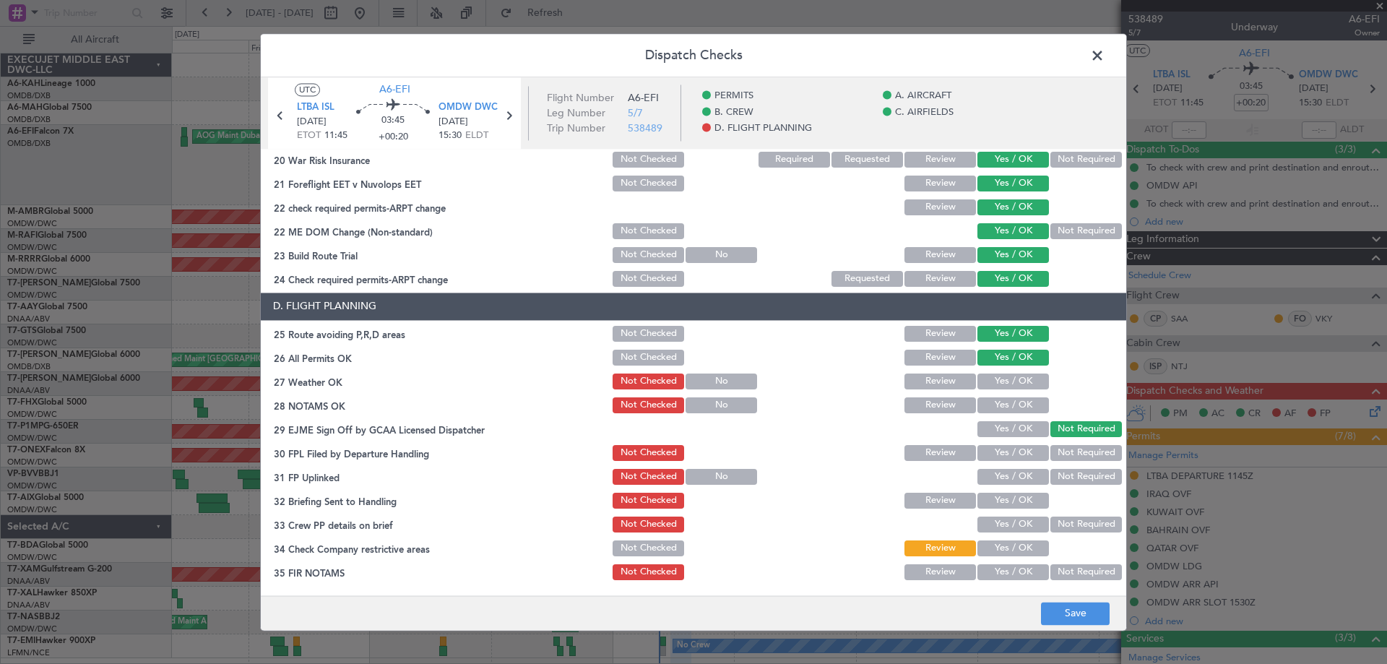
drag, startPoint x: 997, startPoint y: 377, endPoint x: 995, endPoint y: 396, distance: 18.9
click at [997, 378] on button "Yes / OK" at bounding box center [1013, 381] width 72 height 16
drag, startPoint x: 995, startPoint y: 396, endPoint x: 998, endPoint y: 409, distance: 13.3
click at [995, 397] on div "Yes / OK" at bounding box center [1011, 405] width 73 height 20
click at [998, 409] on button "Yes / OK" at bounding box center [1013, 405] width 72 height 16
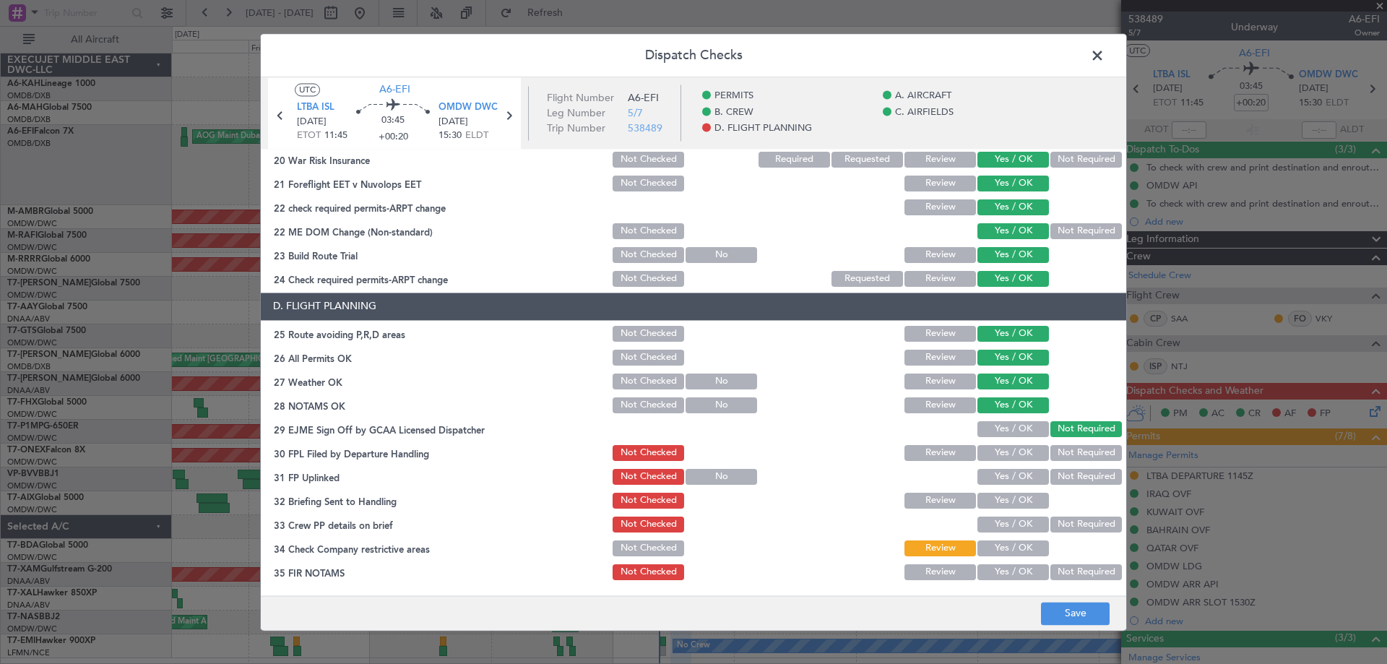
click at [996, 425] on button "Yes / OK" at bounding box center [1013, 429] width 72 height 16
drag, startPoint x: 996, startPoint y: 441, endPoint x: 999, endPoint y: 451, distance: 11.2
click at [998, 445] on section "D. FLIGHT PLANNING 25 Route avoiding P,R,D areas Not Checked Review Yes / OK 26…" at bounding box center [693, 438] width 865 height 290
click at [1000, 452] on button "Yes / OK" at bounding box center [1013, 453] width 72 height 16
drag, startPoint x: 1000, startPoint y: 477, endPoint x: 1000, endPoint y: 489, distance: 11.6
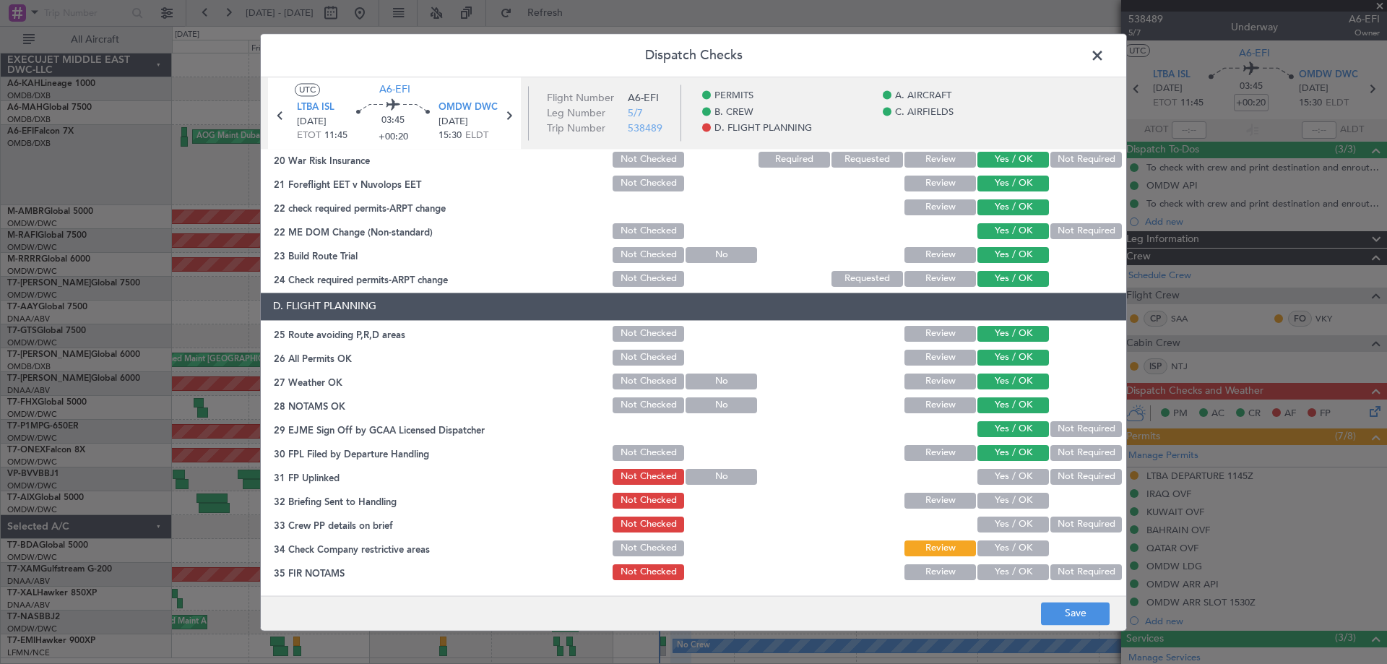
click at [1000, 478] on button "Yes / OK" at bounding box center [1013, 477] width 72 height 16
click at [997, 496] on section "D. FLIGHT PLANNING 25 Route avoiding P,R,D areas Not Checked Review Yes / OK 26…" at bounding box center [693, 438] width 865 height 290
click at [993, 510] on section "D. FLIGHT PLANNING 25 Route avoiding P,R,D areas Not Checked Review Yes / OK 26…" at bounding box center [693, 438] width 865 height 290
drag, startPoint x: 993, startPoint y: 503, endPoint x: 994, endPoint y: 517, distance: 13.7
click at [993, 508] on button "Yes / OK" at bounding box center [1013, 501] width 72 height 16
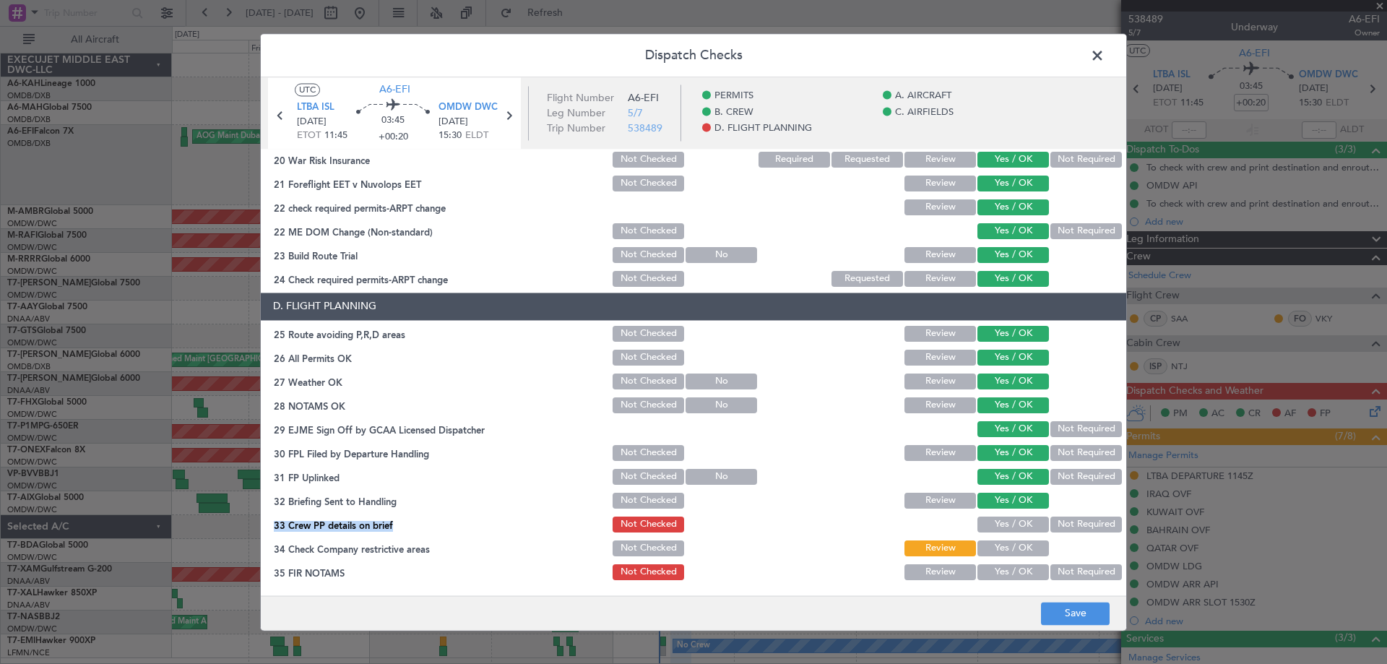
click at [992, 544] on button "Yes / OK" at bounding box center [1013, 548] width 72 height 16
drag, startPoint x: 992, startPoint y: 547, endPoint x: 992, endPoint y: 572, distance: 25.3
click at [991, 554] on button "Yes / OK" at bounding box center [1013, 548] width 72 height 16
drag, startPoint x: 992, startPoint y: 572, endPoint x: 1008, endPoint y: 557, distance: 22.0
click at [993, 569] on button "Yes / OK" at bounding box center [1013, 572] width 72 height 16
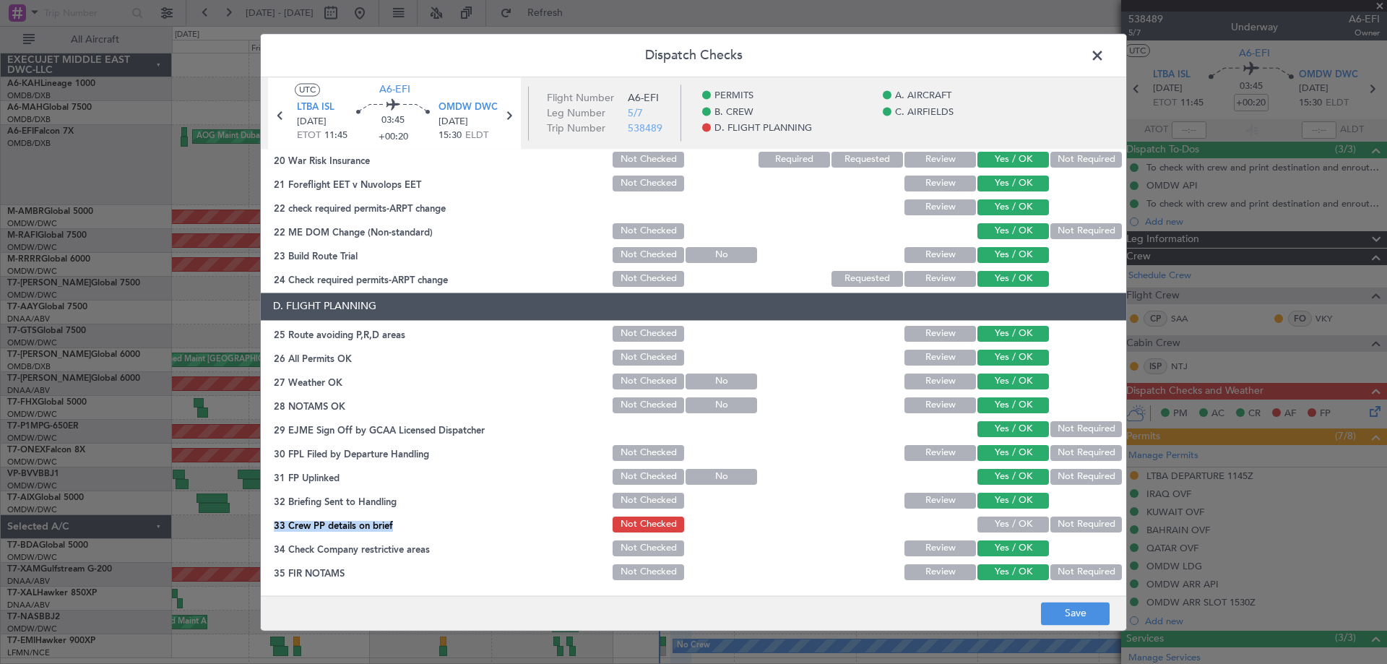
click at [1017, 543] on button "Yes / OK" at bounding box center [1013, 548] width 72 height 16
click at [1011, 522] on button "Yes / OK" at bounding box center [1013, 524] width 72 height 16
click at [1083, 613] on button "Save" at bounding box center [1075, 613] width 69 height 23
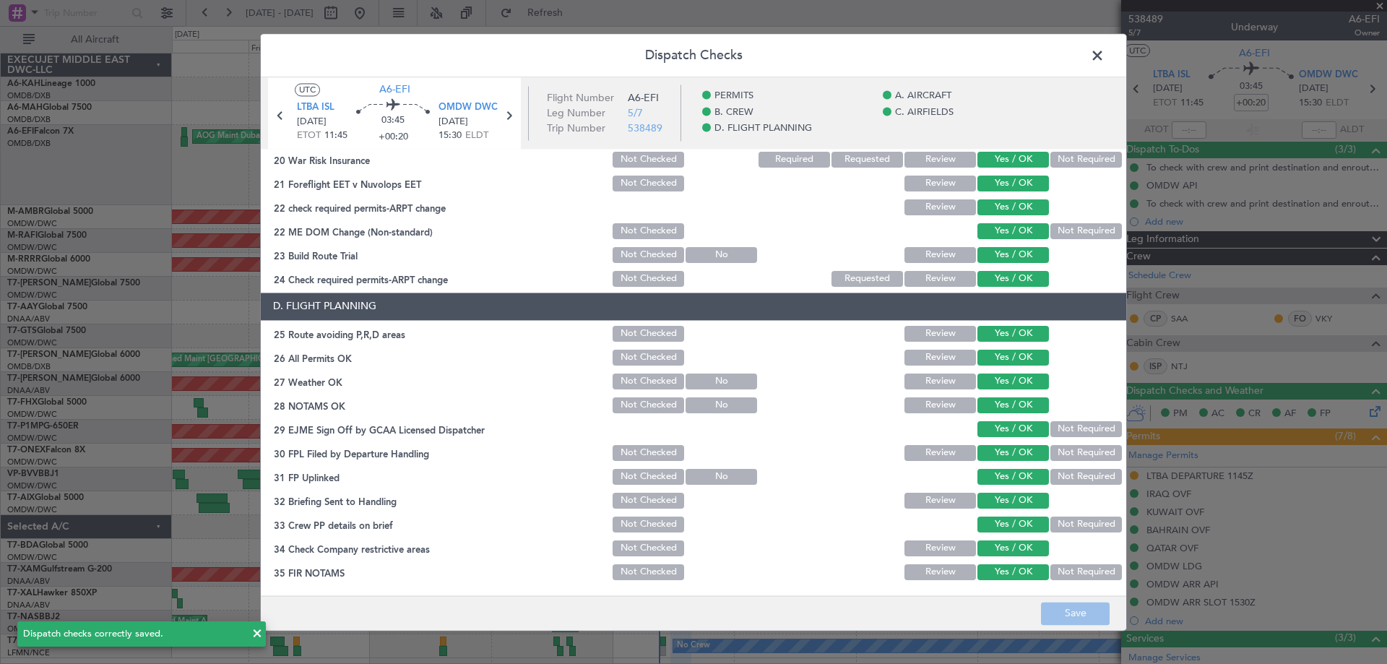
click at [1104, 56] on span at bounding box center [1104, 59] width 0 height 29
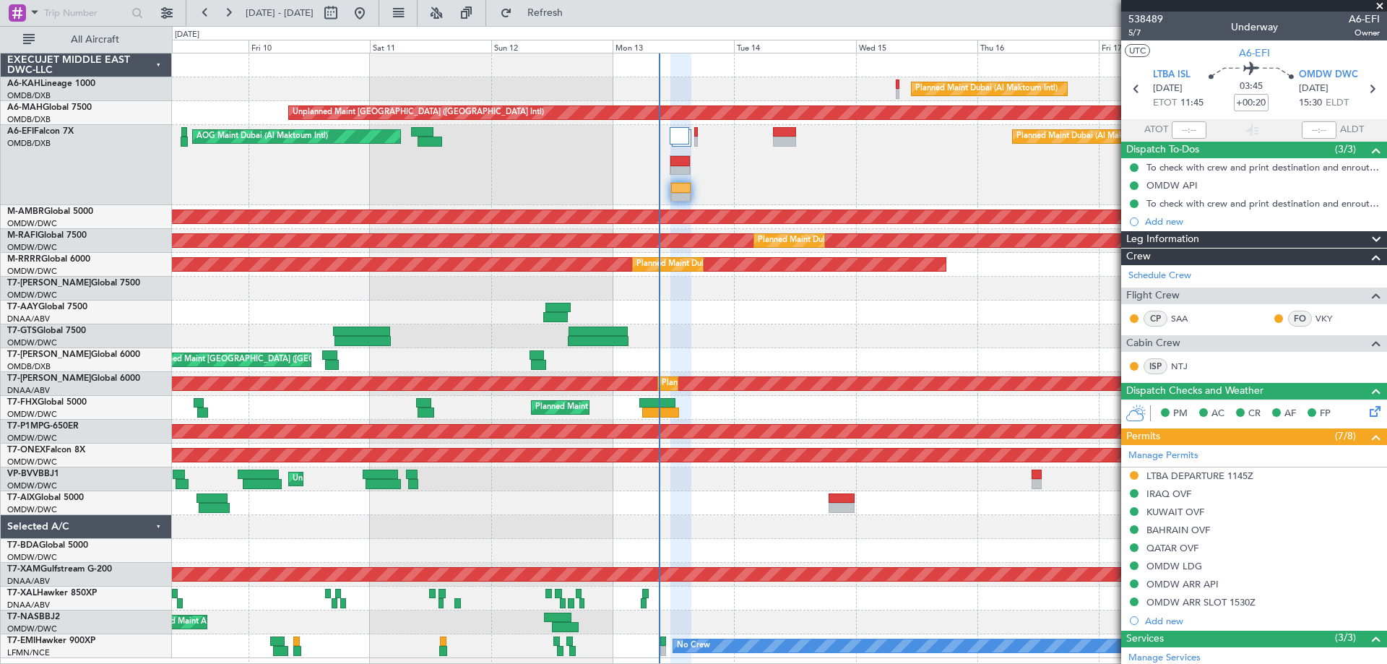
click at [293, 89] on div "Planned Maint Dubai (Al Maktoum Intl)" at bounding box center [779, 89] width 1214 height 24
click at [1234, 471] on div "LTBA DEPARTURE 1145Z" at bounding box center [1199, 476] width 107 height 12
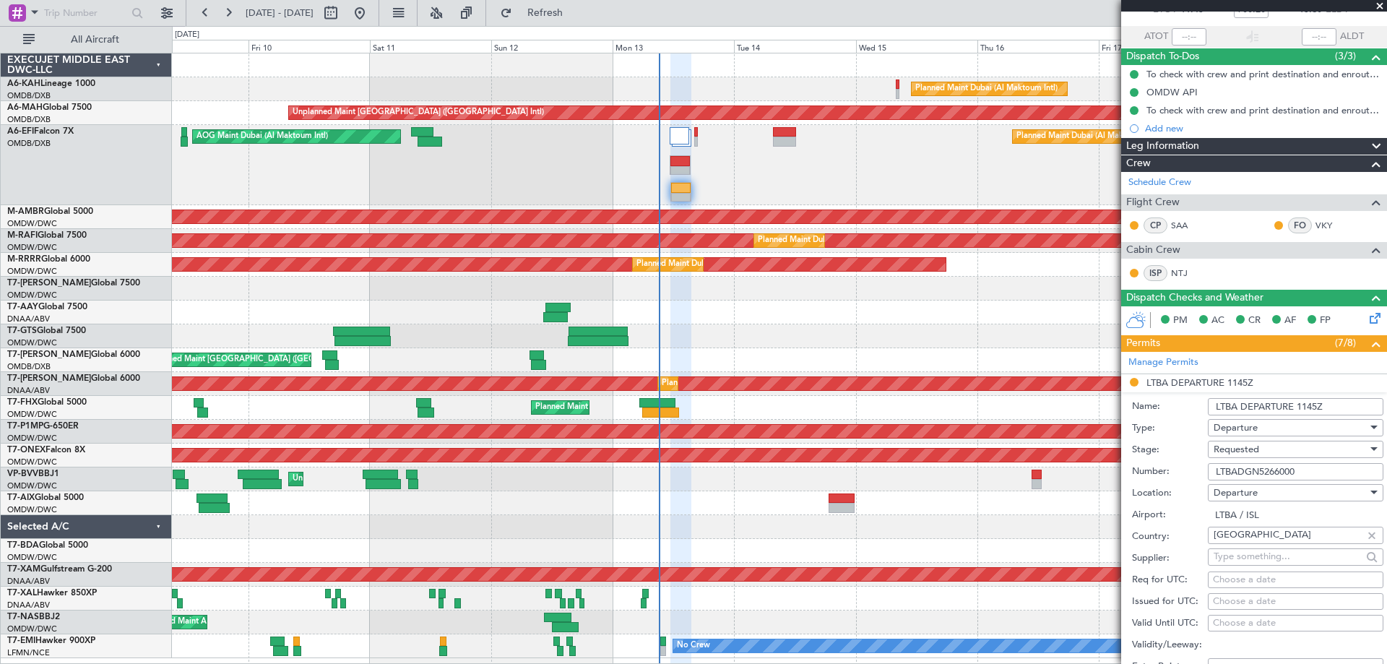
scroll to position [217, 0]
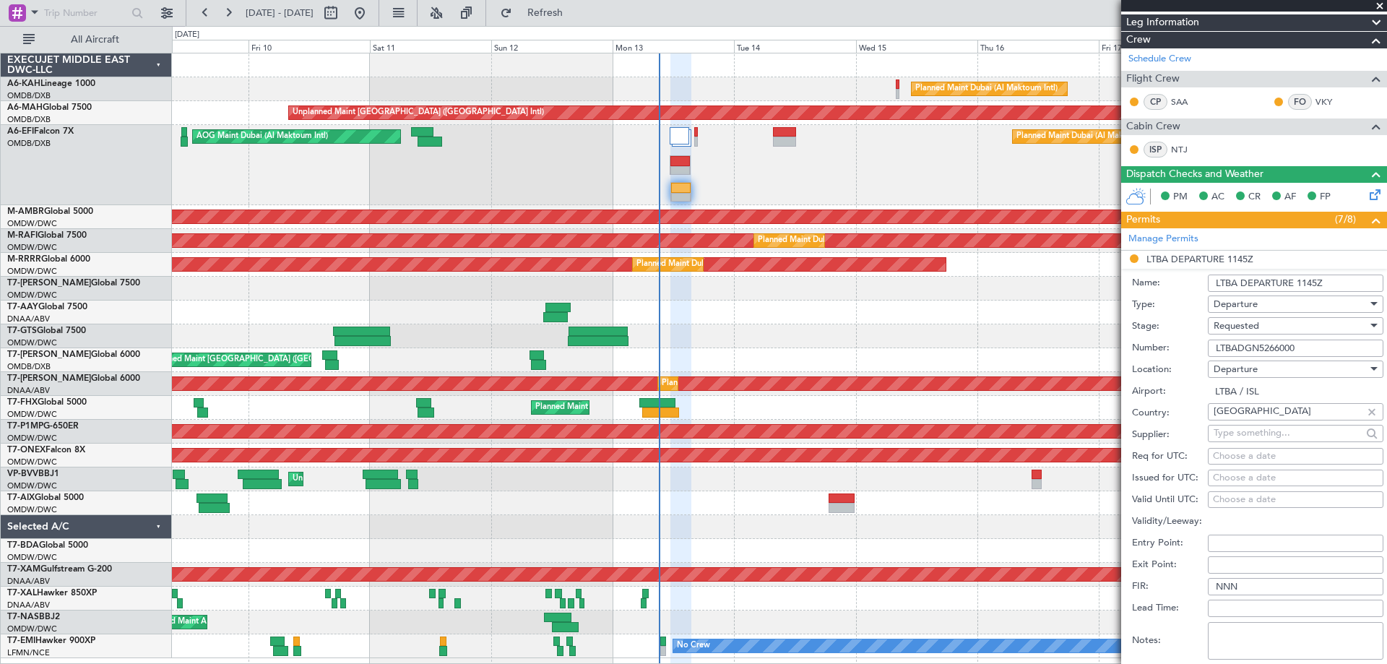
drag, startPoint x: 1315, startPoint y: 352, endPoint x: 1180, endPoint y: 340, distance: 136.3
click at [1183, 340] on div "Number: LTBADGN5266000" at bounding box center [1257, 348] width 251 height 22
click at [1268, 321] on div "Requested" at bounding box center [1290, 326] width 154 height 22
click at [1259, 429] on span "Received OK" at bounding box center [1290, 435] width 152 height 22
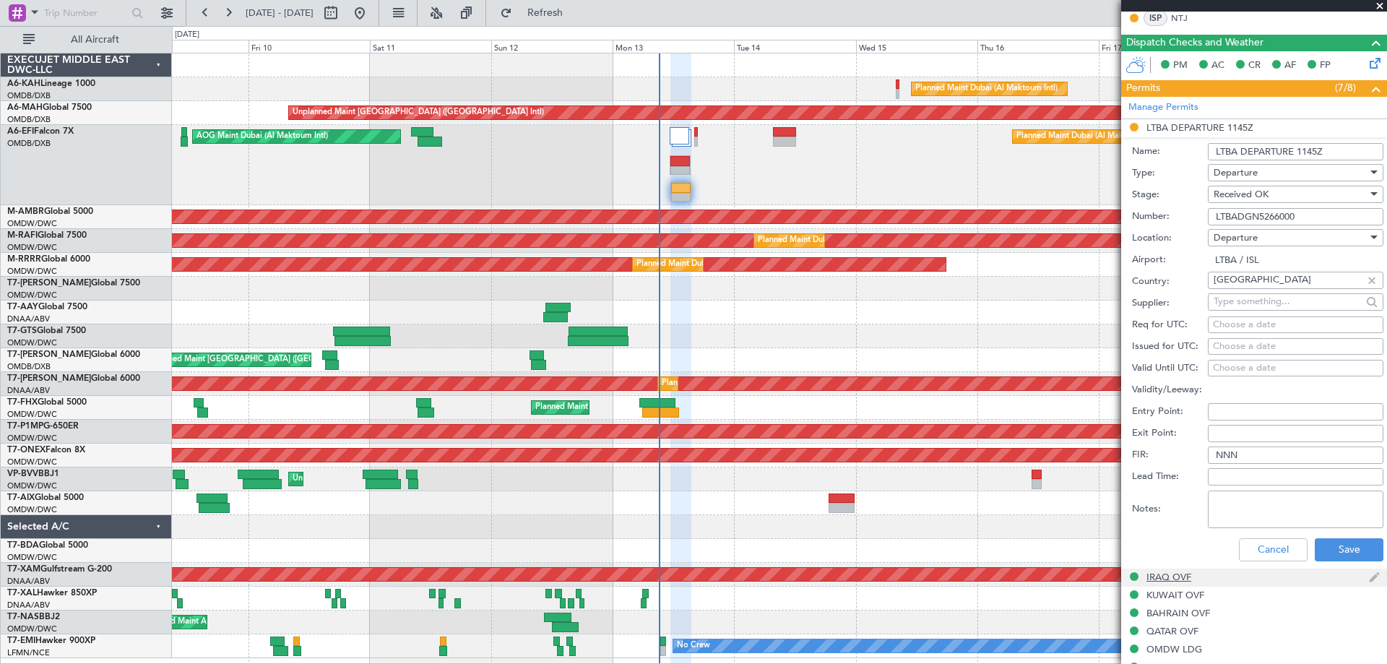
scroll to position [506, 0]
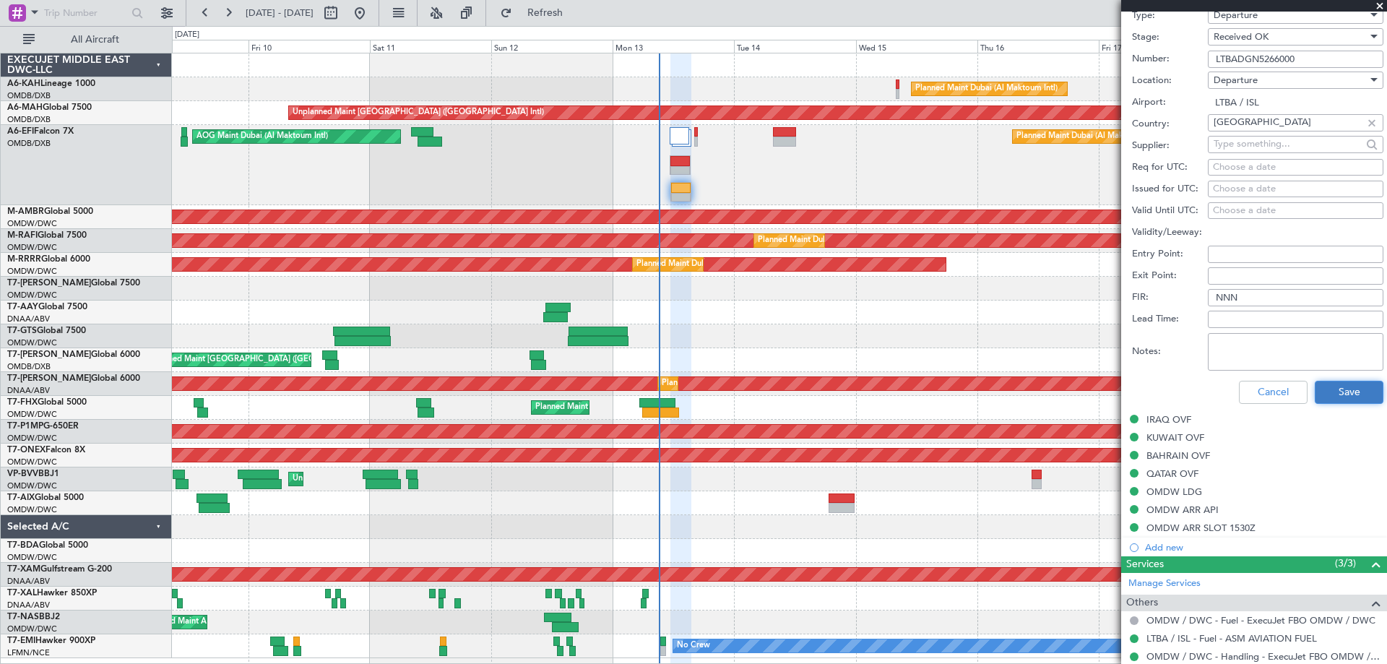
click at [1315, 389] on button "Save" at bounding box center [1349, 392] width 69 height 23
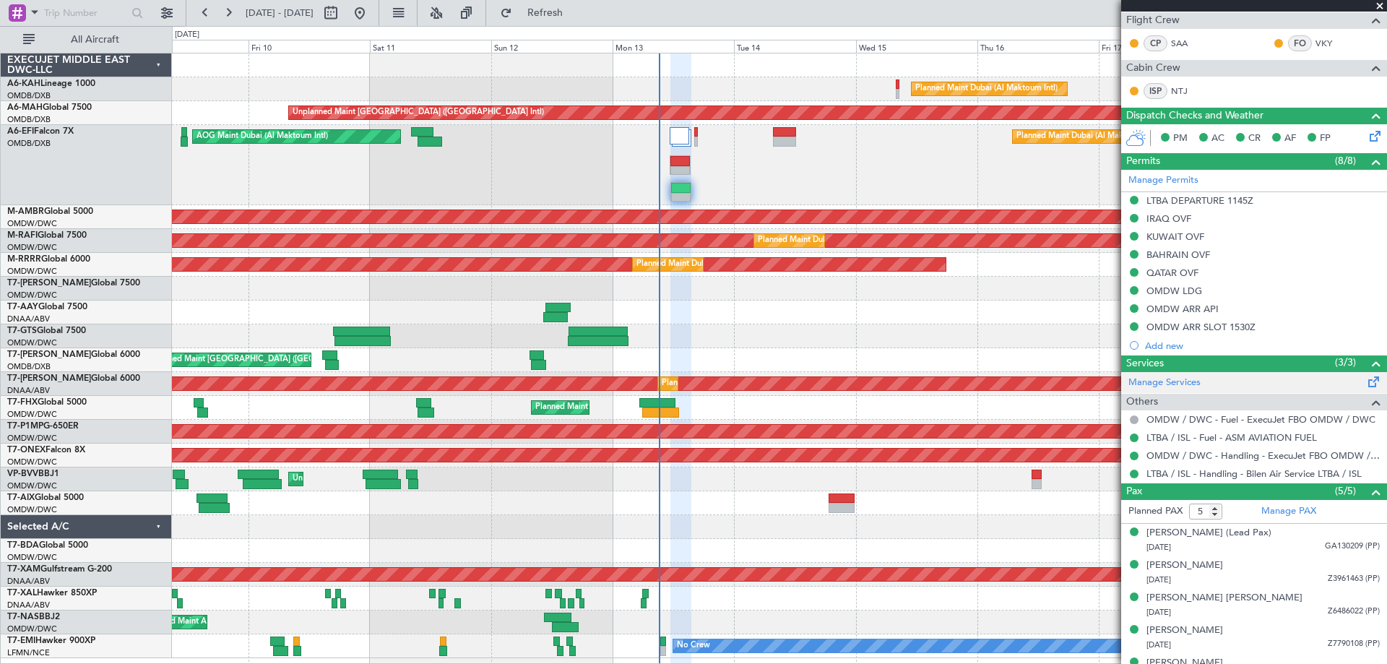
scroll to position [291, 0]
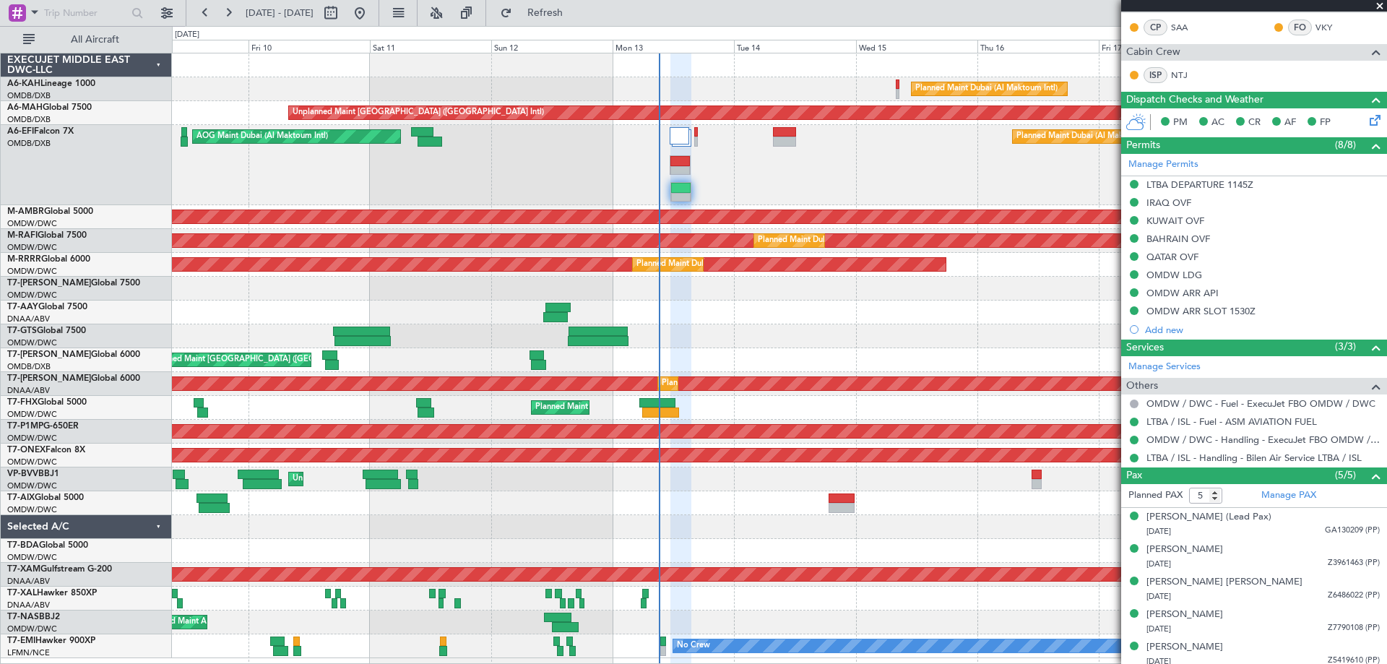
click at [1383, 3] on span at bounding box center [1379, 6] width 14 height 13
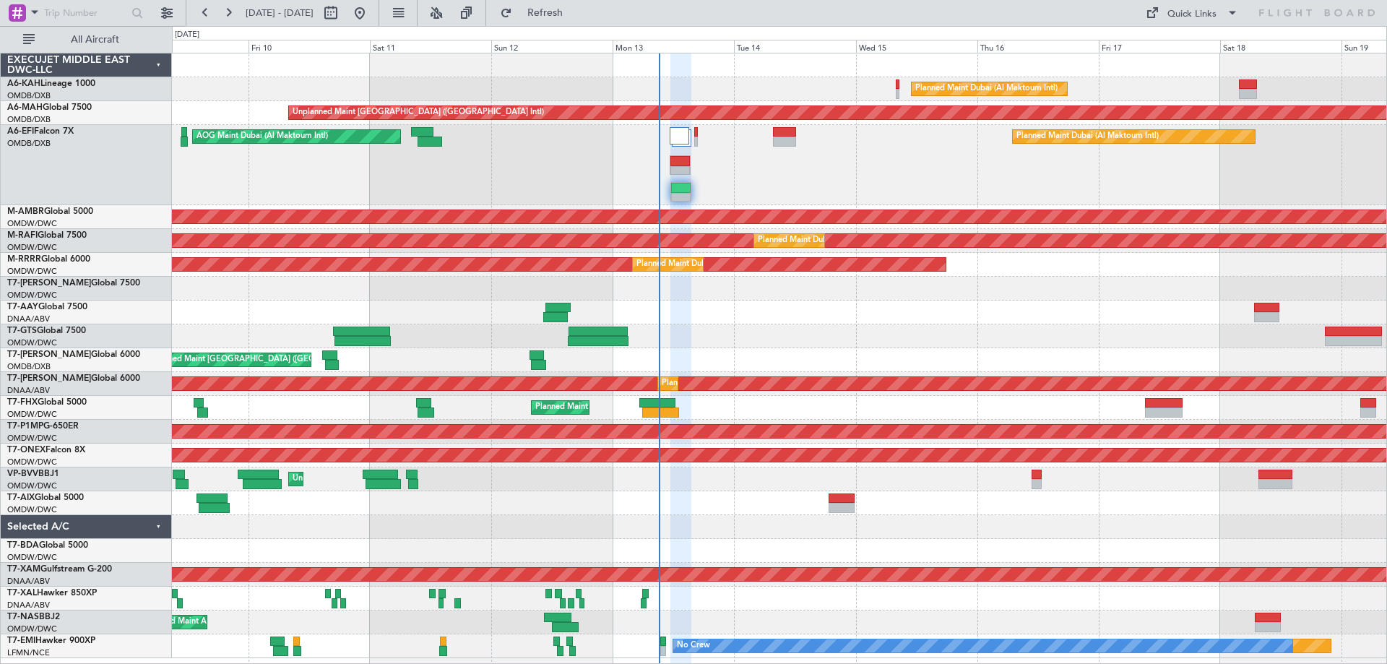
type input "0"
click at [820, 296] on div at bounding box center [779, 289] width 1214 height 24
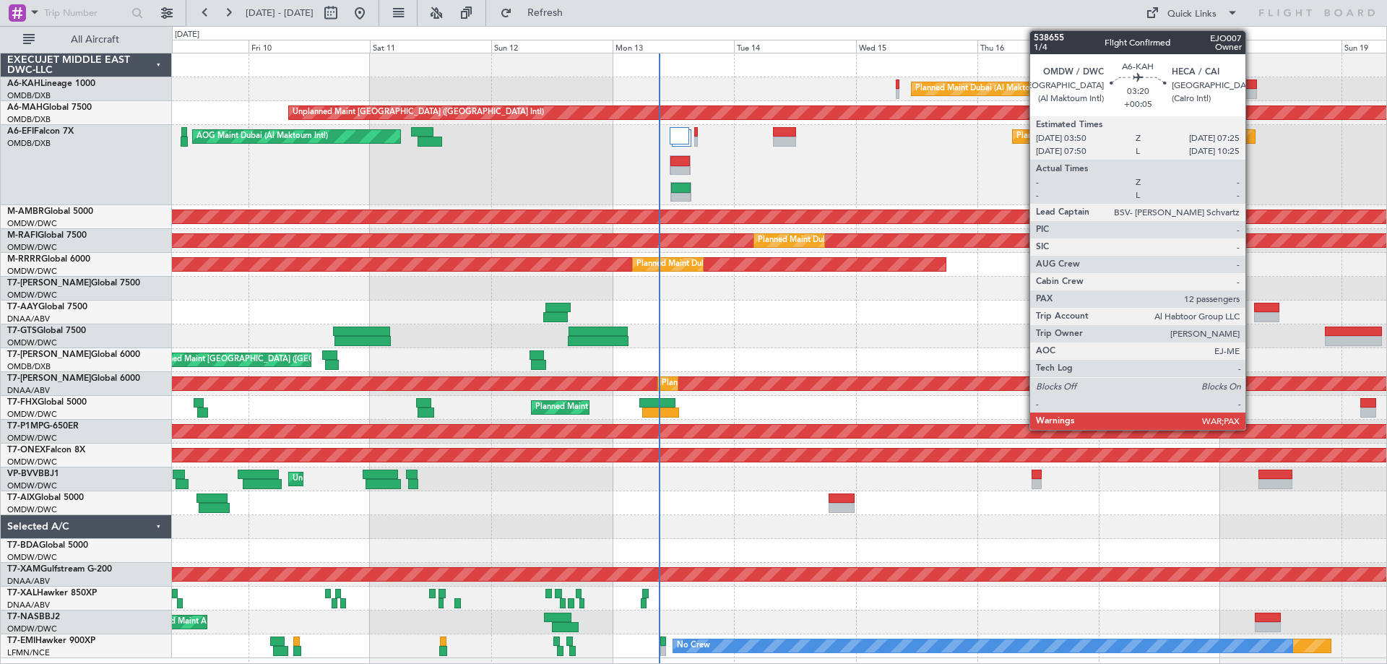
click at [1252, 87] on div at bounding box center [1248, 84] width 19 height 10
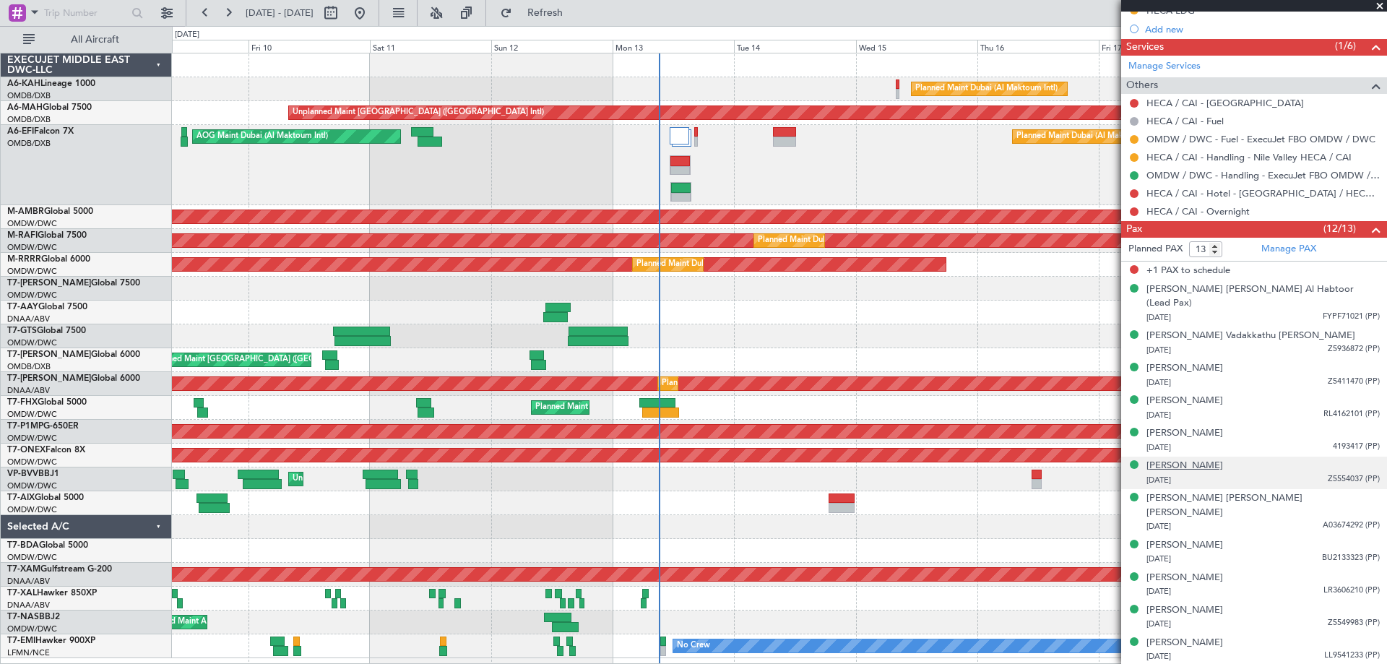
scroll to position [550, 0]
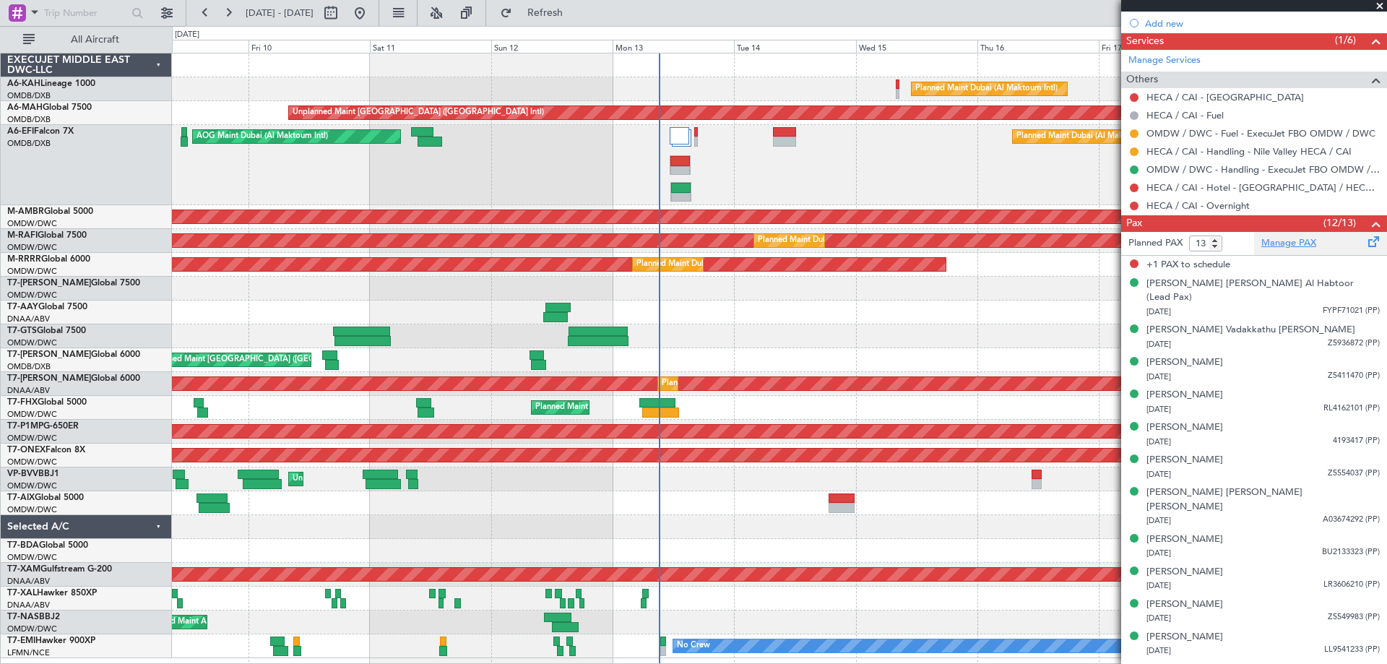
click at [1271, 240] on link "Manage PAX" at bounding box center [1288, 243] width 55 height 14
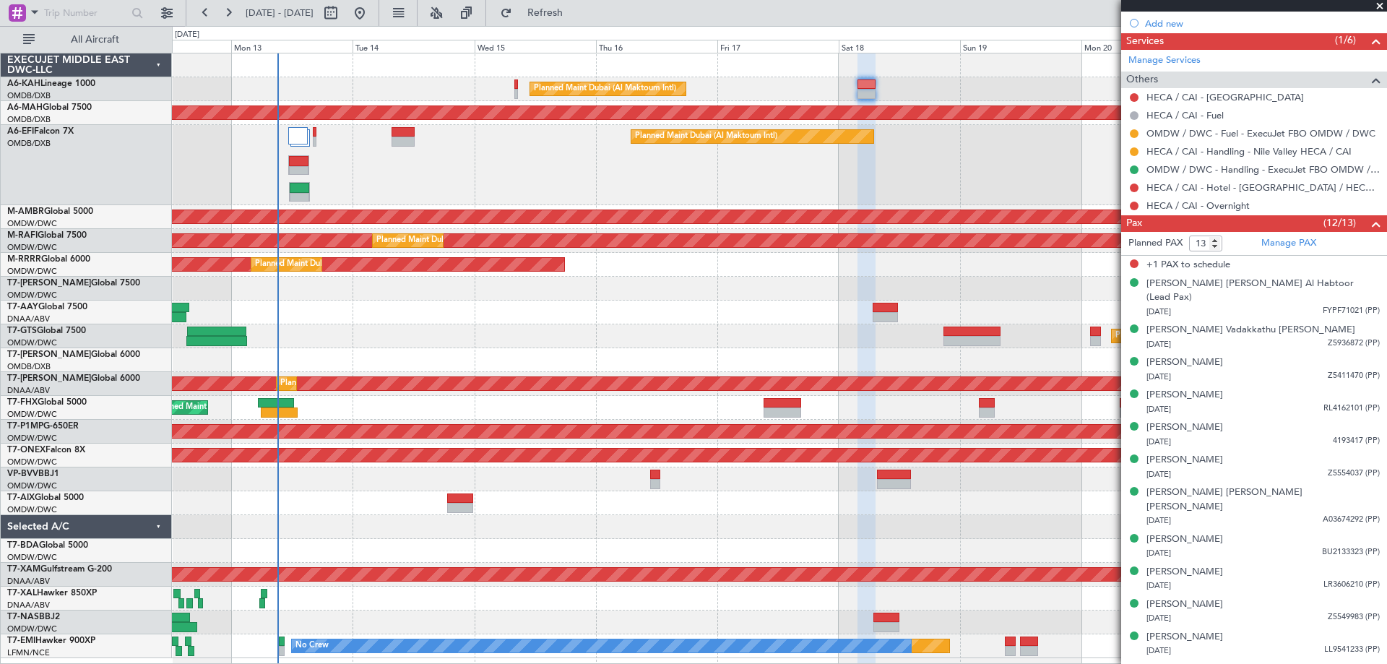
click at [392, 183] on div "Planned Maint Dubai (Al Maktoum Intl) AOG Maint Dubai (Al Maktoum Intl)" at bounding box center [779, 165] width 1214 height 80
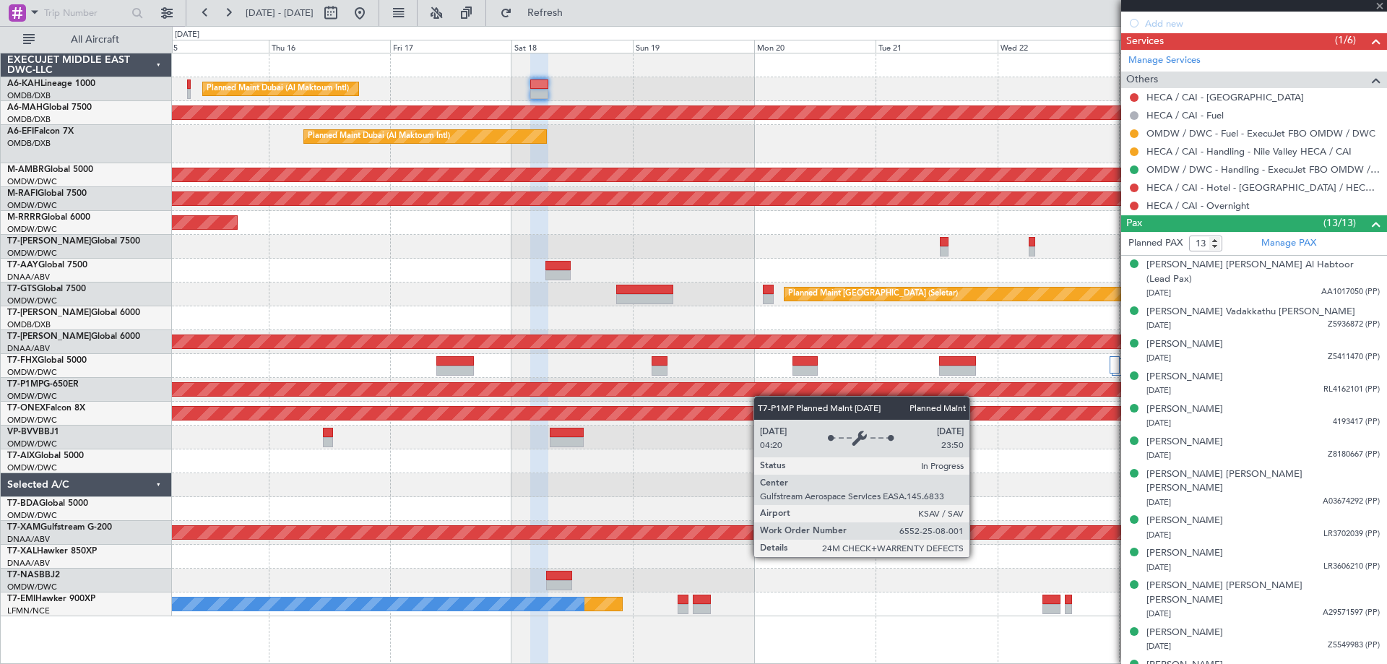
click at [788, 381] on div "Planned Maint Dubai (Al Maktoum Intl) Unplanned Maint Dubai (Dubai Intl) Planne…" at bounding box center [779, 334] width 1214 height 563
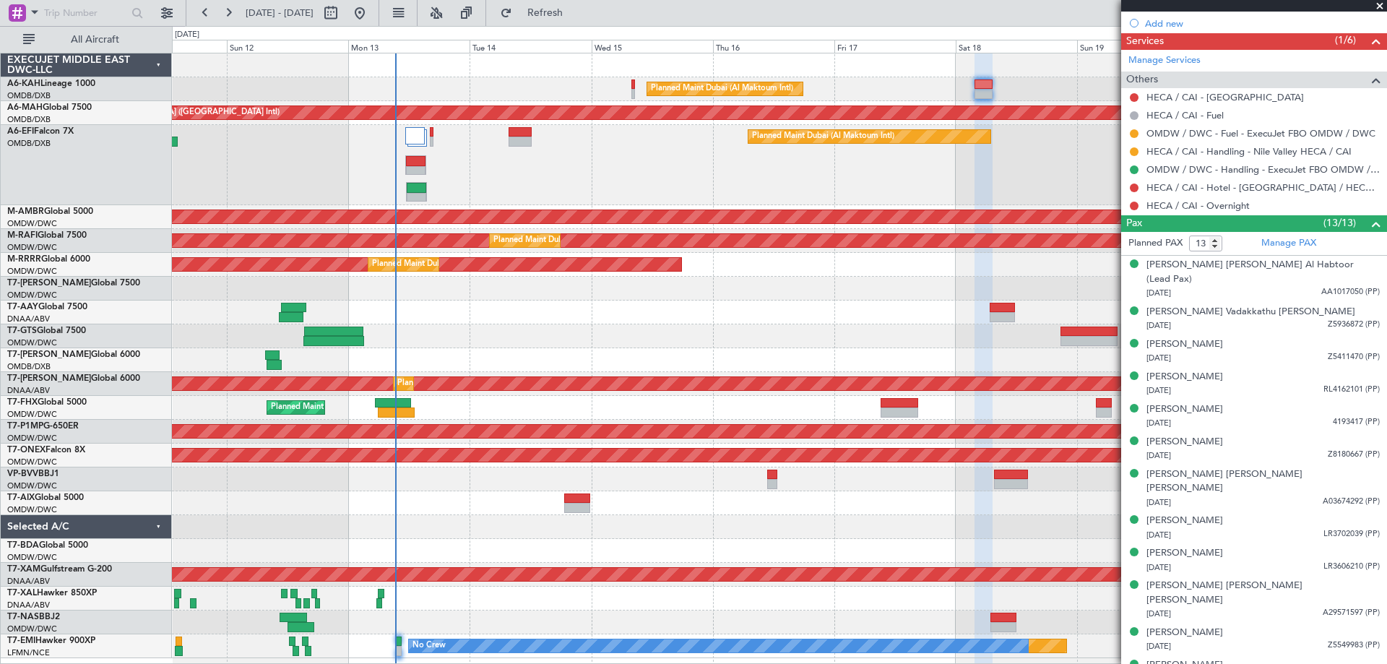
click at [457, 606] on div at bounding box center [779, 599] width 1214 height 24
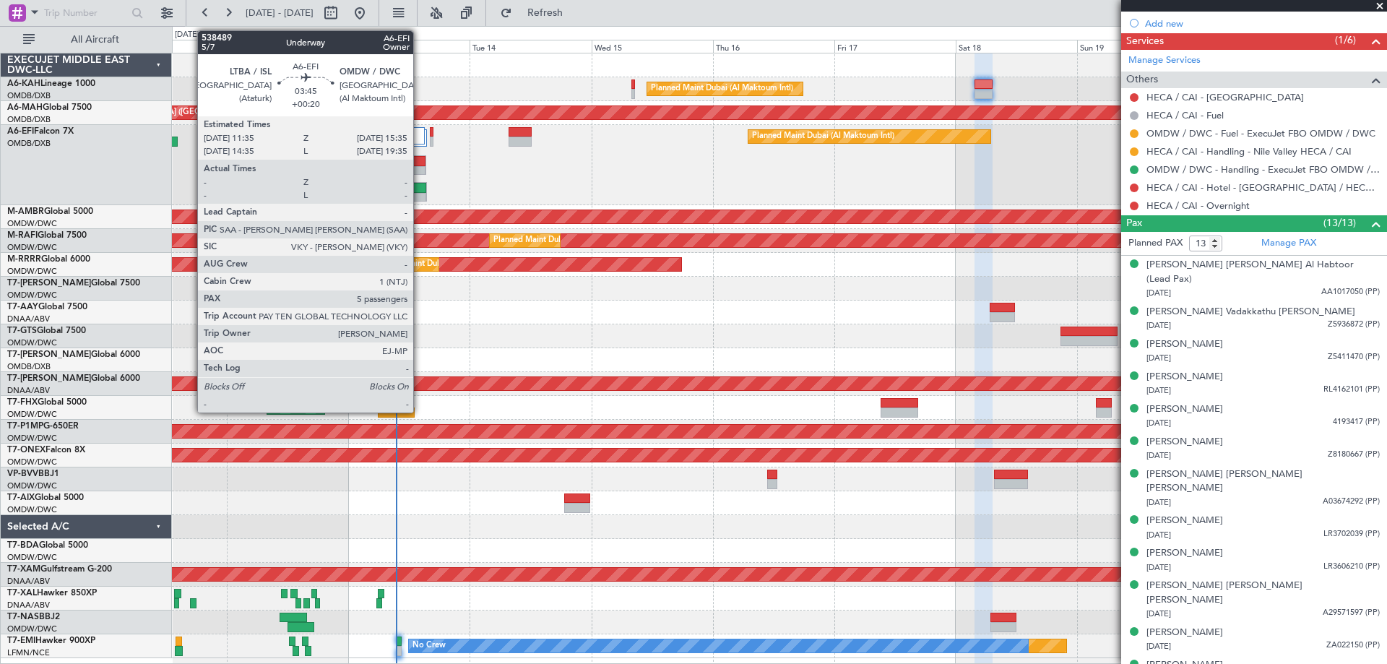
click at [420, 183] on div at bounding box center [417, 188] width 20 height 10
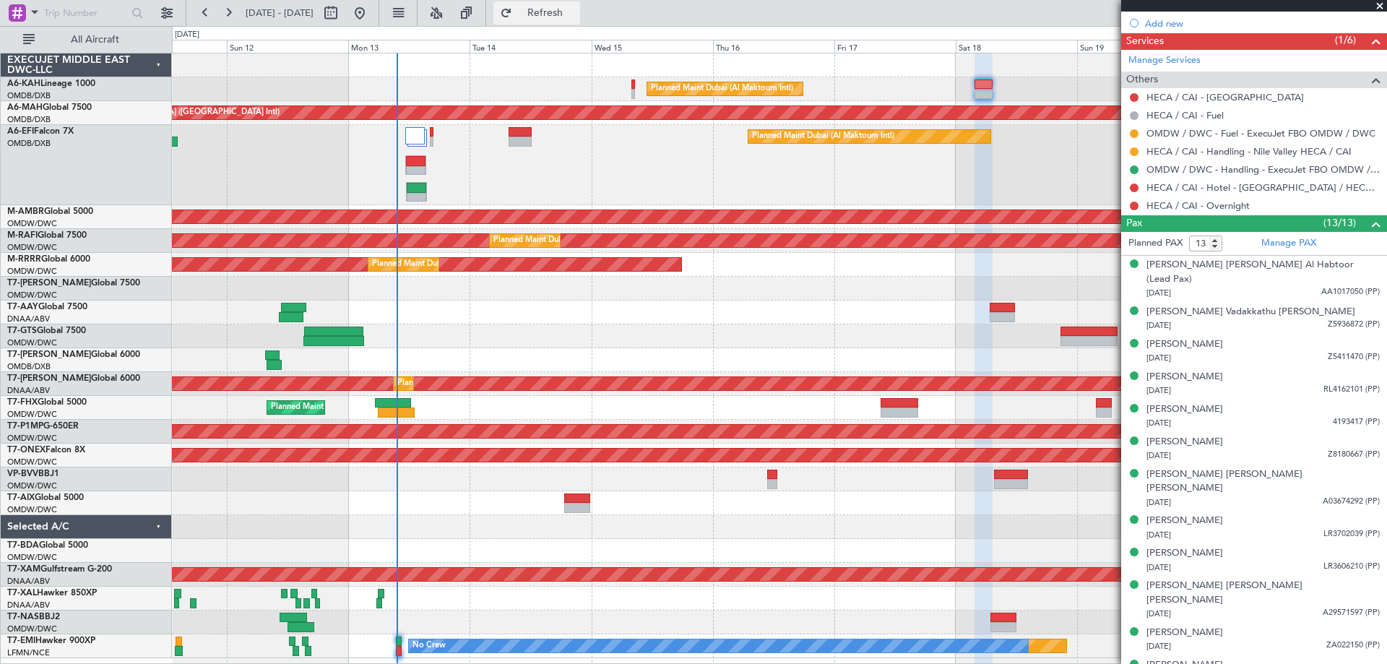
click at [544, 5] on button "Refresh" at bounding box center [536, 12] width 87 height 23
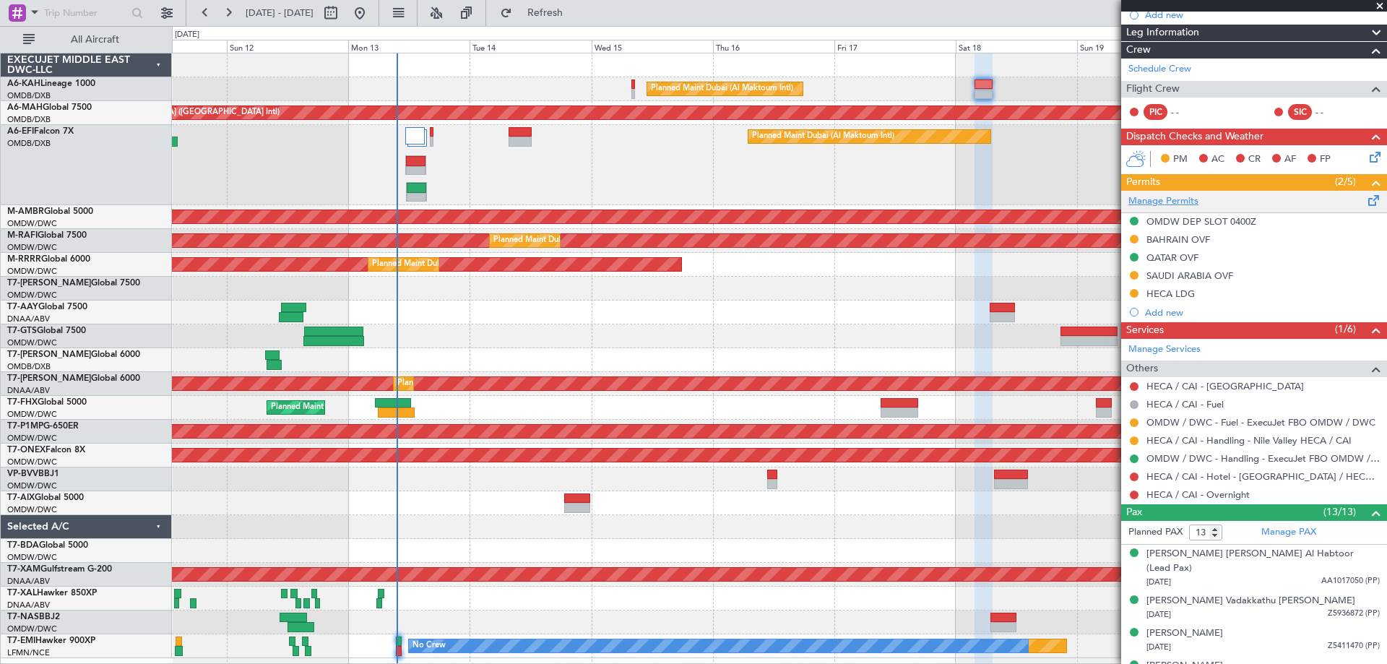
click at [1165, 201] on link "Manage Permits" at bounding box center [1163, 201] width 70 height 14
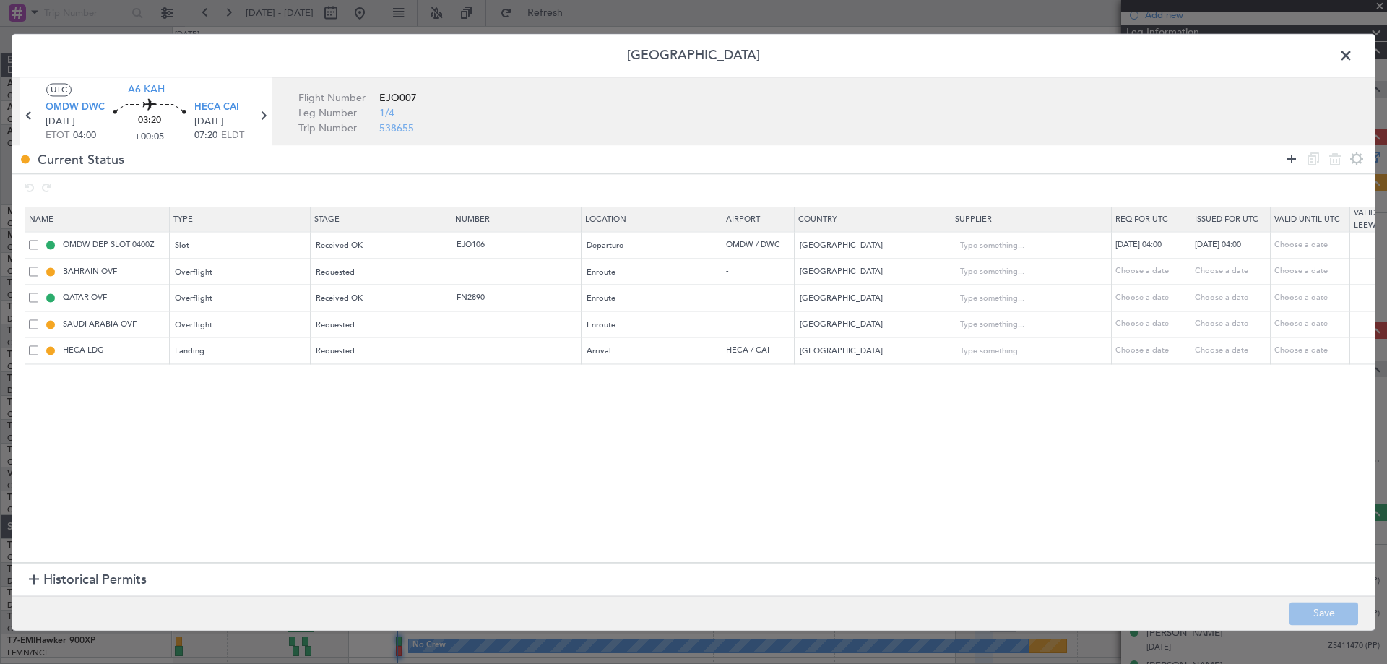
click at [1286, 158] on icon at bounding box center [1291, 158] width 17 height 17
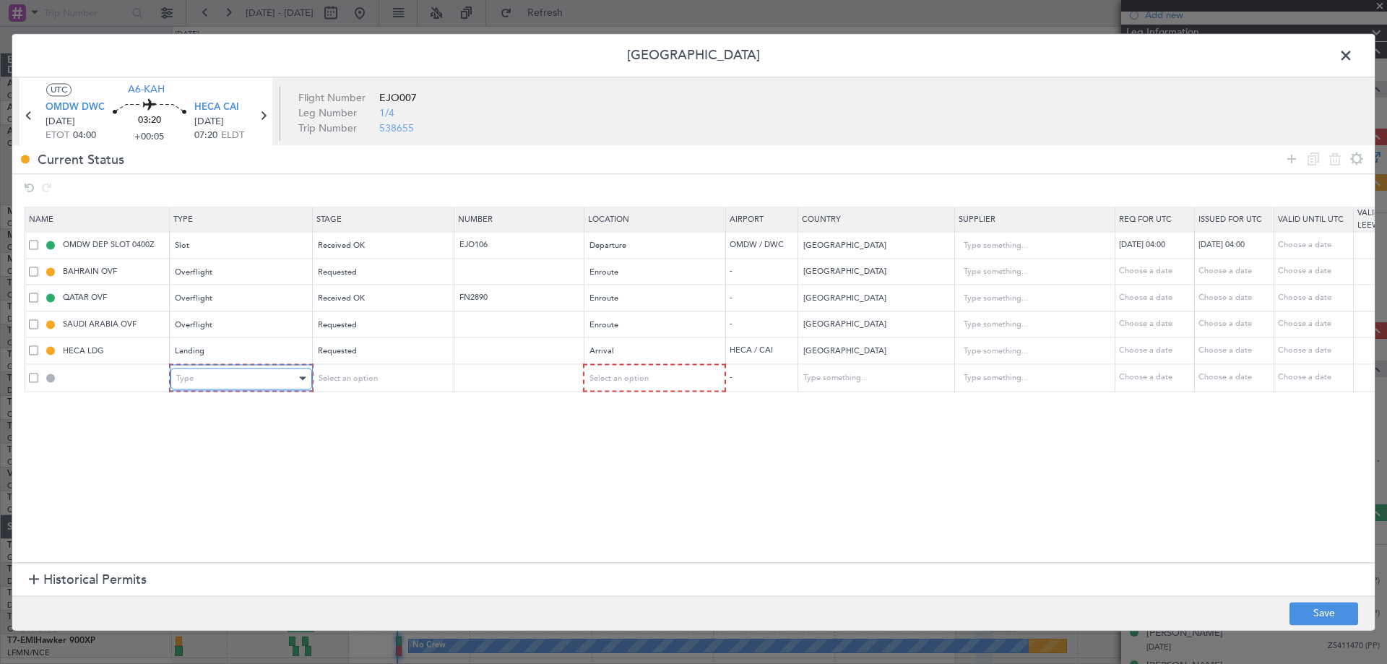
click at [218, 384] on div "Type" at bounding box center [236, 379] width 120 height 22
drag, startPoint x: 202, startPoint y: 451, endPoint x: 214, endPoint y: 447, distance: 13.0
click at [206, 449] on span "API" at bounding box center [241, 452] width 129 height 22
click at [363, 381] on span "Select an option" at bounding box center [345, 378] width 59 height 11
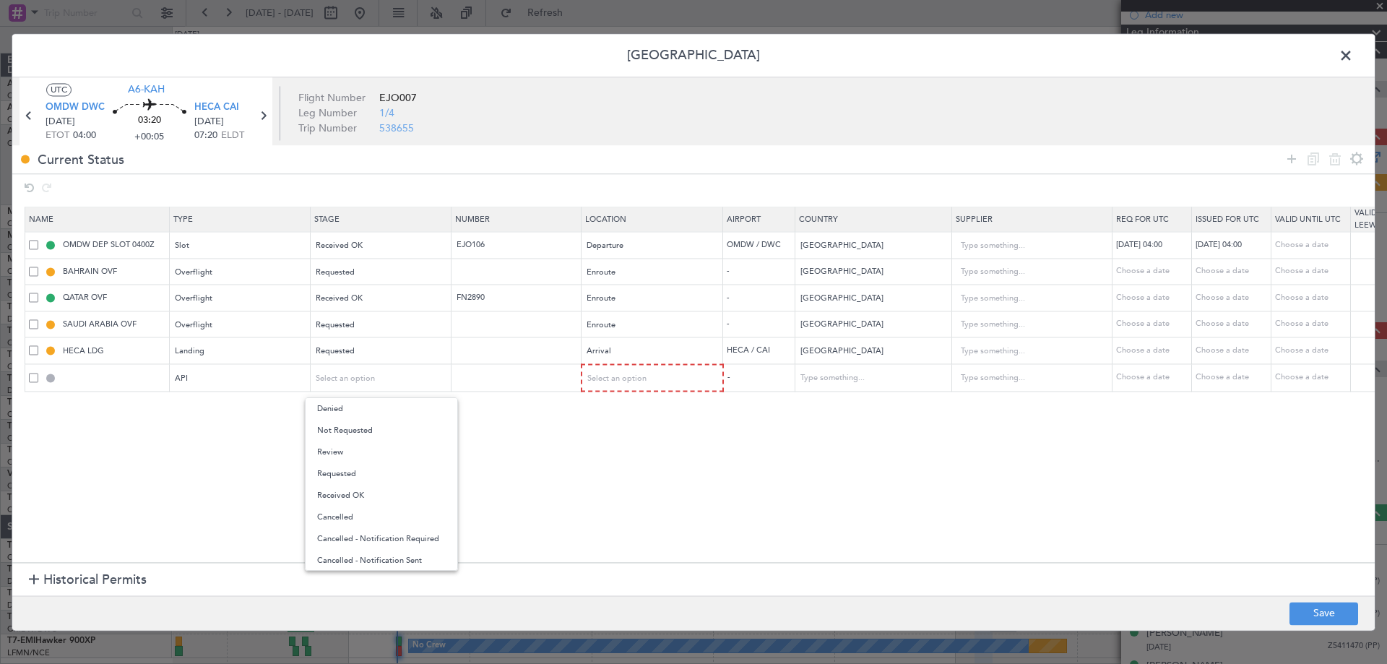
drag, startPoint x: 358, startPoint y: 428, endPoint x: 592, endPoint y: 402, distance: 234.8
click at [363, 428] on span "Not Requested" at bounding box center [381, 431] width 129 height 22
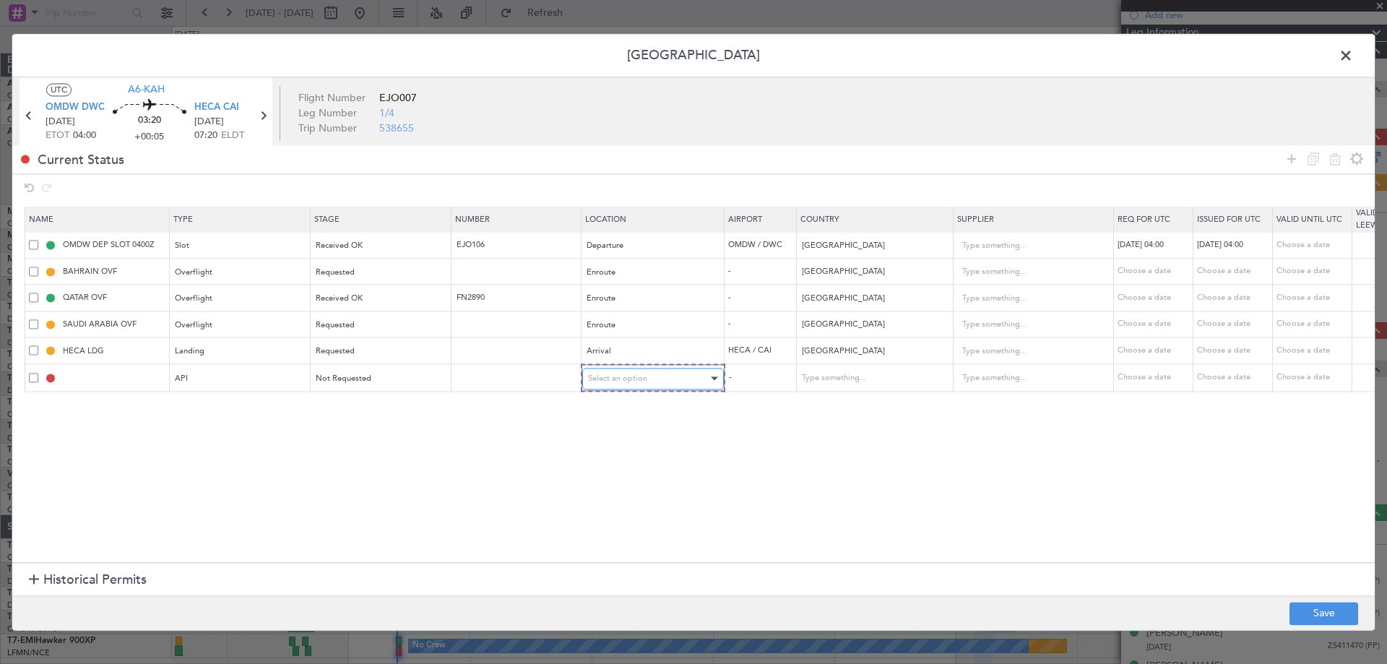
click at [634, 373] on span "Select an option" at bounding box center [617, 378] width 59 height 11
drag, startPoint x: 618, startPoint y: 401, endPoint x: 1021, endPoint y: 462, distance: 407.6
click at [618, 401] on span "Departure" at bounding box center [653, 409] width 129 height 22
click at [1314, 605] on button "Save" at bounding box center [1323, 613] width 69 height 23
type input "OMDW DEP API"
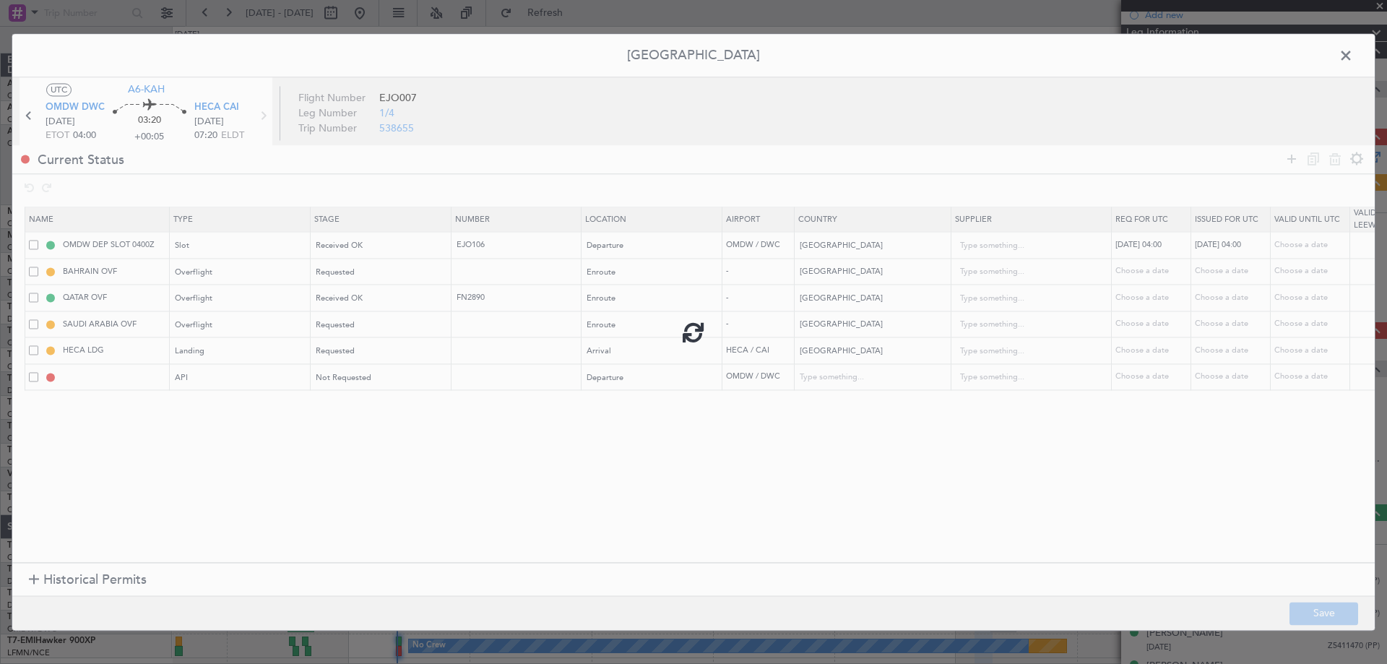
type input "[GEOGRAPHIC_DATA]"
type input "NNN"
type input "1"
click at [1353, 55] on span at bounding box center [1353, 59] width 0 height 29
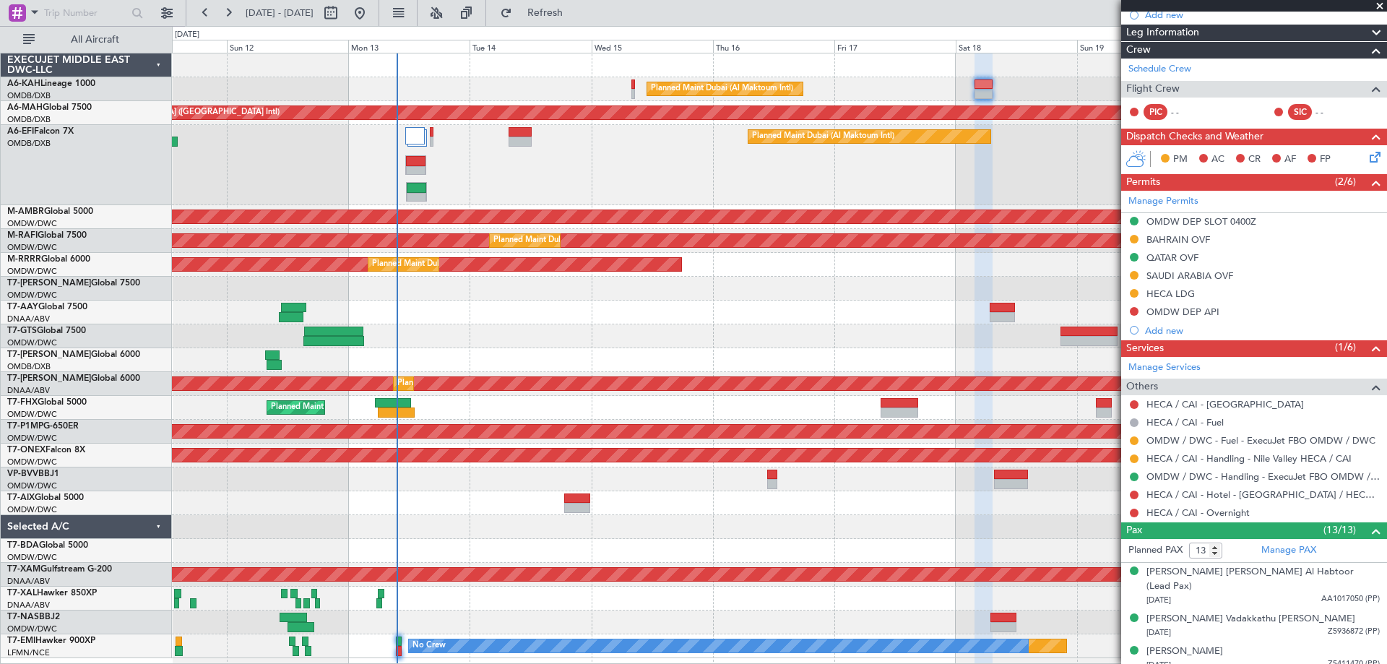
scroll to position [0, 0]
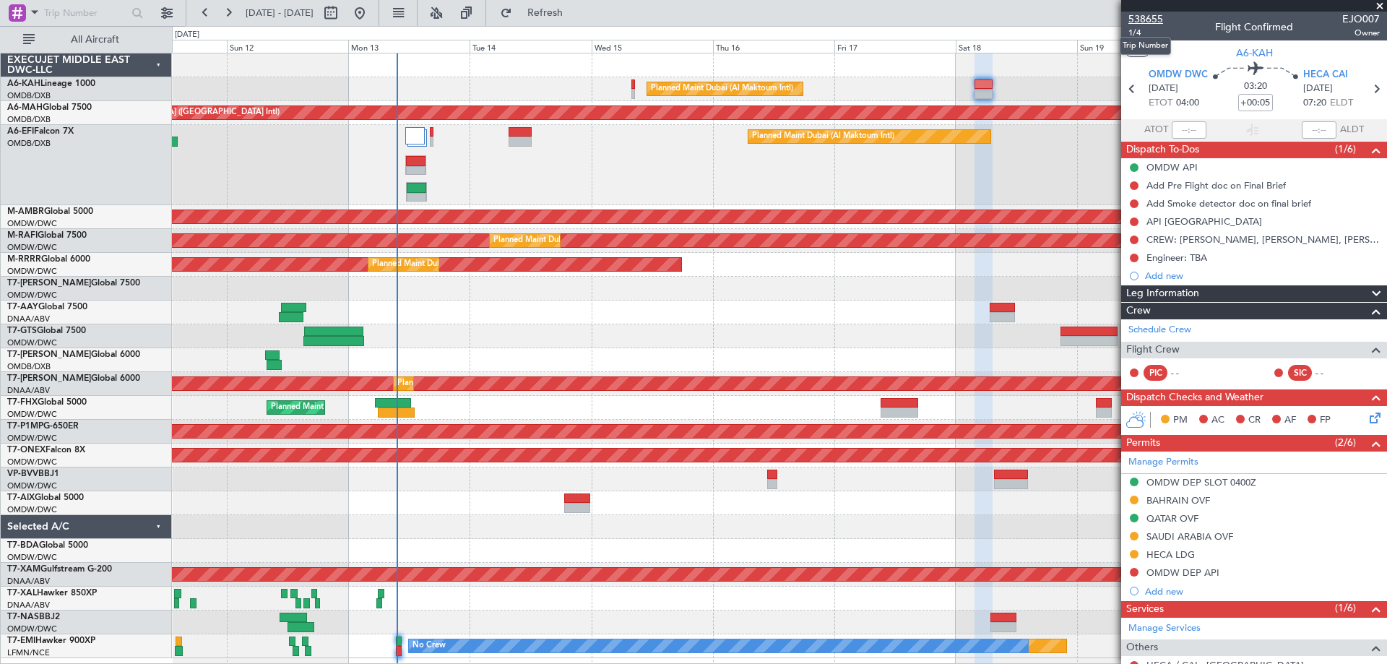
click at [1135, 13] on span "538655" at bounding box center [1145, 19] width 35 height 15
click at [1380, 5] on span at bounding box center [1379, 6] width 14 height 13
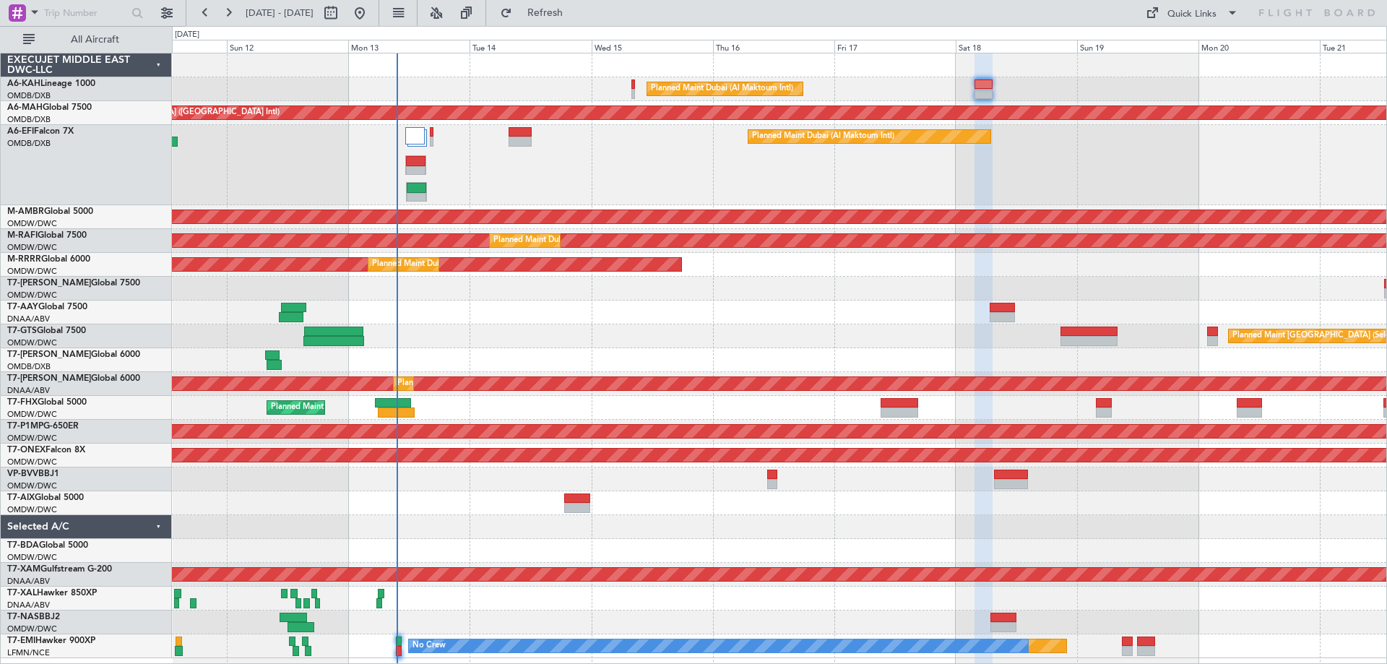
type input "0"
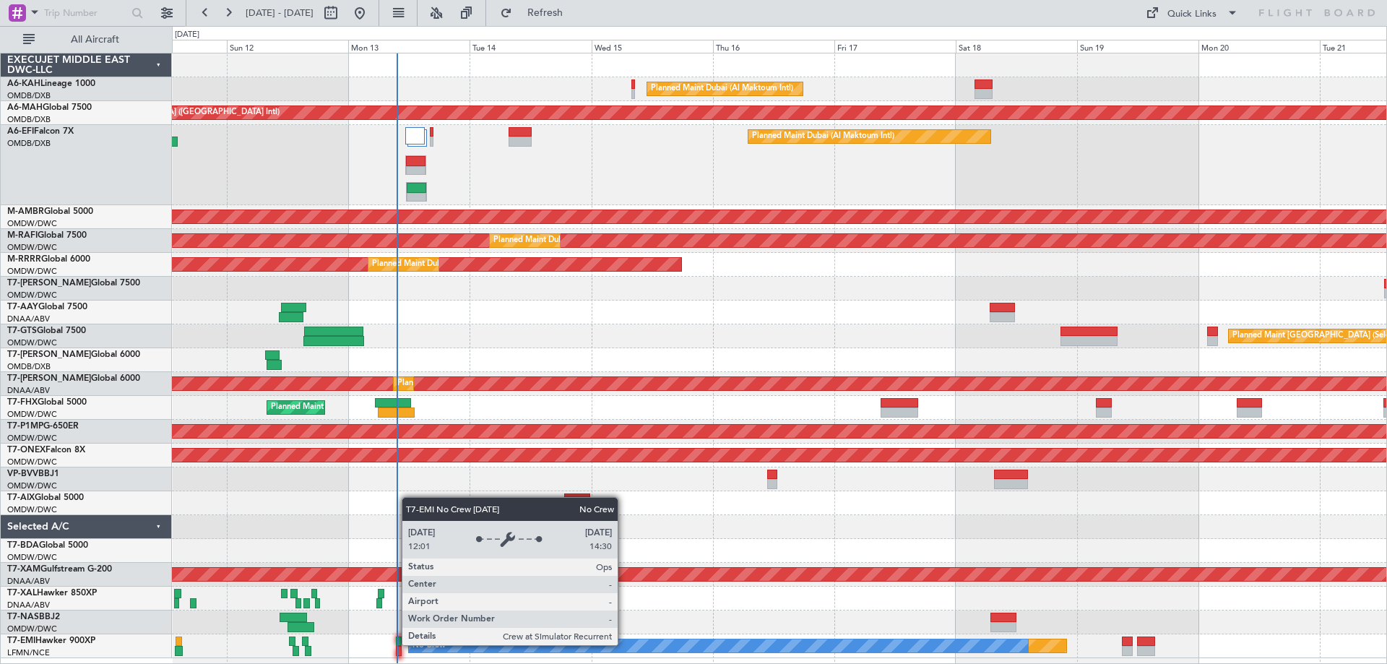
click at [624, 644] on div "No Crew" at bounding box center [718, 645] width 619 height 13
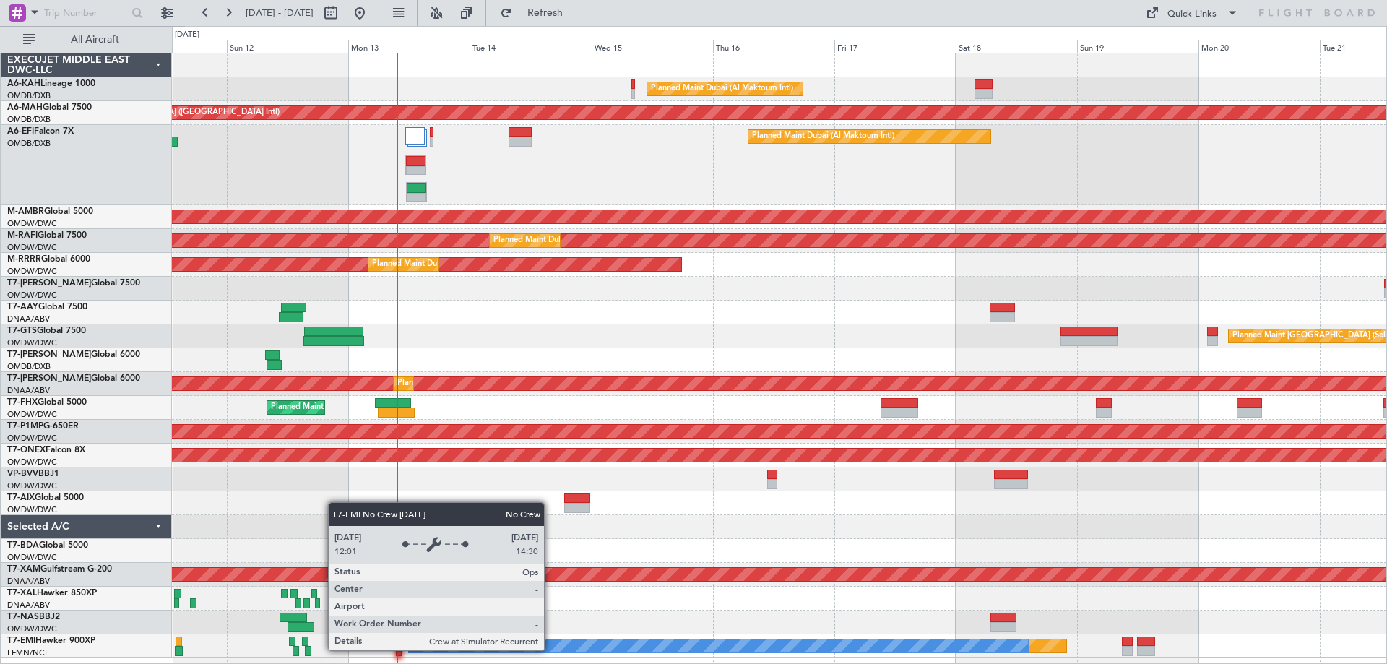
click at [550, 649] on div "No Crew" at bounding box center [718, 645] width 619 height 13
click at [551, 645] on div "No Crew" at bounding box center [718, 645] width 619 height 13
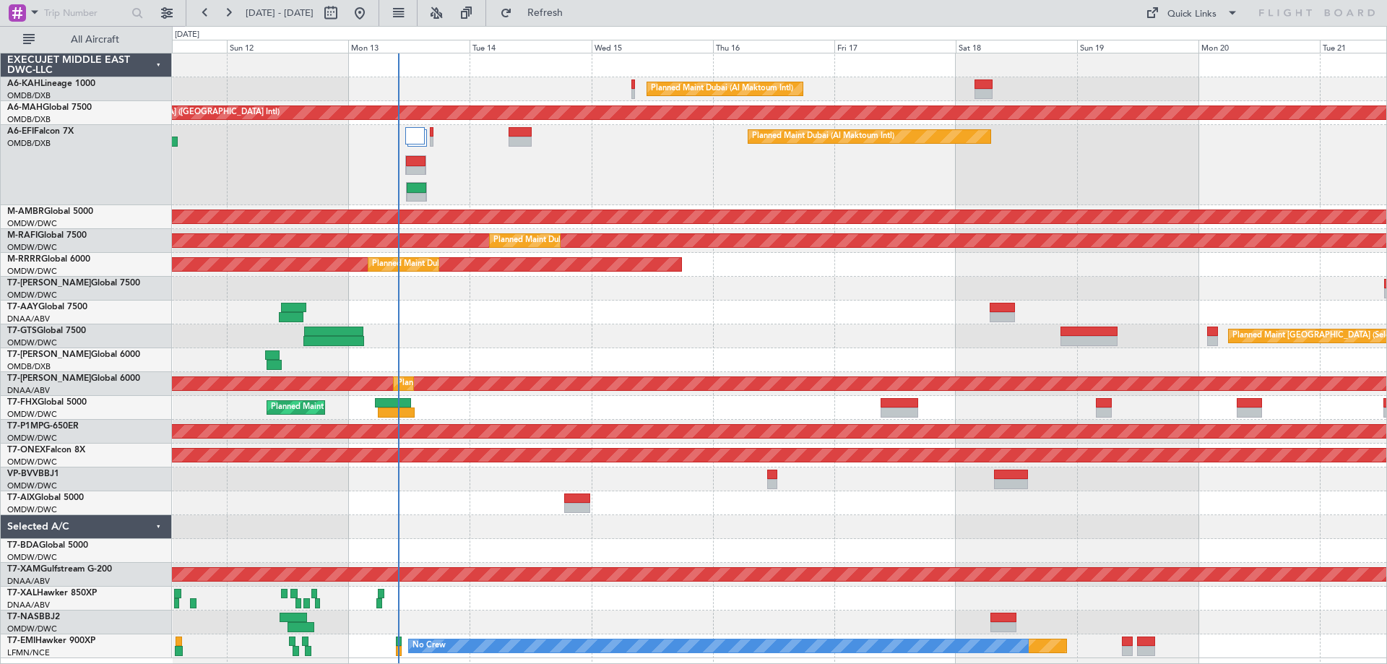
click at [537, 74] on div at bounding box center [779, 65] width 1214 height 24
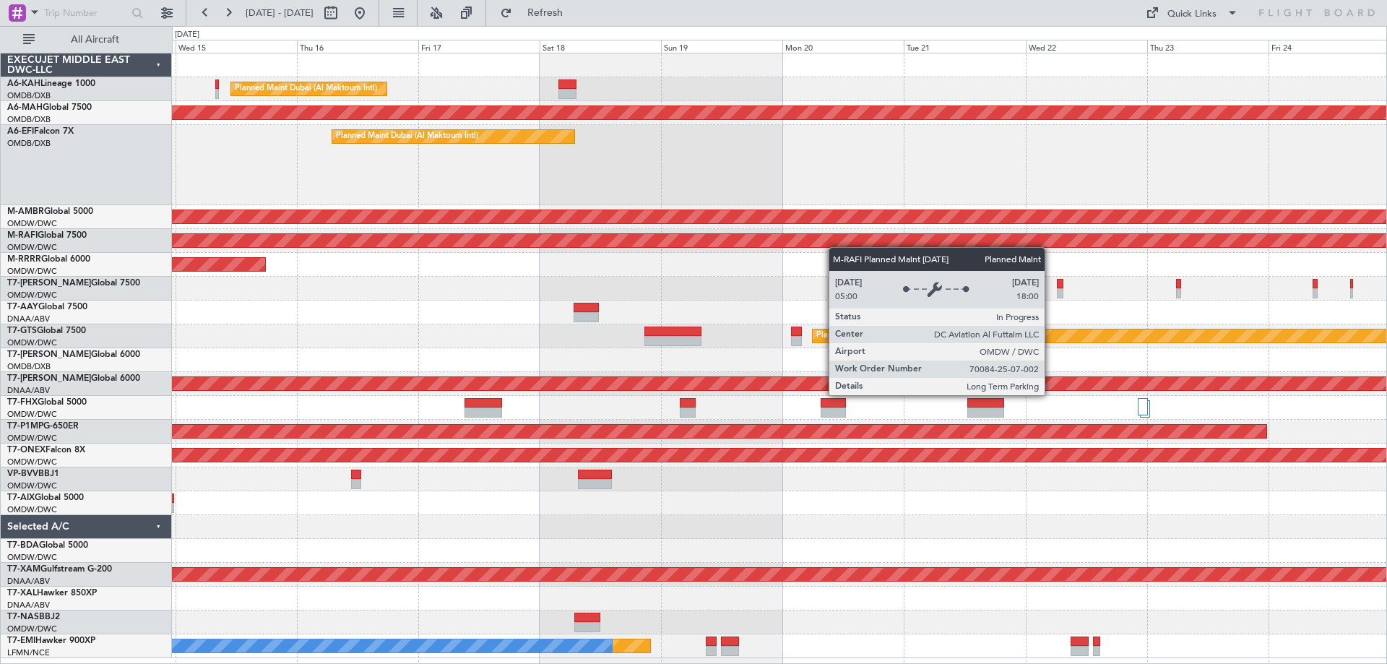
click at [661, 230] on div "Planned Maint Dubai (Al Maktoum Intl) Unplanned Maint Dubai (Dubai Intl) Planne…" at bounding box center [779, 355] width 1214 height 605
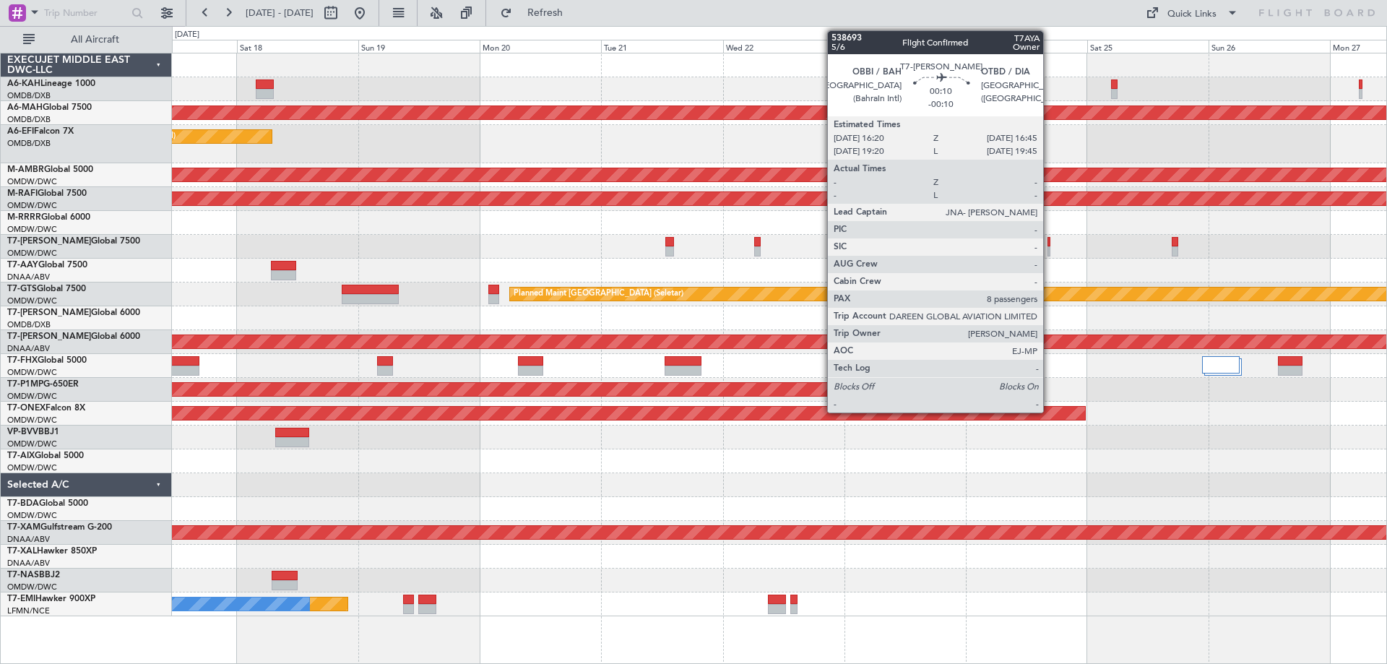
click at [1050, 253] on div at bounding box center [1048, 251] width 2 height 10
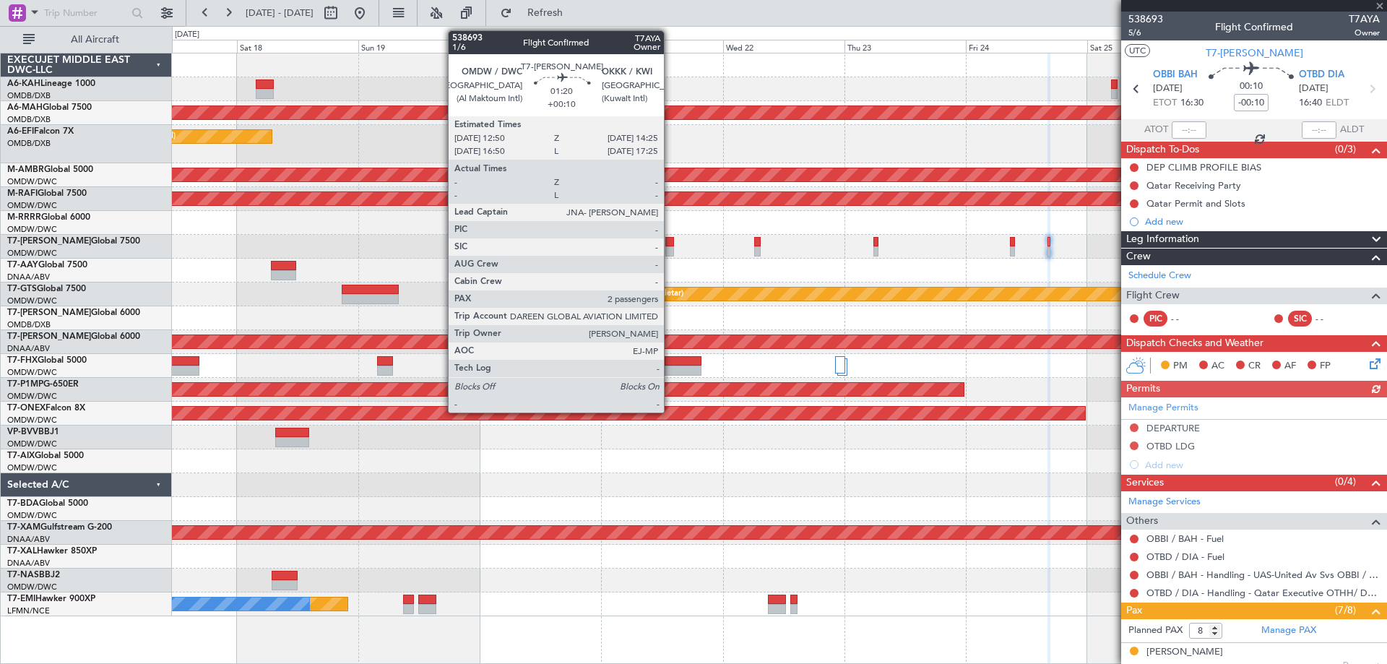
click at [670, 246] on div at bounding box center [669, 251] width 9 height 10
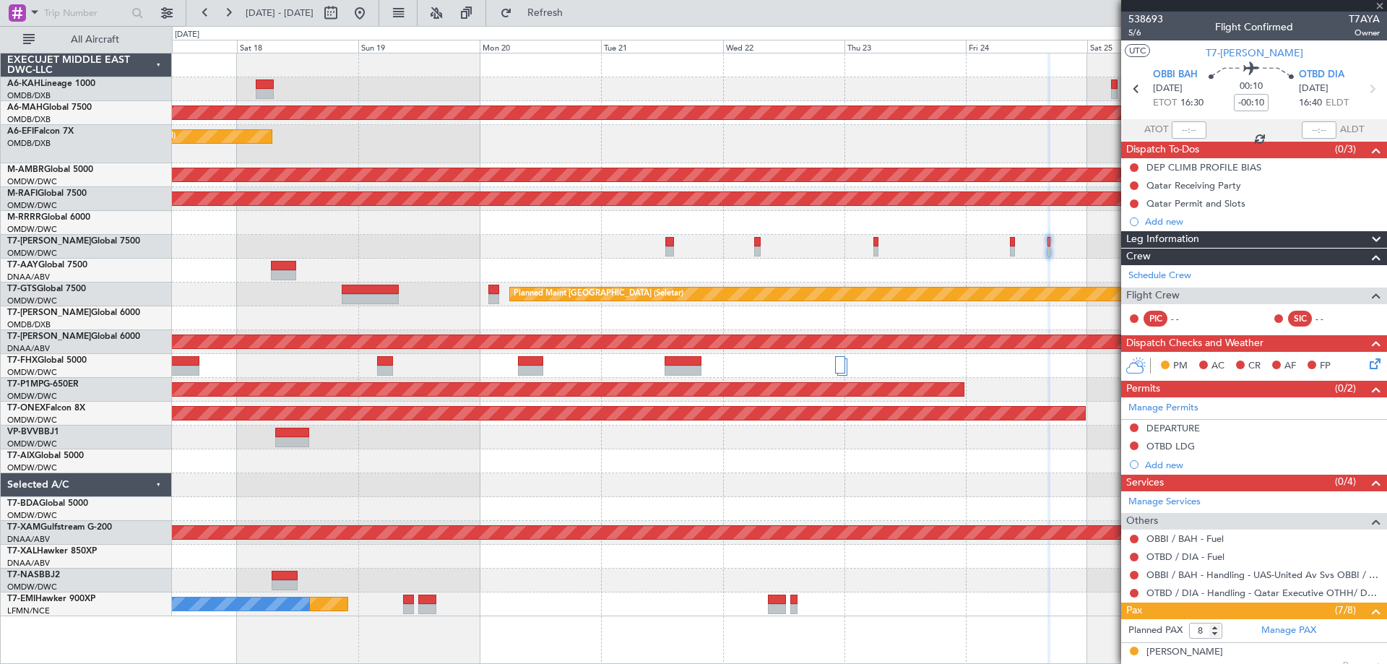
type input "+00:10"
type input "2"
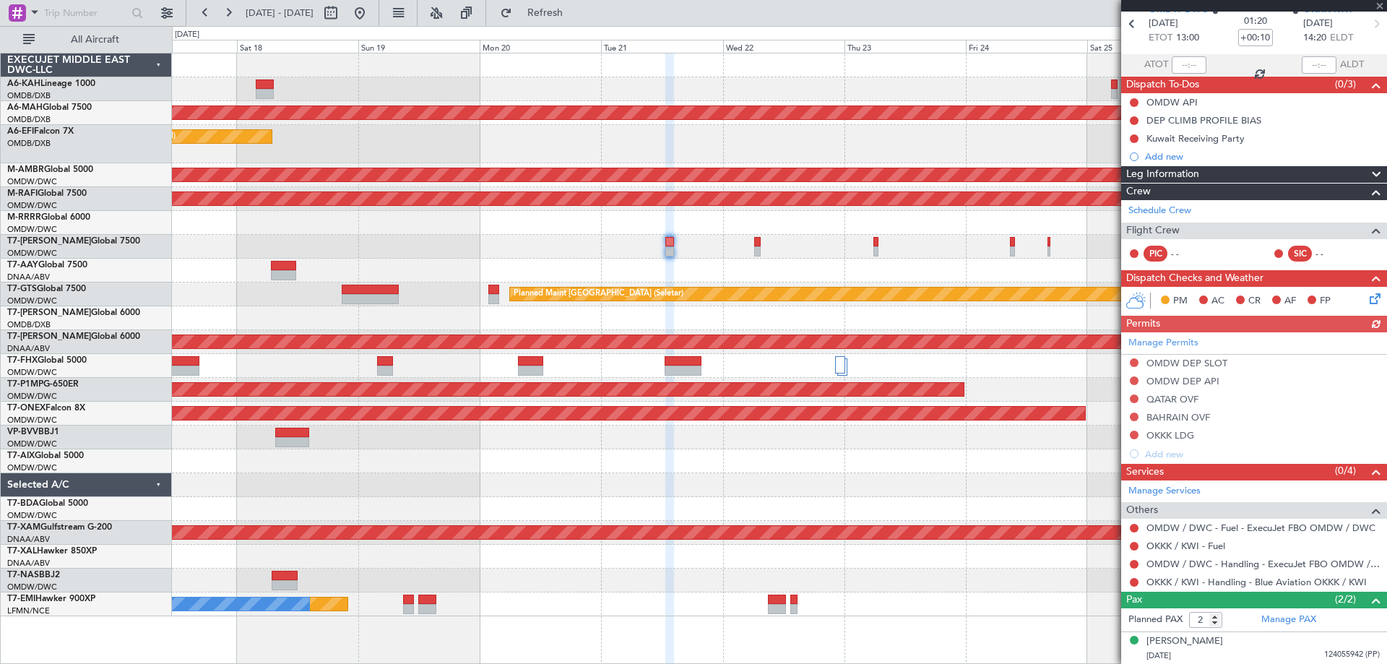
scroll to position [98, 0]
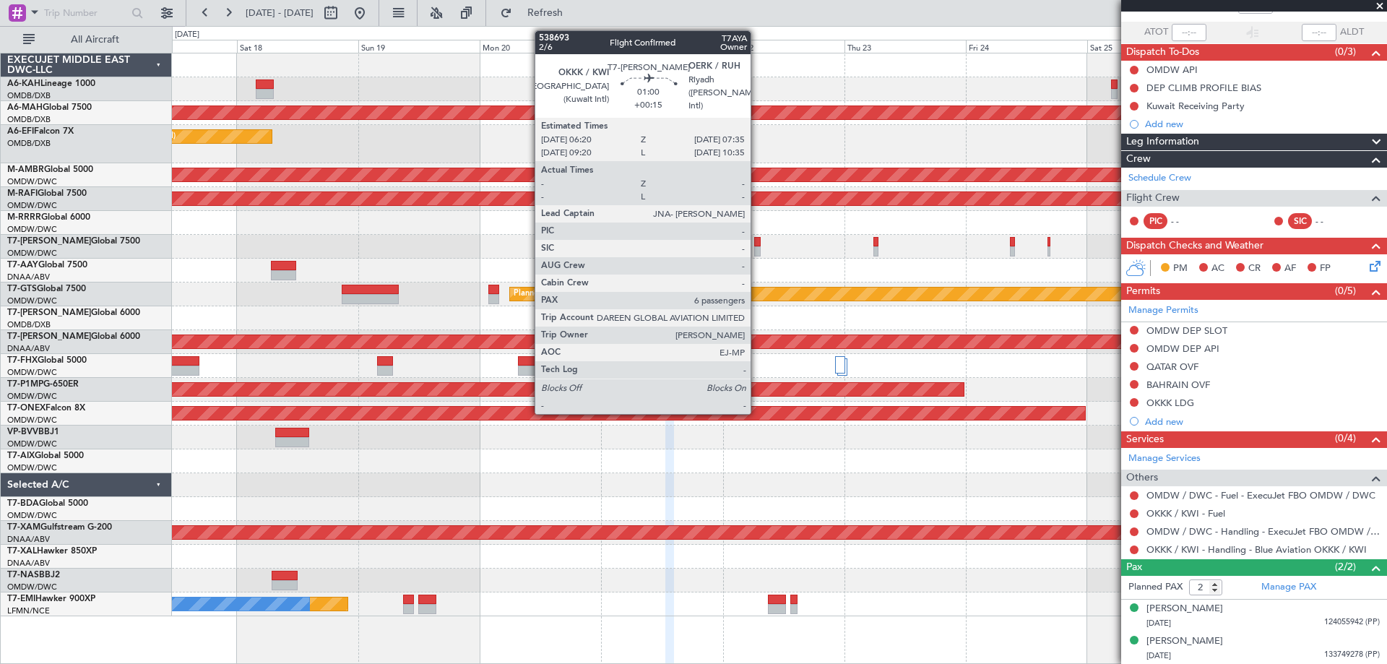
click at [758, 249] on div at bounding box center [757, 251] width 7 height 10
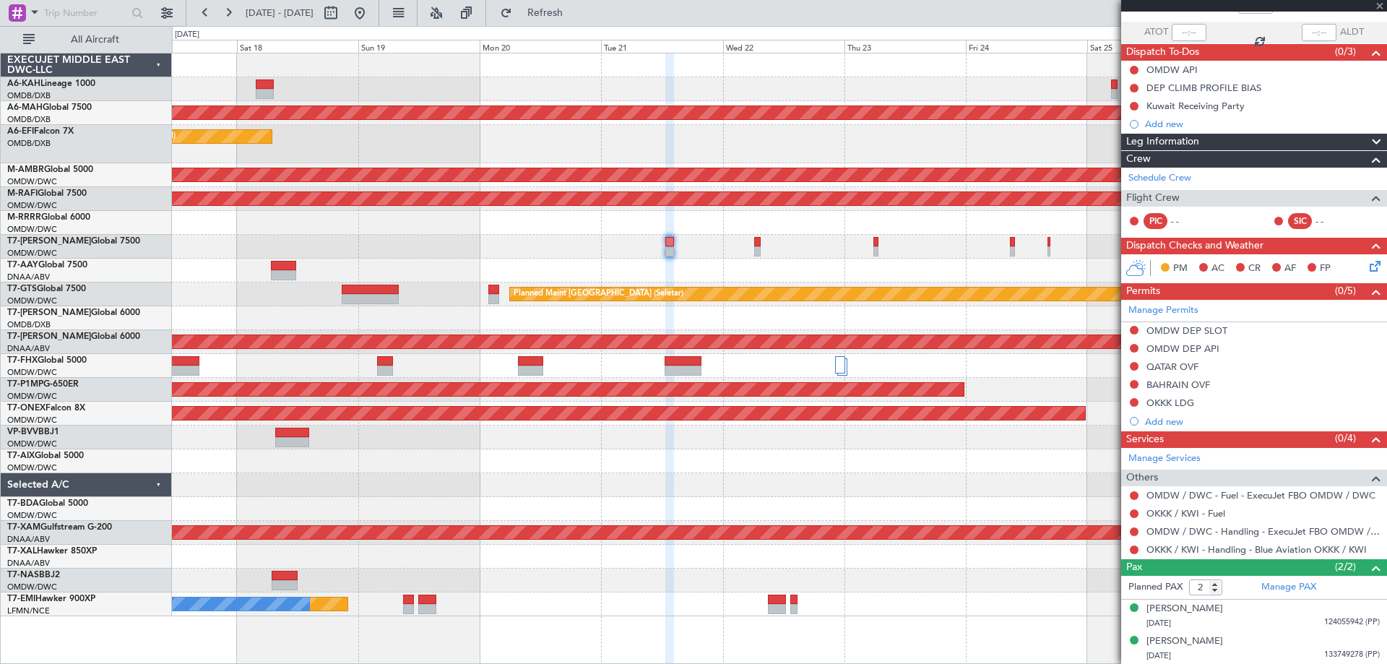
type input "+00:15"
type input "6"
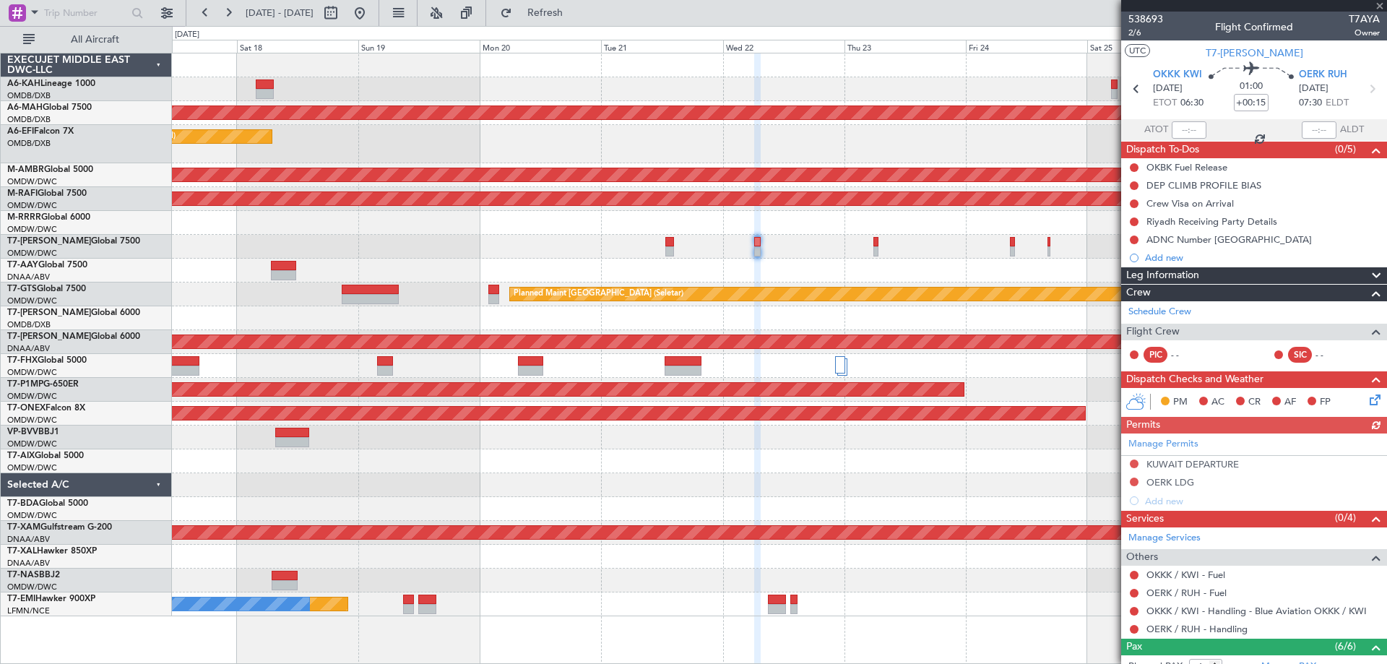
scroll to position [209, 0]
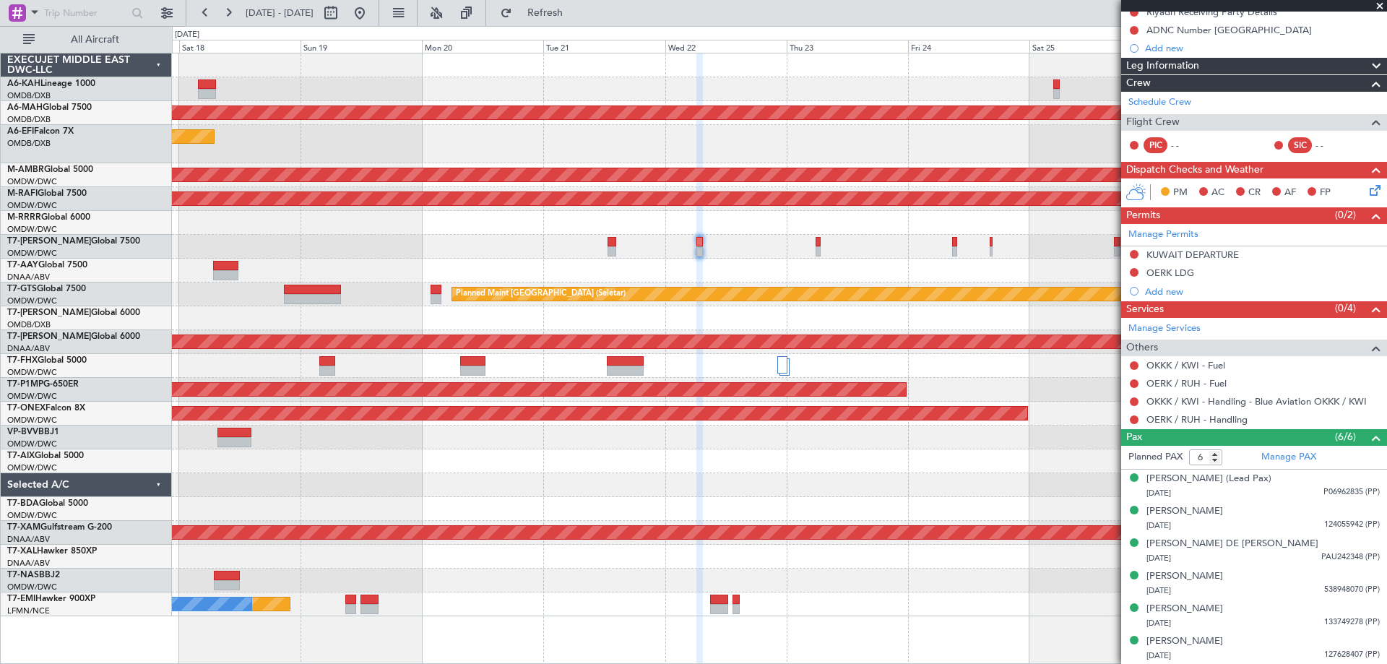
click at [811, 263] on div at bounding box center [779, 271] width 1214 height 24
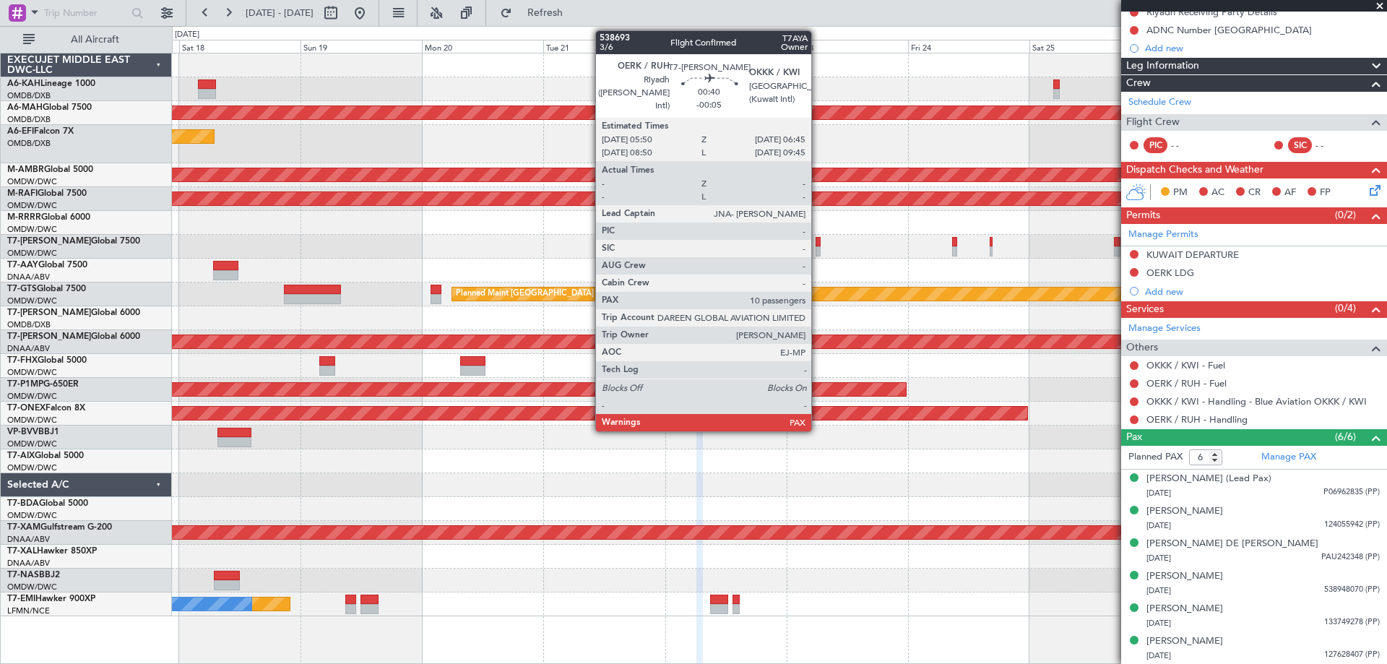
click at [818, 251] on div at bounding box center [817, 251] width 5 height 10
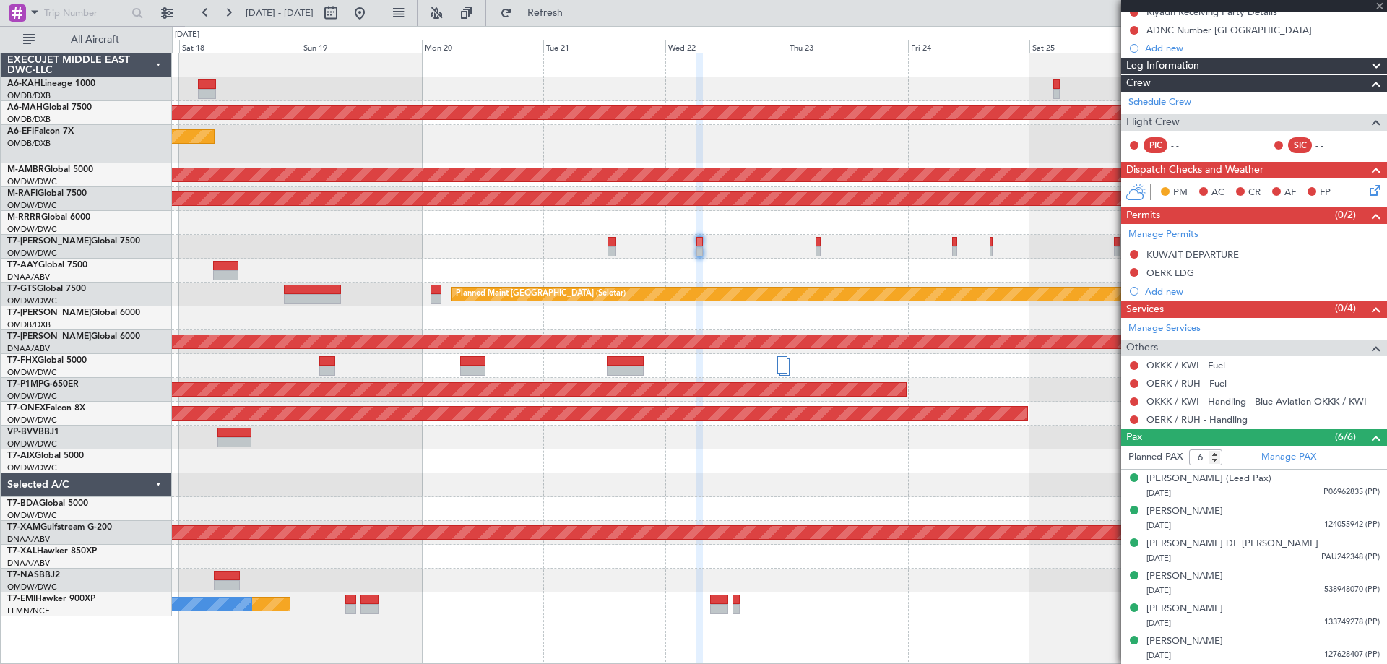
type input "-00:05"
type input "11"
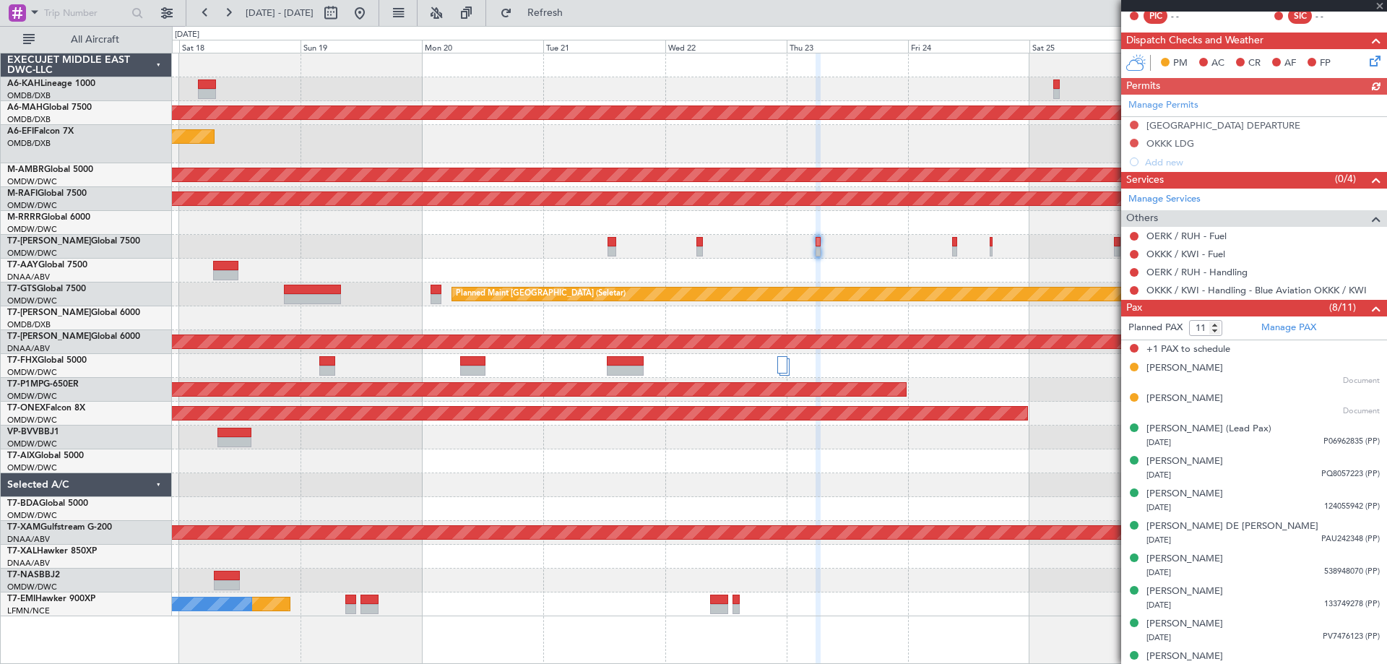
scroll to position [300, 0]
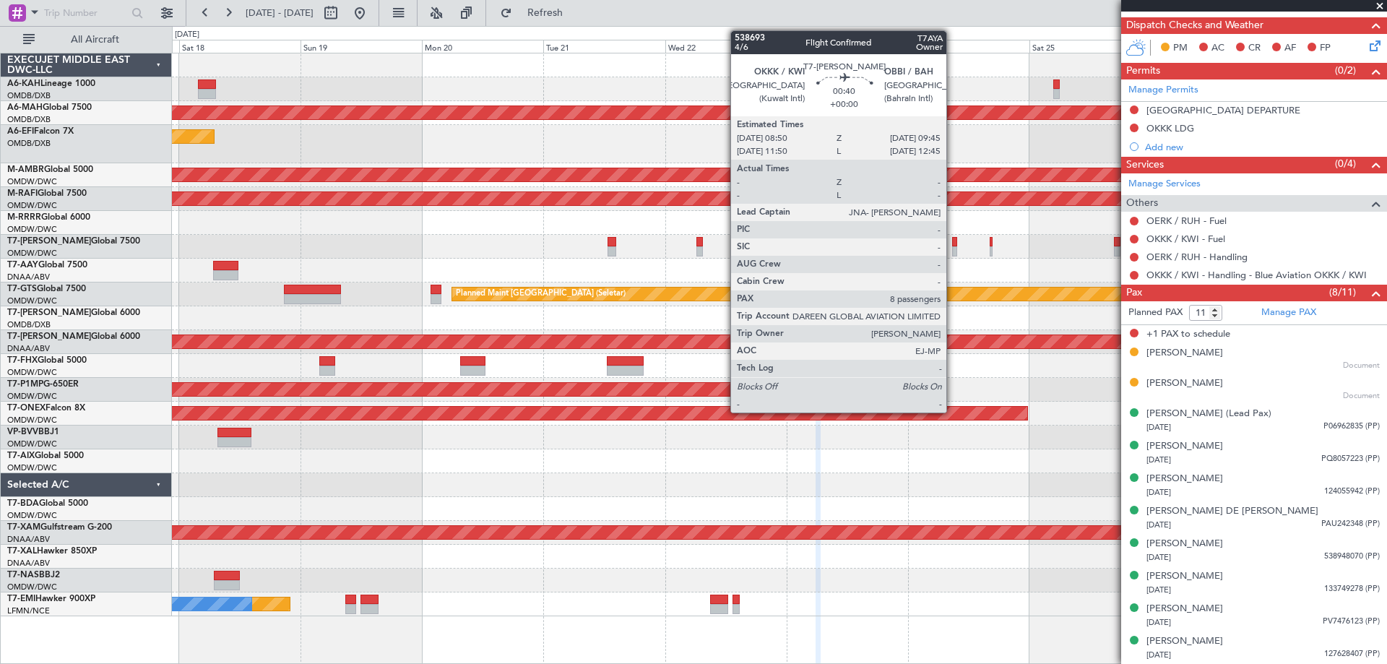
click at [953, 245] on div at bounding box center [954, 242] width 5 height 10
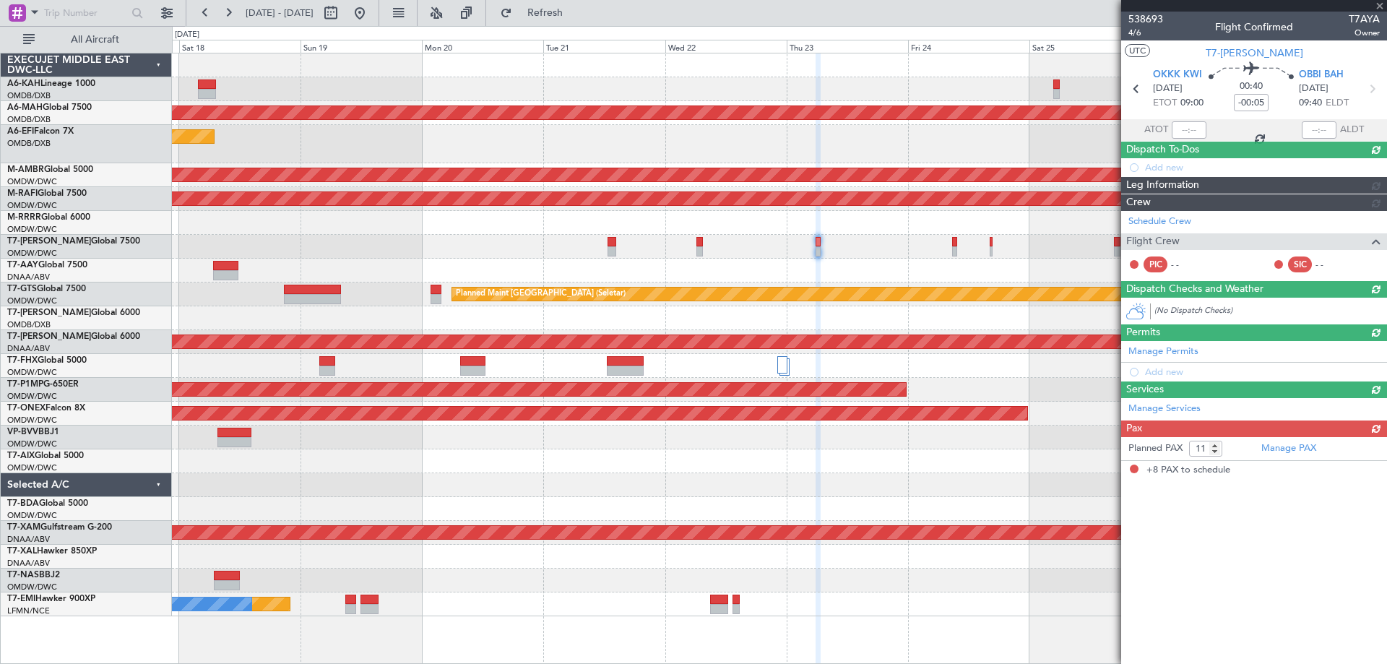
type input "8"
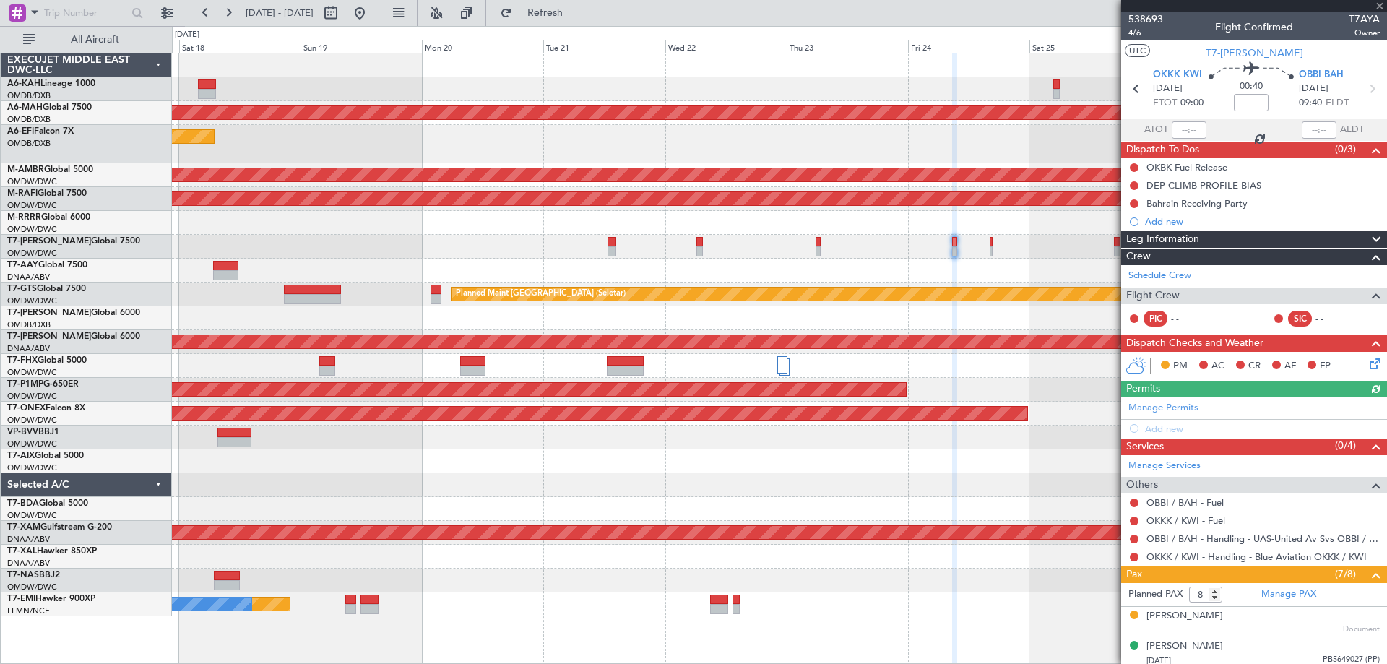
scroll to position [200, 0]
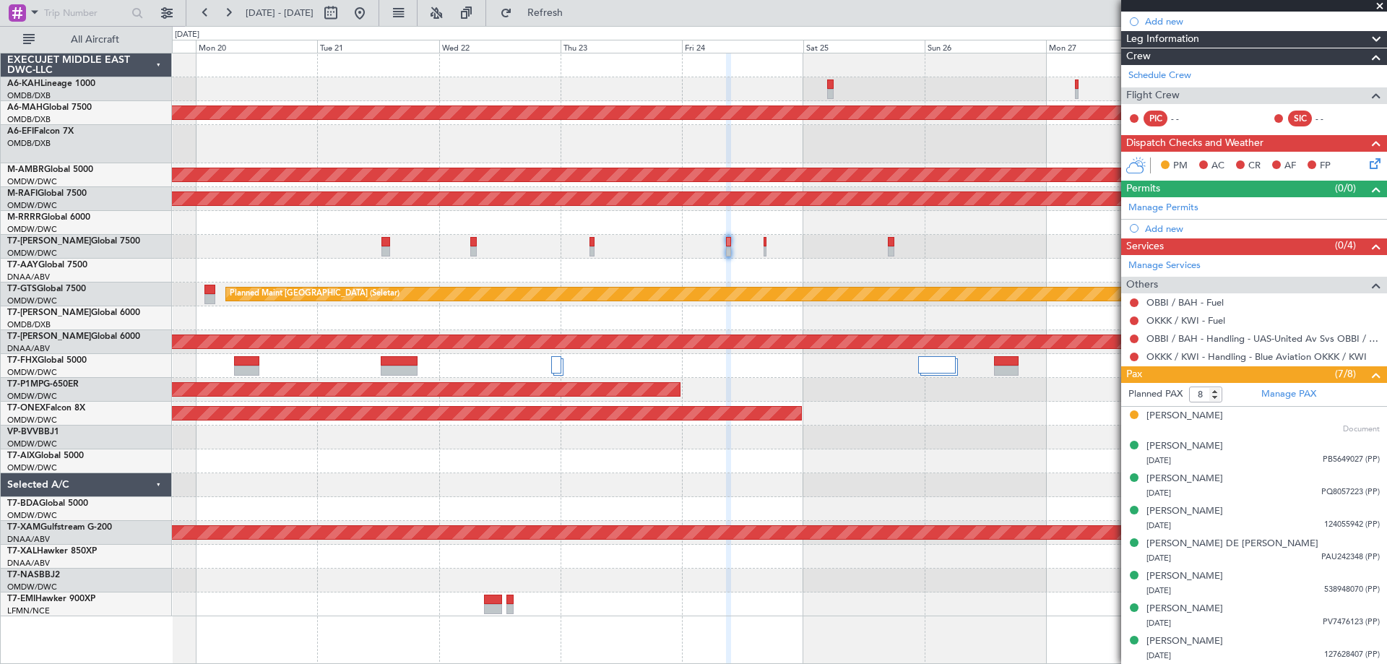
click at [644, 254] on div at bounding box center [779, 247] width 1214 height 24
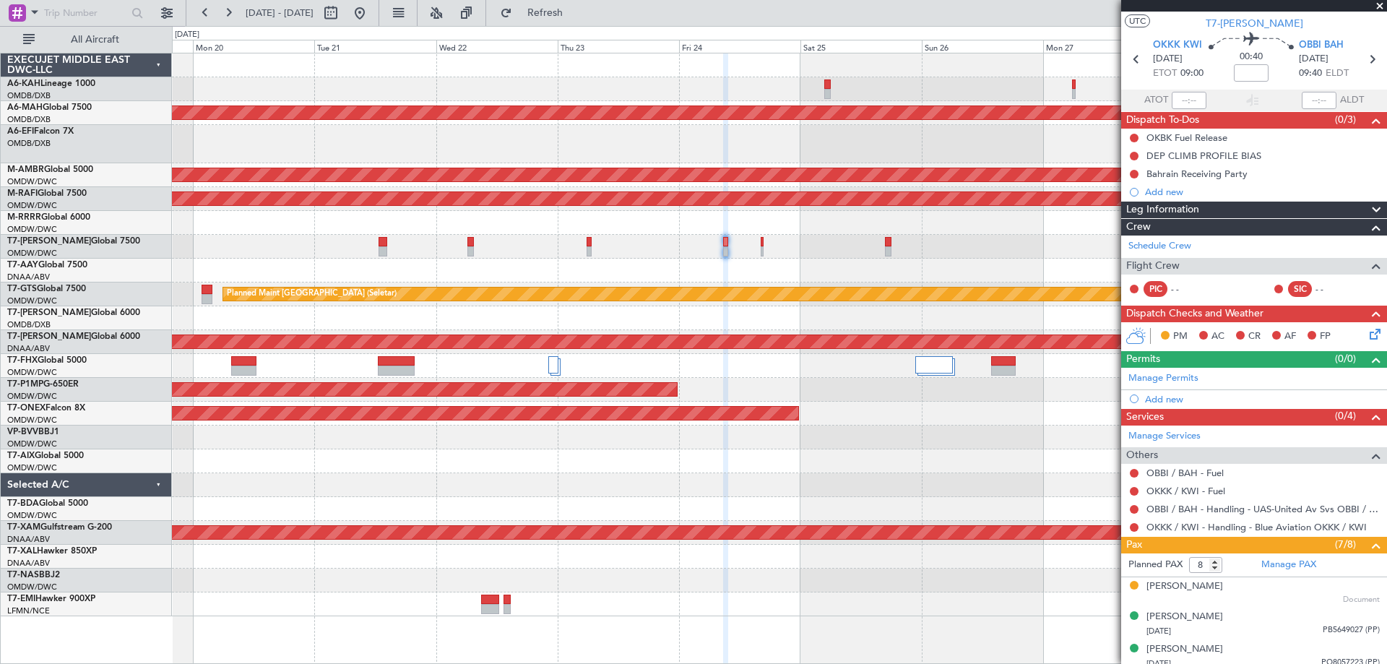
scroll to position [0, 0]
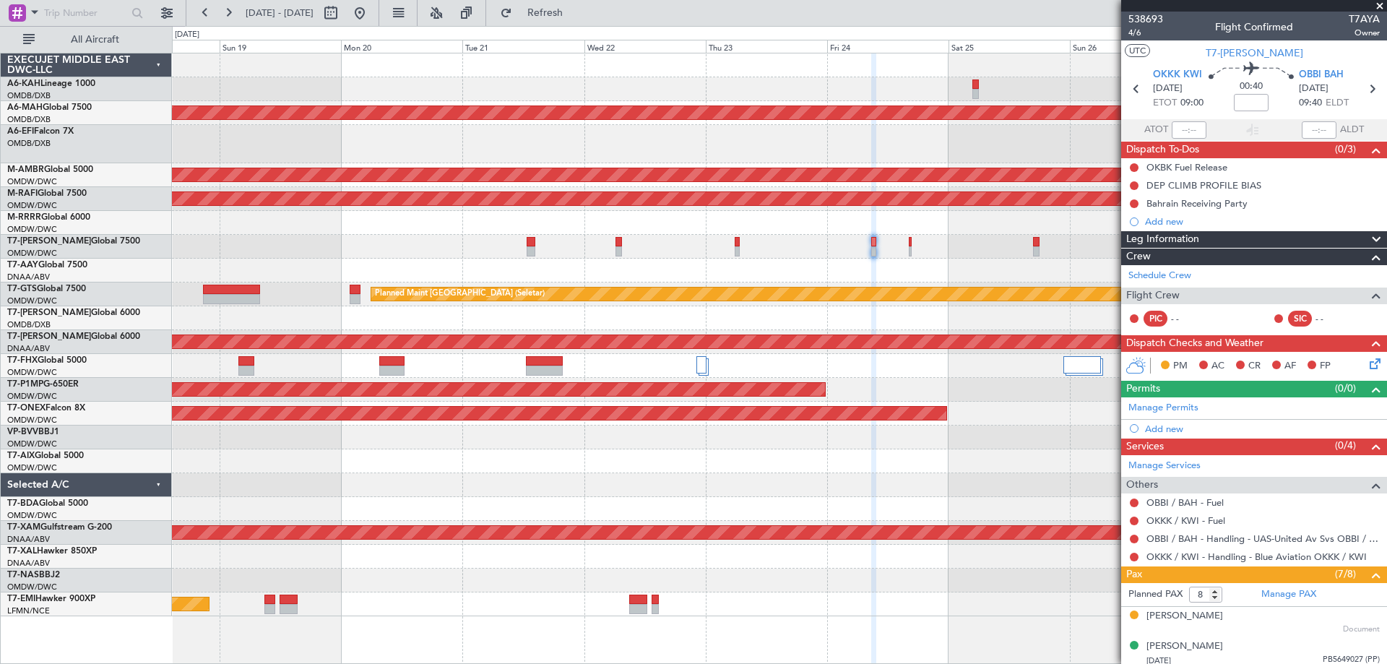
click at [867, 282] on div "Planned Maint Dubai (Al Maktoum Intl) Unplanned Maint Dubai (Dubai Intl) Planne…" at bounding box center [779, 334] width 1214 height 563
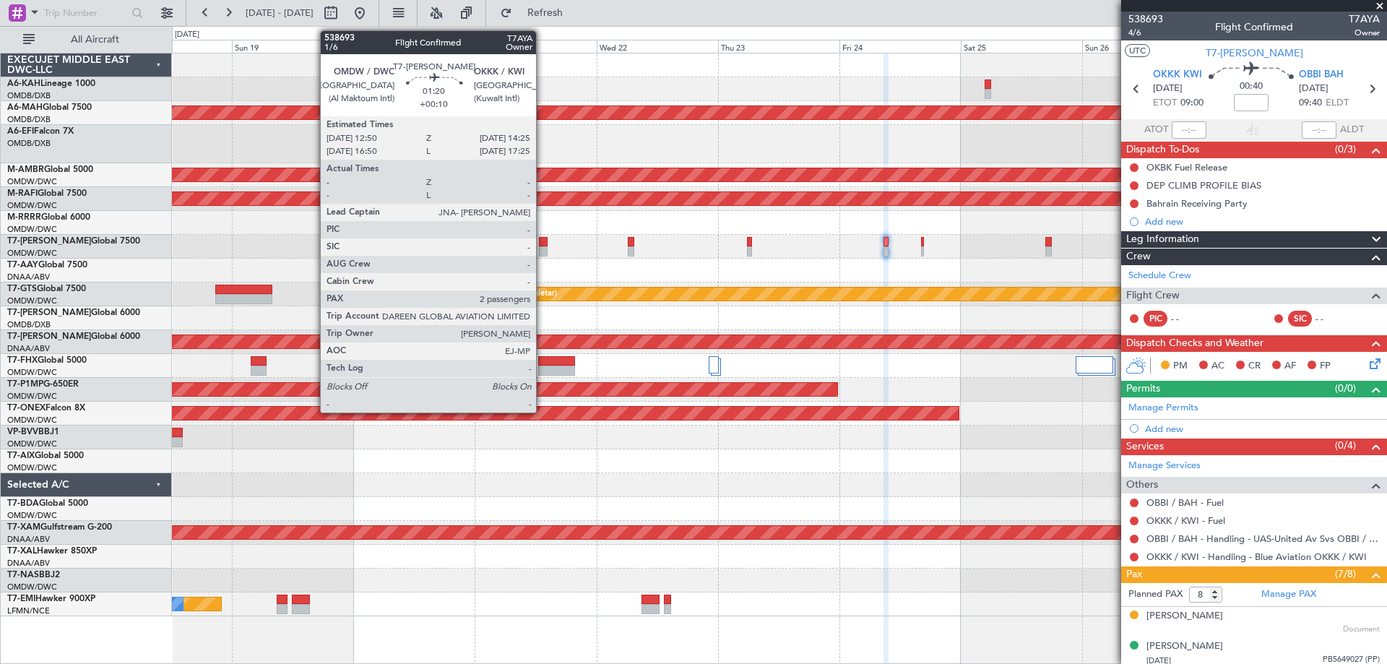
click at [542, 246] on div at bounding box center [543, 251] width 9 height 10
click at [539, 245] on div at bounding box center [543, 242] width 9 height 10
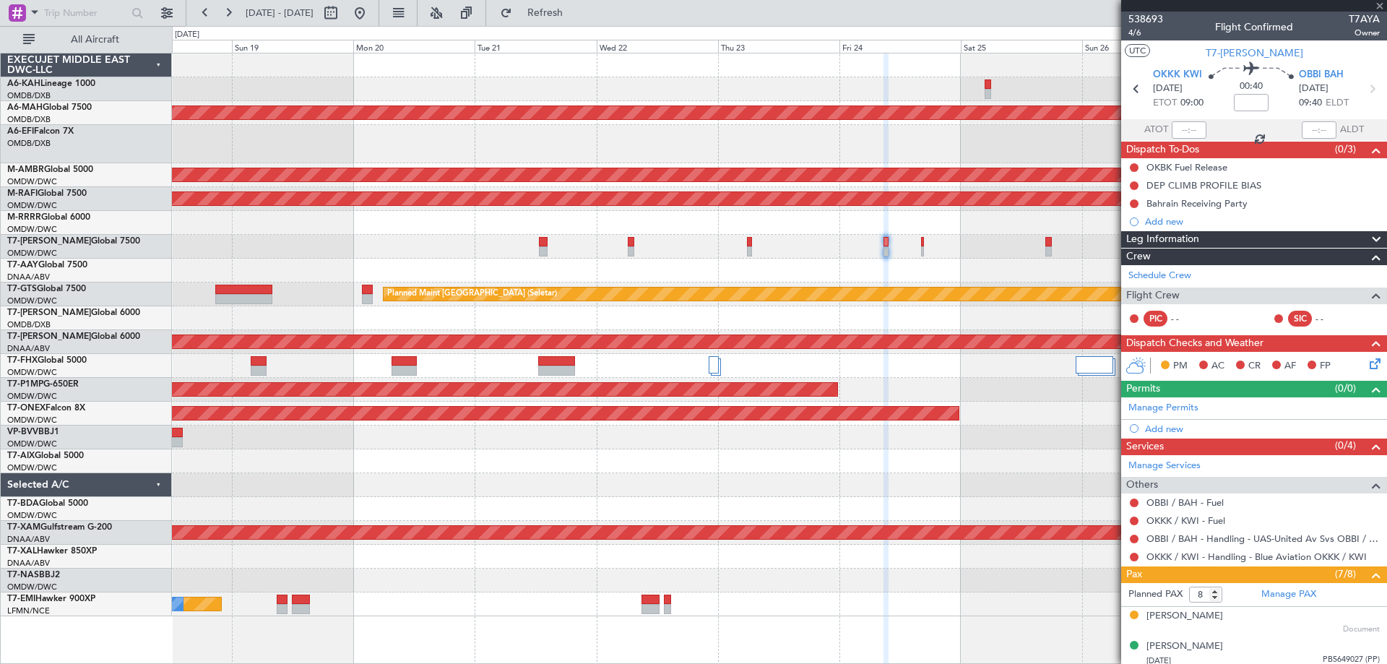
type input "+00:10"
type input "2"
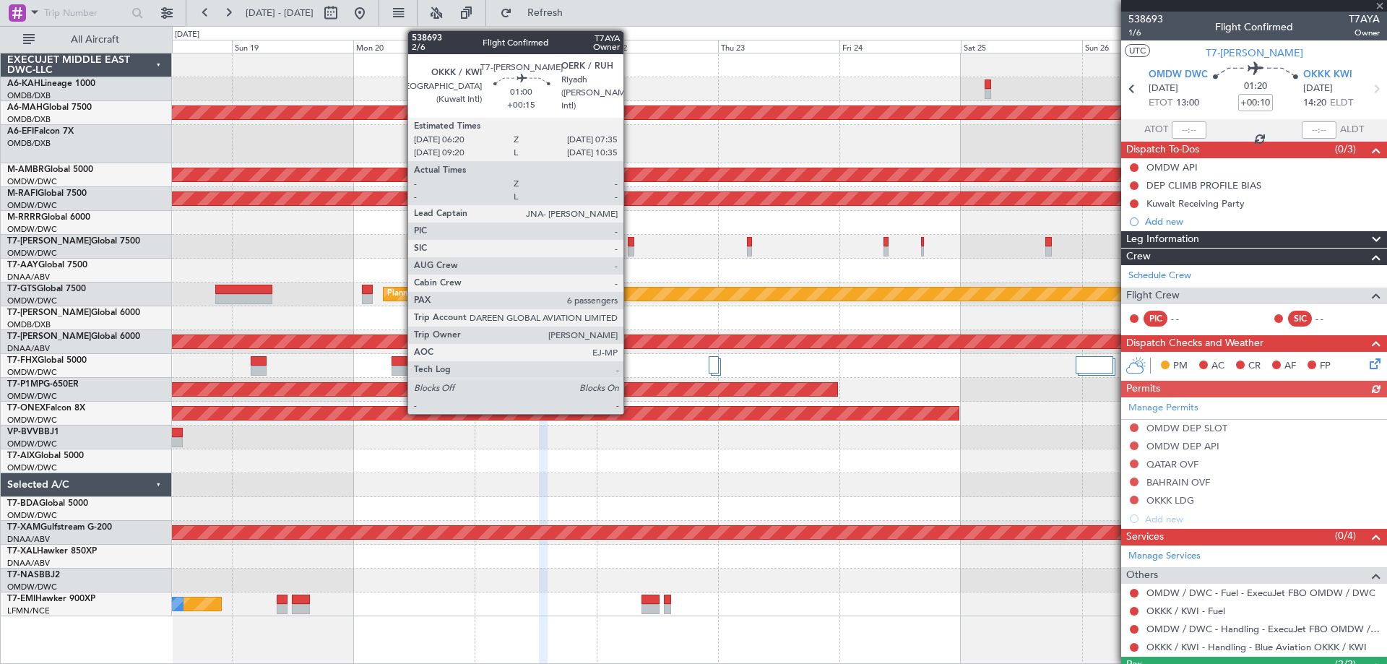
click at [630, 248] on div at bounding box center [631, 251] width 7 height 10
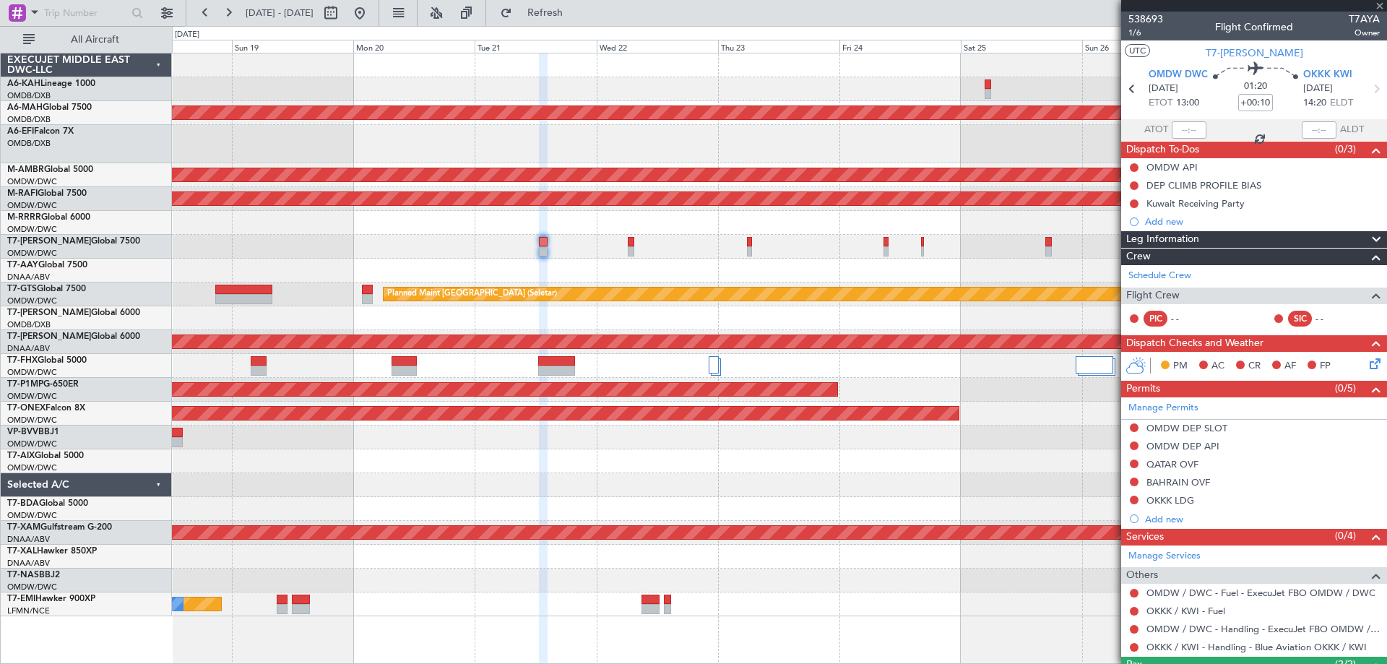
type input "+00:15"
type input "6"
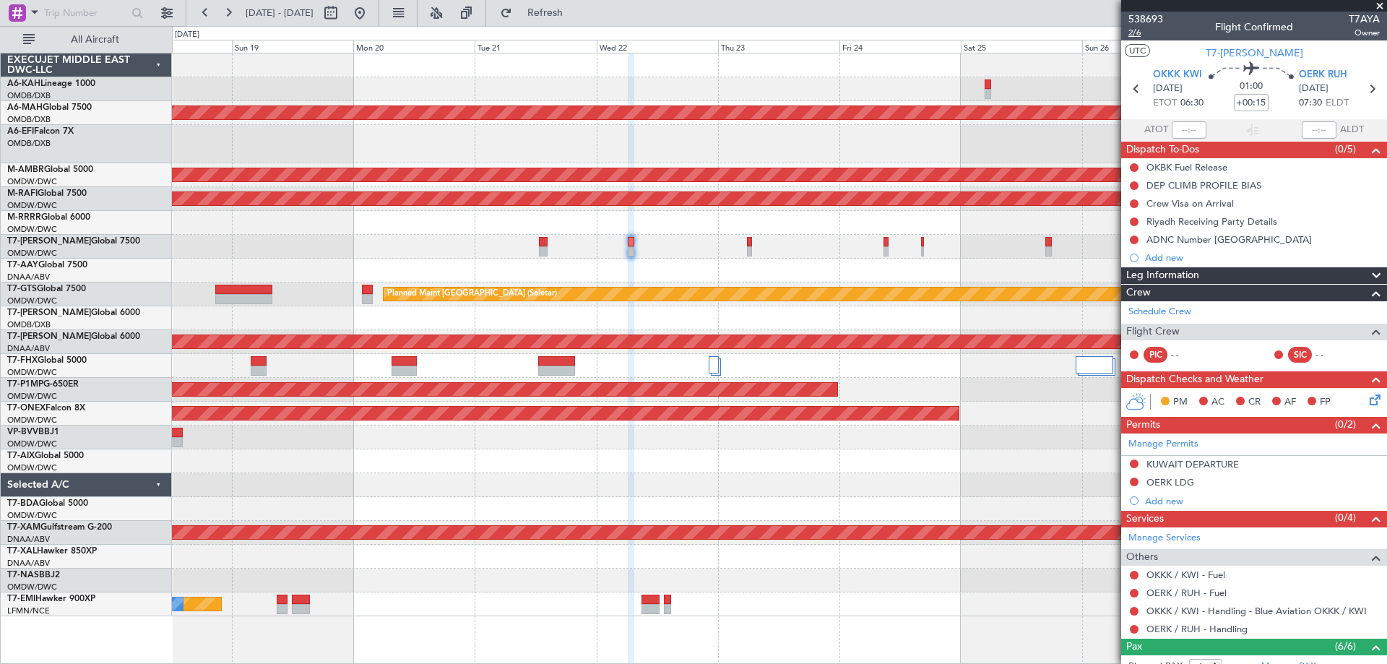
click at [1134, 35] on span "2/6" at bounding box center [1145, 33] width 35 height 12
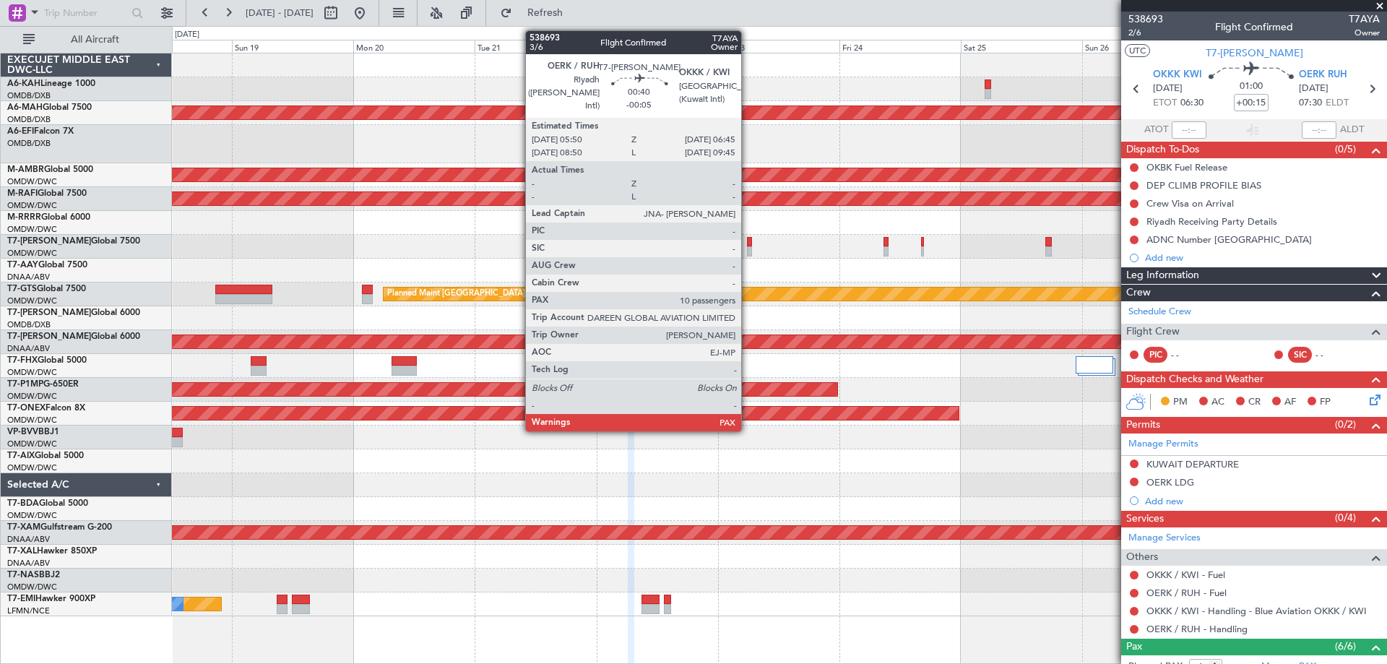
click at [748, 249] on div at bounding box center [749, 251] width 5 height 10
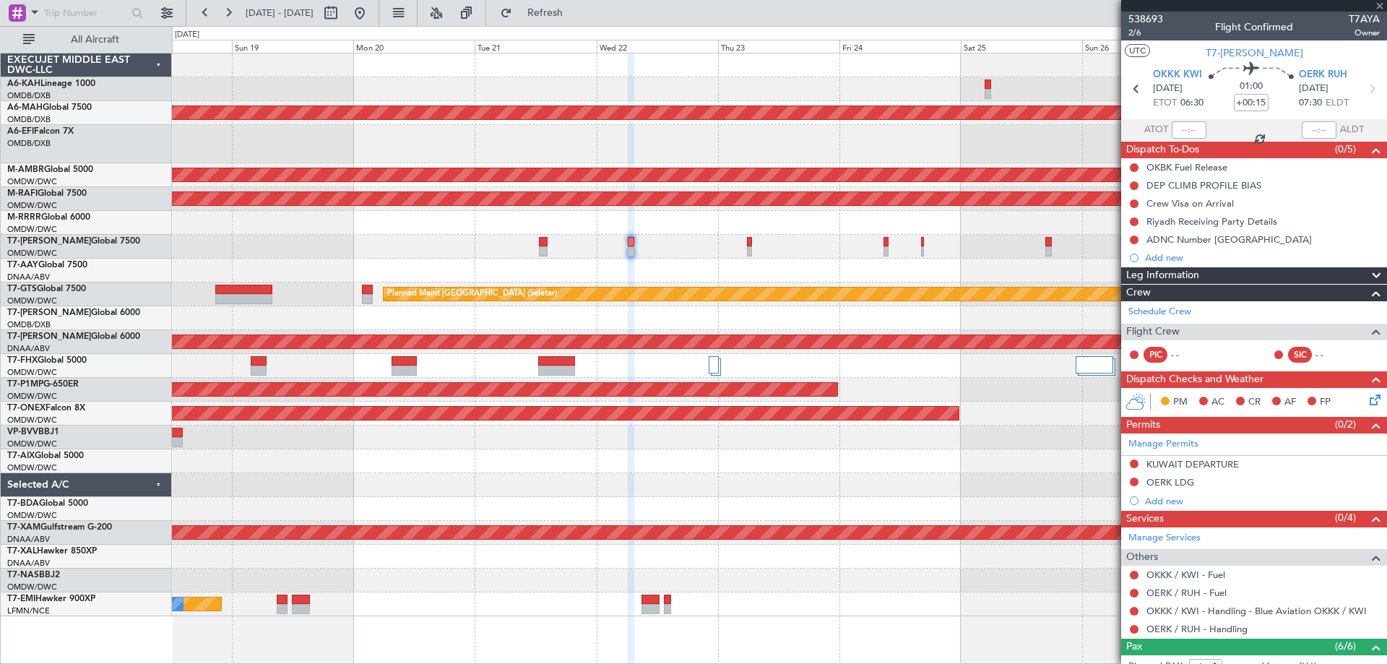
type input "-00:05"
type input "11"
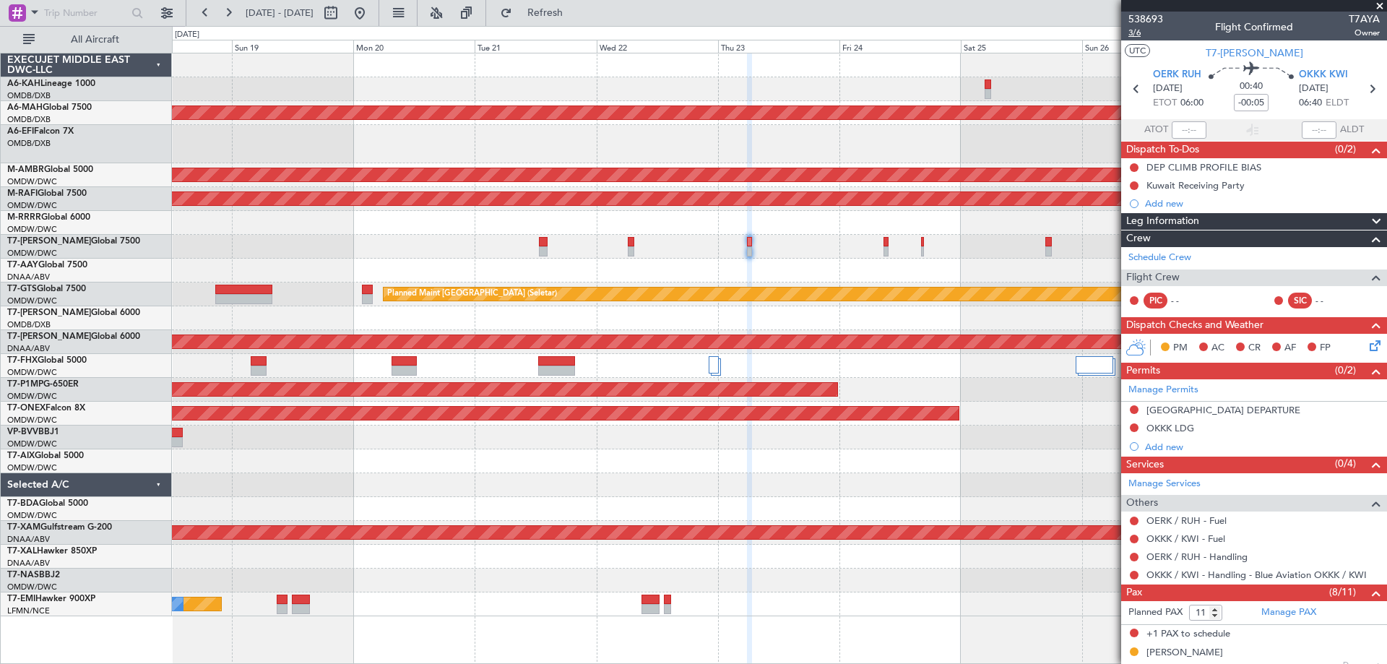
click at [1137, 27] on span "3/6" at bounding box center [1145, 33] width 35 height 12
click at [1260, 100] on input "-00:05" at bounding box center [1251, 102] width 35 height 17
type input "+00:00"
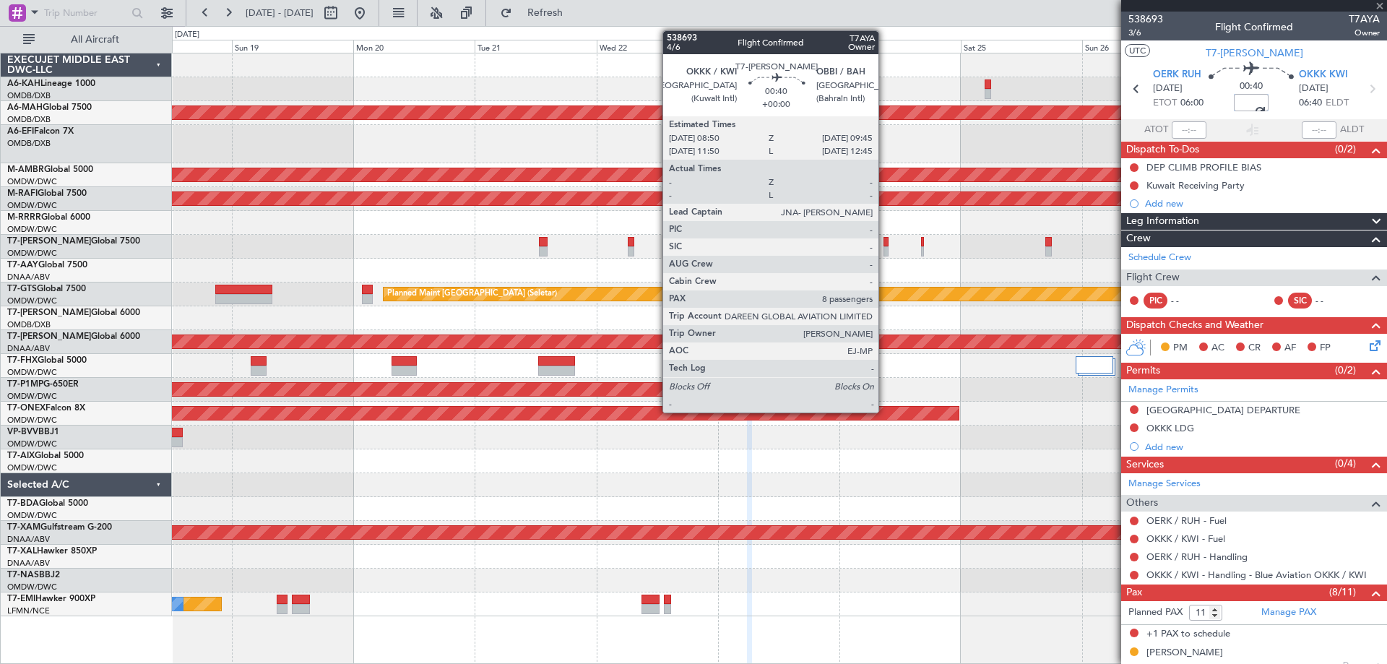
click at [885, 249] on div at bounding box center [885, 251] width 5 height 10
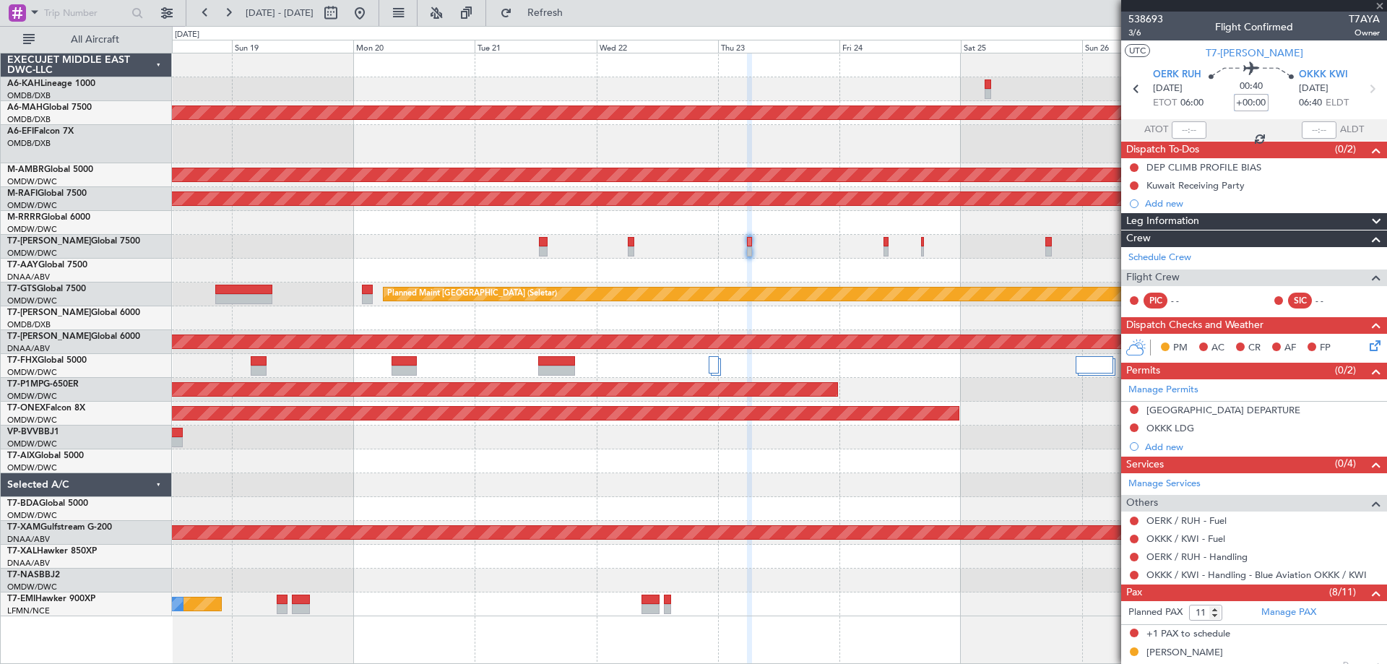
type input "8"
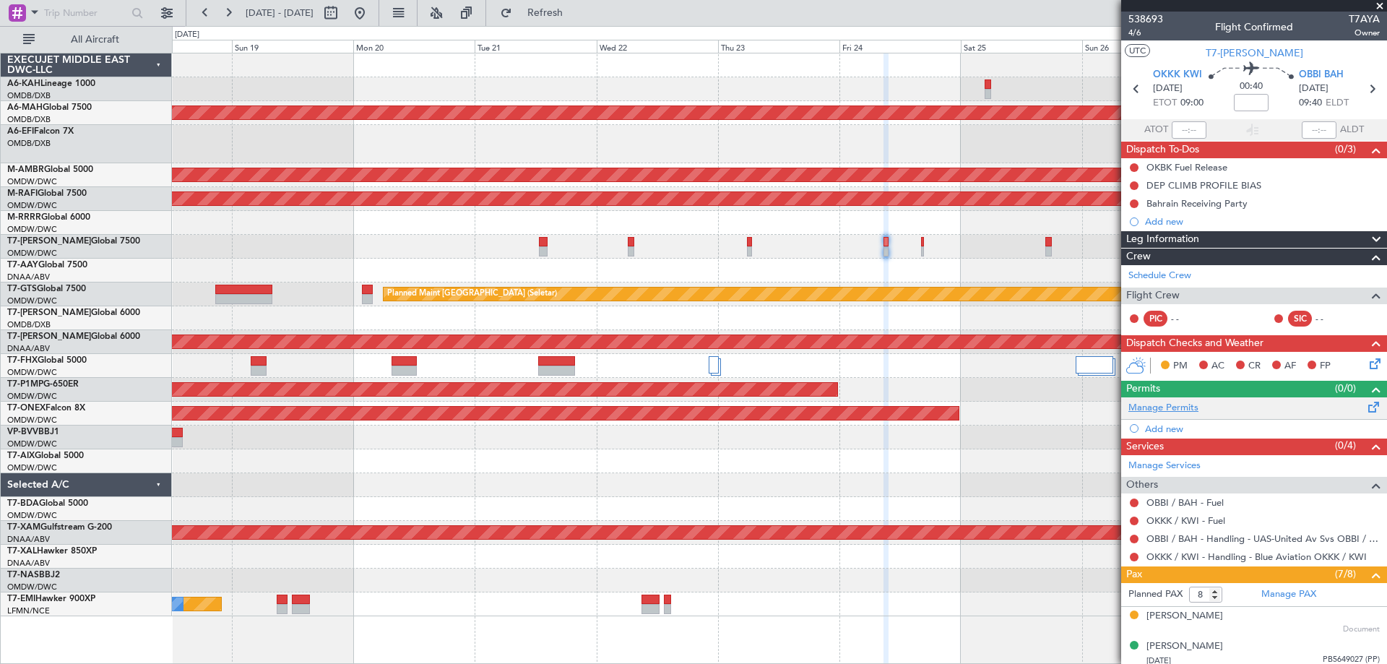
click at [1164, 401] on link "Manage Permits" at bounding box center [1163, 408] width 70 height 14
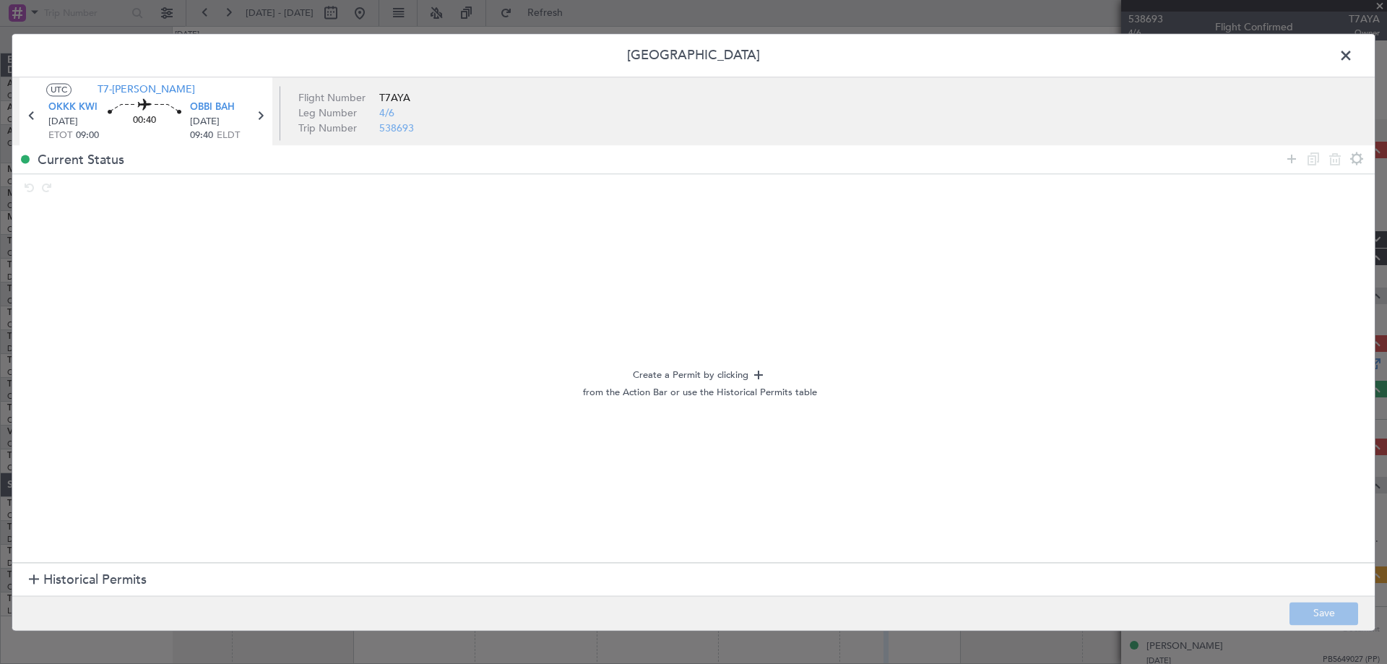
click at [94, 579] on span "Historical Permits" at bounding box center [94, 581] width 103 height 20
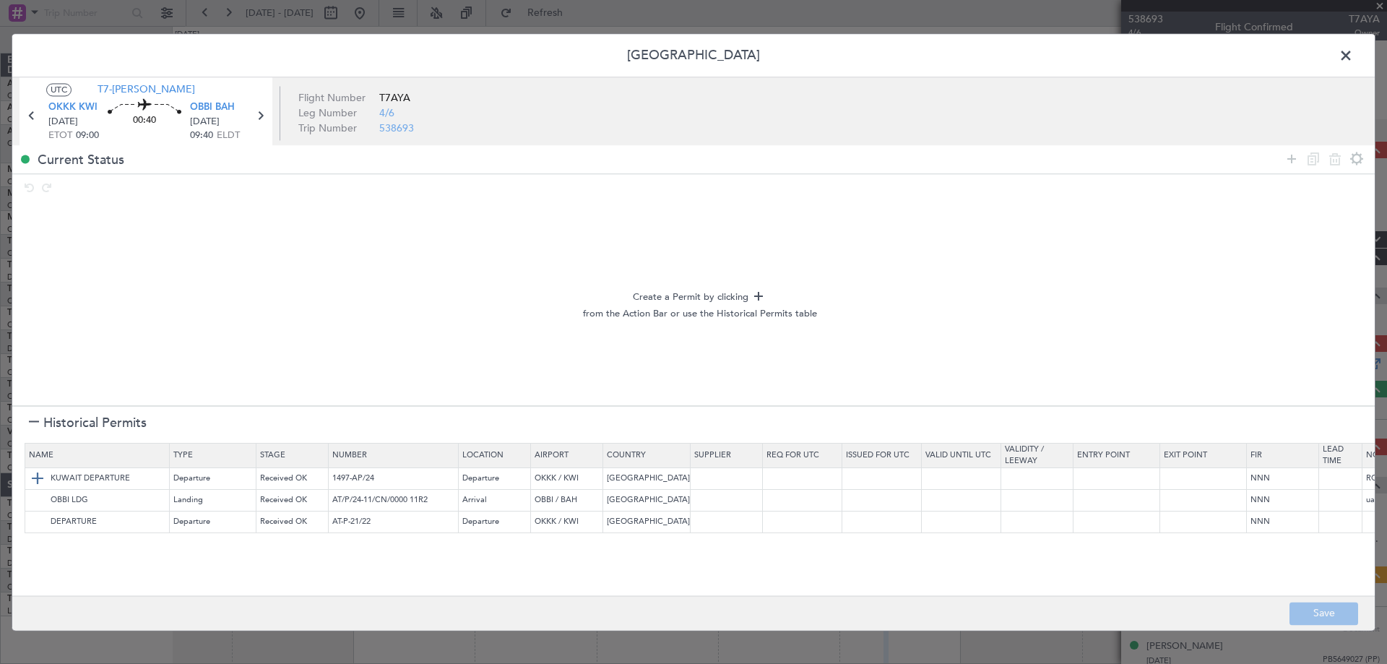
click at [34, 478] on img at bounding box center [37, 478] width 17 height 17
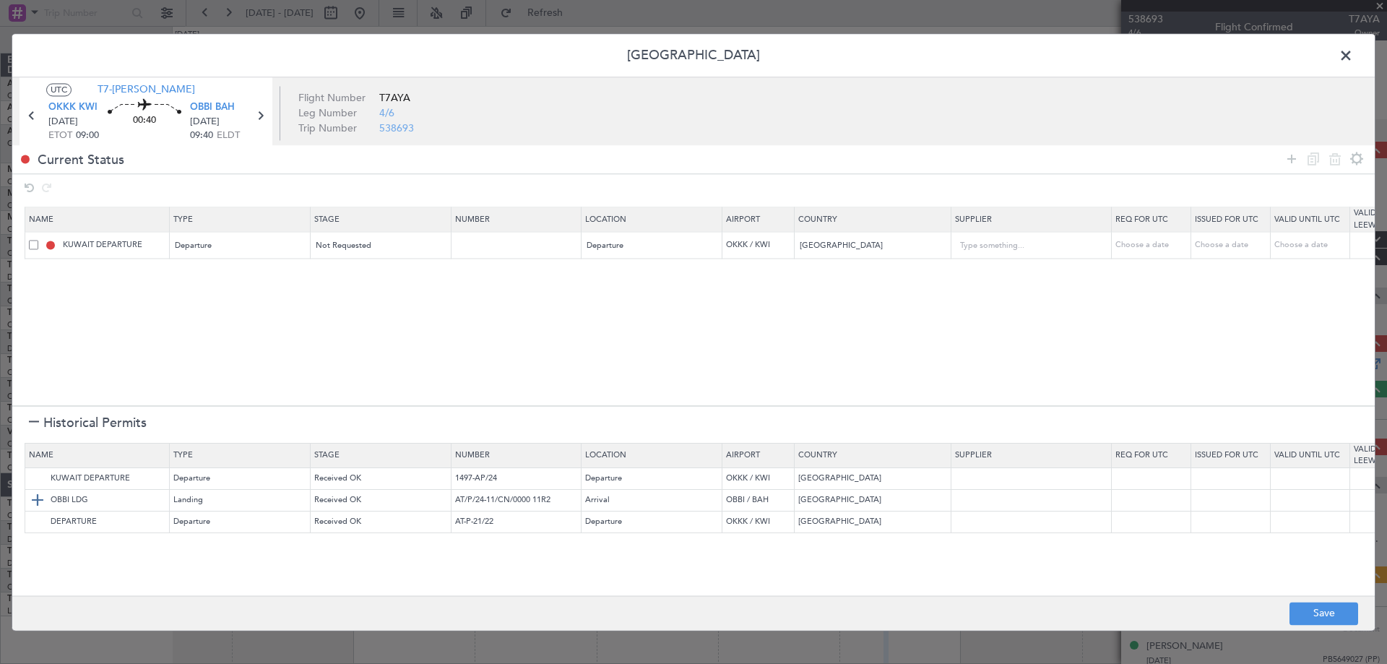
click at [40, 496] on img at bounding box center [37, 500] width 17 height 17
click at [1341, 607] on button "Save" at bounding box center [1323, 613] width 69 height 23
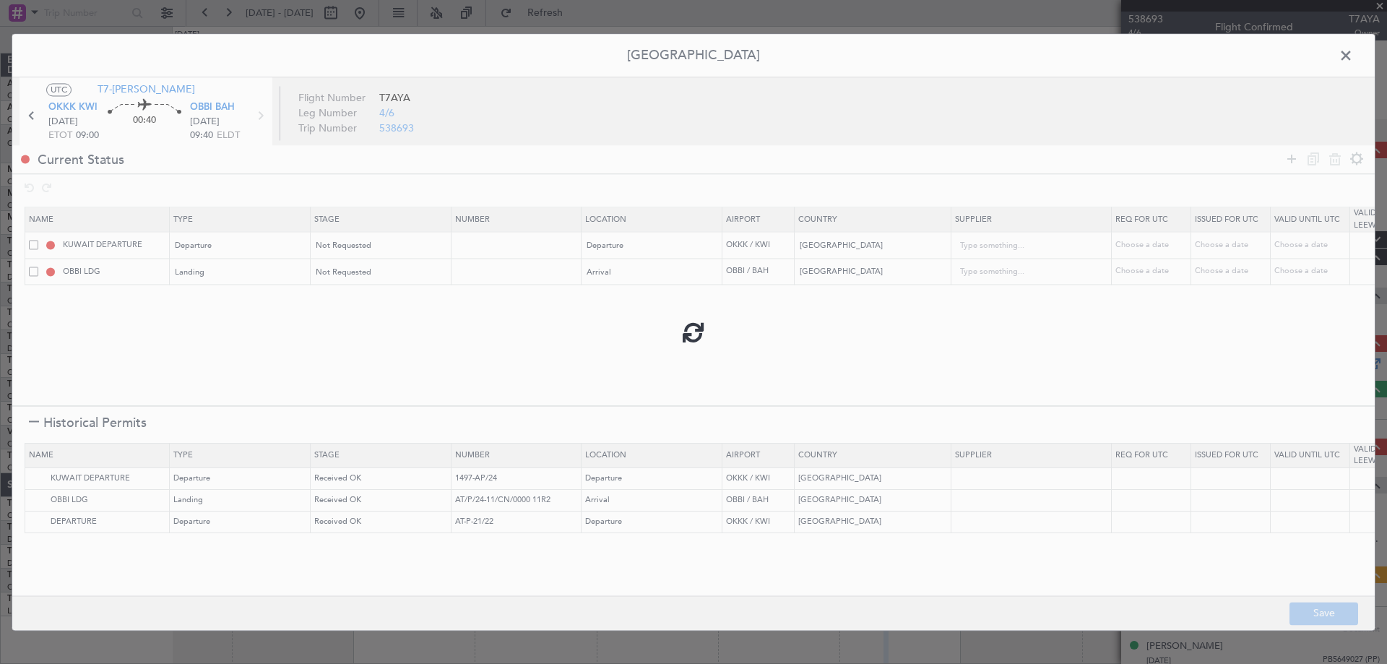
type input "NNN"
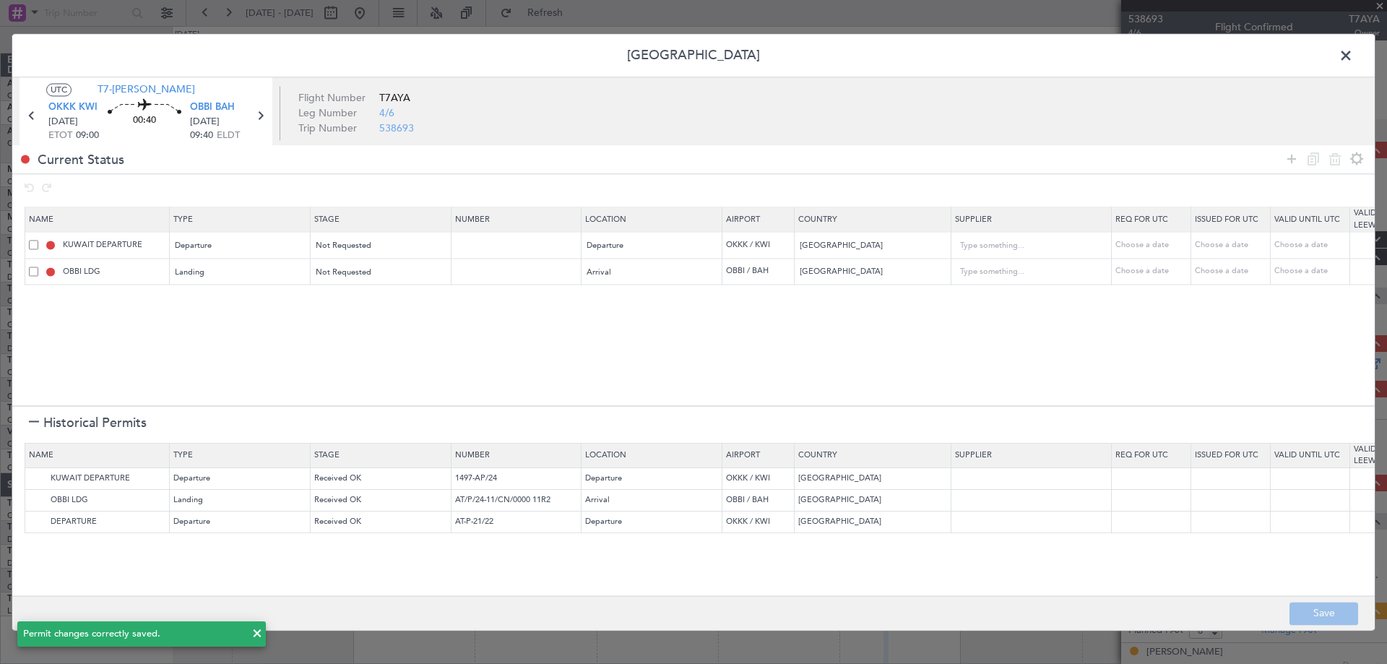
click at [1353, 55] on span at bounding box center [1353, 59] width 0 height 29
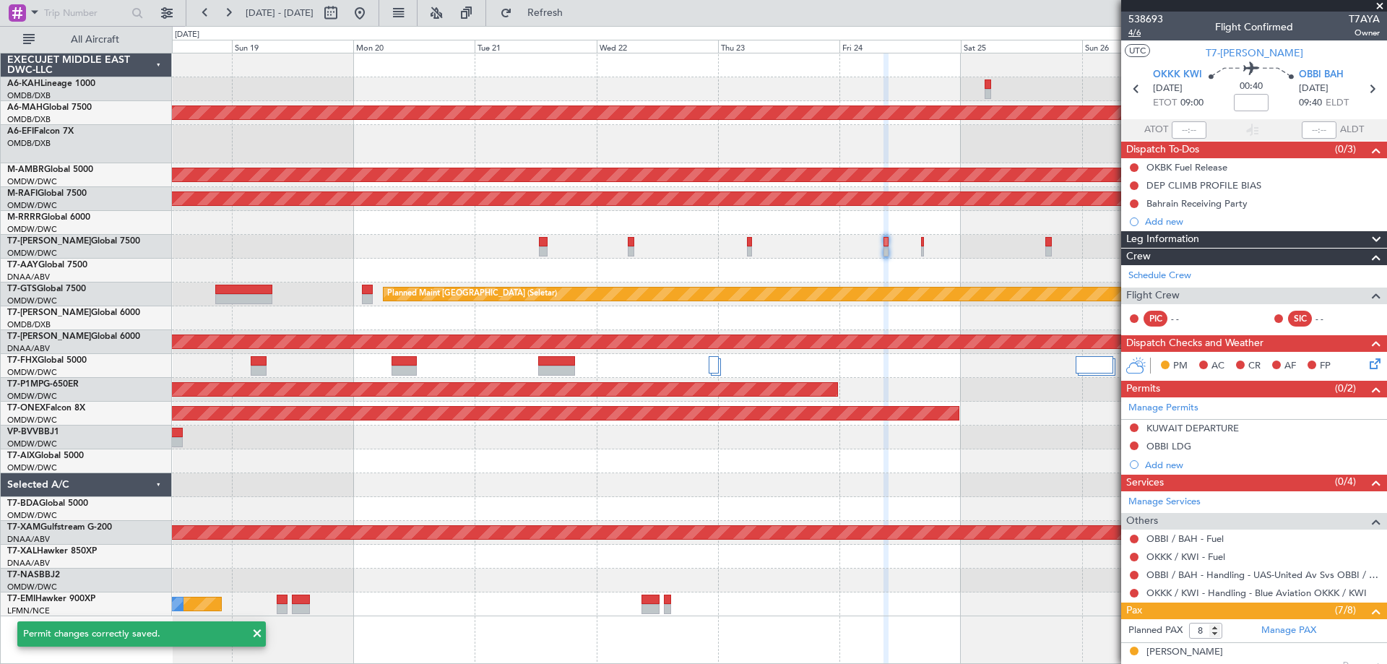
click at [1135, 32] on span "4/6" at bounding box center [1145, 33] width 35 height 12
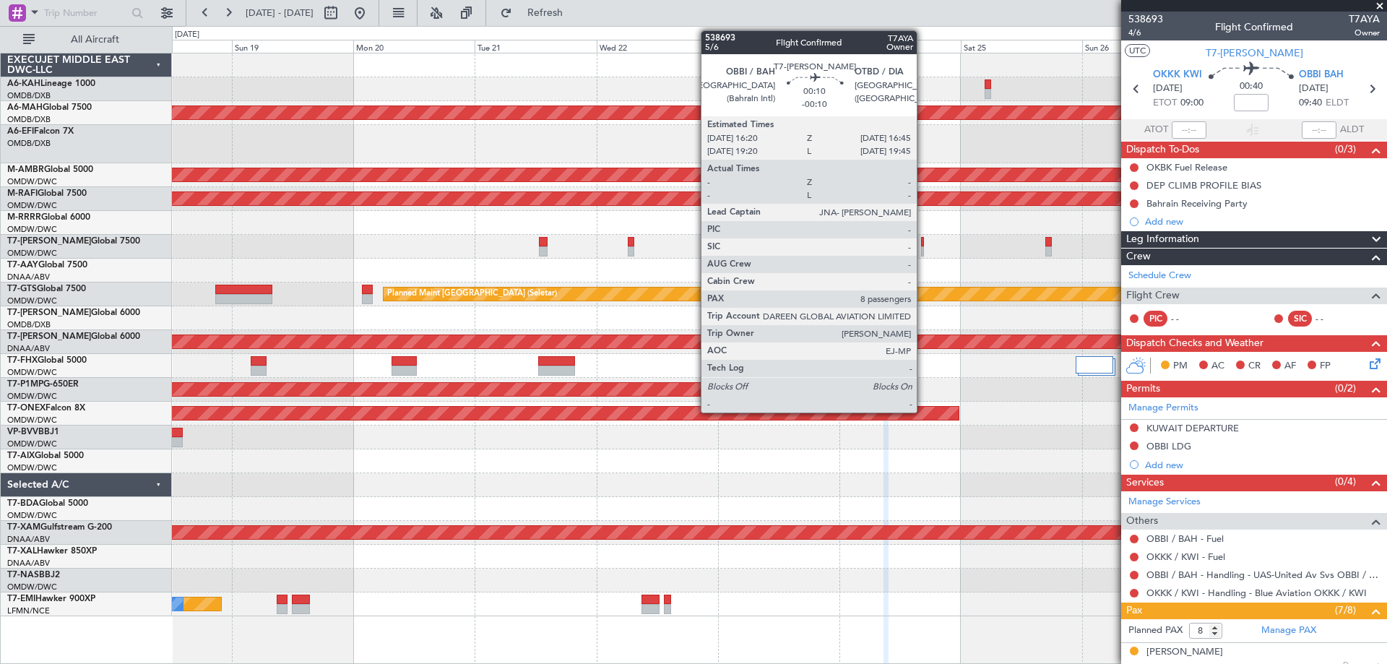
click at [923, 242] on div at bounding box center [922, 242] width 2 height 10
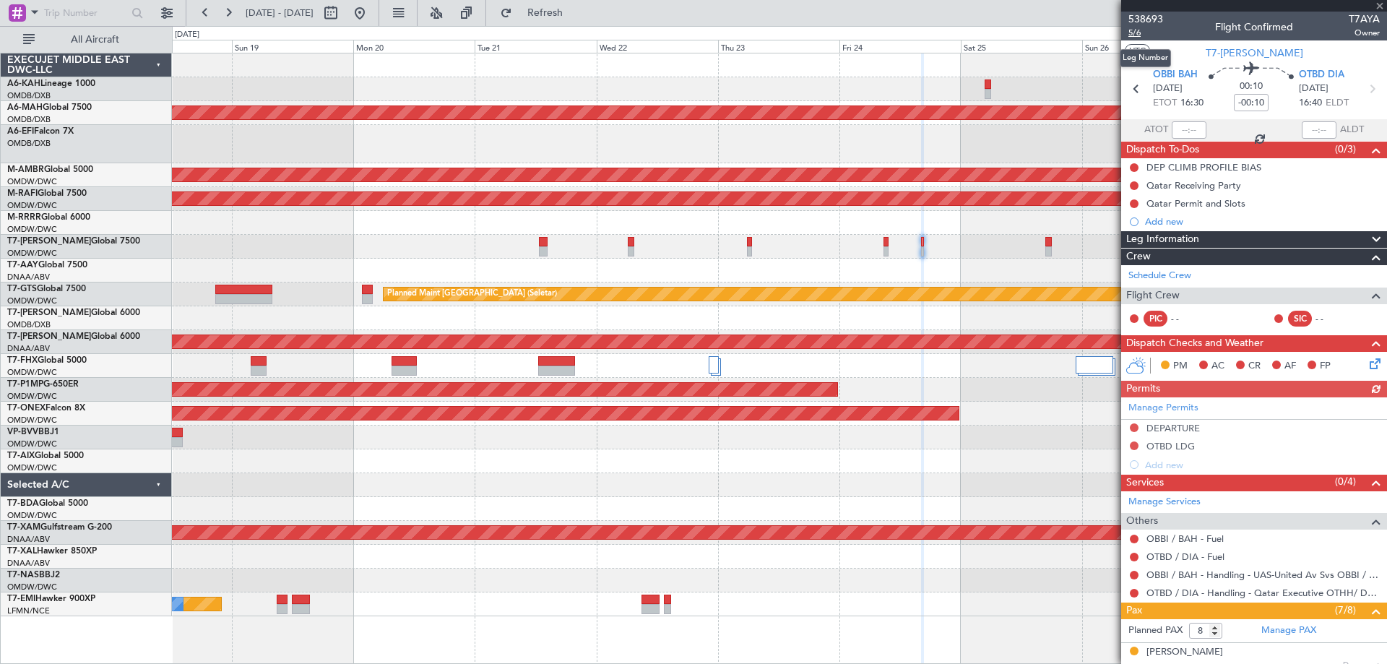
click at [1132, 30] on span "5/6" at bounding box center [1145, 33] width 35 height 12
click at [1259, 98] on input "-00:10" at bounding box center [1251, 102] width 35 height 17
type input "+00:00"
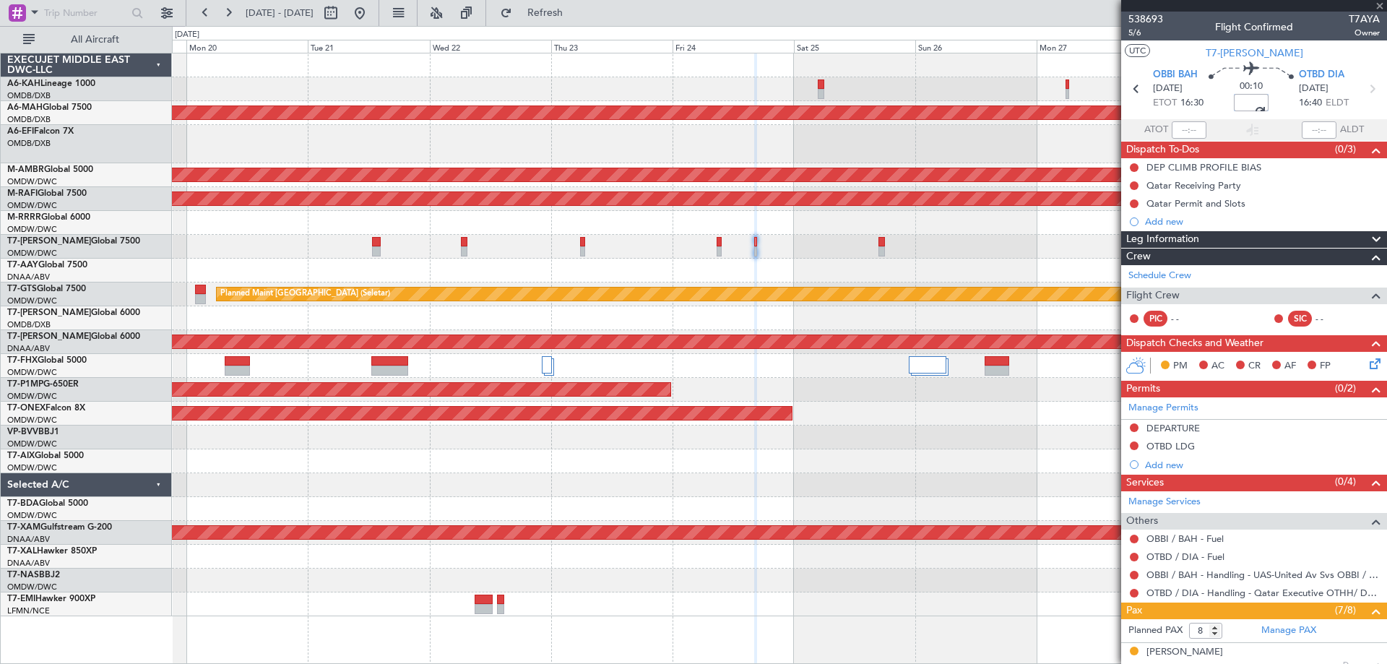
click at [795, 264] on div at bounding box center [779, 271] width 1214 height 24
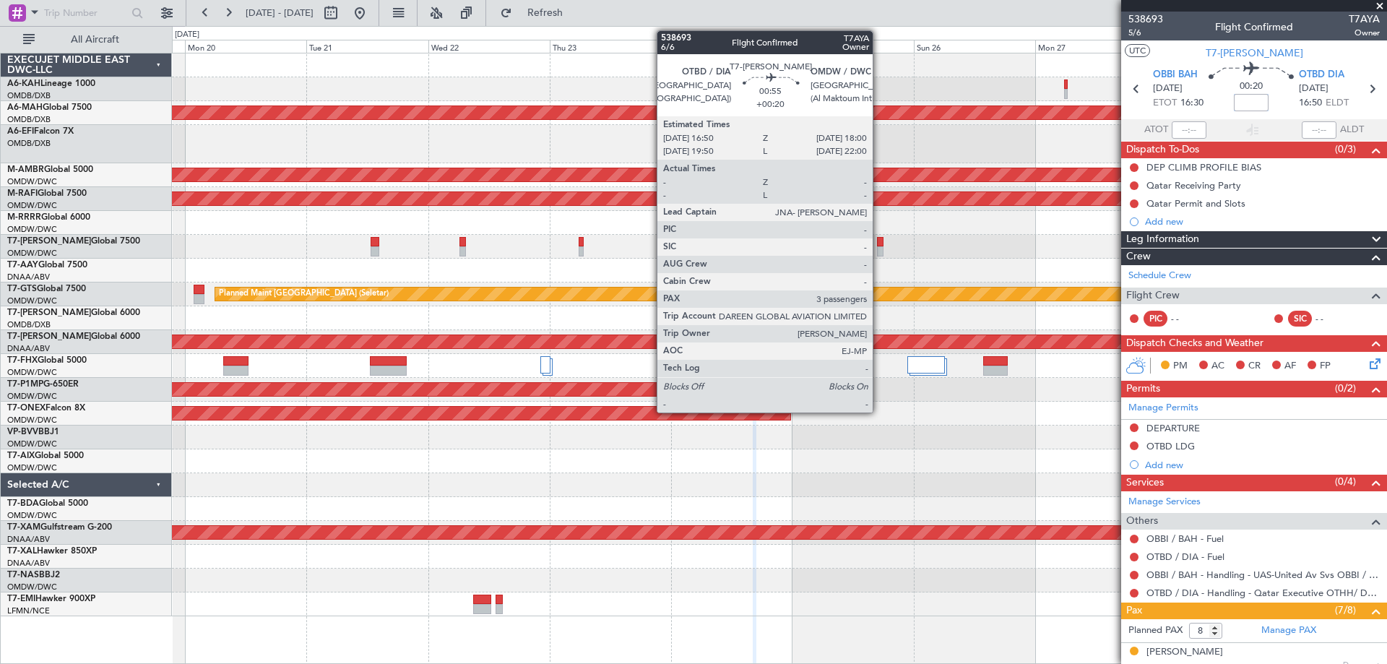
click at [880, 252] on div at bounding box center [880, 251] width 7 height 10
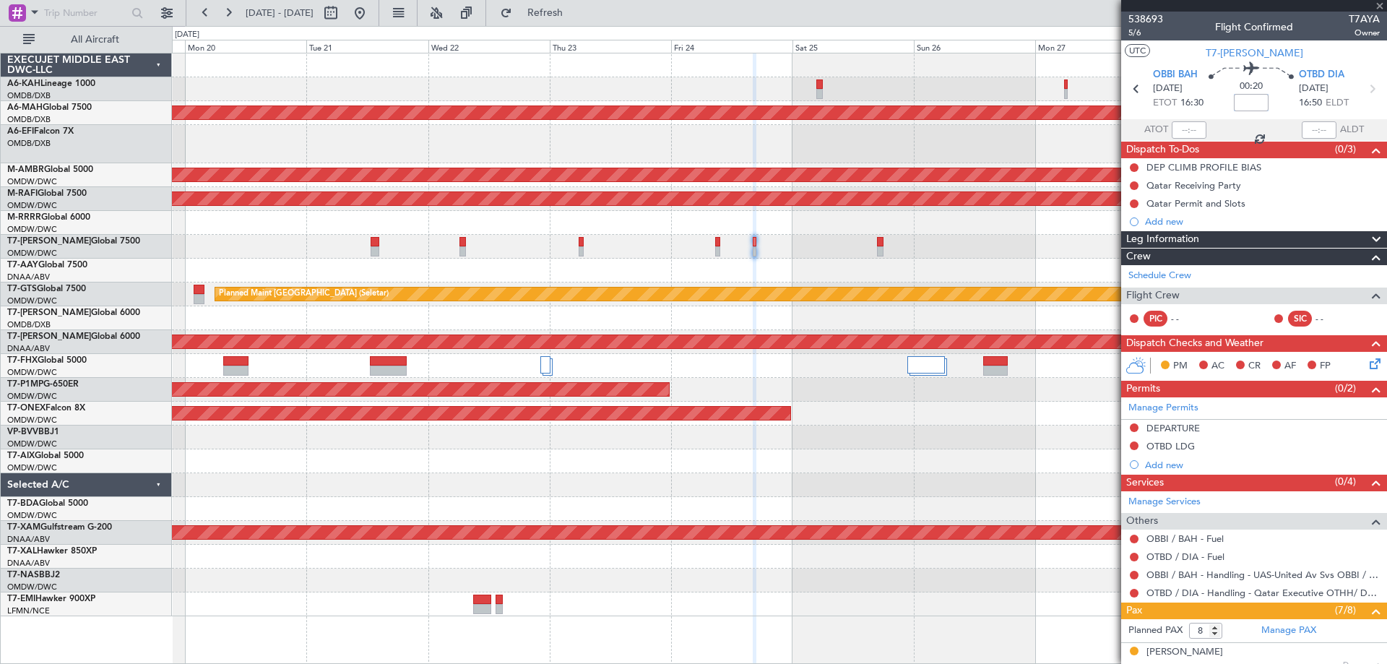
type input "+00:20"
type input "3"
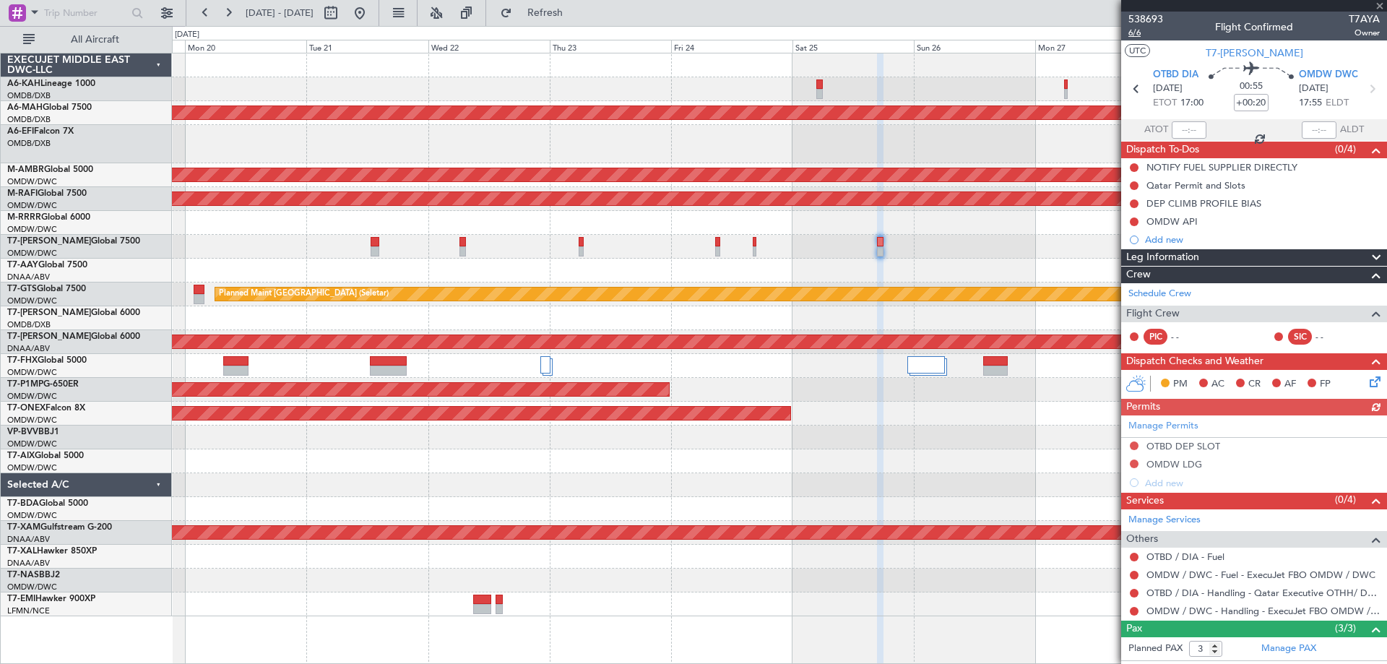
click at [1135, 36] on span "6/6" at bounding box center [1145, 33] width 35 height 12
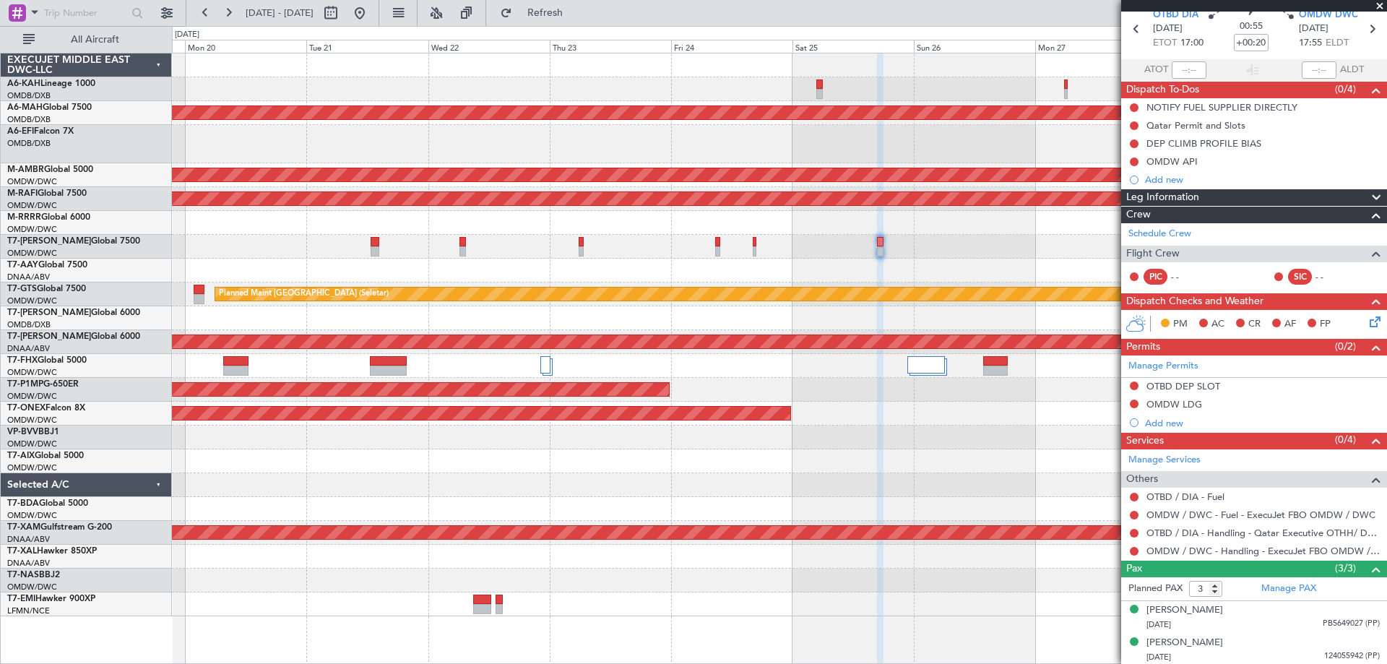
scroll to position [94, 0]
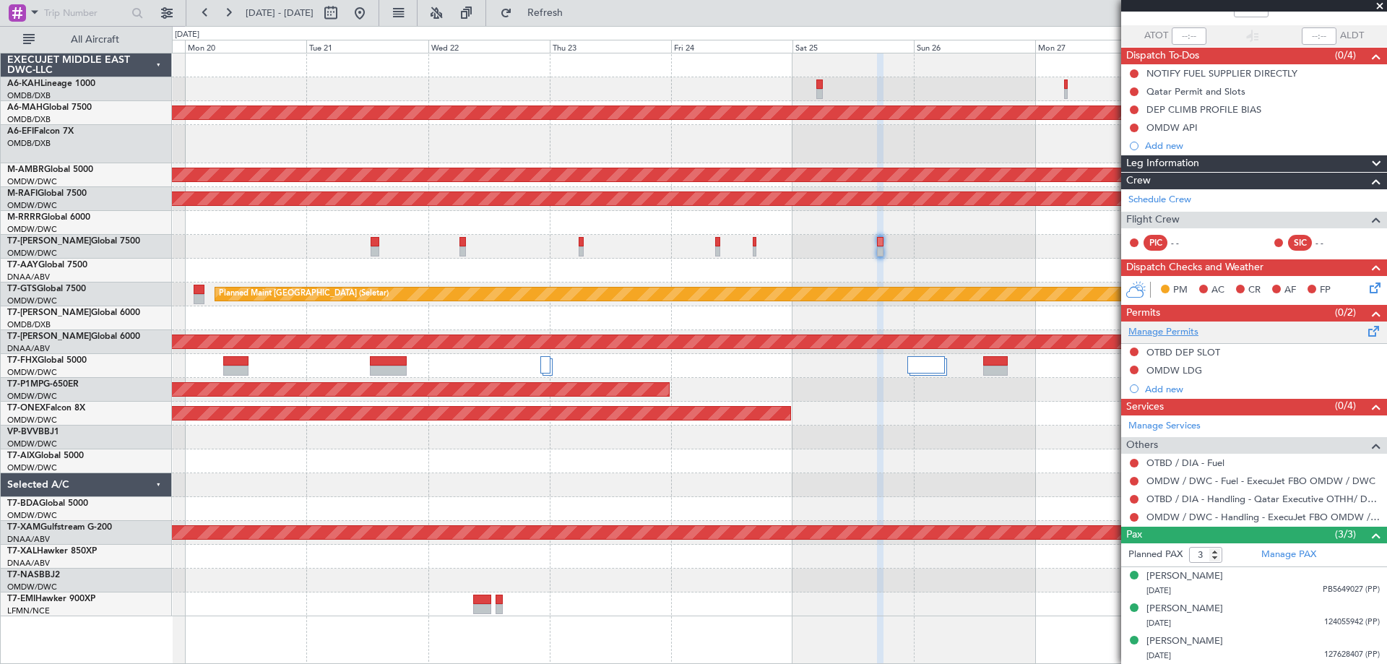
click at [1196, 332] on link "Manage Permits" at bounding box center [1163, 332] width 70 height 14
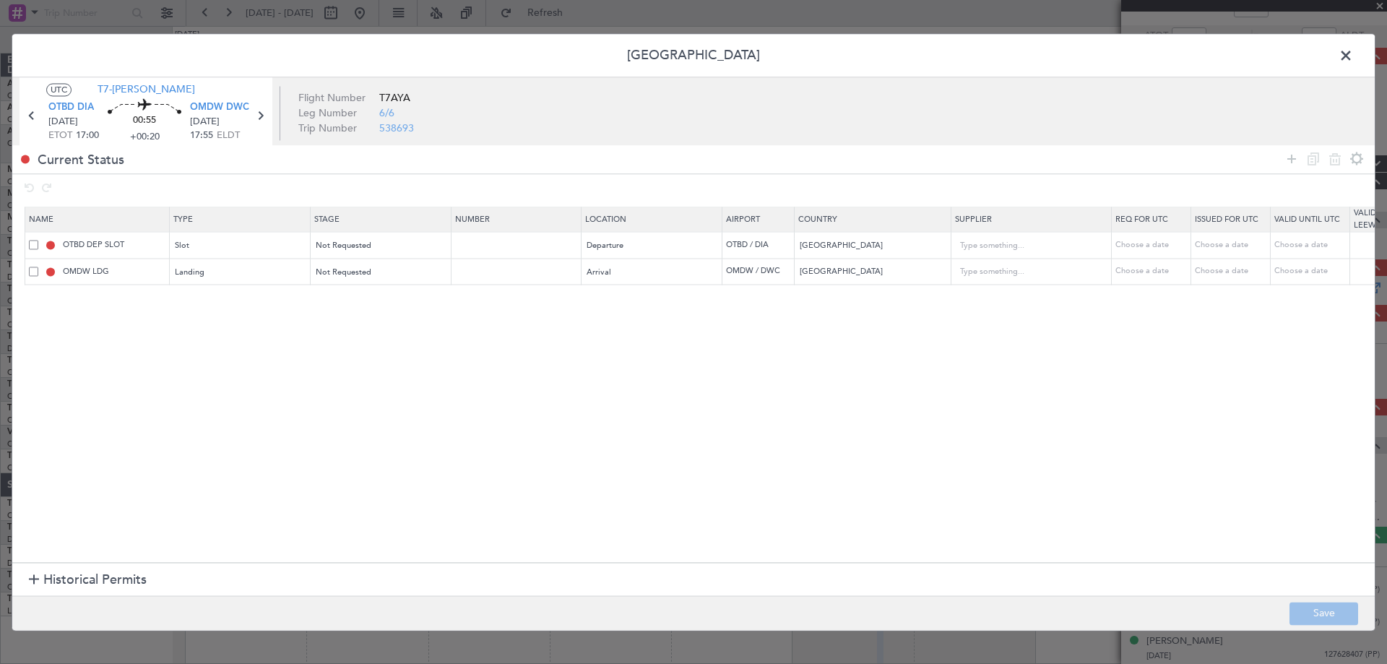
click at [95, 569] on section "Historical Permits" at bounding box center [693, 580] width 1362 height 35
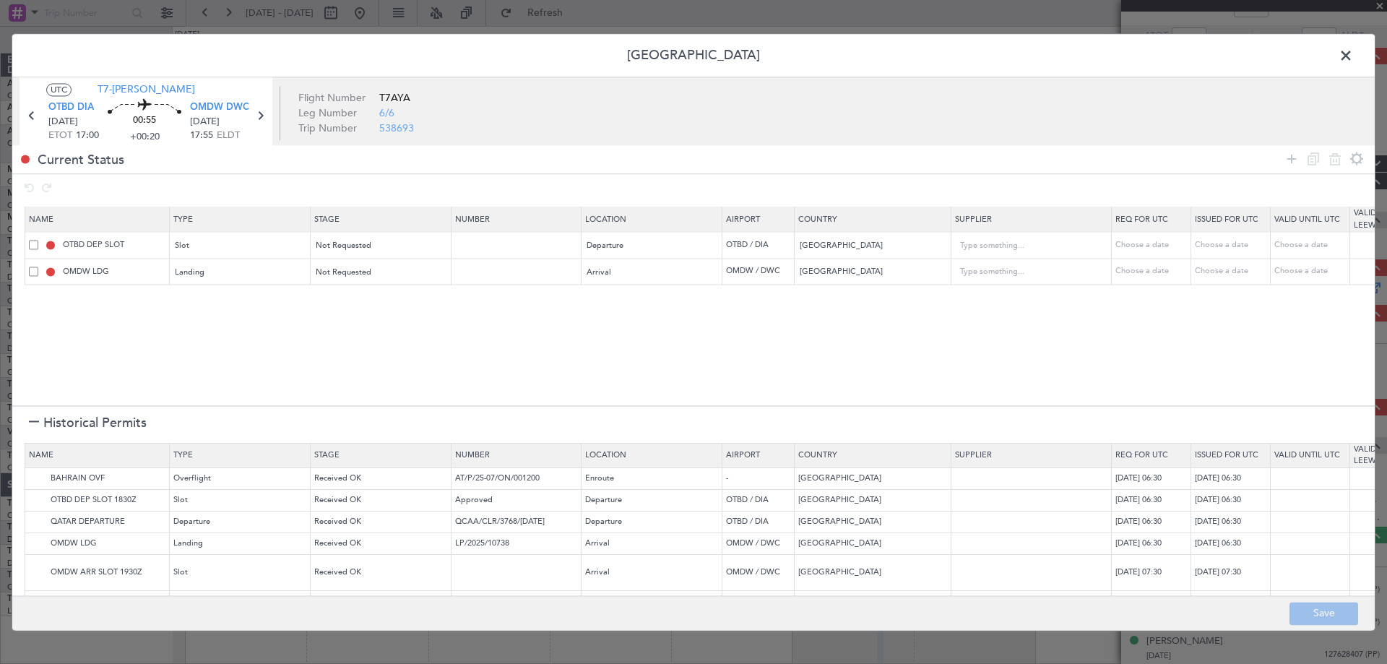
click at [33, 275] on span at bounding box center [33, 271] width 9 height 9
click at [39, 267] on input "checkbox" at bounding box center [39, 267] width 0 height 0
click at [1333, 154] on icon at bounding box center [1334, 158] width 17 height 17
click at [32, 527] on img at bounding box center [37, 522] width 17 height 17
click at [34, 475] on img at bounding box center [37, 478] width 17 height 17
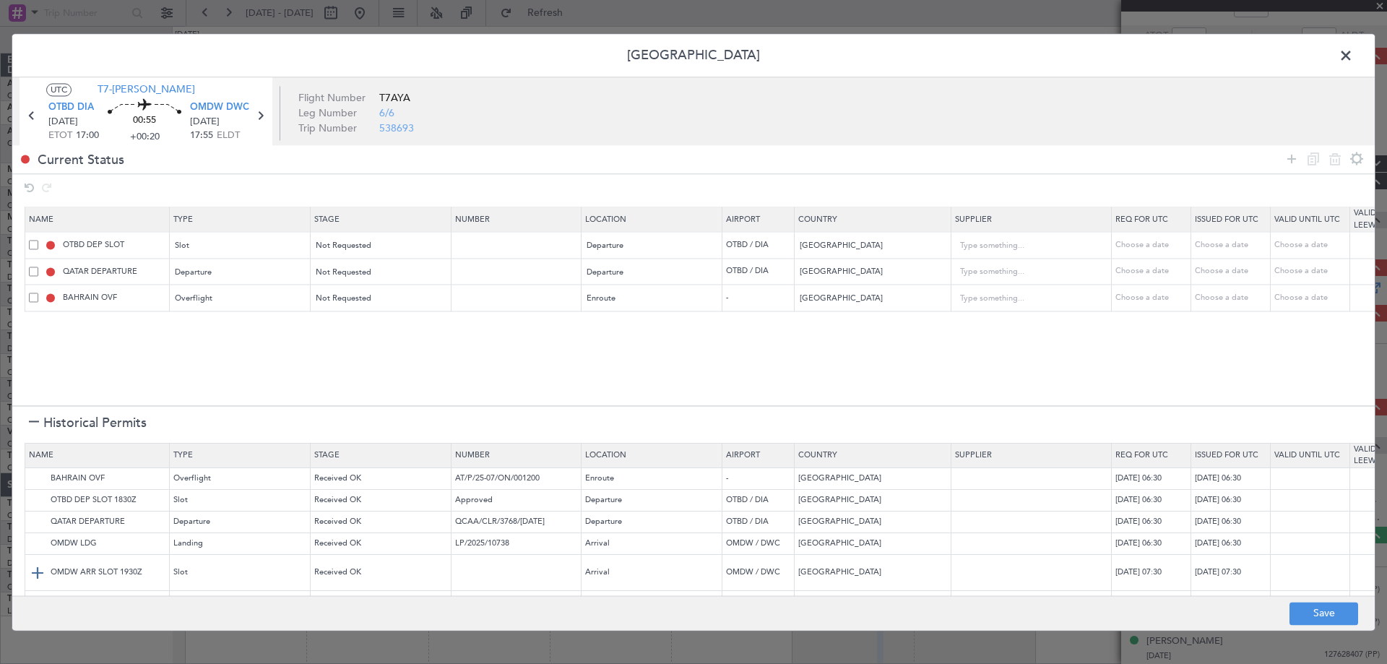
drag, startPoint x: 40, startPoint y: 539, endPoint x: 34, endPoint y: 561, distance: 22.6
click at [0, 0] on img at bounding box center [0, 0] width 0 height 0
click at [35, 564] on img at bounding box center [37, 572] width 17 height 17
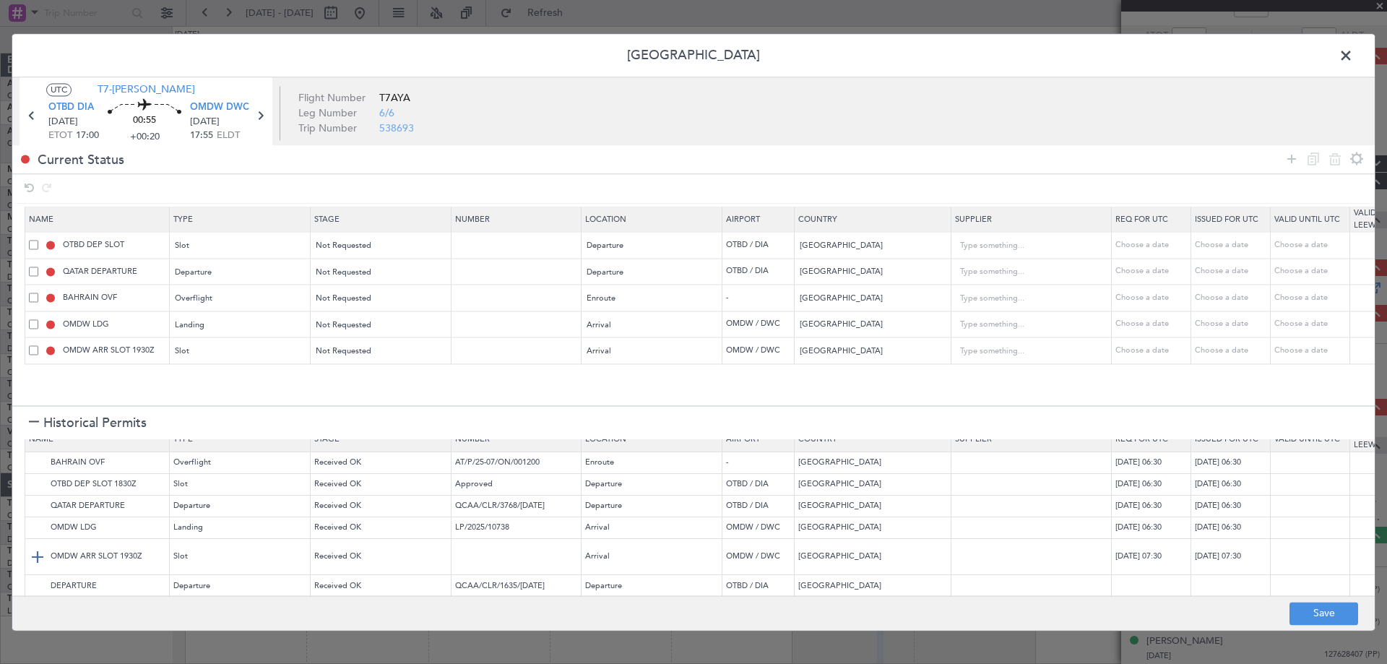
scroll to position [31, 0]
drag, startPoint x: 1292, startPoint y: 157, endPoint x: 630, endPoint y: 265, distance: 671.0
click at [1290, 158] on icon at bounding box center [1291, 158] width 17 height 17
click at [243, 373] on div "Type" at bounding box center [236, 379] width 120 height 22
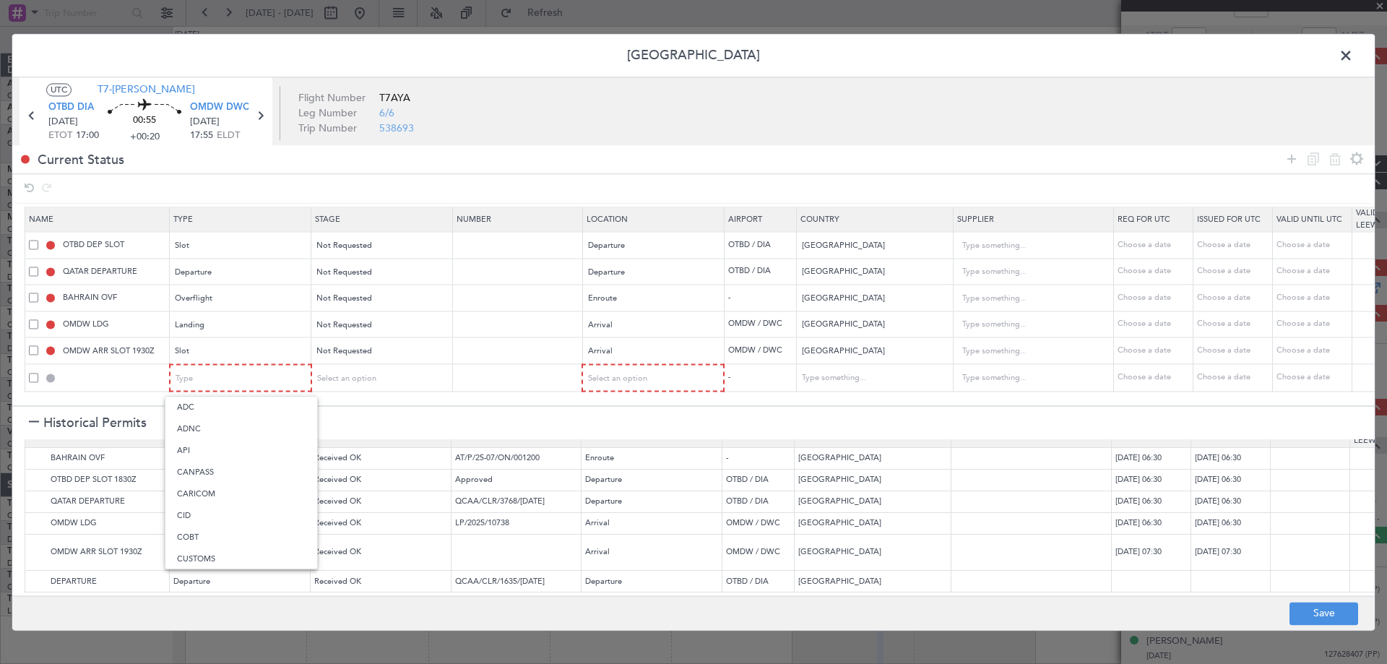
drag, startPoint x: 205, startPoint y: 446, endPoint x: 295, endPoint y: 407, distance: 97.7
click at [208, 444] on span "API" at bounding box center [241, 451] width 129 height 22
click at [381, 378] on div "Select an option" at bounding box center [376, 379] width 120 height 22
click at [349, 422] on span "Not Requested" at bounding box center [381, 429] width 129 height 22
click at [623, 365] on mat-form-field "Select an option" at bounding box center [652, 378] width 140 height 26
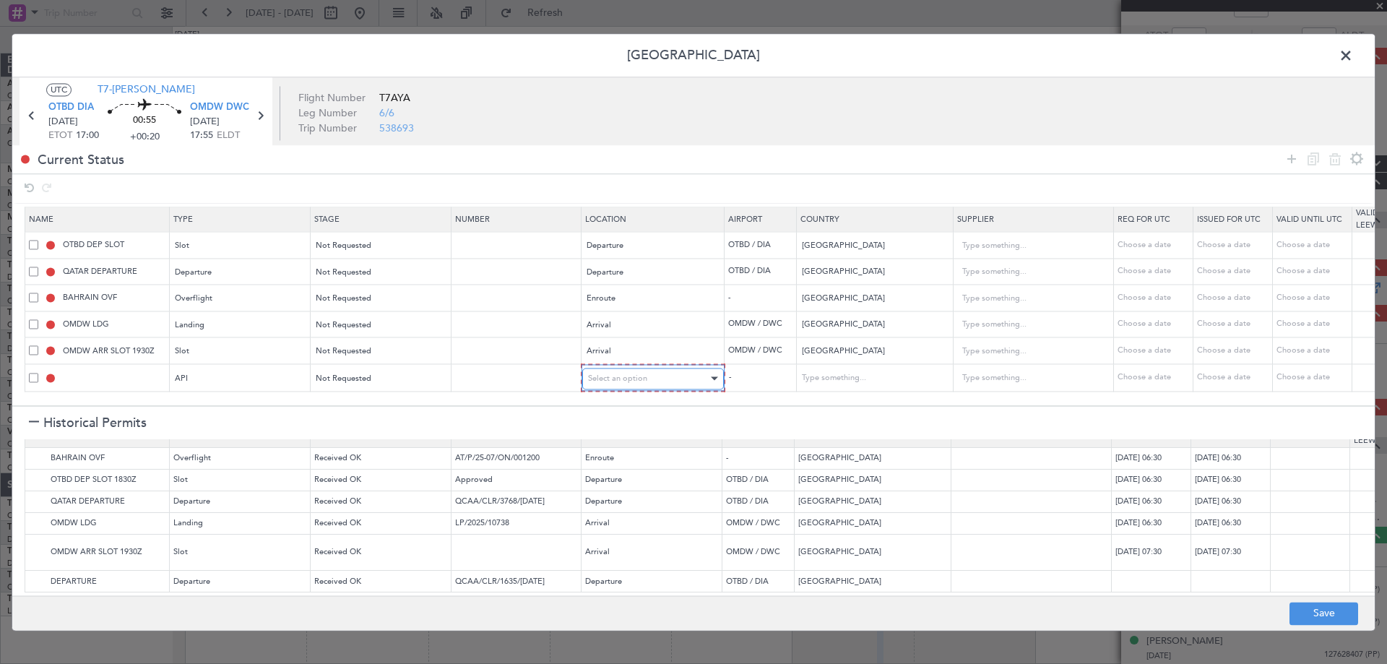
click at [620, 376] on span "Select an option" at bounding box center [617, 378] width 59 height 11
drag, startPoint x: 613, startPoint y: 443, endPoint x: 855, endPoint y: 487, distance: 246.0
click at [613, 442] on span "Arrival" at bounding box center [653, 451] width 129 height 22
click at [1314, 613] on button "Save" at bounding box center [1323, 613] width 69 height 23
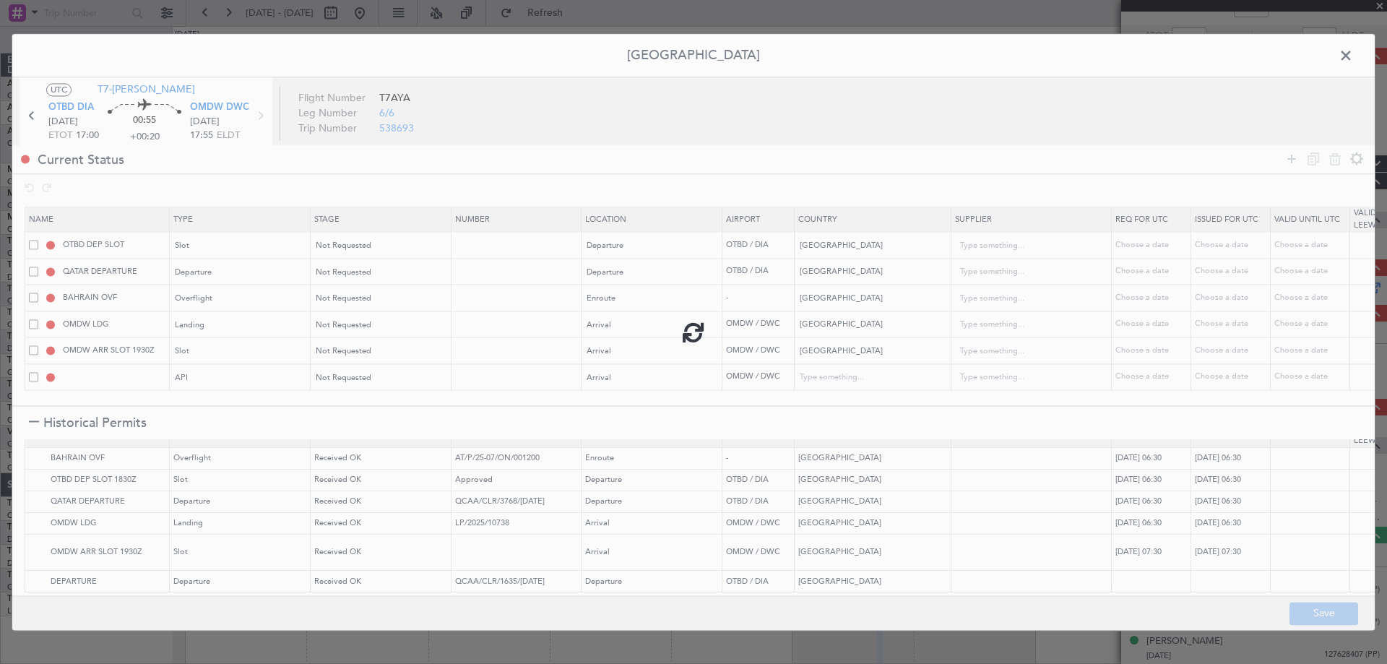
type input "NNN"
type input "2"
type input "NNN"
type input "1"
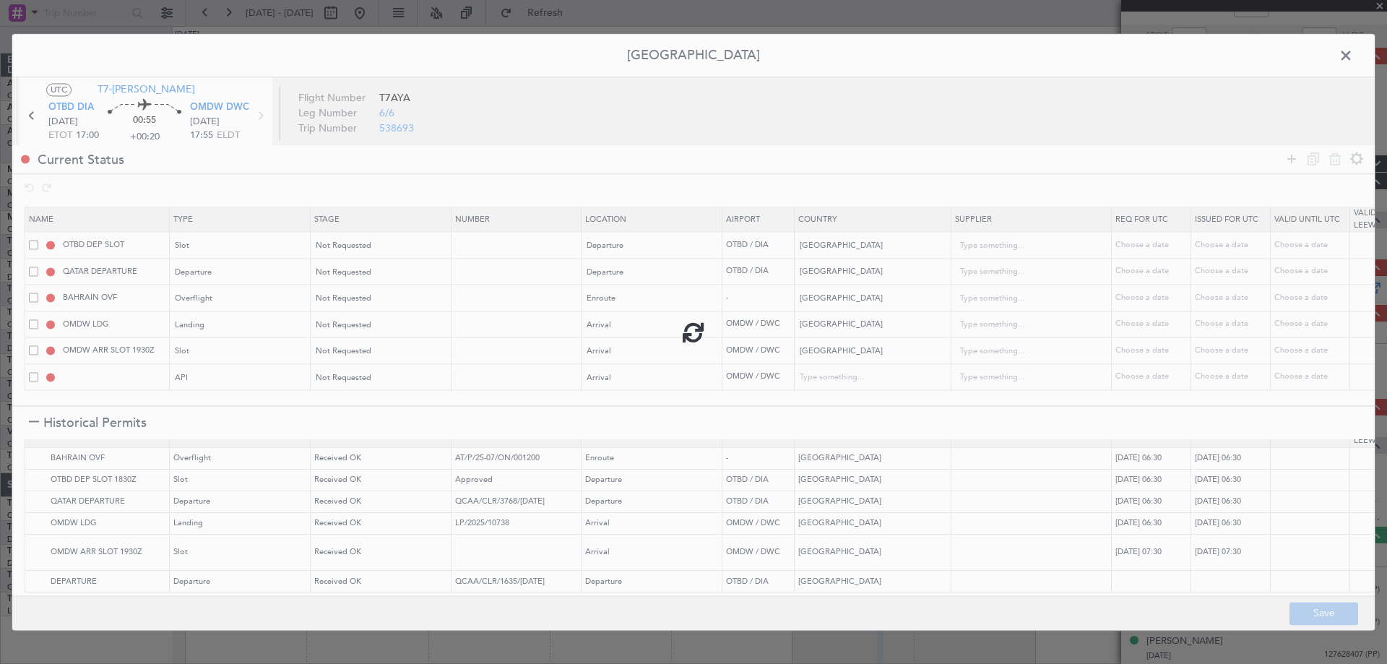
type input "OMDW ARR SLOT"
type input "NNN"
type input "1"
type input "OMDW ARR API"
type input "[GEOGRAPHIC_DATA]"
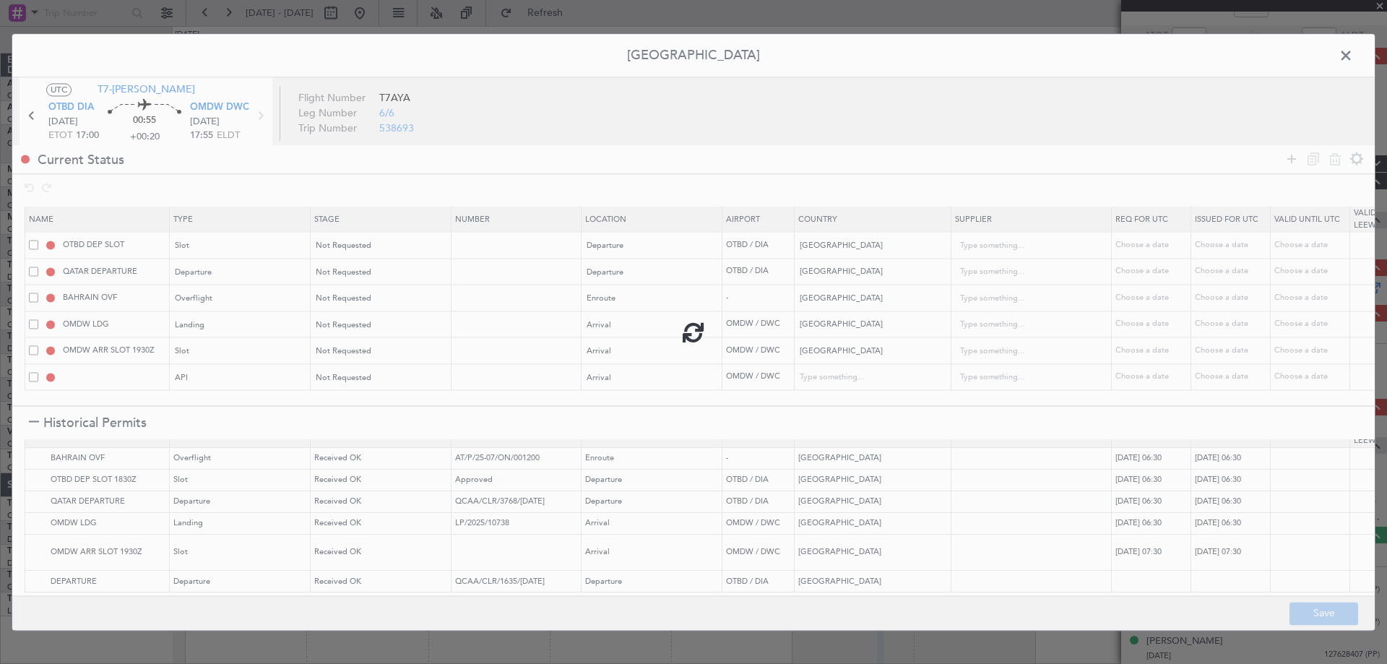
type input "NNN"
type input "1"
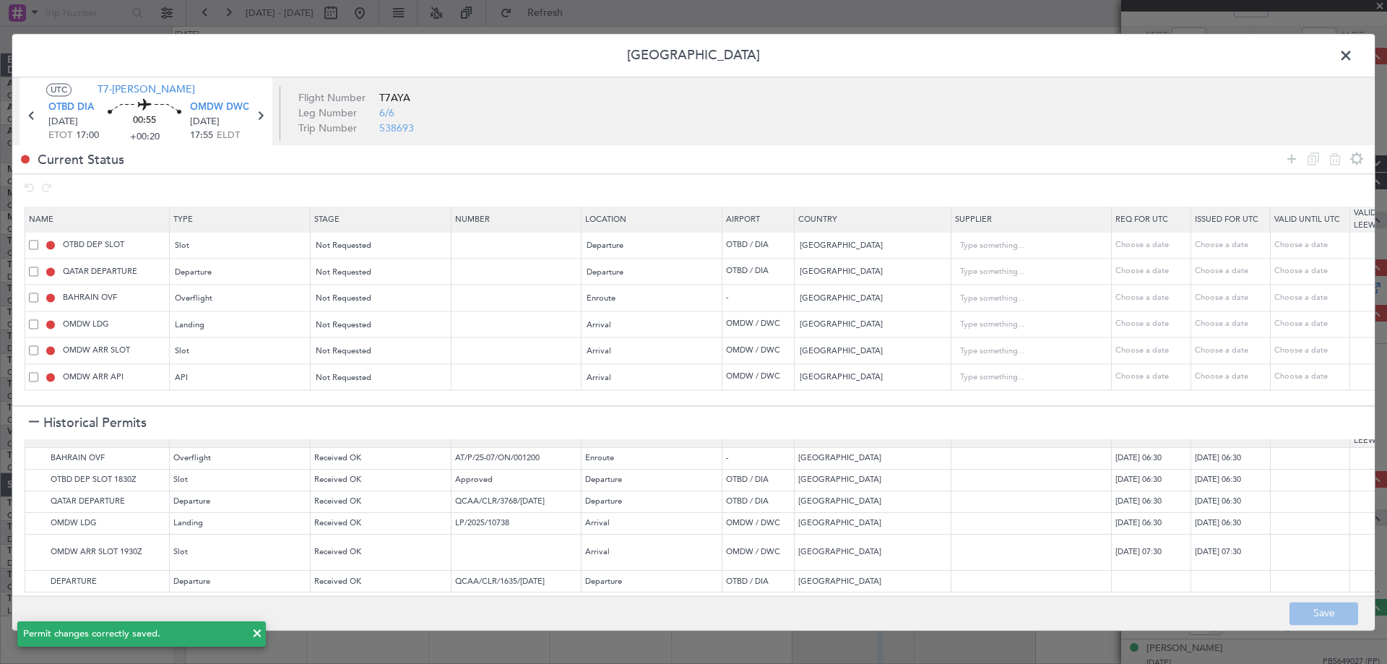
click at [1353, 53] on span at bounding box center [1353, 59] width 0 height 29
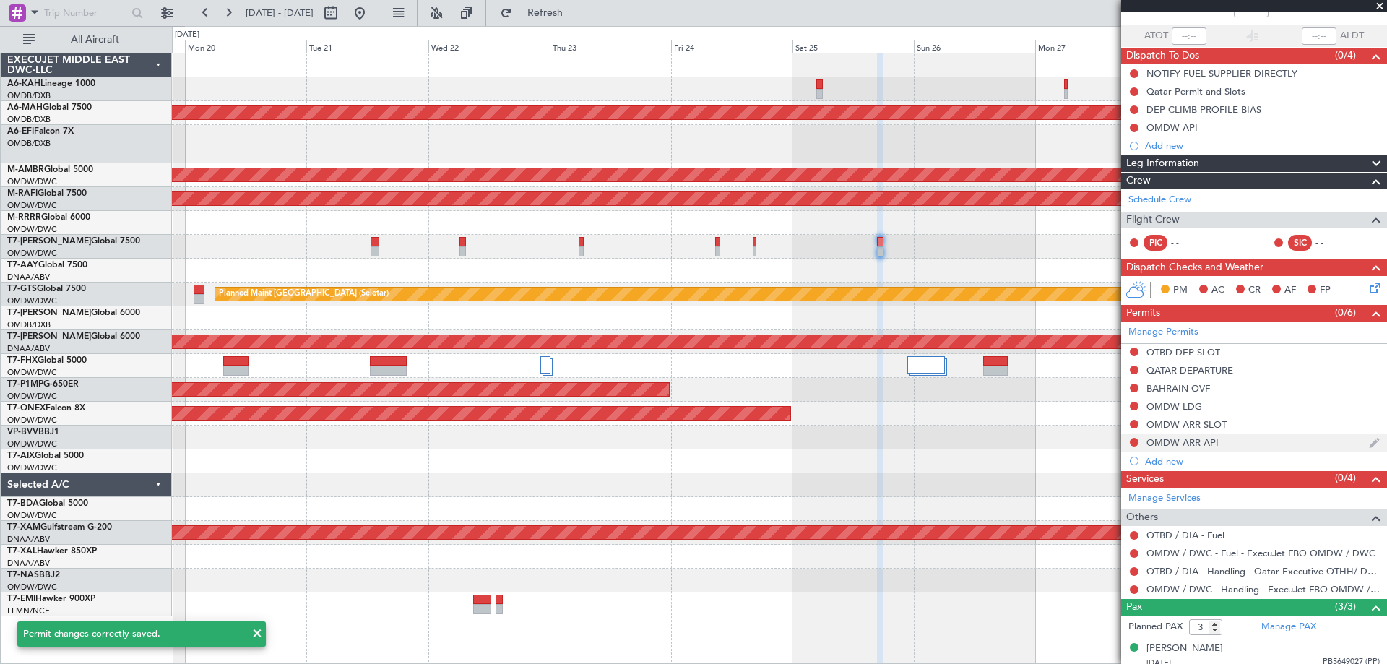
scroll to position [166, 0]
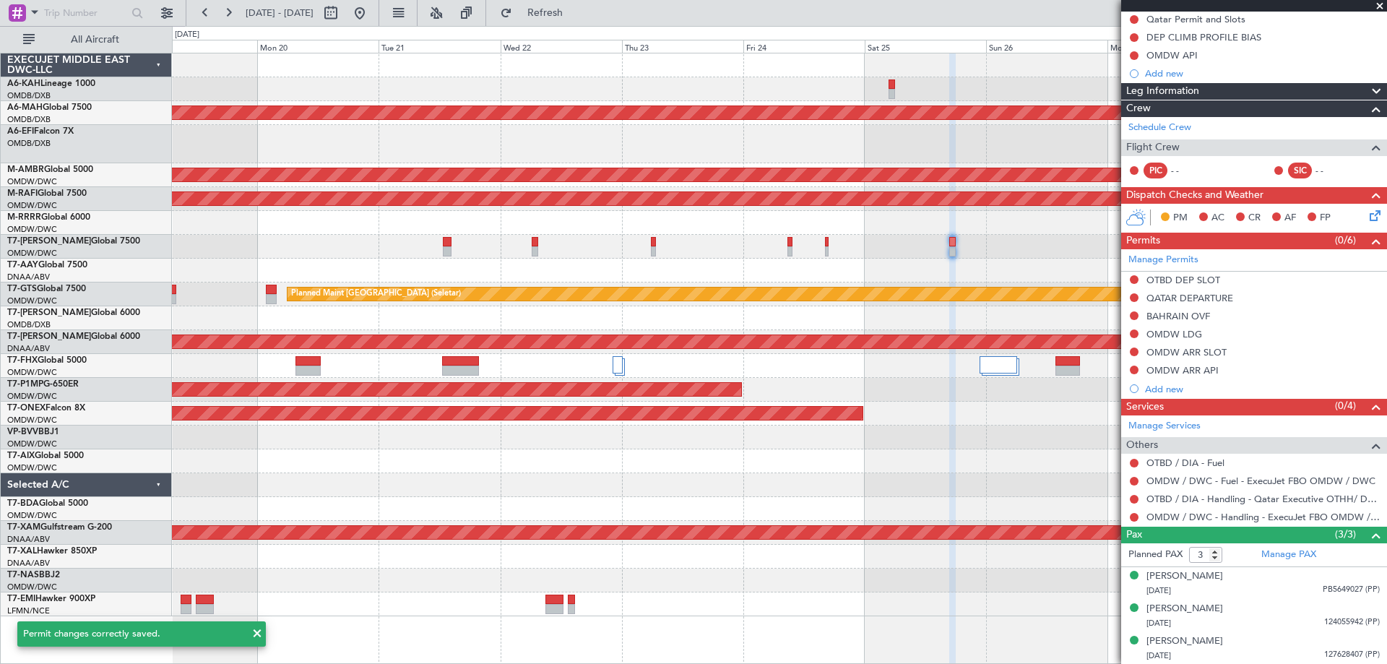
click at [696, 272] on div at bounding box center [779, 271] width 1214 height 24
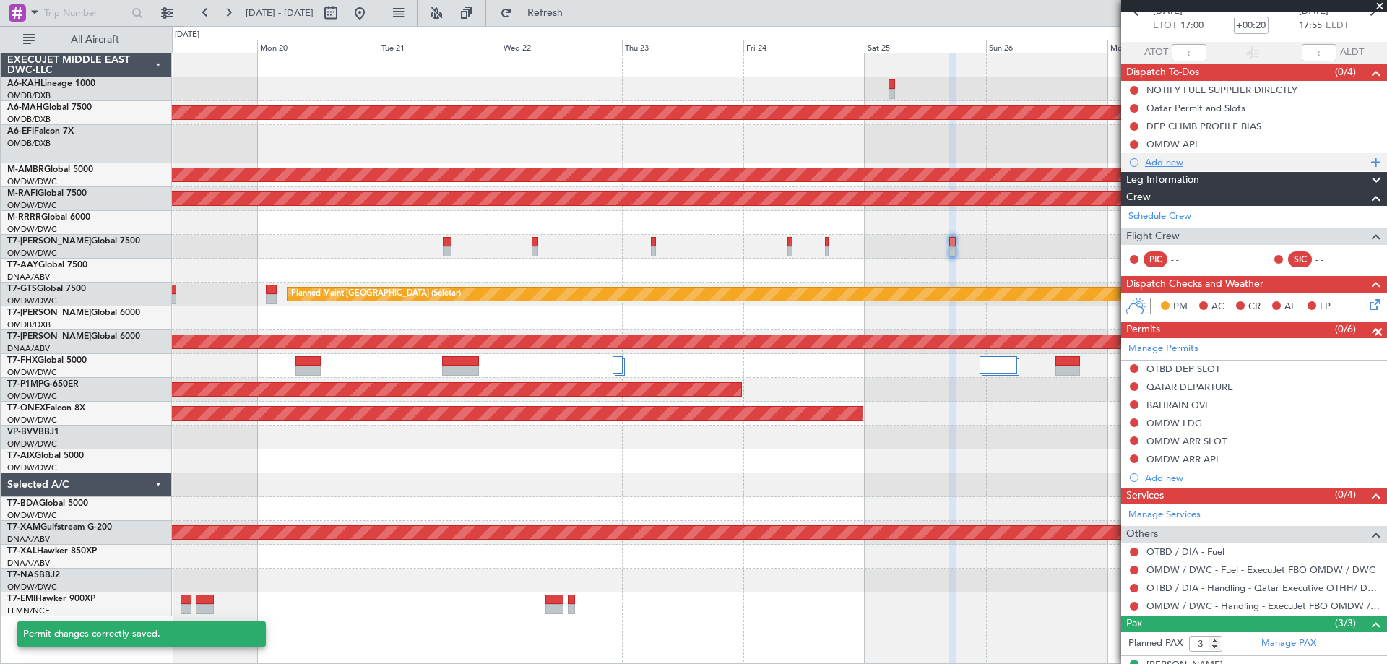
scroll to position [0, 0]
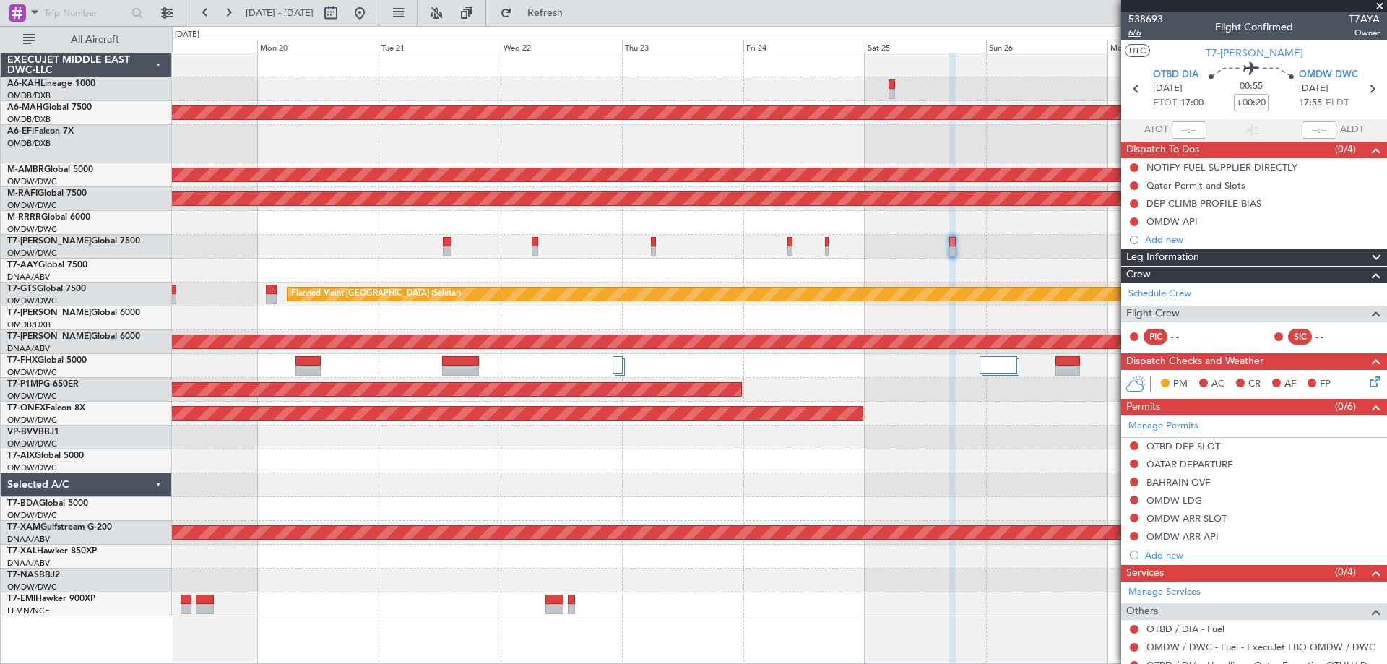
click at [1143, 35] on span "6/6" at bounding box center [1145, 33] width 35 height 12
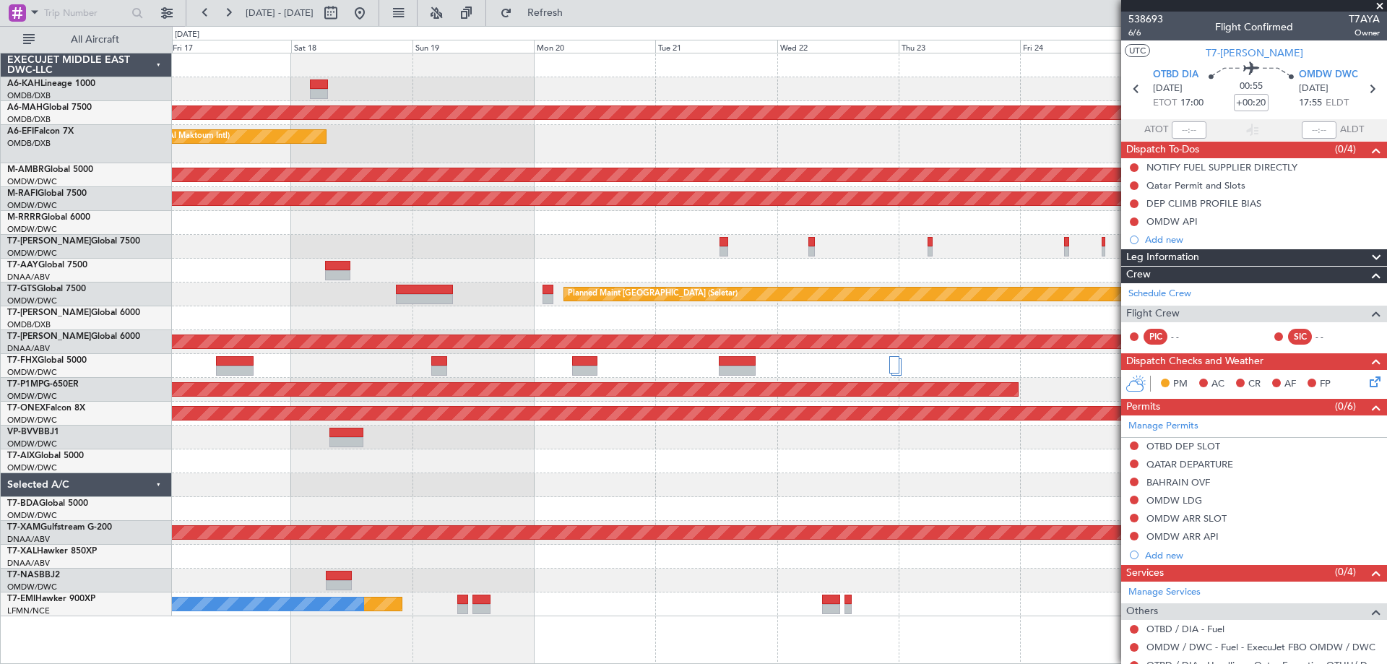
click at [696, 251] on div at bounding box center [779, 247] width 1214 height 24
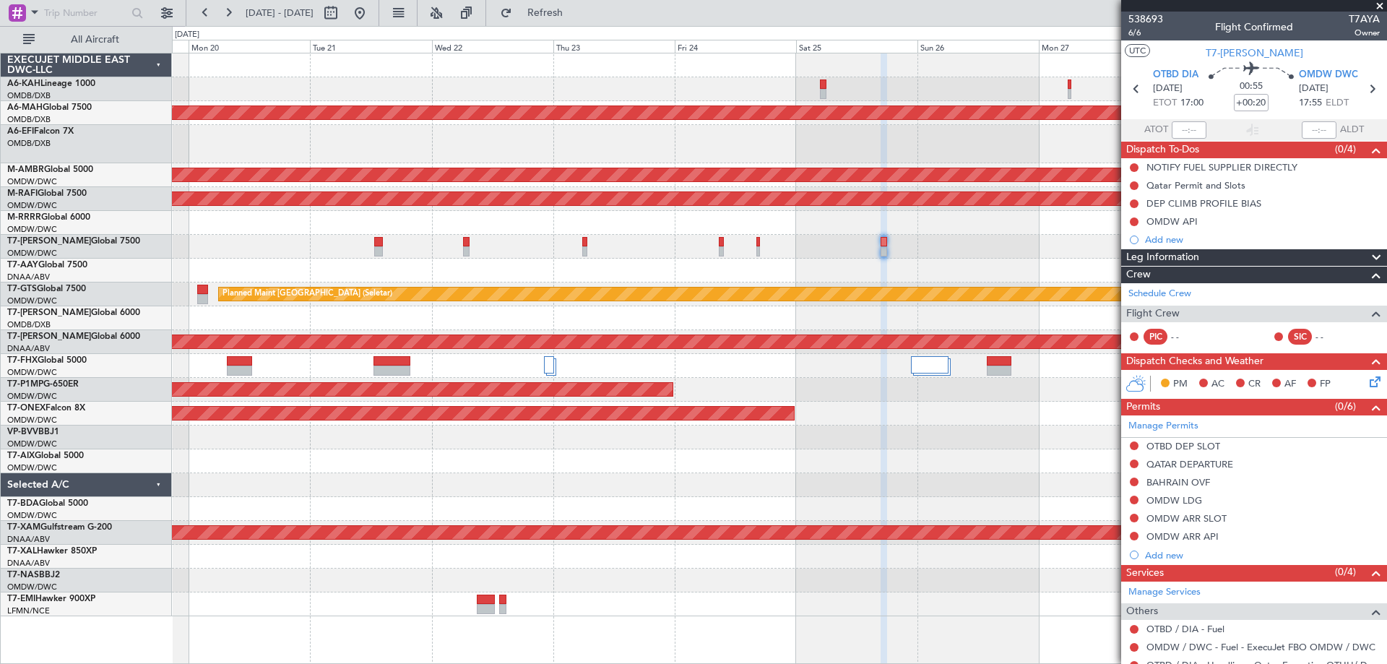
click at [566, 232] on div "Unplanned Maint Dubai (Dubai Intl) Planned Maint Dubai (Al Maktoum Intl) Planne…" at bounding box center [779, 334] width 1214 height 563
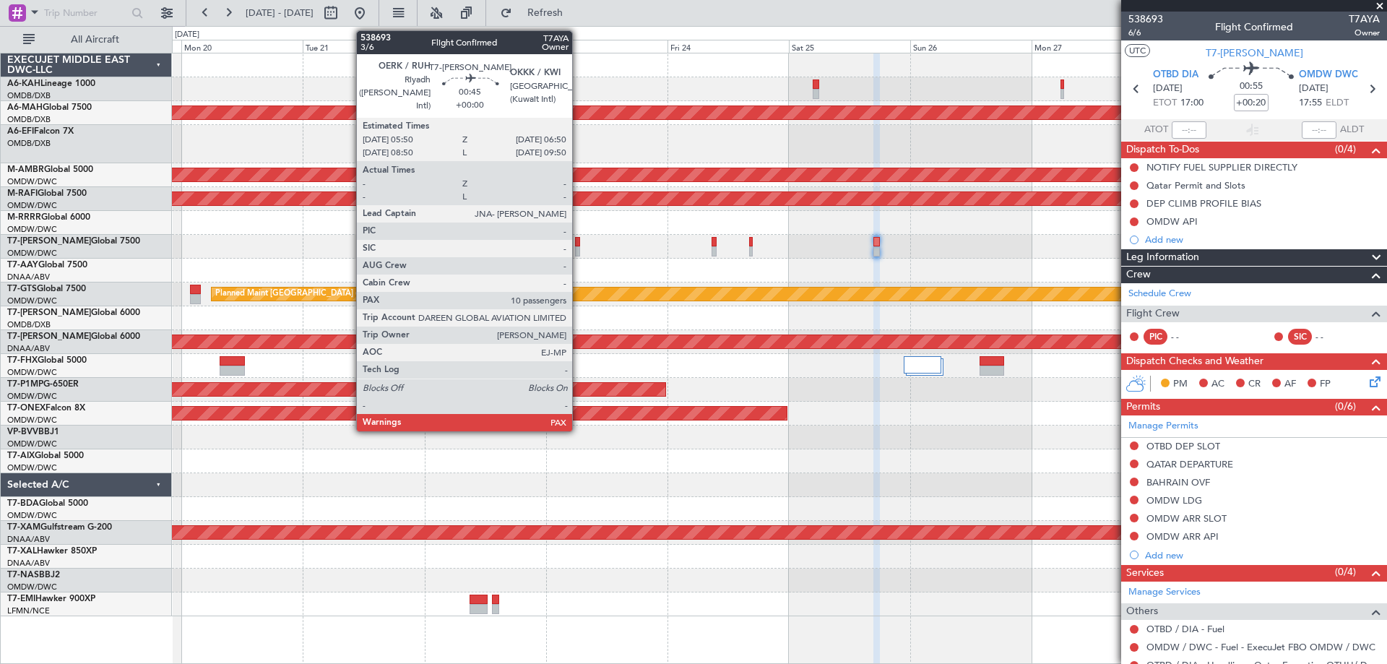
click at [579, 248] on div at bounding box center [578, 251] width 6 height 10
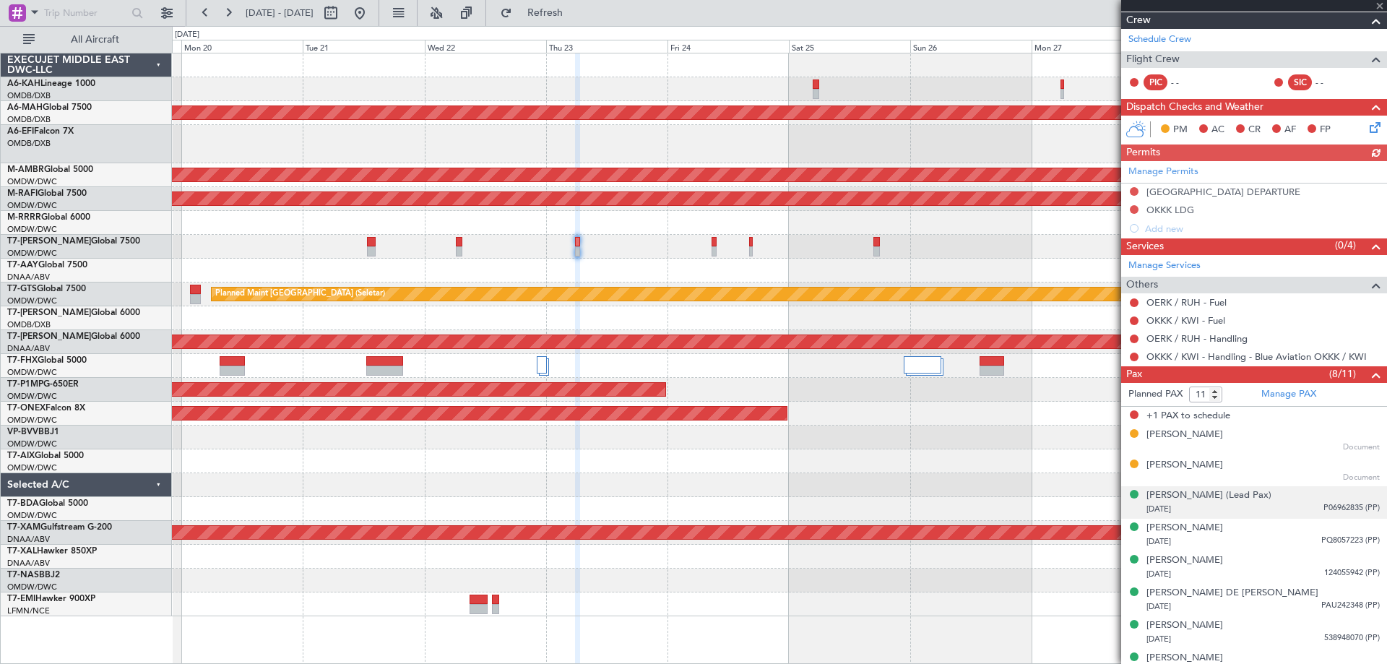
scroll to position [300, 0]
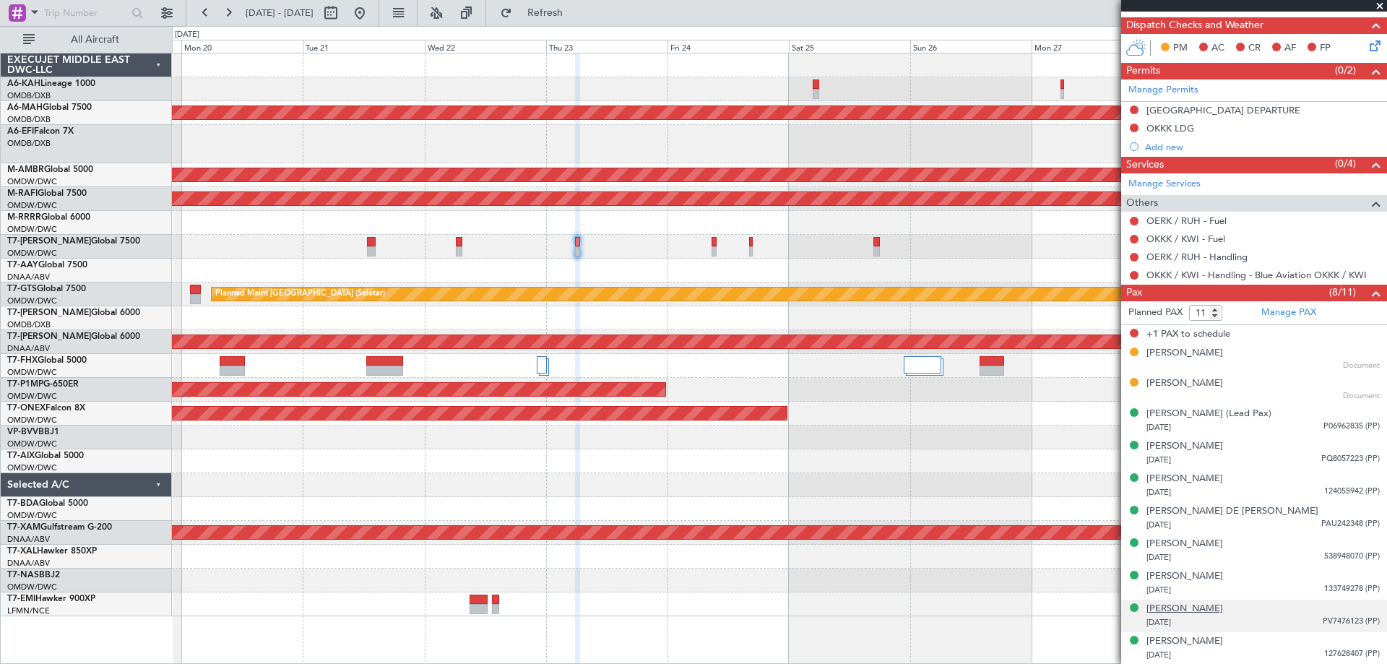
click at [1209, 607] on div "Stephen REGAN" at bounding box center [1184, 609] width 77 height 14
click at [1301, 313] on link "Manage PAX" at bounding box center [1288, 313] width 55 height 14
click at [1272, 316] on link "Manage PAX" at bounding box center [1288, 313] width 55 height 14
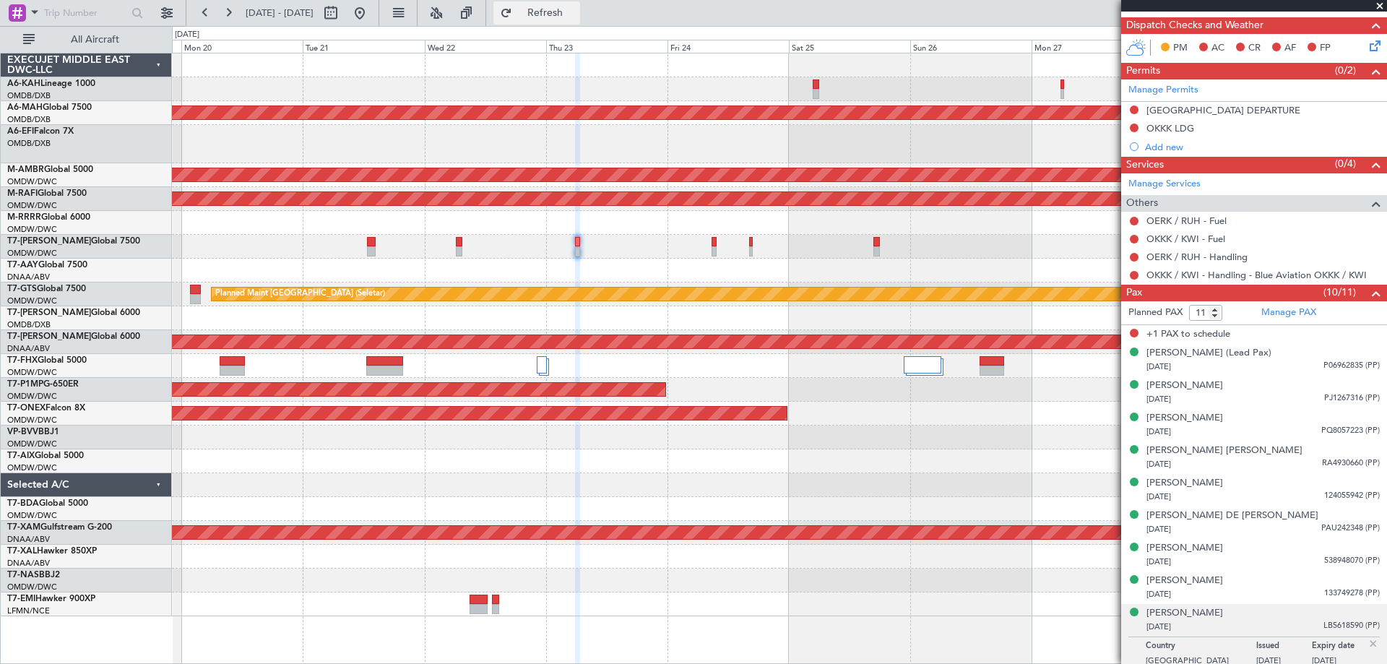
click at [576, 11] on span "Refresh" at bounding box center [545, 13] width 61 height 10
drag, startPoint x: 1206, startPoint y: 313, endPoint x: 1193, endPoint y: 311, distance: 12.6
click at [1193, 311] on input "11" at bounding box center [1205, 313] width 33 height 16
type input "10"
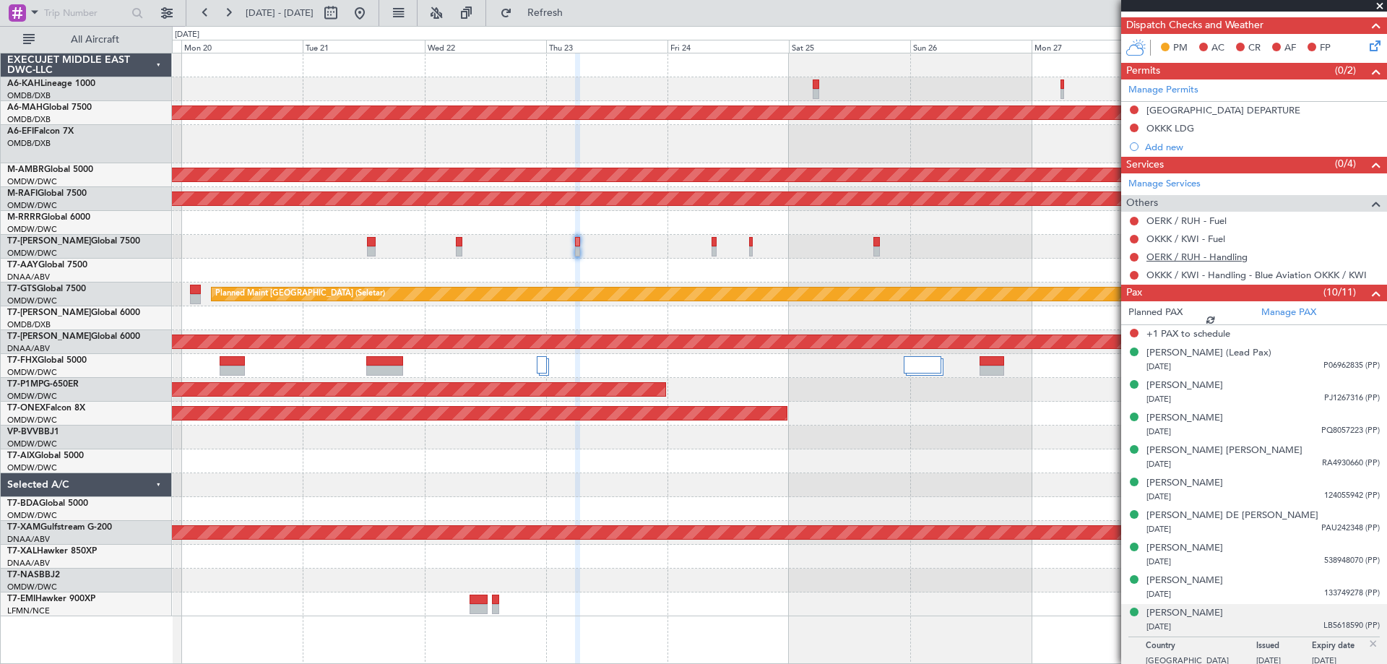
click at [1203, 255] on link "OERK / RUH - Handling" at bounding box center [1196, 257] width 101 height 12
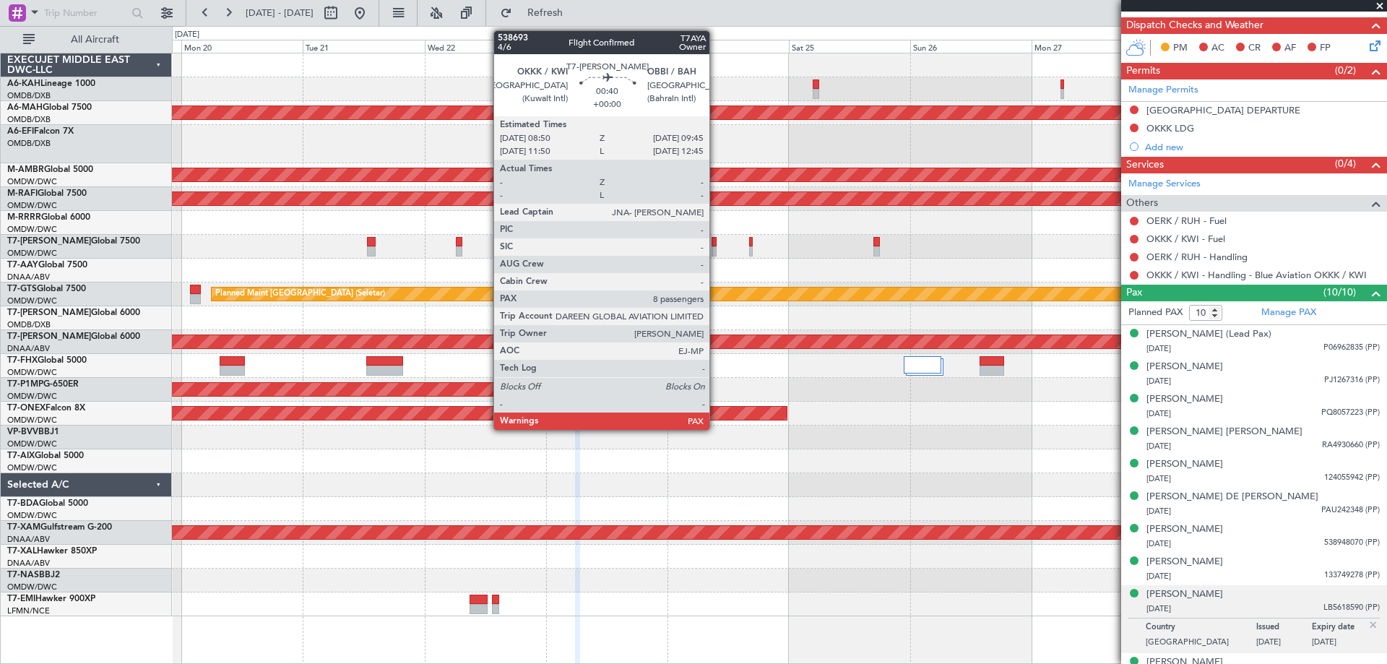
click at [716, 246] on div at bounding box center [713, 251] width 5 height 10
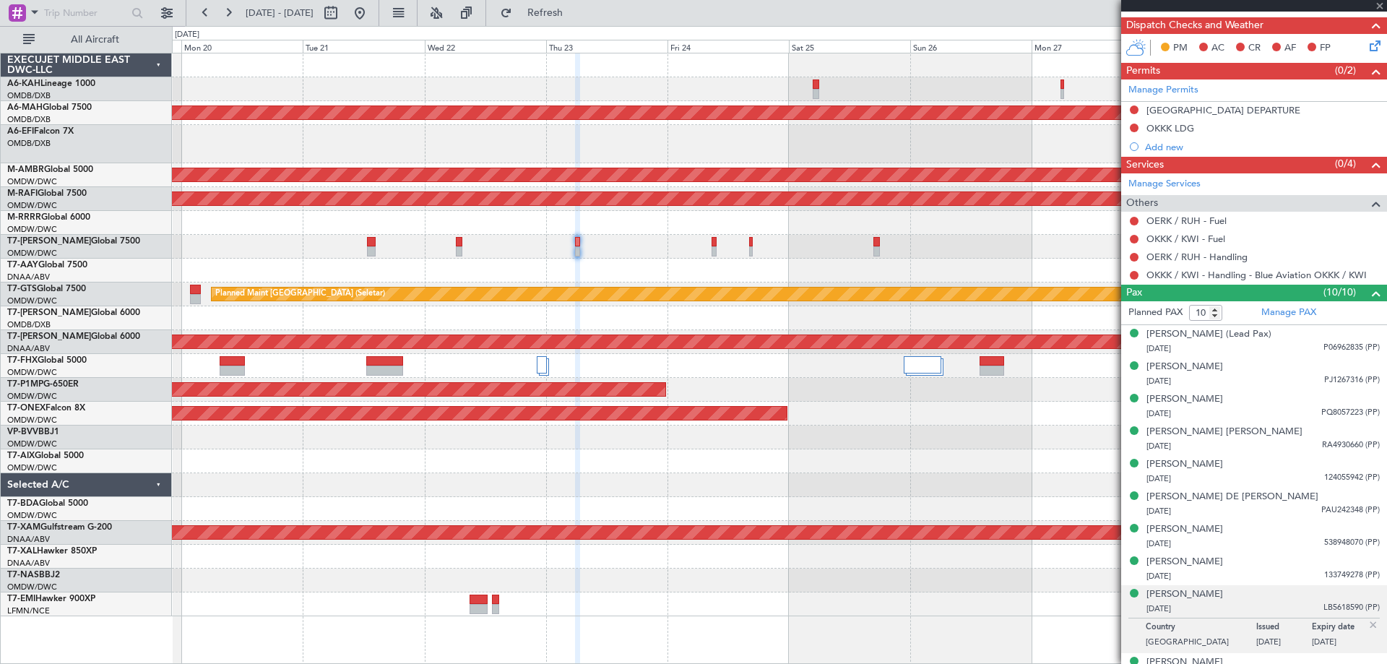
type input "9"
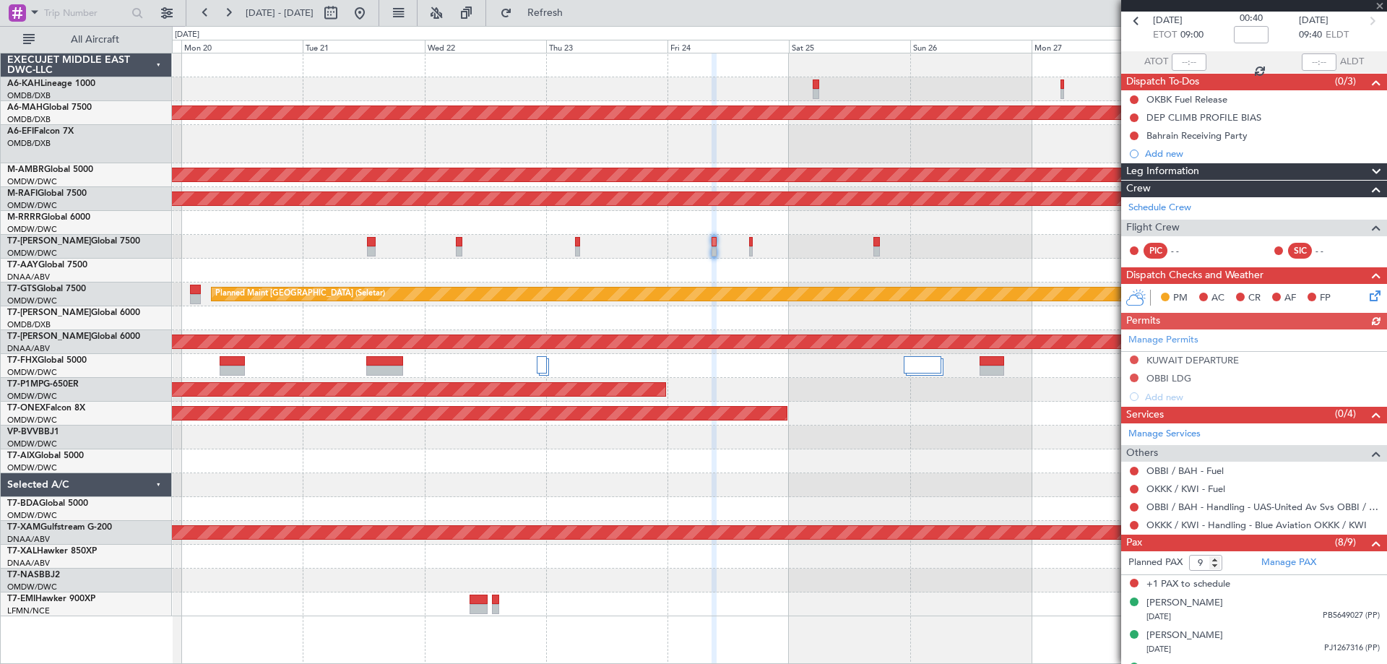
scroll to position [217, 0]
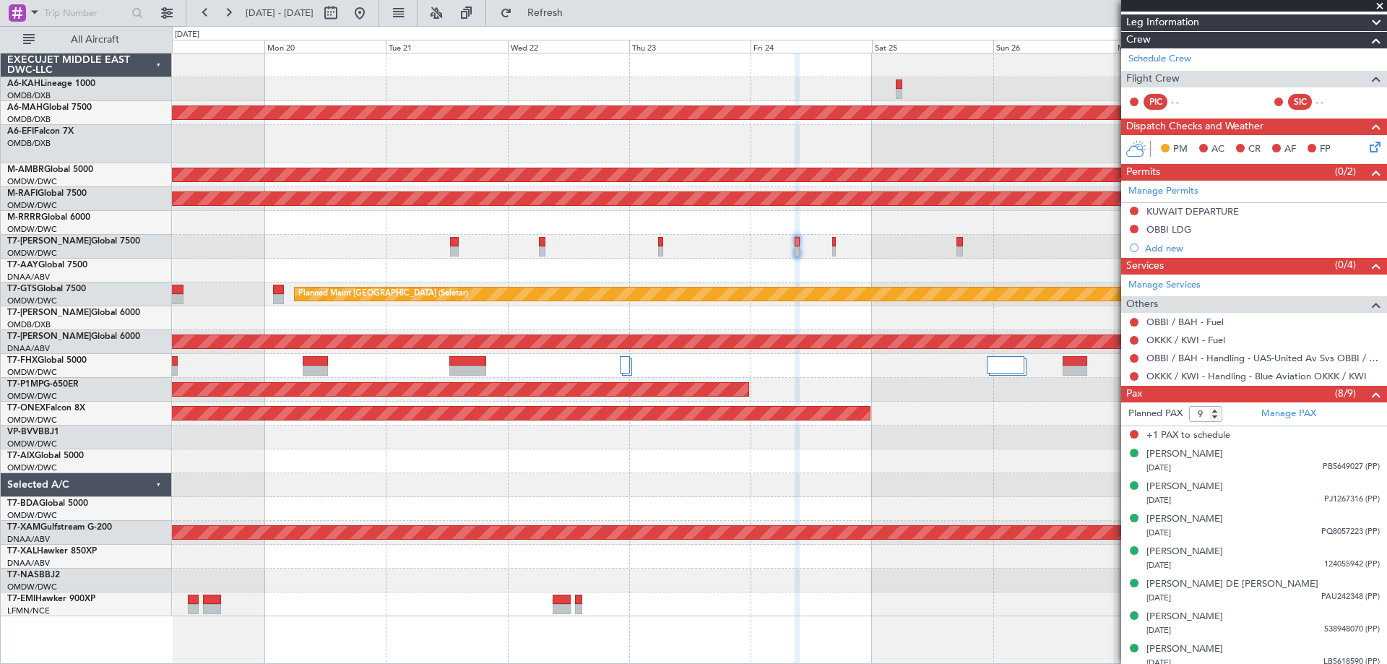
click at [604, 260] on div at bounding box center [779, 271] width 1214 height 24
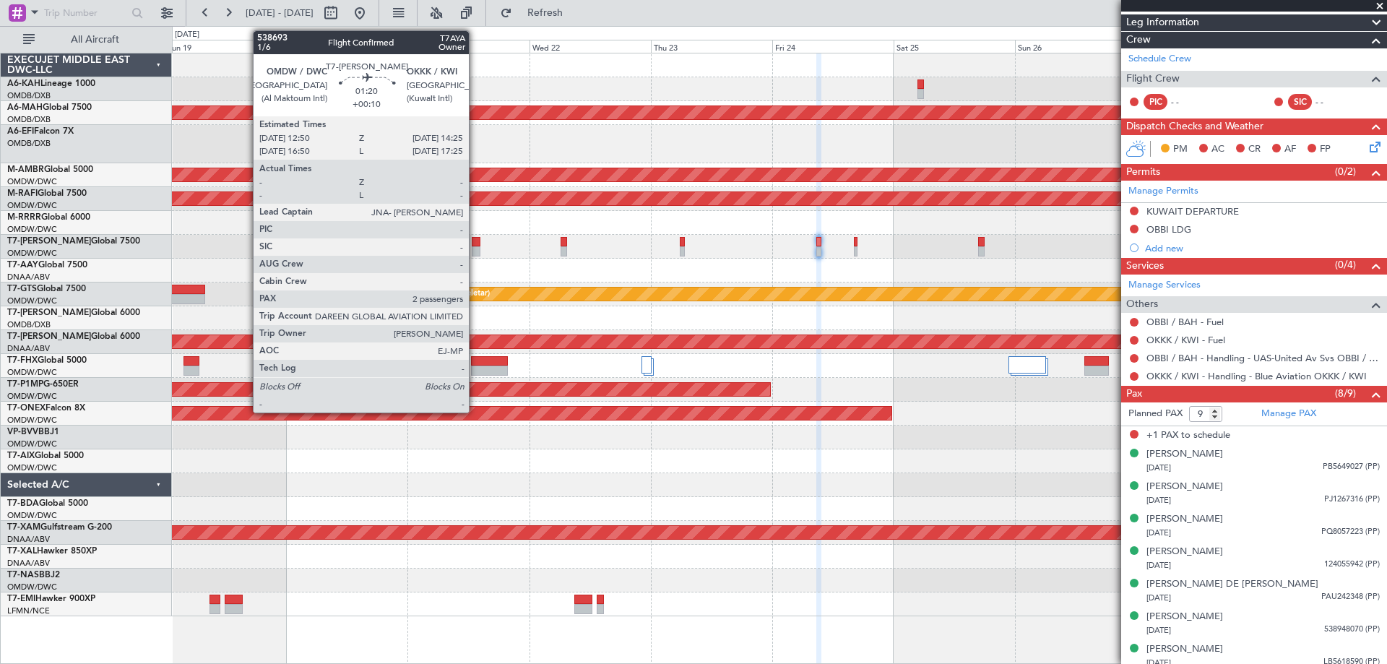
click at [475, 246] on div at bounding box center [476, 251] width 9 height 10
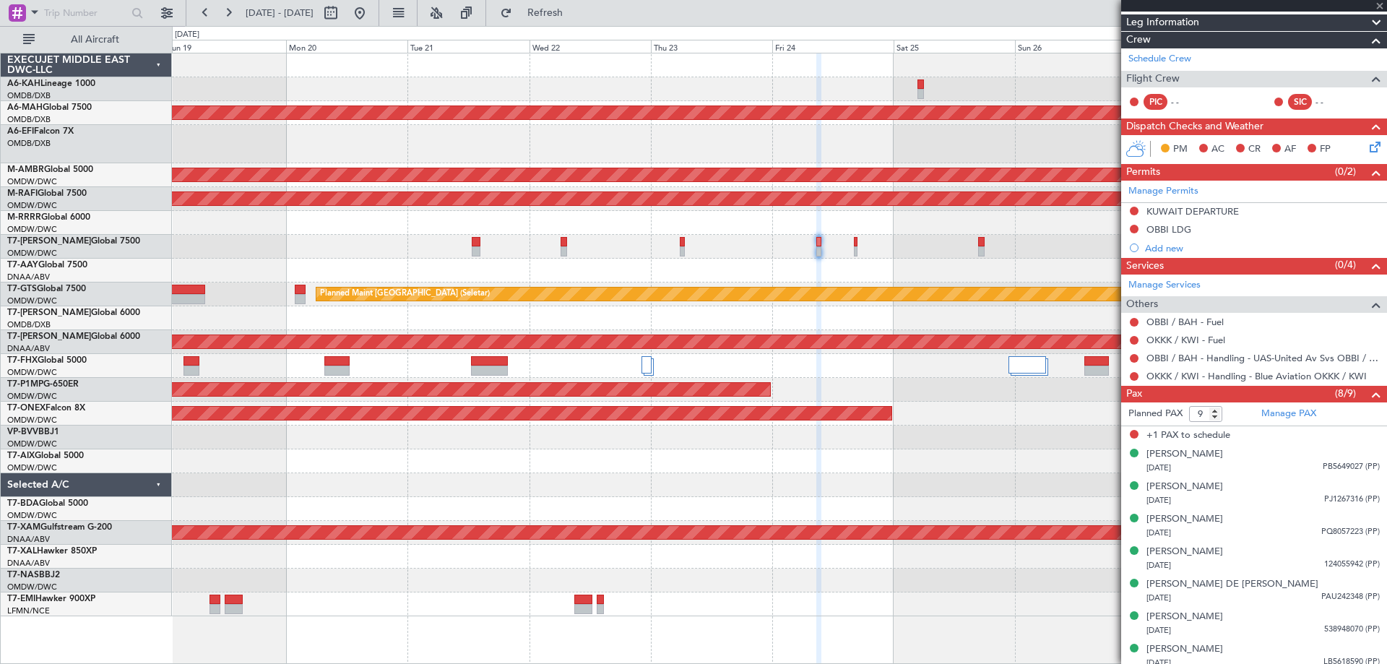
type input "+00:10"
type input "2"
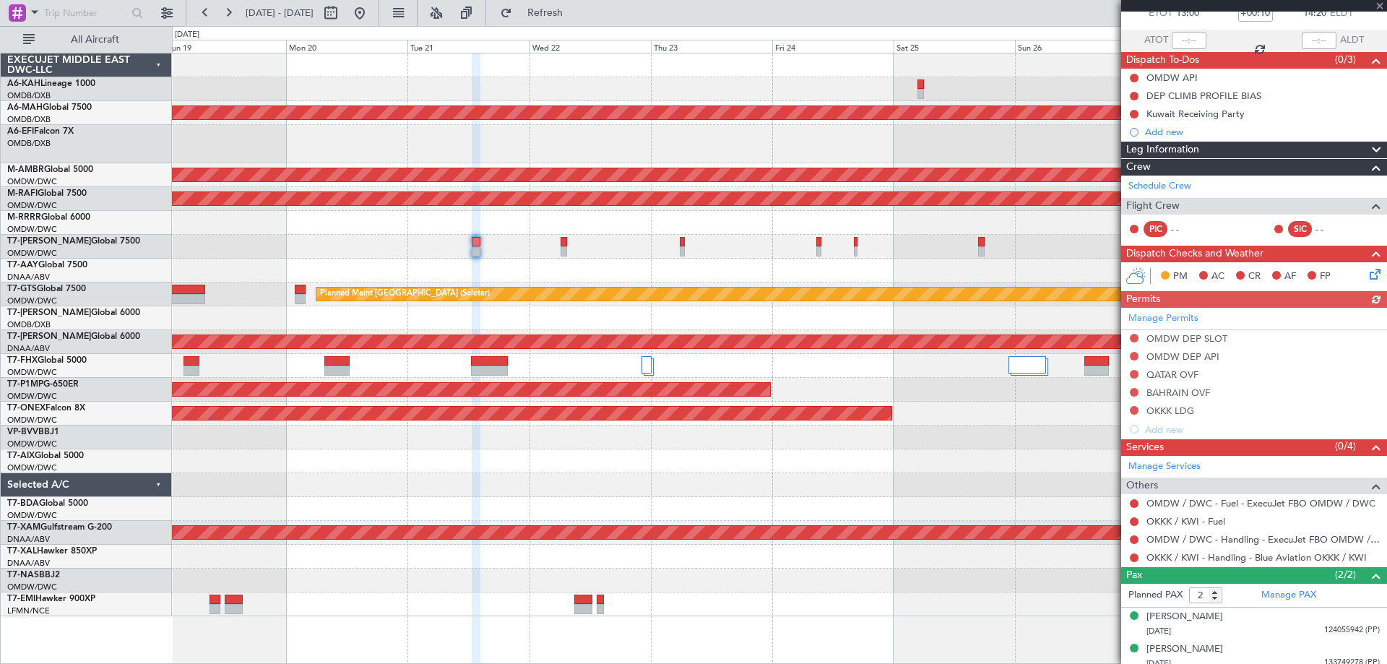
scroll to position [98, 0]
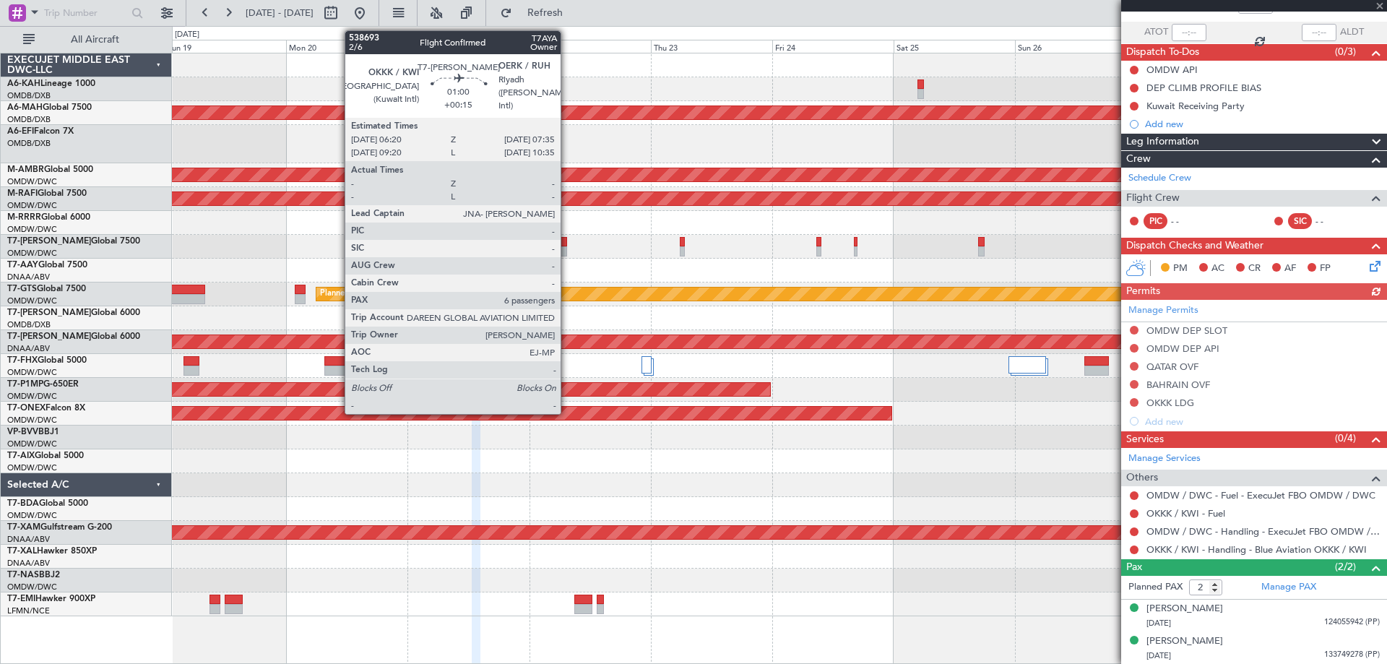
click at [567, 247] on div at bounding box center [564, 251] width 7 height 10
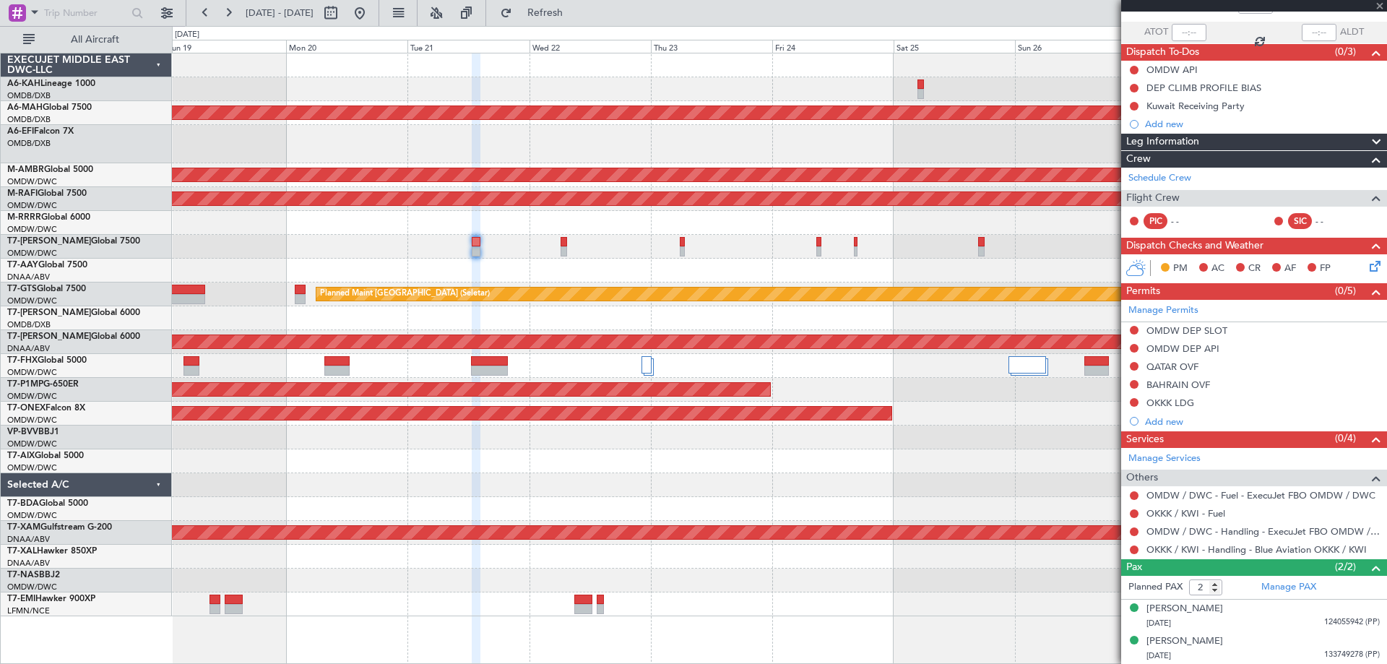
type input "+00:15"
type input "6"
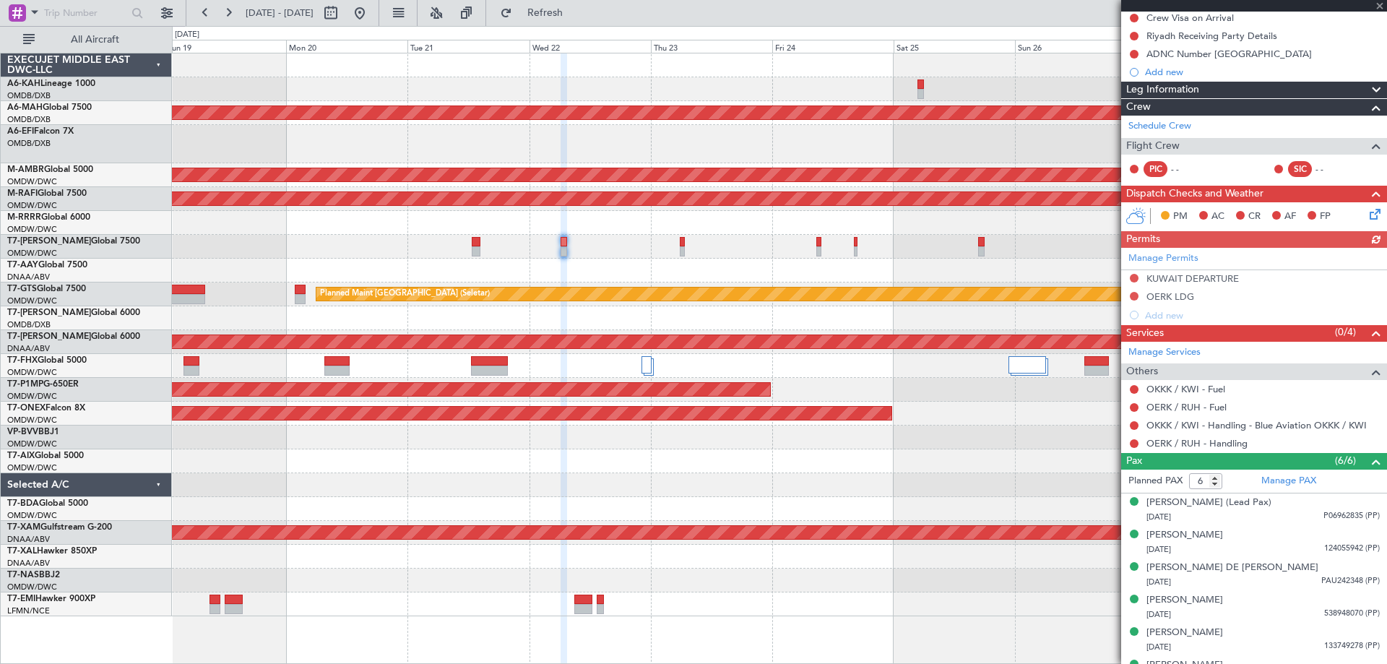
scroll to position [209, 0]
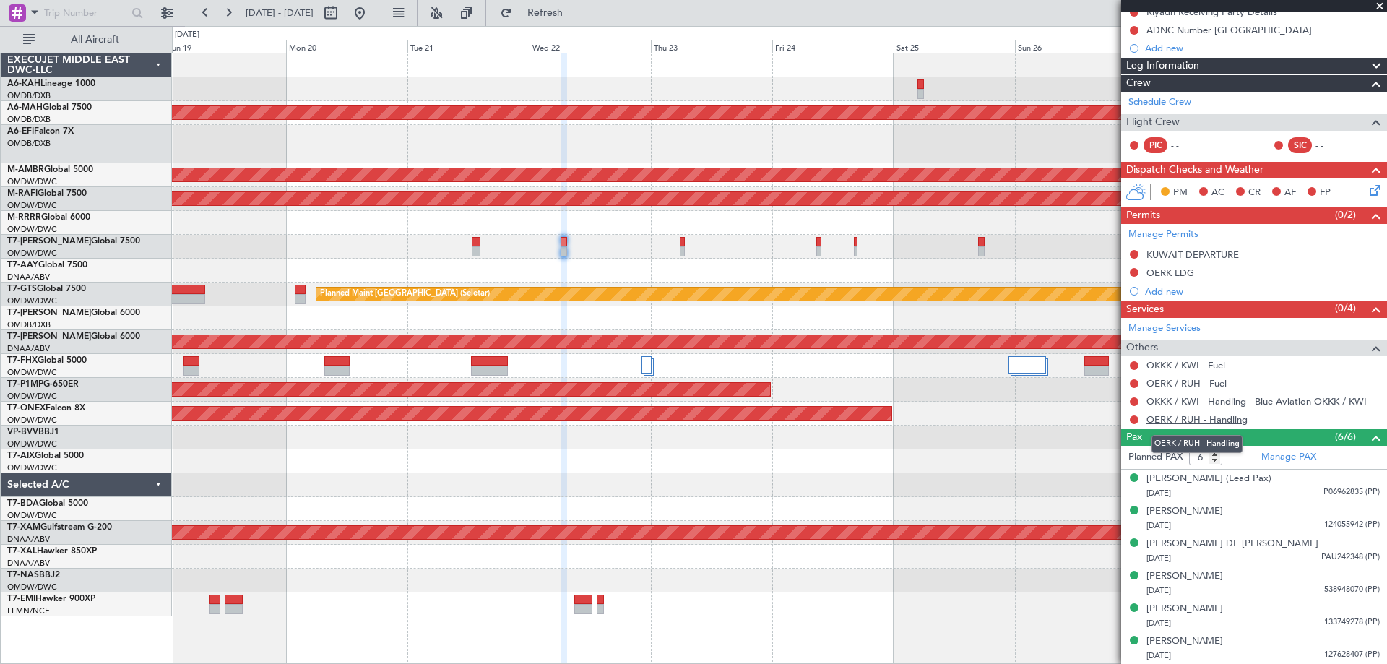
click at [1189, 417] on link "OERK / RUH - Handling" at bounding box center [1196, 419] width 101 height 12
click at [572, 7] on button "Refresh" at bounding box center [536, 12] width 87 height 23
click at [533, 256] on div at bounding box center [779, 247] width 1214 height 24
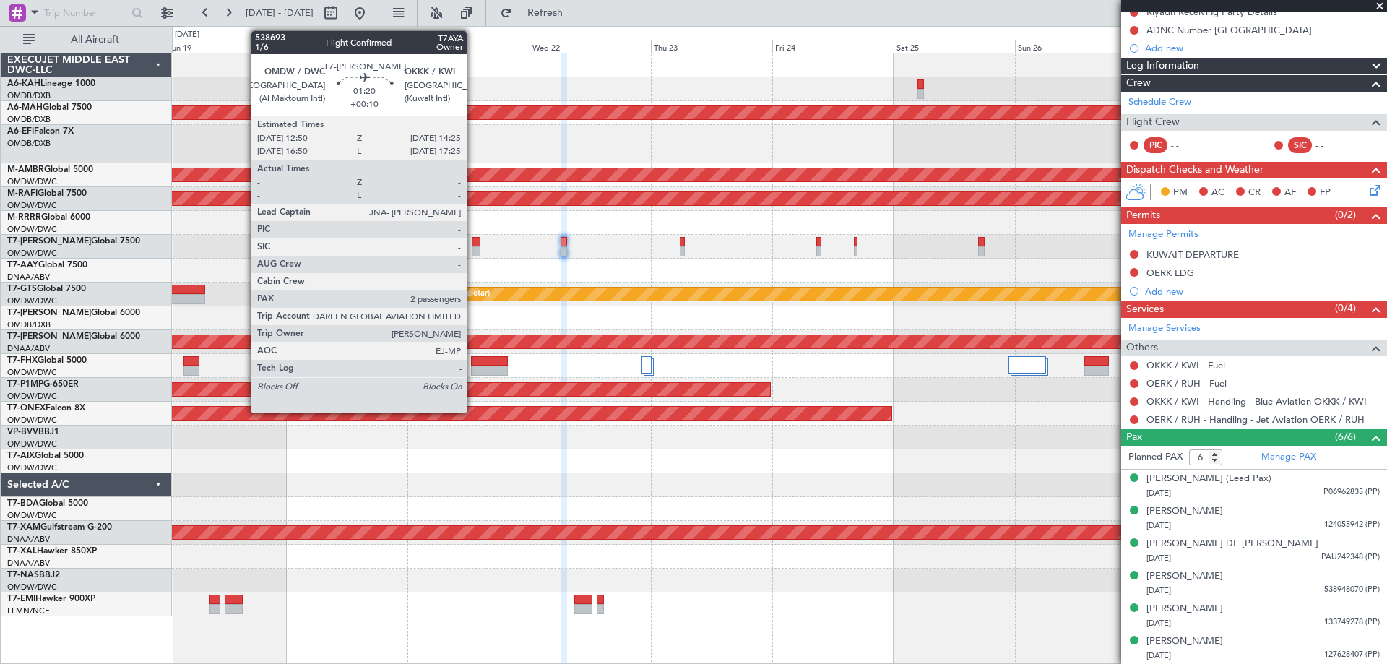
click at [473, 247] on div at bounding box center [476, 251] width 9 height 10
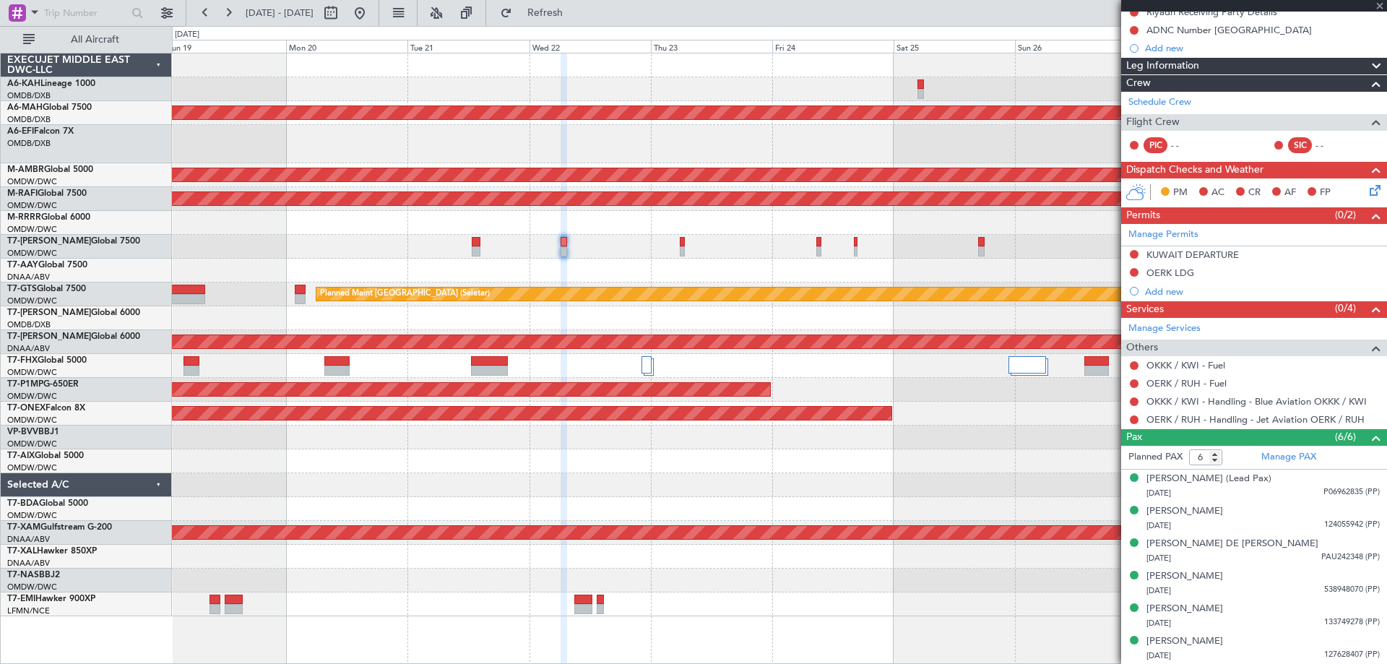
type input "+00:10"
type input "2"
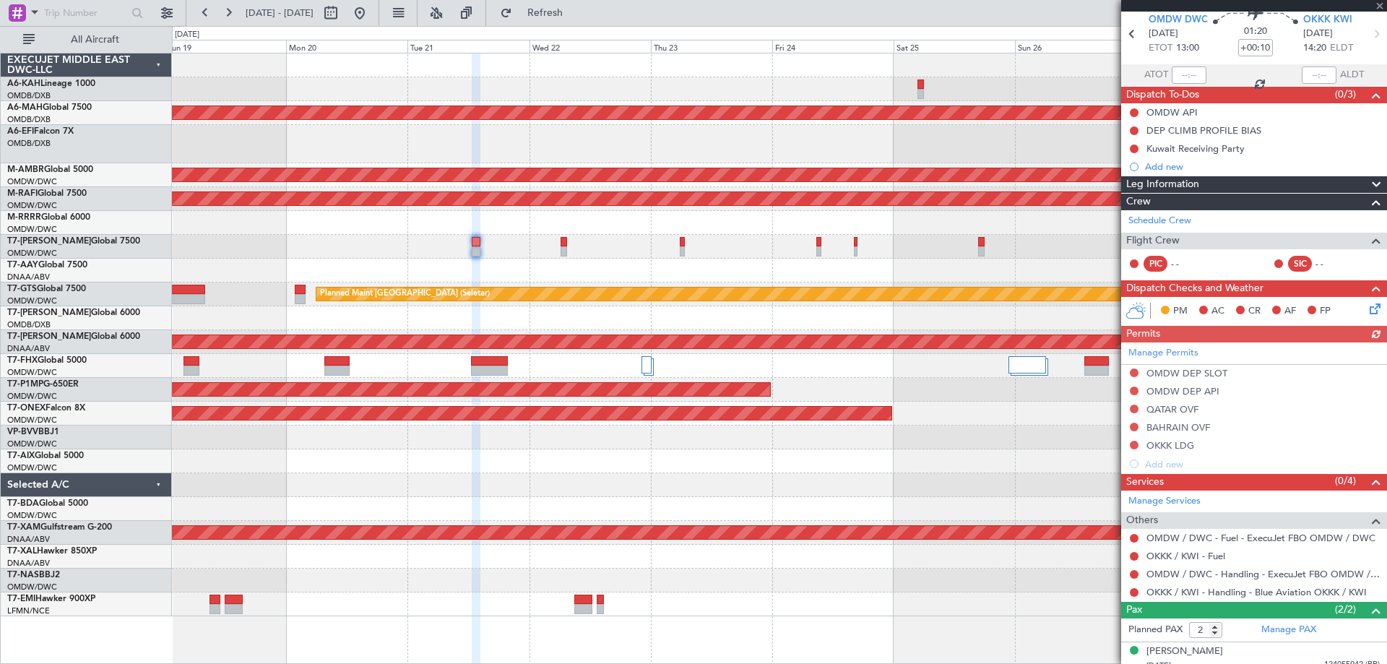
scroll to position [98, 0]
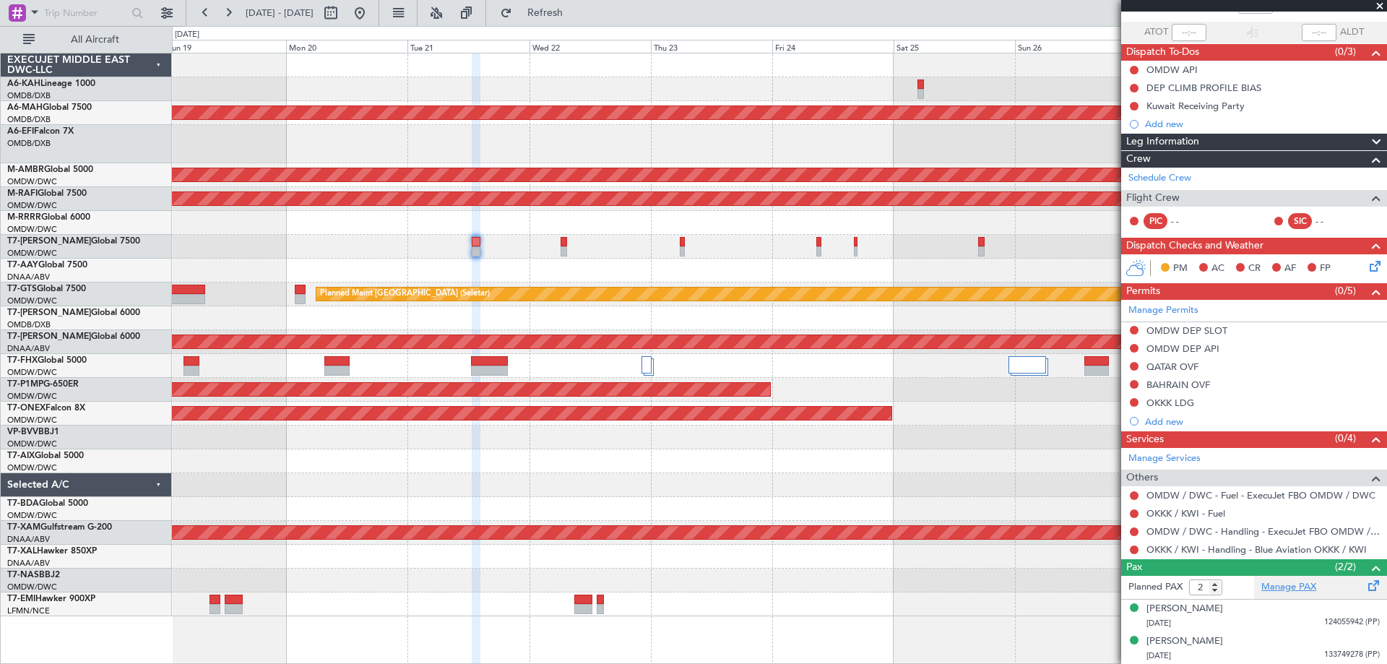
click at [1301, 589] on link "Manage PAX" at bounding box center [1288, 587] width 55 height 14
click at [371, 10] on button at bounding box center [359, 12] width 23 height 23
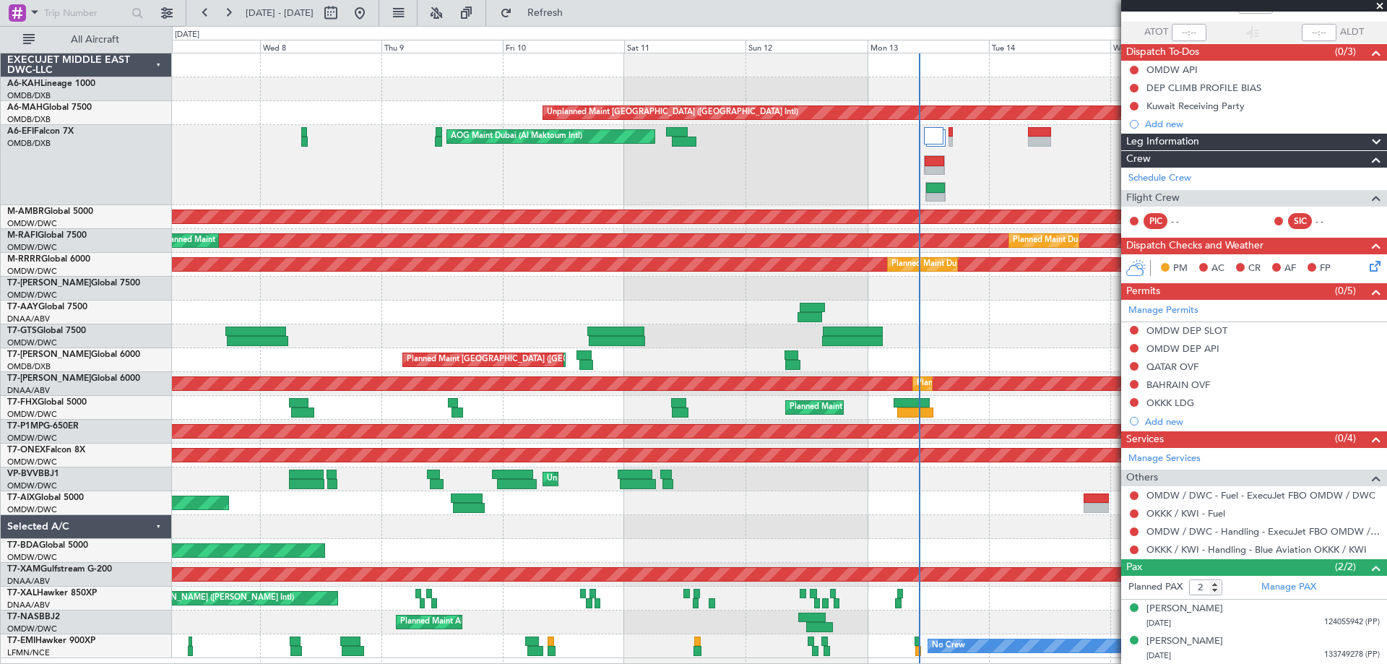
click at [396, 532] on div at bounding box center [779, 527] width 1214 height 24
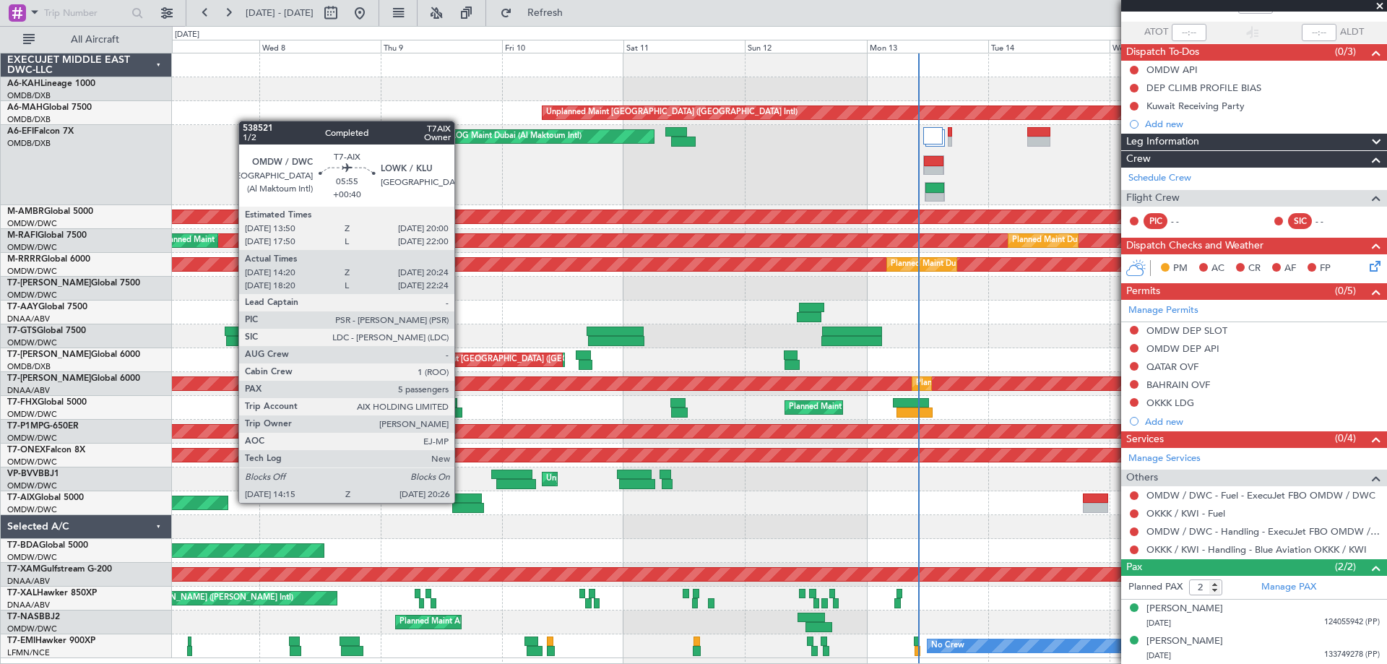
click at [462, 501] on div at bounding box center [466, 498] width 32 height 10
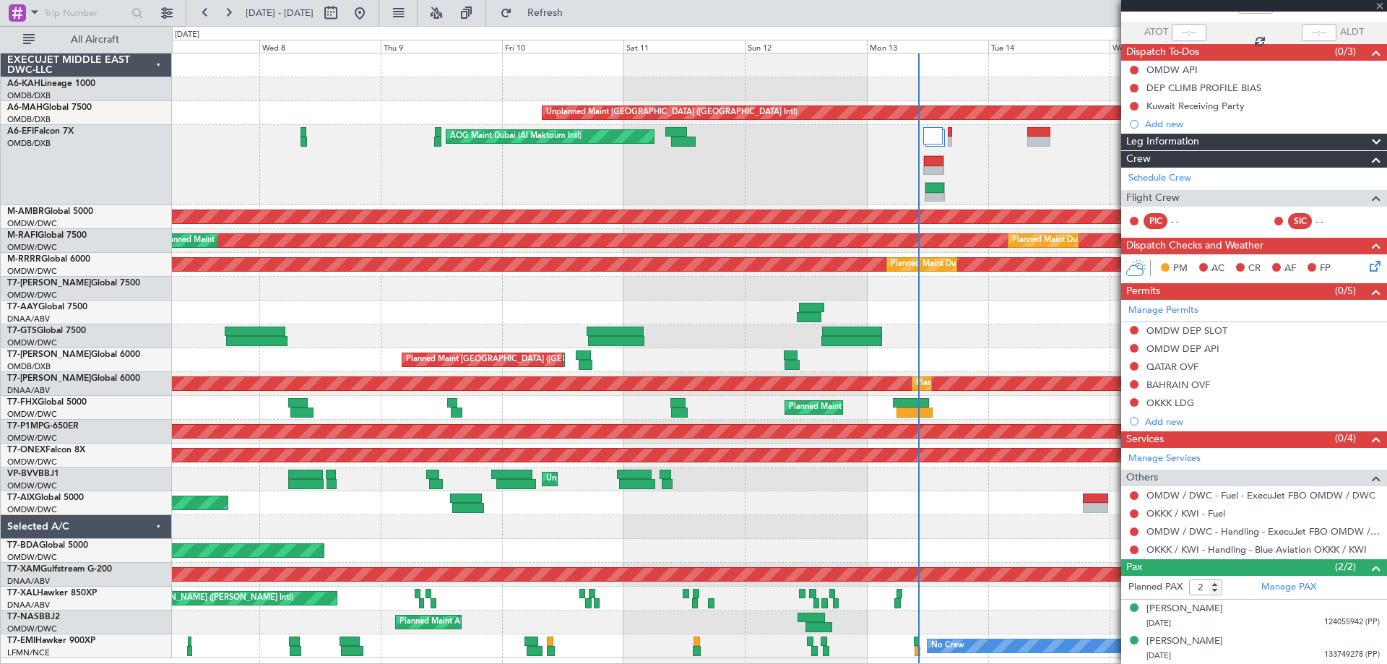
type input "+00:40"
type input "14:30"
type input "20:19"
type input "5"
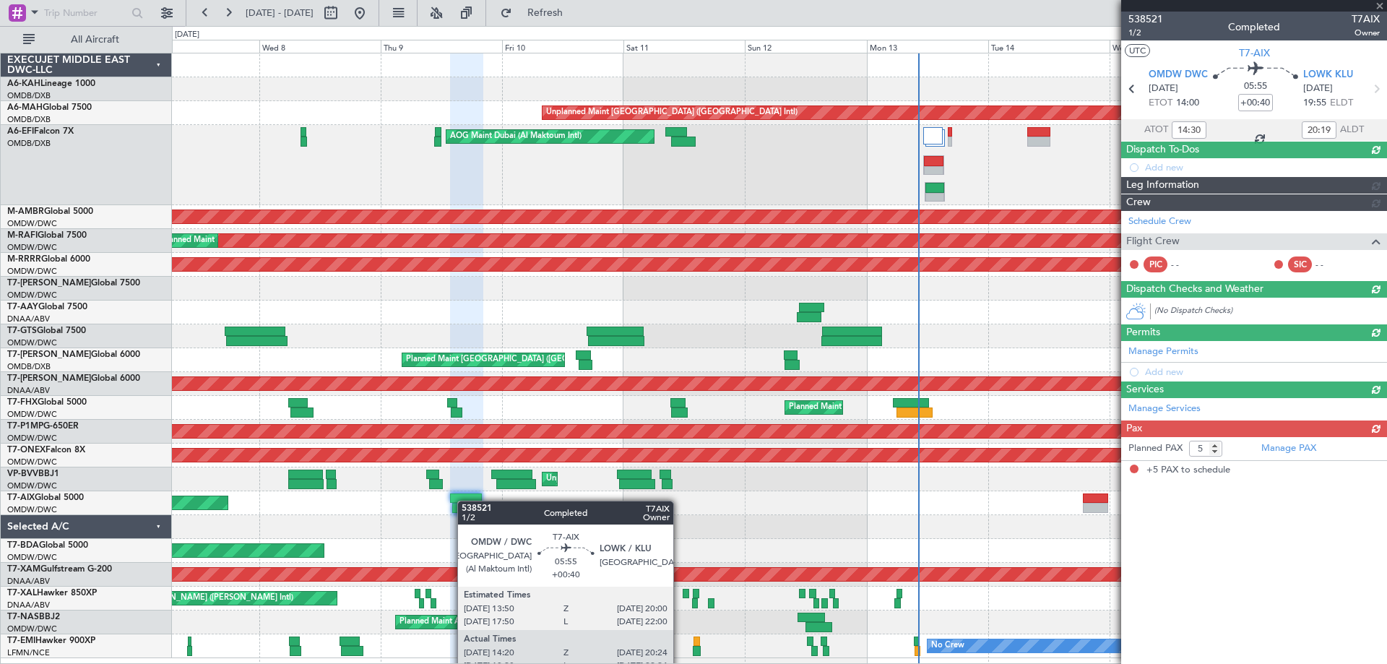
scroll to position [0, 0]
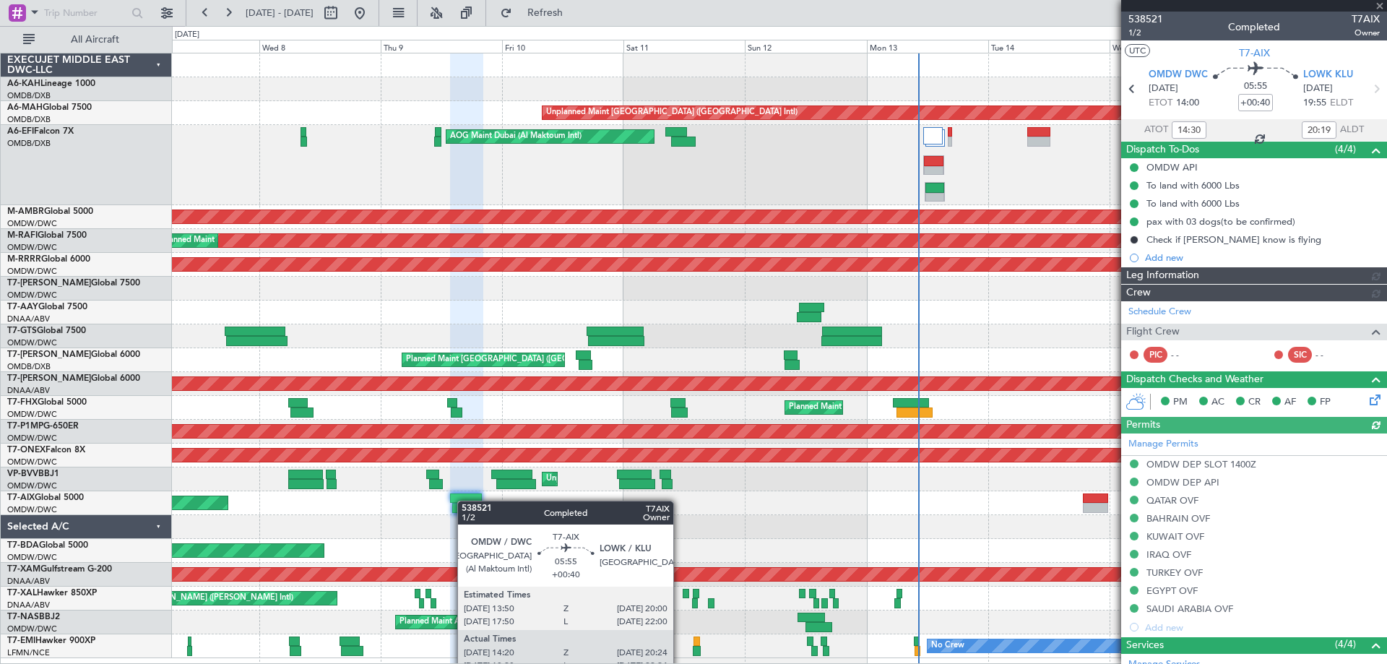
type input "Anita Mani (ANI)"
type input "7522"
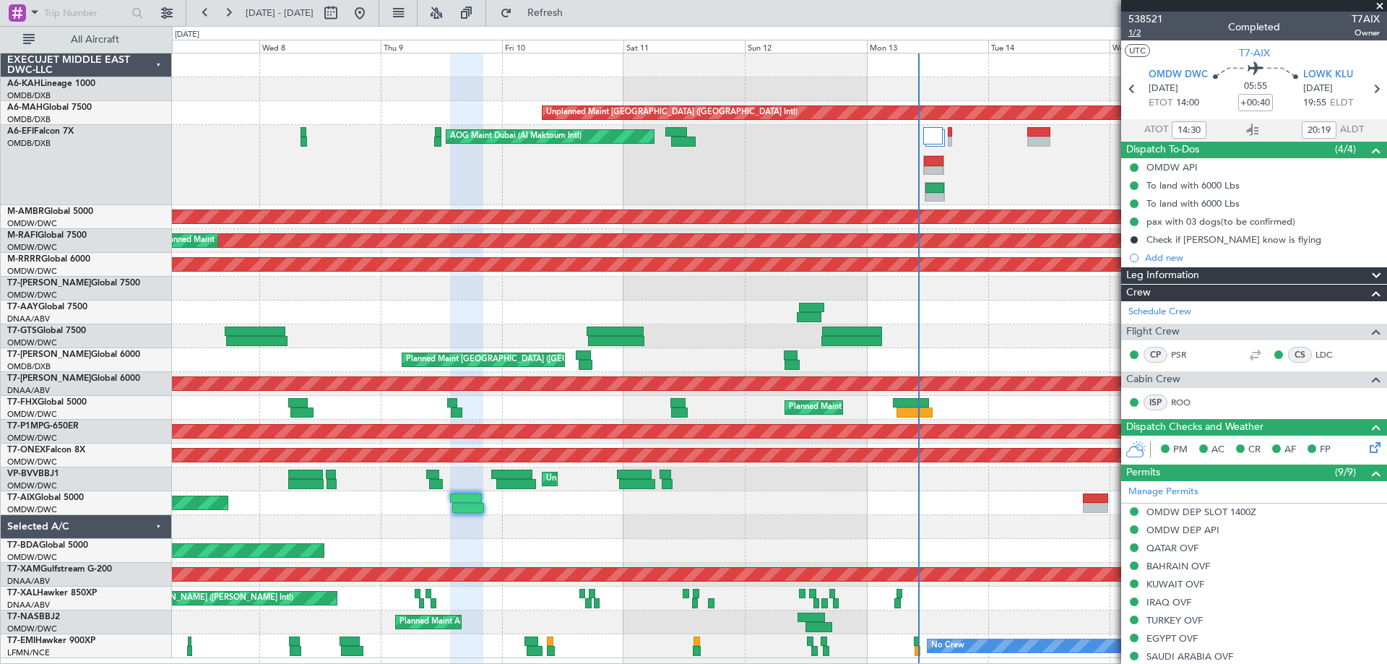
click at [1139, 35] on span "1/2" at bounding box center [1145, 33] width 35 height 12
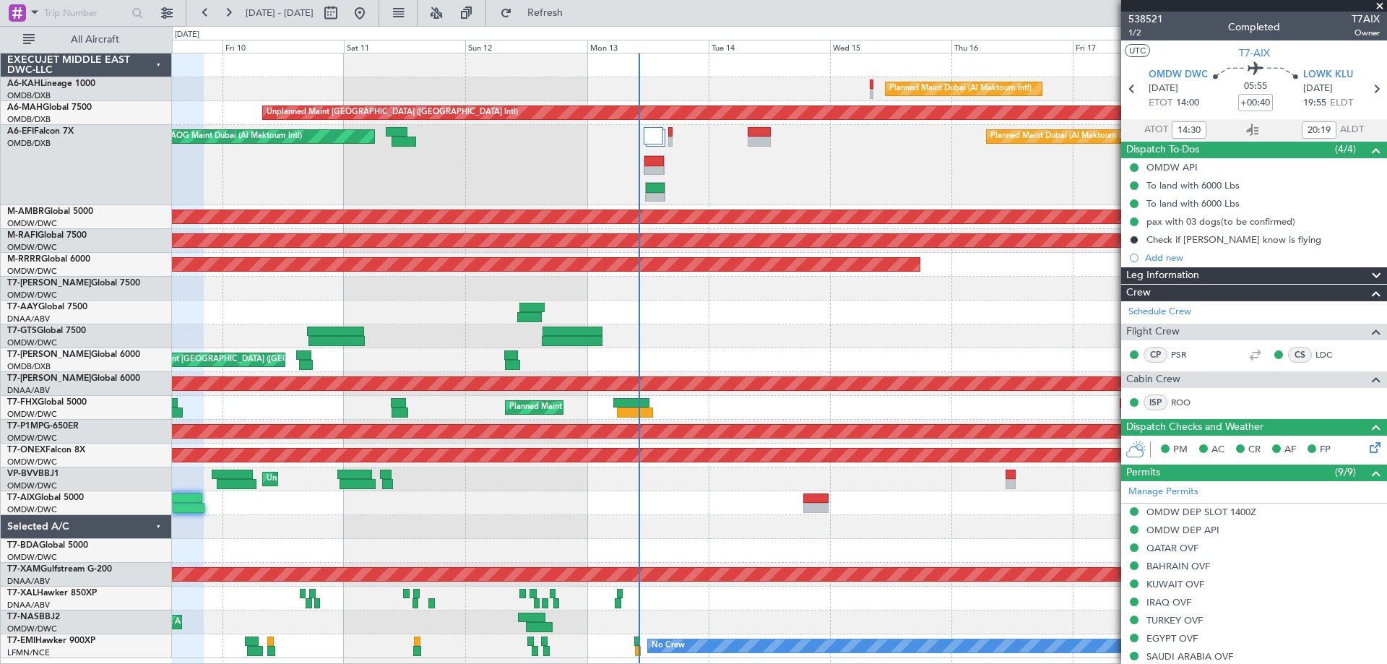
click at [723, 483] on div "Unplanned Maint [GEOGRAPHIC_DATA] (Al Maktoum Intl)" at bounding box center [779, 479] width 1214 height 24
type input "Anita Mani (ANI)"
type input "7522"
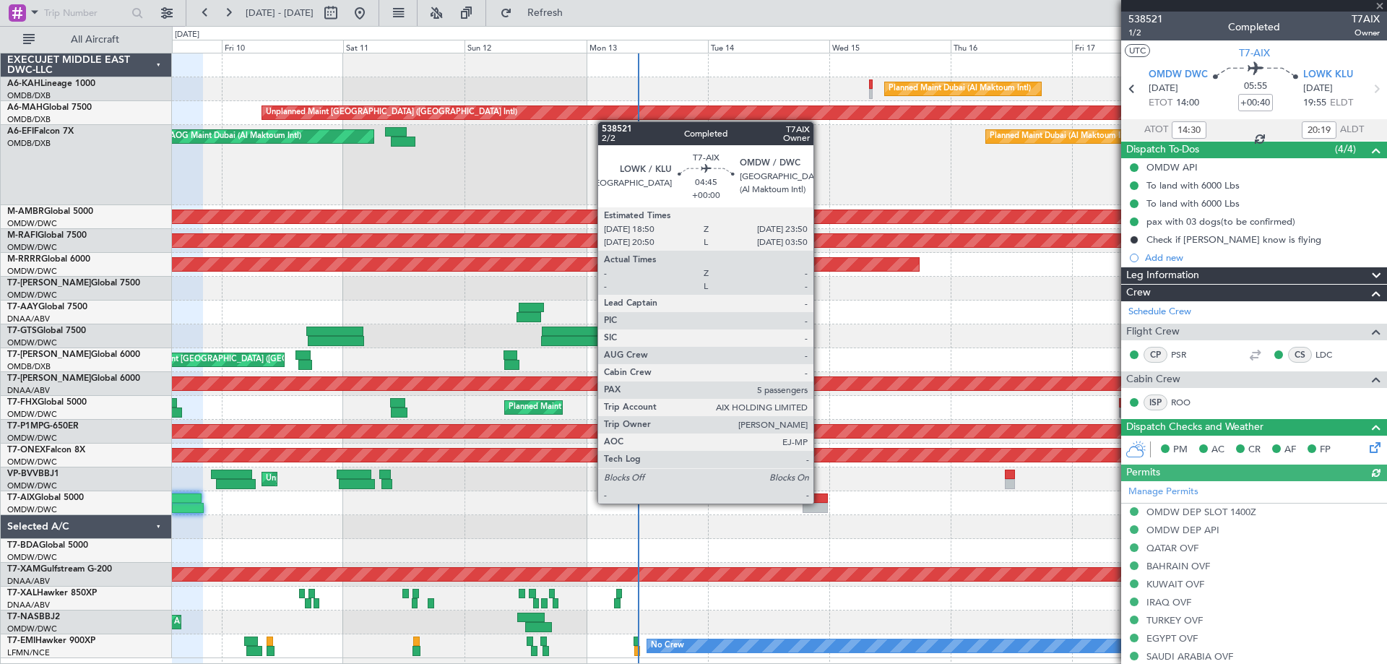
click at [820, 502] on div at bounding box center [815, 498] width 26 height 10
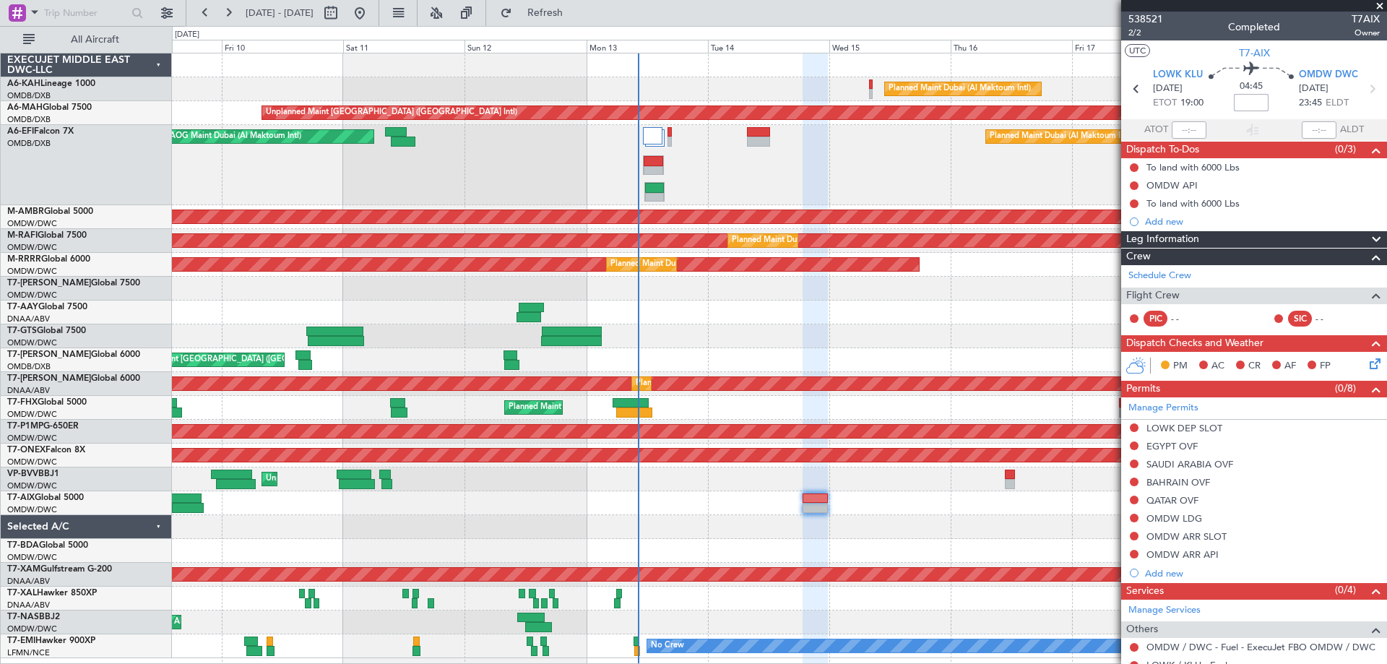
click at [1256, 98] on input at bounding box center [1251, 102] width 35 height 17
type input "+01:00"
click at [1138, 32] on span "2/2" at bounding box center [1145, 33] width 35 height 12
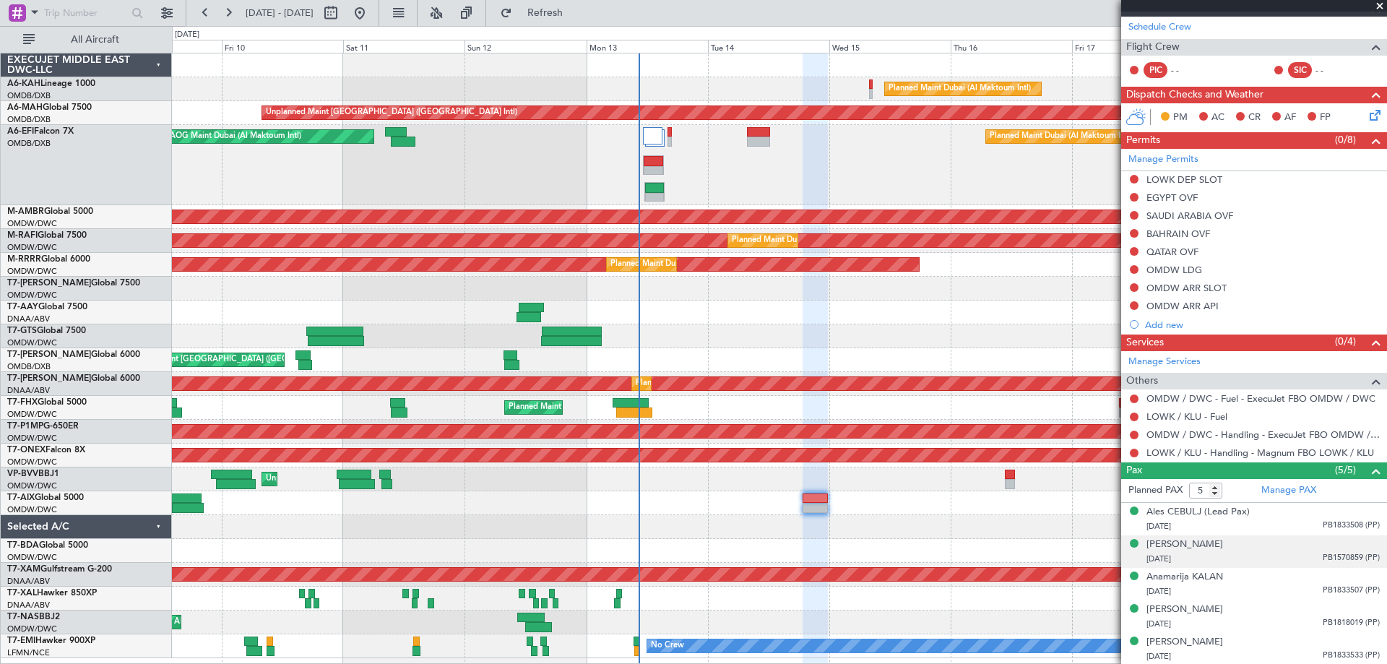
scroll to position [249, 0]
click at [1209, 432] on link "OMDW / DWC - Handling - ExecuJet FBO OMDW / DWC" at bounding box center [1262, 434] width 233 height 12
click at [1162, 149] on div "Manage Permits" at bounding box center [1254, 159] width 266 height 22
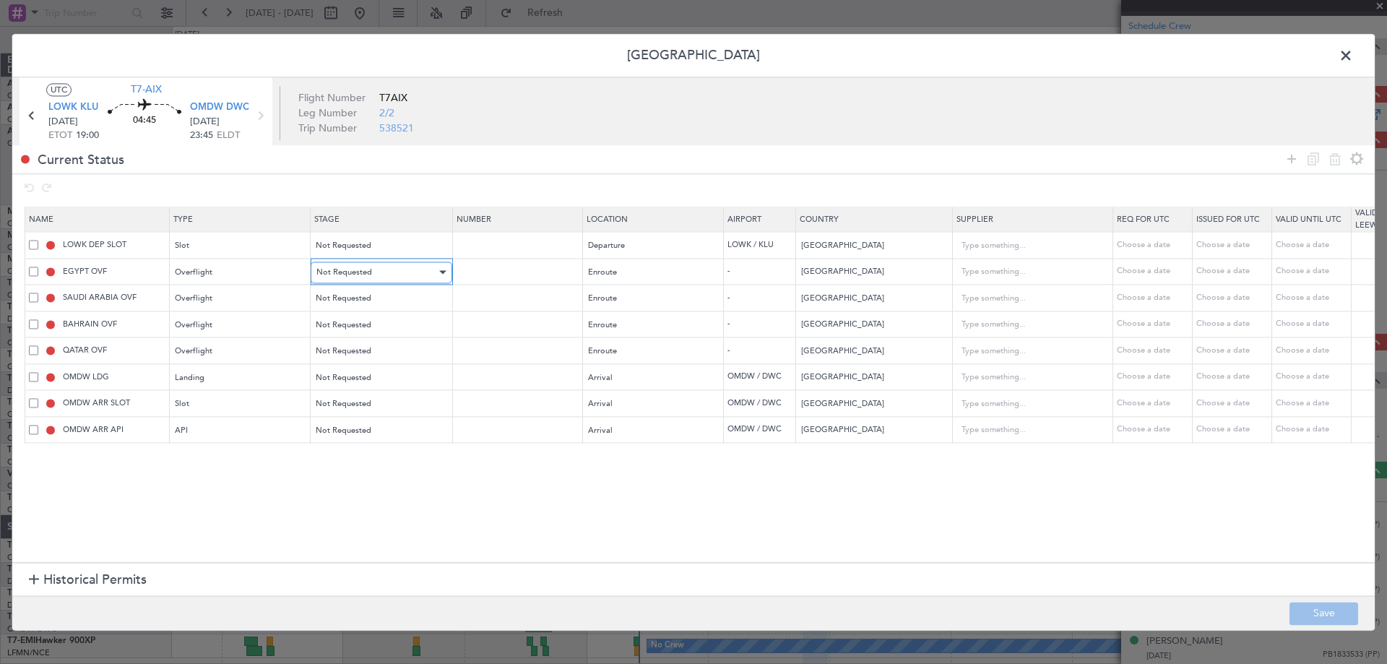
click at [355, 267] on span "Not Requested" at bounding box center [344, 272] width 56 height 11
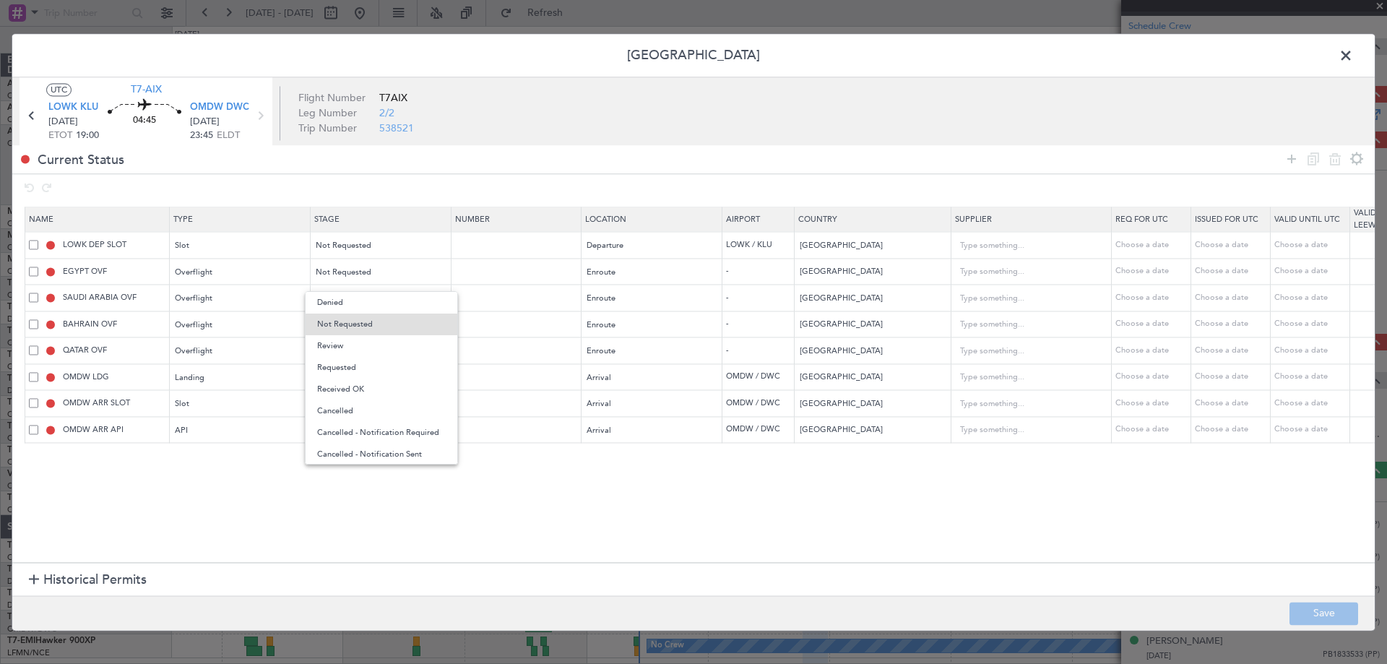
drag, startPoint x: 350, startPoint y: 363, endPoint x: 358, endPoint y: 344, distance: 20.4
click at [350, 361] on span "Requested" at bounding box center [381, 368] width 129 height 22
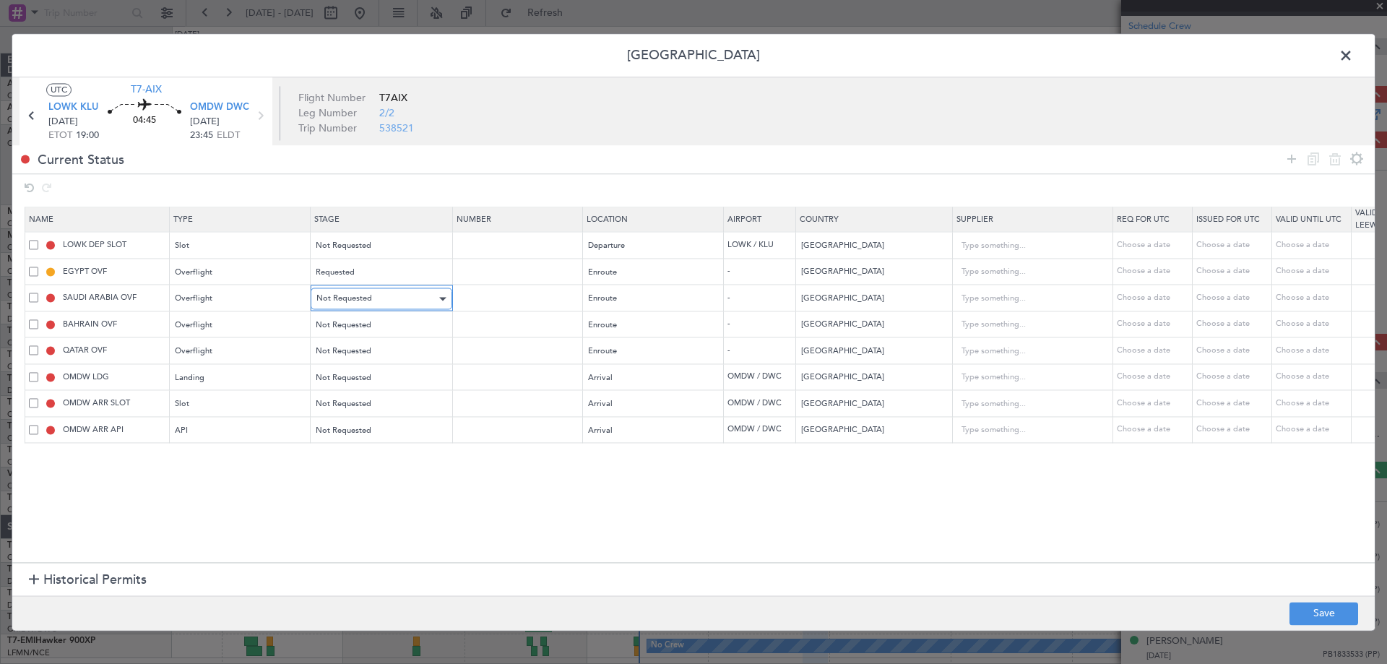
click at [362, 295] on span "Not Requested" at bounding box center [344, 298] width 56 height 11
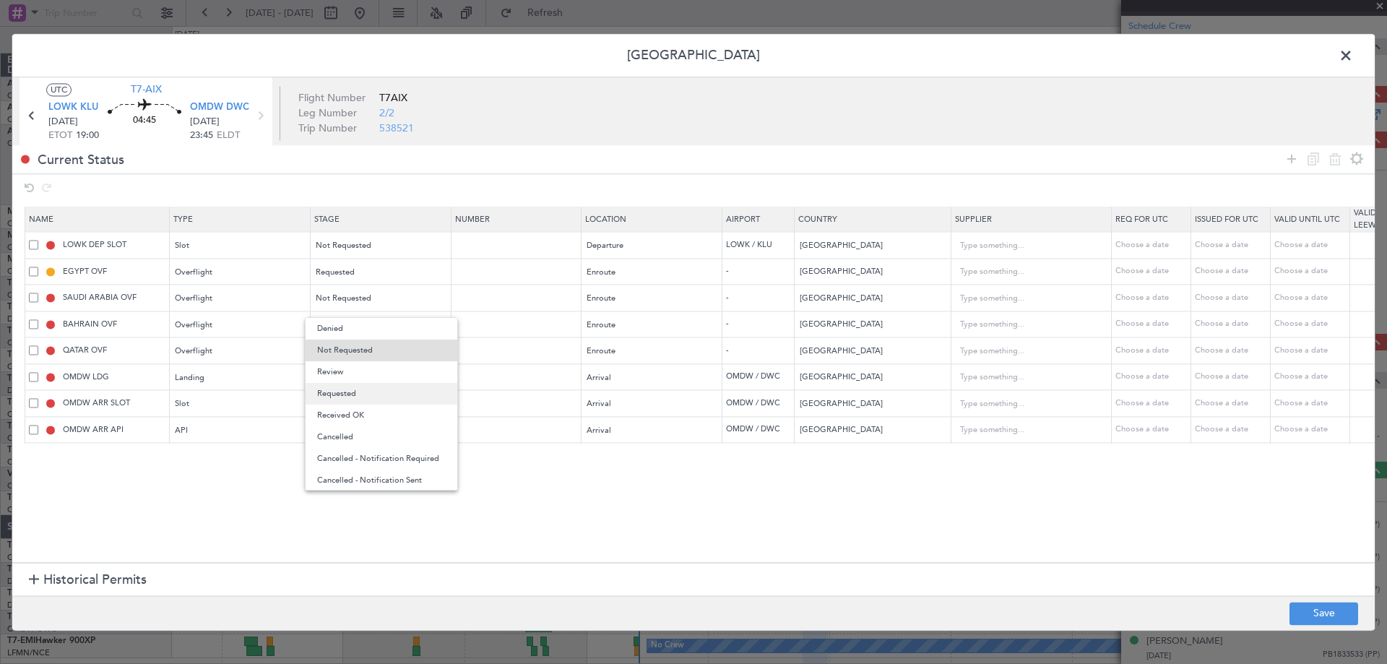
click at [355, 389] on span "Requested" at bounding box center [381, 394] width 129 height 22
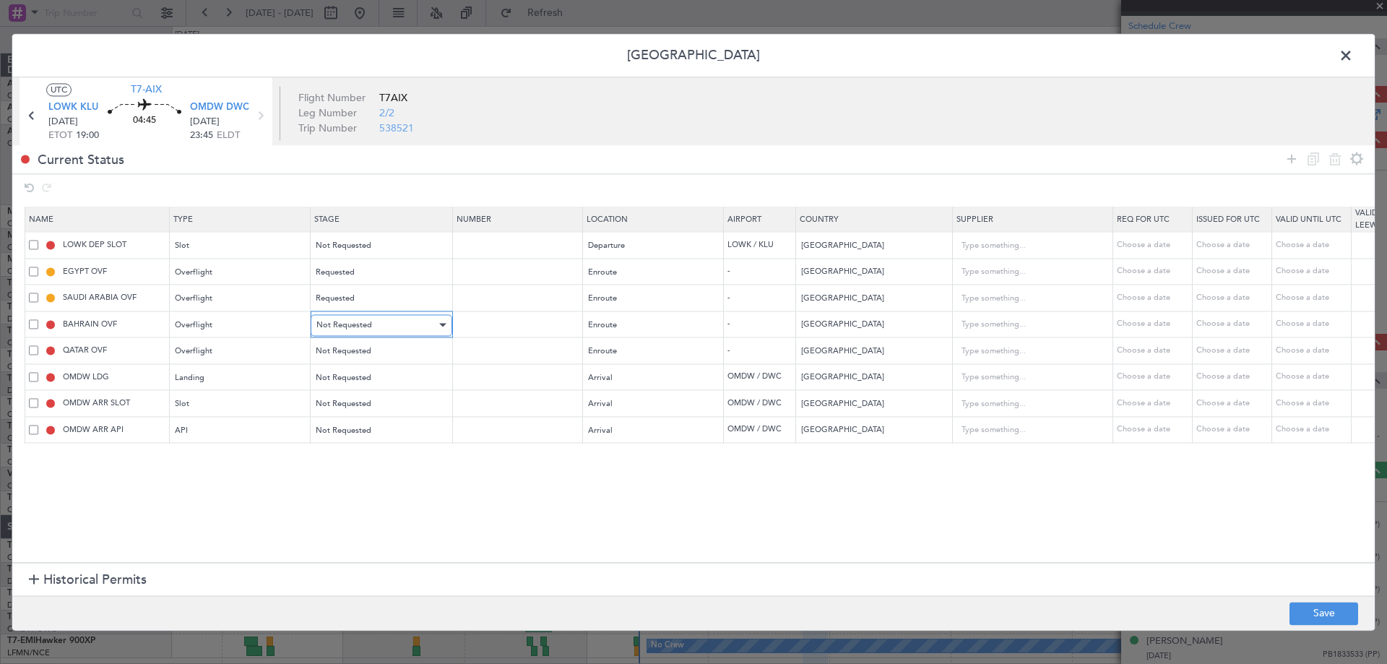
click at [360, 319] on span "Not Requested" at bounding box center [344, 324] width 56 height 11
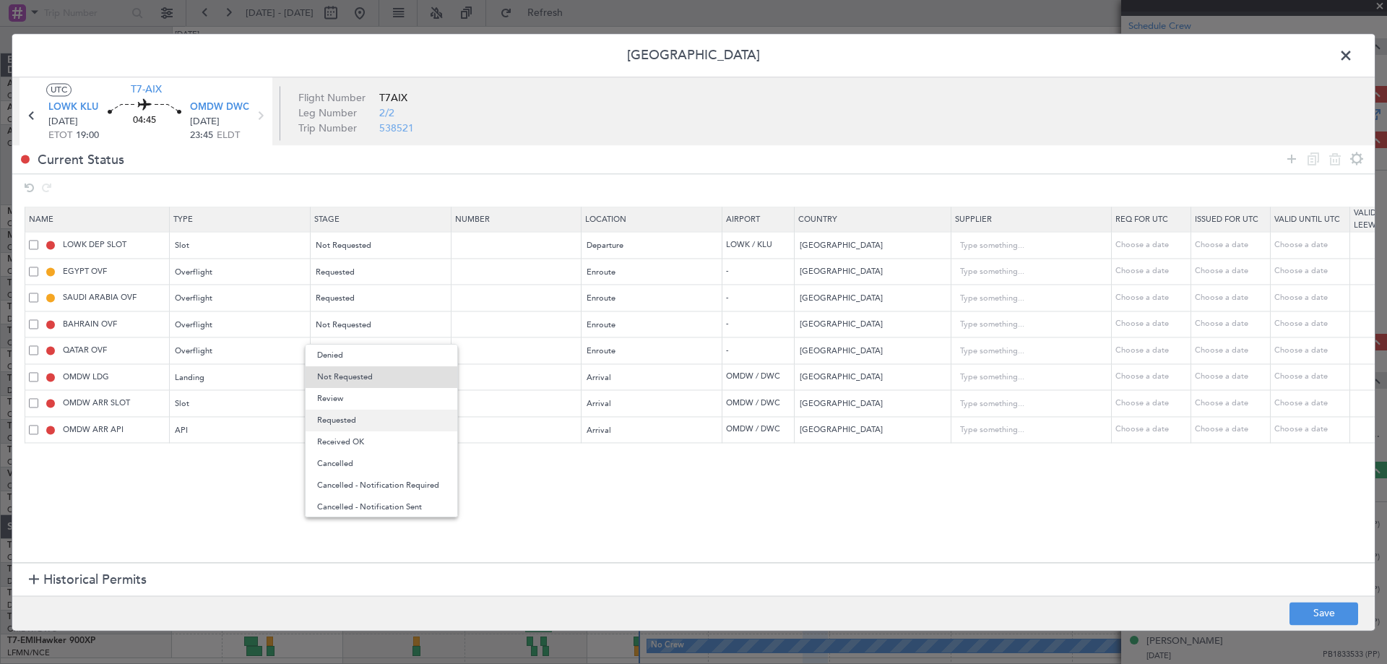
click at [332, 414] on span "Requested" at bounding box center [381, 421] width 129 height 22
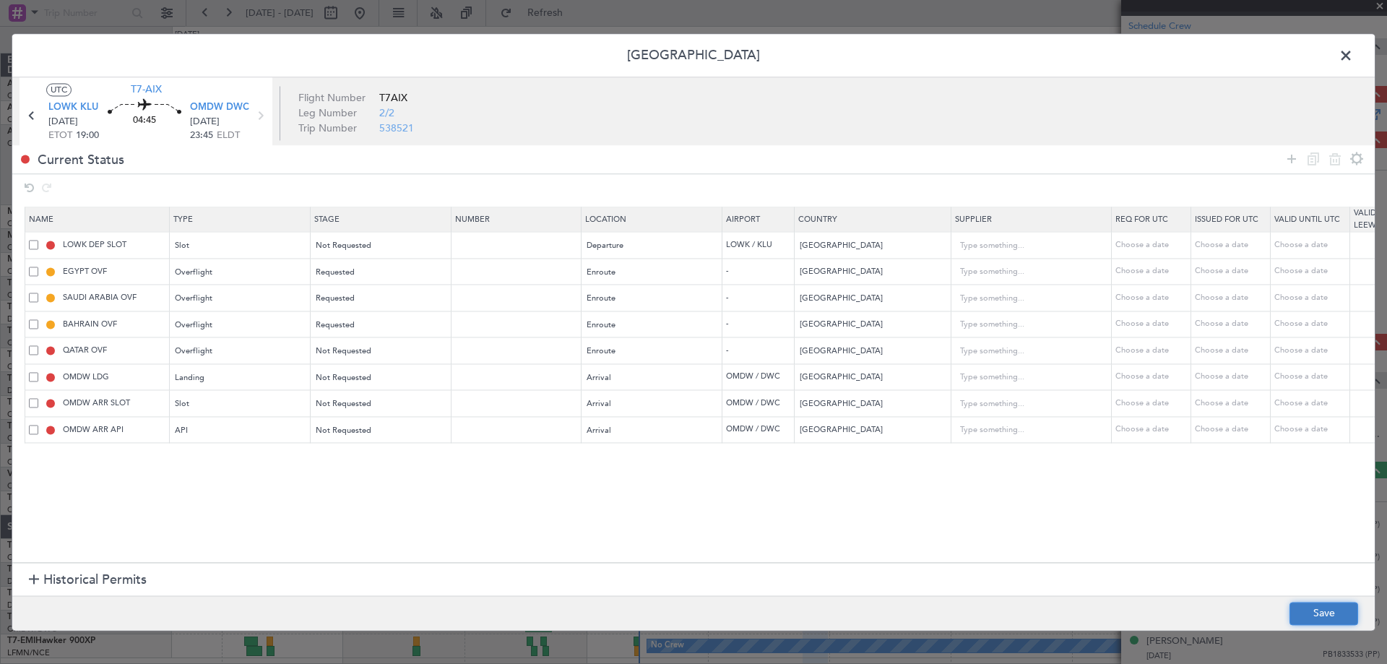
click at [1323, 605] on button "Save" at bounding box center [1323, 613] width 69 height 23
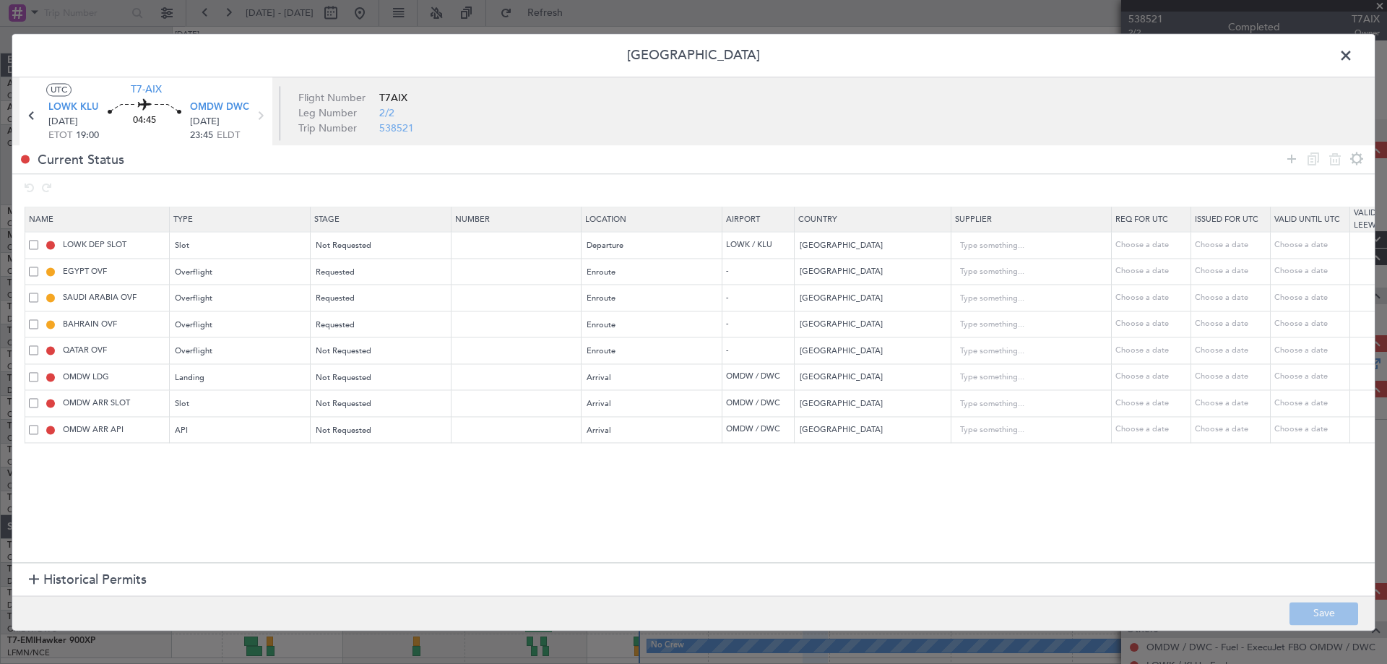
scroll to position [249, 0]
click at [1353, 53] on span at bounding box center [1353, 59] width 0 height 29
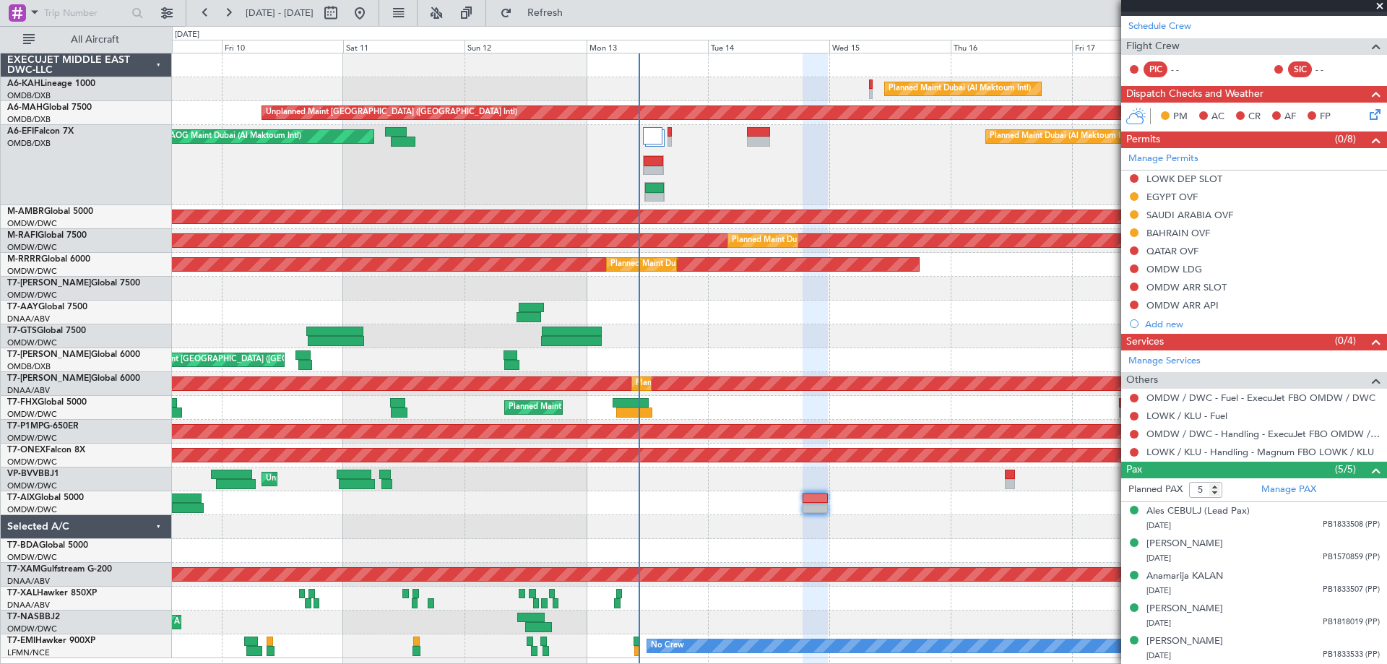
click at [673, 355] on div "Planned Maint [GEOGRAPHIC_DATA] ([GEOGRAPHIC_DATA] Intl) Planned Maint [GEOGRAP…" at bounding box center [779, 360] width 1214 height 24
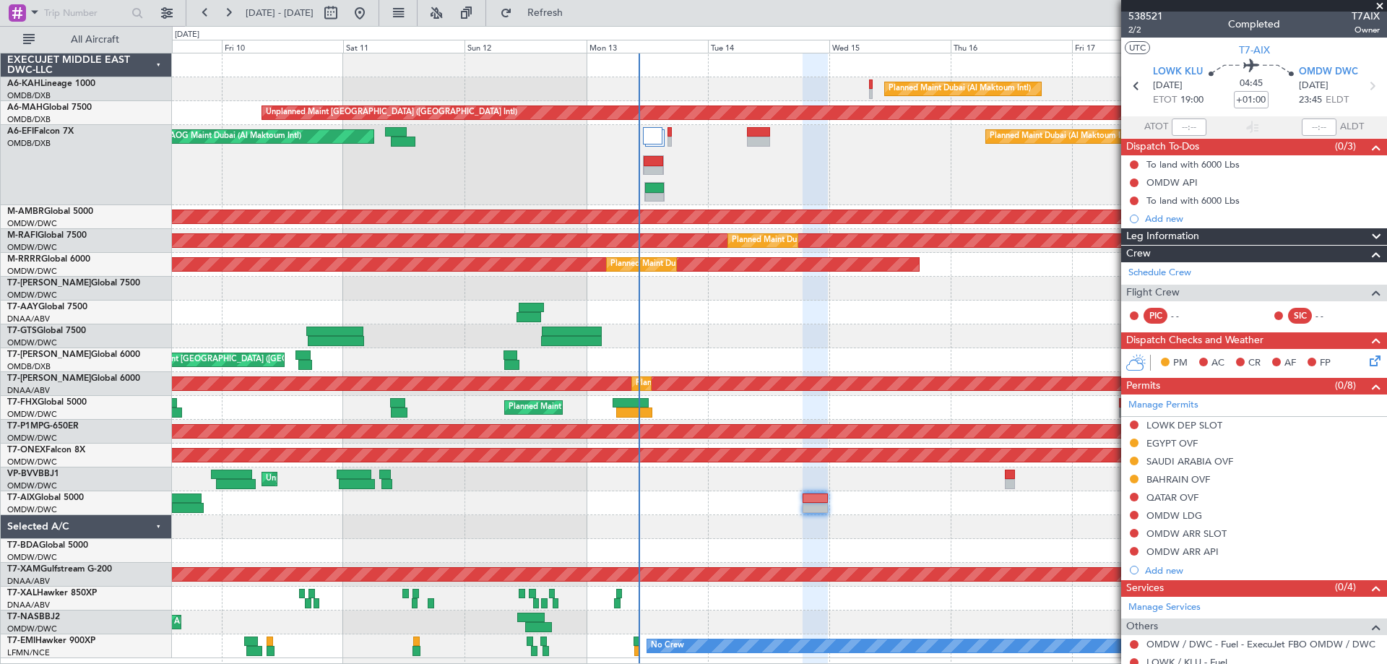
scroll to position [0, 0]
